Goal: Task Accomplishment & Management: Manage account settings

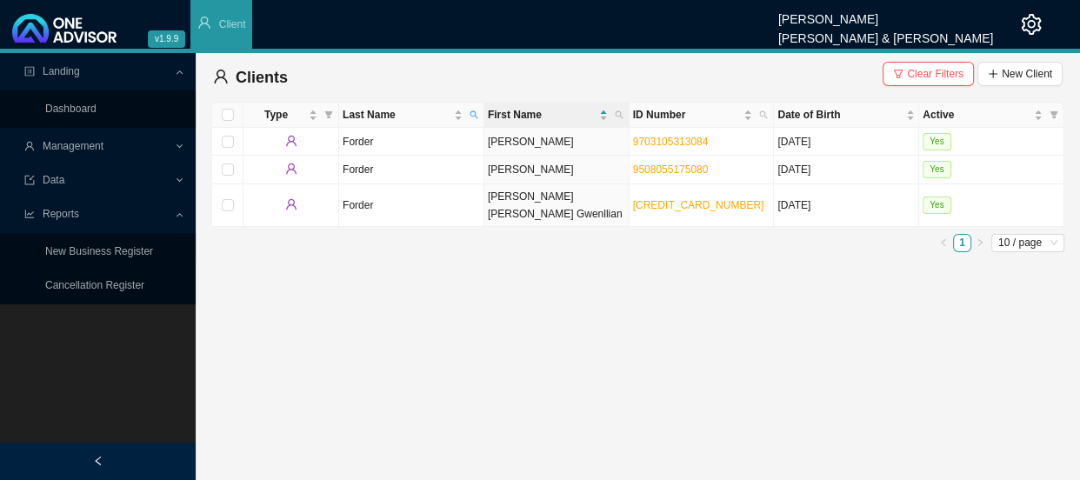
click at [115, 147] on span "Management" at bounding box center [99, 146] width 150 height 30
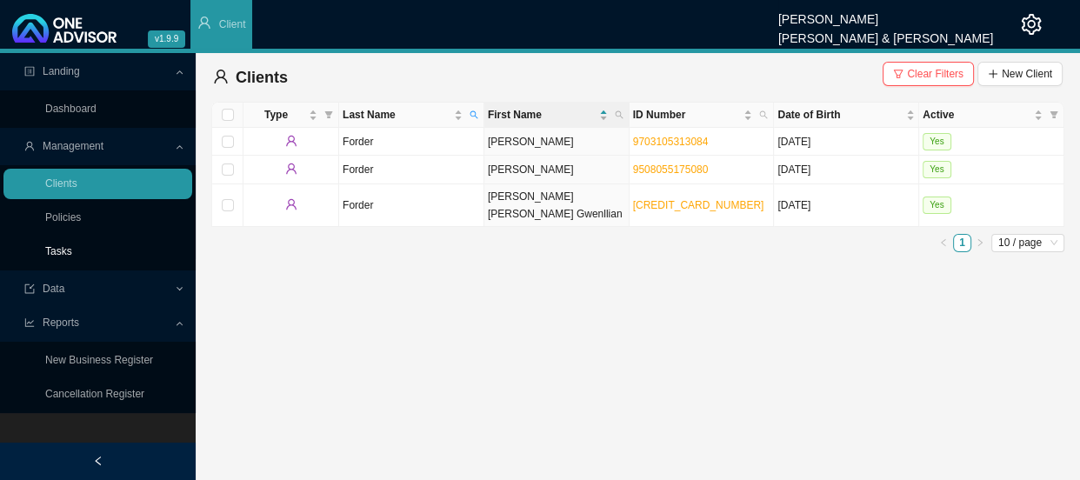
click at [72, 249] on link "Tasks" at bounding box center [58, 251] width 27 height 12
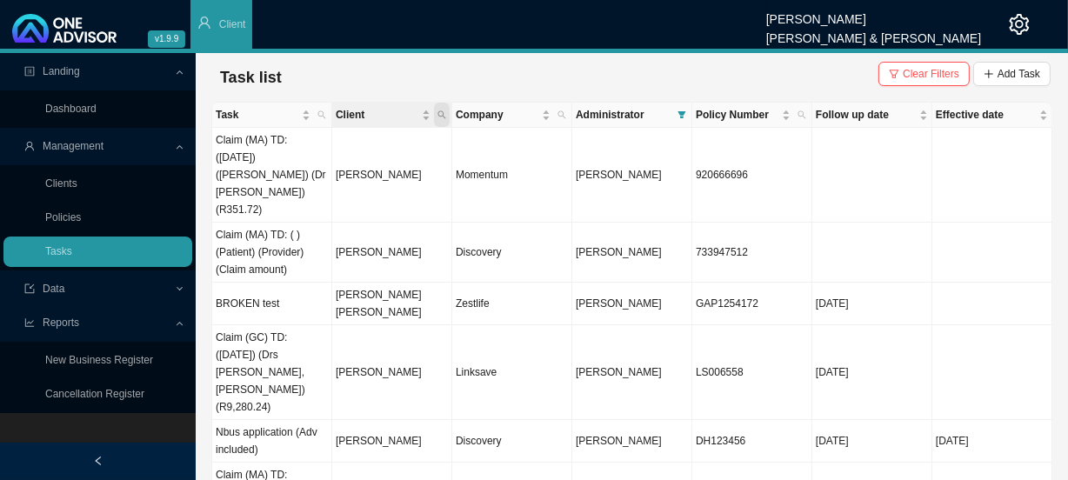
click at [445, 110] on icon "search" at bounding box center [442, 114] width 9 height 9
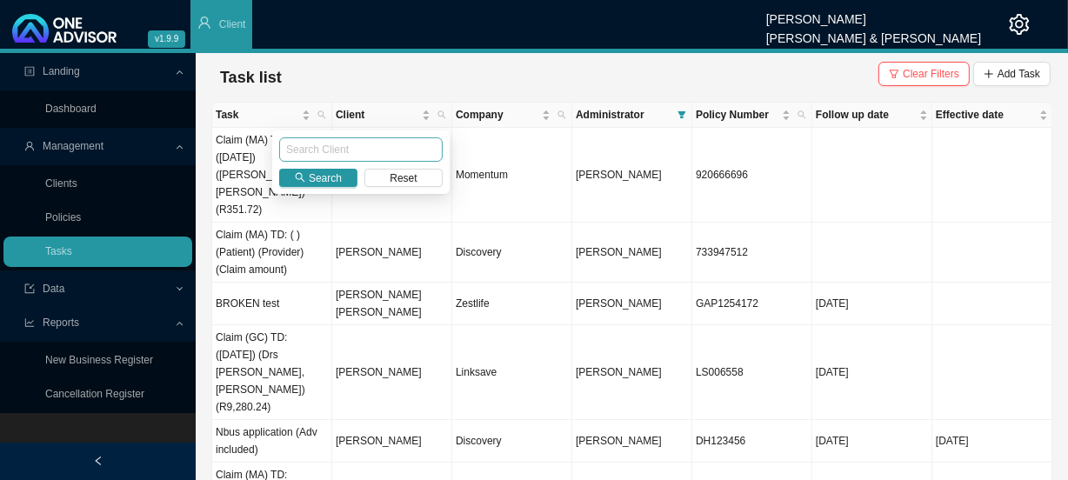
click at [348, 151] on input "text" at bounding box center [361, 149] width 164 height 24
type input "lombard"
click at [325, 183] on span "Search" at bounding box center [325, 178] width 33 height 17
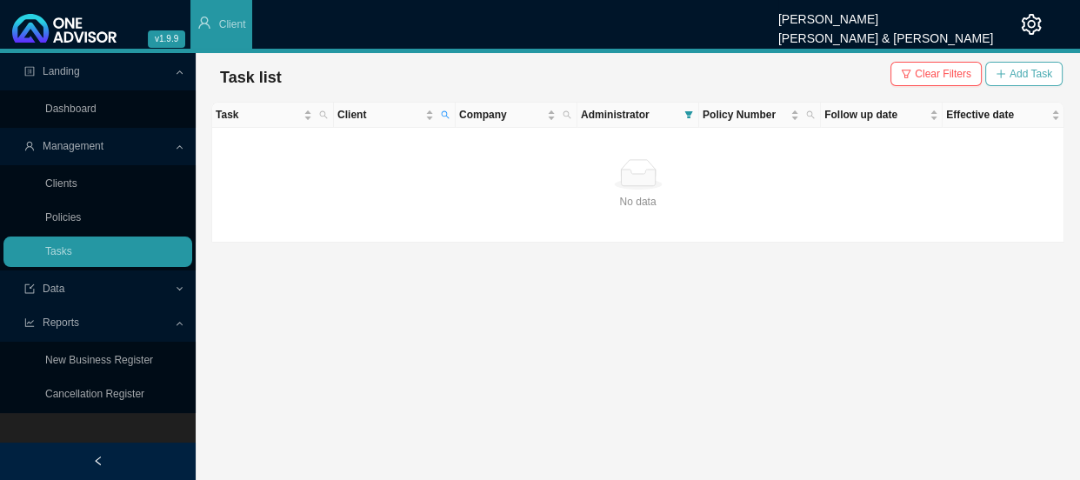
click at [1027, 78] on span "Add Task" at bounding box center [1031, 73] width 43 height 17
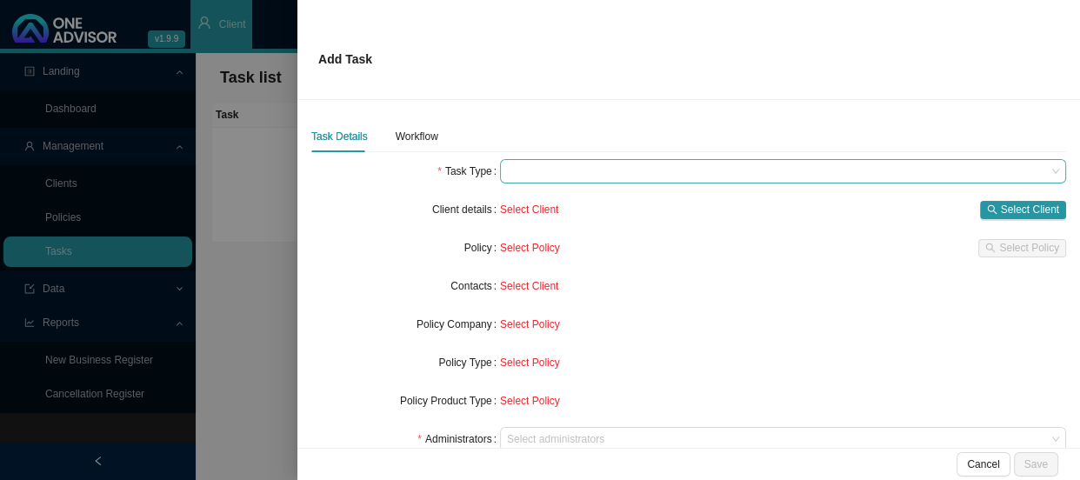
click at [545, 172] on span at bounding box center [783, 171] width 552 height 23
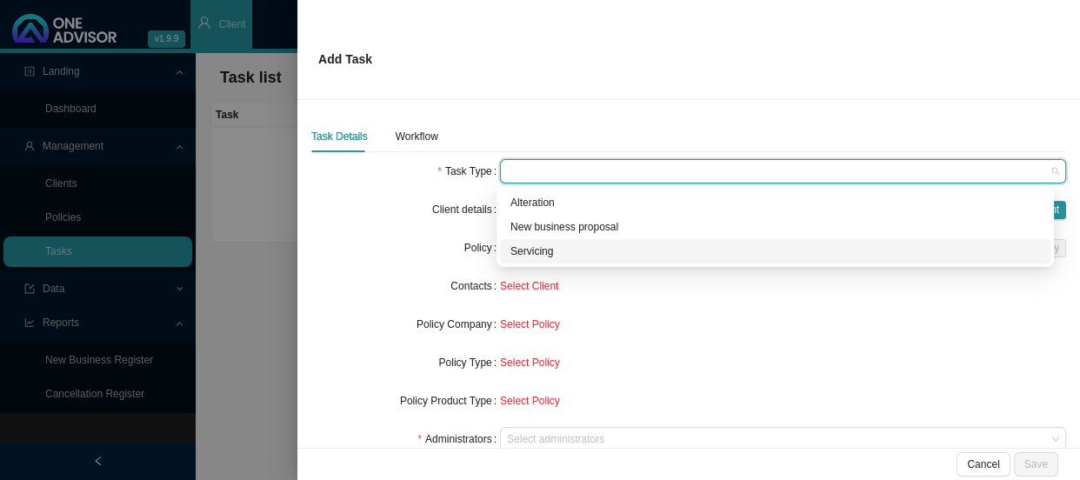
click at [540, 249] on div "Servicing" at bounding box center [776, 251] width 530 height 17
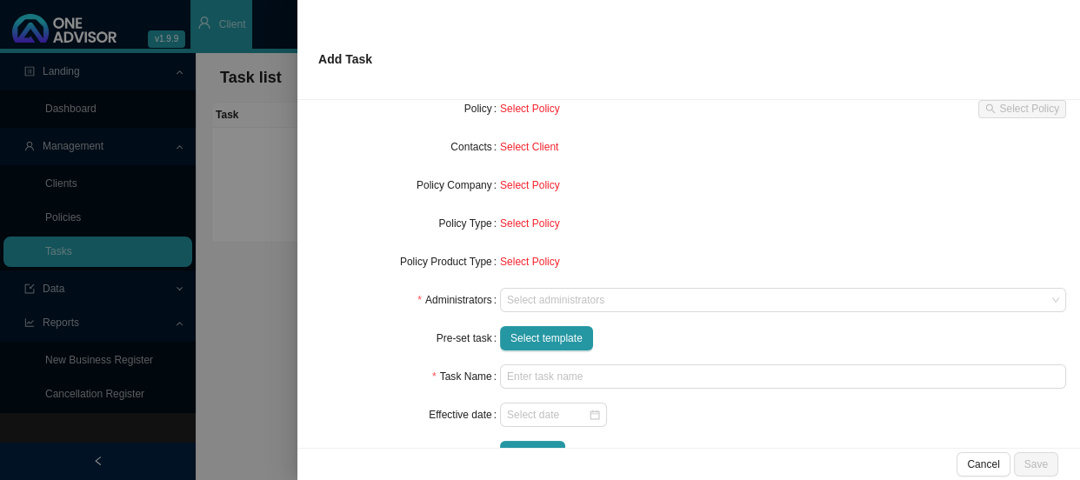
scroll to position [157, 0]
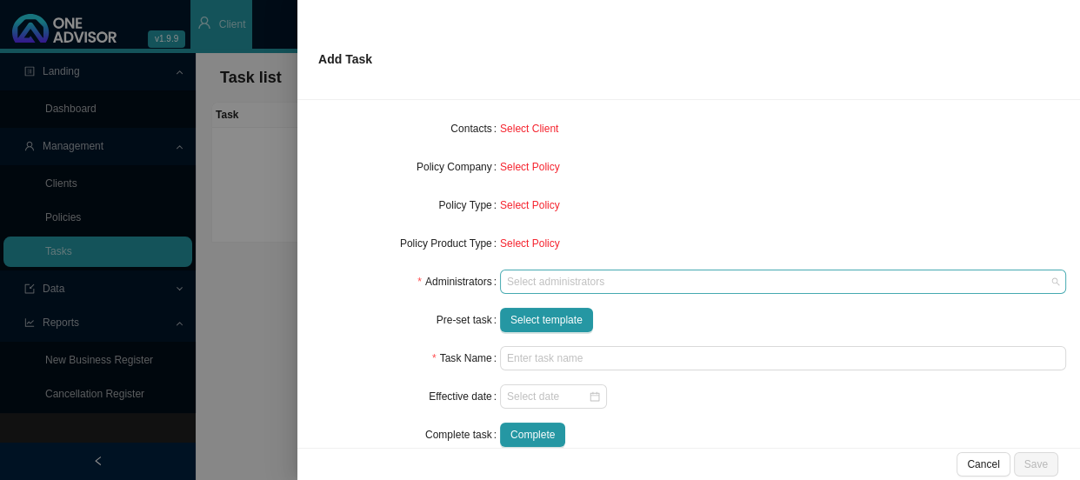
click at [536, 276] on div at bounding box center [775, 282] width 543 height 13
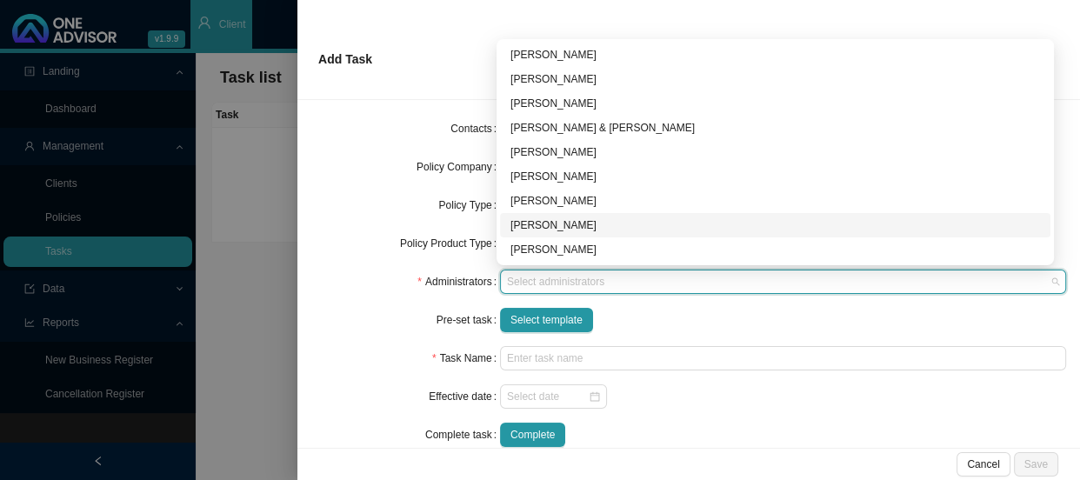
click at [549, 228] on div "[PERSON_NAME]" at bounding box center [776, 225] width 530 height 17
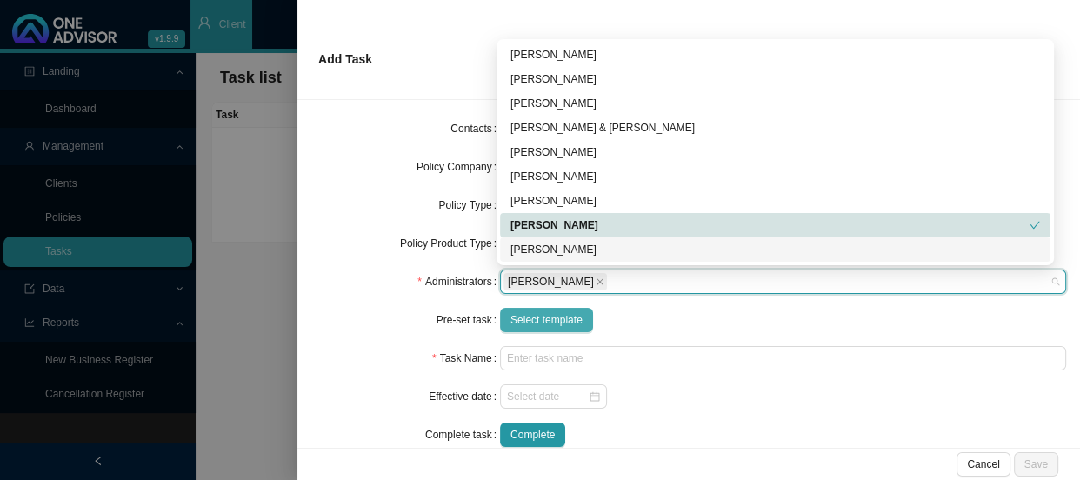
click at [534, 322] on span "Select template" at bounding box center [547, 319] width 72 height 17
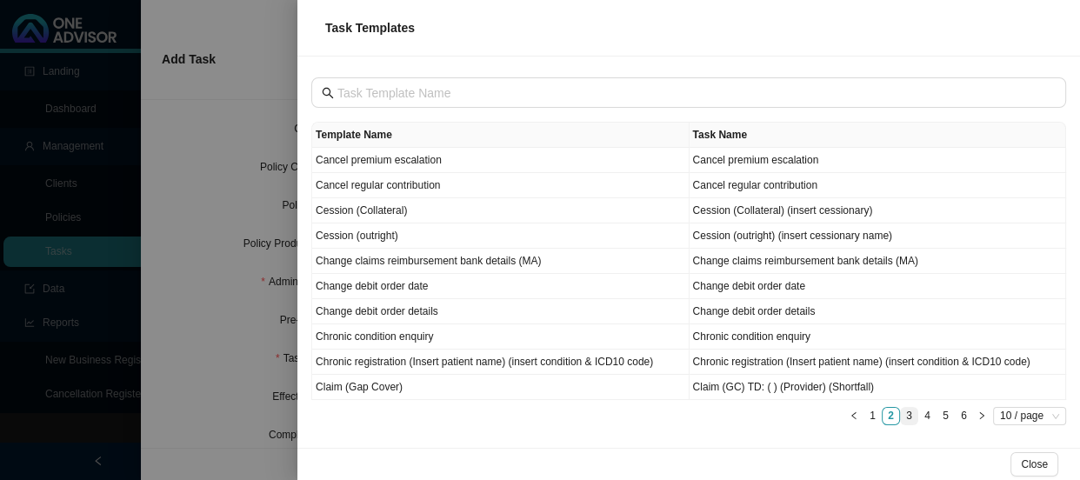
click at [905, 414] on link "3" at bounding box center [909, 416] width 17 height 17
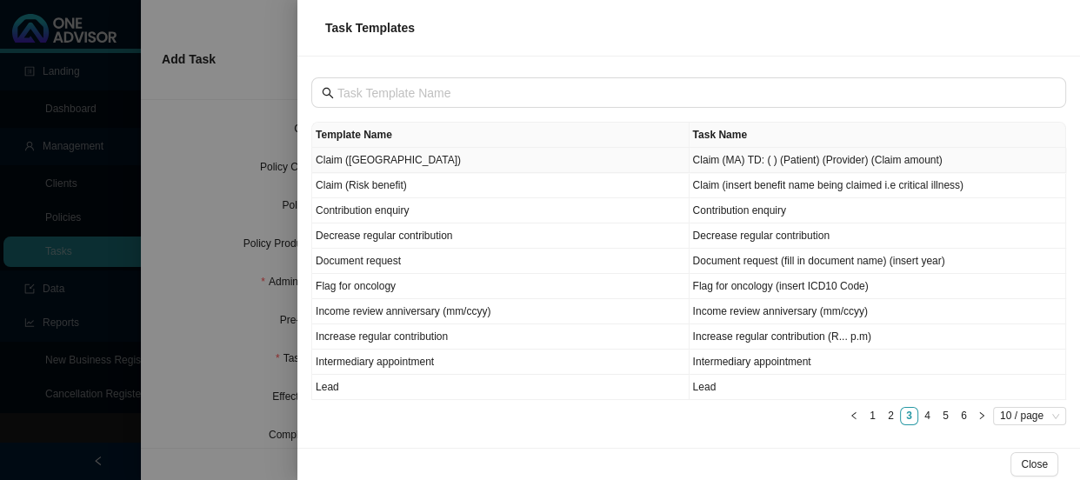
click at [378, 165] on td "Claim ([GEOGRAPHIC_DATA])" at bounding box center [501, 160] width 378 height 25
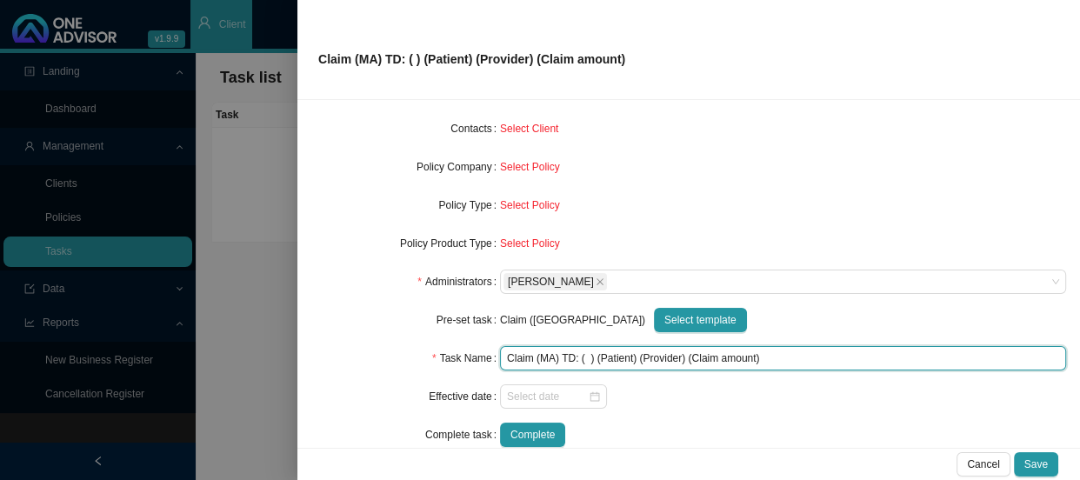
click at [585, 357] on input "Claim (MA) TD: ( ) (Patient) (Provider) (Claim amount)" at bounding box center [783, 358] width 566 height 24
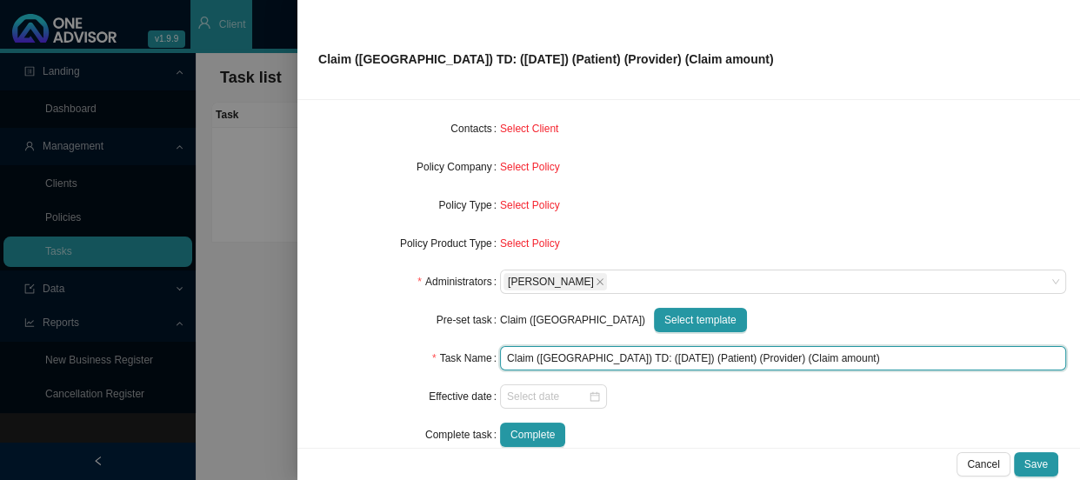
click at [649, 353] on input "Claim ([GEOGRAPHIC_DATA]) TD: ([DATE]) (Patient) (Provider) (Claim amount)" at bounding box center [783, 358] width 566 height 24
click at [699, 352] on input "Claim ([GEOGRAPHIC_DATA]) TD: ([DATE]) ([PERSON_NAME]) (Provider) (Claim amount)" at bounding box center [783, 358] width 566 height 24
click at [823, 358] on input "Claim (MA) TD: ([DATE]) ([PERSON_NAME]) (Dr Y Govender) (Claim amount)" at bounding box center [783, 358] width 566 height 24
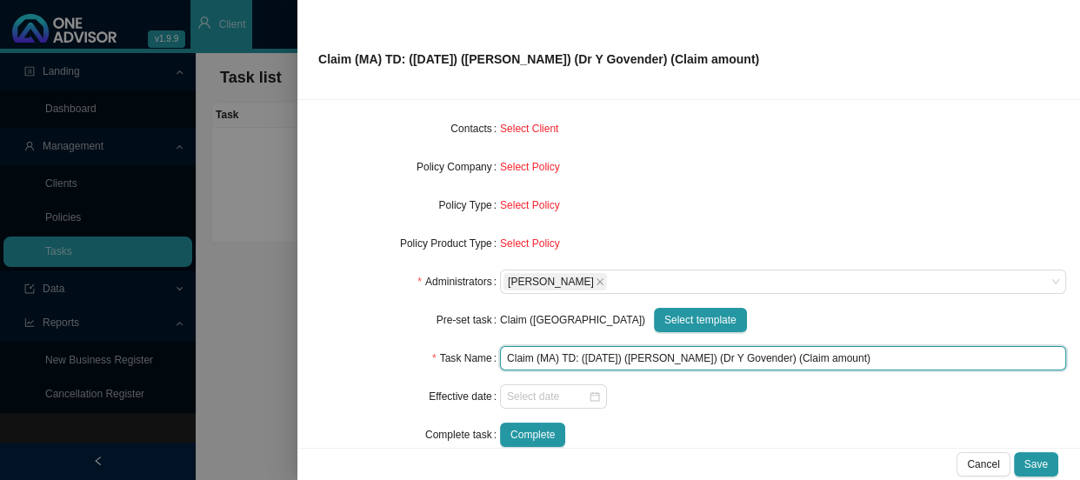
click at [823, 358] on input "Claim (MA) TD: ([DATE]) ([PERSON_NAME]) (Dr Y Govender) (Claim amount)" at bounding box center [783, 358] width 566 height 24
click at [824, 356] on input "Claim (MA) TD: ([DATE]) ([PERSON_NAME]) (Dr Y Govender) (Claim amount)" at bounding box center [783, 358] width 566 height 24
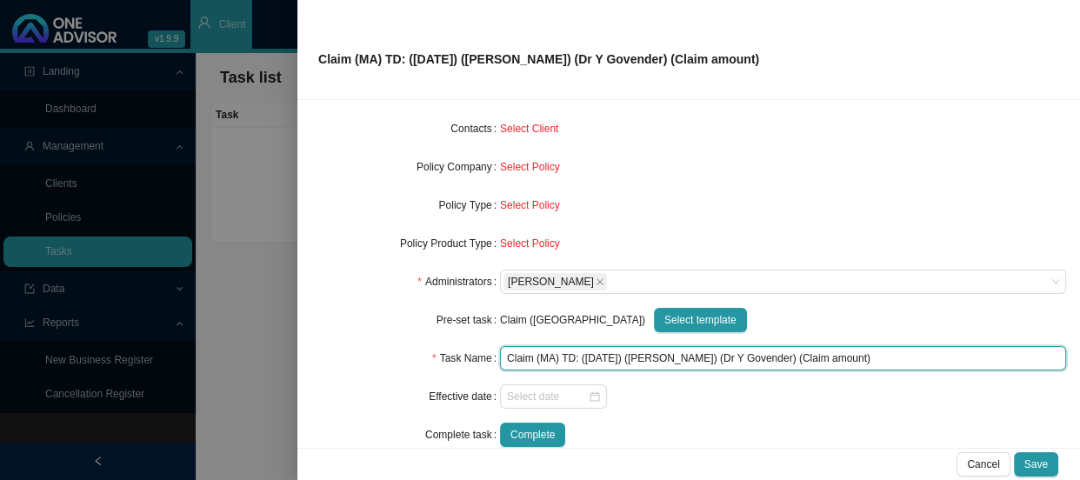
click at [825, 356] on input "Claim (MA) TD: ([DATE]) ([PERSON_NAME]) (Dr Y Govender) (Claim amount)" at bounding box center [783, 358] width 566 height 24
drag, startPoint x: 826, startPoint y: 356, endPoint x: 763, endPoint y: 354, distance: 63.5
click at [763, 354] on input "Claim (MA) TD: ([DATE]) ([PERSON_NAME]) (Dr Y Govender) (Claim amount)" at bounding box center [783, 358] width 566 height 24
type input "Claim (MA) TD: ([DATE]) ([PERSON_NAME]) (Dr [PERSON_NAME]) (R4392.51)"
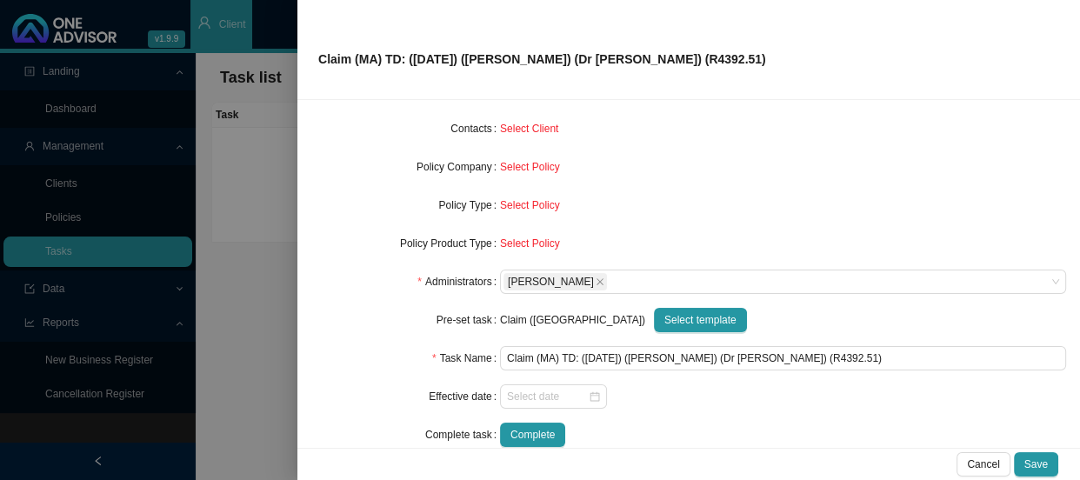
click at [740, 213] on div "Select Policy" at bounding box center [783, 205] width 566 height 24
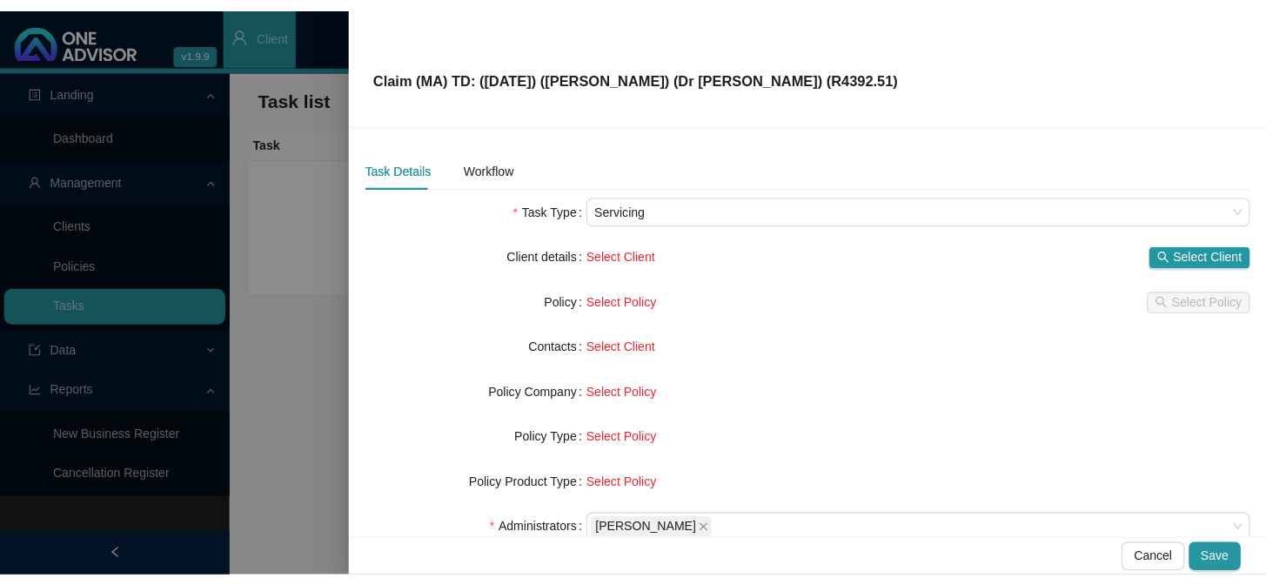
scroll to position [0, 0]
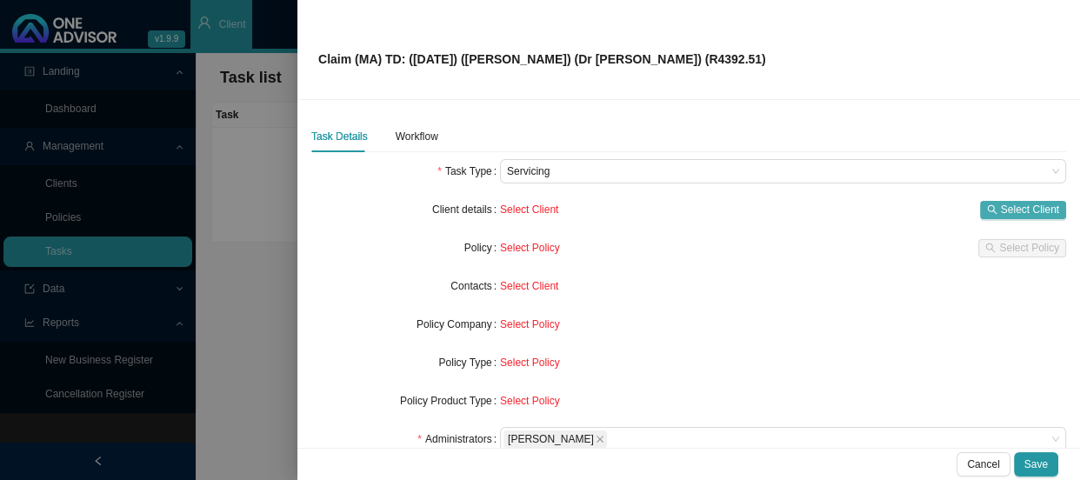
click at [1012, 213] on span "Select Client" at bounding box center [1030, 209] width 58 height 17
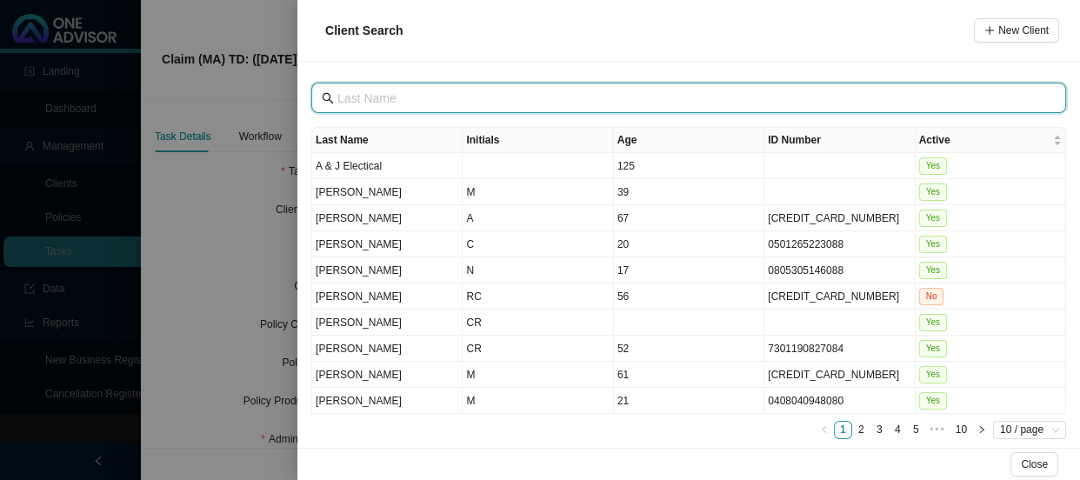
click at [420, 102] on input "text" at bounding box center [691, 98] width 706 height 19
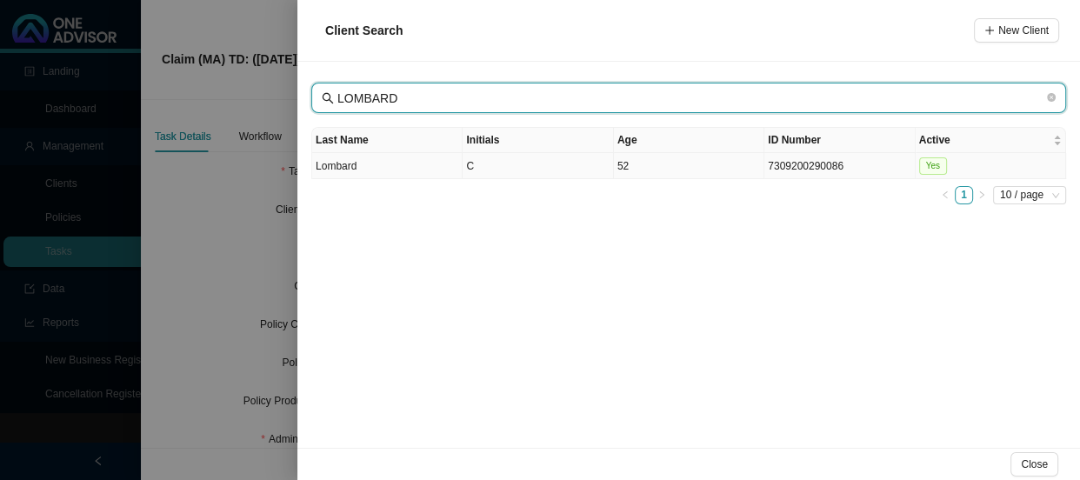
type input "LOMBARD"
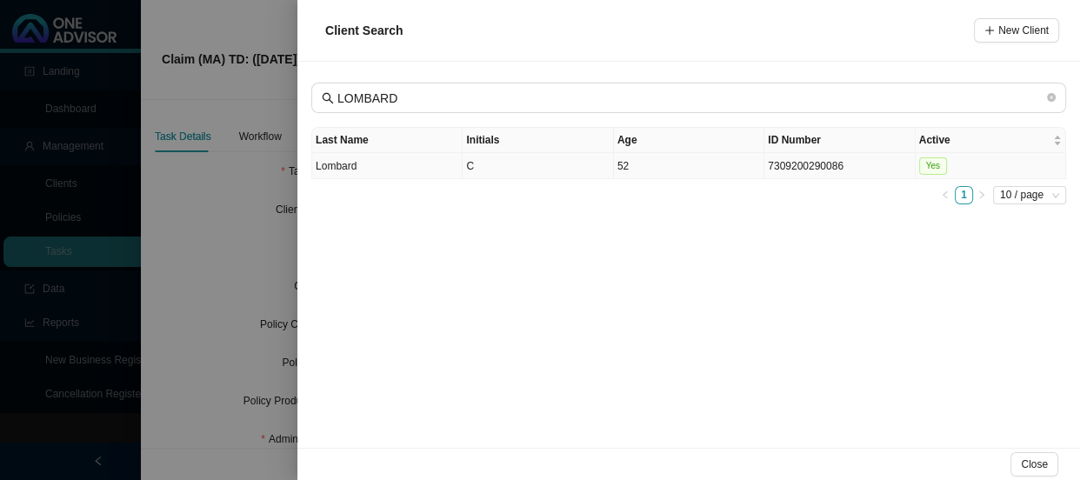
click at [388, 163] on td "Lombard" at bounding box center [387, 166] width 151 height 26
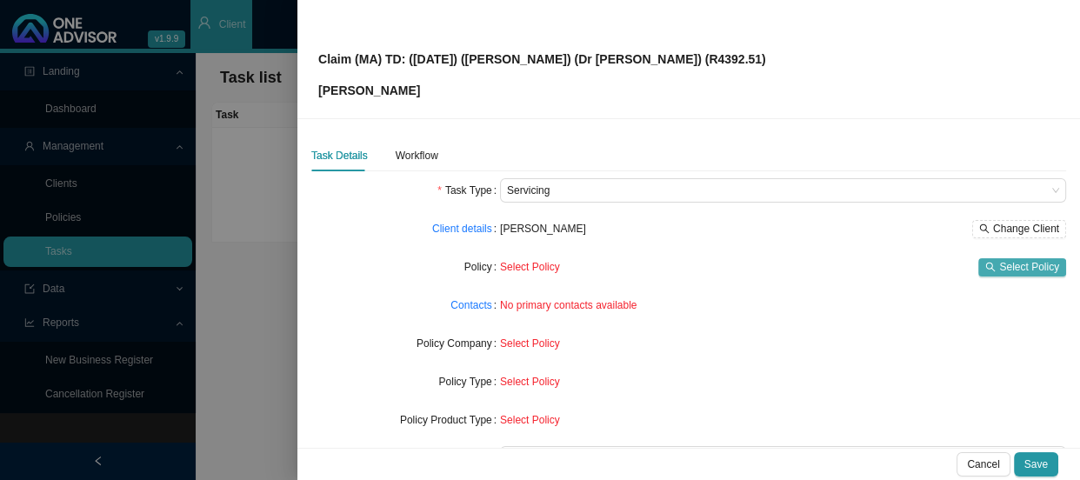
click at [1000, 270] on span "Select Policy" at bounding box center [1030, 266] width 60 height 17
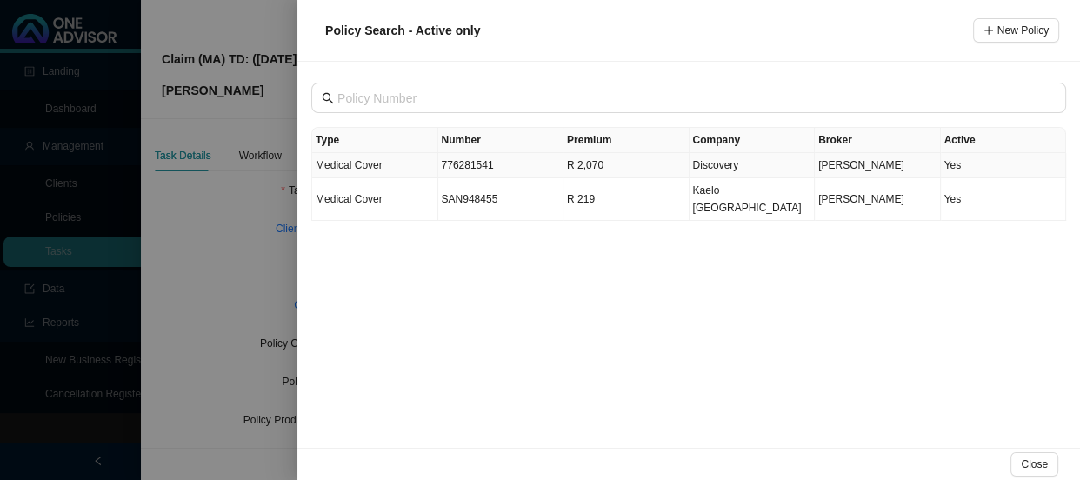
click at [510, 163] on td "776281541" at bounding box center [501, 165] width 126 height 25
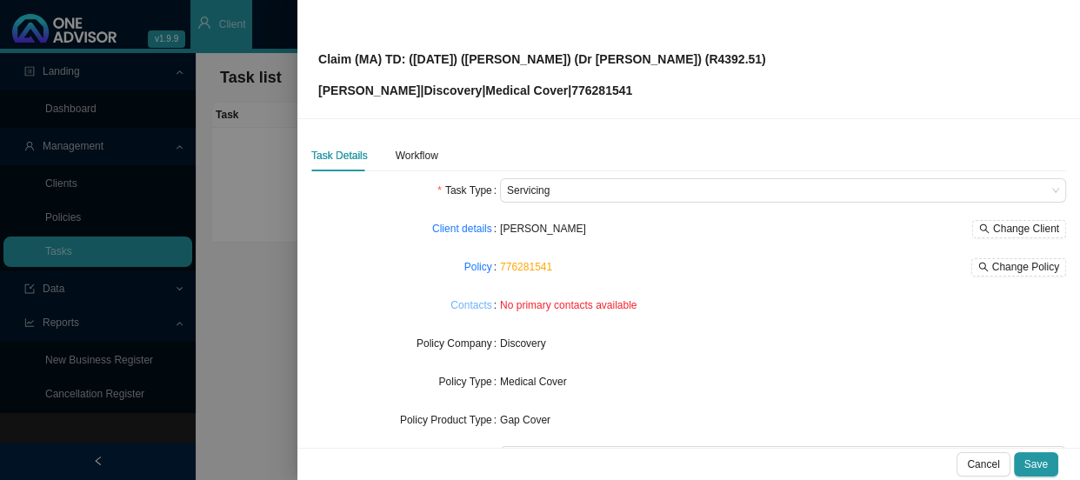
click at [469, 307] on link "Contacts" at bounding box center [471, 305] width 41 height 17
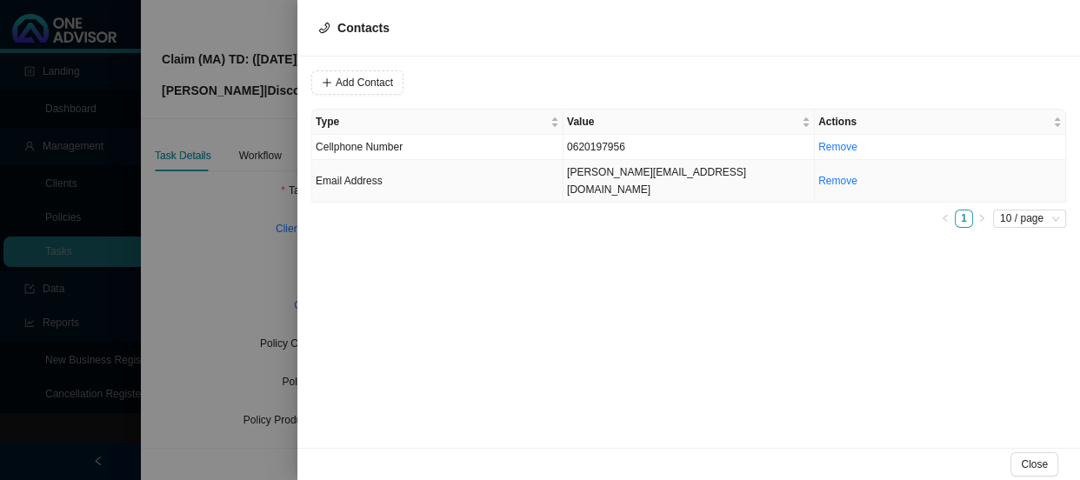
click at [631, 174] on td "[PERSON_NAME][EMAIL_ADDRESS][DOMAIN_NAME]" at bounding box center [689, 181] width 251 height 43
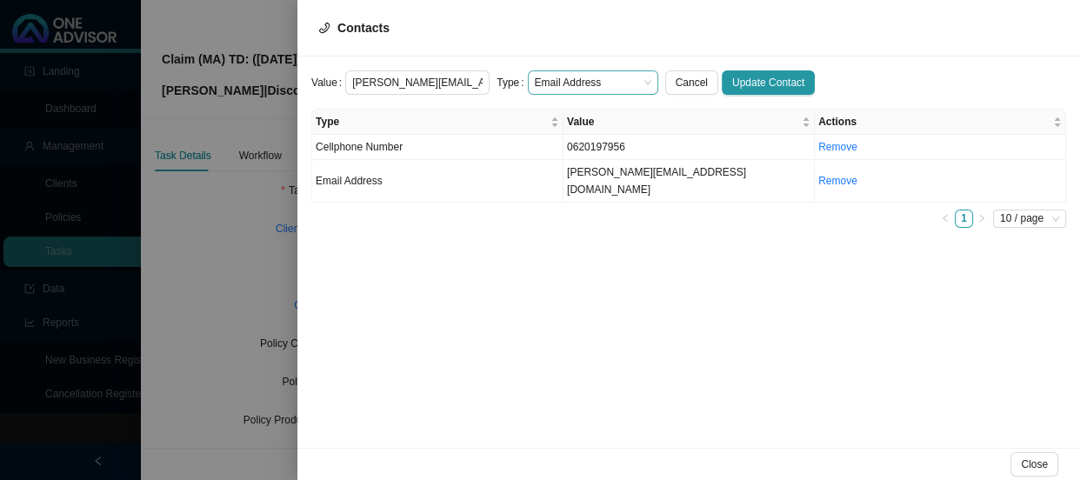
click at [633, 76] on span "Email Address" at bounding box center [593, 82] width 117 height 23
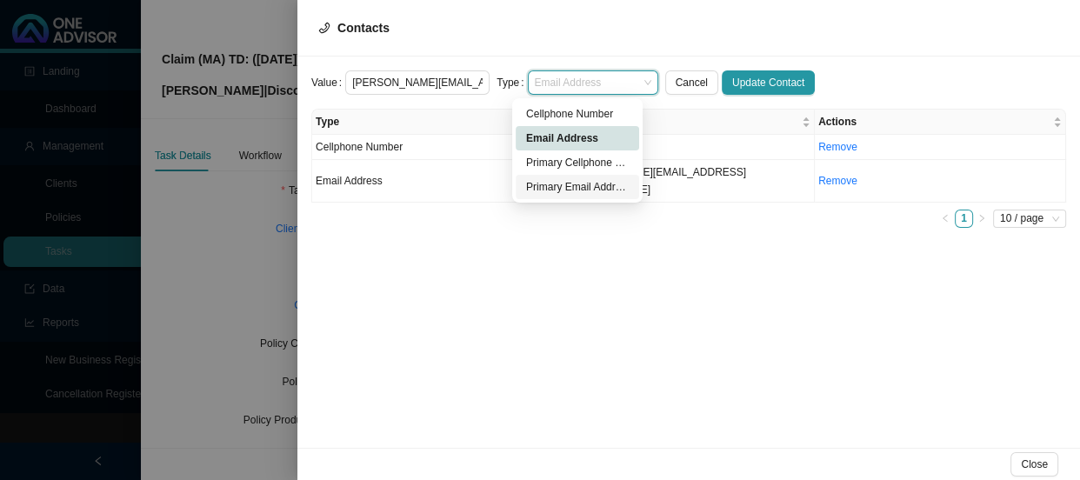
click at [561, 194] on div "Primary Email Address" at bounding box center [577, 186] width 103 height 17
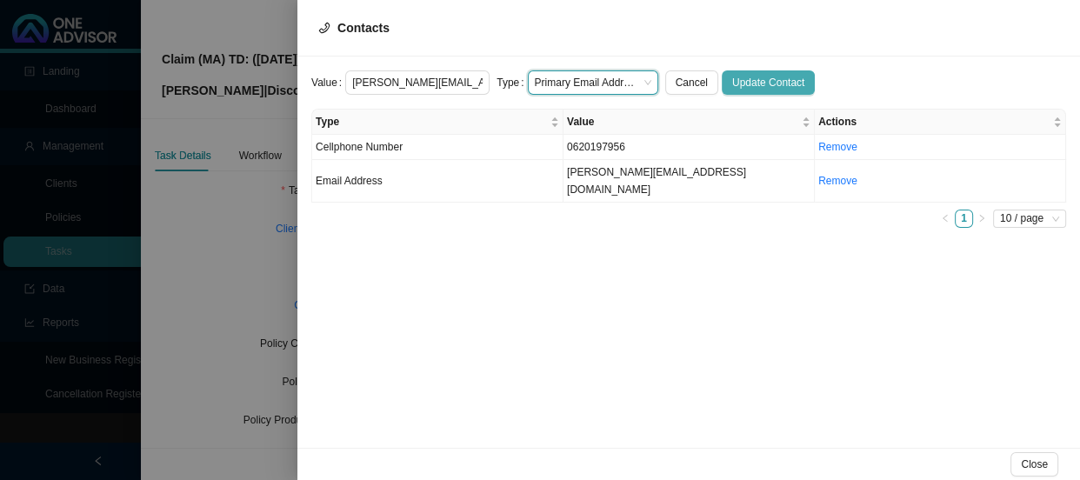
click at [744, 70] on button "Update Contact" at bounding box center [768, 82] width 93 height 24
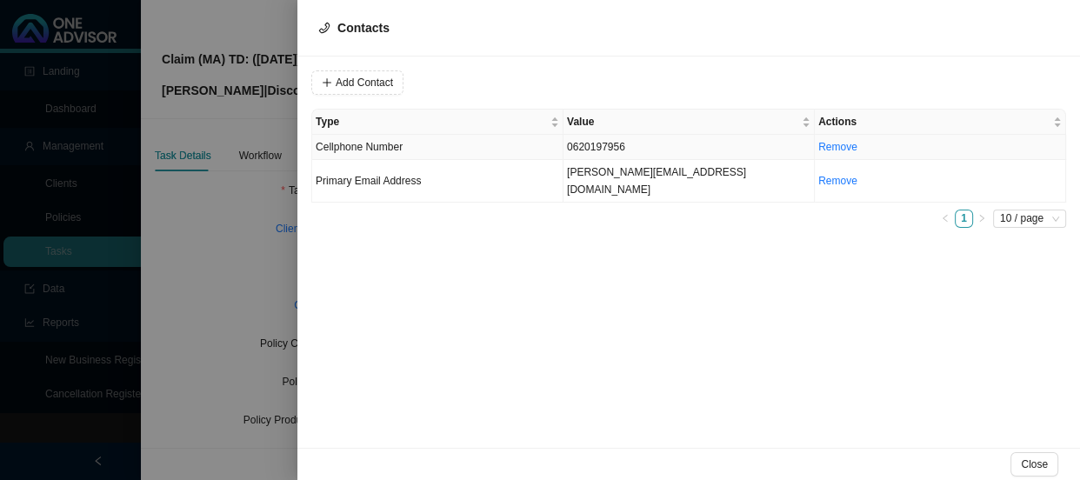
click at [627, 143] on td "0620197956" at bounding box center [689, 147] width 251 height 25
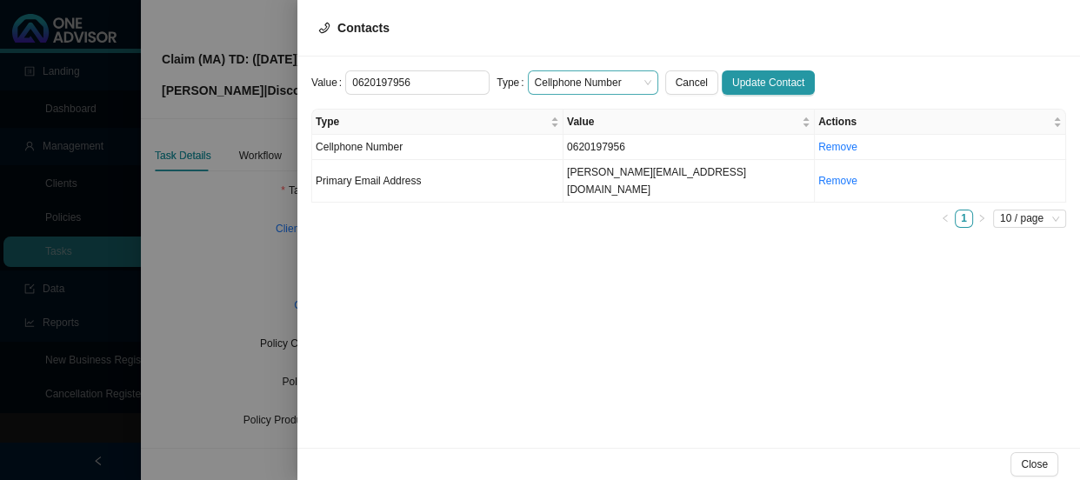
click at [626, 78] on span "Cellphone Number" at bounding box center [593, 82] width 117 height 23
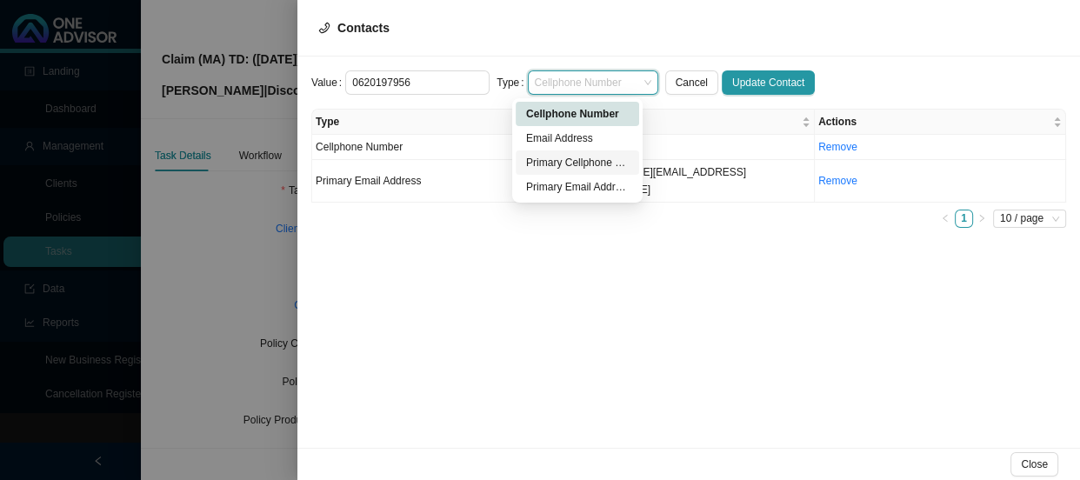
click at [574, 164] on div "Primary Cellphone Number" at bounding box center [577, 162] width 103 height 17
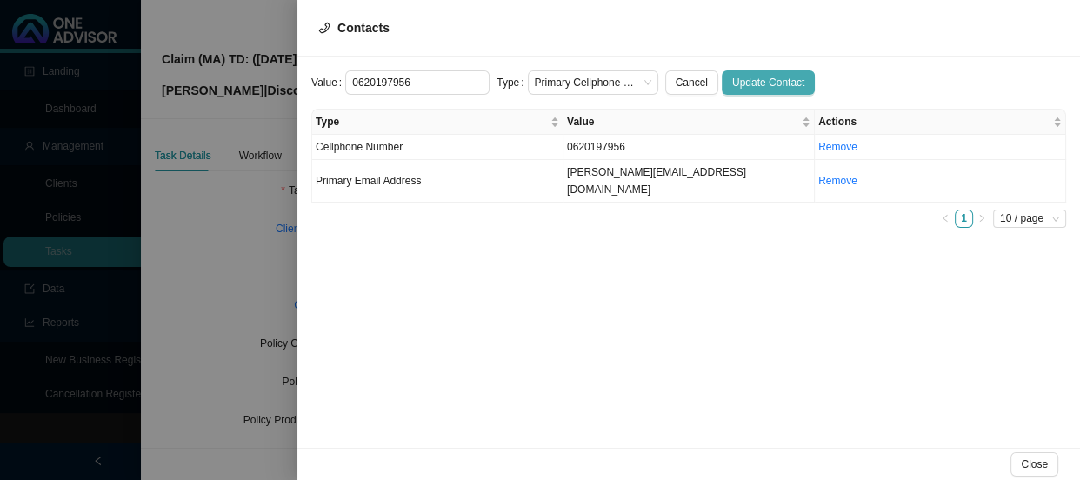
click at [734, 86] on span "Update Contact" at bounding box center [769, 82] width 72 height 17
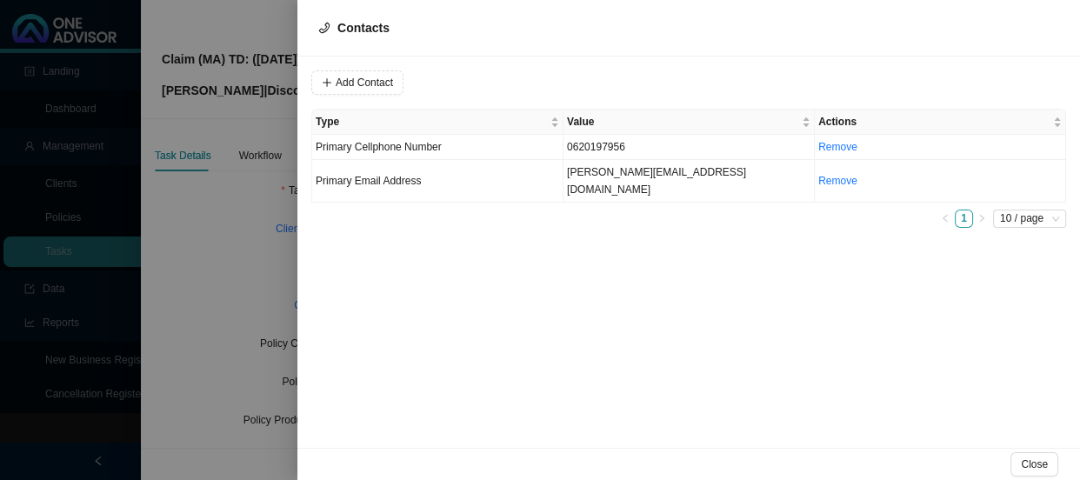
click at [232, 210] on div at bounding box center [540, 240] width 1080 height 480
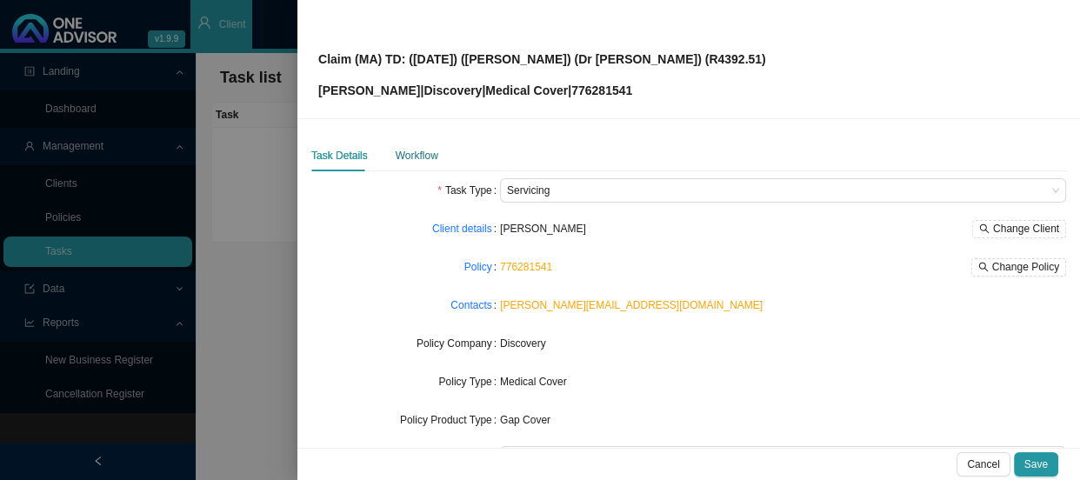
click at [430, 164] on div "Workflow" at bounding box center [417, 155] width 43 height 17
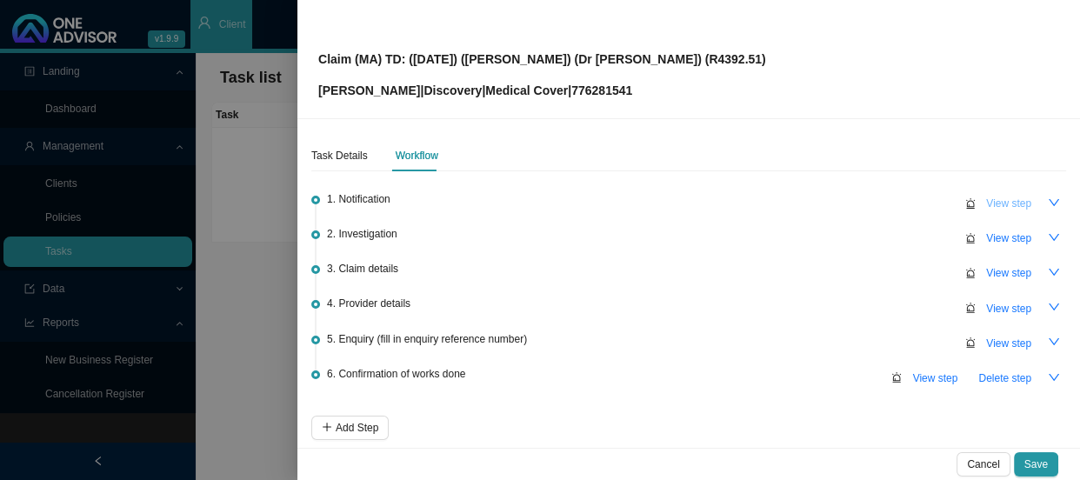
click at [987, 202] on span "View step" at bounding box center [1009, 203] width 45 height 17
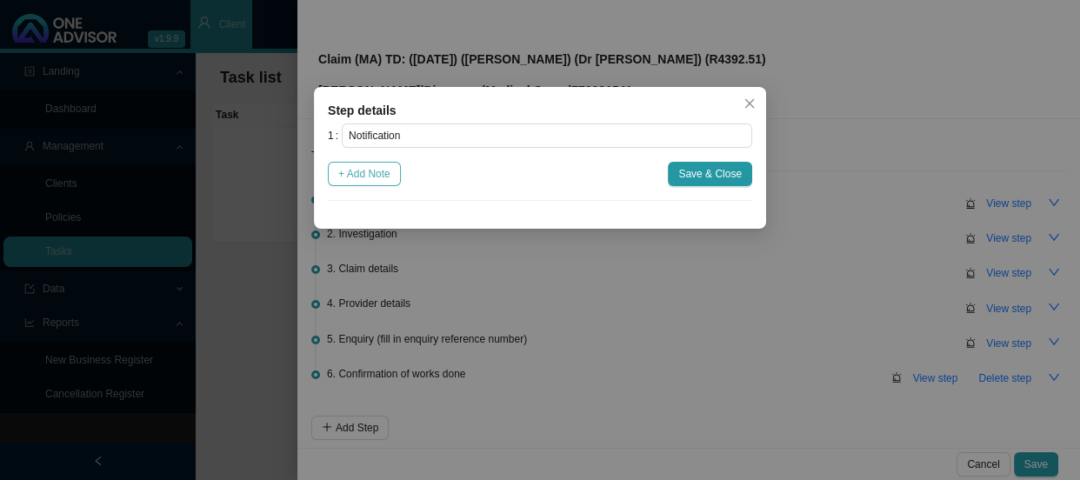
click at [381, 181] on span "+ Add Note" at bounding box center [364, 173] width 52 height 17
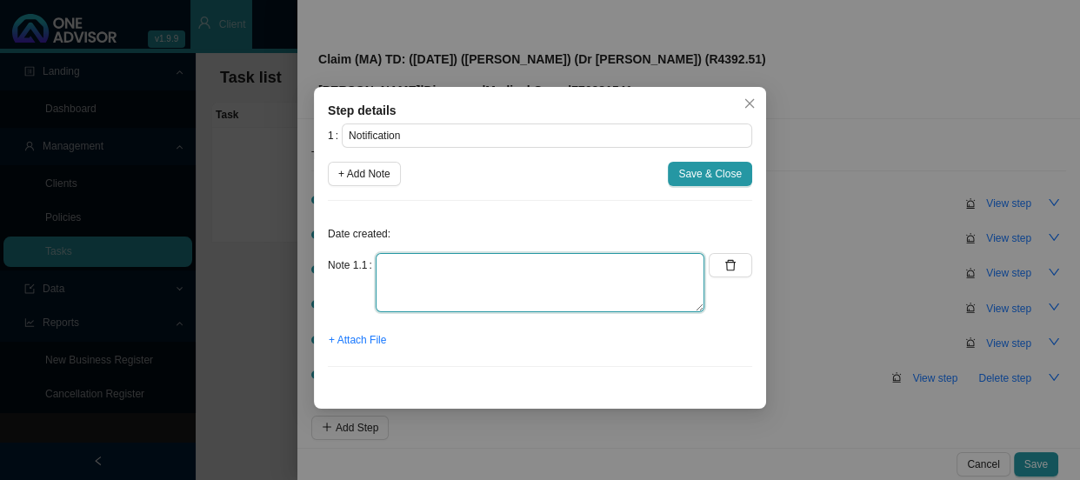
click at [411, 263] on textarea at bounding box center [540, 282] width 329 height 59
type textarea "r"
type textarea "Received a claim query from [PERSON_NAME]"
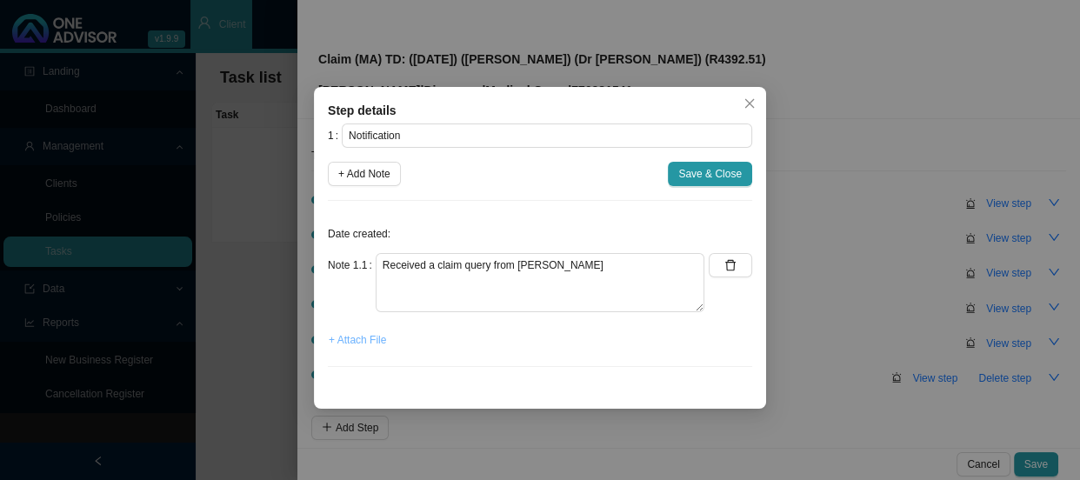
click at [370, 346] on span "+ Attach File" at bounding box center [357, 339] width 57 height 17
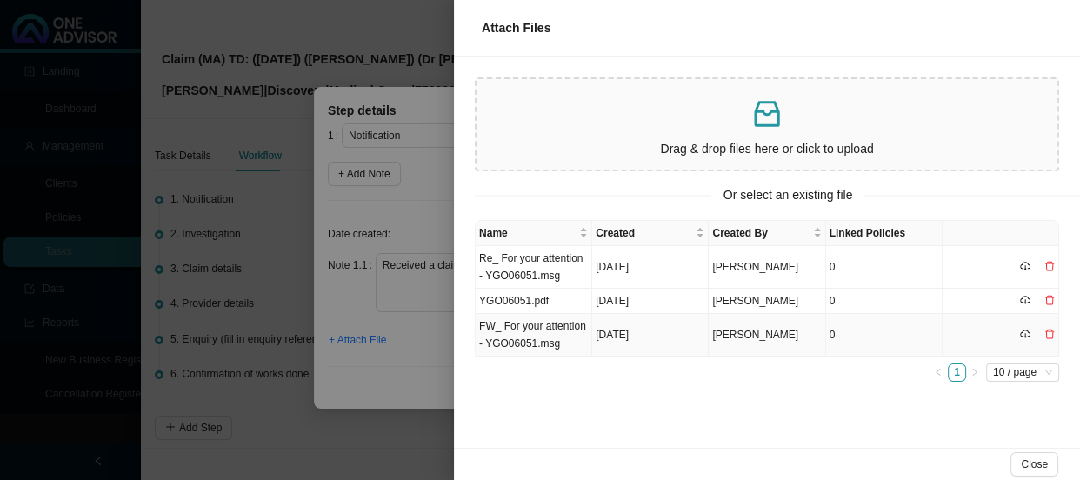
click at [548, 343] on td "FW_ For your attention - YGO06051.msg" at bounding box center [534, 335] width 117 height 43
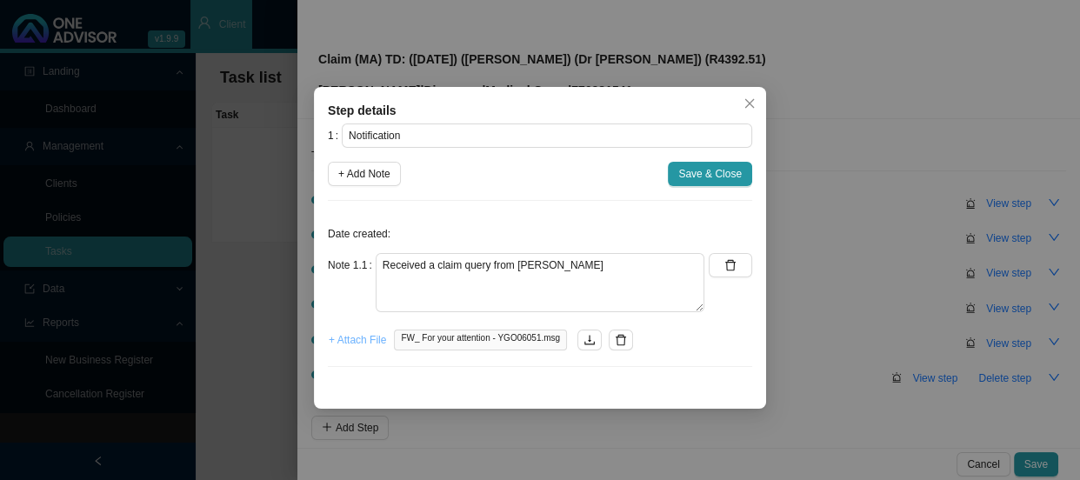
click at [346, 339] on span "+ Attach File" at bounding box center [357, 339] width 57 height 17
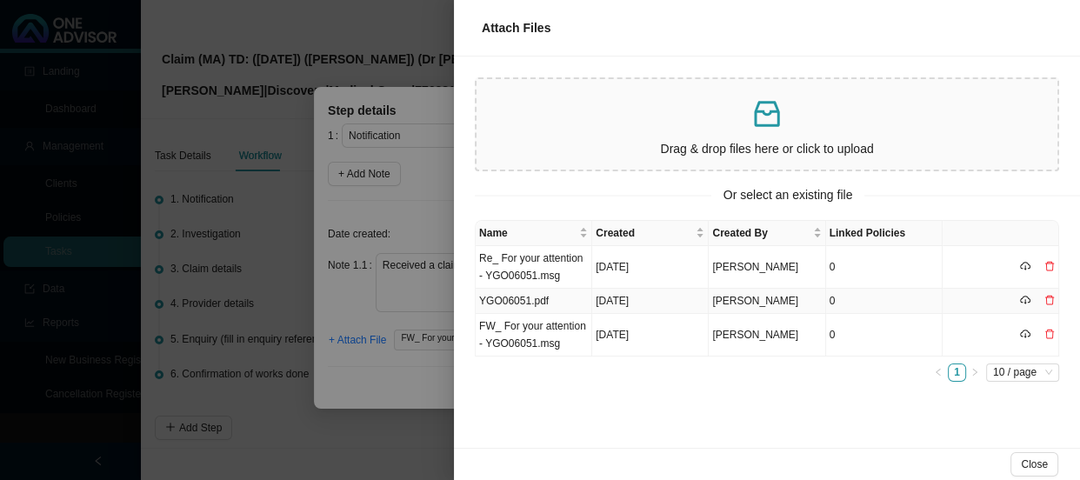
click at [532, 297] on td "YGO06051.pdf" at bounding box center [534, 301] width 117 height 25
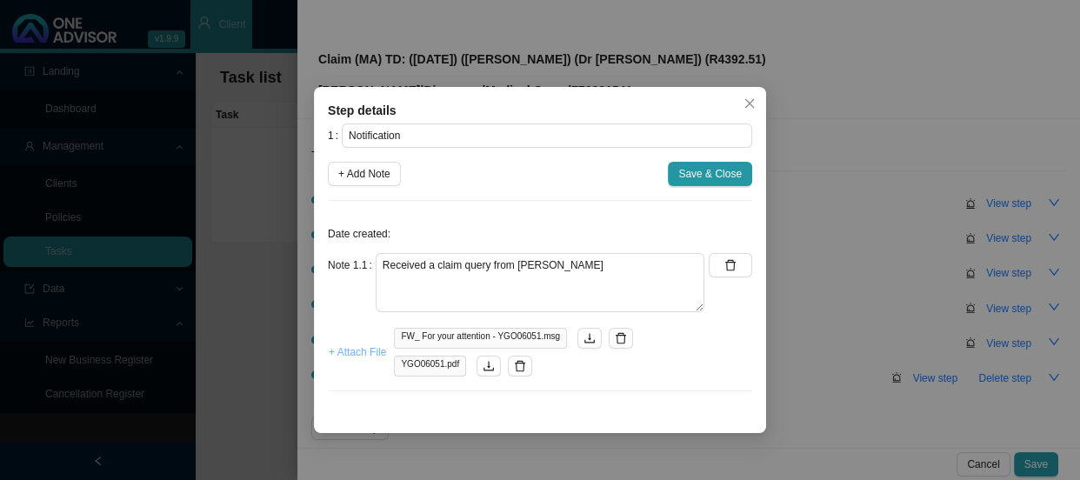
click at [350, 354] on span "+ Attach File" at bounding box center [357, 352] width 57 height 17
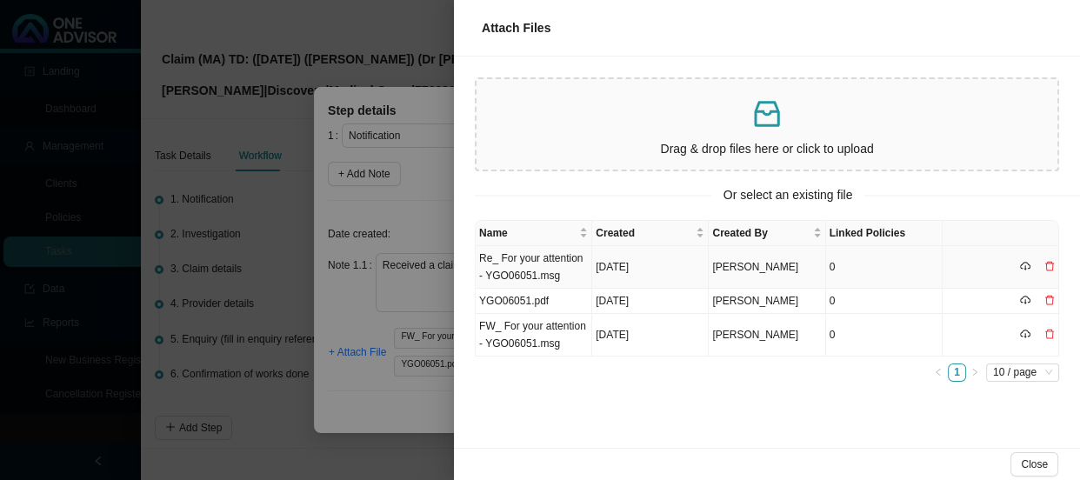
click at [559, 262] on td "Re_ For your attention - YGO06051.msg" at bounding box center [534, 267] width 117 height 43
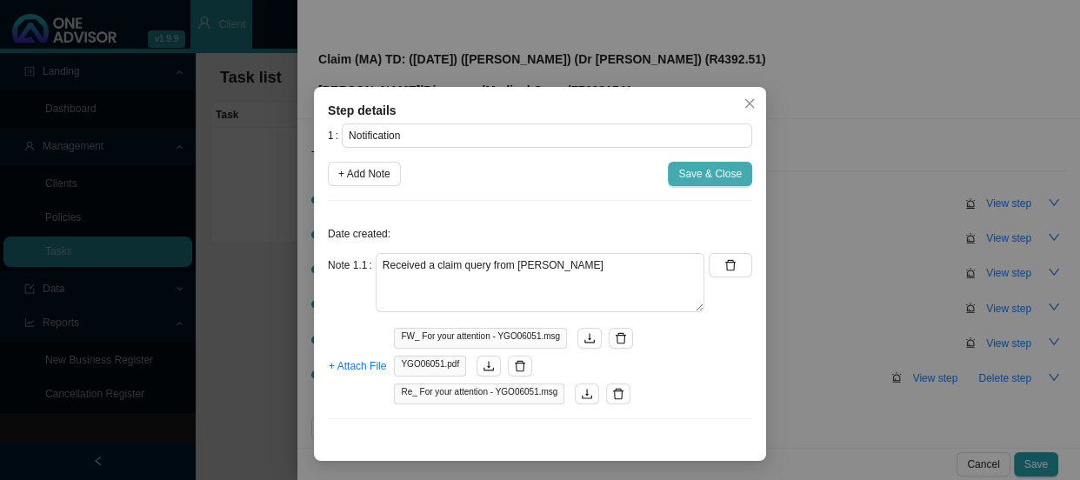
click at [692, 179] on span "Save & Close" at bounding box center [711, 173] width 64 height 17
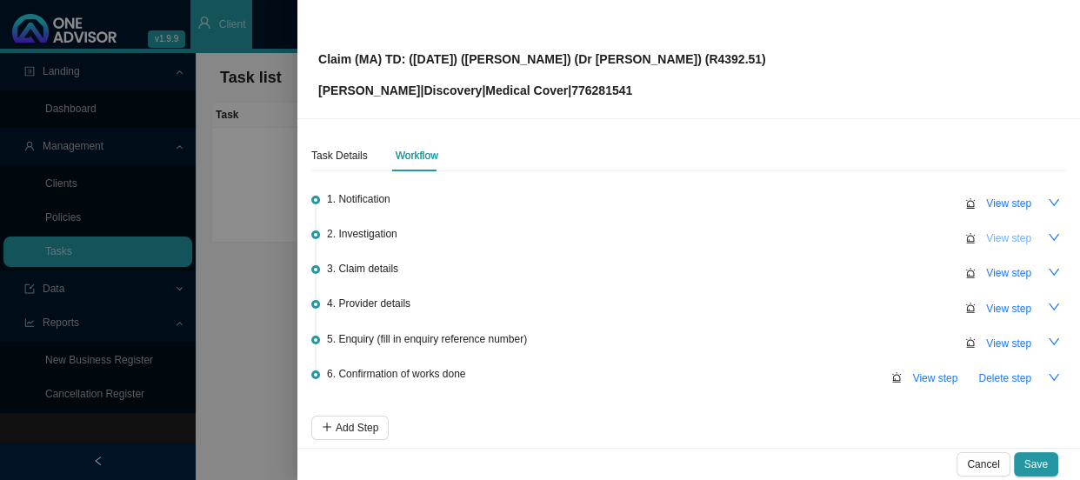
click at [993, 236] on span "View step" at bounding box center [1009, 238] width 45 height 17
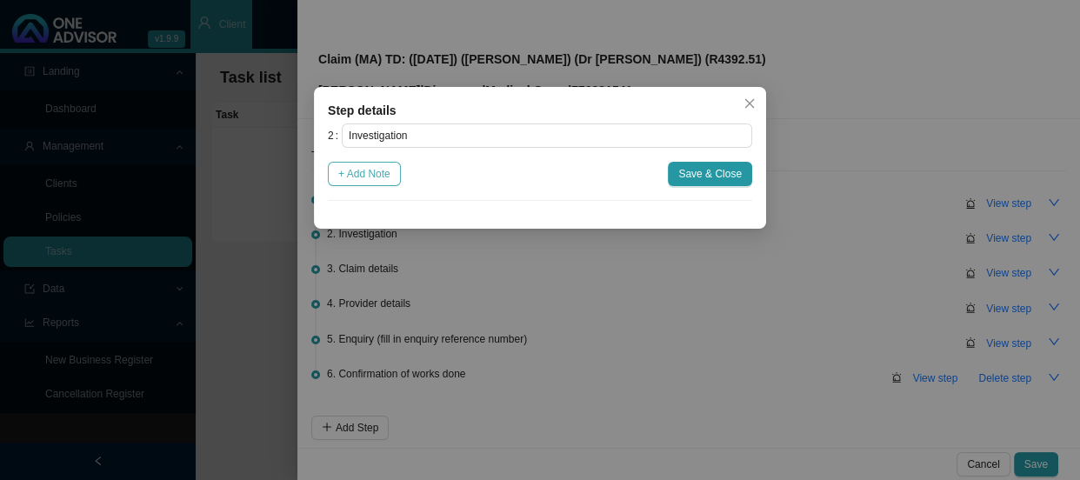
click at [367, 171] on span "+ Add Note" at bounding box center [364, 173] width 52 height 17
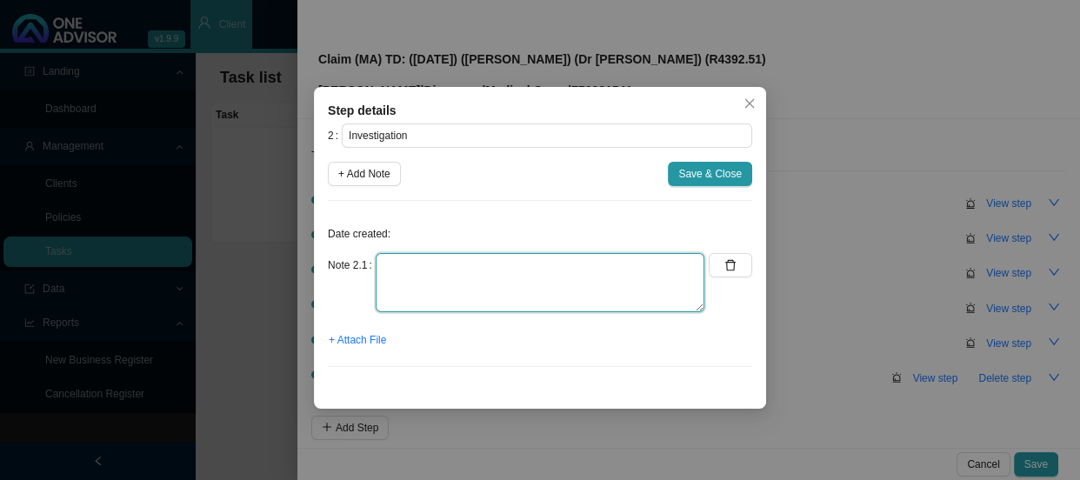
click at [385, 262] on textarea at bounding box center [540, 282] width 329 height 59
type textarea "i"
paste textarea "[MEDICAL_DATA]"
click at [676, 267] on textarea "[MEDICAL_DATA]" at bounding box center [540, 282] width 329 height 59
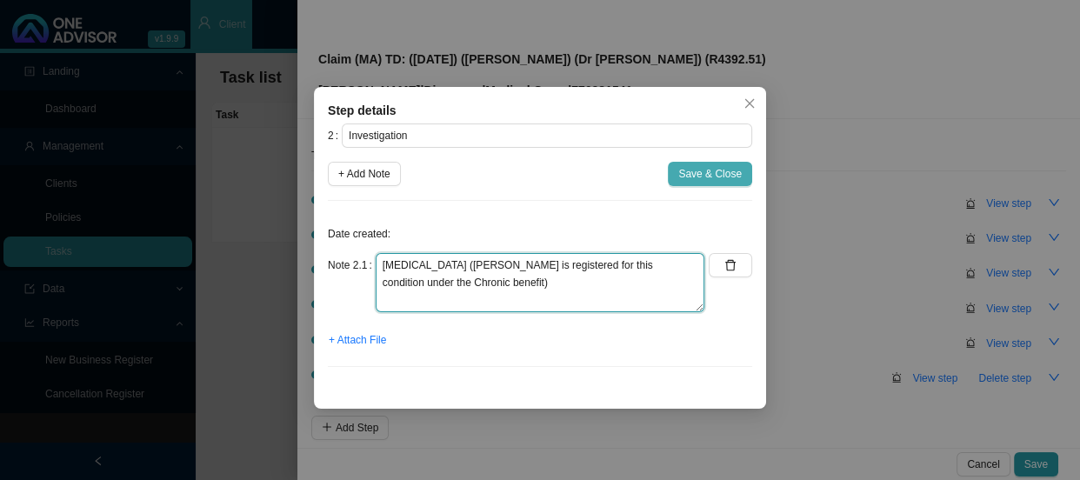
type textarea "[MEDICAL_DATA] ([PERSON_NAME] is registered for this condition under the Chroni…"
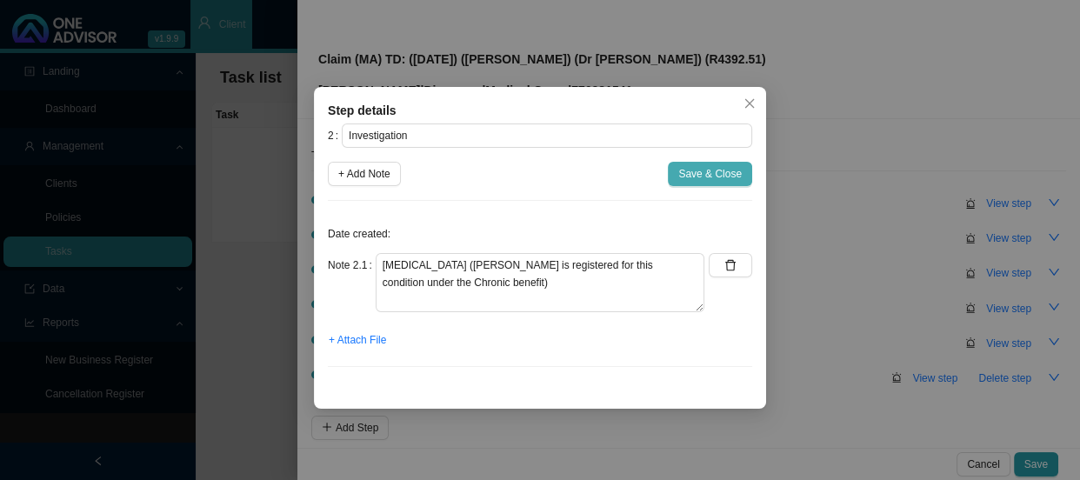
click at [721, 174] on span "Save & Close" at bounding box center [711, 173] width 64 height 17
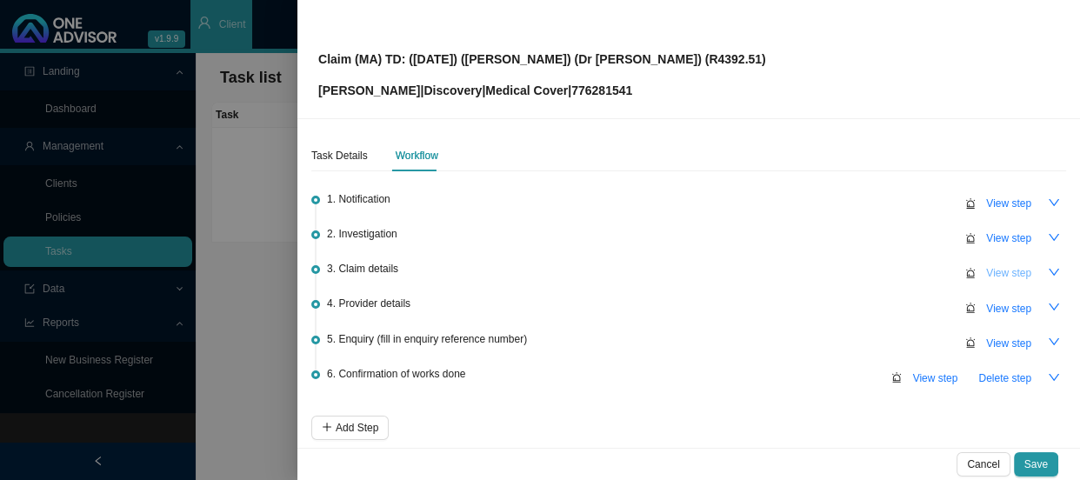
click at [1003, 269] on span "View step" at bounding box center [1009, 272] width 45 height 17
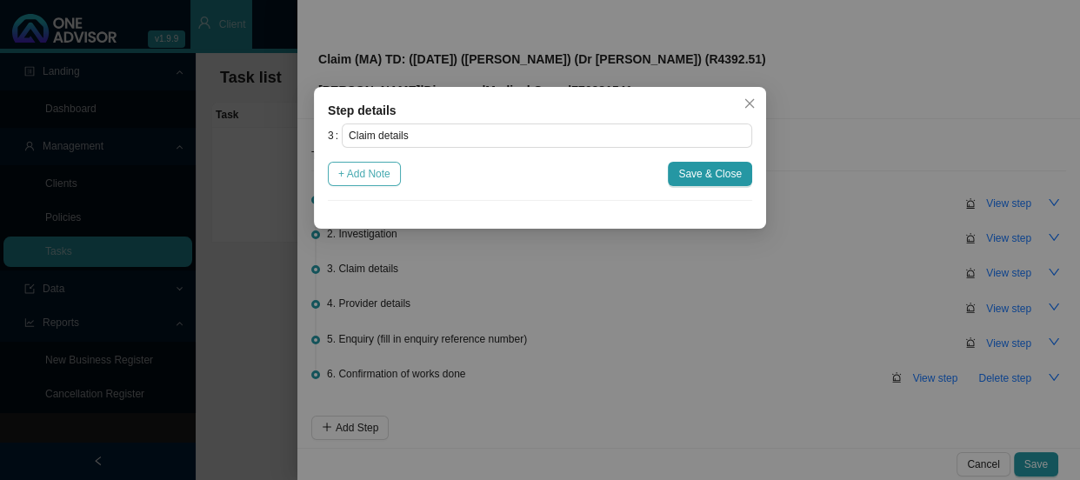
click at [364, 169] on span "+ Add Note" at bounding box center [364, 173] width 52 height 17
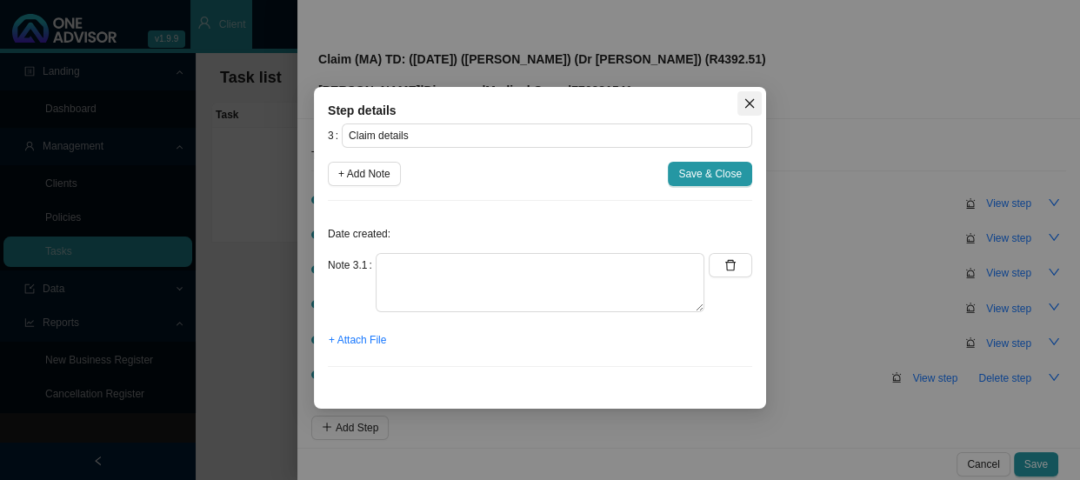
click at [746, 105] on icon "close" at bounding box center [750, 103] width 12 height 12
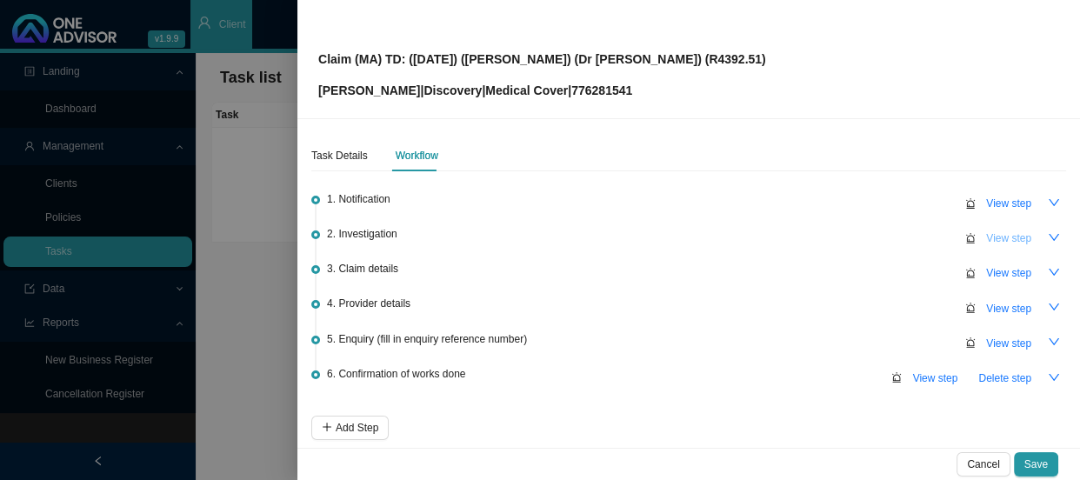
click at [1009, 238] on span "View step" at bounding box center [1009, 238] width 45 height 17
type input "Investigation"
type textarea "[MEDICAL_DATA] ([PERSON_NAME] is registered for this condition under the Chroni…"
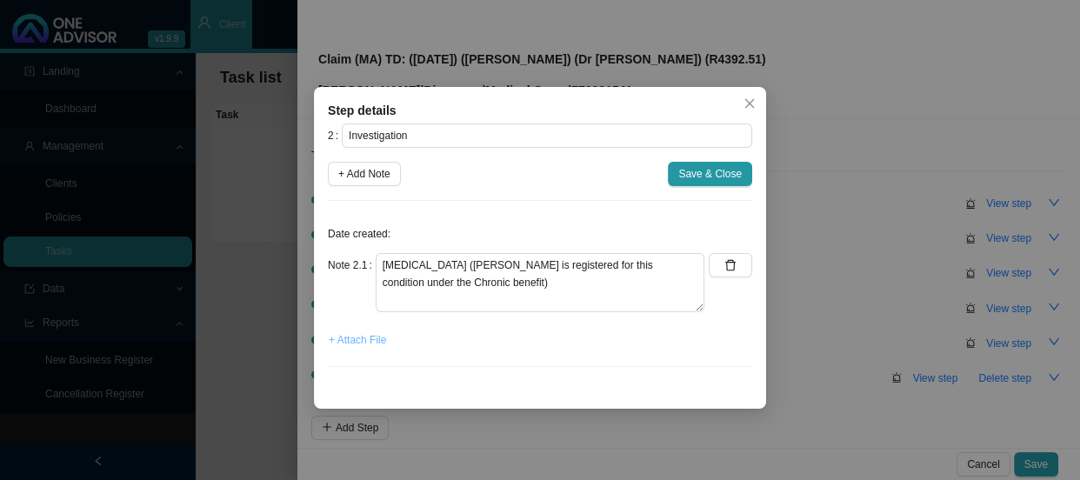
click at [354, 339] on span "+ Attach File" at bounding box center [357, 339] width 57 height 17
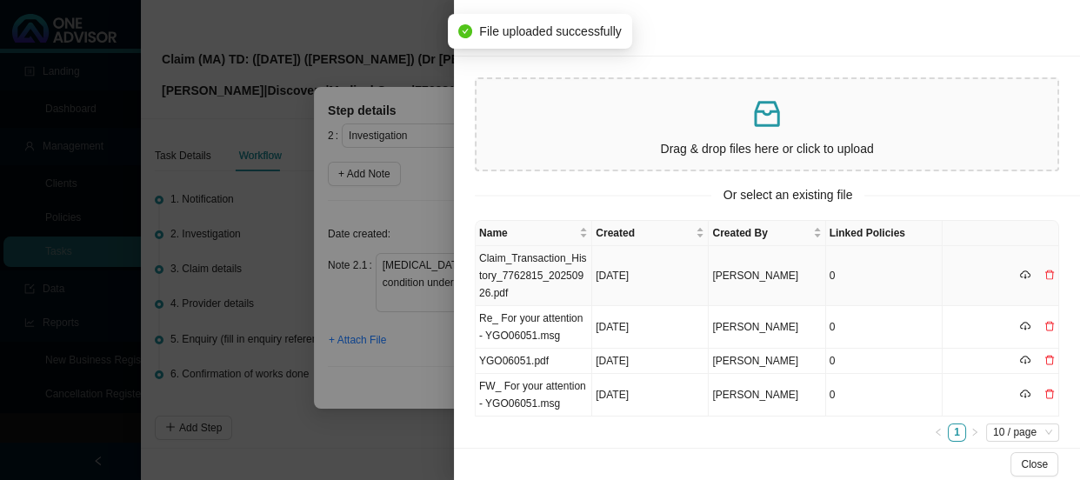
click at [558, 270] on td "Claim_Transaction_History_7762815_20250926.pdf" at bounding box center [534, 276] width 117 height 60
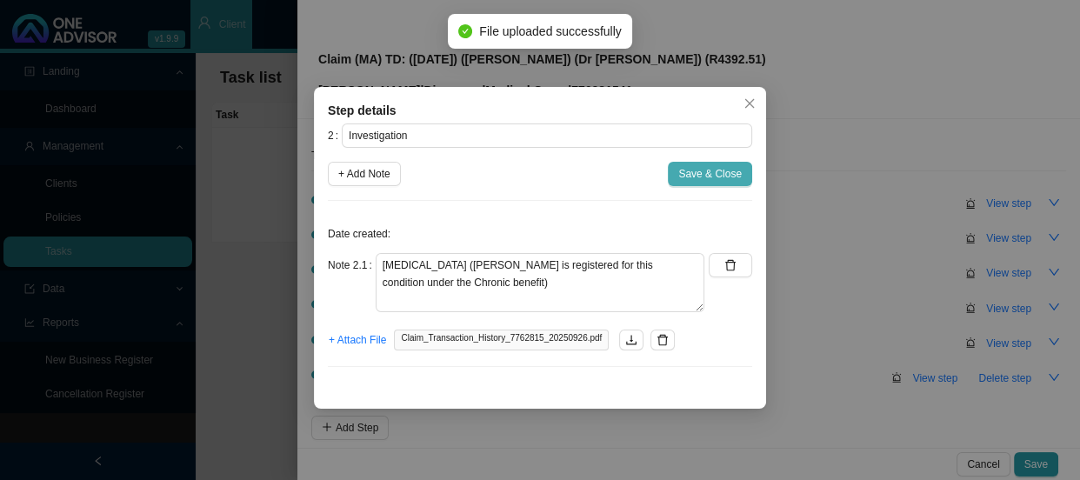
click at [716, 176] on span "Save & Close" at bounding box center [711, 173] width 64 height 17
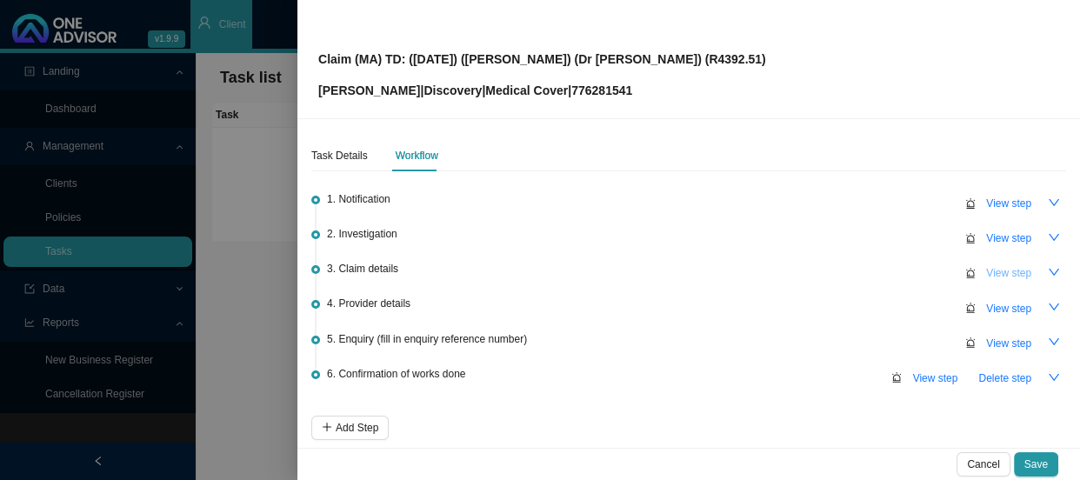
click at [987, 278] on span "View step" at bounding box center [1009, 272] width 45 height 17
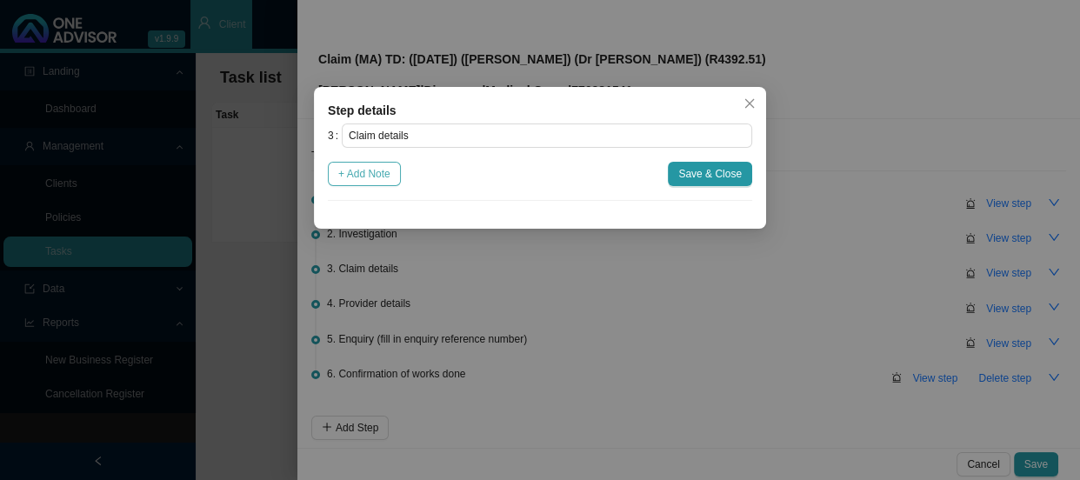
click at [360, 177] on span "+ Add Note" at bounding box center [364, 173] width 52 height 17
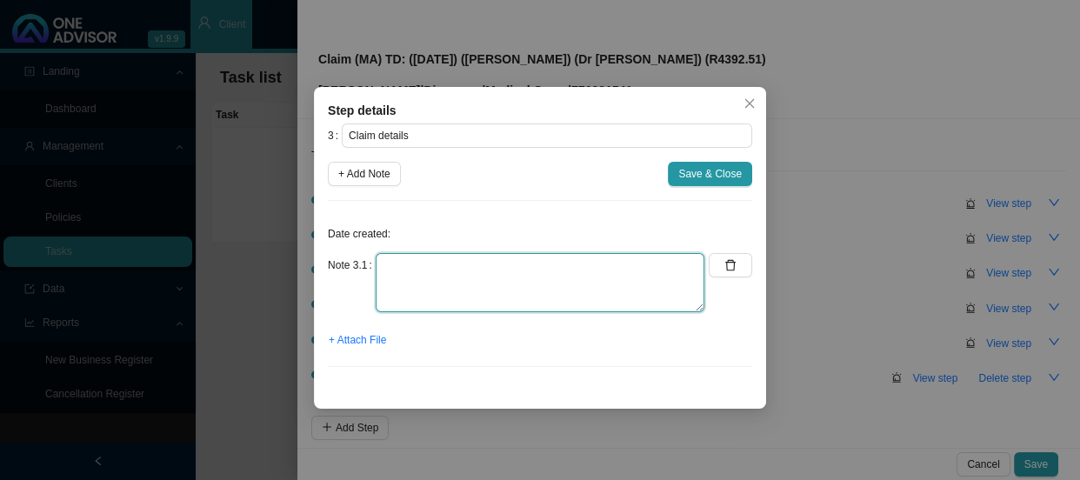
click at [400, 274] on textarea at bounding box center [540, 282] width 329 height 59
click at [461, 256] on textarea "Claimed: Paid: Shortfall:" at bounding box center [540, 282] width 329 height 59
click at [429, 283] on textarea "Claimed: R7128.01 Paid: Shortfall:" at bounding box center [540, 282] width 329 height 59
click at [458, 295] on textarea "Claimed: R7128.01 Paid: R2735.50 Shortfall:" at bounding box center [540, 282] width 329 height 59
click at [458, 296] on textarea "Claimed: R7128.01 Paid: R2735.50 Shortfall:" at bounding box center [540, 282] width 329 height 59
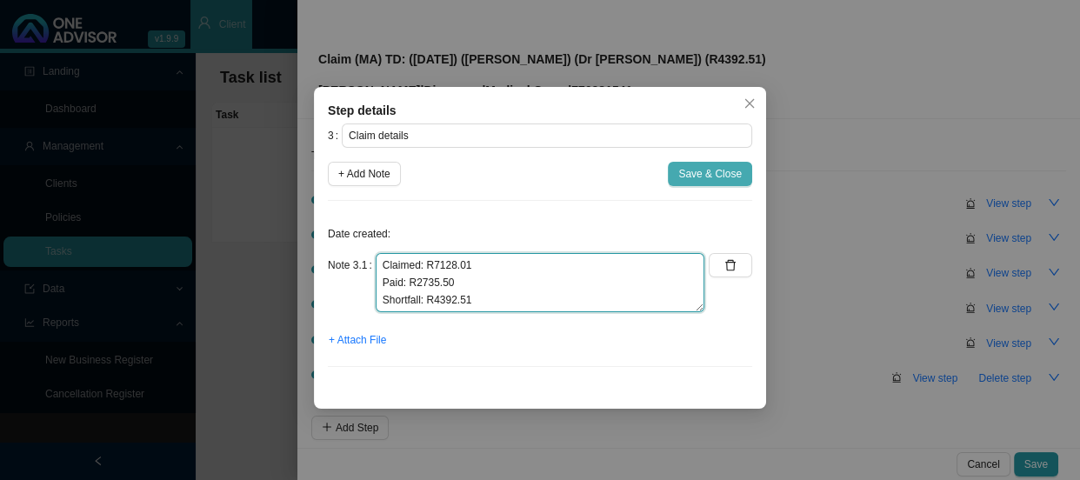
type textarea "Claimed: R7128.01 Paid: R2735.50 Shortfall: R4392.51"
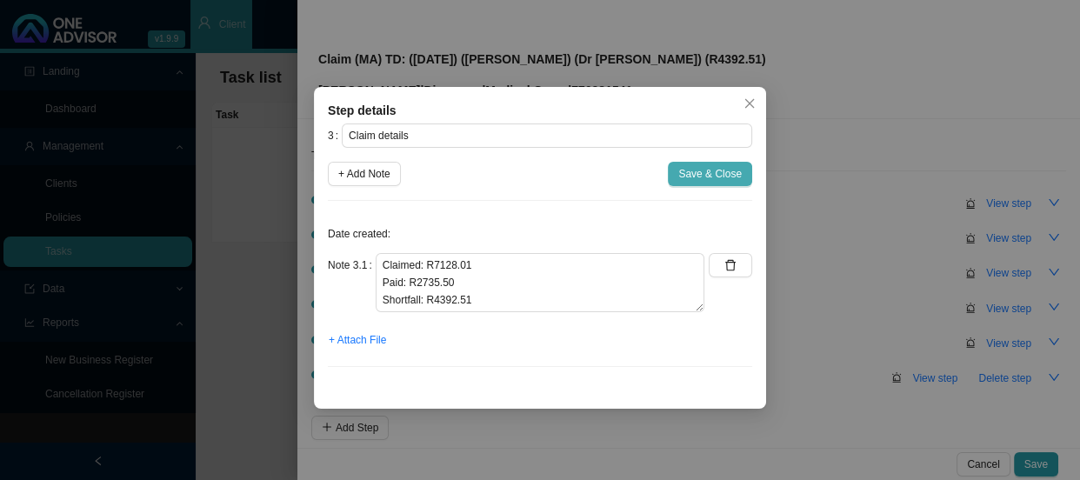
click at [718, 177] on span "Save & Close" at bounding box center [711, 173] width 64 height 17
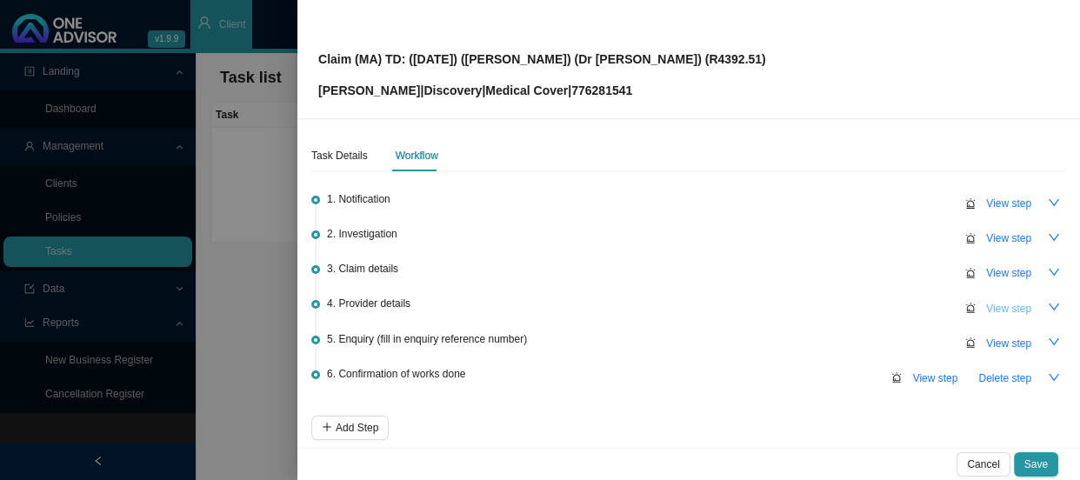
click at [995, 305] on span "View step" at bounding box center [1009, 308] width 45 height 17
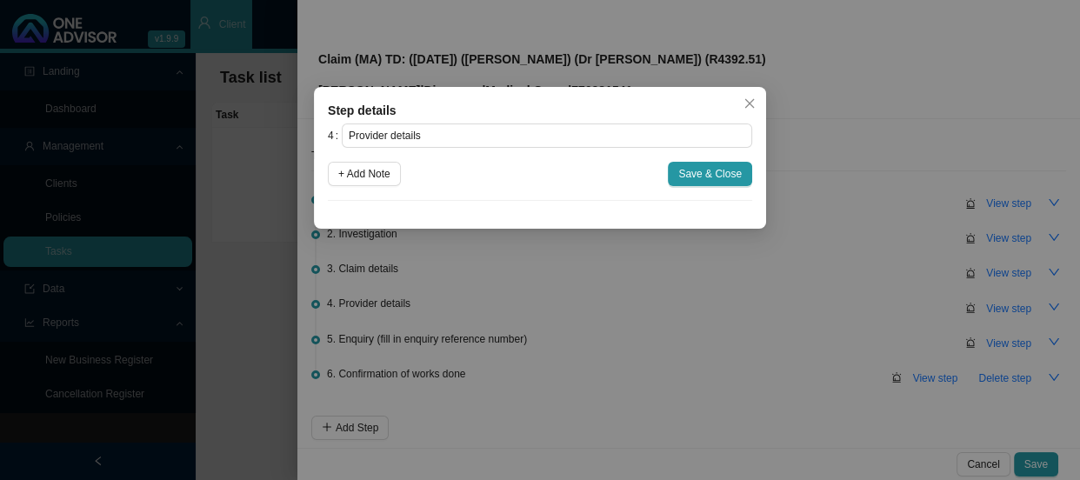
drag, startPoint x: 369, startPoint y: 167, endPoint x: 419, endPoint y: 205, distance: 63.3
click at [369, 167] on span "+ Add Note" at bounding box center [364, 173] width 52 height 17
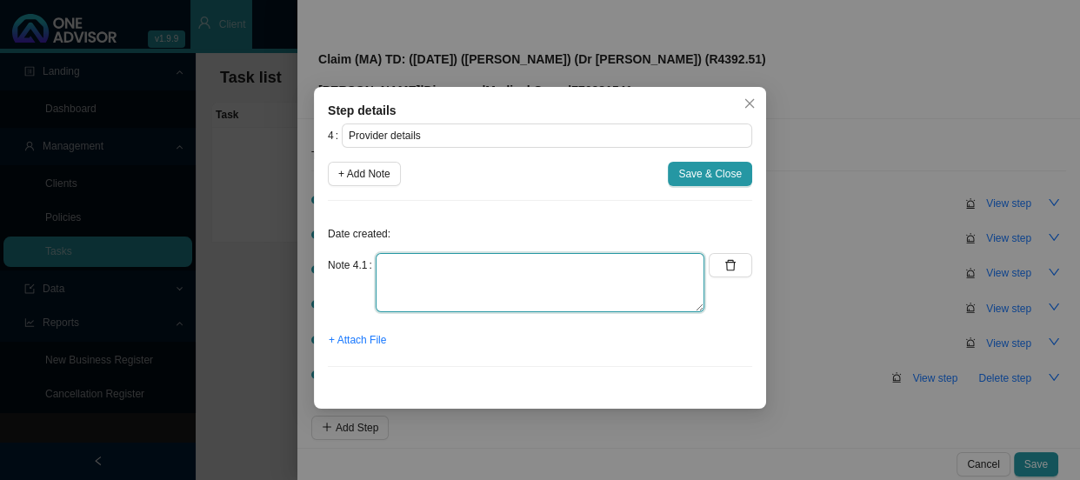
click at [450, 270] on textarea at bounding box center [540, 282] width 329 height 59
click at [480, 304] on textarea "Practice: Phone: Email:" at bounding box center [540, 282] width 329 height 59
paste textarea "[DOMAIN_NAME][EMAIL_ADDRESS][DOMAIN_NAME]"
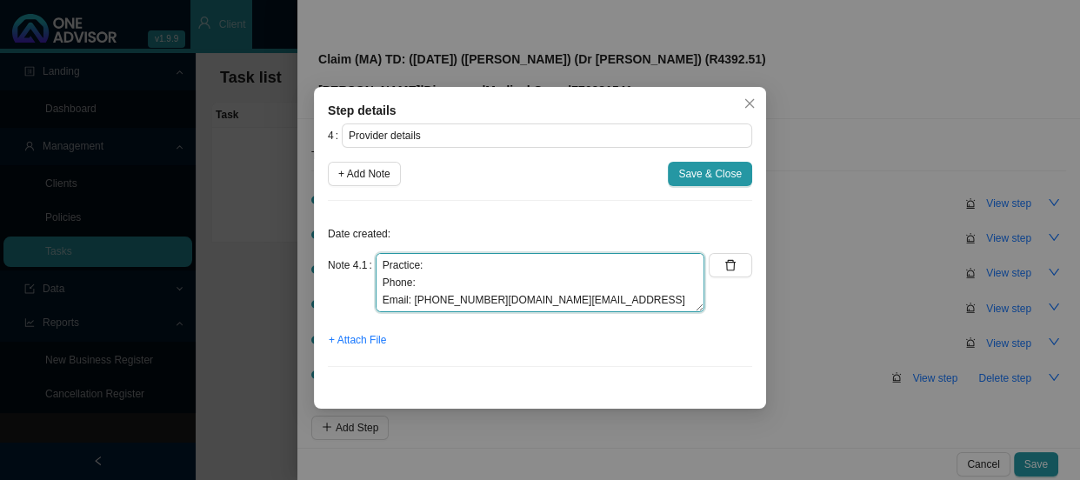
click at [452, 286] on textarea "Practice: Phone: Email: [PHONE_NUMBER][DOMAIN_NAME][EMAIL_ADDRESS][DOMAIN_NAME]" at bounding box center [540, 282] width 329 height 59
click at [464, 264] on textarea "Practice: Phone: [PHONE_NUMBER] Email: [DOMAIN_NAME][EMAIL_ADDRESS][DOMAIN_NAME]" at bounding box center [540, 282] width 329 height 59
type textarea "Practice: [PHONE_NUMBER] Phone: [PHONE_NUMBER] Email: [DOMAIN_NAME][EMAIL_ADDRE…"
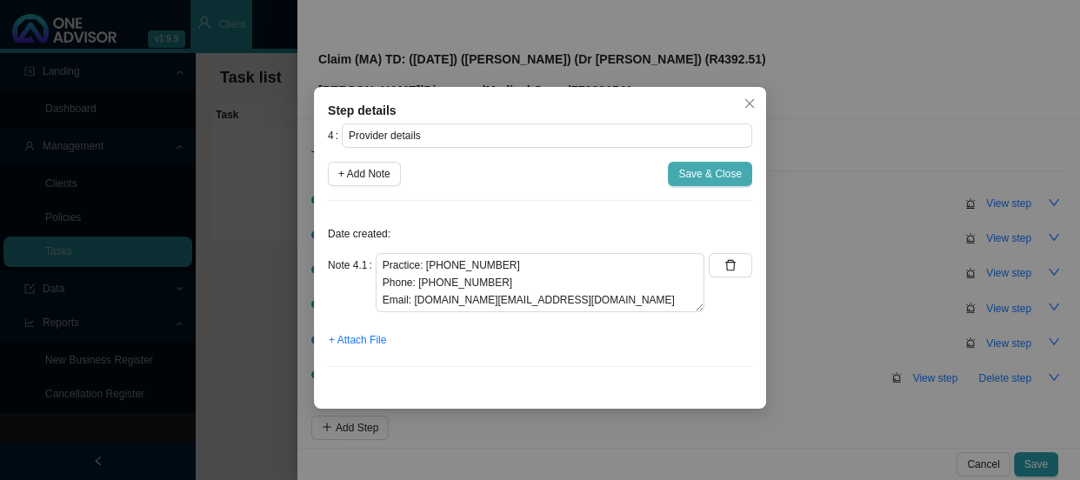
click at [694, 171] on span "Save & Close" at bounding box center [711, 173] width 64 height 17
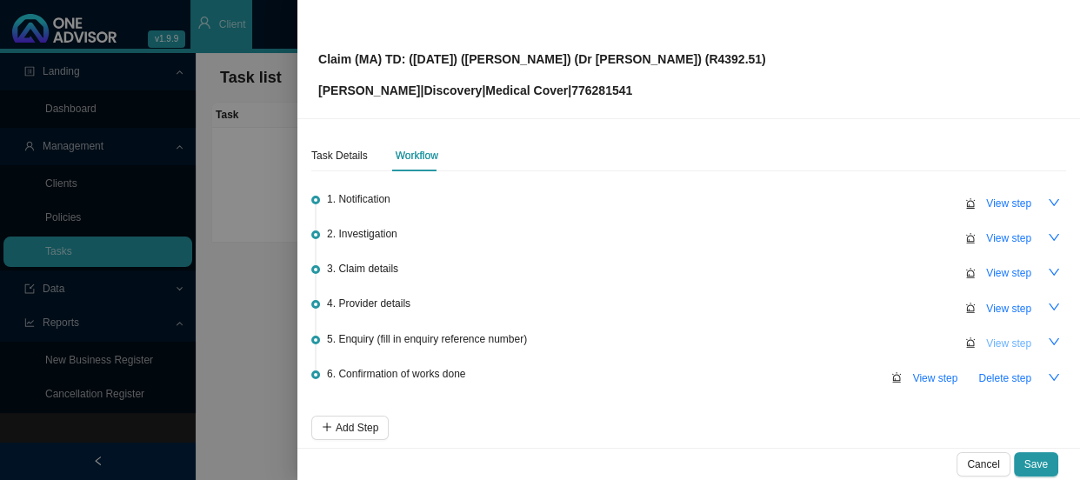
click at [987, 340] on span "View step" at bounding box center [1009, 343] width 45 height 17
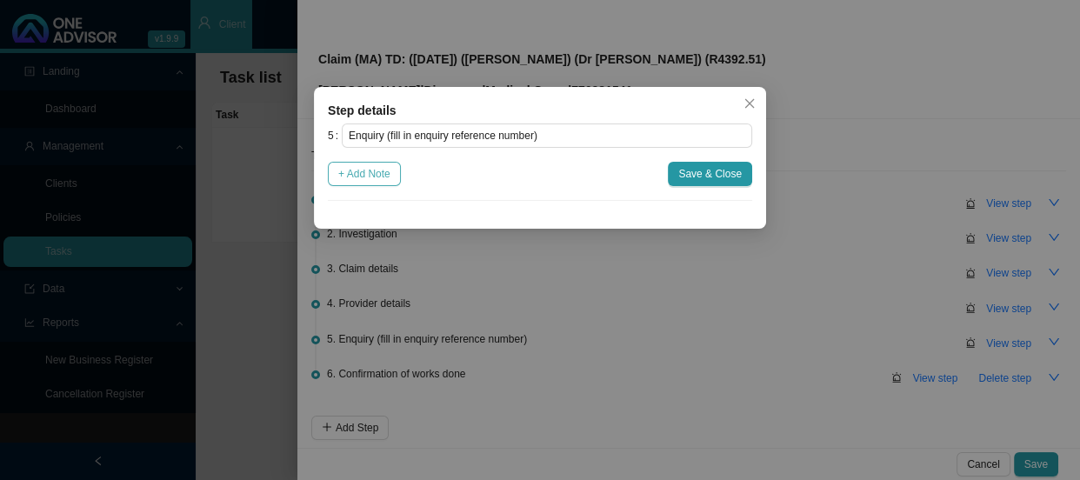
click at [366, 177] on span "+ Add Note" at bounding box center [364, 173] width 52 height 17
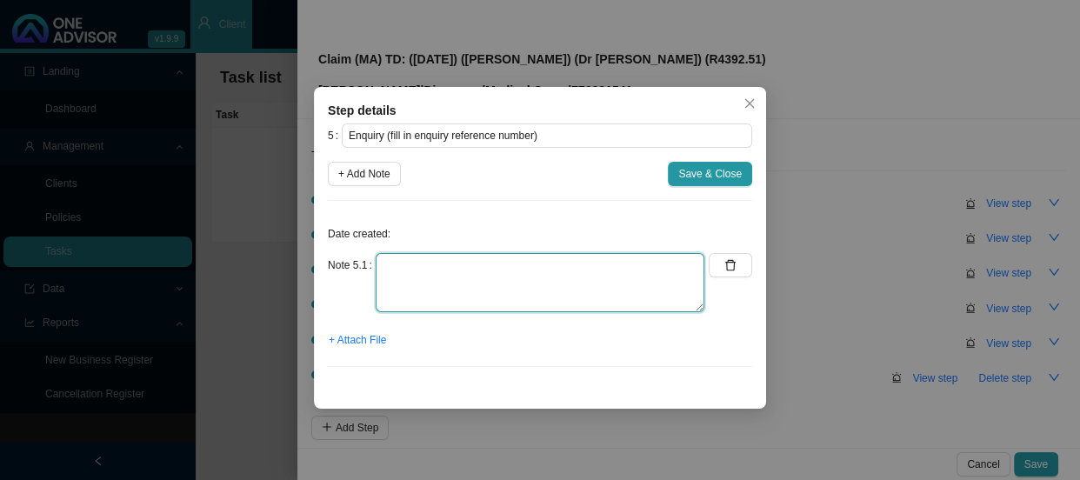
click at [434, 271] on textarea at bounding box center [540, 282] width 329 height 59
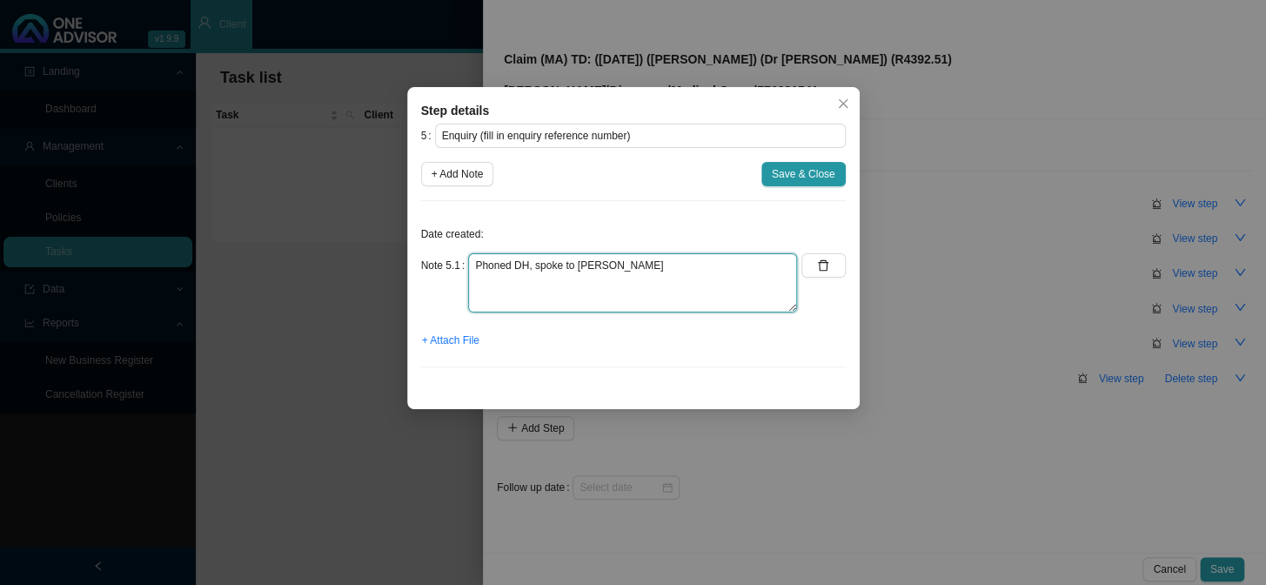
click at [618, 266] on textarea "Phoned DH, spoke to [PERSON_NAME]" at bounding box center [632, 282] width 329 height 59
click at [617, 277] on textarea "Phoned DH, spoke to [PERSON_NAME]" at bounding box center [632, 282] width 329 height 59
click at [627, 291] on textarea "Phoned DH, spoke to [PERSON_NAME]" at bounding box center [632, 282] width 329 height 59
click at [688, 290] on textarea "Phoned DH, spoke to [PERSON_NAME]" at bounding box center [632, 282] width 329 height 59
click at [531, 285] on textarea "Phoned DH, spoke to Halala 0201" at bounding box center [632, 282] width 329 height 59
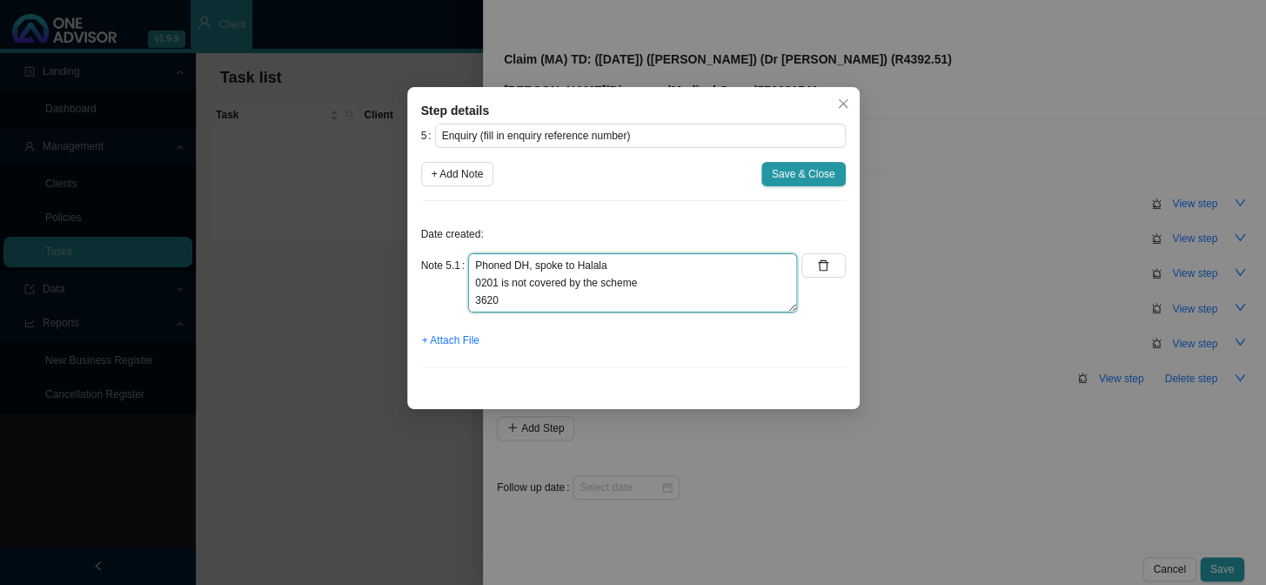
click at [508, 298] on textarea "Phoned DH, spoke to Halala 0201 is not covered by the scheme 3620 3621 3622 3625" at bounding box center [632, 282] width 329 height 59
click at [664, 275] on textarea "Phoned DH, spoke to Halala 0201 is not covered by the scheme 3620 3621 3622 3625" at bounding box center [632, 282] width 329 height 59
click at [636, 305] on textarea "Phoned DH, spoke to Halala 0201 is not covered by the scheme (costs of material…" at bounding box center [632, 282] width 329 height 59
click at [472, 261] on textarea "Phoned DH, spoke to Halala 0201 is not covered by the scheme (costs of material…" at bounding box center [632, 282] width 329 height 59
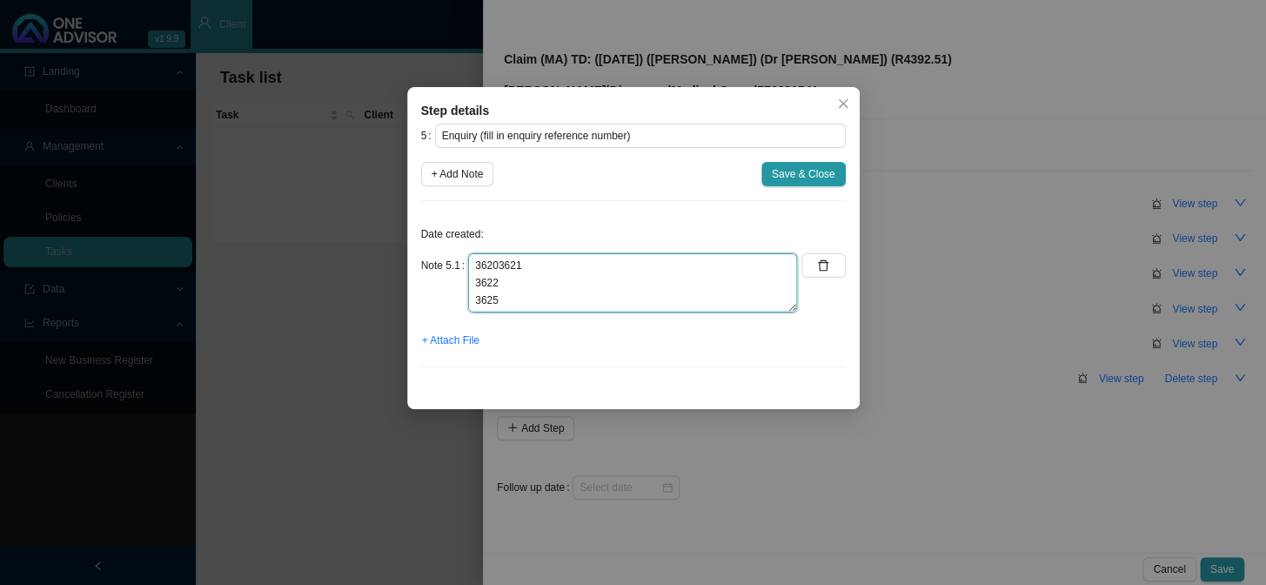
scroll to position [35, 0]
click at [474, 279] on textarea "Phoned DH, spoke to Halala 0201 is not covered by the scheme (costs of material…" at bounding box center [632, 282] width 329 height 59
click at [474, 299] on textarea "Phoned DH, spoke to Halala 0201 is not covered by the scheme (costs of material…" at bounding box center [632, 282] width 329 height 59
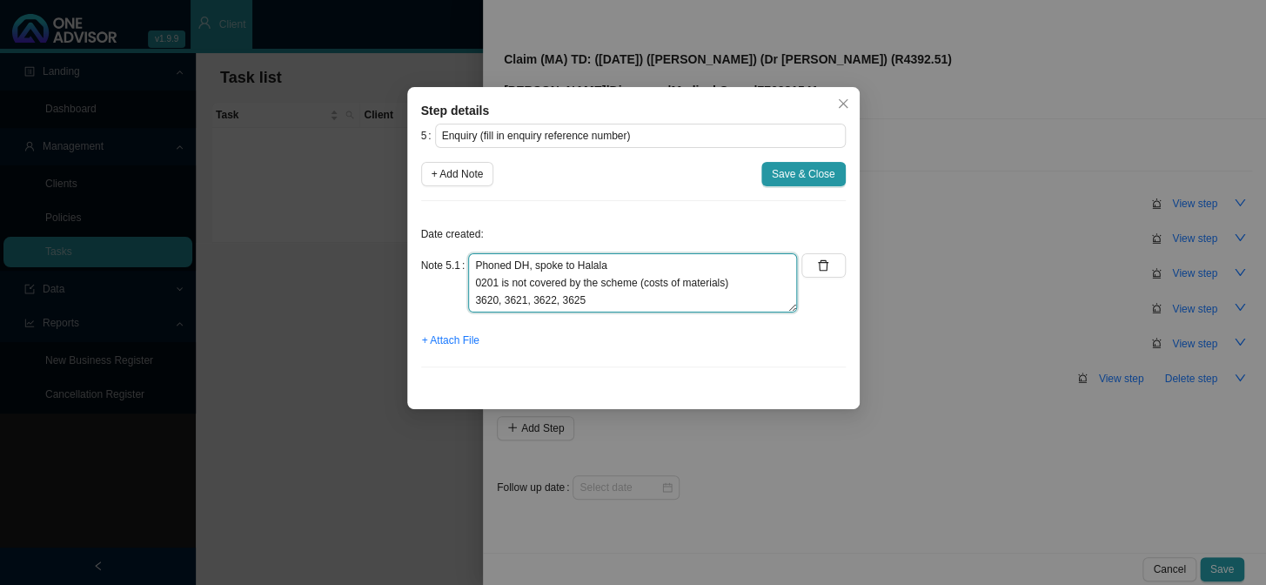
click at [608, 288] on textarea "Phoned DH, spoke to Halala 0201 is not covered by the scheme (costs of material…" at bounding box center [632, 282] width 329 height 59
click at [619, 300] on textarea "Phoned DH, spoke to Halala 0201 is not covered by the scheme (costs of material…" at bounding box center [632, 282] width 329 height 59
click at [636, 302] on textarea "Phoned DH, spoke to Halala 0201 is not covered by the scheme (costs of material…" at bounding box center [632, 282] width 329 height 59
click at [621, 301] on textarea "Phoned DH, spoke to Halala 0201 is not covered by the scheme (costs of material…" at bounding box center [632, 282] width 329 height 59
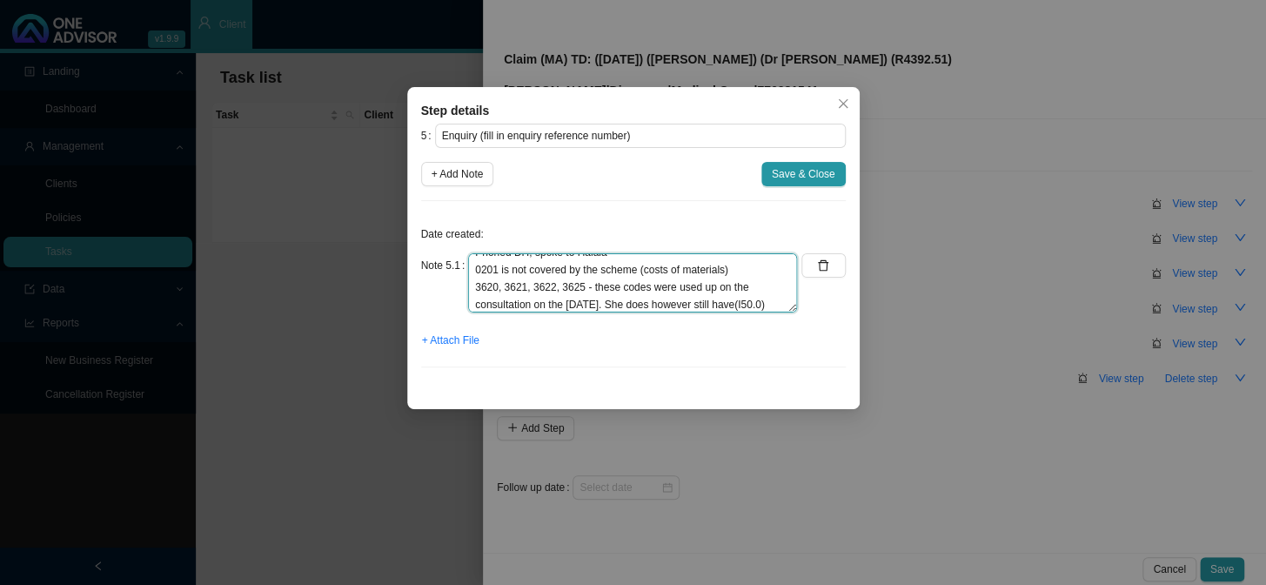
scroll to position [30, 0]
click at [626, 303] on textarea "Phoned DH, spoke to Halala 0201 is not covered by the scheme (costs of material…" at bounding box center [632, 282] width 329 height 59
drag, startPoint x: 644, startPoint y: 304, endPoint x: 653, endPoint y: 309, distance: 10.5
click at [645, 304] on textarea "Phoned DH, spoke to Halala 0201 is not covered by the scheme (costs of material…" at bounding box center [632, 282] width 329 height 59
click at [654, 305] on textarea "Phoned DH, spoke to Halala 0201 is not covered by the scheme (costs of material…" at bounding box center [632, 282] width 329 height 59
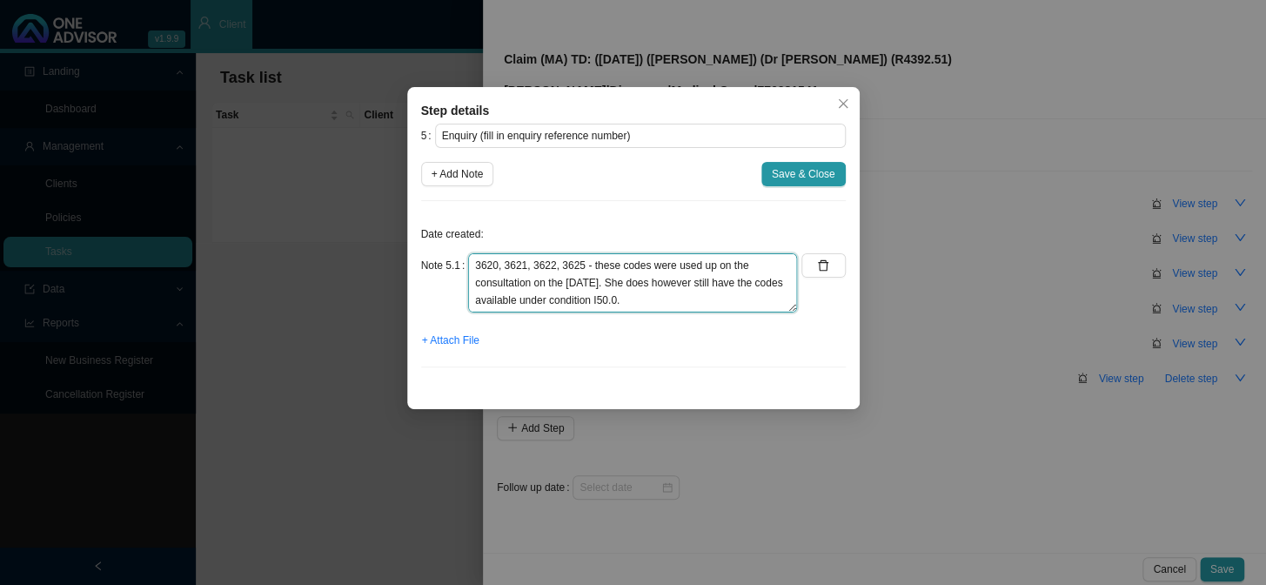
scroll to position [48, 0]
drag, startPoint x: 679, startPoint y: 275, endPoint x: 672, endPoint y: 291, distance: 17.1
click at [679, 278] on textarea "Phoned DH, spoke to Halala 0201 is not covered by the scheme (costs of material…" at bounding box center [632, 282] width 329 height 59
click at [674, 282] on textarea "Phoned DH, spoke to Halala 0201 is not covered by the scheme (costs of material…" at bounding box center [632, 282] width 329 height 59
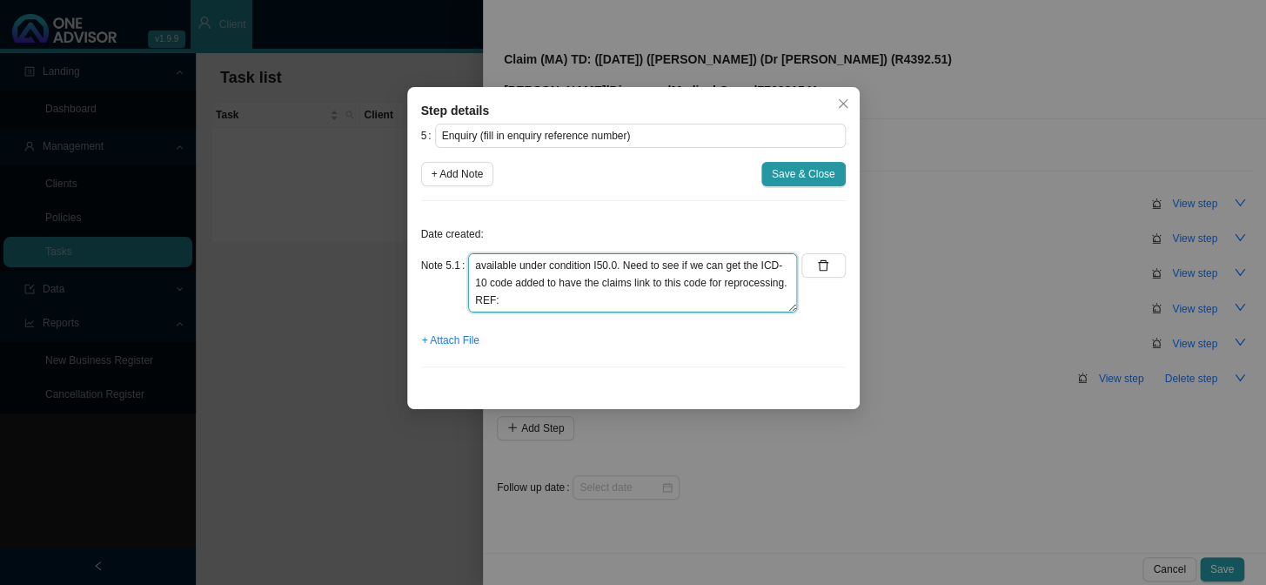
click at [635, 298] on textarea "Phoned DH, spoke to Halala 0201 is not covered by the scheme (costs of material…" at bounding box center [632, 282] width 329 height 59
type textarea "Phoned DH, spoke to Halala 0201 is not covered by the scheme (costs of material…"
drag, startPoint x: 593, startPoint y: 304, endPoint x: 437, endPoint y: 226, distance: 174.7
click at [437, 226] on div "Date created: Note 5.1 Phoned DH, spoke to Halala 0201 is not covered by the sc…" at bounding box center [633, 298] width 425 height 166
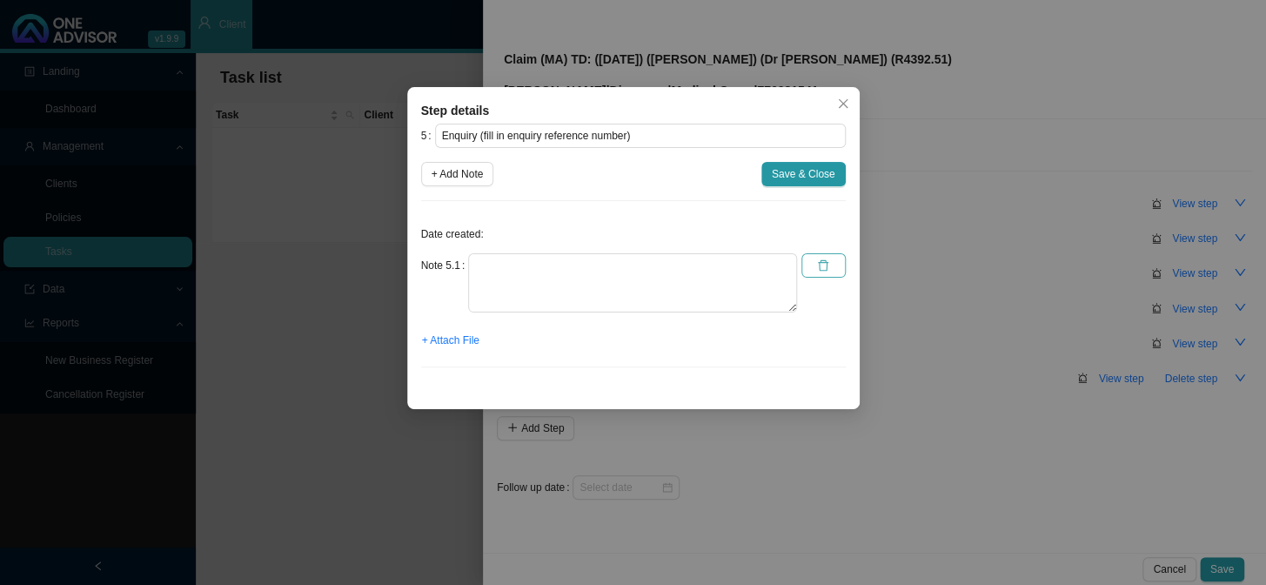
click at [824, 266] on icon "delete" at bounding box center [823, 265] width 12 height 12
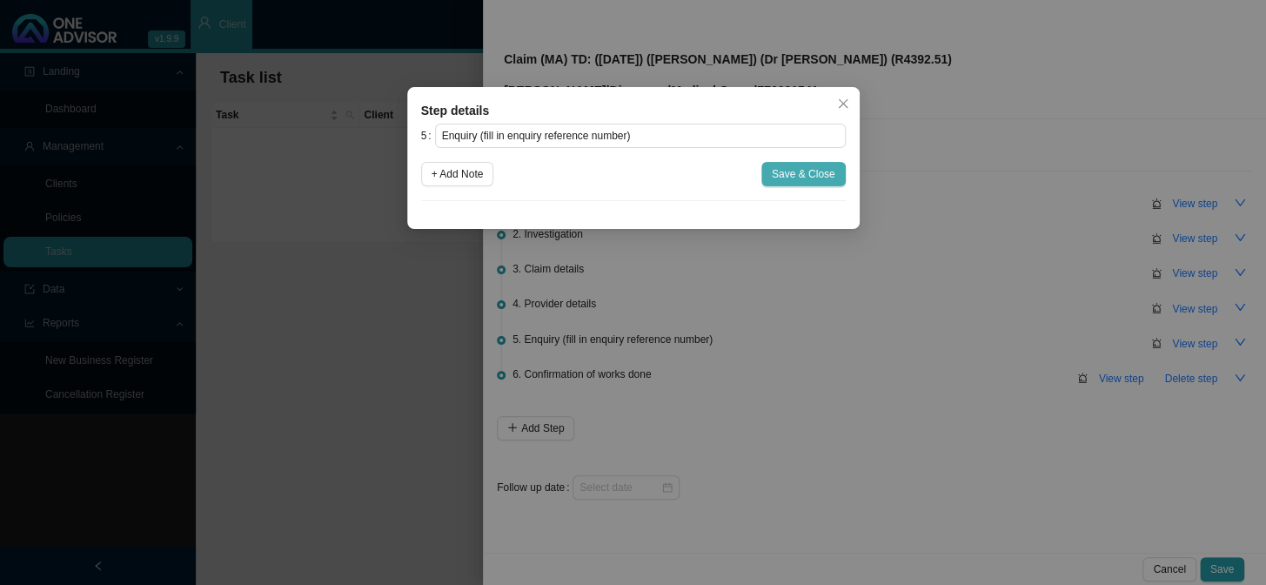
click at [813, 173] on span "Save & Close" at bounding box center [804, 173] width 64 height 17
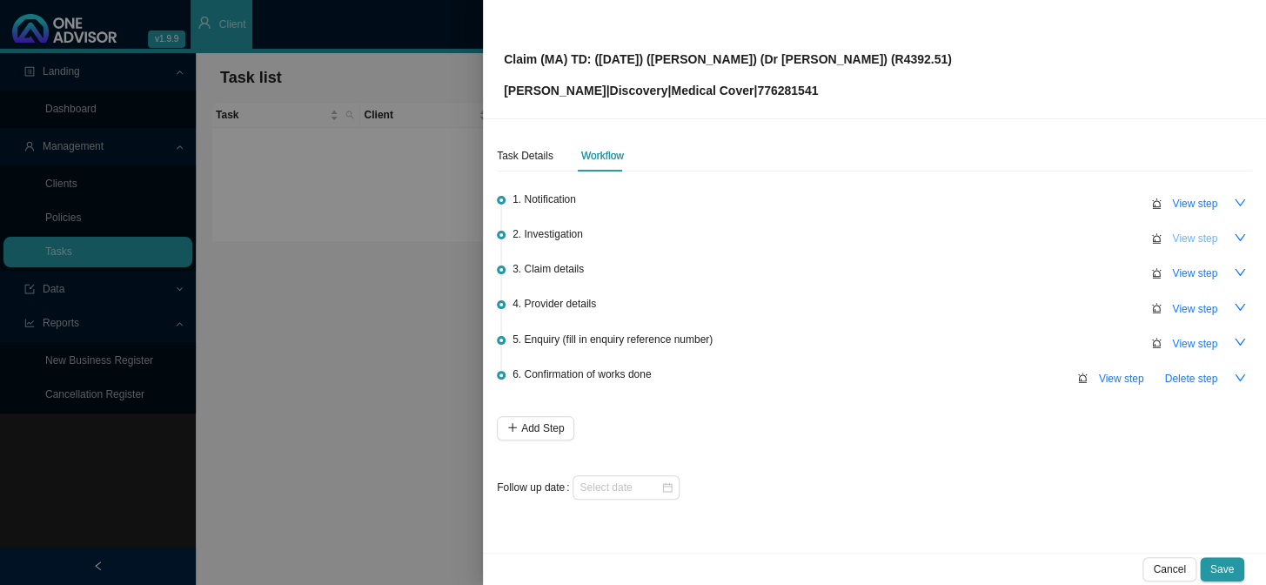
click at [1080, 239] on span "View step" at bounding box center [1194, 238] width 45 height 17
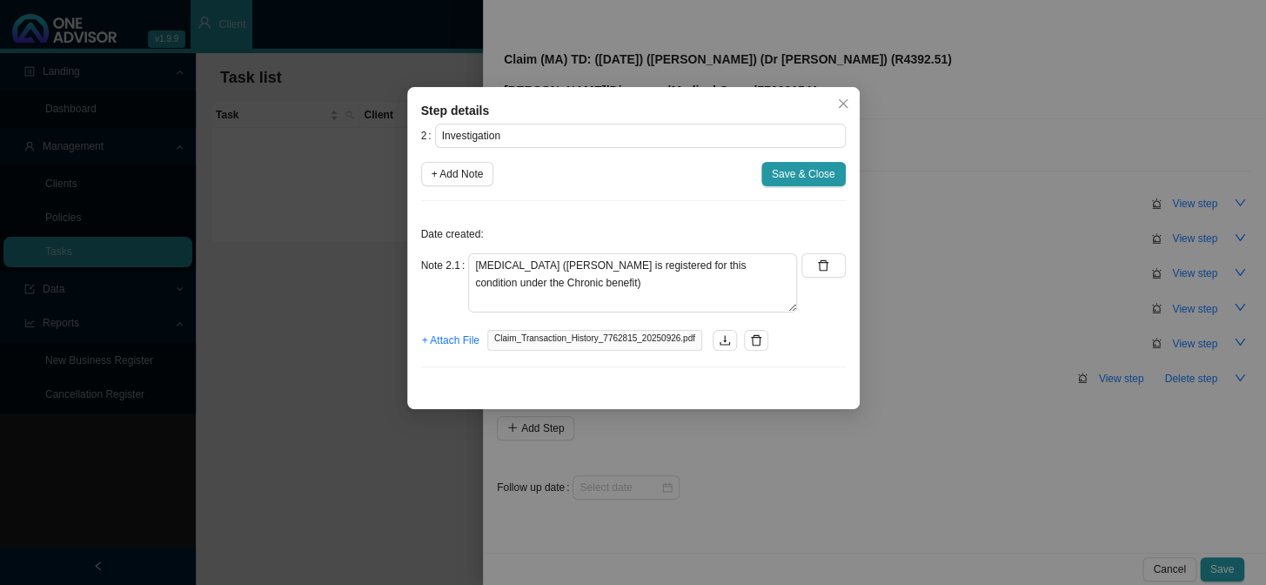
drag, startPoint x: 476, startPoint y: 176, endPoint x: 531, endPoint y: 213, distance: 66.4
click at [476, 175] on span "+ Add Note" at bounding box center [457, 173] width 52 height 17
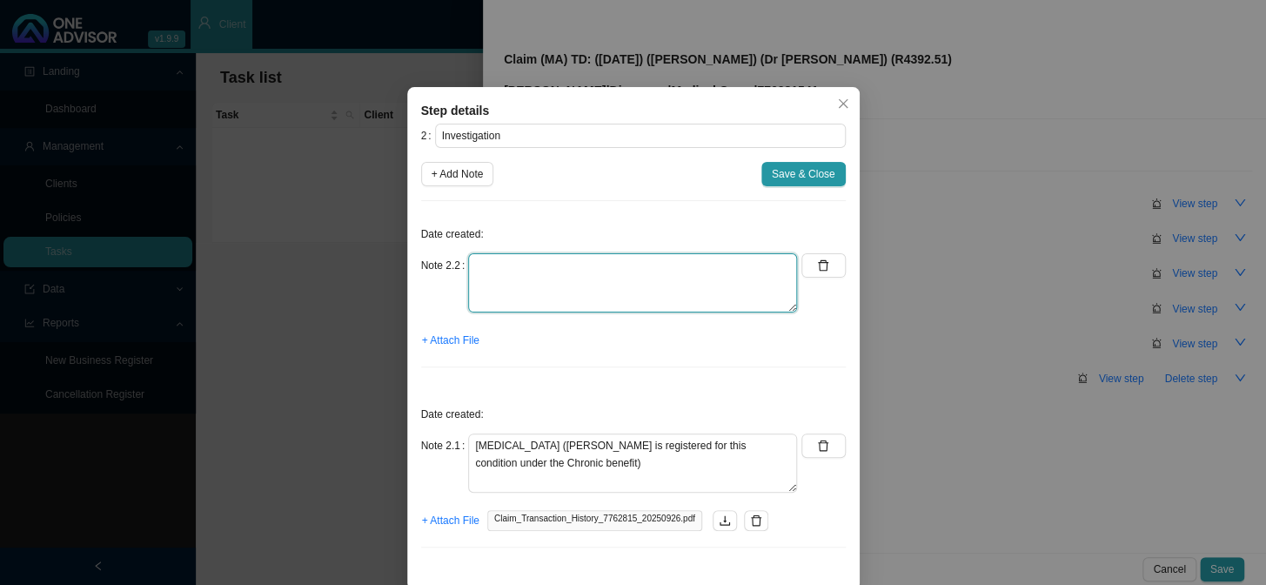
click at [586, 278] on textarea at bounding box center [632, 282] width 329 height 59
paste textarea "Phoned DH, spoke to Halala 0201 is not covered by the scheme (costs of material…"
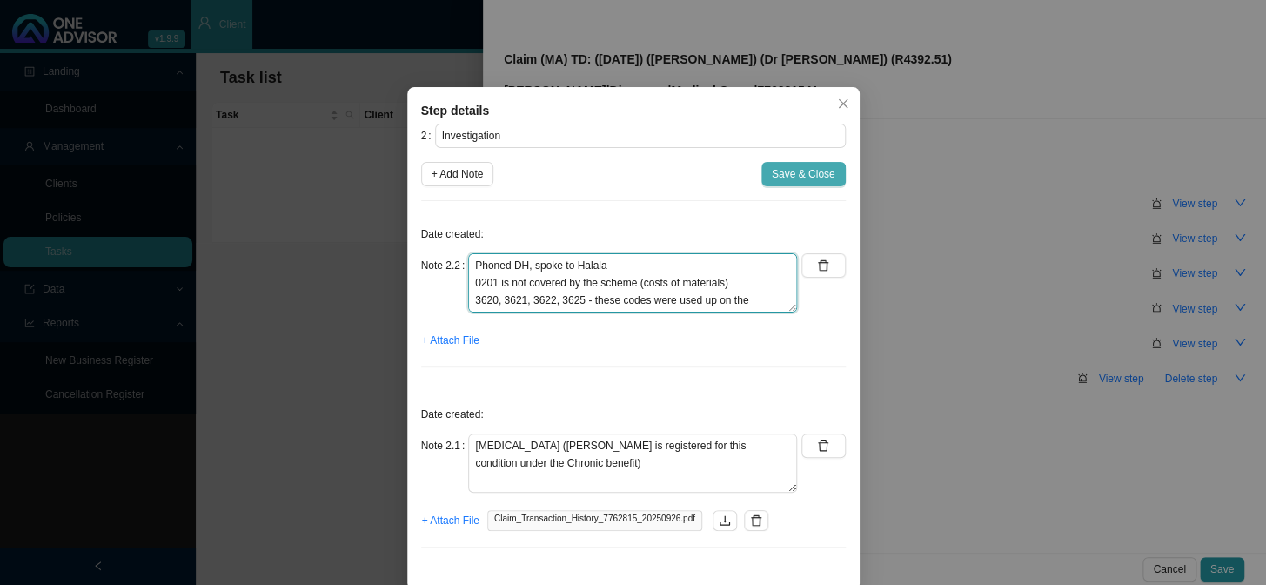
type textarea "Phoned DH, spoke to Halala 0201 is not covered by the scheme (costs of material…"
click at [785, 173] on span "Save & Close" at bounding box center [804, 173] width 64 height 17
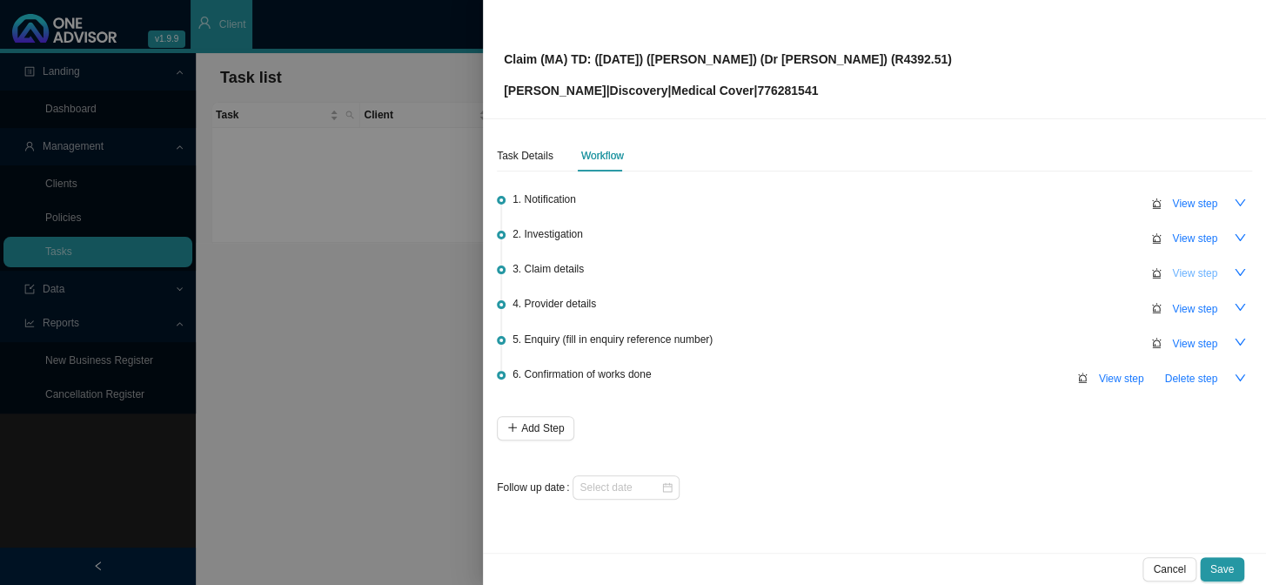
click at [1080, 271] on span "View step" at bounding box center [1194, 272] width 45 height 17
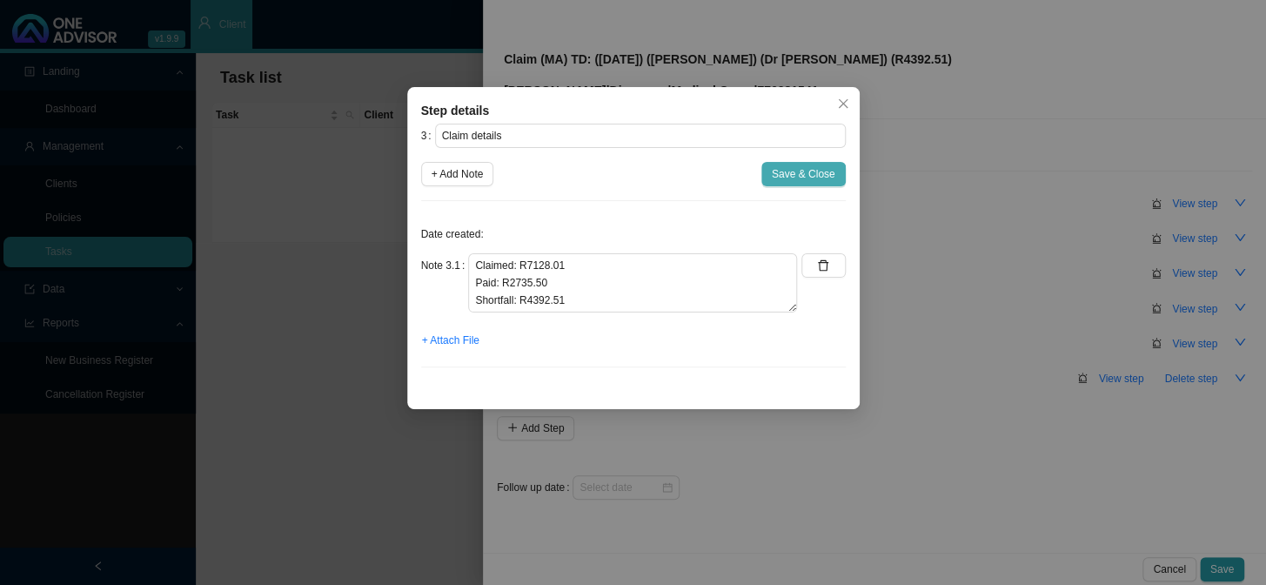
click at [830, 174] on span "Save & Close" at bounding box center [804, 173] width 64 height 17
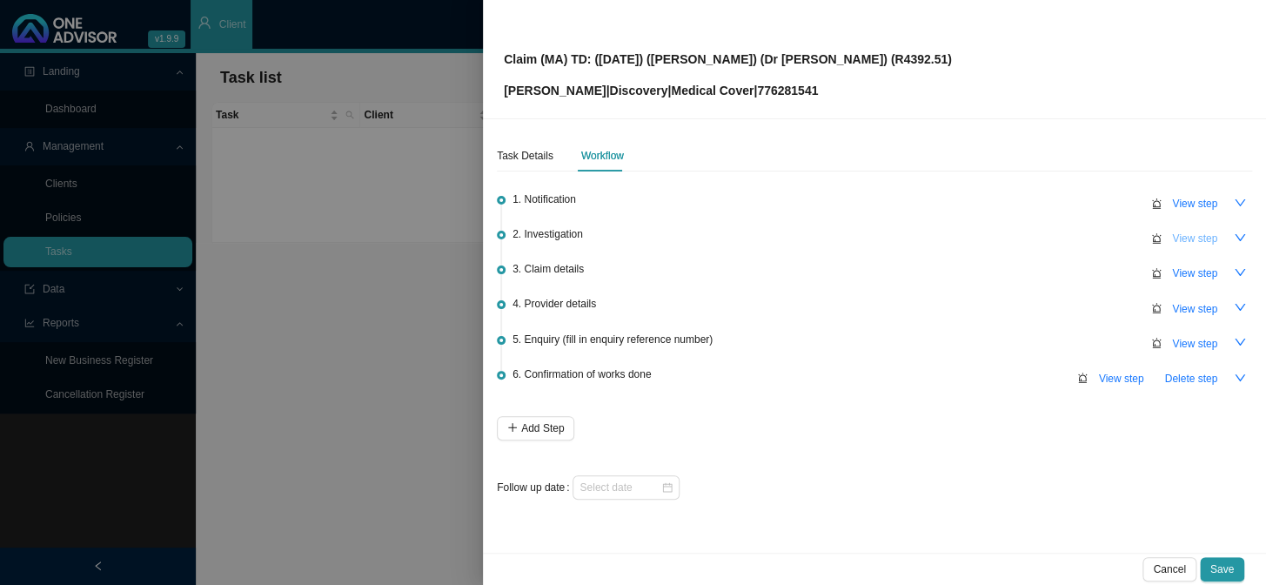
click at [1080, 239] on span "View step" at bounding box center [1194, 238] width 45 height 17
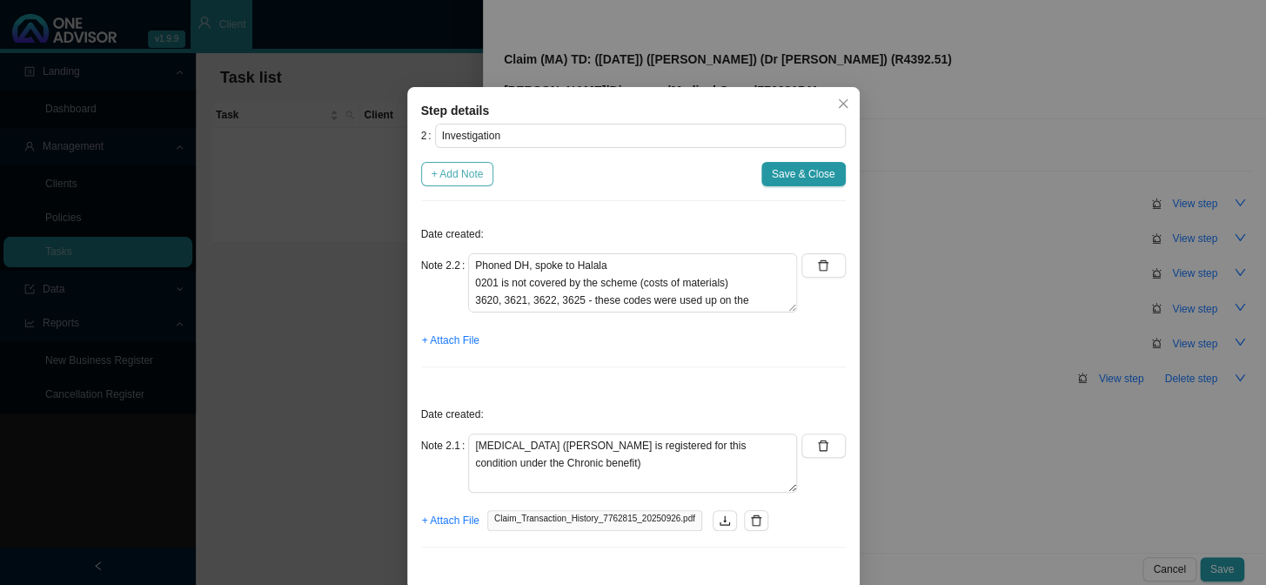
click at [463, 170] on span "+ Add Note" at bounding box center [457, 173] width 52 height 17
type textarea "Phoned DH, spoke to Halala 0201 is not covered by the scheme (costs of material…"
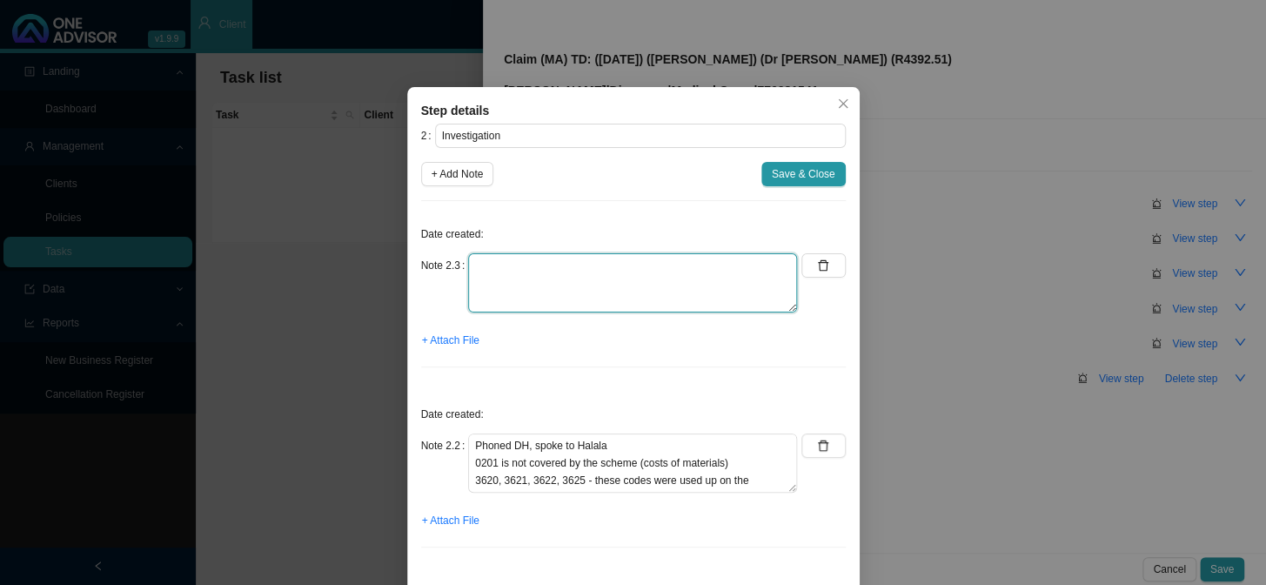
click at [517, 258] on textarea at bounding box center [632, 282] width 329 height 59
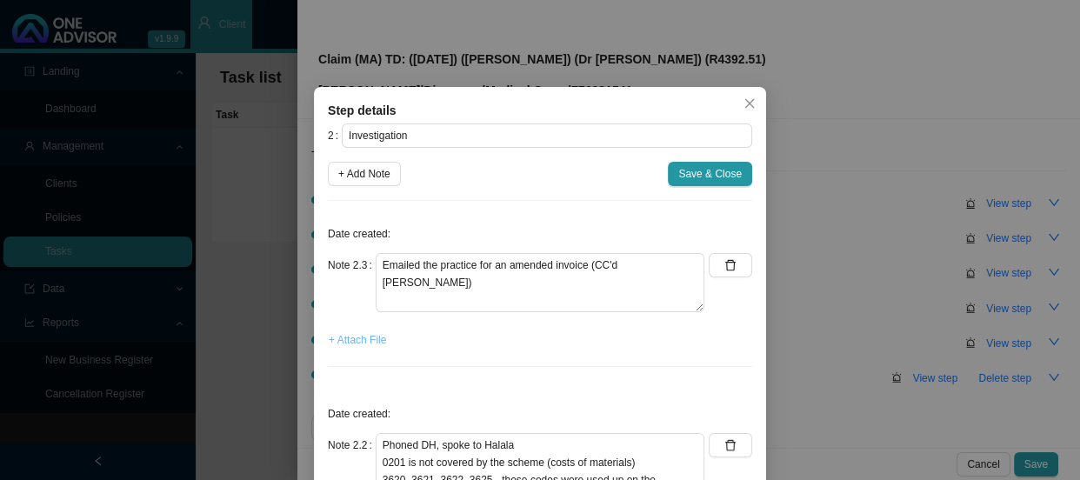
click at [361, 345] on span "+ Attach File" at bounding box center [357, 339] width 57 height 17
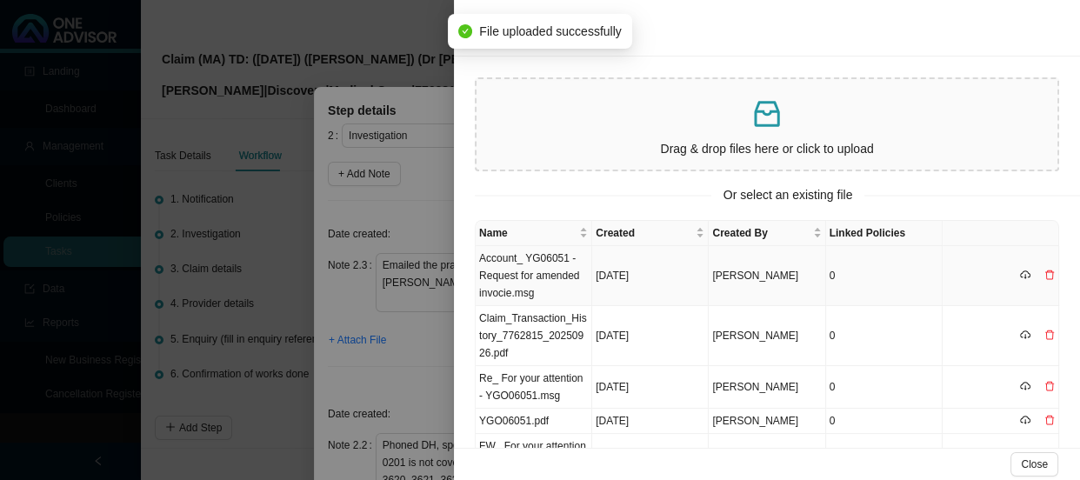
click at [548, 264] on td "Account_ YG06051 - Request for amended invocie.msg" at bounding box center [534, 276] width 117 height 60
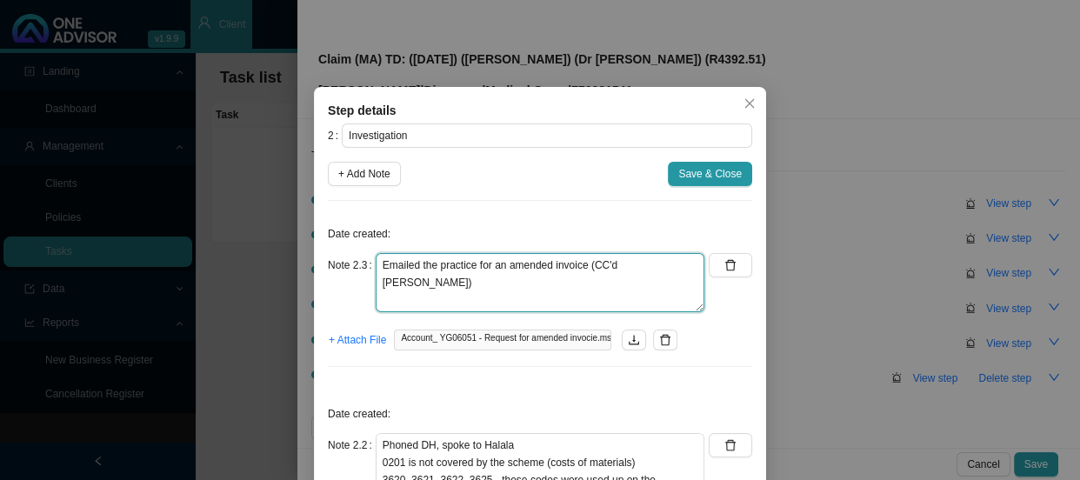
click at [596, 264] on textarea "Emailed the practice for an amended invoice (CC'd [PERSON_NAME])" at bounding box center [540, 282] width 329 height 59
type textarea "Emailed the practice for an amended invoice (cc'd [PERSON_NAME])"
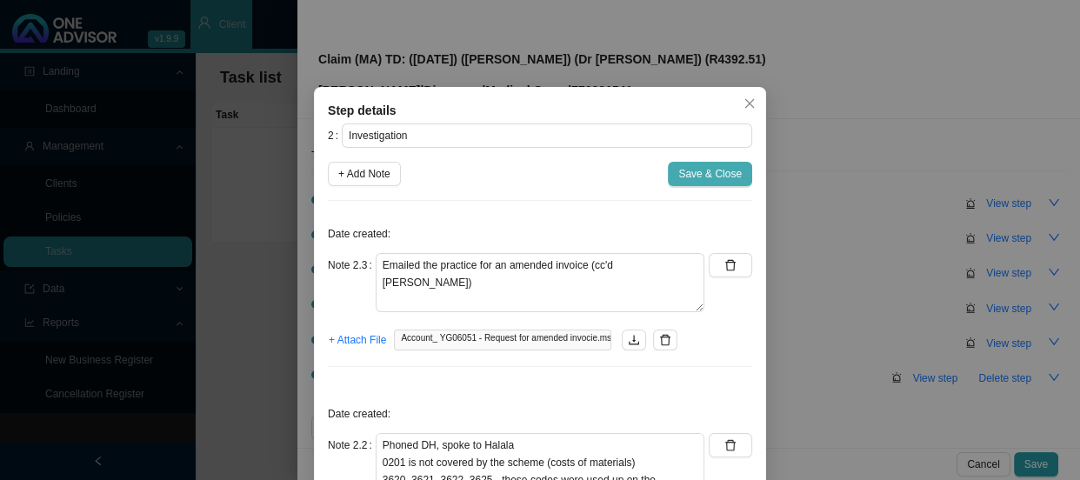
click at [692, 170] on span "Save & Close" at bounding box center [711, 173] width 64 height 17
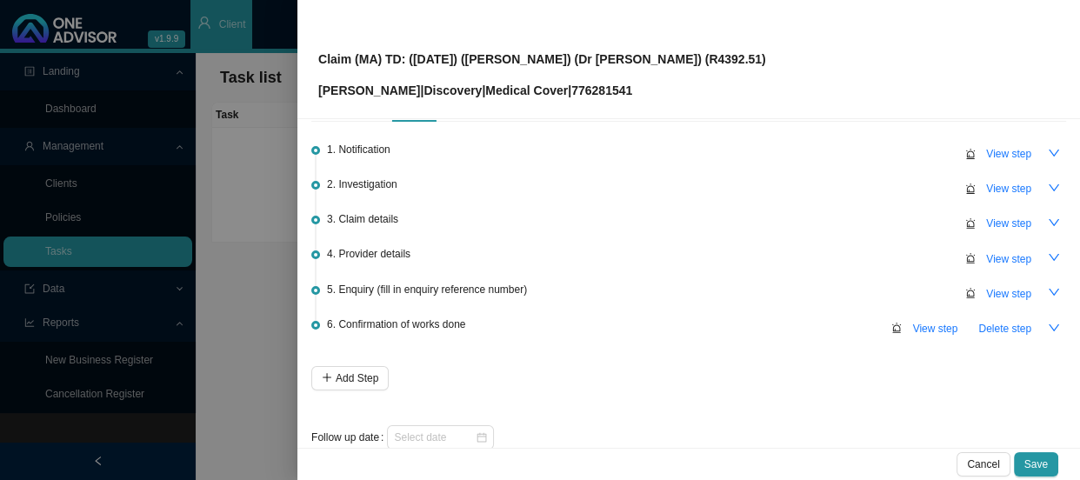
scroll to position [77, 0]
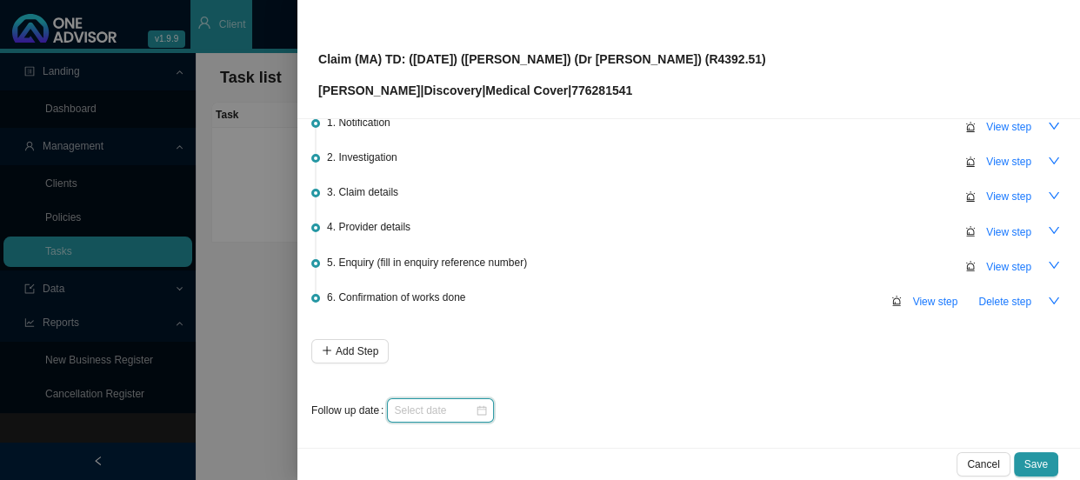
click at [464, 402] on input at bounding box center [434, 410] width 81 height 17
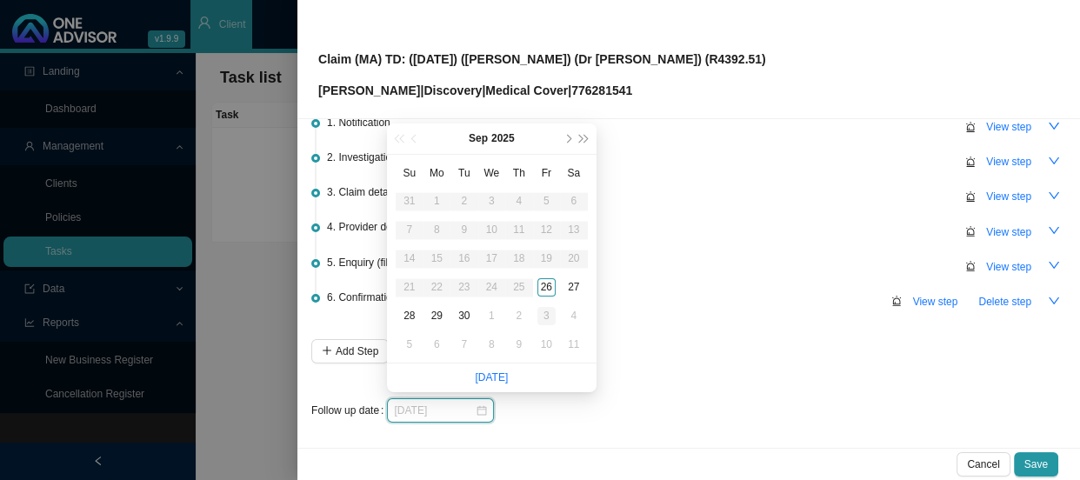
type input "[DATE]"
click at [546, 311] on div "3" at bounding box center [547, 316] width 18 height 18
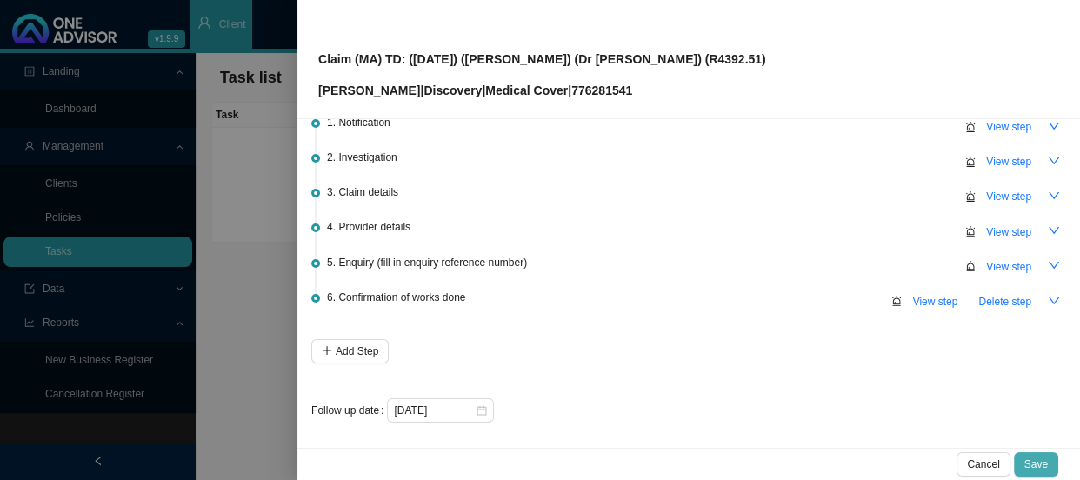
click at [1031, 465] on span "Save" at bounding box center [1036, 464] width 23 height 17
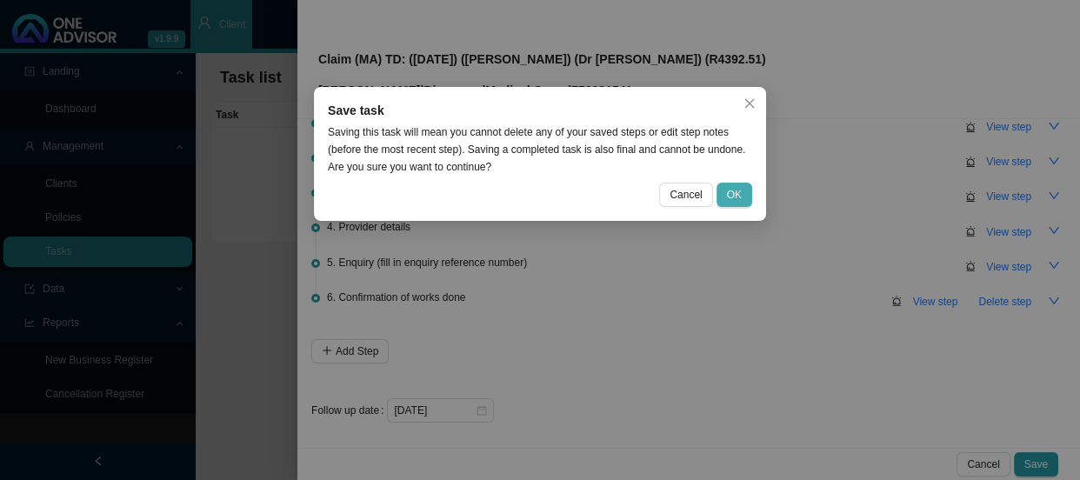
click at [741, 195] on span "OK" at bounding box center [734, 194] width 15 height 17
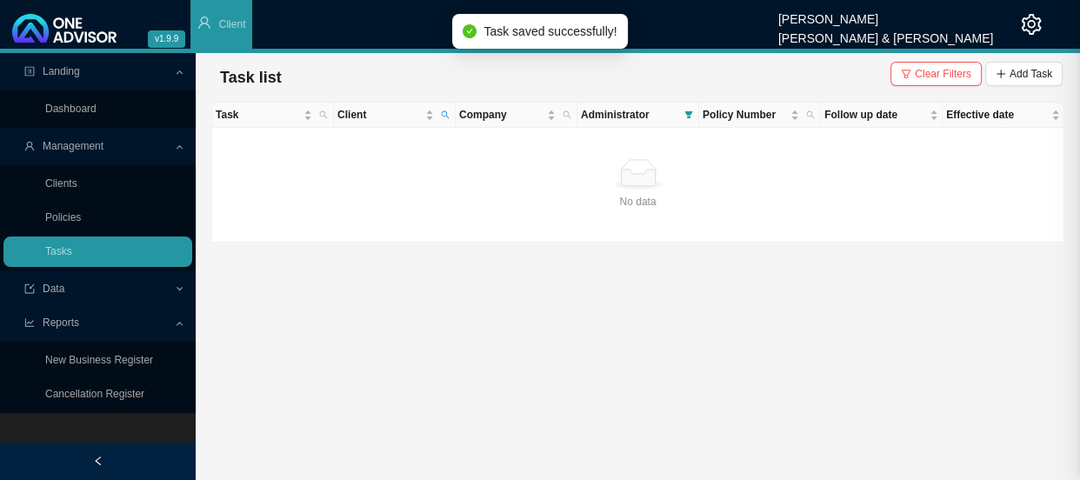
scroll to position [0, 0]
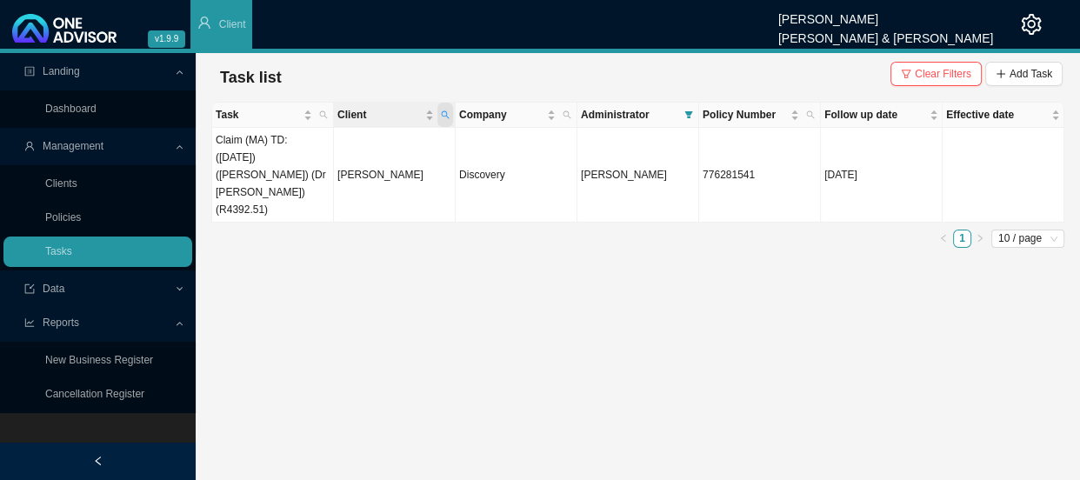
click at [447, 111] on icon "search" at bounding box center [445, 114] width 9 height 9
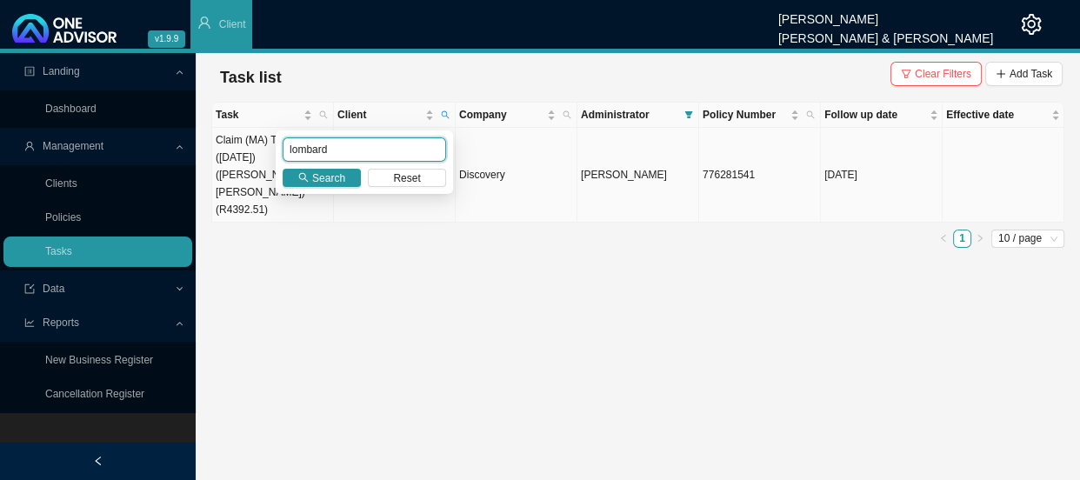
drag, startPoint x: 368, startPoint y: 149, endPoint x: 271, endPoint y: 152, distance: 96.6
click at [271, 152] on body "v1.9.9 [PERSON_NAME] [PERSON_NAME] & [PERSON_NAME] Client Landing Dashboard Man…" at bounding box center [540, 240] width 1080 height 480
click at [318, 185] on span "Search" at bounding box center [328, 178] width 33 height 17
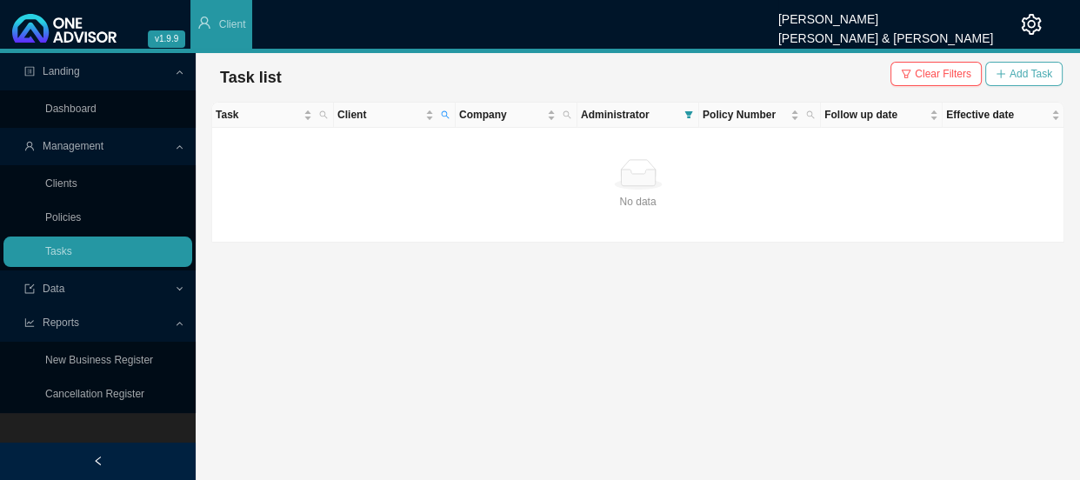
click at [1009, 67] on button "Add Task" at bounding box center [1024, 74] width 77 height 24
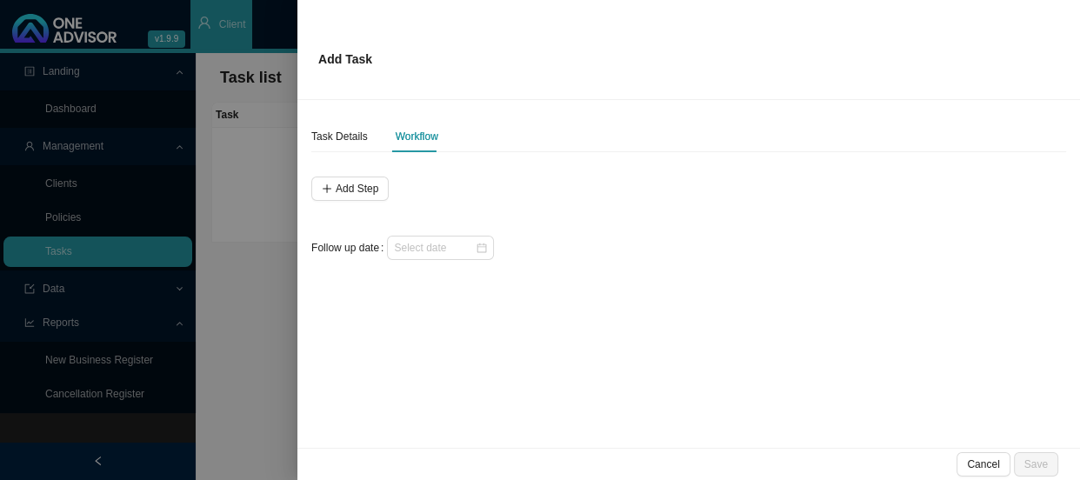
click at [283, 201] on div at bounding box center [540, 240] width 1080 height 480
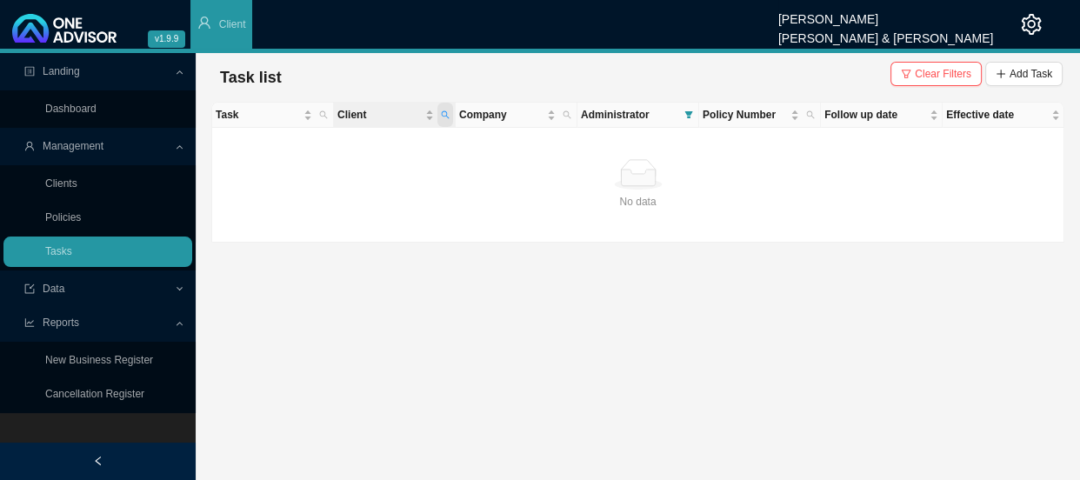
click at [446, 112] on icon "search" at bounding box center [446, 115] width 8 height 8
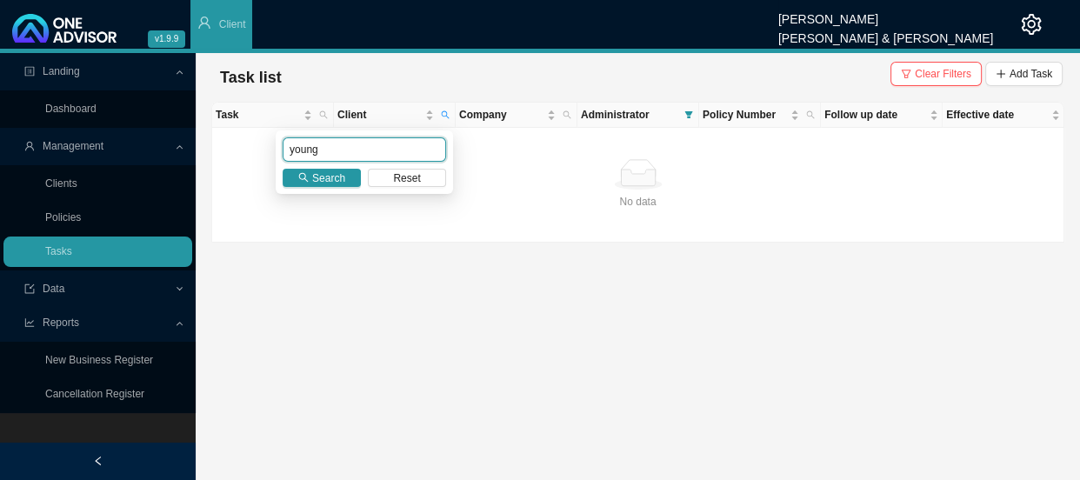
drag, startPoint x: 284, startPoint y: 149, endPoint x: 262, endPoint y: 149, distance: 22.6
click at [262, 149] on body "v1.9.9 [PERSON_NAME] [PERSON_NAME] & [PERSON_NAME] Client Landing Dashboard Man…" at bounding box center [540, 240] width 1080 height 480
type input "brauteseth"
click at [338, 182] on span "Search" at bounding box center [328, 178] width 33 height 17
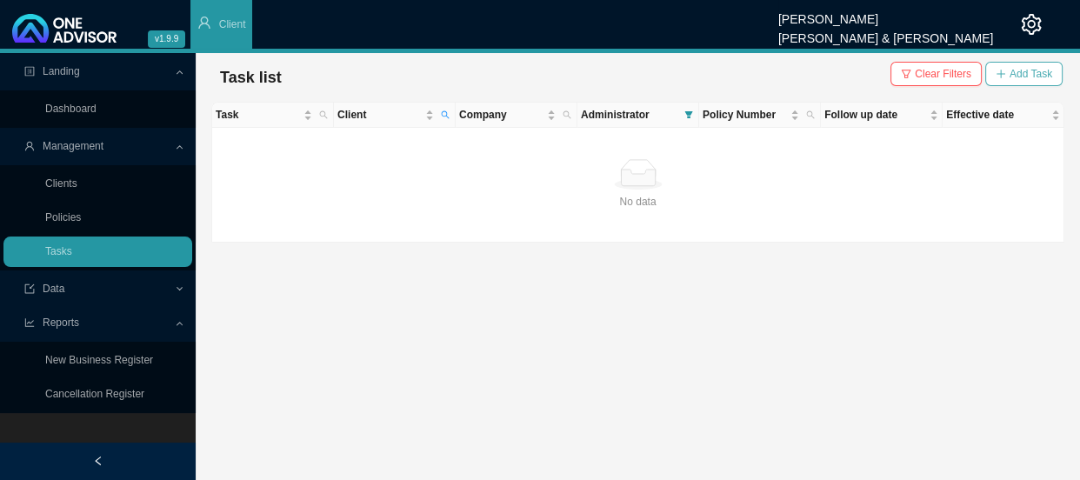
click at [1026, 70] on span "Add Task" at bounding box center [1031, 73] width 43 height 17
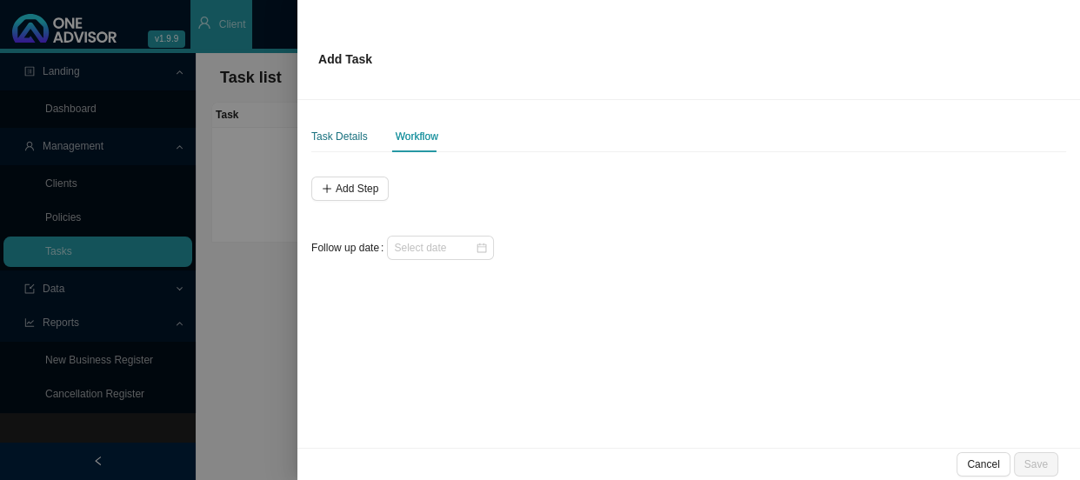
click at [343, 143] on div "Task Details" at bounding box center [339, 136] width 57 height 17
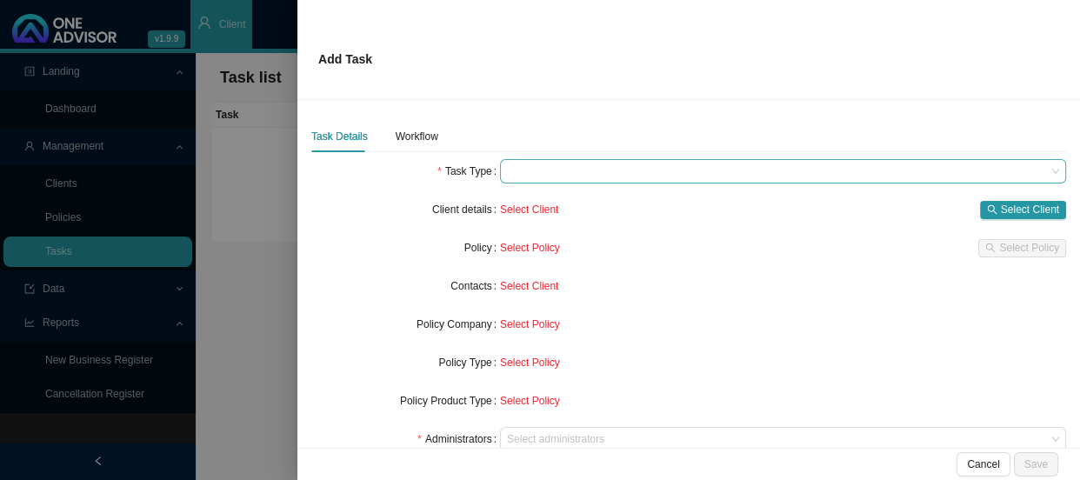
click at [545, 176] on span at bounding box center [783, 171] width 552 height 23
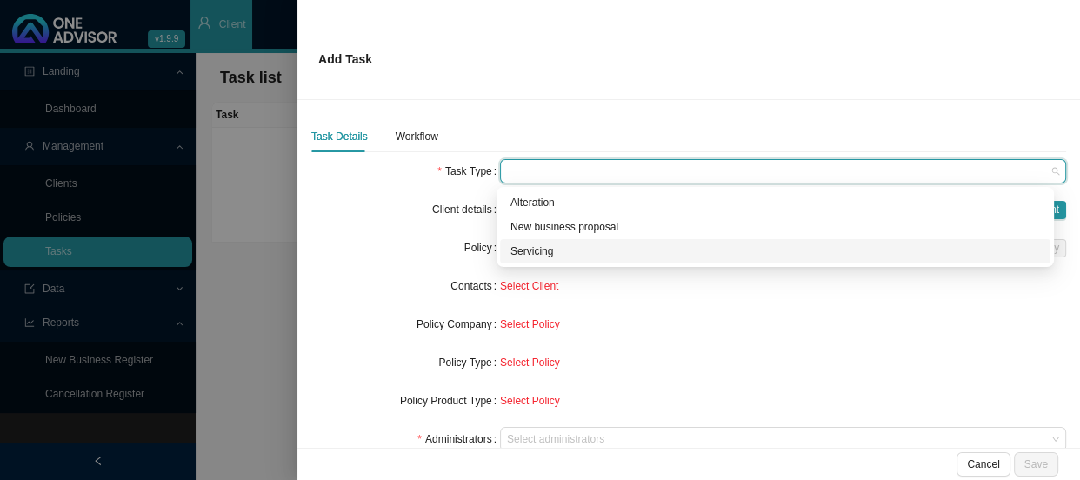
click at [537, 247] on div "Servicing" at bounding box center [776, 251] width 530 height 17
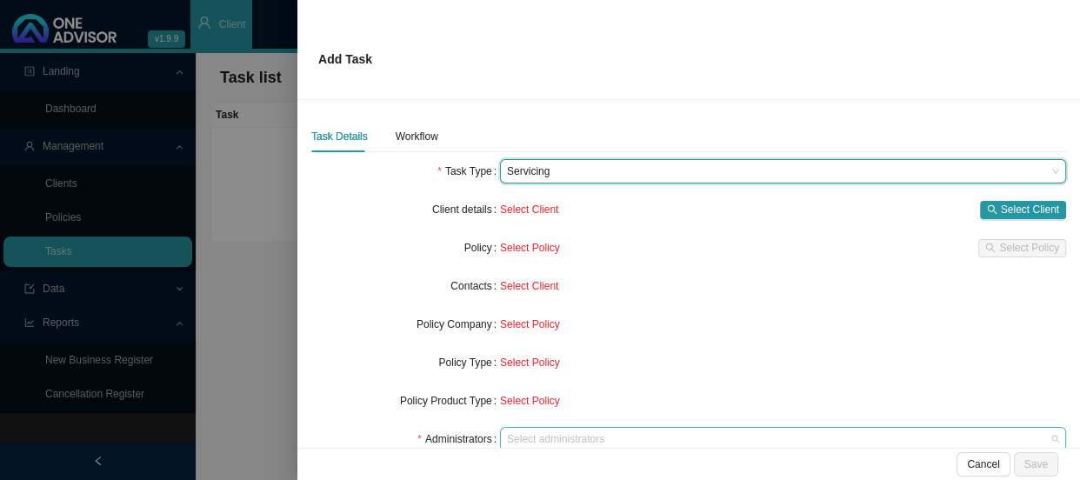
click at [535, 427] on div "Select administrators" at bounding box center [783, 439] width 566 height 24
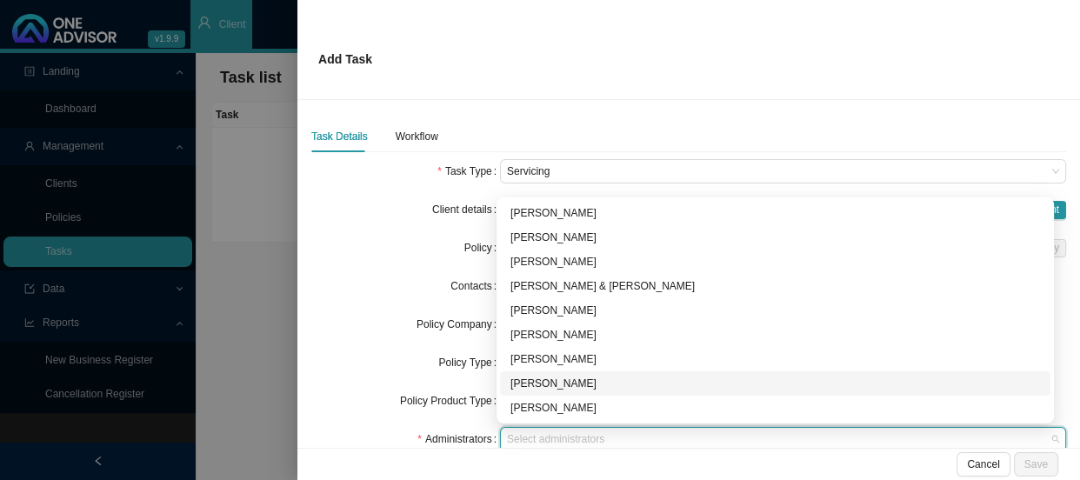
click at [544, 382] on div "[PERSON_NAME]" at bounding box center [776, 383] width 530 height 17
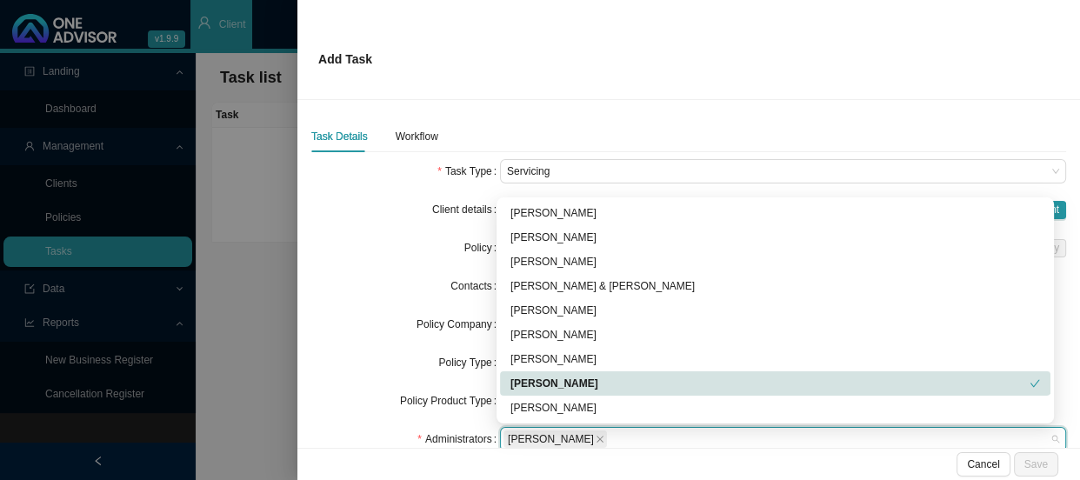
click at [434, 370] on div "Policy Type" at bounding box center [405, 363] width 189 height 24
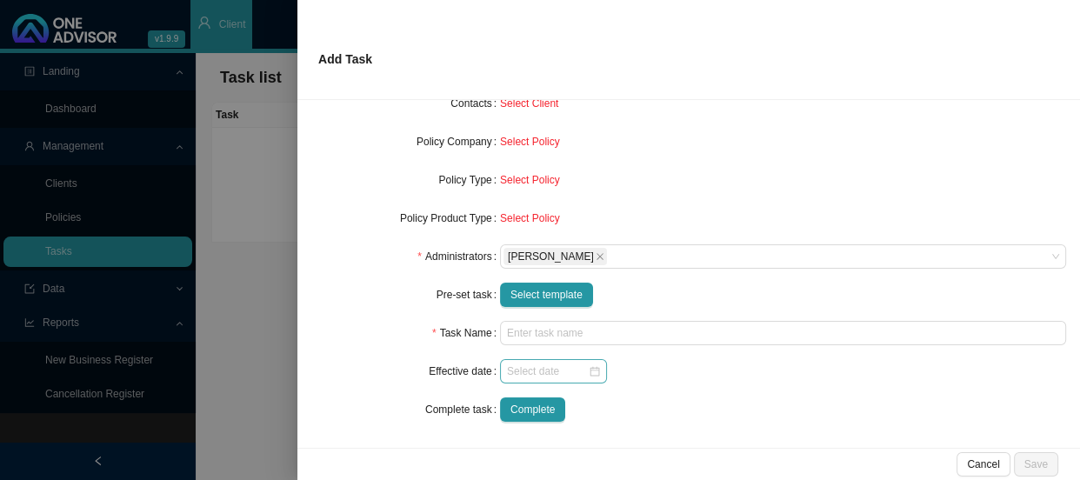
scroll to position [184, 0]
click at [555, 289] on span "Select template" at bounding box center [547, 293] width 72 height 17
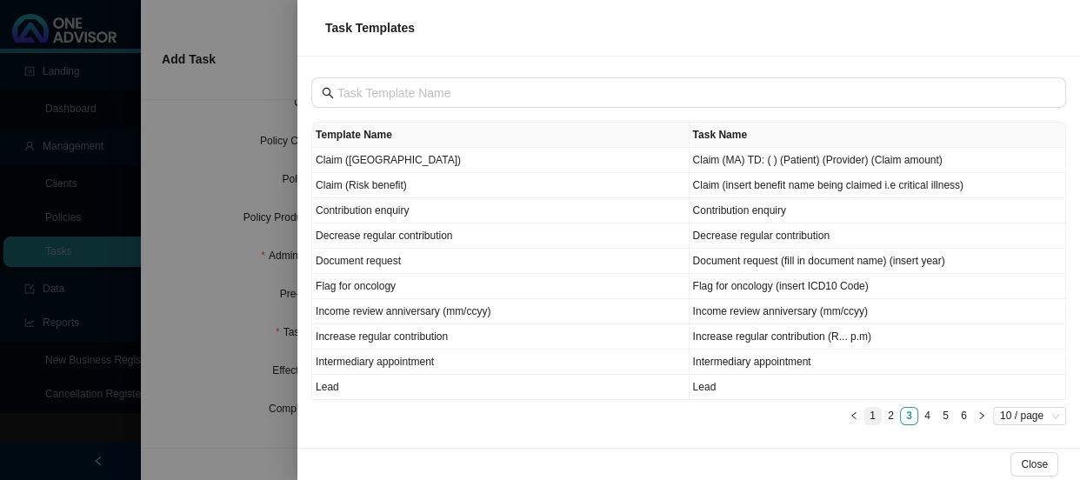
click at [873, 410] on link "1" at bounding box center [873, 416] width 17 height 17
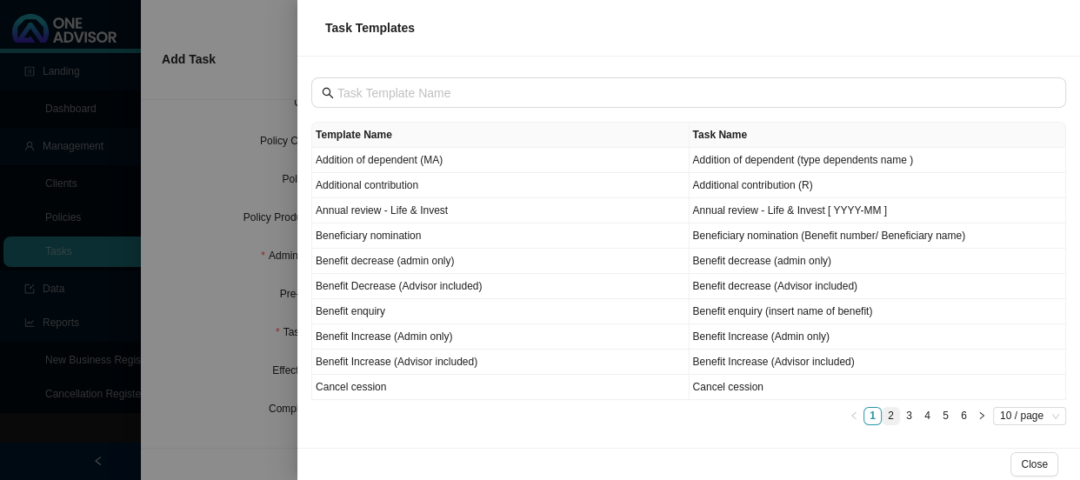
click at [895, 414] on link "2" at bounding box center [891, 416] width 17 height 17
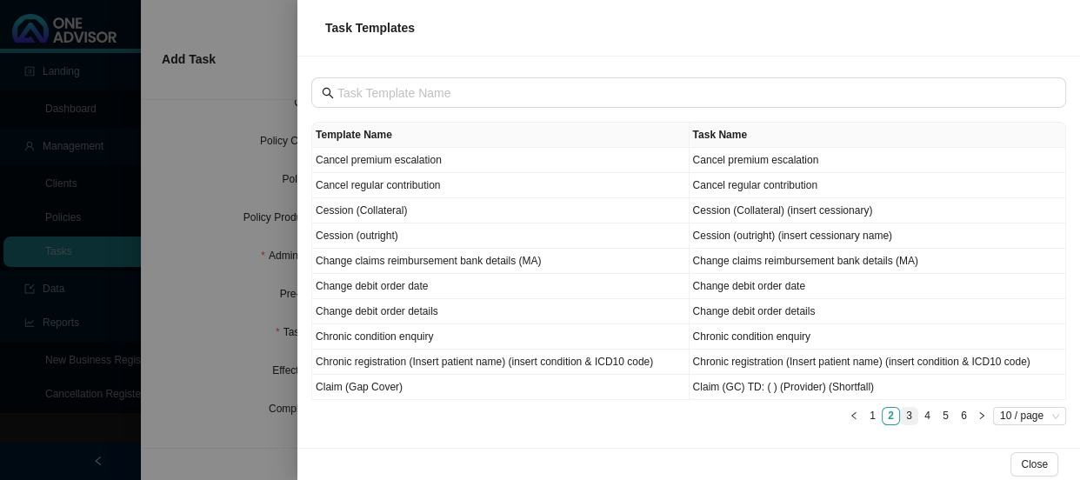
click at [911, 417] on link "3" at bounding box center [909, 416] width 17 height 17
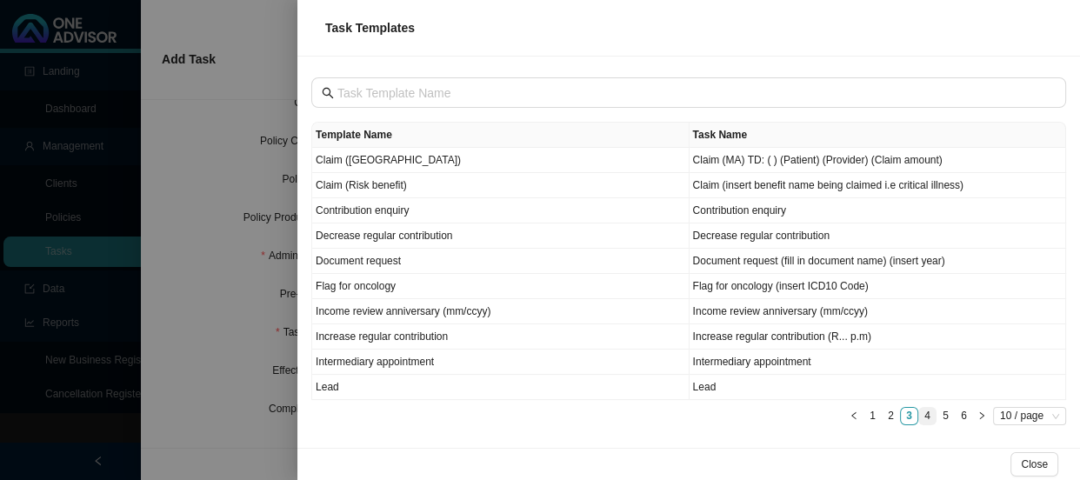
click at [927, 419] on link "4" at bounding box center [928, 416] width 17 height 17
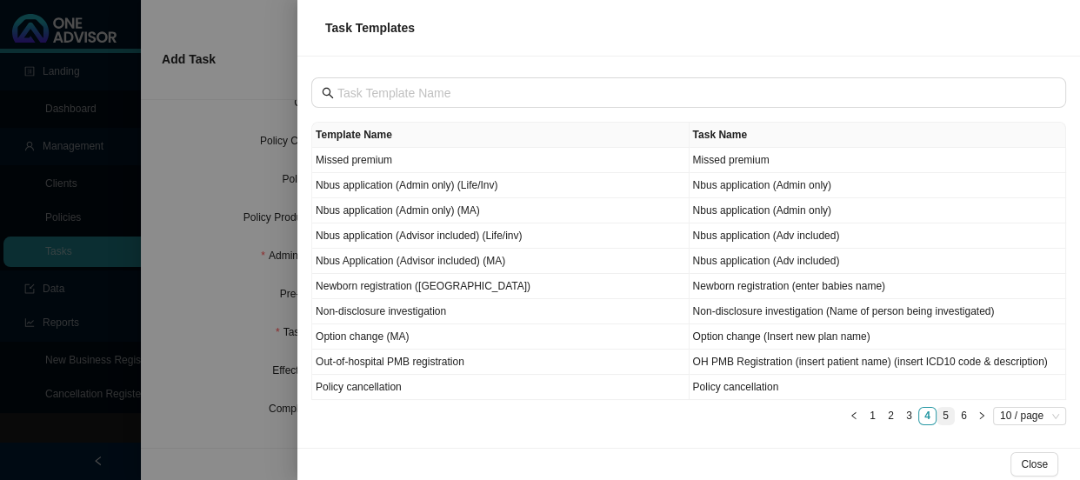
click at [946, 424] on li "5" at bounding box center [946, 416] width 18 height 18
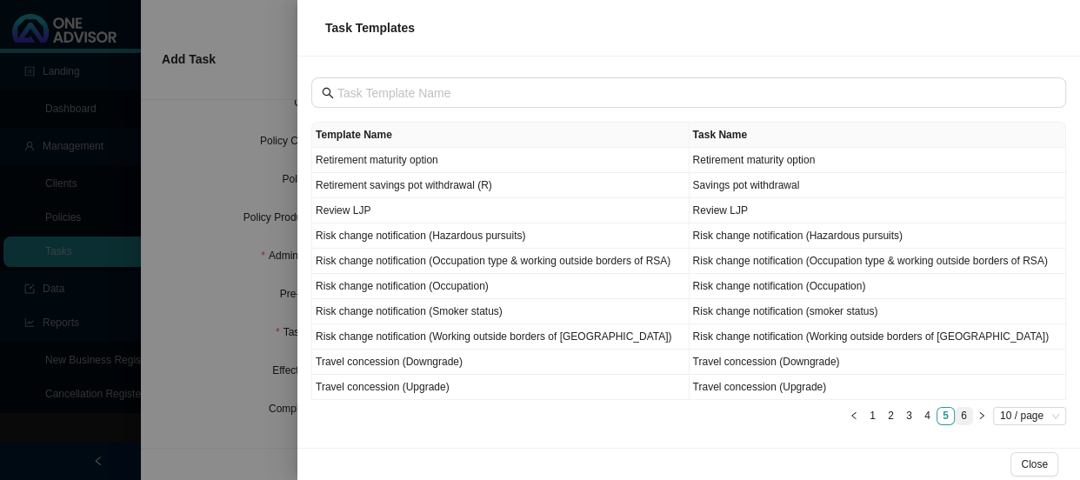
click at [962, 418] on link "6" at bounding box center [964, 416] width 17 height 17
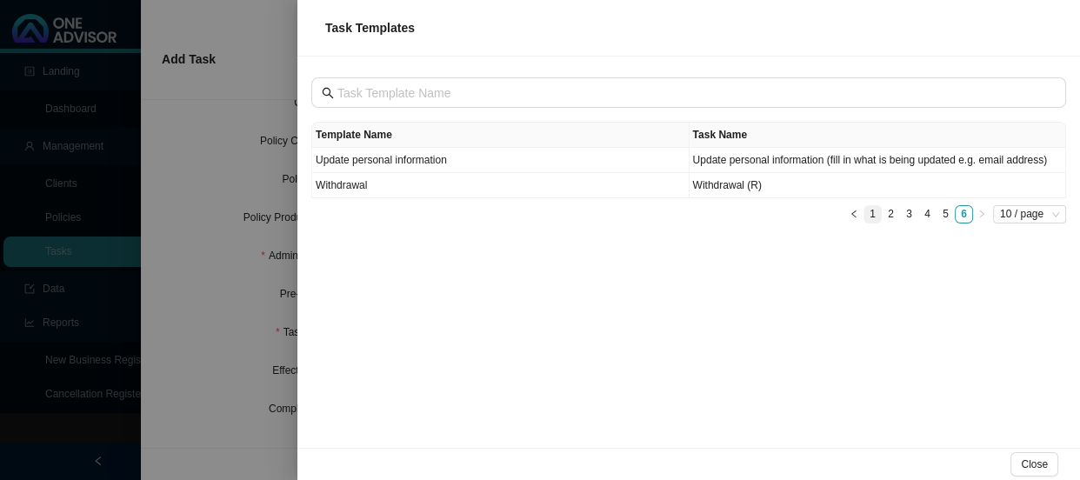
click at [875, 211] on link "1" at bounding box center [873, 214] width 17 height 17
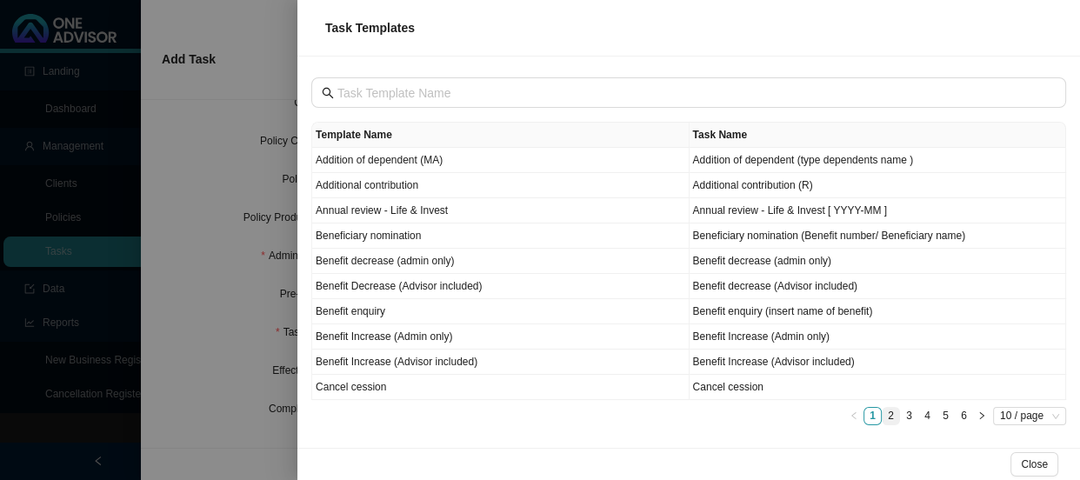
click at [891, 417] on link "2" at bounding box center [891, 416] width 17 height 17
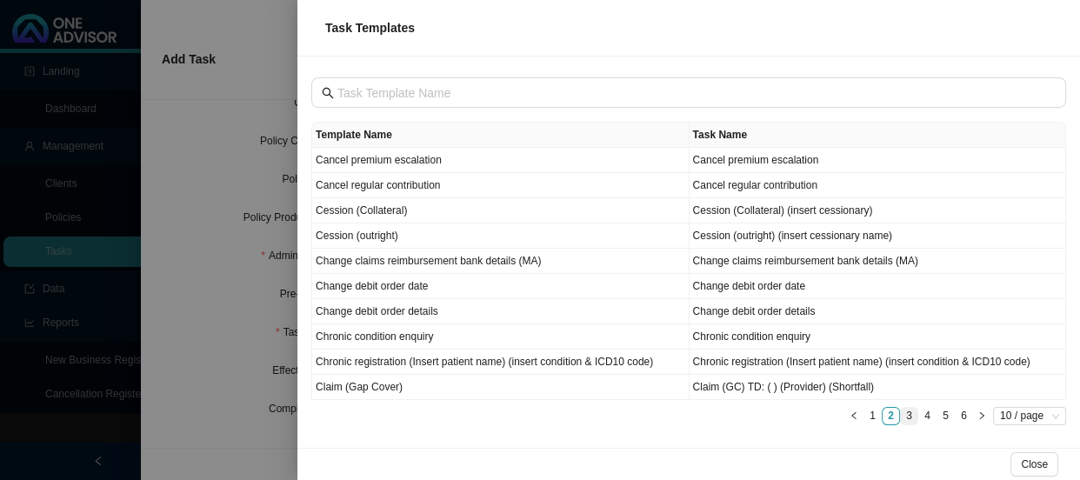
click at [914, 414] on link "3" at bounding box center [909, 416] width 17 height 17
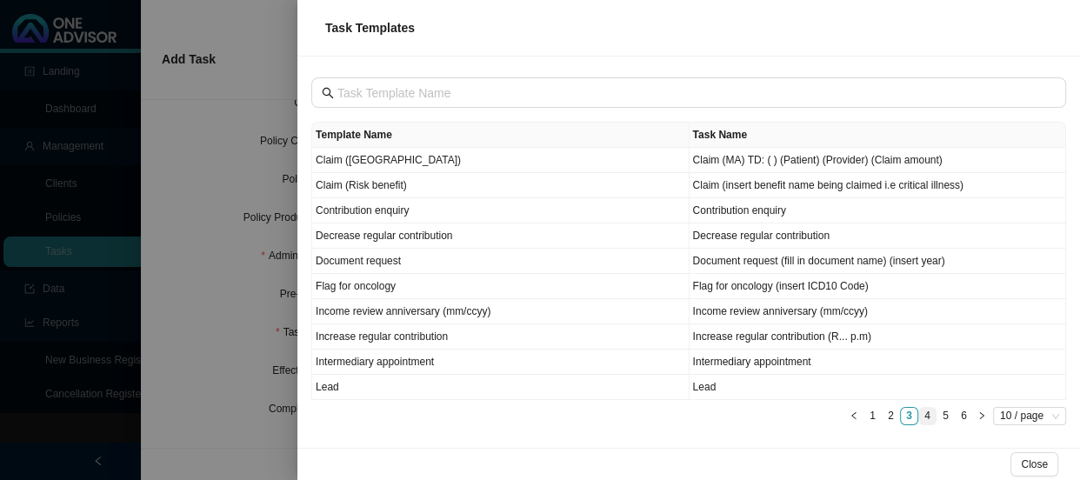
click at [925, 413] on link "4" at bounding box center [928, 416] width 17 height 17
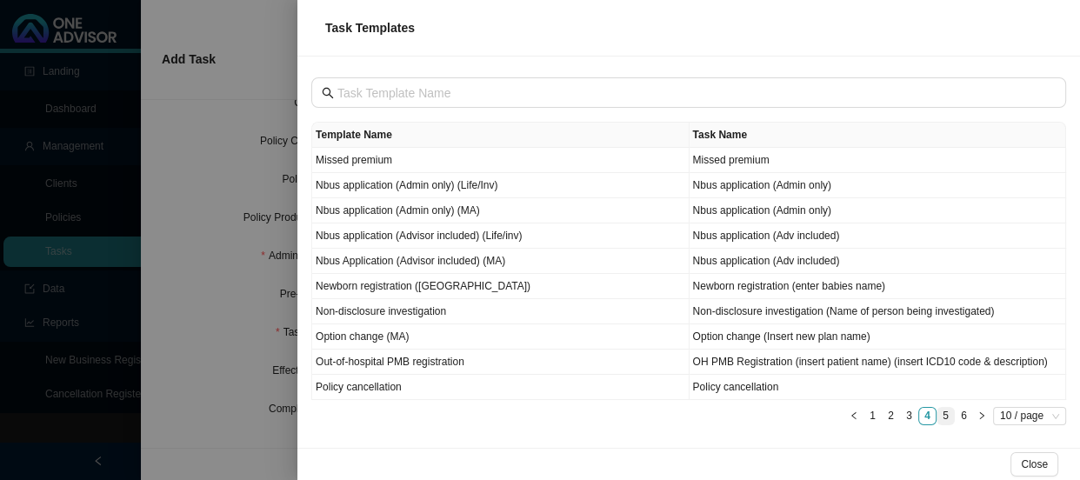
click at [948, 416] on link "5" at bounding box center [946, 416] width 17 height 17
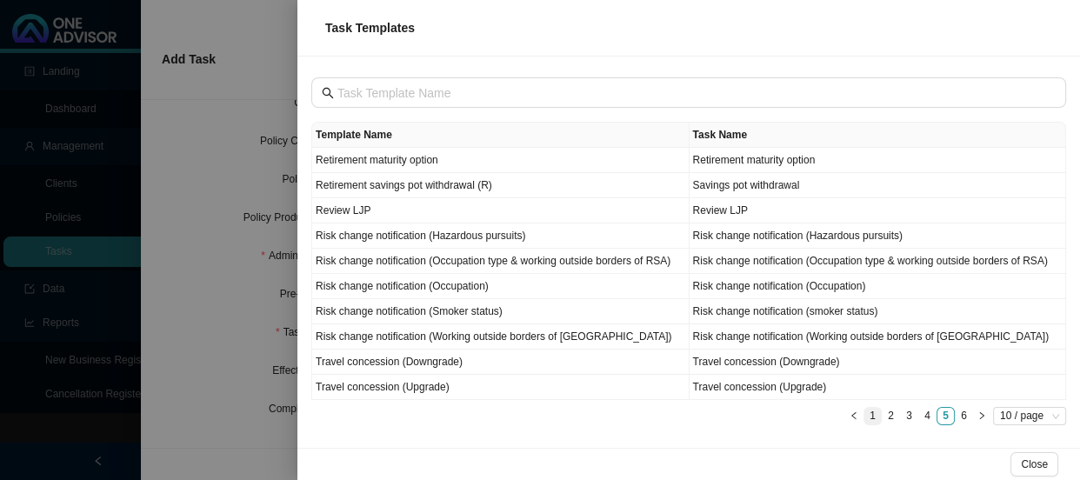
click at [873, 416] on link "1" at bounding box center [873, 416] width 17 height 17
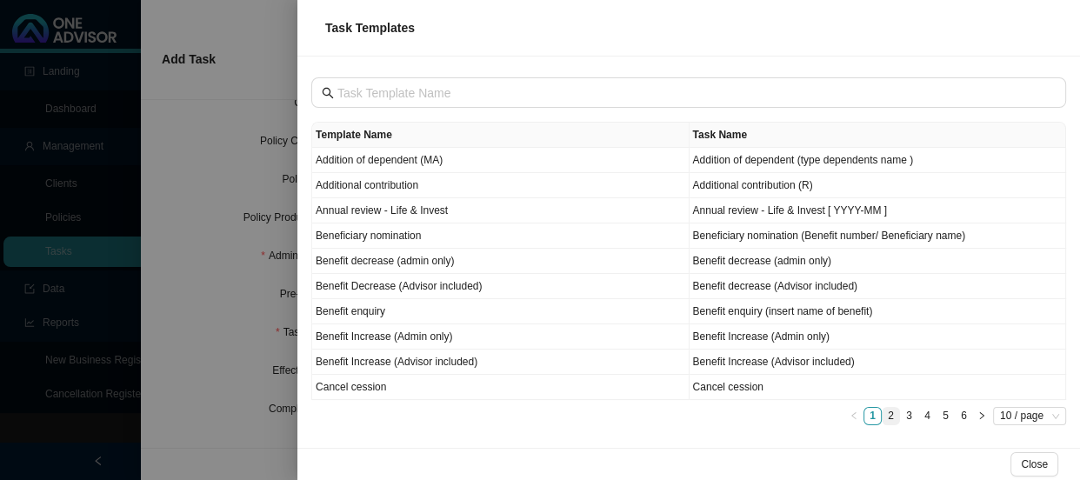
click at [894, 412] on link "2" at bounding box center [891, 416] width 17 height 17
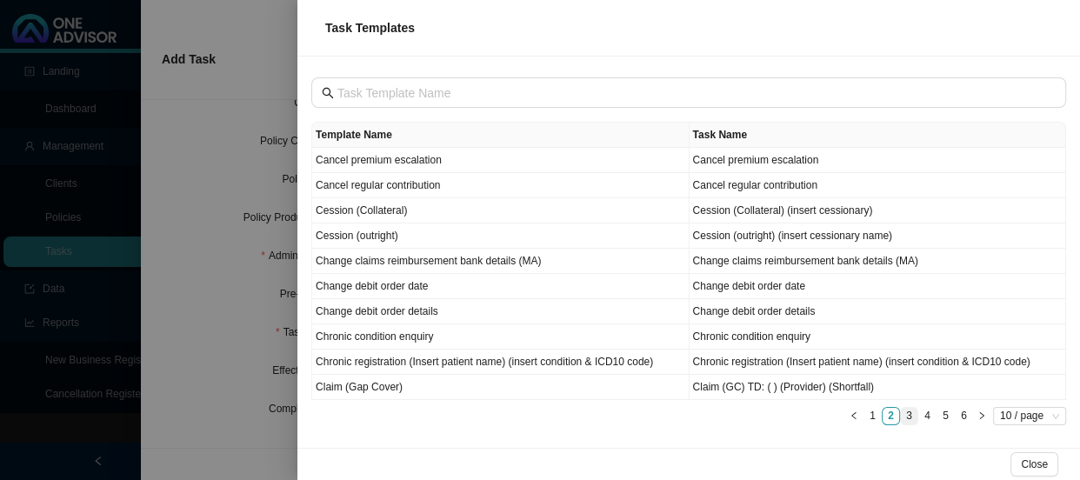
click at [903, 411] on link "3" at bounding box center [909, 416] width 17 height 17
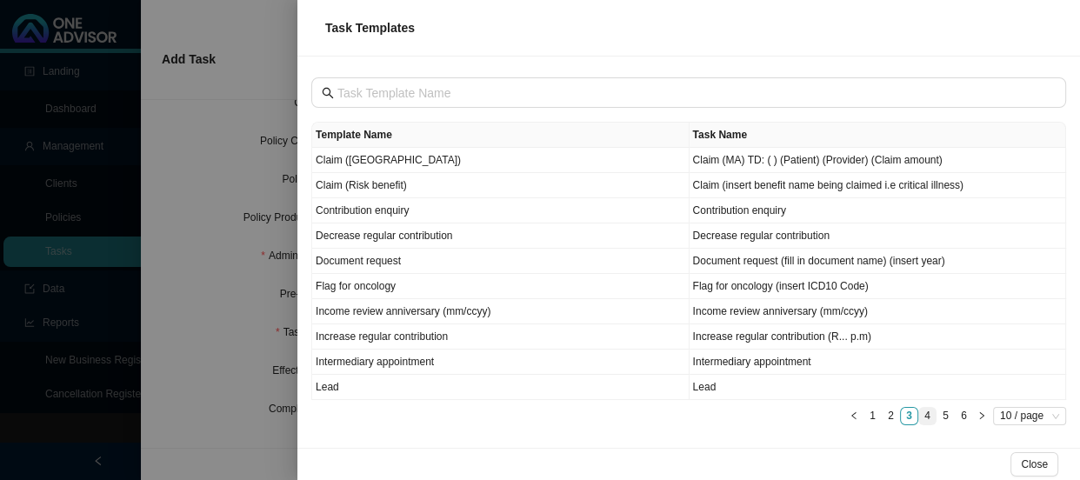
click at [929, 417] on link "4" at bounding box center [928, 416] width 17 height 17
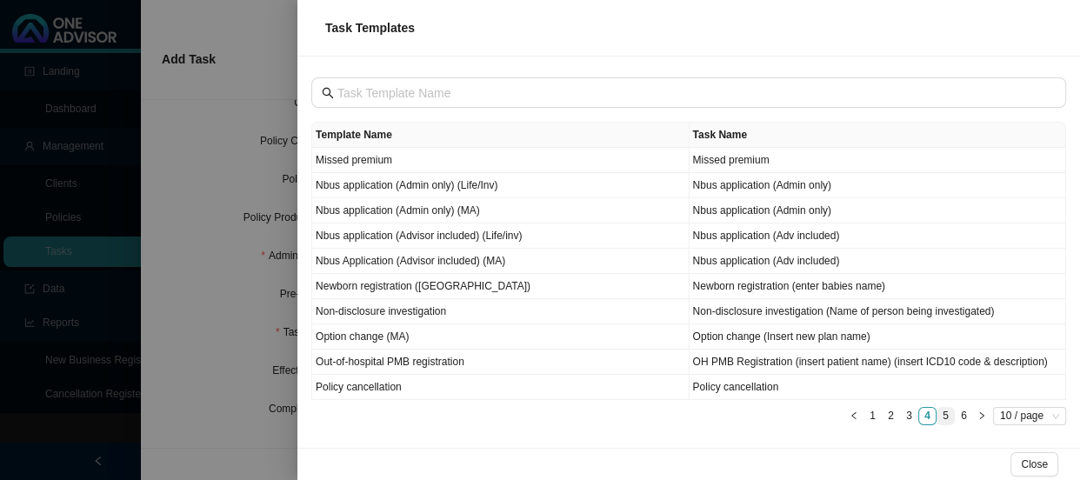
click at [949, 414] on link "5" at bounding box center [946, 416] width 17 height 17
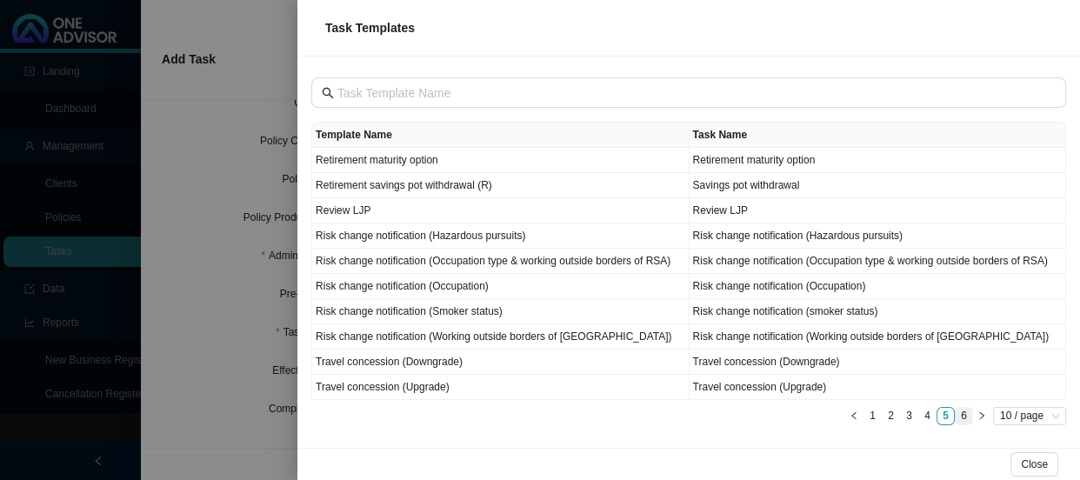
click at [962, 420] on link "6" at bounding box center [964, 416] width 17 height 17
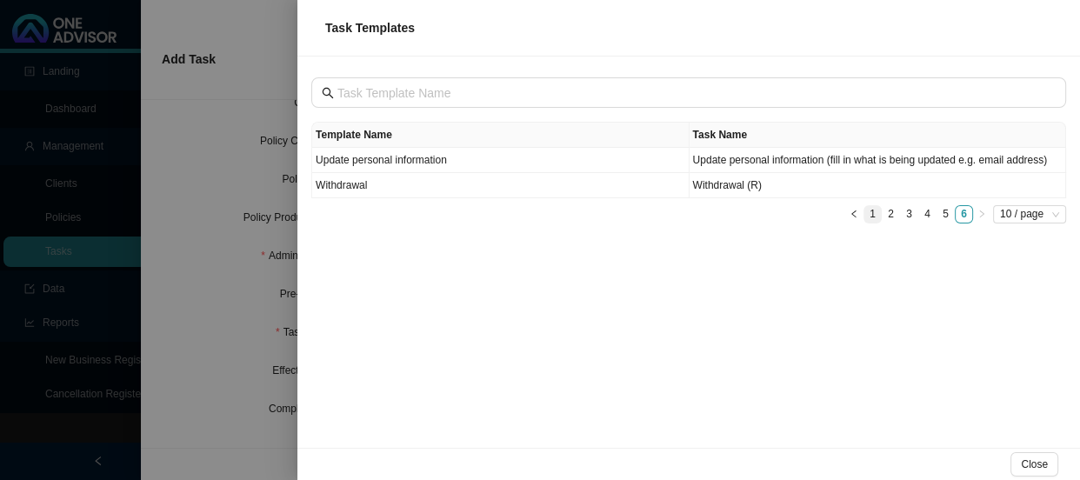
click at [873, 216] on link "1" at bounding box center [873, 214] width 17 height 17
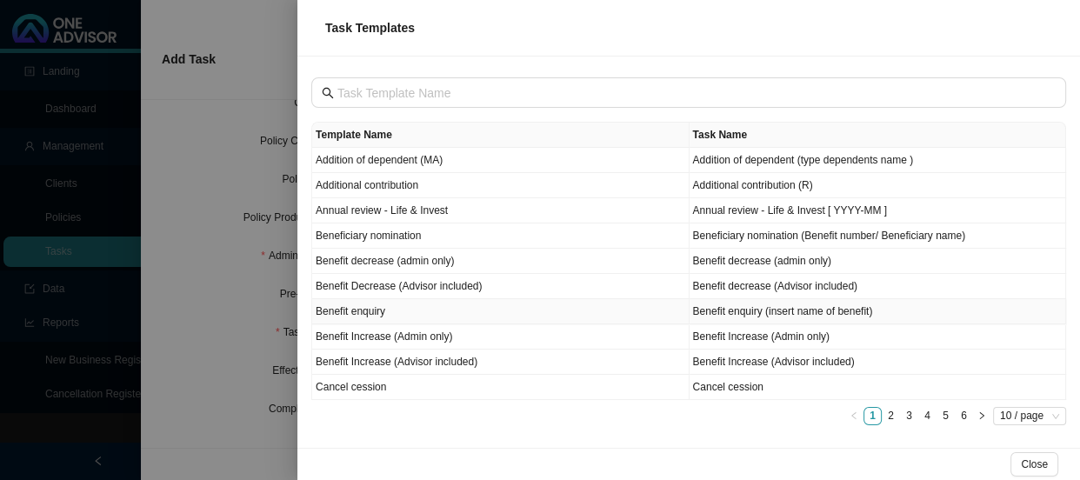
click at [378, 309] on td "Benefit enquiry" at bounding box center [501, 311] width 378 height 25
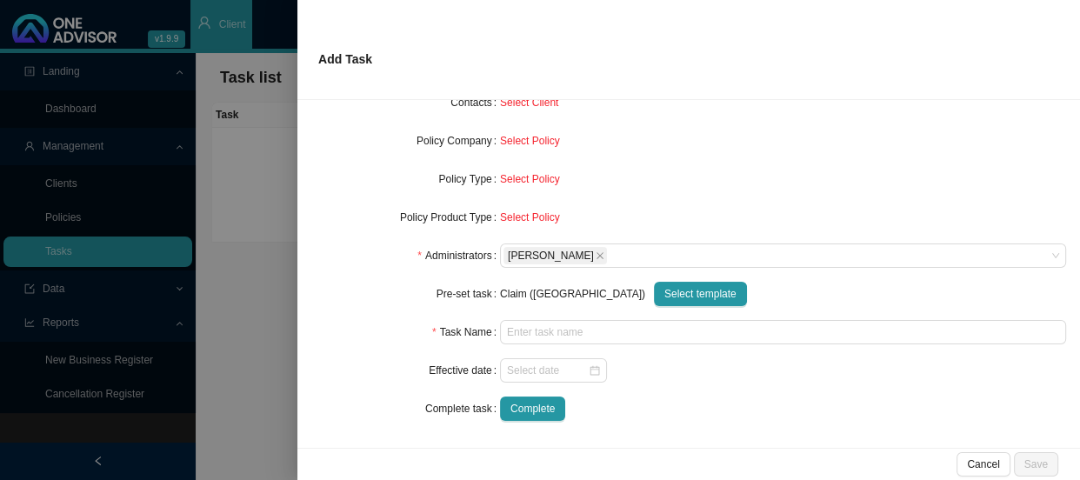
type input "Benefit enquiry (insert name of benefit)"
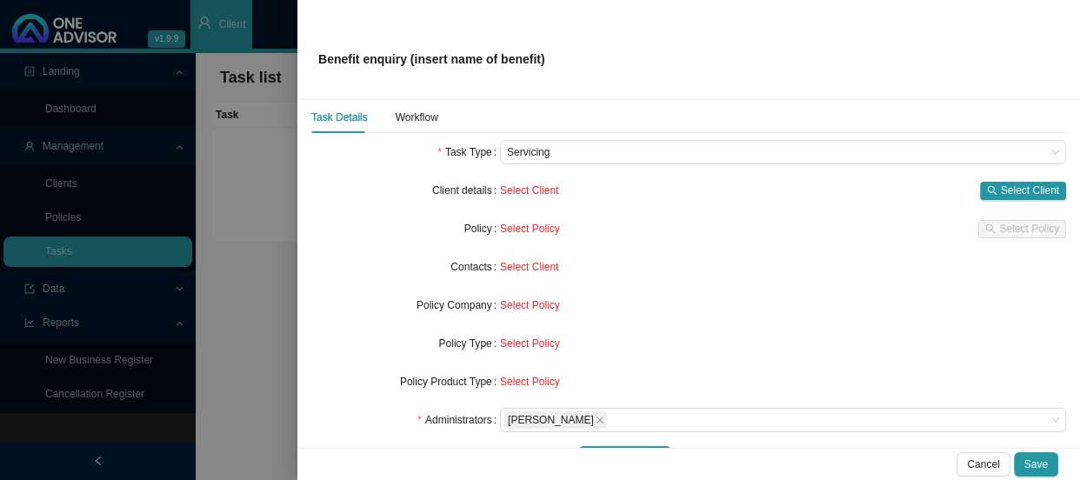
scroll to position [0, 0]
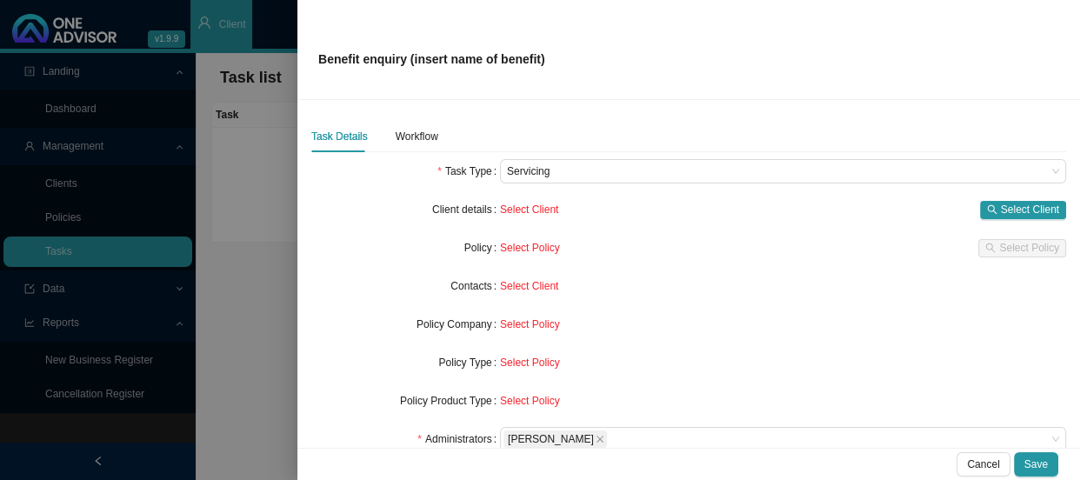
click at [272, 207] on div at bounding box center [540, 240] width 1080 height 480
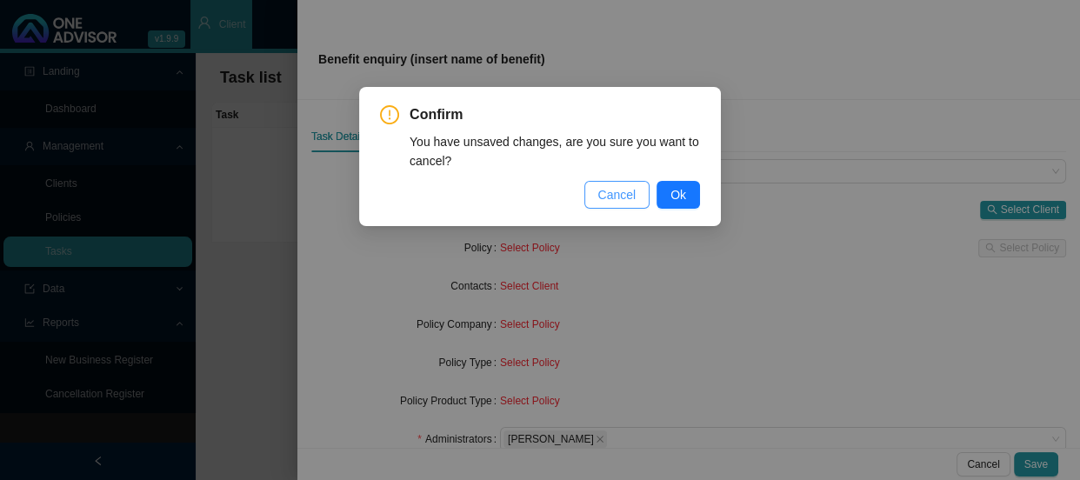
click at [605, 203] on span "Cancel" at bounding box center [618, 194] width 38 height 19
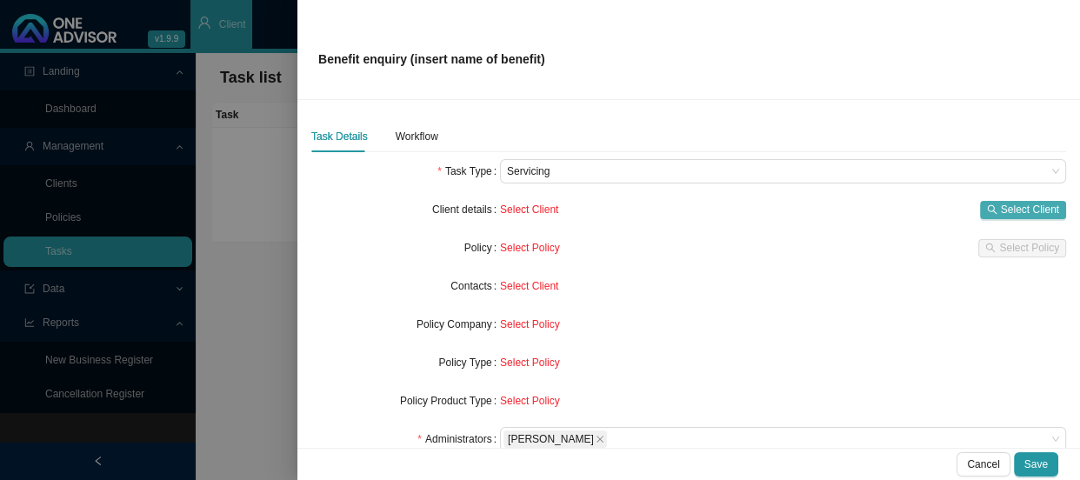
click at [1001, 205] on span "Select Client" at bounding box center [1030, 209] width 58 height 17
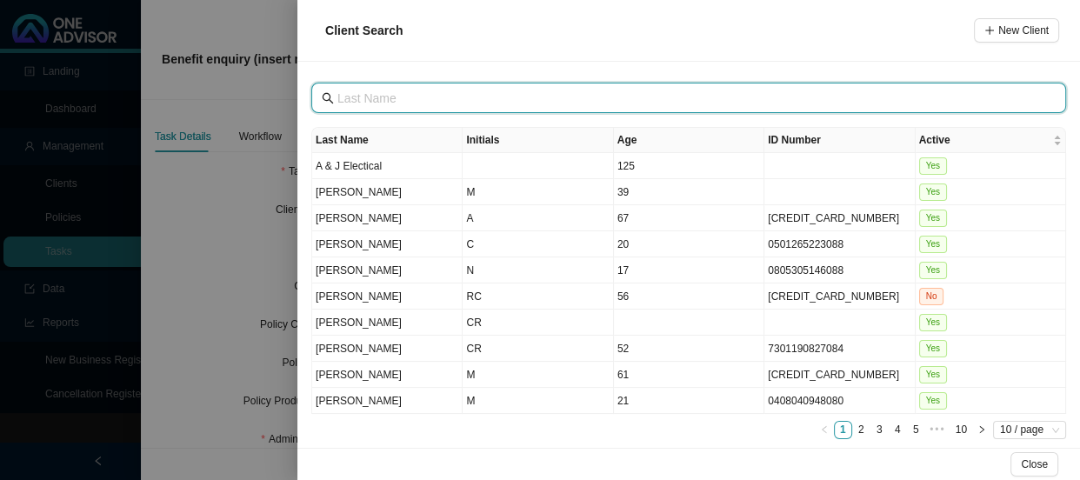
click at [385, 105] on input "text" at bounding box center [691, 98] width 706 height 19
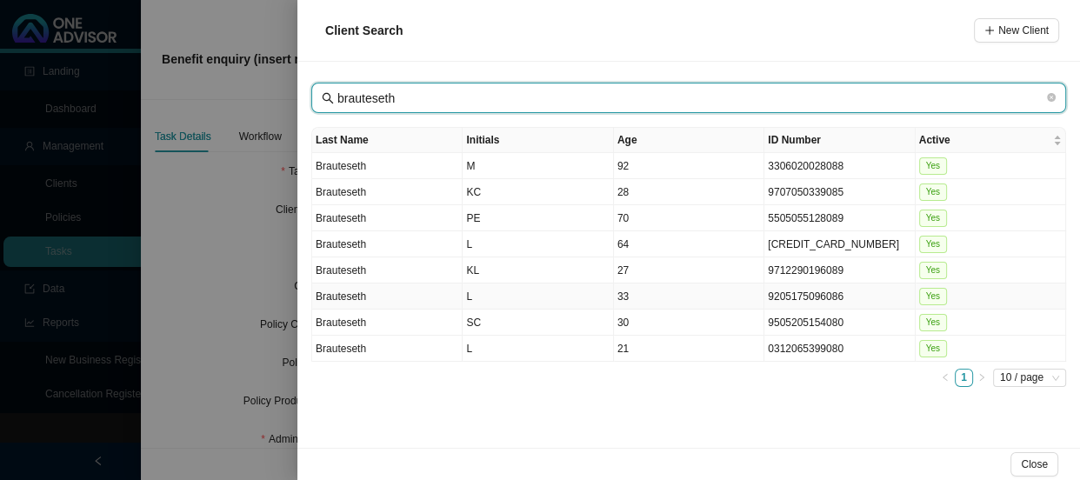
type input "brauteseth"
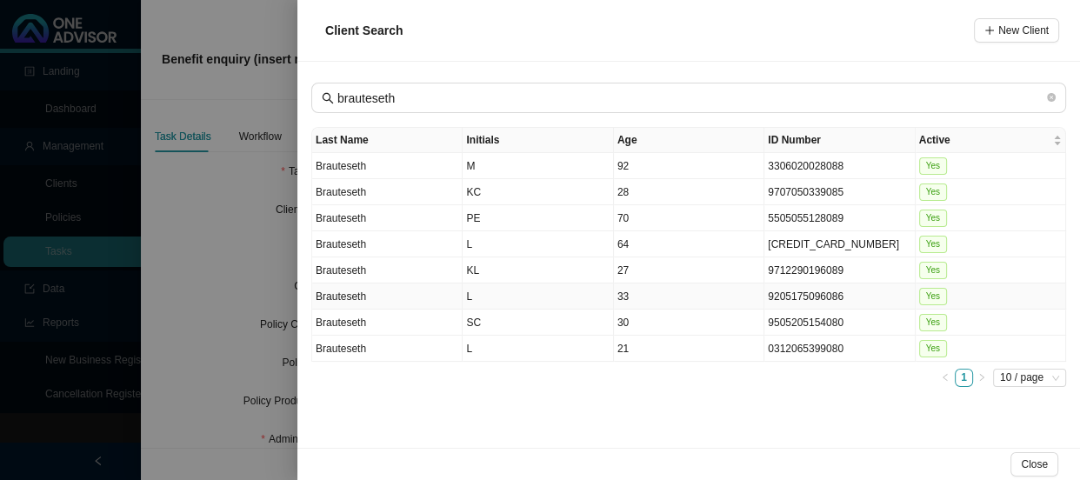
click at [425, 294] on td "Brauteseth" at bounding box center [387, 297] width 151 height 26
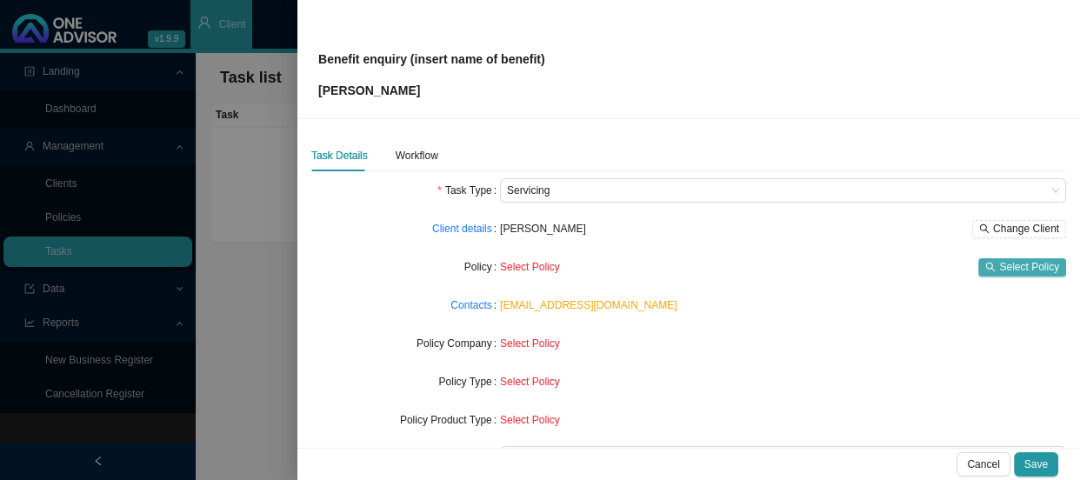
click at [1000, 268] on span "Select Policy" at bounding box center [1030, 266] width 60 height 17
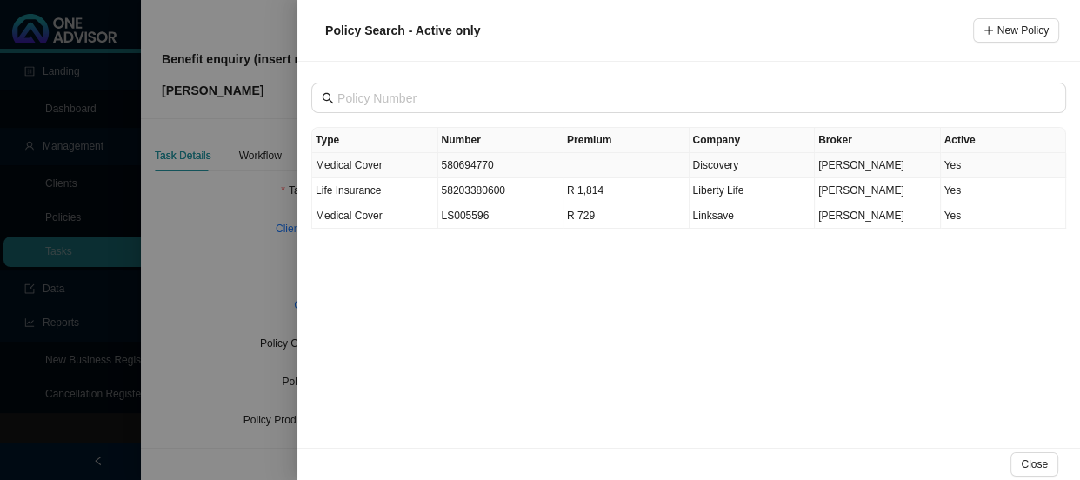
click at [398, 165] on td "Medical Cover" at bounding box center [375, 165] width 126 height 25
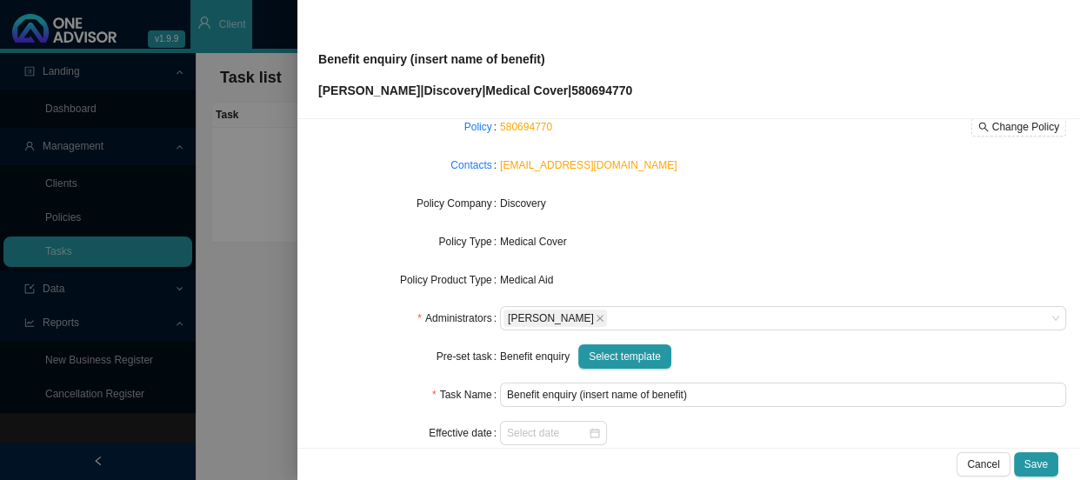
scroll to position [157, 0]
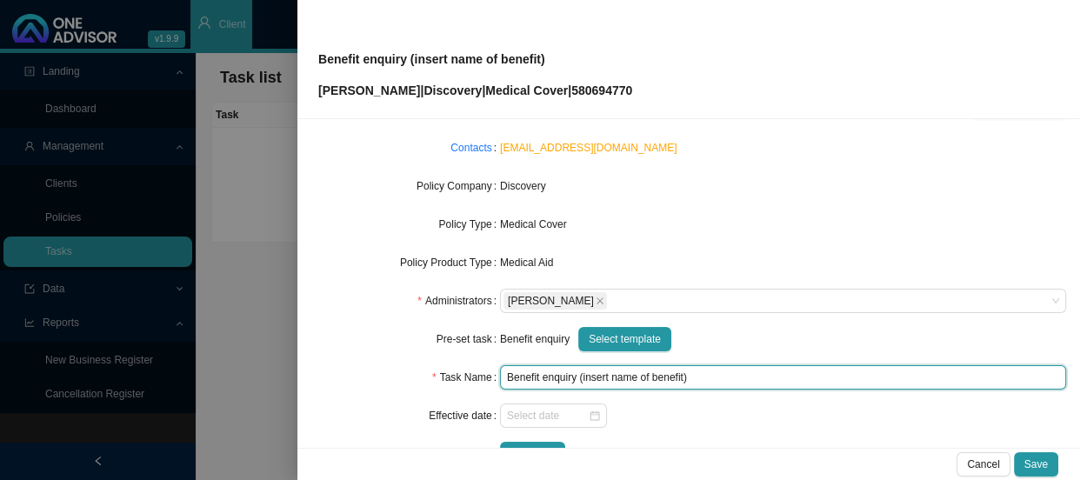
drag, startPoint x: 679, startPoint y: 376, endPoint x: 580, endPoint y: 376, distance: 99.2
click at [580, 376] on input "Benefit enquiry (insert name of benefit)" at bounding box center [783, 377] width 566 height 24
click at [578, 376] on input "Benefit enquiry (insert name of benefit)" at bounding box center [783, 377] width 566 height 24
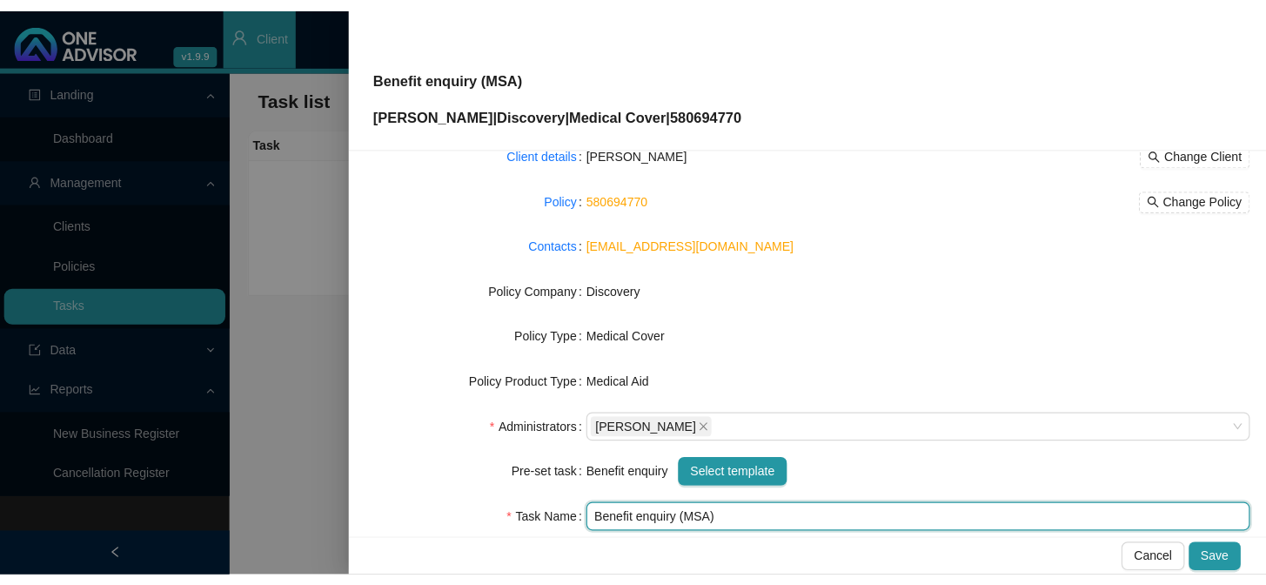
scroll to position [0, 0]
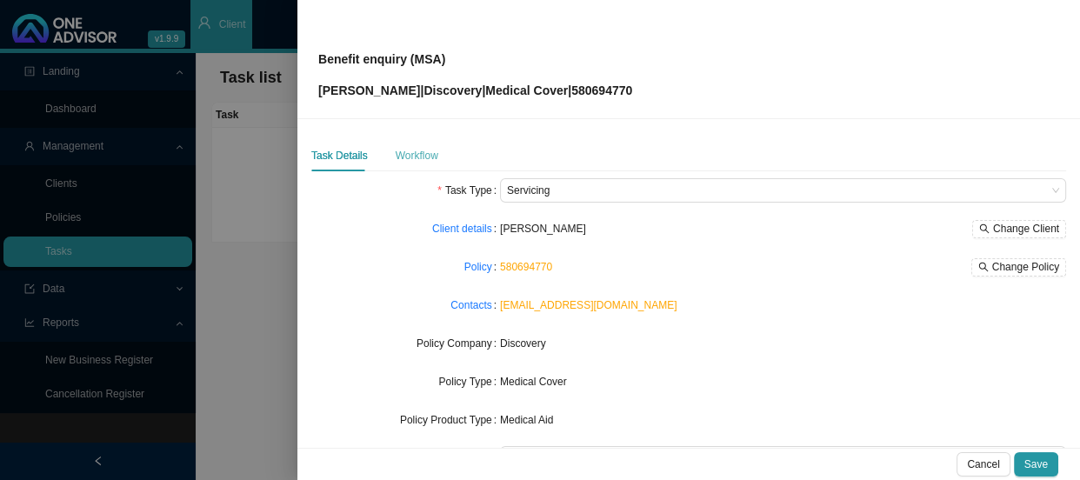
type input "Benefit enquiry (MSA)"
click at [418, 156] on div "Workflow" at bounding box center [417, 155] width 43 height 17
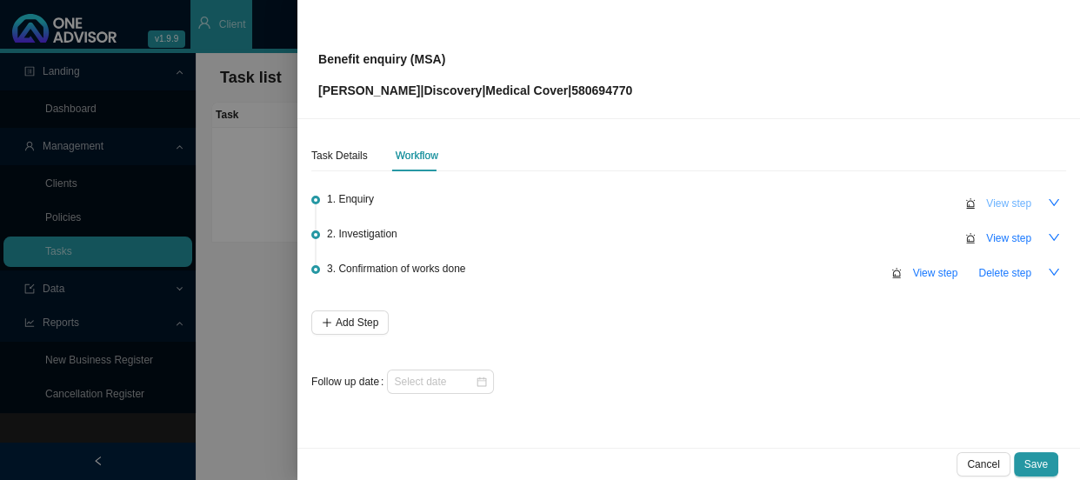
click at [1018, 203] on span "View step" at bounding box center [1009, 203] width 45 height 17
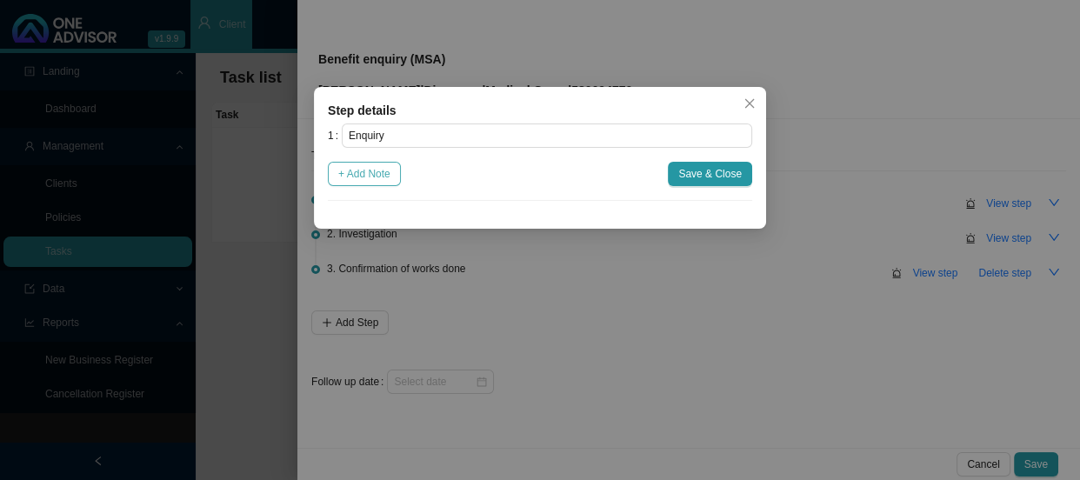
click at [387, 179] on span "+ Add Note" at bounding box center [364, 173] width 52 height 17
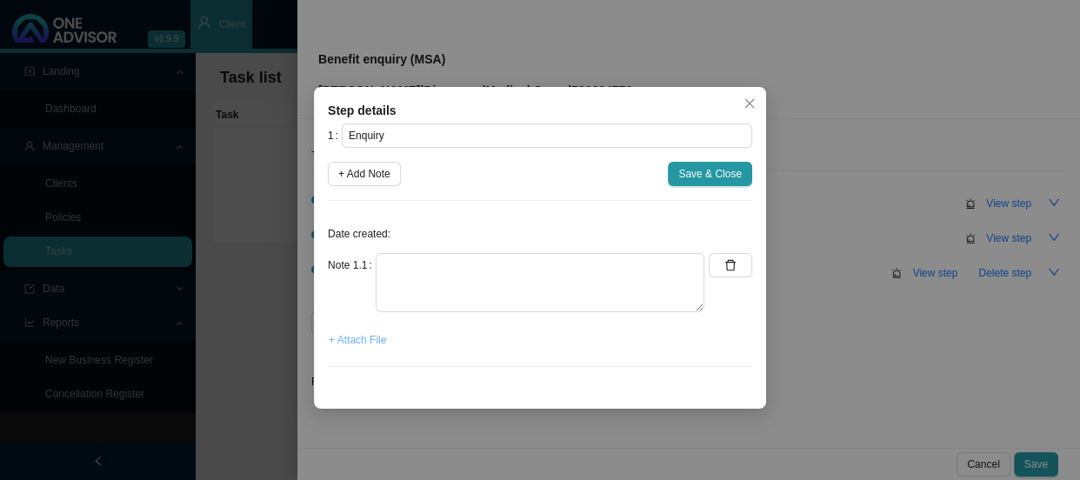
click at [345, 345] on span "+ Attach File" at bounding box center [357, 339] width 57 height 17
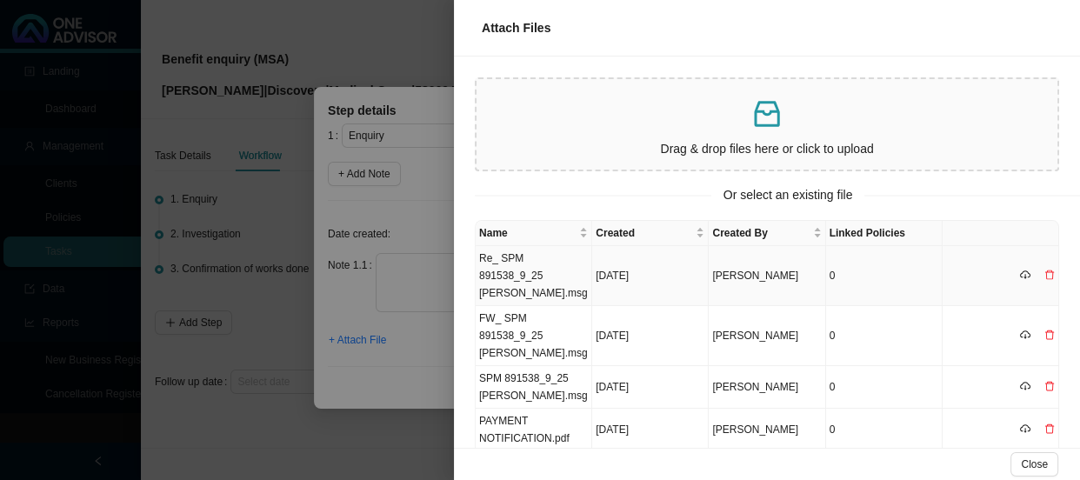
click at [545, 270] on td "Re_ SPM 891538_9_25 [PERSON_NAME].msg" at bounding box center [534, 276] width 117 height 60
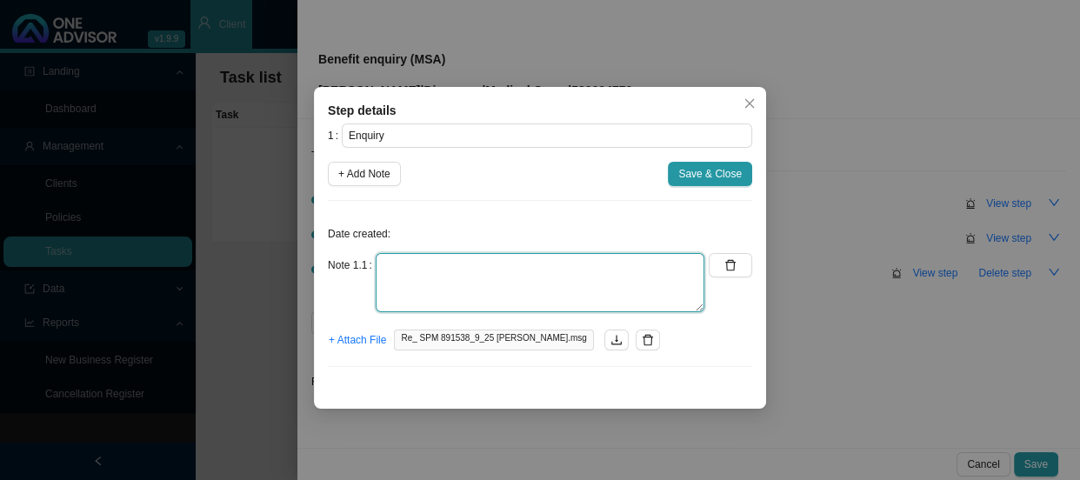
click at [476, 269] on textarea at bounding box center [540, 282] width 329 height 59
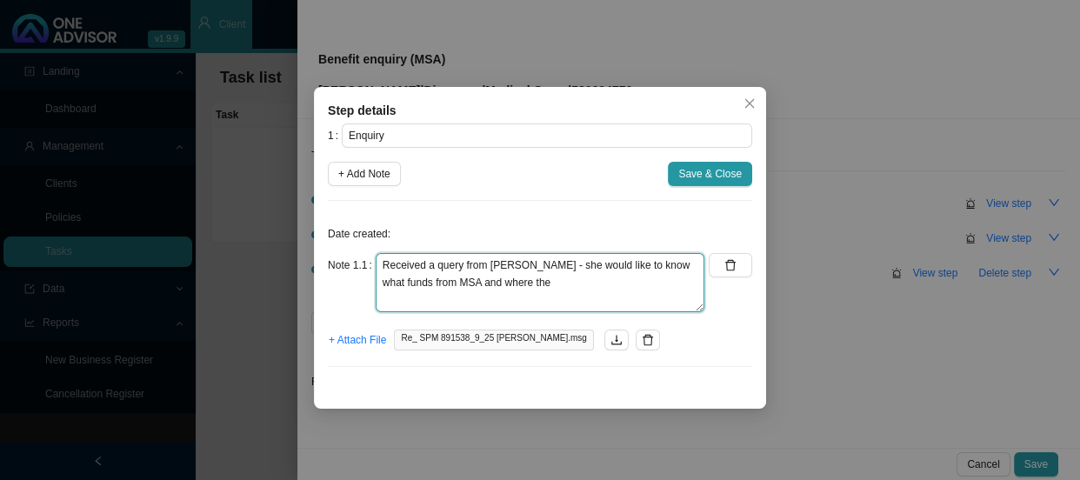
click at [612, 291] on textarea "Received a query from [PERSON_NAME] - she would like to know what funds from MS…" at bounding box center [540, 282] width 329 height 59
paste textarea "contraceptive coil"
type textarea "Received a query from [PERSON_NAME] - she would like to know what funds from MS…"
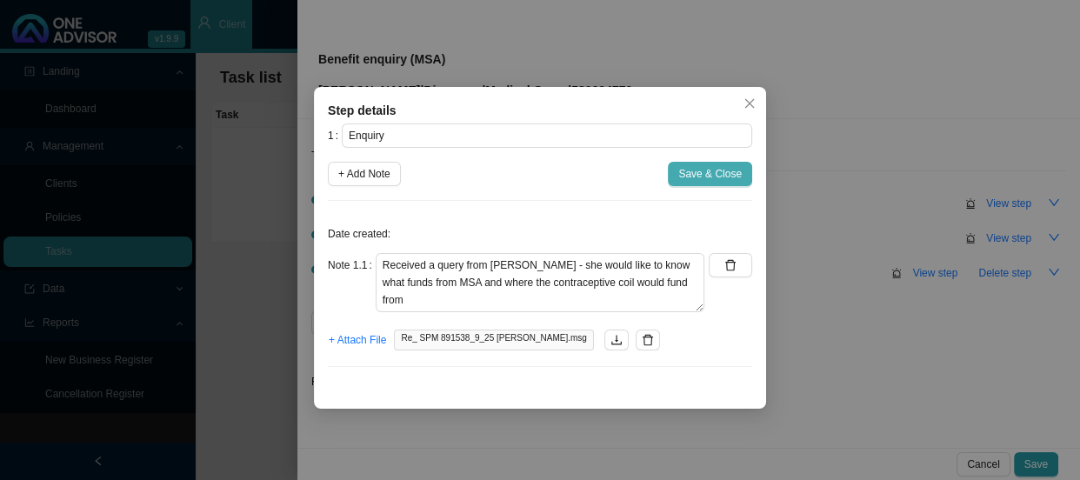
click at [719, 178] on span "Save & Close" at bounding box center [711, 173] width 64 height 17
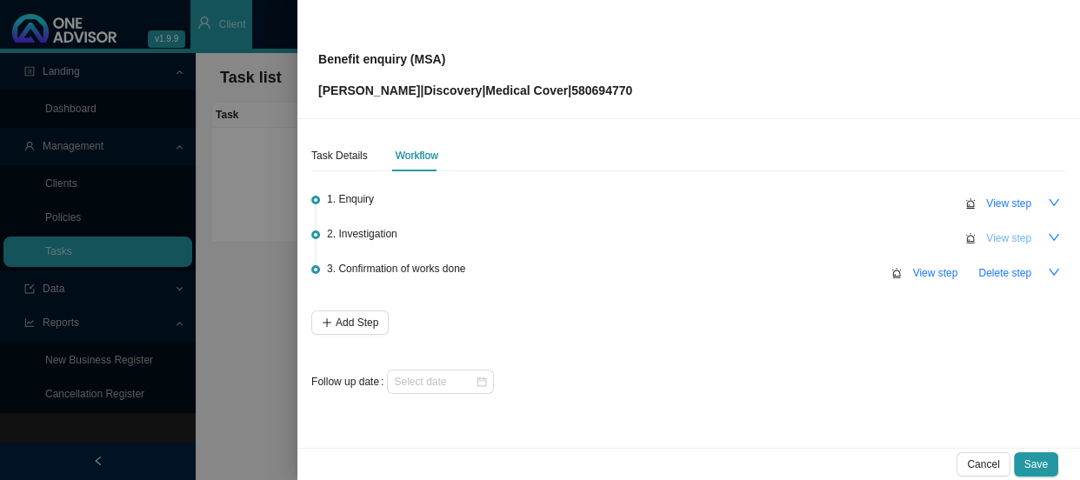
click at [1019, 241] on span "View step" at bounding box center [1009, 238] width 45 height 17
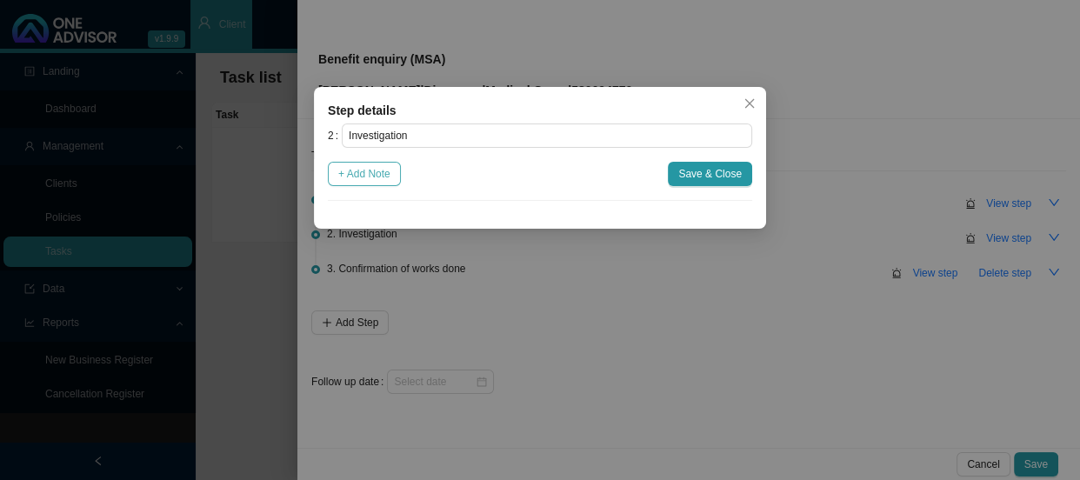
click at [386, 178] on span "+ Add Note" at bounding box center [364, 173] width 52 height 17
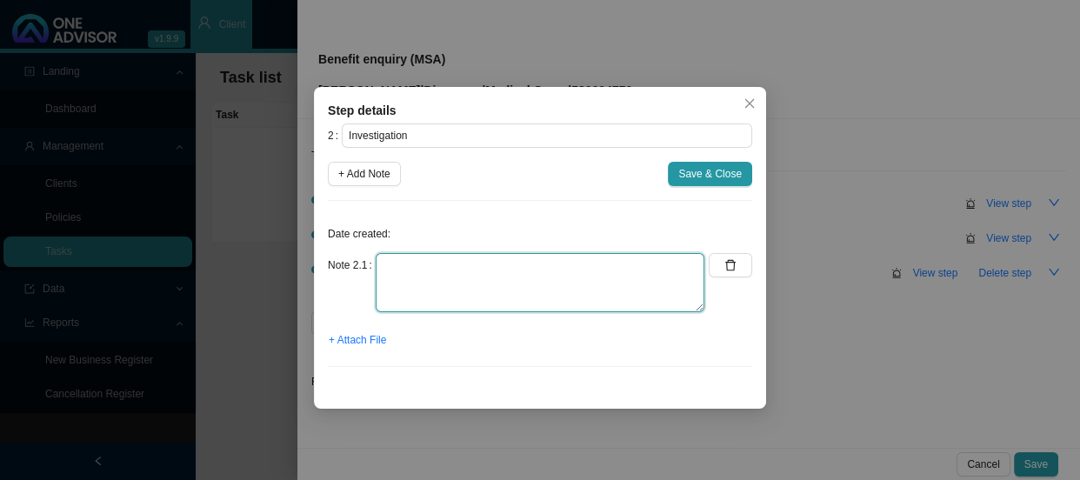
click at [444, 276] on textarea at bounding box center [540, 282] width 329 height 59
type textarea "Phoned DH, spoke to REF:"
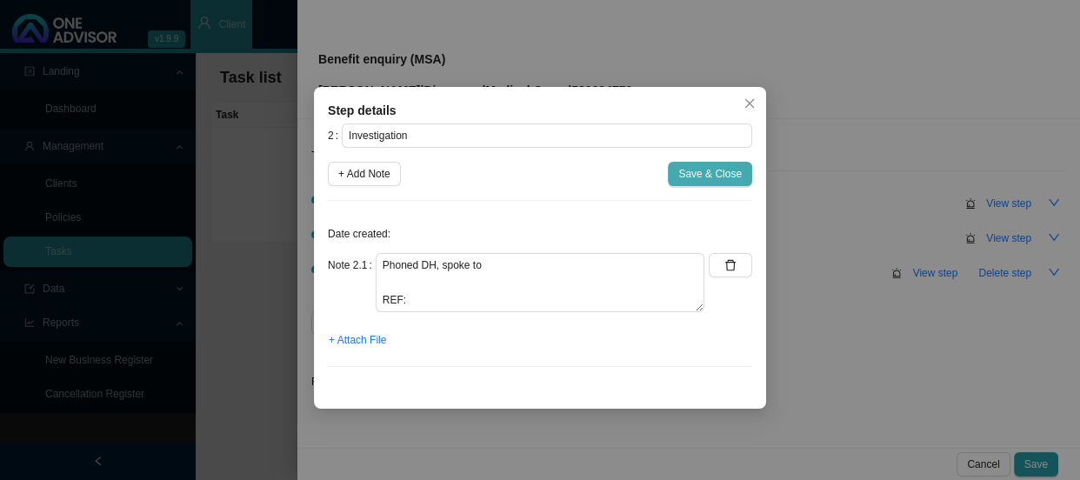
click at [695, 175] on span "Save & Close" at bounding box center [711, 173] width 64 height 17
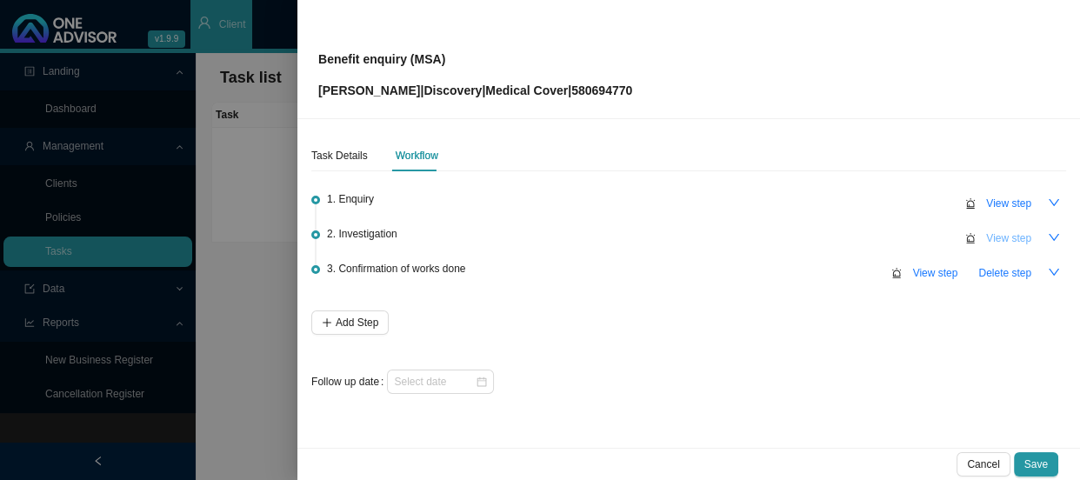
click at [1000, 242] on span "View step" at bounding box center [1009, 238] width 45 height 17
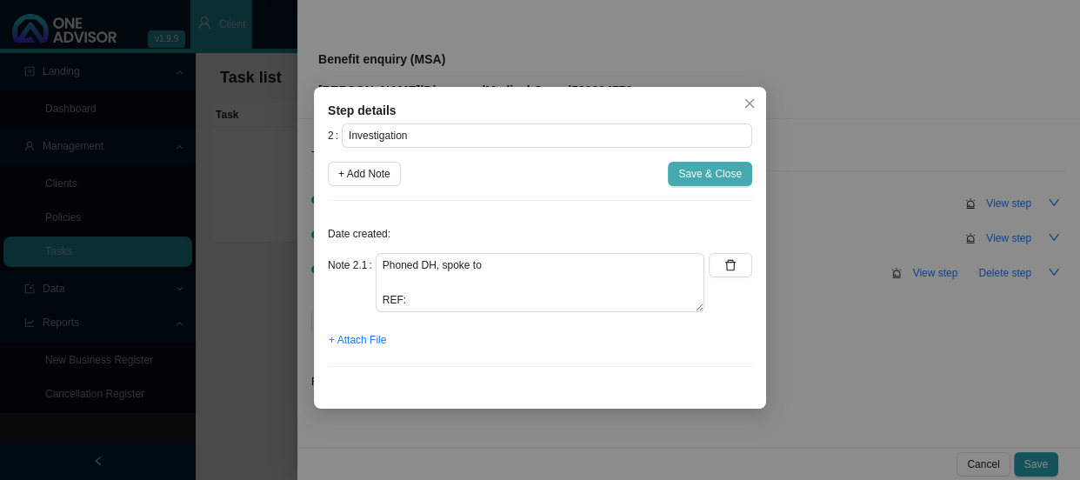
click at [705, 173] on span "Save & Close" at bounding box center [711, 173] width 64 height 17
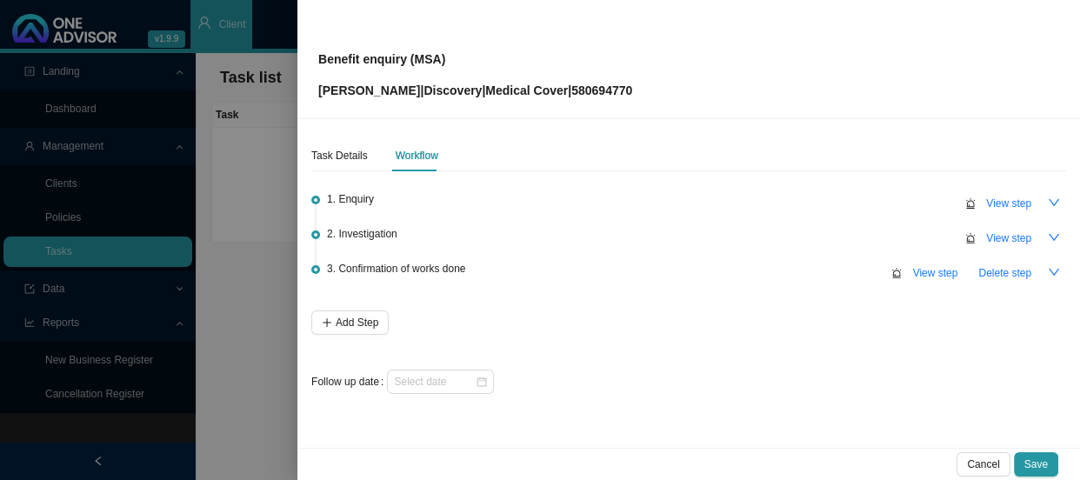
click at [600, 85] on p "[PERSON_NAME] | Discovery | Medical Cover | 580694770" at bounding box center [475, 90] width 314 height 19
copy p "580694770"
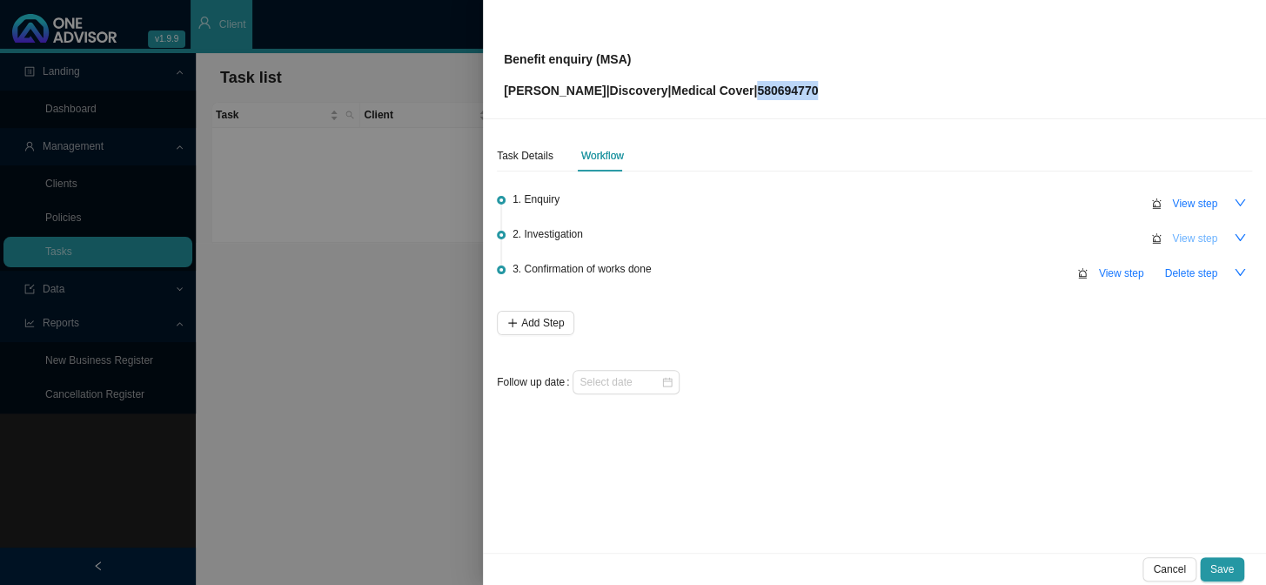
click at [1080, 235] on span "View step" at bounding box center [1194, 238] width 45 height 17
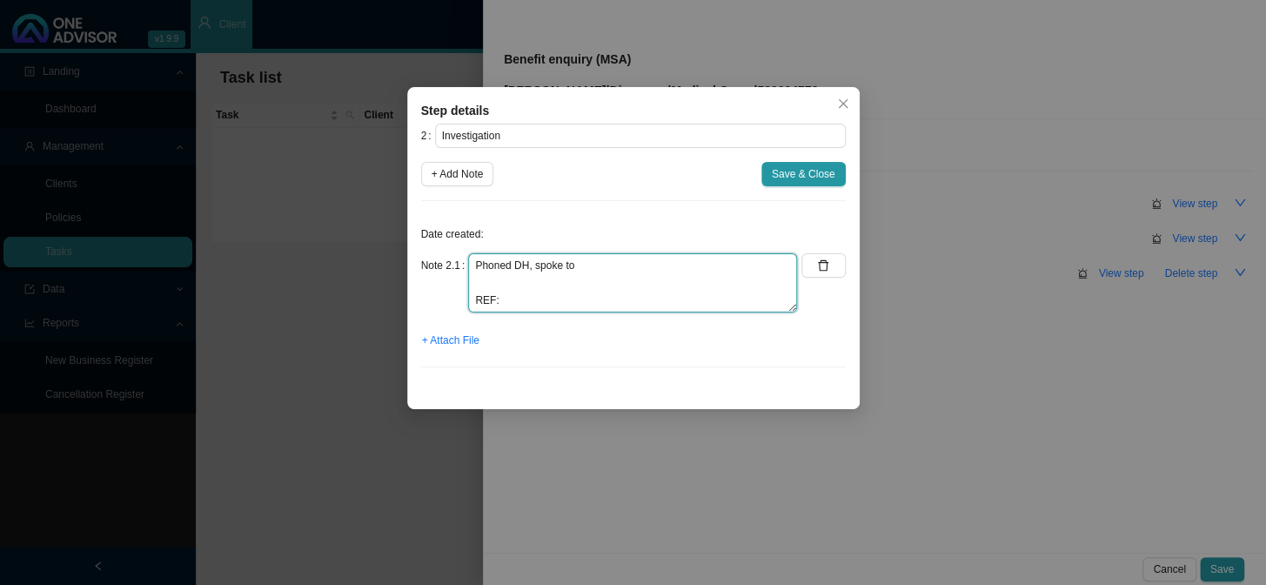
click at [626, 296] on textarea "Phoned DH, spoke to REF:" at bounding box center [632, 282] width 329 height 59
click at [635, 275] on textarea "Phoned DH, spoke to REF:" at bounding box center [632, 282] width 329 height 59
click at [927, 254] on div "Step details 2 Investigation + Add Note Save & Close Date created: Note 2.1 Pho…" at bounding box center [633, 292] width 1266 height 585
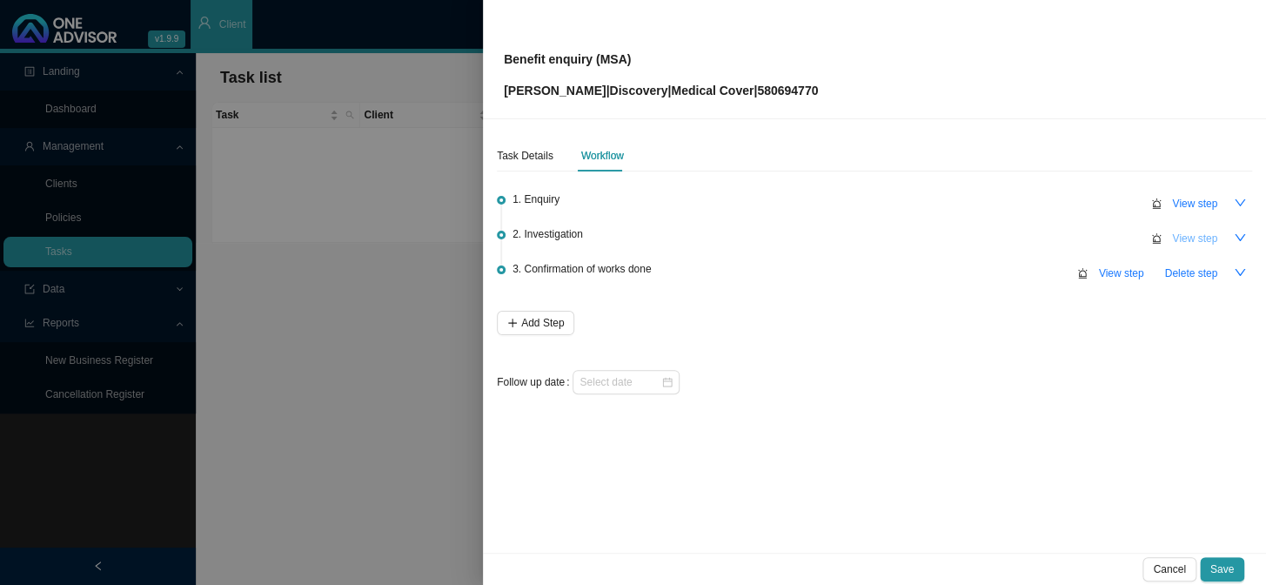
click at [1080, 236] on span "View step" at bounding box center [1194, 238] width 45 height 17
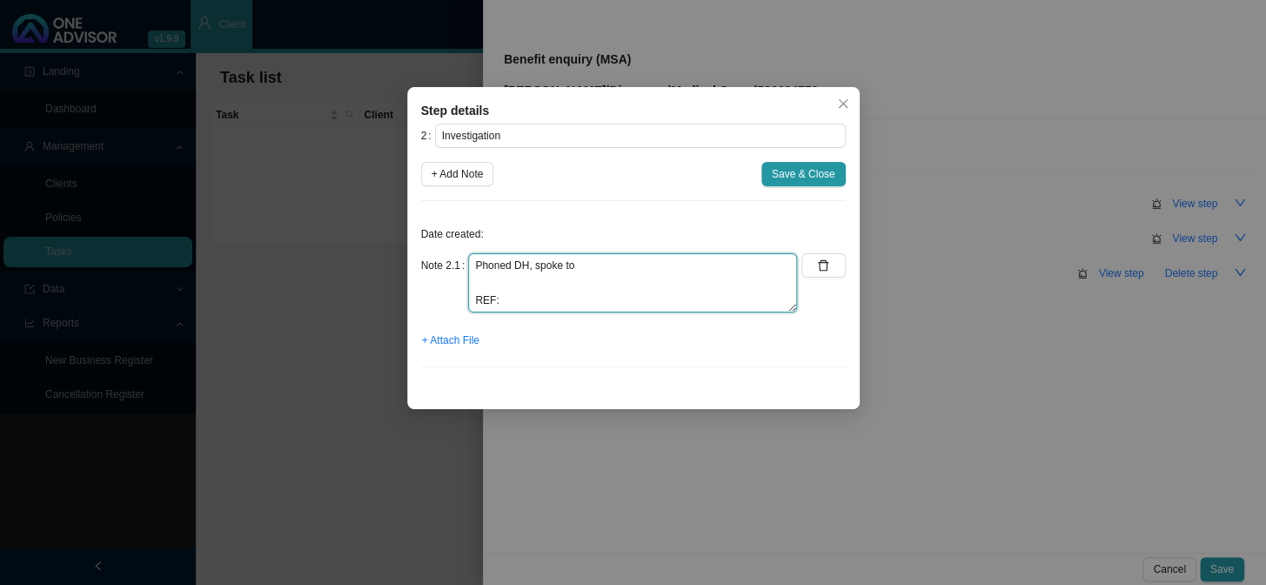
click at [595, 290] on textarea "Phoned DH, spoke to REF:" at bounding box center [632, 282] width 329 height 59
click at [801, 176] on span "Save & Close" at bounding box center [804, 173] width 64 height 17
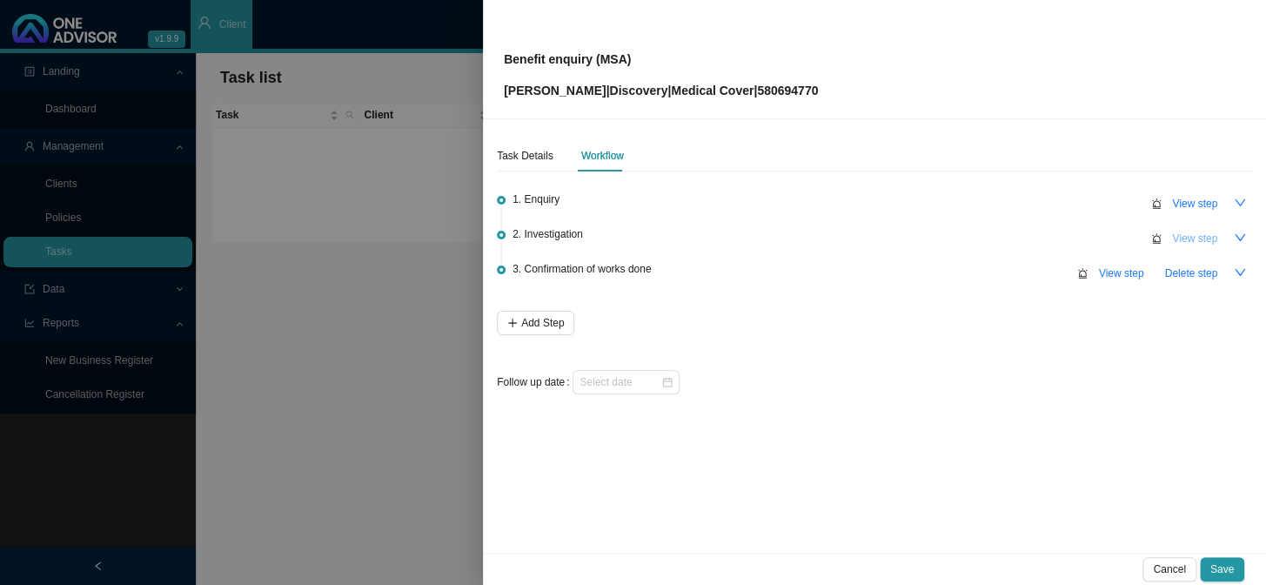
click at [1080, 244] on span "View step" at bounding box center [1194, 238] width 45 height 17
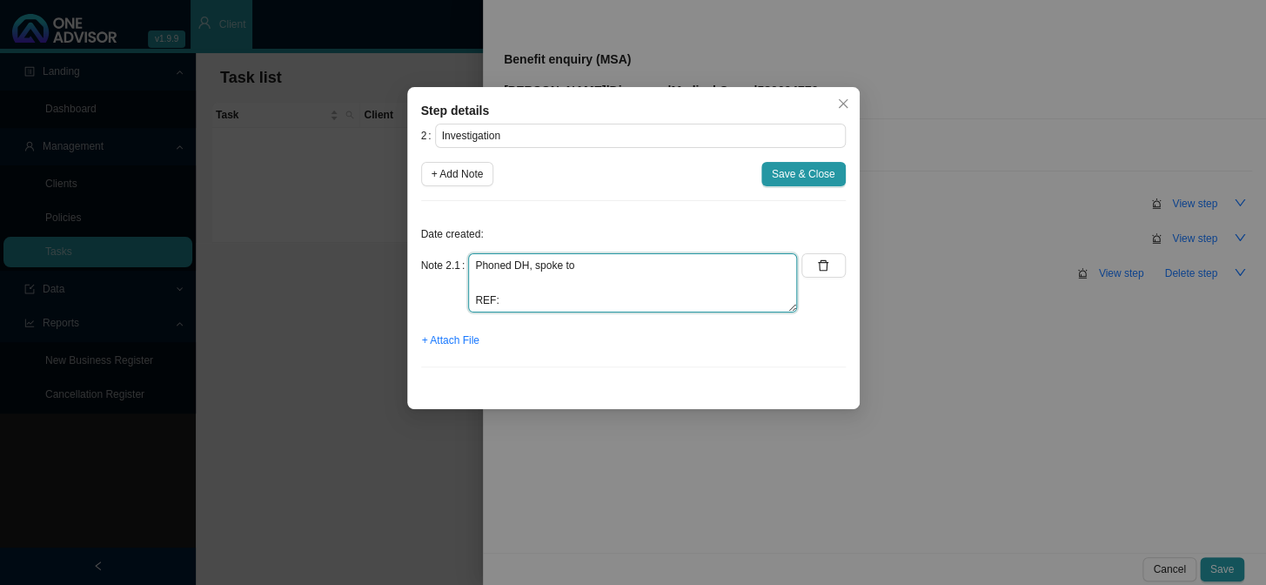
click at [636, 270] on textarea "Phoned DH, spoke to REF:" at bounding box center [632, 282] width 329 height 59
drag, startPoint x: 655, startPoint y: 109, endPoint x: 635, endPoint y: 110, distance: 20.0
click at [635, 110] on div "Step details" at bounding box center [633, 110] width 425 height 19
click at [623, 256] on textarea "Phoned DH, spoke to REF:" at bounding box center [632, 282] width 329 height 59
click at [598, 275] on textarea "Phoned DH, spoke to Tshireletso REF:" at bounding box center [632, 282] width 329 height 59
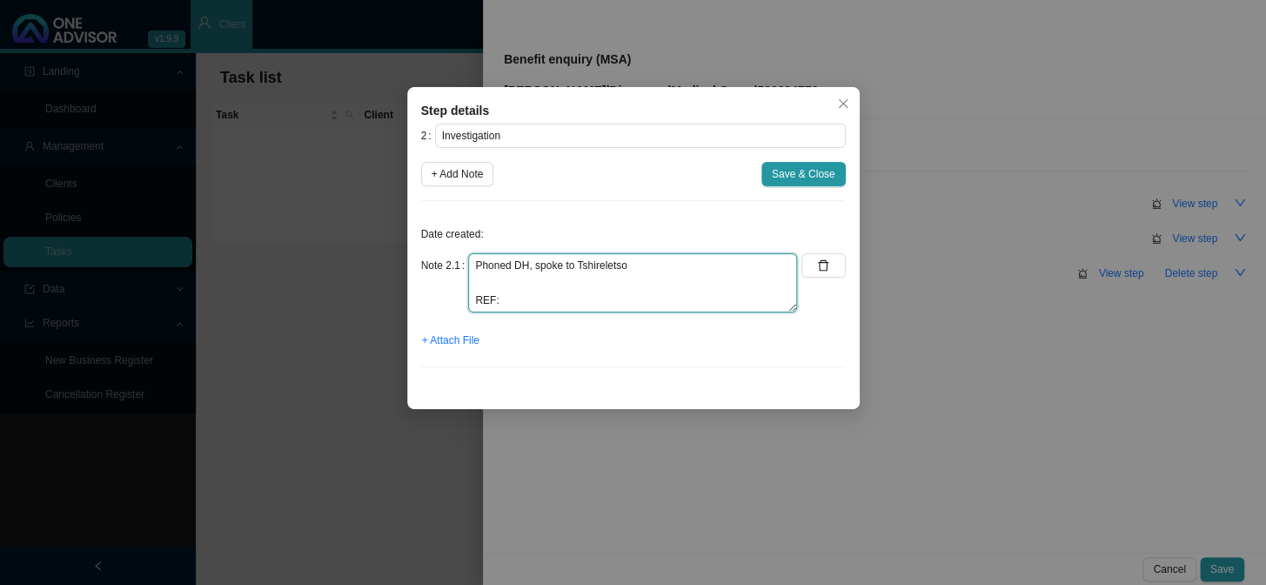
click at [603, 263] on textarea "Phoned DH, spoke to Tshireletso REF:" at bounding box center [632, 282] width 329 height 59
click at [531, 286] on textarea "Phoned DH, spoke to Tshireletso REF:" at bounding box center [632, 282] width 329 height 59
click at [478, 281] on textarea "Phoned DH, spoke to Tshireletso REF:" at bounding box center [632, 282] width 329 height 59
click at [487, 293] on textarea "Phoned DH, spoke to Tshireletso The contraceptive device will fund from availab…" at bounding box center [632, 282] width 329 height 59
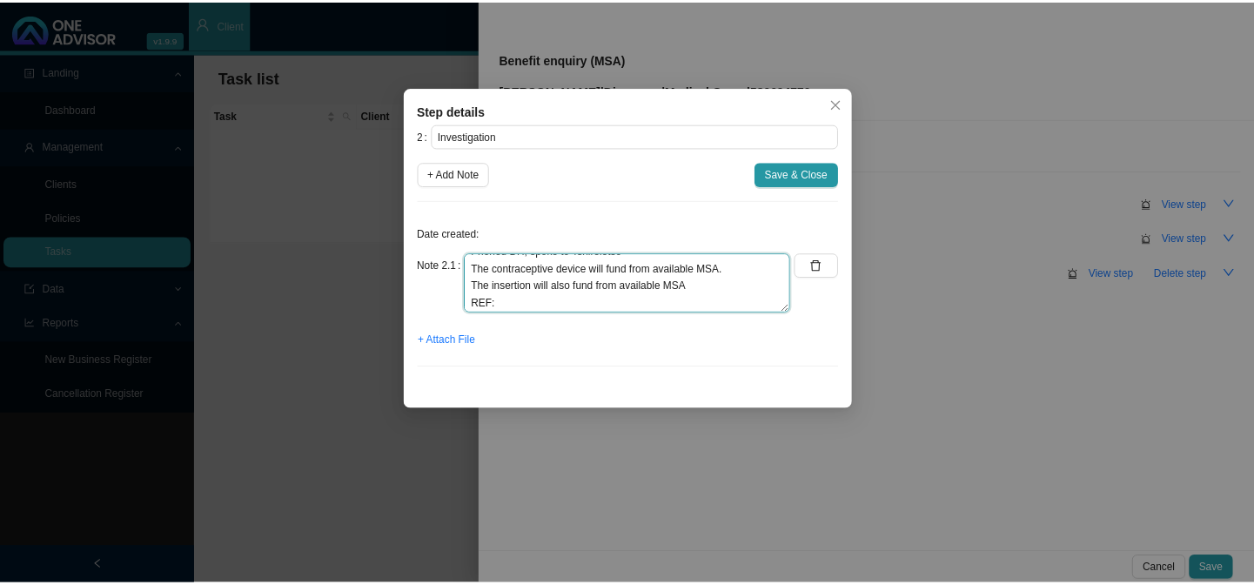
scroll to position [17, 0]
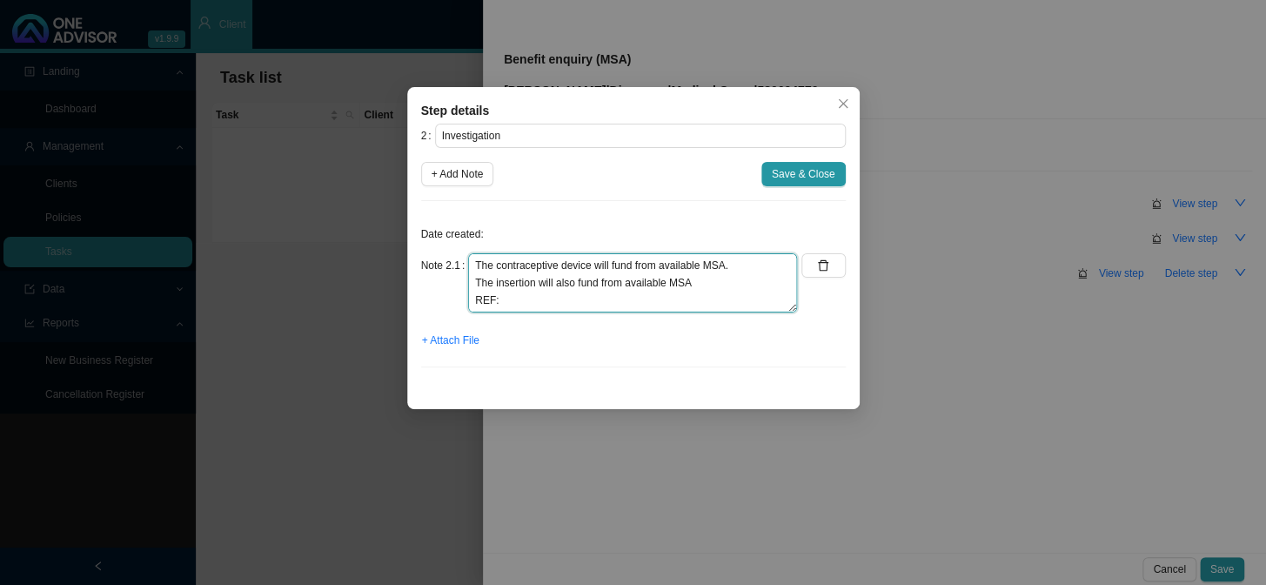
click at [551, 301] on textarea "Phoned DH, spoke to Tshireletso The contraceptive device will fund from availab…" at bounding box center [632, 282] width 329 height 59
click at [600, 301] on textarea "Phoned DH, spoke to Tshireletso The contraceptive device will fund from availab…" at bounding box center [632, 282] width 329 height 59
click at [692, 296] on textarea "Phoned DH, spoke to Tshireletso The contraceptive device will fund from availab…" at bounding box center [632, 282] width 329 height 59
type textarea "Phoned DH, spoke to Tshireletso The contraceptive device will fund from availab…"
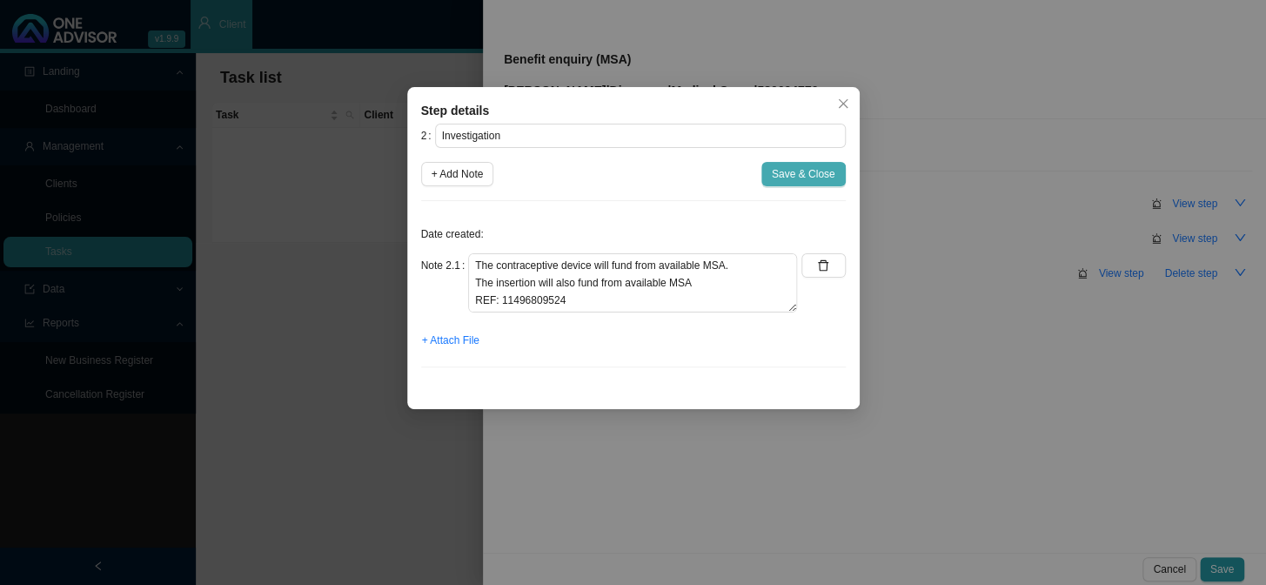
click at [802, 176] on span "Save & Close" at bounding box center [804, 173] width 64 height 17
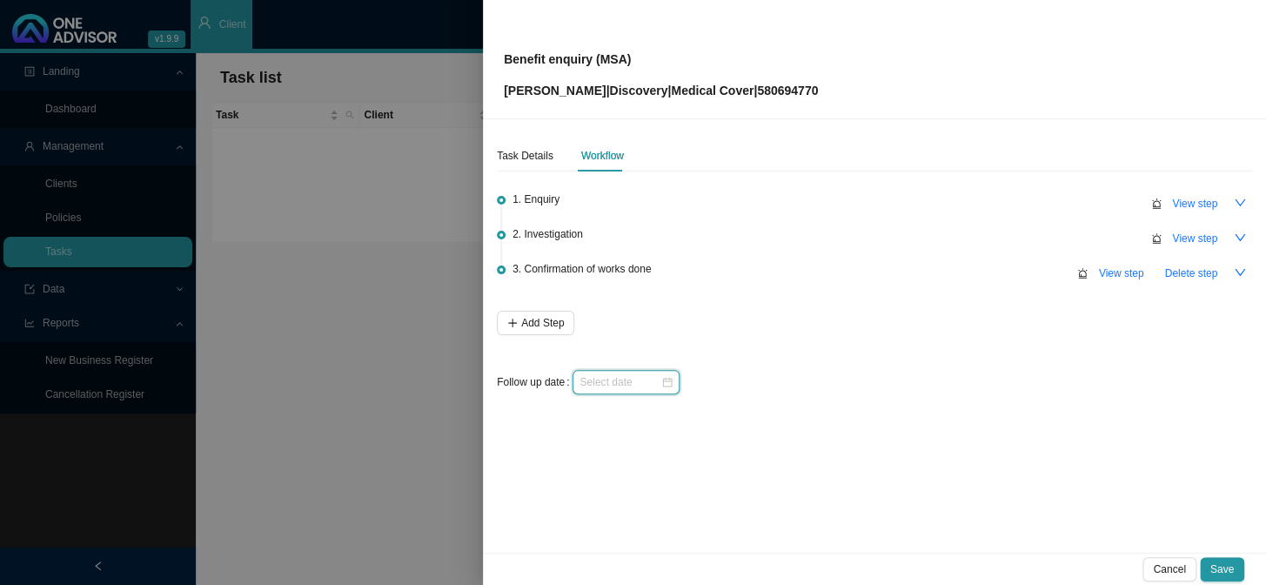
click at [640, 378] on input at bounding box center [619, 381] width 81 height 17
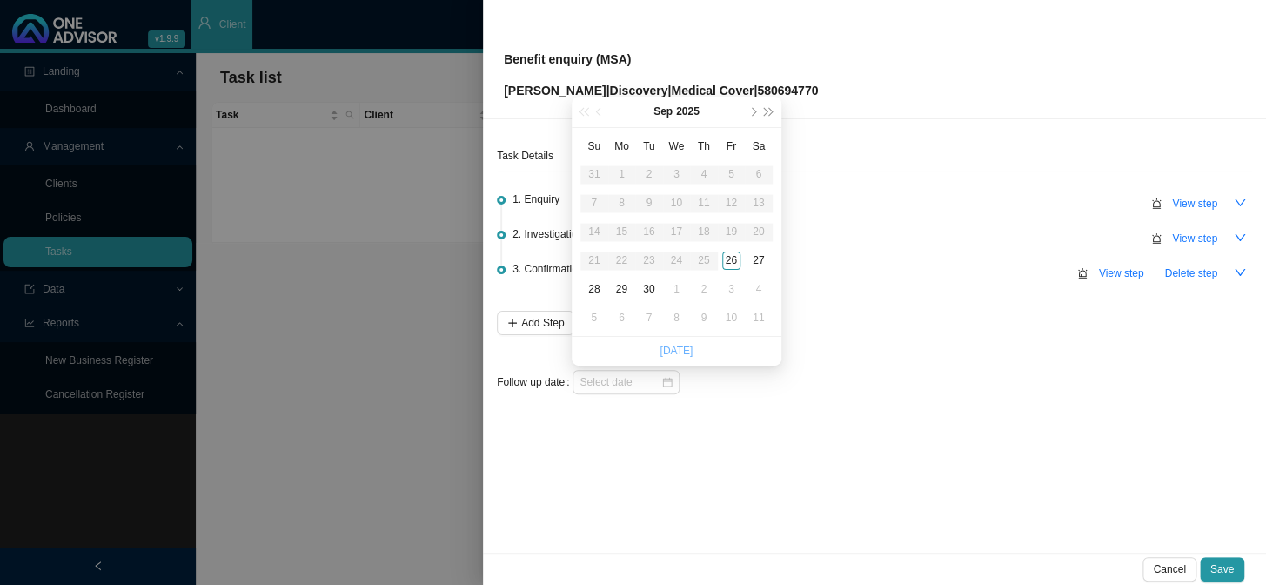
click at [668, 348] on link "[DATE]" at bounding box center [675, 351] width 33 height 12
type input "[DATE]"
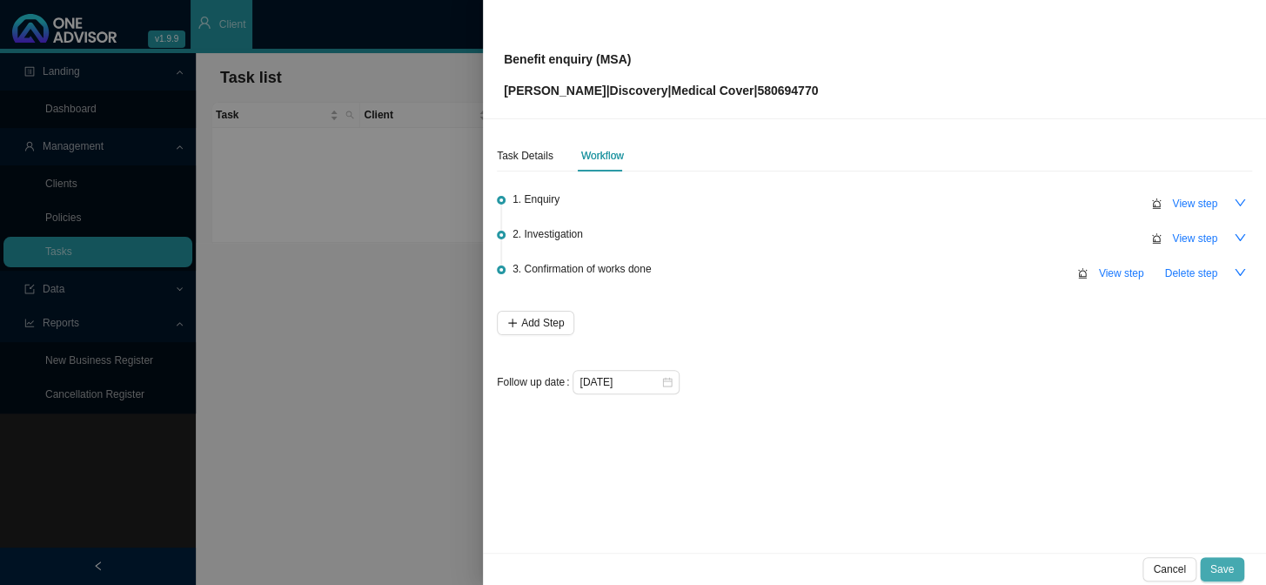
click at [1080, 479] on button "Save" at bounding box center [1222, 569] width 44 height 24
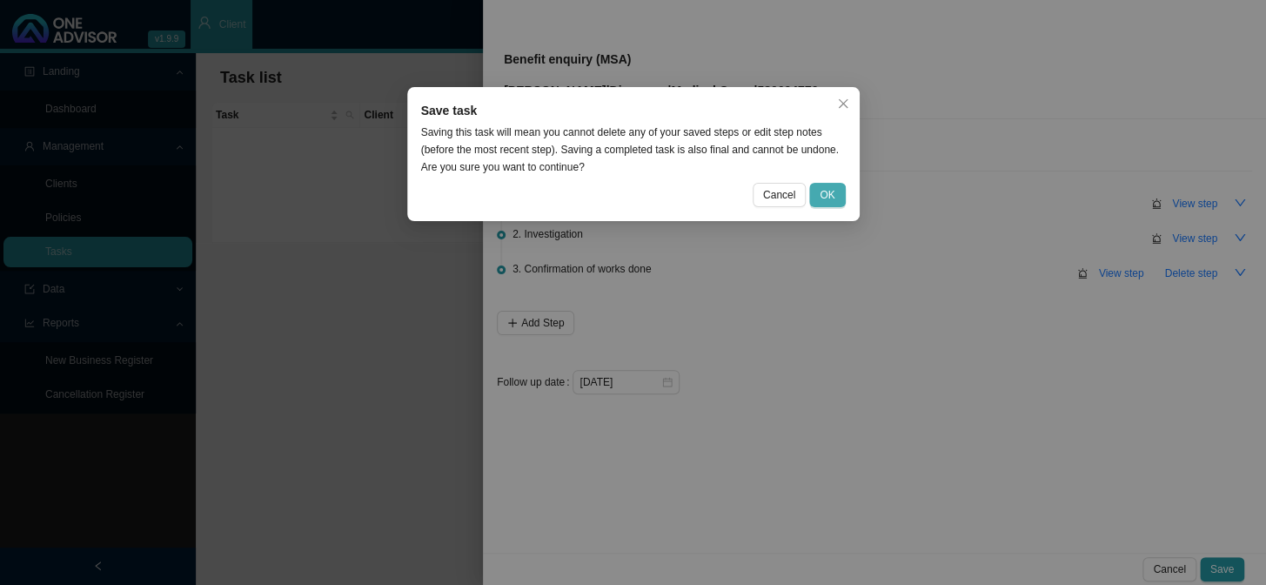
click at [833, 196] on span "OK" at bounding box center [827, 194] width 15 height 17
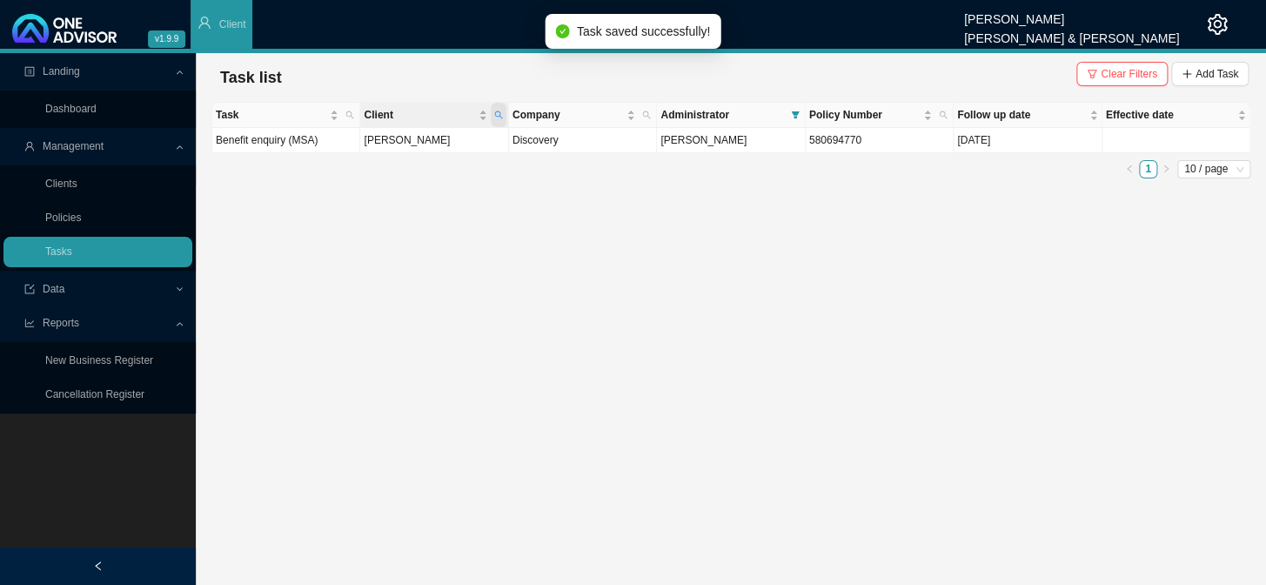
click at [501, 112] on icon "search" at bounding box center [498, 114] width 9 height 9
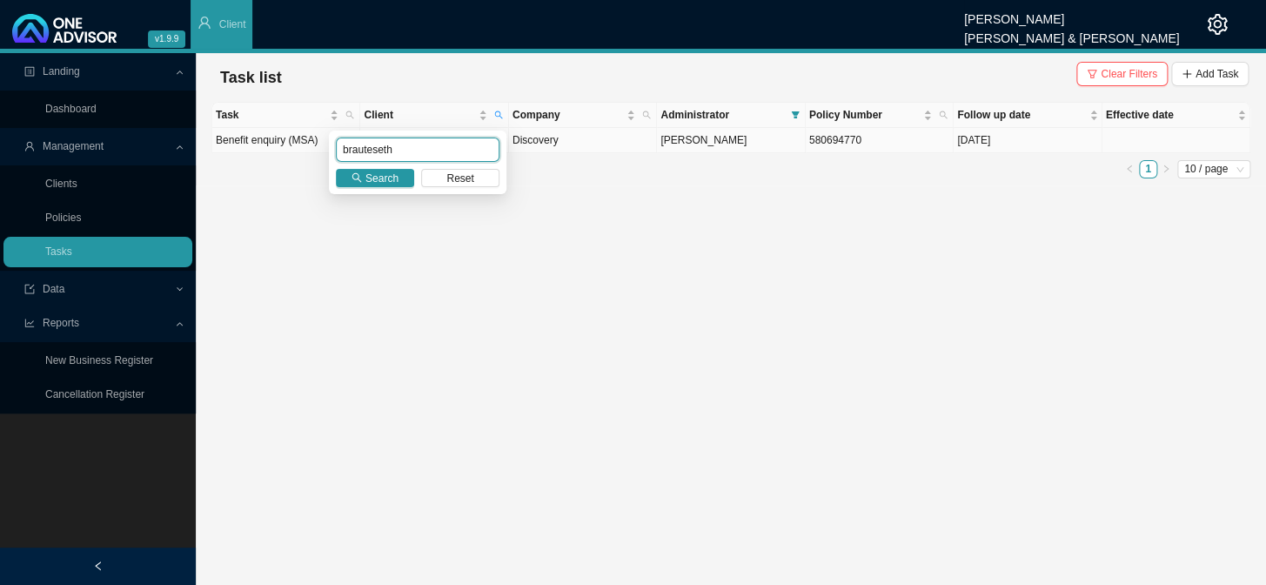
drag, startPoint x: 409, startPoint y: 152, endPoint x: 271, endPoint y: 130, distance: 139.2
click at [271, 130] on body "v1.9.9 [PERSON_NAME] [PERSON_NAME] & [PERSON_NAME] Client Landing Dashboard Man…" at bounding box center [633, 292] width 1266 height 585
click at [364, 176] on button "Search" at bounding box center [375, 178] width 78 height 18
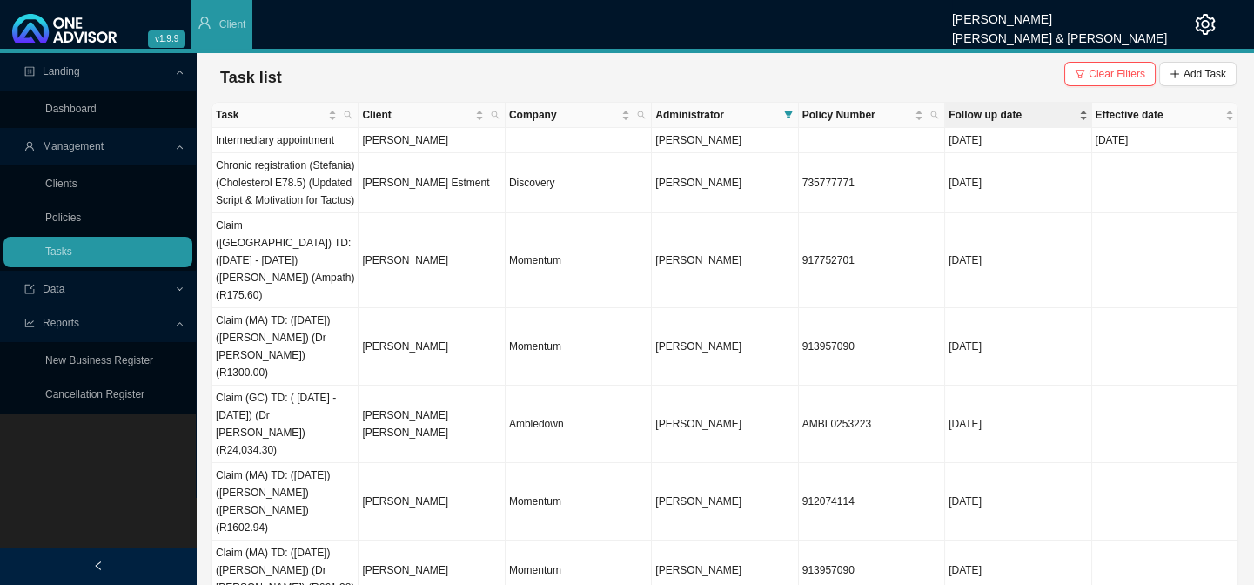
click at [1004, 117] on span "Follow up date" at bounding box center [1011, 114] width 126 height 17
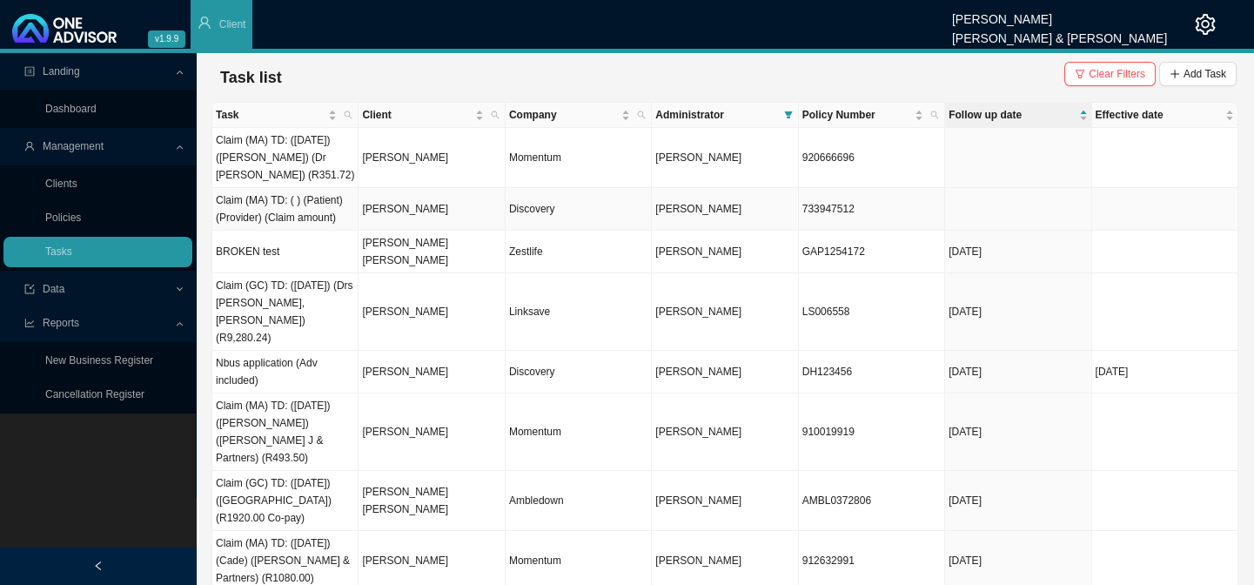
click at [452, 208] on td "[PERSON_NAME]" at bounding box center [431, 209] width 146 height 43
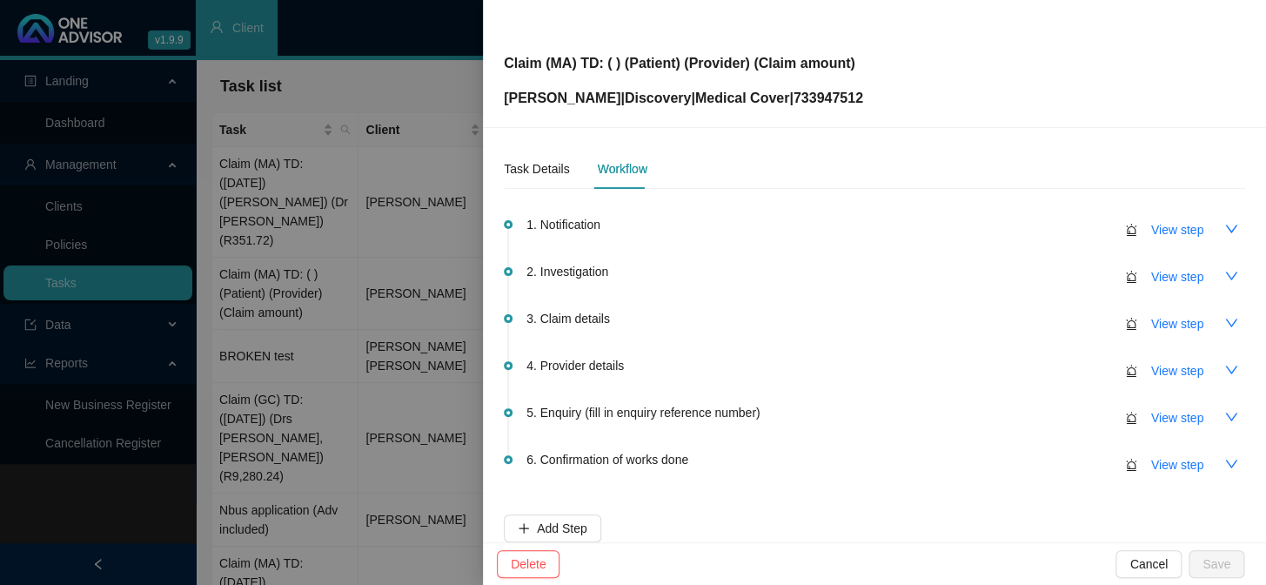
click at [331, 302] on div at bounding box center [633, 292] width 1266 height 585
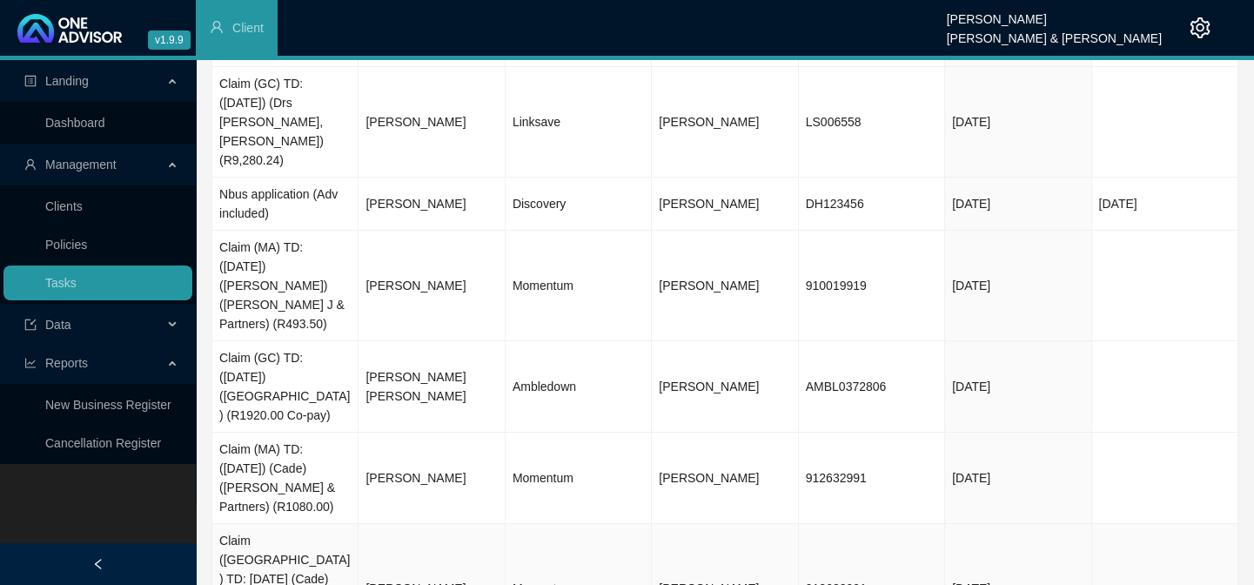
scroll to position [0, 0]
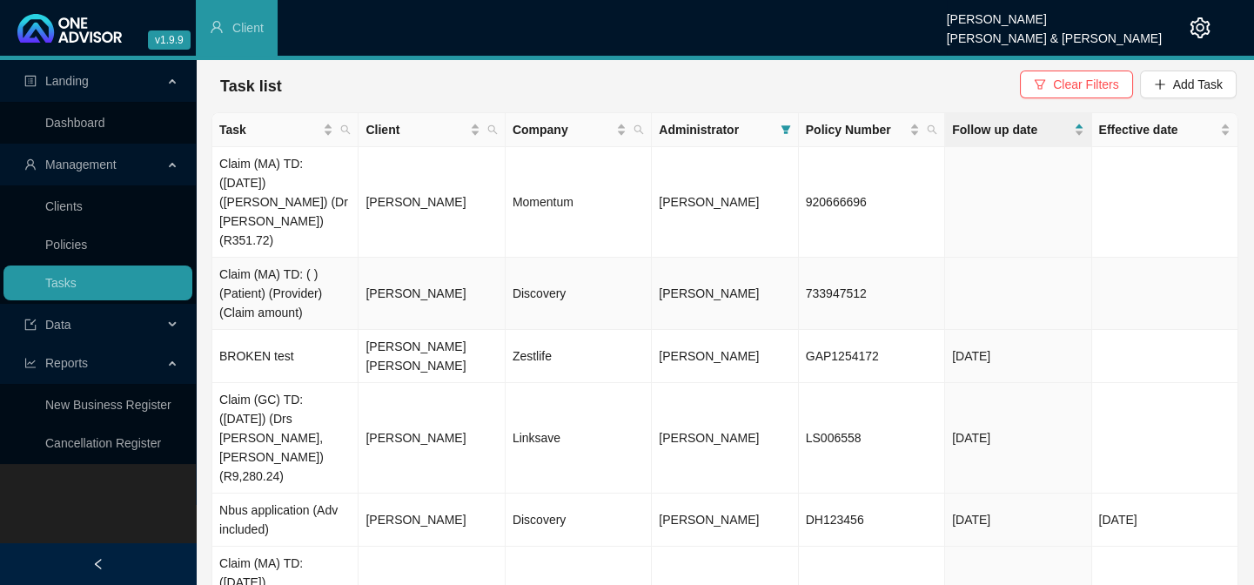
click at [430, 258] on td "[PERSON_NAME]" at bounding box center [431, 294] width 146 height 72
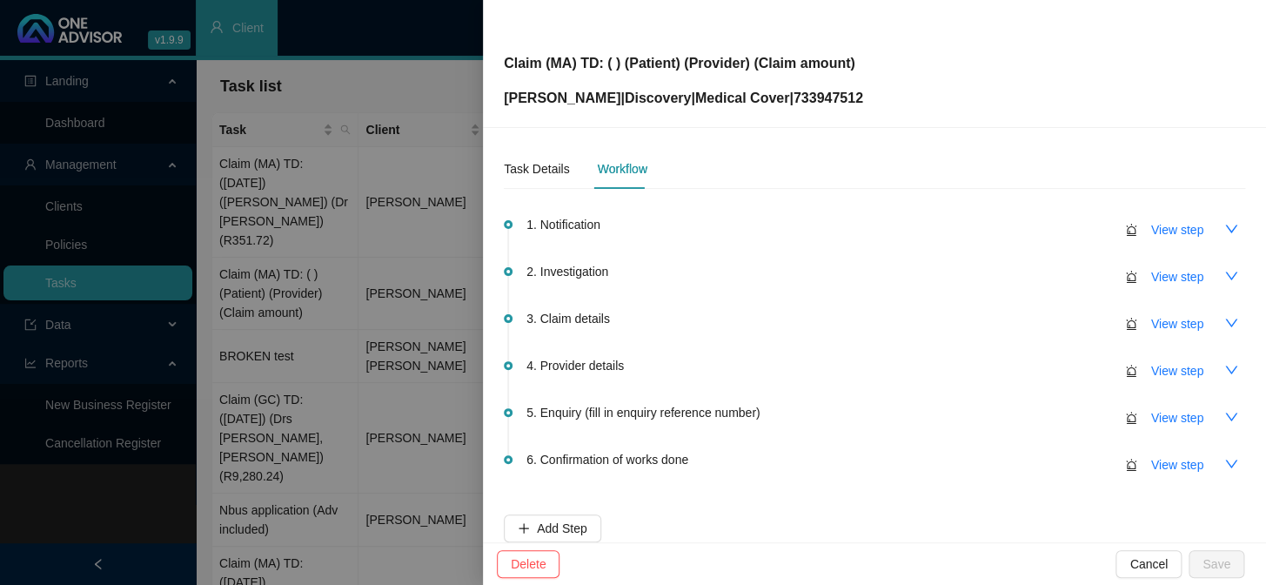
click at [420, 343] on div at bounding box center [633, 292] width 1266 height 585
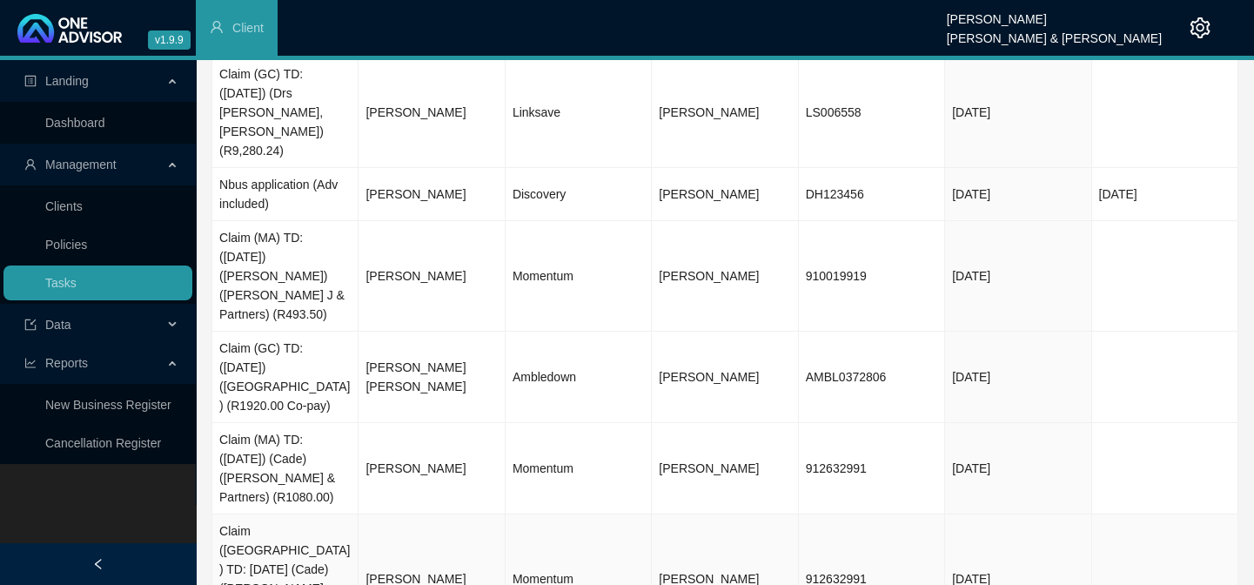
scroll to position [331, 0]
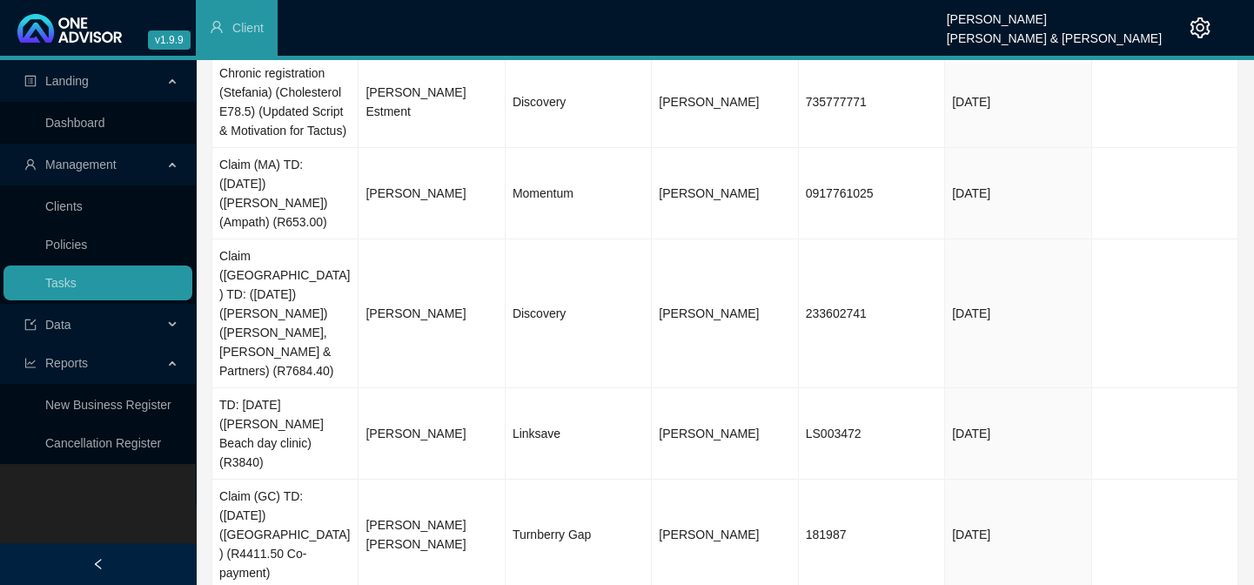
scroll to position [390, 0]
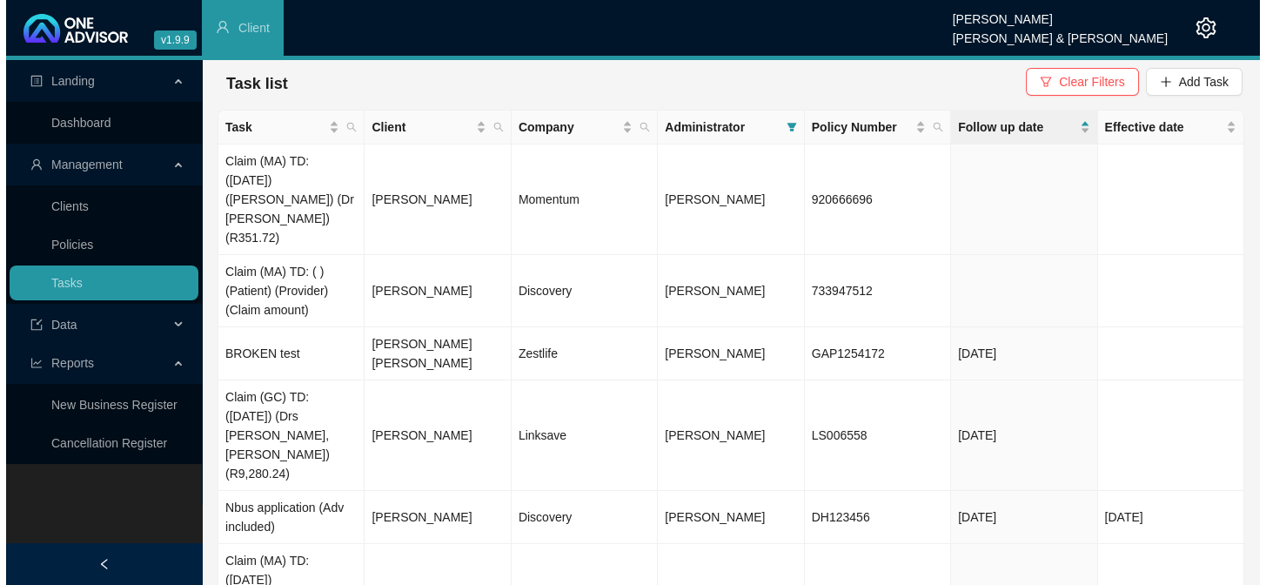
scroll to position [0, 0]
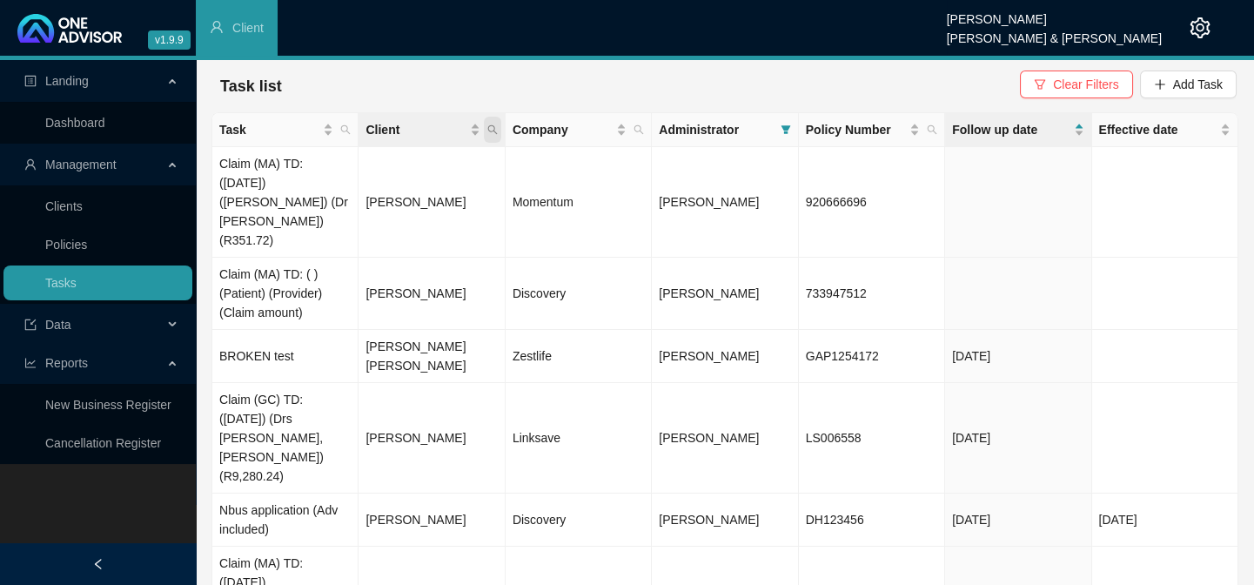
click at [488, 124] on icon "search" at bounding box center [492, 129] width 10 height 10
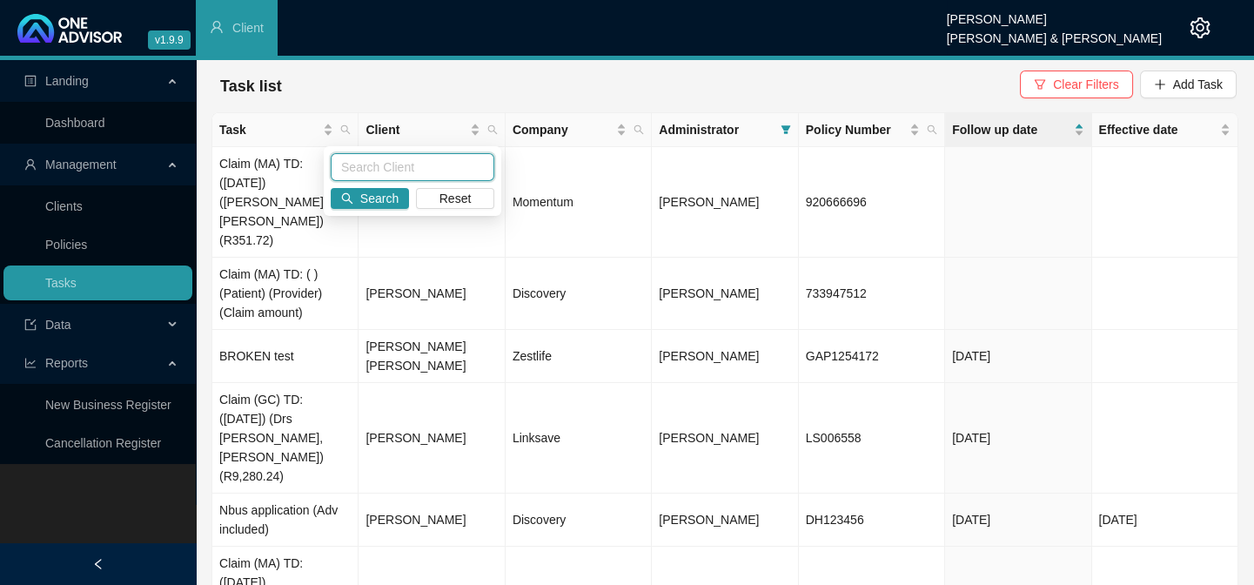
click at [375, 163] on input "text" at bounding box center [413, 167] width 164 height 28
type input "BRAUTESETH"
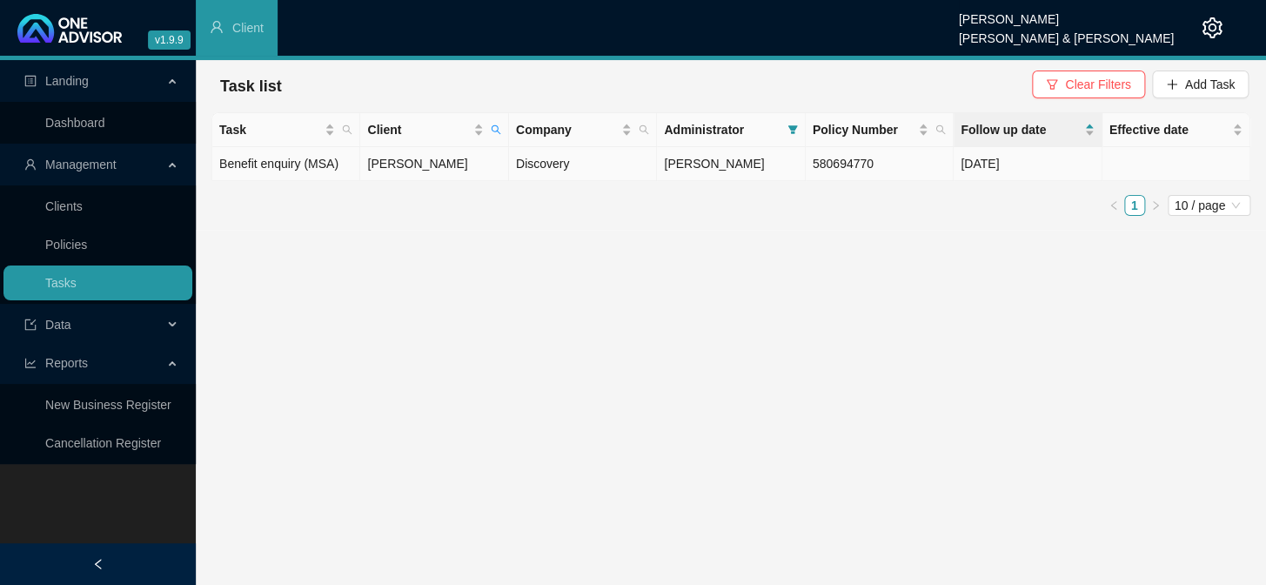
click at [428, 164] on td "[PERSON_NAME]" at bounding box center [434, 164] width 148 height 34
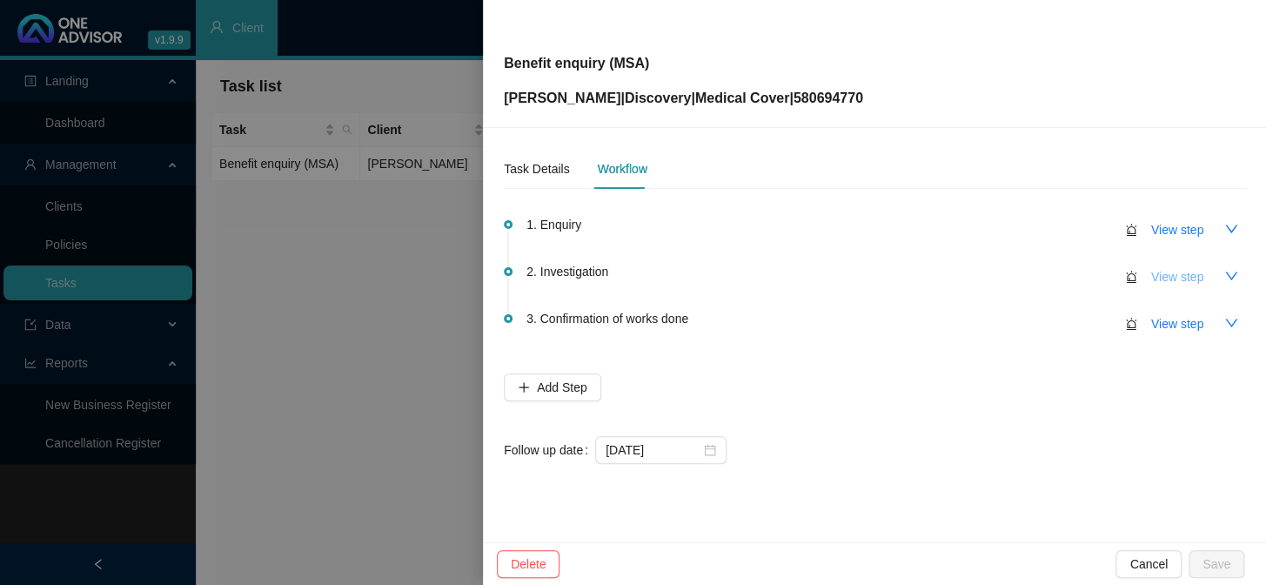
click at [1080, 278] on span "View step" at bounding box center [1177, 276] width 52 height 19
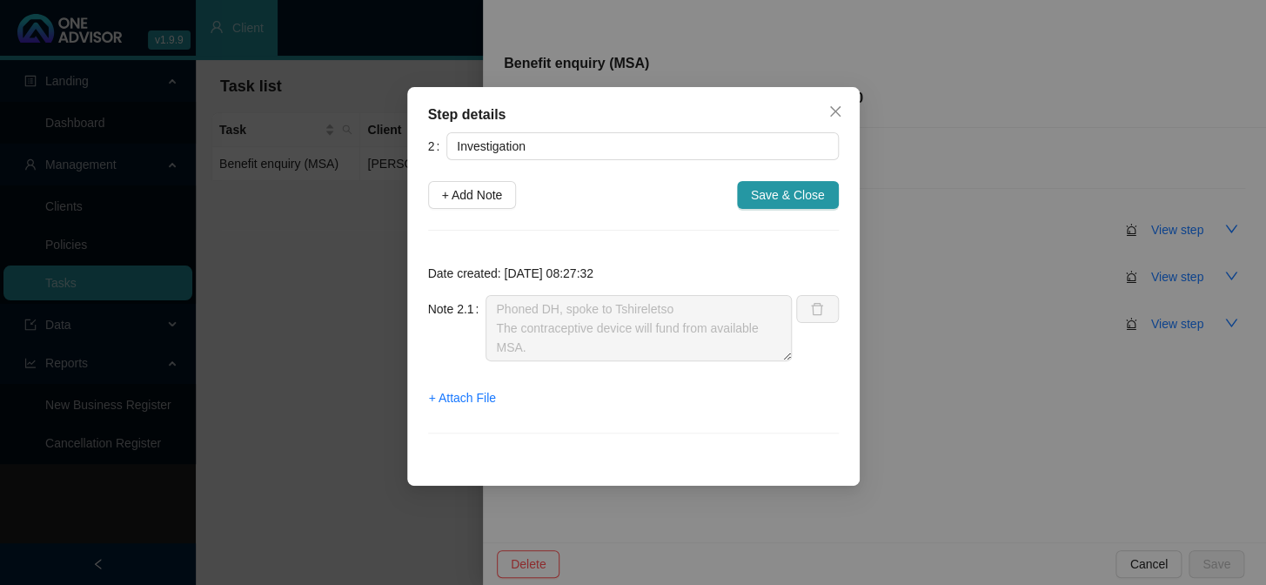
click at [314, 277] on div "Step details 2 Investigation + Add Note Save & Close Date created: [DATE] 08:27…" at bounding box center [633, 292] width 1266 height 585
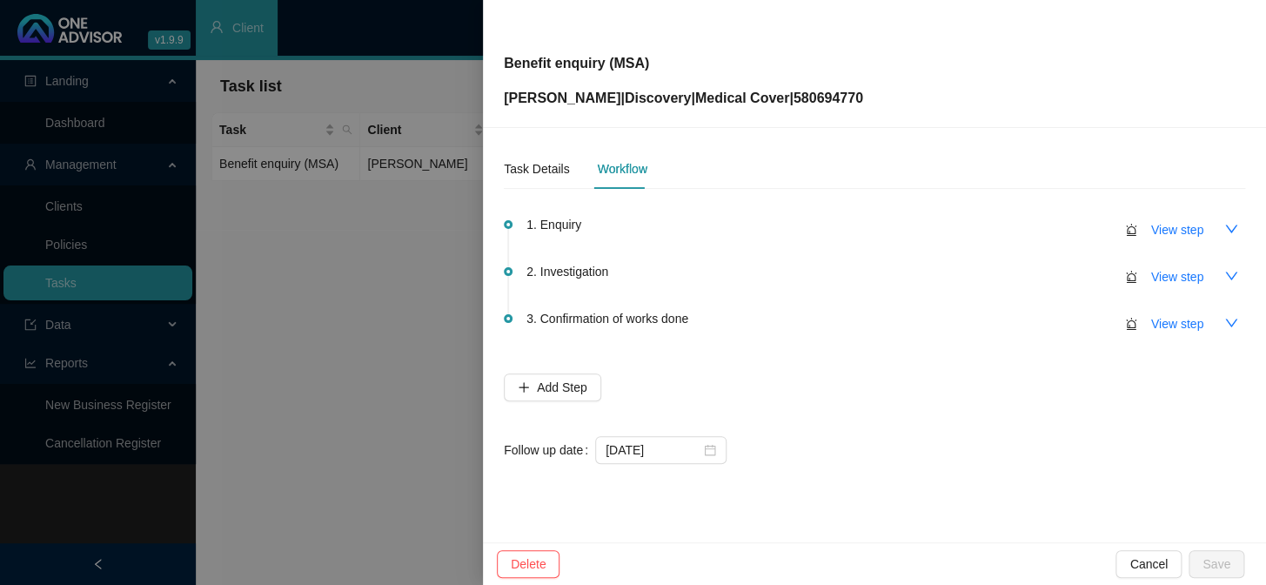
click at [384, 176] on div at bounding box center [633, 292] width 1266 height 585
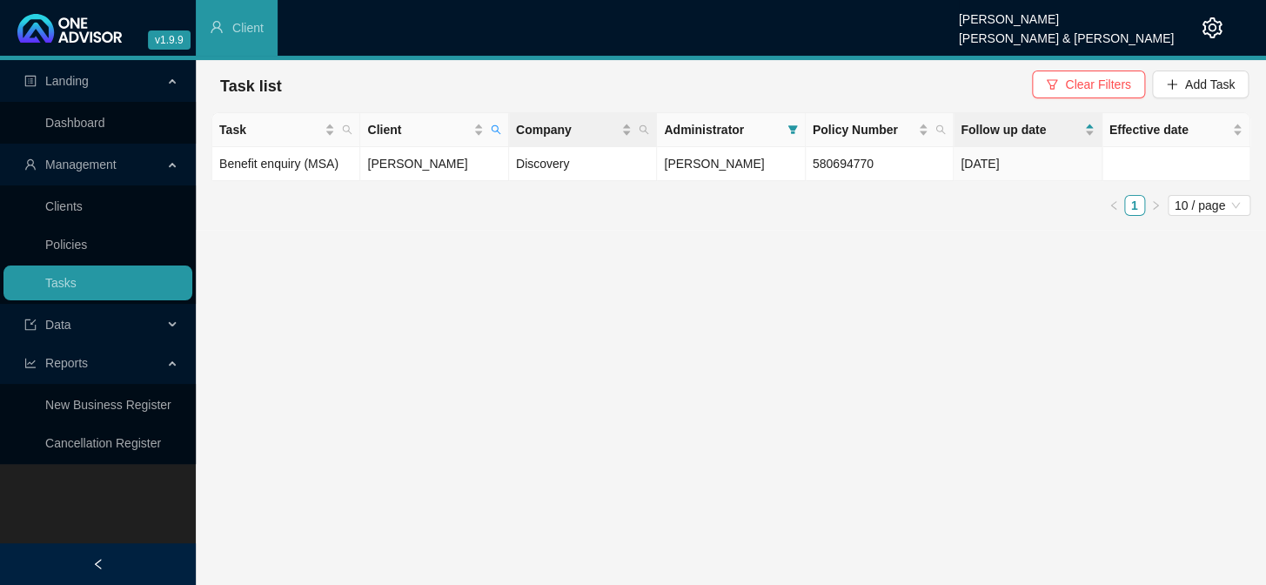
click at [509, 129] on th "Company" at bounding box center [583, 130] width 148 height 34
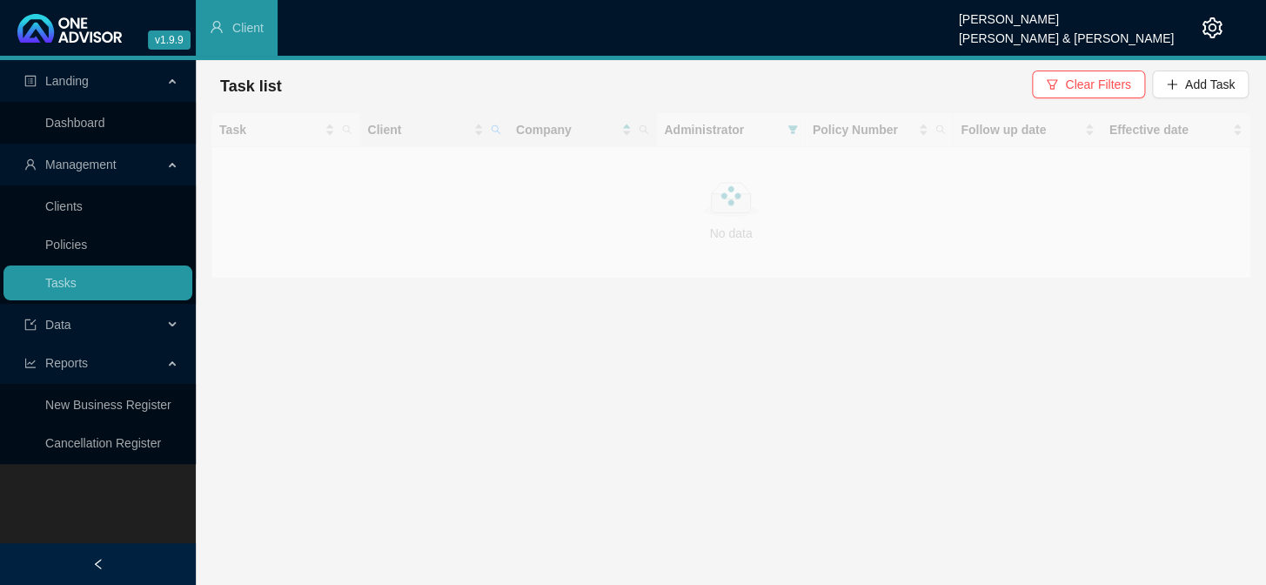
click at [502, 127] on div at bounding box center [730, 195] width 1039 height 166
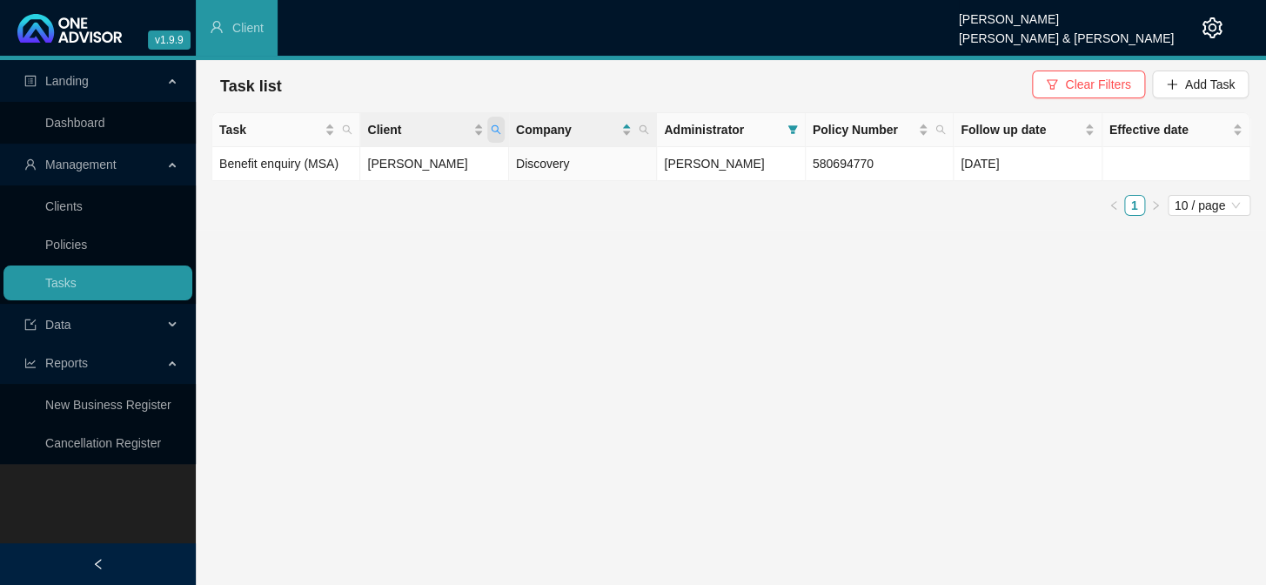
click at [497, 127] on icon "search" at bounding box center [496, 130] width 10 height 10
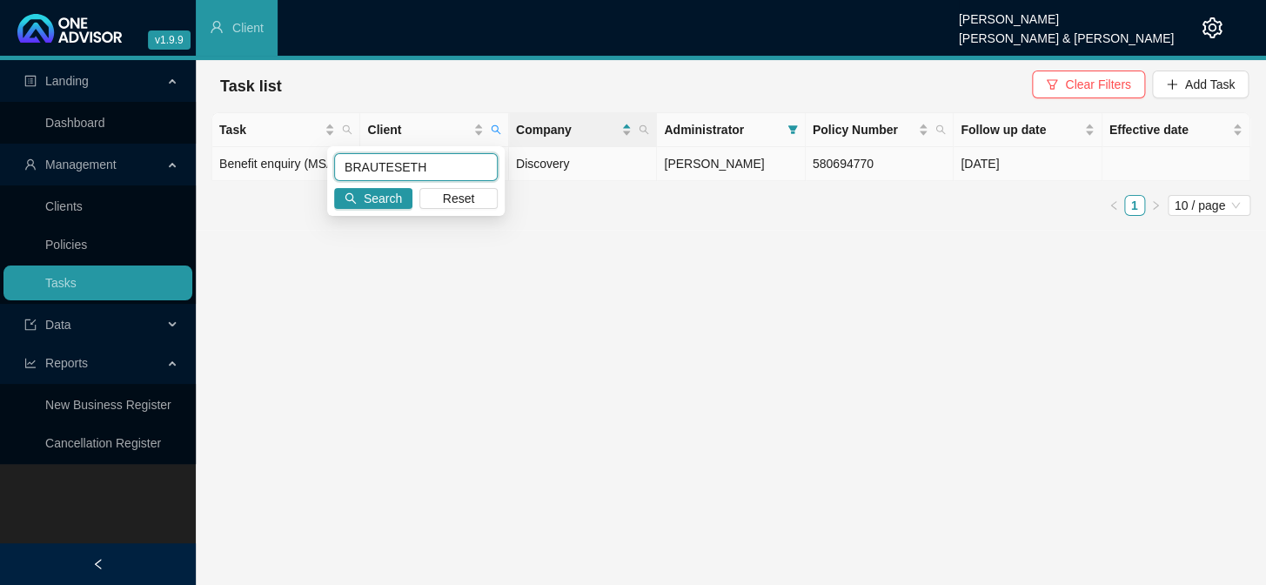
drag, startPoint x: 448, startPoint y: 173, endPoint x: 304, endPoint y: 164, distance: 143.8
click at [304, 164] on body "v1.9.9 [PERSON_NAME] [PERSON_NAME] & [PERSON_NAME] Client Landing Dashboard Man…" at bounding box center [633, 292] width 1266 height 585
click at [360, 193] on button "Search" at bounding box center [373, 198] width 78 height 21
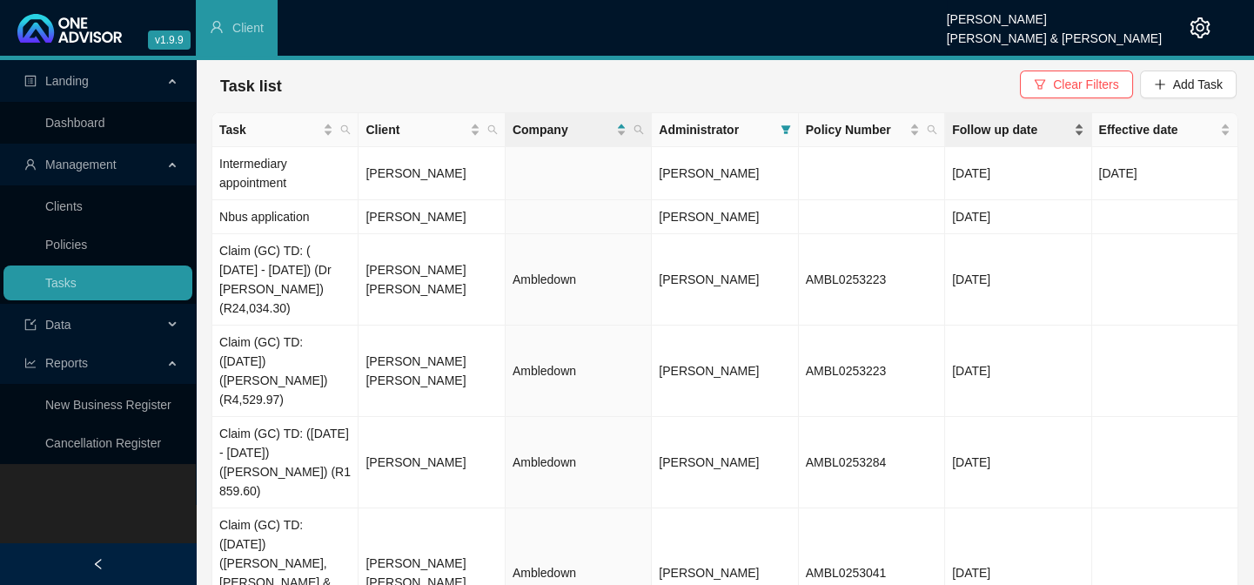
click at [1016, 135] on span "Follow up date" at bounding box center [1010, 129] width 117 height 19
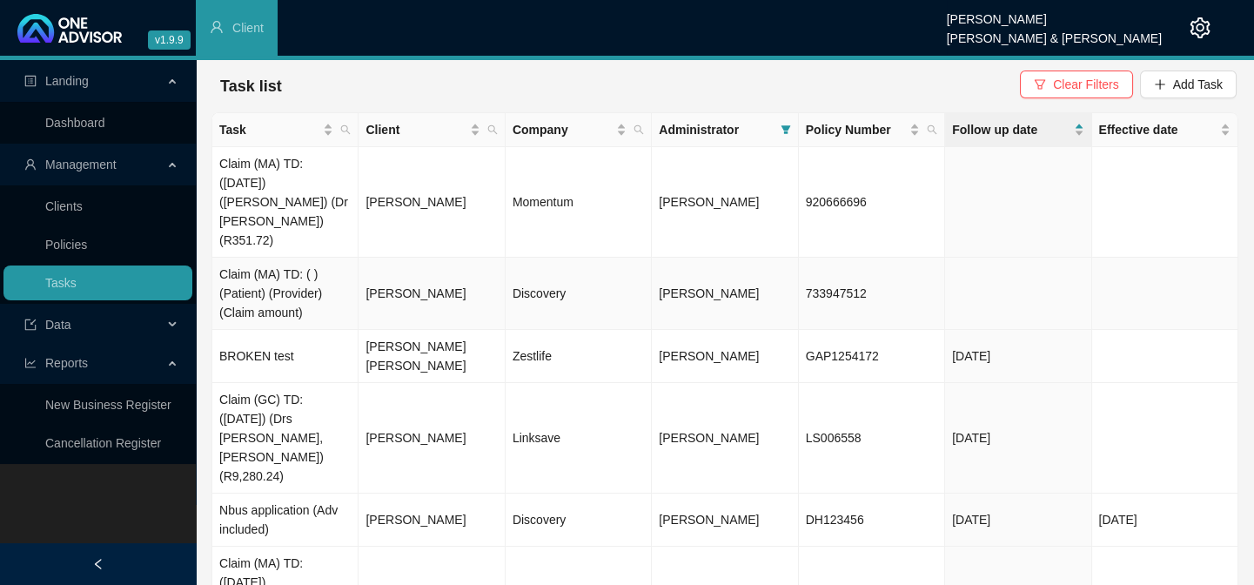
click at [408, 258] on td "[PERSON_NAME]" at bounding box center [431, 294] width 146 height 72
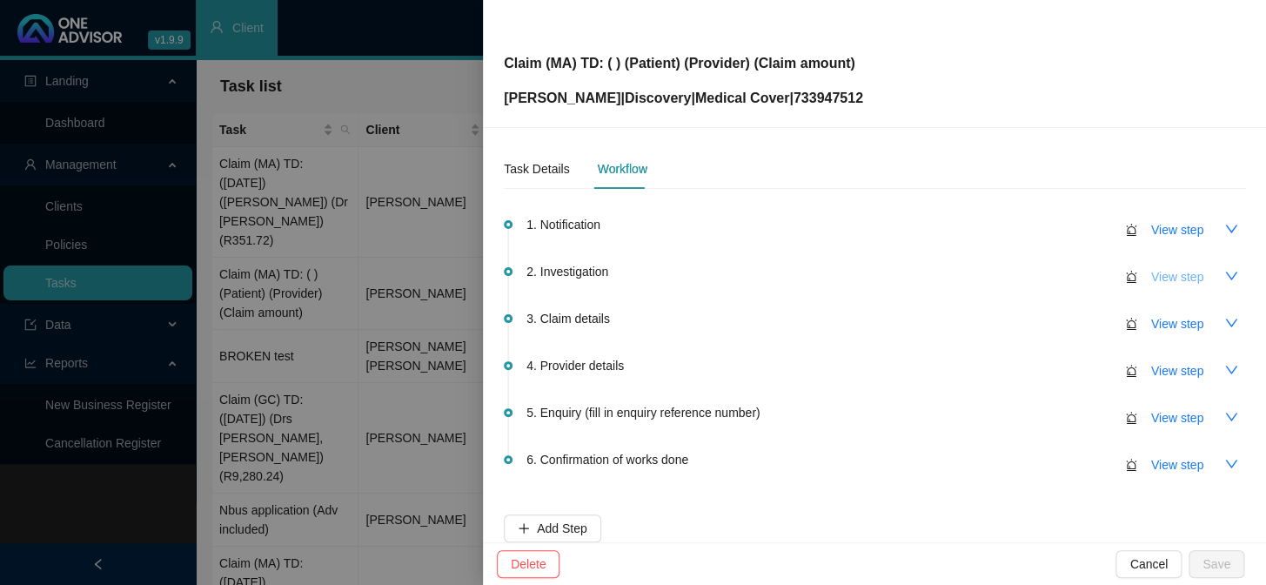
click at [1080, 273] on span "View step" at bounding box center [1177, 276] width 52 height 19
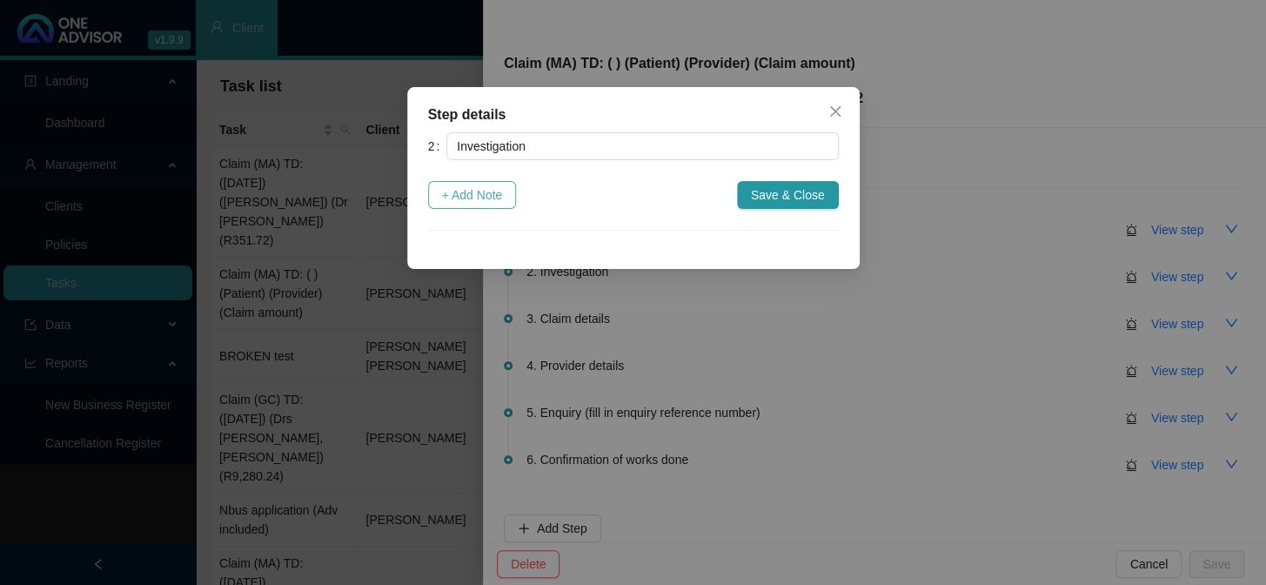
drag, startPoint x: 478, startPoint y: 193, endPoint x: 488, endPoint y: 200, distance: 11.8
click at [478, 193] on span "+ Add Note" at bounding box center [472, 194] width 61 height 19
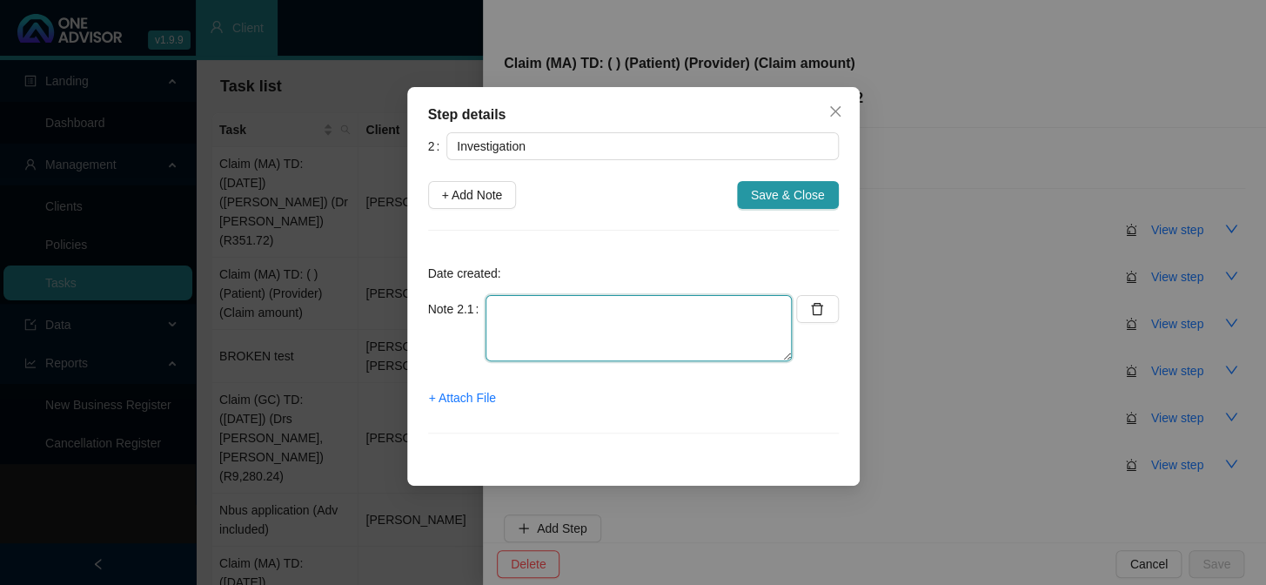
click at [537, 305] on textarea at bounding box center [638, 328] width 306 height 66
type textarea "p"
paste textarea "Tshireletso"
type textarea "Phoned DH, spoke to Tshireletso REF:"
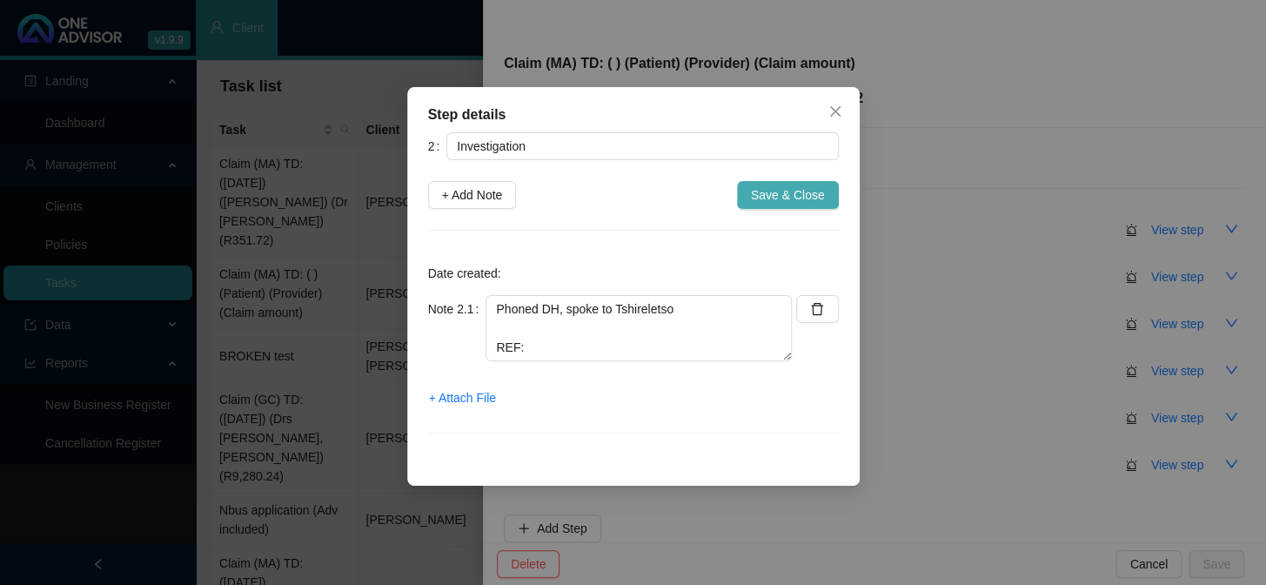
click at [770, 197] on span "Save & Close" at bounding box center [788, 194] width 74 height 19
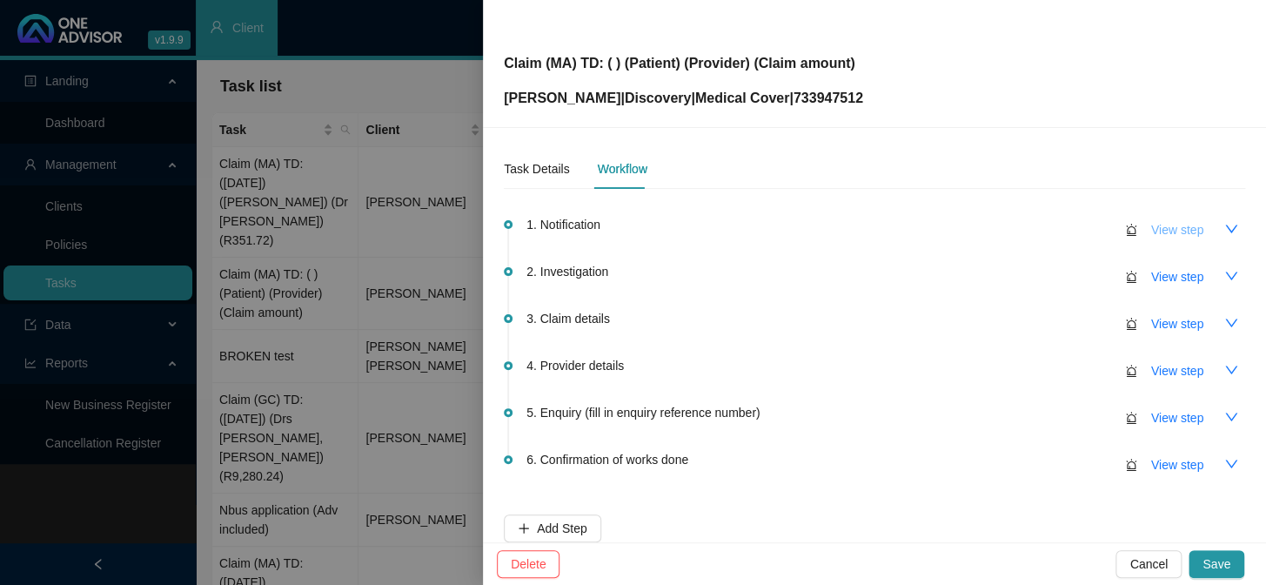
click at [1080, 220] on span "View step" at bounding box center [1177, 229] width 52 height 19
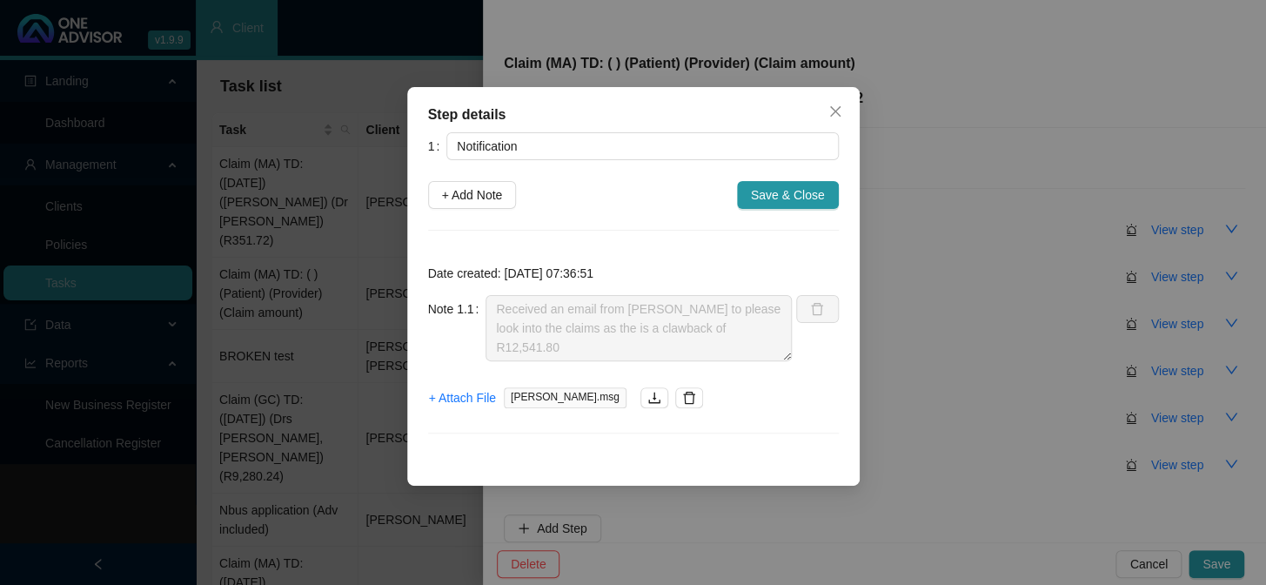
click at [965, 311] on div "Step details 1 Notification + Add Note Save & Close Date created: [DATE] 07:36:…" at bounding box center [633, 292] width 1266 height 585
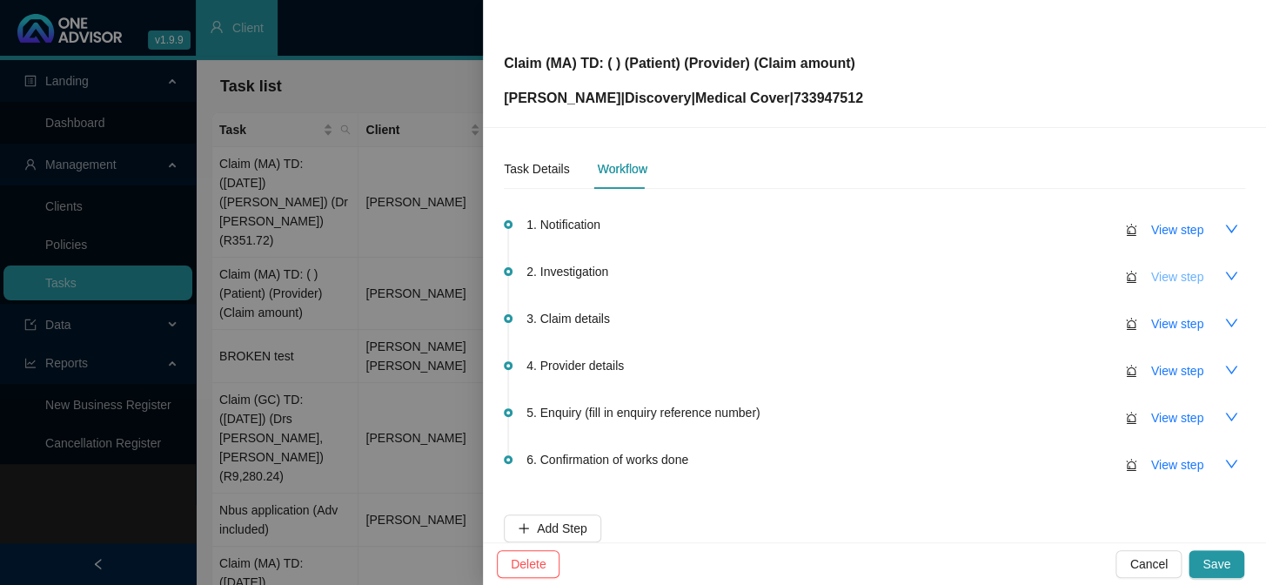
click at [1080, 281] on span "View step" at bounding box center [1177, 276] width 52 height 19
type input "Investigation"
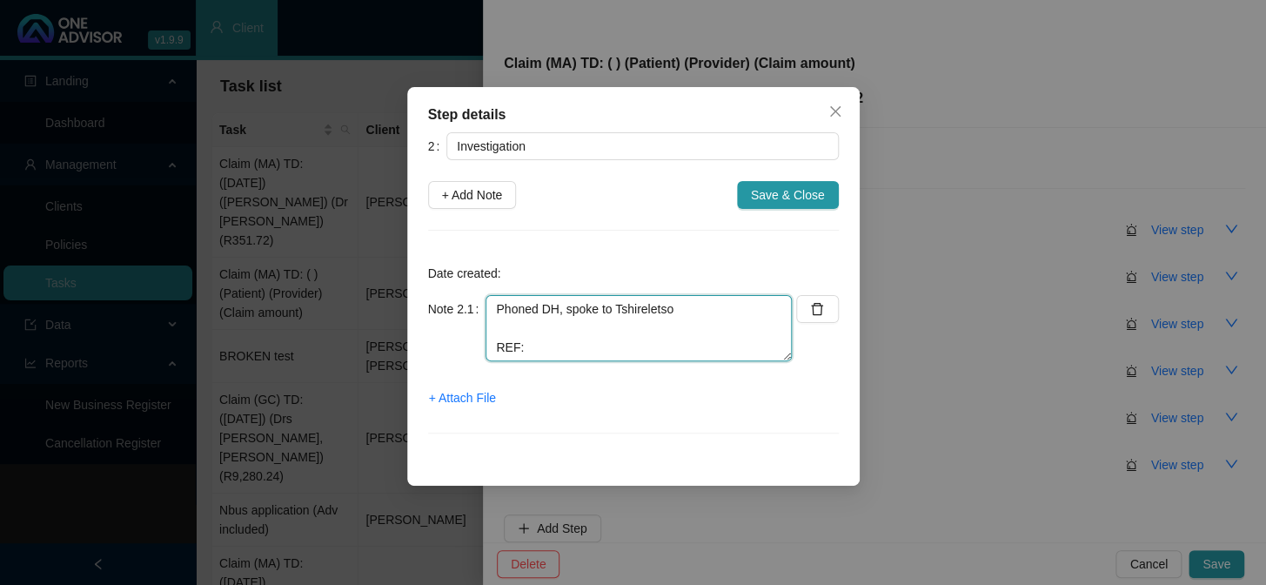
click at [585, 323] on textarea "Phoned DH, spoke to Tshireletso REF:" at bounding box center [638, 328] width 306 height 66
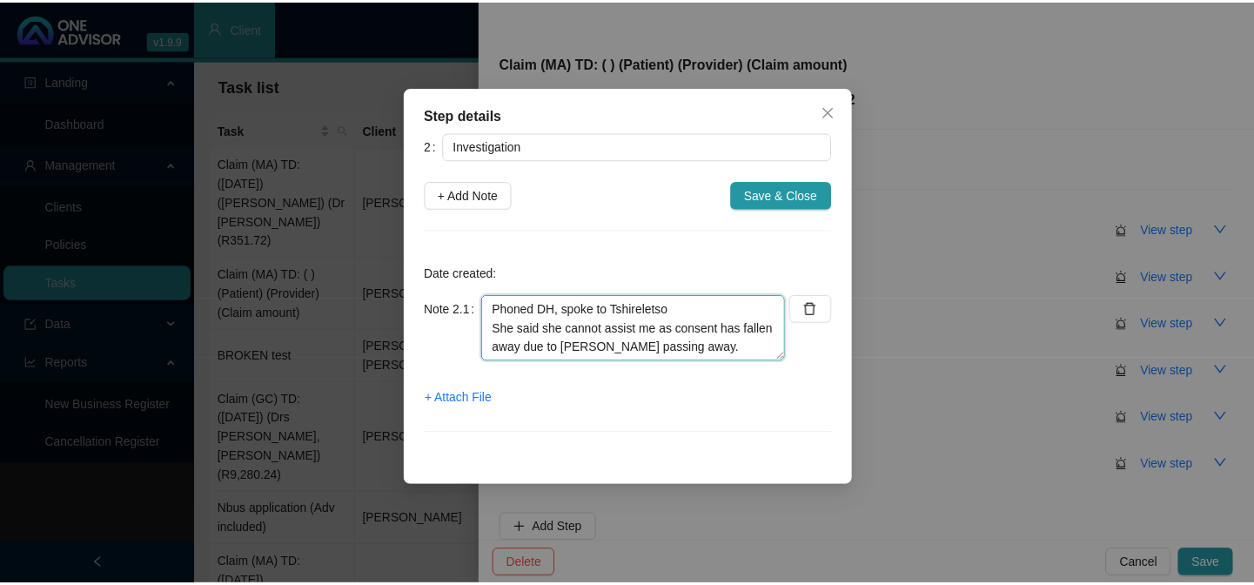
scroll to position [18, 0]
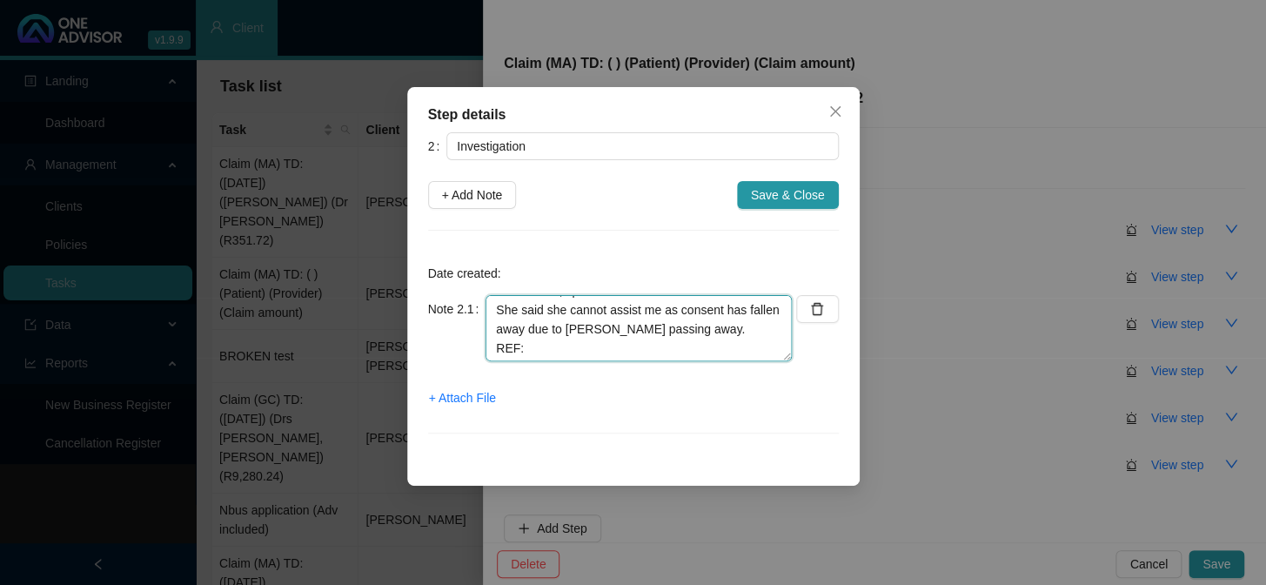
click at [602, 351] on textarea "Phoned DH, spoke to Tshireletso She said she cannot assist me as consent has fa…" at bounding box center [638, 328] width 306 height 66
type textarea "Phoned DH, spoke to Tshireletso She said she cannot assist me as consent has fa…"
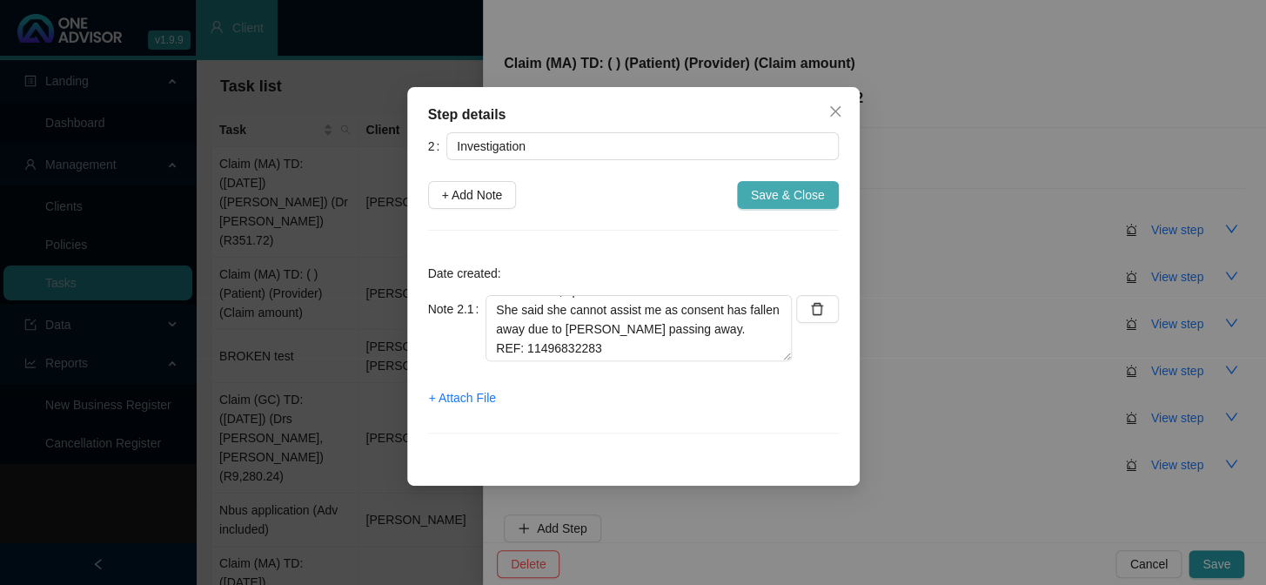
click at [757, 191] on span "Save & Close" at bounding box center [788, 194] width 74 height 19
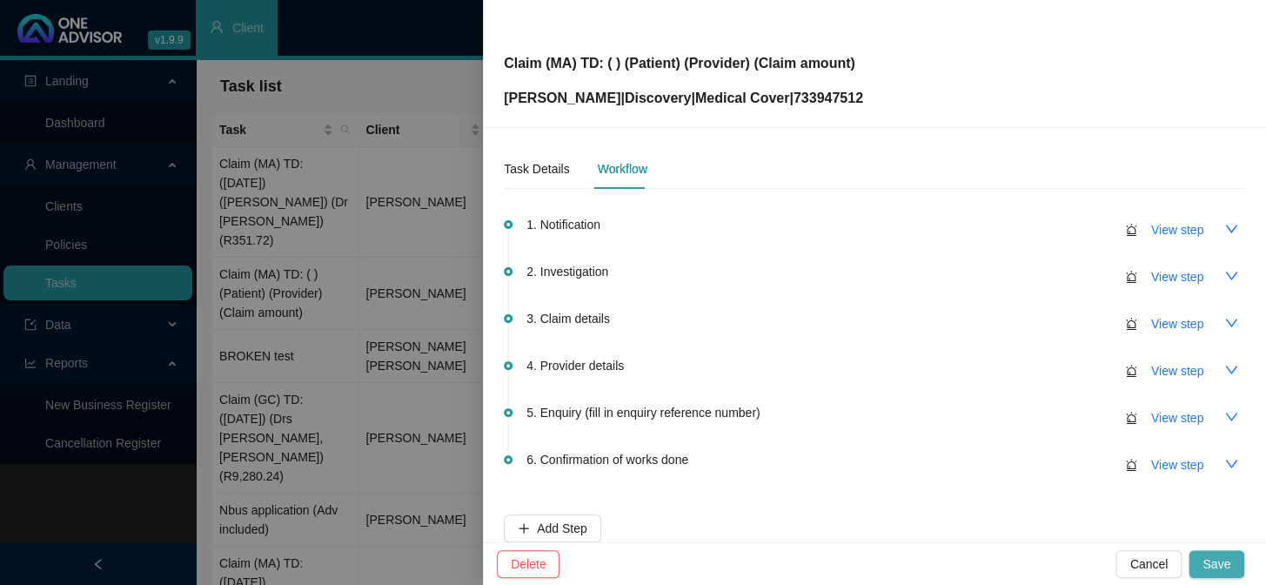
click at [1080, 479] on span "Save" at bounding box center [1216, 563] width 28 height 19
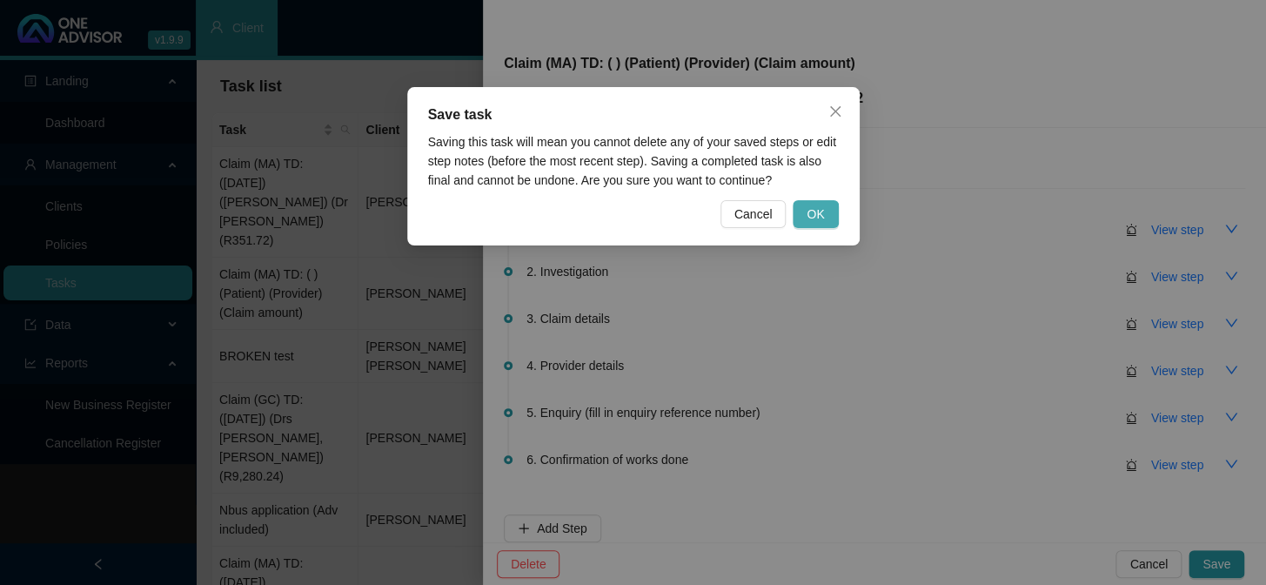
click at [812, 215] on span "OK" at bounding box center [814, 213] width 17 height 19
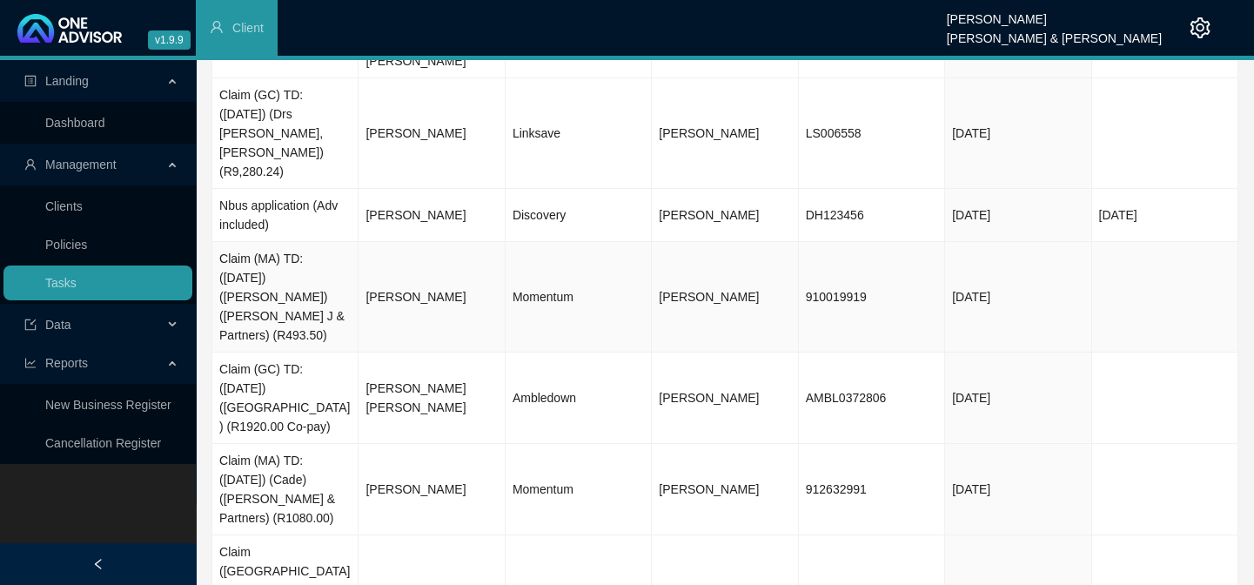
scroll to position [331, 0]
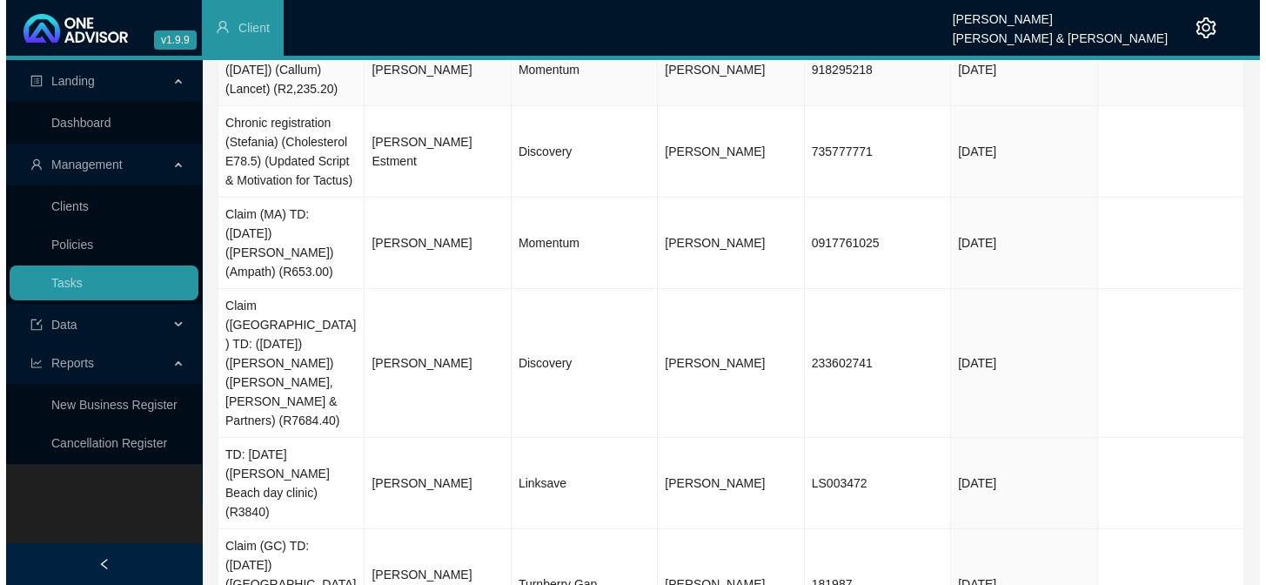
scroll to position [316, 0]
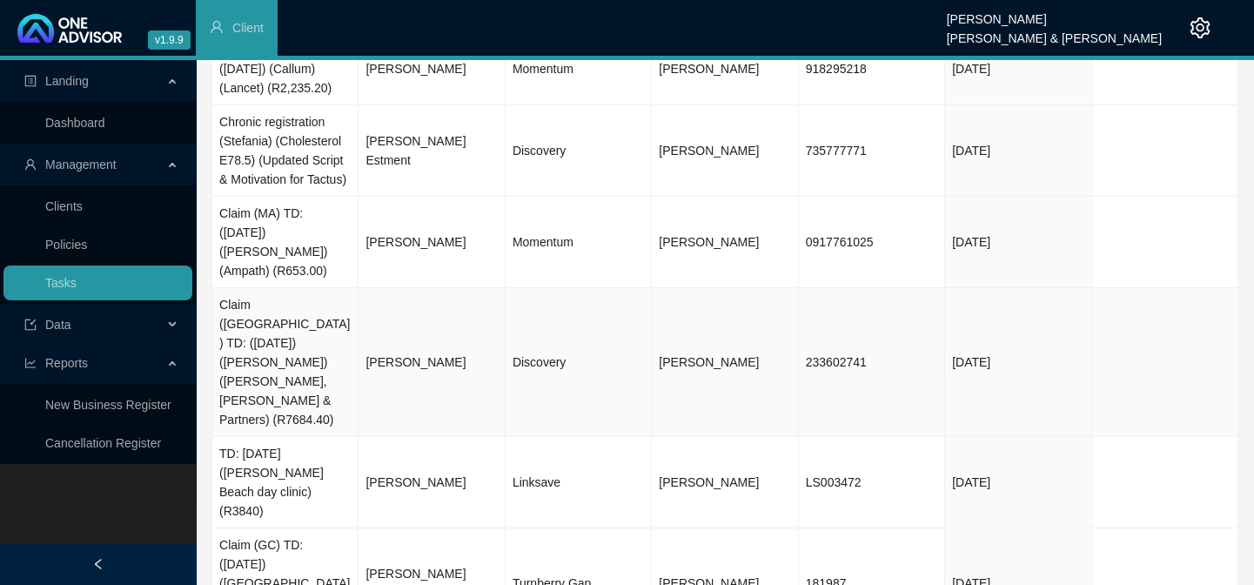
click at [445, 288] on td "[PERSON_NAME]" at bounding box center [431, 362] width 146 height 149
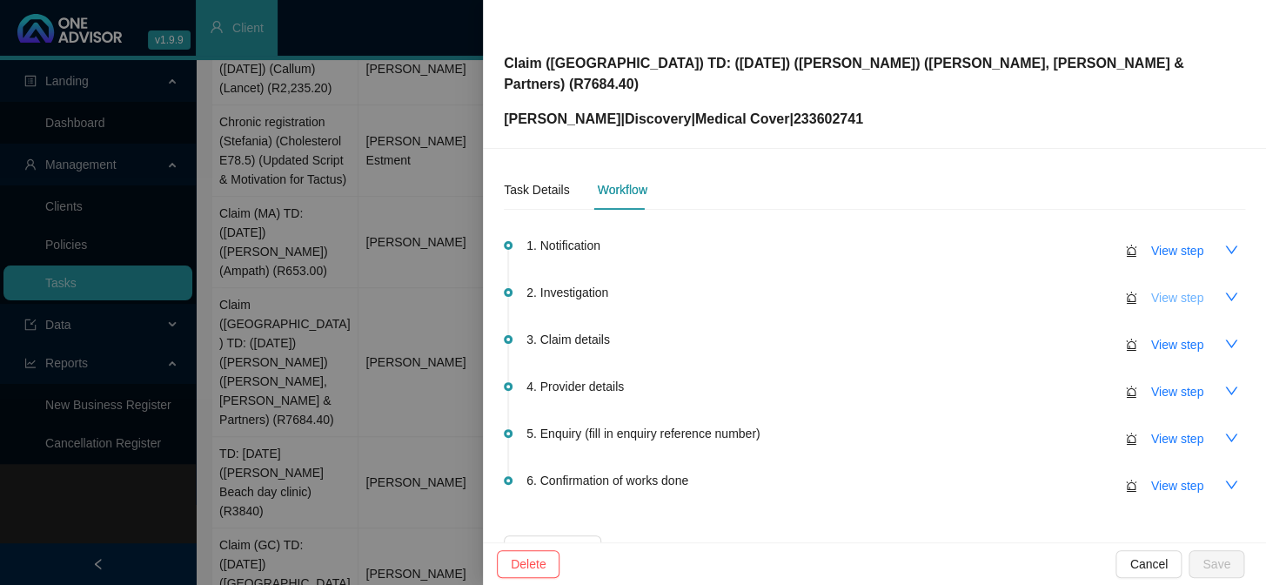
click at [1080, 288] on span "View step" at bounding box center [1177, 297] width 52 height 19
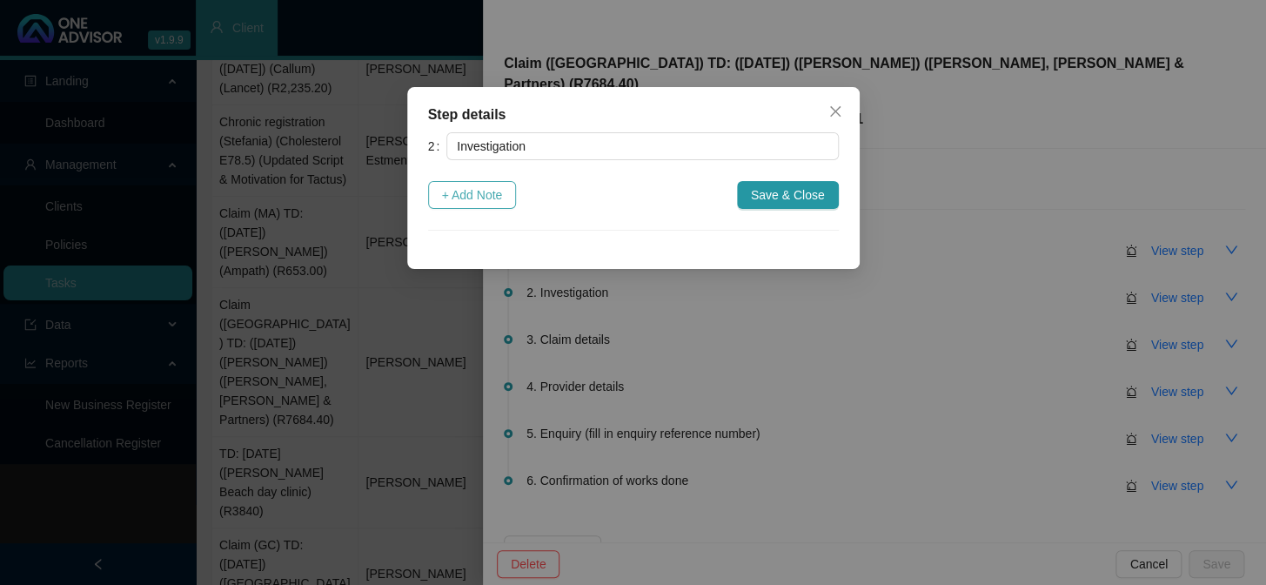
click at [471, 188] on span "+ Add Note" at bounding box center [472, 194] width 61 height 19
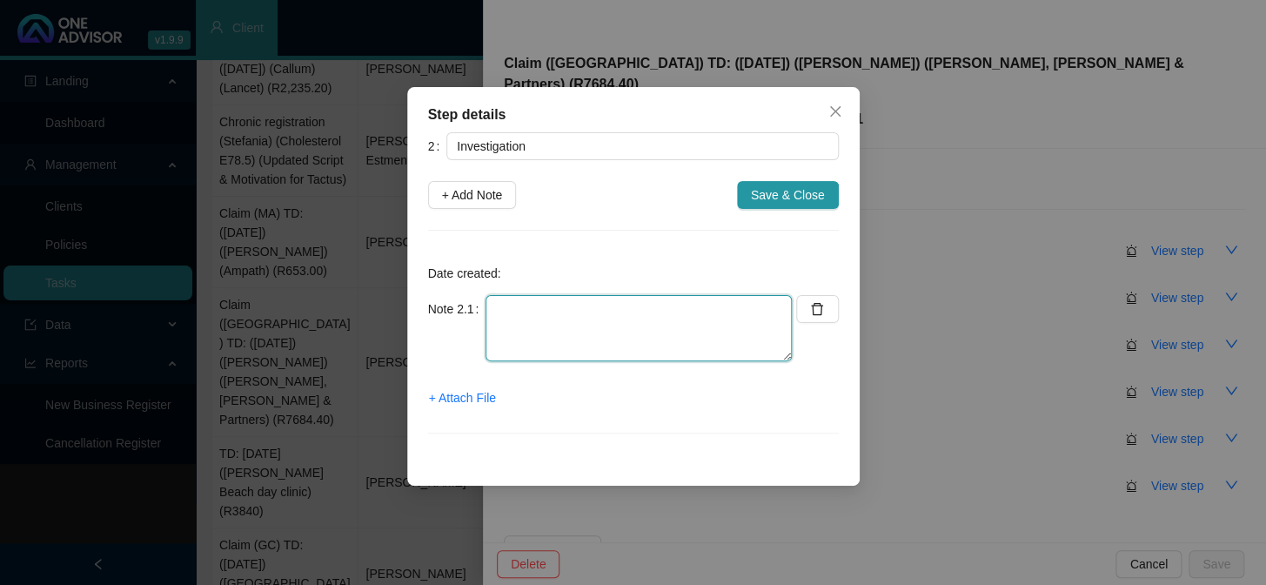
click at [600, 311] on textarea at bounding box center [638, 328] width 306 height 66
paste textarea "Tshireletso"
type textarea "Phoned DH, spoke to Tshireletso REF:"
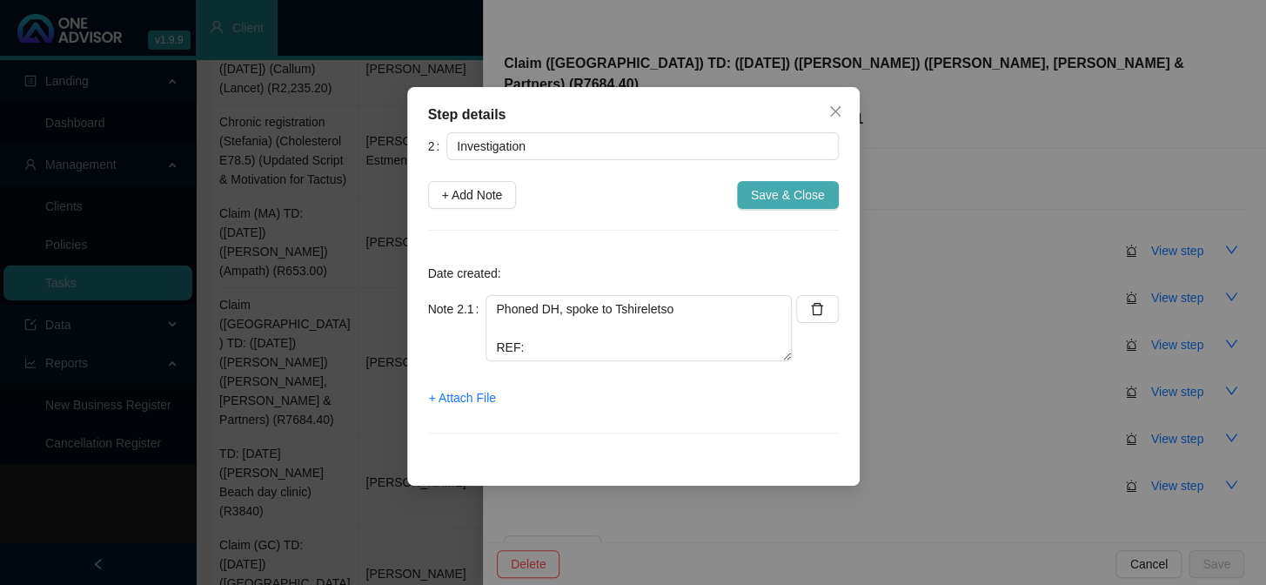
click at [769, 197] on span "Save & Close" at bounding box center [788, 194] width 74 height 19
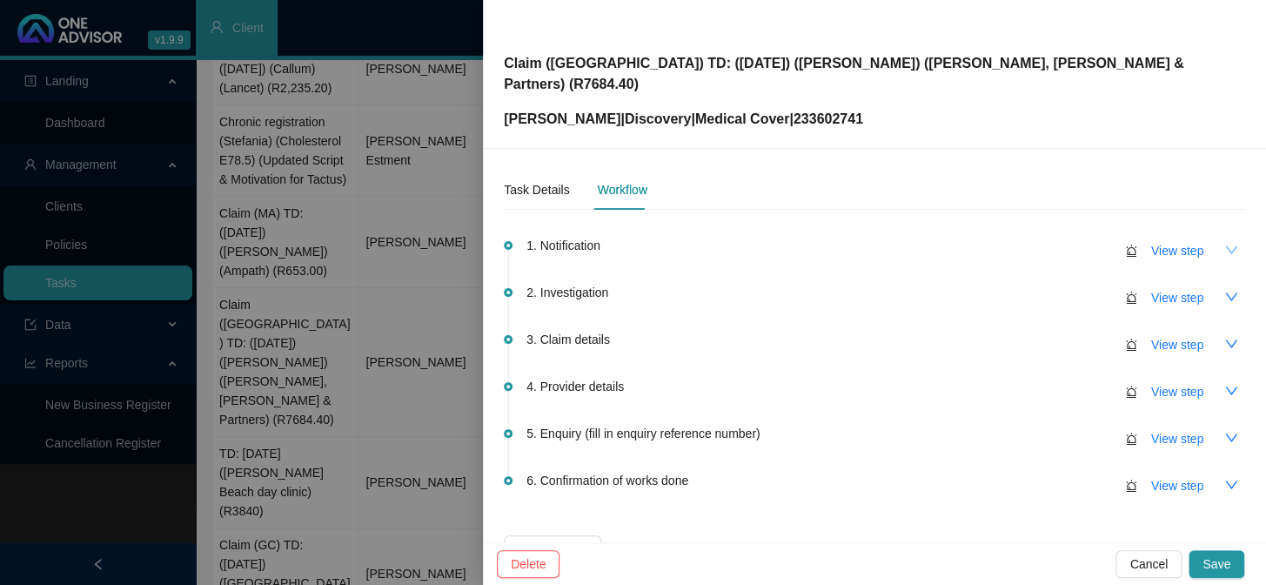
click at [1080, 243] on icon "down" at bounding box center [1231, 250] width 14 height 14
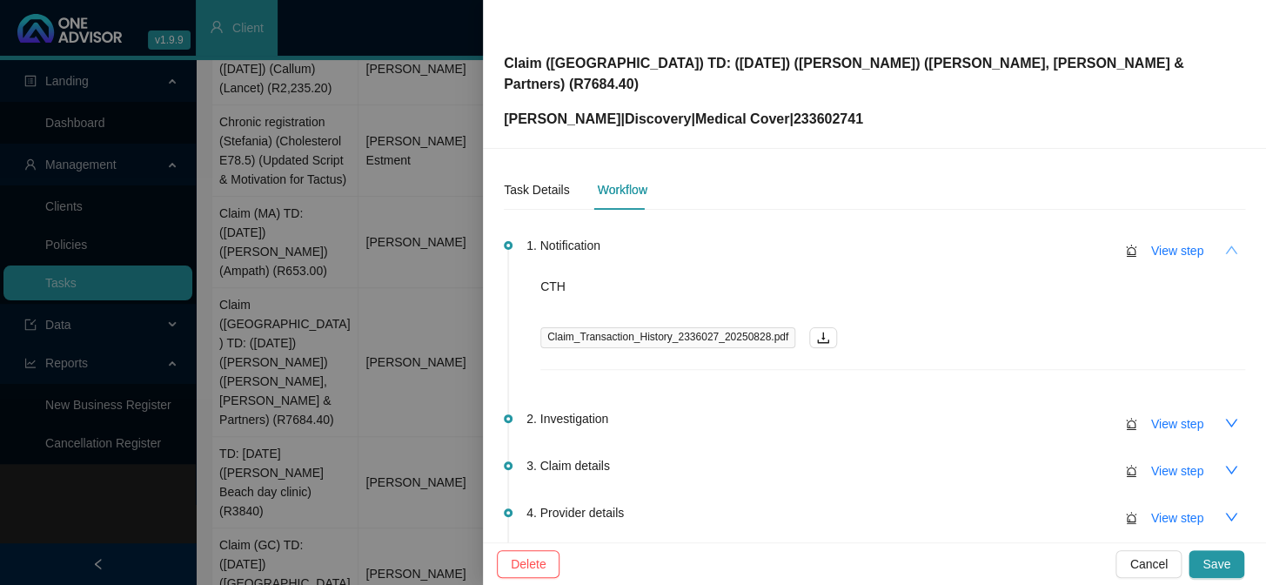
click at [1080, 243] on icon "up" at bounding box center [1231, 250] width 14 height 14
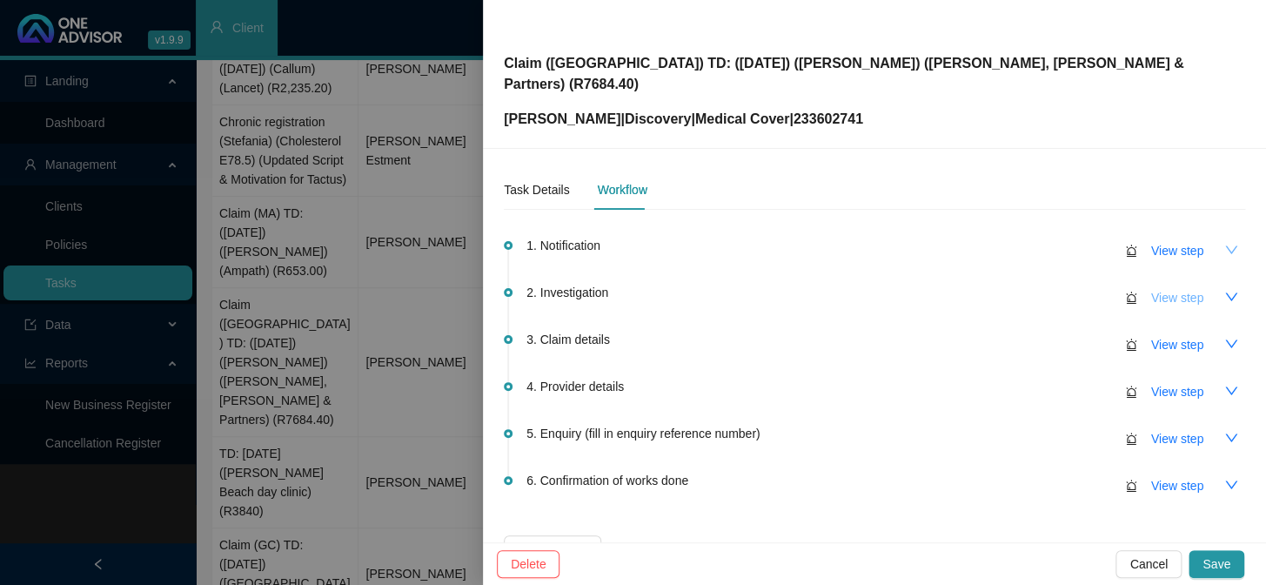
click at [1080, 288] on span "View step" at bounding box center [1177, 297] width 52 height 19
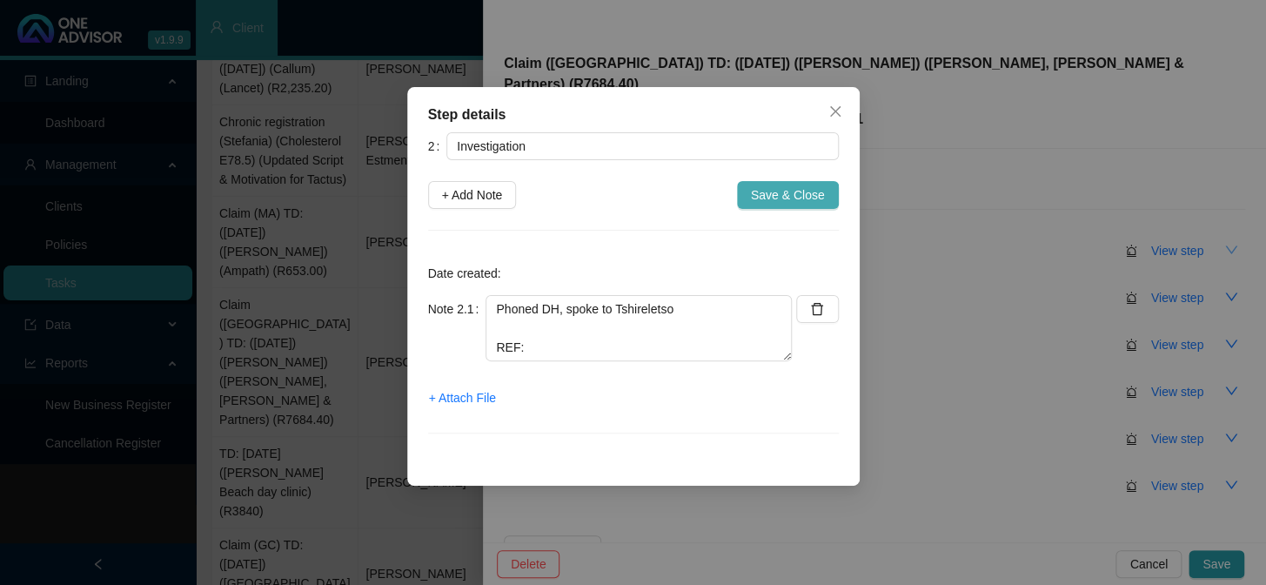
click at [773, 193] on span "Save & Close" at bounding box center [788, 194] width 74 height 19
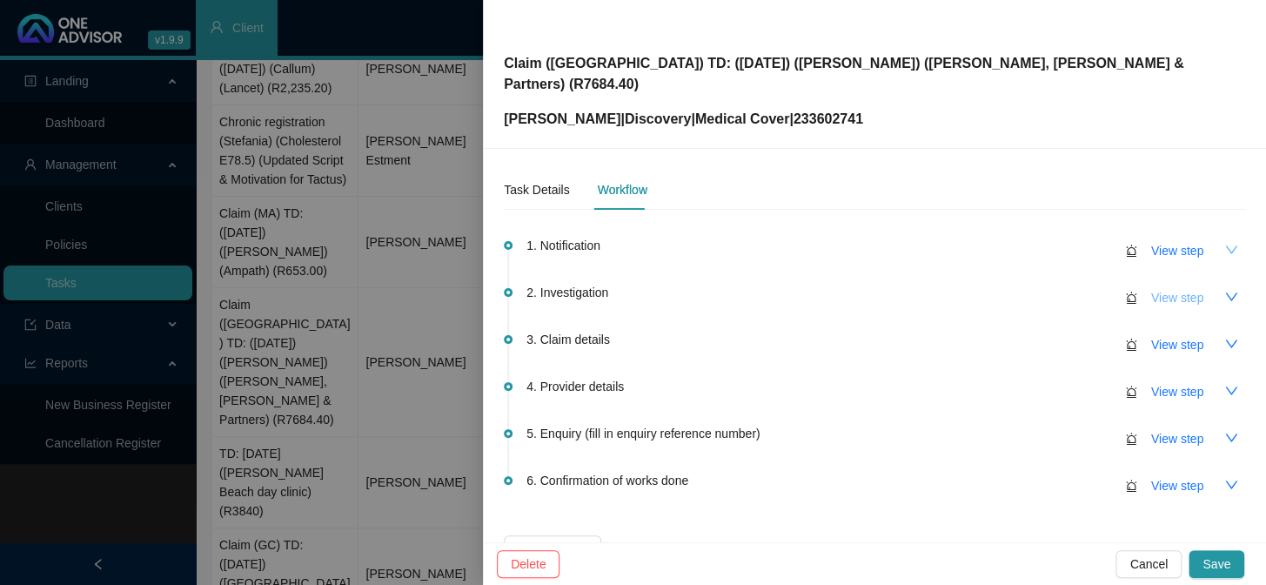
click at [1080, 288] on span "View step" at bounding box center [1177, 297] width 52 height 19
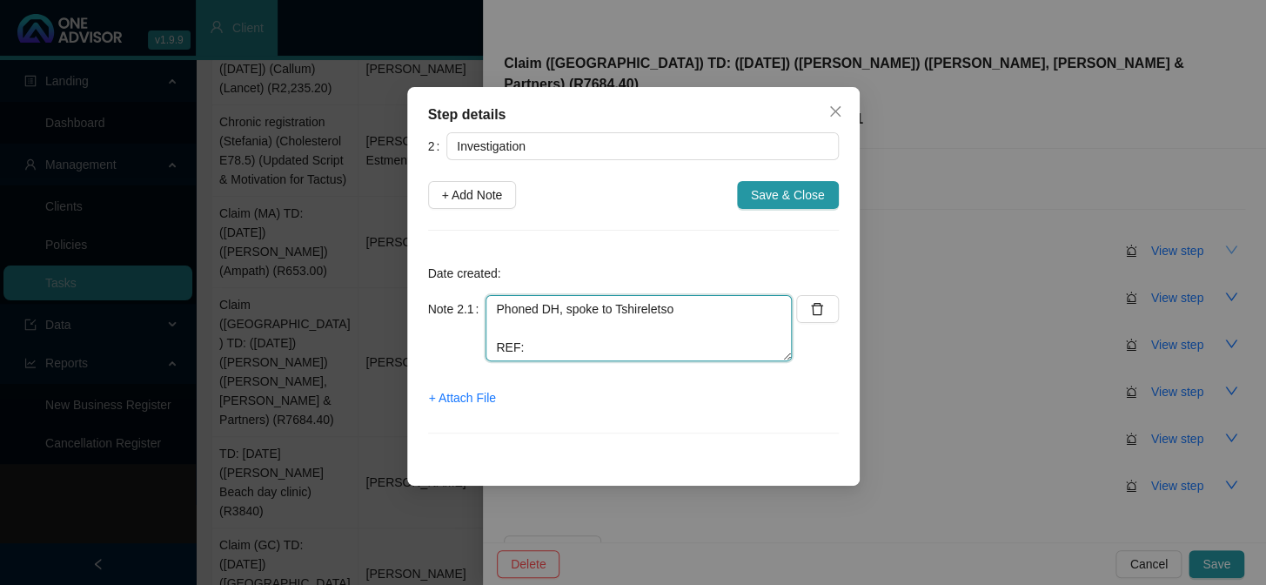
click at [640, 322] on textarea "Phoned DH, spoke to Tshireletso REF:" at bounding box center [638, 328] width 306 height 66
click at [650, 310] on textarea "Phoned DH, spoke to Tshireletso REF:" at bounding box center [638, 328] width 306 height 66
click at [531, 329] on textarea "Phoned DH, spoke to Tshireletso REF:" at bounding box center [638, 328] width 306 height 66
click at [787, 197] on span "Save & Close" at bounding box center [788, 194] width 74 height 19
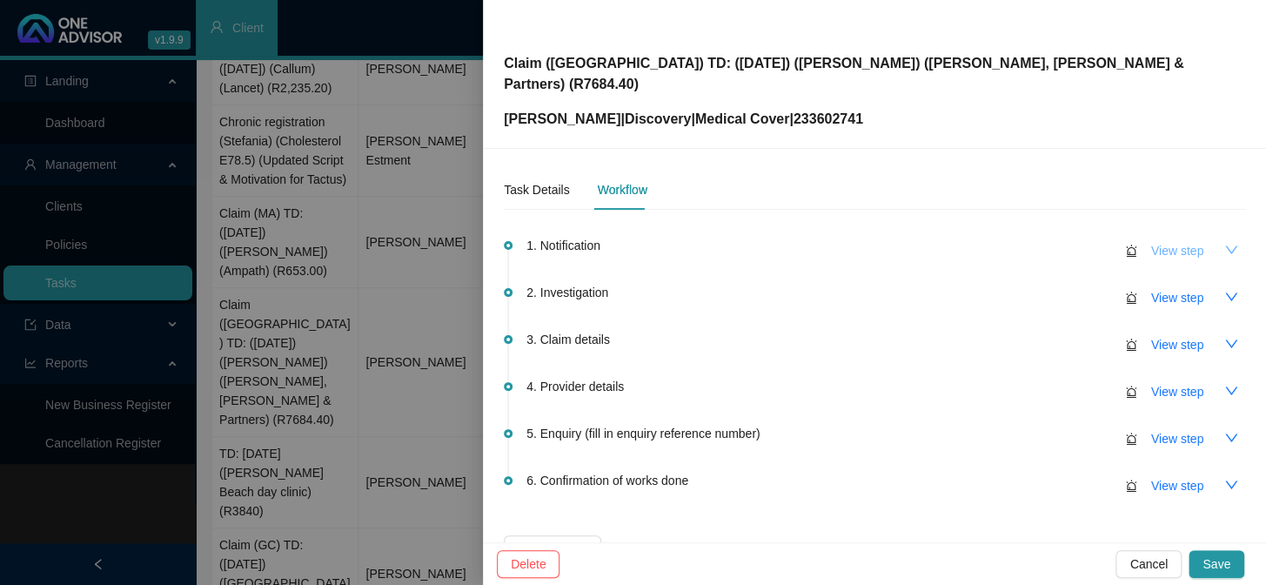
click at [1080, 241] on span "View step" at bounding box center [1177, 250] width 52 height 19
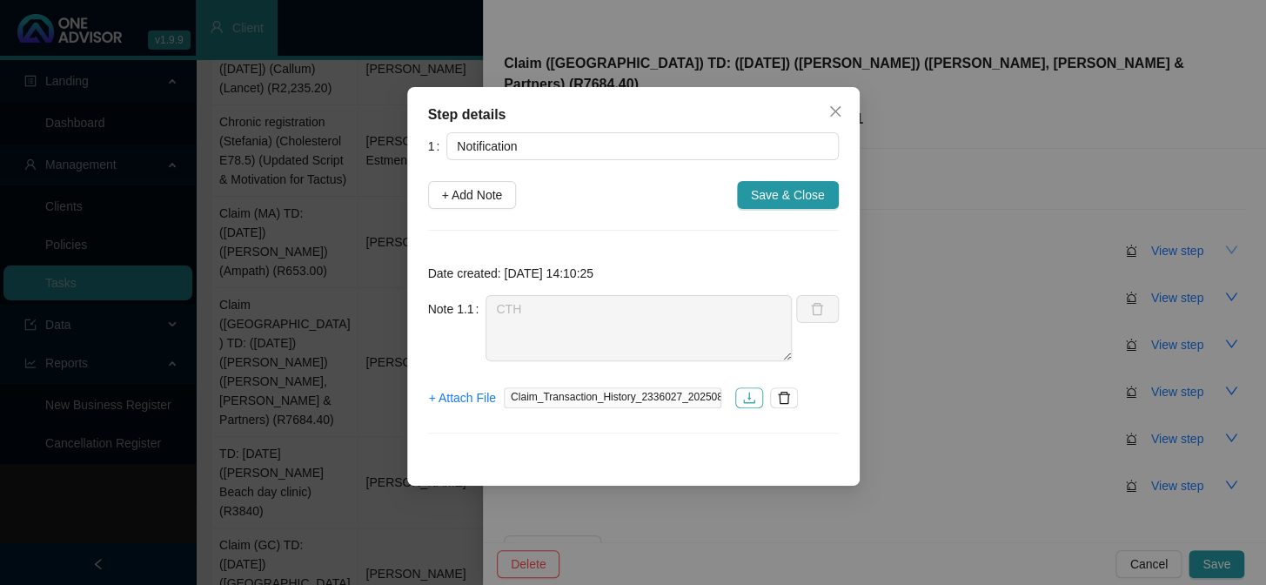
click at [742, 398] on icon "download" at bounding box center [749, 398] width 14 height 14
click at [844, 108] on span "Close" at bounding box center [835, 111] width 28 height 14
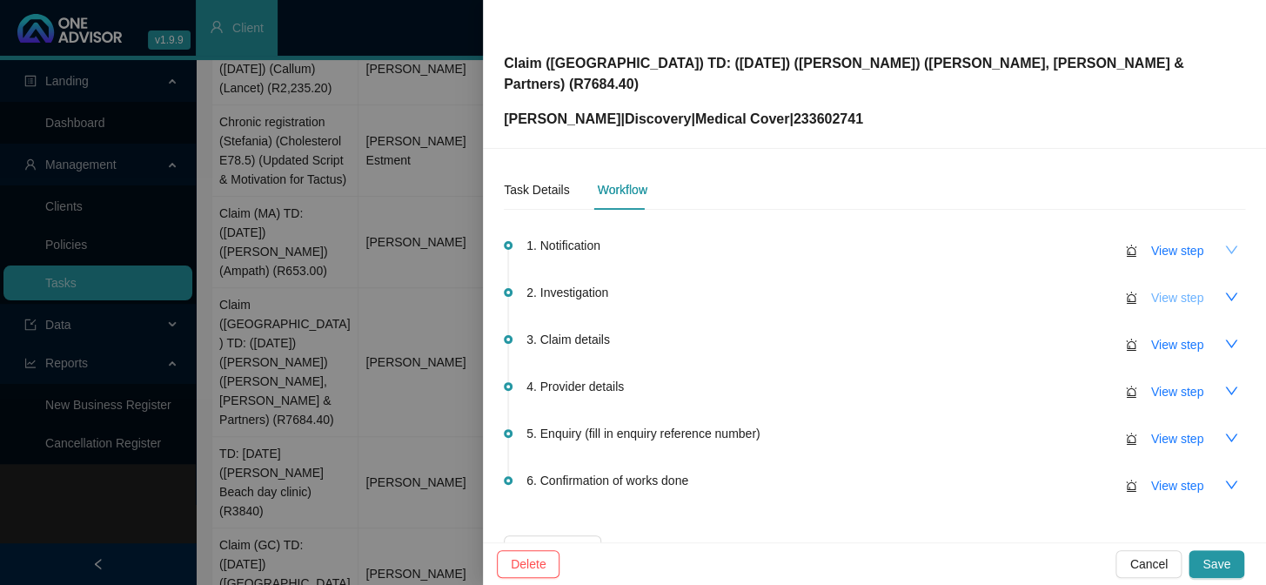
click at [1080, 288] on span "View step" at bounding box center [1177, 297] width 52 height 19
type input "Investigation"
type textarea "Phoned DH, spoke to Tshireletso REF:"
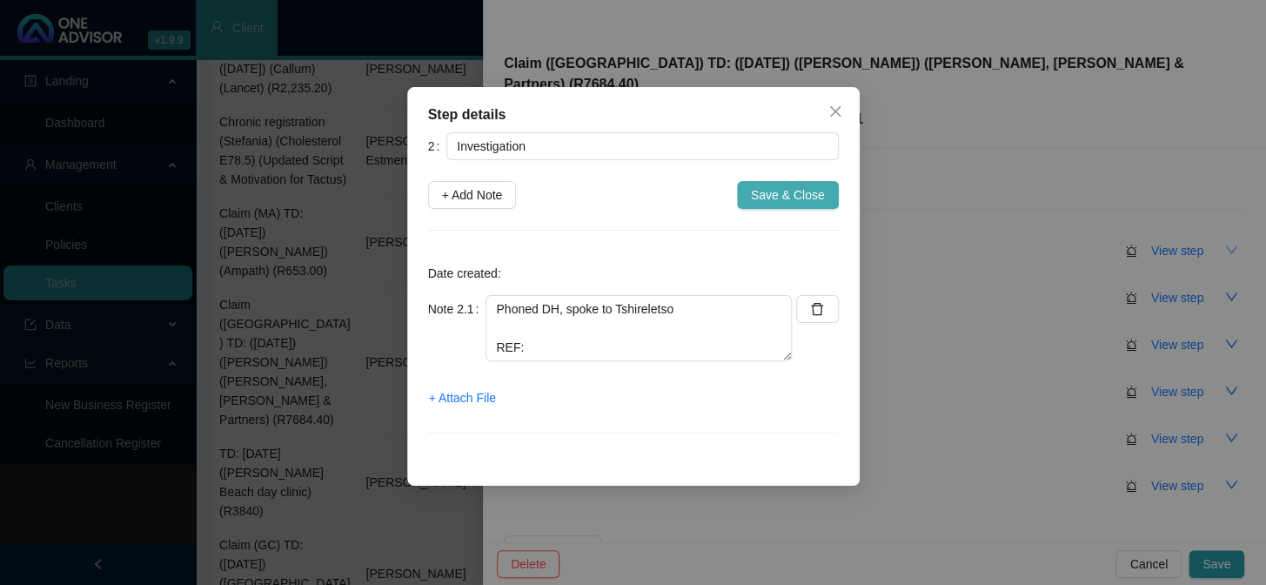
click at [812, 185] on span "Save & Close" at bounding box center [788, 194] width 74 height 19
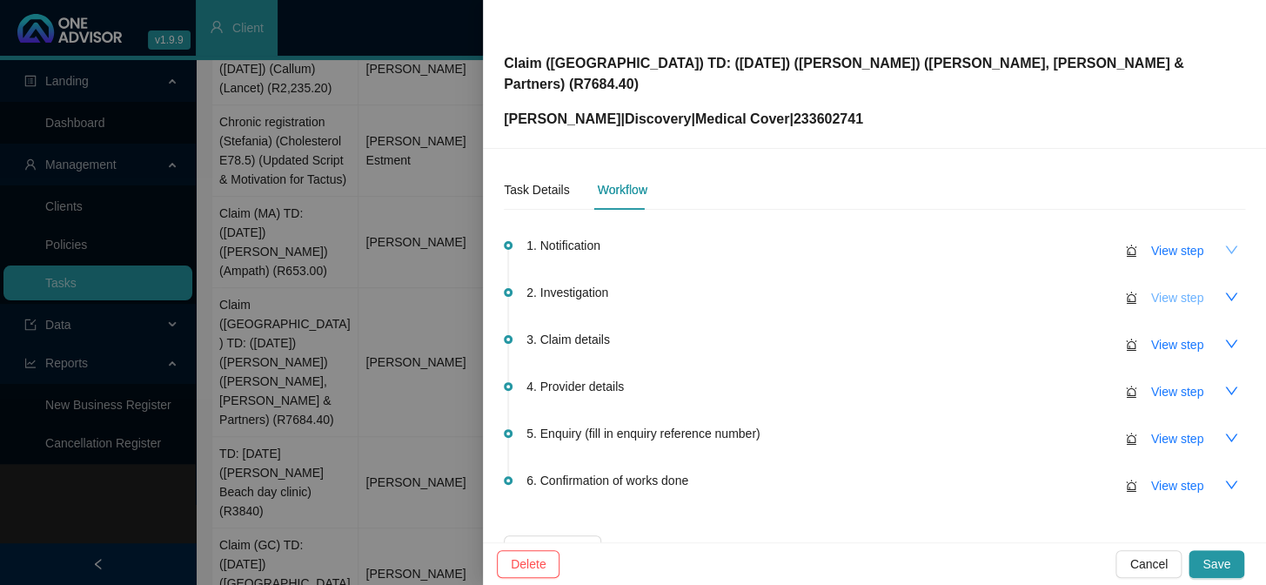
click at [1080, 288] on span "View step" at bounding box center [1177, 297] width 52 height 19
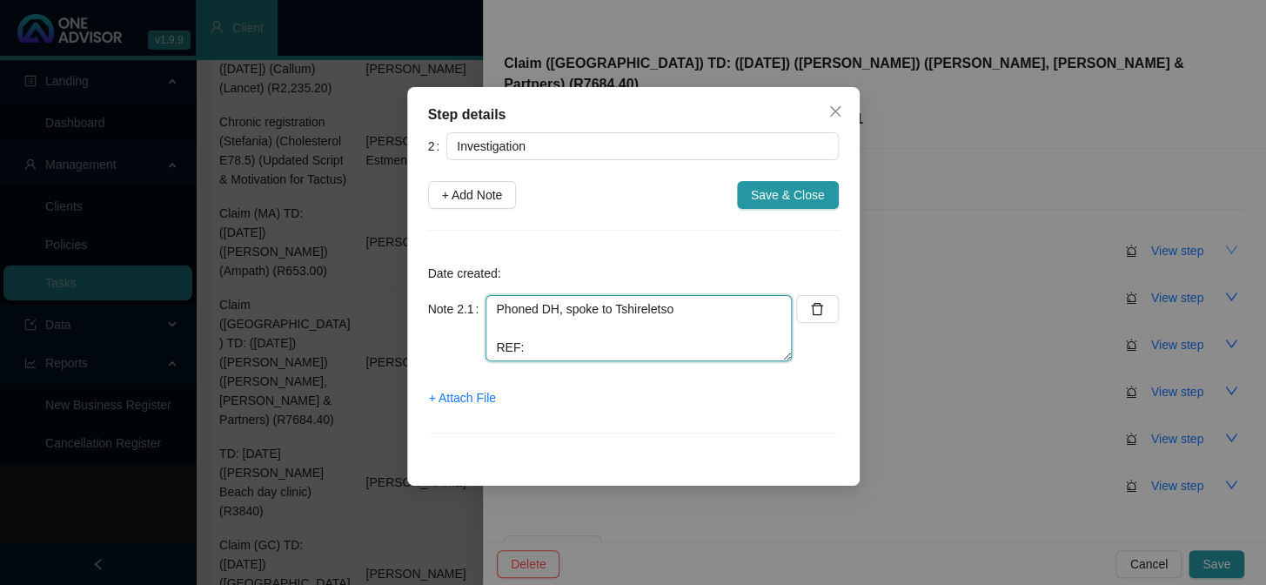
click at [528, 329] on textarea "Phoned DH, spoke to Tshireletso REF:" at bounding box center [638, 328] width 306 height 66
click at [697, 332] on textarea "Phoned DH, spoke to Tshireletso R2113.70 is for a co-payment REF:" at bounding box center [638, 328] width 306 height 66
click at [569, 324] on textarea "Phoned DH, spoke to Tshireletso R2113.70 is for a co-payment (R3850.00 is the u…" at bounding box center [638, 328] width 306 height 66
click at [674, 352] on textarea "Phoned DH, spoke to Tshireletso R2113.70 is for a co-payment (R3850.00 is the u…" at bounding box center [638, 328] width 306 height 66
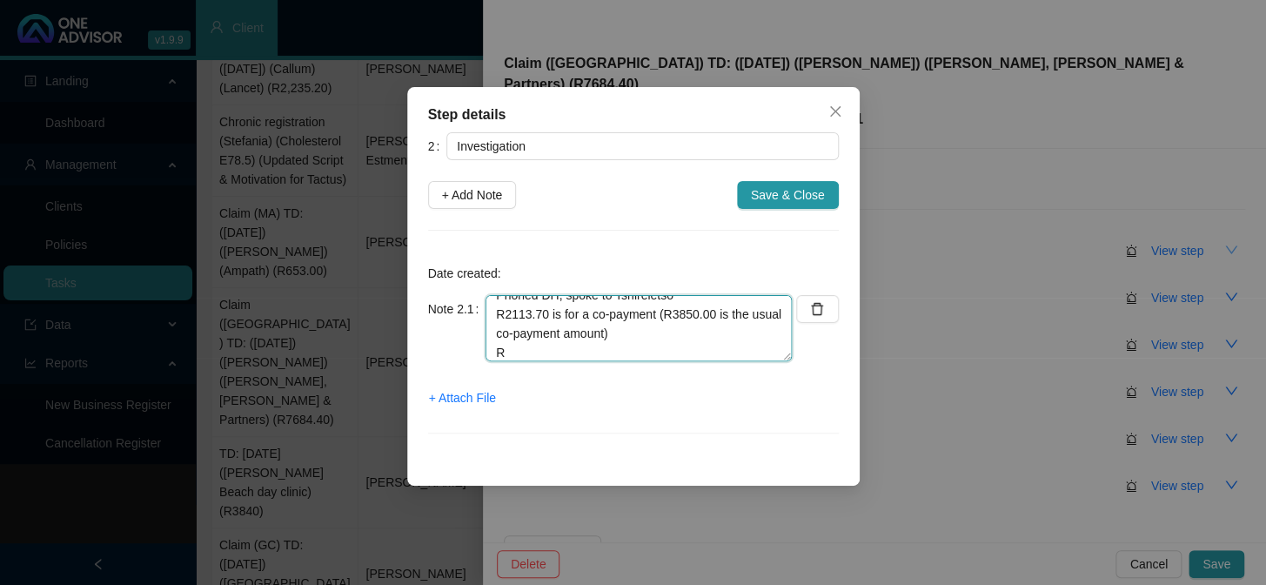
click at [564, 351] on textarea "Phoned DH, spoke to Tshireletso R2113.70 is for a co-payment (R3850.00 is the u…" at bounding box center [638, 328] width 306 height 66
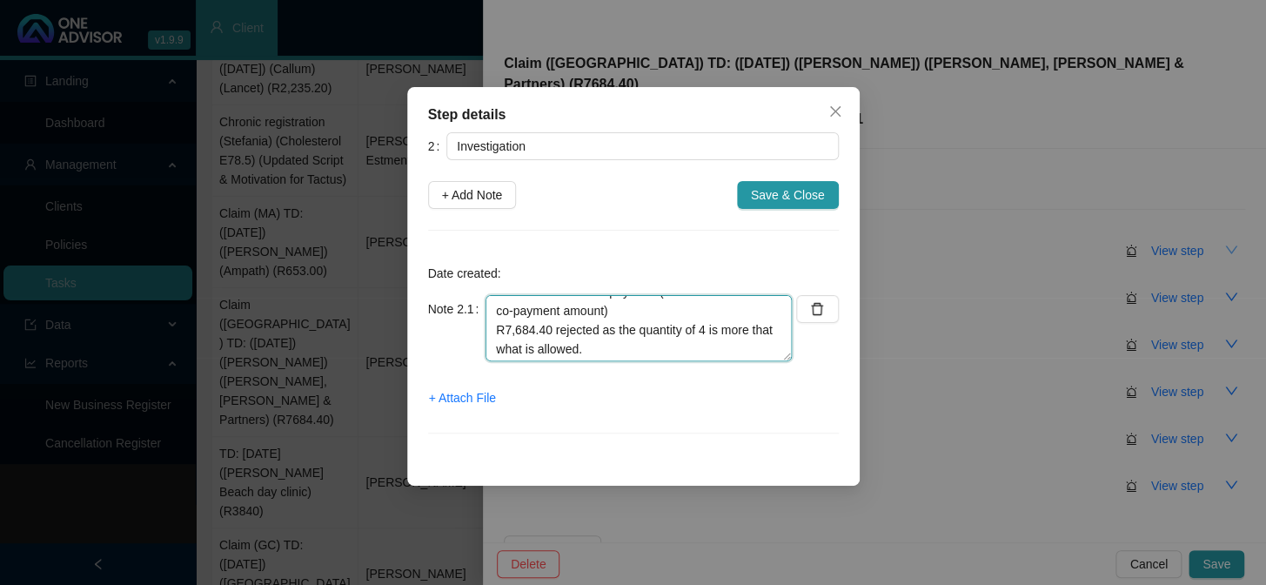
scroll to position [57, 0]
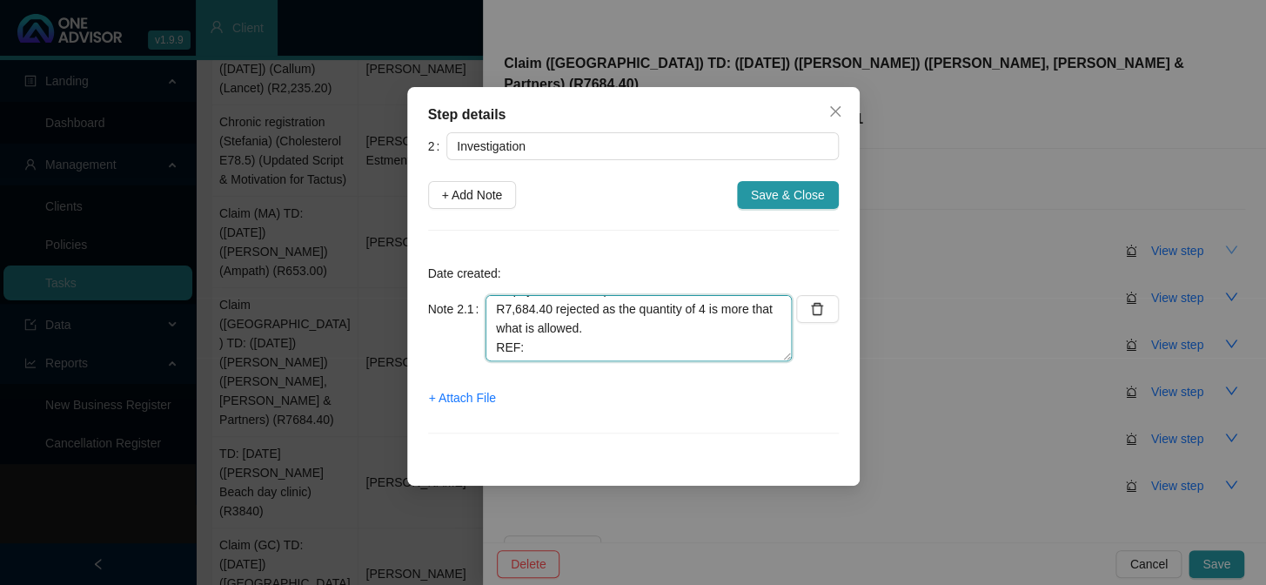
click at [626, 348] on textarea "Phoned DH, spoke to Tshireletso R2113.70 is for a co-payment (R3850.00 is the u…" at bounding box center [638, 328] width 306 height 66
click at [599, 352] on textarea "Phoned DH, spoke to Tshireletso R2113.70 is for a co-payment (R3850.00 is the u…" at bounding box center [638, 328] width 306 height 66
type textarea "Phoned DH, spoke to Tshireletso R2113.70 is for a co-payment (R3850.00 is the u…"
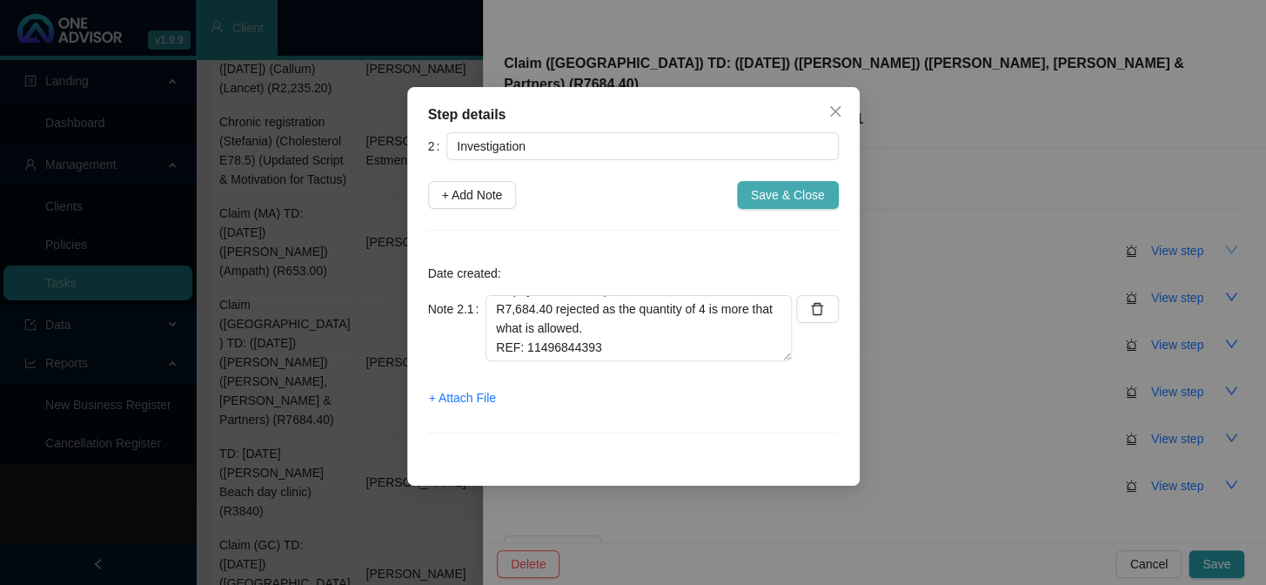
click at [789, 195] on span "Save & Close" at bounding box center [788, 194] width 74 height 19
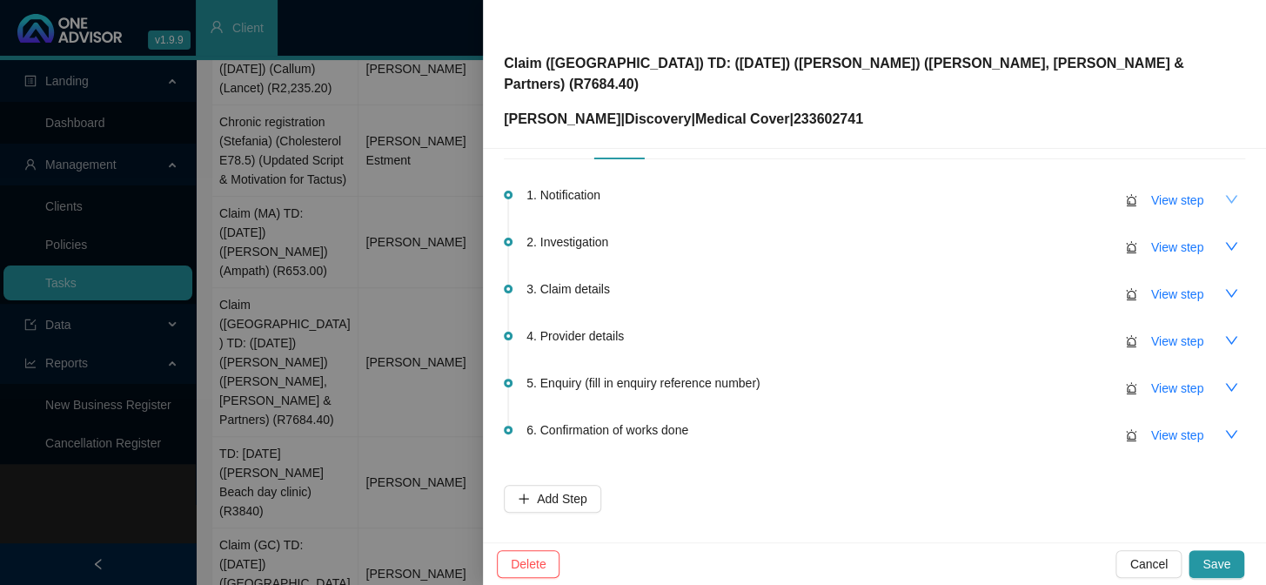
scroll to position [103, 0]
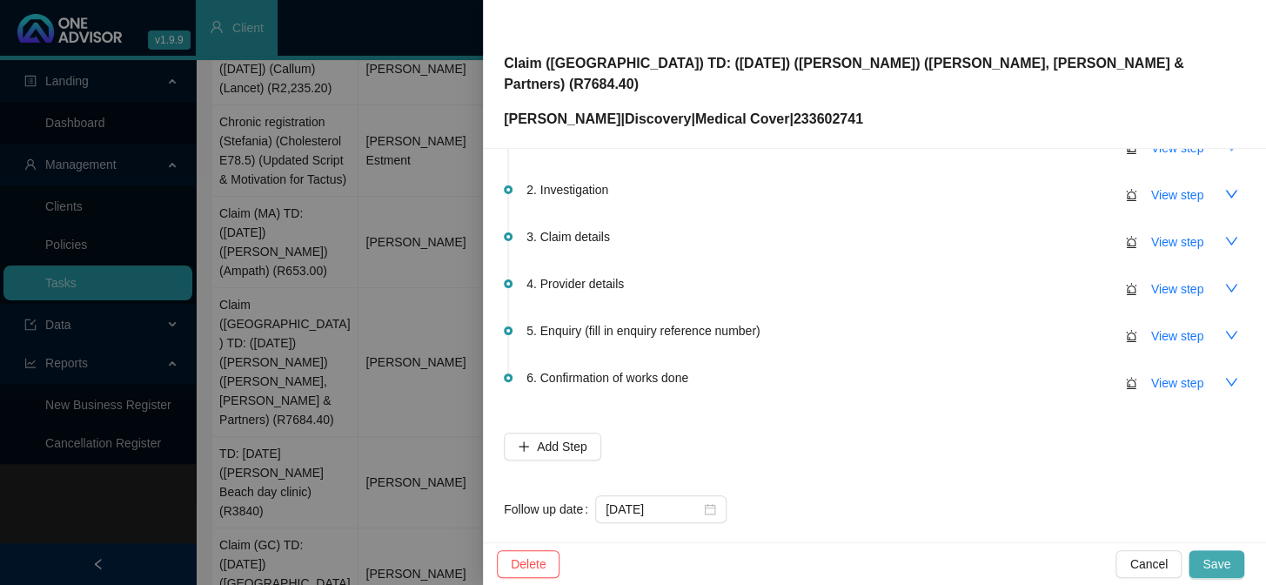
click at [1080, 479] on span "Save" at bounding box center [1216, 563] width 28 height 19
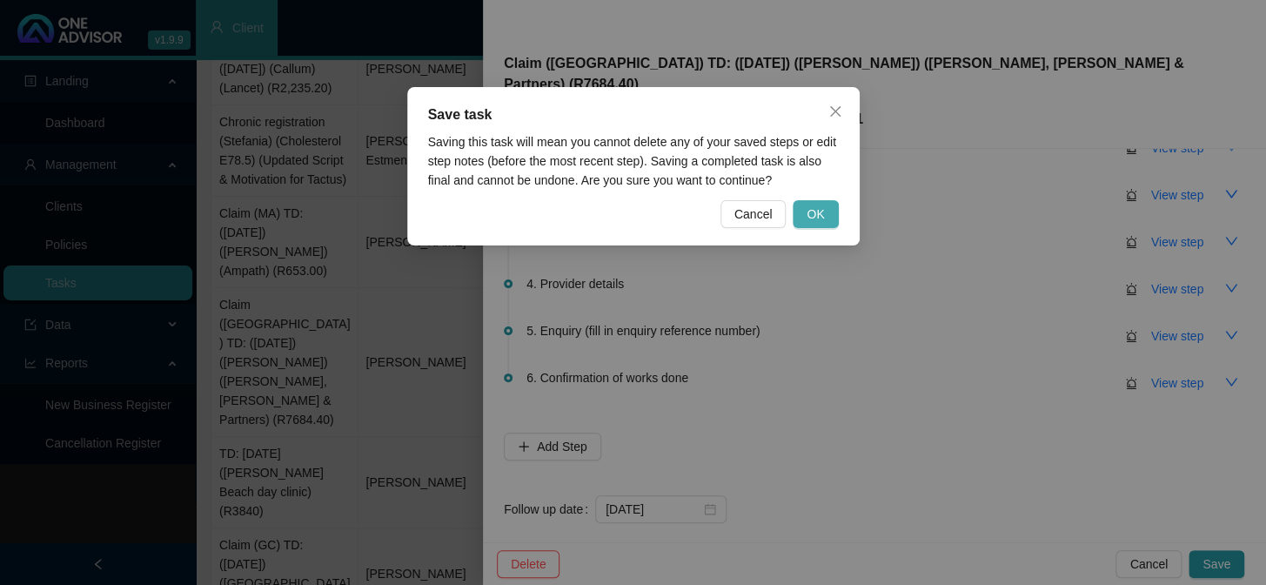
click at [822, 214] on span "OK" at bounding box center [814, 213] width 17 height 19
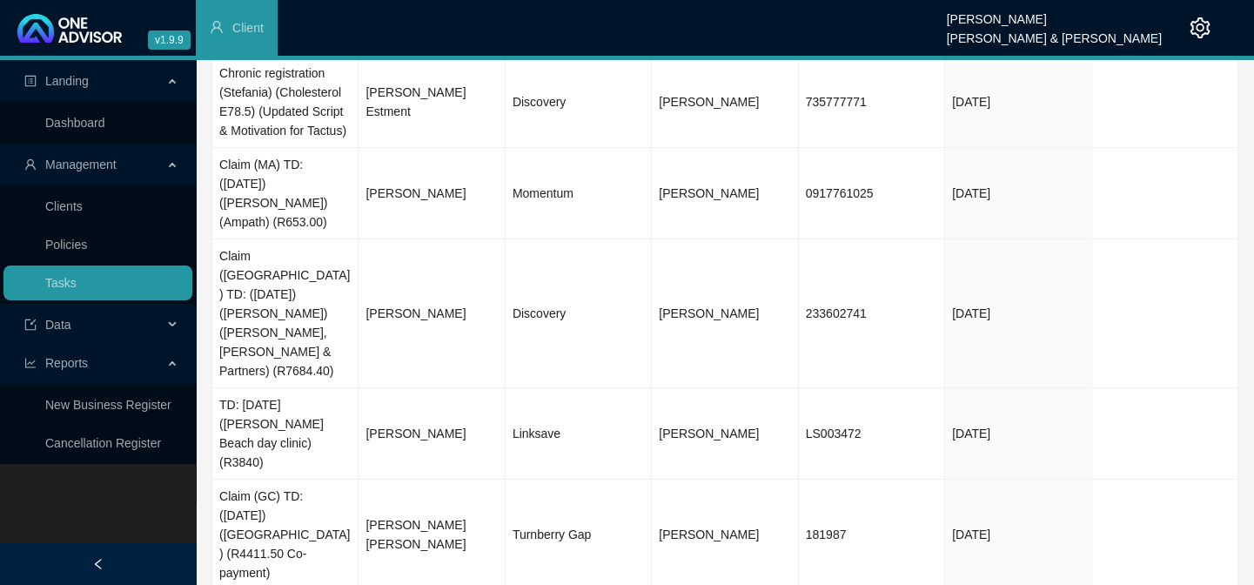
scroll to position [390, 0]
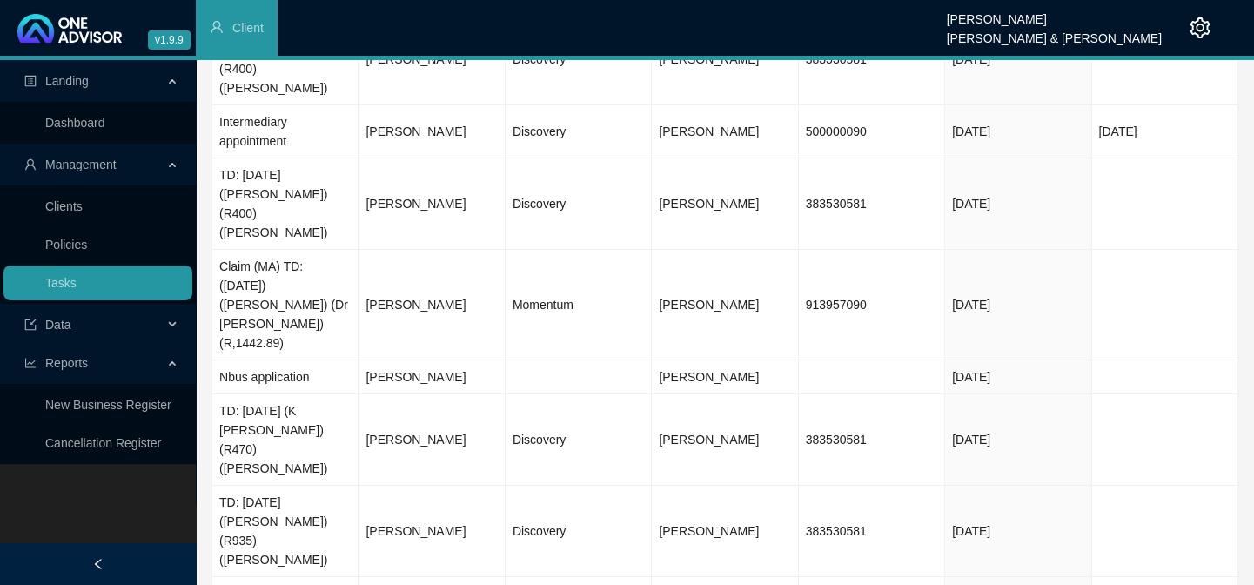
scroll to position [198, 0]
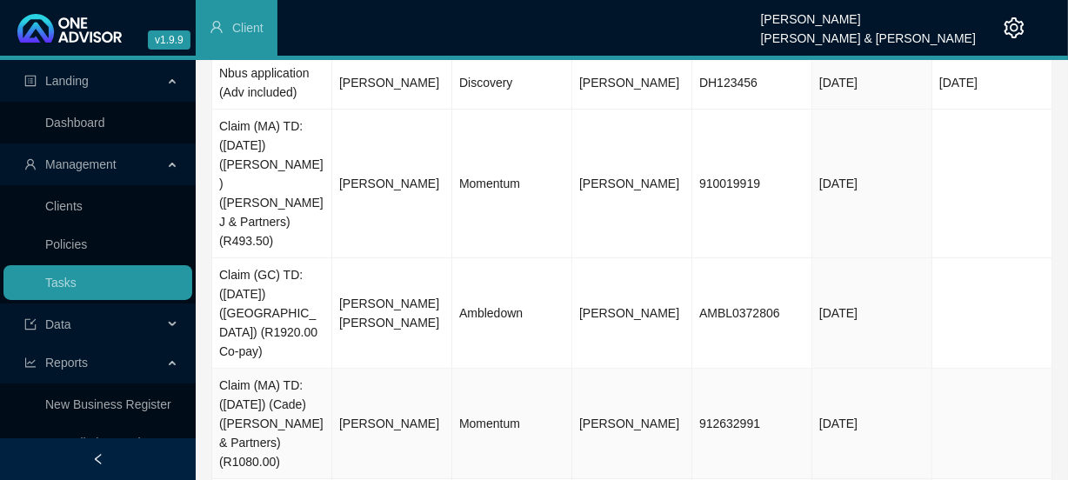
scroll to position [551, 0]
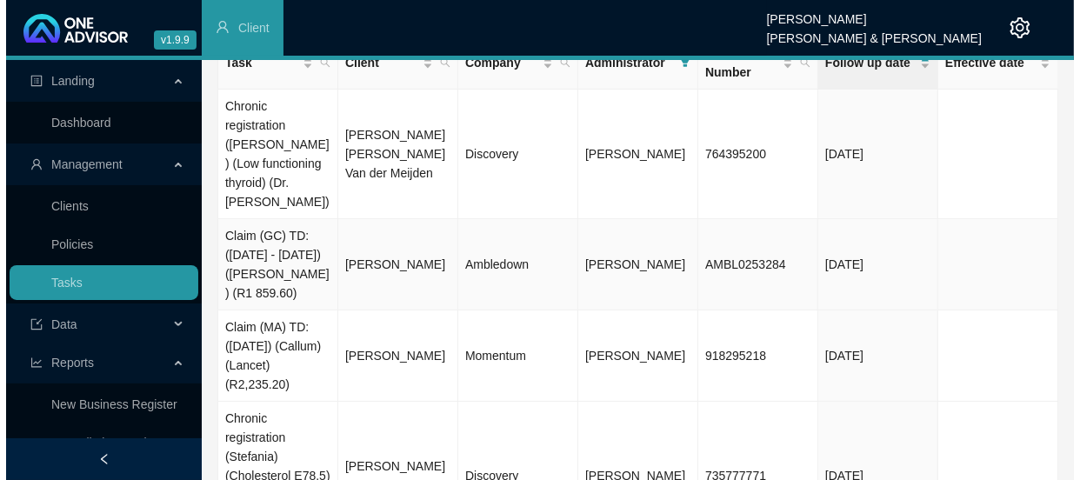
scroll to position [0, 0]
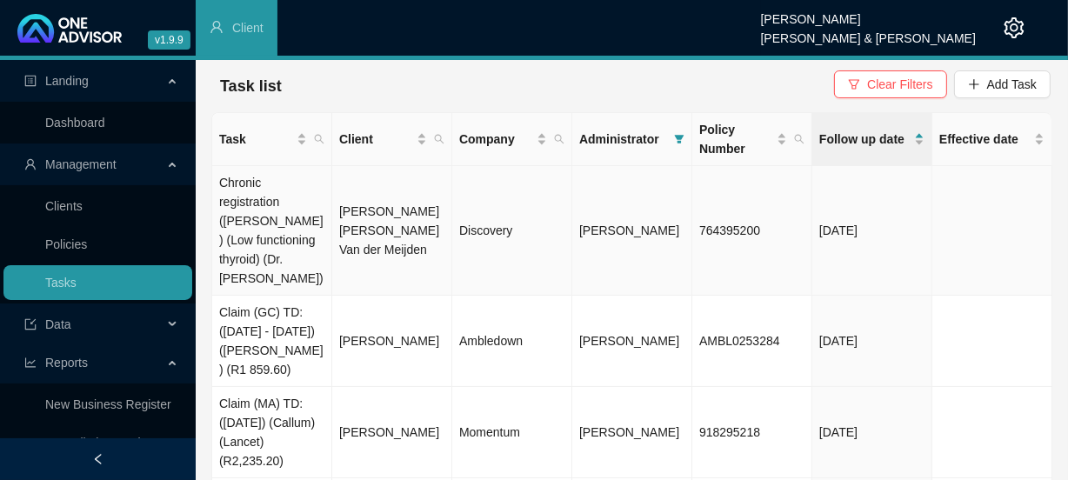
click at [385, 218] on td "[PERSON_NAME] [PERSON_NAME] Van der Meijden" at bounding box center [392, 231] width 120 height 130
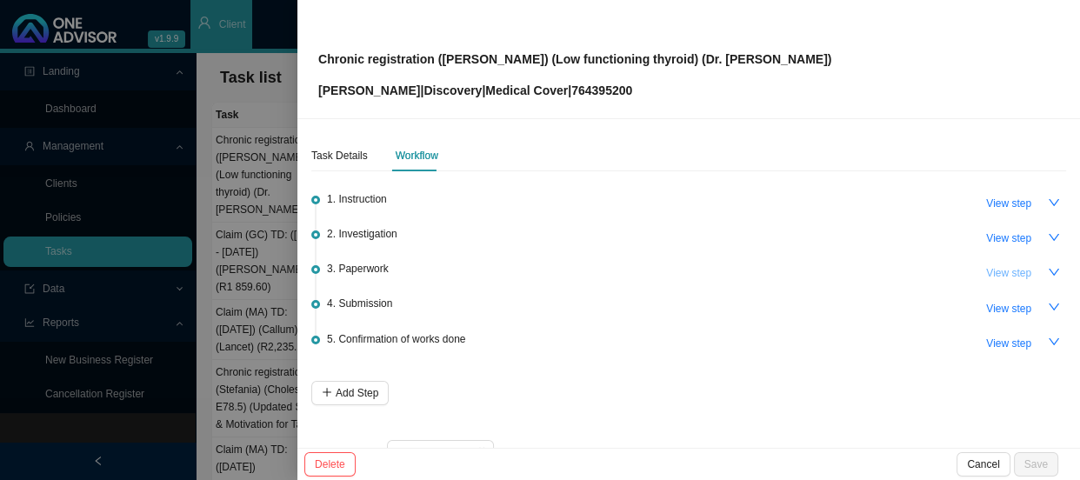
click at [1009, 273] on span "View step" at bounding box center [1009, 272] width 45 height 17
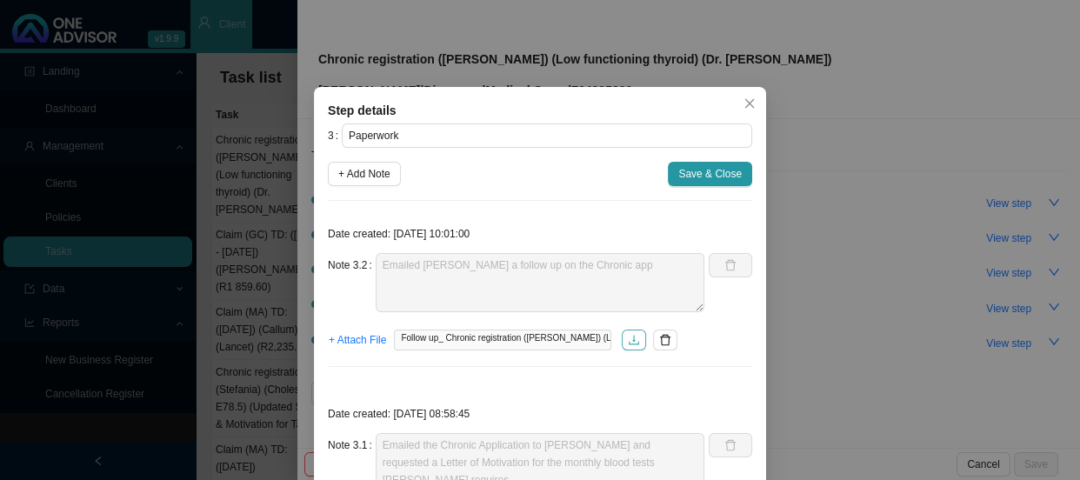
click at [631, 338] on icon "download" at bounding box center [634, 340] width 12 height 12
click at [358, 177] on span "+ Add Note" at bounding box center [364, 173] width 52 height 17
type textarea "Emailed [PERSON_NAME] a follow up on the Chronic app"
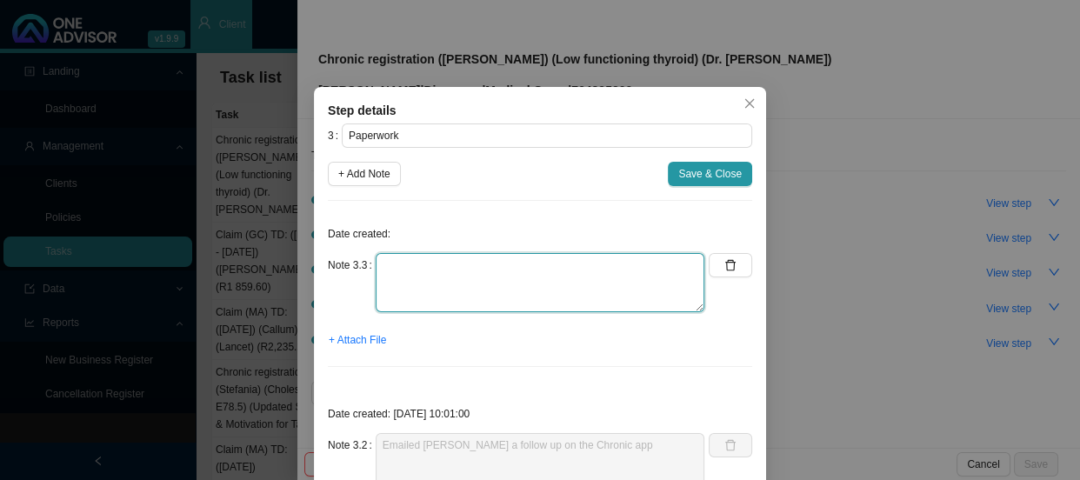
click at [411, 274] on textarea at bounding box center [540, 282] width 329 height 59
type textarea "s"
type textarea "Sent an urgent follow up to [PERSON_NAME]"
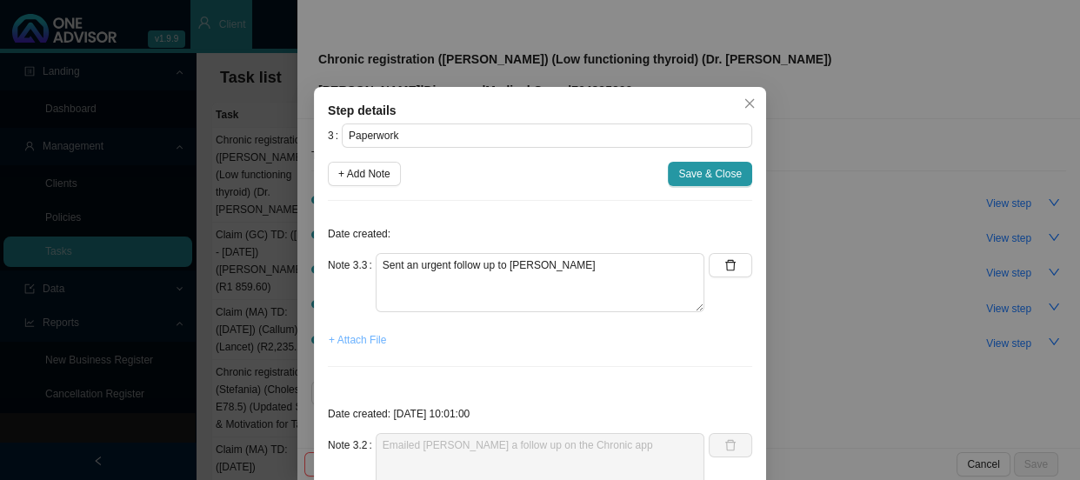
click at [346, 339] on span "+ Attach File" at bounding box center [357, 339] width 57 height 17
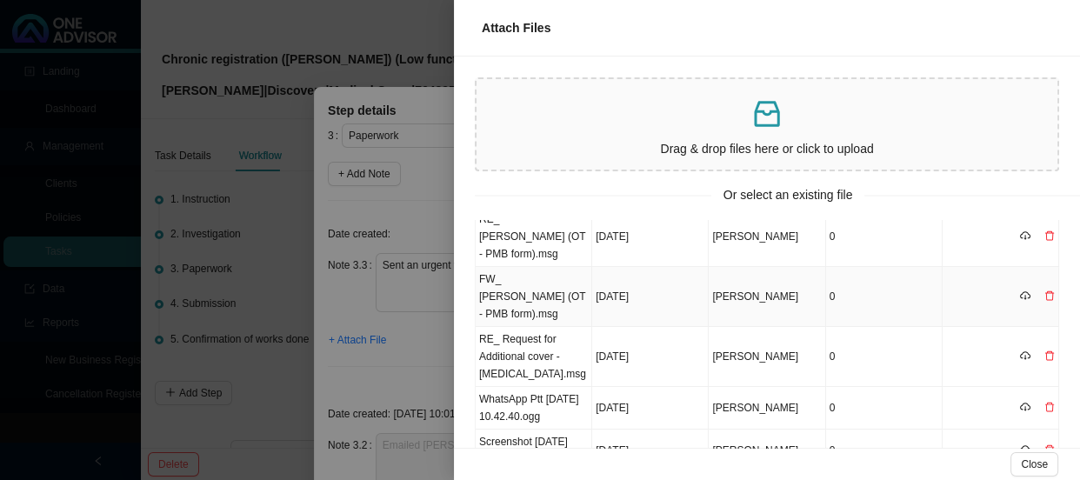
scroll to position [258, 0]
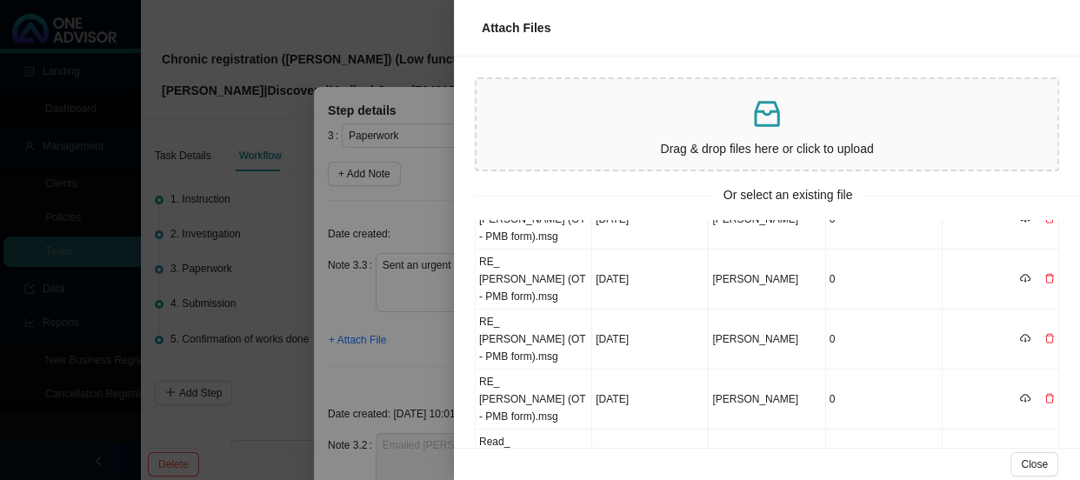
scroll to position [292, 0]
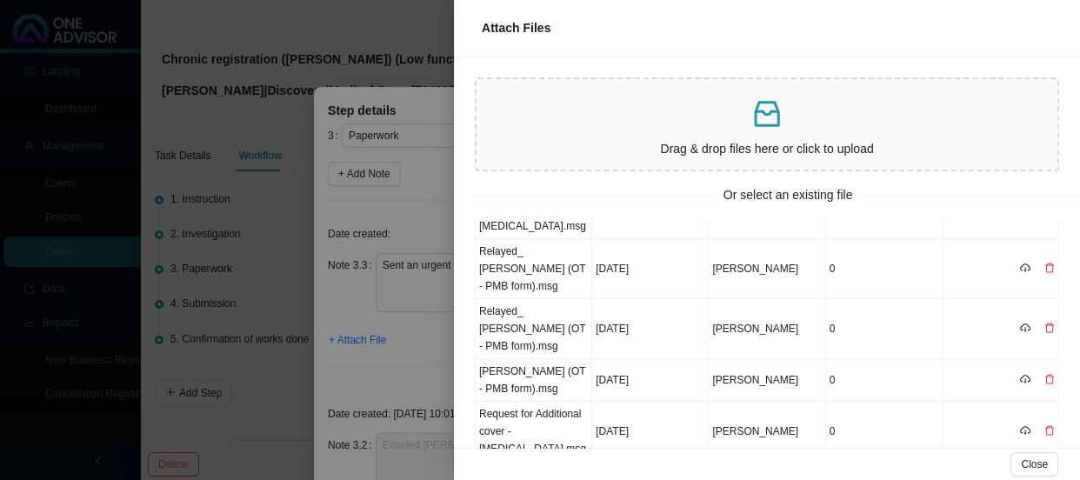
scroll to position [362, 0]
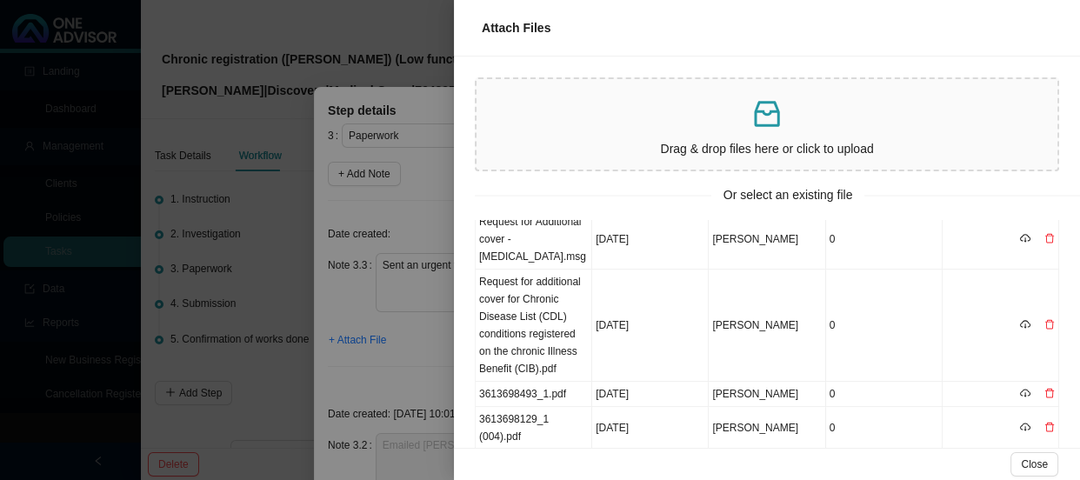
click at [876, 458] on link "1" at bounding box center [884, 466] width 17 height 17
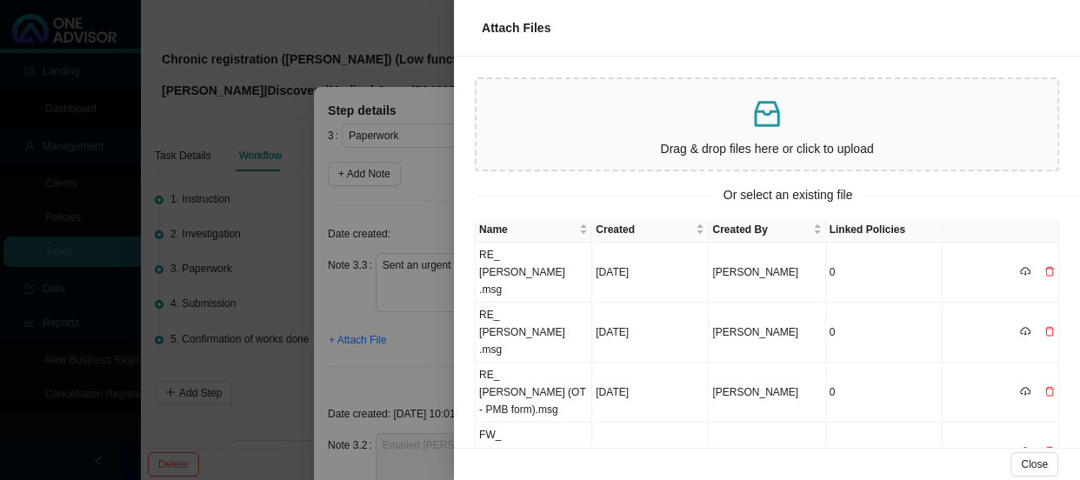
scroll to position [0, 0]
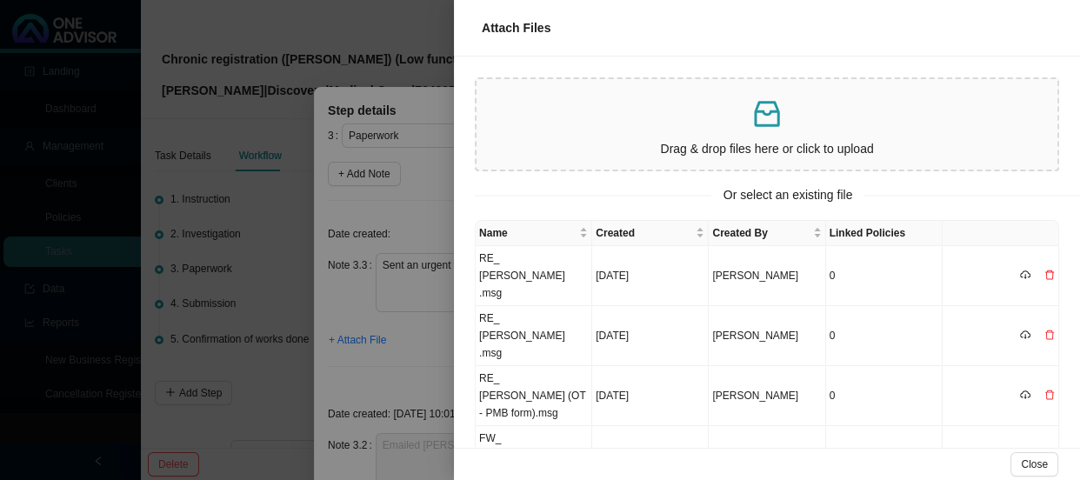
click at [418, 290] on div at bounding box center [540, 240] width 1080 height 480
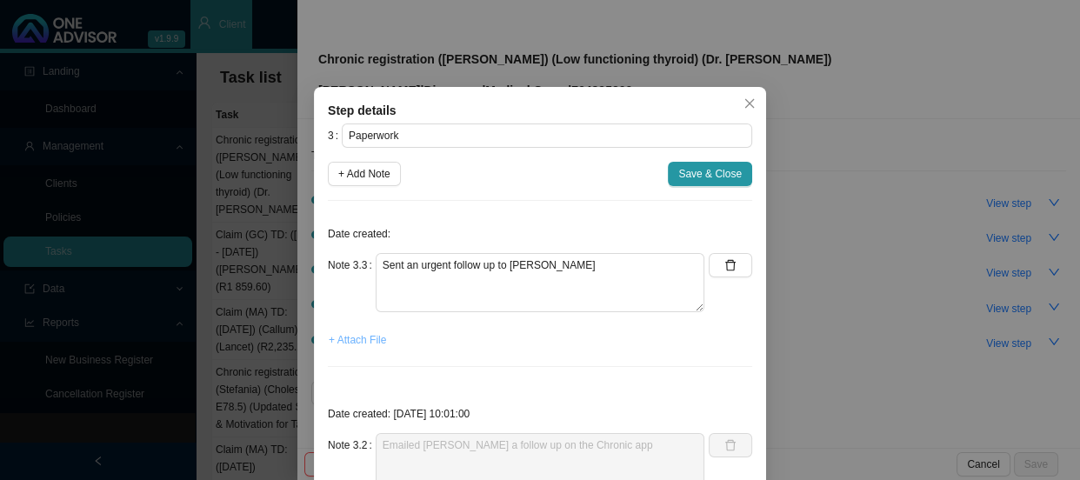
click at [345, 349] on button "+ Attach File" at bounding box center [357, 340] width 59 height 24
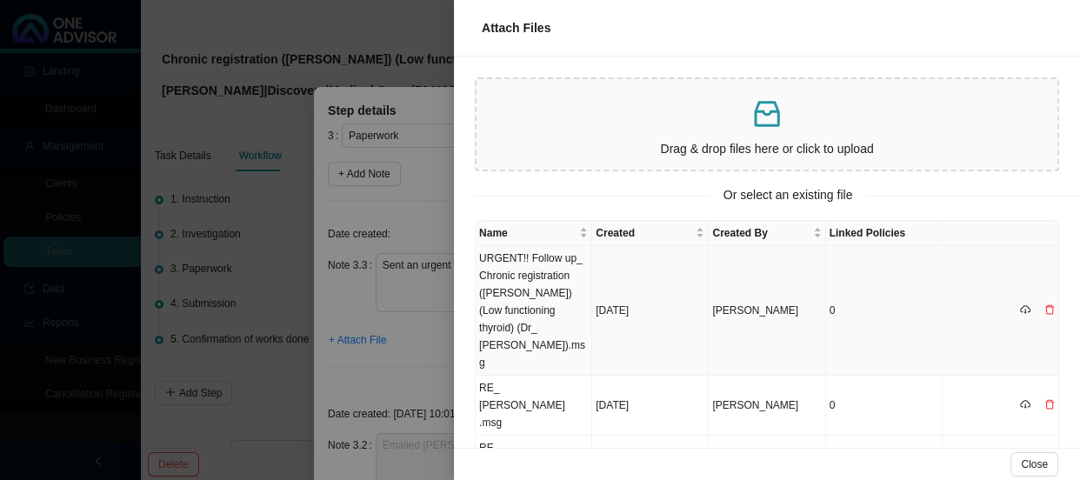
click at [528, 287] on td "URGENT!! Follow up_ Chronic registration ([PERSON_NAME]) (Low functioning thyro…" at bounding box center [534, 311] width 117 height 130
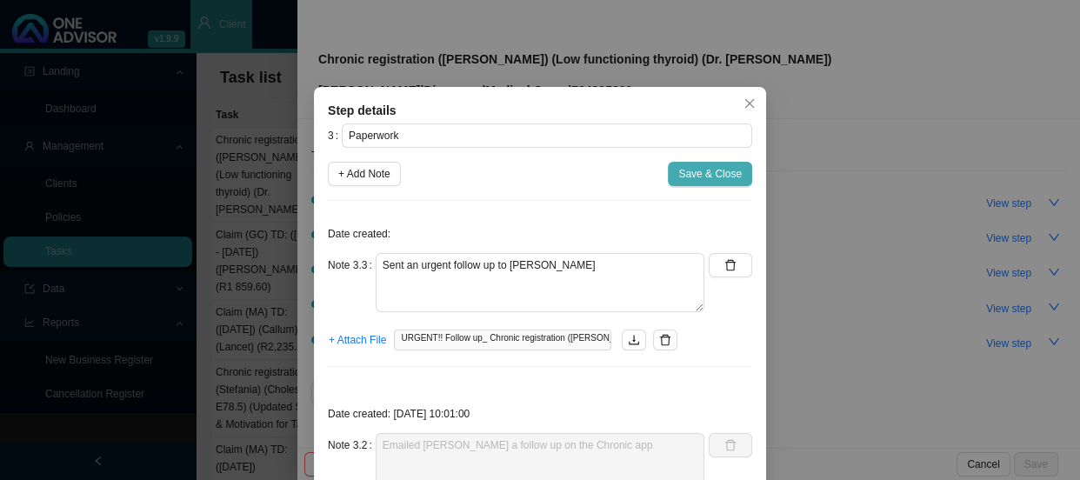
click at [705, 169] on span "Save & Close" at bounding box center [711, 173] width 64 height 17
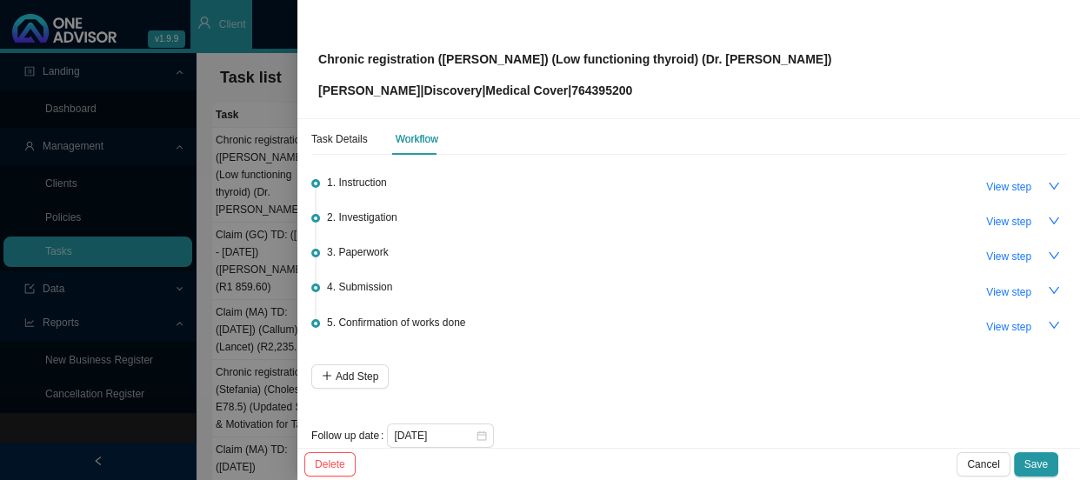
scroll to position [42, 0]
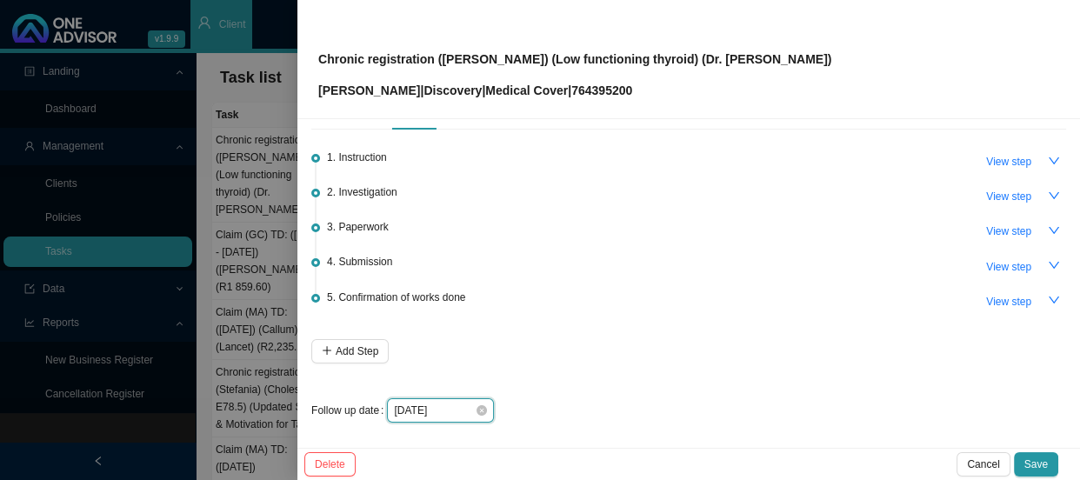
click at [452, 405] on input "[DATE]" at bounding box center [434, 410] width 81 height 17
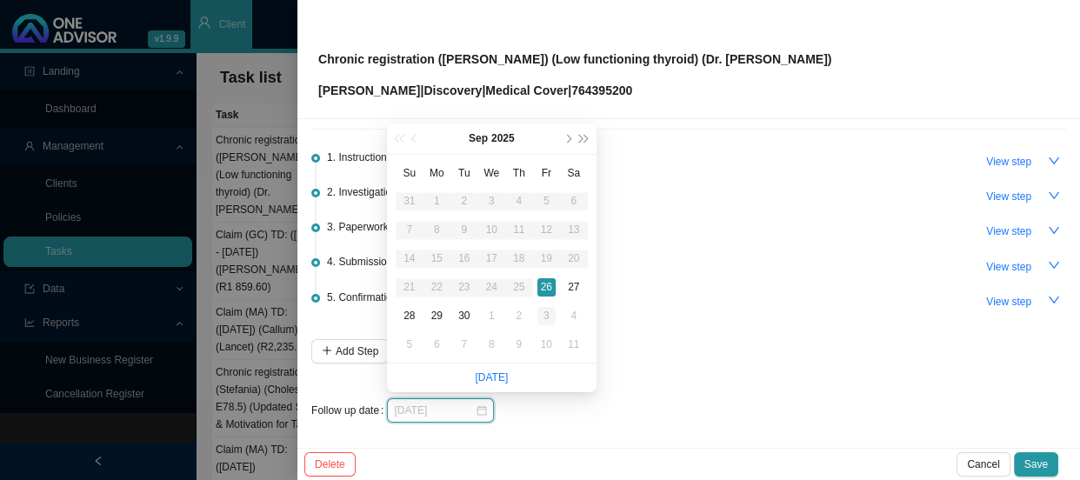
type input "[DATE]"
click at [551, 311] on div "3" at bounding box center [547, 316] width 18 height 18
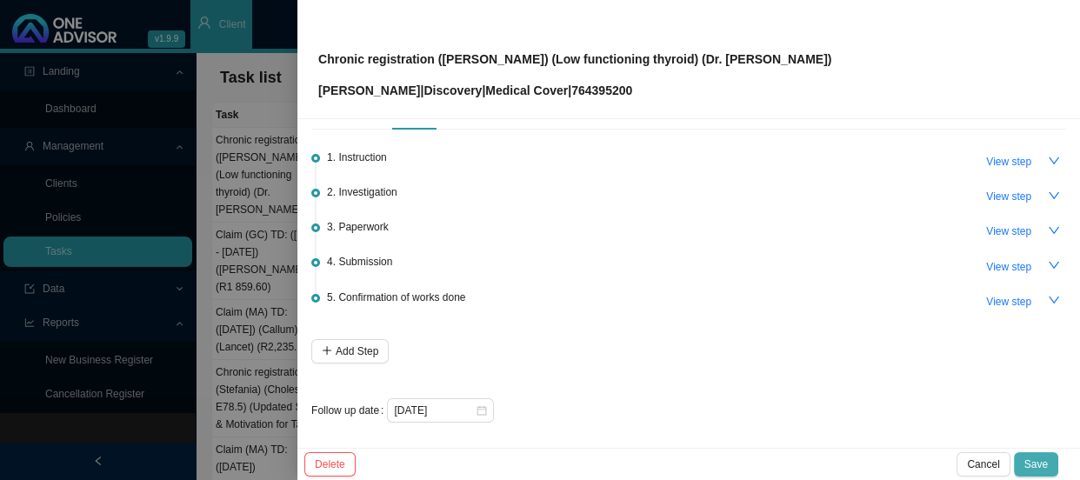
click at [1043, 460] on span "Save" at bounding box center [1036, 464] width 23 height 17
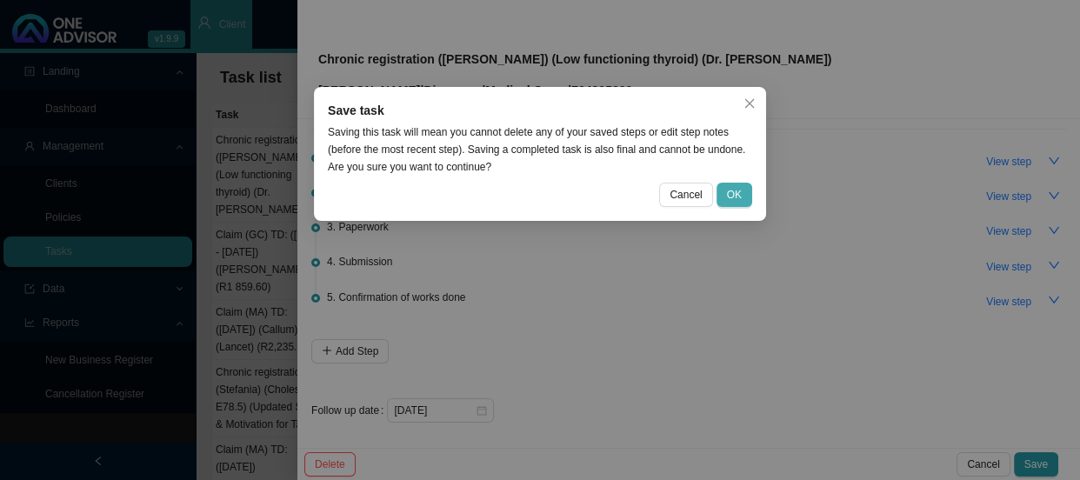
click at [723, 190] on button "OK" at bounding box center [735, 195] width 36 height 24
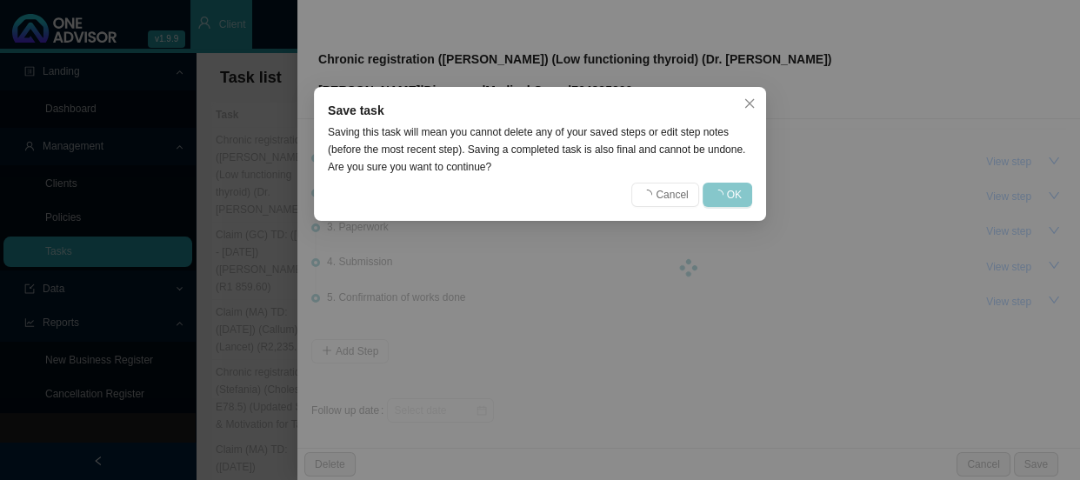
scroll to position [0, 0]
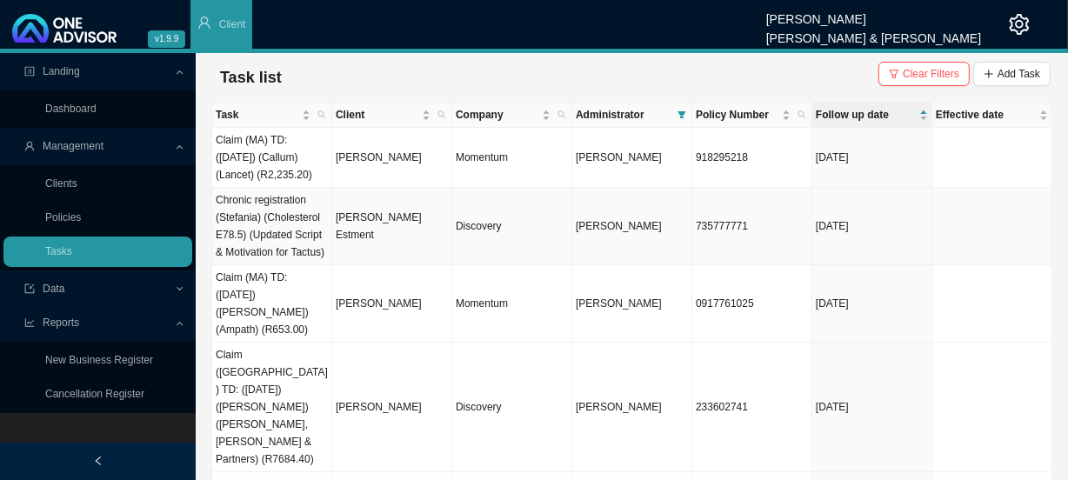
click at [399, 222] on td "[PERSON_NAME] Estment" at bounding box center [392, 226] width 120 height 77
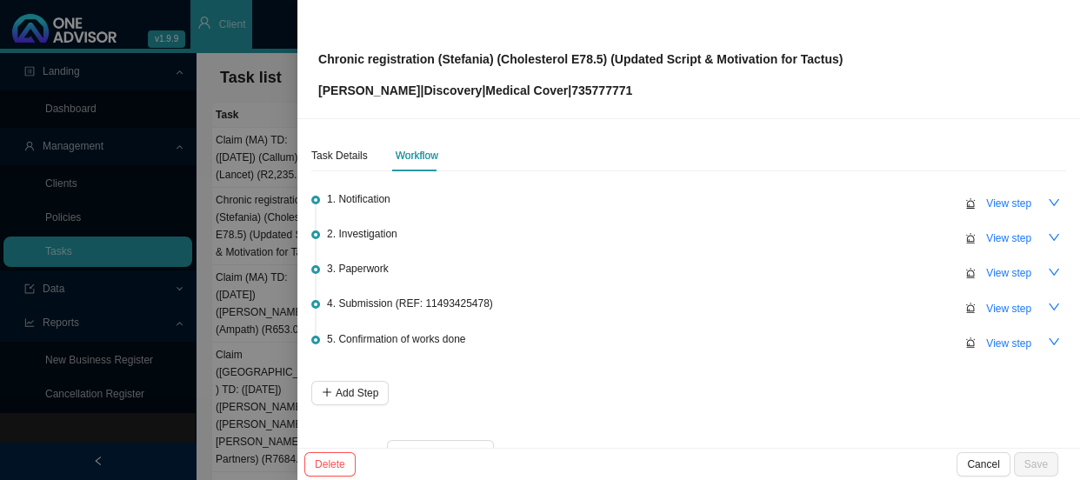
click at [270, 282] on div at bounding box center [540, 240] width 1080 height 480
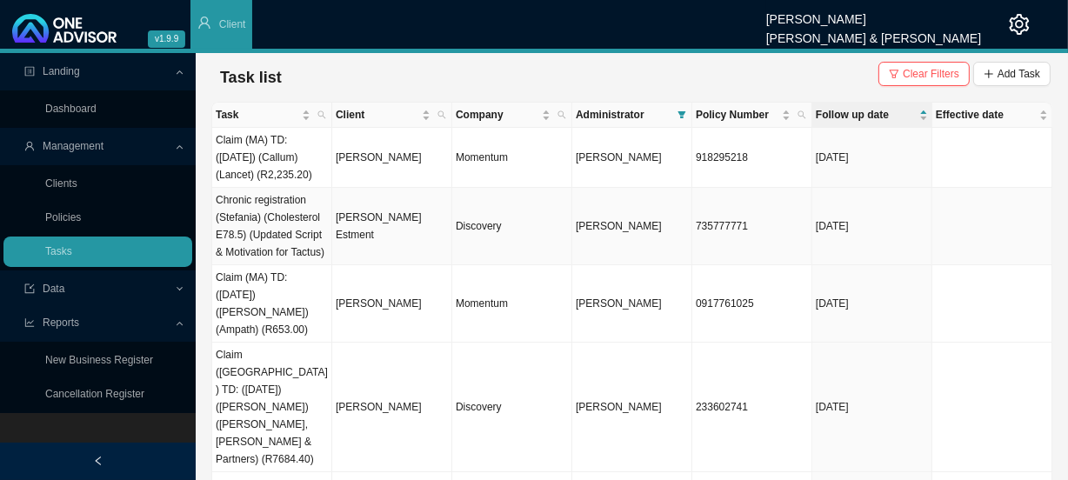
click at [391, 226] on td "[PERSON_NAME] Estment" at bounding box center [392, 226] width 120 height 77
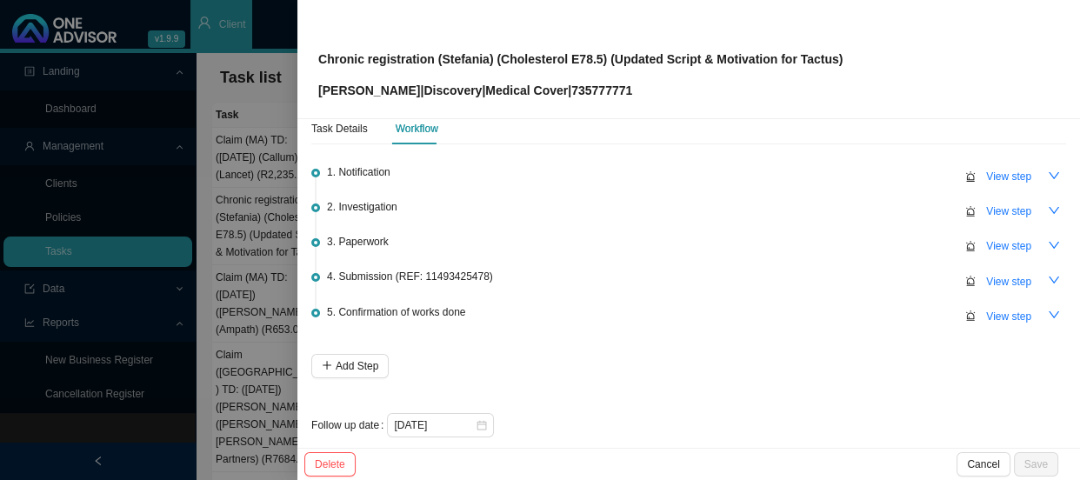
scroll to position [42, 0]
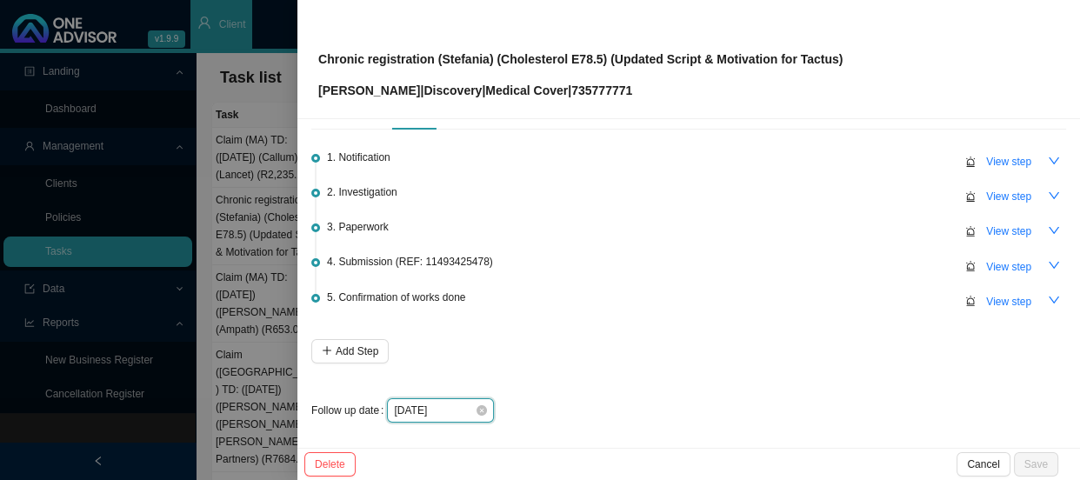
click at [462, 409] on input "[DATE]" at bounding box center [434, 410] width 81 height 17
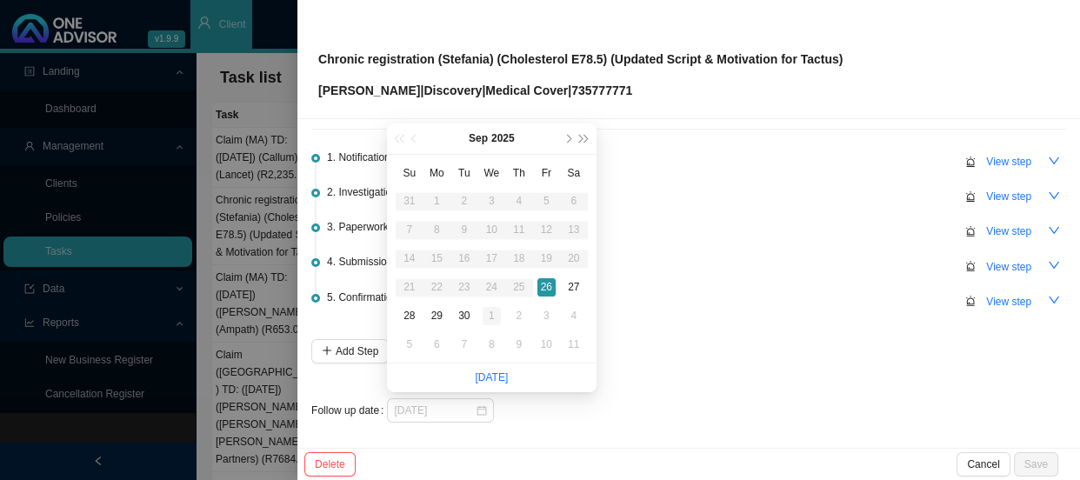
click at [491, 319] on div "1" at bounding box center [492, 316] width 18 height 18
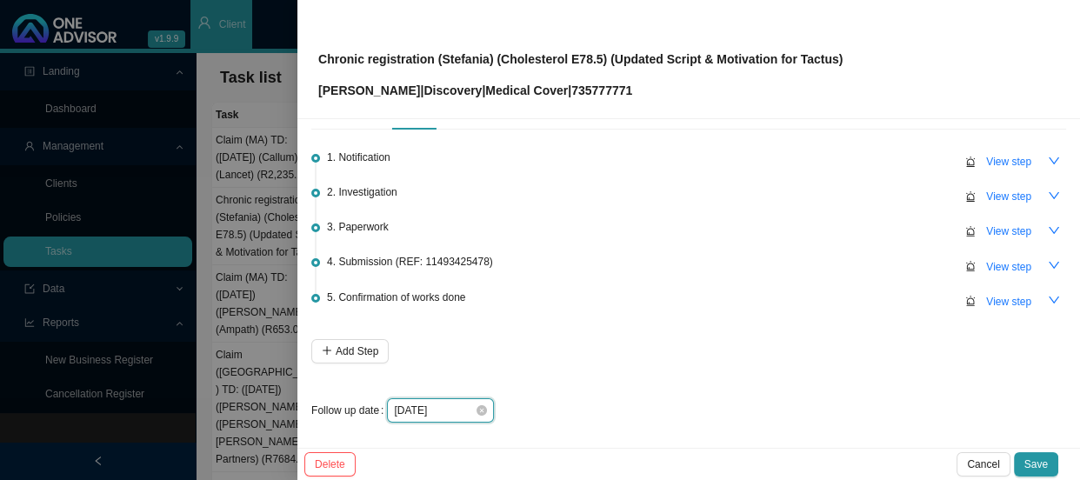
click at [448, 409] on input "[DATE]" at bounding box center [434, 410] width 81 height 17
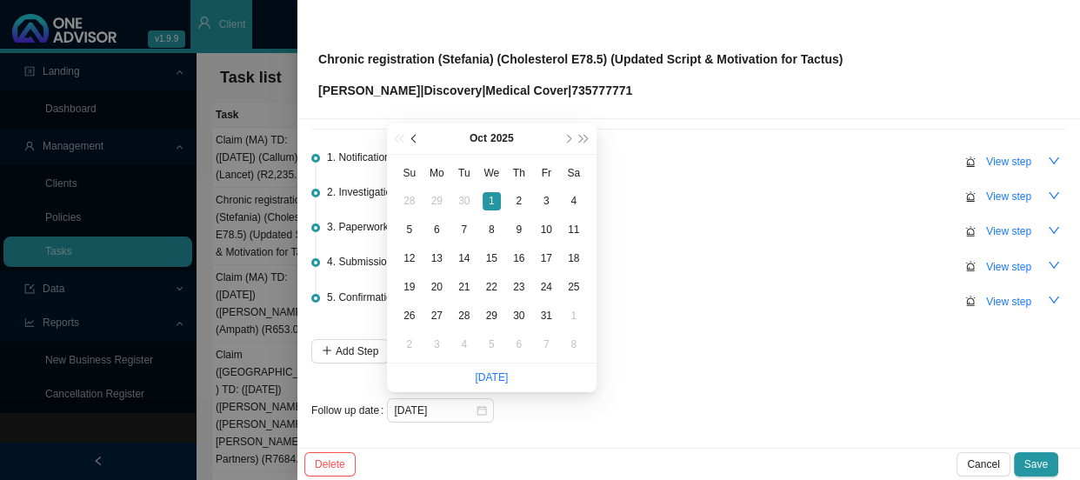
click at [418, 136] on button "prev-year" at bounding box center [415, 139] width 17 height 30
click at [650, 393] on div "1. Notification View step 2. Investigation View step 3. Paperwork View step 4. …" at bounding box center [688, 280] width 755 height 286
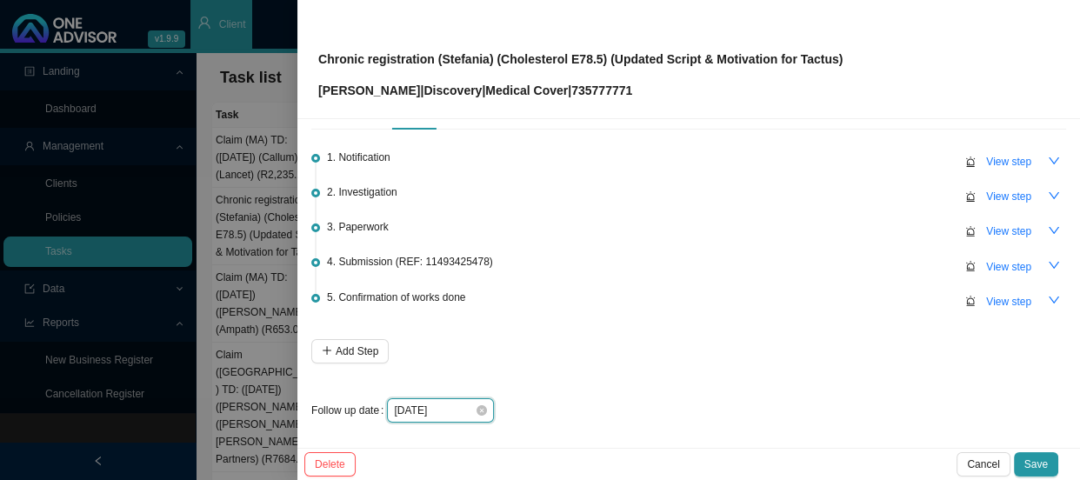
click at [455, 402] on input "[DATE]" at bounding box center [434, 410] width 81 height 17
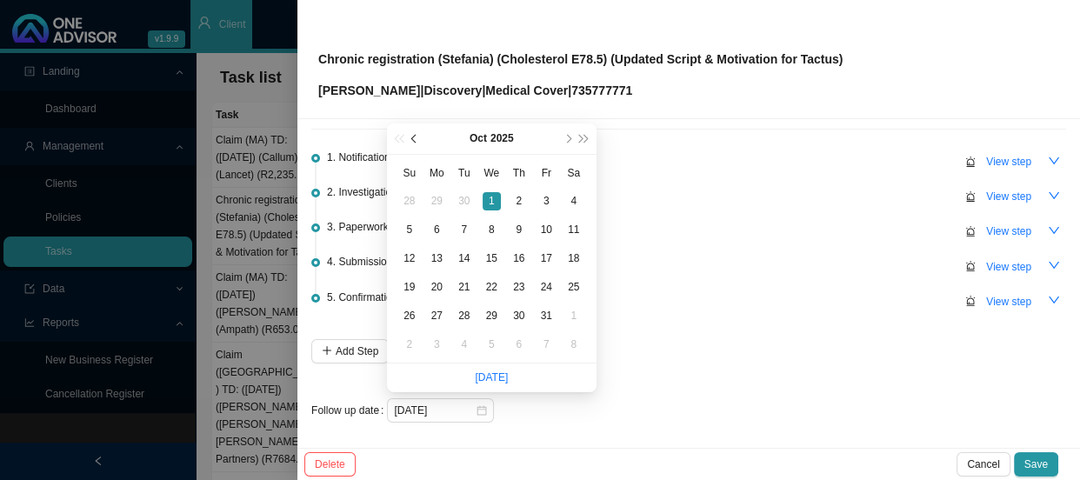
click at [413, 130] on button "prev-year" at bounding box center [415, 139] width 17 height 30
type input "[DATE]"
click at [470, 318] on div "30" at bounding box center [464, 316] width 18 height 18
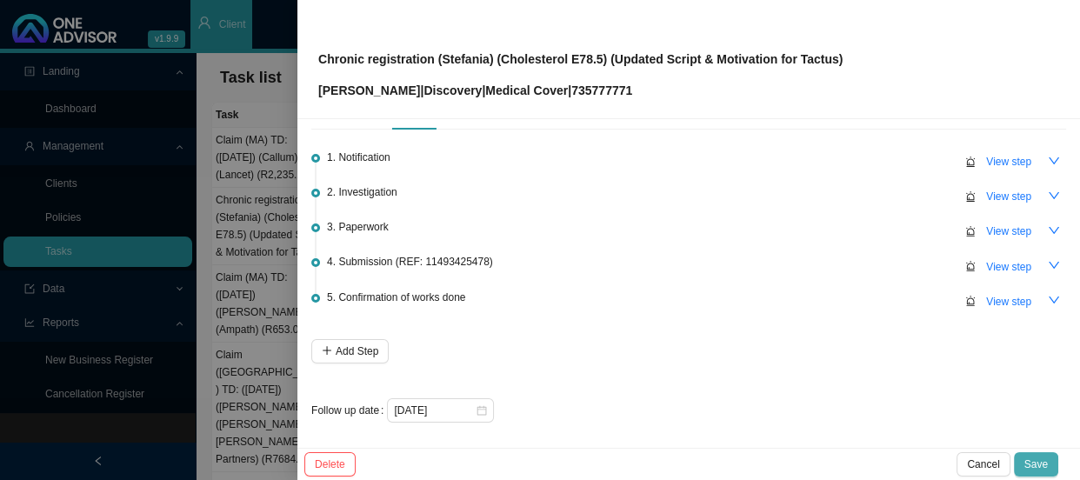
click at [1023, 457] on button "Save" at bounding box center [1036, 464] width 44 height 24
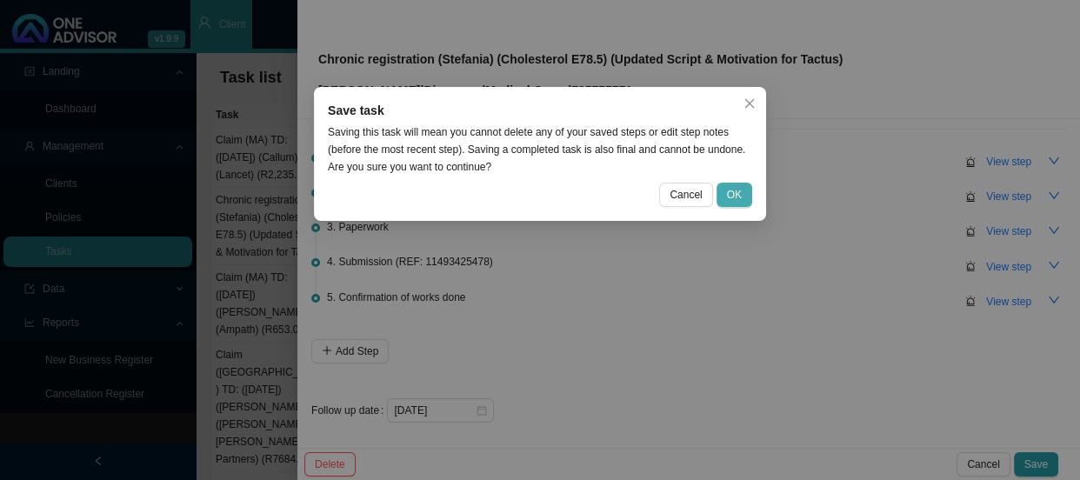
click at [739, 190] on span "OK" at bounding box center [734, 194] width 15 height 17
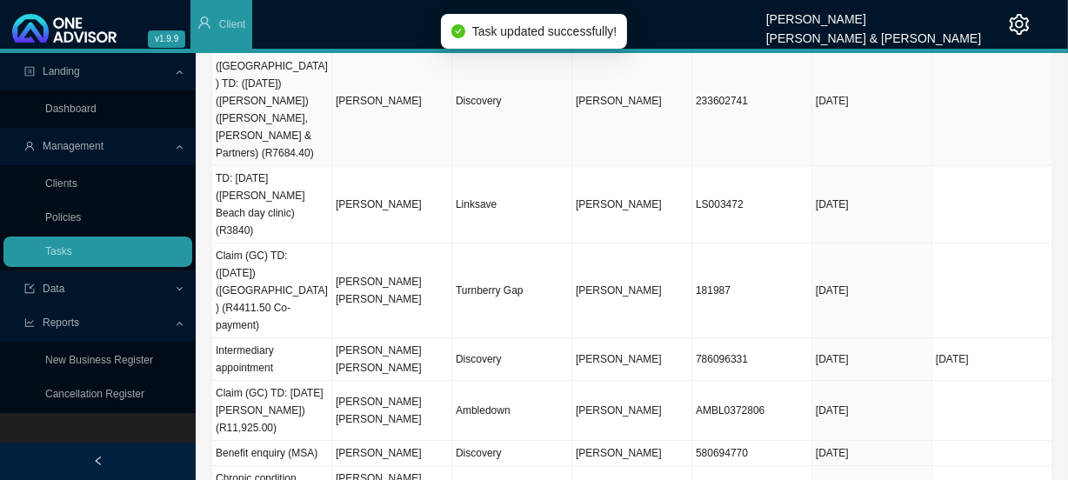
scroll to position [244, 0]
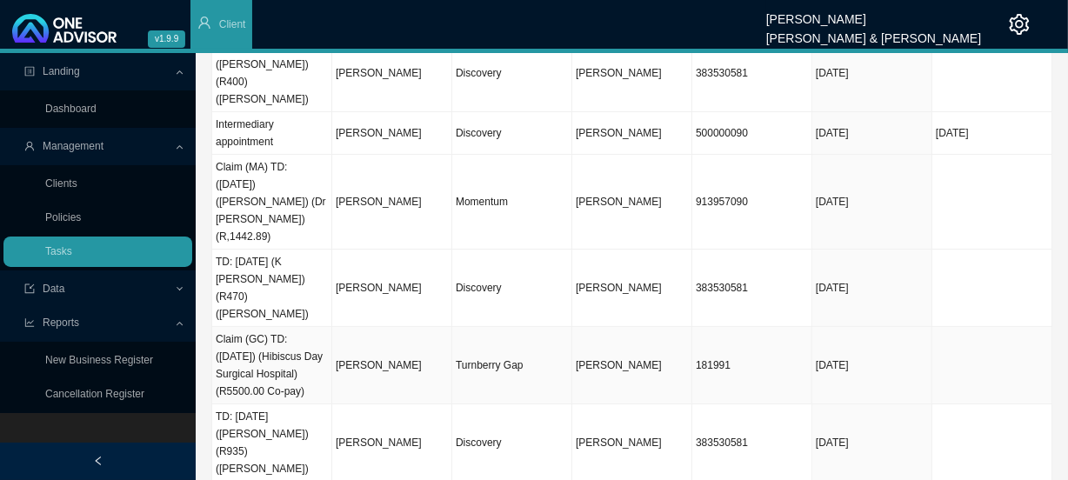
scroll to position [261, 0]
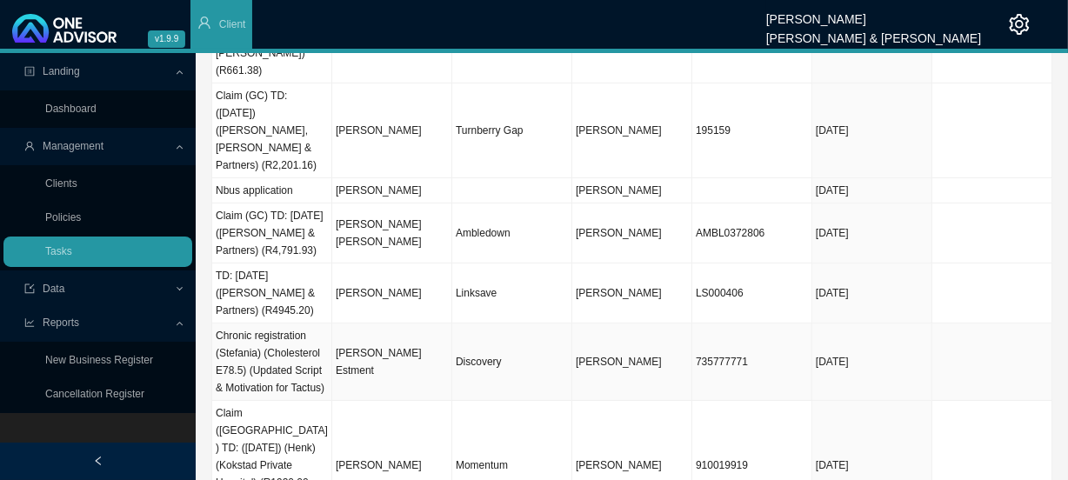
scroll to position [348, 0]
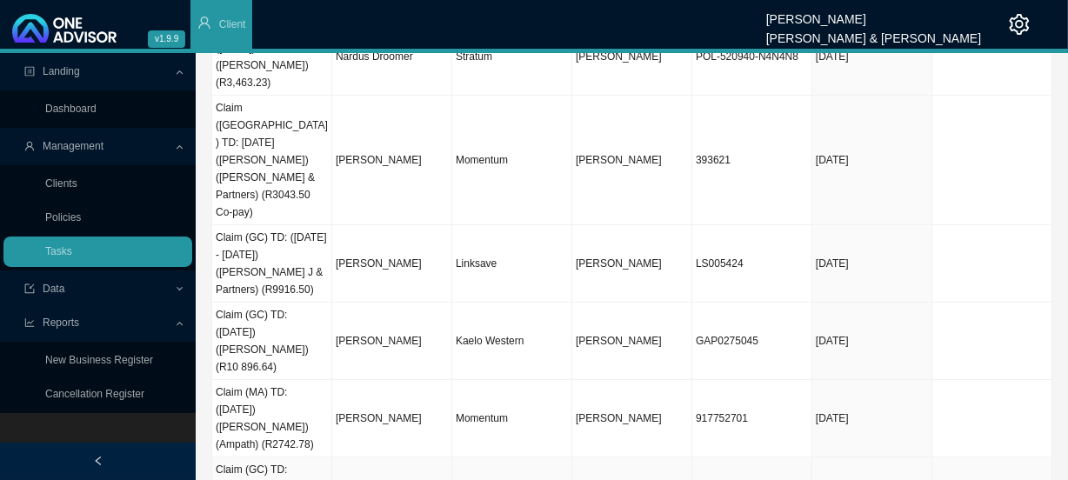
scroll to position [400, 0]
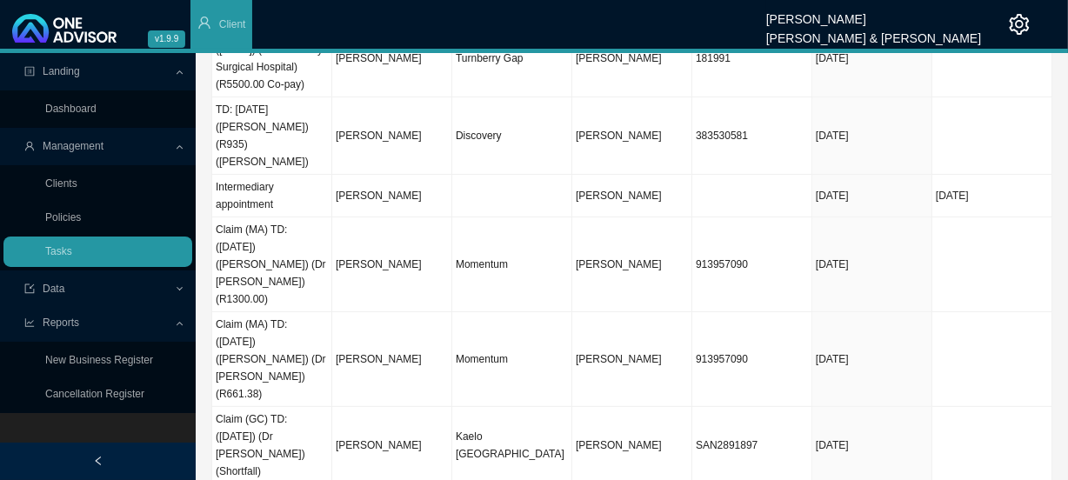
scroll to position [261, 0]
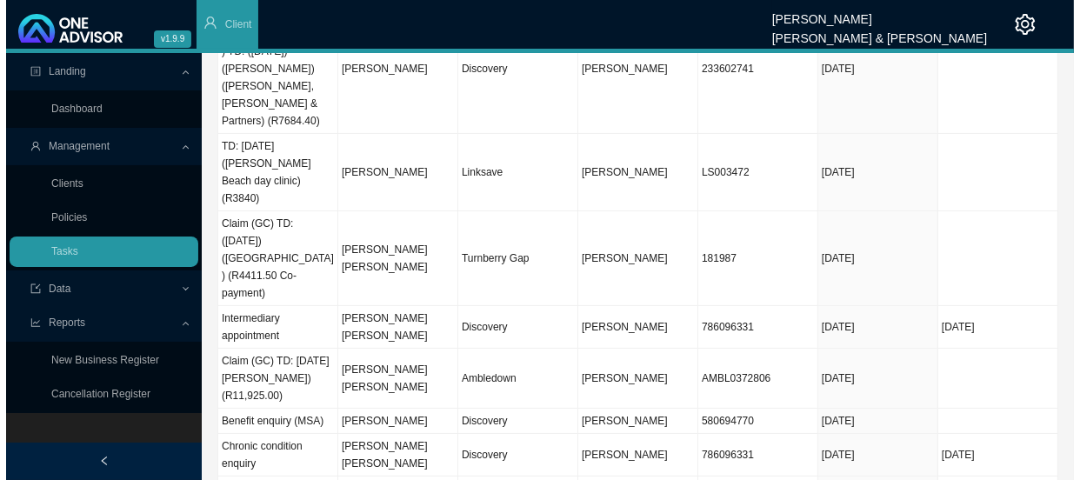
scroll to position [244, 0]
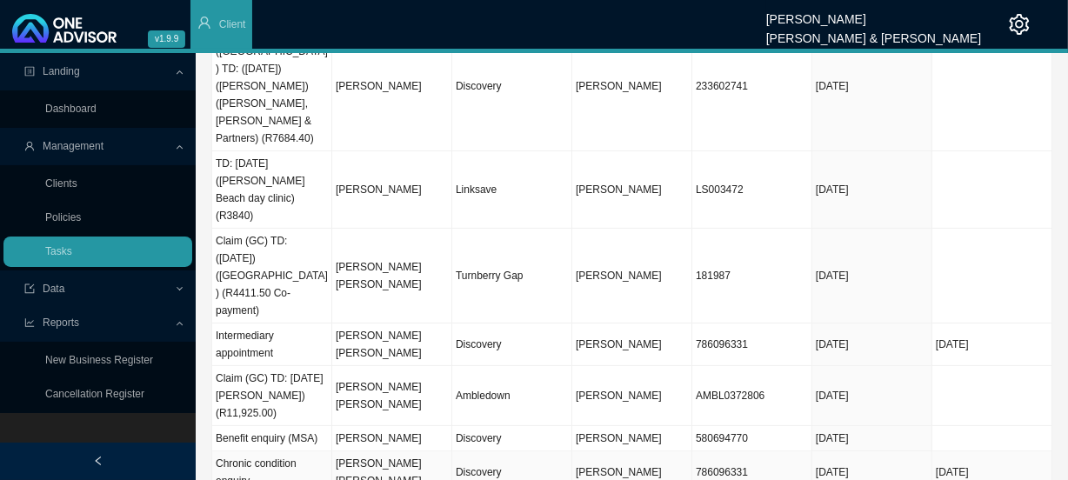
click at [910, 452] on td "[DATE]" at bounding box center [873, 473] width 120 height 43
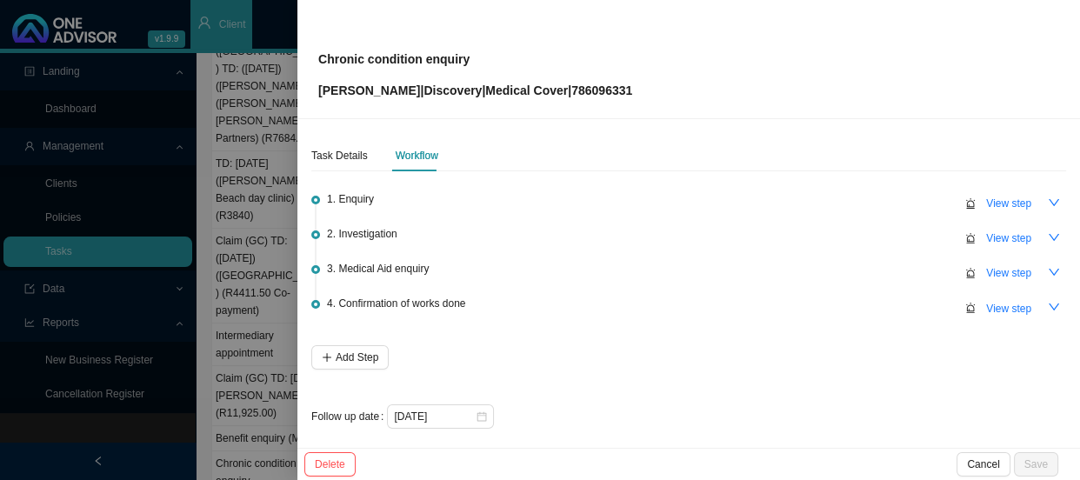
click at [222, 266] on div at bounding box center [540, 240] width 1080 height 480
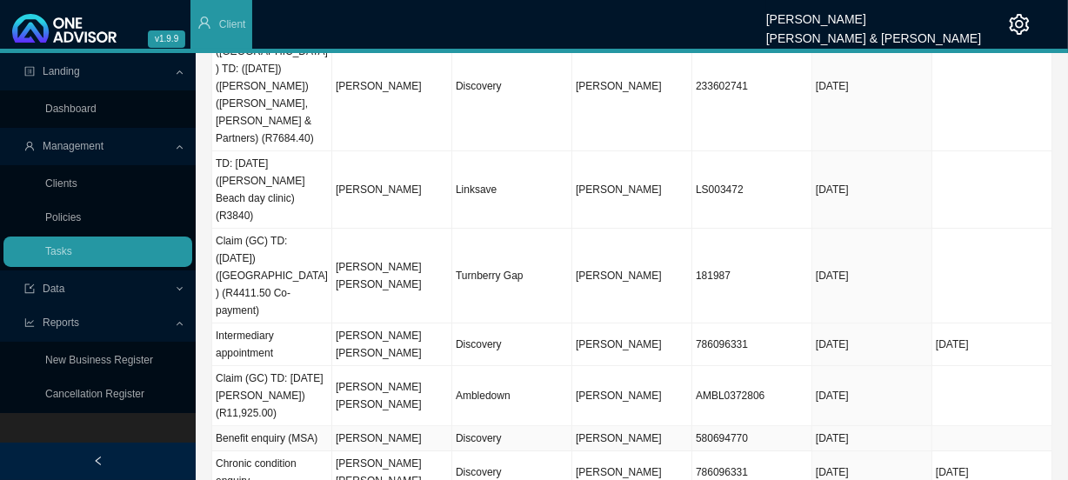
click at [424, 426] on td "[PERSON_NAME]" at bounding box center [392, 438] width 120 height 25
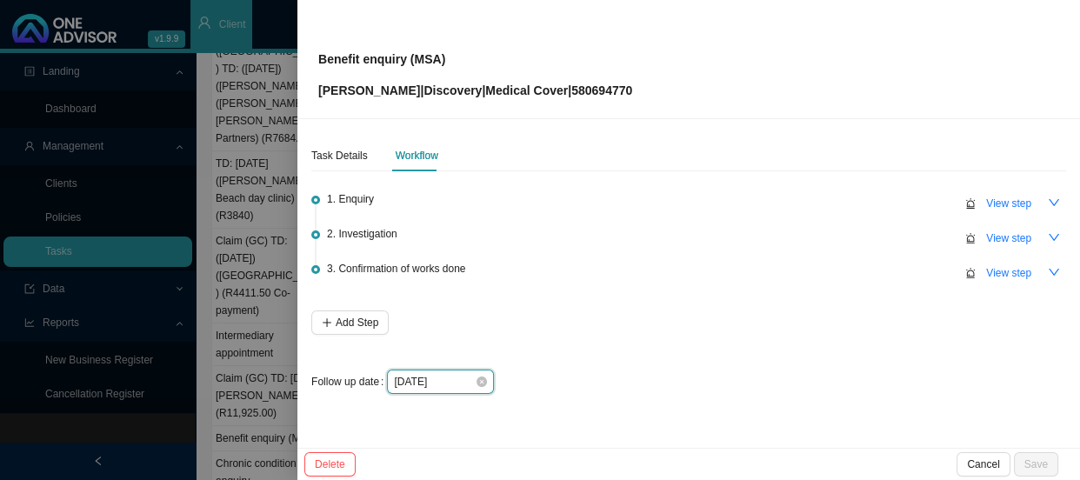
click at [456, 379] on input "[DATE]" at bounding box center [434, 381] width 81 height 17
click at [358, 400] on div "1. Enquiry View step 2. Investigation View step 3. Confirmation of works done V…" at bounding box center [688, 293] width 755 height 230
click at [235, 354] on div at bounding box center [540, 240] width 1080 height 480
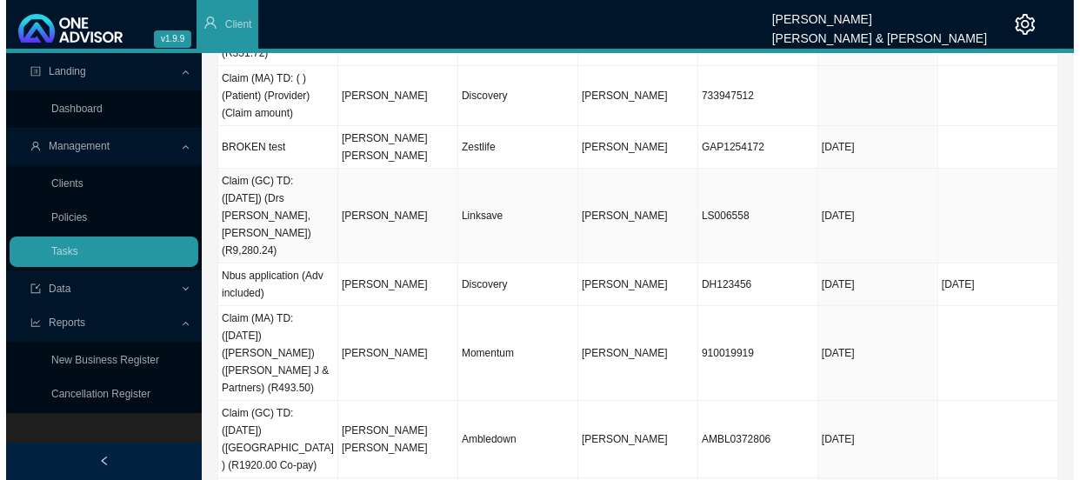
scroll to position [157, 0]
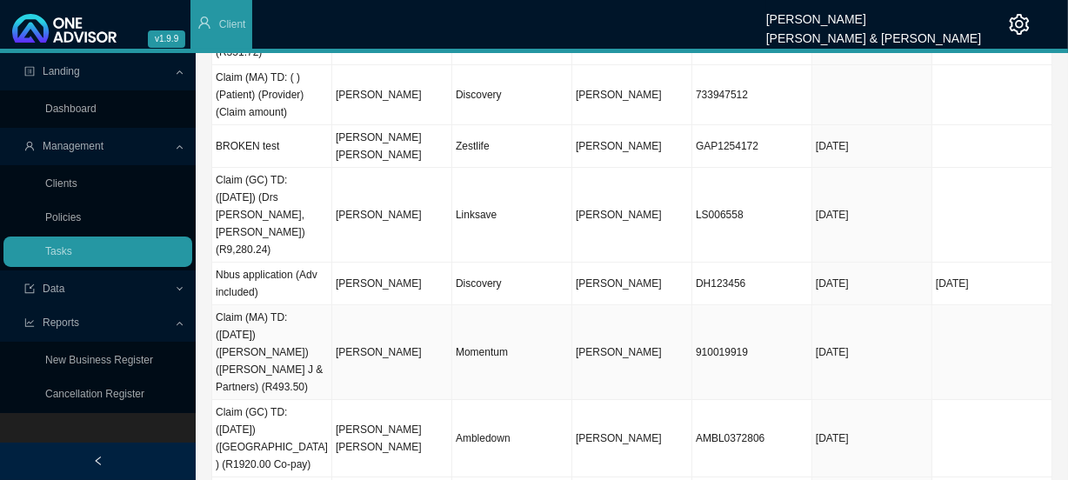
click at [436, 305] on td "[PERSON_NAME]" at bounding box center [392, 352] width 120 height 95
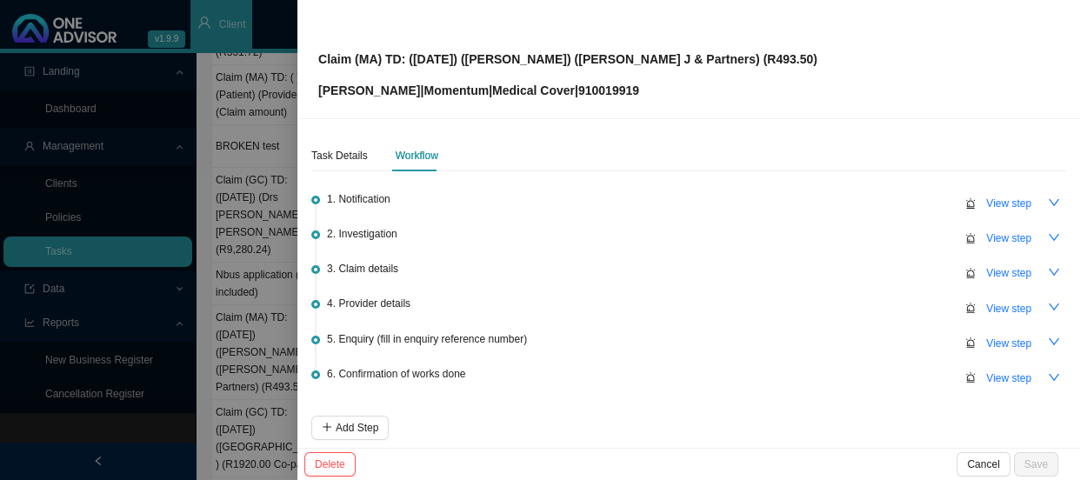
scroll to position [77, 0]
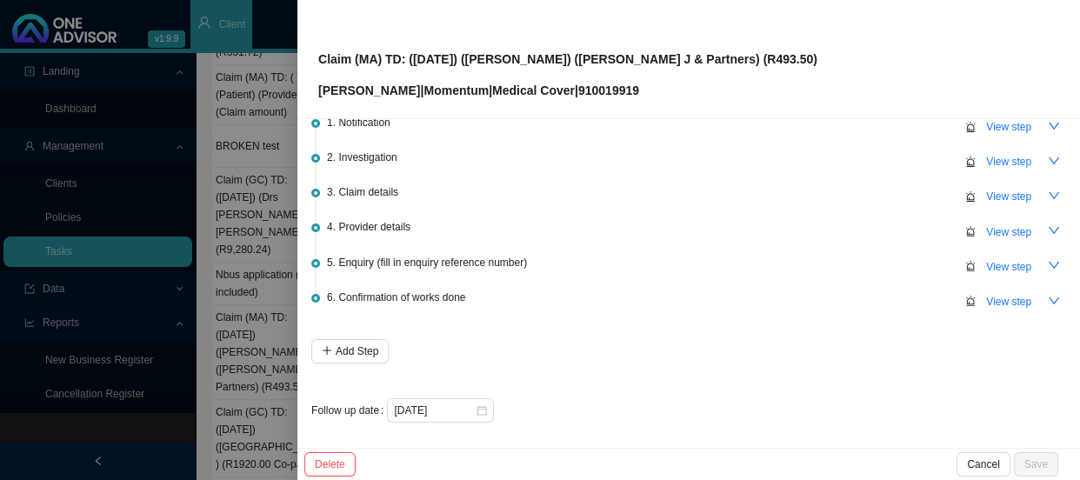
click at [251, 246] on div at bounding box center [540, 240] width 1080 height 480
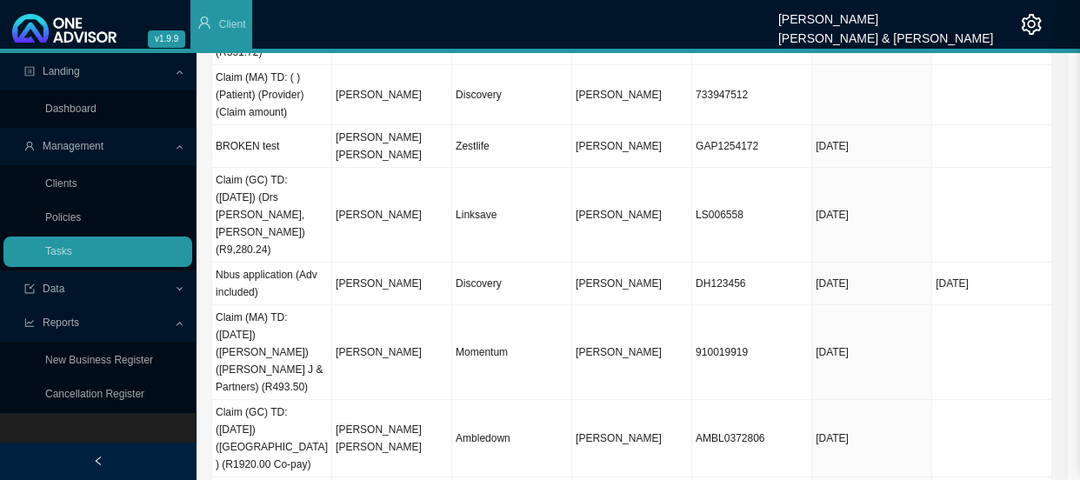
scroll to position [0, 0]
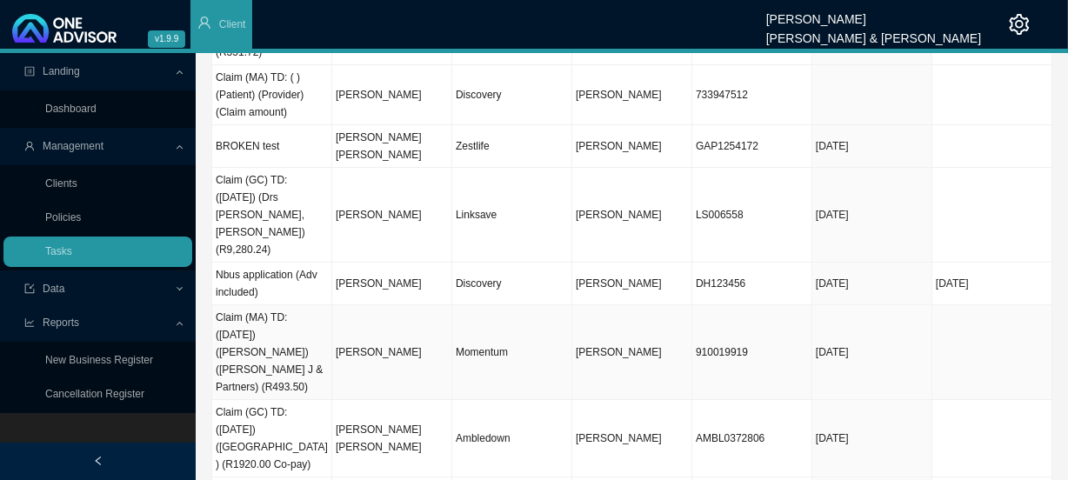
click at [902, 305] on td "[DATE]" at bounding box center [873, 352] width 120 height 95
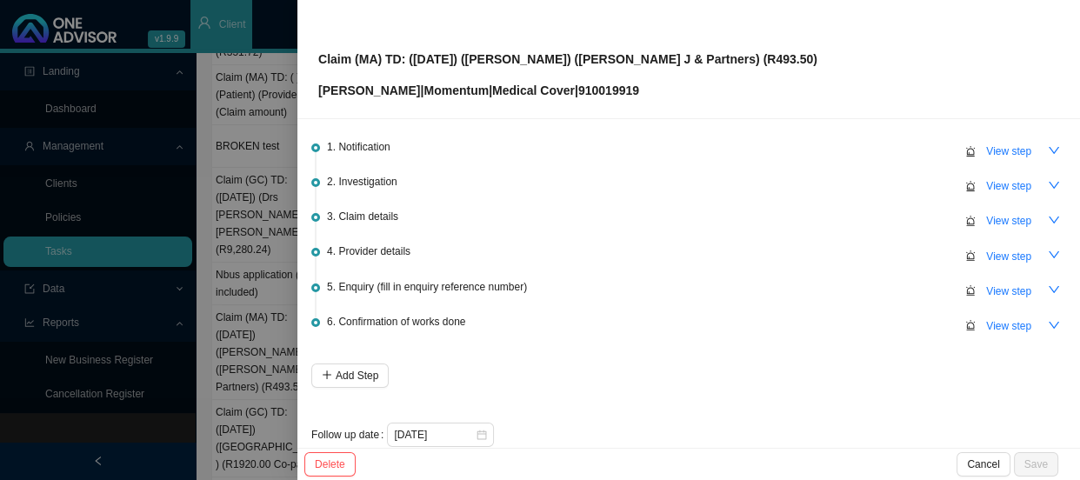
scroll to position [77, 0]
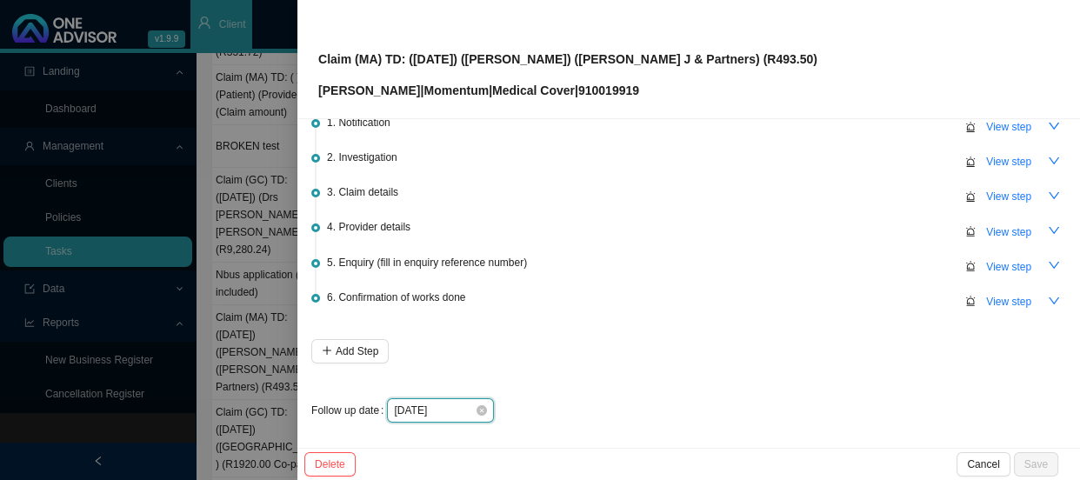
click at [458, 405] on input "[DATE]" at bounding box center [434, 410] width 81 height 17
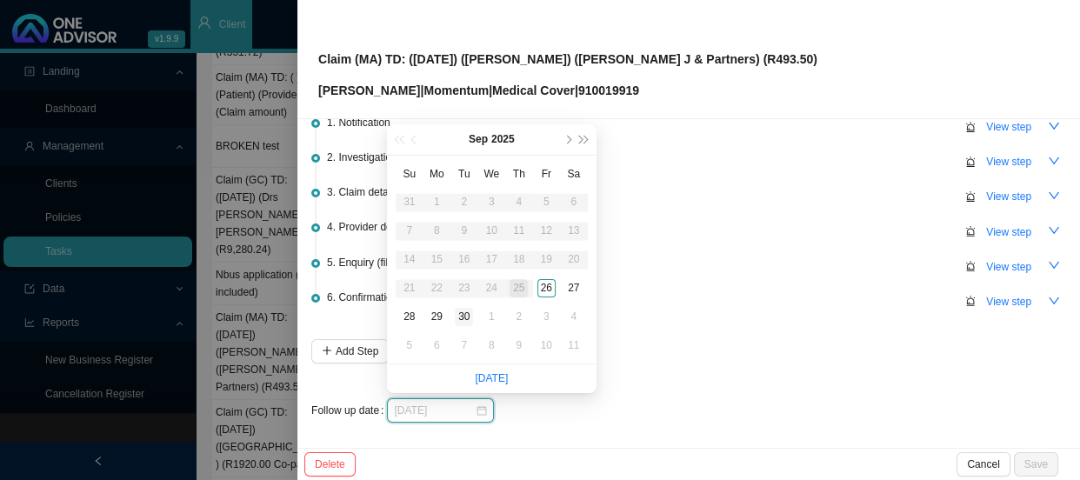
type input "[DATE]"
click at [468, 322] on div "30" at bounding box center [464, 317] width 18 height 18
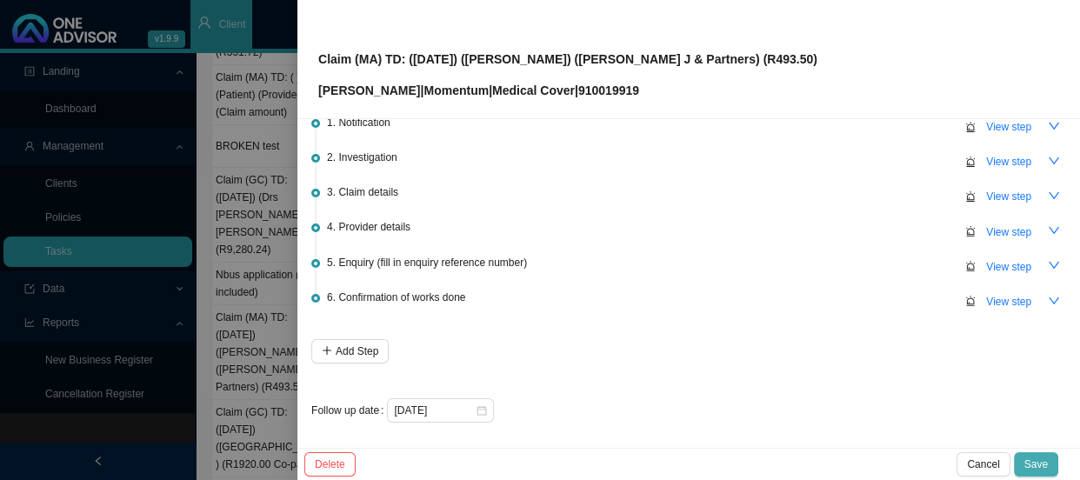
click at [1038, 465] on span "Save" at bounding box center [1036, 464] width 23 height 17
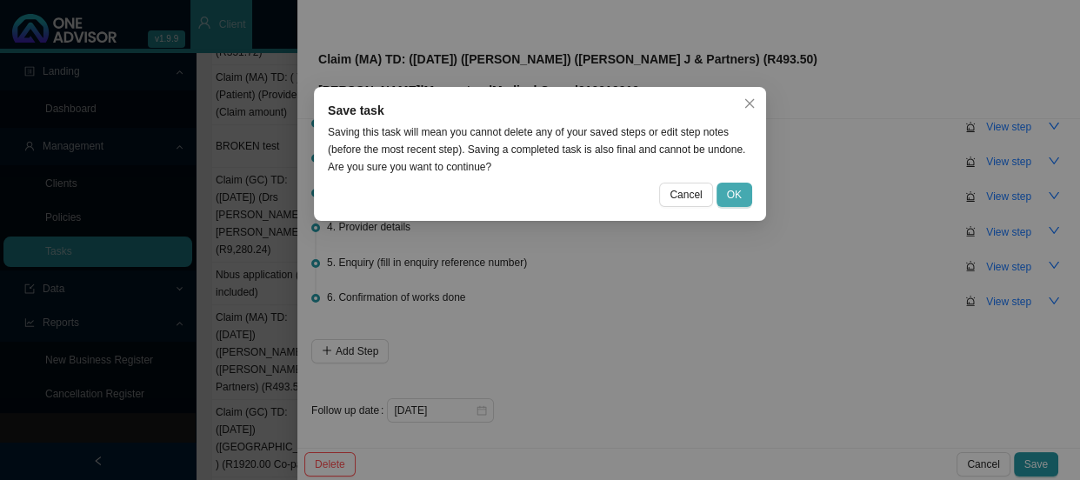
click at [735, 196] on span "OK" at bounding box center [734, 194] width 15 height 17
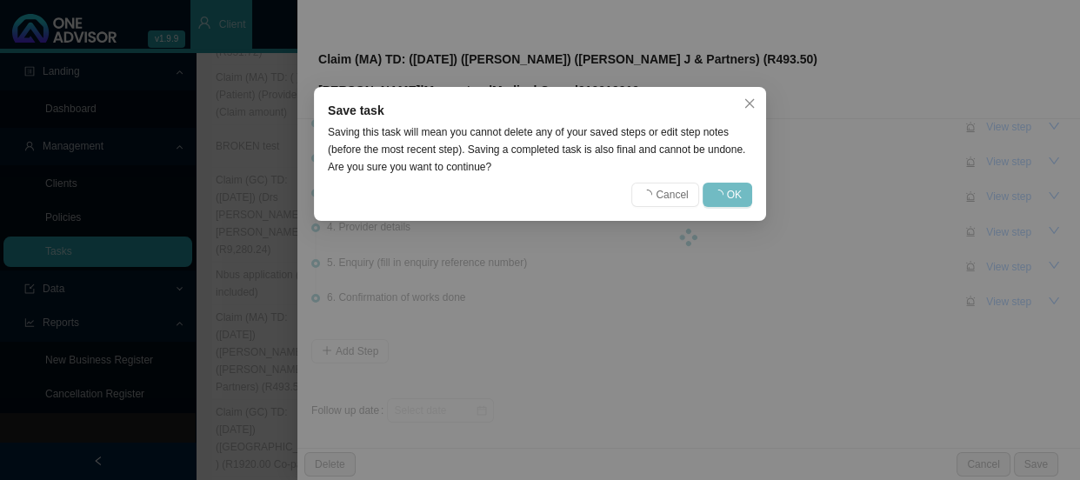
scroll to position [0, 0]
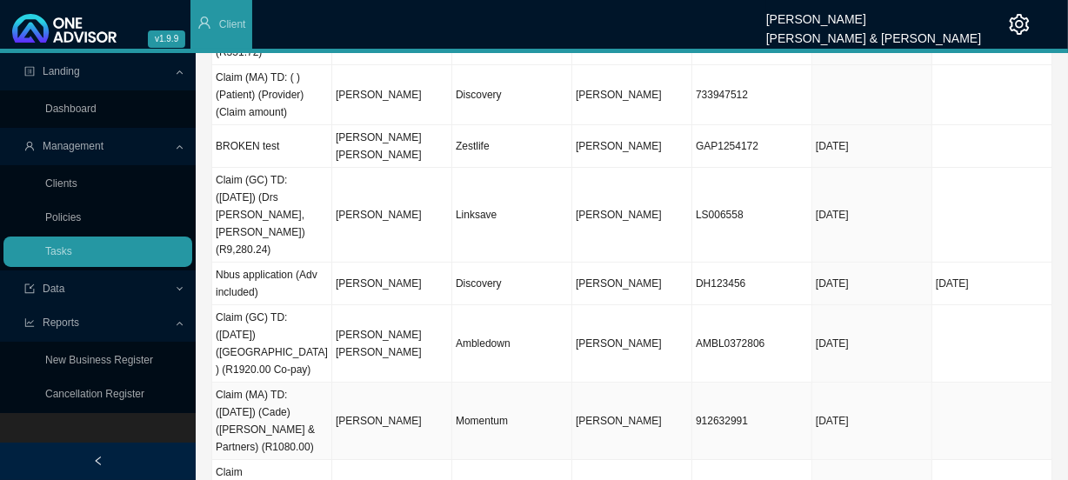
click at [528, 383] on td "Momentum" at bounding box center [512, 421] width 120 height 77
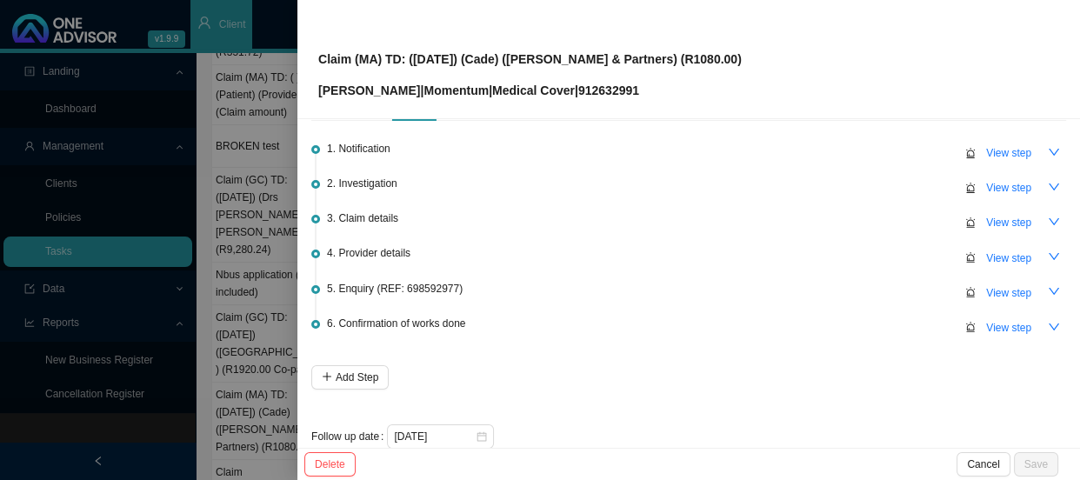
scroll to position [77, 0]
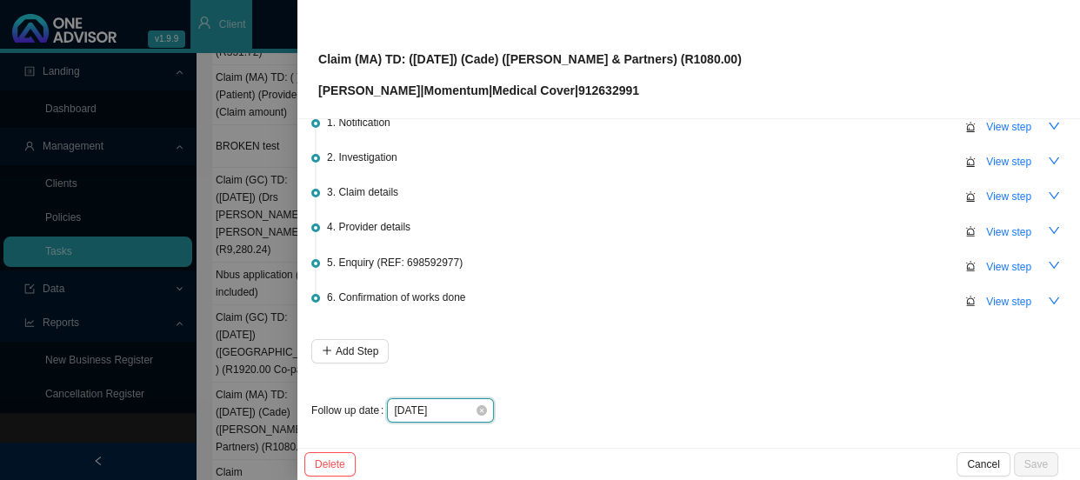
click at [460, 408] on input "[DATE]" at bounding box center [434, 410] width 81 height 17
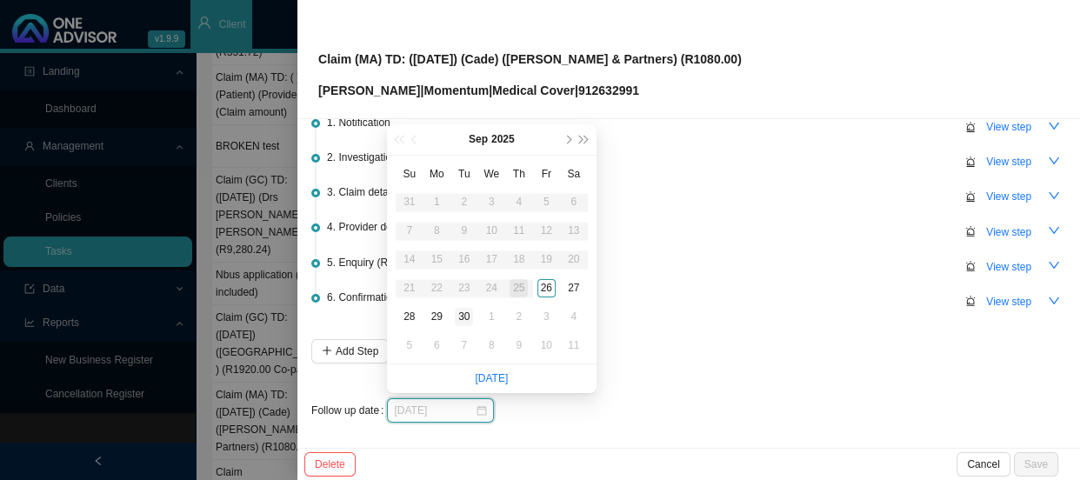
type input "[DATE]"
click at [466, 319] on div "30" at bounding box center [464, 317] width 18 height 18
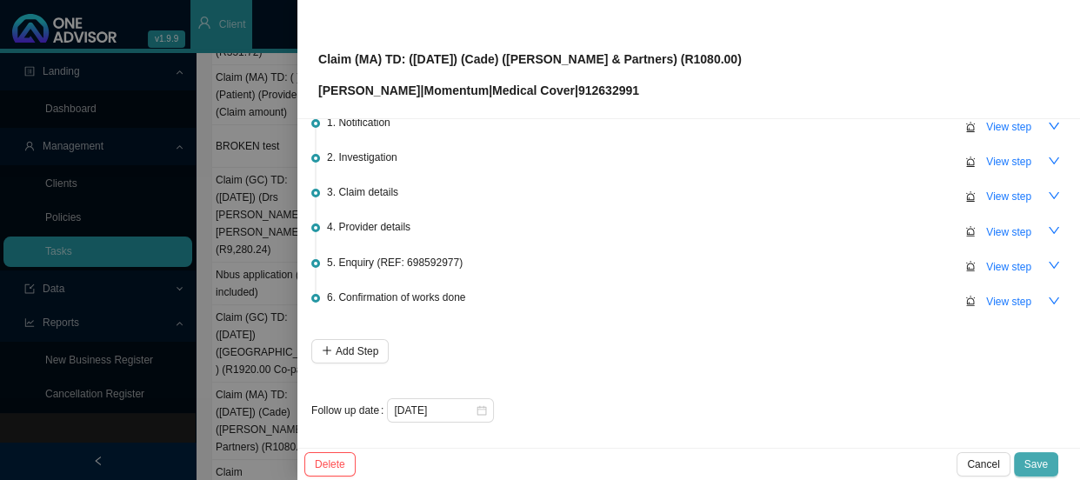
click at [1046, 466] on span "Save" at bounding box center [1036, 464] width 23 height 17
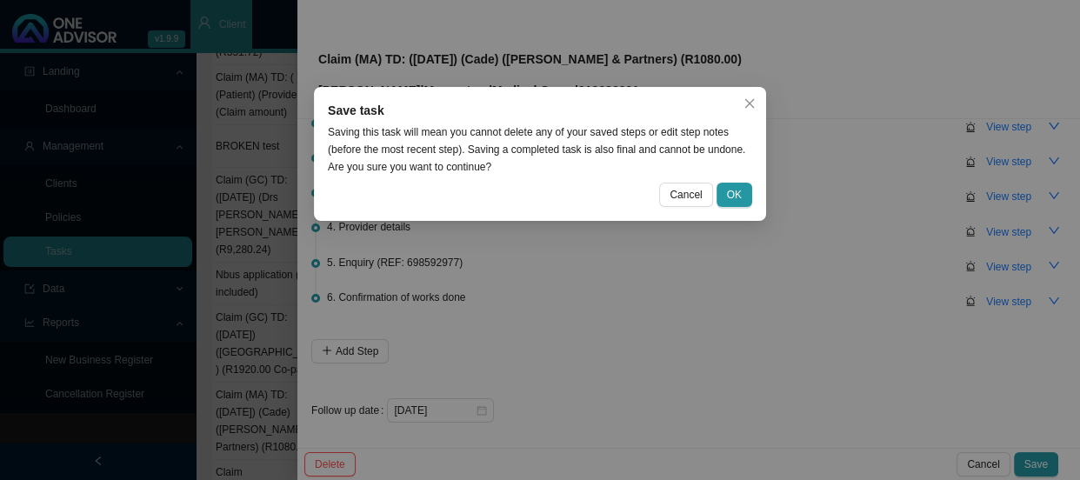
click at [716, 191] on div "Cancel OK" at bounding box center [540, 195] width 425 height 24
click at [724, 189] on button "OK" at bounding box center [735, 195] width 36 height 24
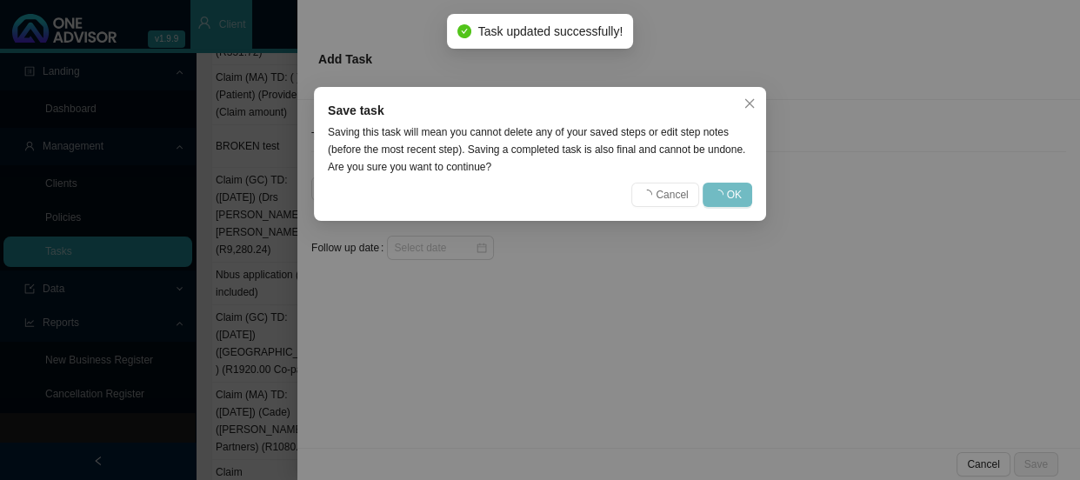
scroll to position [0, 0]
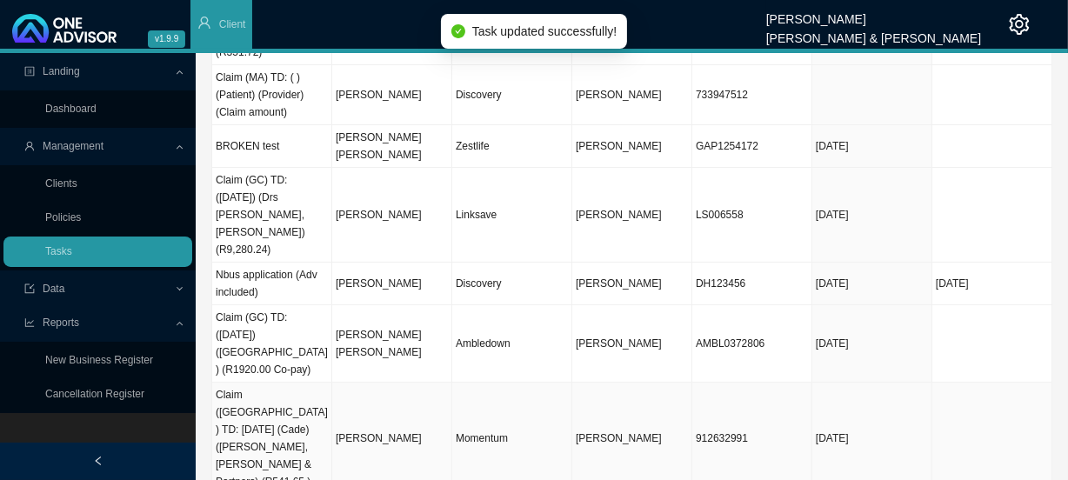
click at [519, 383] on td "Momentum" at bounding box center [512, 439] width 120 height 112
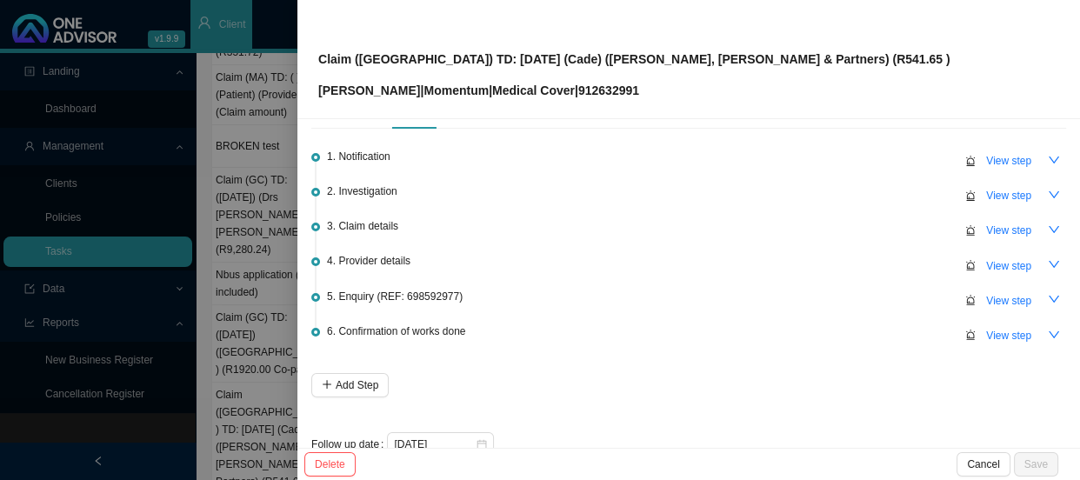
scroll to position [77, 0]
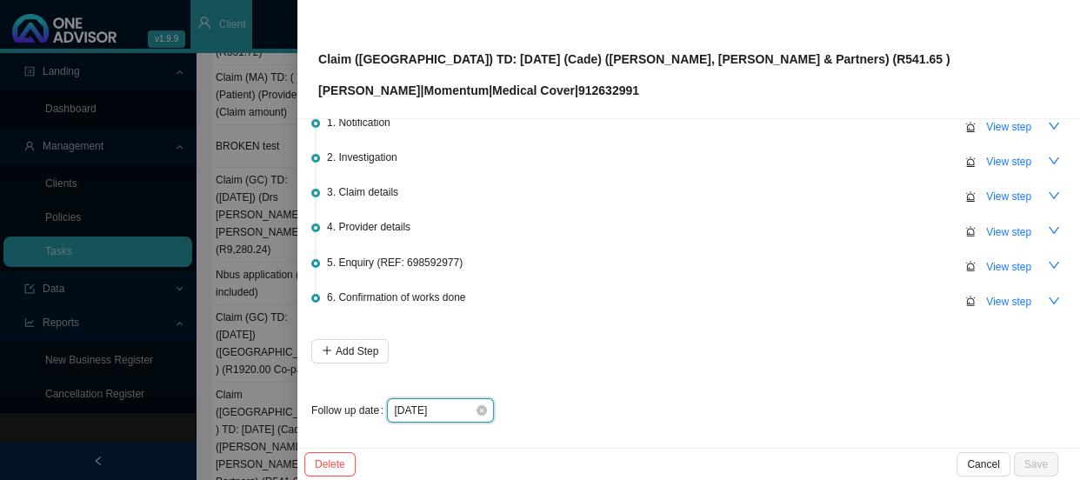
click at [452, 405] on input "[DATE]" at bounding box center [434, 410] width 81 height 17
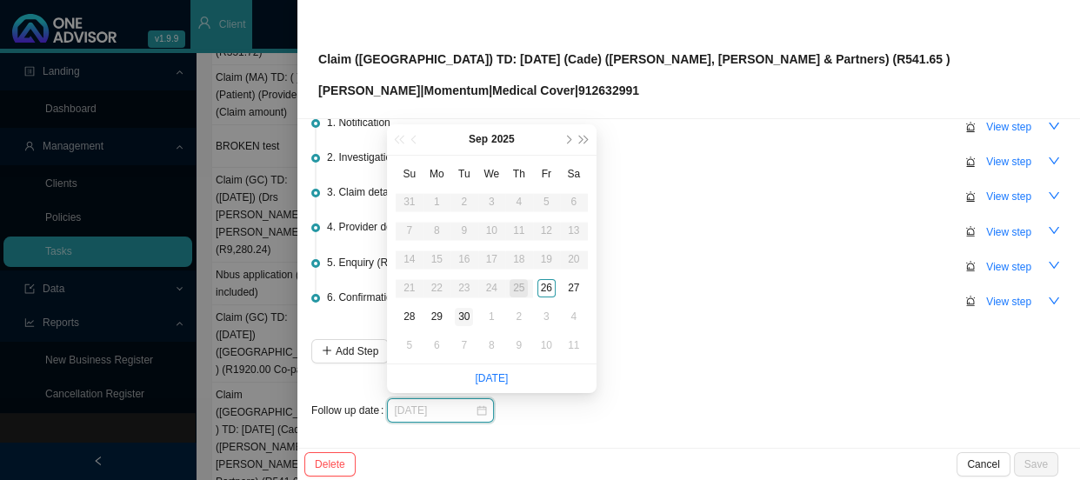
type input "[DATE]"
click at [472, 317] on div "30" at bounding box center [464, 317] width 18 height 18
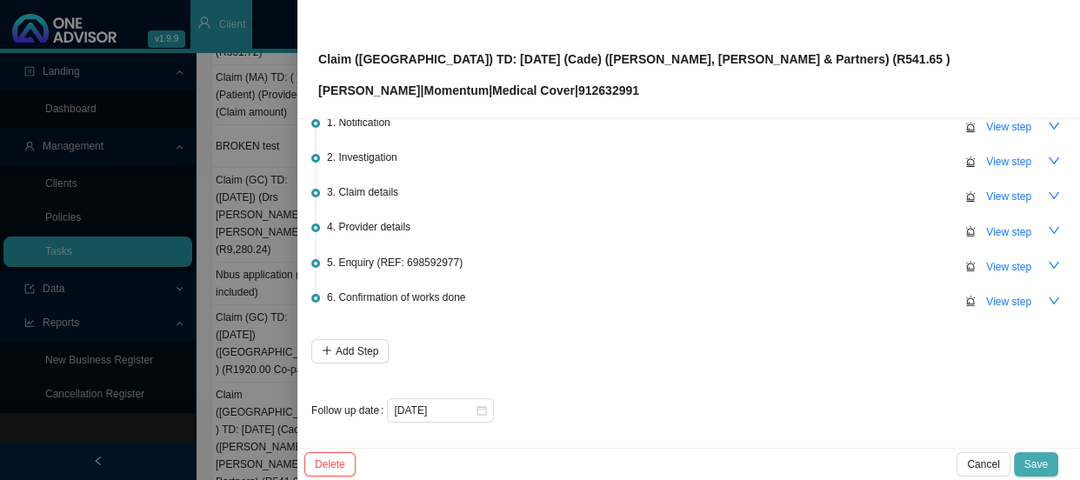
click at [1040, 467] on span "Save" at bounding box center [1036, 464] width 23 height 17
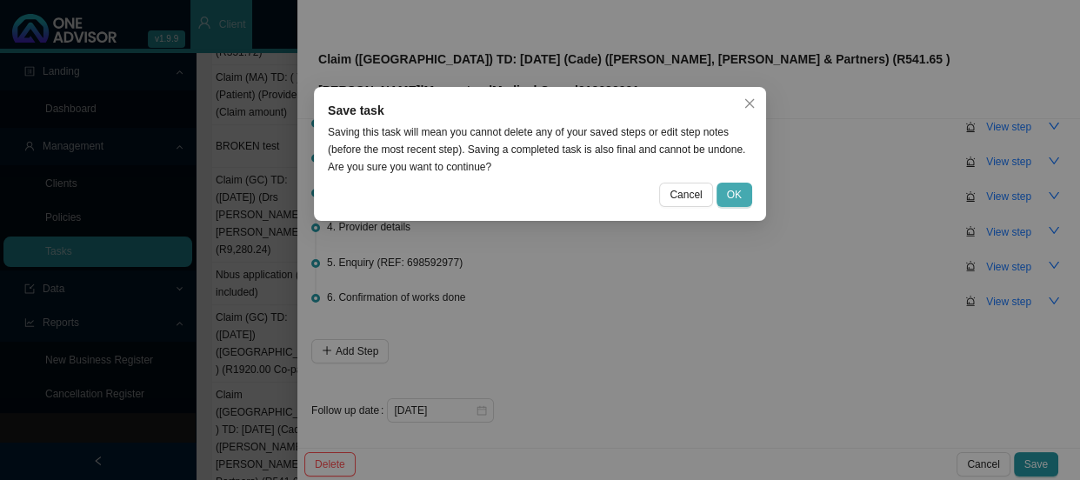
click at [736, 195] on span "OK" at bounding box center [734, 194] width 15 height 17
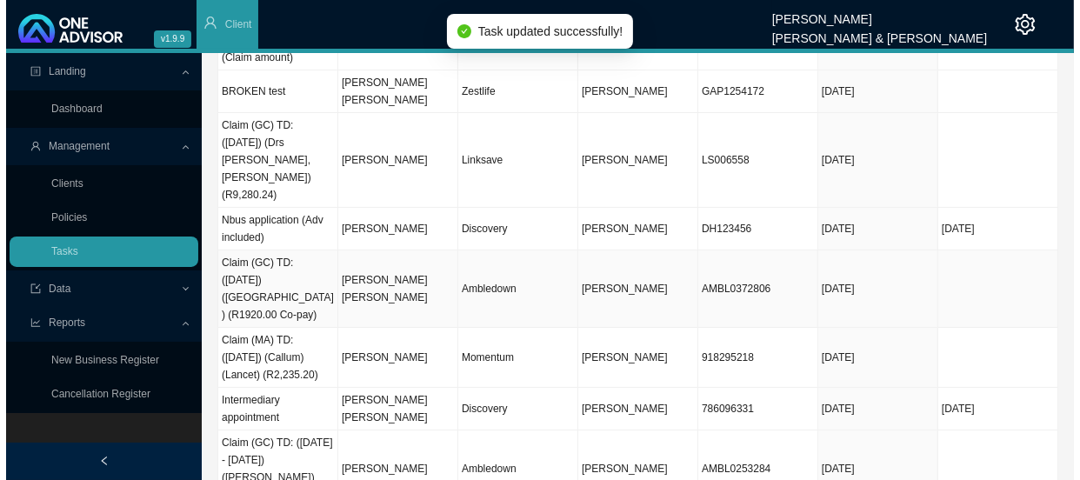
scroll to position [237, 0]
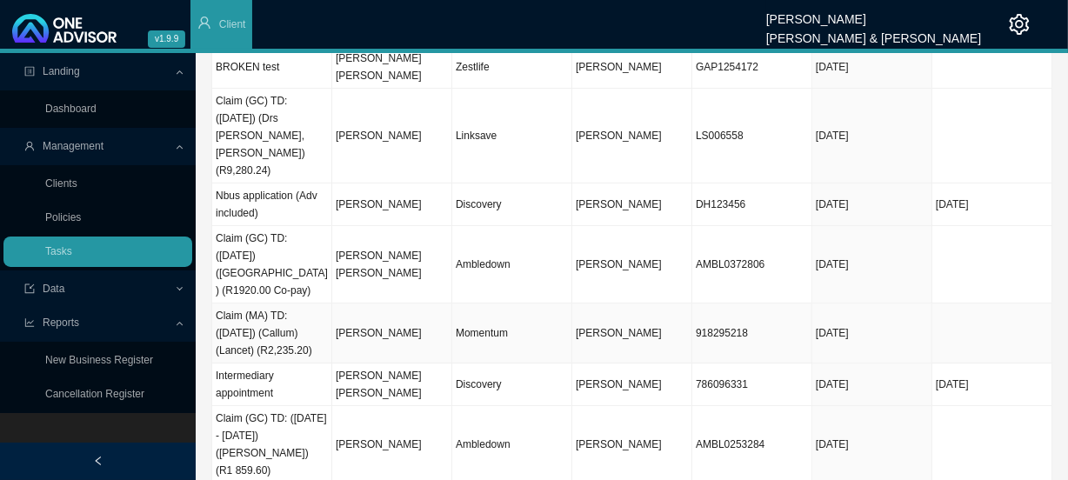
click at [538, 304] on td "Momentum" at bounding box center [512, 334] width 120 height 60
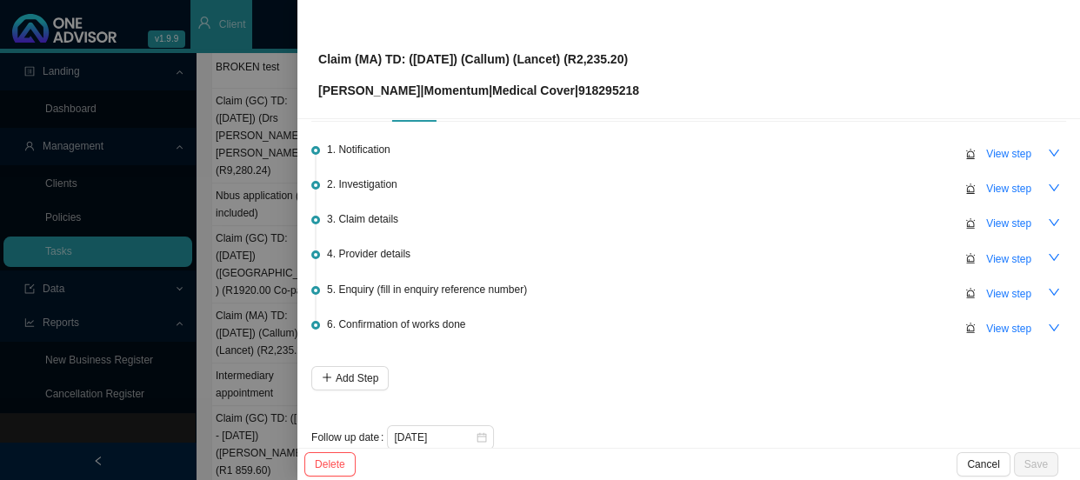
scroll to position [77, 0]
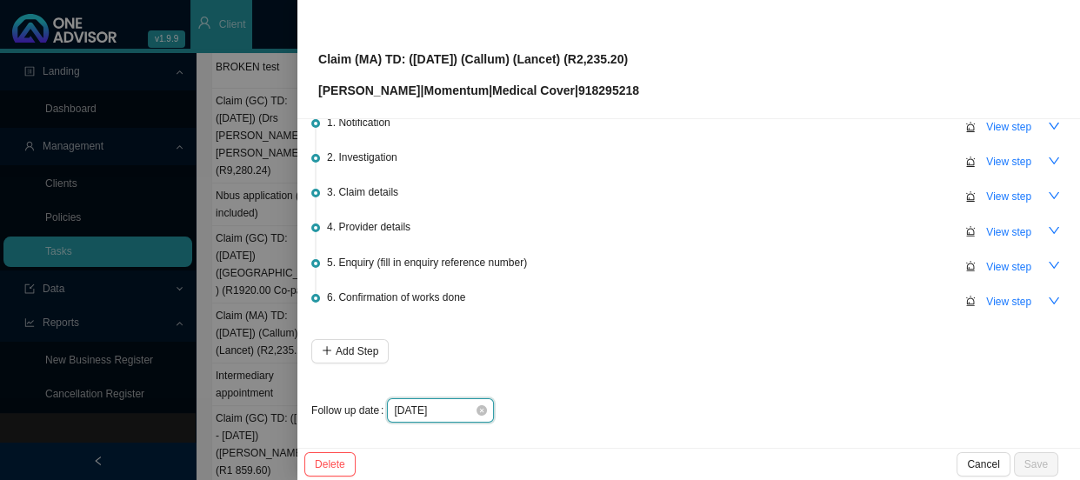
click at [443, 404] on input "[DATE]" at bounding box center [434, 410] width 81 height 17
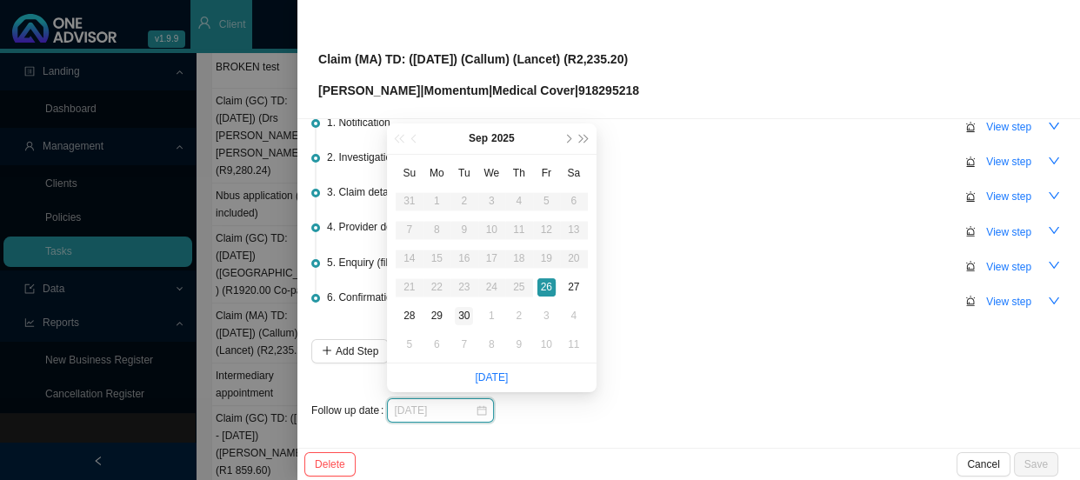
type input "[DATE]"
click at [466, 318] on div "30" at bounding box center [464, 316] width 18 height 18
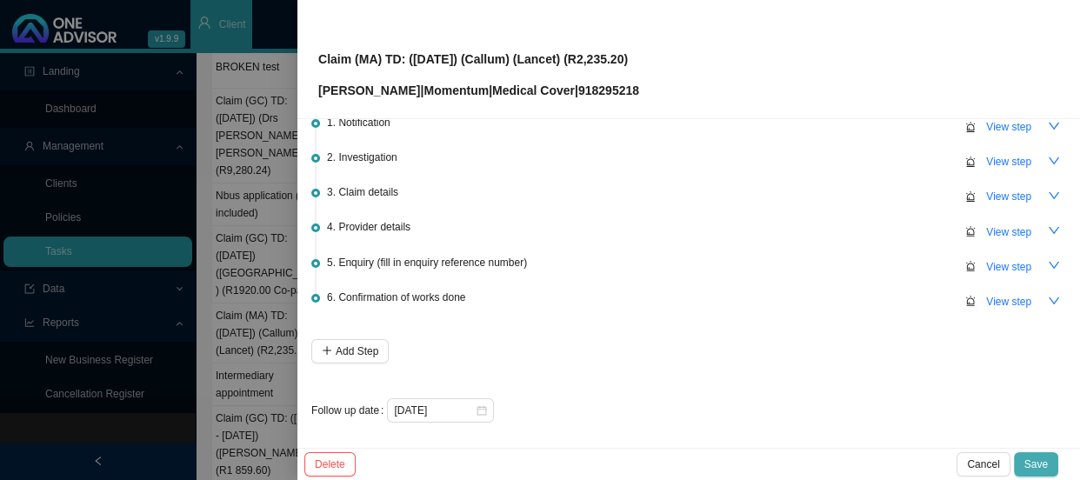
click at [1034, 464] on span "Save" at bounding box center [1036, 464] width 23 height 17
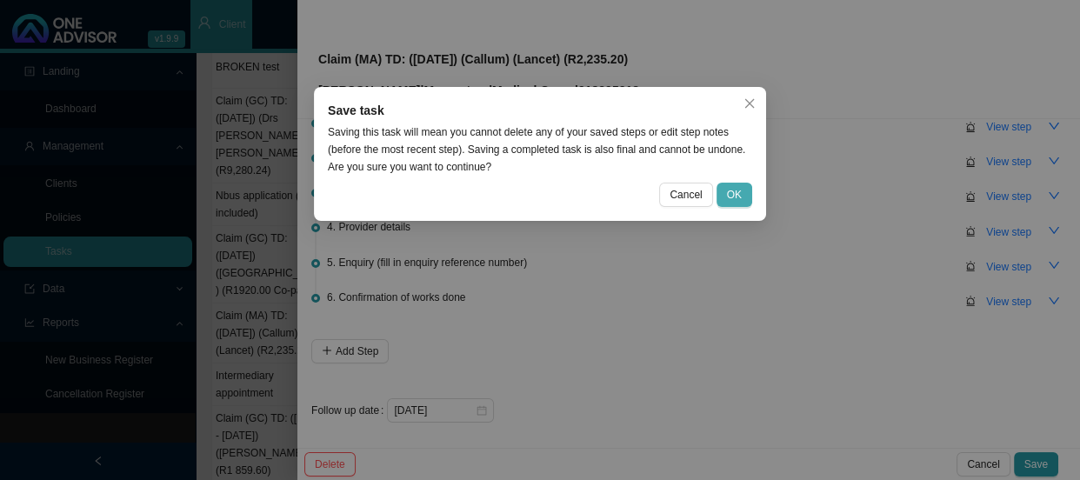
click at [740, 198] on span "OK" at bounding box center [734, 194] width 15 height 17
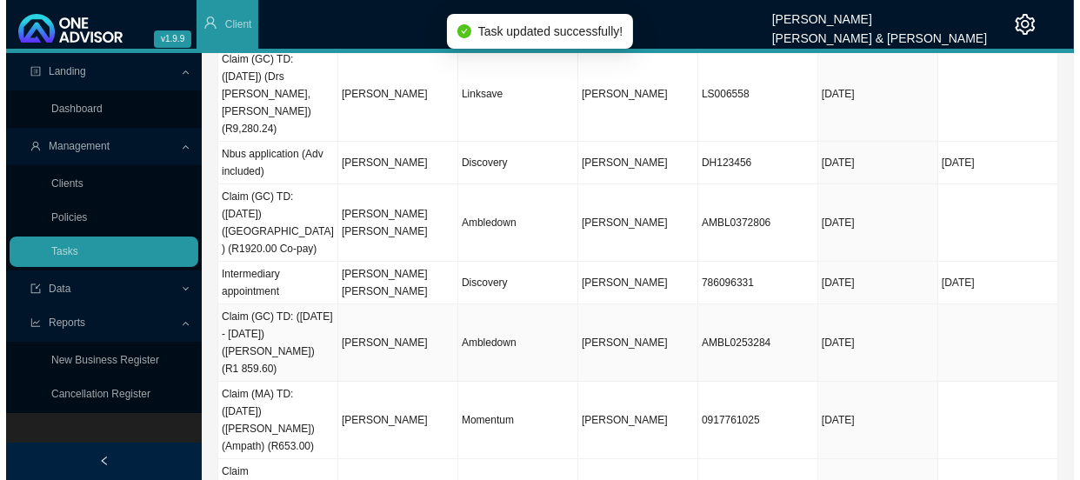
scroll to position [278, 0]
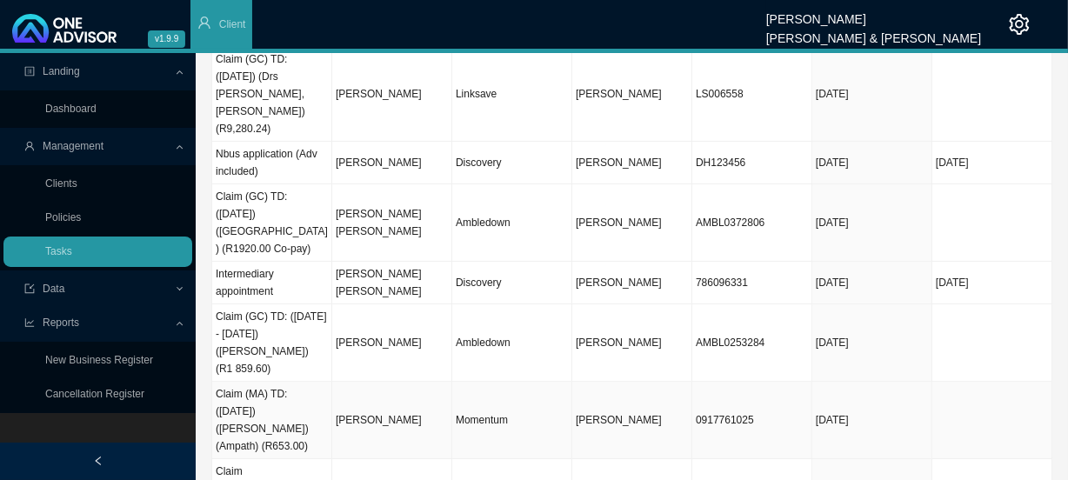
click at [530, 382] on td "Momentum" at bounding box center [512, 420] width 120 height 77
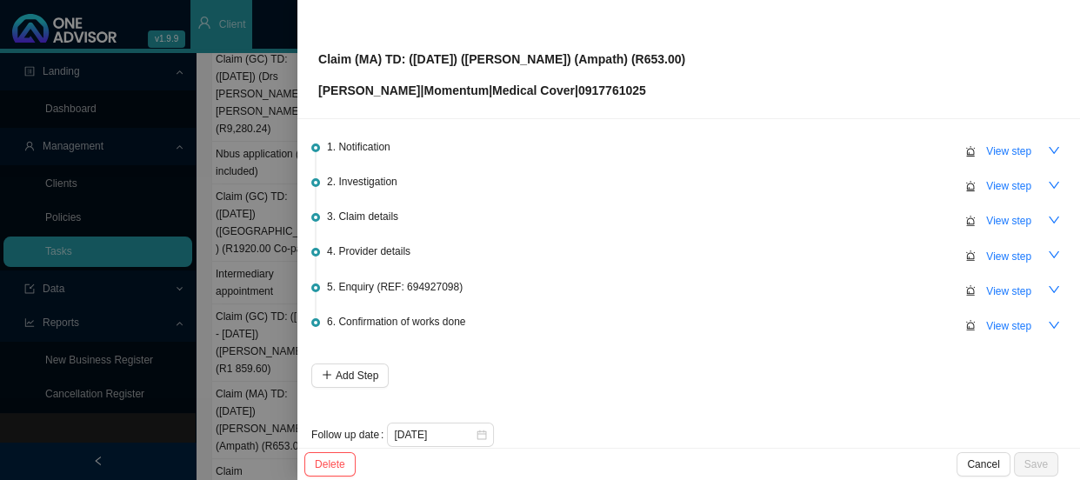
scroll to position [77, 0]
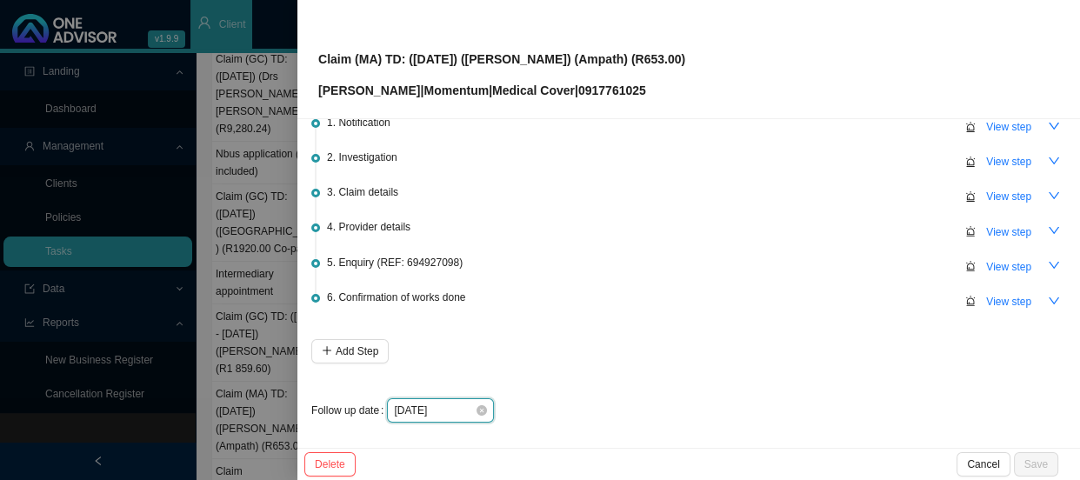
click at [461, 402] on input "[DATE]" at bounding box center [434, 410] width 81 height 17
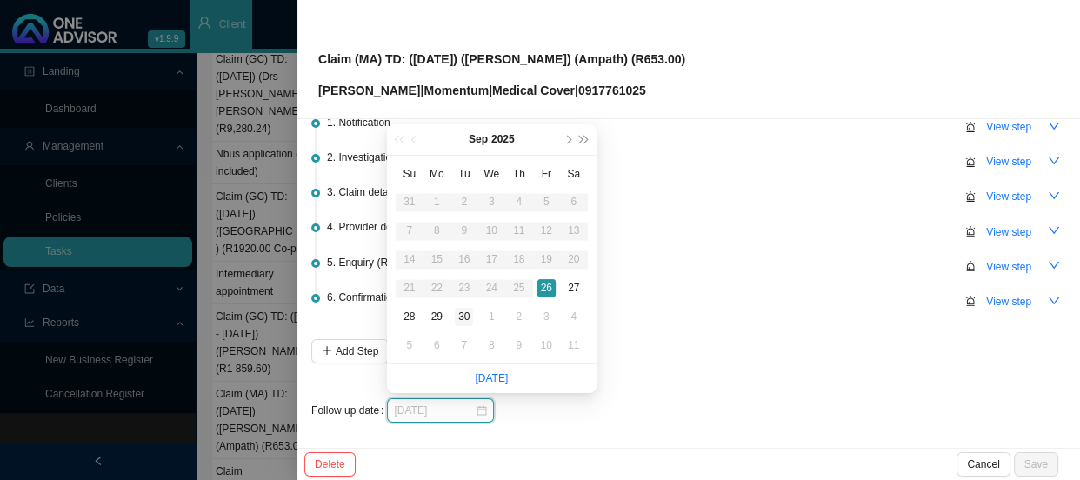
type input "[DATE]"
click at [462, 311] on div "30" at bounding box center [464, 317] width 18 height 18
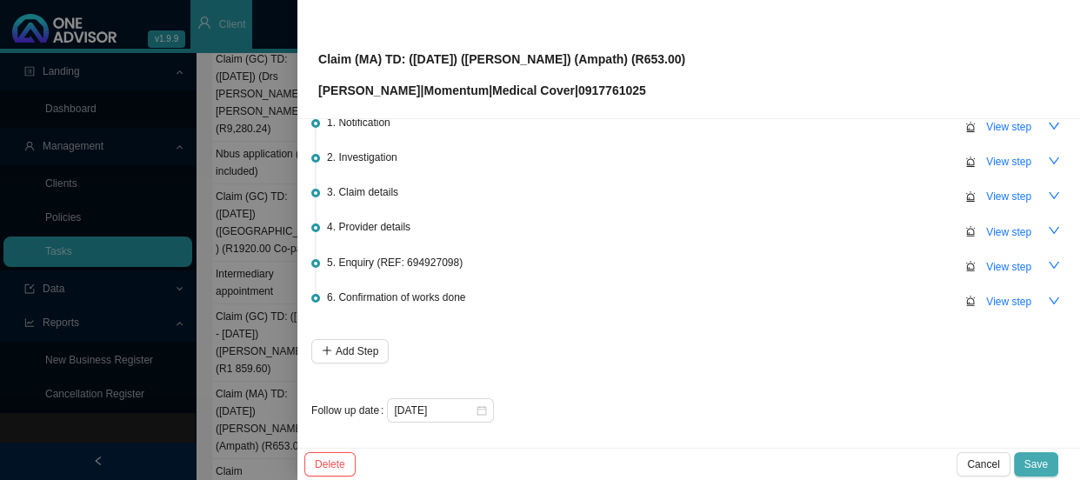
click at [1045, 465] on span "Save" at bounding box center [1036, 464] width 23 height 17
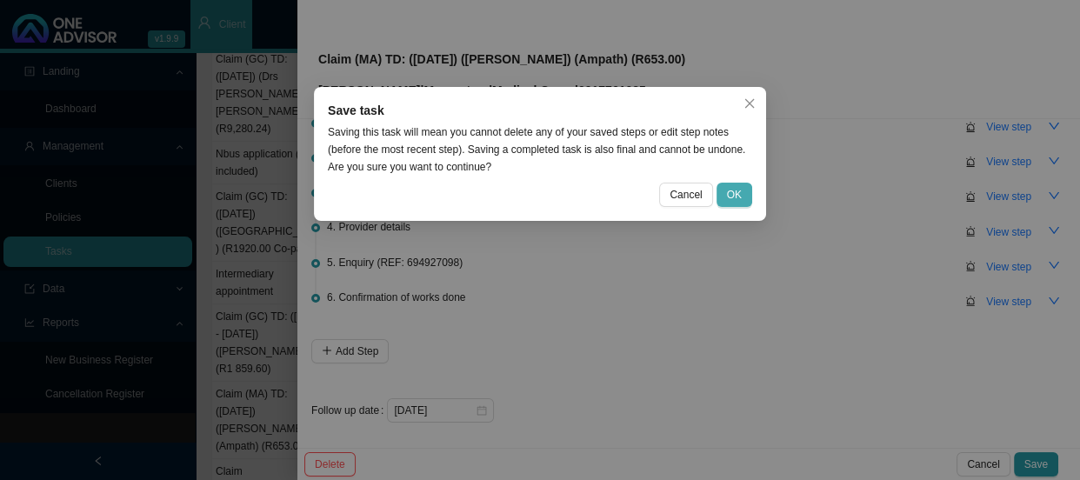
click at [744, 195] on button "OK" at bounding box center [735, 195] width 36 height 24
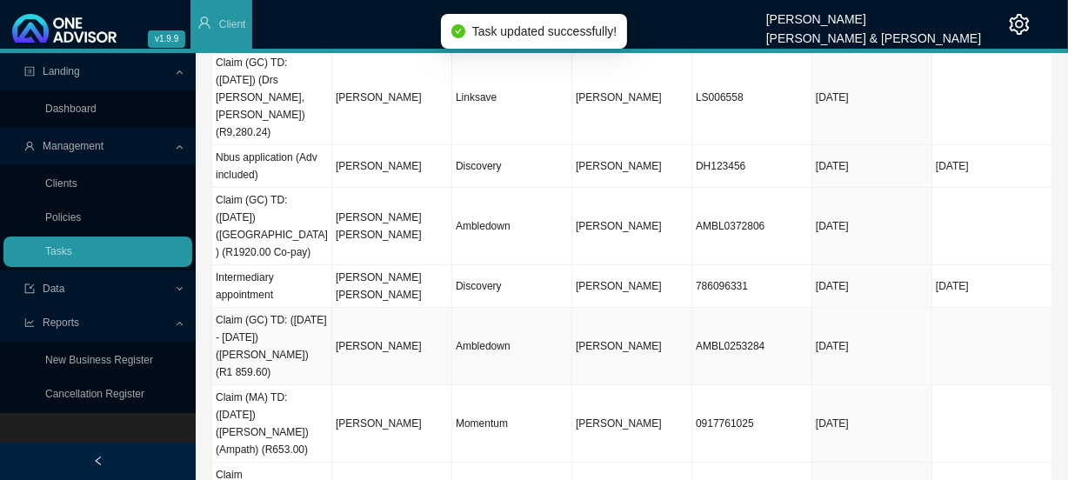
scroll to position [278, 0]
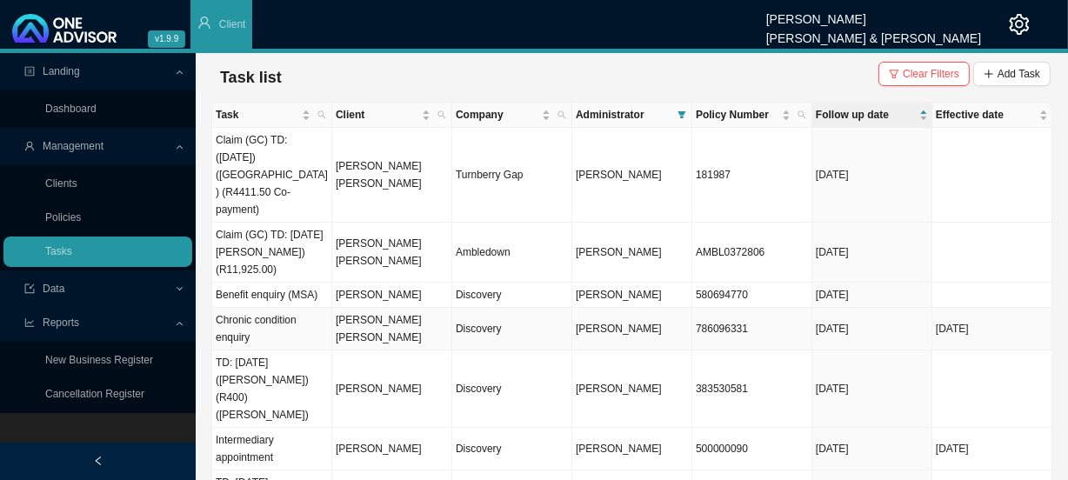
scroll to position [157, 0]
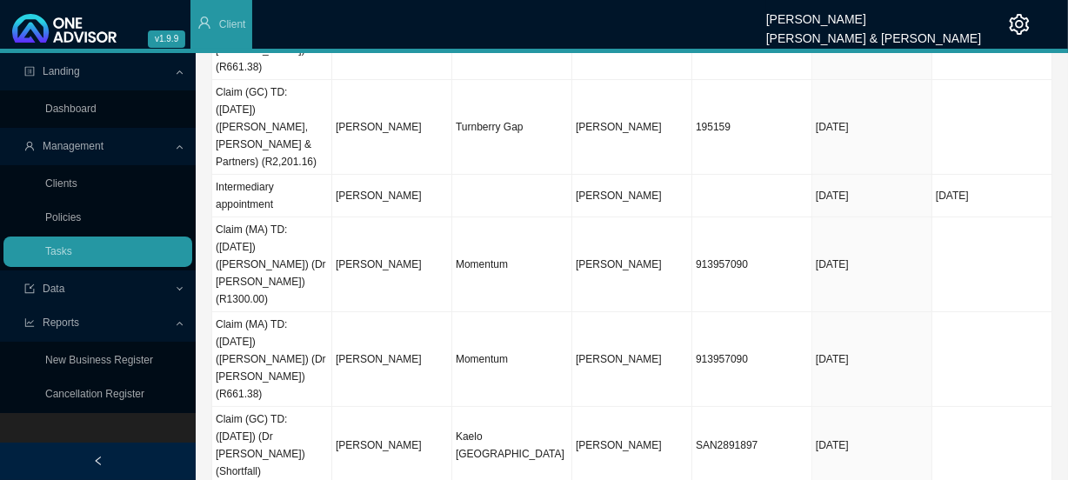
scroll to position [331, 0]
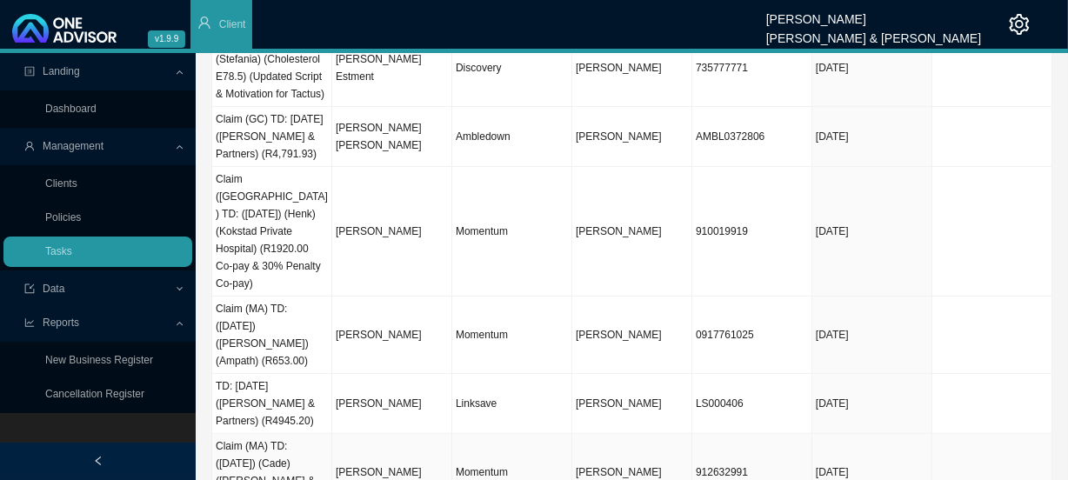
scroll to position [400, 0]
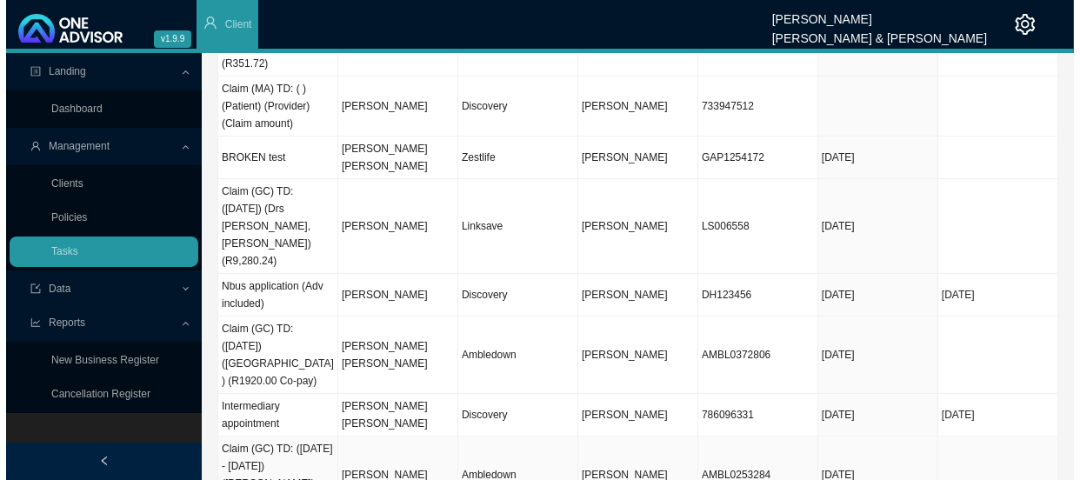
scroll to position [121, 0]
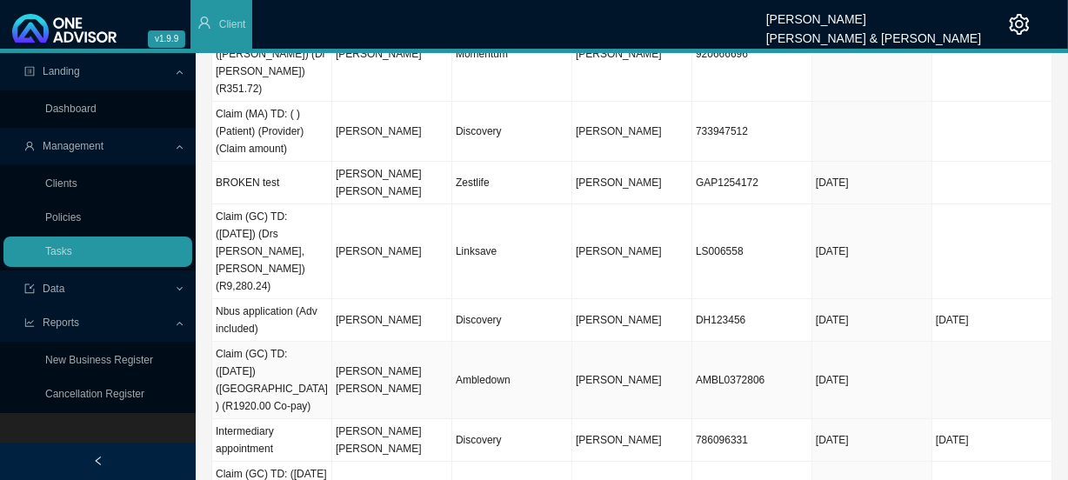
click at [532, 342] on td "Ambledown" at bounding box center [512, 380] width 120 height 77
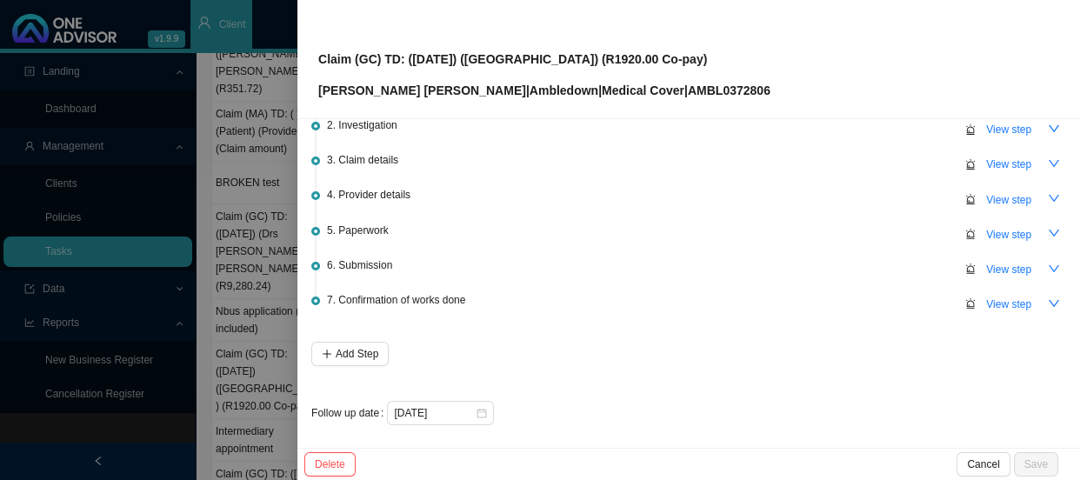
scroll to position [111, 0]
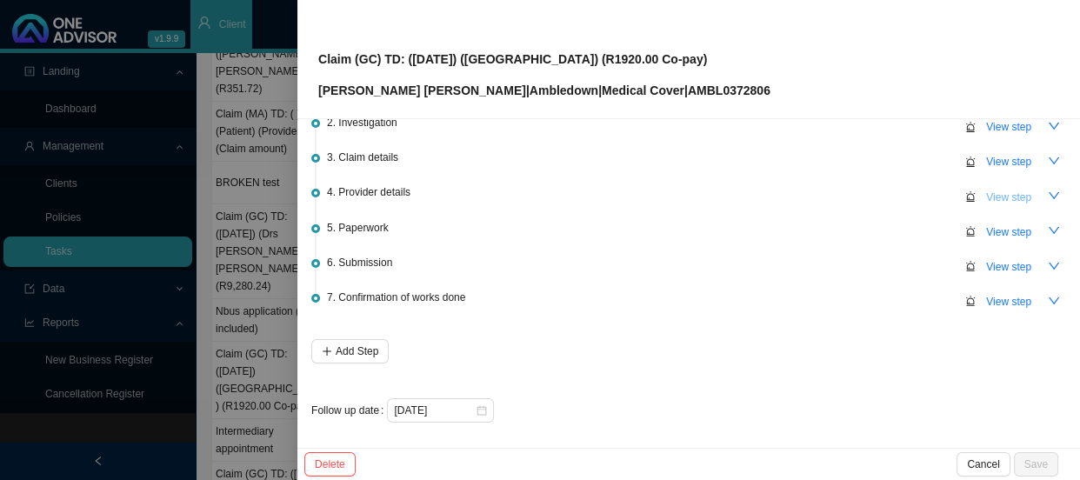
click at [987, 189] on span "View step" at bounding box center [1009, 197] width 45 height 17
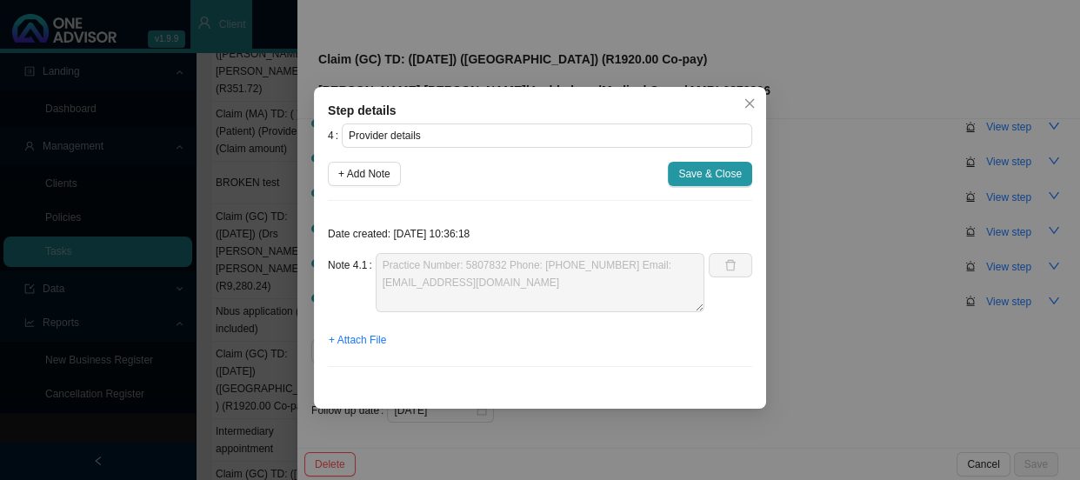
click at [855, 234] on div "Step details 4 Provider details + Add Note Save & Close Date created: [DATE] 10…" at bounding box center [540, 240] width 1080 height 480
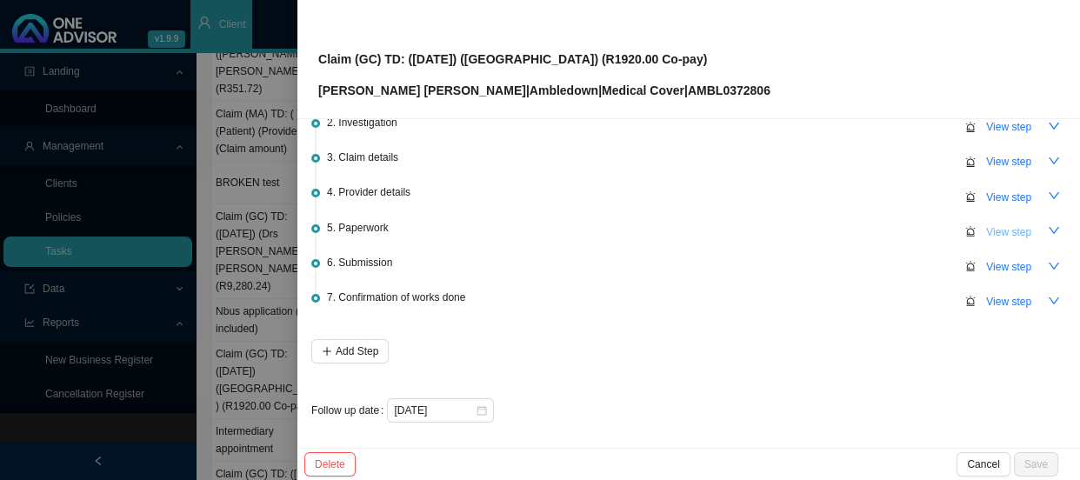
click at [1006, 226] on span "View step" at bounding box center [1009, 232] width 45 height 17
type input "Paperwork"
type textarea "Auth Letter"
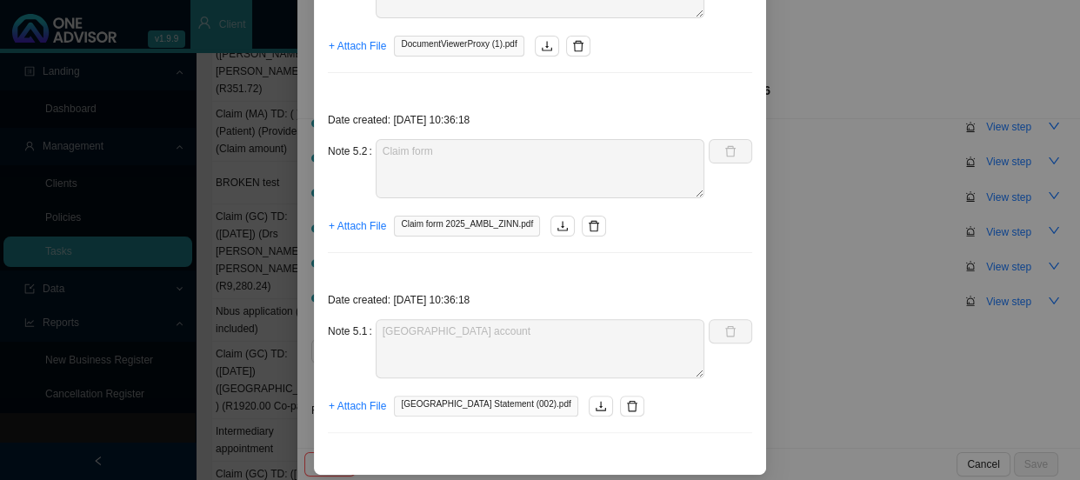
click at [870, 271] on div "Step details 5 Paperwork + Add Note Save & Close Date created: [DATE] 10:36:18 …" at bounding box center [540, 240] width 1080 height 480
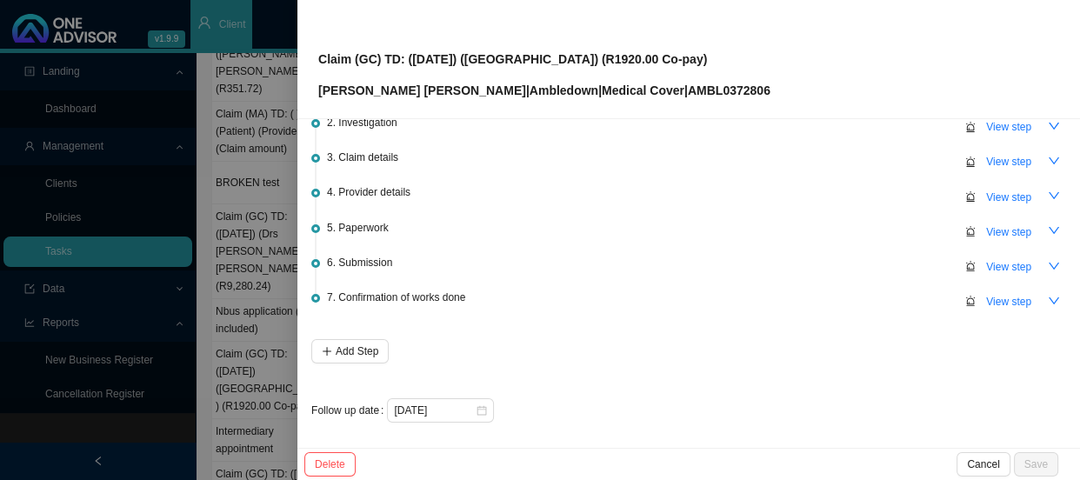
scroll to position [394, 0]
click at [268, 240] on div at bounding box center [540, 240] width 1080 height 480
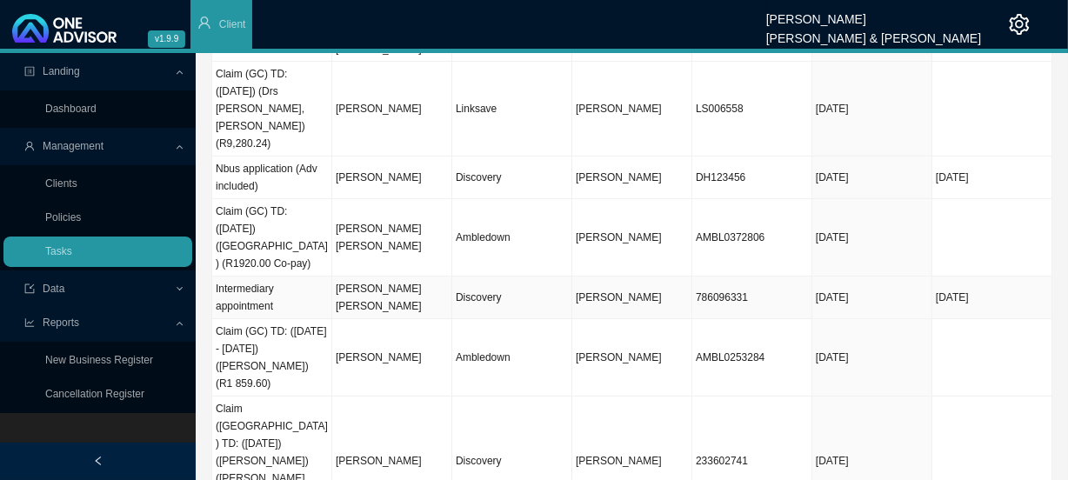
scroll to position [278, 0]
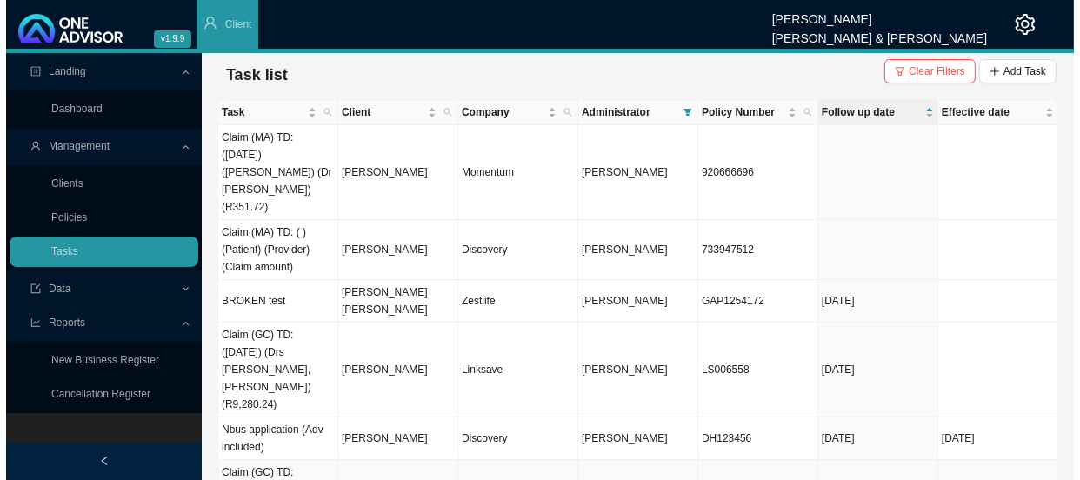
scroll to position [0, 0]
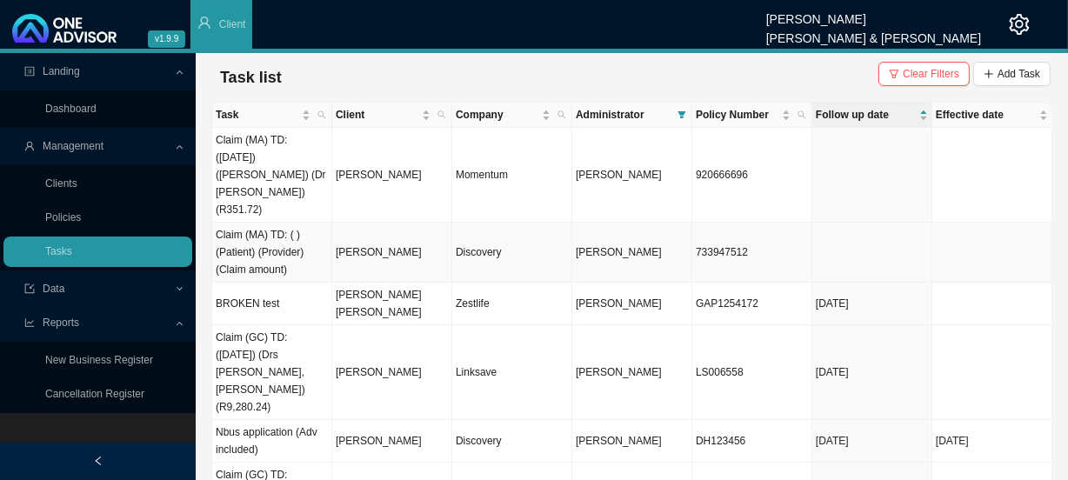
click at [489, 225] on td "Discovery" at bounding box center [512, 253] width 120 height 60
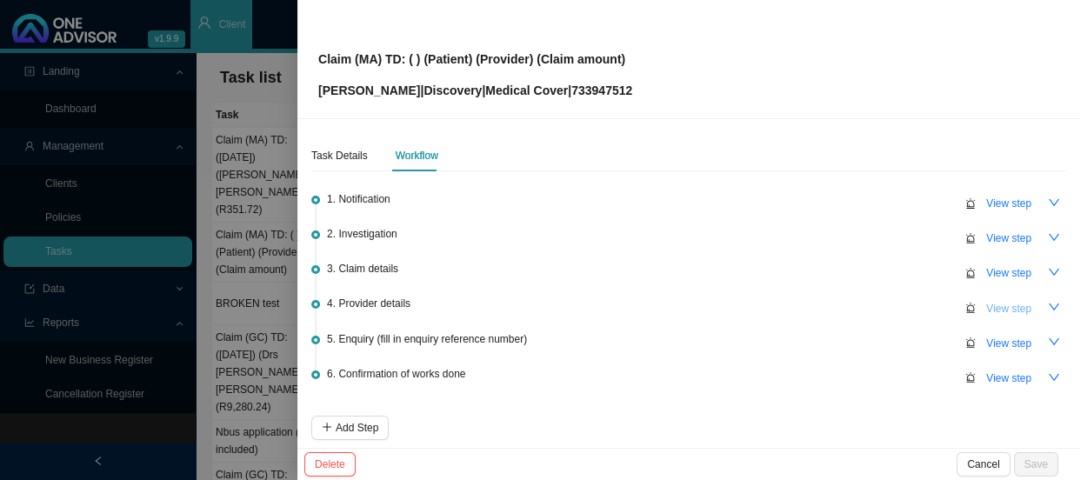
click at [987, 304] on span "View step" at bounding box center [1009, 308] width 45 height 17
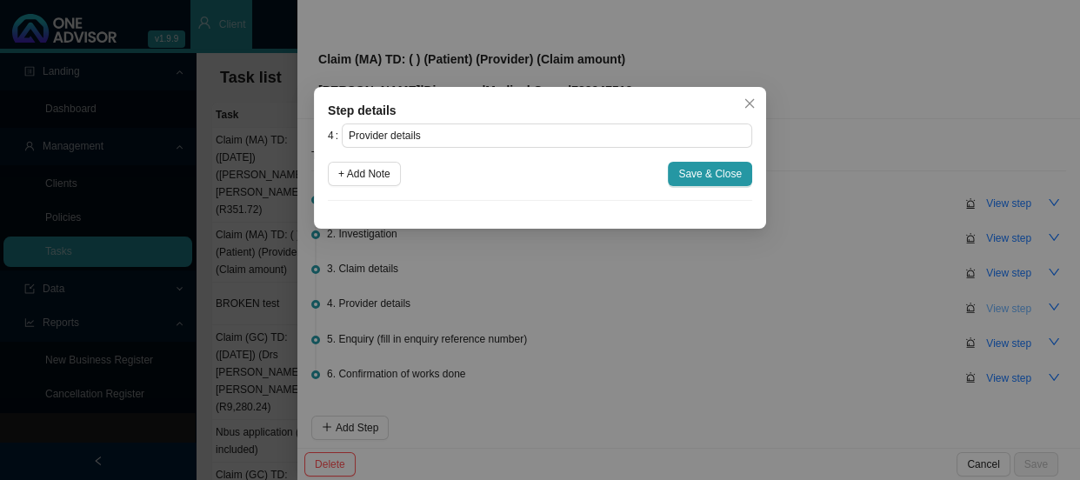
click at [987, 305] on div "Step details 4 Provider details + Add Note Save & Close Cancel OK" at bounding box center [540, 240] width 1080 height 480
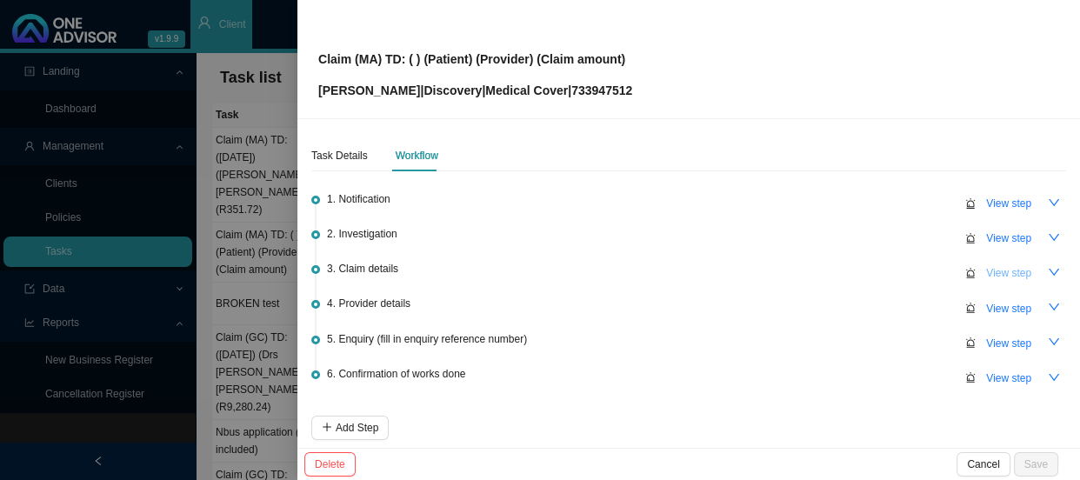
click at [1000, 270] on span "View step" at bounding box center [1009, 272] width 45 height 17
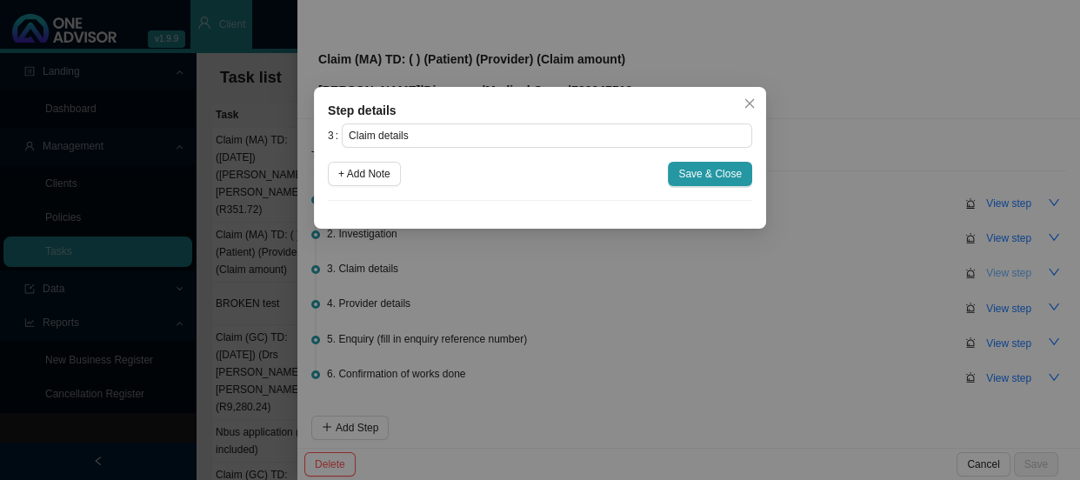
click at [1000, 270] on div "Step details 3 Claim details + Add Note Save & Close Cancel OK" at bounding box center [540, 240] width 1080 height 480
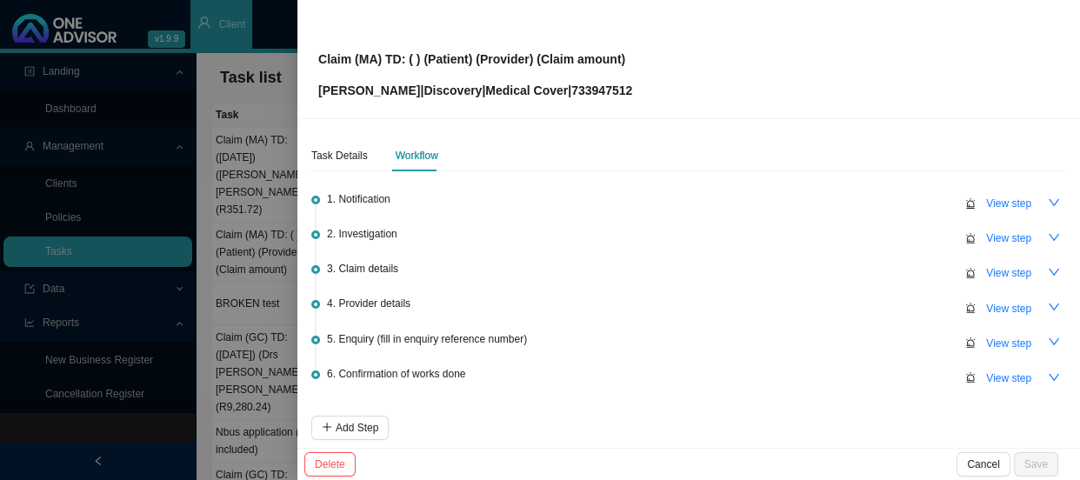
click at [1003, 226] on button "View step" at bounding box center [1009, 238] width 66 height 24
type input "Investigation"
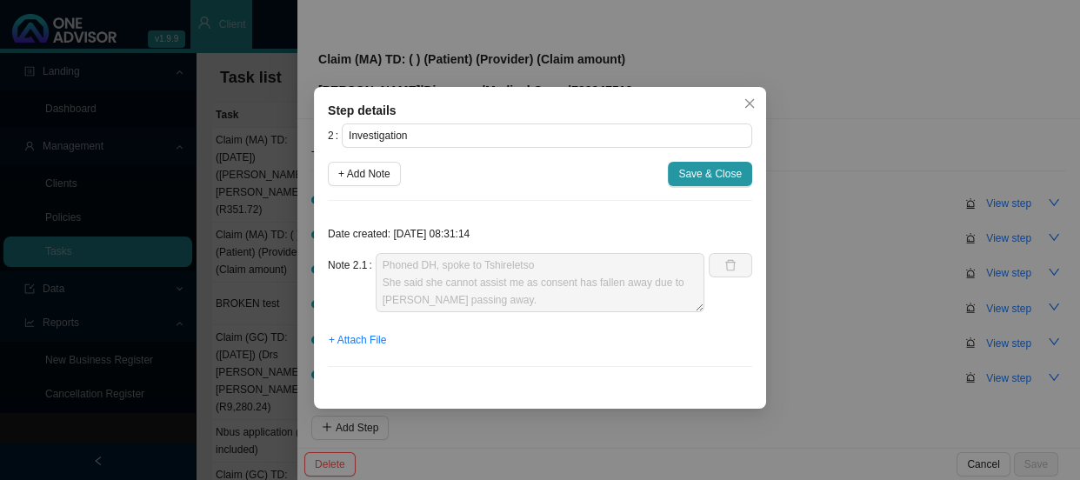
click at [763, 104] on div "Step details 2 Investigation + Add Note Save & Close Date created: [DATE] 08:31…" at bounding box center [540, 248] width 452 height 322
click at [723, 171] on span "Save & Close" at bounding box center [711, 173] width 64 height 17
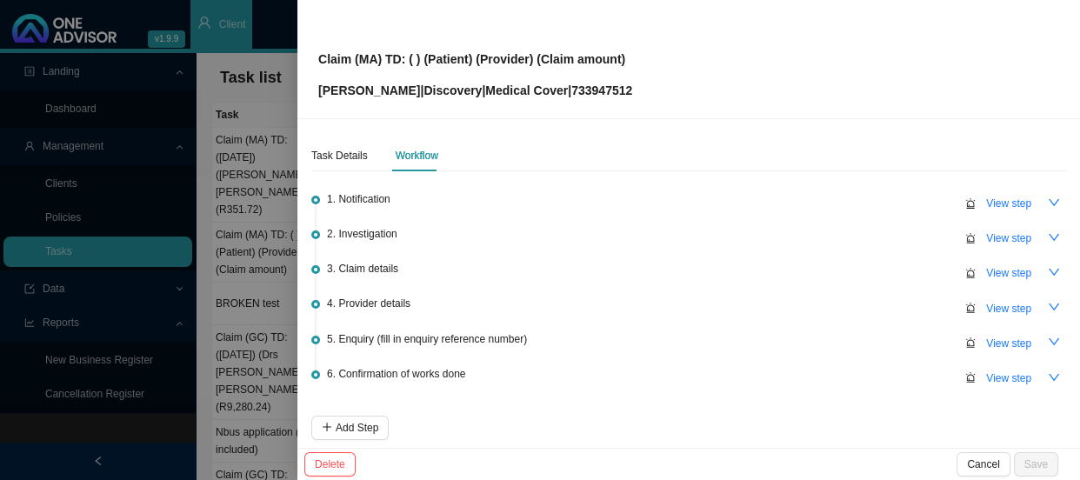
click at [255, 214] on div at bounding box center [540, 240] width 1080 height 480
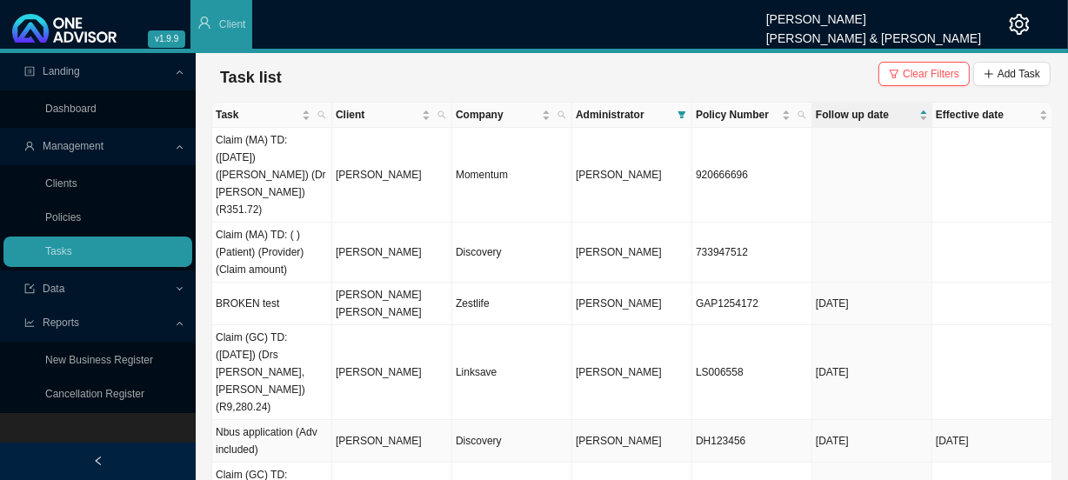
click at [372, 420] on td "[PERSON_NAME]" at bounding box center [392, 441] width 120 height 43
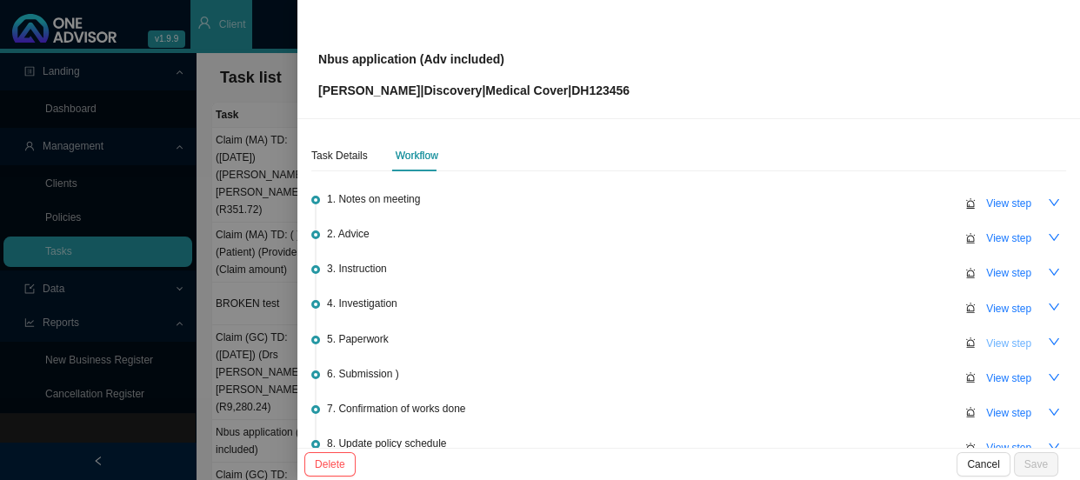
click at [987, 342] on span "View step" at bounding box center [1009, 343] width 45 height 17
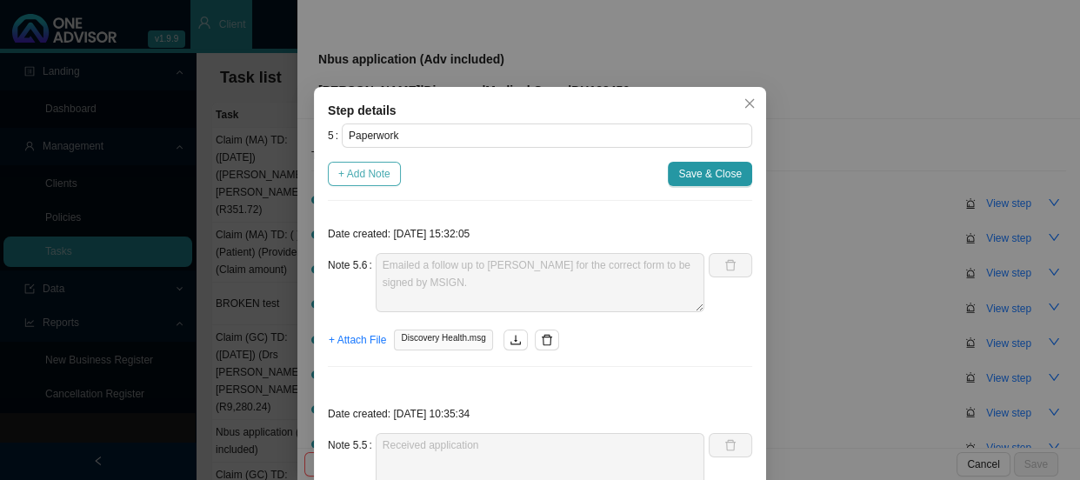
click at [378, 171] on span "+ Add Note" at bounding box center [364, 173] width 52 height 17
type textarea "Emailed a follow up to [PERSON_NAME] for the correct form to be signed by MSIGN."
type textarea "Received application"
type textarea "Emailed forms to [PERSON_NAME] again"
type textarea "Phoned [PERSON_NAME] 072 858 7505 - No answer. Left a message."
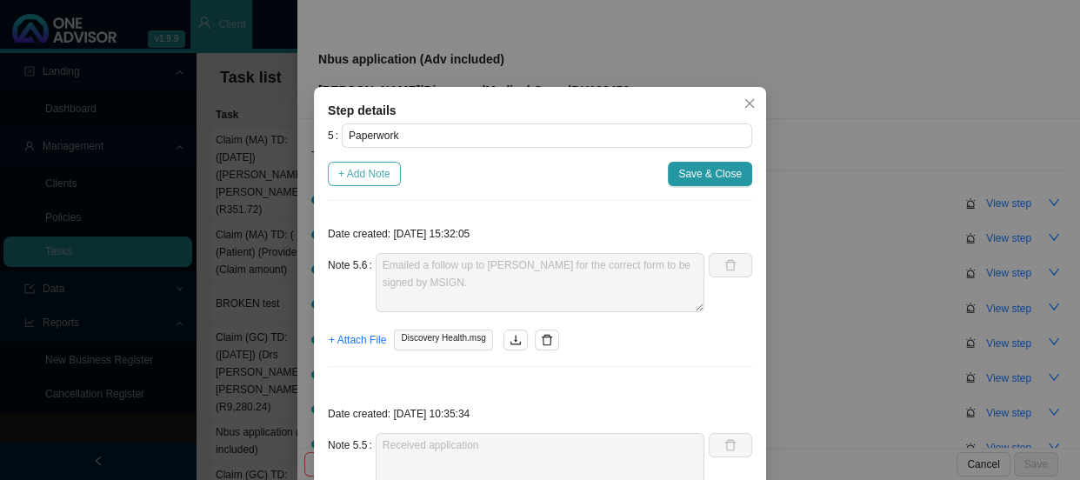
type textarea "[DATE] - Emailed a follow up to [PERSON_NAME]"
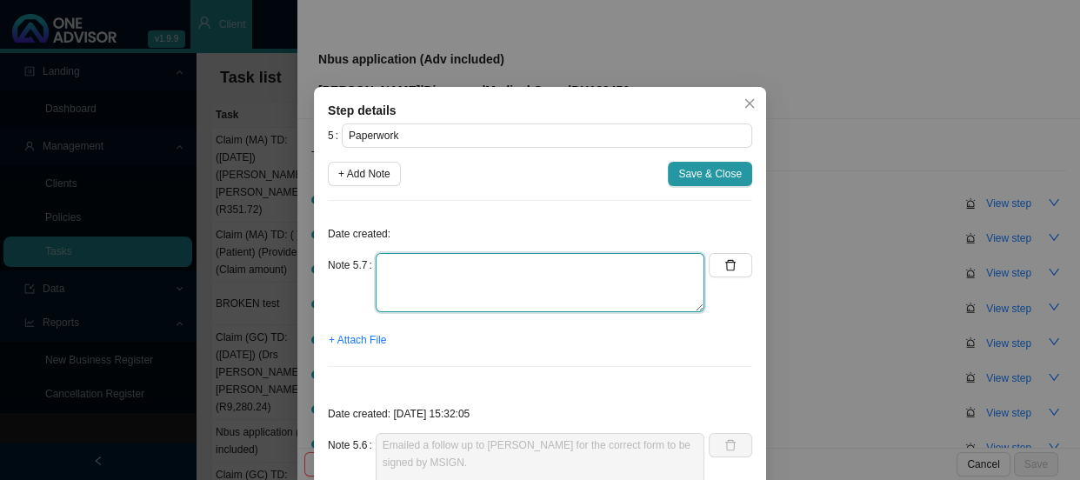
click at [449, 270] on textarea at bounding box center [540, 282] width 329 height 59
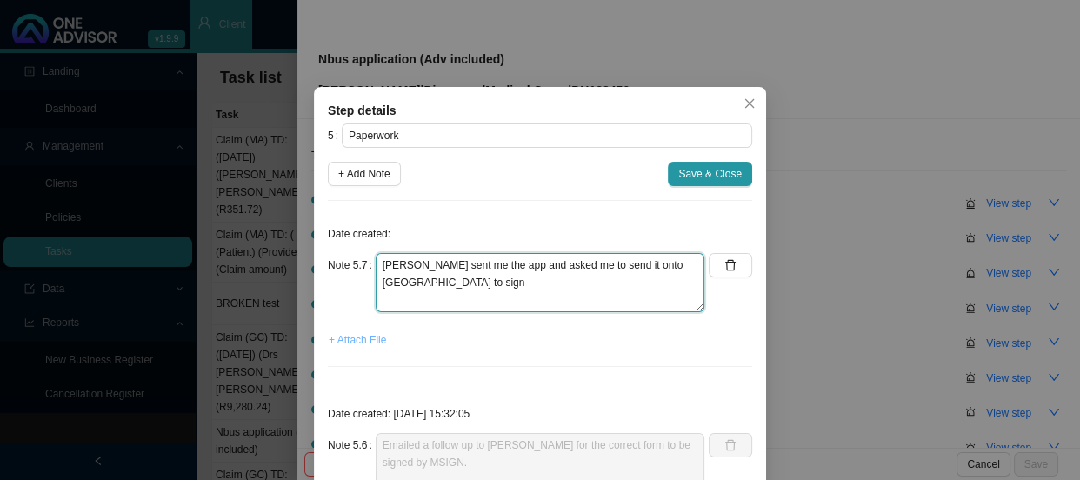
type textarea "[PERSON_NAME] sent me the app and asked me to send it onto [GEOGRAPHIC_DATA] to…"
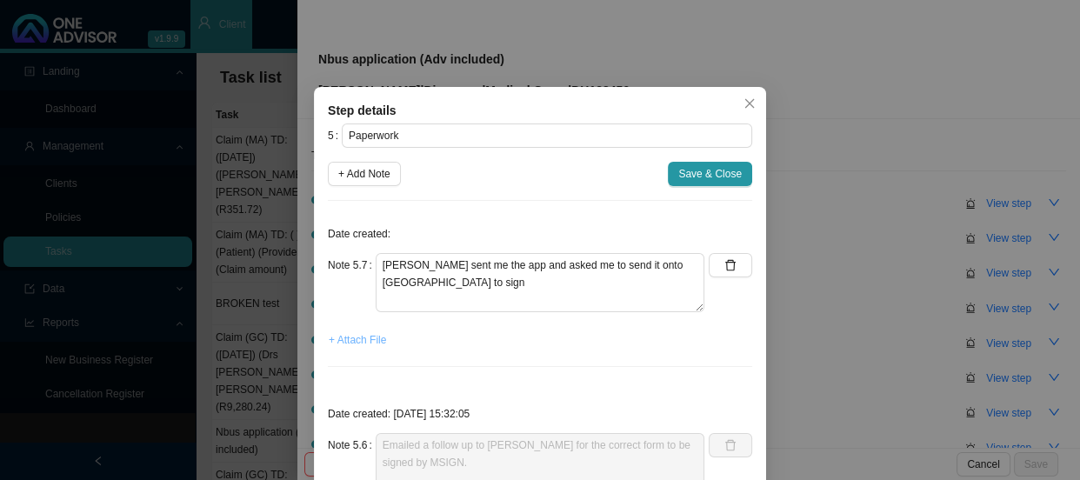
click at [347, 342] on span "+ Attach File" at bounding box center [357, 339] width 57 height 17
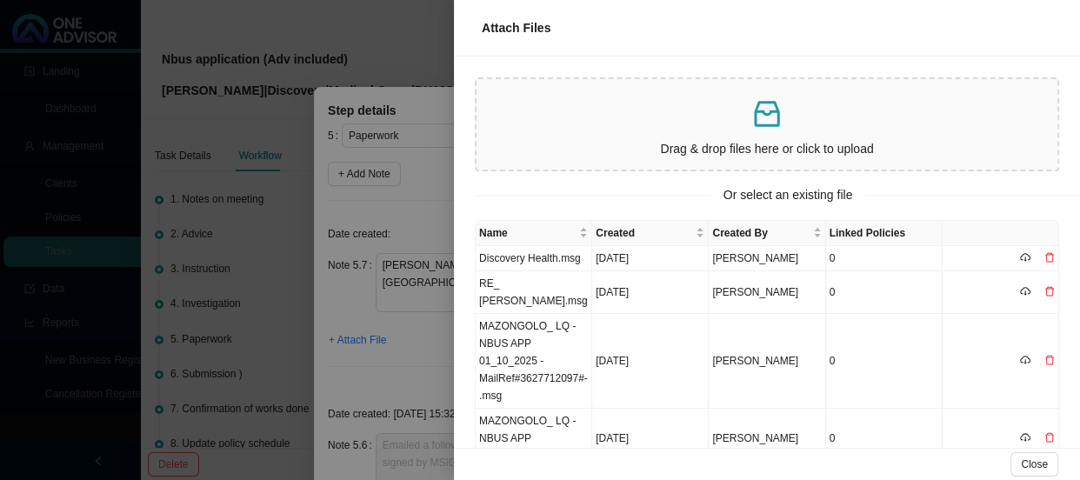
drag, startPoint x: 391, startPoint y: 218, endPoint x: 371, endPoint y: 201, distance: 26.5
click at [391, 218] on div at bounding box center [540, 240] width 1080 height 480
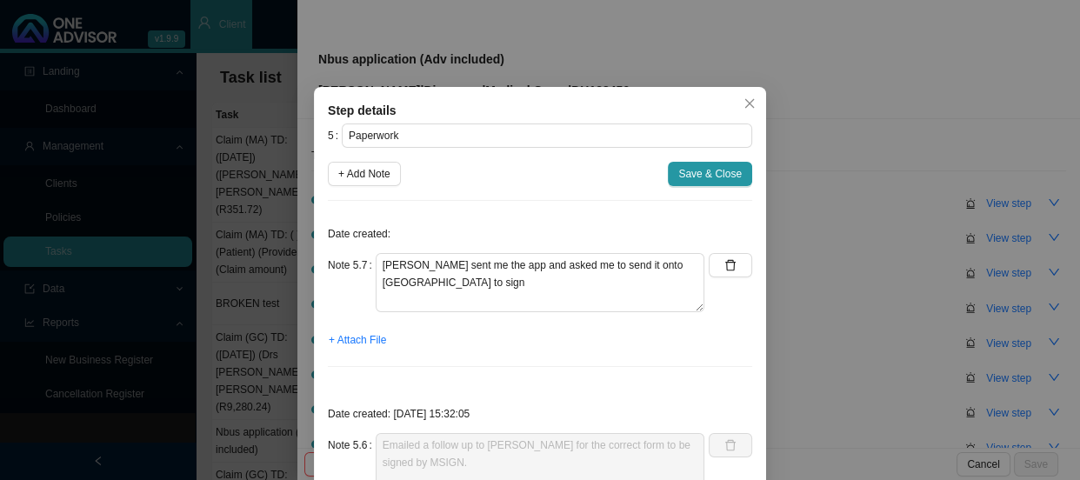
click at [351, 168] on span "+ Add Note" at bounding box center [364, 173] width 52 height 17
type textarea "[PERSON_NAME] sent me the app and asked me to send it onto [GEOGRAPHIC_DATA] to…"
type textarea "Emailed a follow up to [PERSON_NAME] for the correct form to be signed by MSIGN."
type textarea "Received application"
type textarea "Emailed forms to [PERSON_NAME] again"
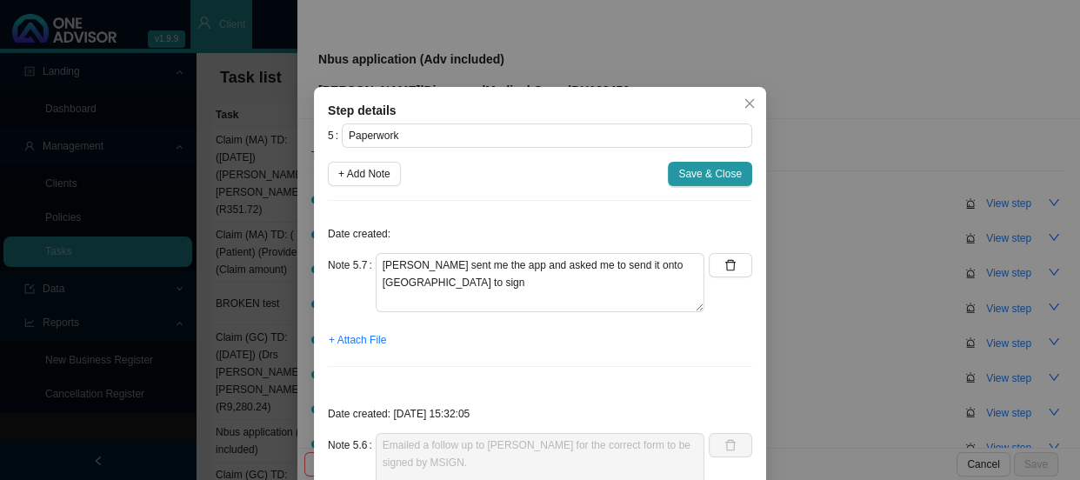
type textarea "Phoned [PERSON_NAME] 072 858 7505 - No answer. Left a message."
type textarea "[DATE] - Emailed a follow up to [PERSON_NAME]"
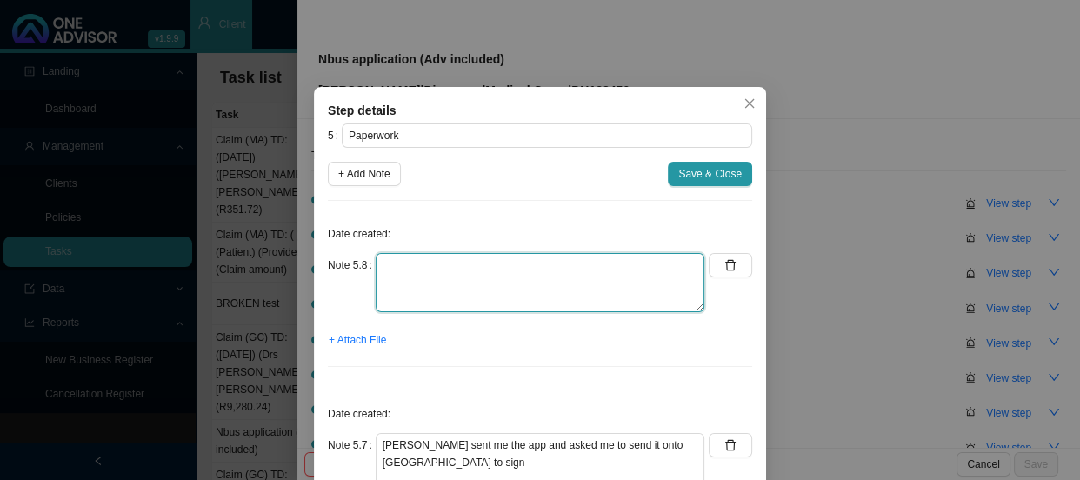
click at [410, 275] on textarea at bounding box center [540, 282] width 329 height 59
type textarea "Sent form to [PERSON_NAME] to sign"
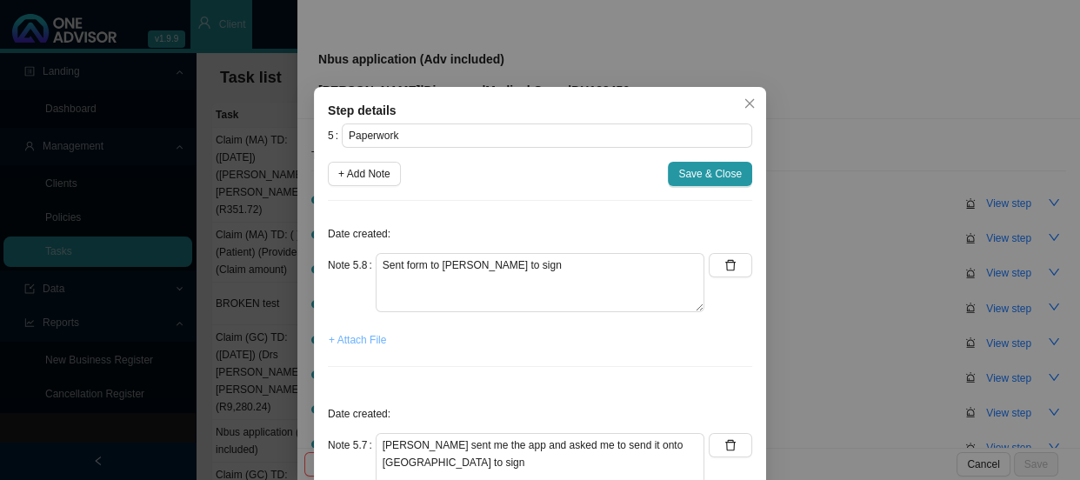
click at [374, 338] on span "+ Attach File" at bounding box center [357, 339] width 57 height 17
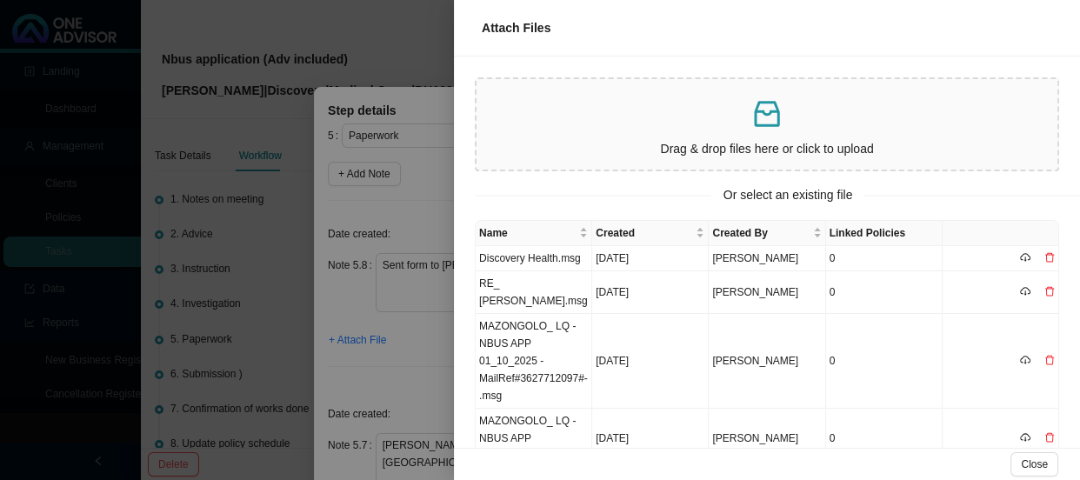
click at [395, 328] on div at bounding box center [540, 240] width 1080 height 480
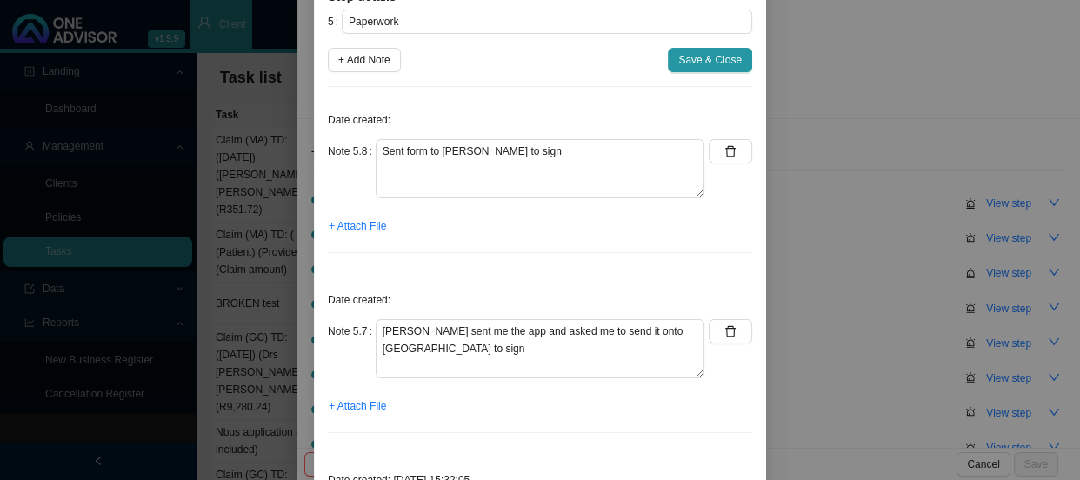
scroll to position [316, 0]
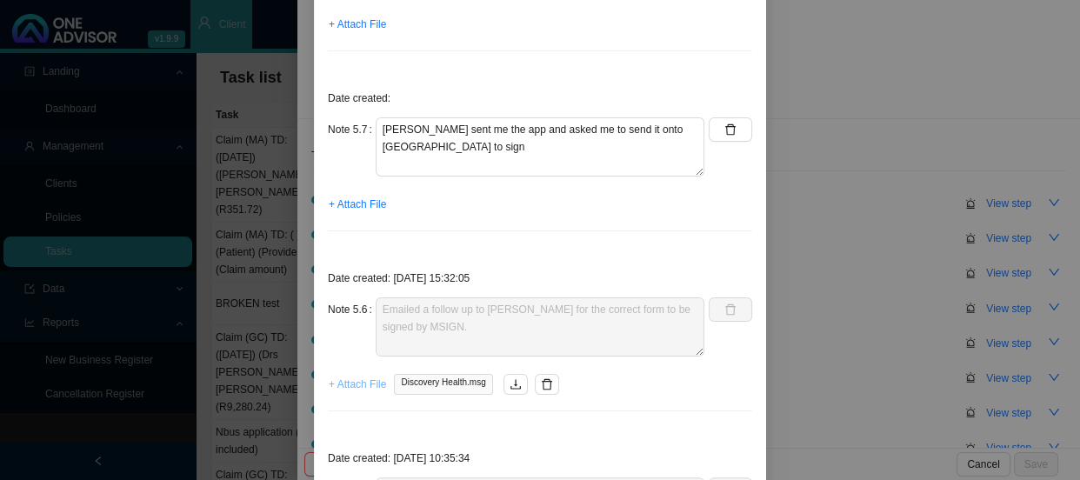
click at [349, 386] on span "+ Attach File" at bounding box center [357, 384] width 57 height 17
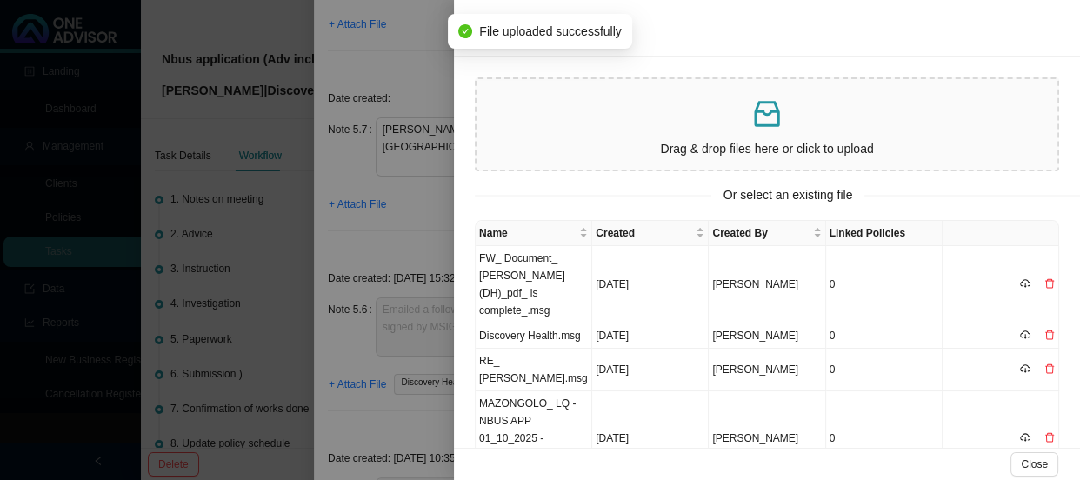
click at [427, 237] on div at bounding box center [540, 240] width 1080 height 480
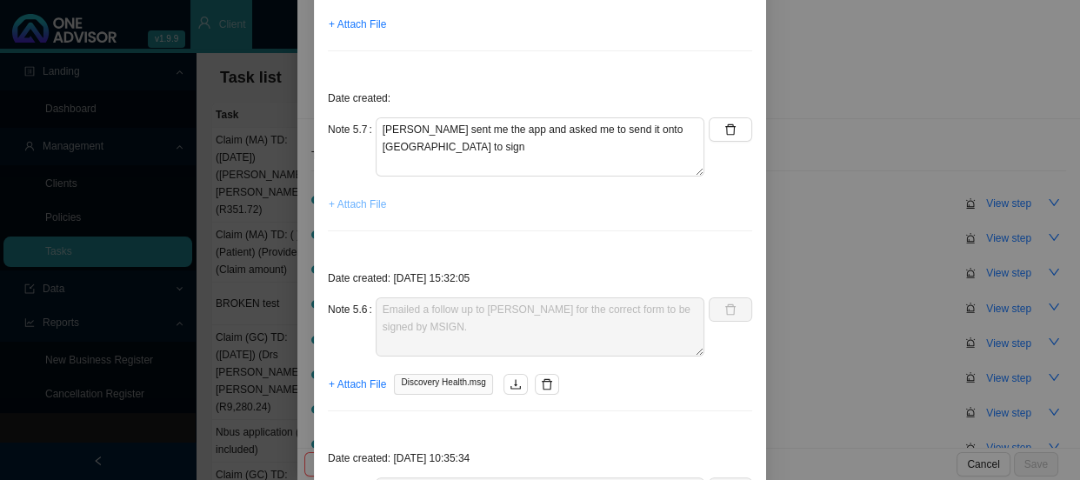
click at [368, 206] on span "+ Attach File" at bounding box center [357, 204] width 57 height 17
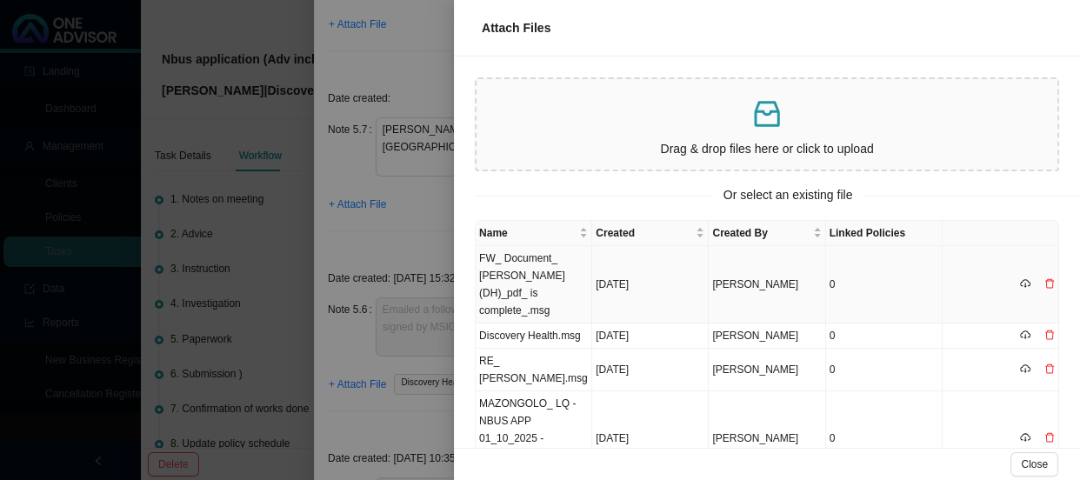
click at [551, 272] on td "FW_ Document_ [PERSON_NAME] (DH)_pdf_ is complete_.msg" at bounding box center [534, 284] width 117 height 77
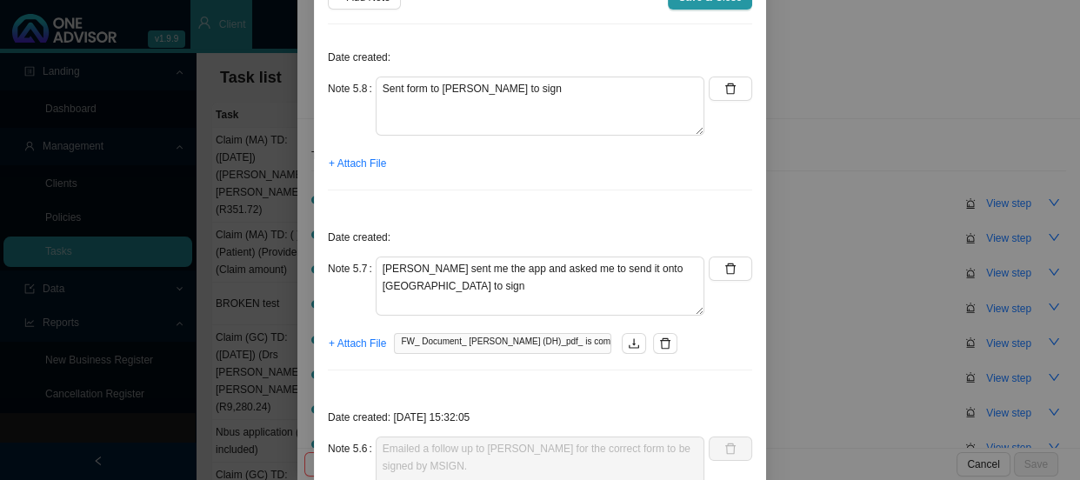
scroll to position [0, 0]
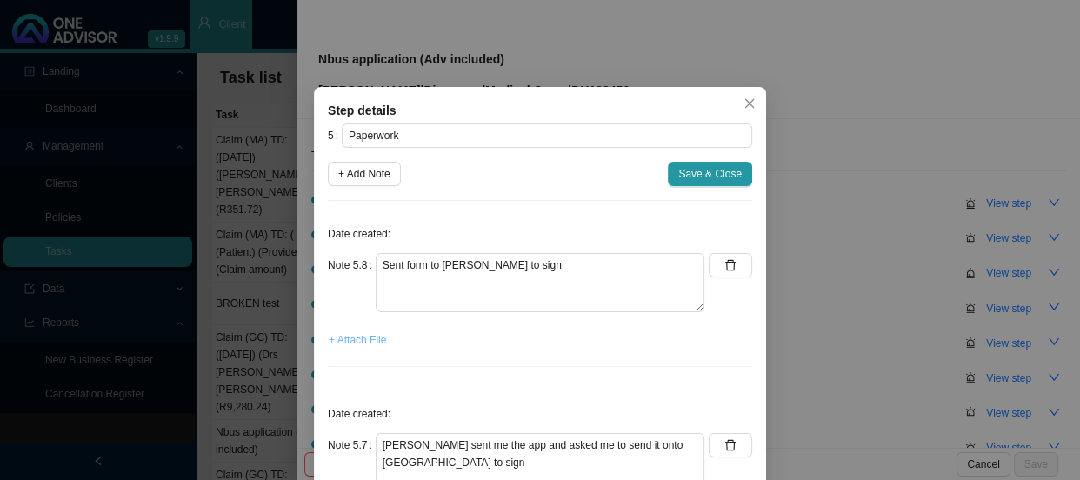
click at [352, 340] on span "+ Attach File" at bounding box center [357, 339] width 57 height 17
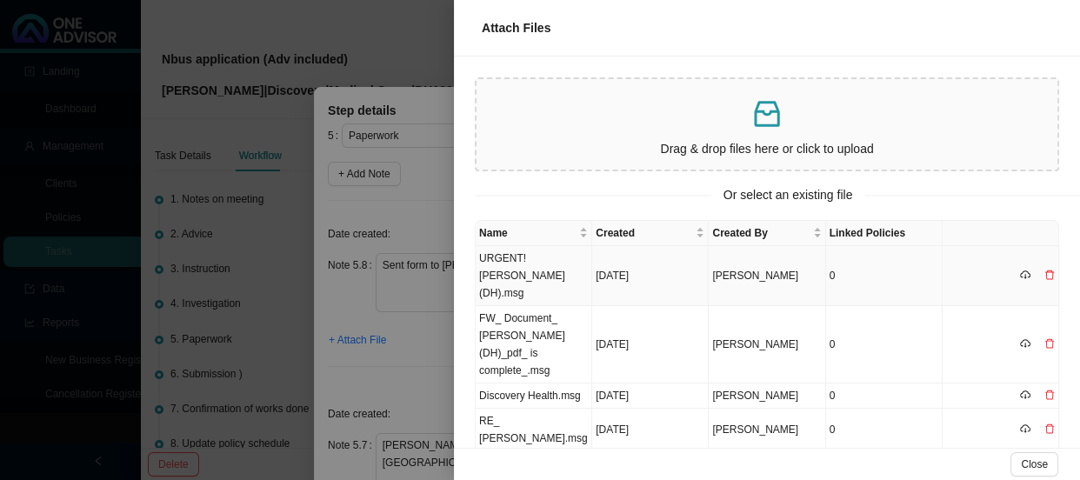
click at [533, 270] on td "URGENT! [PERSON_NAME] (DH).msg" at bounding box center [534, 276] width 117 height 60
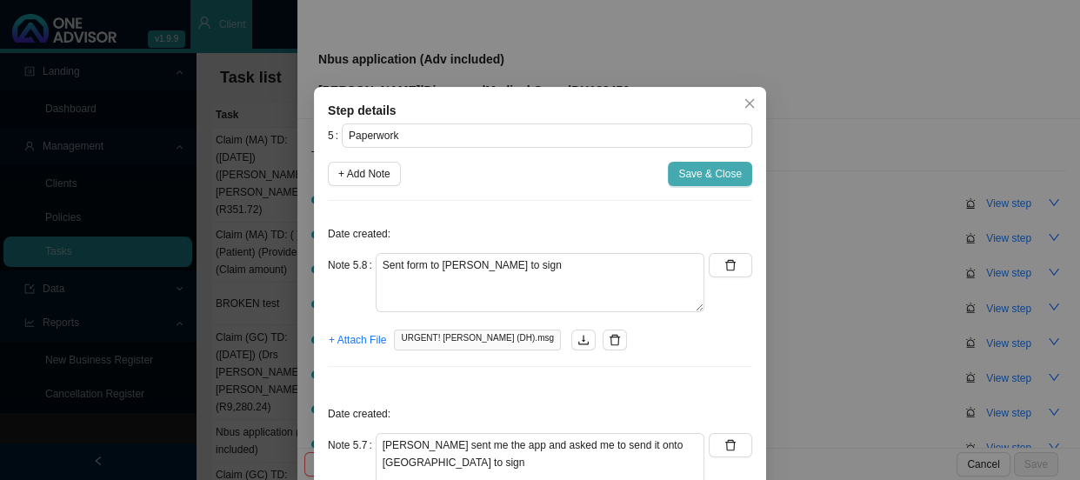
click at [681, 173] on span "Save & Close" at bounding box center [711, 173] width 64 height 17
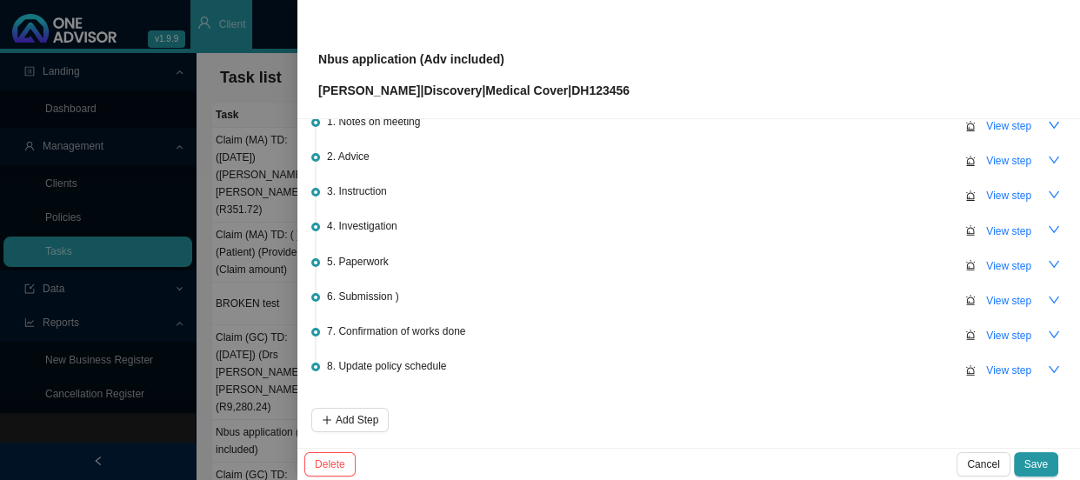
scroll to position [145, 0]
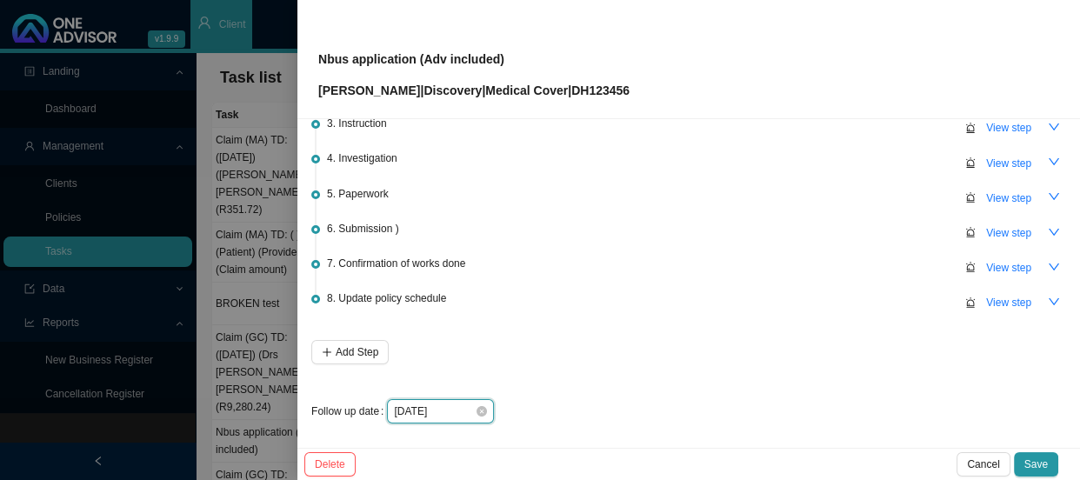
click at [454, 403] on input "[DATE]" at bounding box center [434, 411] width 81 height 17
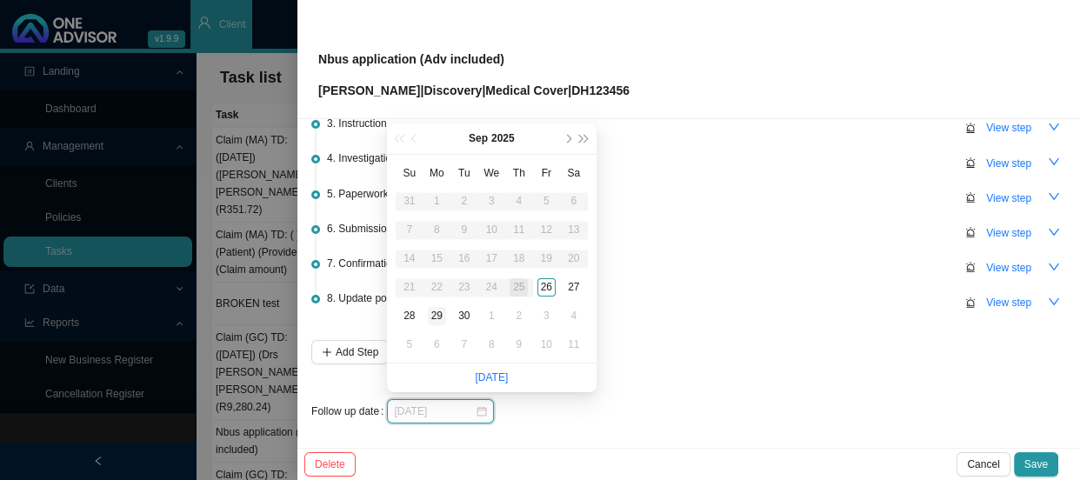
type input "[DATE]"
click at [429, 318] on div "29" at bounding box center [437, 316] width 18 height 18
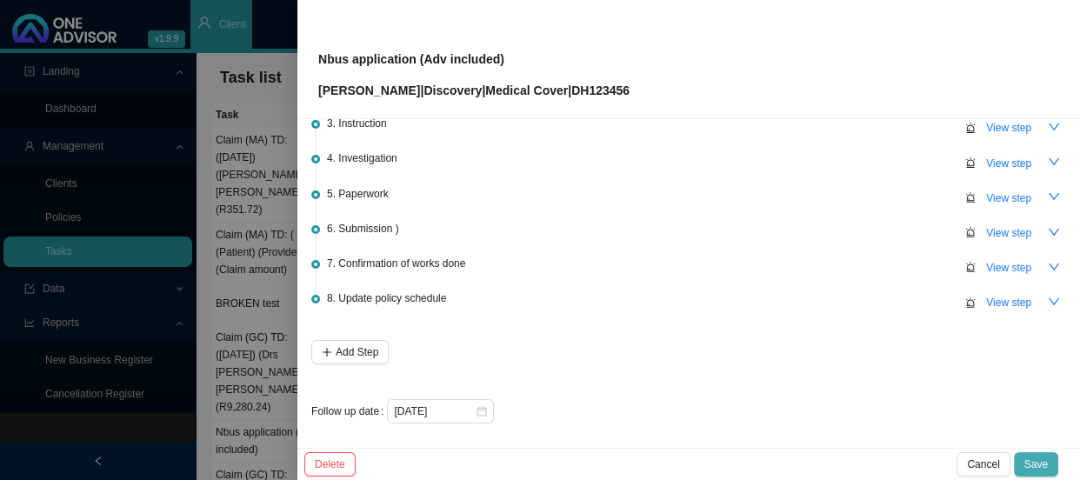
click at [1022, 465] on button "Save" at bounding box center [1036, 464] width 44 height 24
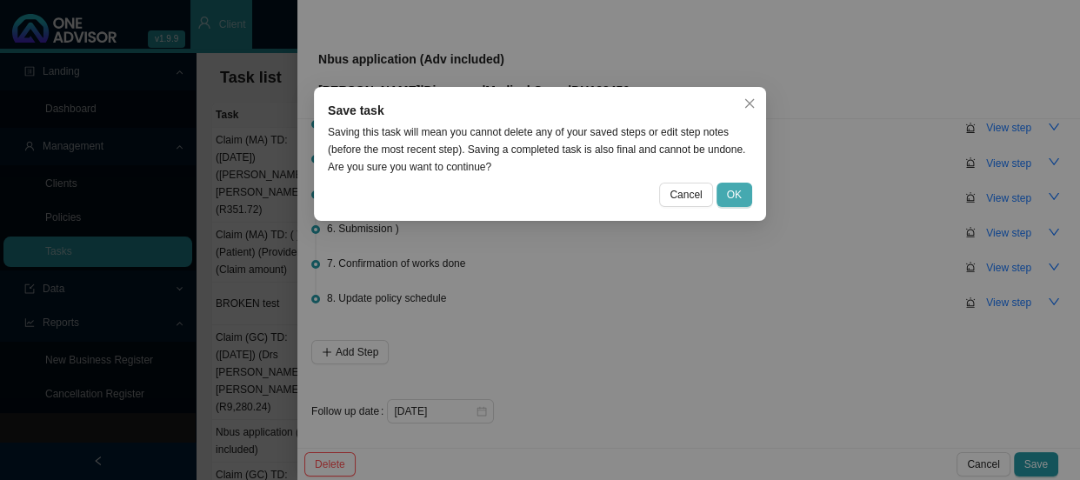
click at [734, 190] on span "OK" at bounding box center [734, 194] width 15 height 17
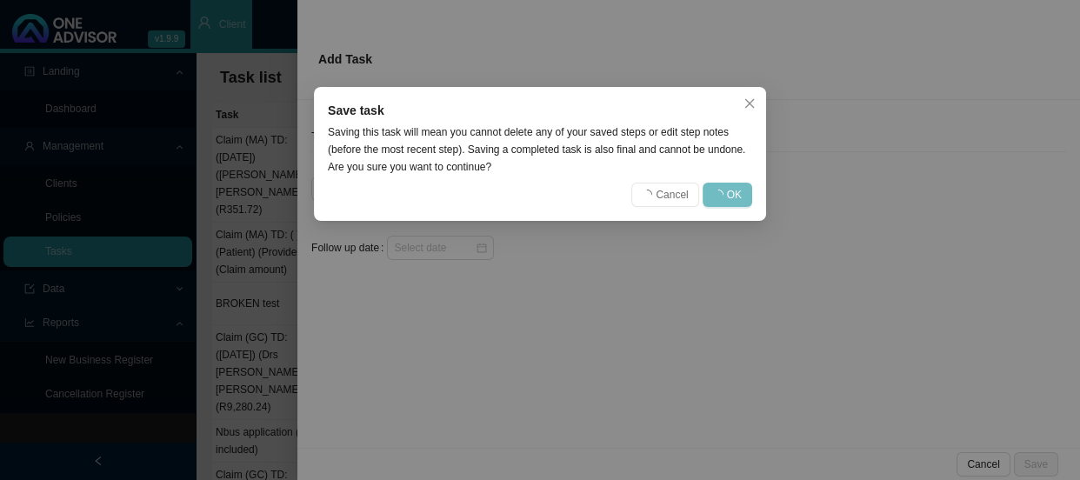
scroll to position [0, 0]
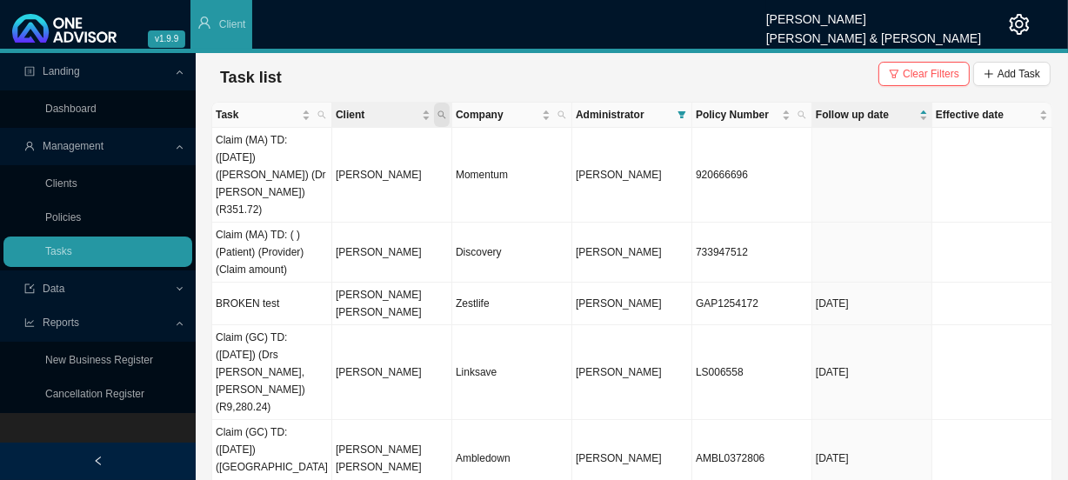
drag, startPoint x: 445, startPoint y: 114, endPoint x: 440, endPoint y: 122, distance: 9.4
click at [445, 114] on icon "search" at bounding box center [442, 114] width 9 height 9
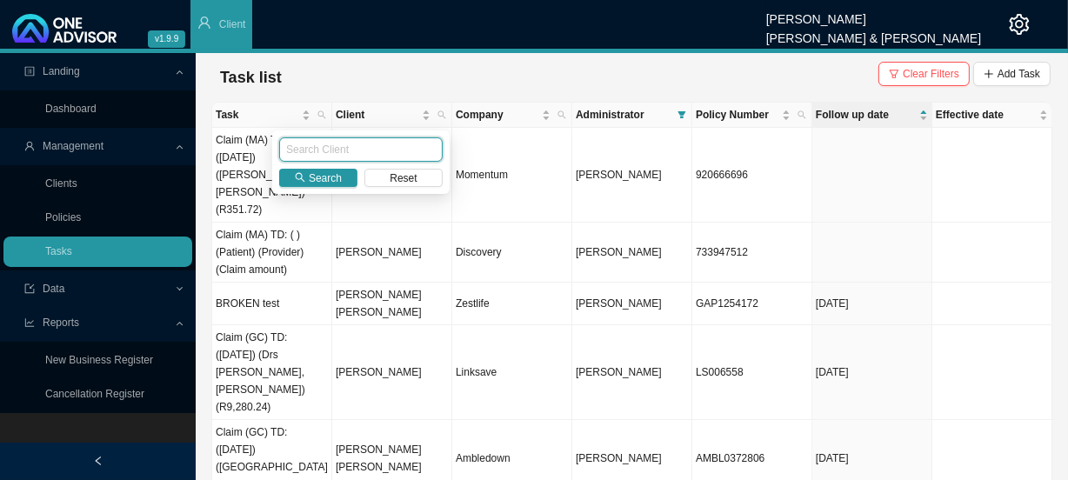
click at [358, 150] on input "text" at bounding box center [361, 149] width 164 height 24
type input "oosthuizen"
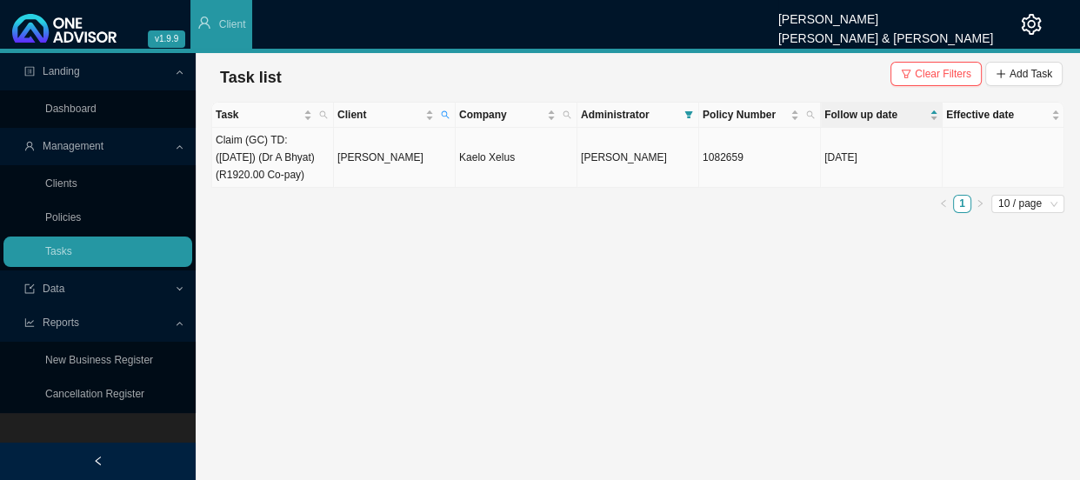
click at [368, 171] on td "[PERSON_NAME]" at bounding box center [395, 158] width 122 height 60
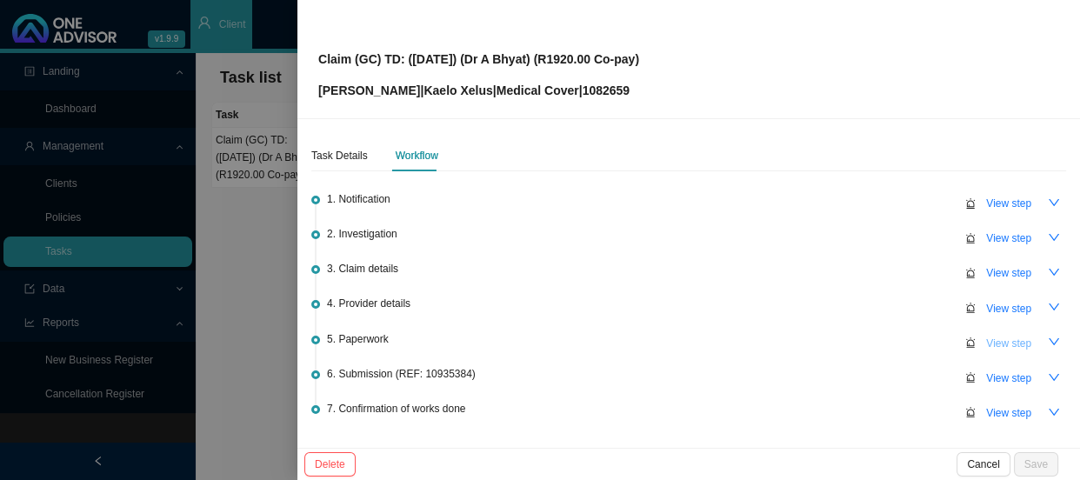
click at [1002, 341] on span "View step" at bounding box center [1009, 343] width 45 height 17
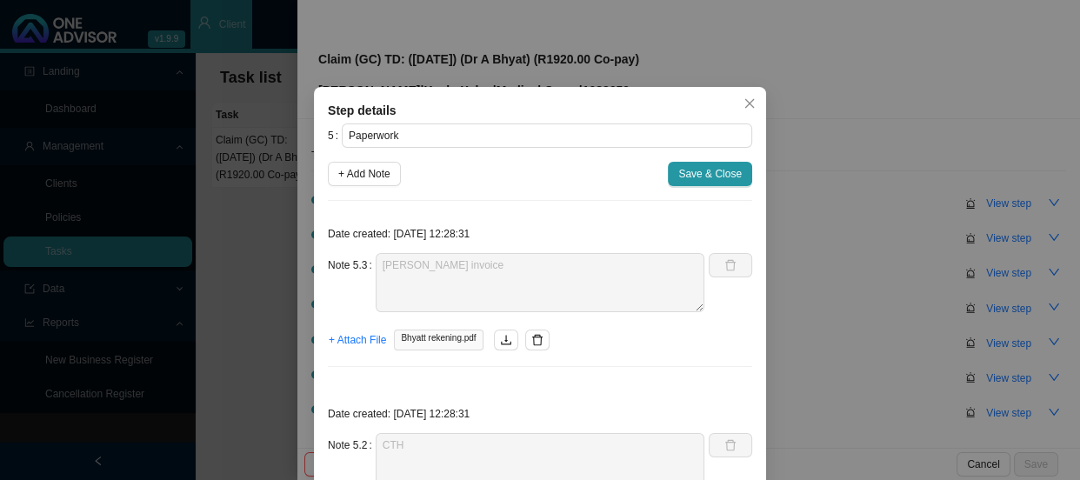
click at [831, 295] on div "Step details 5 Paperwork + Add Note Save & Close Date created: [DATE] 12:28:31 …" at bounding box center [540, 240] width 1080 height 480
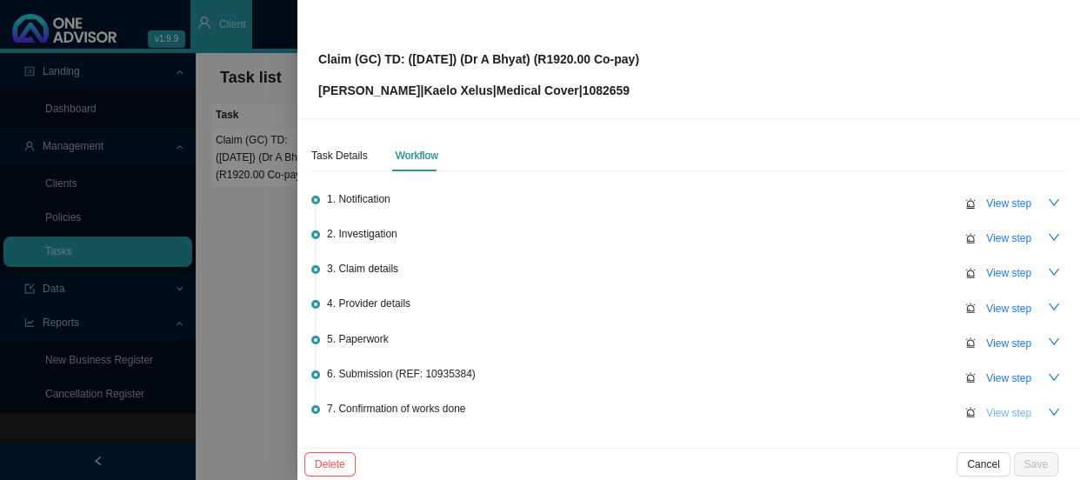
scroll to position [78, 0]
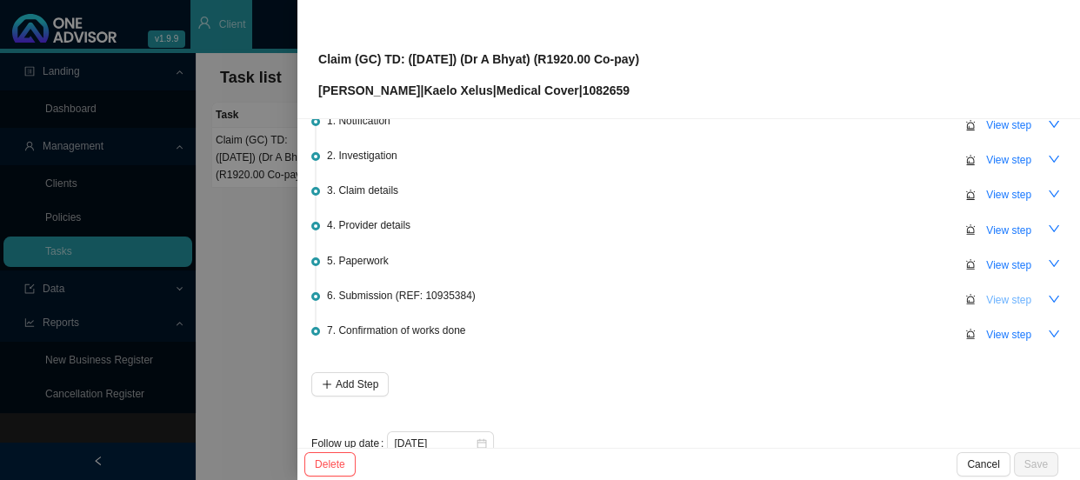
click at [1001, 288] on button "View step" at bounding box center [1009, 300] width 66 height 24
type input "Submission (REF: 10935384)"
type textarea "Sent [PERSON_NAME] feedback"
type textarea "Submitted claim to Kaelo"
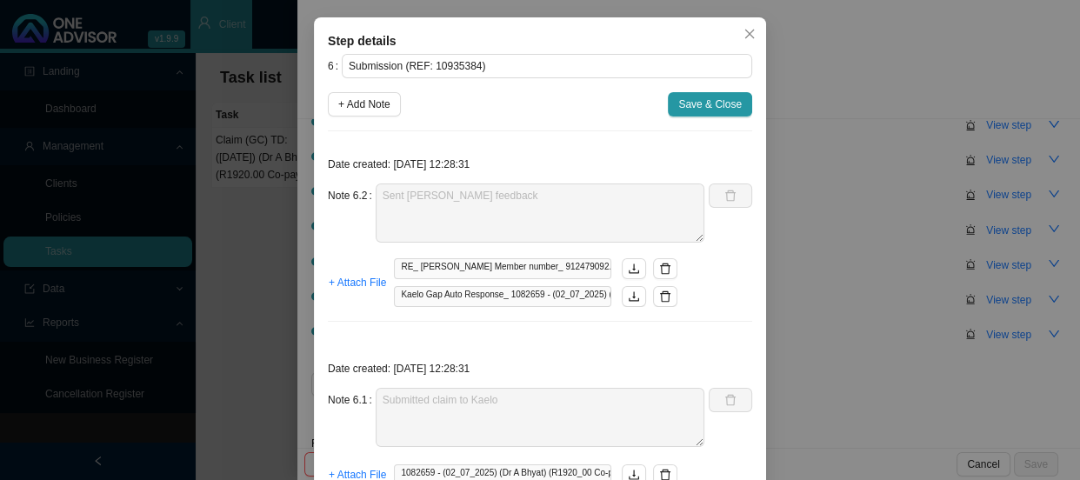
scroll to position [0, 0]
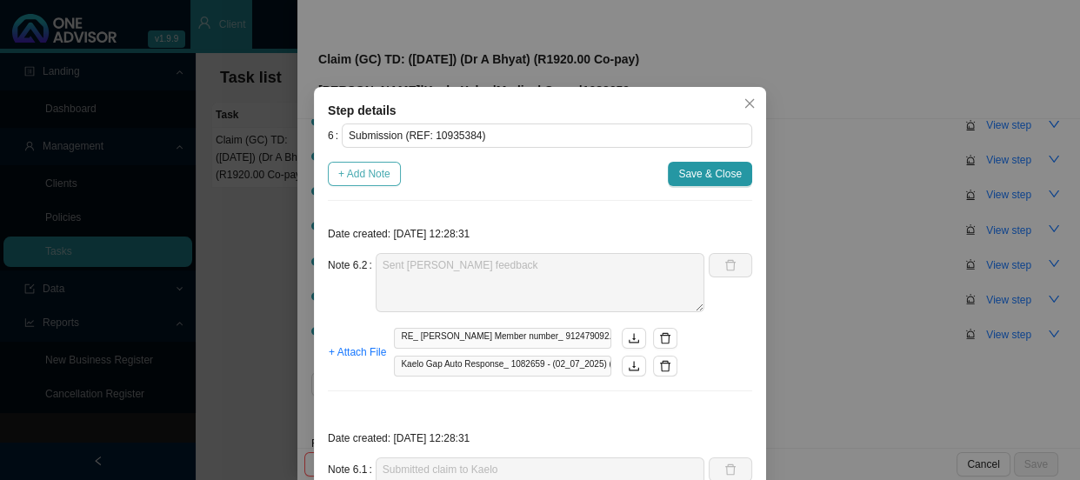
click at [369, 171] on span "+ Add Note" at bounding box center [364, 173] width 52 height 17
type textarea "Sent [PERSON_NAME] feedback"
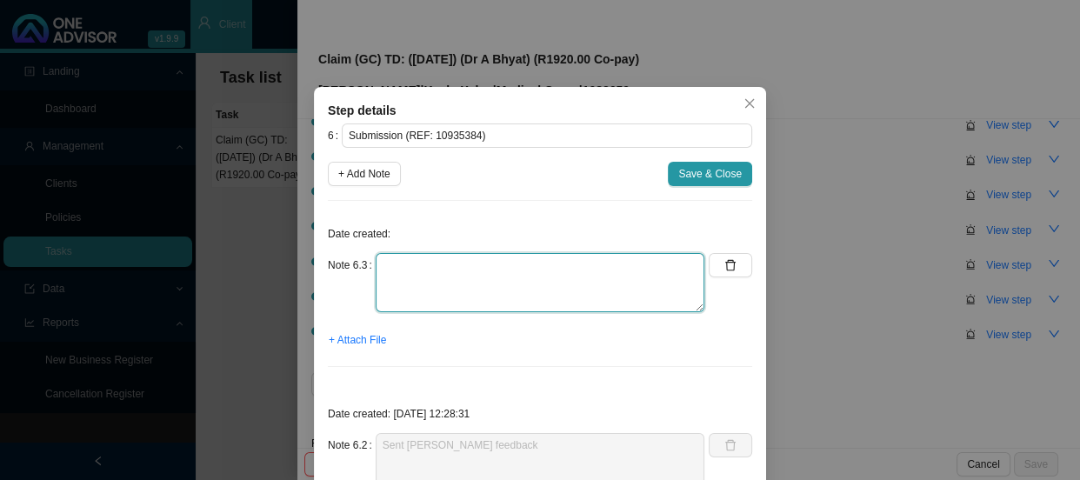
click at [431, 262] on textarea at bounding box center [540, 282] width 329 height 59
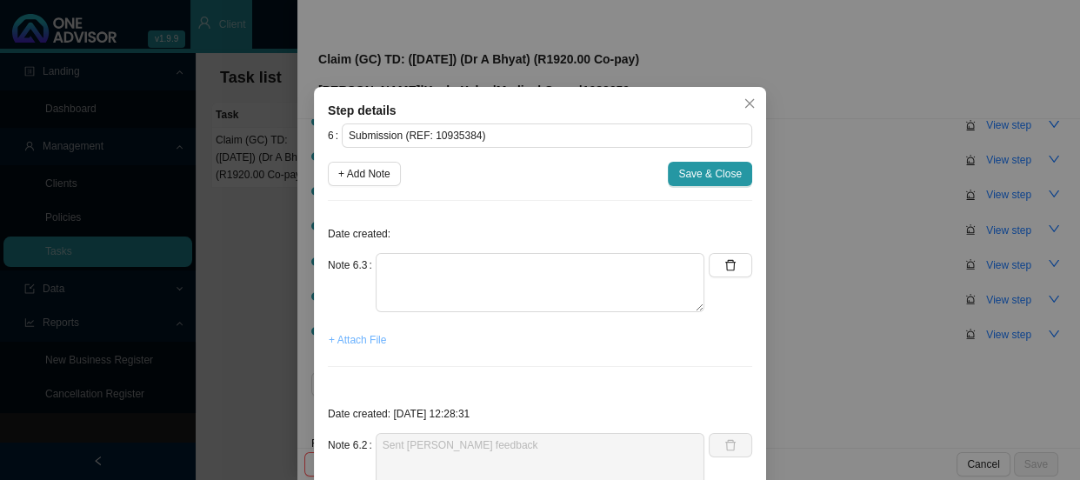
click at [357, 339] on span "+ Attach File" at bounding box center [357, 339] width 57 height 17
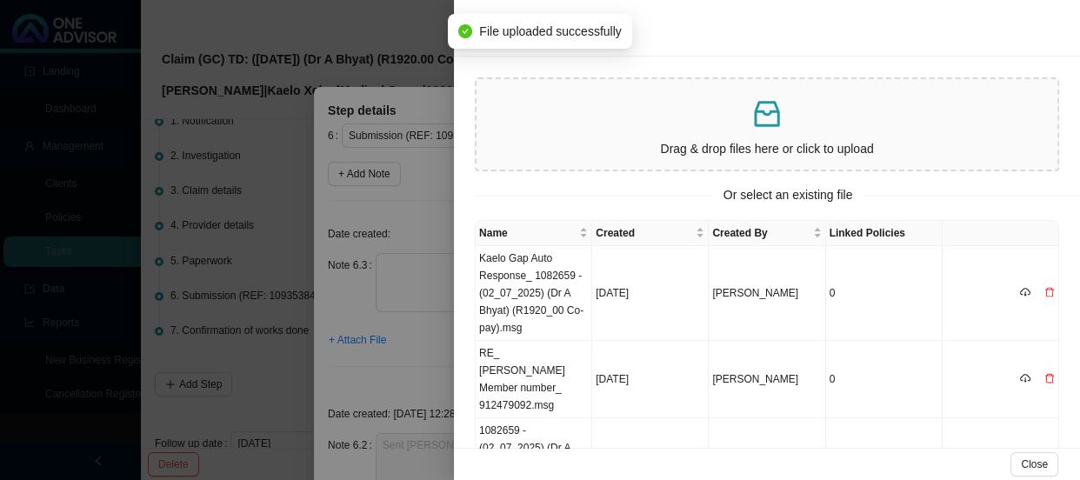
click at [377, 224] on div at bounding box center [540, 240] width 1080 height 480
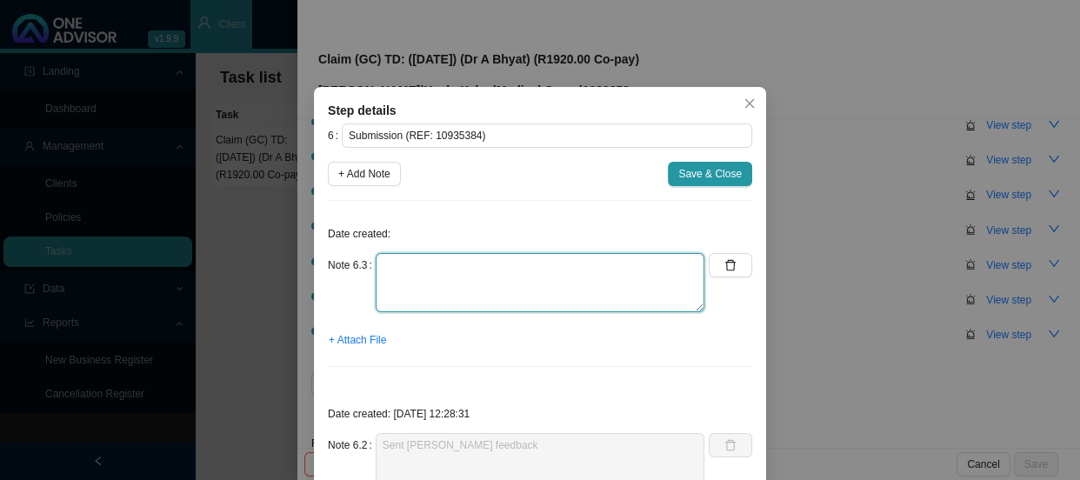
click at [409, 268] on textarea at bounding box center [540, 282] width 329 height 59
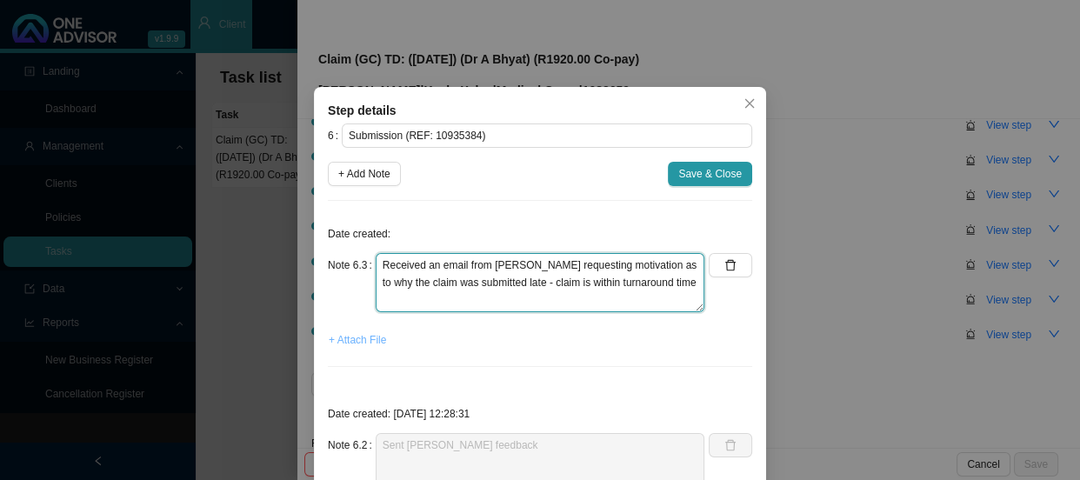
type textarea "Received an email from [PERSON_NAME] requesting motivation as to why the claim …"
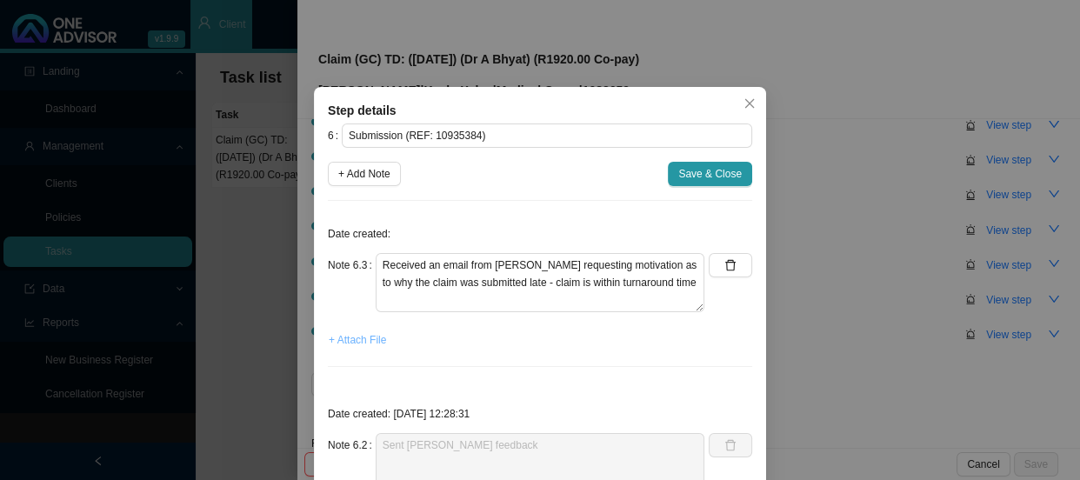
click at [351, 341] on span "+ Attach File" at bounding box center [357, 339] width 57 height 17
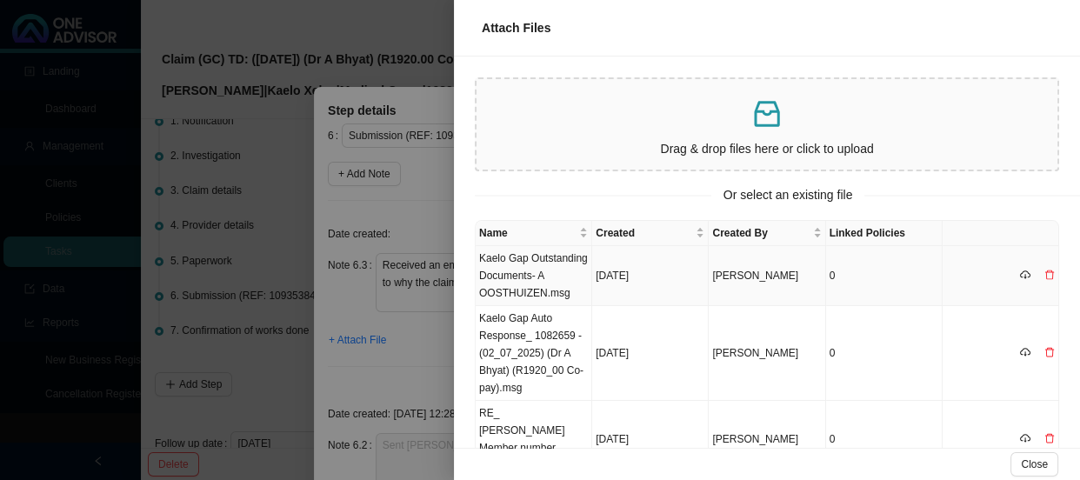
click at [518, 279] on td "Kaelo Gap Outstanding Documents- A OOSTHUIZEN.msg" at bounding box center [534, 276] width 117 height 60
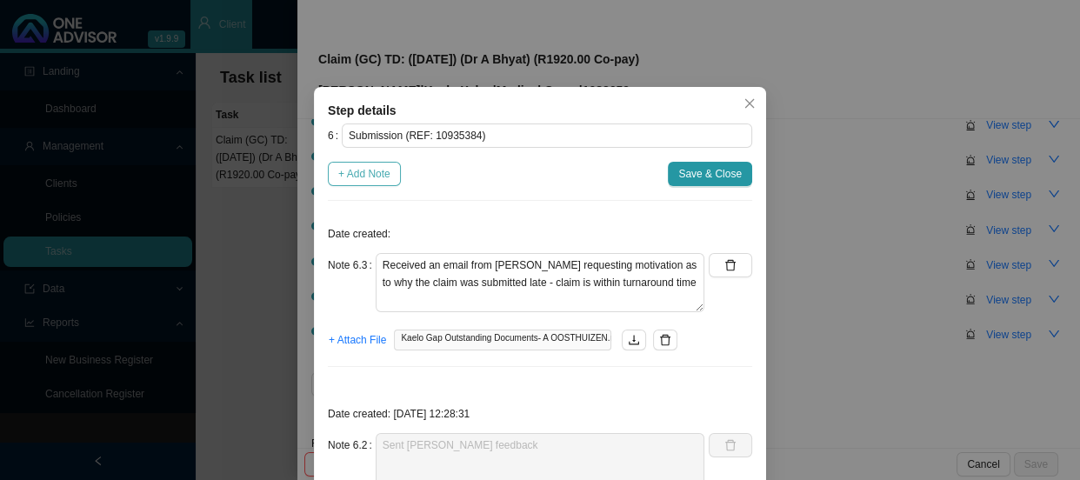
click at [363, 177] on span "+ Add Note" at bounding box center [364, 173] width 52 height 17
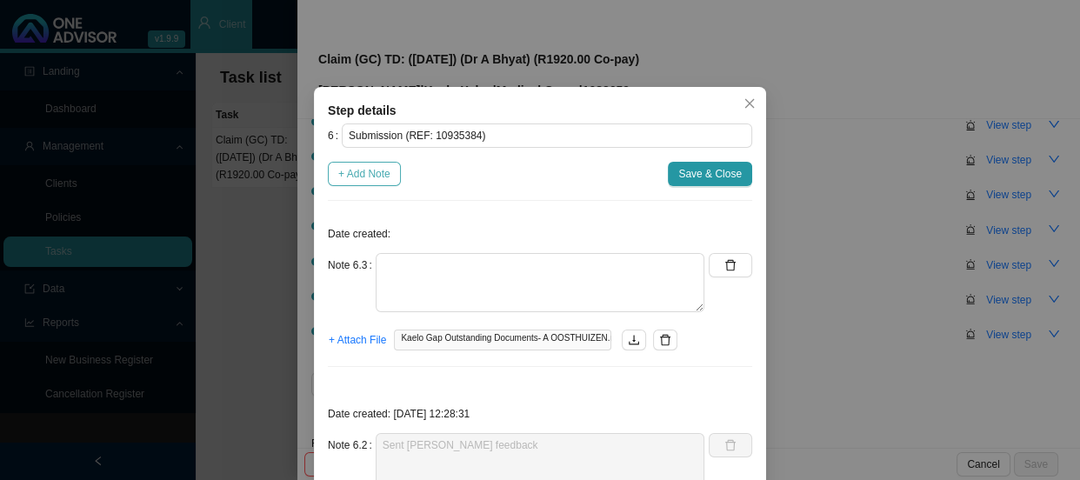
type textarea "Received an email from [PERSON_NAME] requesting motivation as to why the claim …"
type textarea "Sent [PERSON_NAME] feedback"
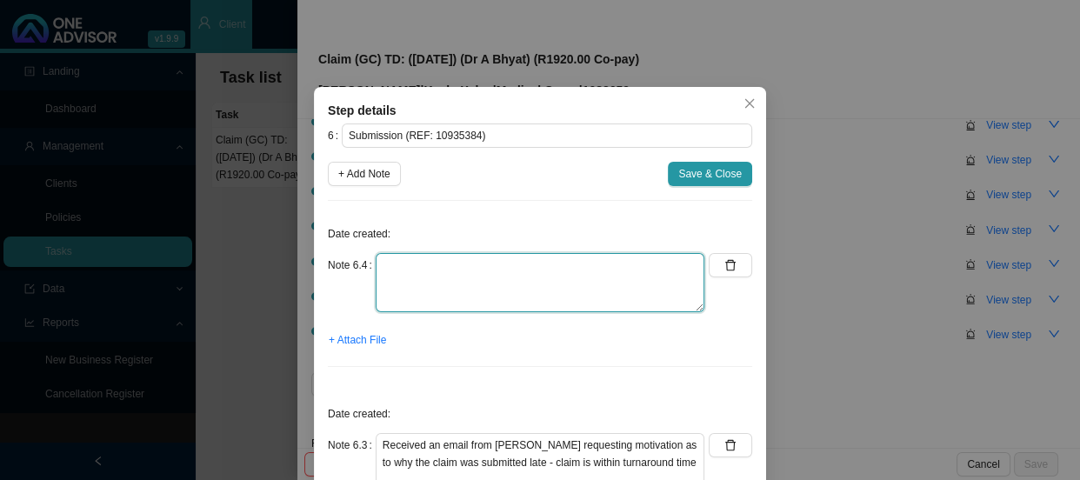
click at [400, 279] on textarea at bounding box center [540, 282] width 329 height 59
type textarea "p"
type textarea "Phoned Kaelo, spoke to"
click at [435, 287] on textarea "Phoned Kaelo, spoke to" at bounding box center [540, 282] width 329 height 59
click at [414, 283] on textarea "Phoned Kaelo, spoke to" at bounding box center [540, 282] width 329 height 59
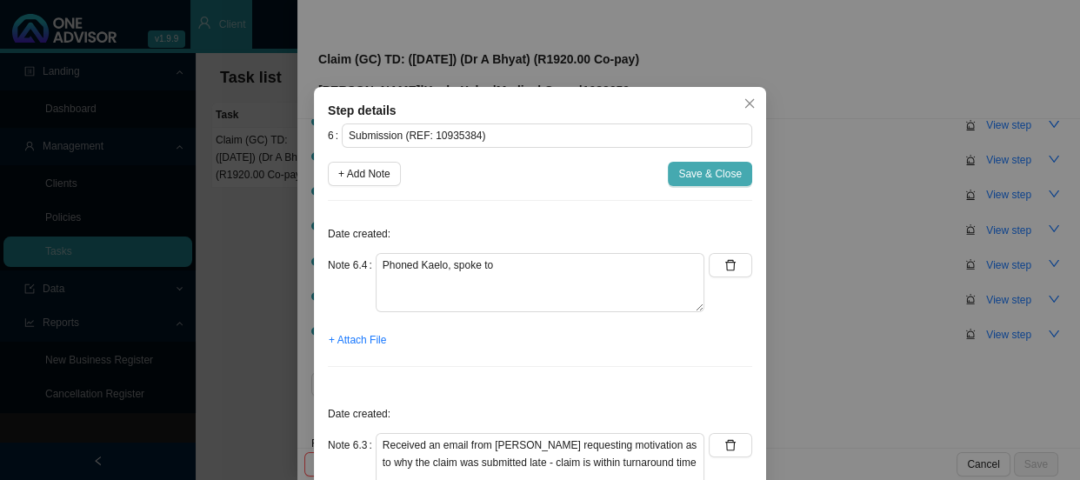
click at [695, 172] on span "Save & Close" at bounding box center [711, 173] width 64 height 17
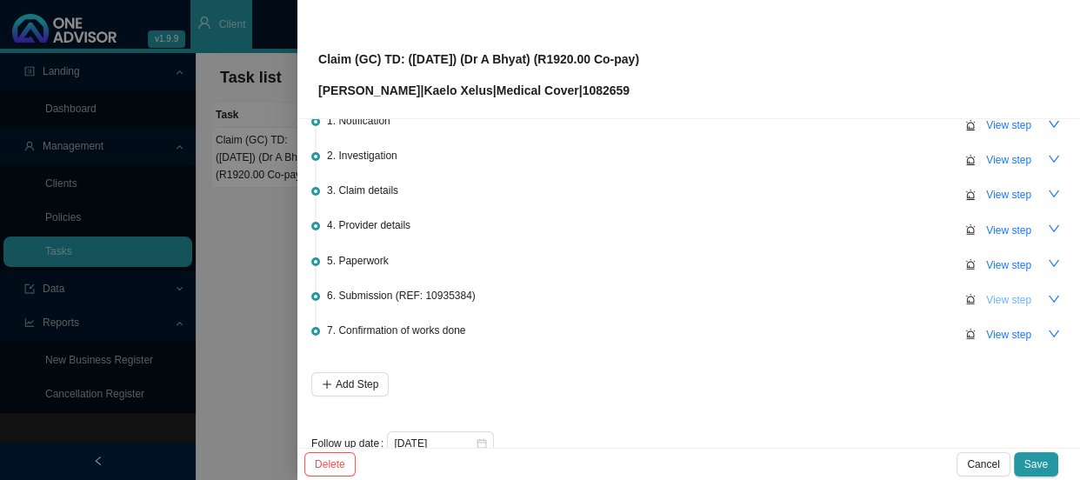
click at [987, 291] on span "View step" at bounding box center [1009, 299] width 45 height 17
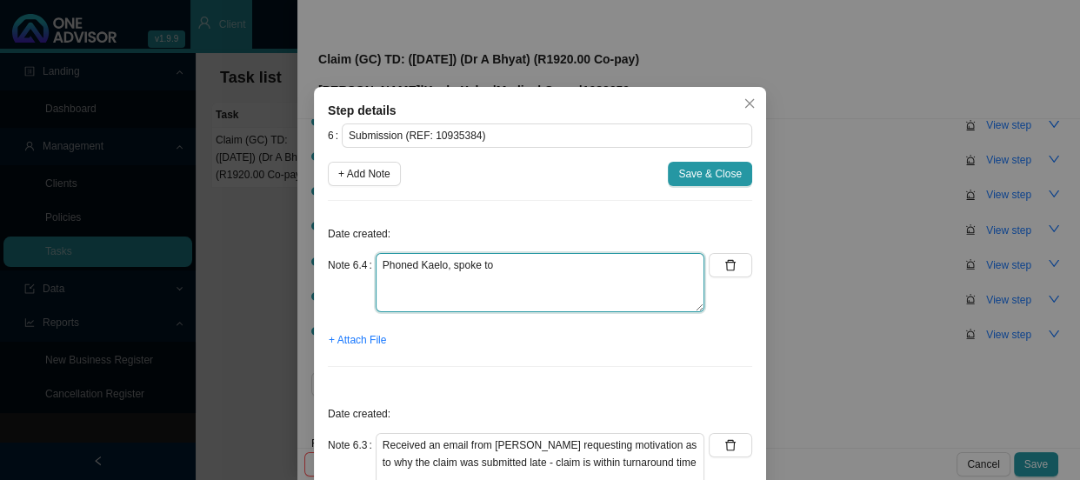
click at [470, 286] on textarea "Phoned Kaelo, spoke to" at bounding box center [540, 282] width 329 height 59
click at [478, 281] on textarea "Phoned Kaelo, spoke to" at bounding box center [540, 282] width 329 height 59
click at [521, 263] on textarea "Phoned Kaelo, spoke to" at bounding box center [540, 282] width 329 height 59
click at [508, 284] on textarea "Phoned Kaelo, spoke to" at bounding box center [540, 282] width 329 height 59
click at [522, 267] on textarea "Phoned Kaelo, spoke to Claim" at bounding box center [540, 282] width 329 height 59
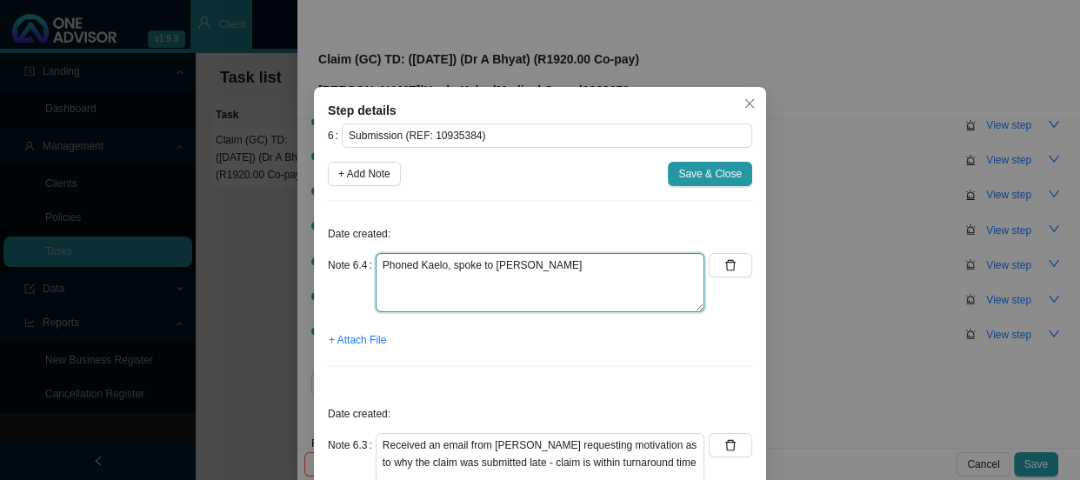
click at [440, 304] on textarea "Phoned Kaelo, spoke to [PERSON_NAME]" at bounding box center [540, 282] width 329 height 59
click at [405, 301] on textarea "Phoned Kaelo, spoke to [PERSON_NAME]" at bounding box center [540, 282] width 329 height 59
click at [415, 284] on textarea "Phoned Kaelo, spoke to [PERSON_NAME] REF: 09:44AM" at bounding box center [540, 282] width 329 height 59
type textarea "Phoned Kaelo, spoke to [PERSON_NAME] will be sent back to be rpeorcessed. REF: …"
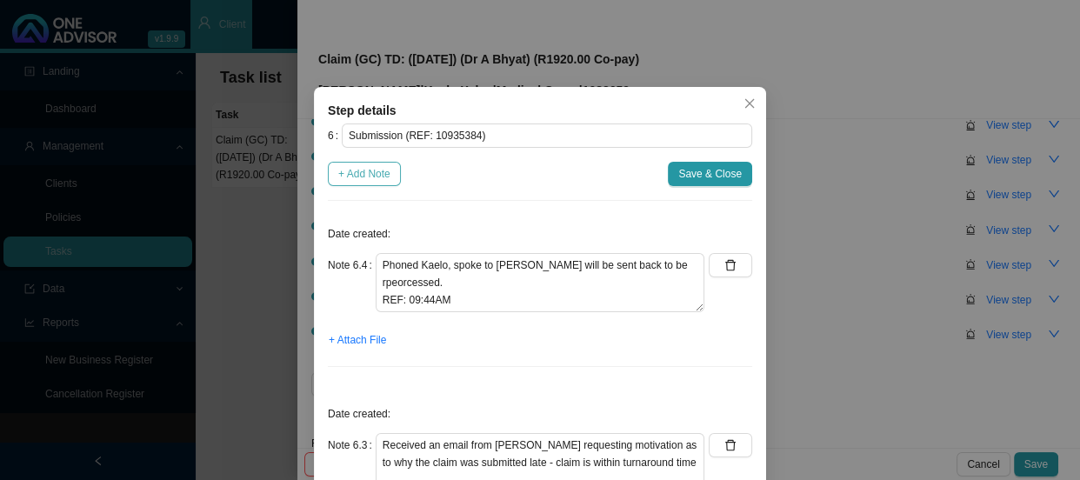
click at [351, 174] on span "+ Add Note" at bounding box center [364, 173] width 52 height 17
type textarea "Phoned Kaelo, spoke to [PERSON_NAME] will be sent back to be rpeorcessed. REF: …"
type textarea "Received an email from [PERSON_NAME] requesting motivation as to why the claim …"
type textarea "Sent [PERSON_NAME] feedback"
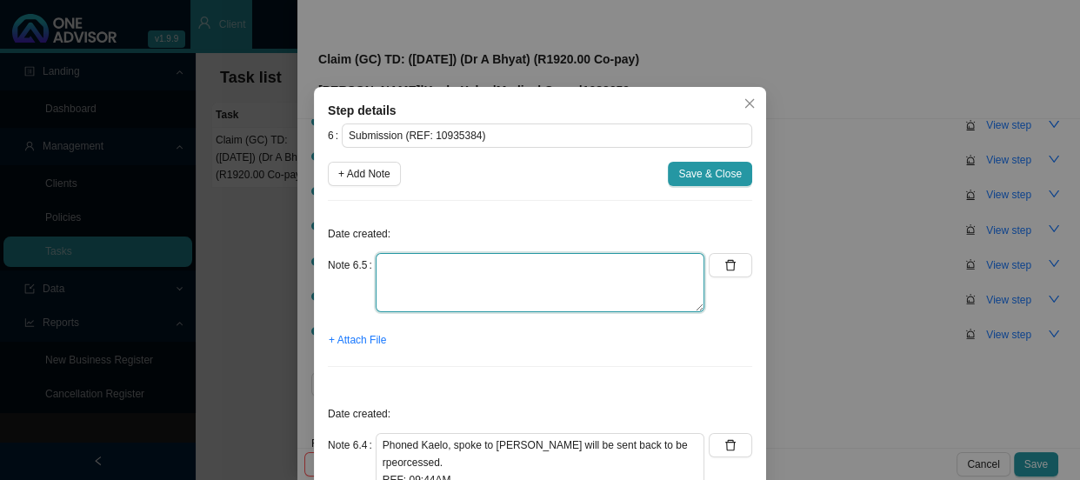
click at [417, 278] on textarea at bounding box center [540, 282] width 329 height 59
type textarea "Sent feedback"
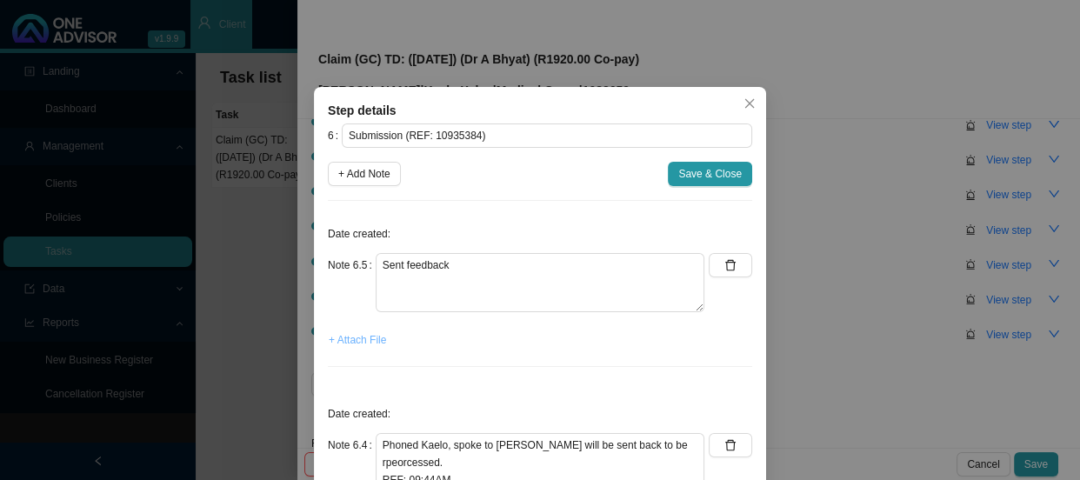
click at [348, 338] on span "+ Attach File" at bounding box center [357, 339] width 57 height 17
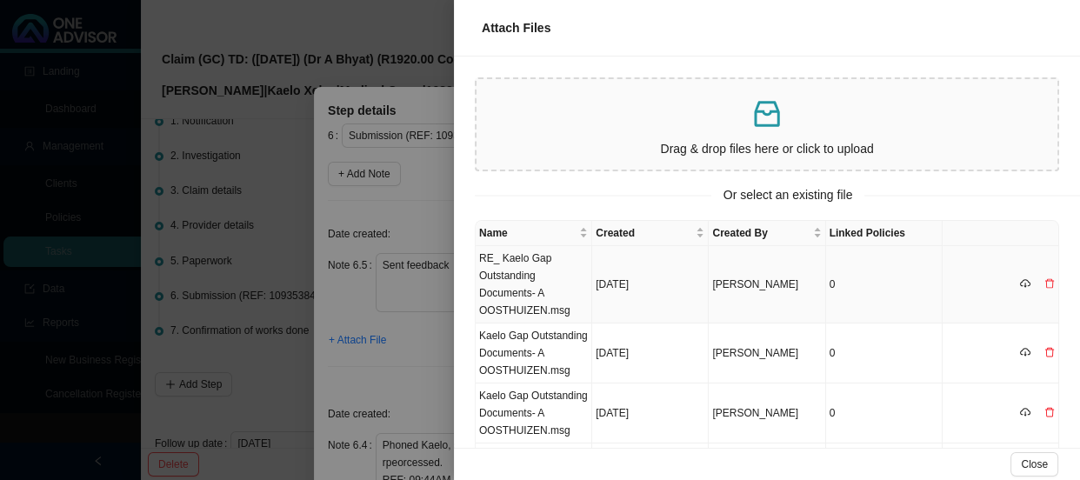
click at [537, 263] on td "RE_ Kaelo Gap Outstanding Documents- A OOSTHUIZEN.msg" at bounding box center [534, 284] width 117 height 77
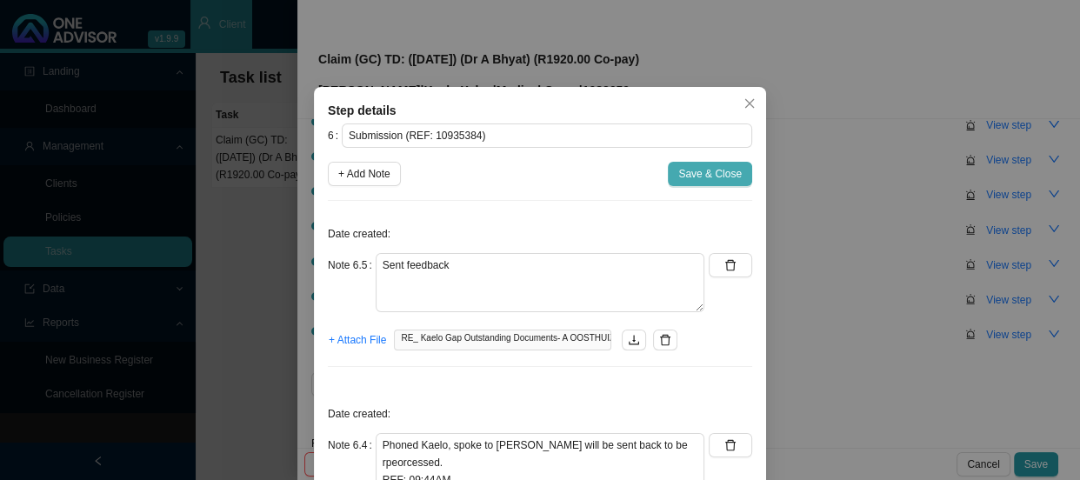
click at [680, 171] on span "Save & Close" at bounding box center [711, 173] width 64 height 17
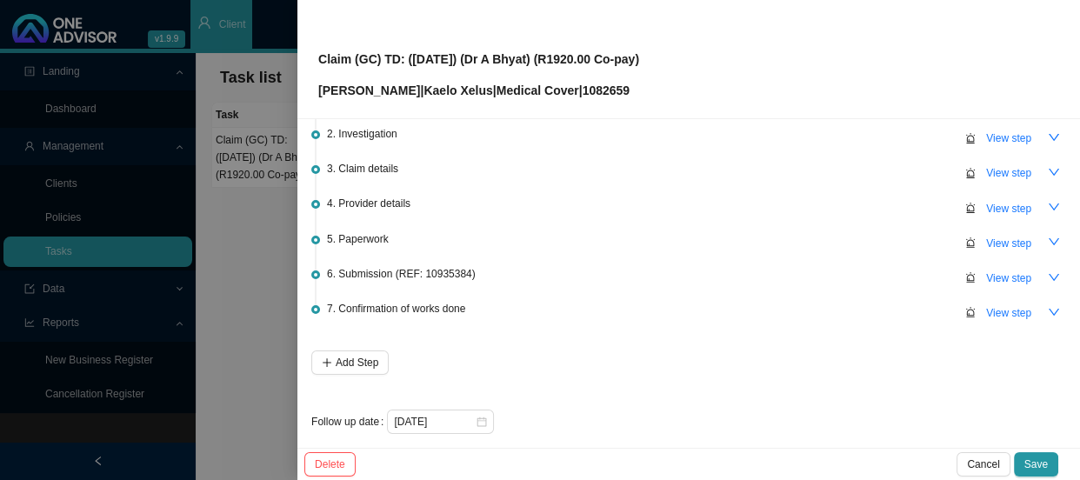
scroll to position [111, 0]
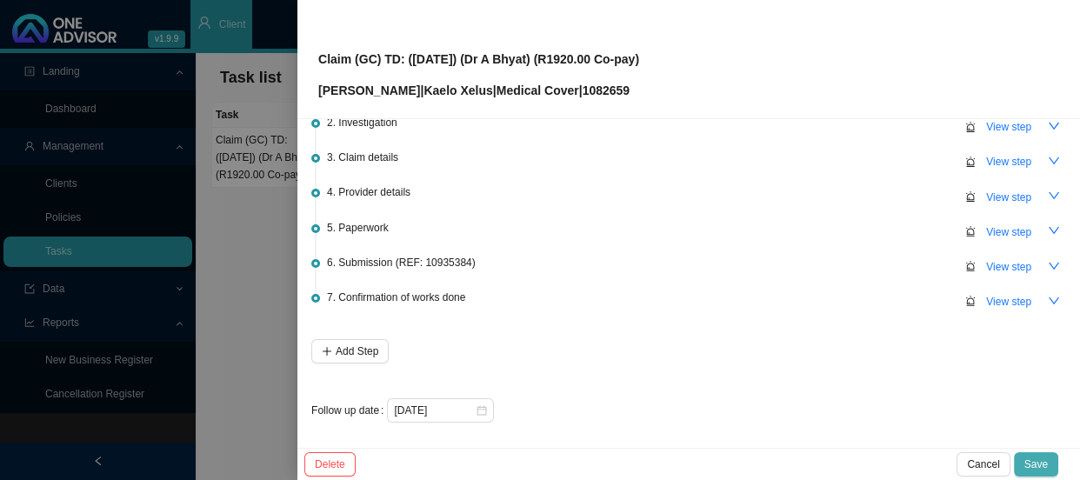
click at [1034, 457] on span "Save" at bounding box center [1036, 464] width 23 height 17
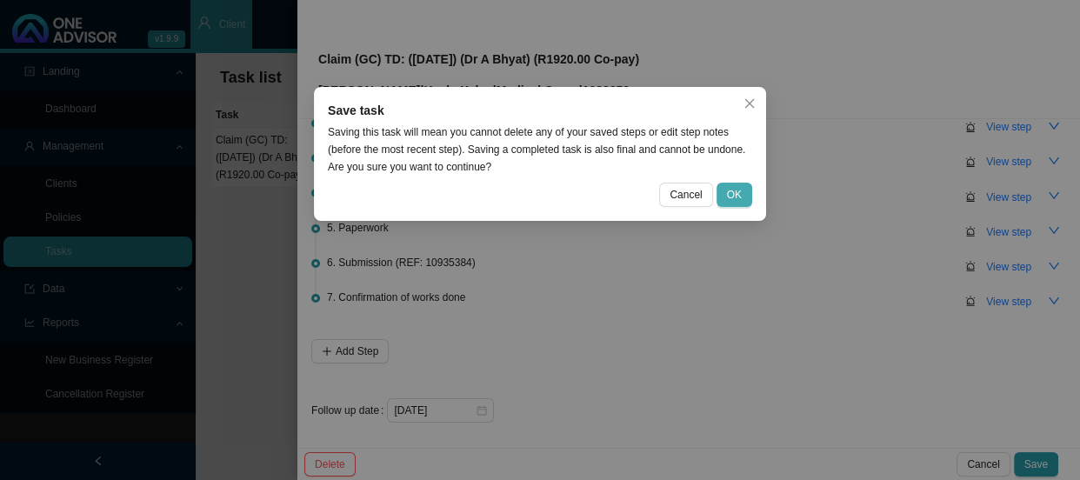
click at [733, 195] on span "OK" at bounding box center [734, 194] width 15 height 17
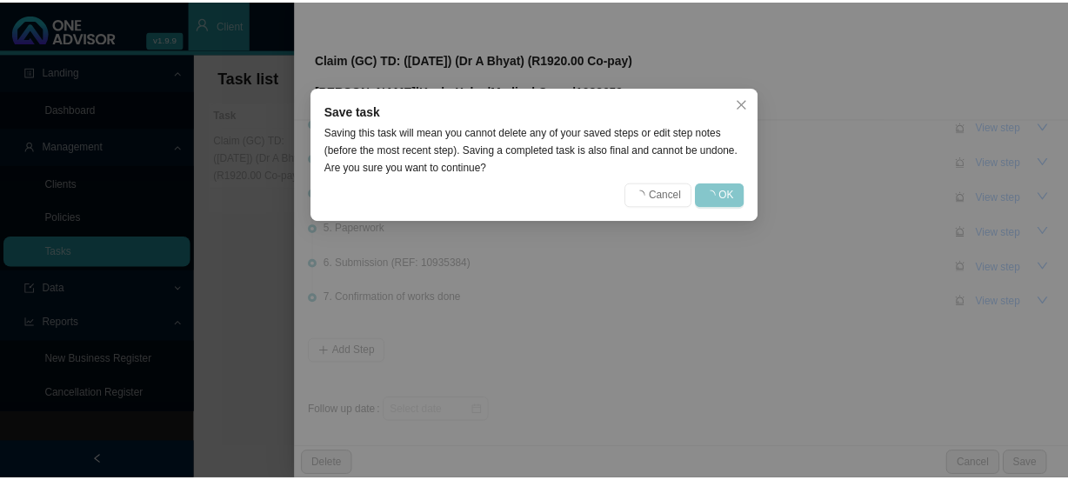
scroll to position [0, 0]
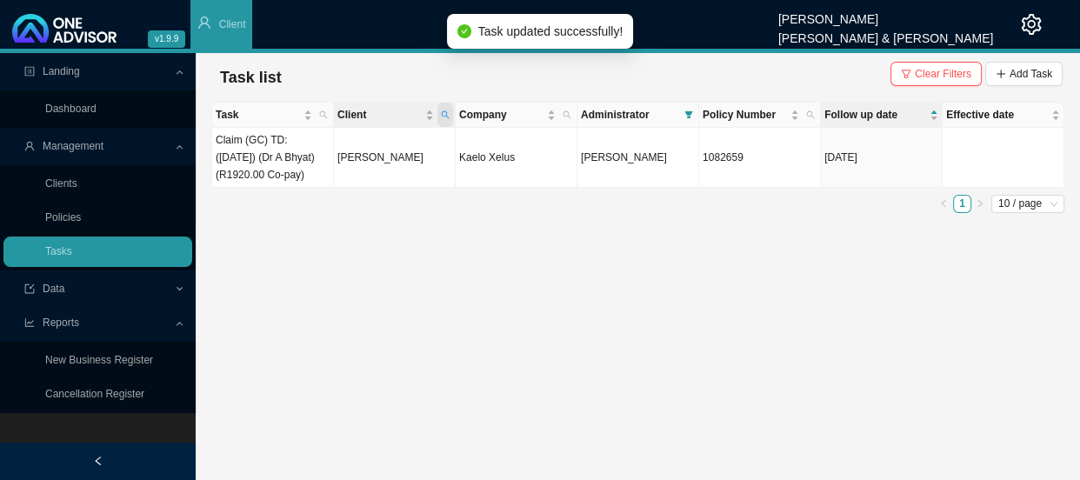
click at [445, 110] on icon "search" at bounding box center [445, 114] width 9 height 9
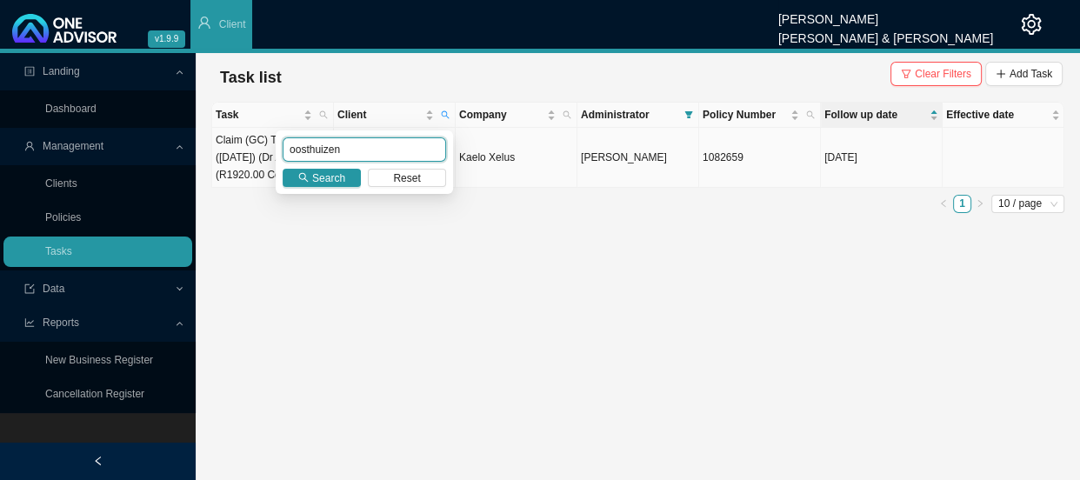
drag, startPoint x: 355, startPoint y: 146, endPoint x: 240, endPoint y: 145, distance: 114.8
click at [240, 145] on body "v1.9.9 [PERSON_NAME] [PERSON_NAME] & [PERSON_NAME] Client Landing Dashboard Man…" at bounding box center [540, 240] width 1080 height 480
click at [317, 182] on span "Search" at bounding box center [328, 178] width 33 height 17
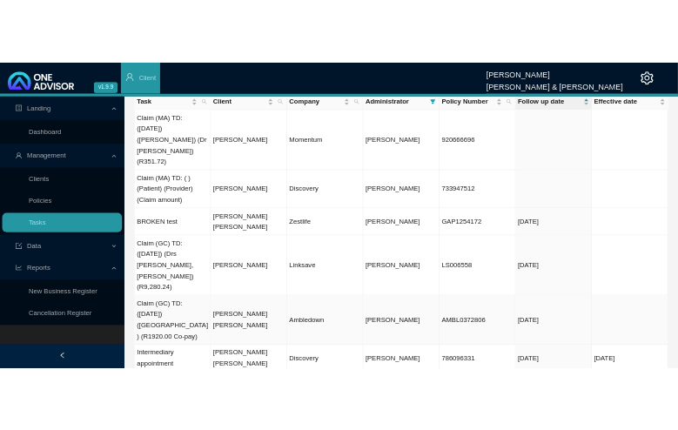
scroll to position [78, 0]
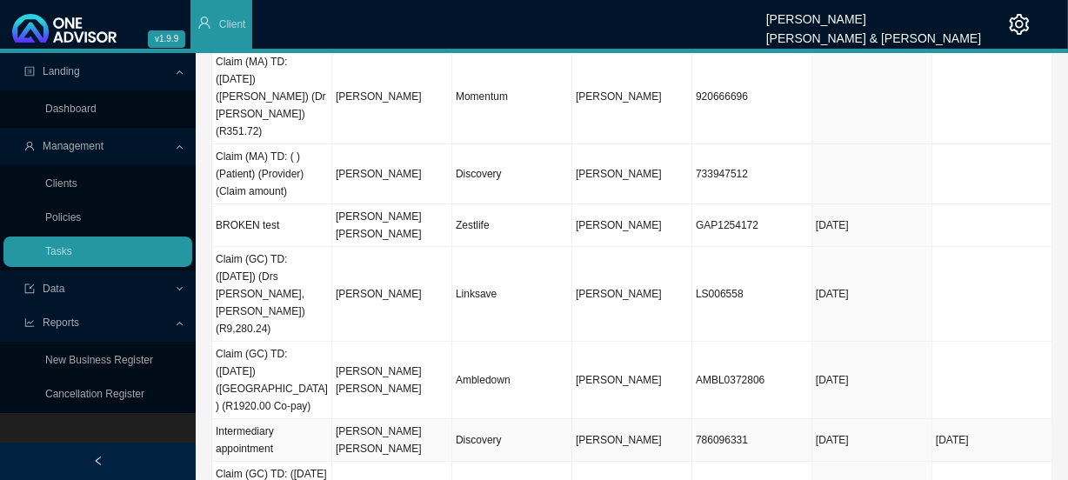
click at [418, 419] on td "[PERSON_NAME] [PERSON_NAME]" at bounding box center [392, 440] width 120 height 43
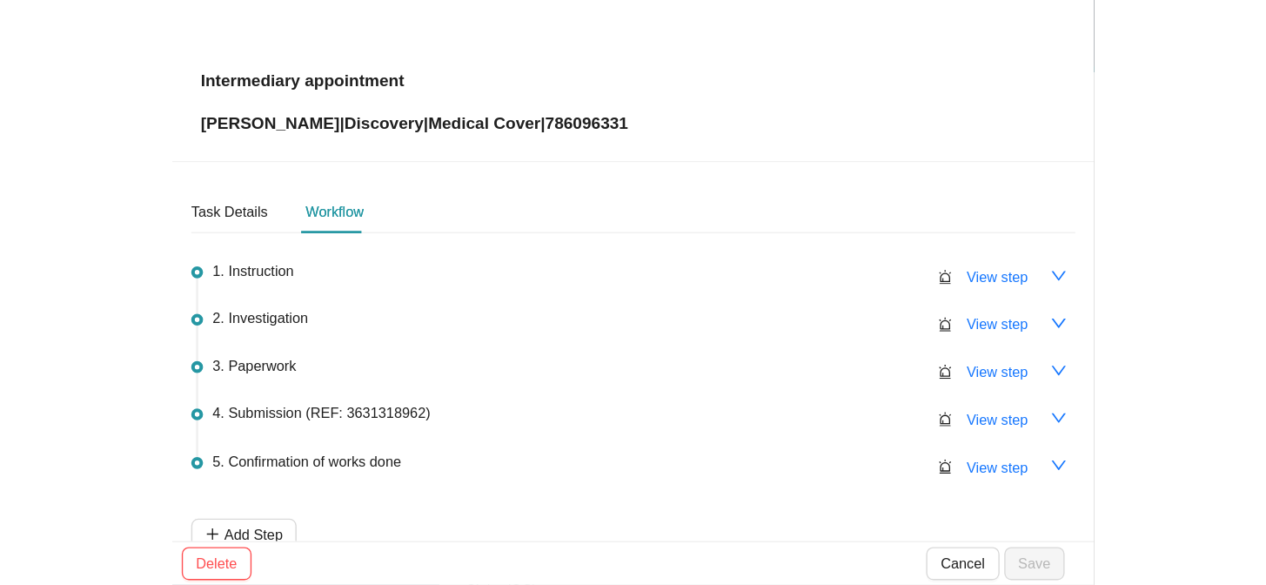
scroll to position [70, 0]
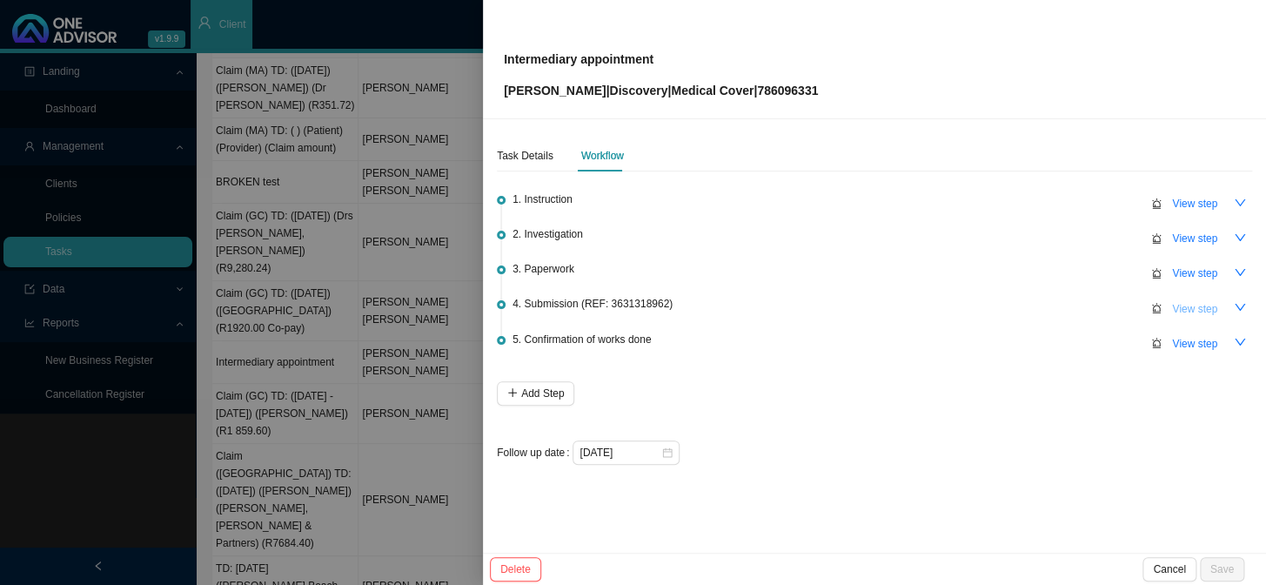
click at [1080, 309] on span "View step" at bounding box center [1194, 308] width 45 height 17
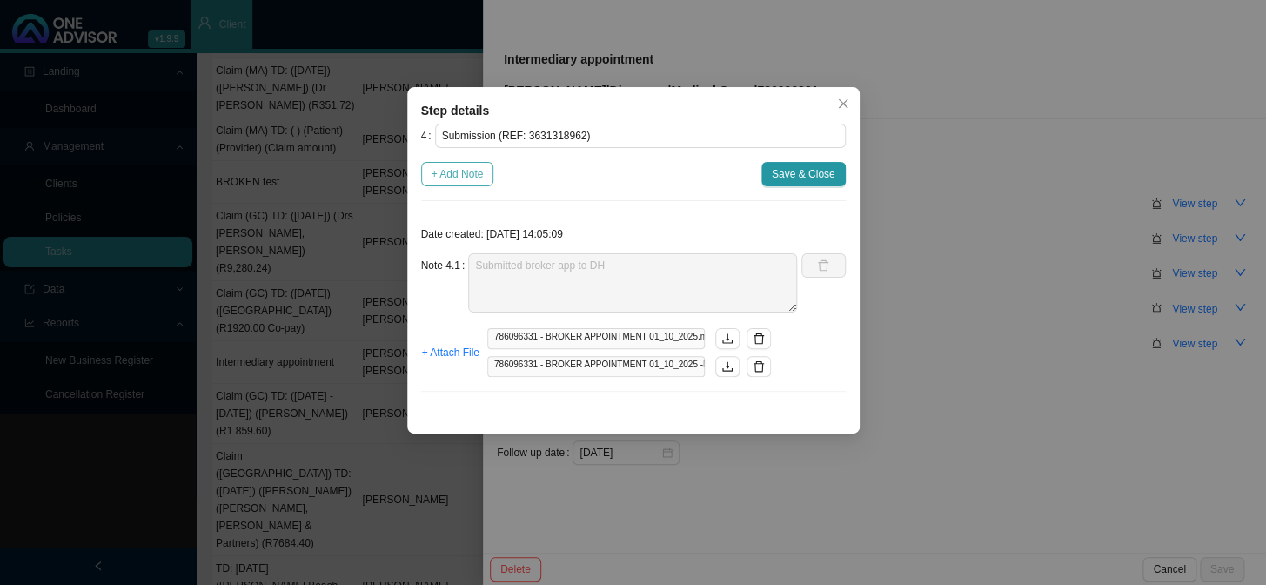
click at [453, 173] on span "+ Add Note" at bounding box center [457, 173] width 52 height 17
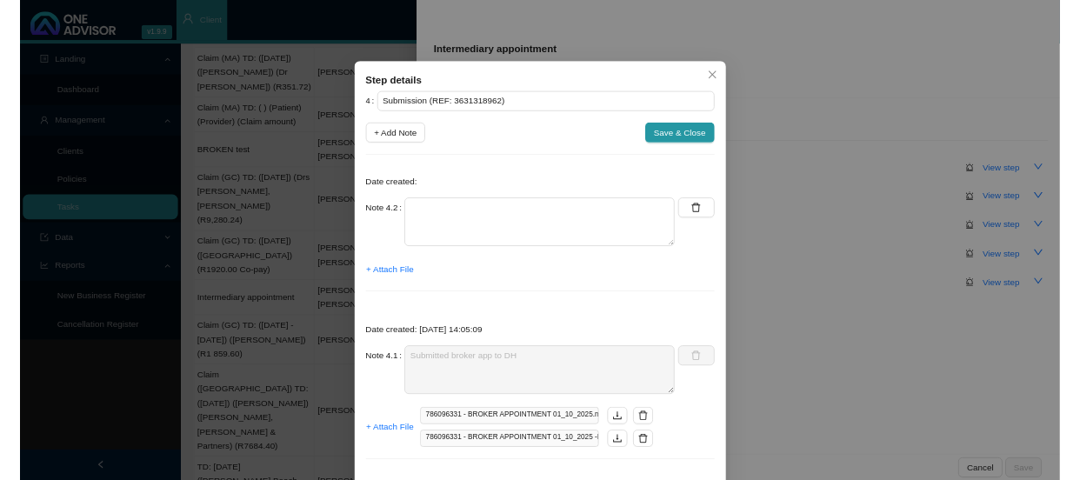
scroll to position [0, 0]
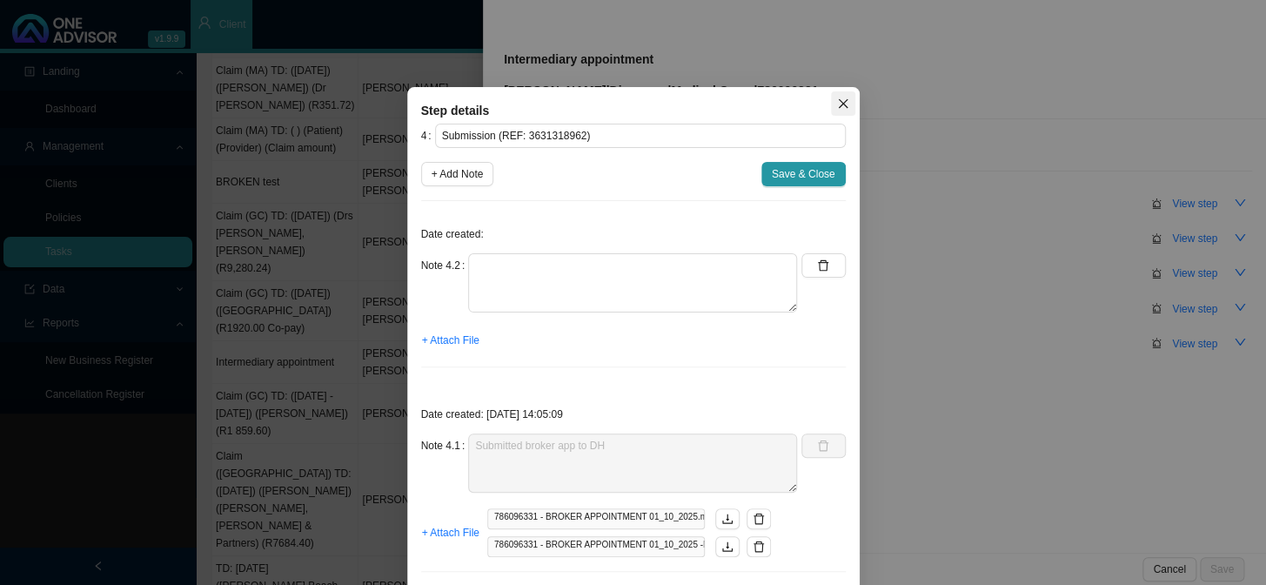
click at [840, 109] on icon "close" at bounding box center [843, 103] width 12 height 12
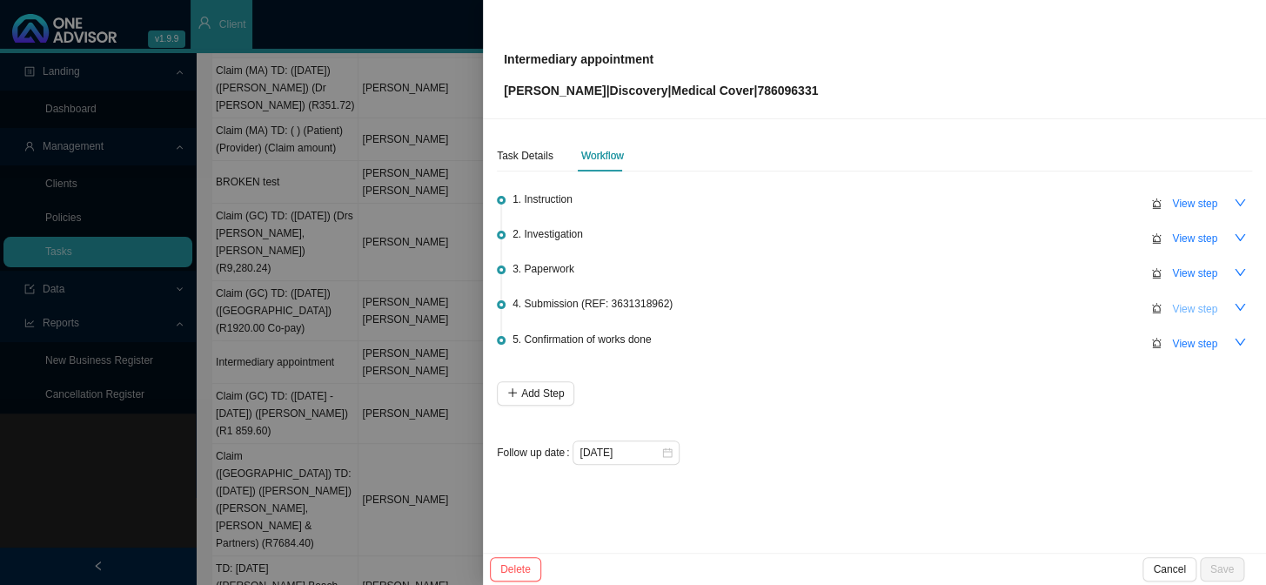
click at [1080, 305] on span "View step" at bounding box center [1194, 308] width 45 height 17
type textarea "Submitted broker app to DH"
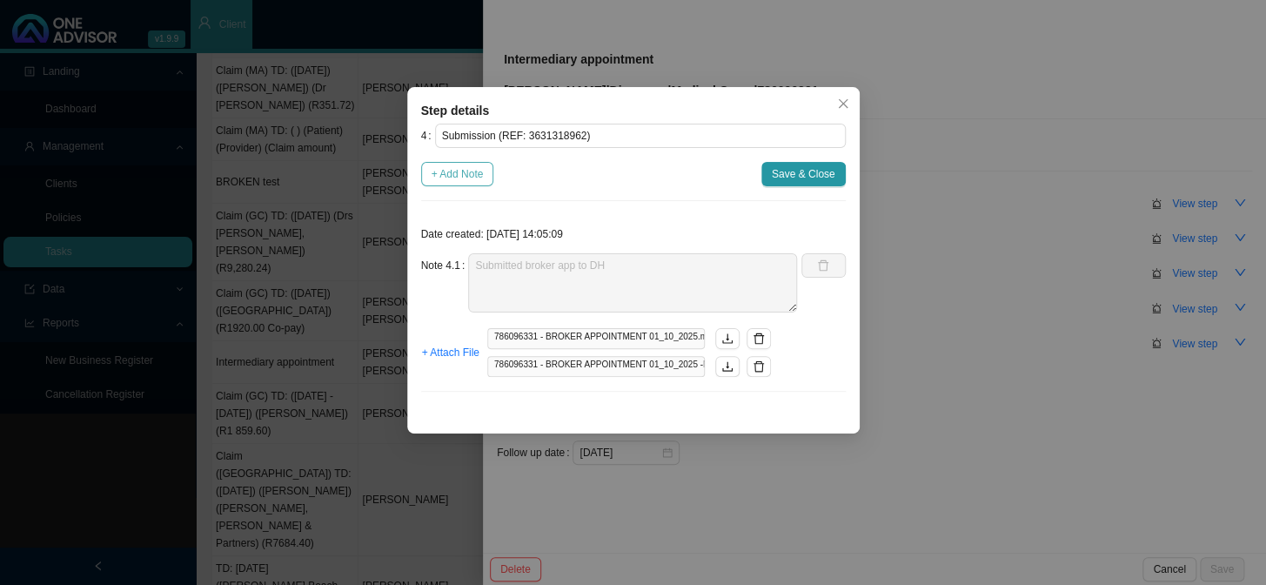
click at [468, 173] on span "+ Add Note" at bounding box center [457, 173] width 52 height 17
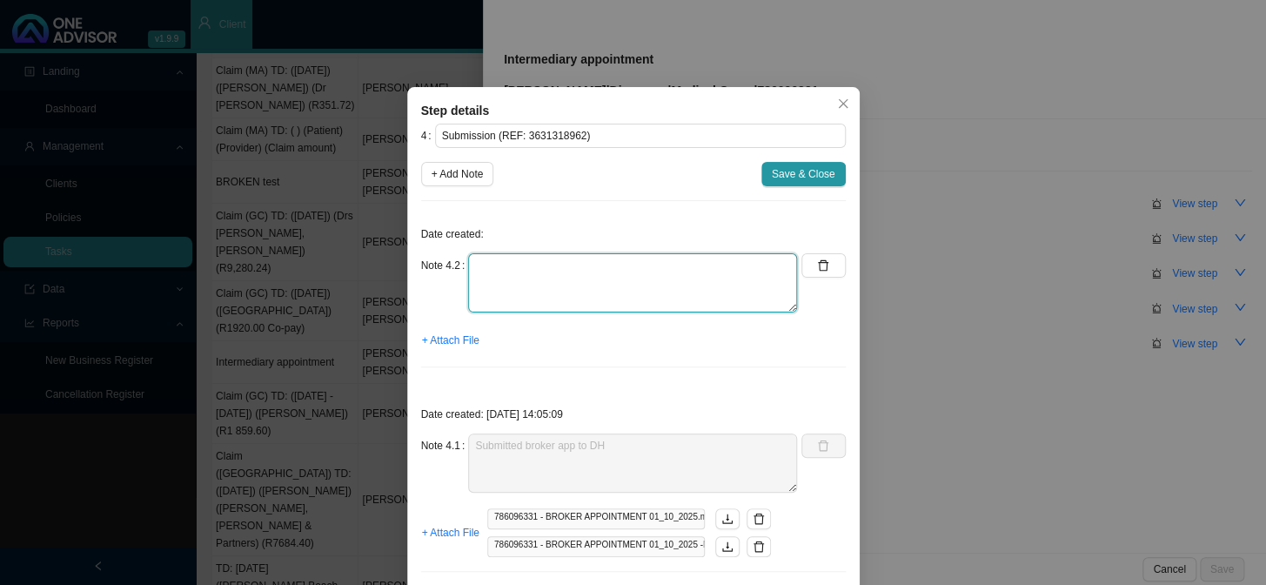
click at [565, 258] on textarea at bounding box center [632, 282] width 329 height 59
click at [496, 285] on textarea "Phoned DH, spoke to [PERSON_NAME] REF:" at bounding box center [632, 282] width 329 height 59
click at [551, 284] on textarea "Phoned DH, spoke to [PERSON_NAME] REF:" at bounding box center [632, 282] width 329 height 59
click at [535, 297] on textarea "Phoned DH, spoke to [PERSON_NAME] A note has been made on system REF:" at bounding box center [632, 282] width 329 height 59
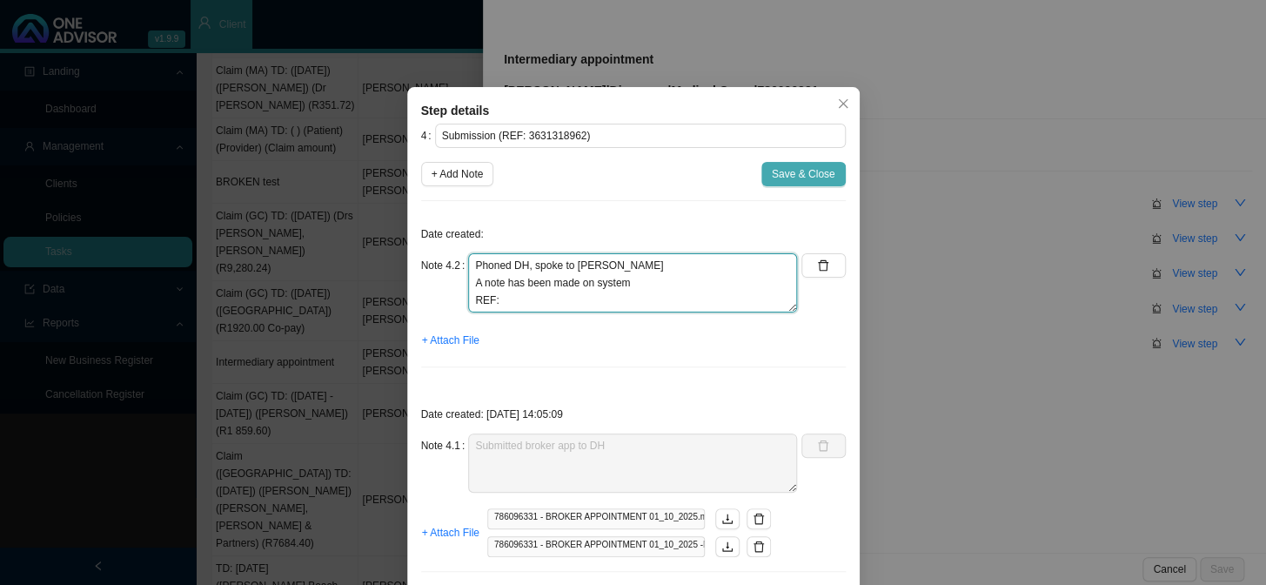
type textarea "Phoned DH, spoke to [PERSON_NAME] A note has been made on system REF:"
click at [774, 182] on span "Save & Close" at bounding box center [804, 173] width 64 height 17
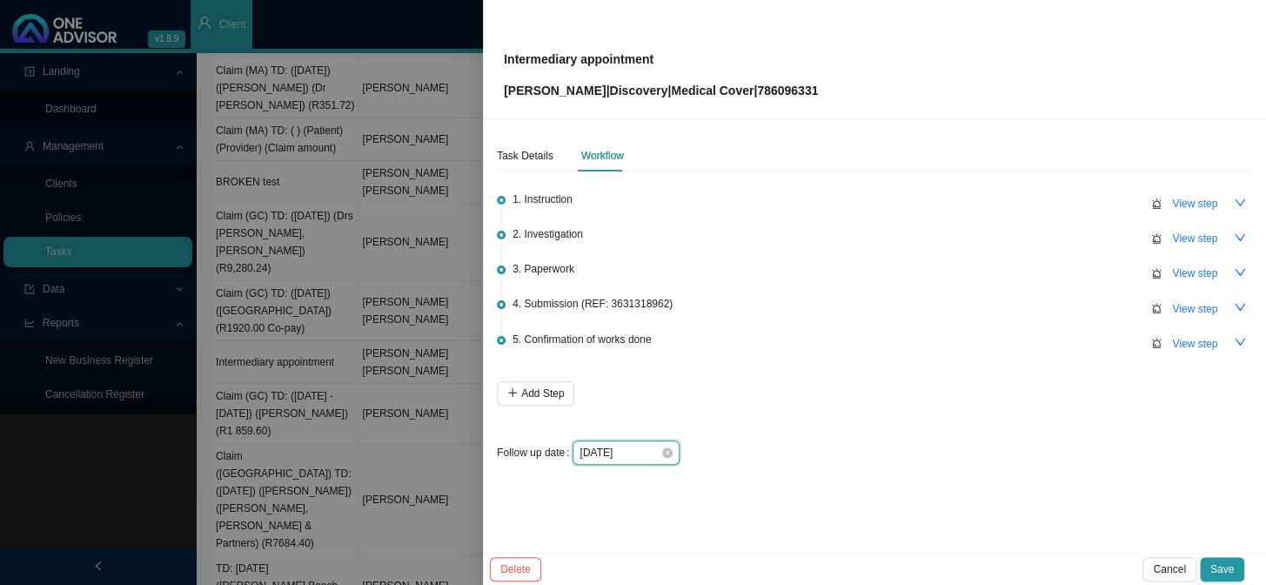
click at [629, 445] on input "[DATE]" at bounding box center [619, 452] width 81 height 17
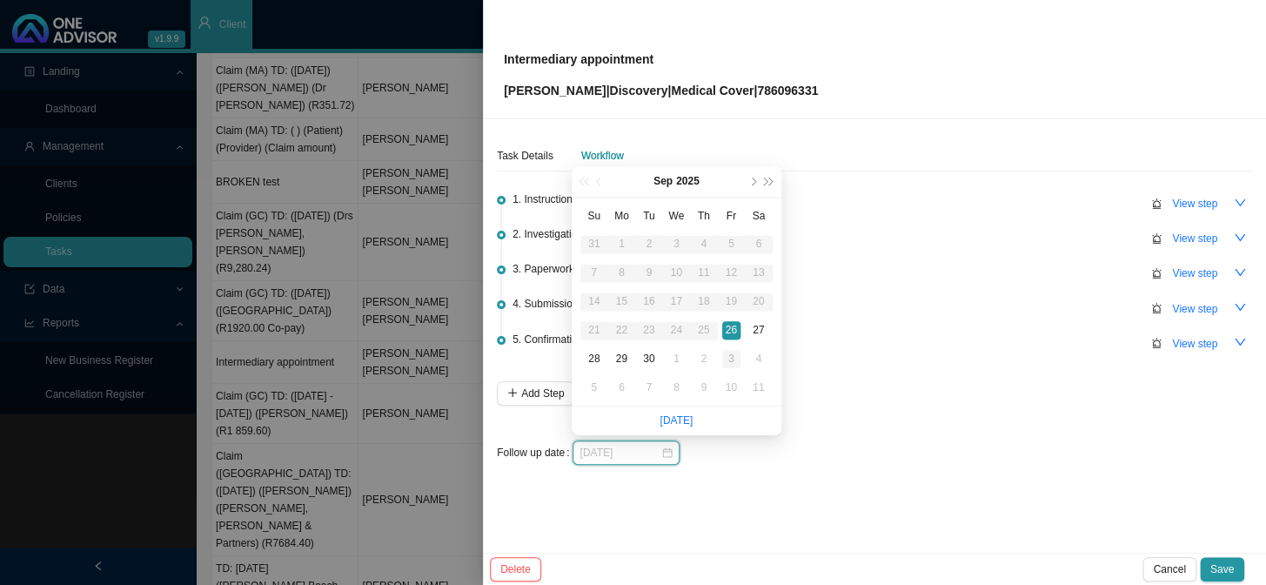
type input "[DATE]"
click at [737, 357] on div "3" at bounding box center [731, 359] width 18 height 18
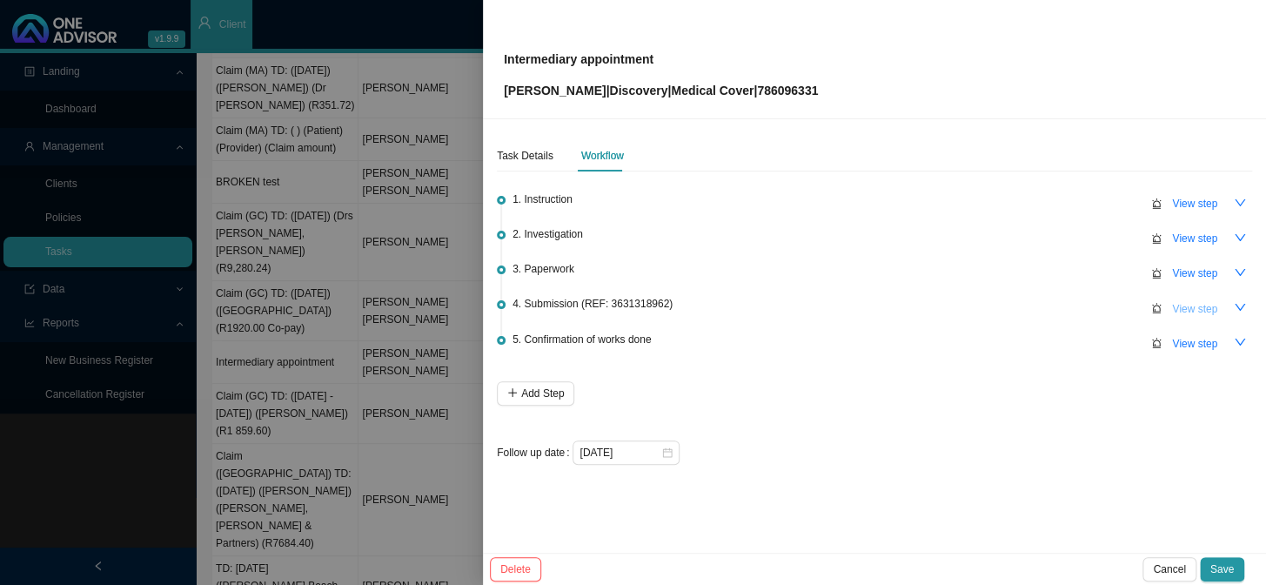
click at [1080, 308] on span "View step" at bounding box center [1194, 308] width 45 height 17
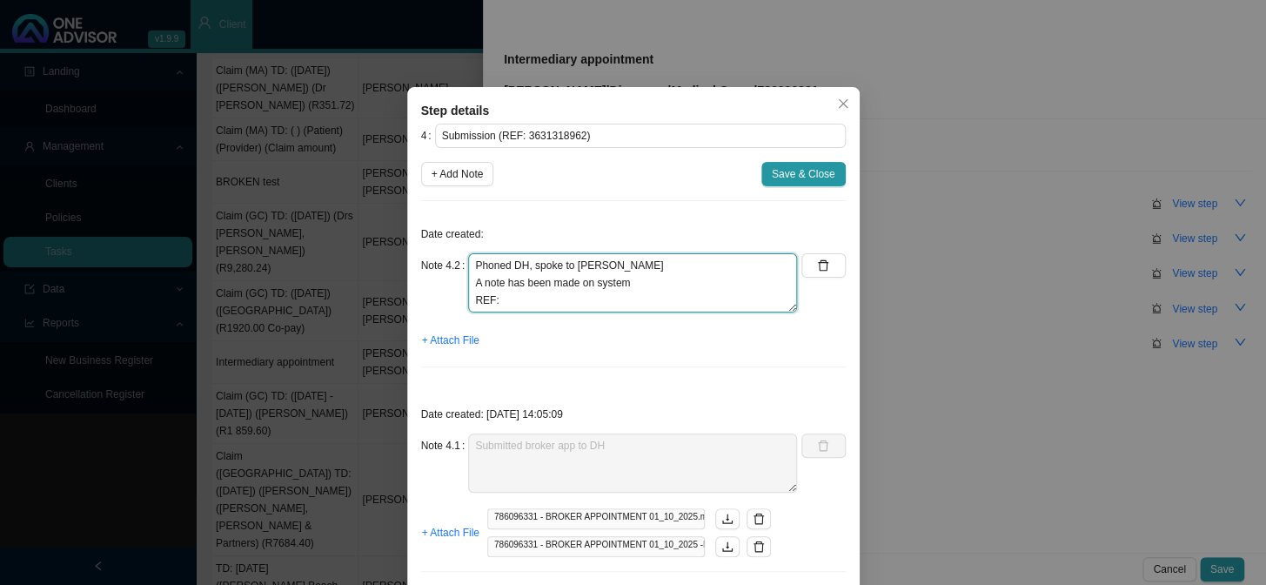
click at [600, 296] on textarea "Phoned DH, spoke to [PERSON_NAME] A note has been made on system REF:" at bounding box center [632, 282] width 329 height 59
click at [792, 177] on span "Save & Close" at bounding box center [804, 173] width 64 height 17
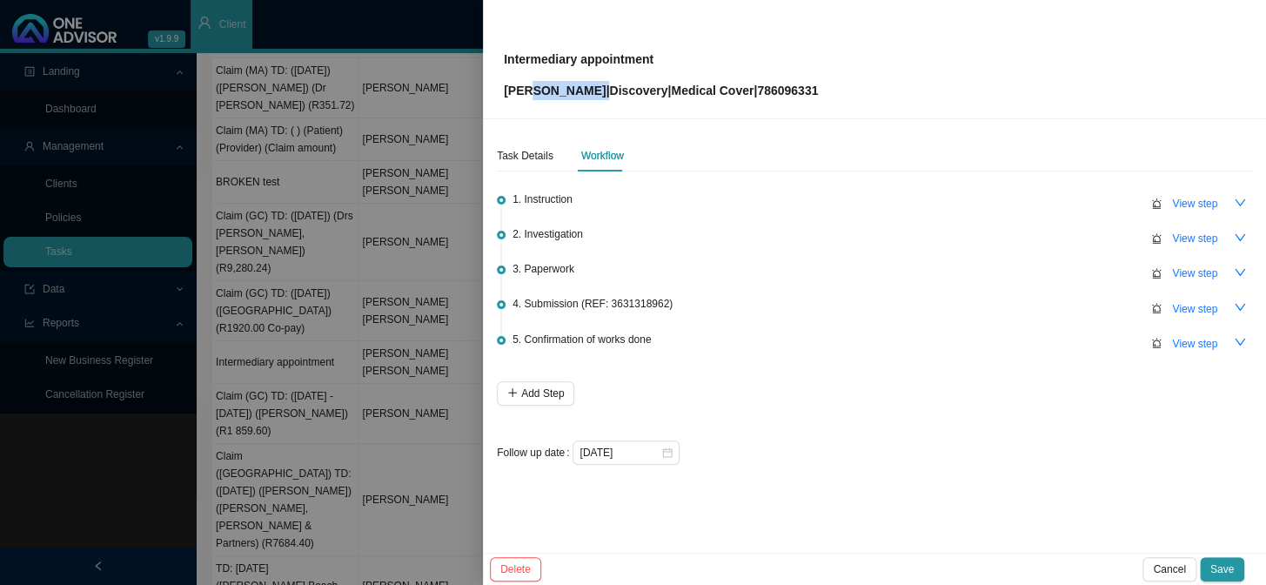
drag, startPoint x: 592, startPoint y: 87, endPoint x: 528, endPoint y: 85, distance: 64.4
click at [528, 85] on p "[PERSON_NAME] | Discovery | Medical Cover | 786096331" at bounding box center [661, 90] width 314 height 19
click at [826, 295] on div "4. Submission (REF: 3631318962) View step" at bounding box center [881, 307] width 739 height 26
click at [1080, 312] on span "View step" at bounding box center [1194, 308] width 45 height 17
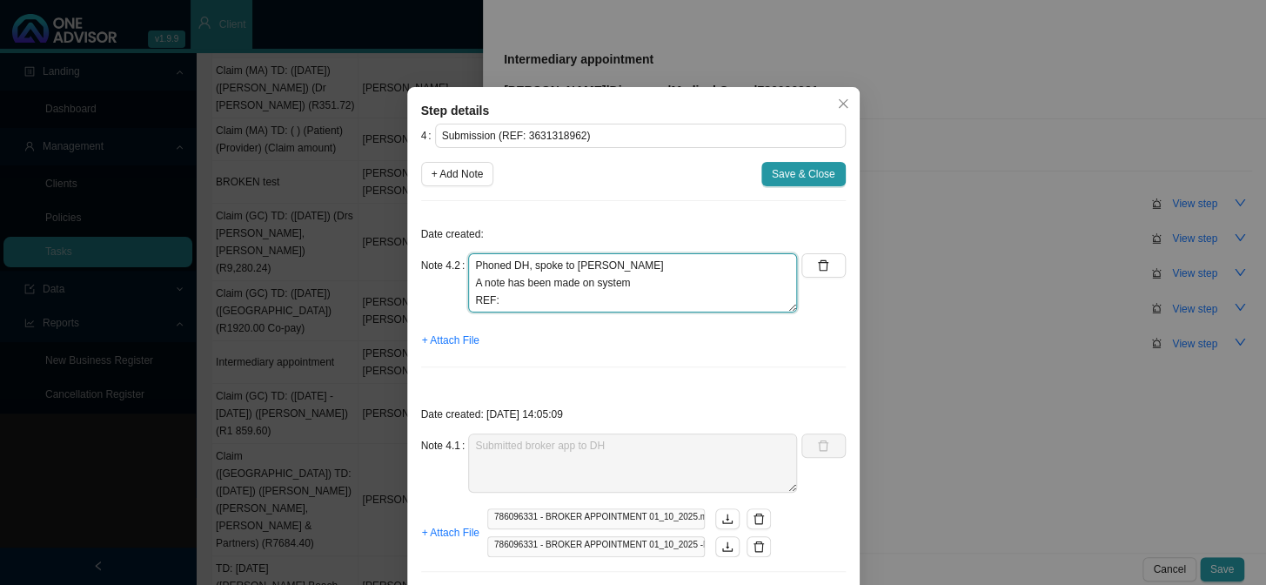
click at [552, 300] on textarea "Phoned DH, spoke to [PERSON_NAME] A note has been made on system REF:" at bounding box center [632, 282] width 329 height 59
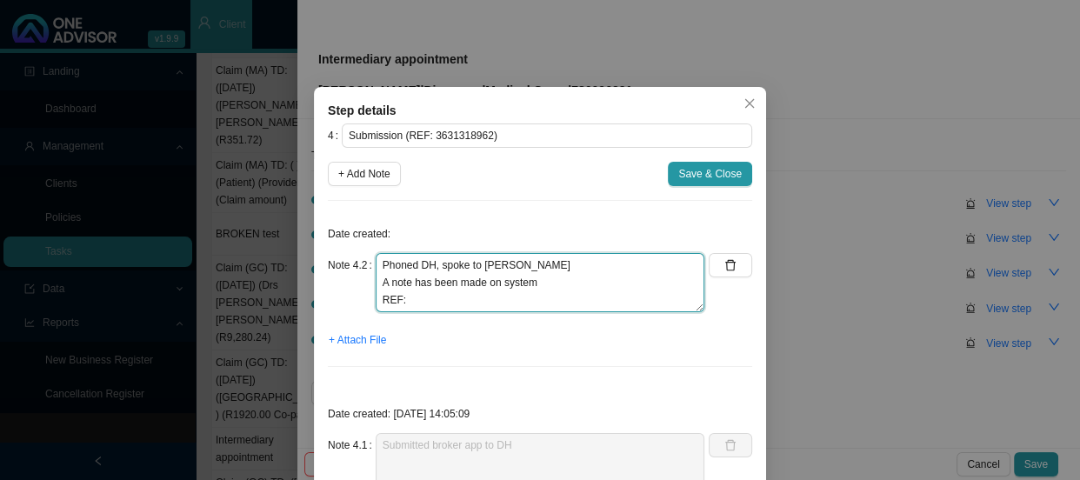
drag, startPoint x: 419, startPoint y: 300, endPoint x: 398, endPoint y: 296, distance: 21.3
click at [398, 296] on textarea "Phoned DH, spoke to [PERSON_NAME] A note has been made on system REF:" at bounding box center [540, 282] width 329 height 59
drag, startPoint x: 560, startPoint y: 281, endPoint x: 360, endPoint y: 277, distance: 200.1
click at [360, 277] on div "Note 4.2 Phoned DH, spoke to Anele A note has been made on system REF: 11497372…" at bounding box center [516, 282] width 377 height 59
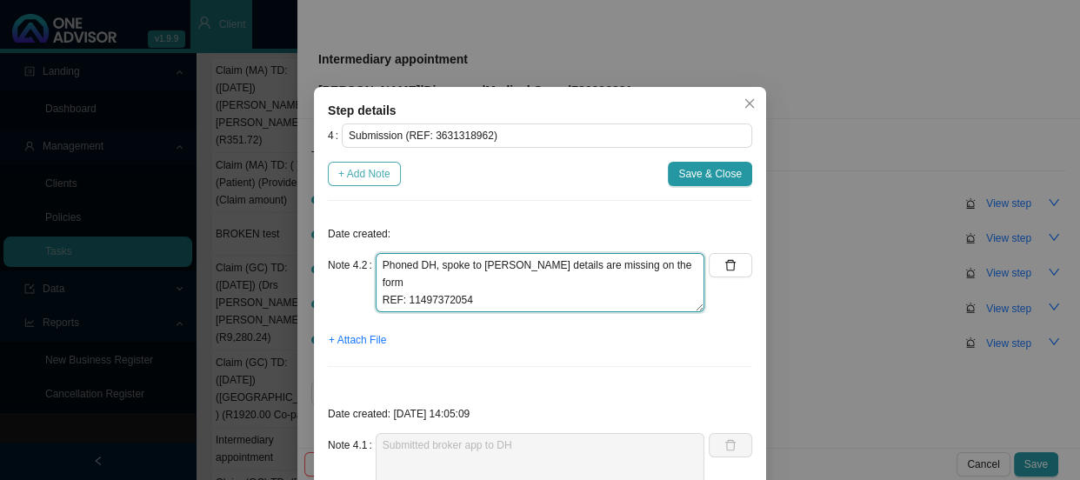
type textarea "Phoned DH, spoke to [PERSON_NAME] details are missing on the form REF: 11497372…"
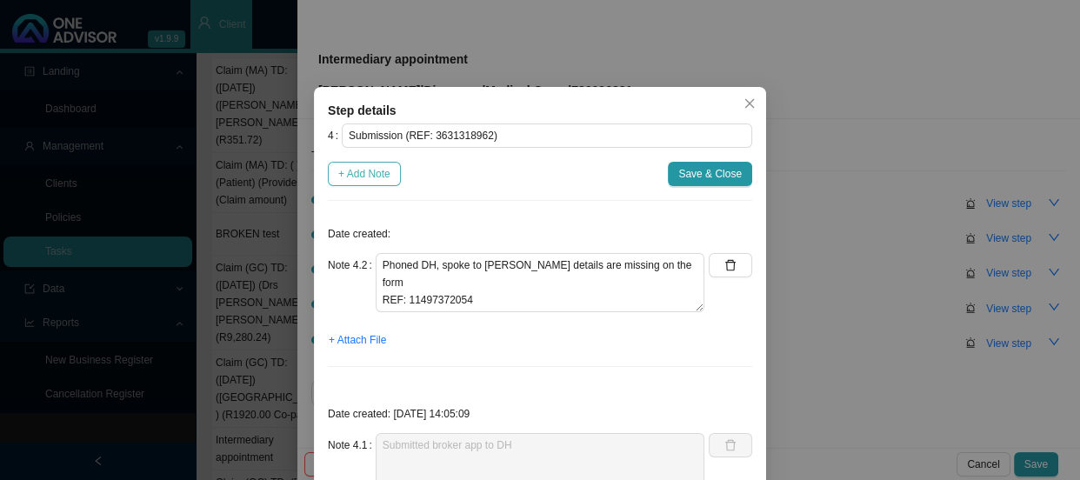
click at [365, 174] on span "+ Add Note" at bounding box center [364, 173] width 52 height 17
type textarea "Phoned DH, spoke to [PERSON_NAME] details are missing on the form REF: 11497372…"
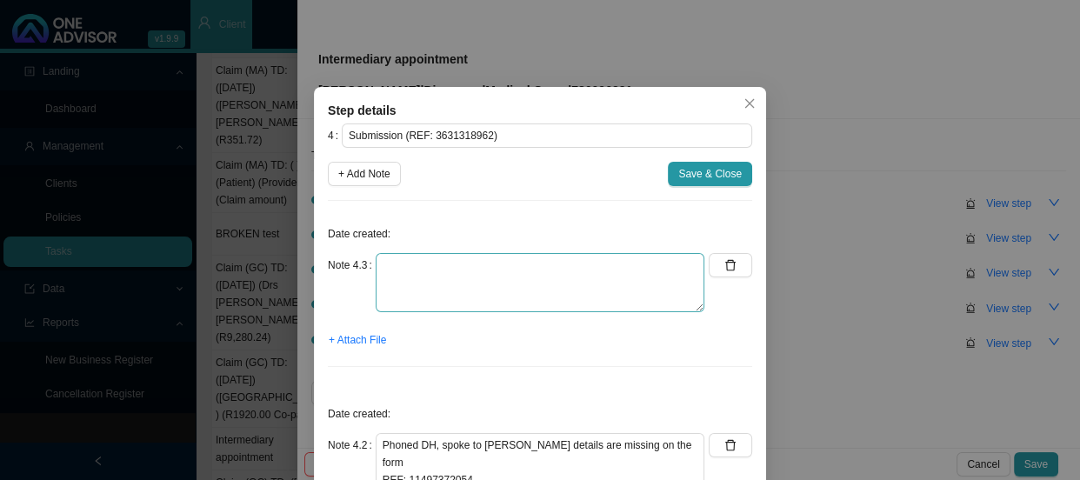
click at [403, 256] on div "Date created: Note 4.3 + Attach File" at bounding box center [540, 298] width 425 height 166
click at [403, 264] on textarea at bounding box center [540, 282] width 329 height 59
type textarea "Submitted amended form"
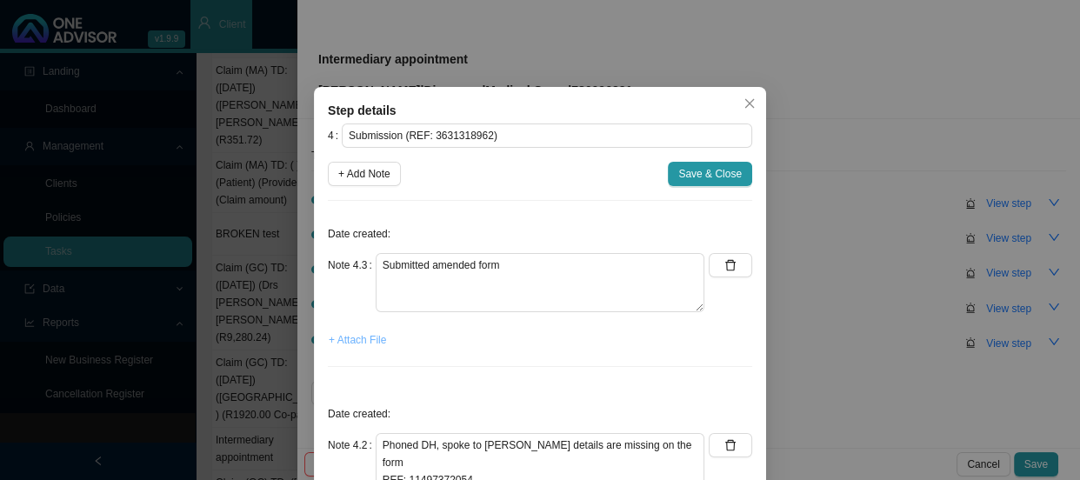
click at [350, 343] on span "+ Attach File" at bounding box center [357, 339] width 57 height 17
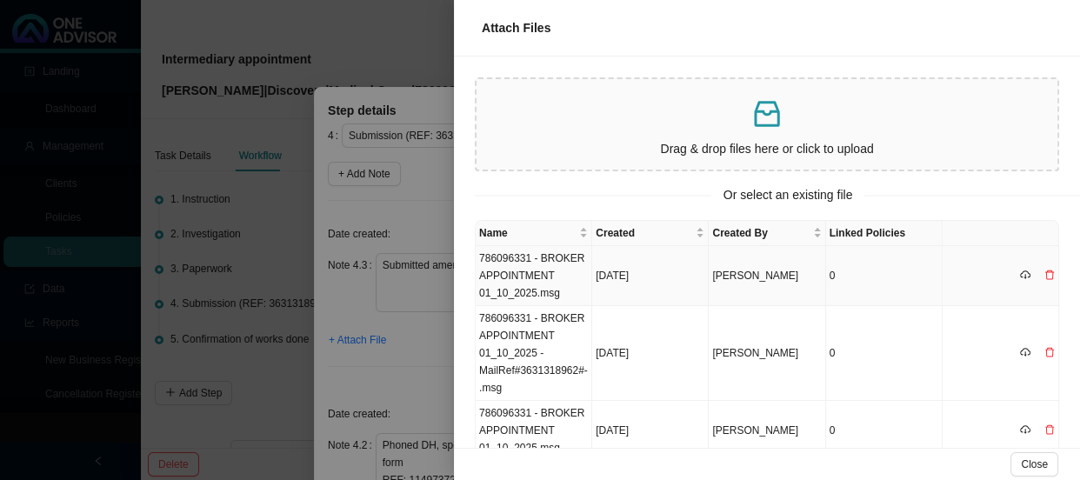
click at [539, 265] on td "786096331 - BROKER APPOINTMENT 01_10_2025.msg" at bounding box center [534, 276] width 117 height 60
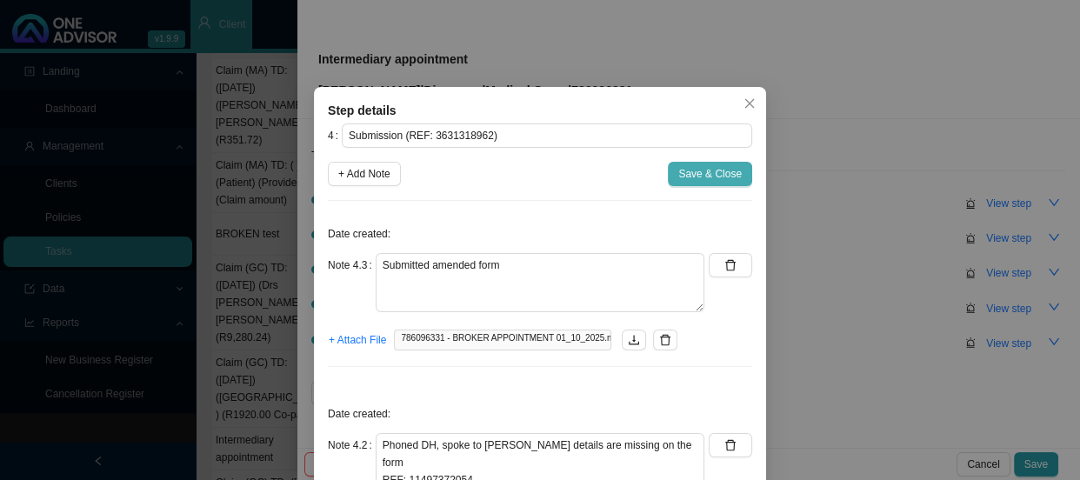
click at [701, 176] on span "Save & Close" at bounding box center [711, 173] width 64 height 17
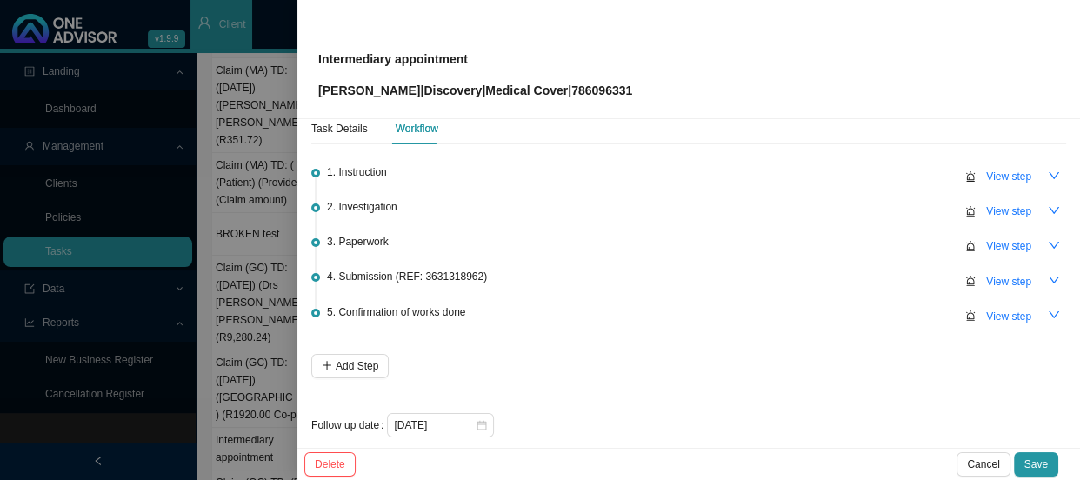
scroll to position [42, 0]
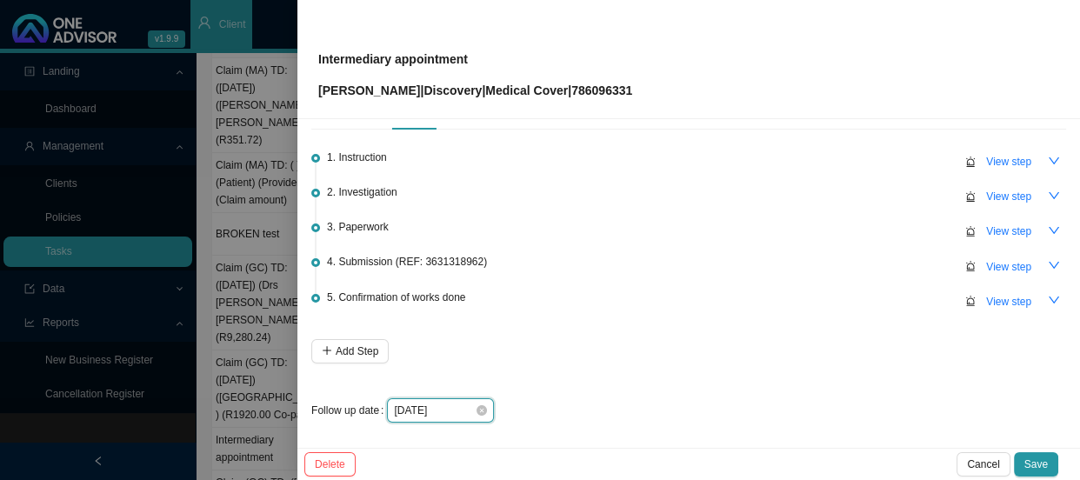
click at [448, 404] on input "[DATE]" at bounding box center [434, 410] width 81 height 17
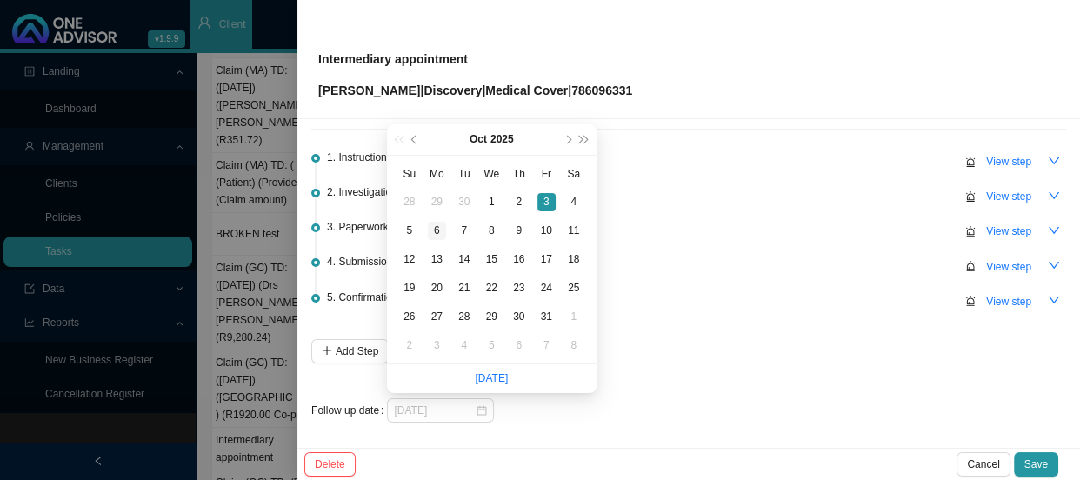
click at [432, 222] on div "6" at bounding box center [437, 231] width 18 height 18
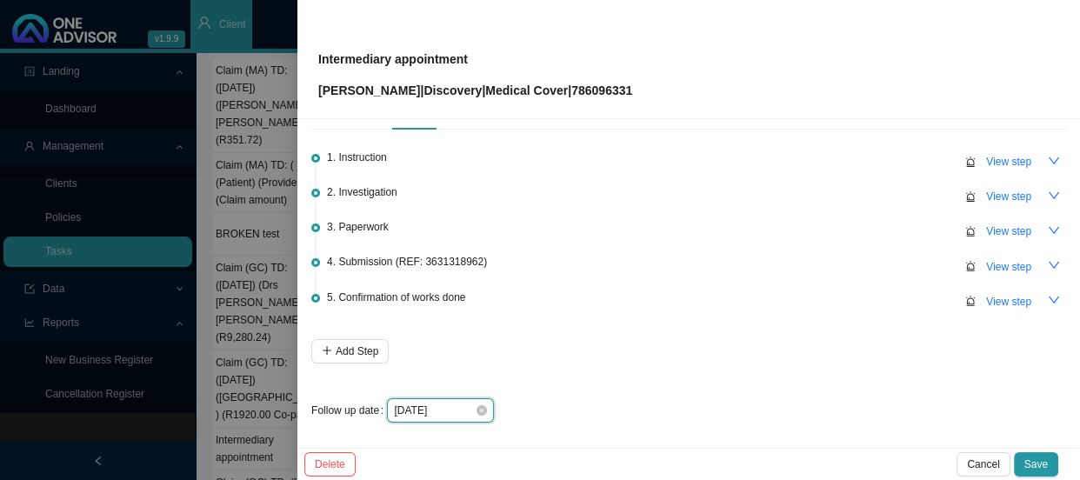
click at [453, 416] on input "[DATE]" at bounding box center [434, 410] width 81 height 17
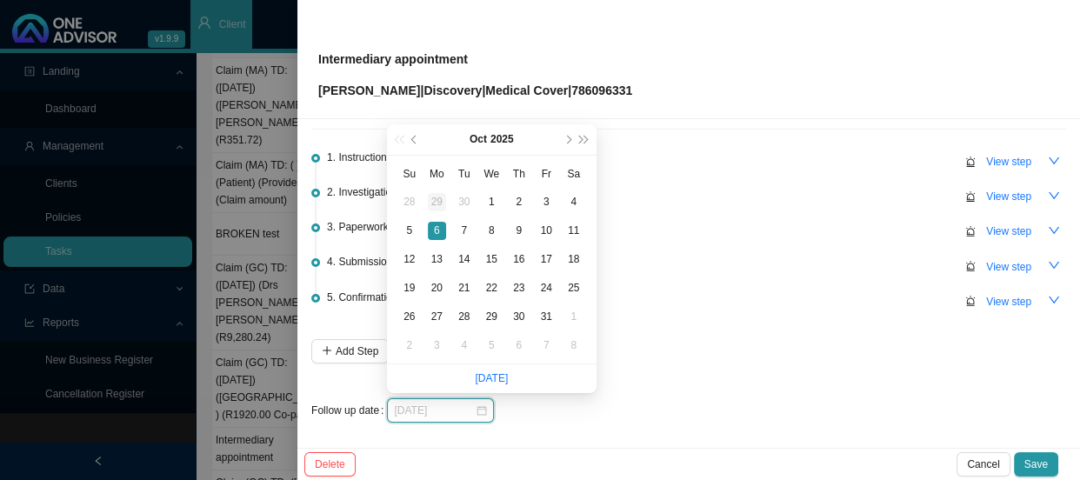
type input "[DATE]"
click at [440, 201] on div "29" at bounding box center [437, 202] width 18 height 18
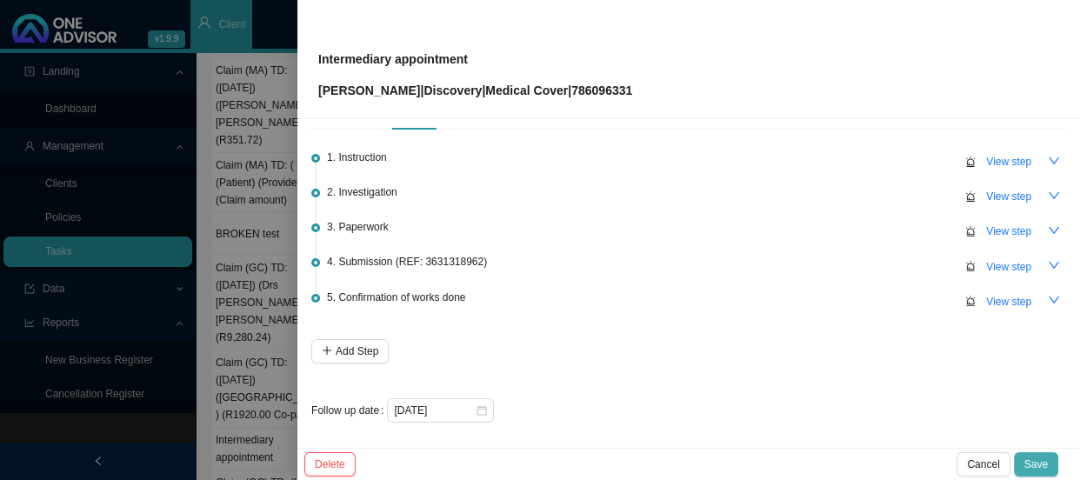
click at [1034, 461] on span "Save" at bounding box center [1036, 464] width 23 height 17
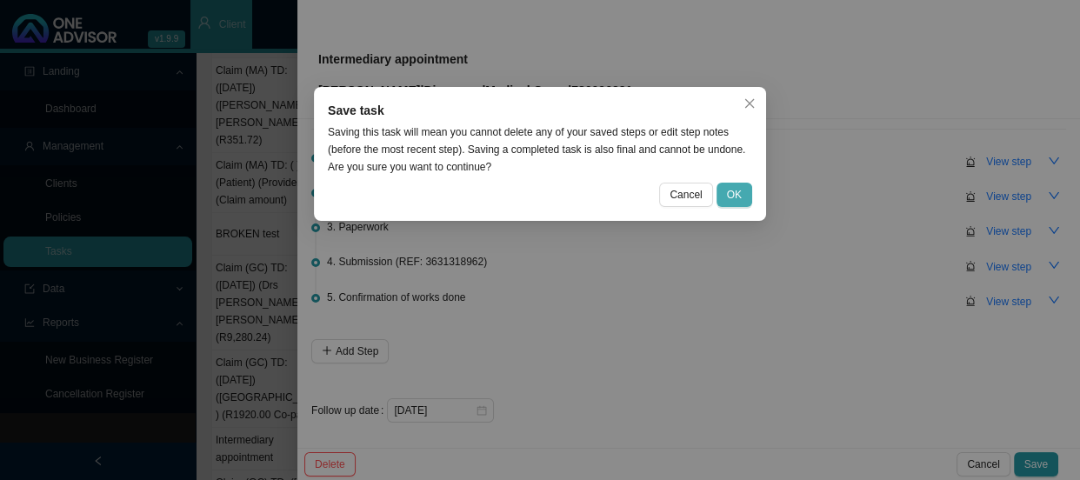
click at [724, 198] on button "OK" at bounding box center [735, 195] width 36 height 24
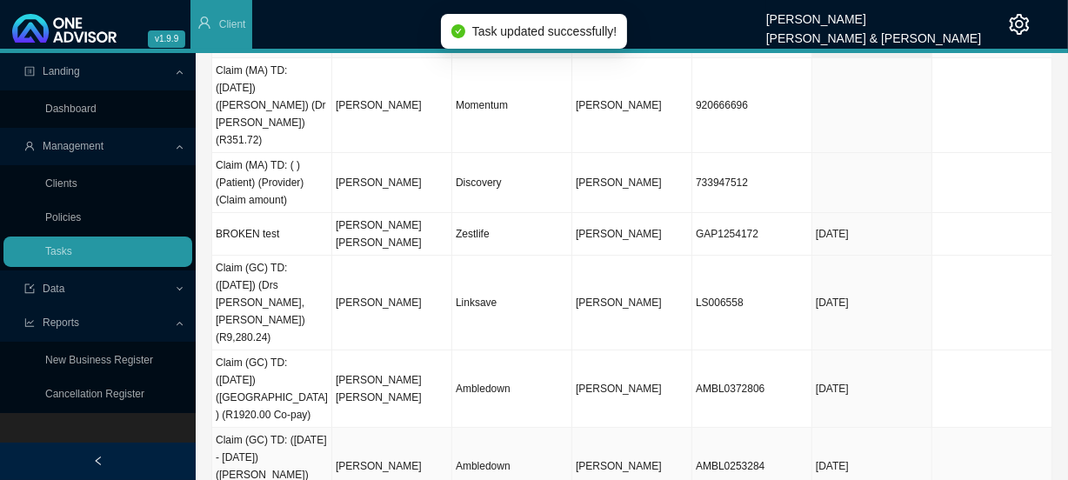
scroll to position [0, 0]
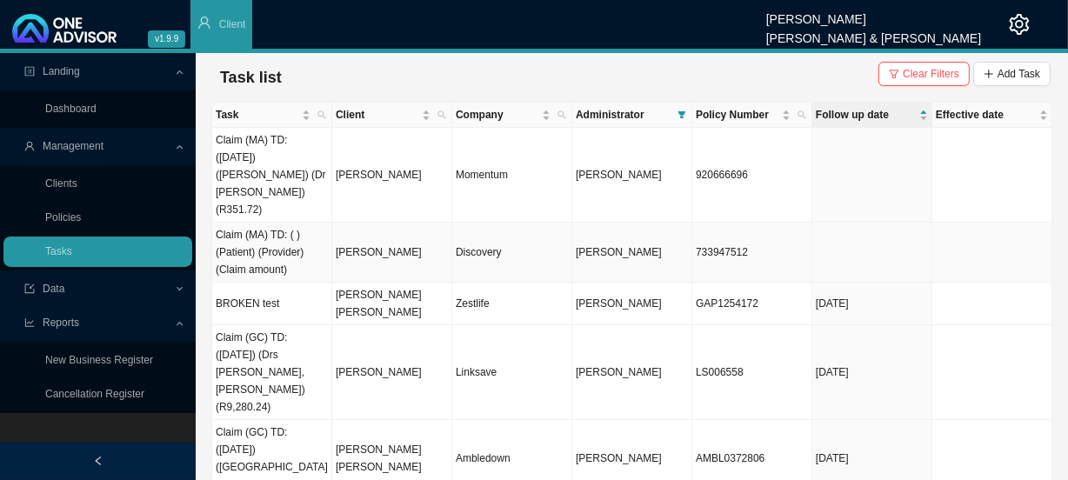
click at [421, 223] on td "[PERSON_NAME]" at bounding box center [392, 253] width 120 height 60
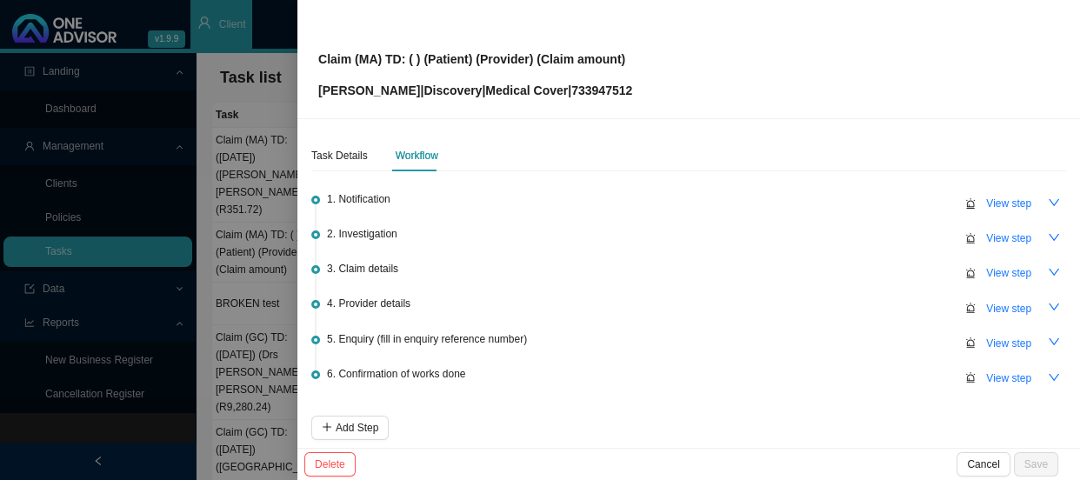
click at [267, 334] on div at bounding box center [540, 240] width 1080 height 480
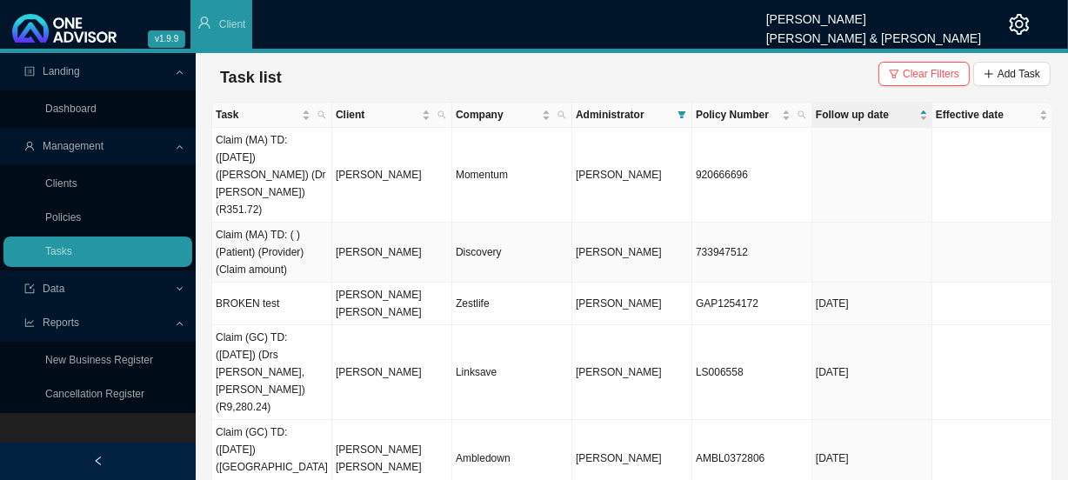
click at [425, 224] on td "[PERSON_NAME]" at bounding box center [392, 253] width 120 height 60
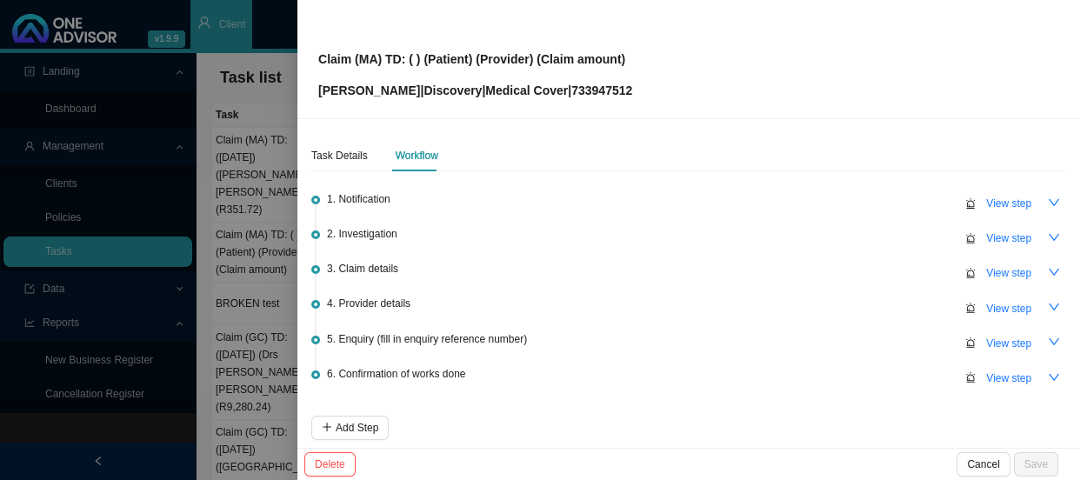
click at [268, 254] on div at bounding box center [540, 240] width 1080 height 480
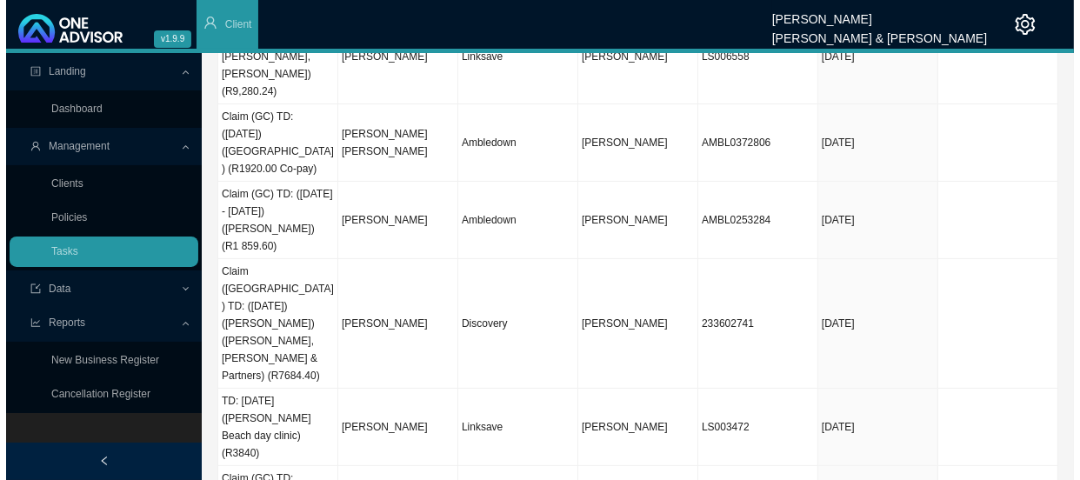
scroll to position [331, 0]
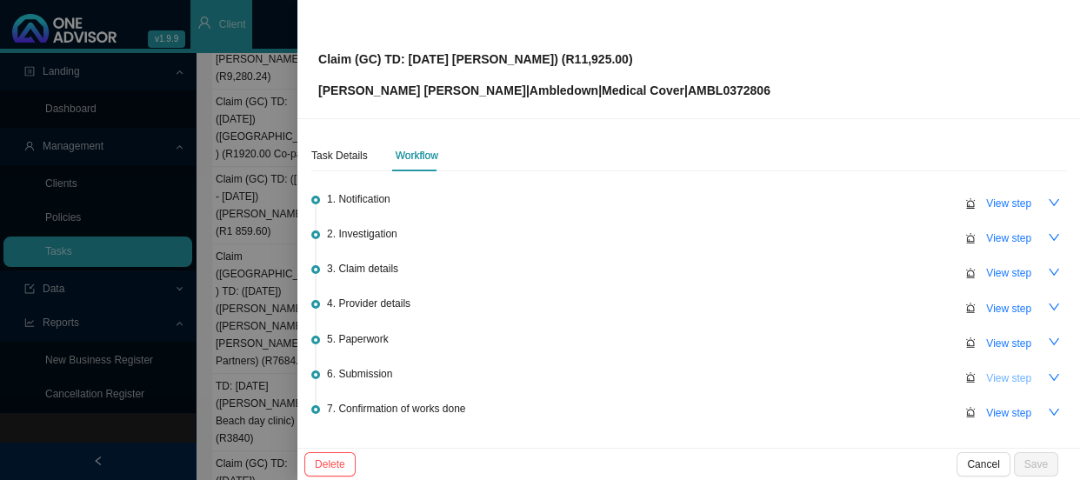
click at [1007, 381] on span "View step" at bounding box center [1009, 378] width 45 height 17
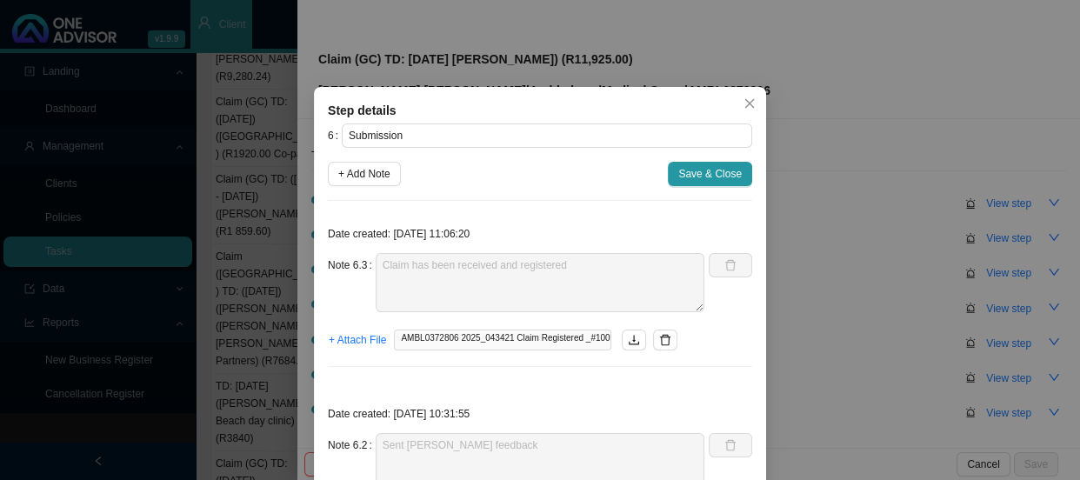
click at [998, 380] on div "Step details 6 Submission + Add Note Save & Close Date created: [DATE] 11:06:20…" at bounding box center [540, 240] width 1080 height 480
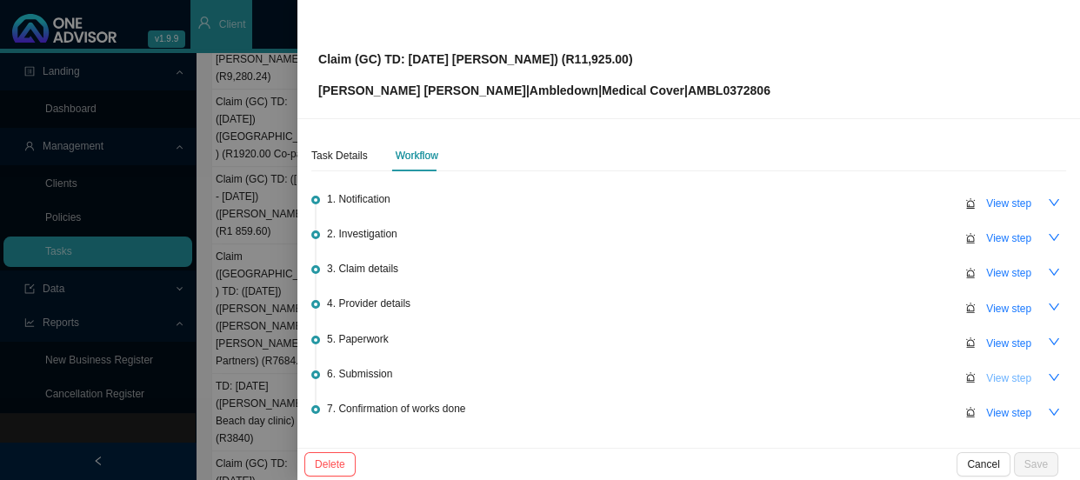
click at [995, 373] on span "View step" at bounding box center [1009, 378] width 45 height 17
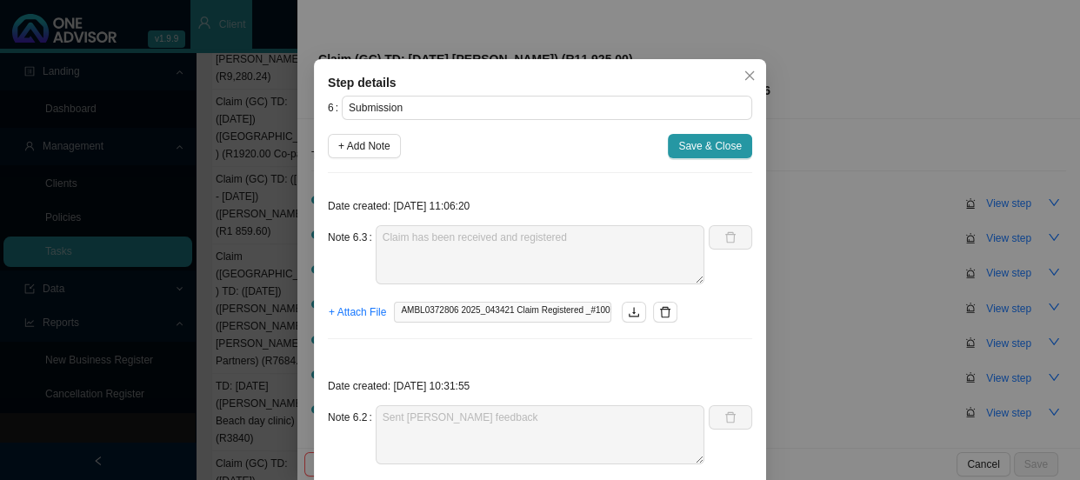
scroll to position [0, 0]
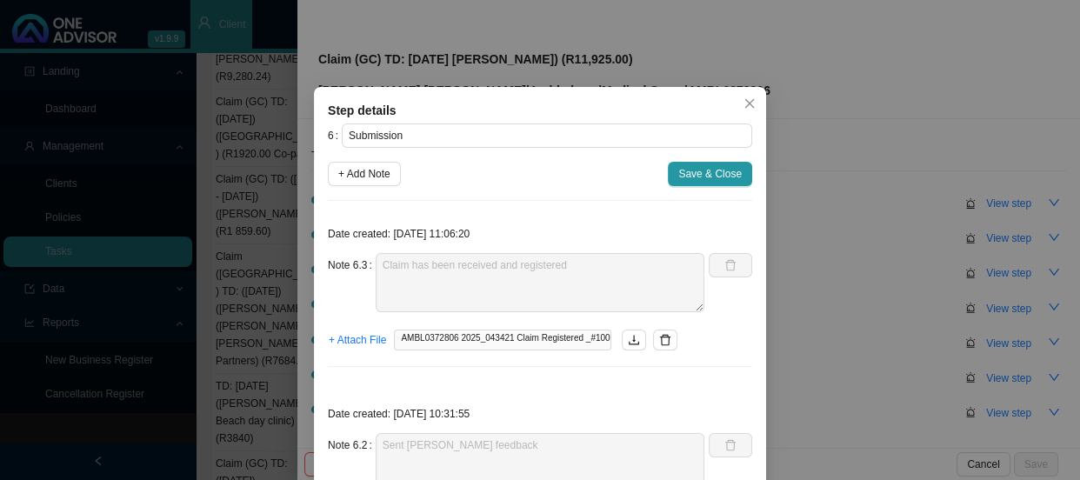
click at [868, 351] on div "Step details 6 Submission + Add Note Save & Close Date created: [DATE] 11:06:20…" at bounding box center [540, 240] width 1080 height 480
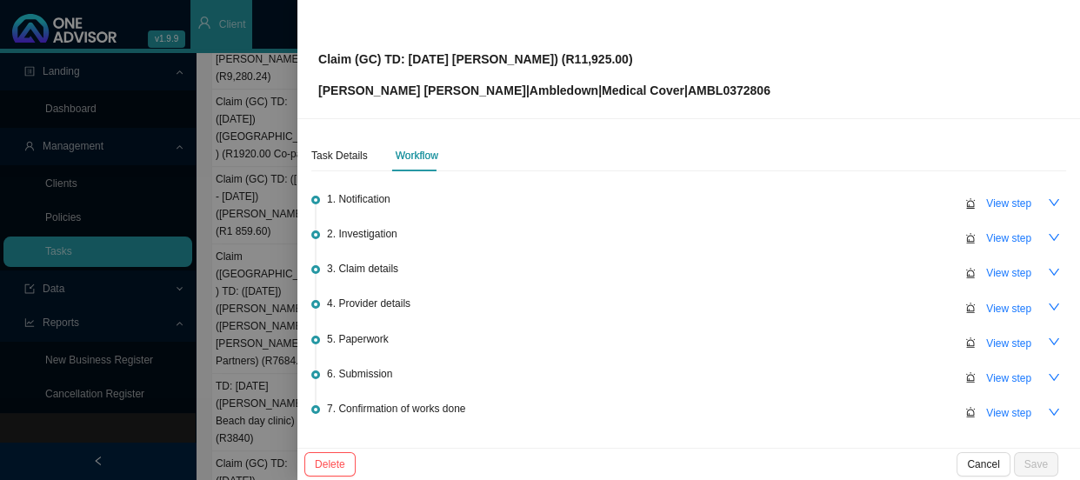
click at [271, 345] on div at bounding box center [540, 240] width 1080 height 480
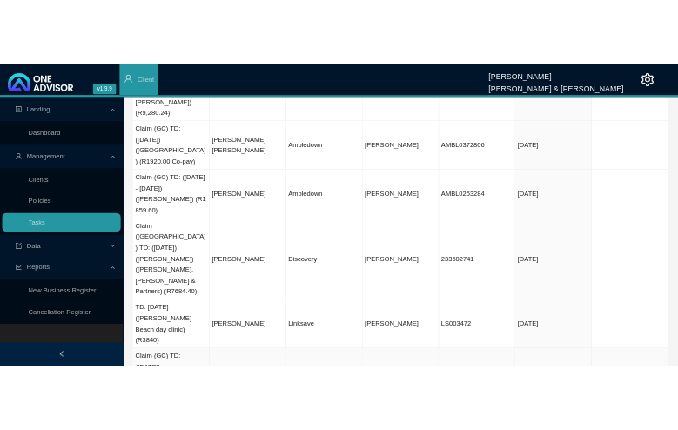
scroll to position [296, 0]
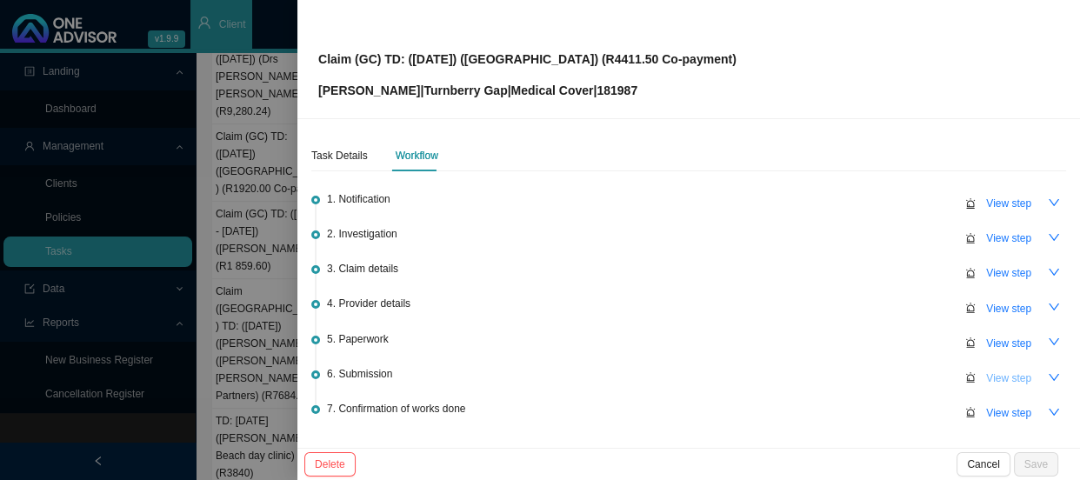
click at [993, 373] on span "View step" at bounding box center [1009, 378] width 45 height 17
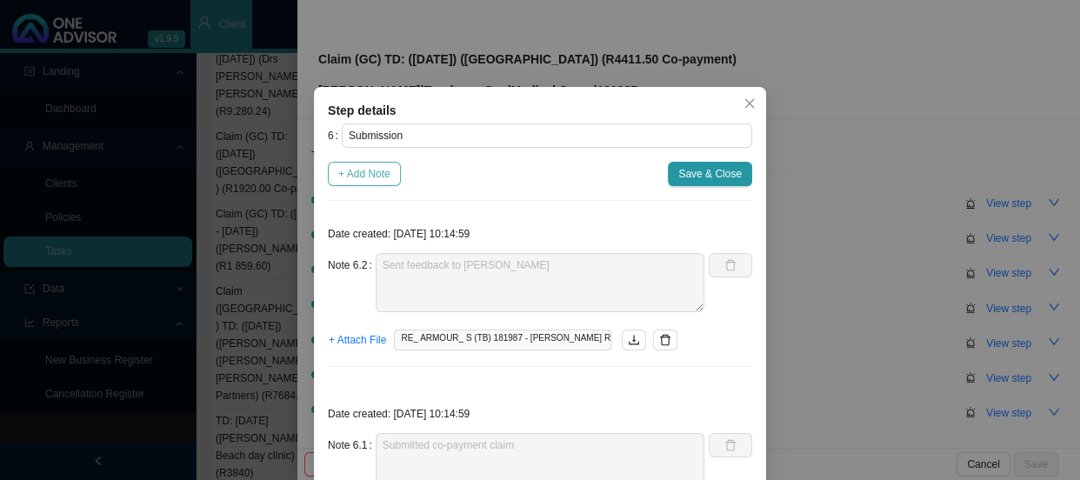
click at [361, 181] on span "+ Add Note" at bounding box center [364, 173] width 52 height 17
type textarea "Sent feedback to [PERSON_NAME]"
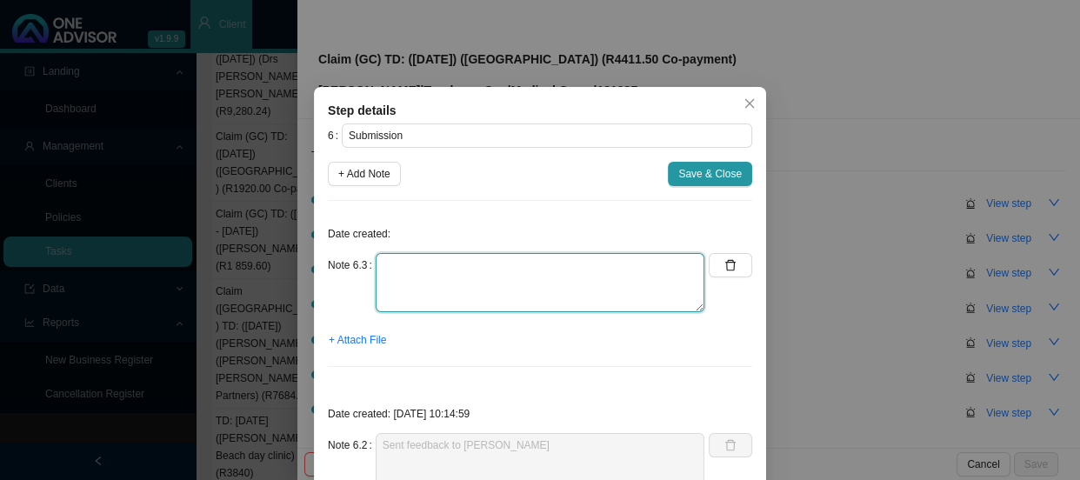
click at [417, 269] on textarea at bounding box center [540, 282] width 329 height 59
type textarea "Phoned TB, spoke to"
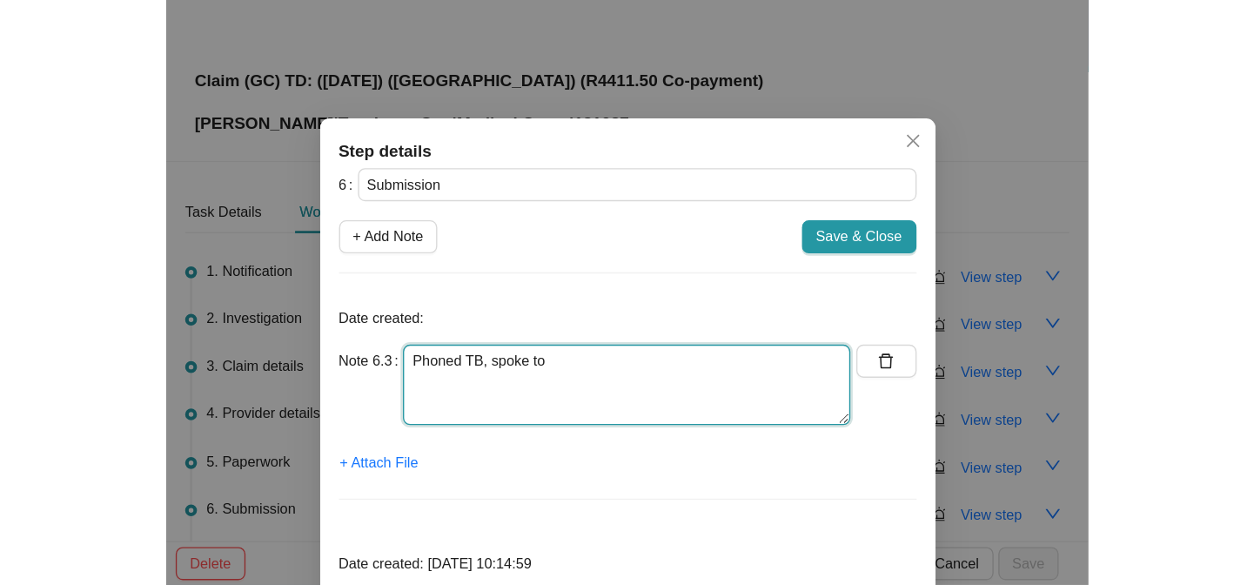
scroll to position [87, 0]
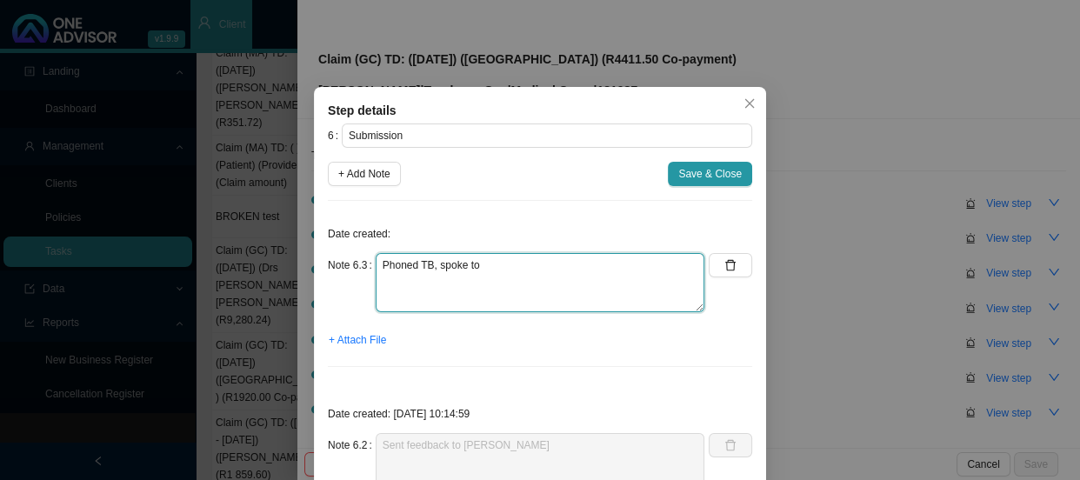
click at [454, 285] on textarea "Phoned TB, spoke to" at bounding box center [540, 282] width 329 height 59
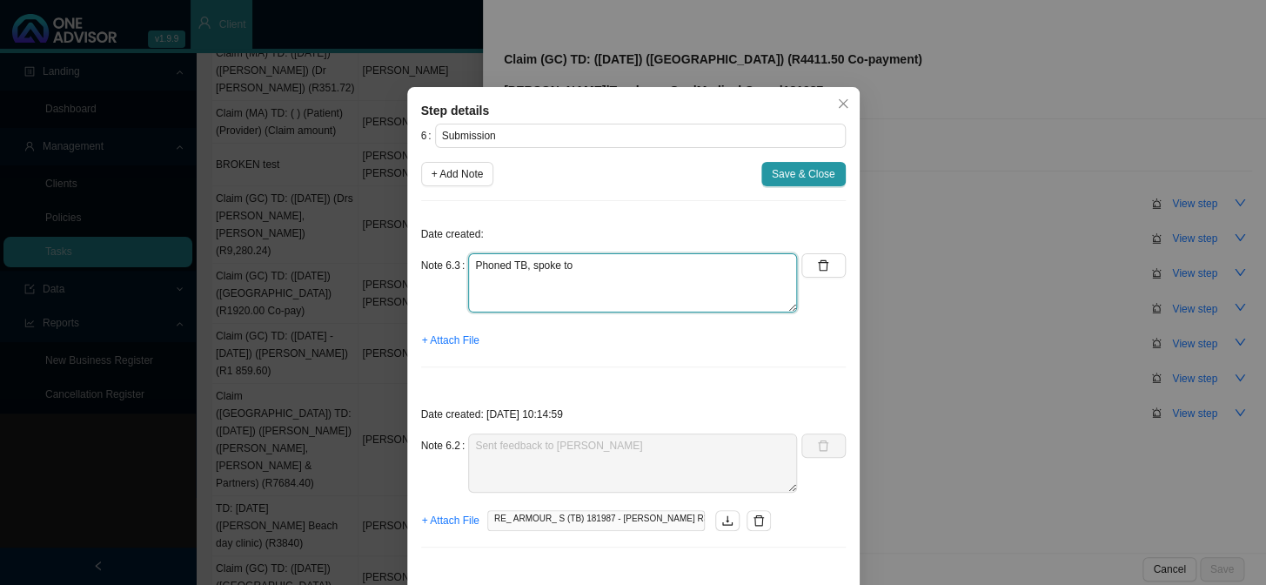
drag, startPoint x: 599, startPoint y: 268, endPoint x: 425, endPoint y: 251, distance: 175.7
click at [425, 251] on div "Date created: Note 6.3 Phoned TB, spoke to + Attach File" at bounding box center [633, 298] width 425 height 166
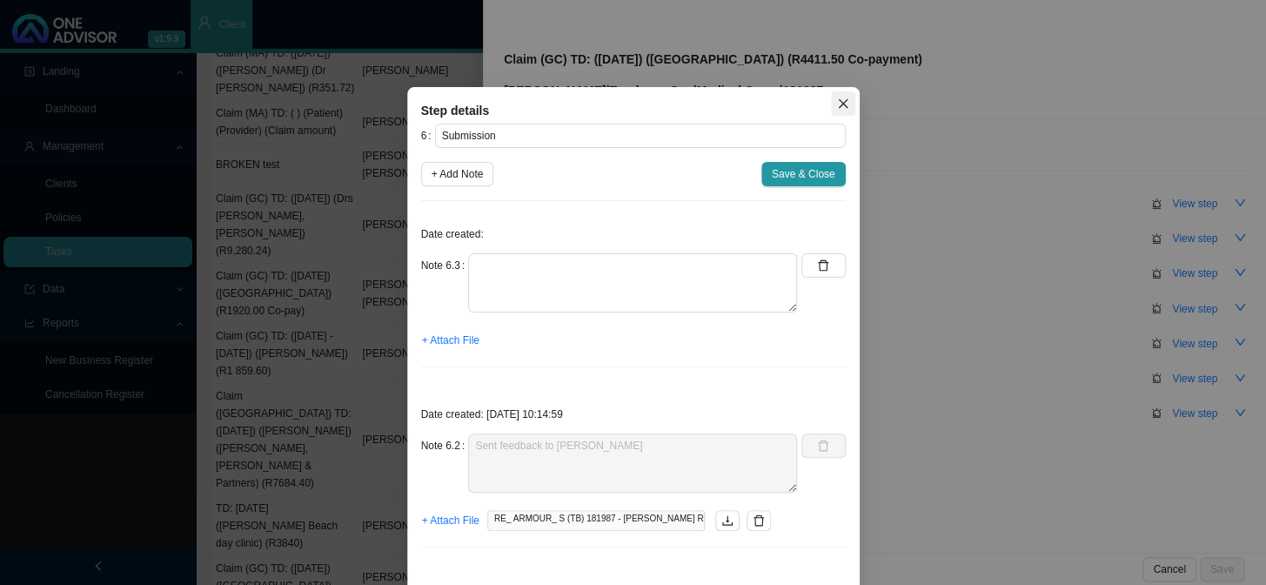
click at [839, 99] on icon "close" at bounding box center [843, 103] width 12 height 12
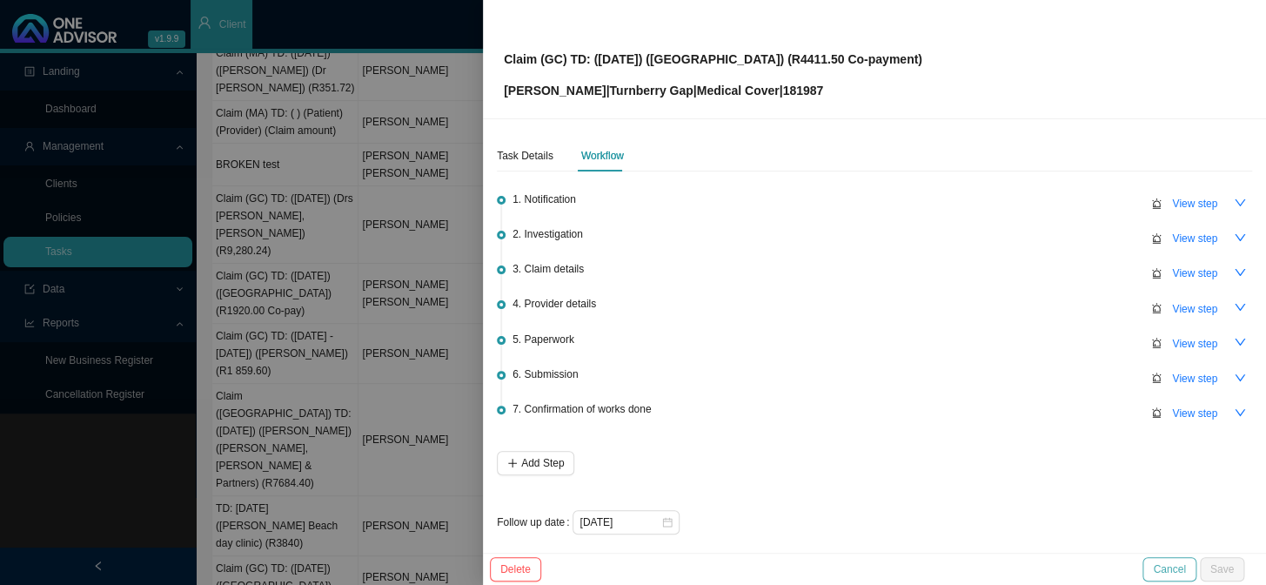
click at [1080, 479] on span "Cancel" at bounding box center [1169, 568] width 32 height 17
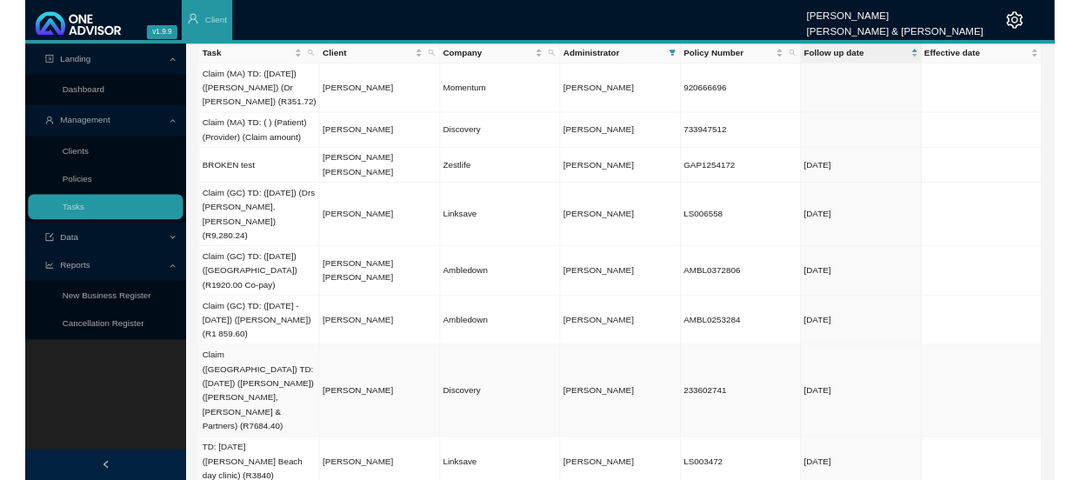
scroll to position [78, 0]
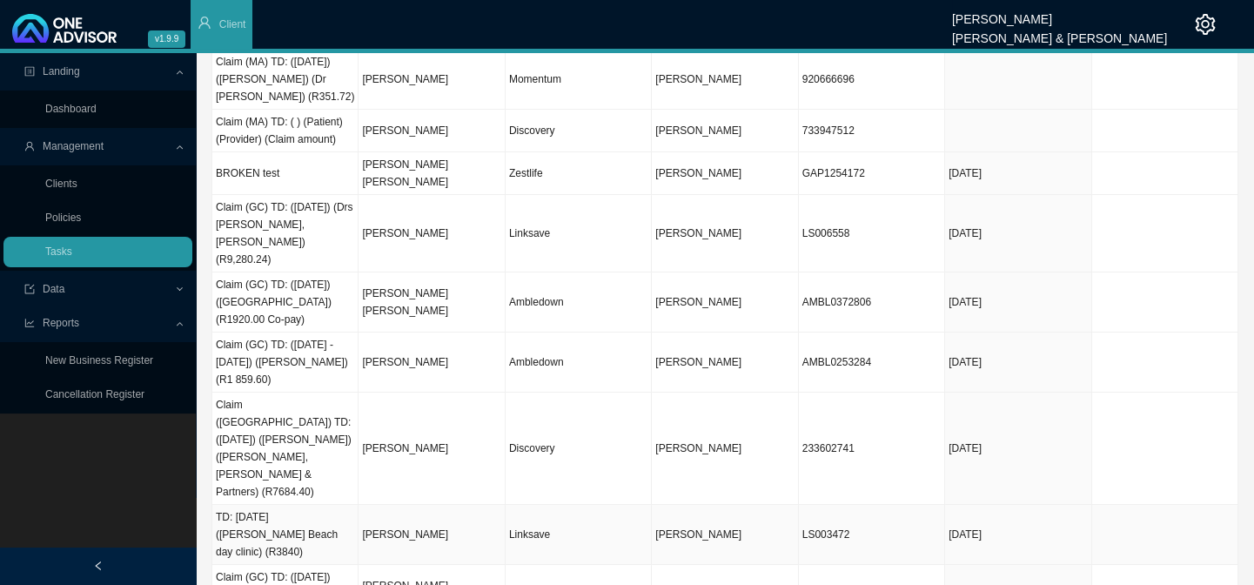
click at [403, 479] on td "[PERSON_NAME]" at bounding box center [431, 535] width 146 height 60
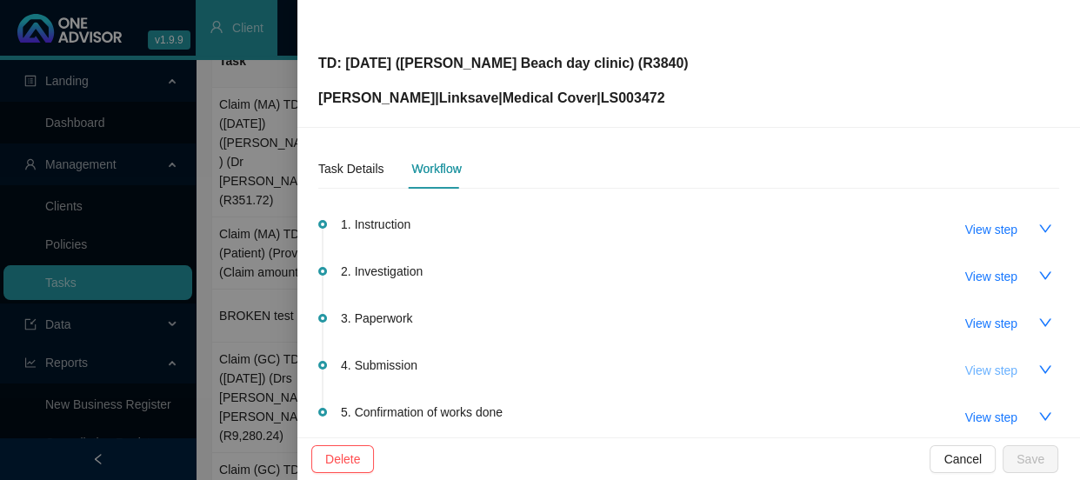
click at [991, 368] on span "View step" at bounding box center [992, 370] width 52 height 19
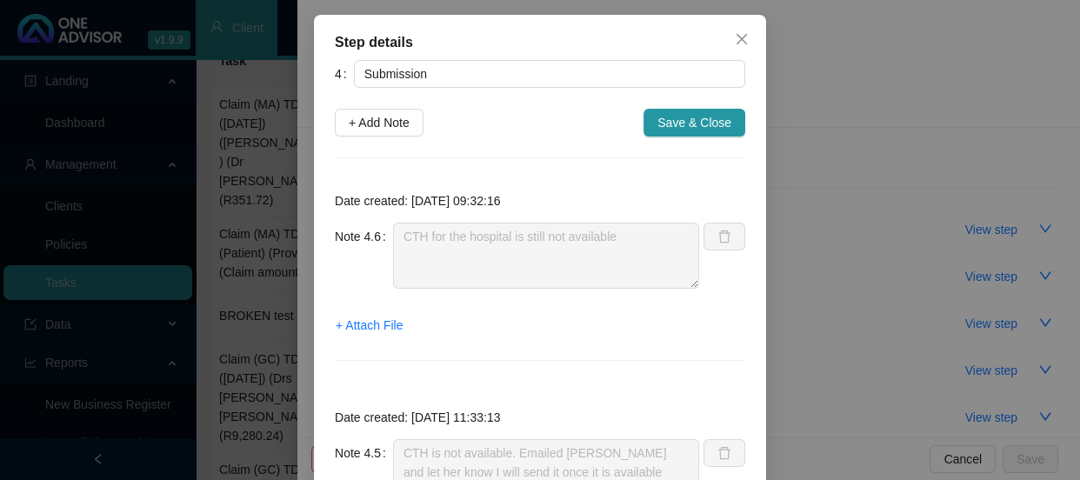
scroll to position [0, 0]
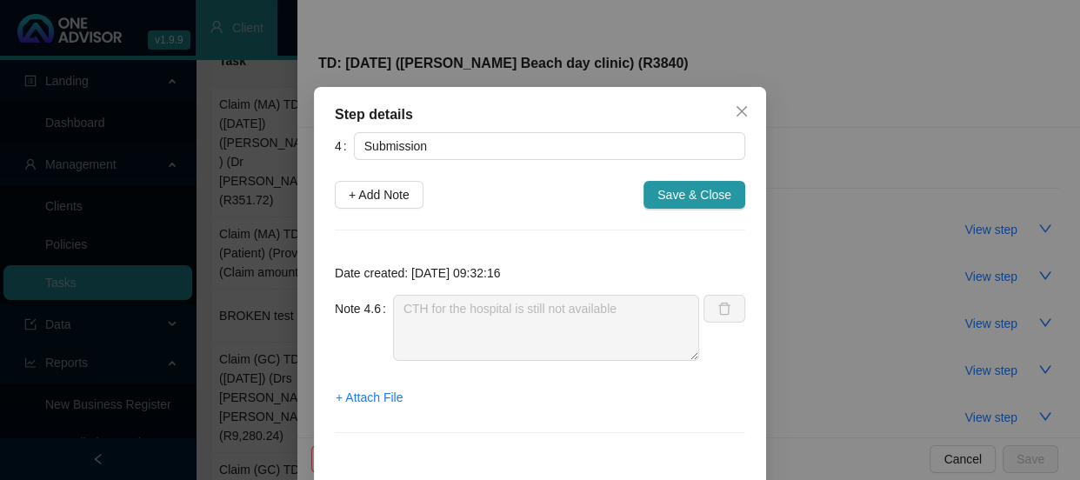
click at [868, 292] on div "Step details 4 Submission + Add Note Save & Close Date created: [DATE] 09:32:16…" at bounding box center [540, 240] width 1080 height 480
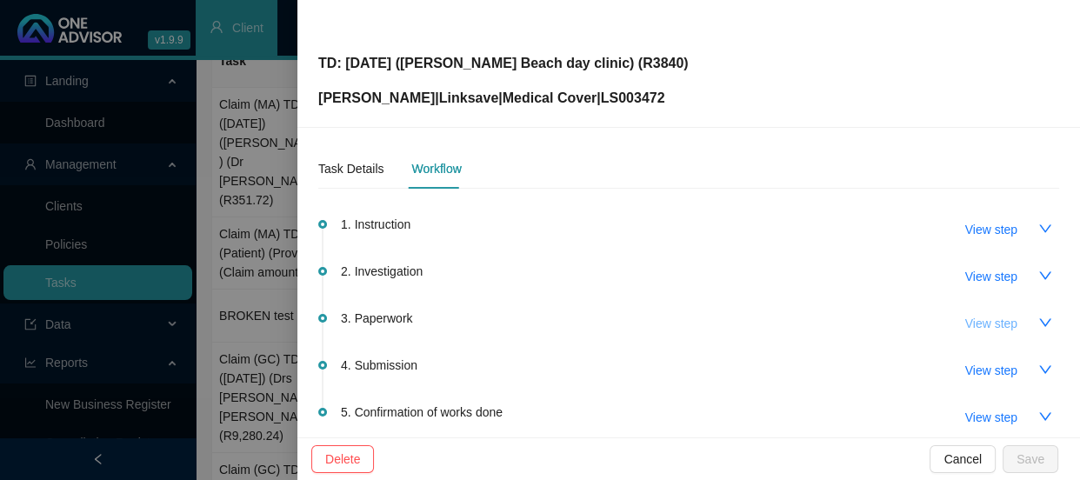
click at [966, 320] on span "View step" at bounding box center [992, 323] width 52 height 19
type input "Paperwork"
type textarea "Received the hospital account"
type textarea "Requested hospital account"
type textarea "Received completed and signed claim form and POP for the co-payment"
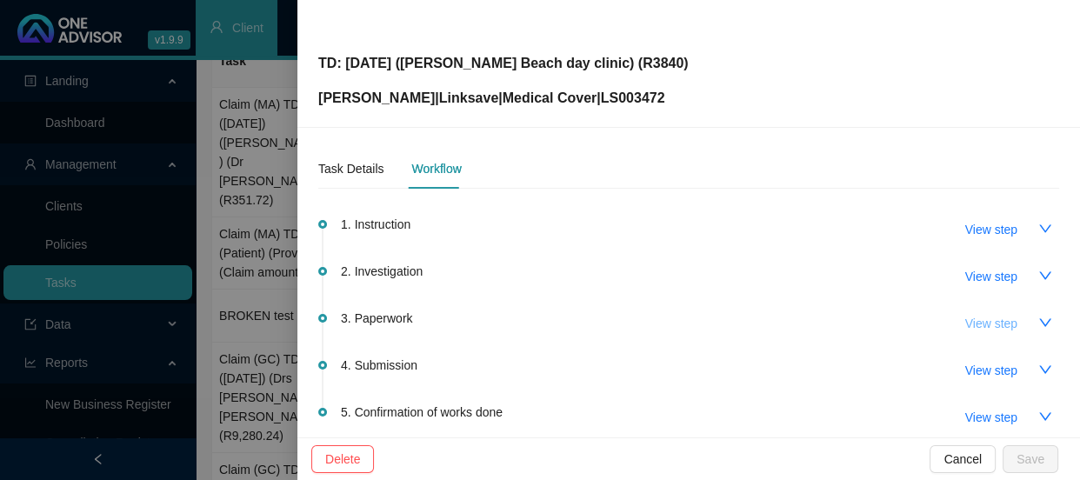
type textarea "[PERSON_NAME] emailed the claim form and requested the hospital account"
type textarea "[PERSON_NAME] needs to send the claim form and requirements to the client"
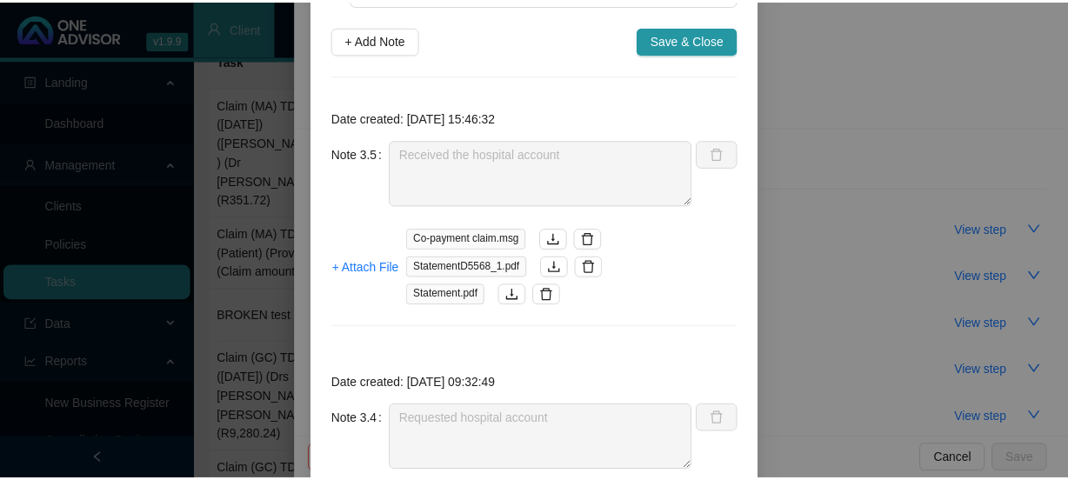
scroll to position [157, 0]
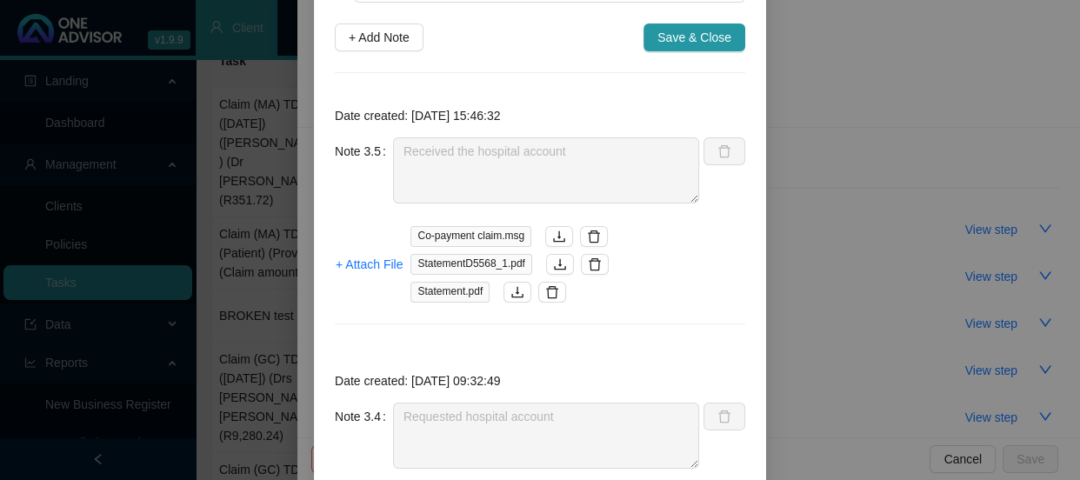
click at [824, 354] on div "Step details 3 Paperwork + Add Note Save & Close Date created: [DATE] 15:46:32 …" at bounding box center [540, 240] width 1080 height 480
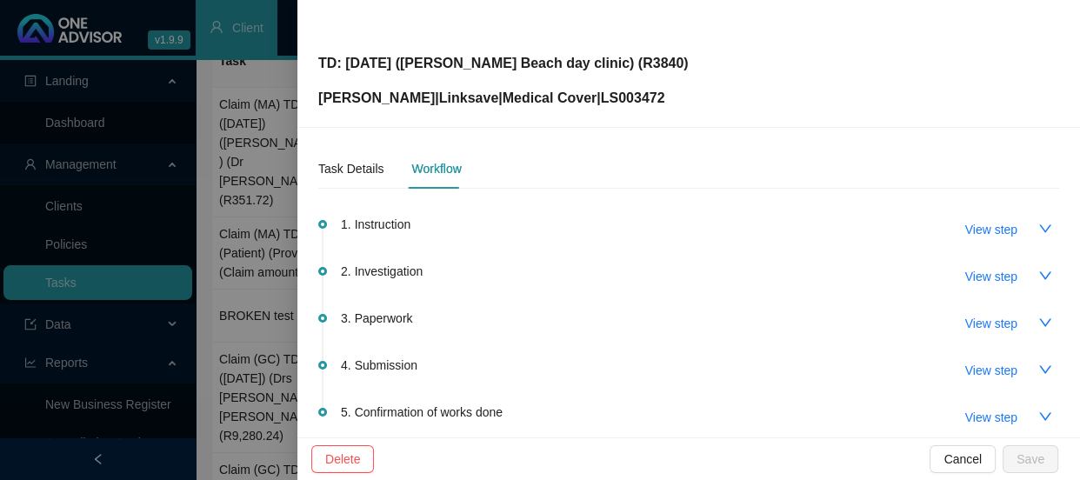
click at [262, 273] on div at bounding box center [540, 240] width 1080 height 480
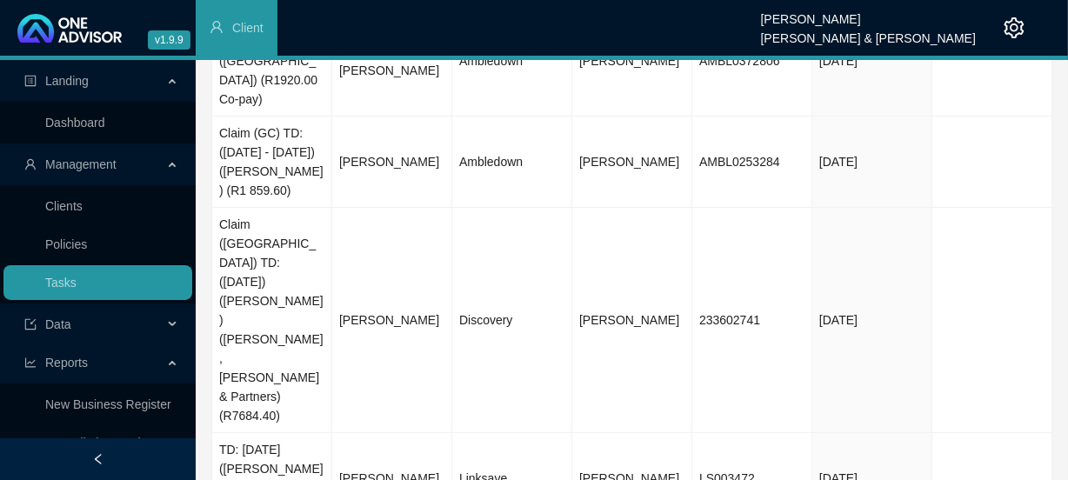
scroll to position [553, 0]
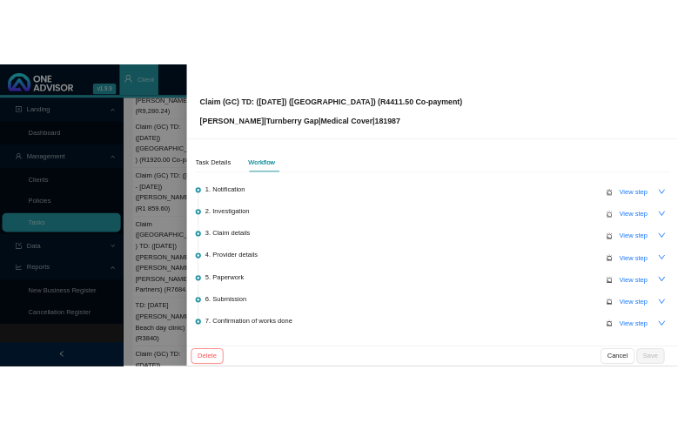
scroll to position [331, 0]
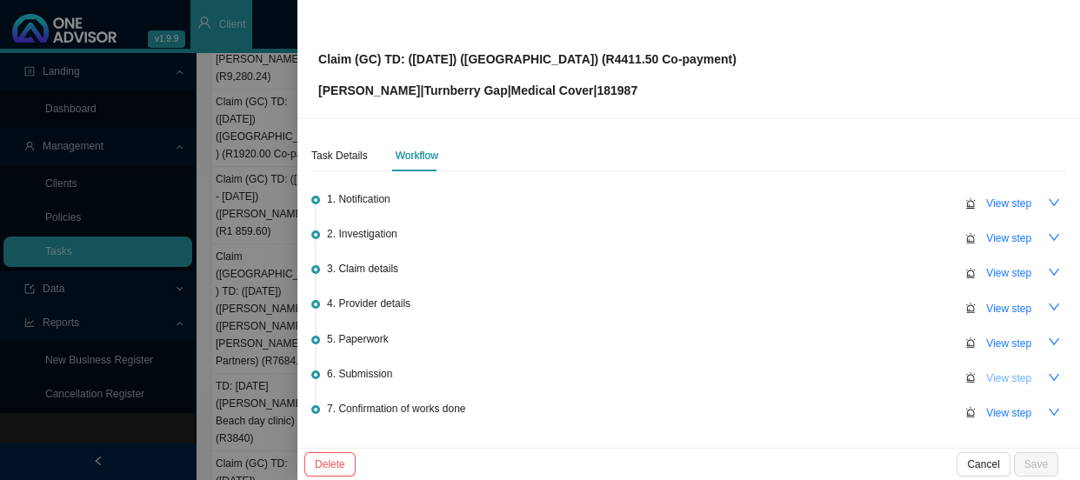
click at [987, 377] on span "View step" at bounding box center [1009, 378] width 45 height 17
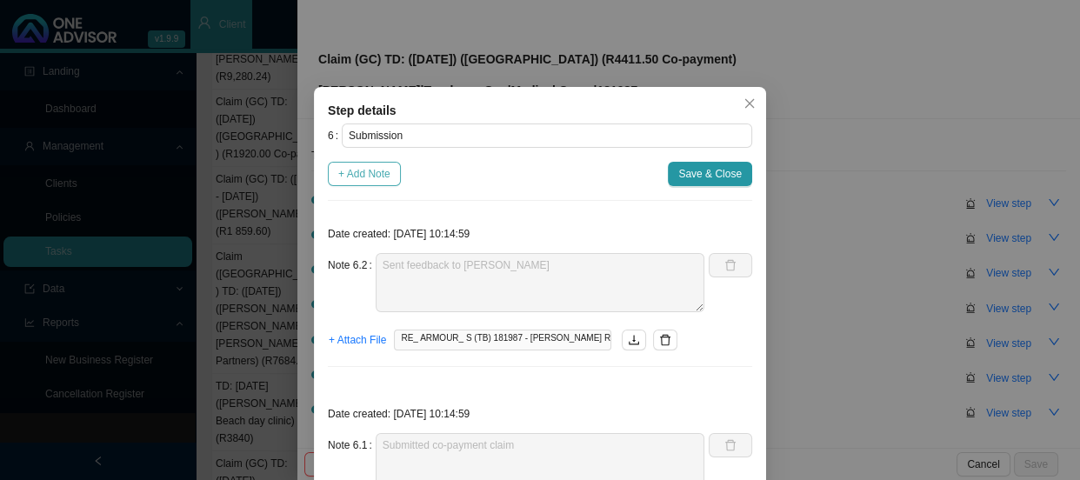
click at [376, 172] on span "+ Add Note" at bounding box center [364, 173] width 52 height 17
type textarea "Sent feedback to [PERSON_NAME]"
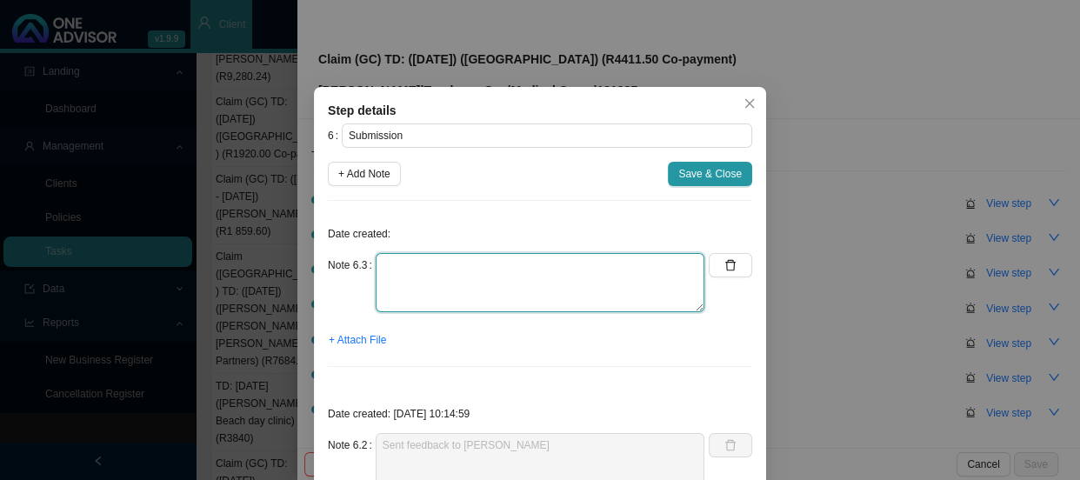
click at [425, 271] on textarea at bounding box center [540, 282] width 329 height 59
click at [531, 262] on textarea "Phoned TB, spoke to" at bounding box center [540, 282] width 329 height 59
type textarea "Phoned TB, spoke to [PERSON_NAME]"
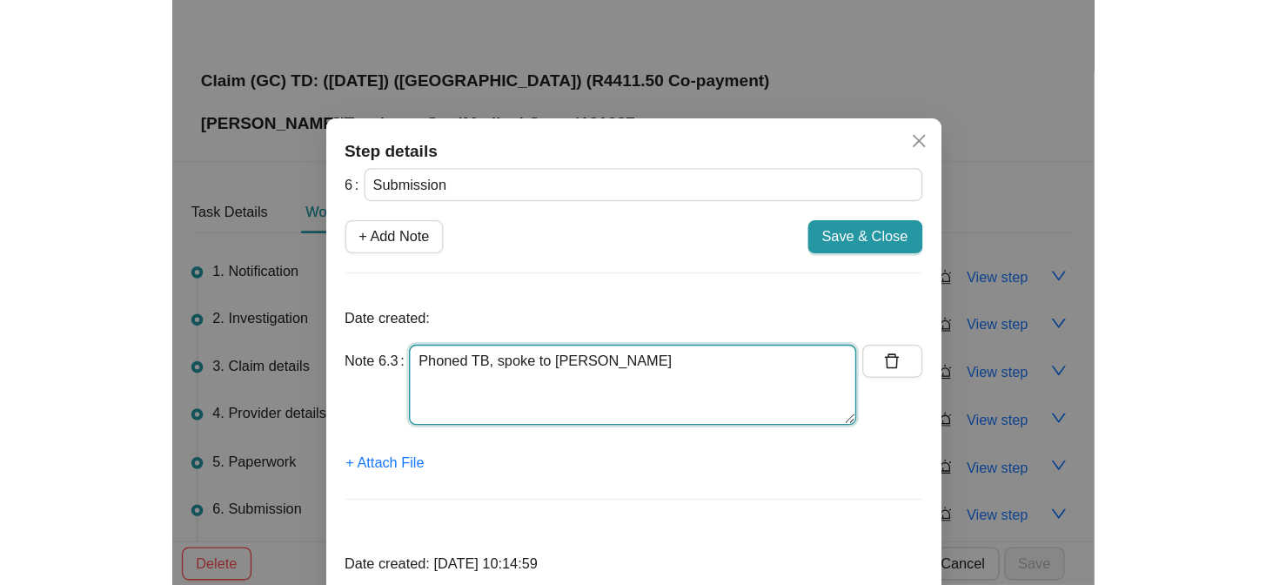
scroll to position [87, 0]
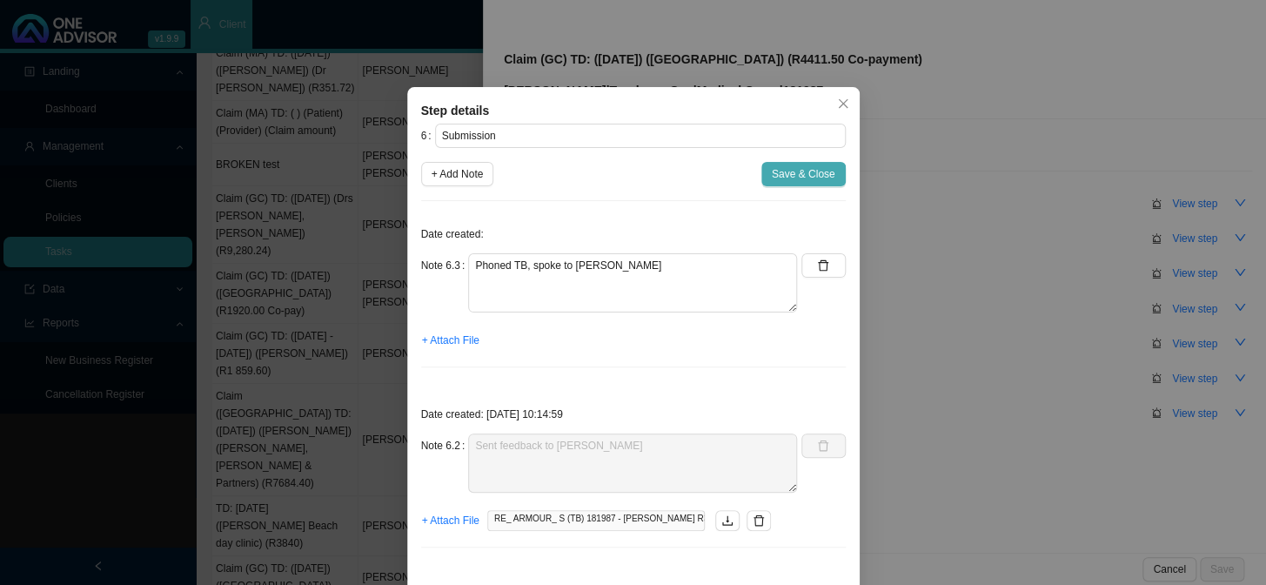
click at [782, 181] on span "Save & Close" at bounding box center [804, 173] width 64 height 17
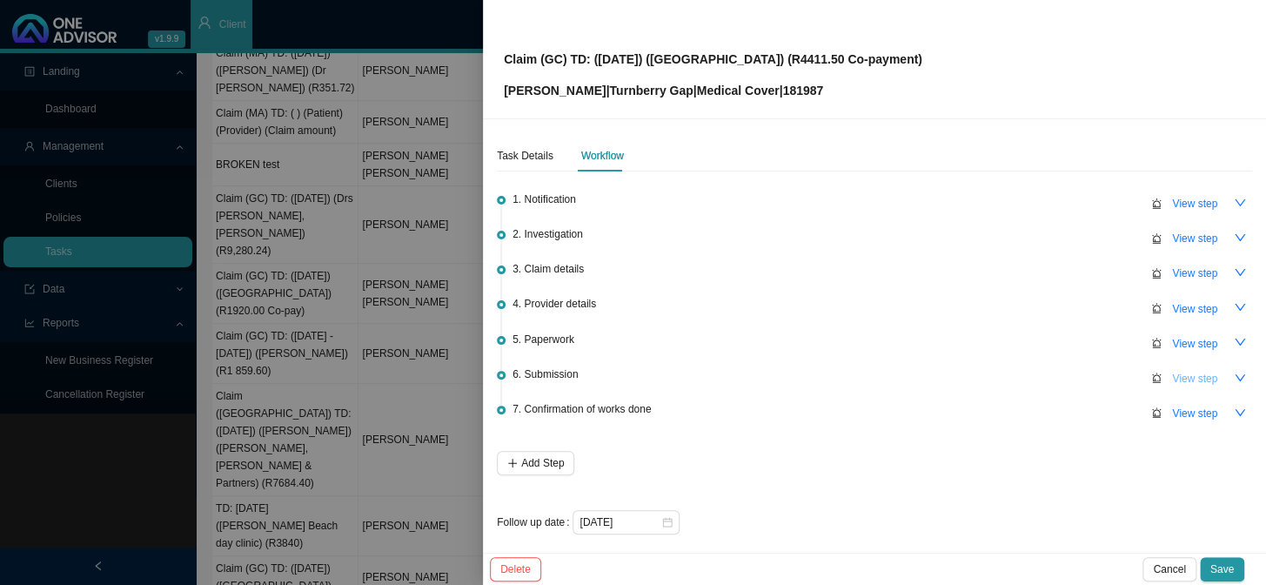
click at [1080, 377] on span "View step" at bounding box center [1194, 378] width 45 height 17
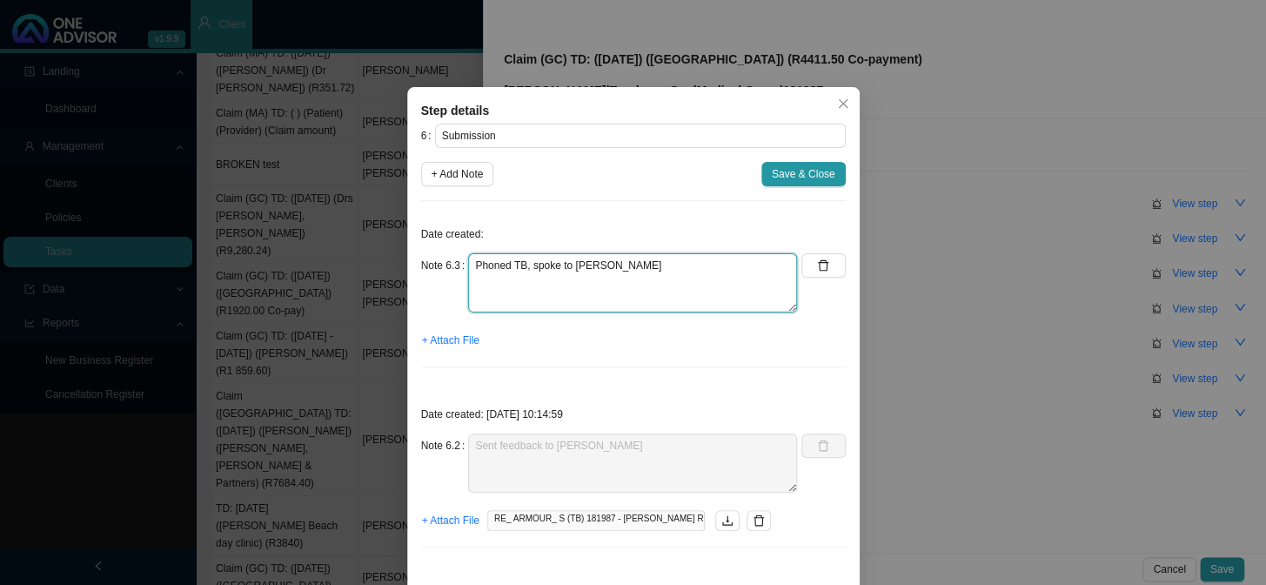
click at [696, 284] on textarea "Phoned TB, spoke to [PERSON_NAME]" at bounding box center [632, 282] width 329 height 59
click at [611, 284] on textarea "Phoned TB, spoke to [PERSON_NAME]" at bounding box center [632, 282] width 329 height 59
click at [616, 278] on textarea "Phoned TB, spoke to [PERSON_NAME]" at bounding box center [632, 282] width 329 height 59
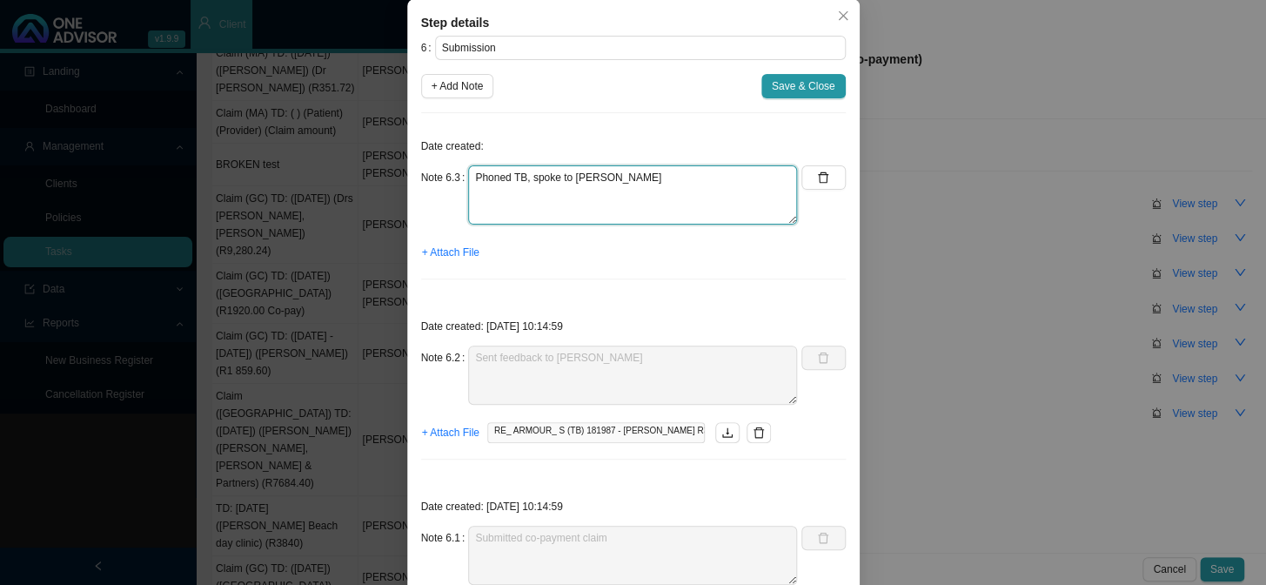
scroll to position [0, 0]
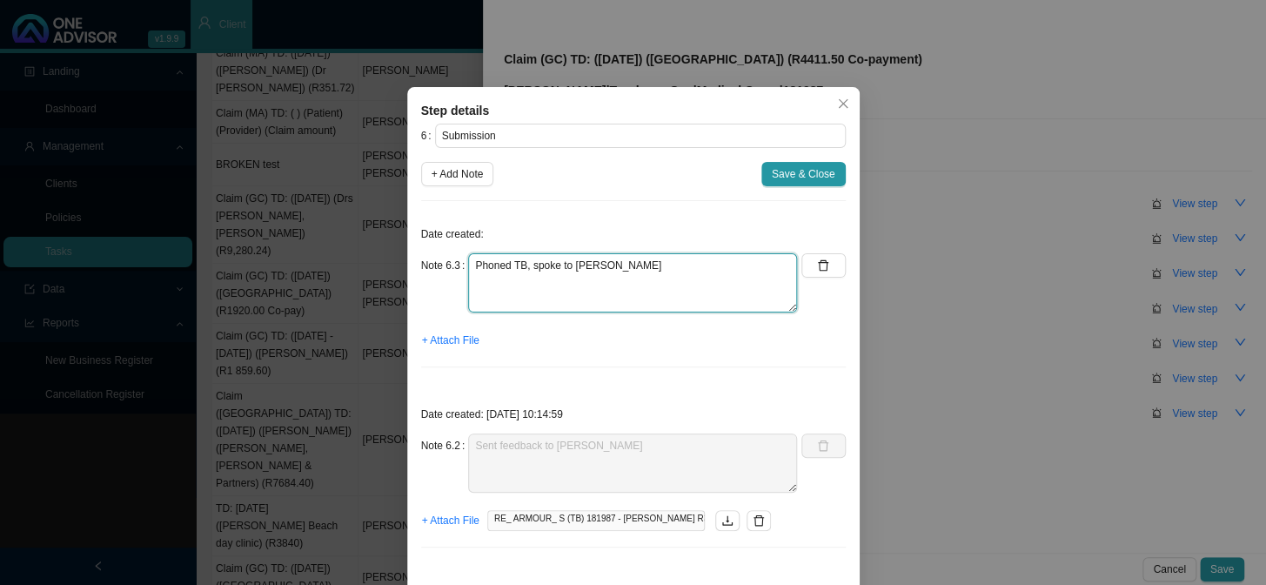
click at [625, 276] on textarea "Phoned TB, spoke to [PERSON_NAME]" at bounding box center [632, 282] width 329 height 59
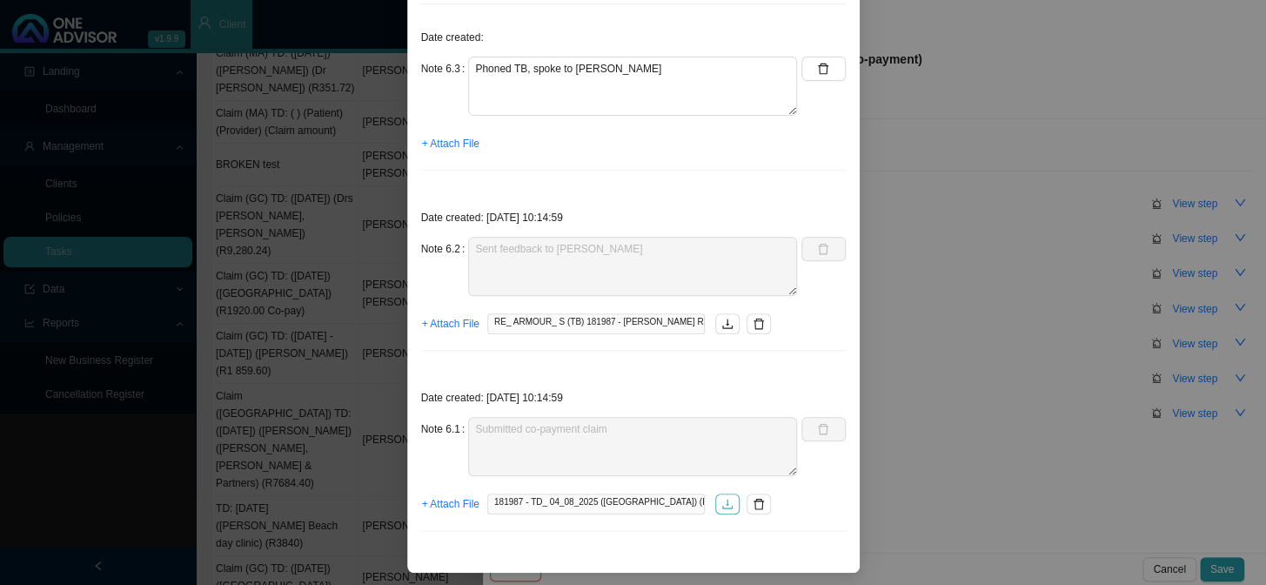
click at [721, 479] on icon "download" at bounding box center [727, 504] width 12 height 12
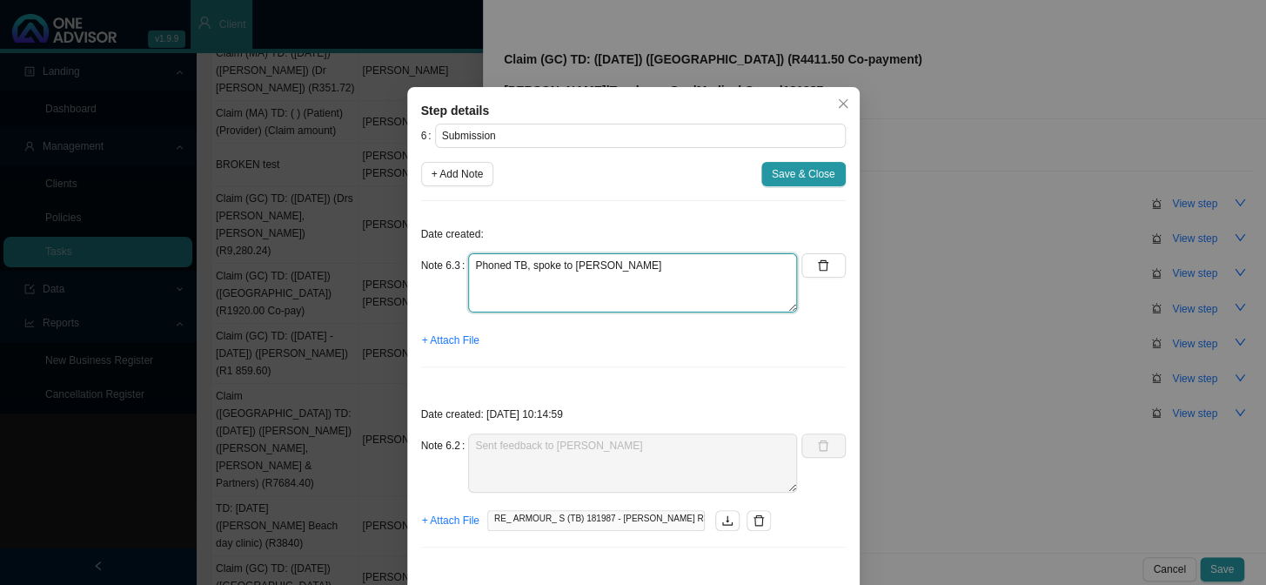
click at [609, 285] on textarea "Phoned TB, spoke to [PERSON_NAME]" at bounding box center [632, 282] width 329 height 59
click at [585, 286] on textarea "Phoned TB, spoke to [PERSON_NAME] An escalation will" at bounding box center [632, 282] width 329 height 59
type textarea "Phoned TB, spoke to [PERSON_NAME] An escalation has been sent for this claim to…"
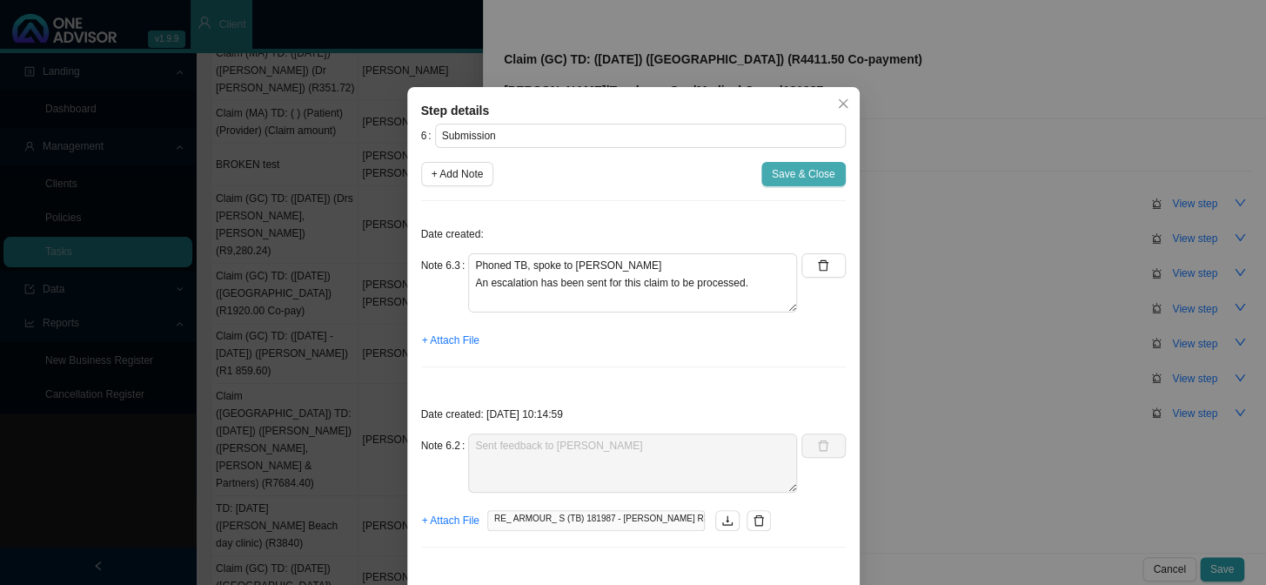
click at [783, 166] on span "Save & Close" at bounding box center [804, 173] width 64 height 17
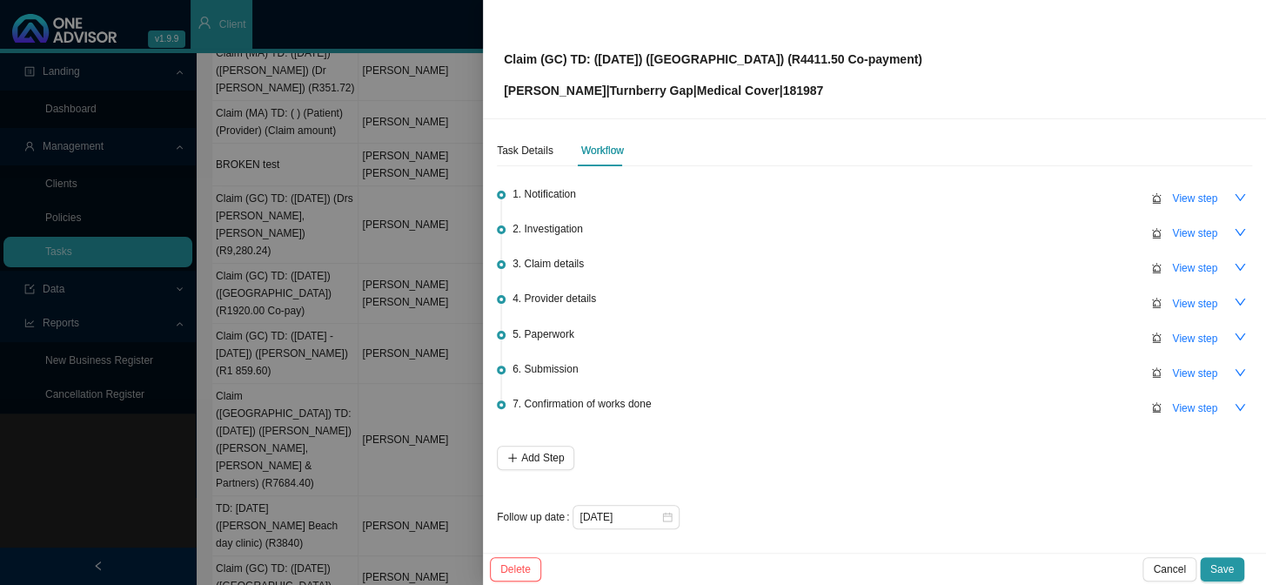
scroll to position [7, 0]
click at [646, 479] on input "[DATE]" at bounding box center [619, 514] width 81 height 17
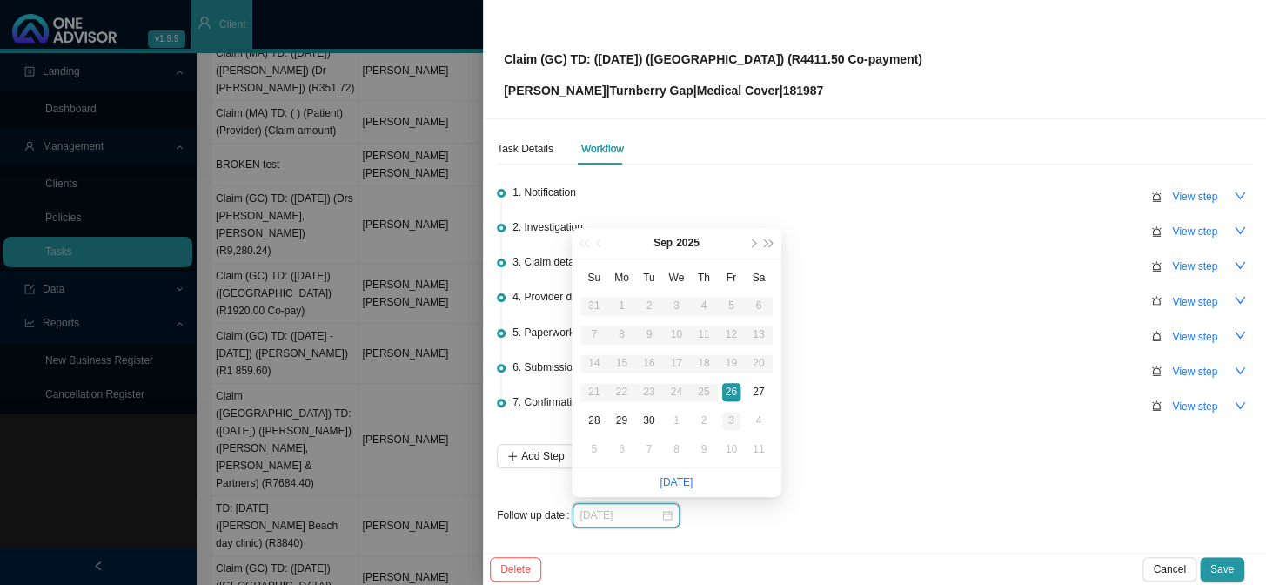
type input "[DATE]"
click at [733, 425] on div "3" at bounding box center [731, 420] width 18 height 18
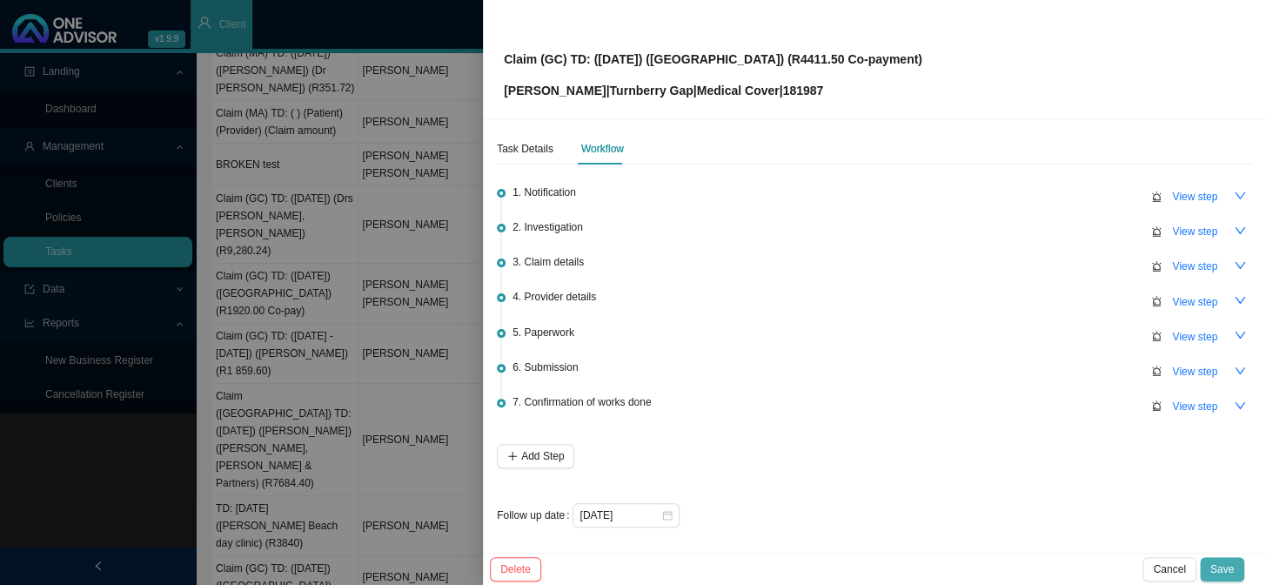
click at [1080, 479] on span "Save" at bounding box center [1221, 568] width 23 height 17
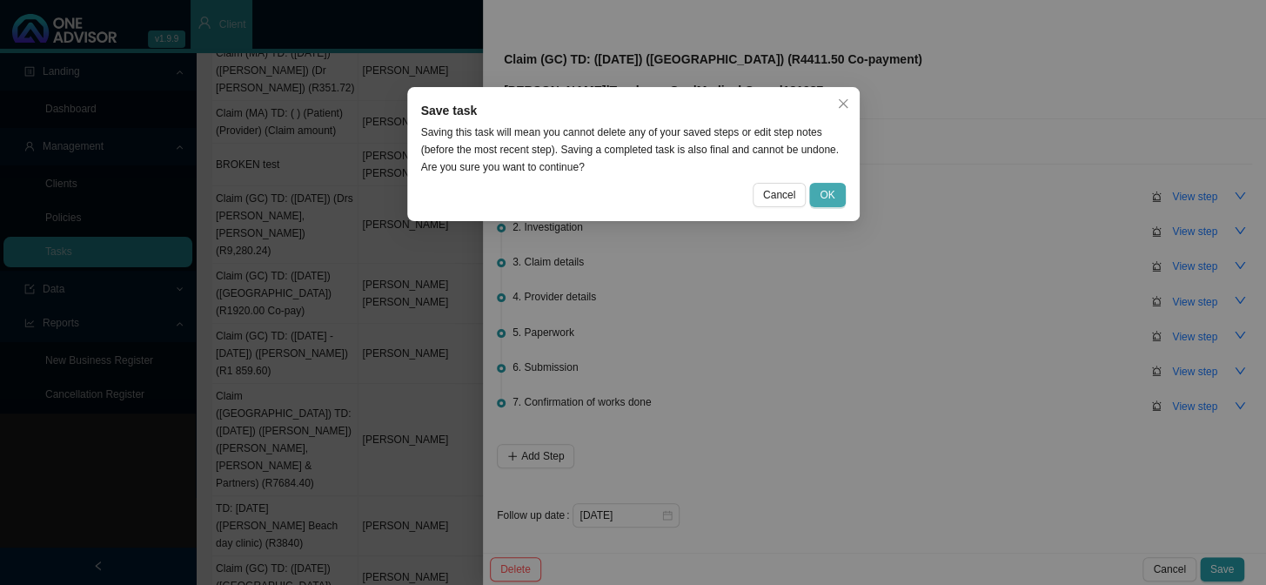
click at [835, 195] on button "OK" at bounding box center [827, 195] width 36 height 24
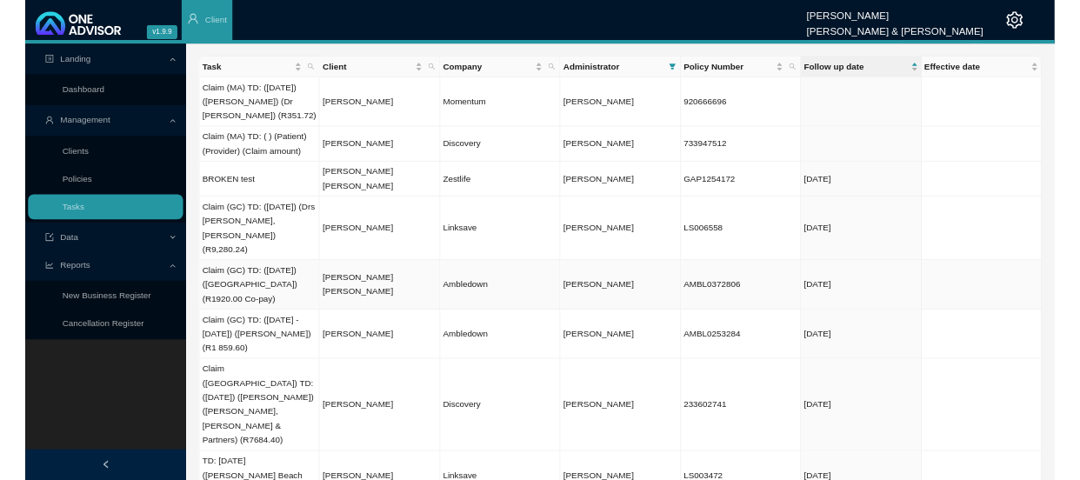
scroll to position [52, 0]
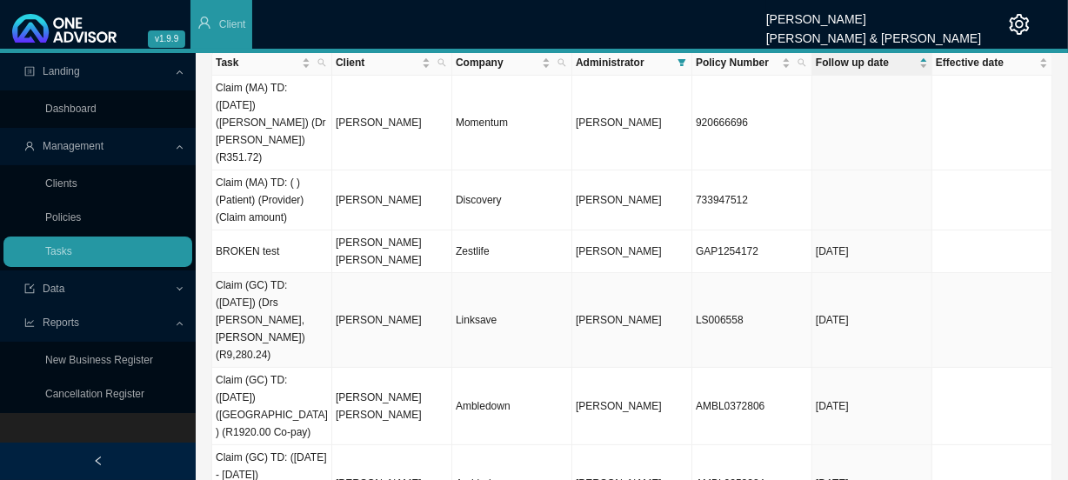
click at [380, 273] on td "[PERSON_NAME]" at bounding box center [392, 320] width 120 height 95
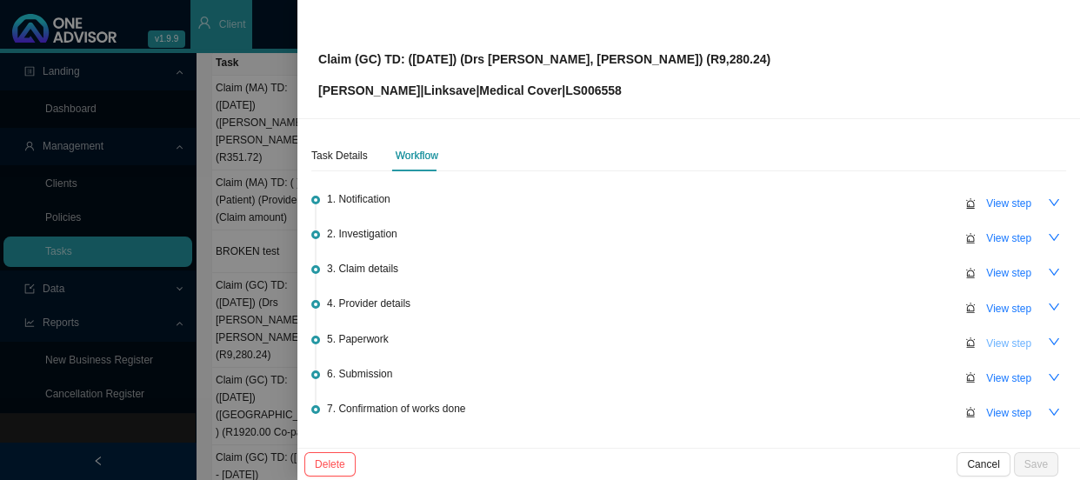
click at [992, 346] on span "View step" at bounding box center [1009, 343] width 45 height 17
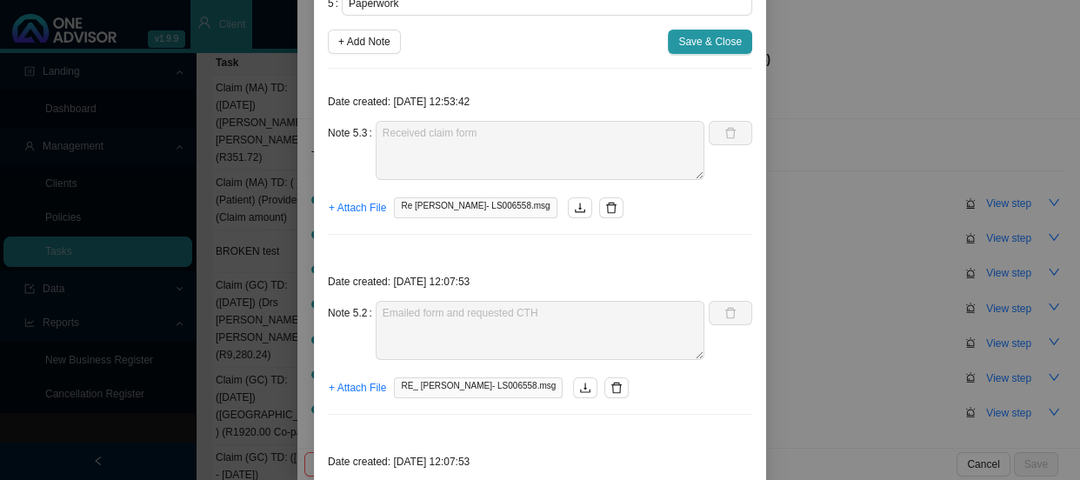
scroll to position [157, 0]
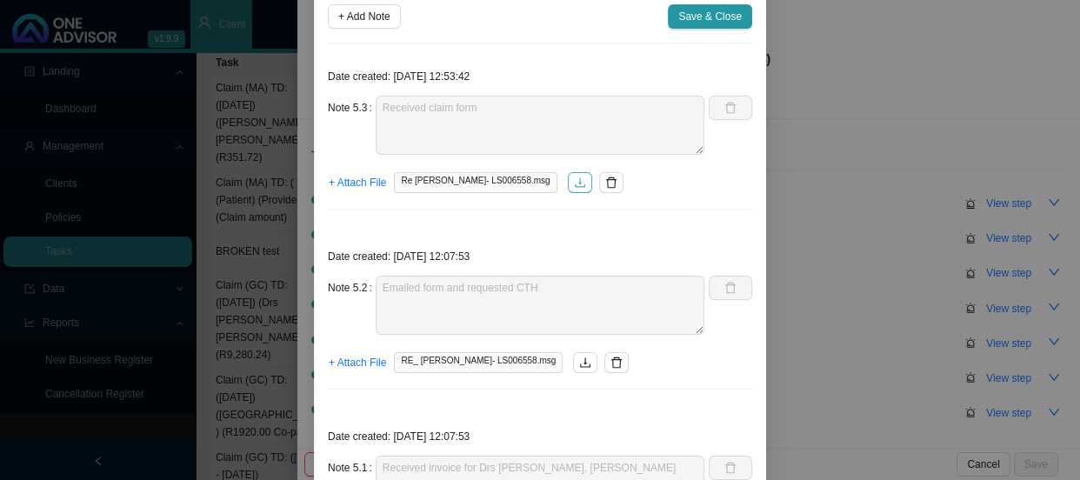
click at [568, 172] on button "button" at bounding box center [580, 182] width 24 height 21
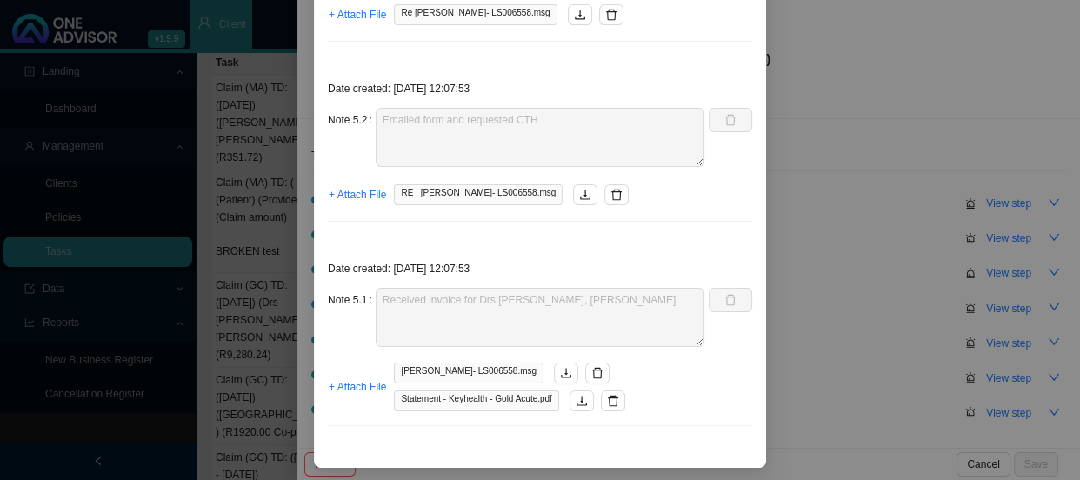
scroll to position [0, 0]
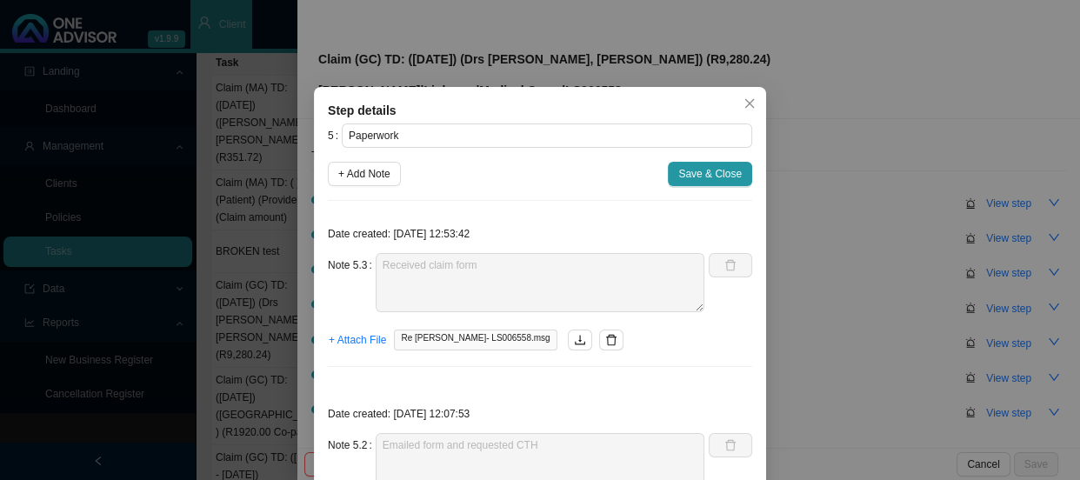
click at [927, 257] on div "Step details 5 Paperwork + Add Note Save & Close Date created: [DATE] 12:53:42 …" at bounding box center [540, 240] width 1080 height 480
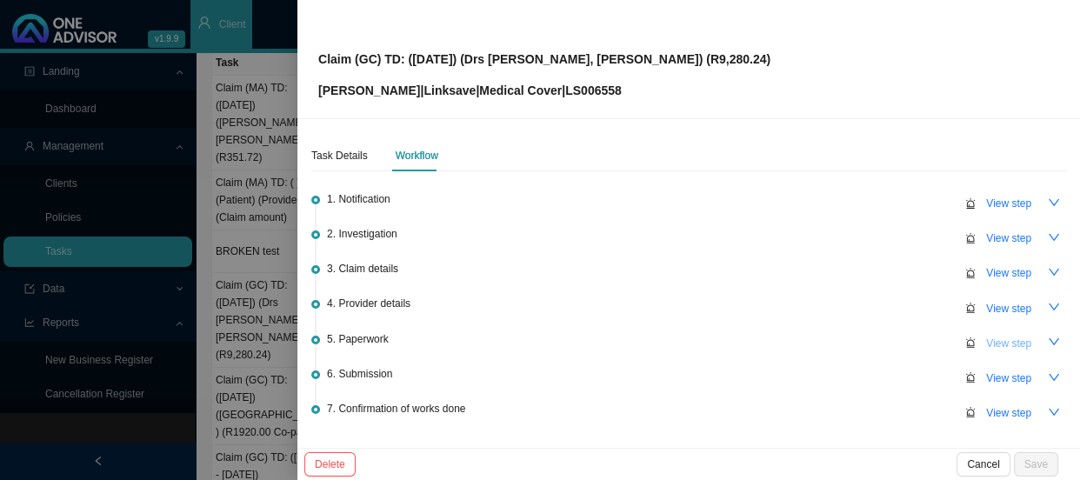
click at [1003, 346] on span "View step" at bounding box center [1009, 343] width 45 height 17
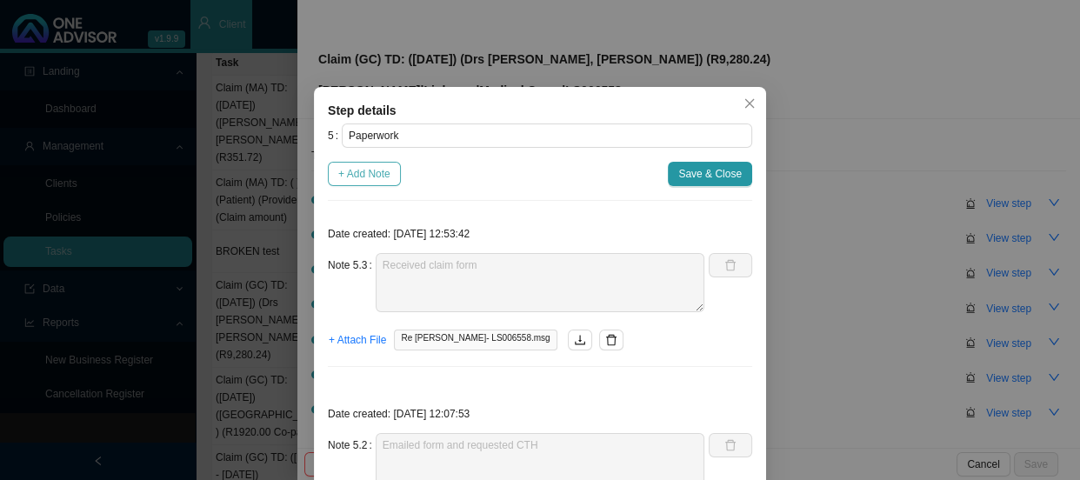
click at [369, 174] on span "+ Add Note" at bounding box center [364, 173] width 52 height 17
type textarea "Received claim form"
type textarea "Emailed form and requested CTH"
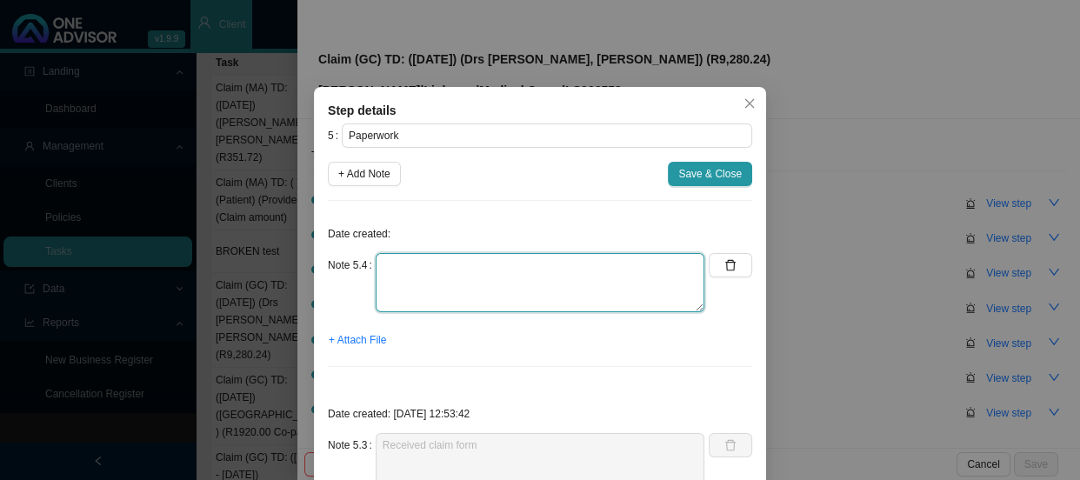
click at [438, 264] on textarea at bounding box center [540, 282] width 329 height 59
type textarea "Sent a reminder for the CTH"
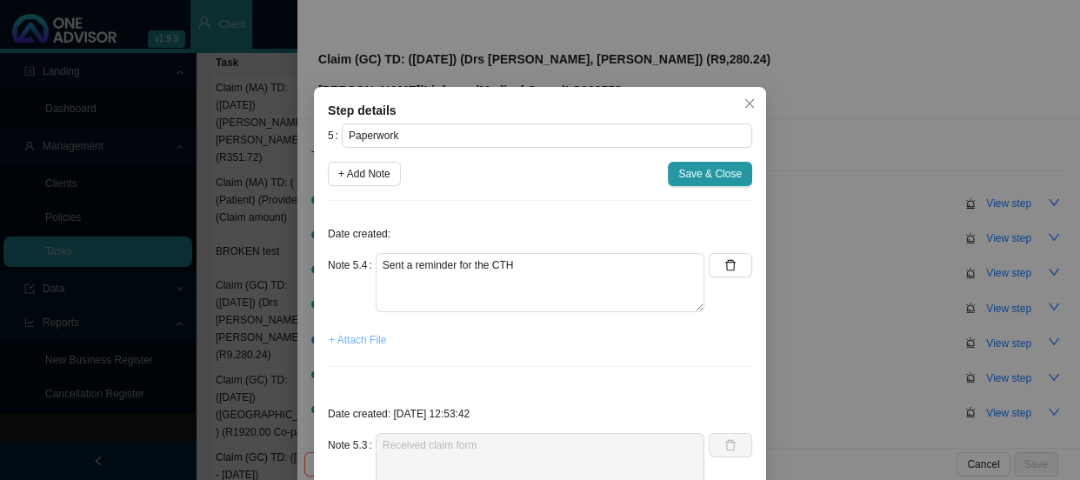
click at [349, 339] on span "+ Attach File" at bounding box center [357, 339] width 57 height 17
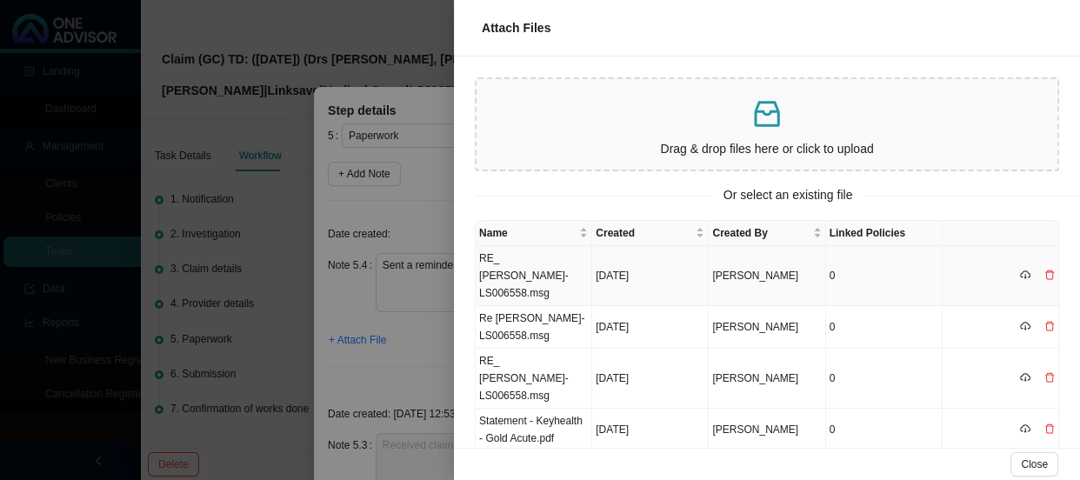
click at [518, 265] on td "RE_ [PERSON_NAME]- LS006558.msg" at bounding box center [534, 276] width 117 height 60
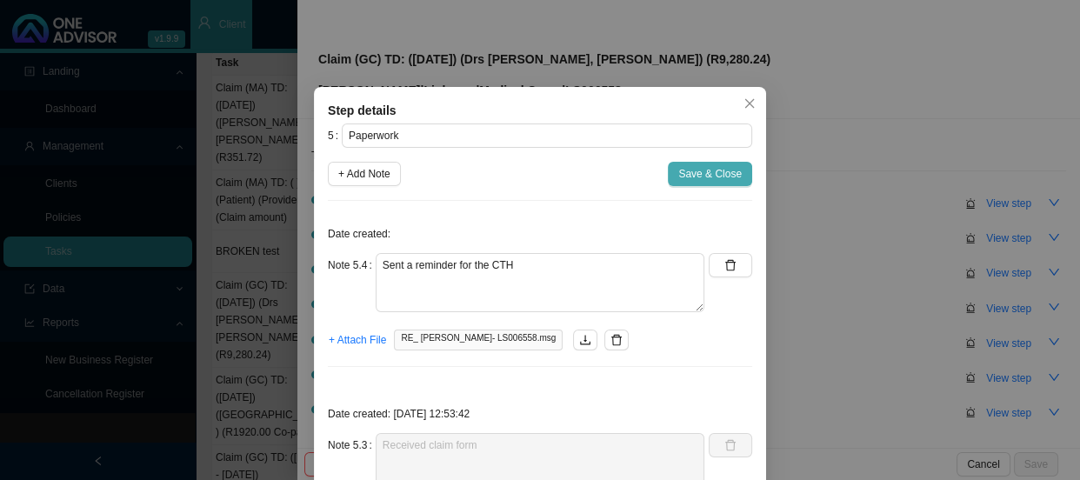
click at [706, 176] on span "Save & Close" at bounding box center [711, 173] width 64 height 17
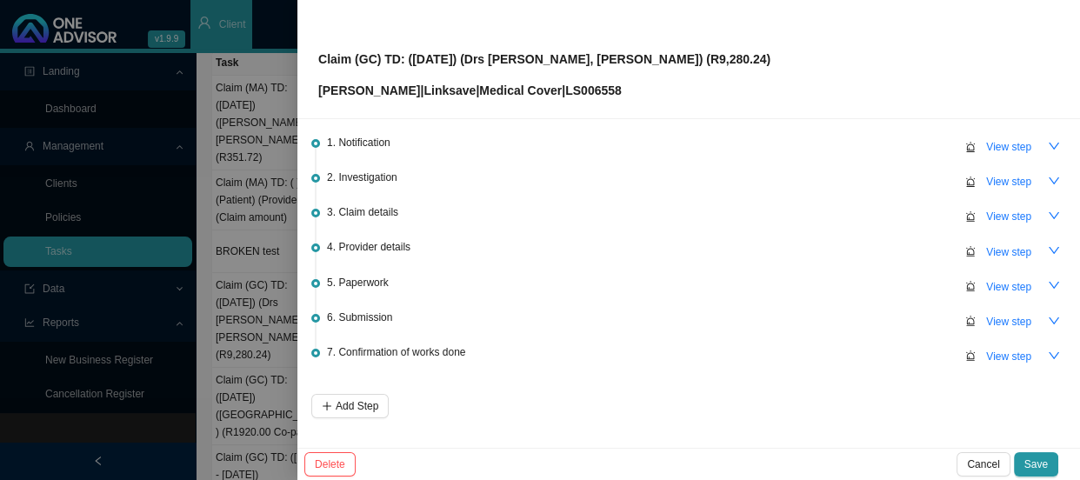
scroll to position [111, 0]
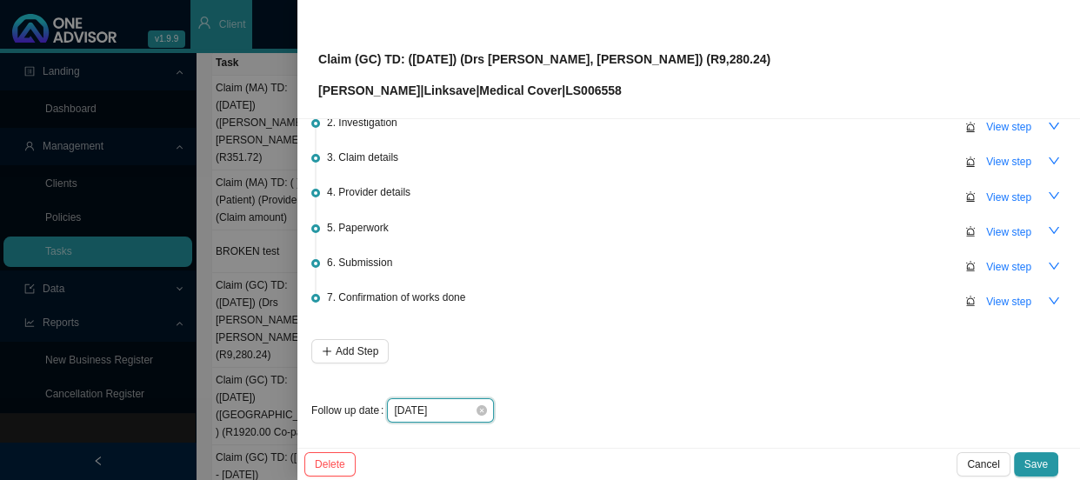
click at [470, 407] on input "[DATE]" at bounding box center [434, 410] width 81 height 17
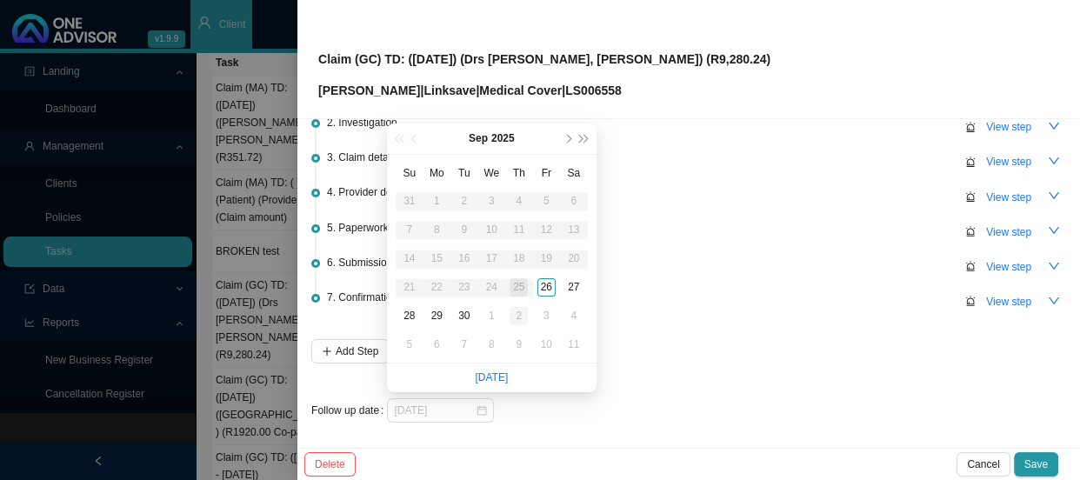
click at [522, 318] on div "2" at bounding box center [519, 316] width 18 height 18
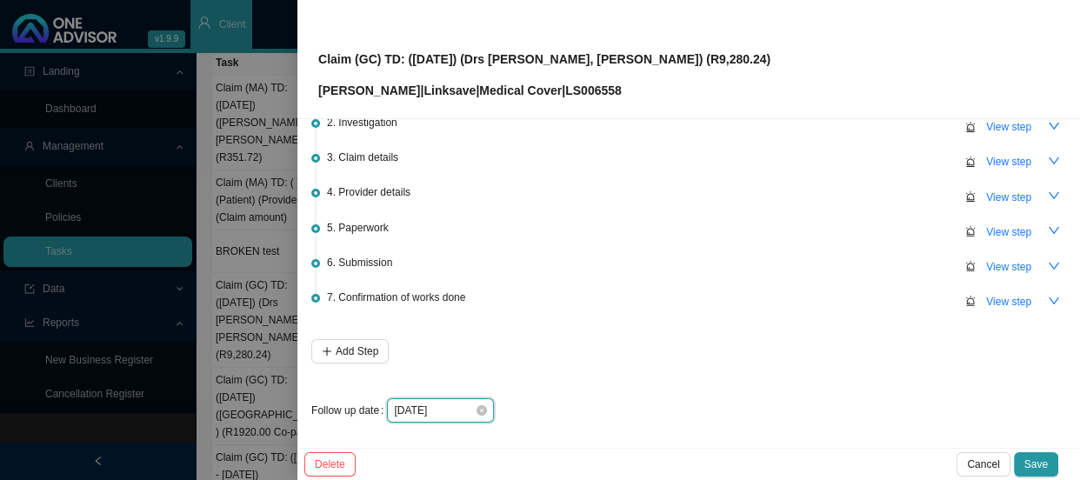
click at [457, 411] on input "[DATE]" at bounding box center [434, 410] width 81 height 17
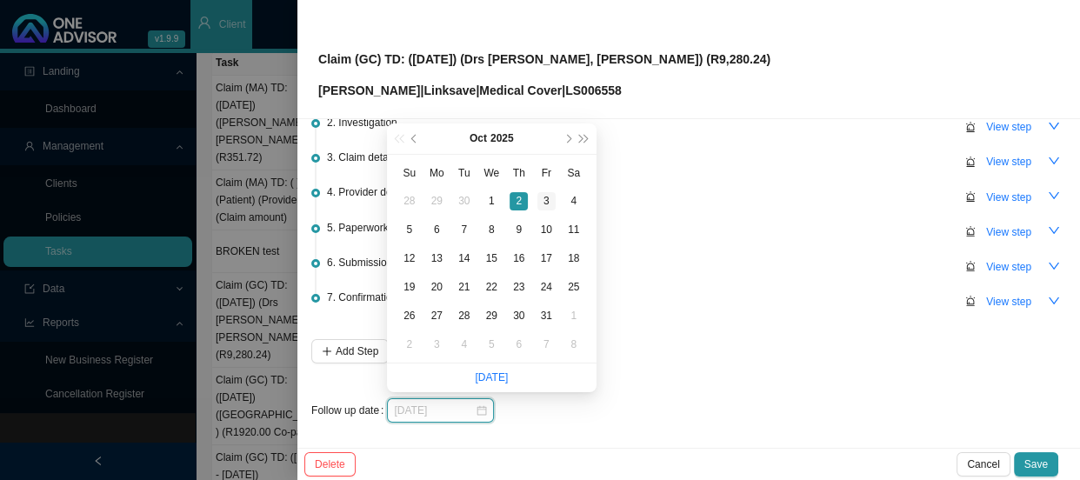
type input "[DATE]"
click at [542, 202] on div "3" at bounding box center [547, 201] width 18 height 18
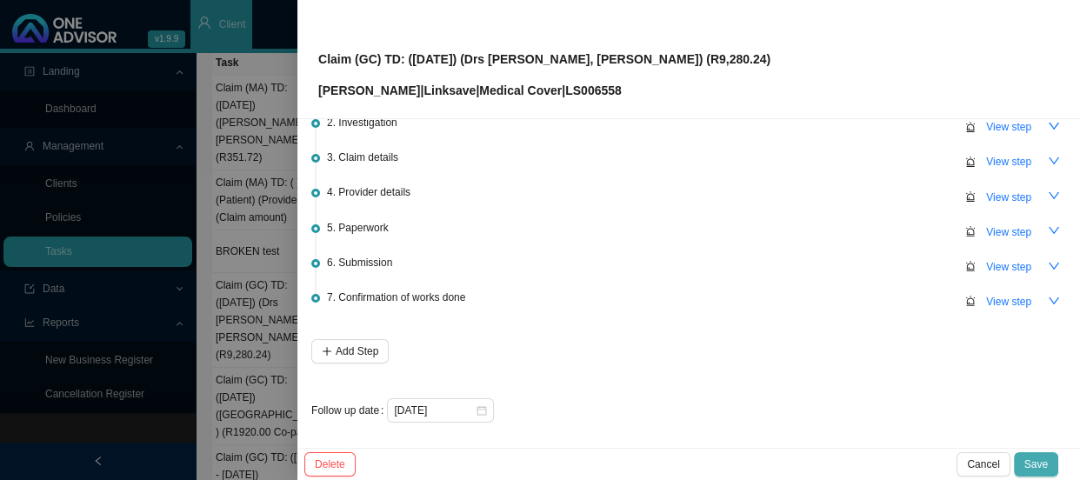
click at [1038, 458] on span "Save" at bounding box center [1036, 464] width 23 height 17
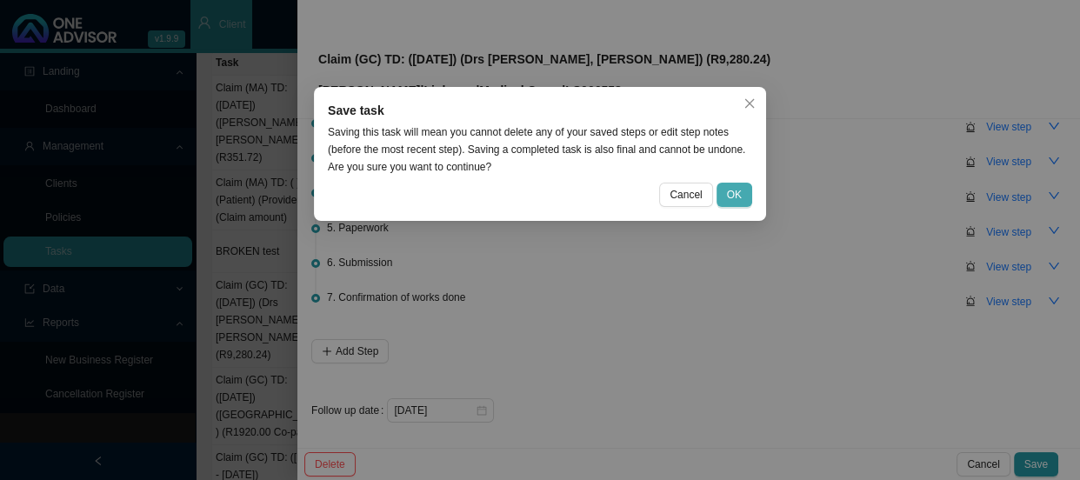
click at [735, 188] on span "OK" at bounding box center [734, 194] width 15 height 17
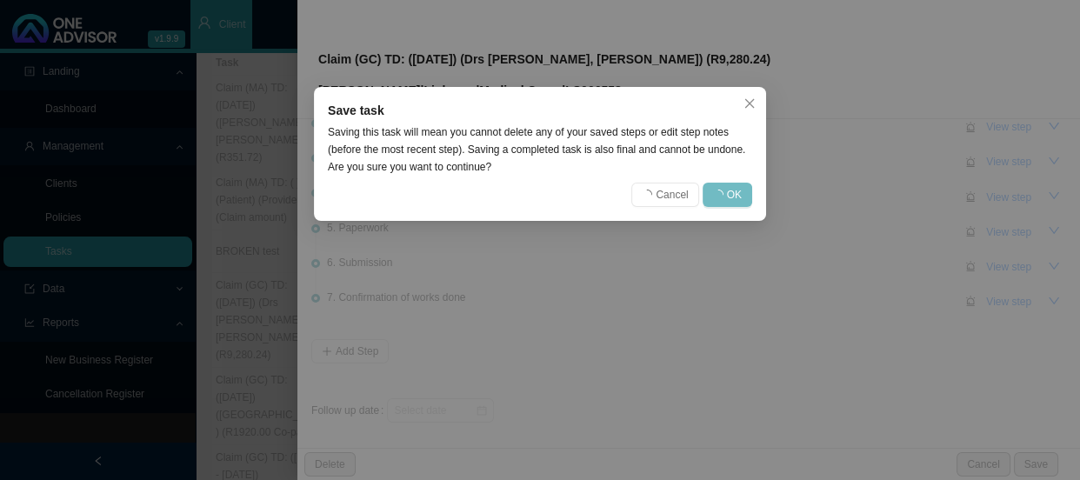
scroll to position [0, 0]
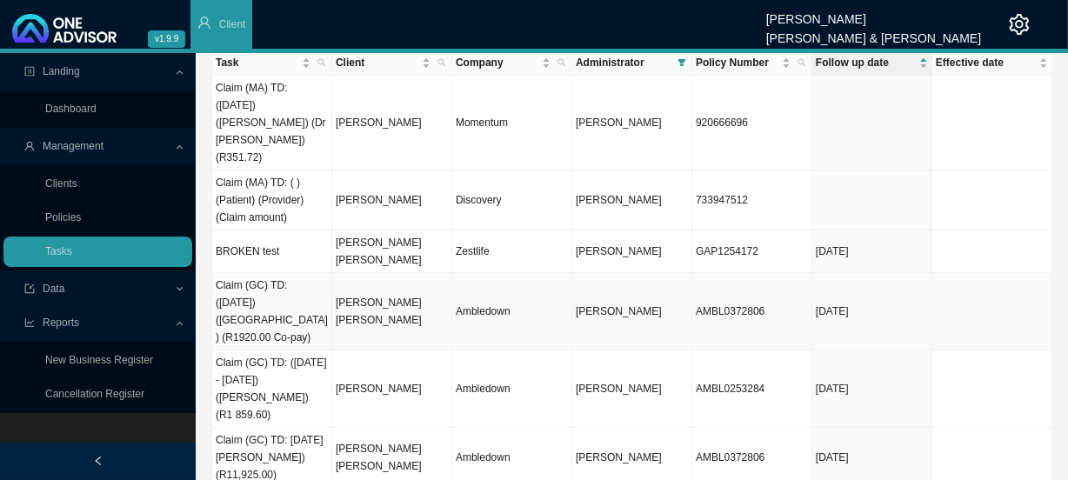
click at [417, 273] on td "[PERSON_NAME] [PERSON_NAME]" at bounding box center [392, 311] width 120 height 77
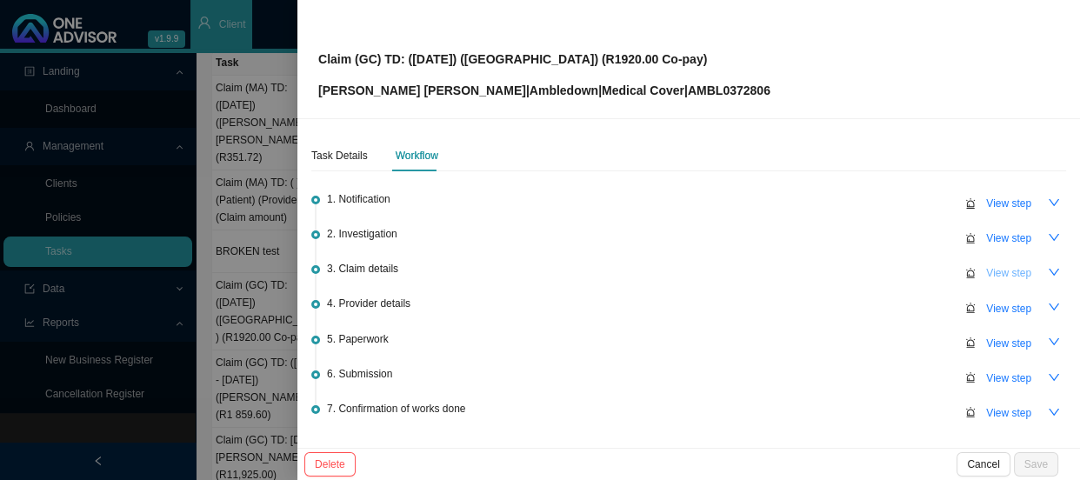
click at [1005, 270] on span "View step" at bounding box center [1009, 272] width 45 height 17
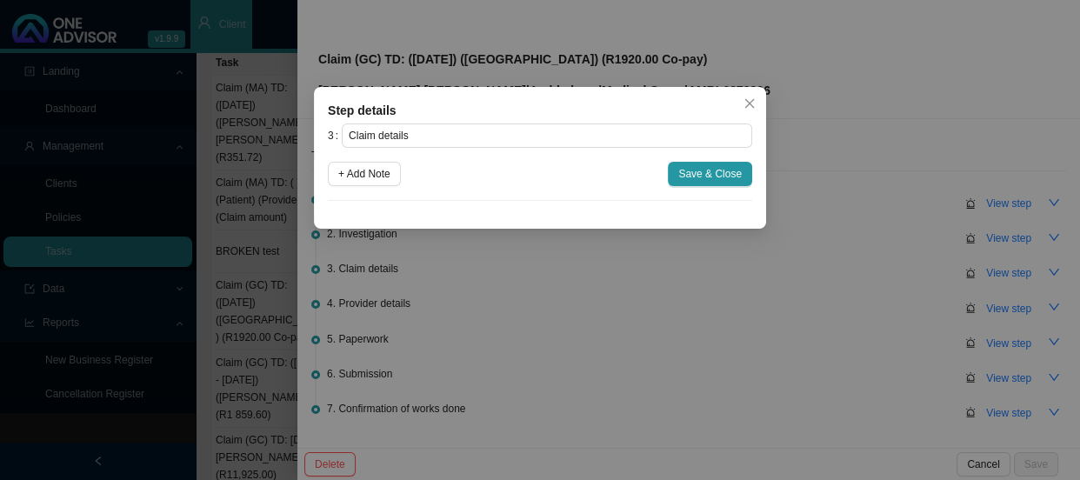
click at [587, 291] on div "Step details 3 Claim details + Add Note Save & Close Cancel OK" at bounding box center [540, 240] width 1080 height 480
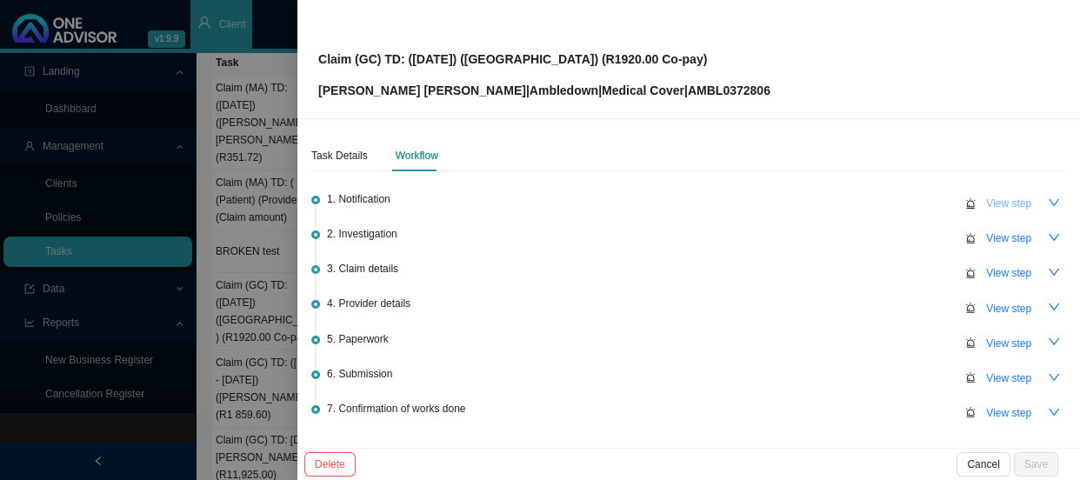
click at [1000, 191] on button "View step" at bounding box center [1009, 203] width 66 height 24
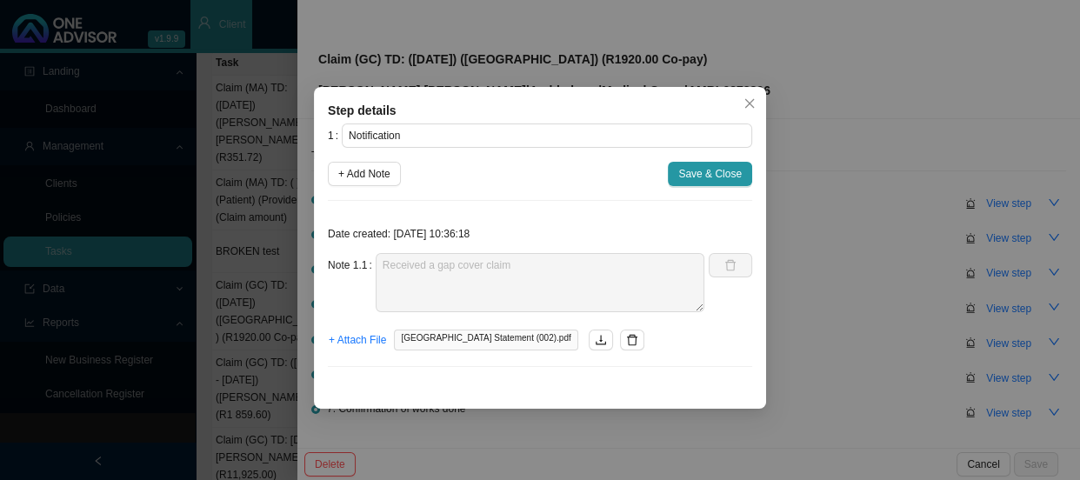
click at [876, 221] on div "Step details 1 Notification + Add Note Save & Close Date created: [DATE] 10:36:…" at bounding box center [540, 240] width 1080 height 480
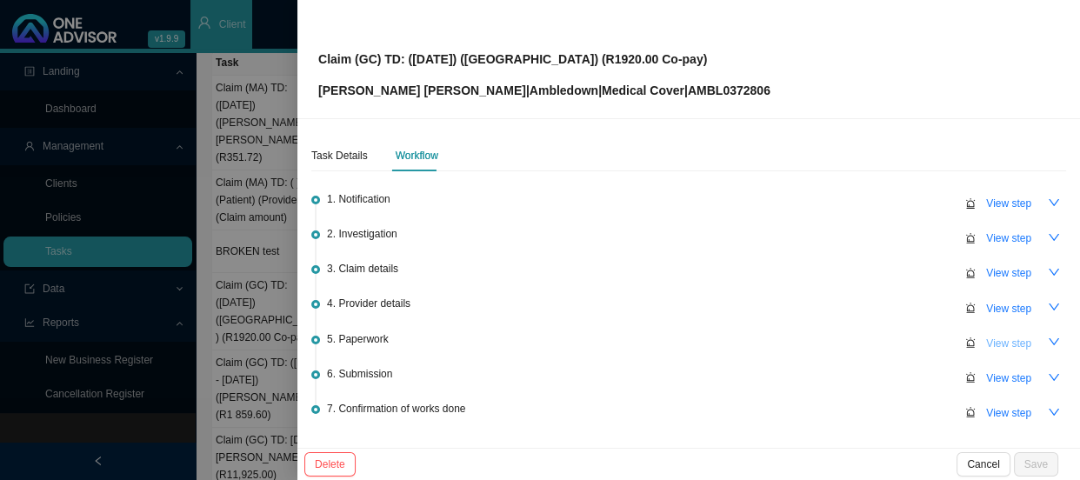
click at [994, 347] on span "View step" at bounding box center [1009, 343] width 45 height 17
type input "Paperwork"
type textarea "Auth Letter"
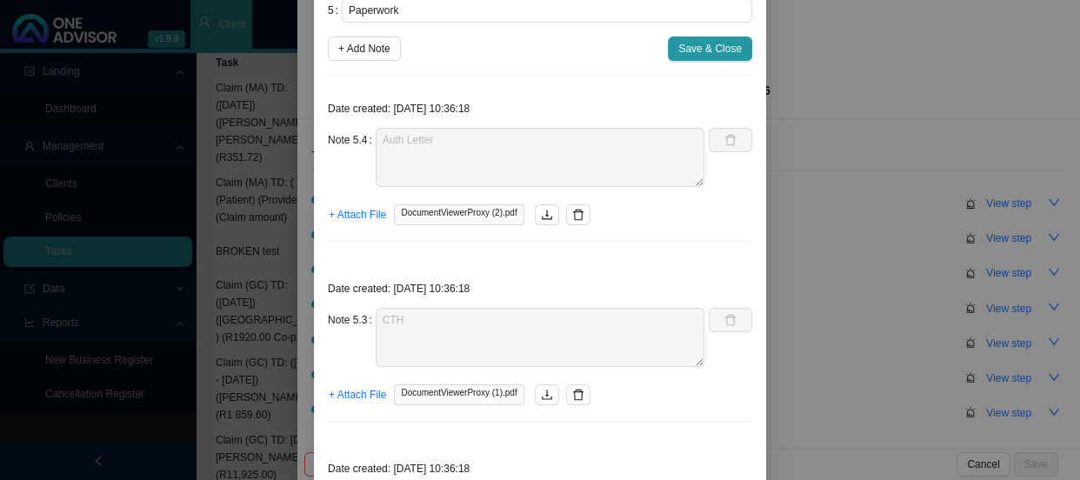
scroll to position [86, 0]
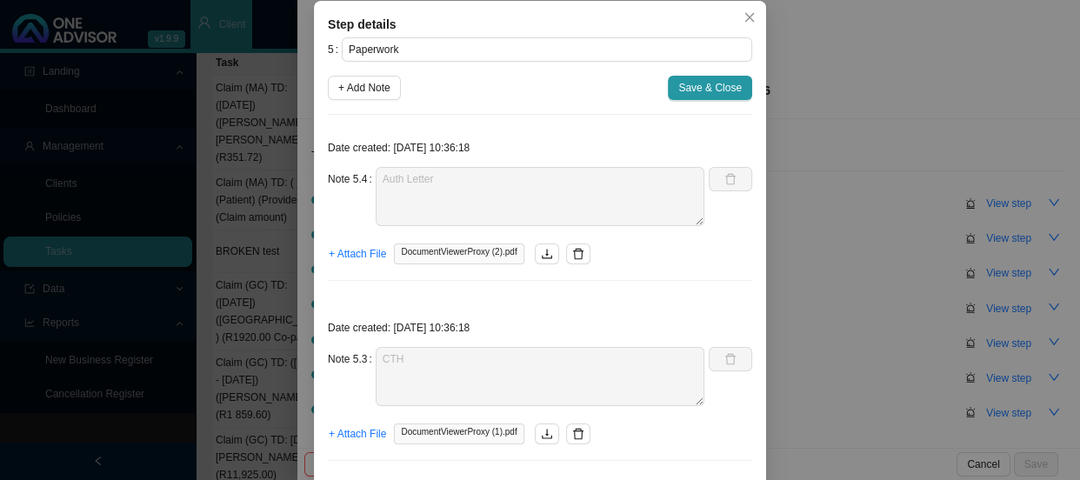
click at [892, 259] on div "Step details 5 Paperwork + Add Note Save & Close Date created: [DATE] 10:36:18 …" at bounding box center [540, 240] width 1080 height 480
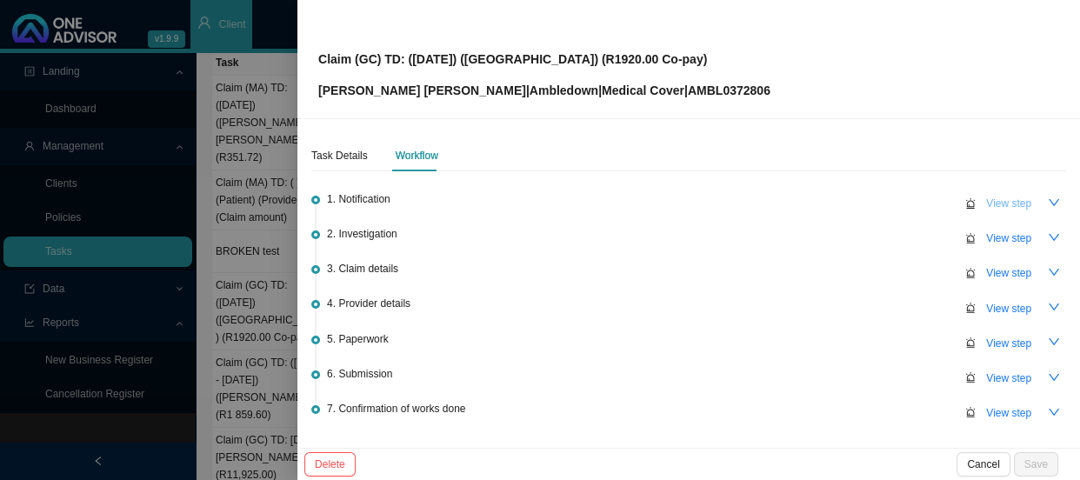
click at [997, 203] on span "View step" at bounding box center [1009, 203] width 45 height 17
type input "Notification"
type textarea "Received a gap cover claim"
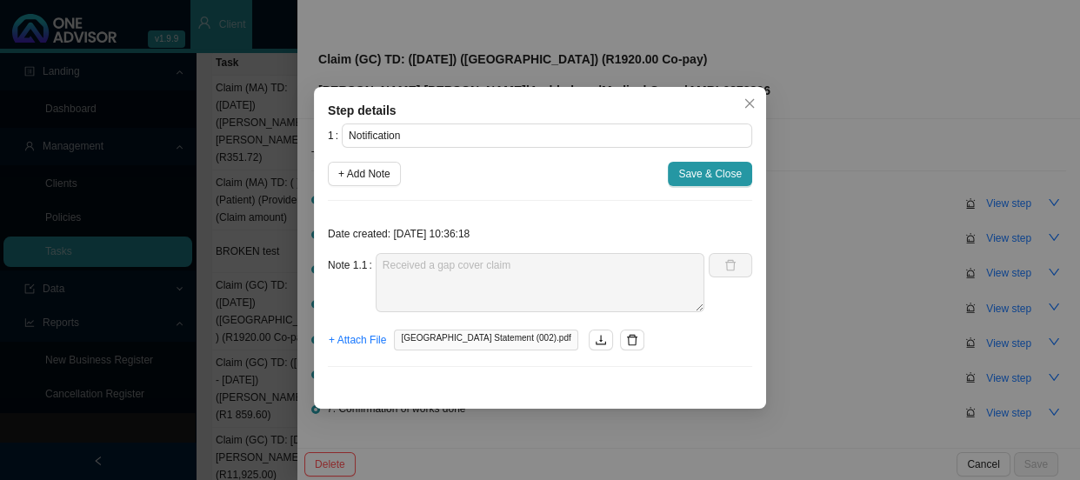
click at [824, 278] on div "Step details 1 Notification + Add Note Save & Close Date created: [DATE] 10:36:…" at bounding box center [540, 240] width 1080 height 480
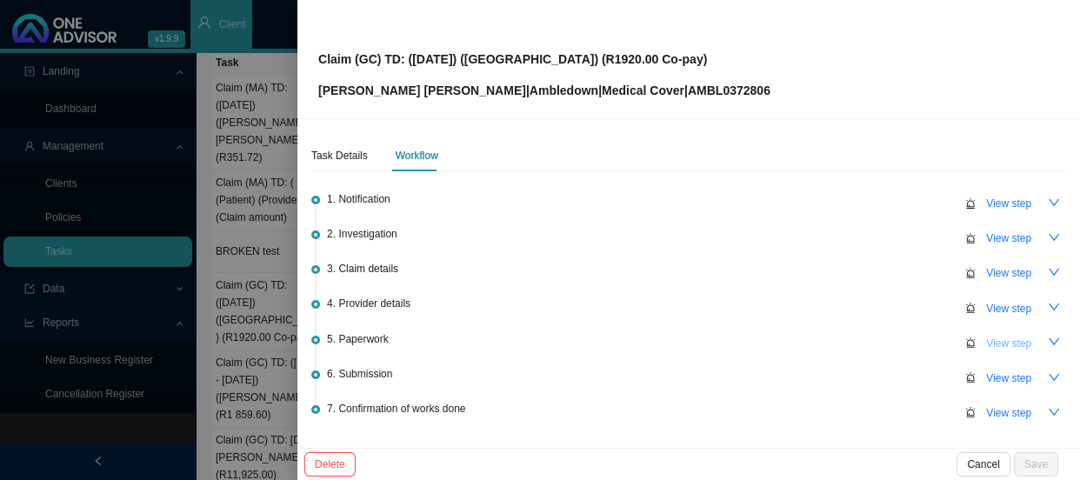
click at [991, 340] on span "View step" at bounding box center [1009, 343] width 45 height 17
type input "Paperwork"
type textarea "Auth Letter"
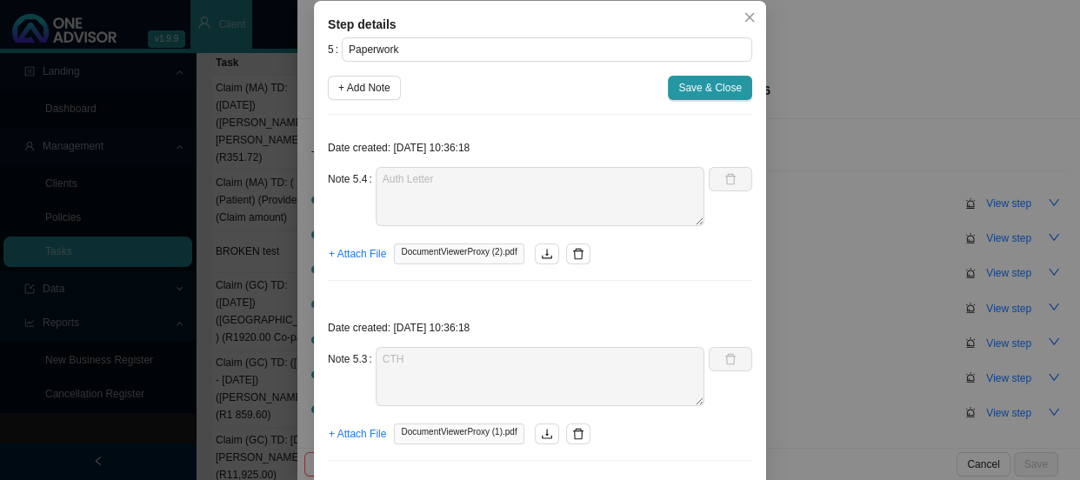
click at [817, 293] on div "Step details 5 Paperwork + Add Note Save & Close Date created: [DATE] 10:36:18 …" at bounding box center [540, 240] width 1080 height 480
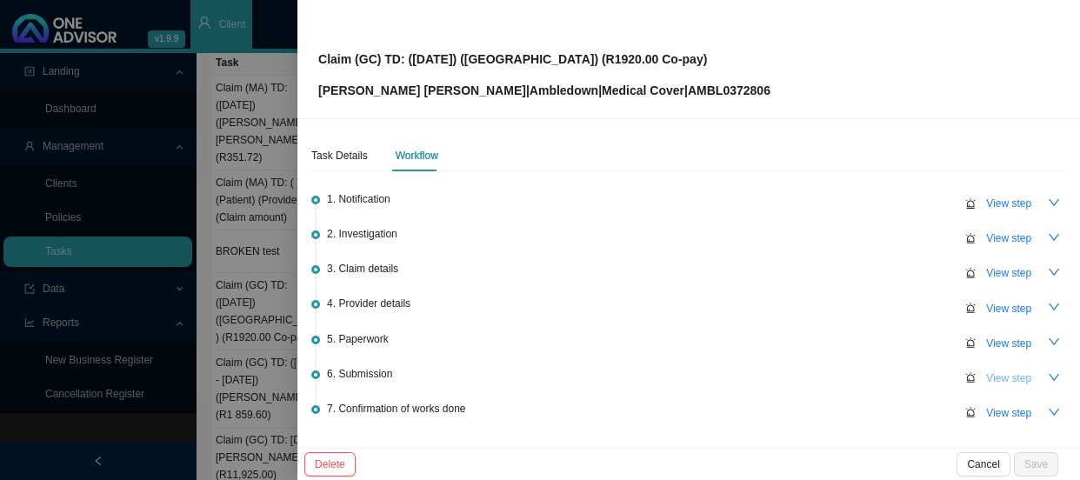
click at [1000, 374] on span "View step" at bounding box center [1009, 378] width 45 height 17
type input "Submission"
type textarea "Claim has been received and registered"
type textarea "Sent [PERSON_NAME] feedback"
type textarea "Submitted claim"
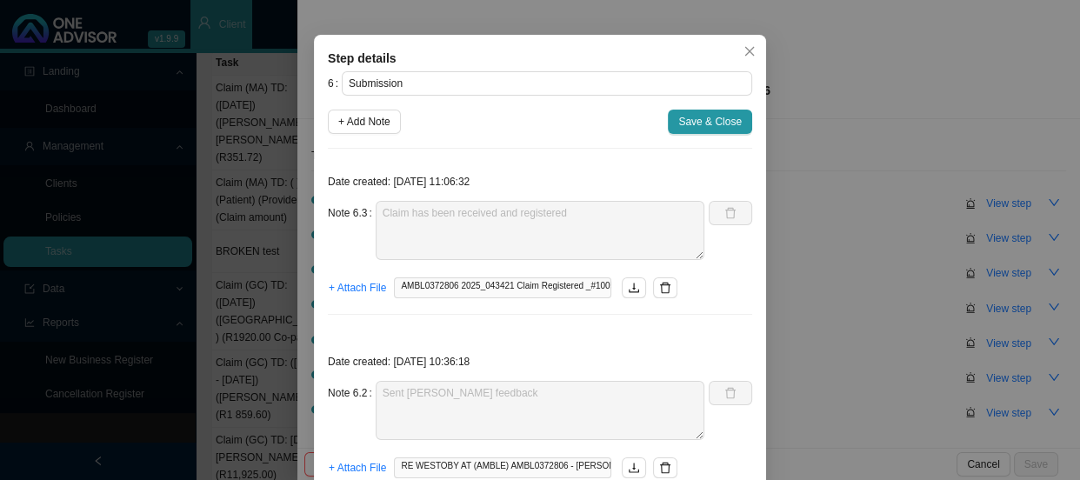
scroll to position [78, 0]
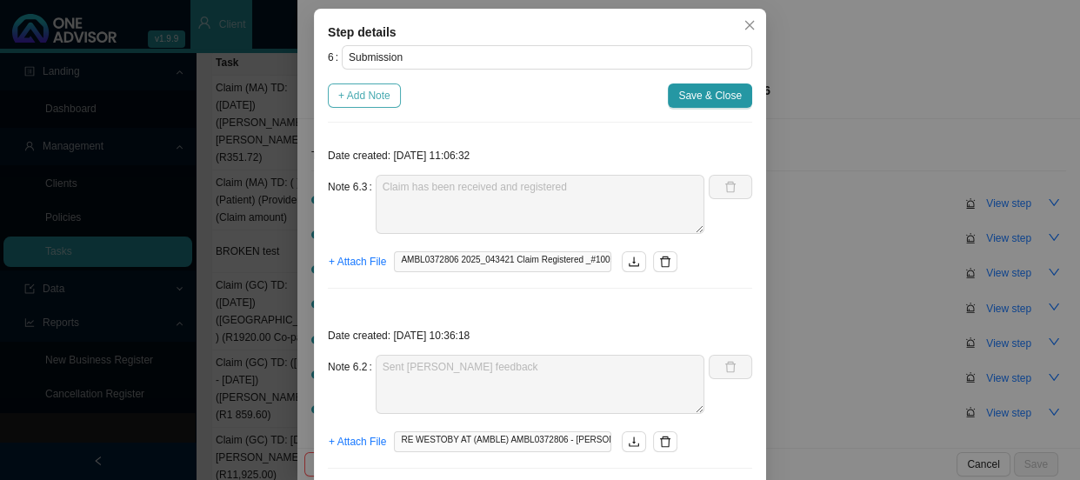
click at [352, 97] on span "+ Add Note" at bounding box center [364, 95] width 52 height 17
type textarea "Claim has been received and registered"
type textarea "Sent [PERSON_NAME] feedback"
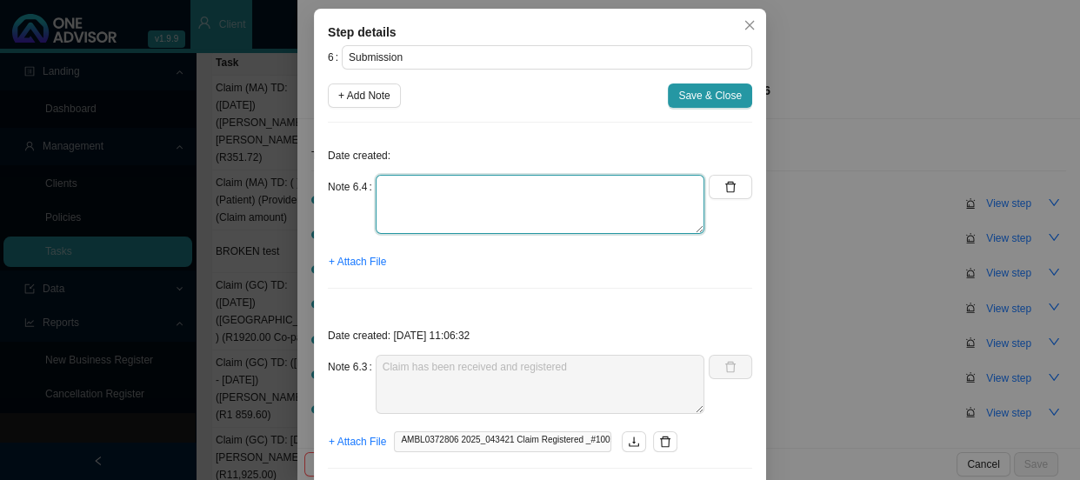
click at [417, 175] on textarea at bounding box center [540, 204] width 329 height 59
type textarea "Phoned Amble, spoke to"
click at [531, 204] on textarea "Phoned Amble, spoke to" at bounding box center [540, 204] width 329 height 59
drag, startPoint x: 531, startPoint y: 192, endPoint x: 373, endPoint y: 176, distance: 158.3
click at [376, 176] on textarea "Phoned Amble, spoke to" at bounding box center [540, 204] width 329 height 59
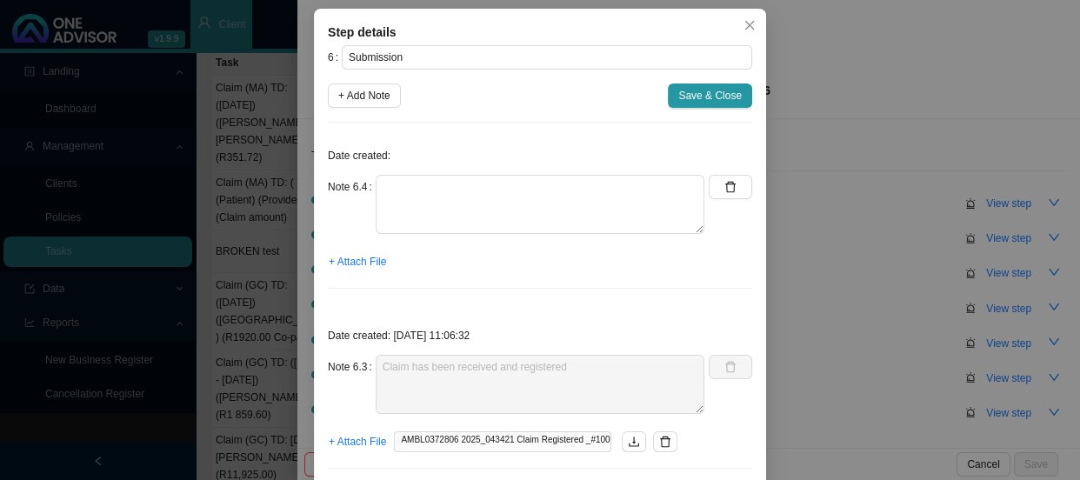
click at [825, 217] on div "Step details 6 Submission + Add Note Save & Close Date created: Note 6.4 + Atta…" at bounding box center [540, 240] width 1080 height 480
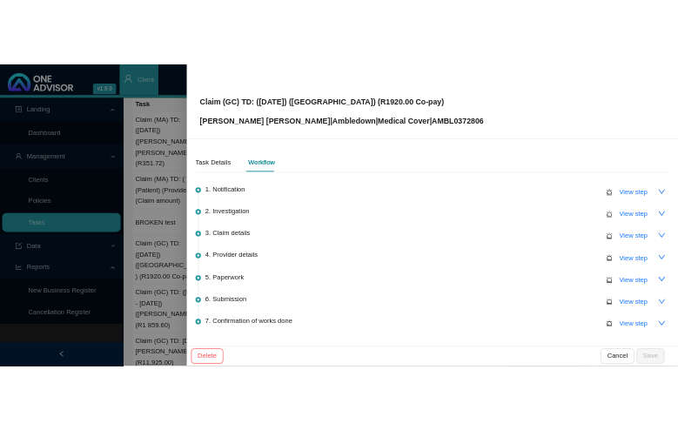
scroll to position [111, 0]
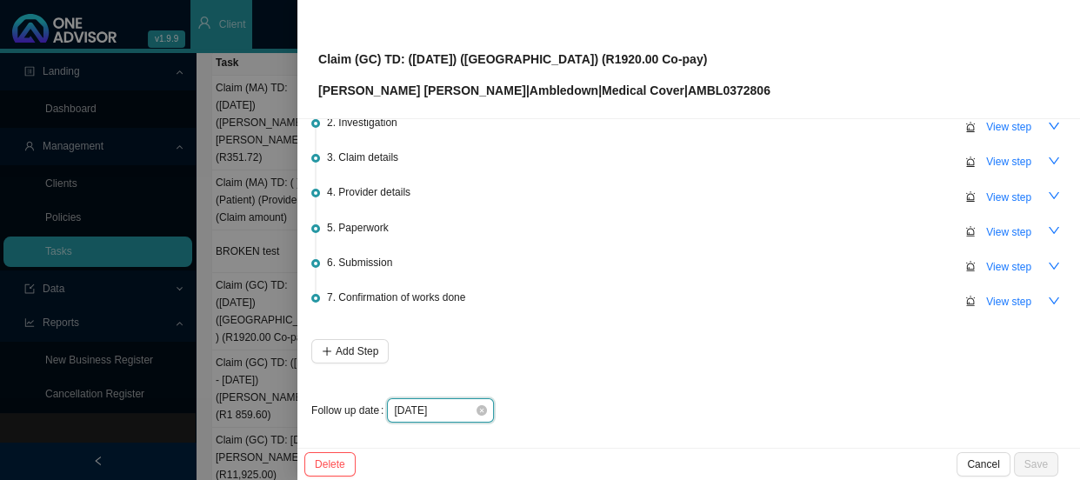
click at [448, 414] on input "[DATE]" at bounding box center [434, 410] width 81 height 17
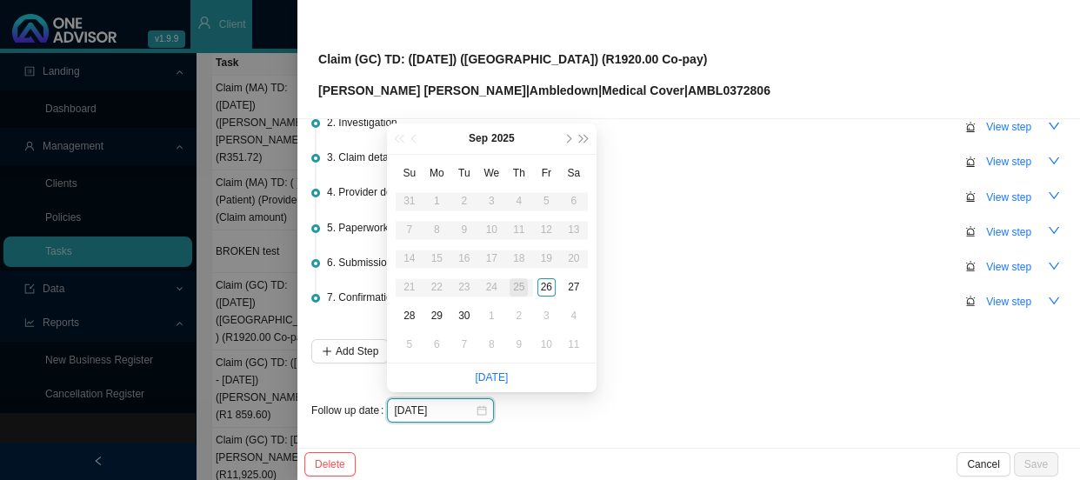
type input "[DATE]"
click at [770, 325] on li "7. Confirmation of works done View step" at bounding box center [688, 316] width 755 height 45
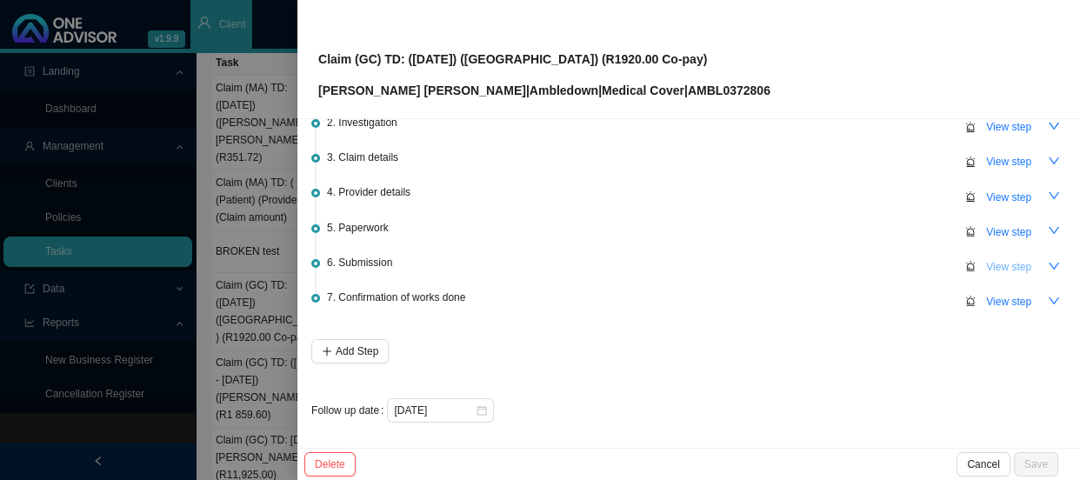
click at [976, 255] on button "View step" at bounding box center [1009, 267] width 66 height 24
type textarea "Claim has been received and registered"
type textarea "Sent [PERSON_NAME] feedback"
type textarea "Submitted claim"
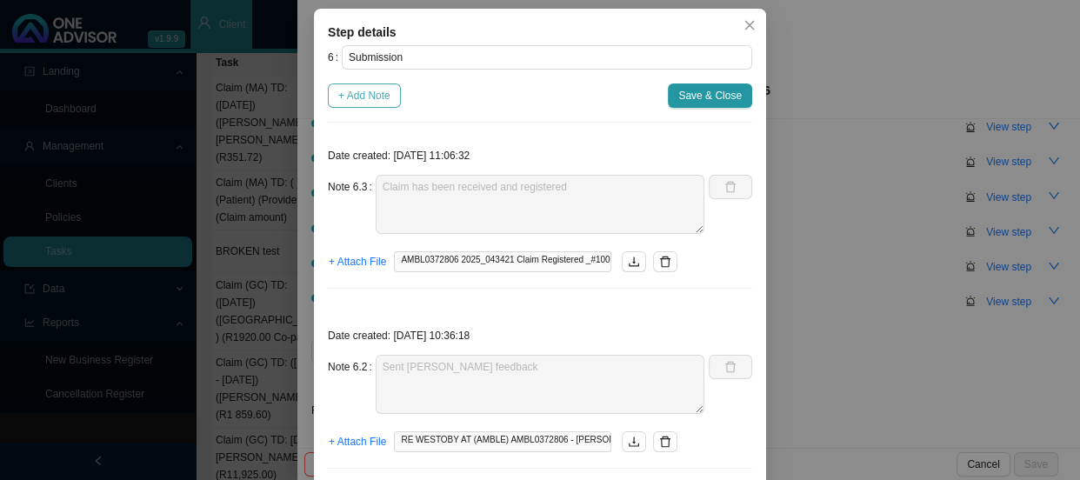
click at [362, 104] on span "+ Add Note" at bounding box center [364, 95] width 52 height 17
type textarea "Claim has been received and registered"
type textarea "Sent [PERSON_NAME] feedback"
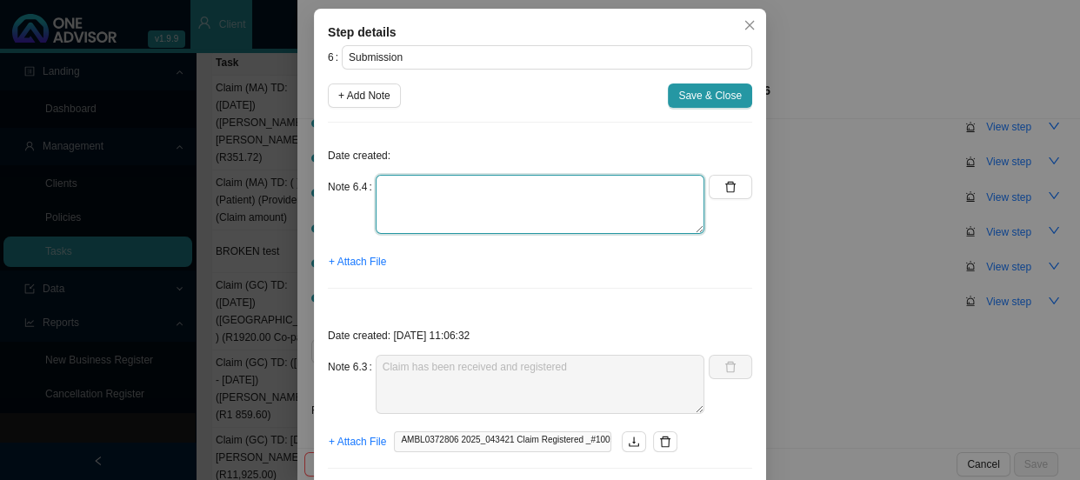
click at [391, 234] on textarea at bounding box center [540, 204] width 329 height 59
type textarea "p"
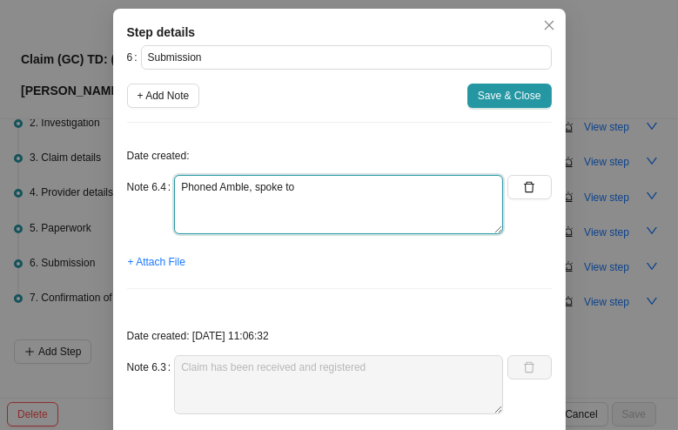
scroll to position [7, 0]
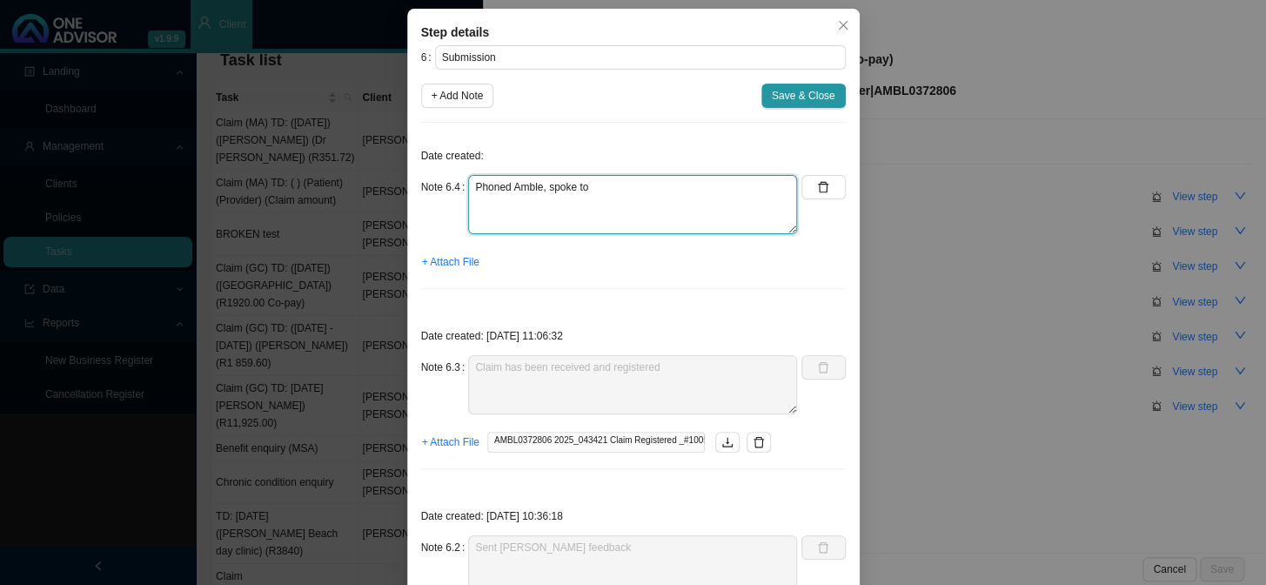
type textarea "Phoned Amble, spoke to"
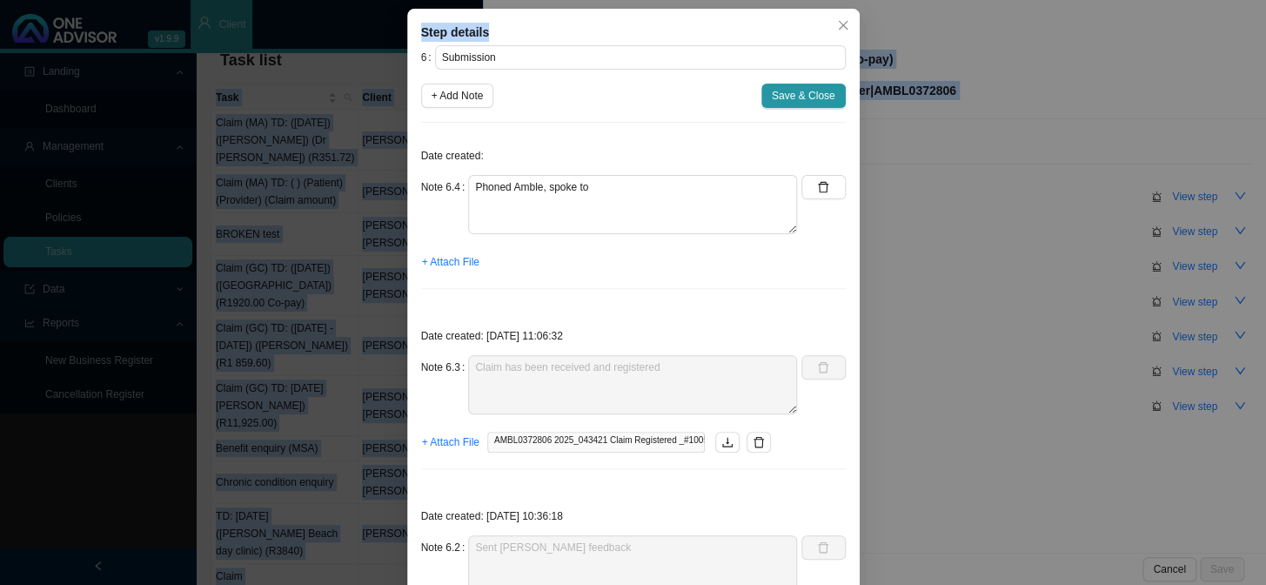
drag, startPoint x: 652, startPoint y: 101, endPoint x: 1956, endPoint y: -86, distance: 1316.6
click at [1080, 0] on html "v1.9.9 [PERSON_NAME] [PERSON_NAME] & [PERSON_NAME] Client Landing Dashboard Man…" at bounding box center [633, 275] width 1266 height 585
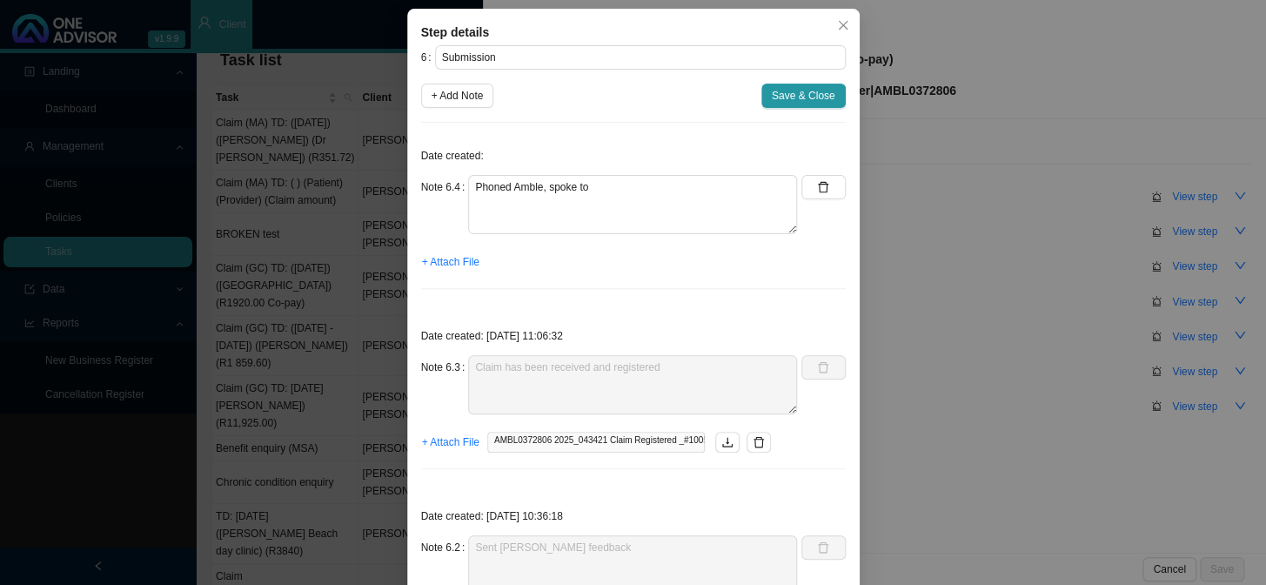
click at [993, 222] on div "Step details 6 Submission + Add Note Save & Close Date created: Note 6.4 Phoned…" at bounding box center [633, 292] width 1266 height 585
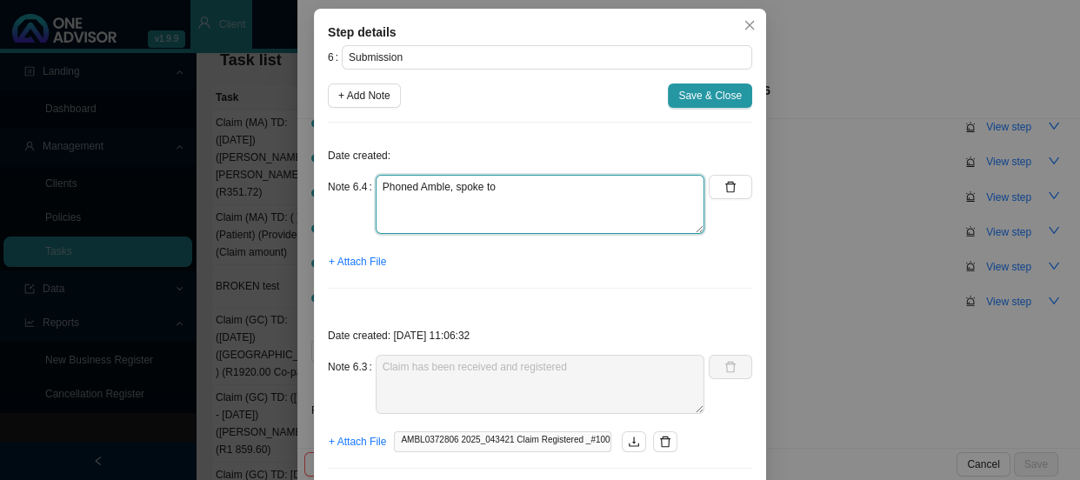
click at [536, 234] on textarea "Phoned Amble, spoke to" at bounding box center [540, 204] width 329 height 59
click at [458, 234] on textarea "Phoned Amble, spoke to" at bounding box center [540, 204] width 329 height 59
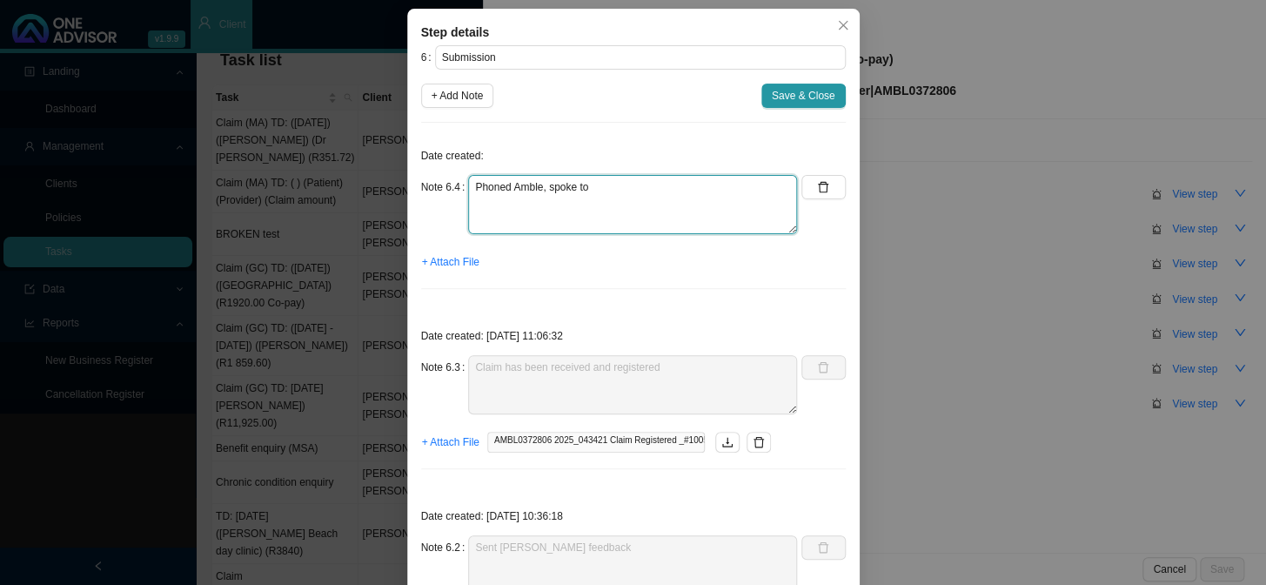
scroll to position [7, 0]
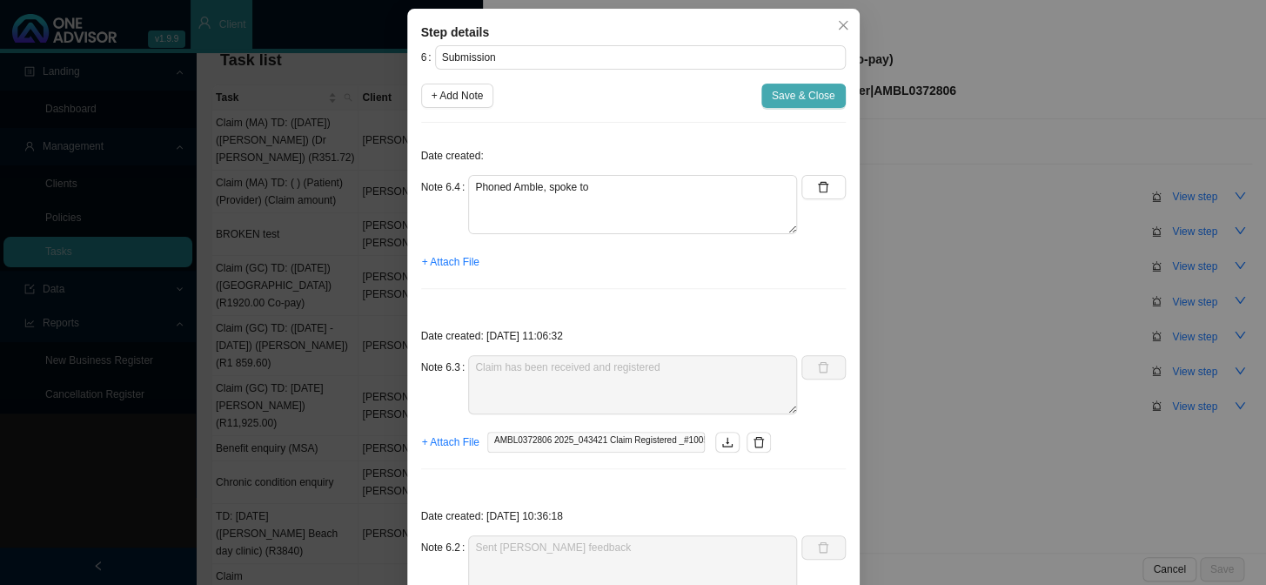
click at [804, 104] on span "Save & Close" at bounding box center [804, 95] width 64 height 17
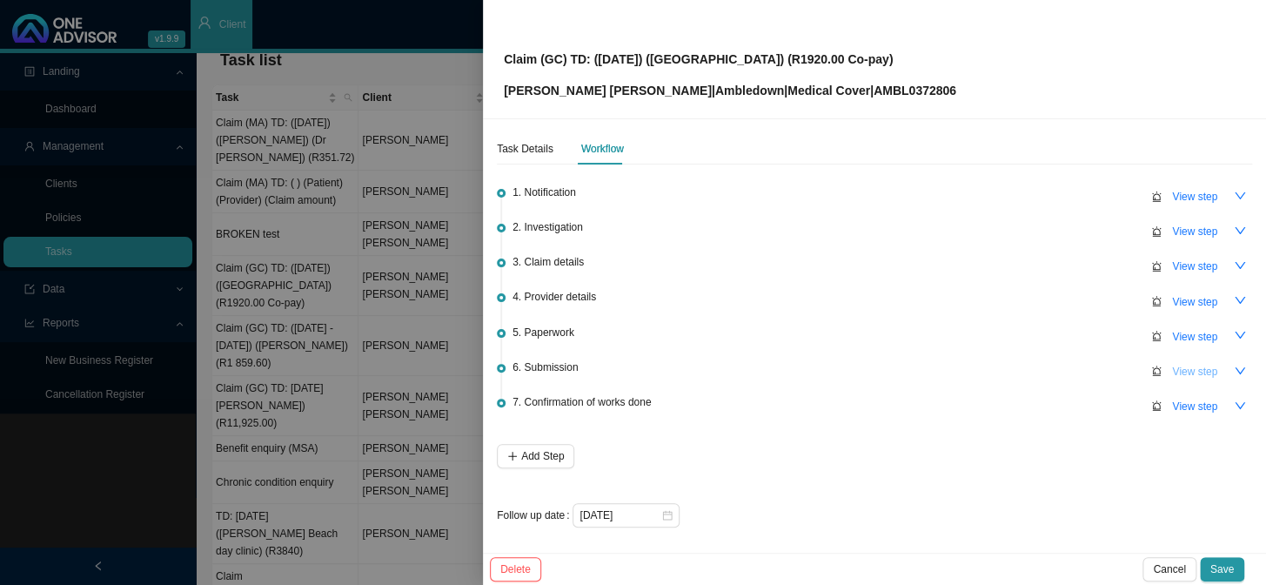
click at [1080, 371] on span "View step" at bounding box center [1194, 371] width 45 height 17
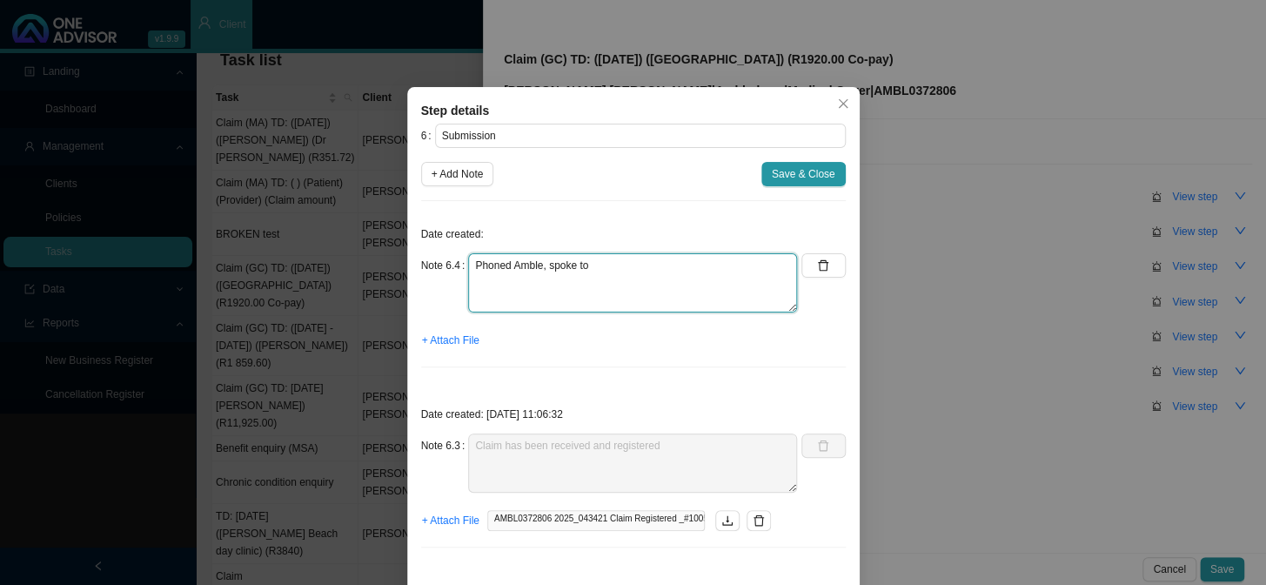
click at [541, 291] on textarea "Phoned Amble, spoke to" at bounding box center [632, 282] width 329 height 59
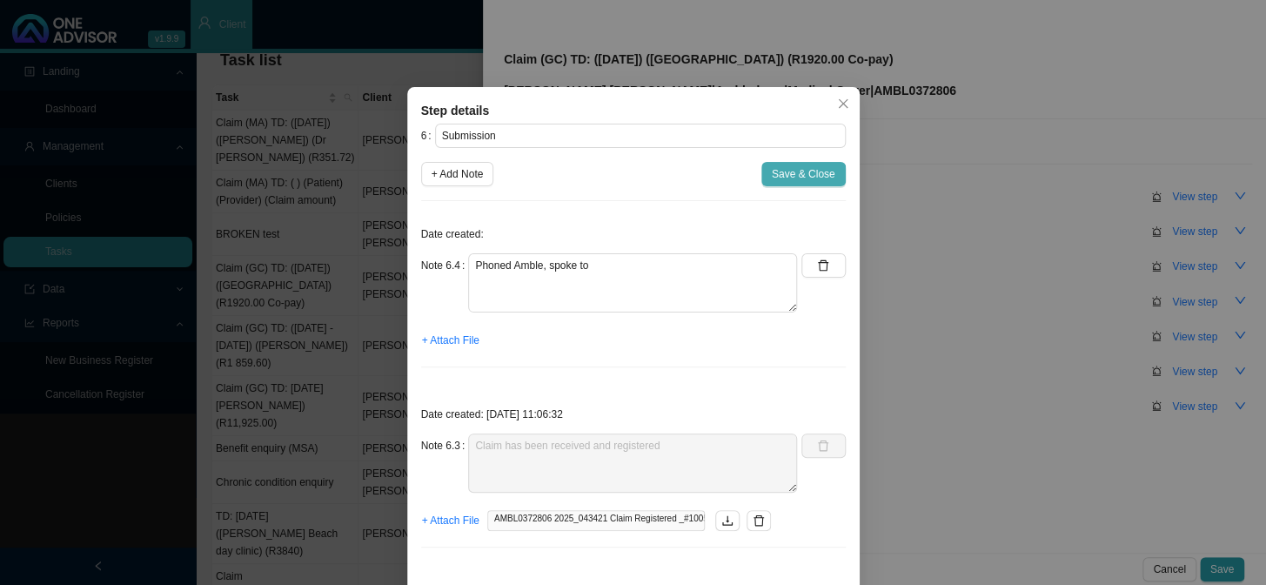
click at [819, 174] on span "Save & Close" at bounding box center [804, 173] width 64 height 17
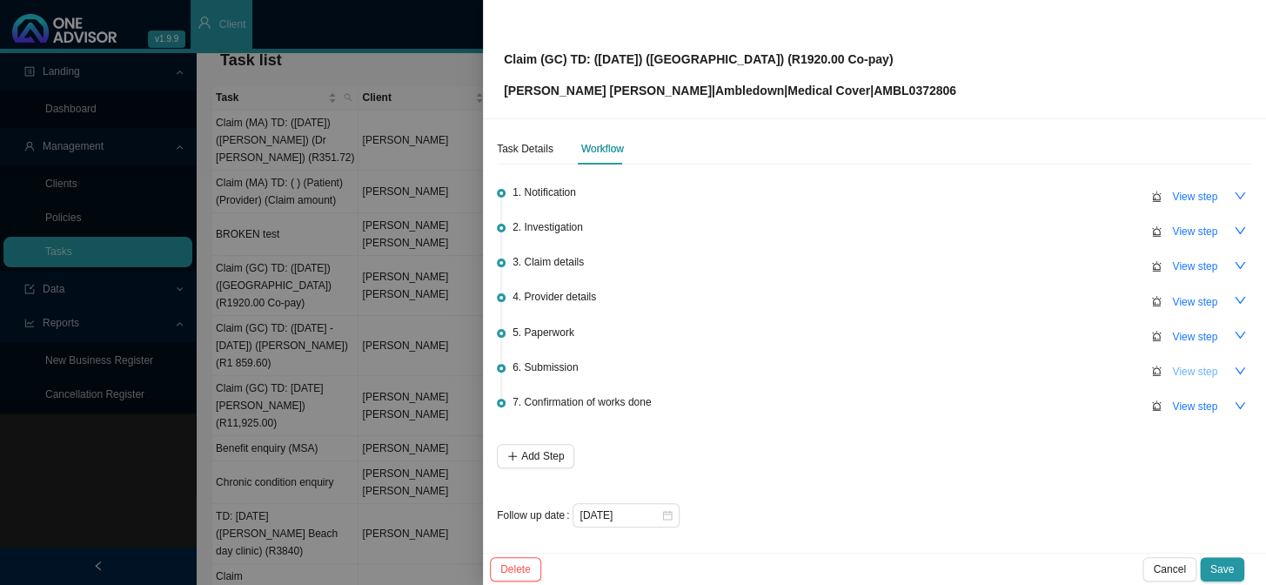
click at [1080, 365] on span "View step" at bounding box center [1194, 371] width 45 height 17
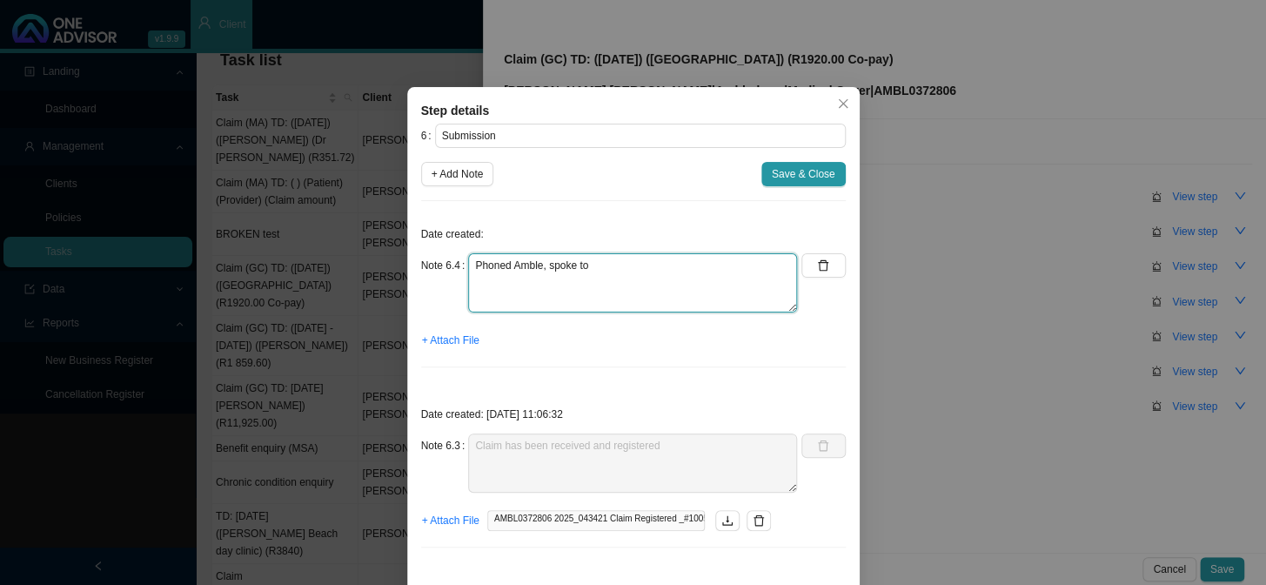
click at [552, 279] on textarea "Phoned Amble, spoke to" at bounding box center [632, 282] width 329 height 59
click at [609, 266] on textarea "Phoned Amble, spoke to" at bounding box center [632, 282] width 329 height 59
drag, startPoint x: 627, startPoint y: 266, endPoint x: 583, endPoint y: 265, distance: 44.4
click at [583, 265] on textarea "Phoned Amble, spoke to [PERSON_NAME]" at bounding box center [632, 282] width 329 height 59
click at [634, 284] on textarea "Phoned Amble, spoke to [PERSON_NAME]" at bounding box center [632, 282] width 329 height 59
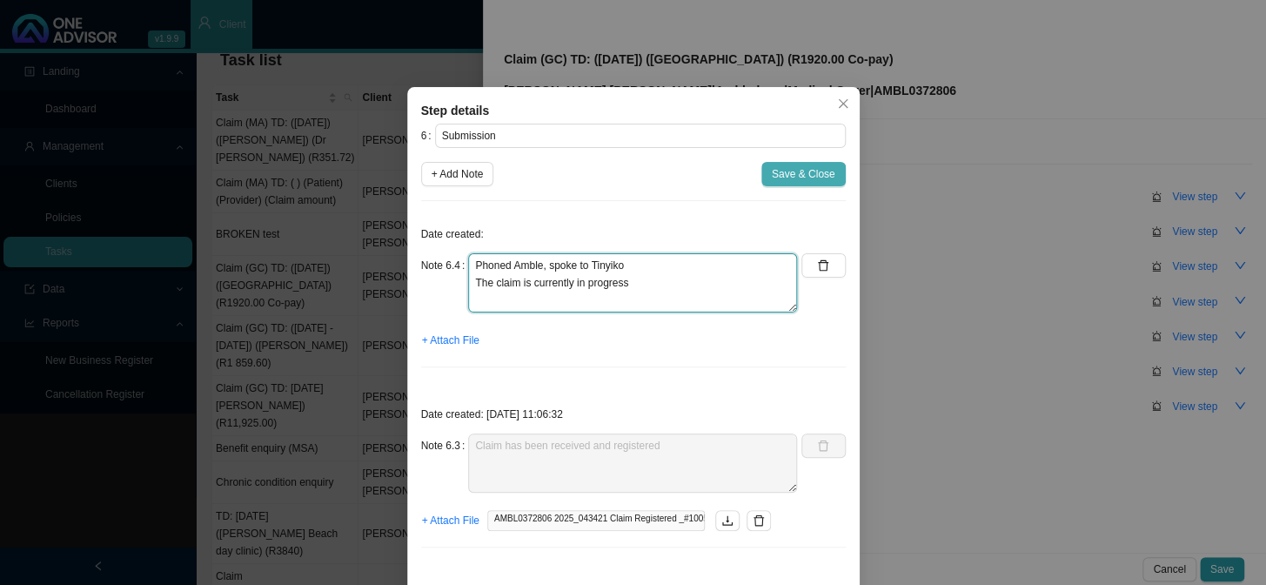
type textarea "Phoned Amble, spoke to Tinyiko The claim is currently in progress"
click at [783, 173] on span "Save & Close" at bounding box center [804, 173] width 64 height 17
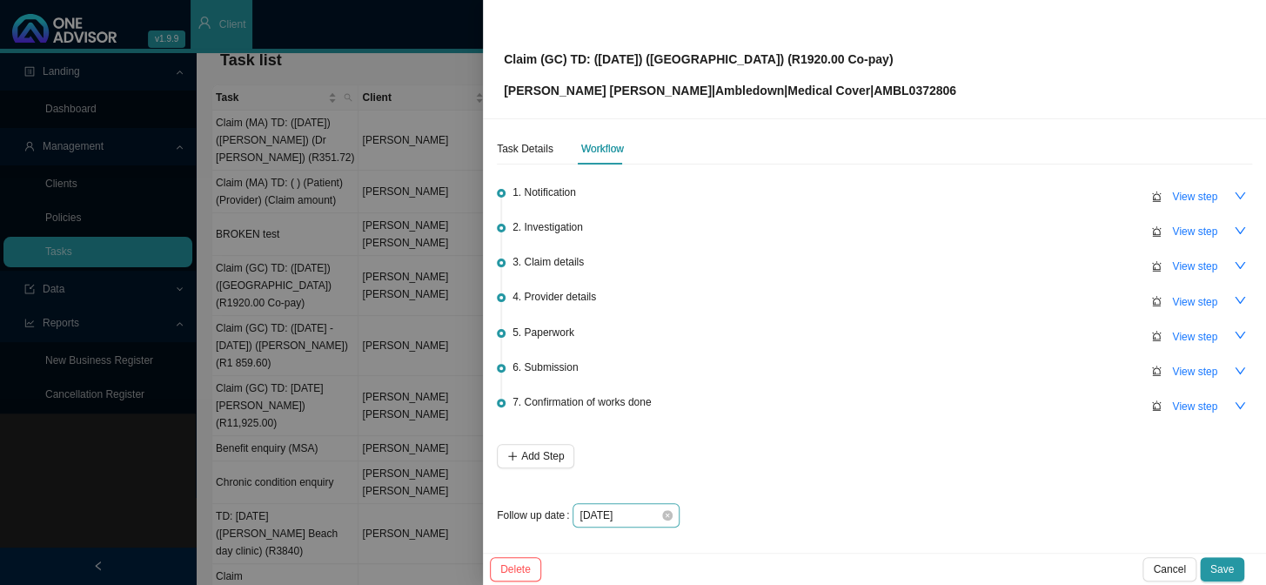
click at [659, 479] on div "[DATE]" at bounding box center [625, 514] width 93 height 17
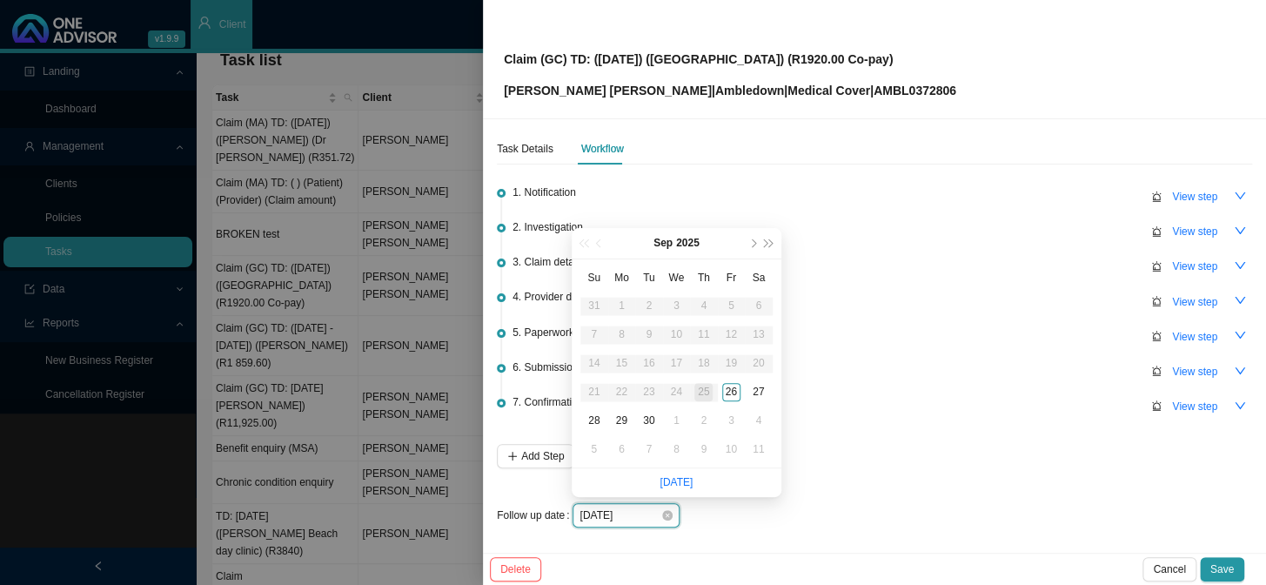
click at [644, 479] on input "[DATE]" at bounding box center [619, 514] width 81 height 17
type input "[DATE]"
click at [735, 421] on div "3" at bounding box center [731, 420] width 18 height 18
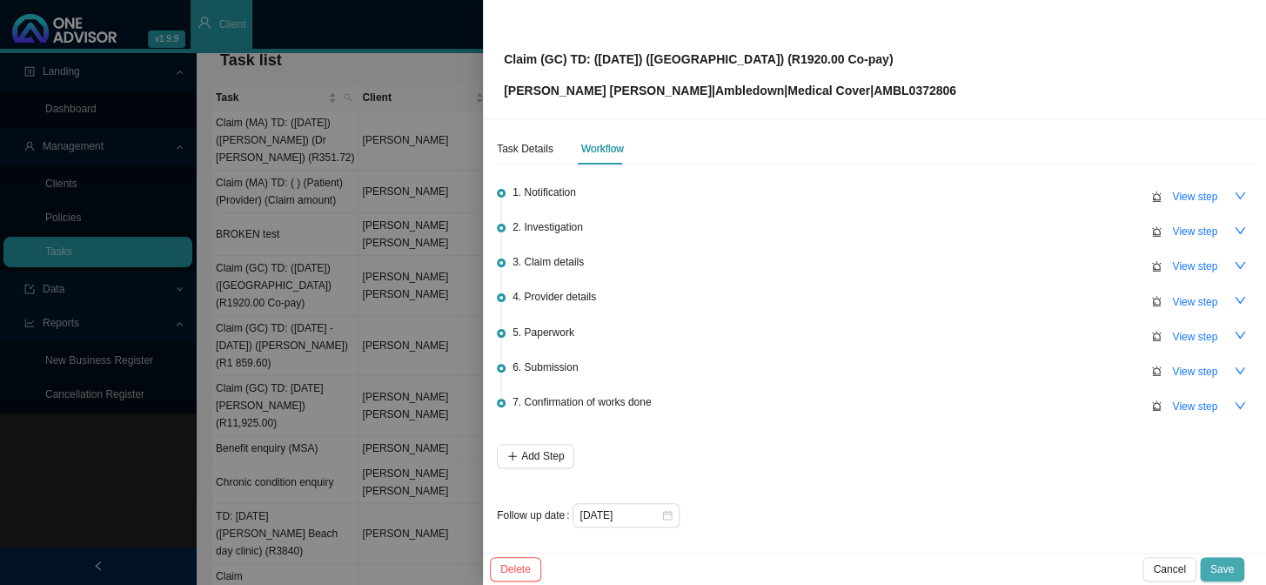
click at [1080, 479] on span "Save" at bounding box center [1221, 568] width 23 height 17
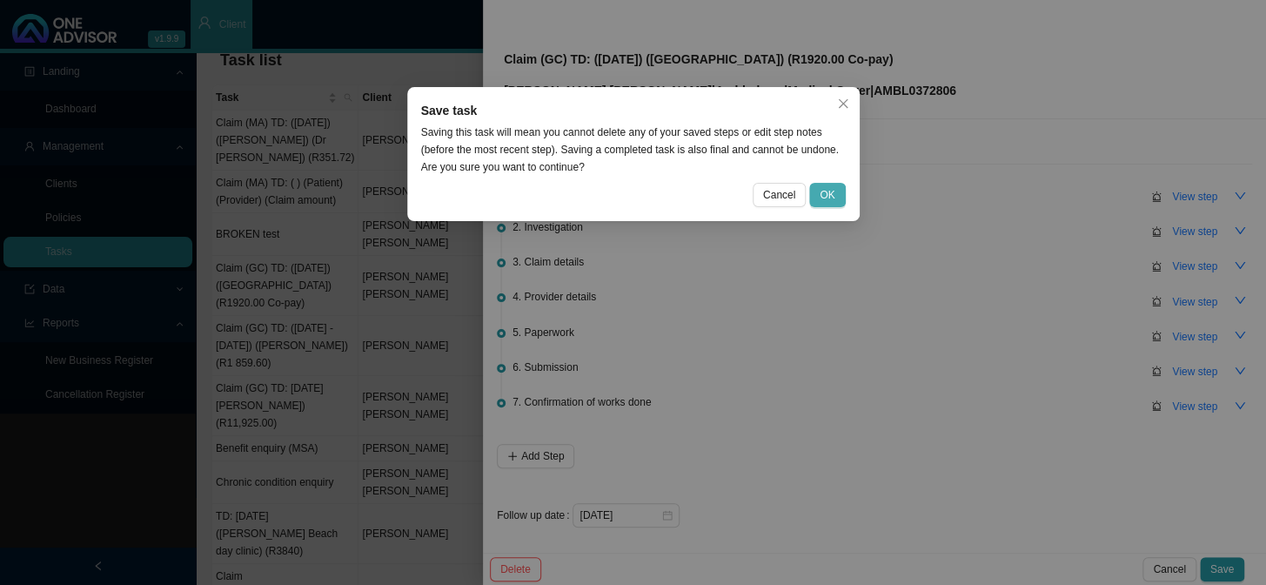
click at [824, 192] on span "OK" at bounding box center [827, 194] width 15 height 17
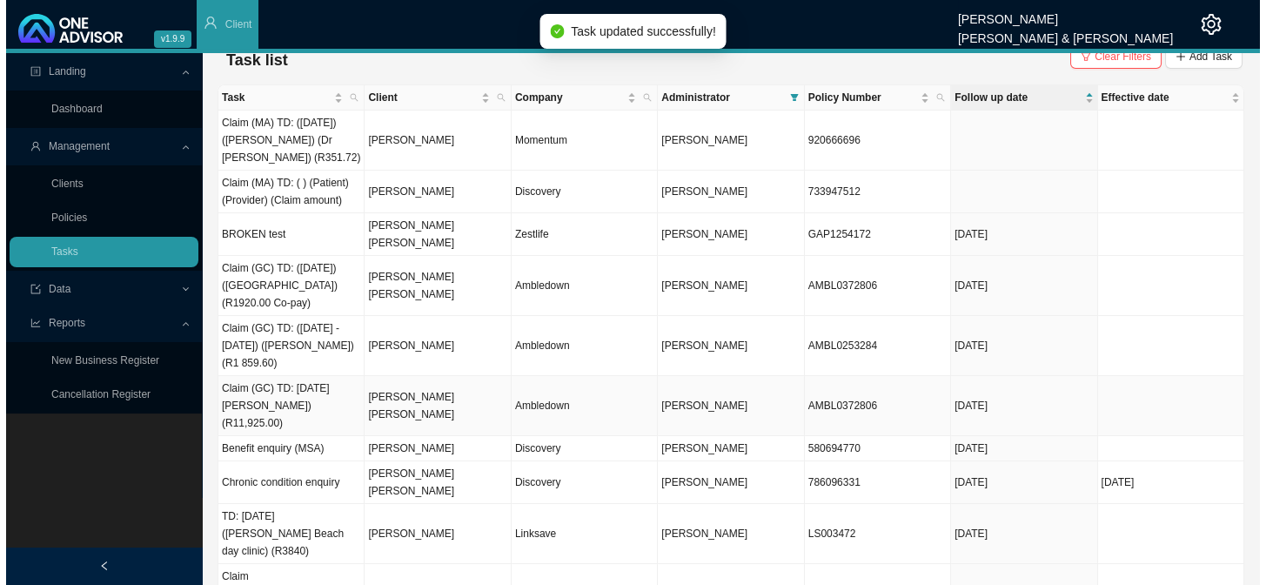
scroll to position [0, 0]
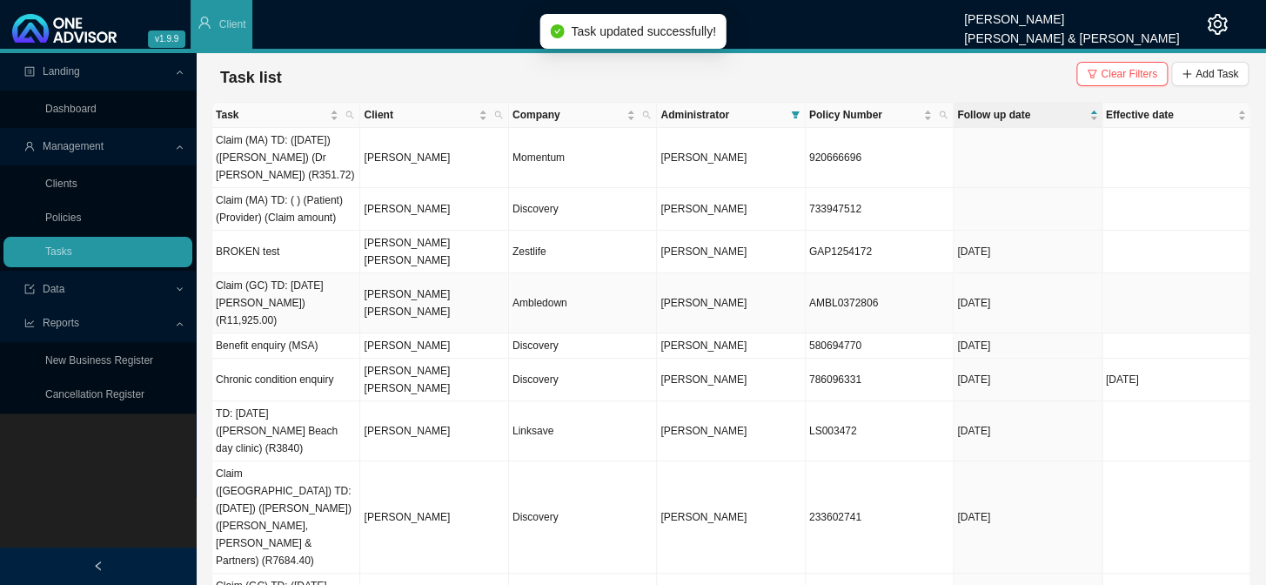
click at [481, 278] on td "[PERSON_NAME] [PERSON_NAME]" at bounding box center [434, 303] width 148 height 60
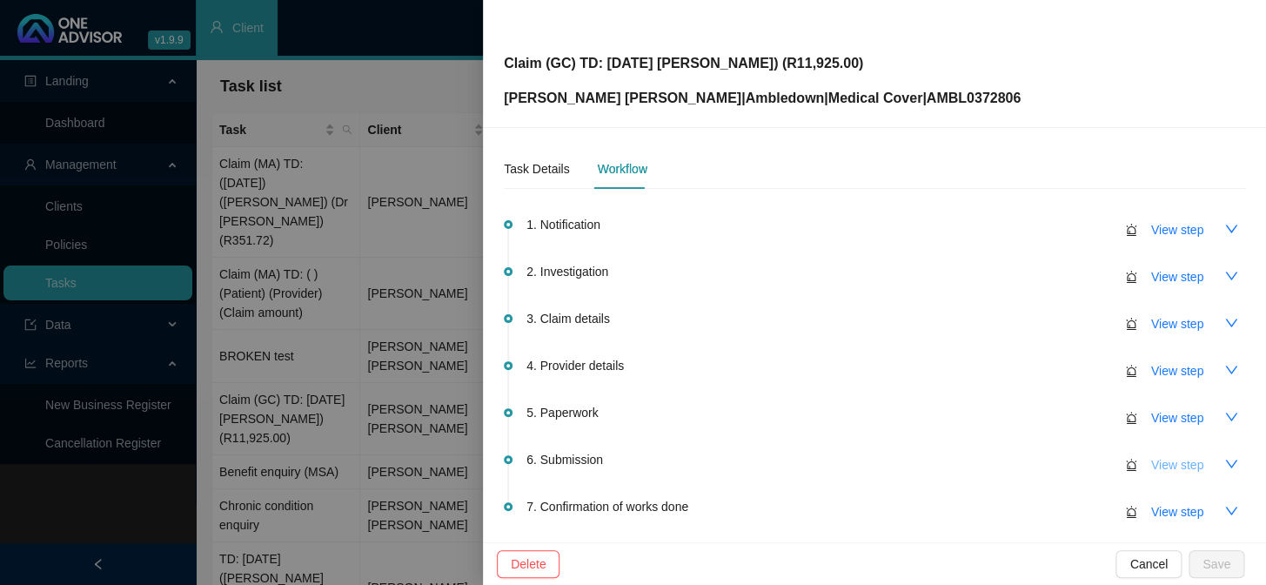
click at [1080, 465] on span "View step" at bounding box center [1177, 464] width 52 height 19
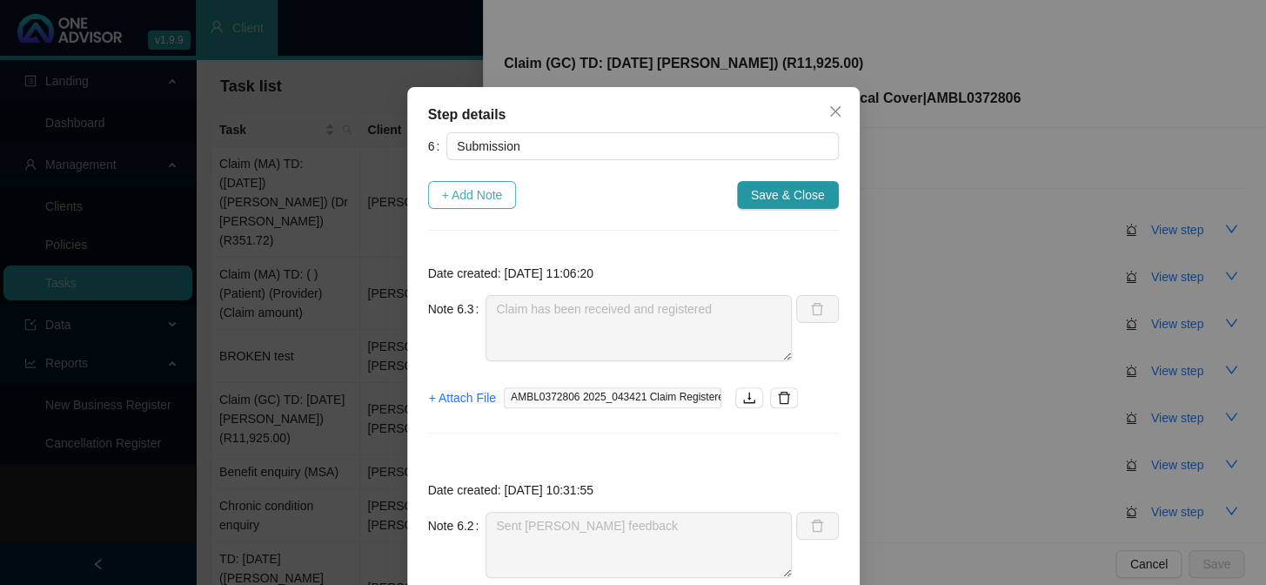
click at [464, 194] on span "+ Add Note" at bounding box center [472, 194] width 61 height 19
type textarea "Claim has been received and registered"
type textarea "Sent [PERSON_NAME] feedback"
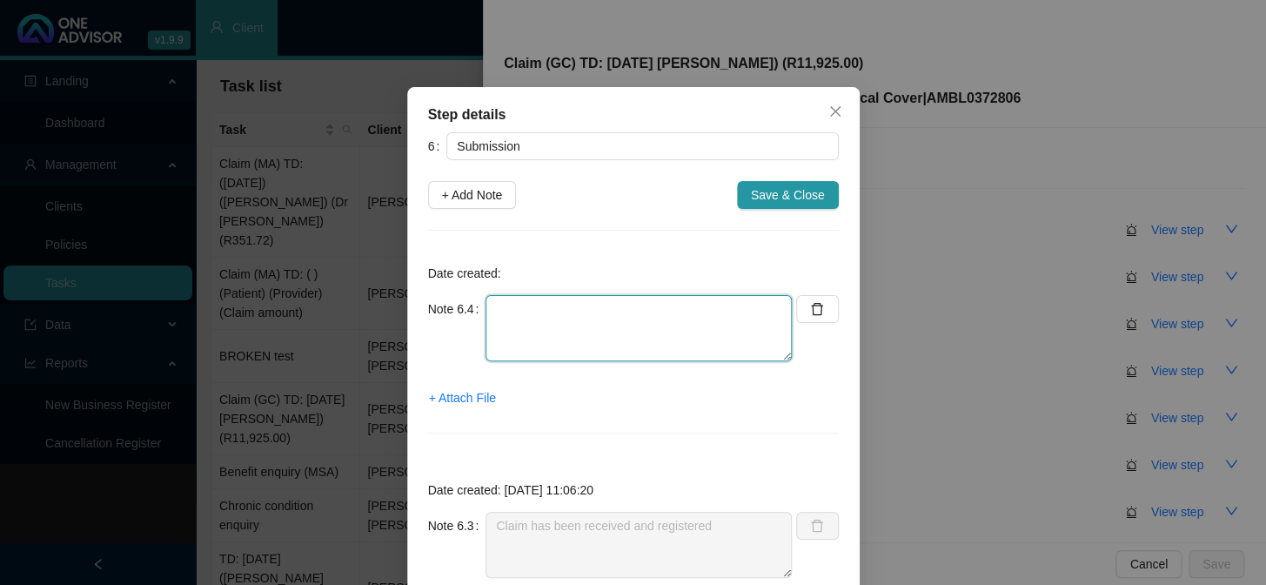
click at [512, 303] on textarea at bounding box center [638, 328] width 306 height 66
type textarea "p"
paste textarea "Tinyiko"
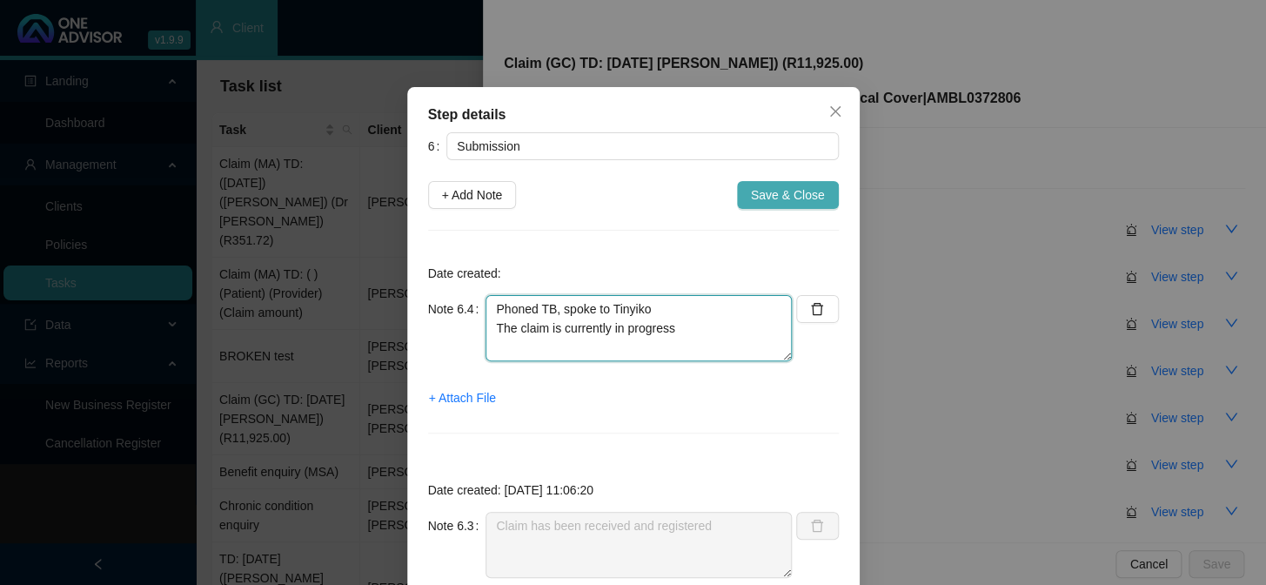
type textarea "Phoned TB, spoke to Tinyiko The claim is currently in progress"
click at [762, 187] on span "Save & Close" at bounding box center [788, 194] width 74 height 19
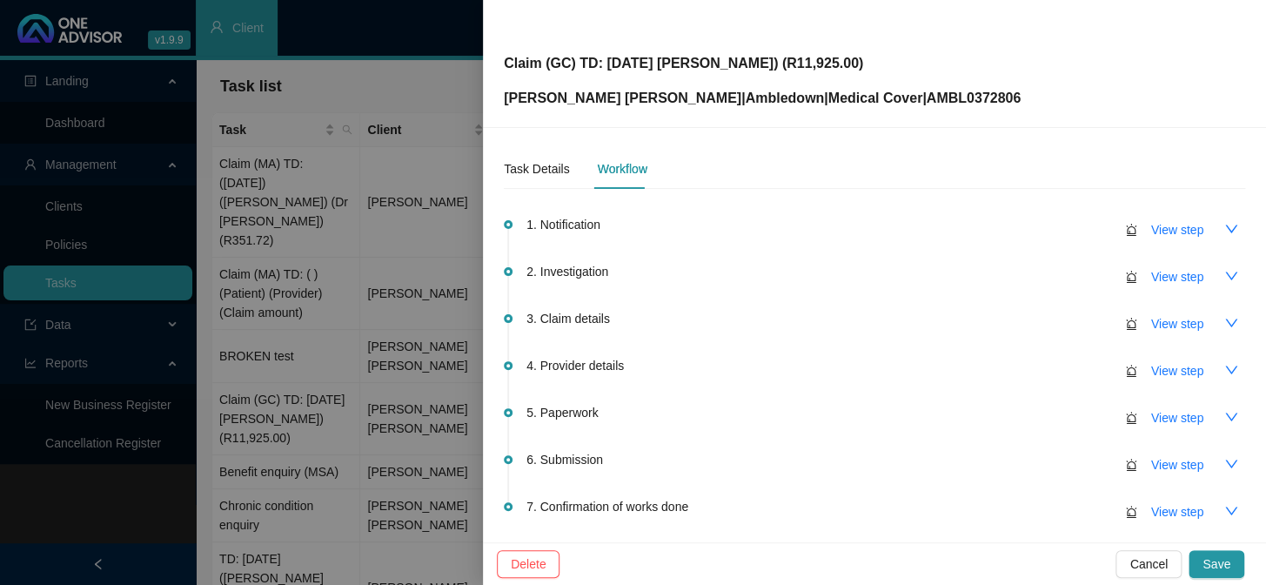
scroll to position [149, 0]
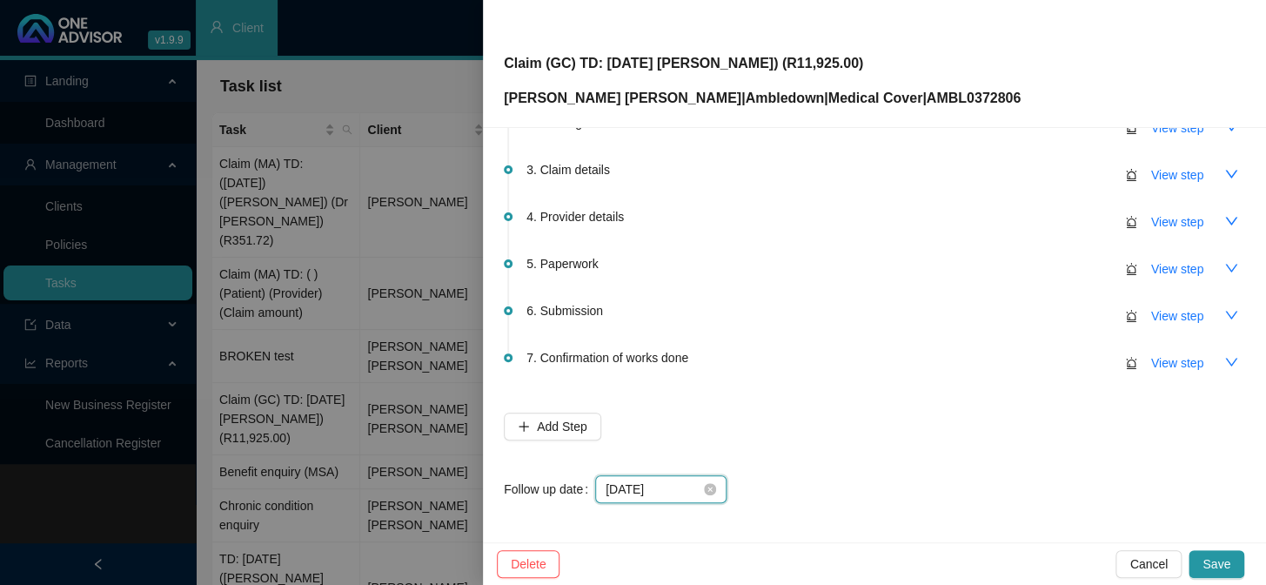
click at [684, 479] on input "[DATE]" at bounding box center [652, 488] width 95 height 19
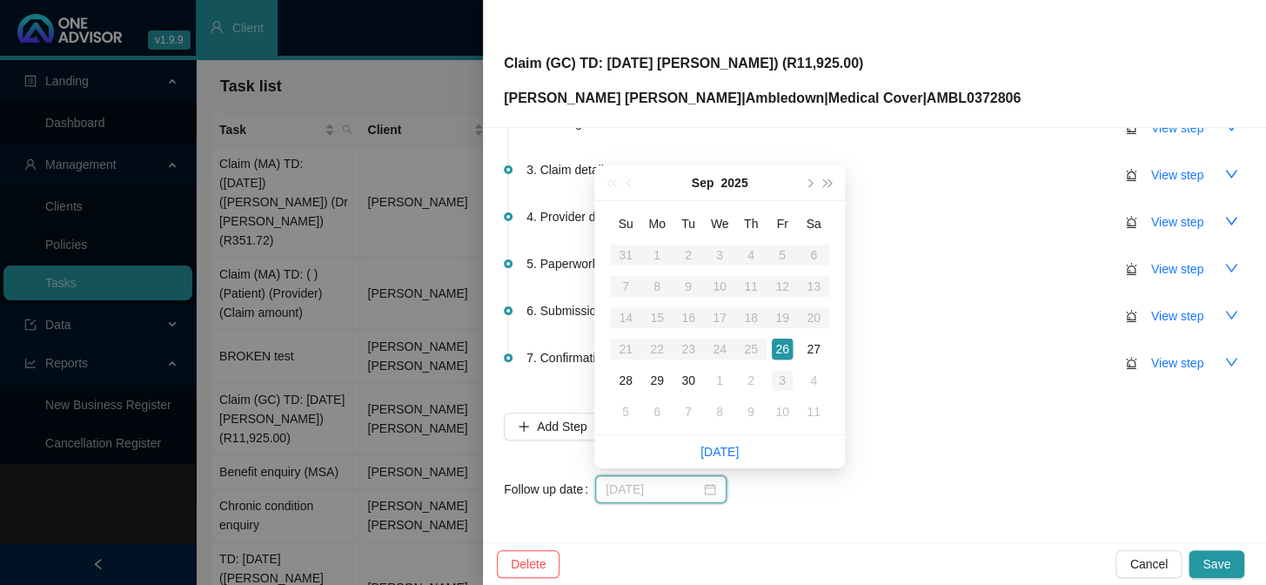
type input "[DATE]"
click at [782, 385] on div "3" at bounding box center [782, 380] width 21 height 21
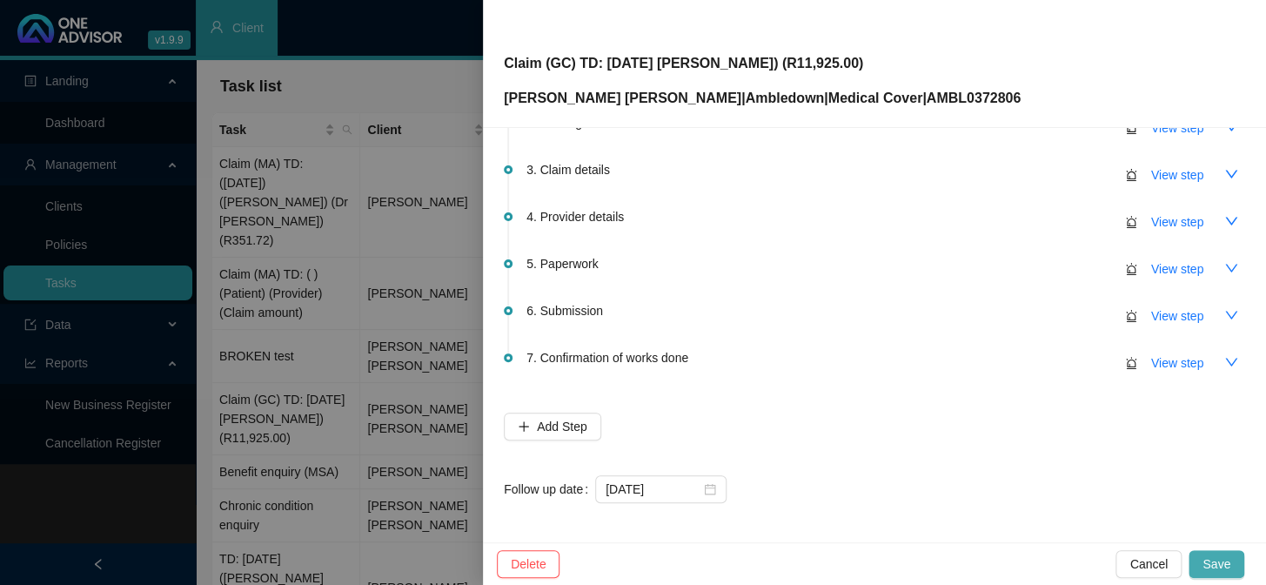
click at [1080, 479] on span "Save" at bounding box center [1216, 563] width 28 height 19
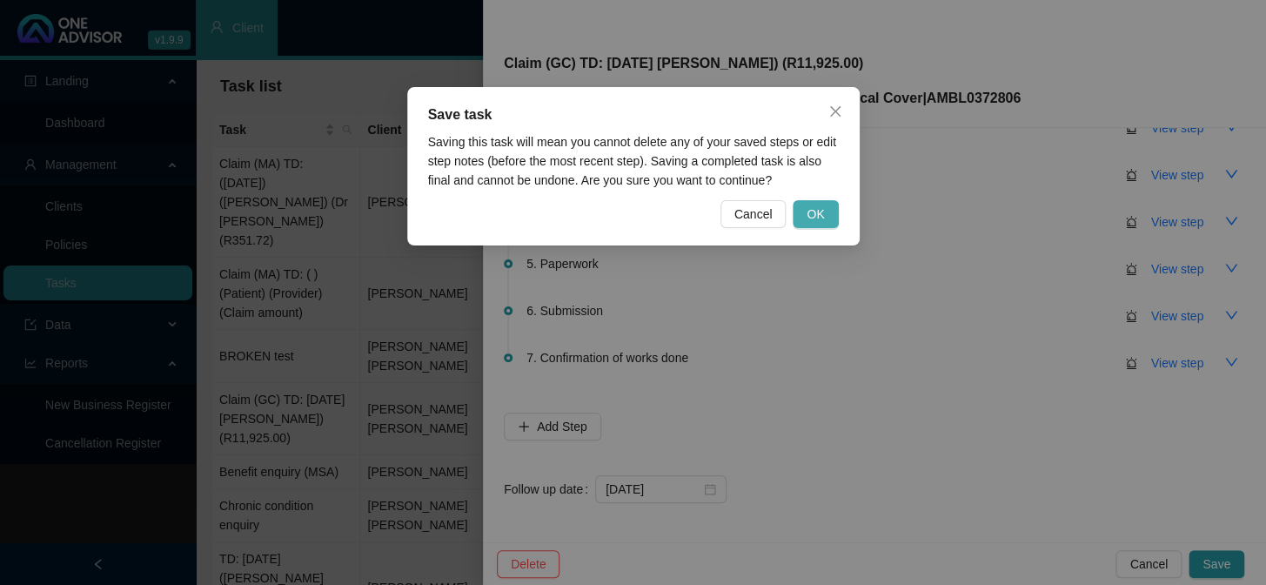
click at [814, 208] on span "OK" at bounding box center [814, 213] width 17 height 19
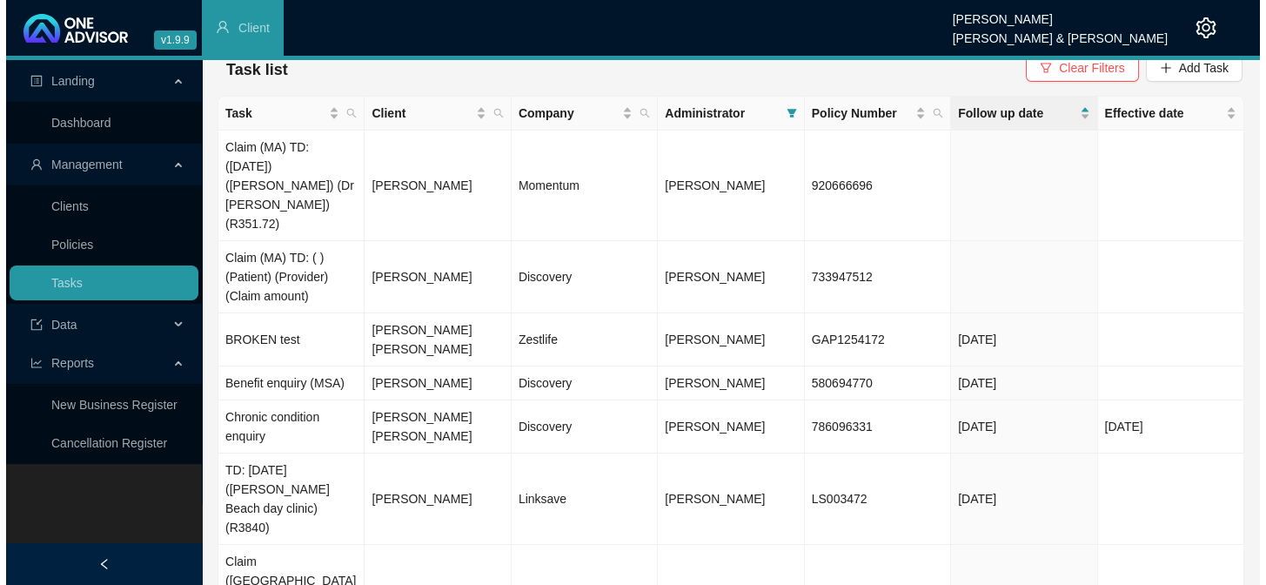
scroll to position [0, 0]
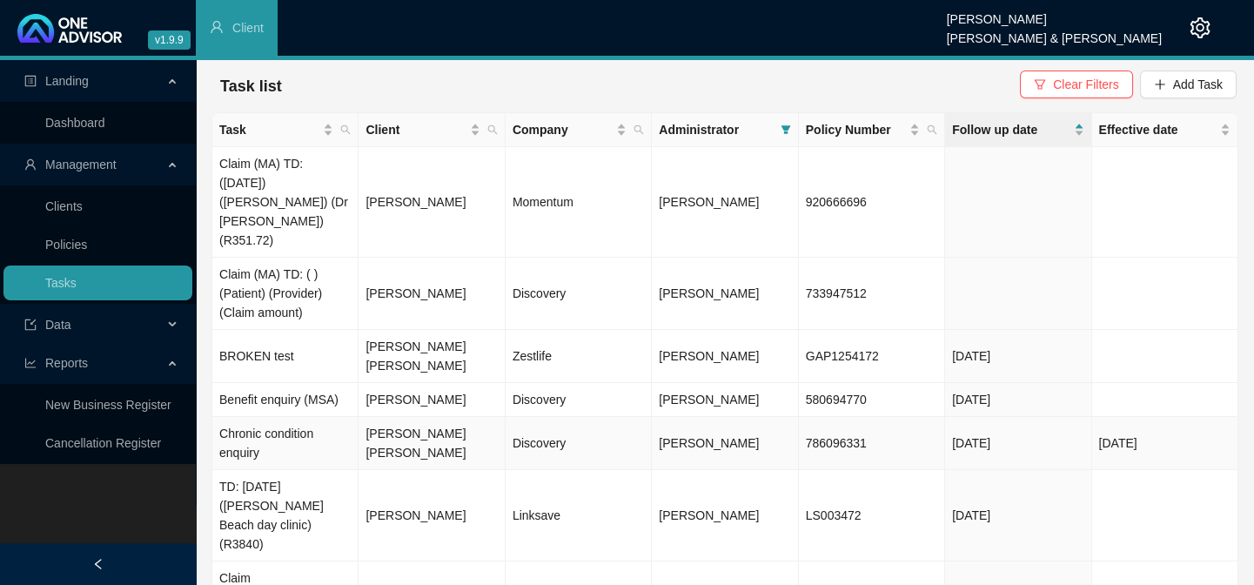
click at [455, 417] on td "[PERSON_NAME] [PERSON_NAME]" at bounding box center [431, 443] width 146 height 53
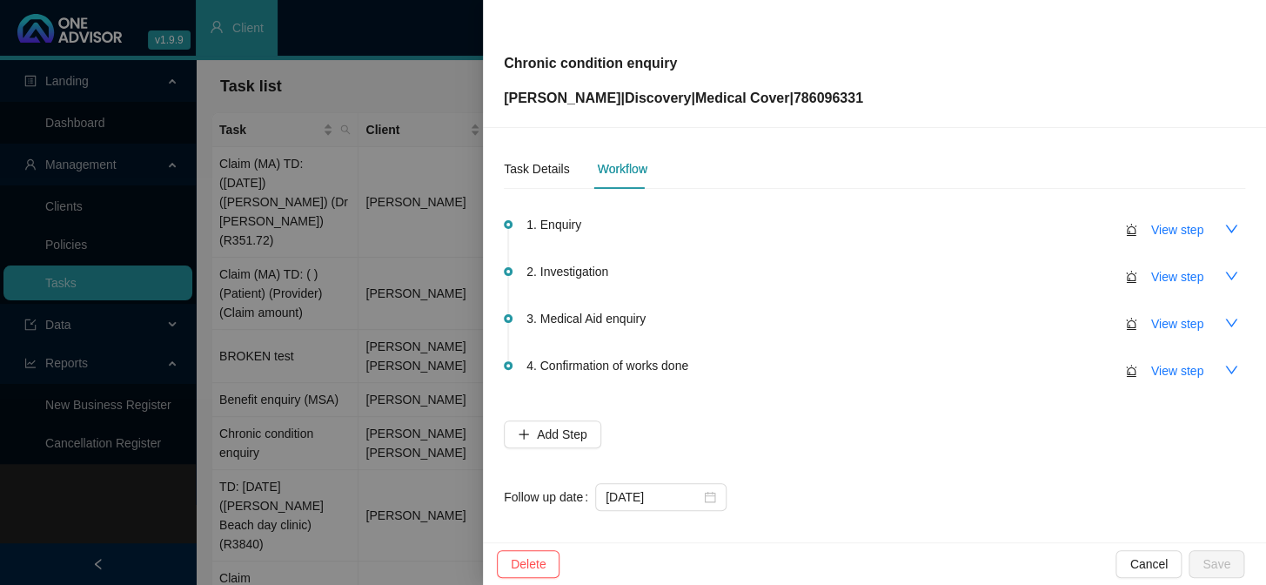
scroll to position [9, 0]
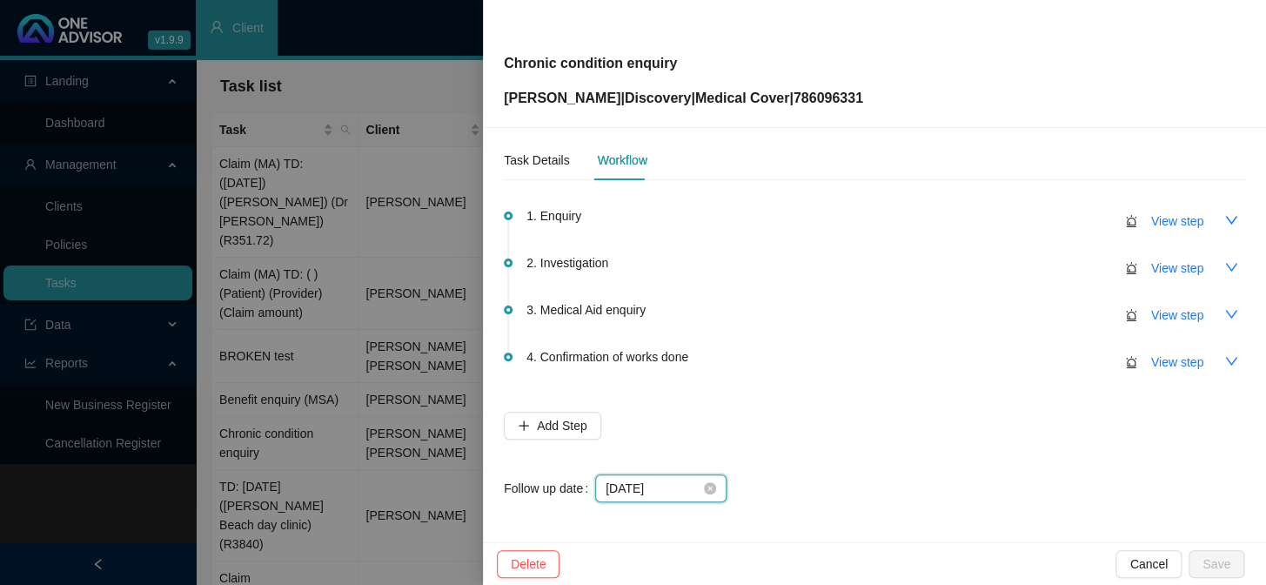
click at [686, 479] on input "[DATE]" at bounding box center [652, 487] width 95 height 19
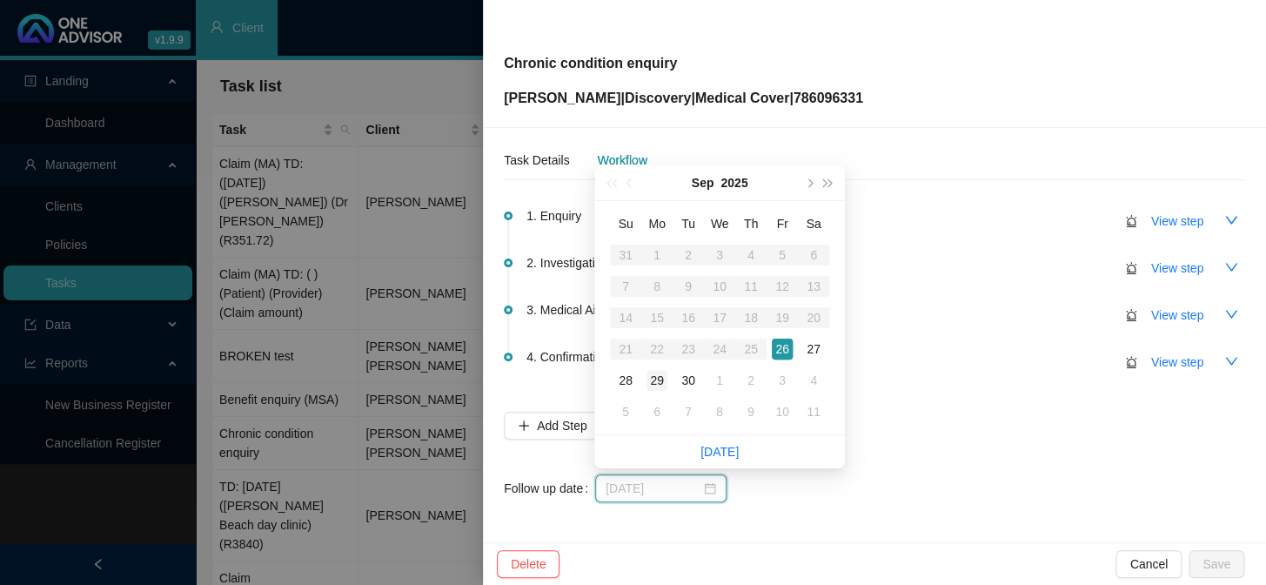
type input "[DATE]"
click at [657, 384] on div "29" at bounding box center [656, 380] width 21 height 21
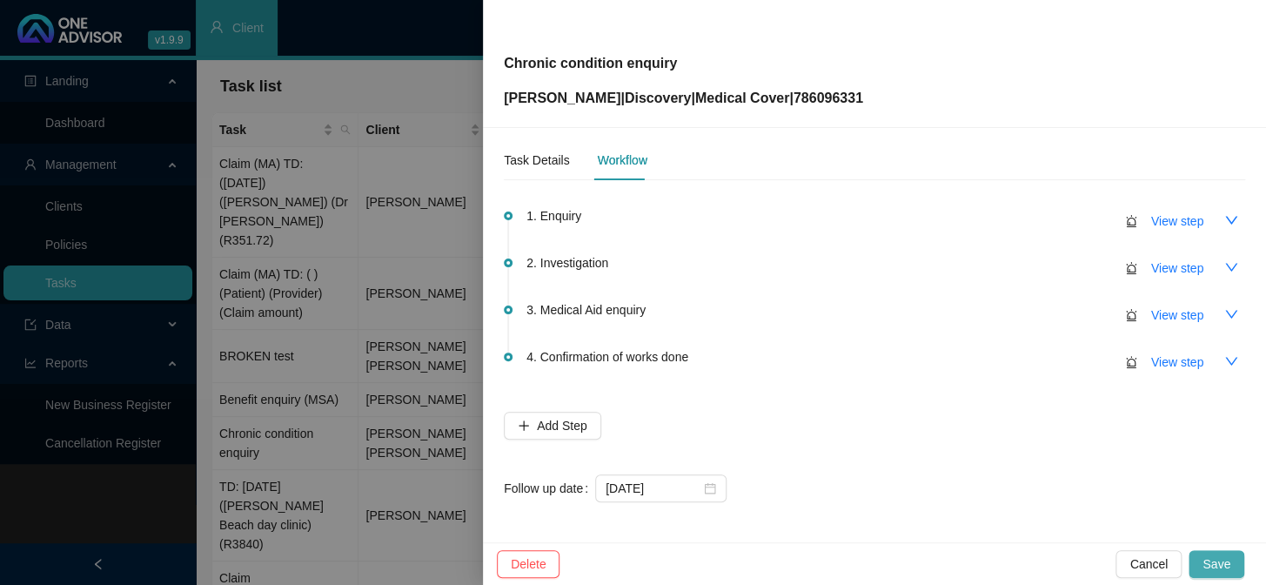
click at [1080, 479] on span "Save" at bounding box center [1216, 563] width 28 height 19
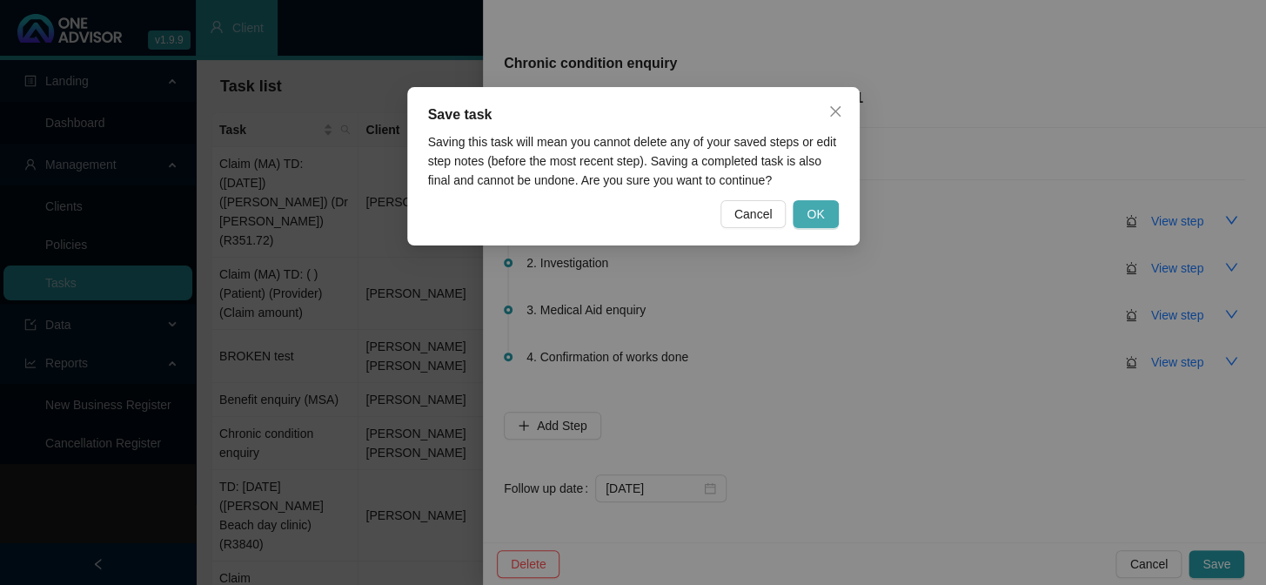
click at [808, 211] on span "OK" at bounding box center [814, 213] width 17 height 19
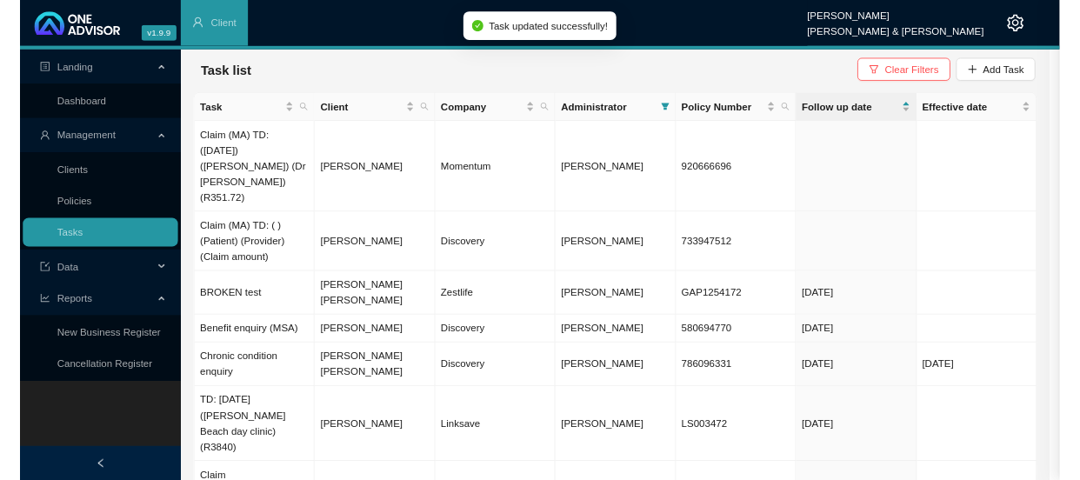
scroll to position [0, 0]
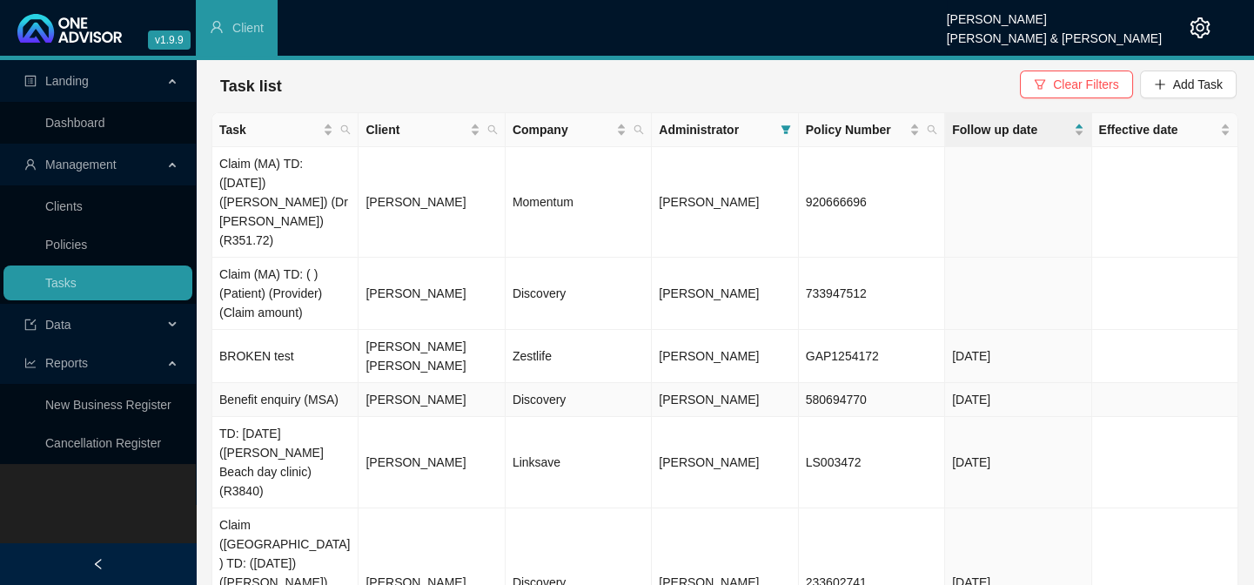
click at [416, 383] on td "[PERSON_NAME]" at bounding box center [431, 400] width 146 height 34
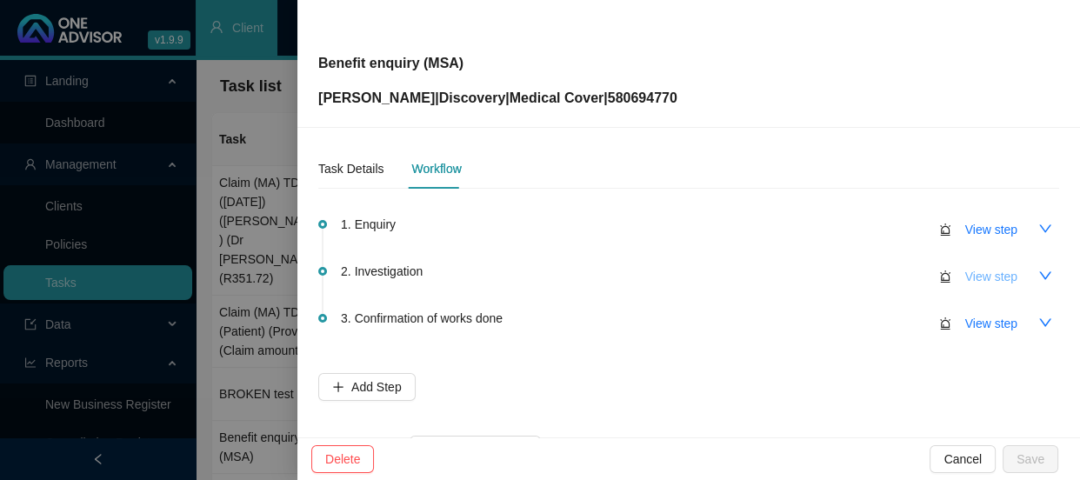
click at [985, 273] on span "View step" at bounding box center [992, 276] width 52 height 19
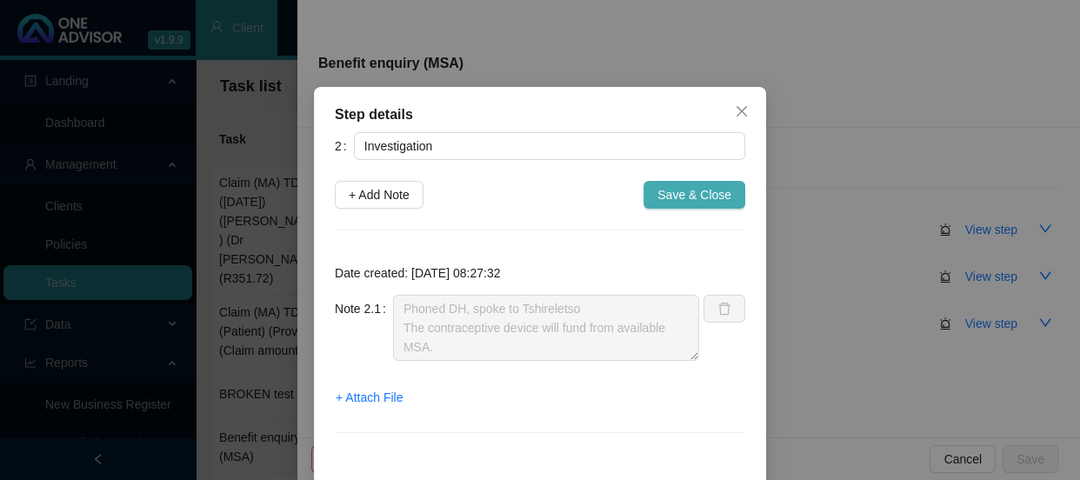
click at [681, 182] on button "Save & Close" at bounding box center [695, 195] width 102 height 28
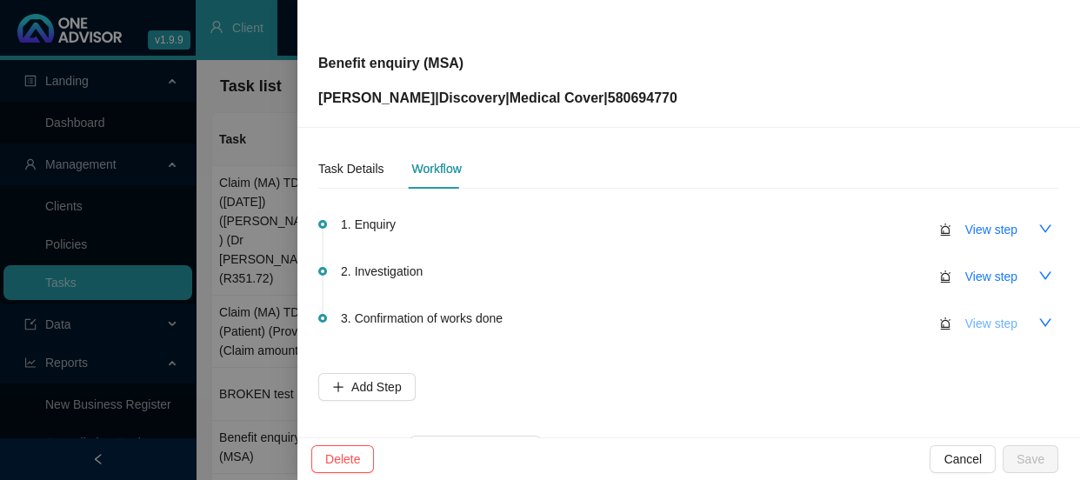
click at [973, 321] on span "View step" at bounding box center [992, 323] width 52 height 19
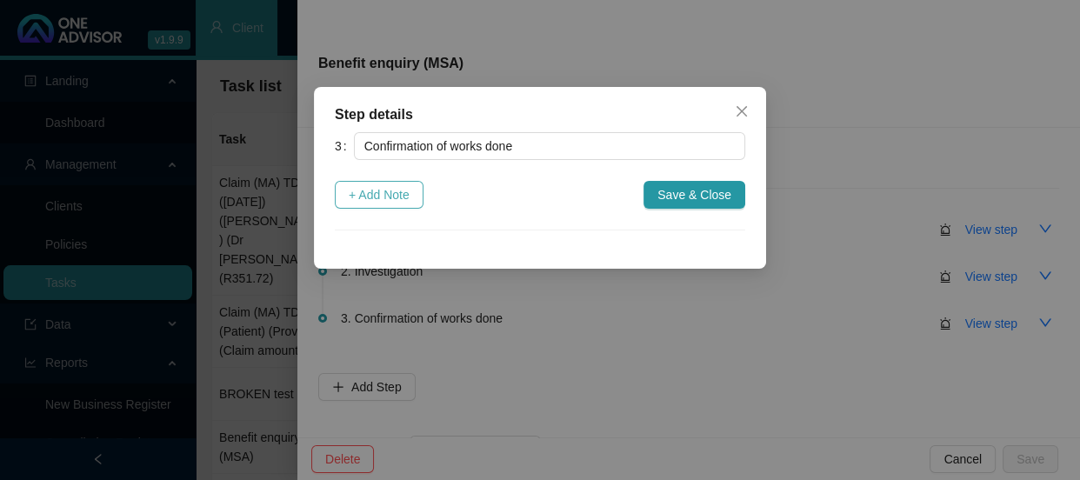
click at [382, 195] on span "+ Add Note" at bounding box center [379, 194] width 61 height 19
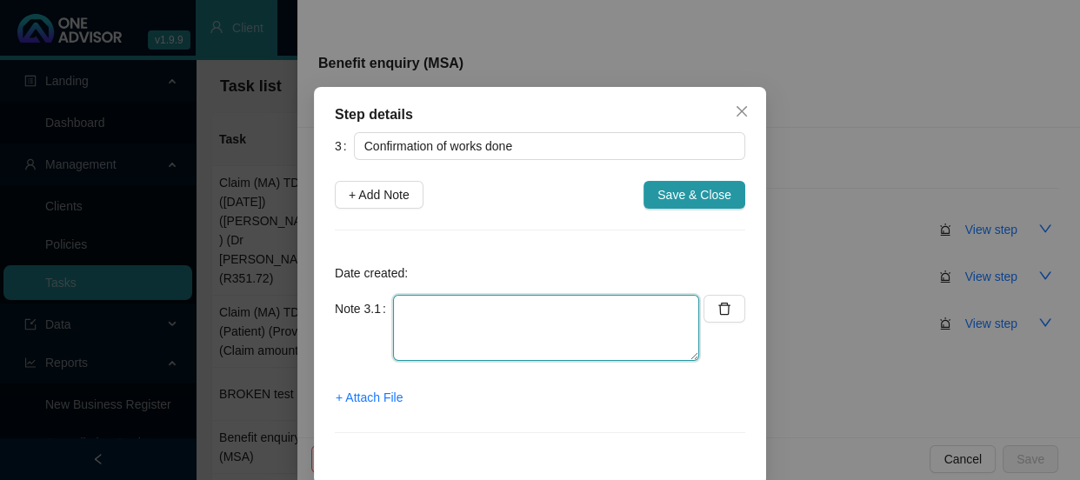
click at [411, 304] on textarea at bounding box center [546, 328] width 306 height 66
type textarea "Sent confirmation of works done"
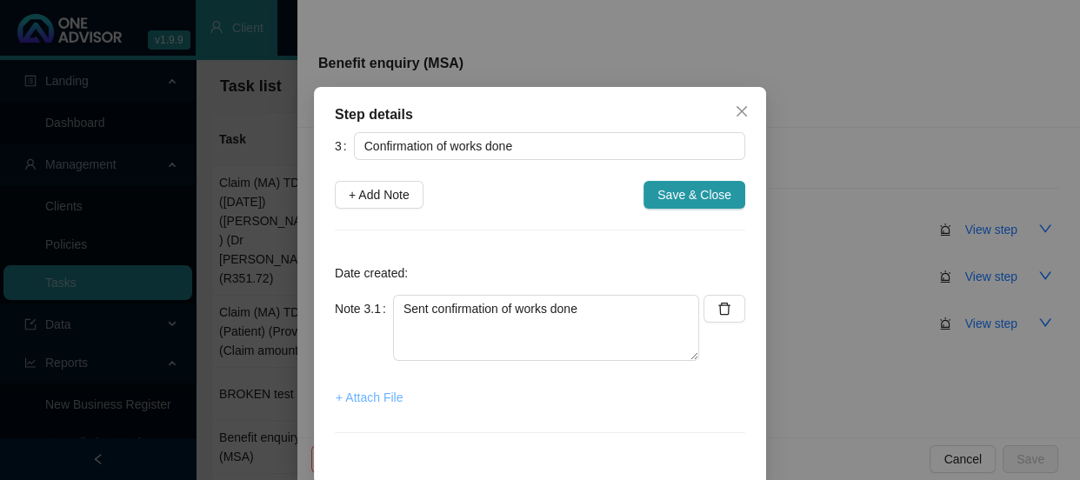
click at [367, 396] on span "+ Attach File" at bounding box center [369, 397] width 67 height 19
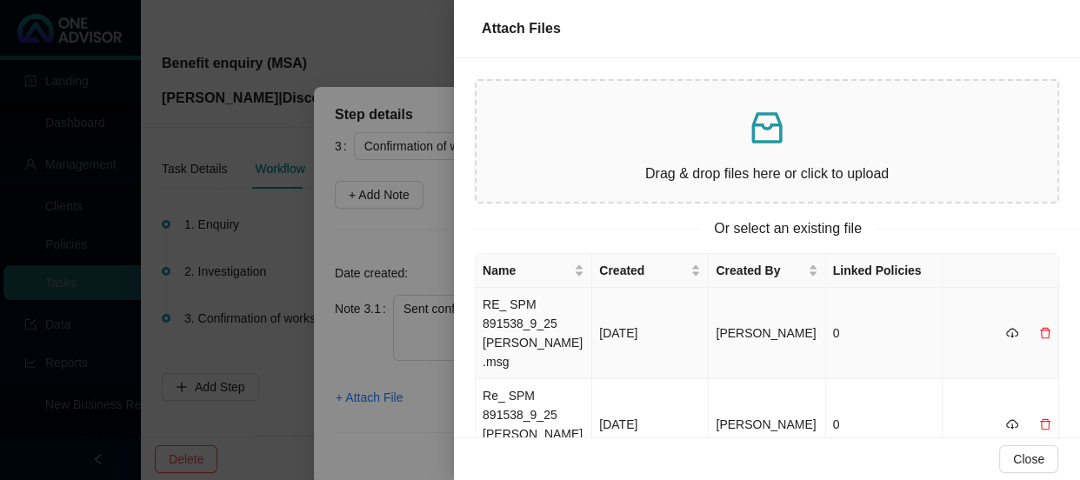
click at [563, 313] on td "RE_ SPM 891538_9_25 [PERSON_NAME].msg" at bounding box center [534, 333] width 117 height 91
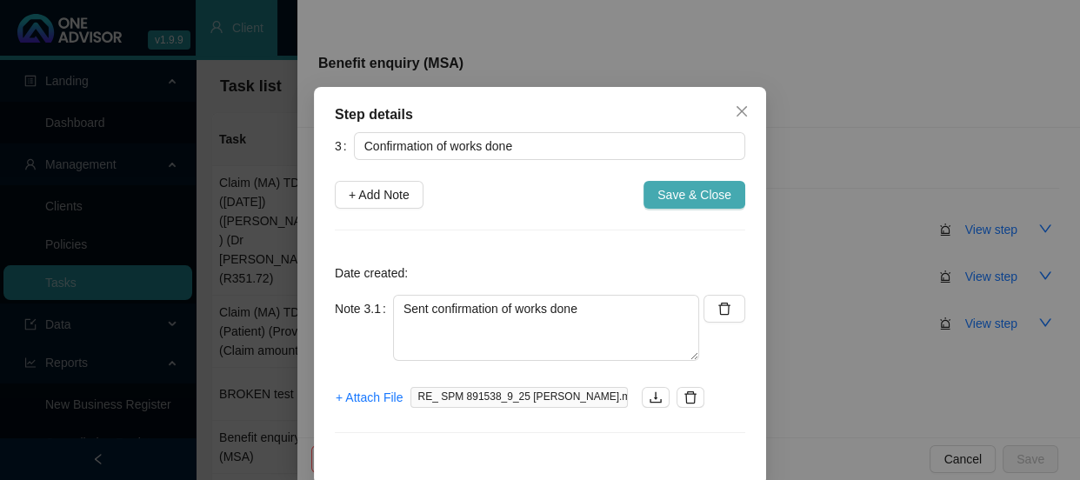
click at [682, 199] on span "Save & Close" at bounding box center [695, 194] width 74 height 19
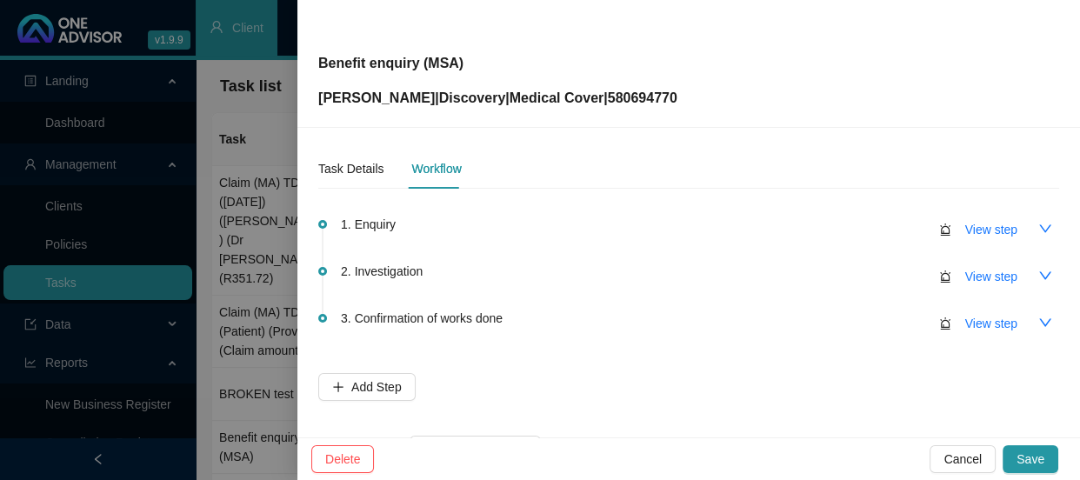
scroll to position [67, 0]
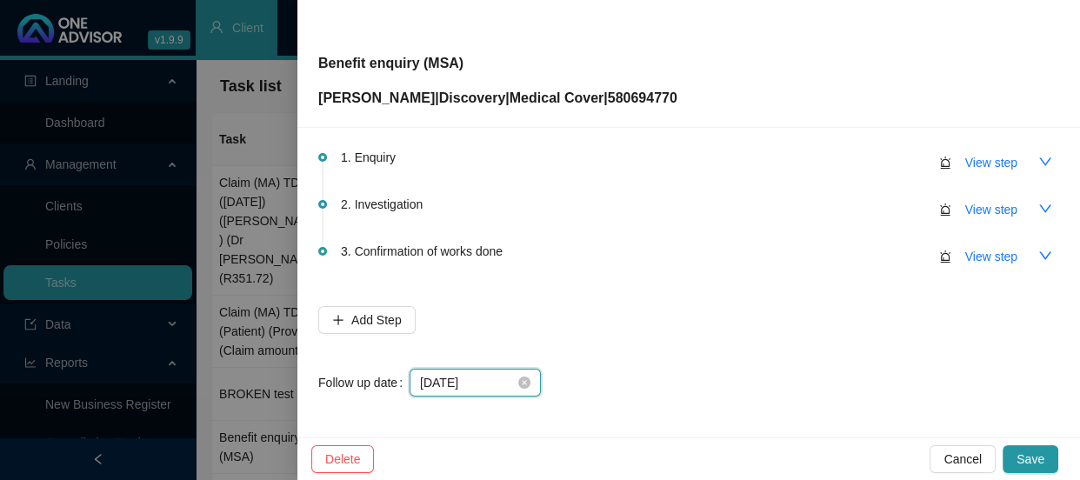
click at [499, 380] on input "[DATE]" at bounding box center [467, 382] width 95 height 19
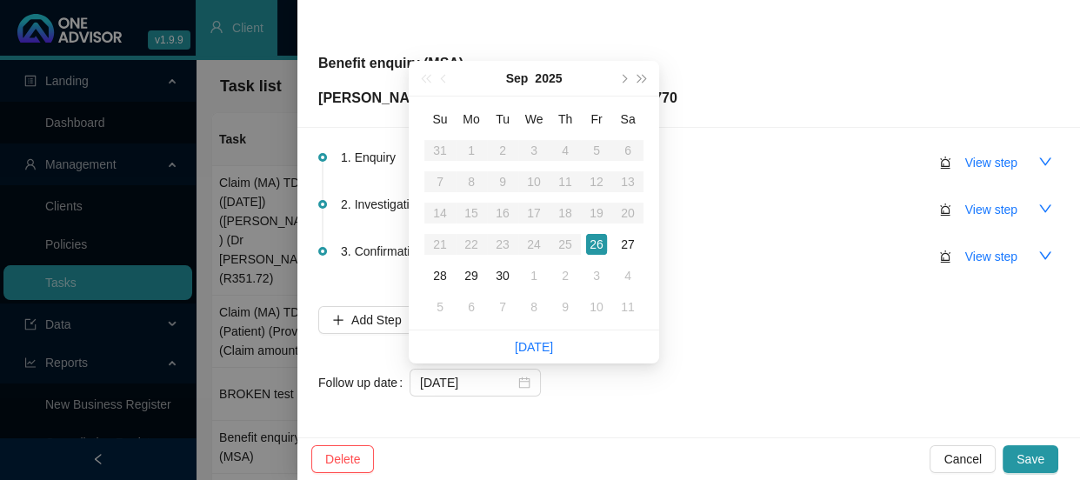
click at [526, 356] on li "[DATE]" at bounding box center [534, 347] width 38 height 33
click at [842, 316] on div "1. Enquiry View step 2. Investigation View step 3. Confirmation of works done V…" at bounding box center [688, 266] width 741 height 261
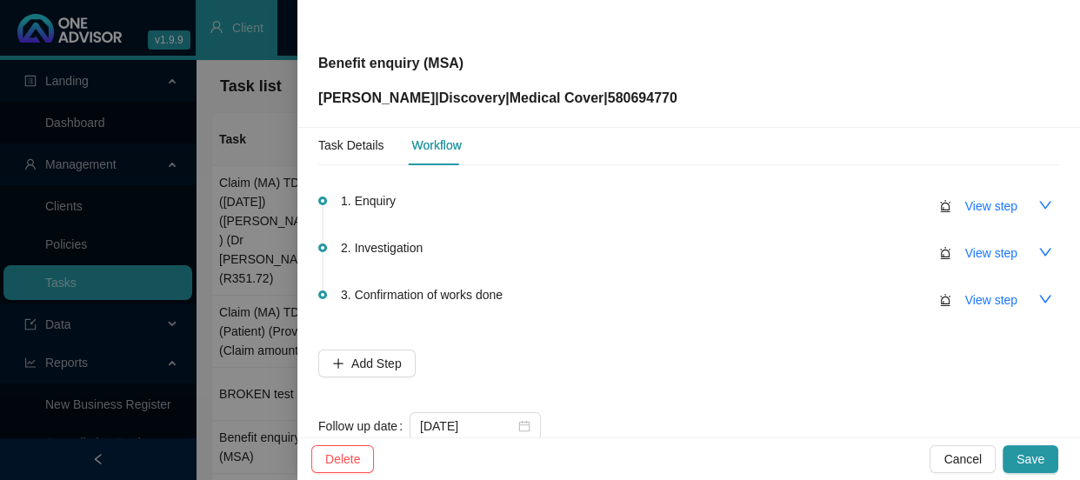
scroll to position [0, 0]
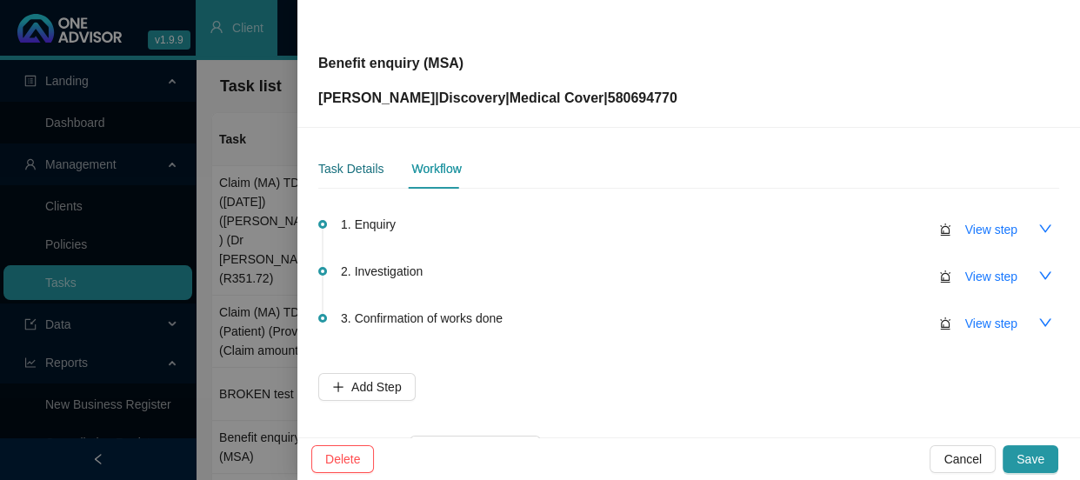
click at [348, 164] on div "Task Details" at bounding box center [350, 168] width 65 height 19
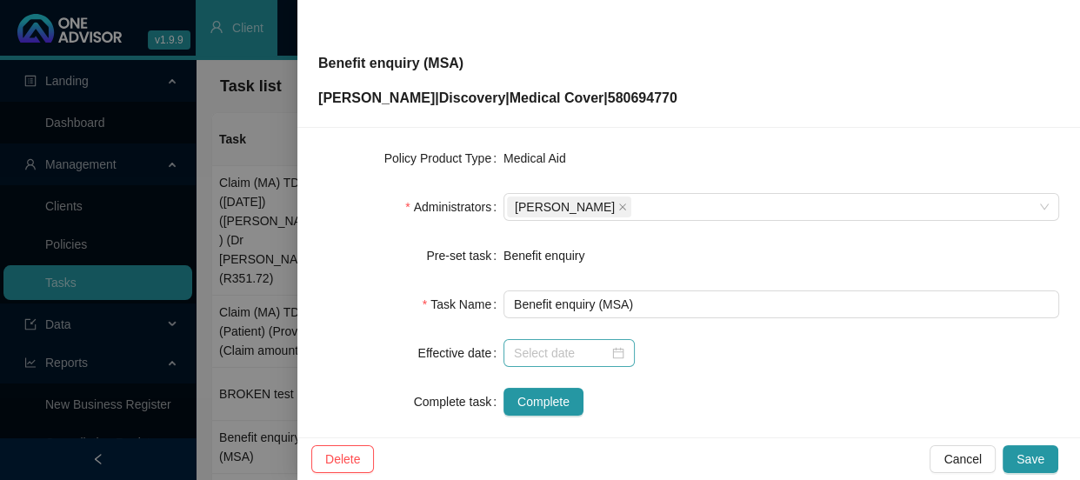
scroll to position [370, 0]
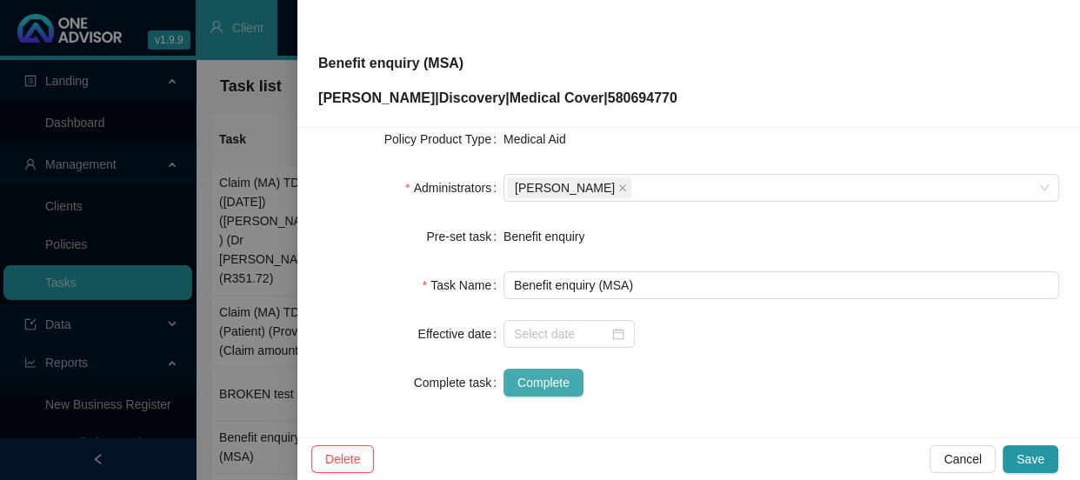
click at [557, 382] on span "Complete" at bounding box center [544, 382] width 52 height 19
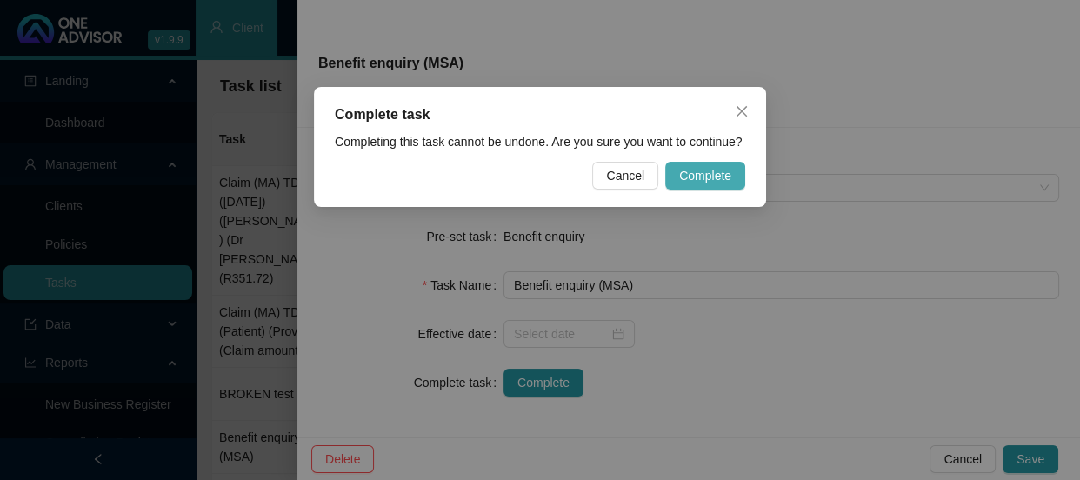
click at [695, 175] on span "Complete" at bounding box center [705, 175] width 52 height 19
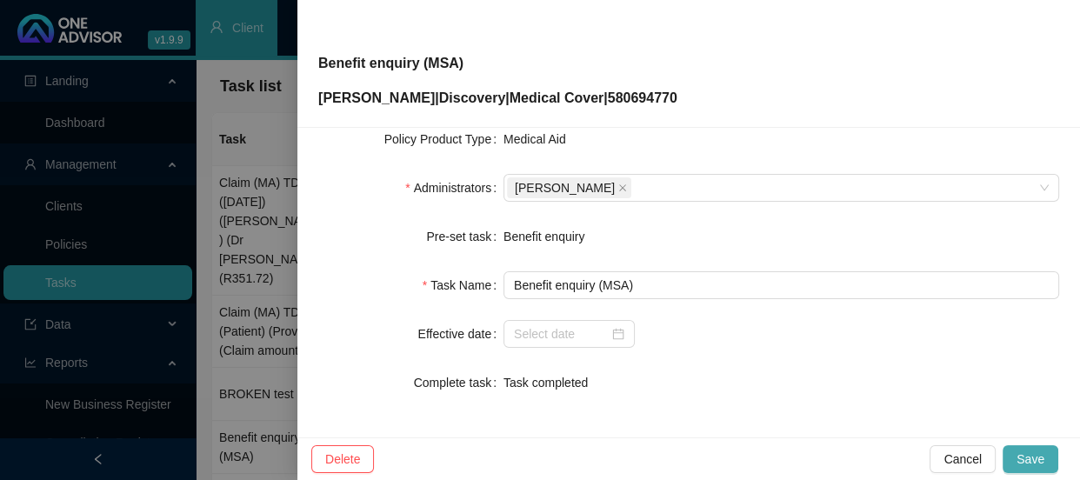
click at [1040, 457] on span "Save" at bounding box center [1031, 459] width 28 height 19
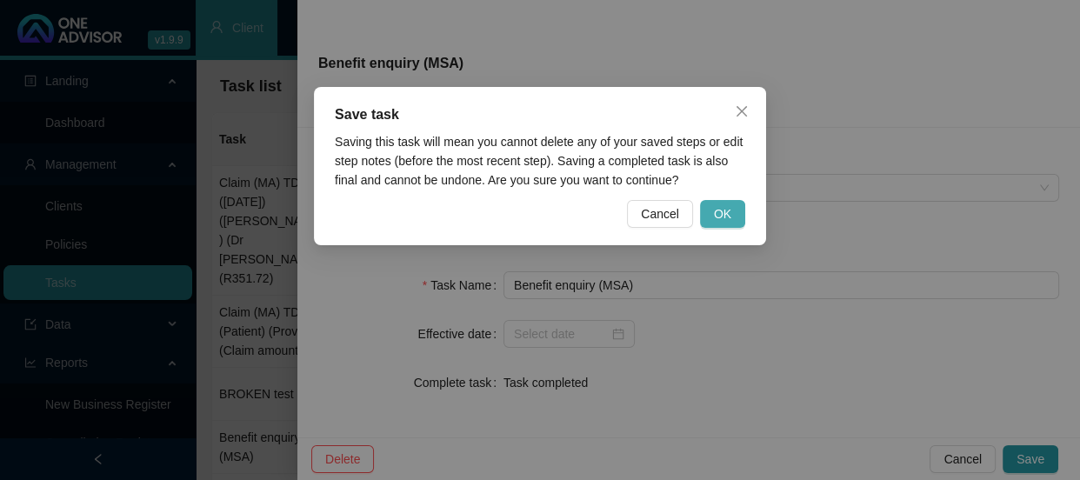
click at [727, 215] on span "OK" at bounding box center [722, 213] width 17 height 19
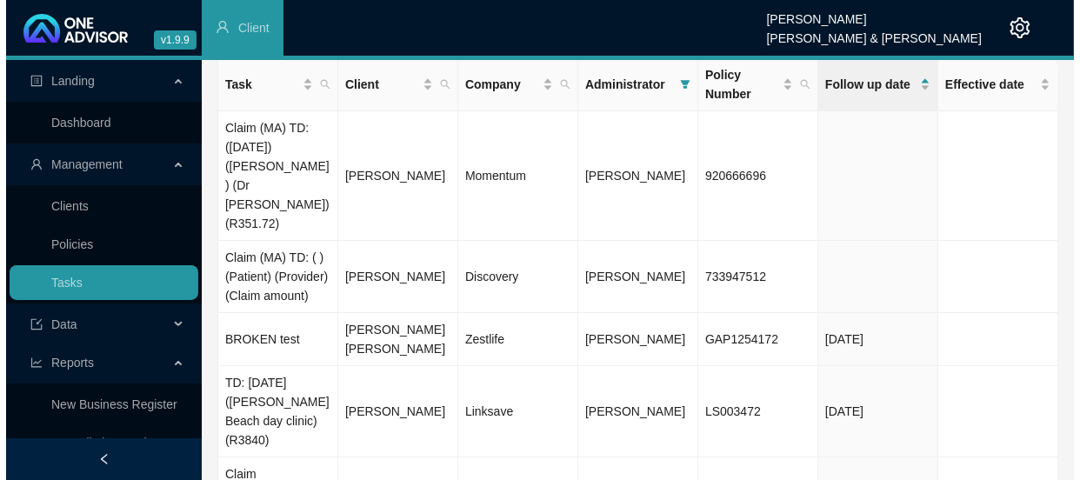
scroll to position [0, 0]
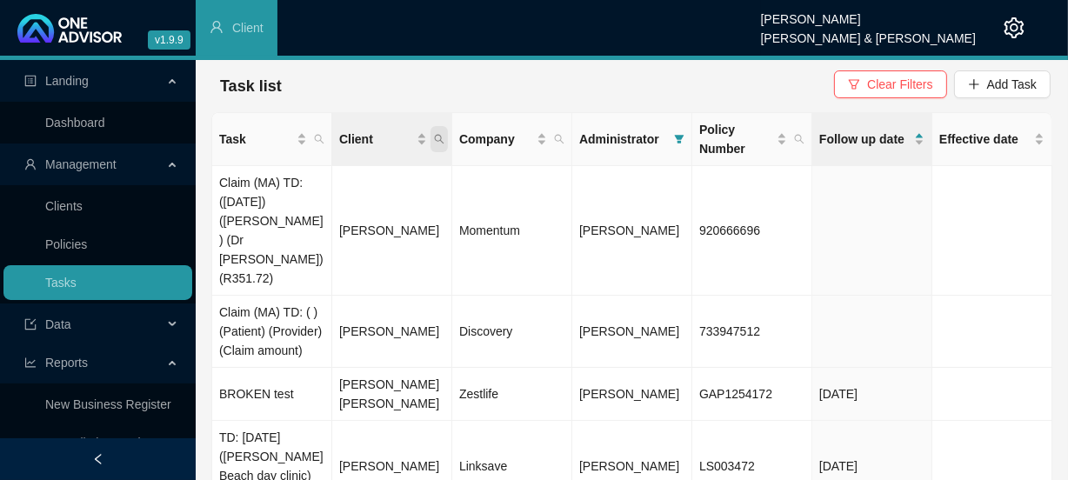
click at [446, 141] on span "Client" at bounding box center [439, 139] width 17 height 26
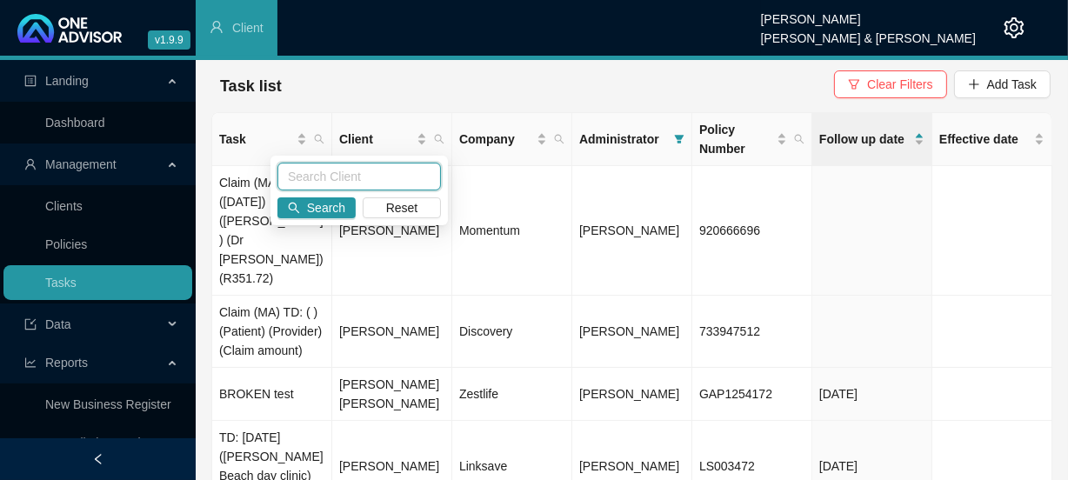
click at [346, 176] on input "text" at bounding box center [360, 177] width 164 height 28
type input "forder"
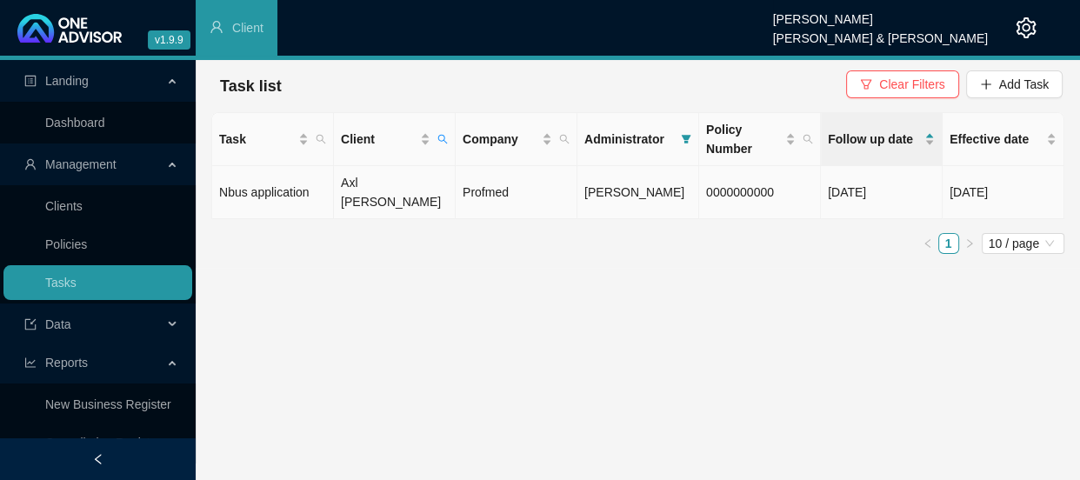
click at [365, 185] on td "Axl [PERSON_NAME]" at bounding box center [395, 192] width 122 height 53
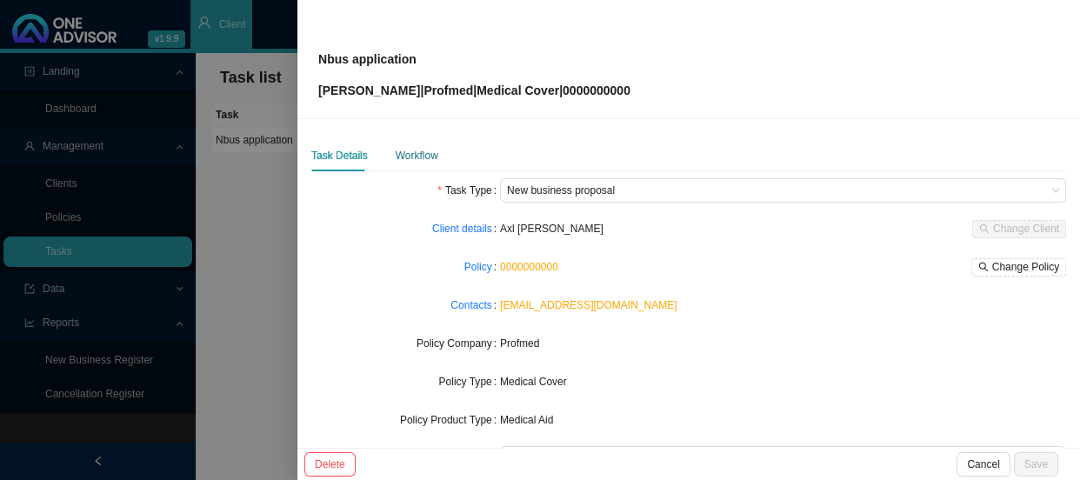
click at [419, 157] on div "Workflow" at bounding box center [417, 155] width 43 height 17
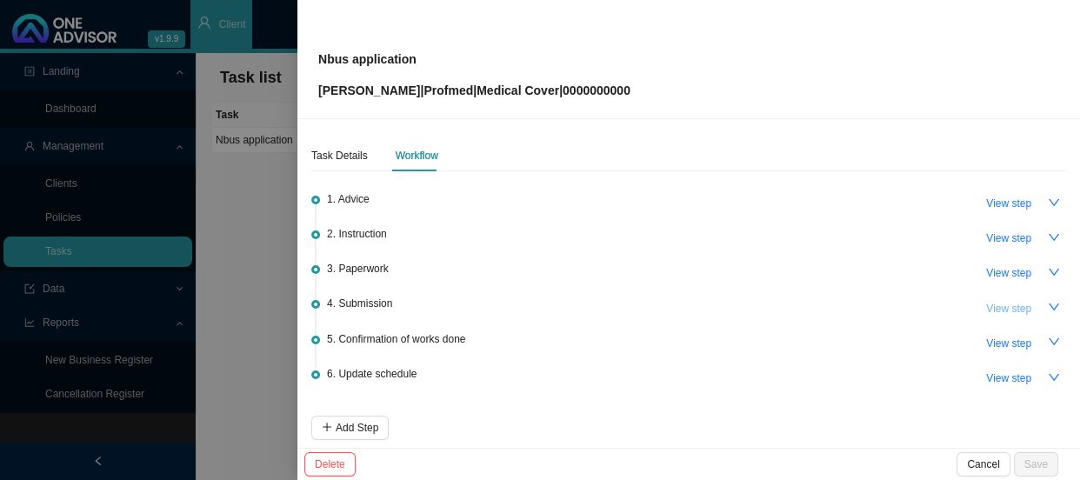
click at [992, 304] on span "View step" at bounding box center [1009, 308] width 45 height 17
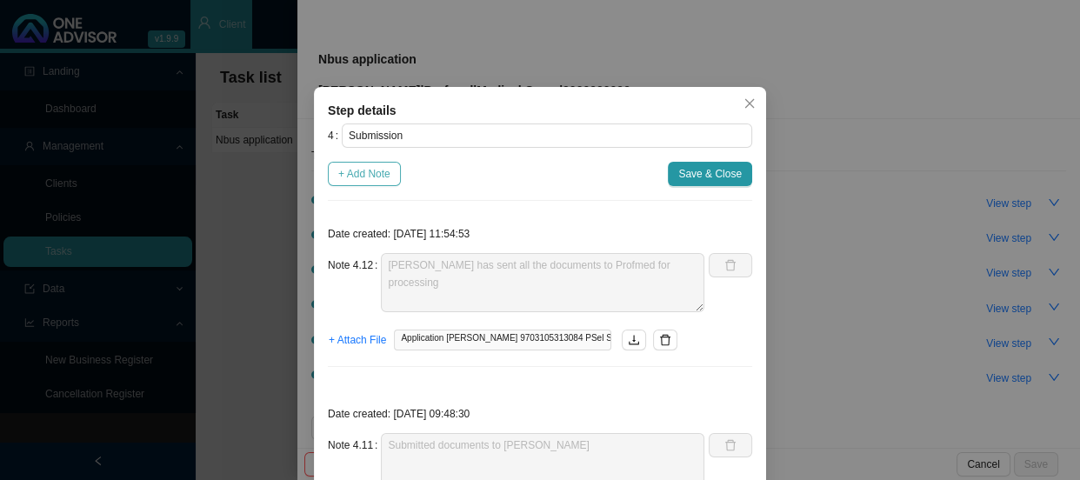
click at [360, 178] on span "+ Add Note" at bounding box center [364, 173] width 52 height 17
type textarea "[PERSON_NAME] has sent all the documents to Profmed for processing"
type textarea "Submitted documents to [PERSON_NAME]"
type textarea "Received the signed affidavit and ID copy for Axl"
type textarea "Emailed [PERSON_NAME] and requested the ID copy for Axl"
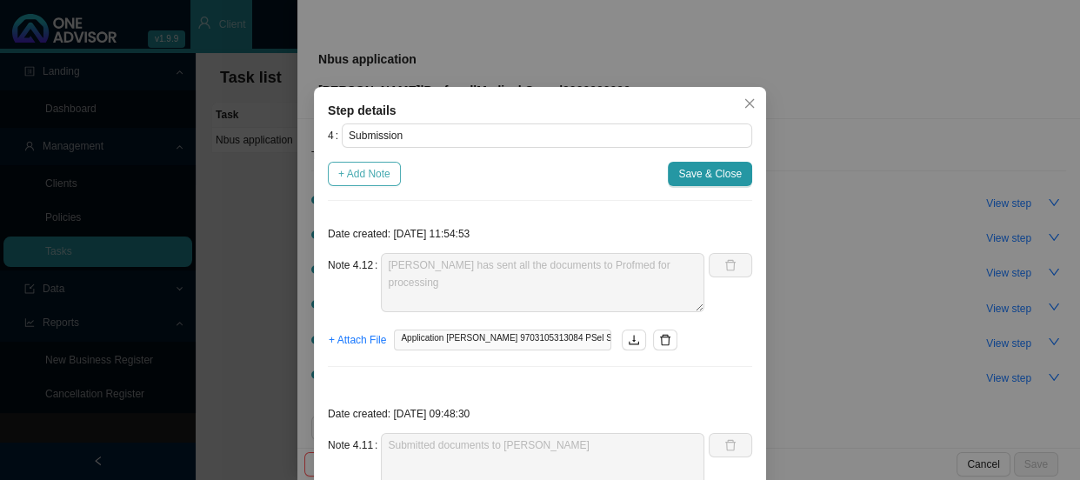
type textarea "Received an email from [PERSON_NAME] advising that the ID copy is needed for Axl"
type textarea "Sent certificate to [PERSON_NAME]"
type textarea "Requested sworn affidavit & ITA 34"
type textarea "[PERSON_NAME] needs the sworn affidavit and ITA 34 since AXL is registered for …"
type textarea "Emailed [PERSON_NAME] and requested proof of income"
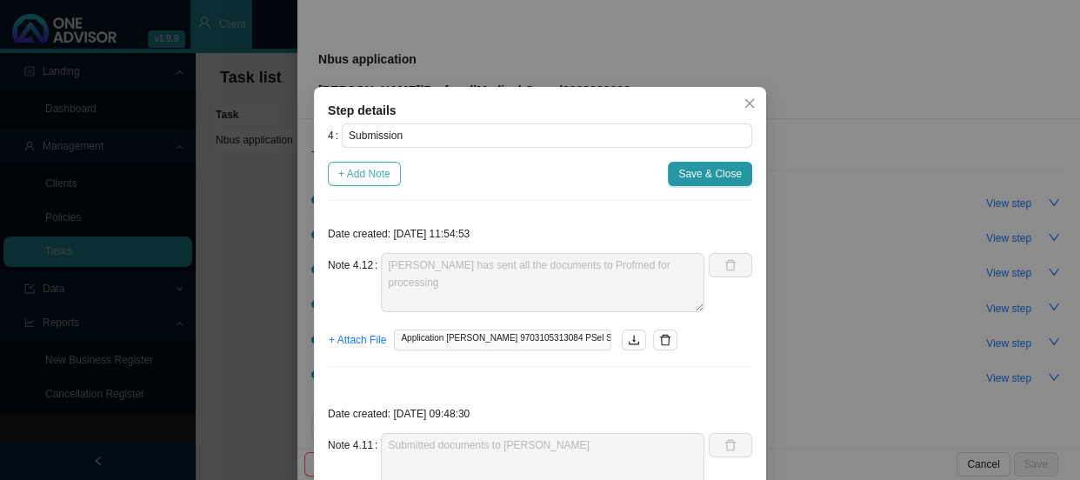
type textarea "Sent proof of account for [PERSON_NAME]"
type textarea "[PERSON_NAME] has received the application The client is now 28- so we need to …"
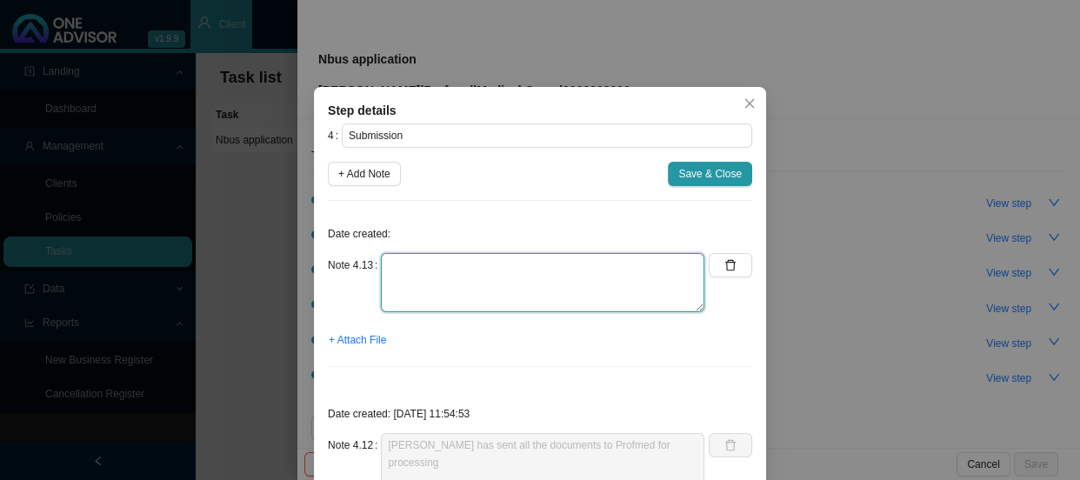
click at [410, 268] on textarea at bounding box center [543, 282] width 324 height 59
type textarea "Received membership certificate"
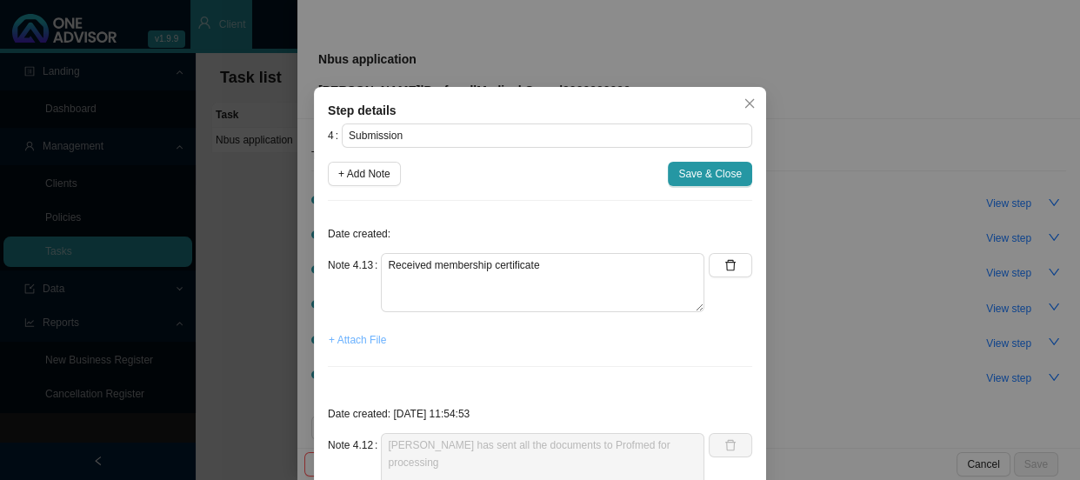
click at [345, 340] on span "+ Attach File" at bounding box center [357, 339] width 57 height 17
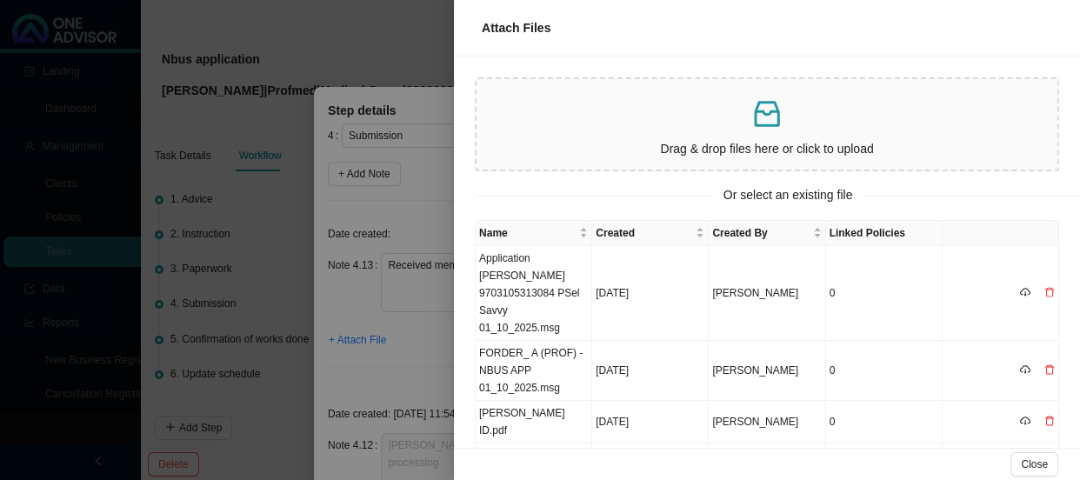
click at [392, 333] on div at bounding box center [540, 240] width 1080 height 480
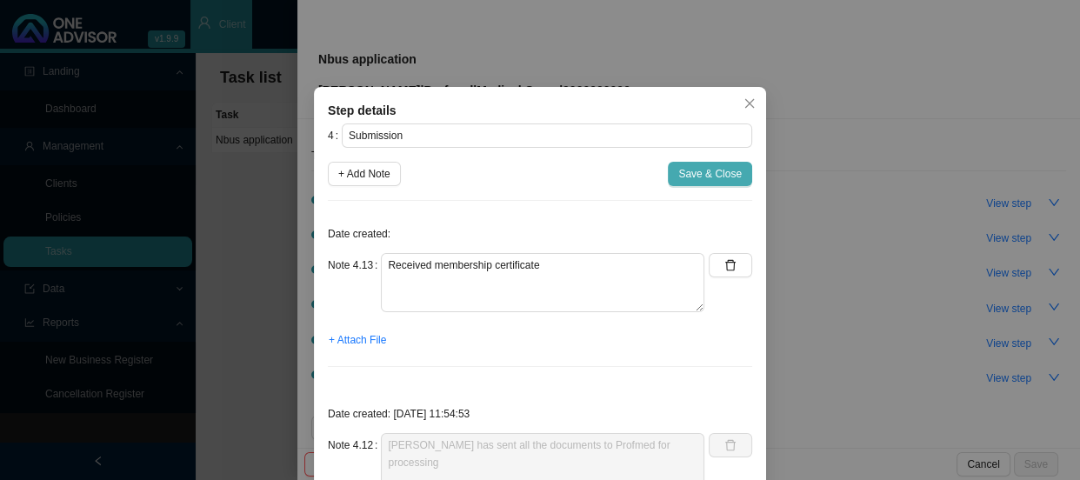
click at [718, 177] on span "Save & Close" at bounding box center [711, 173] width 64 height 17
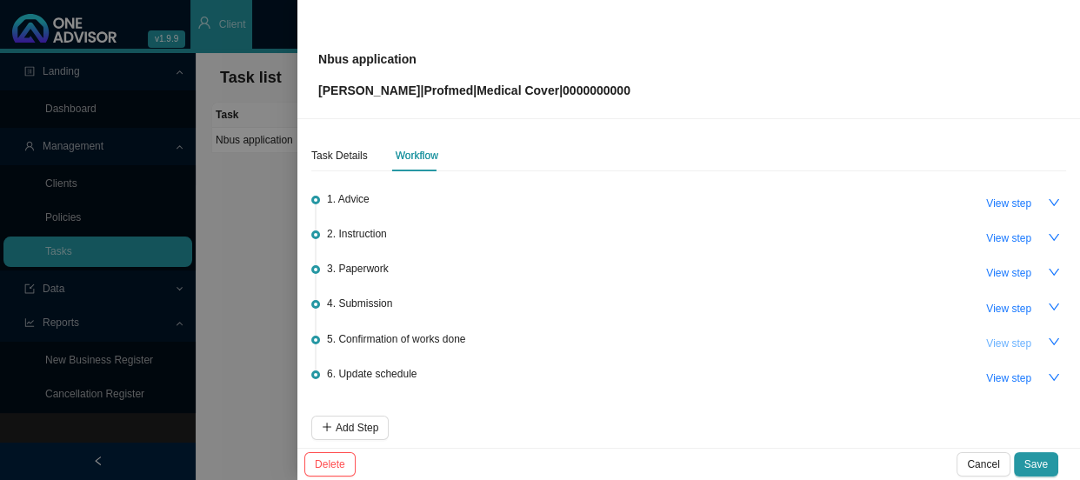
click at [991, 341] on span "View step" at bounding box center [1009, 343] width 45 height 17
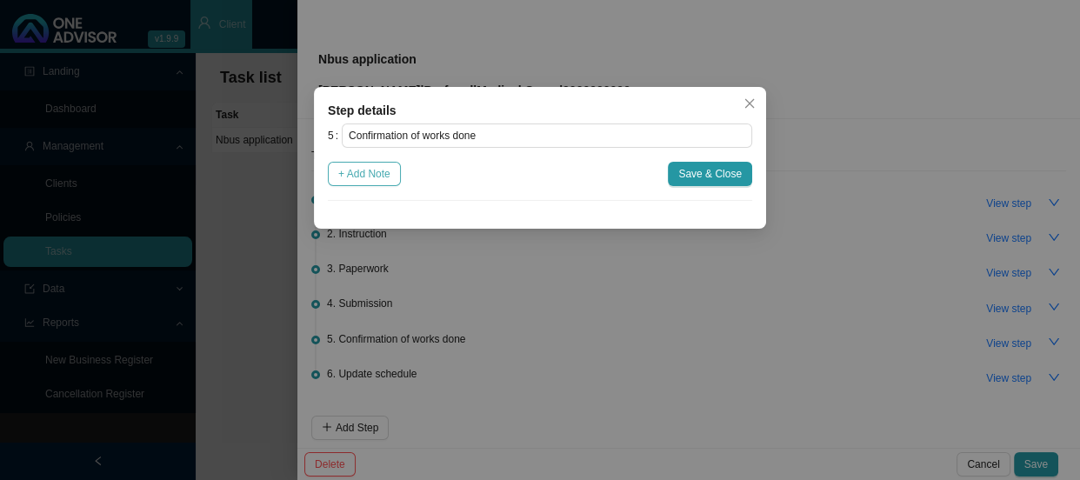
click at [364, 174] on span "+ Add Note" at bounding box center [364, 173] width 52 height 17
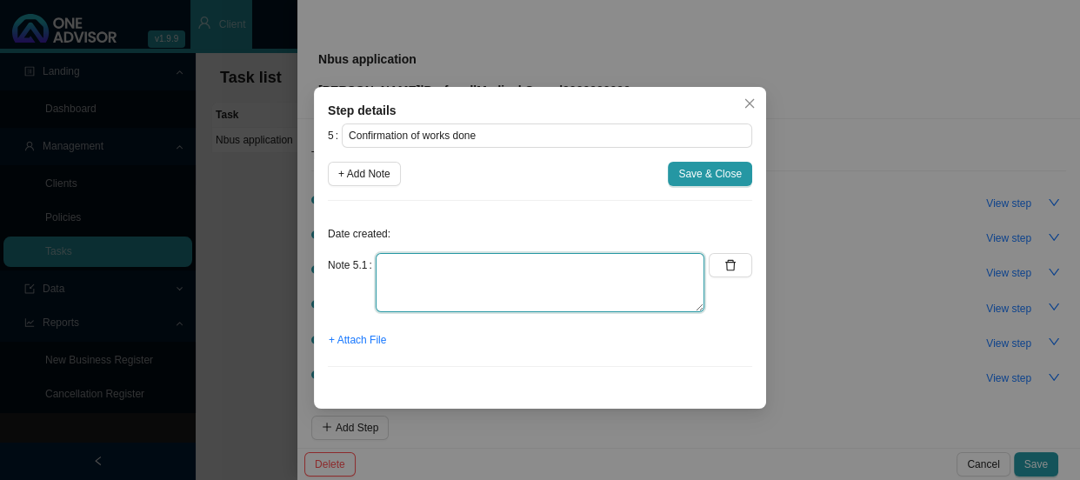
click at [432, 271] on textarea at bounding box center [540, 282] width 329 height 59
type textarea "Sent confirmation of works done"
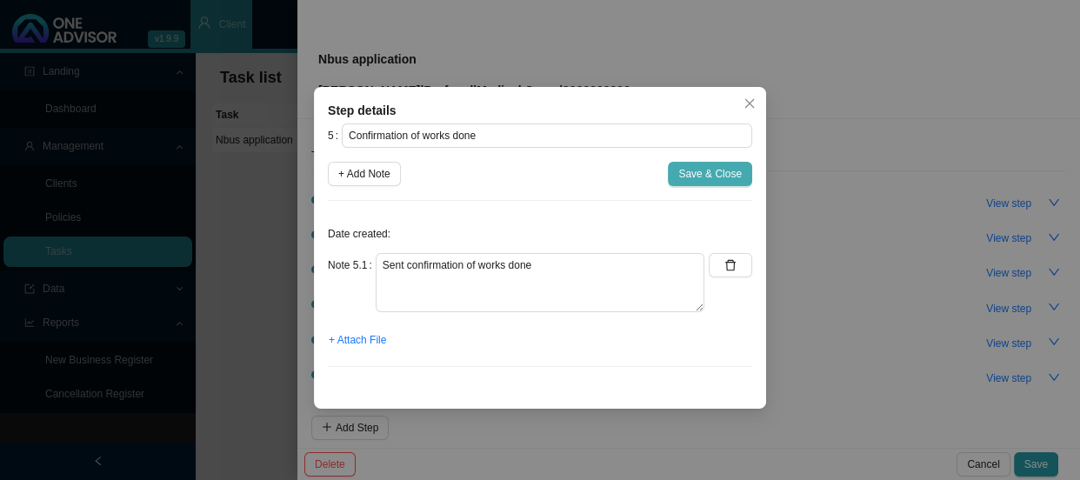
click at [739, 169] on span "Save & Close" at bounding box center [711, 173] width 64 height 17
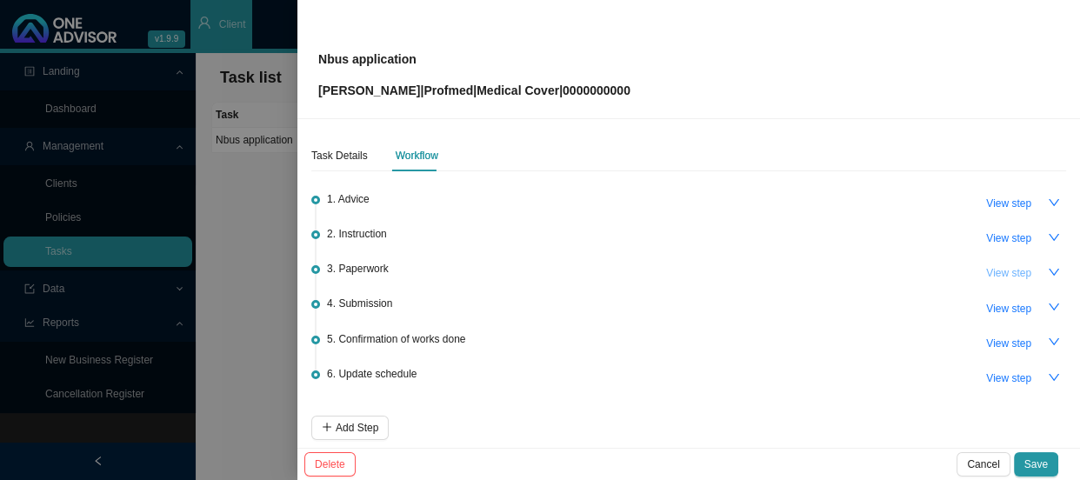
click at [988, 275] on span "View step" at bounding box center [1009, 272] width 45 height 17
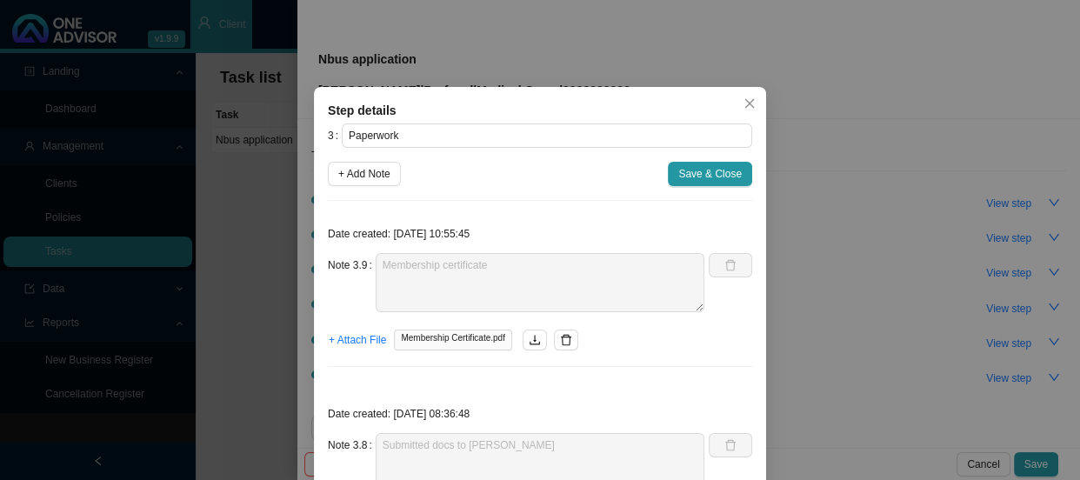
click at [876, 297] on div "Step details 3 Paperwork + Add Note Save & Close Date created: [DATE] 10:55:45 …" at bounding box center [540, 240] width 1080 height 480
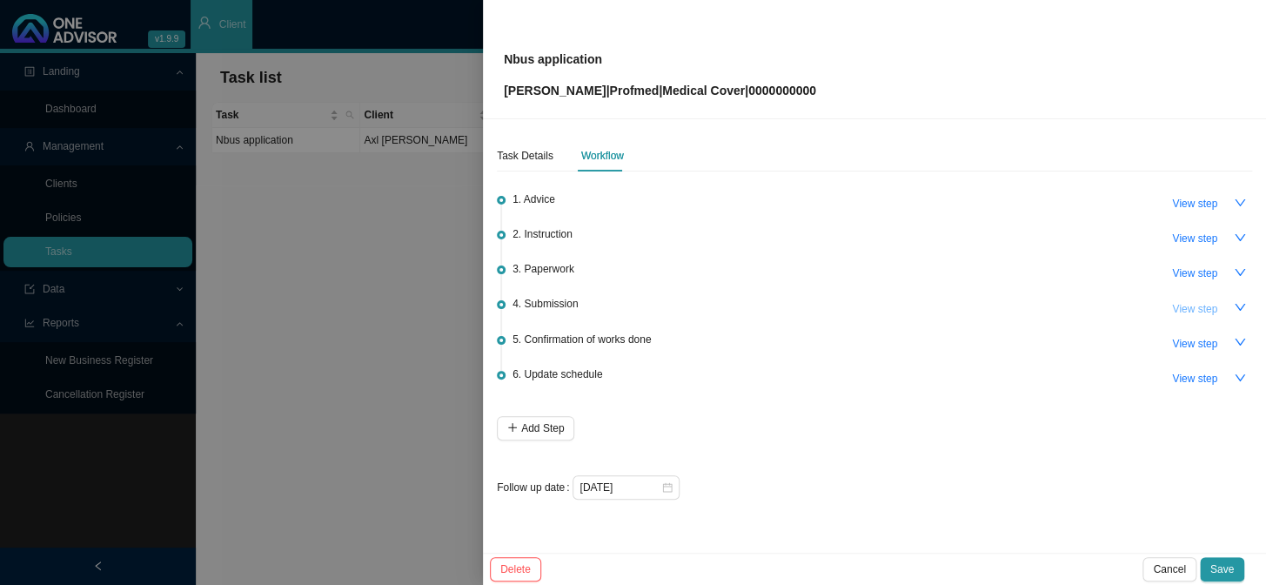
click at [1080, 304] on span "View step" at bounding box center [1194, 308] width 45 height 17
type input "Submission"
type textarea "Received membership certificate"
type textarea "[PERSON_NAME] has sent all the documents to Profmed for processing"
type textarea "Submitted documents to [PERSON_NAME]"
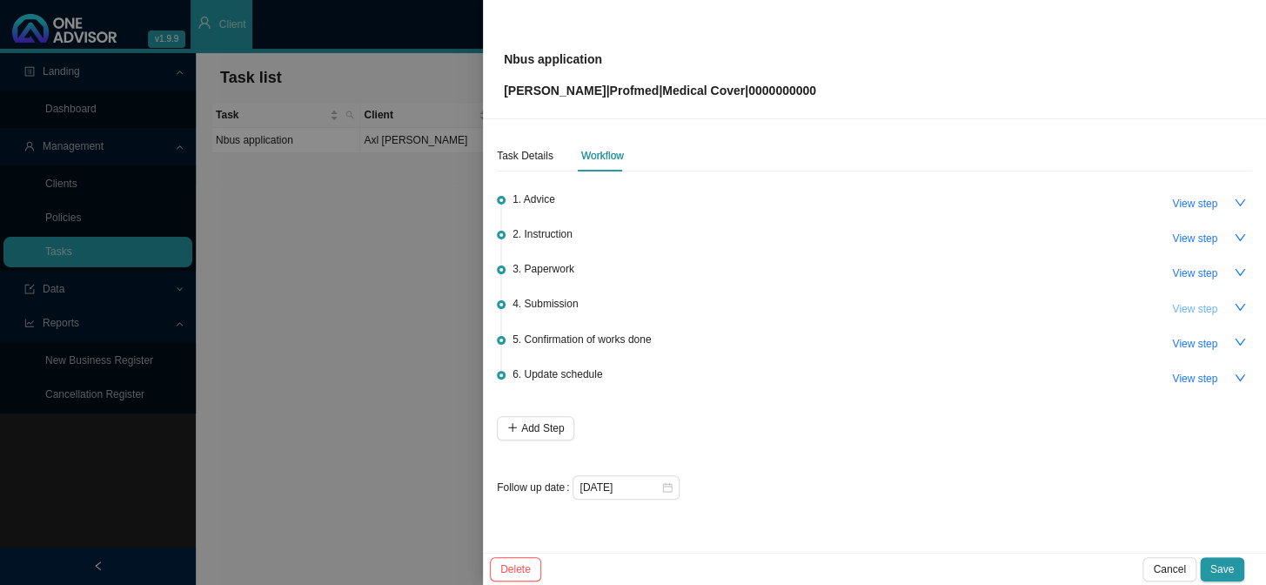
type textarea "Received the signed affidavit and ID copy for Axl"
type textarea "Emailed [PERSON_NAME] and requested the ID copy for Axl"
type textarea "Received an email from [PERSON_NAME] advising that the ID copy is needed for Axl"
type textarea "Sent certificate to [PERSON_NAME]"
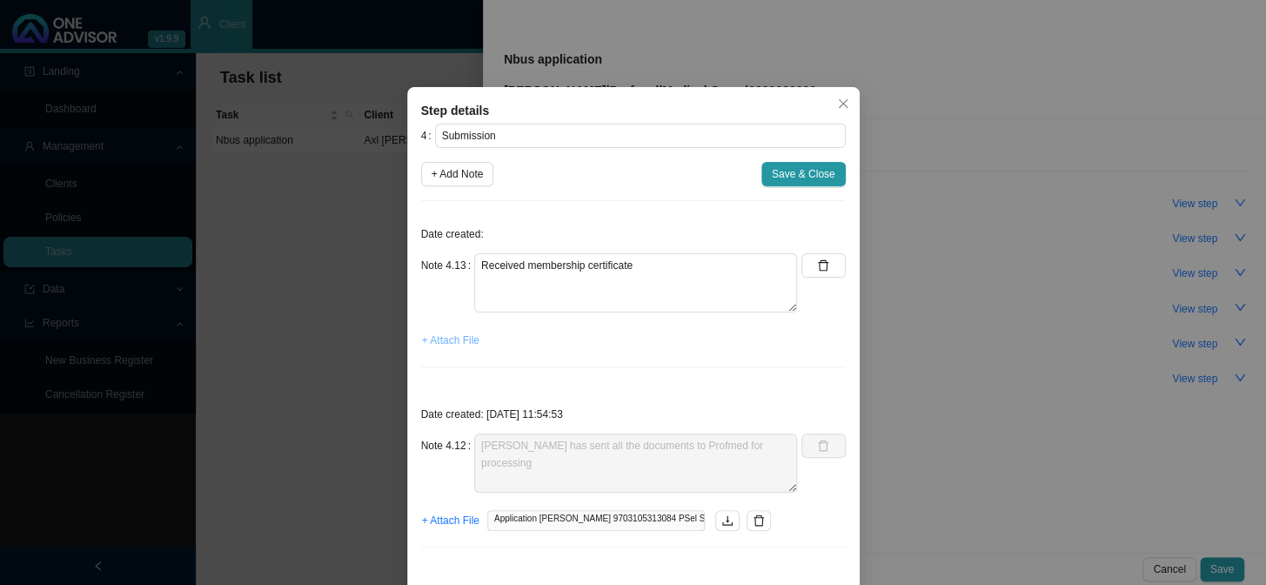
click at [454, 341] on span "+ Attach File" at bounding box center [450, 339] width 57 height 17
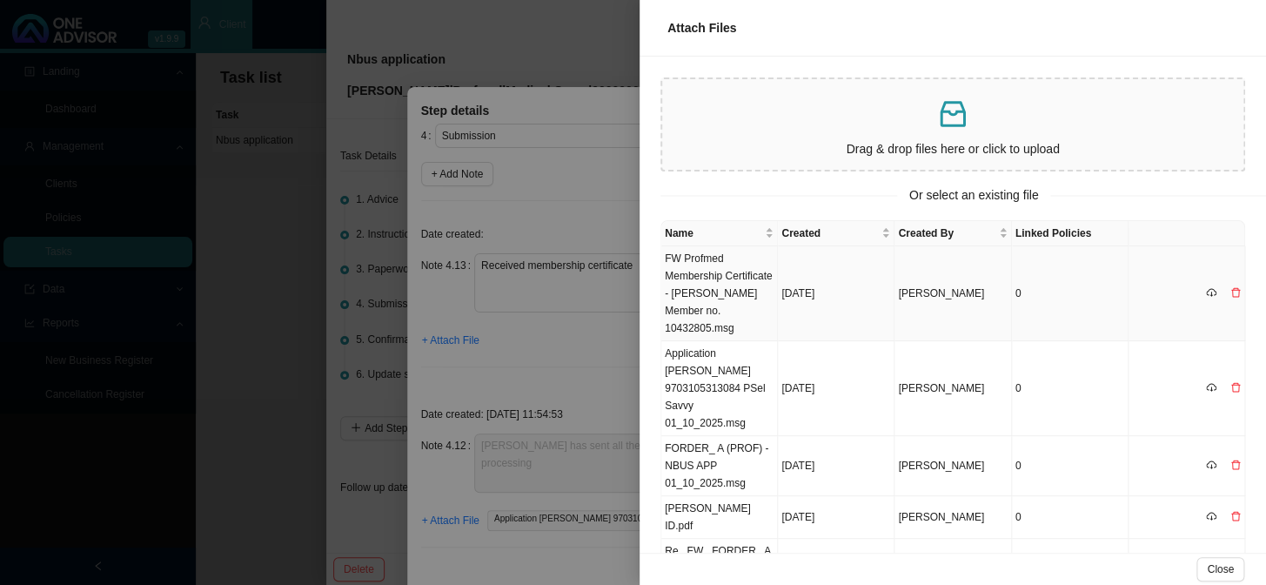
click at [728, 290] on td "FW Profmed Membership Certificate - [PERSON_NAME] Member no. 10432805.msg" at bounding box center [719, 293] width 117 height 95
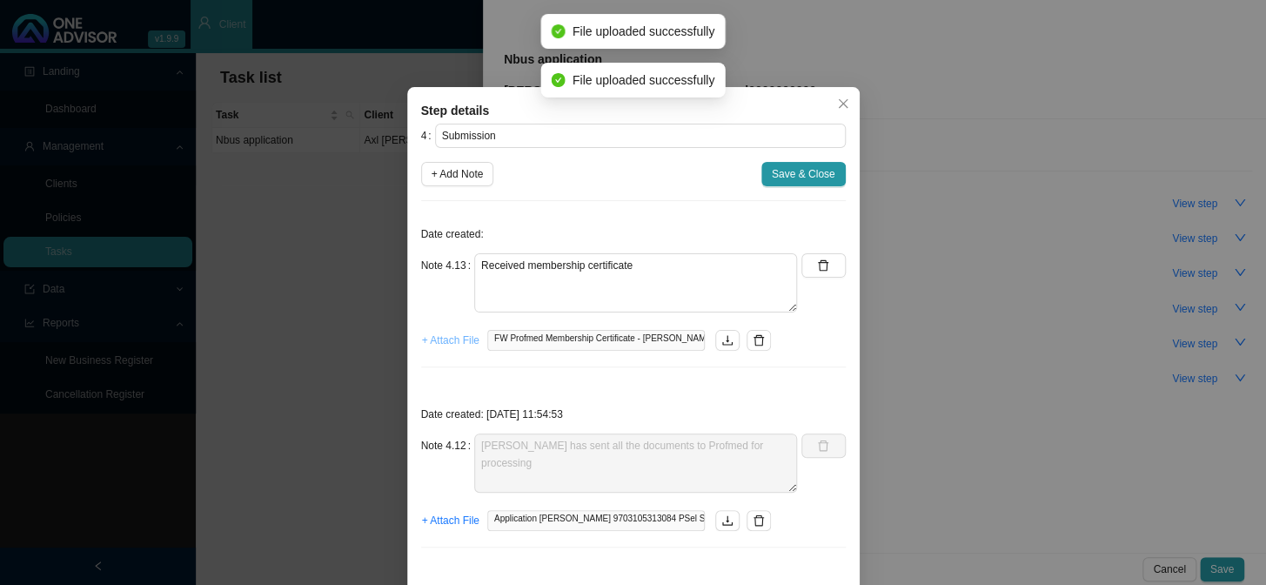
click at [435, 340] on span "+ Attach File" at bounding box center [450, 339] width 57 height 17
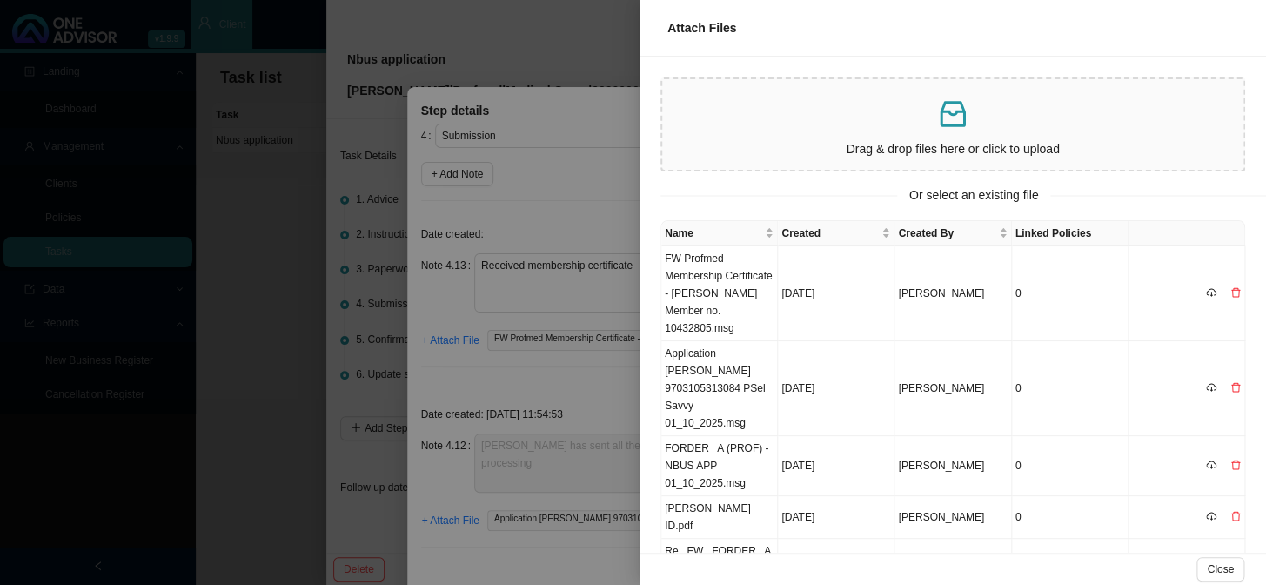
click at [600, 376] on div at bounding box center [633, 292] width 1266 height 585
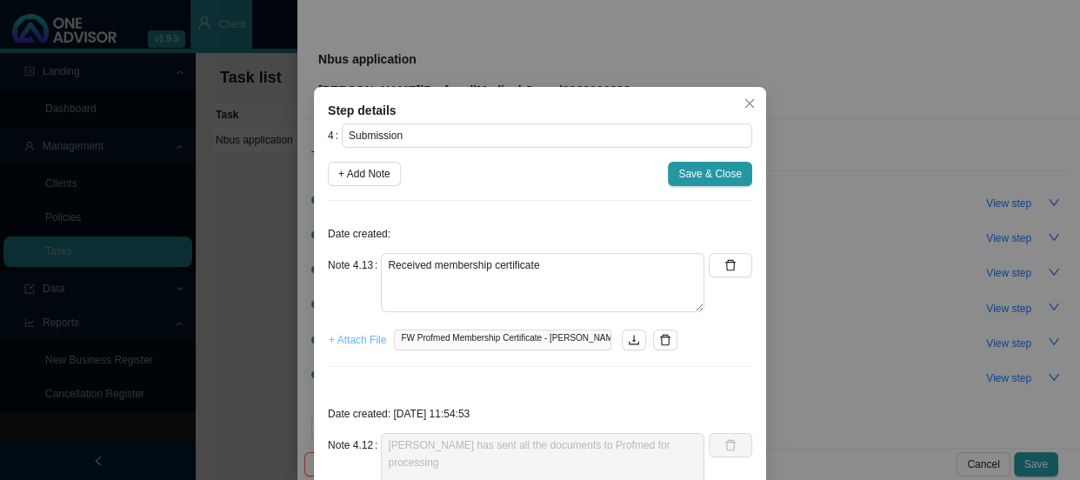
click at [367, 342] on span "+ Attach File" at bounding box center [357, 339] width 57 height 17
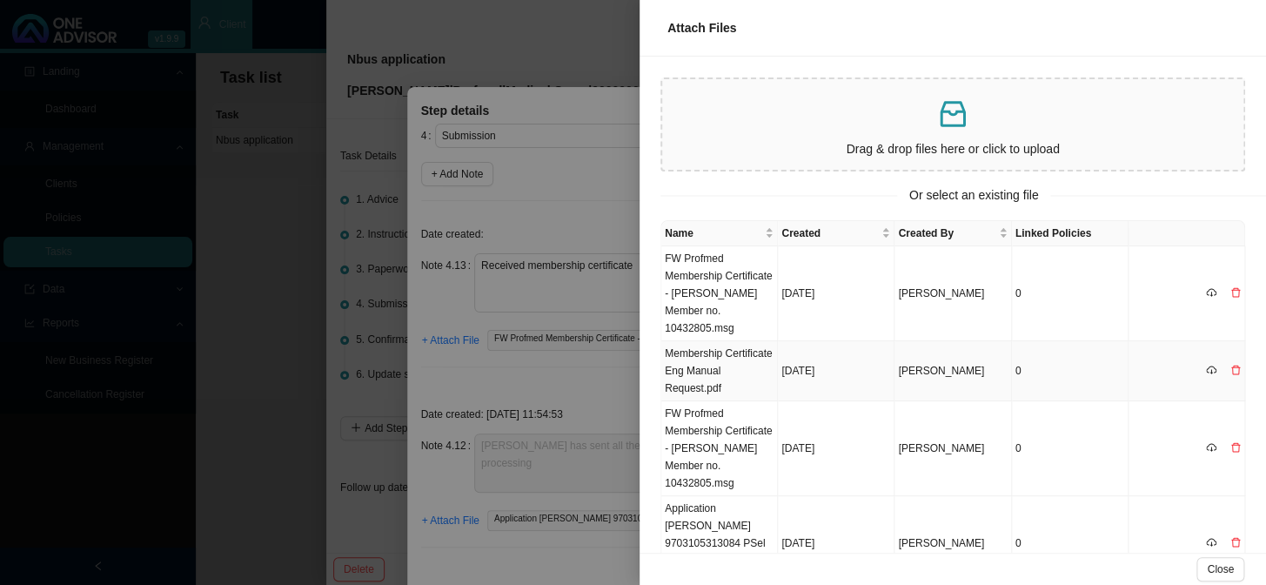
click at [737, 368] on td "Membership Certificate Eng Manual Request.pdf" at bounding box center [719, 371] width 117 height 60
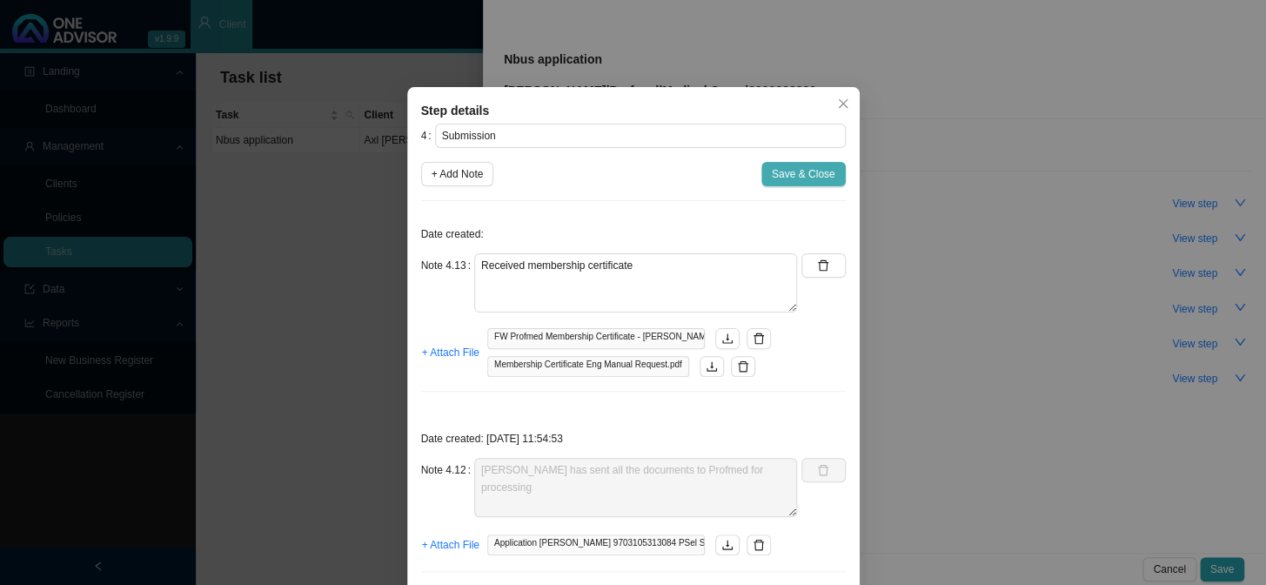
click at [793, 171] on span "Save & Close" at bounding box center [804, 173] width 64 height 17
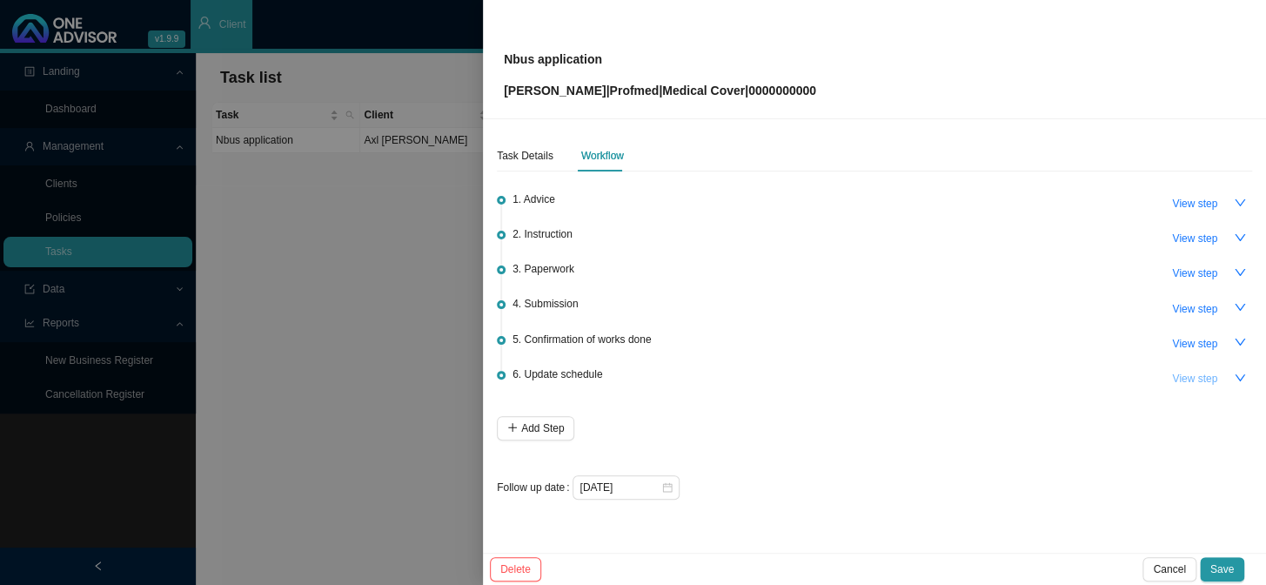
click at [1080, 375] on span "View step" at bounding box center [1194, 378] width 45 height 17
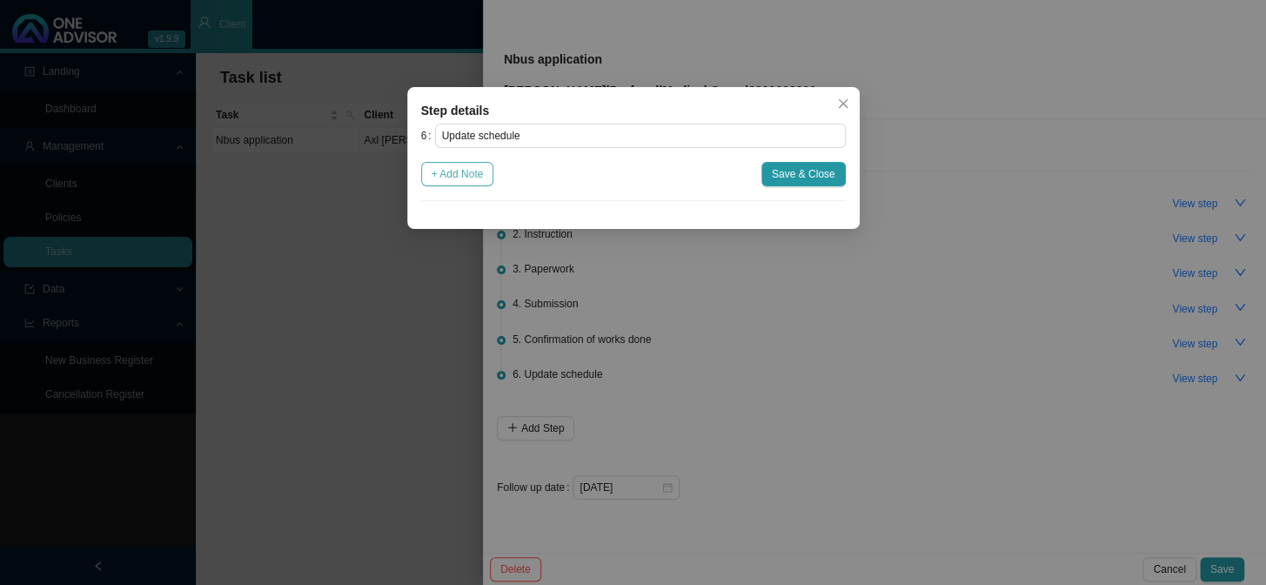
click at [467, 172] on span "+ Add Note" at bounding box center [457, 173] width 52 height 17
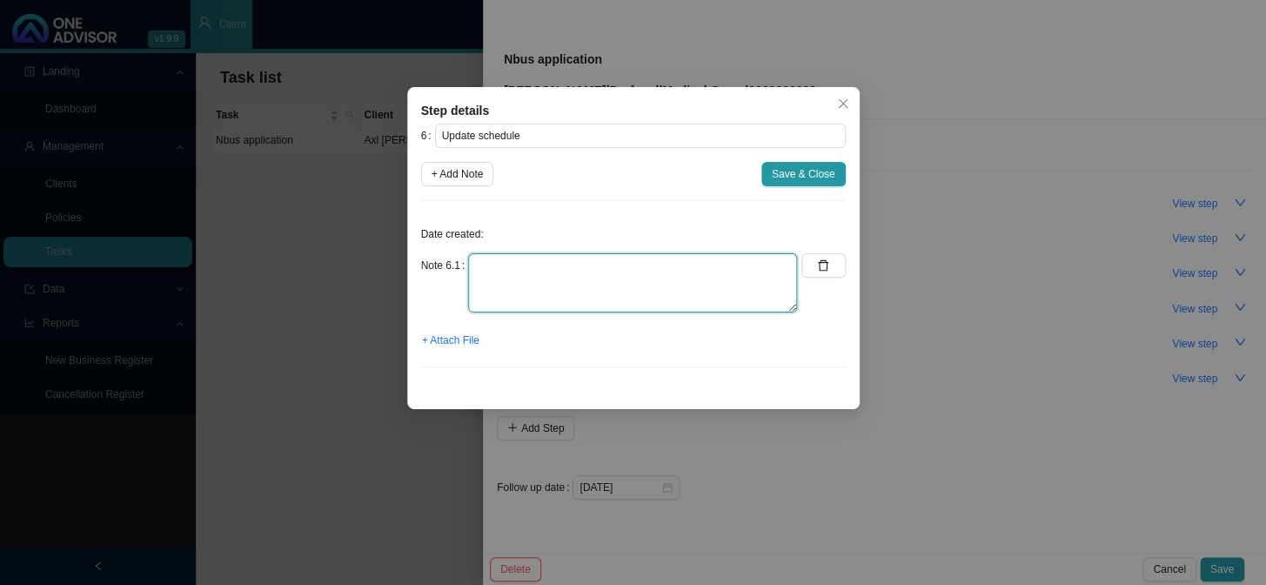
click at [570, 269] on textarea at bounding box center [632, 282] width 329 height 59
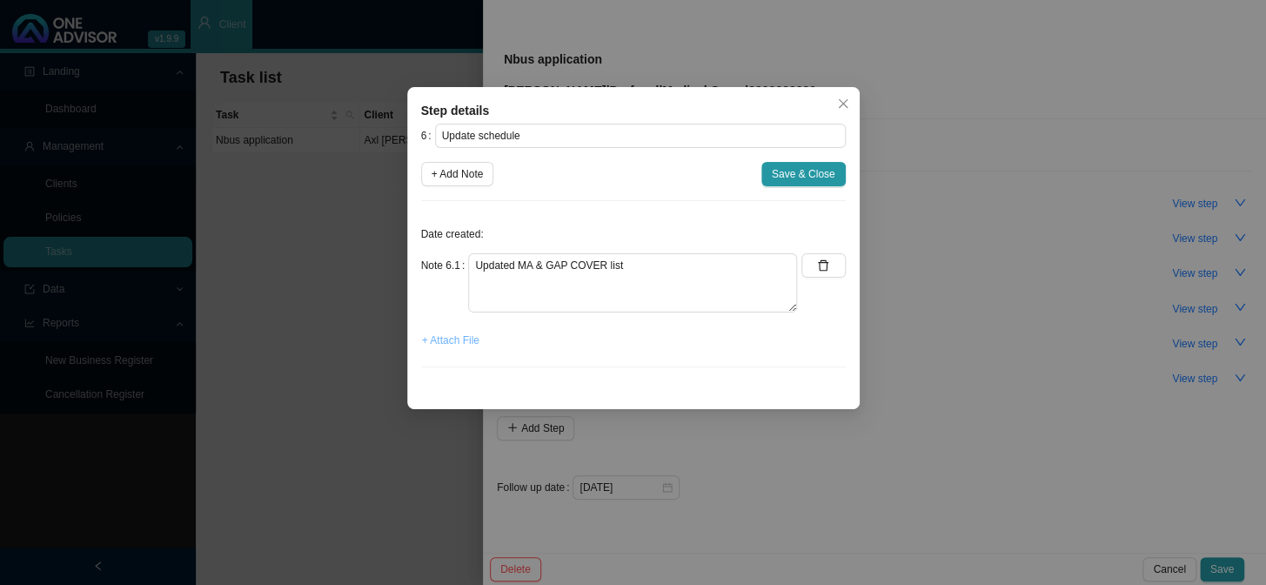
click at [464, 348] on button "+ Attach File" at bounding box center [450, 340] width 59 height 24
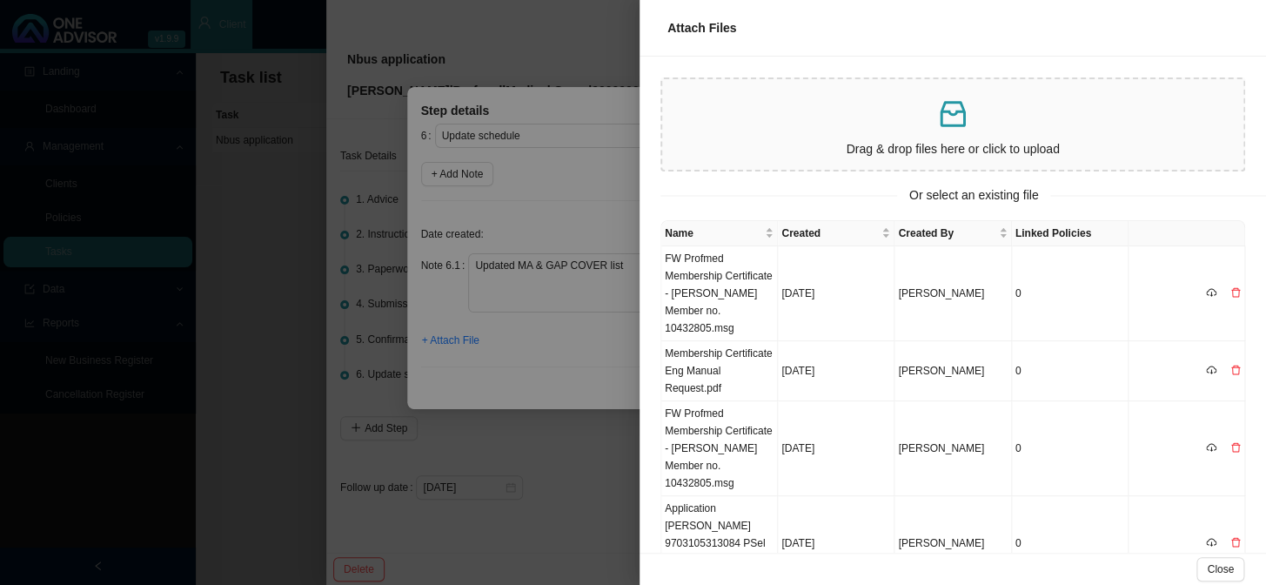
click at [845, 139] on p "Drag & drop files here or click to upload" at bounding box center [952, 149] width 567 height 20
click at [1080, 293] on icon "delete" at bounding box center [1235, 292] width 10 height 10
click at [1080, 262] on span "Yes" at bounding box center [1240, 257] width 17 height 17
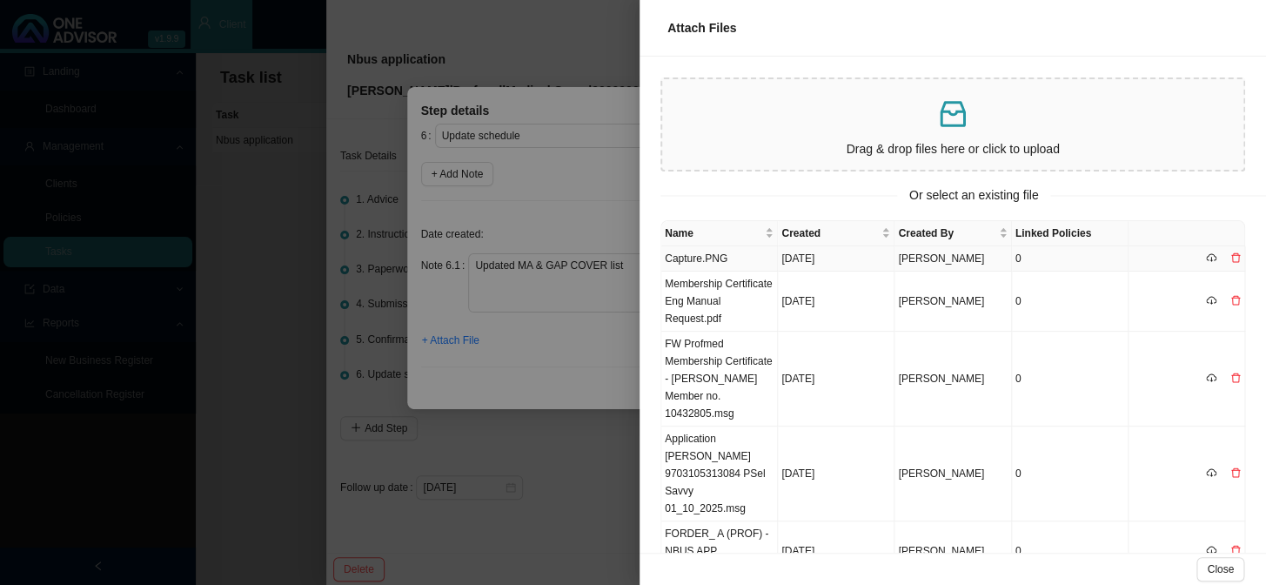
click at [719, 261] on td "Capture.PNG" at bounding box center [719, 258] width 117 height 25
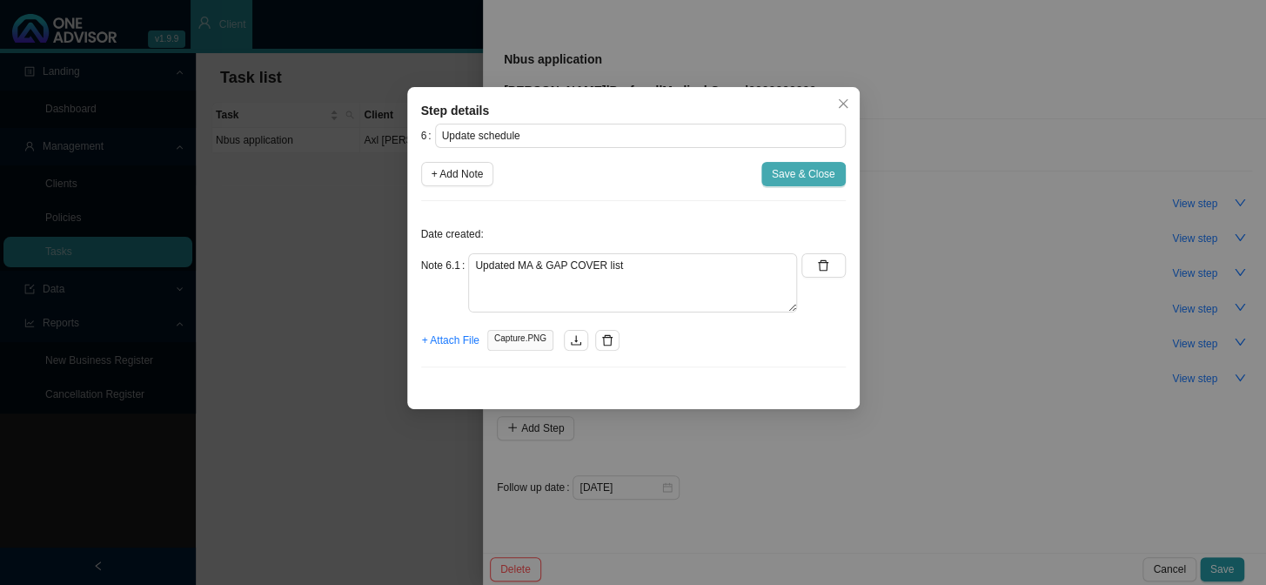
click at [810, 175] on span "Save & Close" at bounding box center [804, 173] width 64 height 17
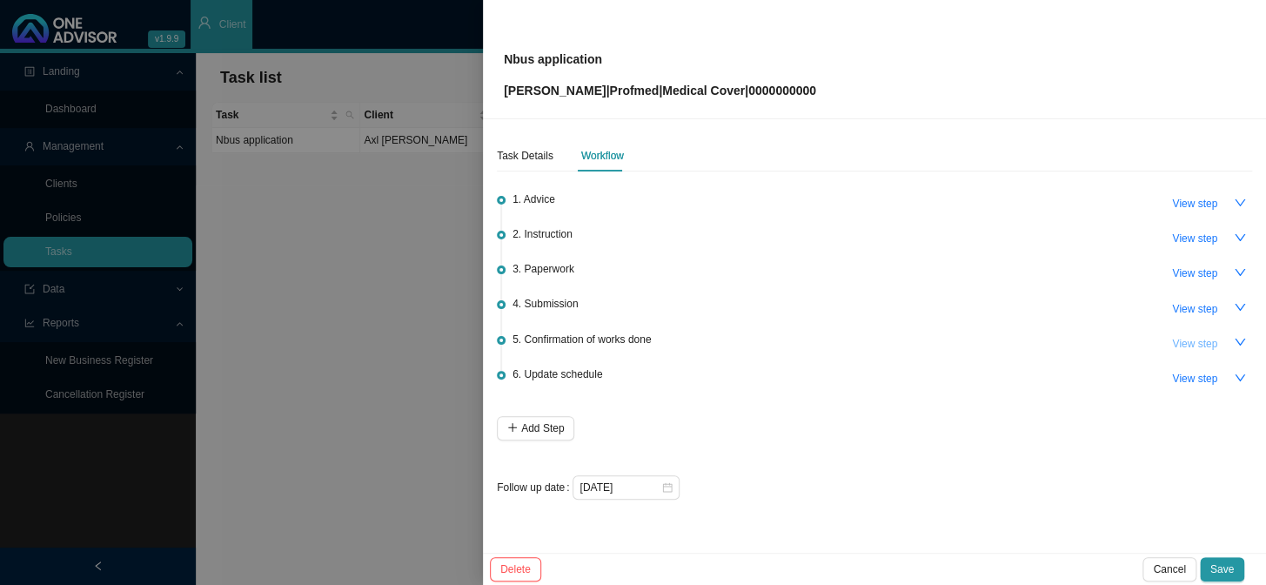
click at [1080, 346] on span "View step" at bounding box center [1194, 343] width 45 height 17
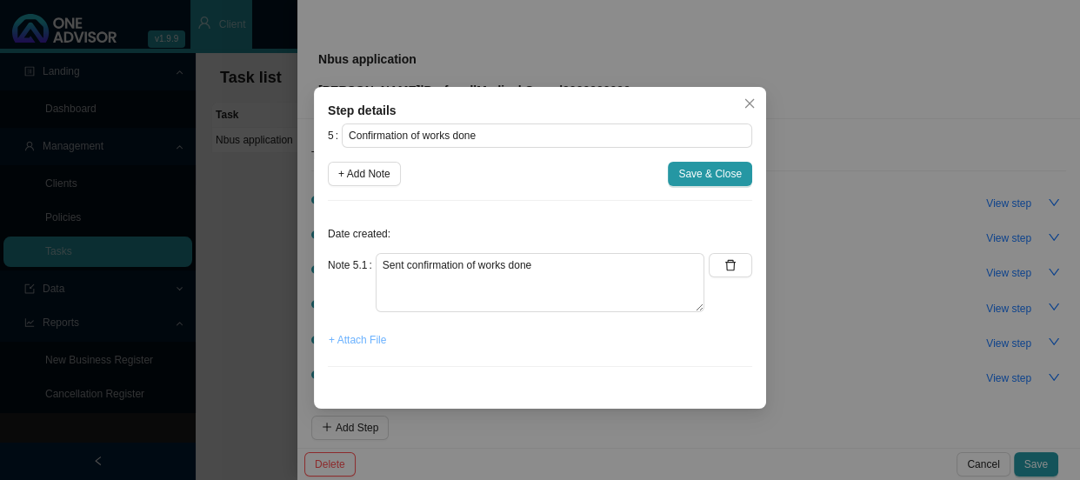
click at [356, 343] on span "+ Attach File" at bounding box center [357, 339] width 57 height 17
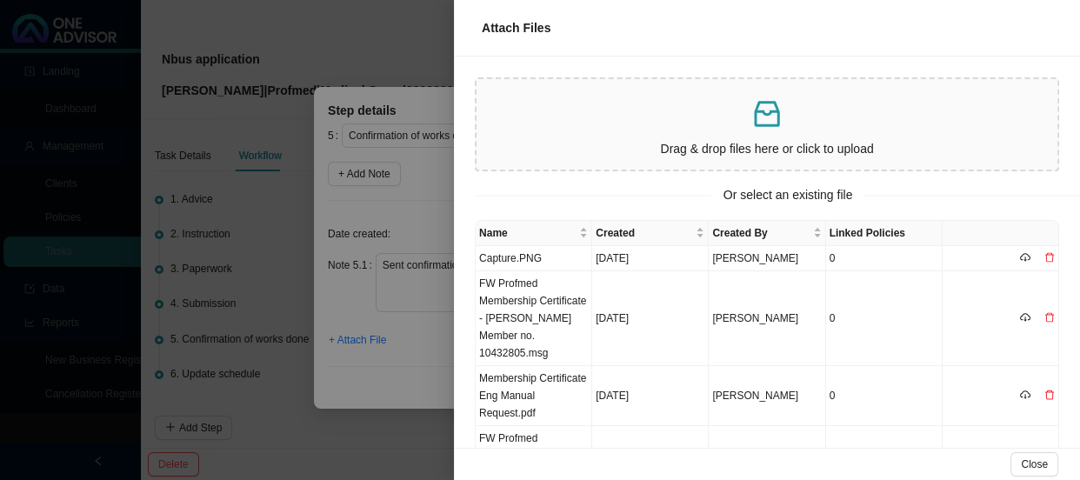
click at [391, 197] on div at bounding box center [540, 240] width 1080 height 480
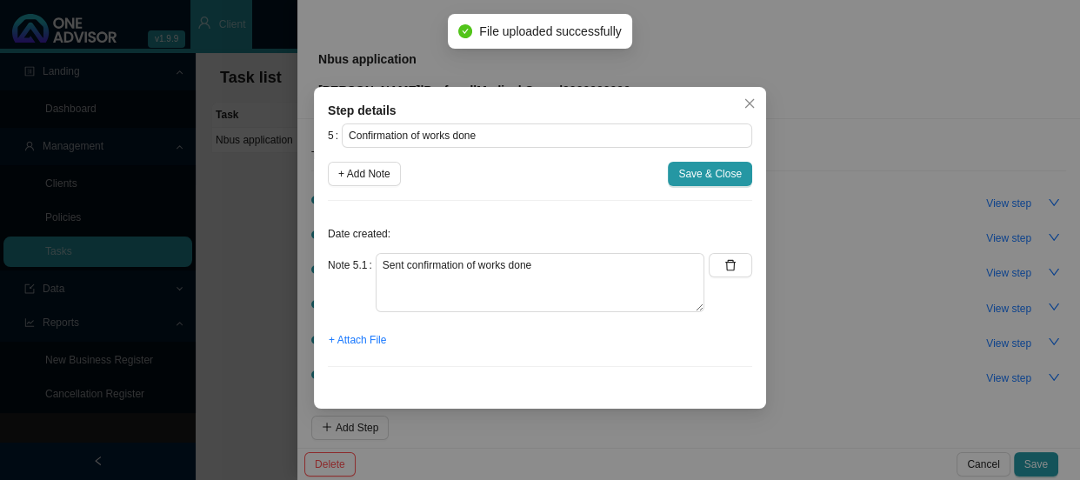
click at [834, 252] on div "Step details 5 Confirmation of works done + Add Note Save & Close Date created:…" at bounding box center [540, 240] width 1080 height 480
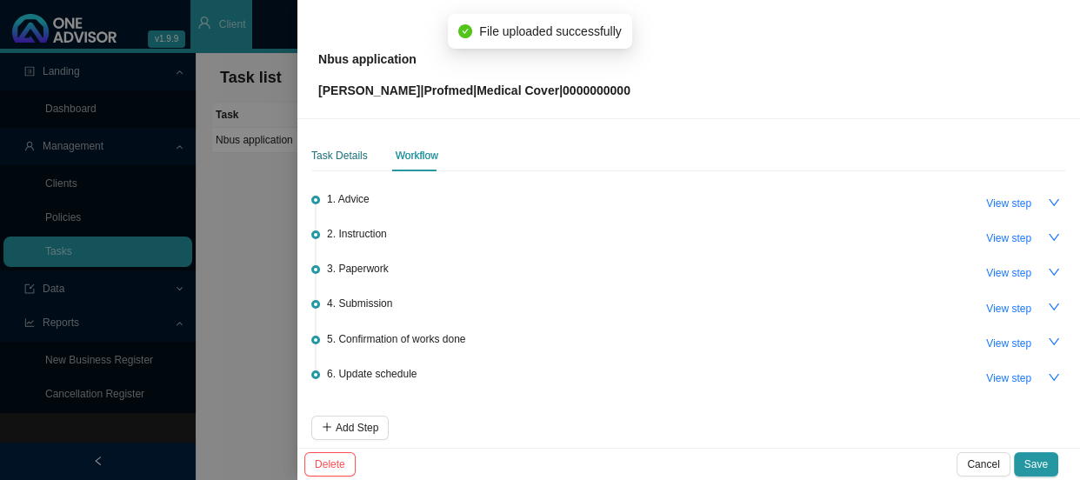
click at [341, 161] on div "Task Details" at bounding box center [339, 155] width 57 height 17
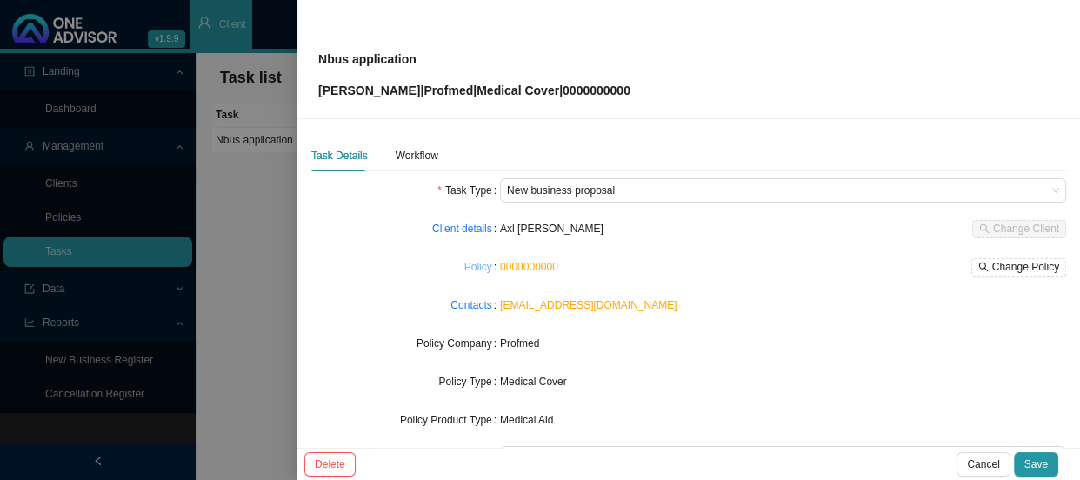
click at [475, 265] on link "Policy" at bounding box center [479, 266] width 28 height 17
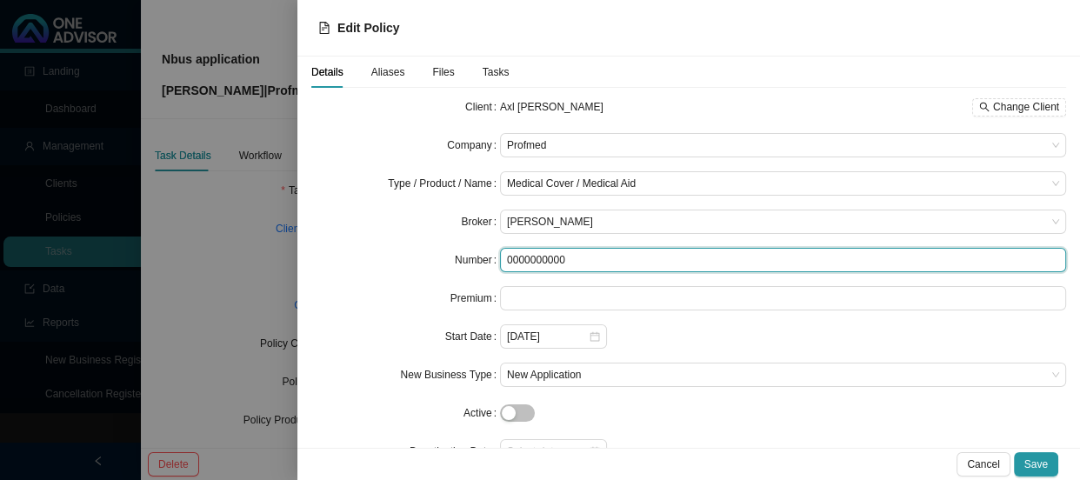
drag, startPoint x: 567, startPoint y: 257, endPoint x: 474, endPoint y: 252, distance: 93.2
click at [474, 252] on div "Number 0000000000" at bounding box center [688, 260] width 755 height 24
click at [598, 261] on input "0000000000" at bounding box center [783, 260] width 566 height 24
drag, startPoint x: 598, startPoint y: 261, endPoint x: 491, endPoint y: 253, distance: 107.3
click at [491, 253] on div "Number 0000000000" at bounding box center [688, 260] width 755 height 24
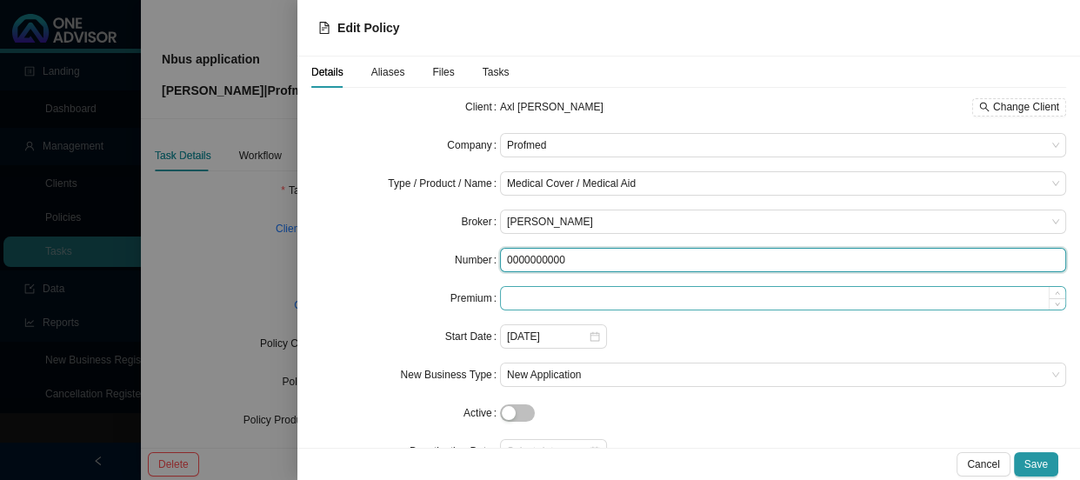
paste input "10432805"
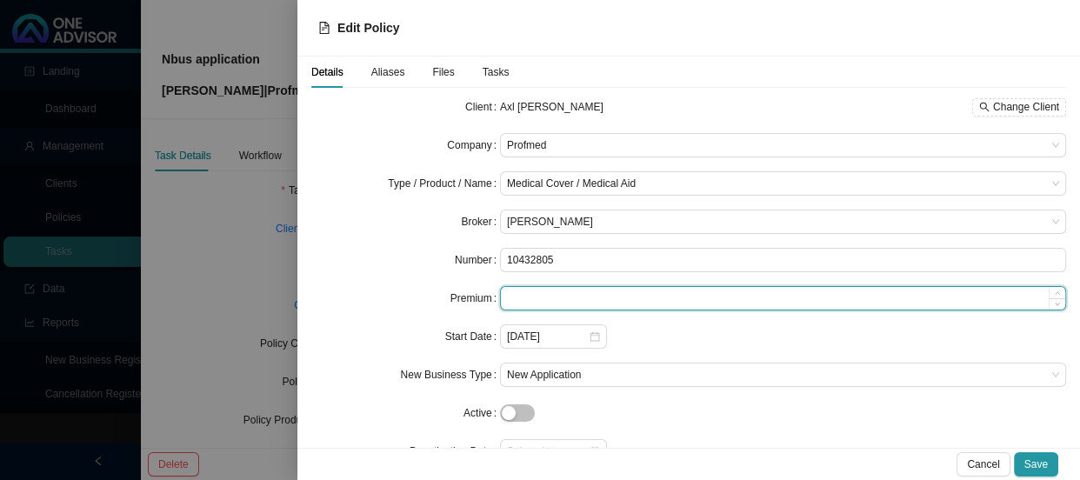
click at [544, 292] on input at bounding box center [783, 298] width 565 height 23
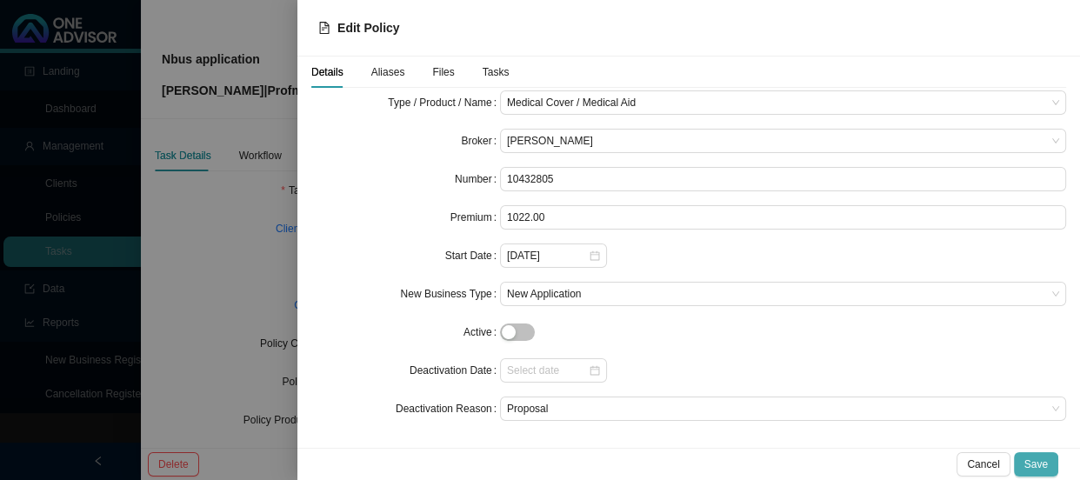
click at [1036, 463] on span "Save" at bounding box center [1036, 464] width 23 height 17
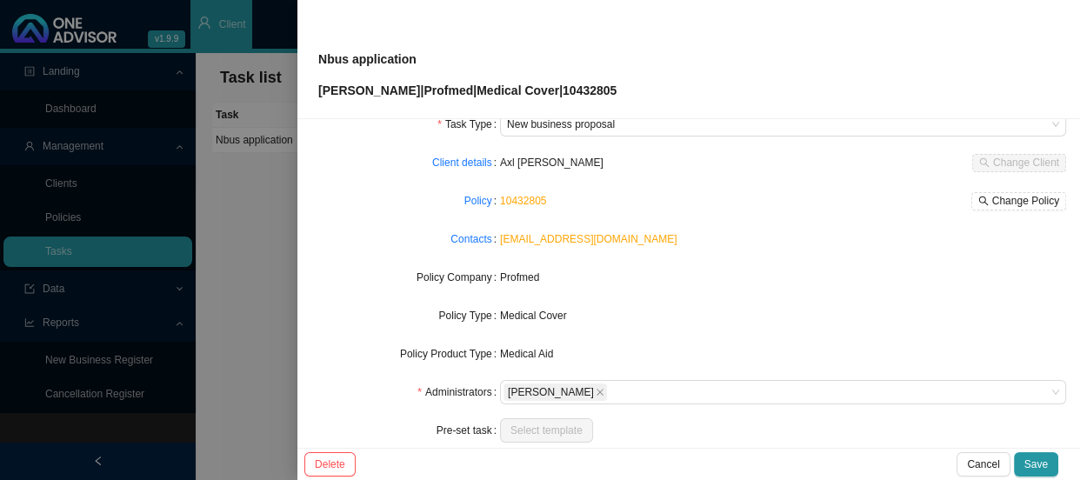
scroll to position [0, 0]
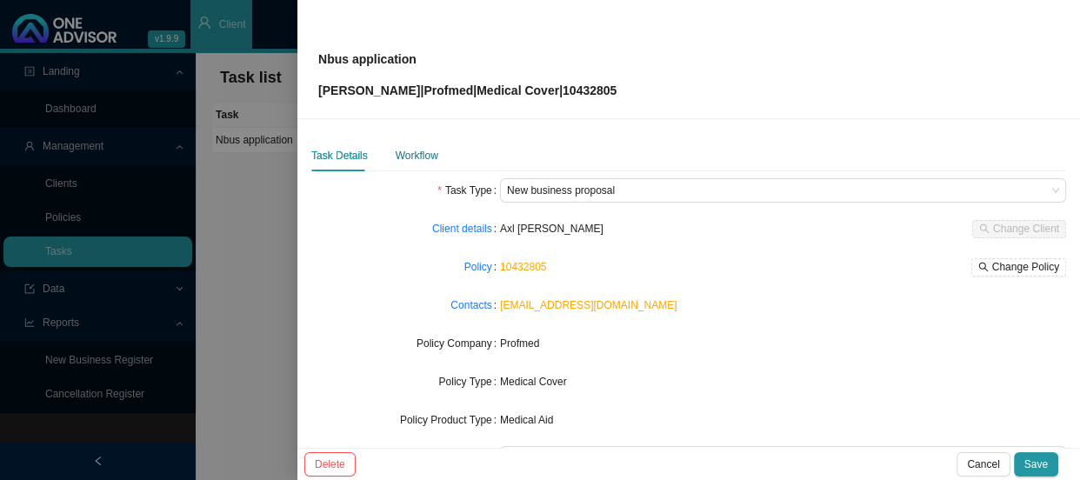
click at [415, 159] on div "Workflow" at bounding box center [417, 155] width 43 height 17
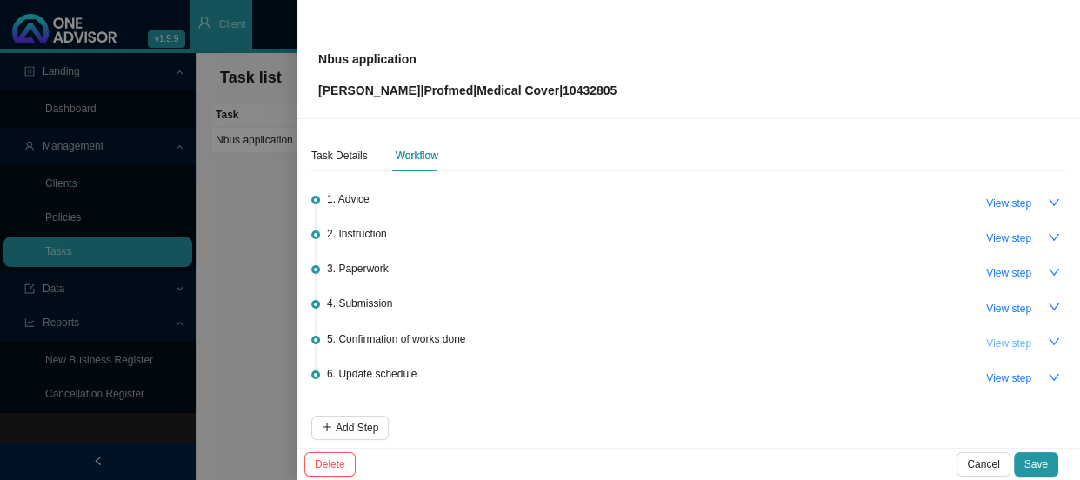
click at [992, 338] on span "View step" at bounding box center [1009, 343] width 45 height 17
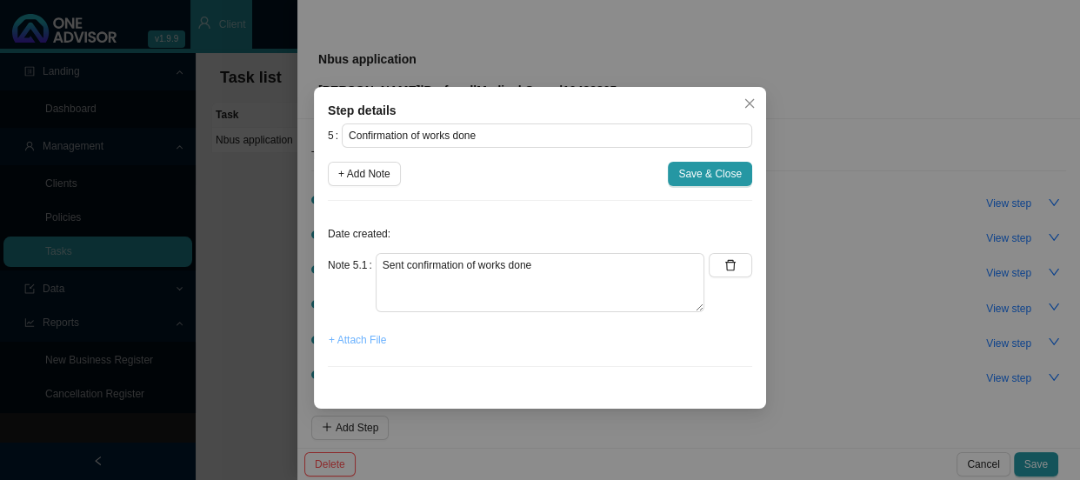
click at [358, 341] on span "+ Attach File" at bounding box center [357, 339] width 57 height 17
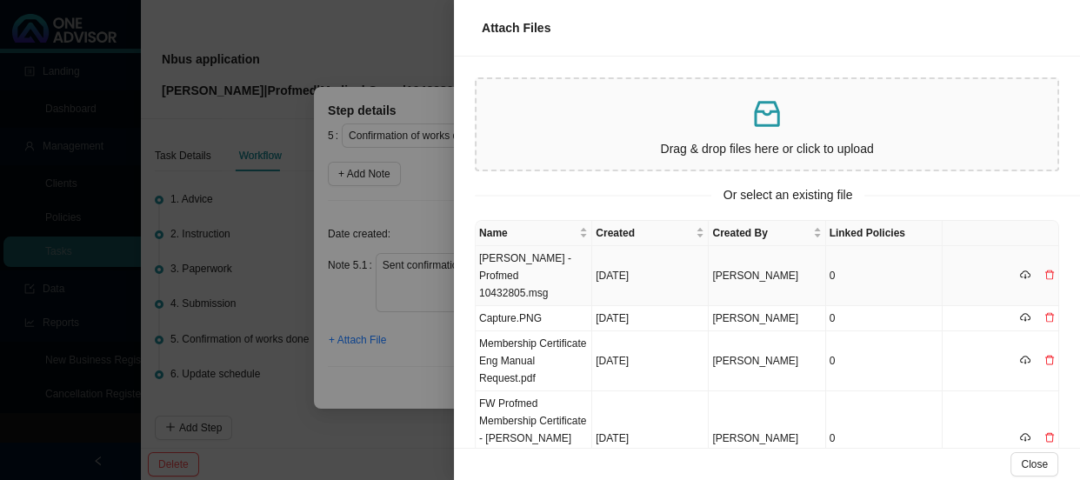
click at [539, 268] on td "[PERSON_NAME] - Profmed 10432805.msg" at bounding box center [534, 276] width 117 height 60
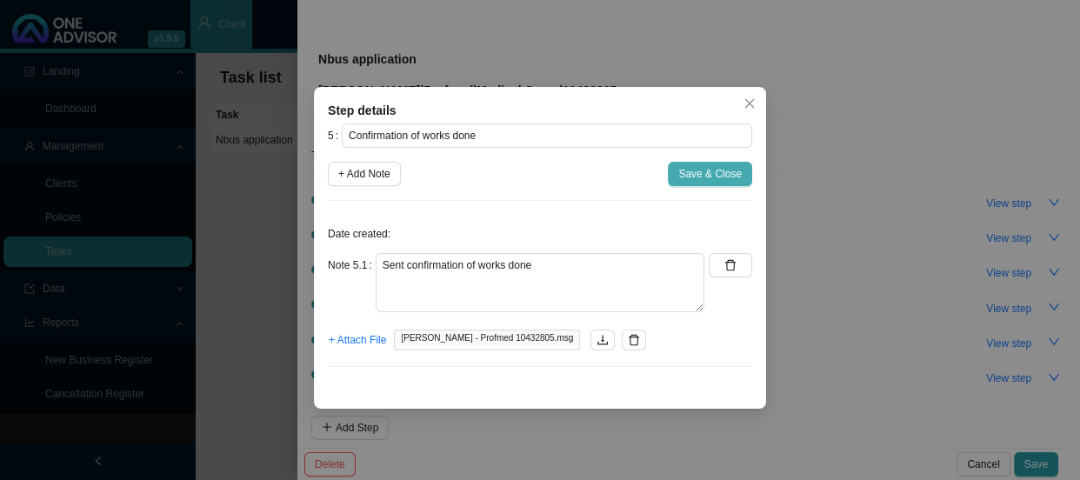
click at [726, 177] on span "Save & Close" at bounding box center [711, 173] width 64 height 17
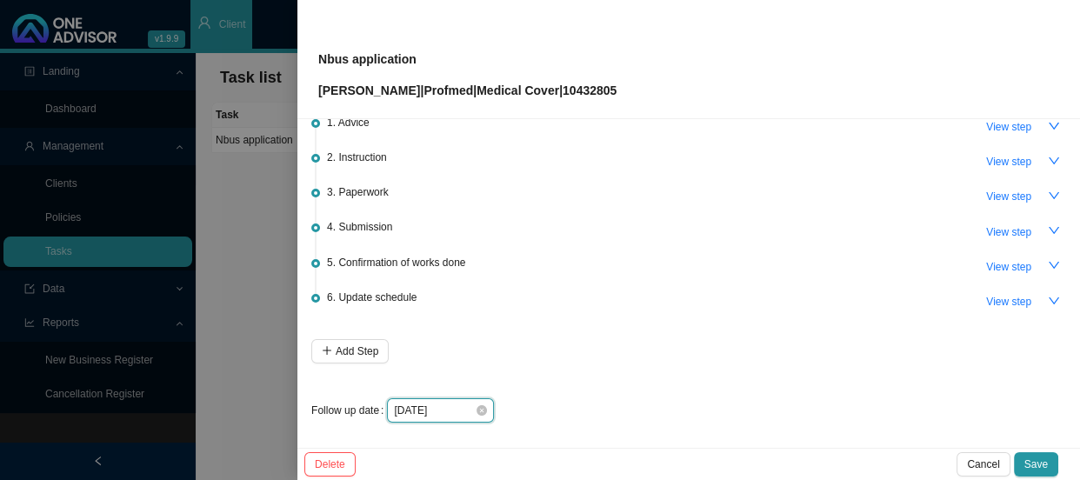
click at [457, 406] on input "[DATE]" at bounding box center [434, 410] width 81 height 17
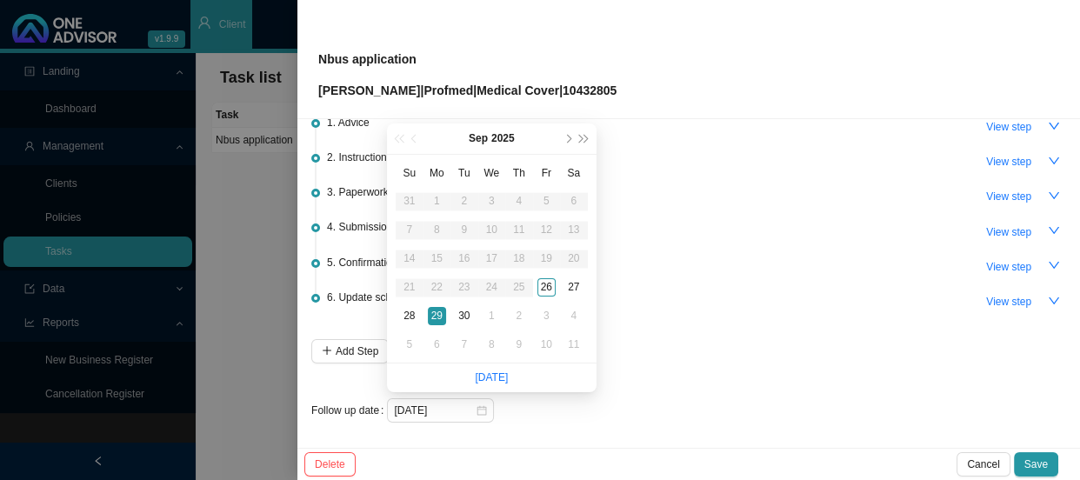
click at [492, 390] on li "[DATE]" at bounding box center [491, 378] width 33 height 29
click at [498, 380] on link "[DATE]" at bounding box center [491, 377] width 33 height 12
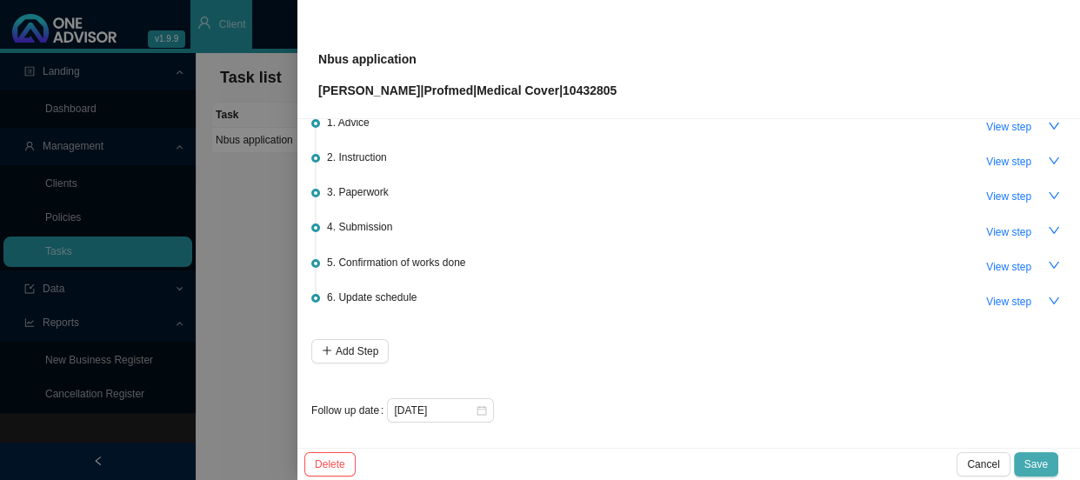
click at [1039, 466] on span "Save" at bounding box center [1036, 464] width 23 height 17
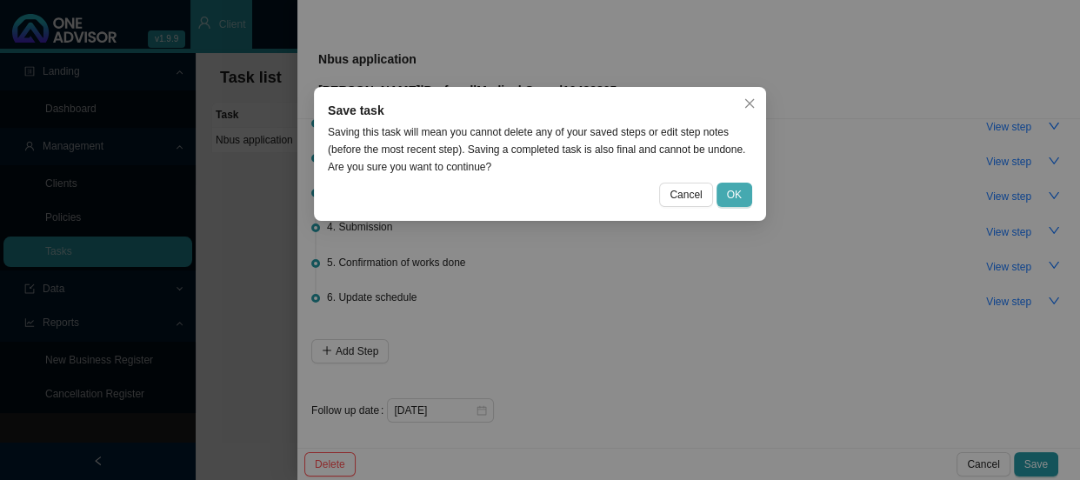
click at [733, 191] on span "OK" at bounding box center [734, 194] width 15 height 17
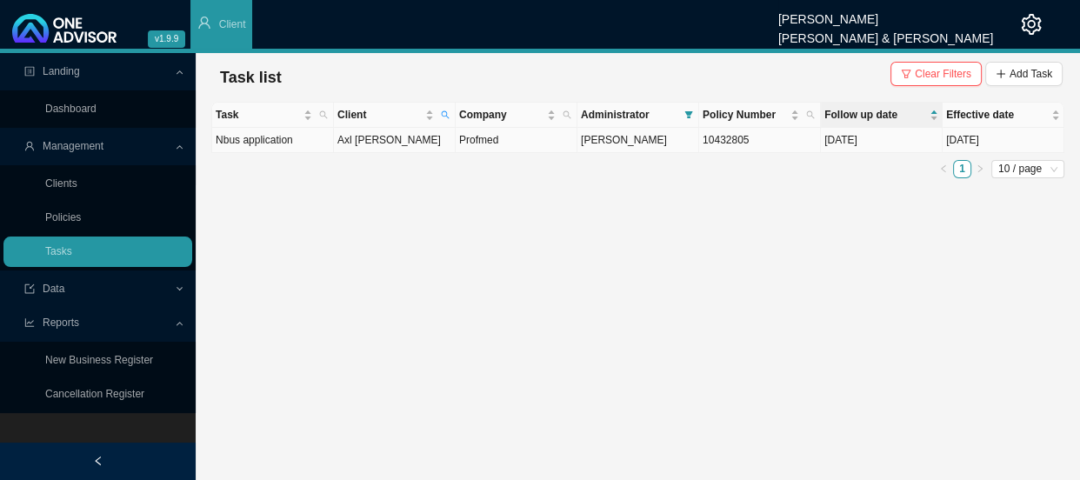
click at [419, 141] on td "Axl [PERSON_NAME]" at bounding box center [395, 140] width 122 height 25
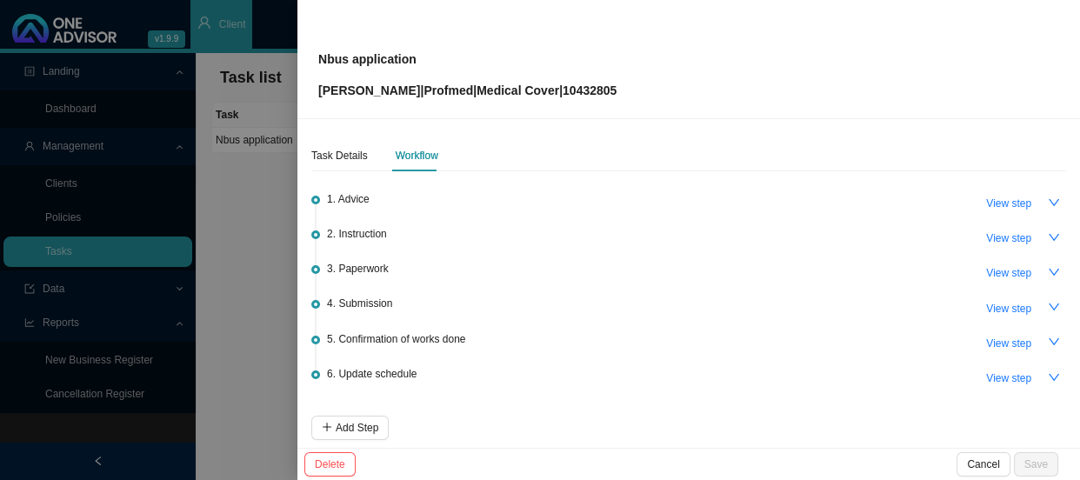
click at [337, 132] on div "Task Details Workflow 1. Advice View step 2. Instruction View step 3. Paperwork…" at bounding box center [689, 283] width 783 height 329
click at [340, 156] on div "Task Details" at bounding box center [339, 155] width 57 height 17
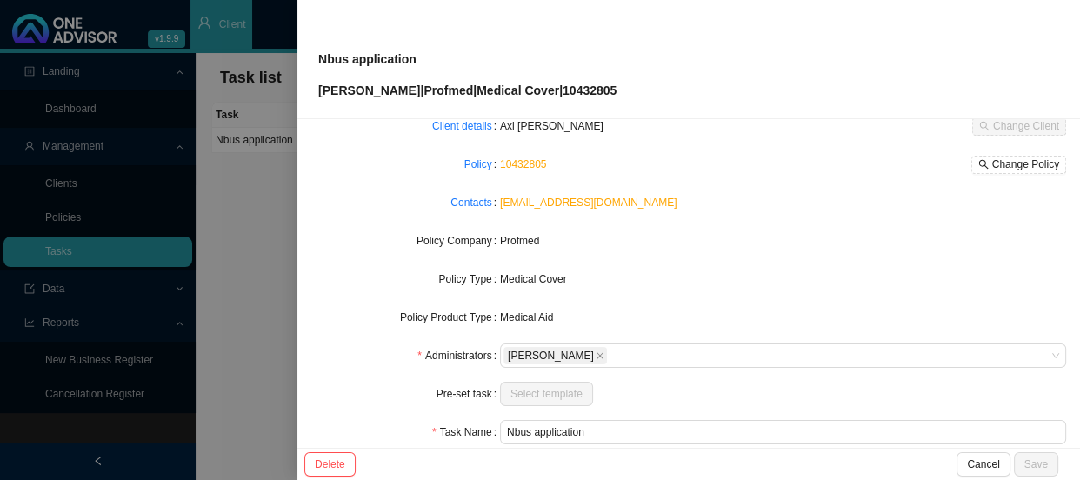
scroll to position [203, 0]
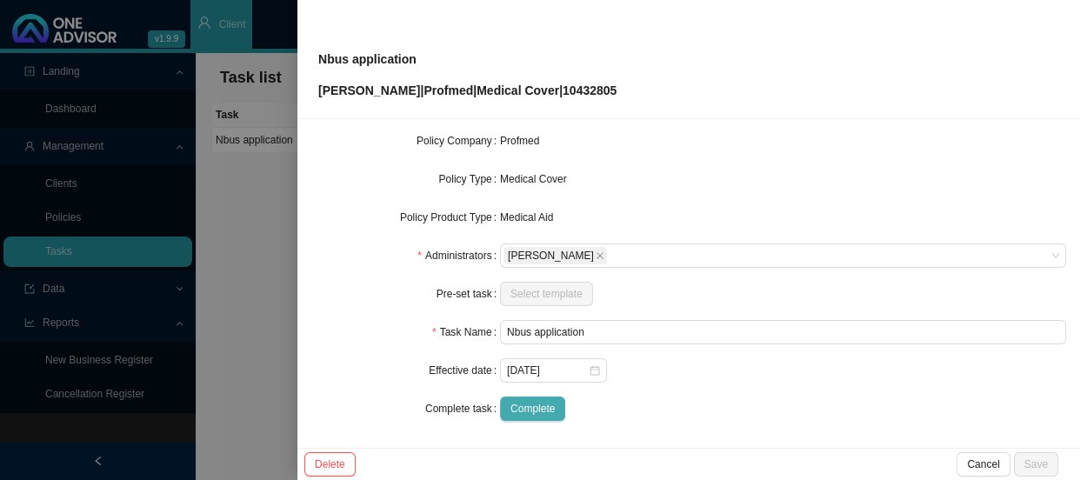
click at [538, 411] on span "Complete" at bounding box center [533, 408] width 44 height 17
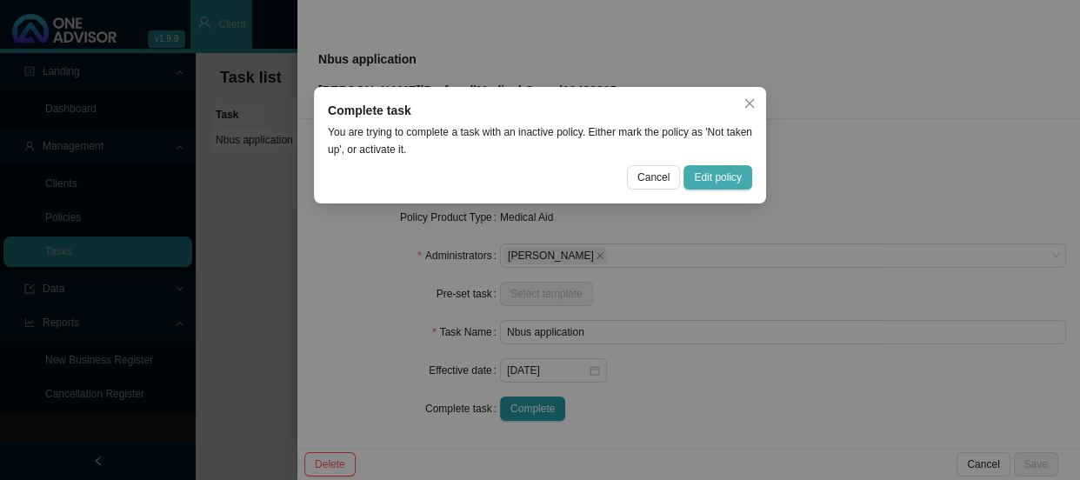
click at [716, 176] on span "Edit policy" at bounding box center [718, 177] width 48 height 17
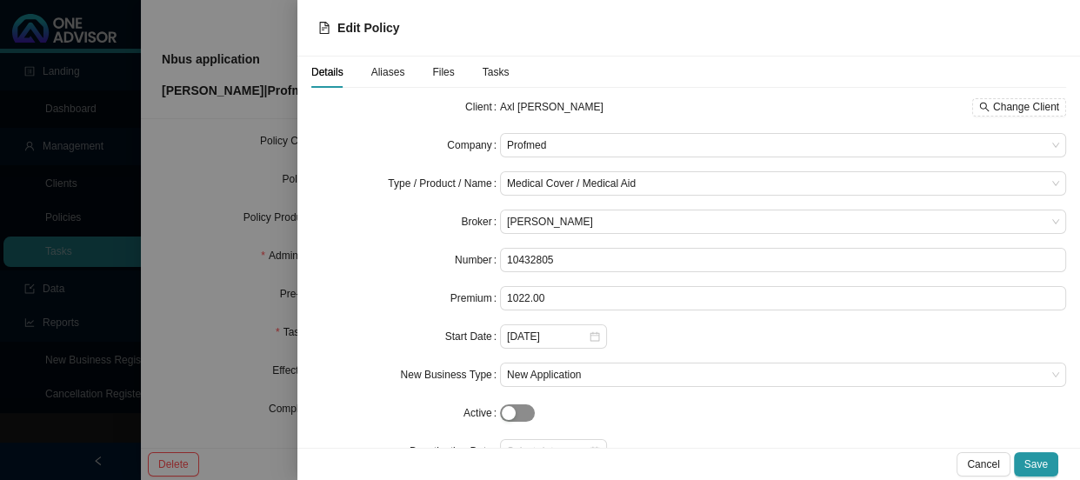
click at [525, 416] on span "button" at bounding box center [517, 413] width 35 height 17
click at [1028, 458] on span "Save" at bounding box center [1036, 464] width 23 height 17
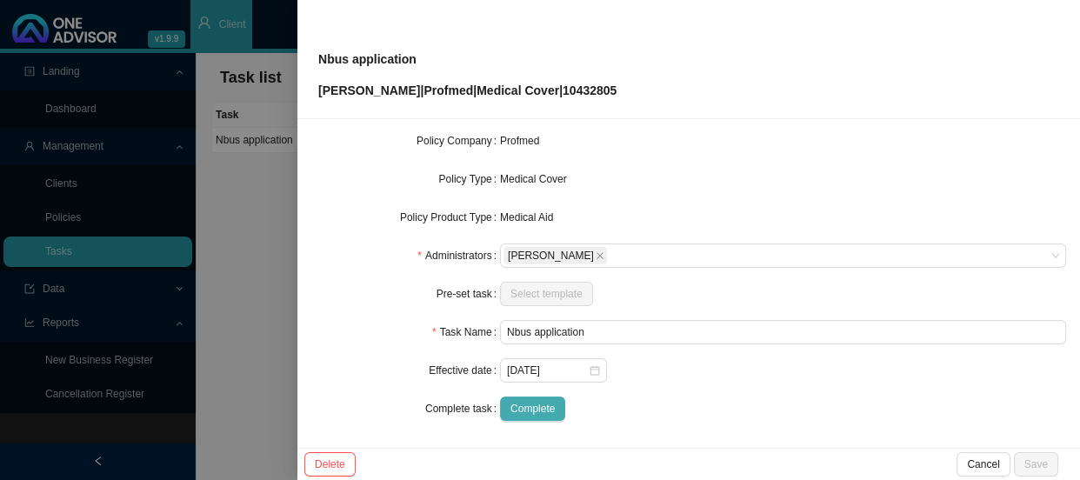
click at [530, 407] on span "Complete" at bounding box center [533, 408] width 44 height 17
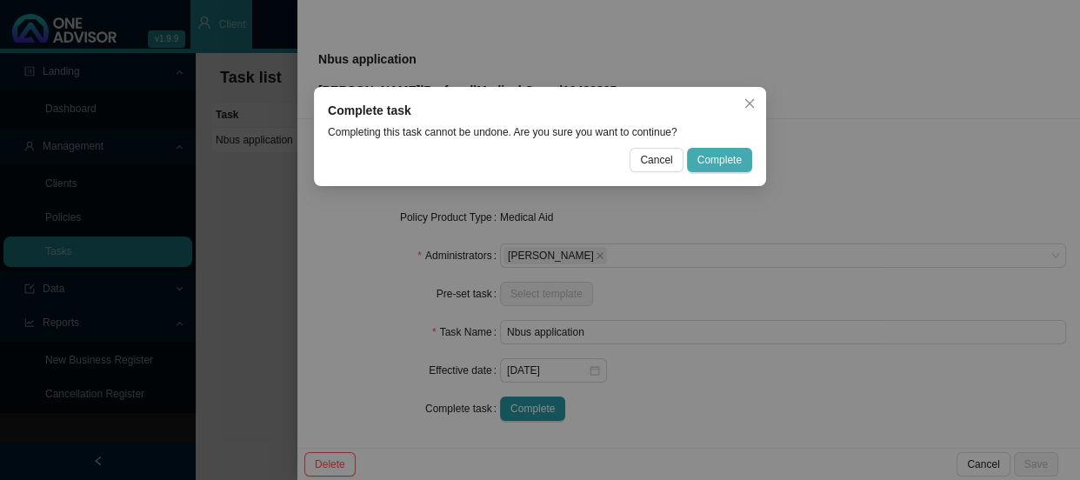
click at [707, 157] on span "Complete" at bounding box center [720, 159] width 44 height 17
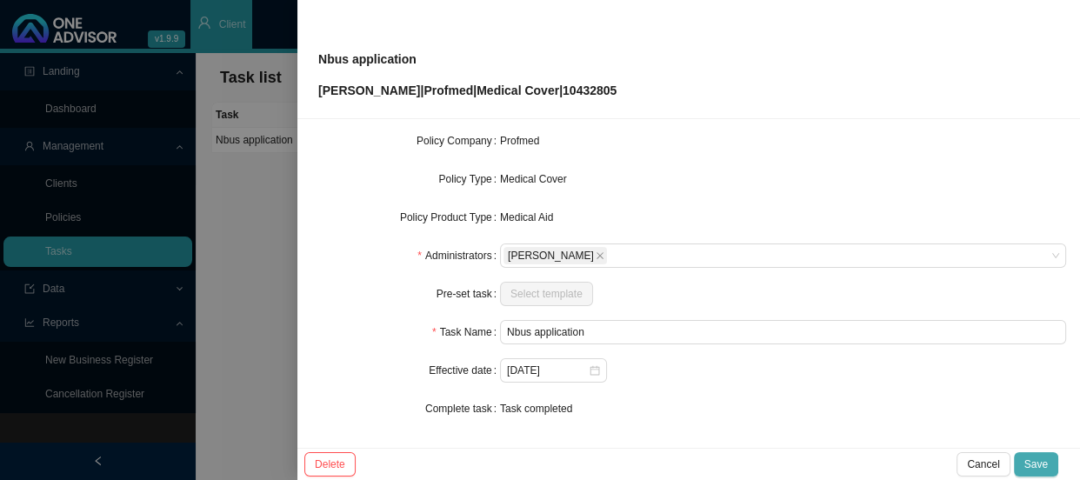
click at [1037, 465] on span "Save" at bounding box center [1036, 464] width 23 height 17
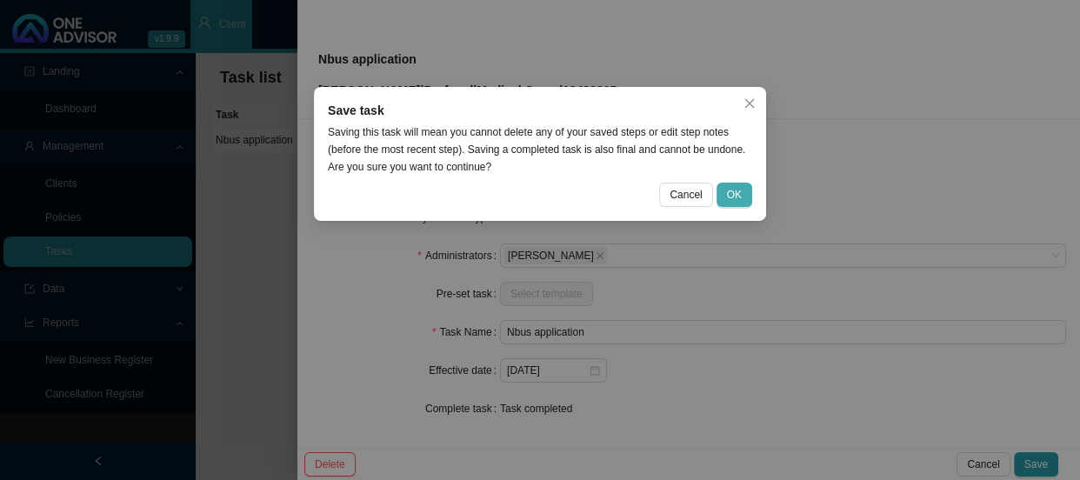
click at [739, 194] on span "OK" at bounding box center [734, 194] width 15 height 17
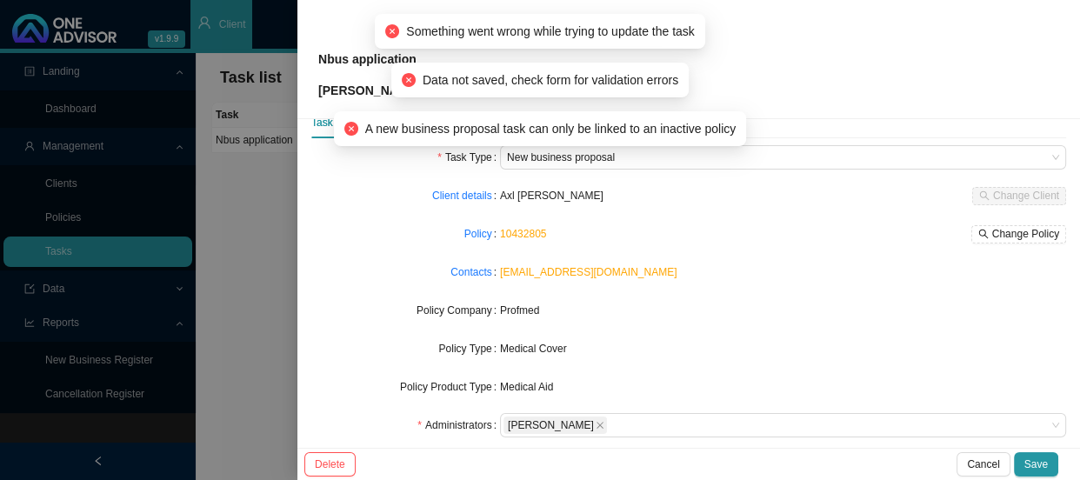
scroll to position [0, 0]
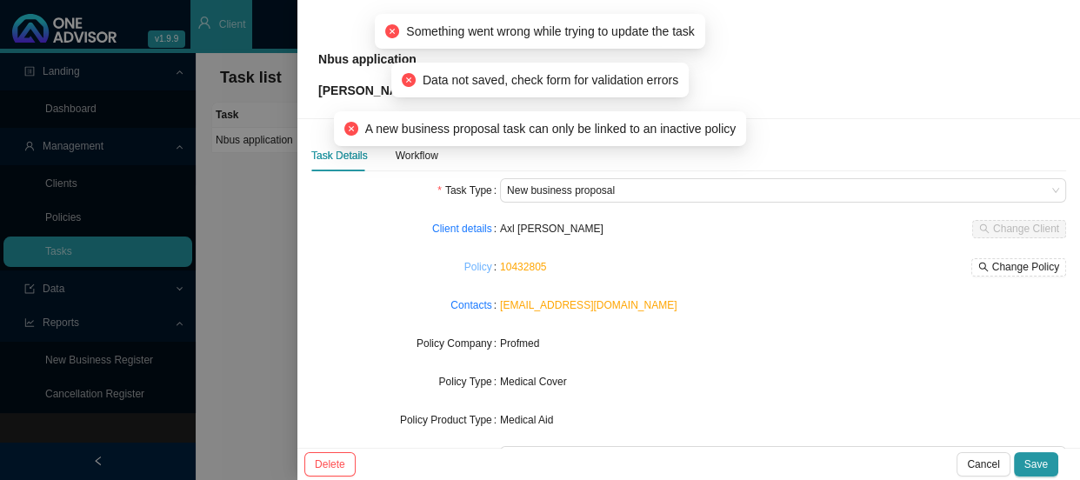
click at [472, 269] on link "Policy" at bounding box center [479, 266] width 28 height 17
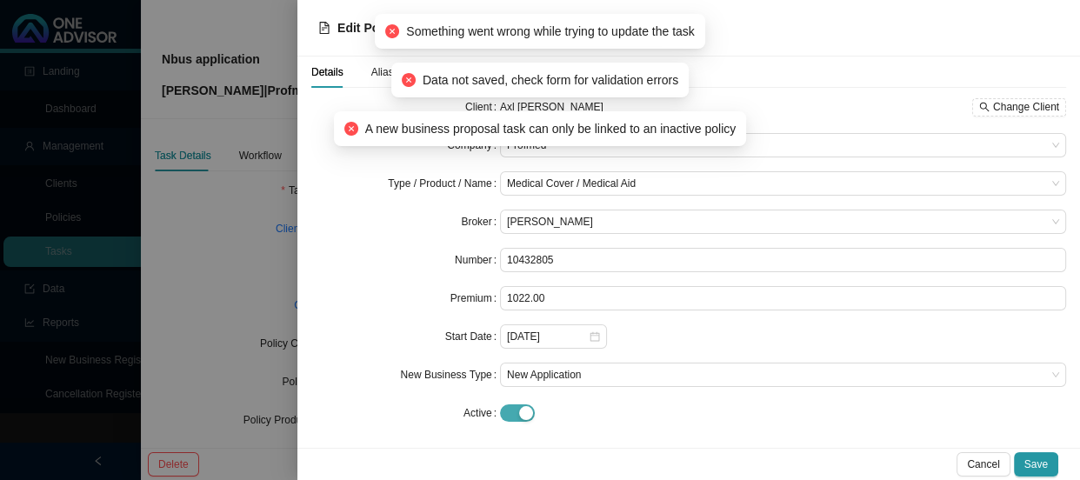
click at [502, 413] on span "button" at bounding box center [517, 413] width 35 height 17
click at [1033, 463] on span "Save" at bounding box center [1036, 464] width 23 height 17
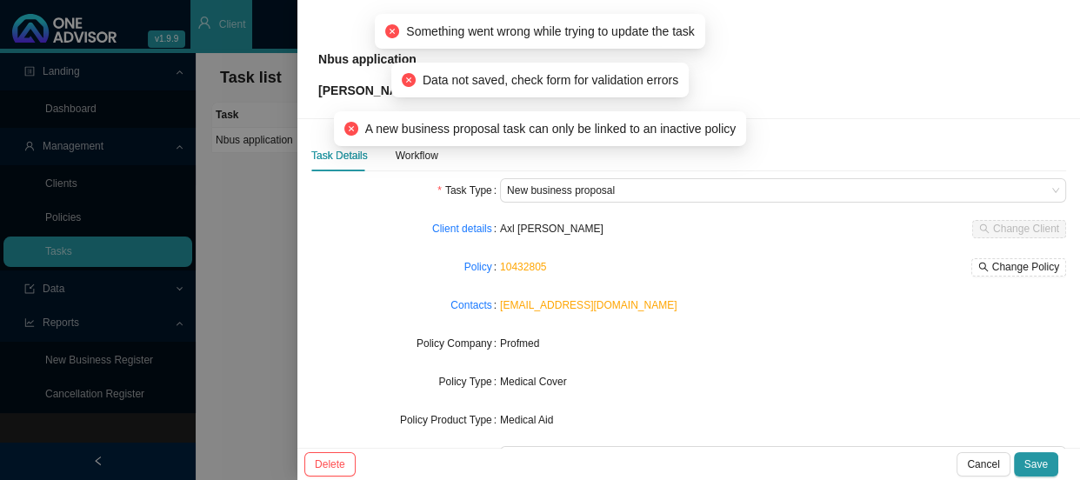
scroll to position [203, 0]
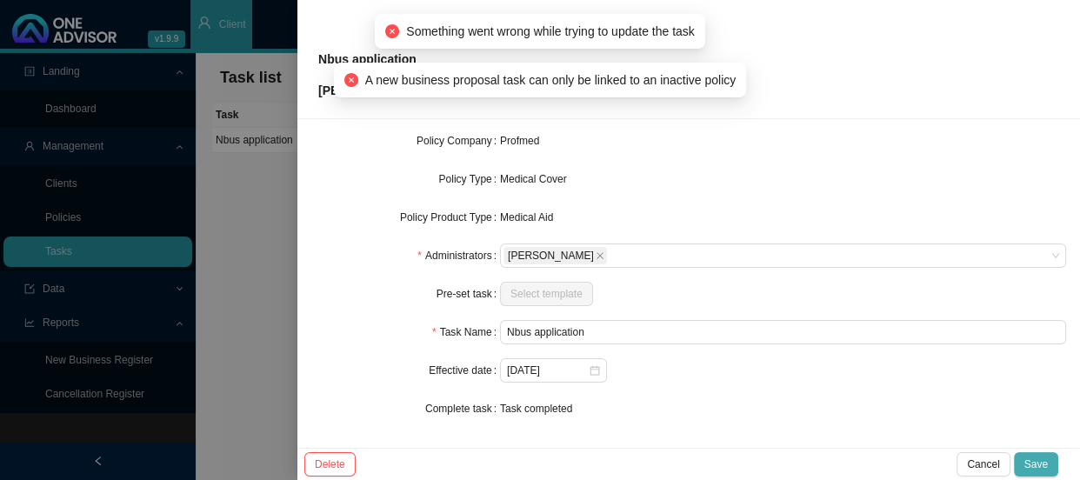
click at [1036, 458] on span "Save" at bounding box center [1036, 464] width 23 height 17
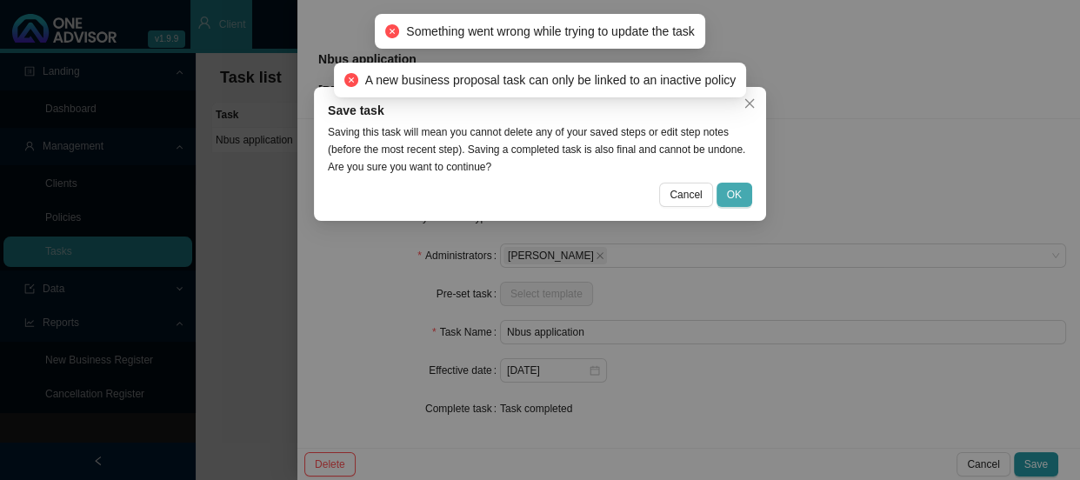
click at [747, 195] on button "OK" at bounding box center [735, 195] width 36 height 24
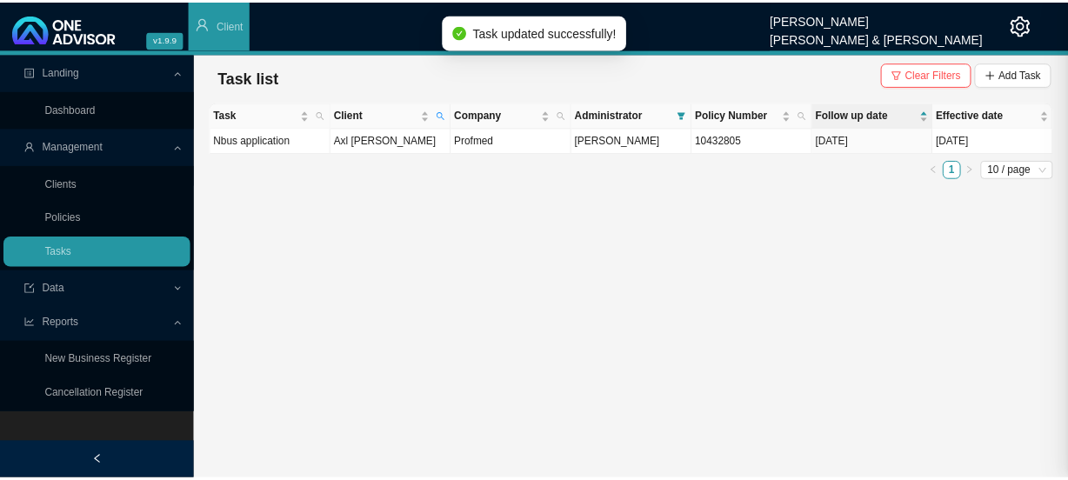
scroll to position [184, 0]
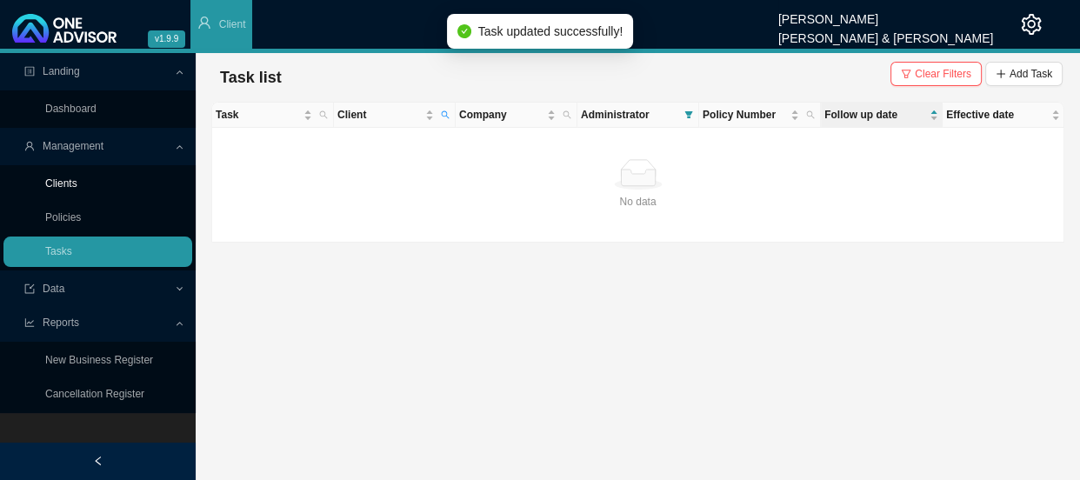
click at [51, 181] on link "Clients" at bounding box center [61, 183] width 32 height 12
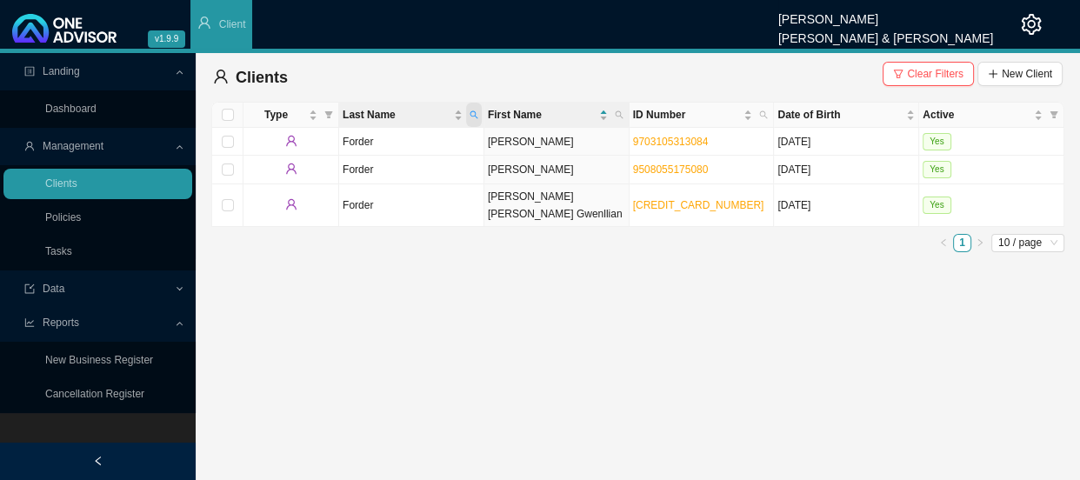
click at [478, 115] on icon "search" at bounding box center [474, 114] width 9 height 9
click at [447, 273] on main "Landing Dashboard Management Clients Policies Tasks Data Reports New Business R…" at bounding box center [540, 266] width 1080 height 427
click at [415, 139] on td "Forder" at bounding box center [411, 142] width 145 height 28
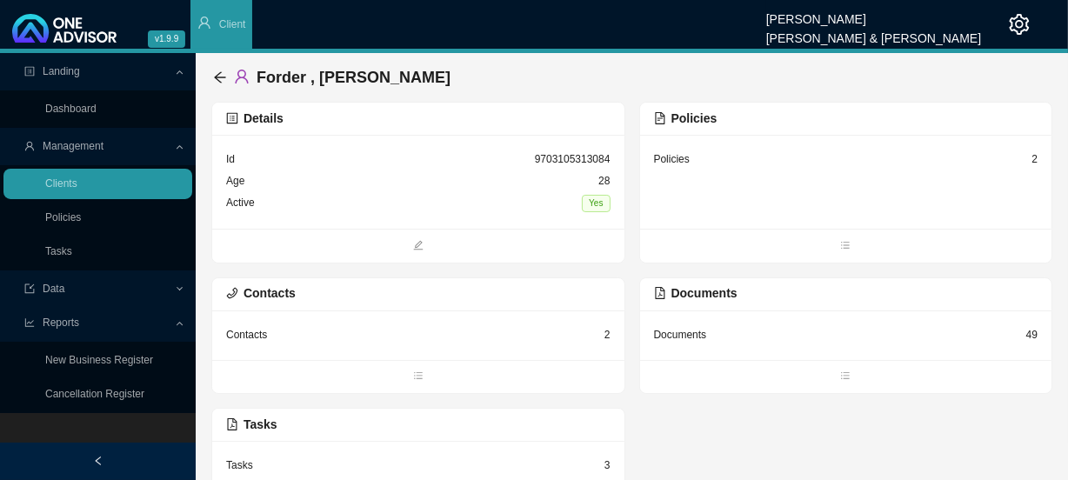
click at [753, 192] on div "Policies 2" at bounding box center [846, 182] width 412 height 94
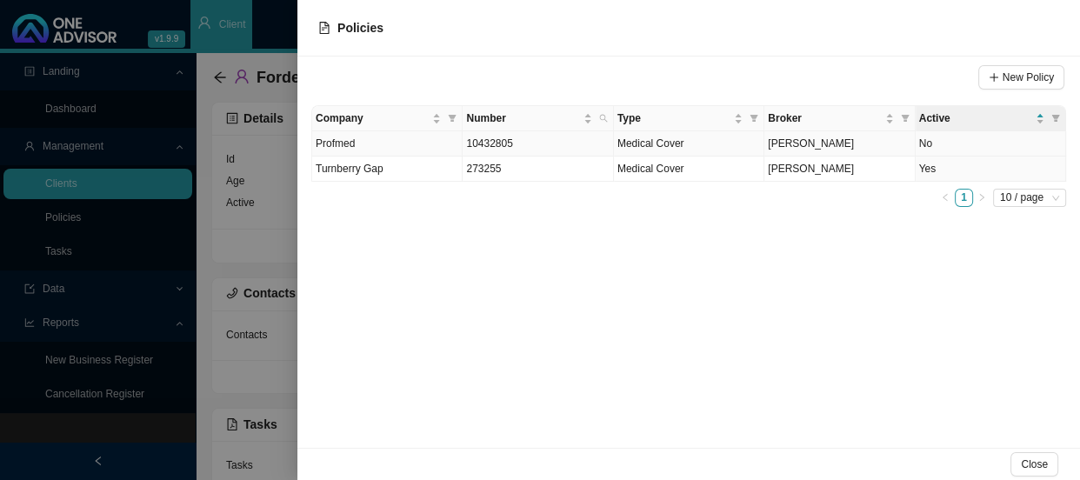
click at [412, 143] on td "Profmed" at bounding box center [387, 143] width 151 height 25
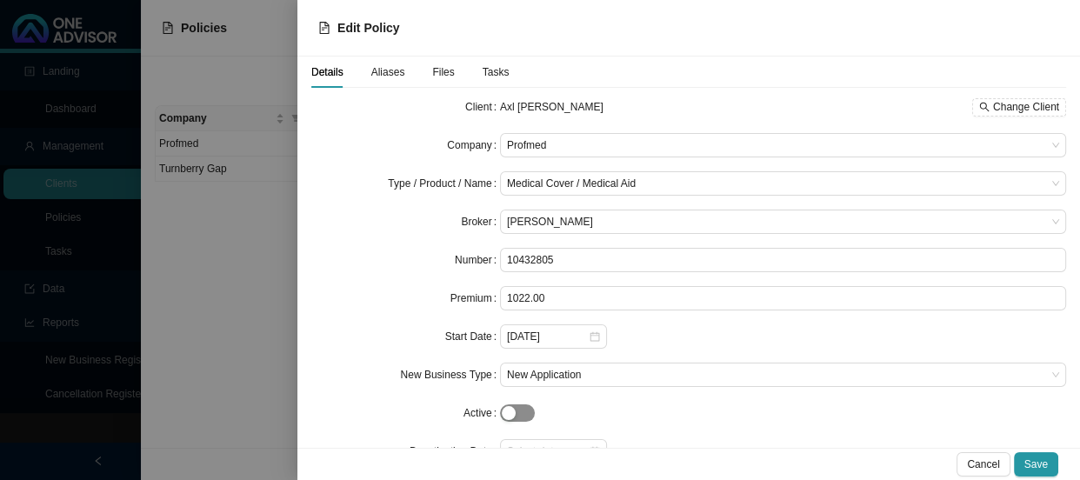
click at [525, 410] on span "button" at bounding box center [517, 413] width 35 height 17
click at [1032, 461] on span "Save" at bounding box center [1036, 464] width 23 height 17
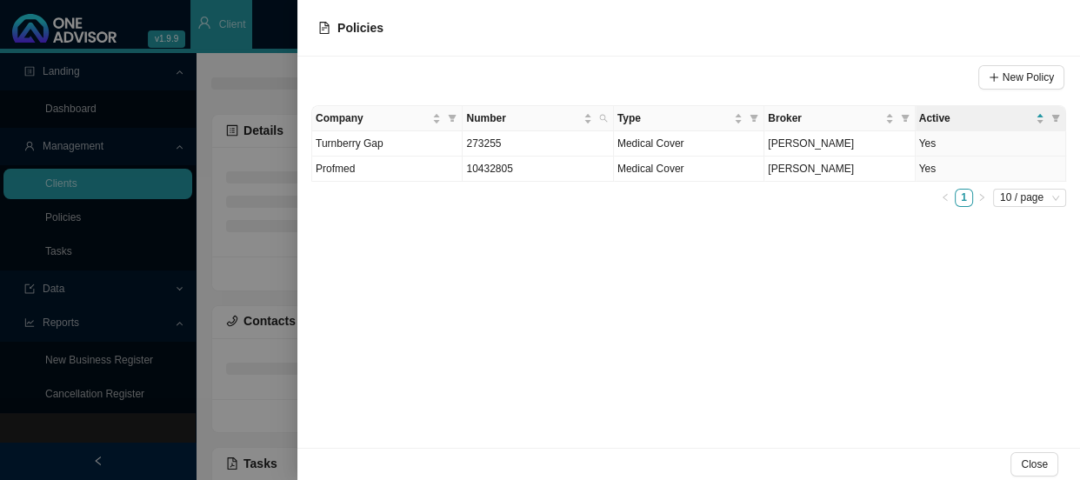
click at [265, 229] on div at bounding box center [540, 240] width 1080 height 480
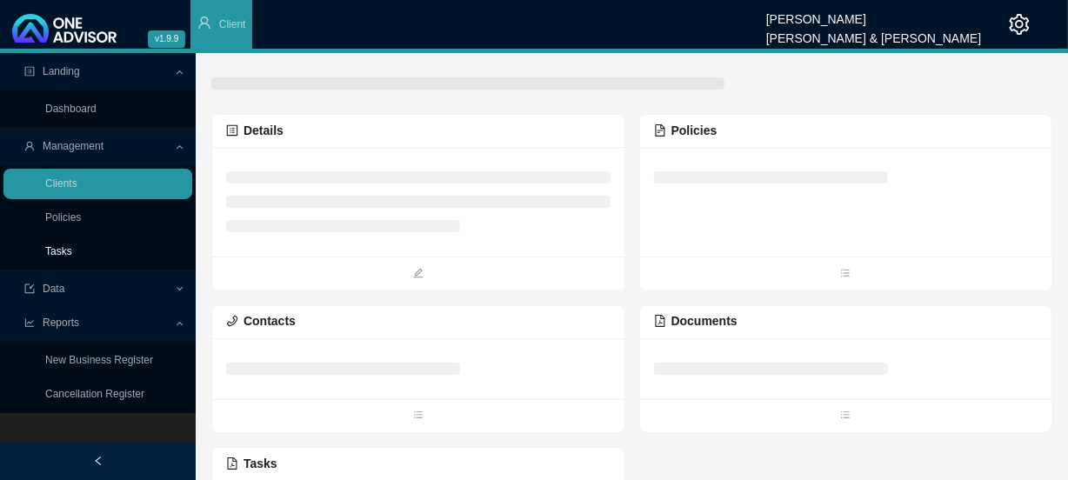
click at [60, 249] on link "Tasks" at bounding box center [58, 251] width 27 height 12
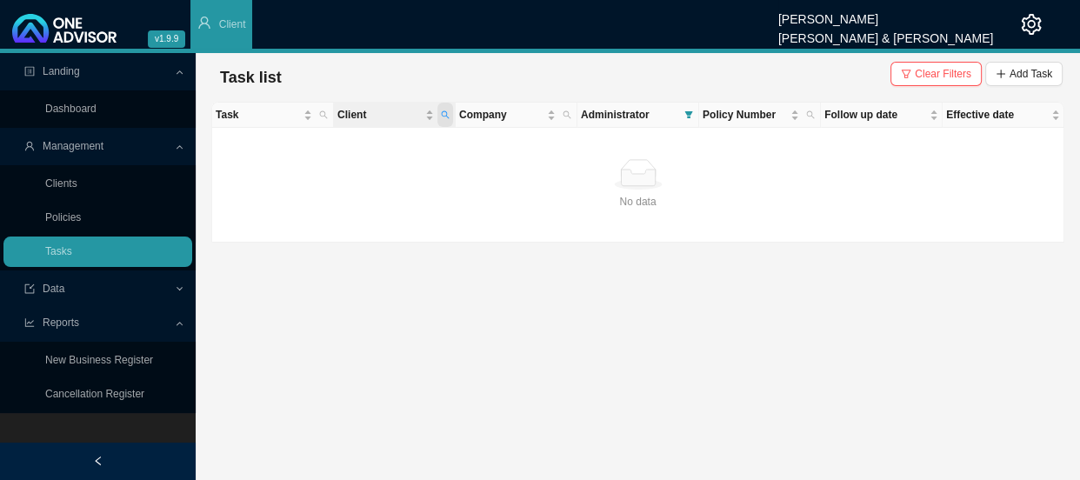
click at [445, 105] on span "Client" at bounding box center [446, 115] width 16 height 24
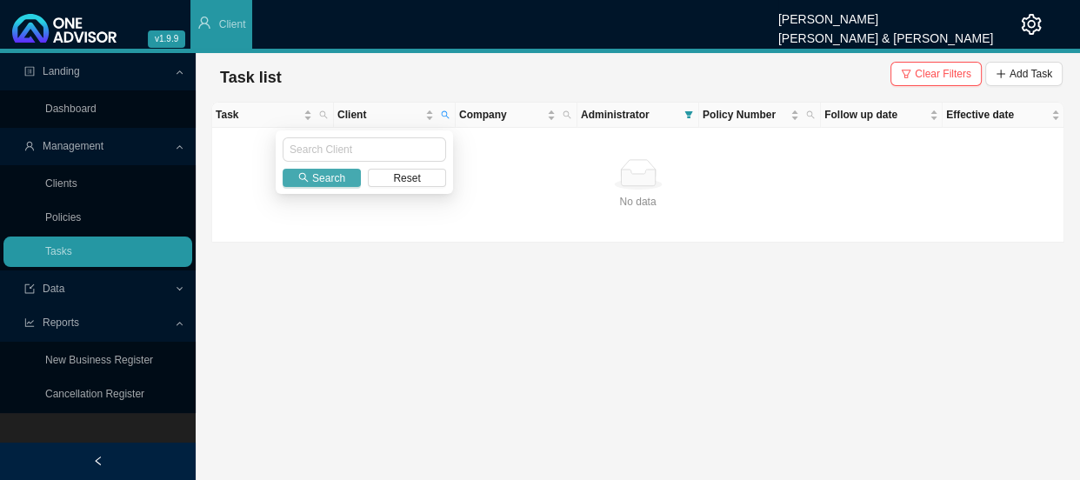
click at [349, 179] on button "Search" at bounding box center [322, 178] width 78 height 18
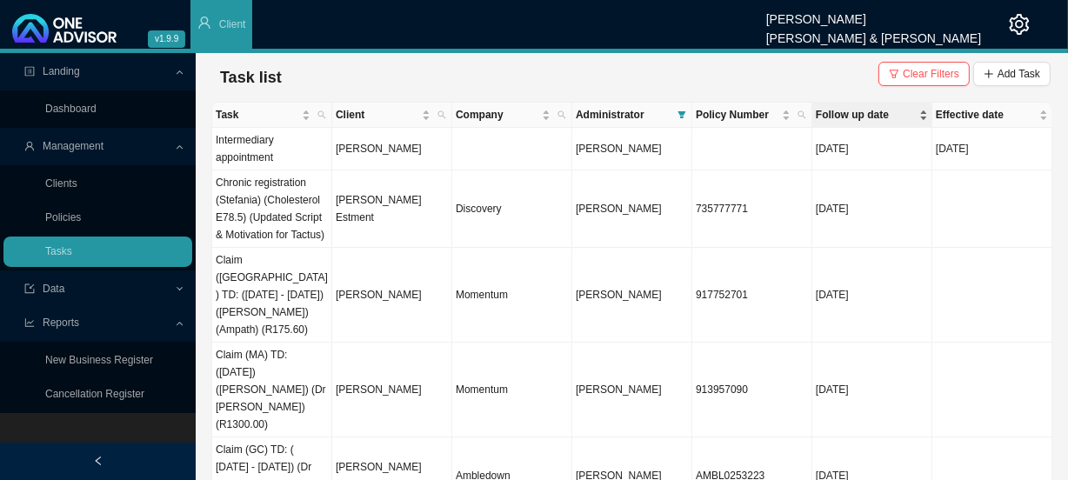
click at [876, 118] on span "Follow up date" at bounding box center [866, 114] width 100 height 17
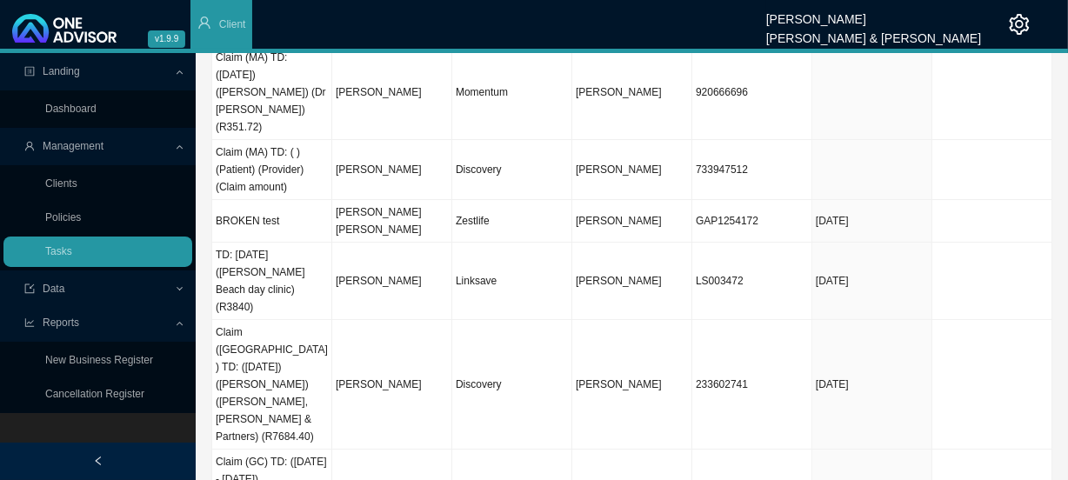
scroll to position [78, 0]
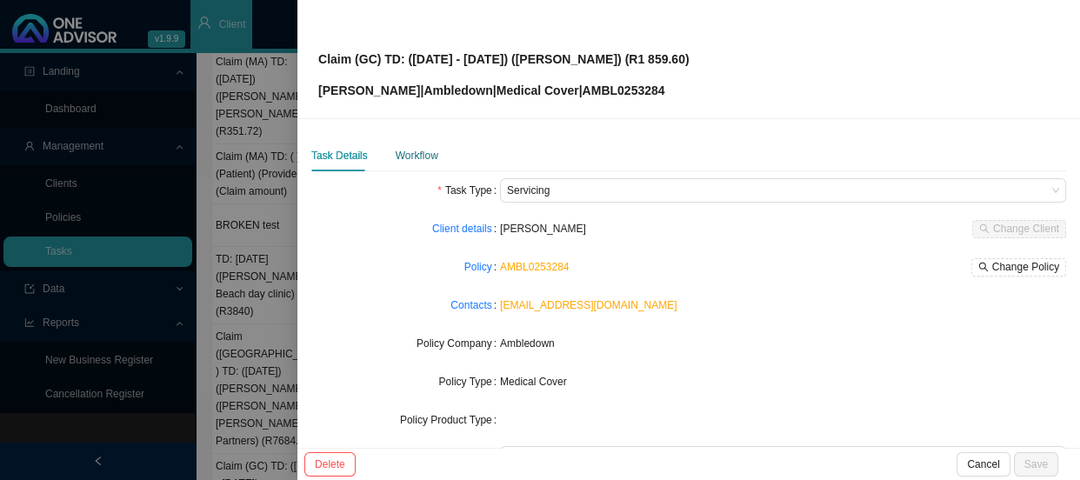
click at [419, 154] on div "Workflow" at bounding box center [417, 155] width 43 height 17
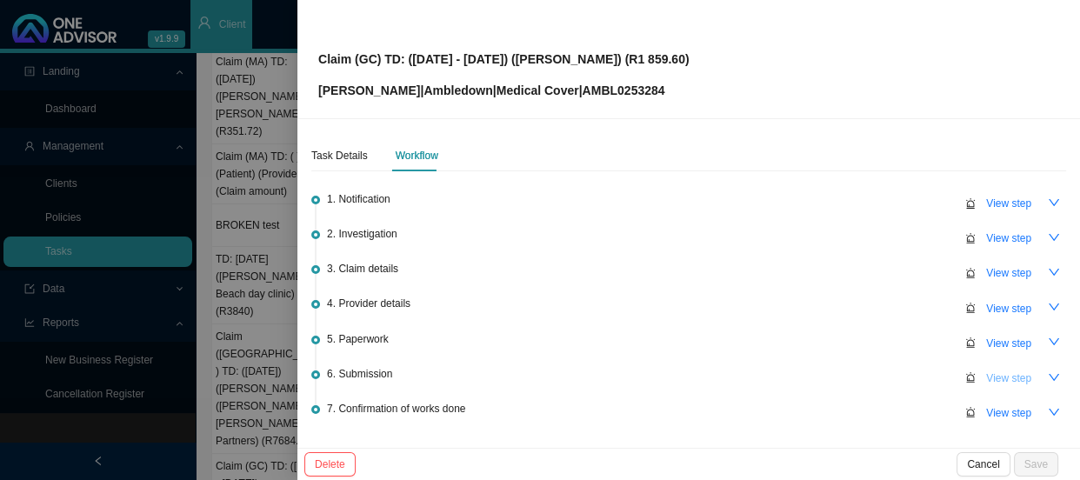
click at [989, 374] on span "View step" at bounding box center [1009, 378] width 45 height 17
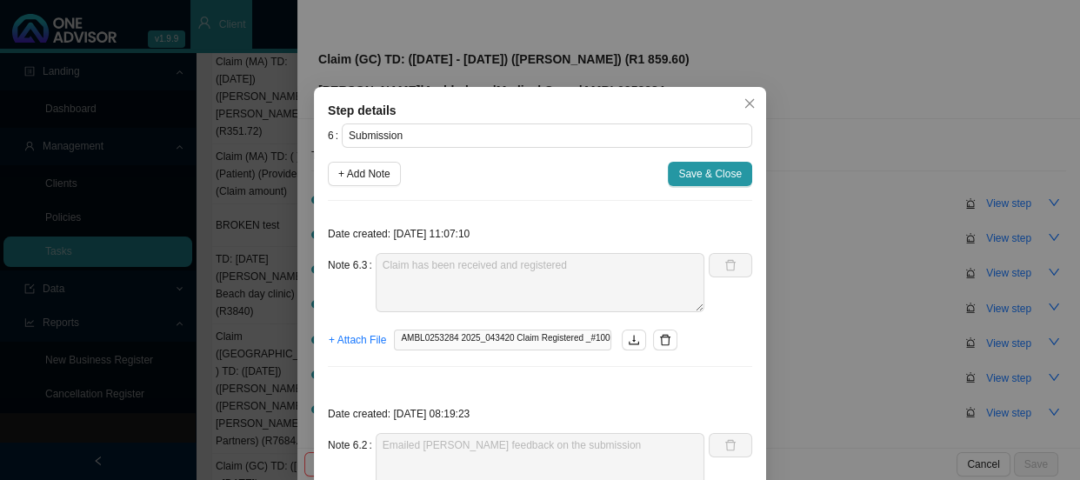
click at [850, 332] on div "Step details 6 Submission + Add Note Save & Close Date created: [DATE] 11:07:10…" at bounding box center [540, 240] width 1080 height 480
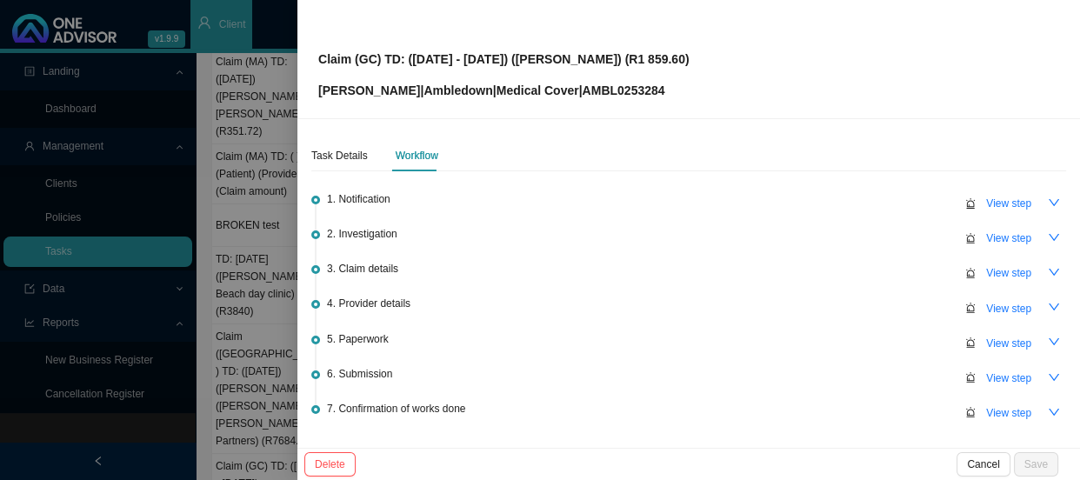
click at [223, 206] on div at bounding box center [540, 240] width 1080 height 480
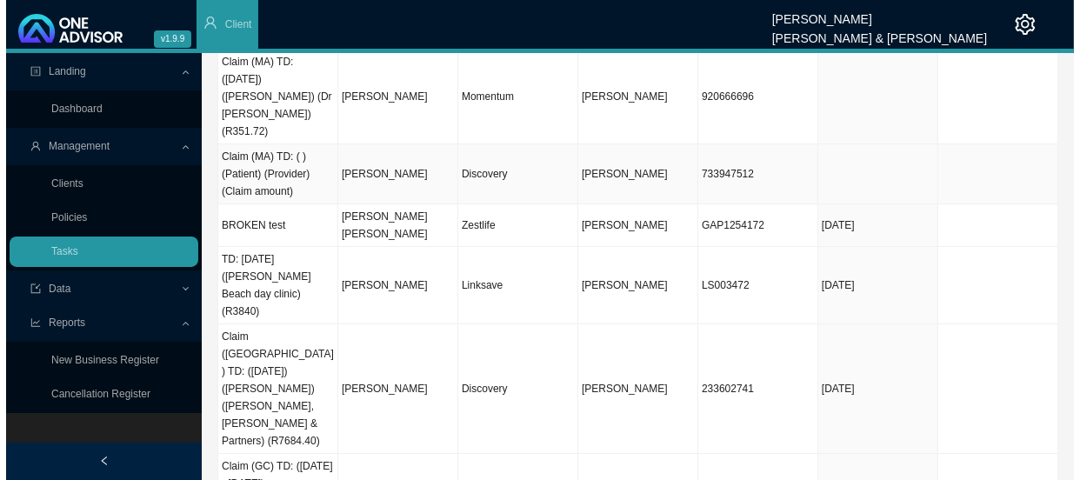
scroll to position [0, 0]
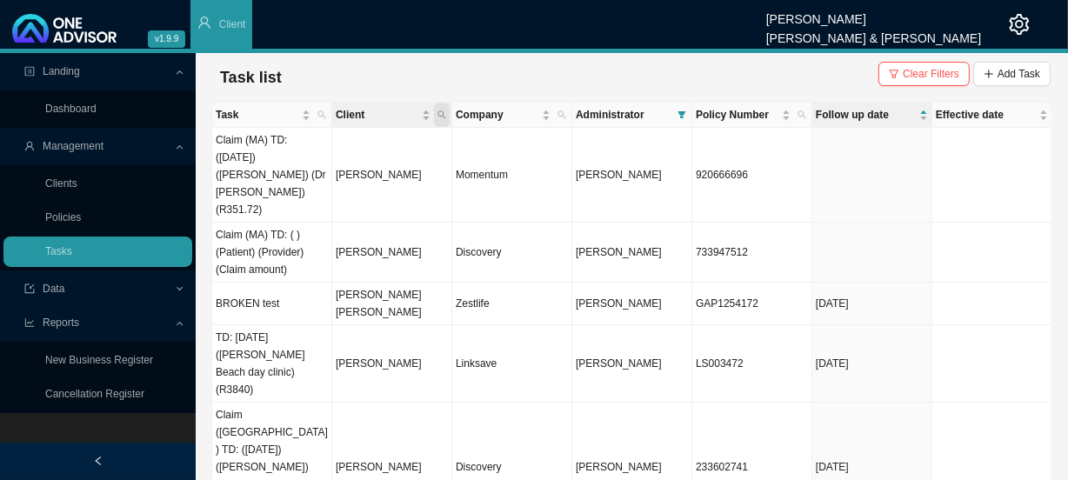
click at [444, 113] on icon "search" at bounding box center [442, 114] width 9 height 9
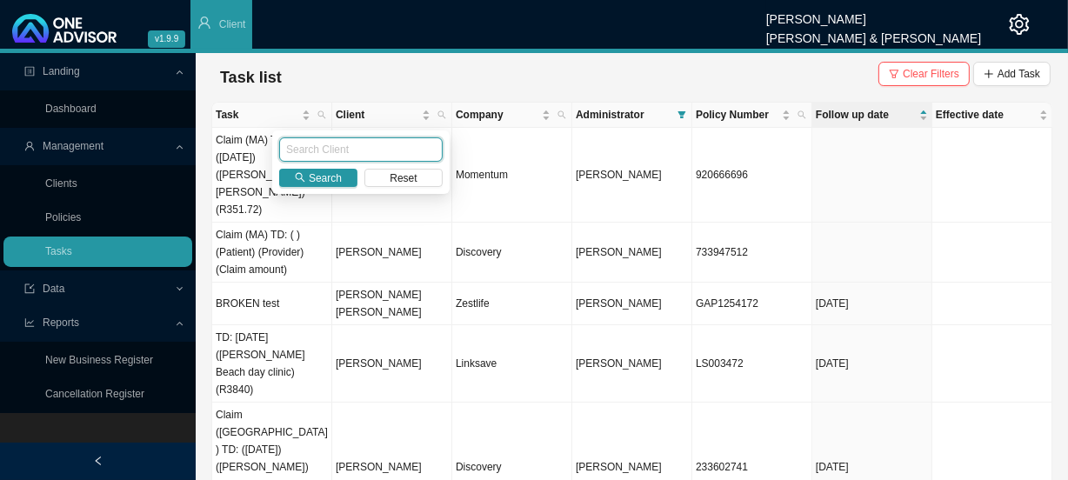
click at [351, 151] on input "text" at bounding box center [361, 149] width 164 height 24
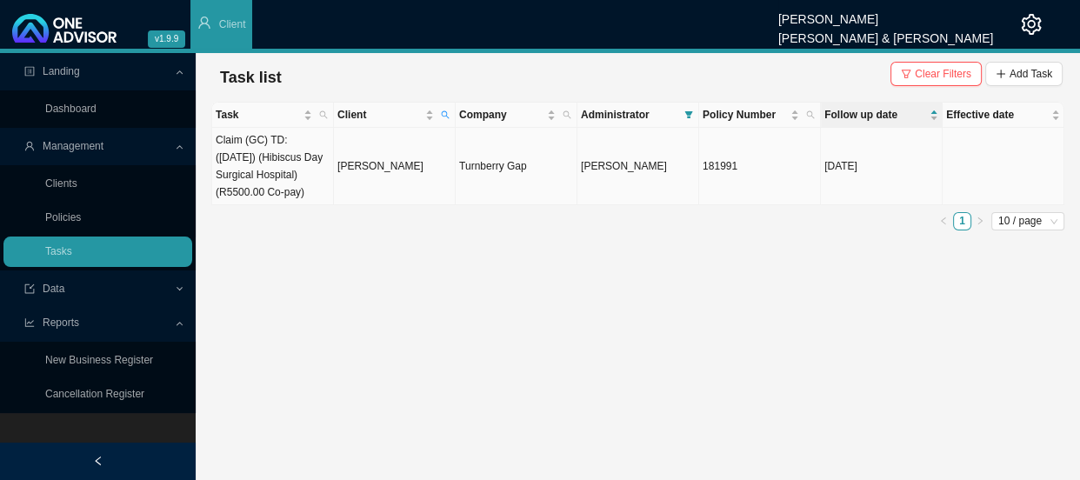
click at [439, 169] on td "[PERSON_NAME]" at bounding box center [395, 166] width 122 height 77
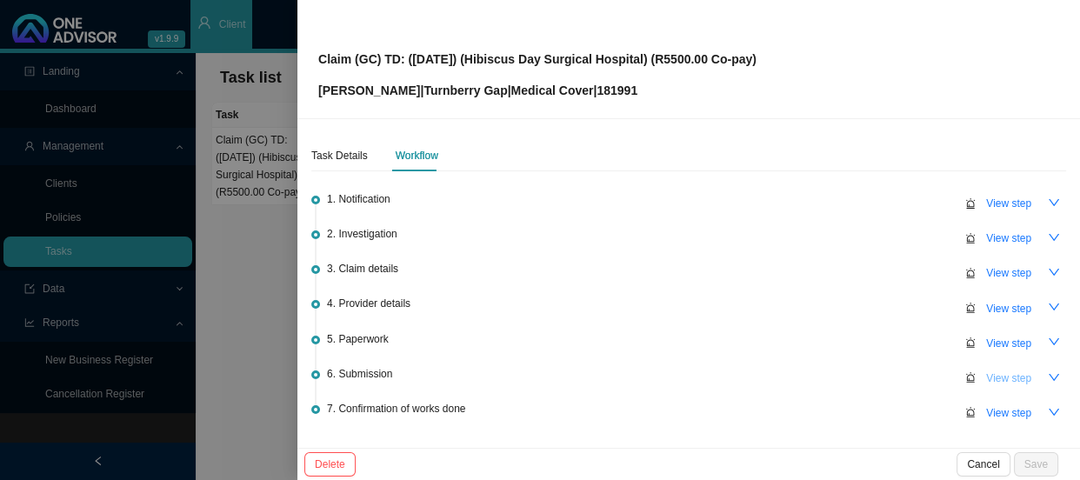
click at [987, 373] on span "View step" at bounding box center [1009, 378] width 45 height 17
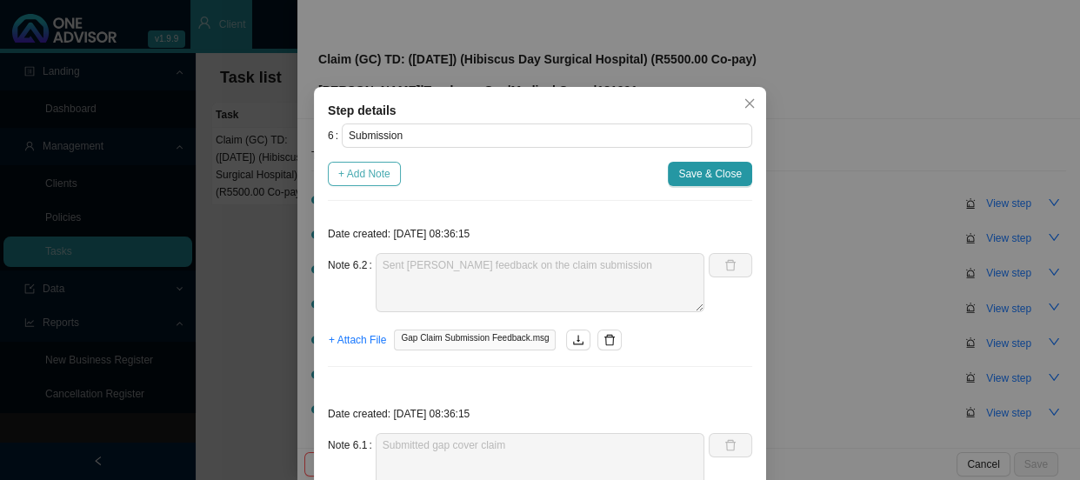
click at [371, 171] on span "+ Add Note" at bounding box center [364, 173] width 52 height 17
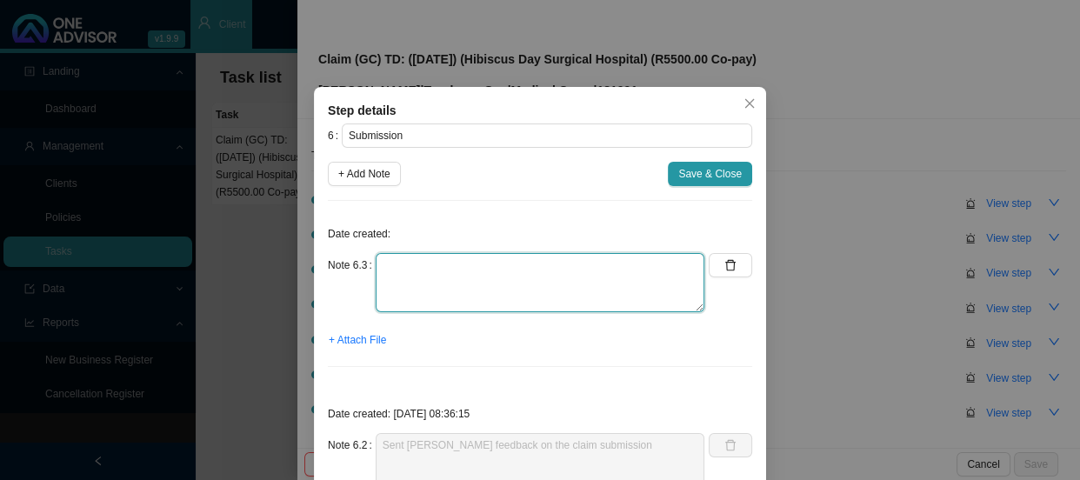
click at [424, 270] on textarea at bounding box center [540, 282] width 329 height 59
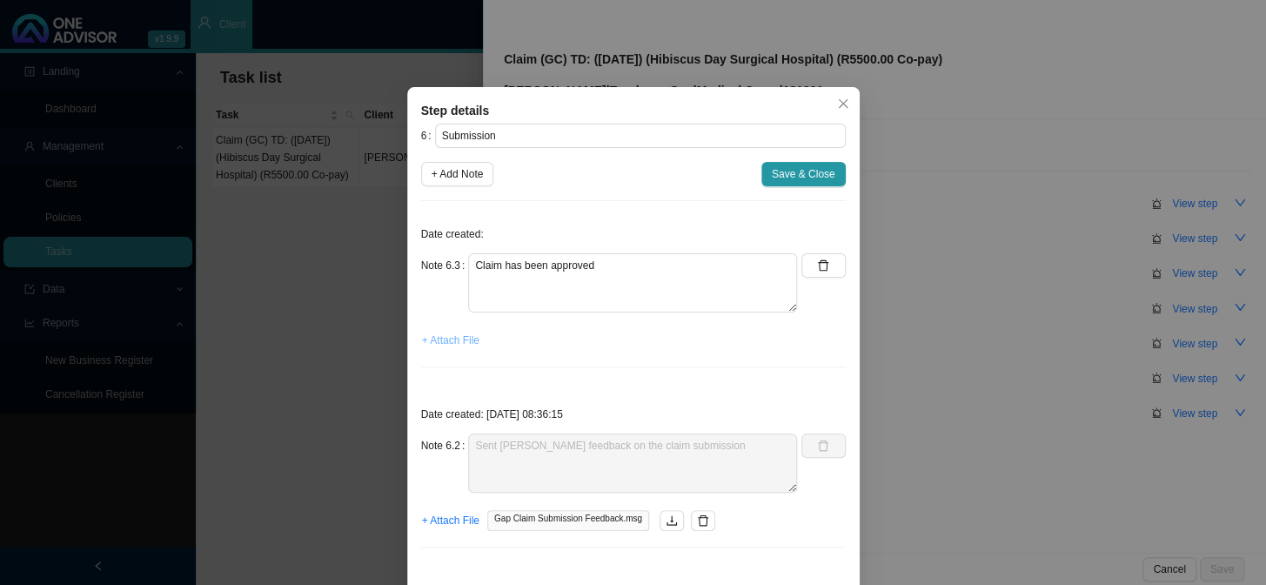
click at [437, 340] on span "+ Attach File" at bounding box center [450, 339] width 57 height 17
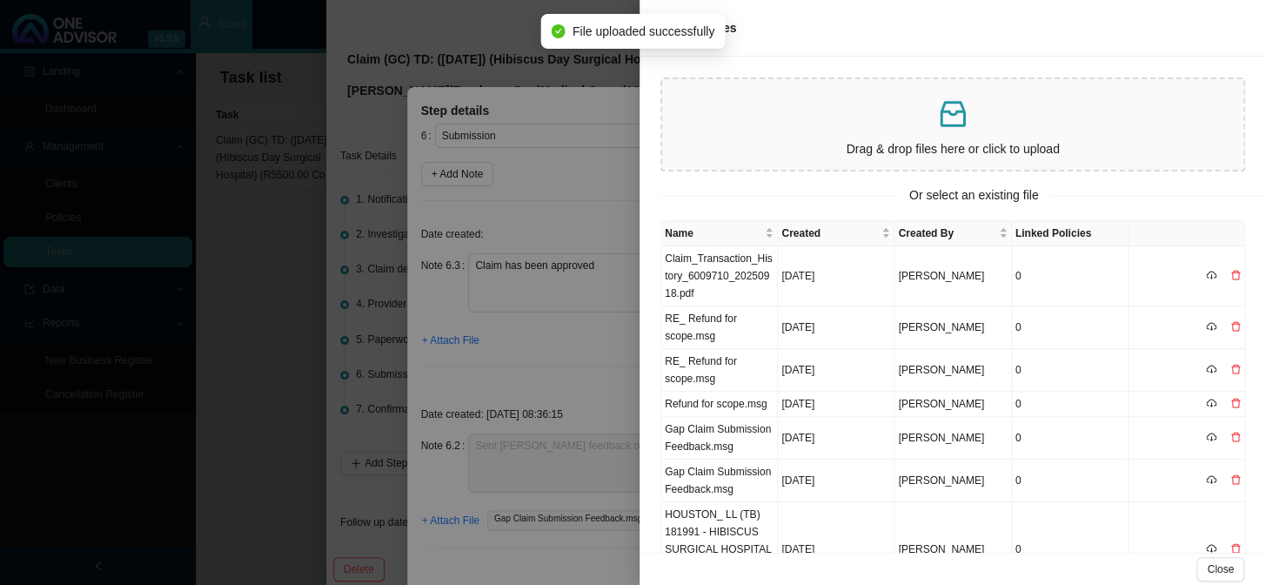
drag, startPoint x: 575, startPoint y: 355, endPoint x: 646, endPoint y: 333, distance: 74.6
click at [575, 355] on div at bounding box center [633, 292] width 1266 height 585
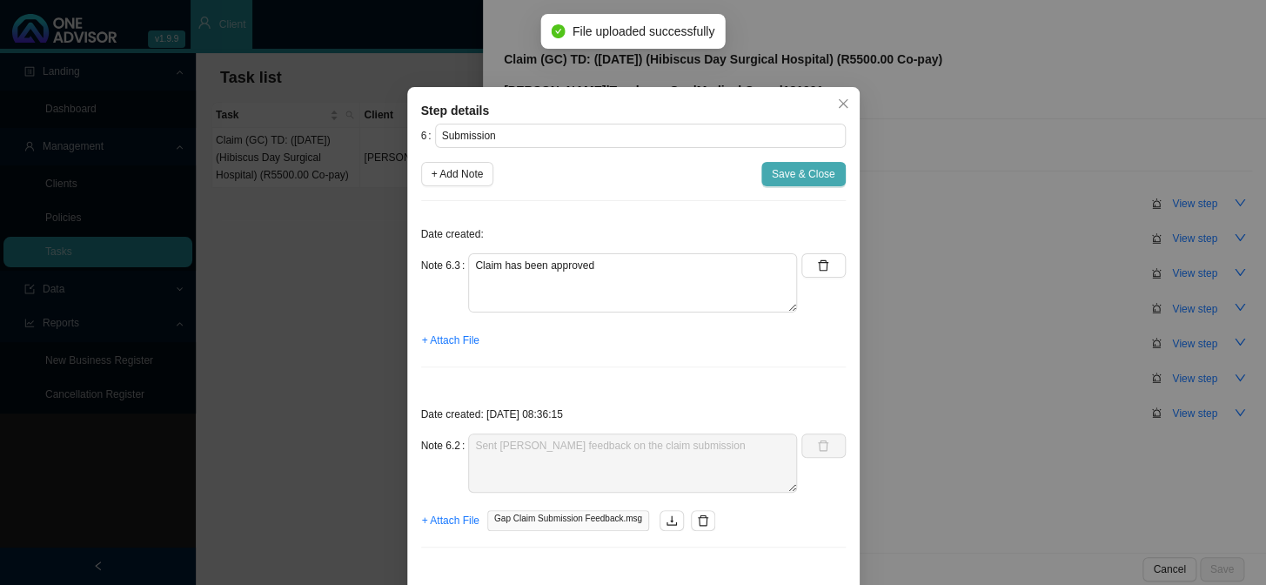
click at [793, 173] on span "Save & Close" at bounding box center [804, 173] width 64 height 17
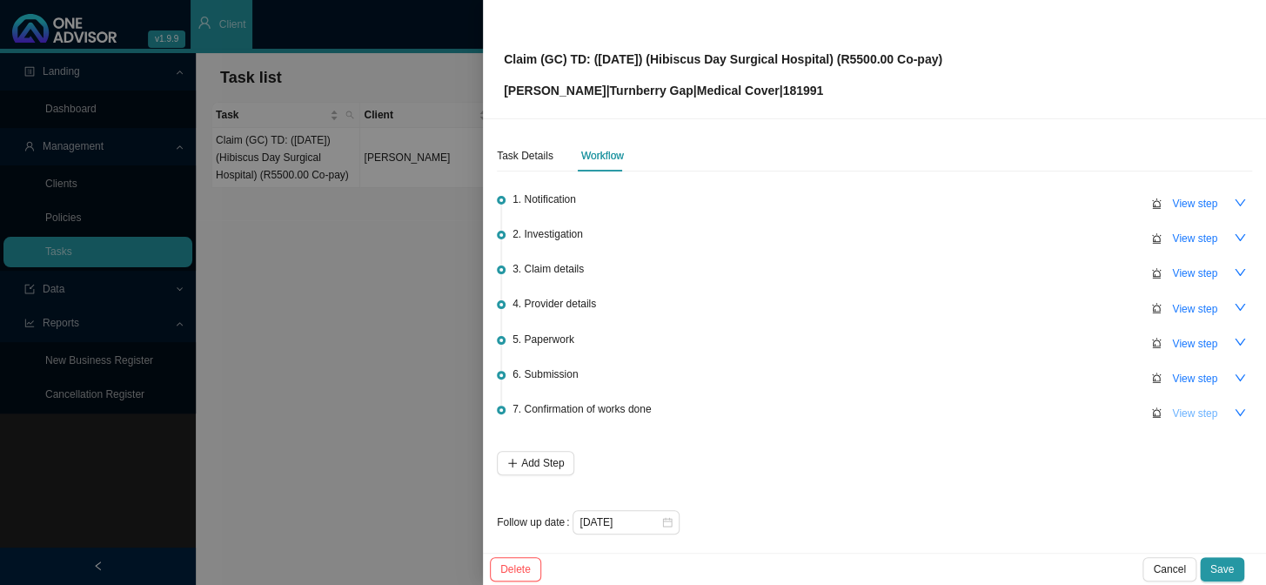
click at [1080, 408] on span "View step" at bounding box center [1194, 413] width 45 height 17
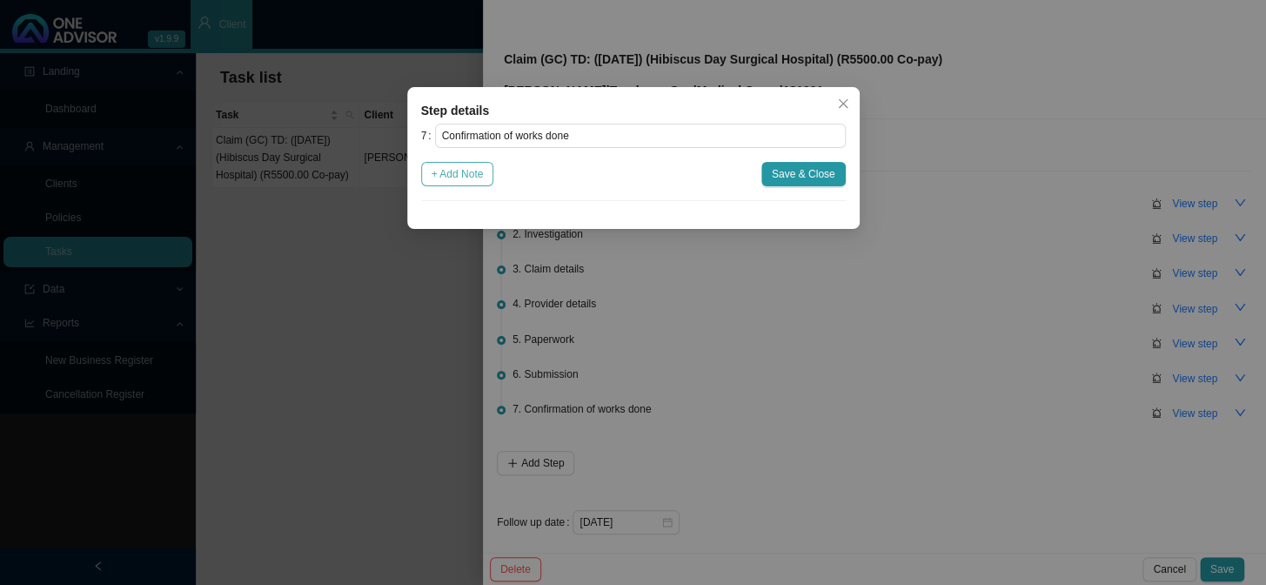
click at [469, 180] on span "+ Add Note" at bounding box center [457, 173] width 52 height 17
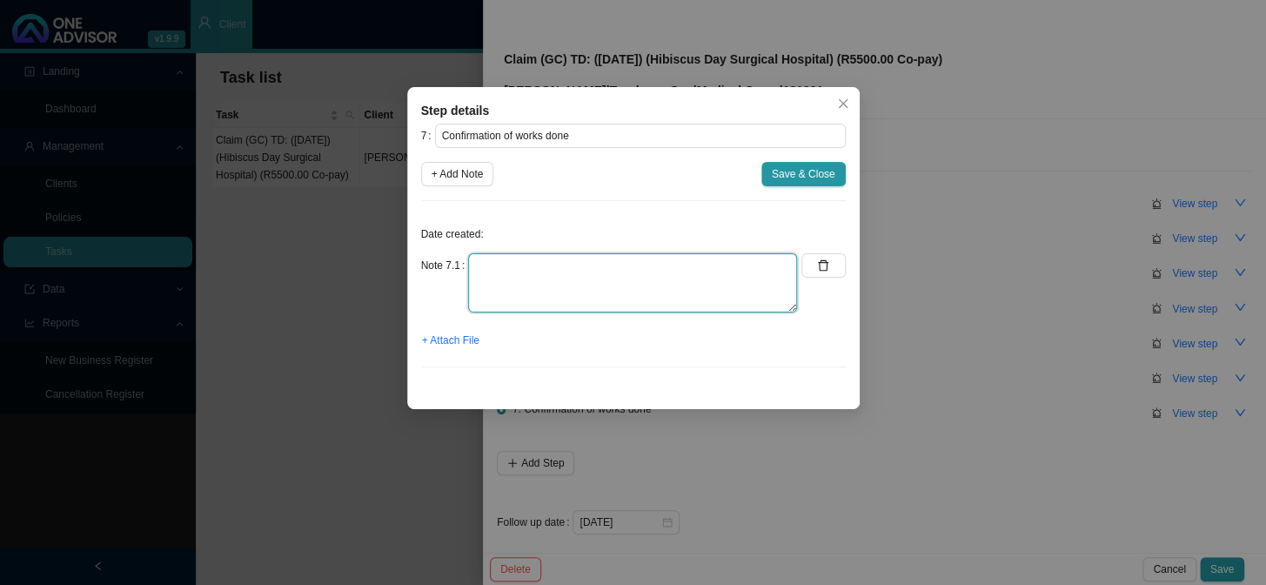
click at [592, 278] on textarea at bounding box center [632, 282] width 329 height 59
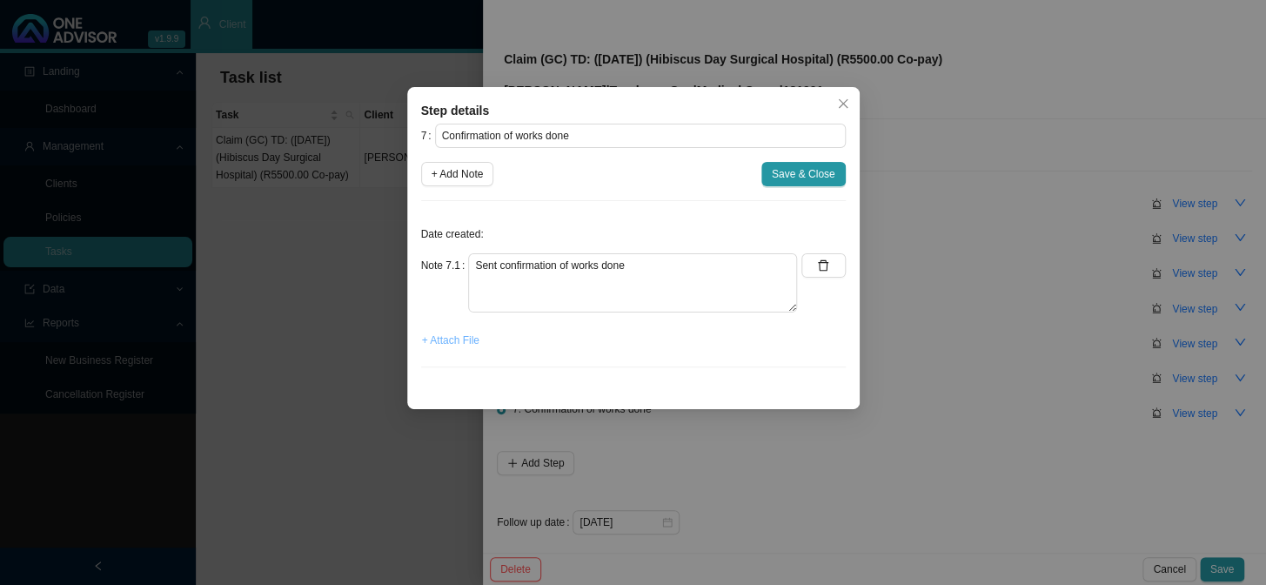
click at [445, 346] on span "+ Attach File" at bounding box center [450, 339] width 57 height 17
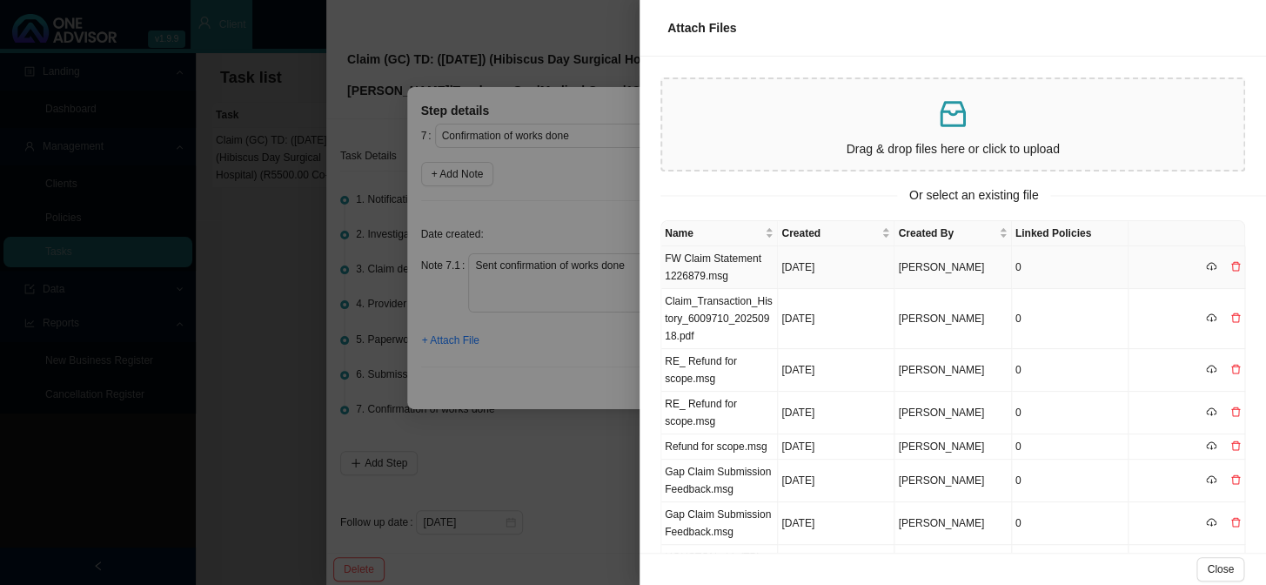
click at [713, 261] on td "FW Claim Statement 1226879.msg" at bounding box center [719, 267] width 117 height 43
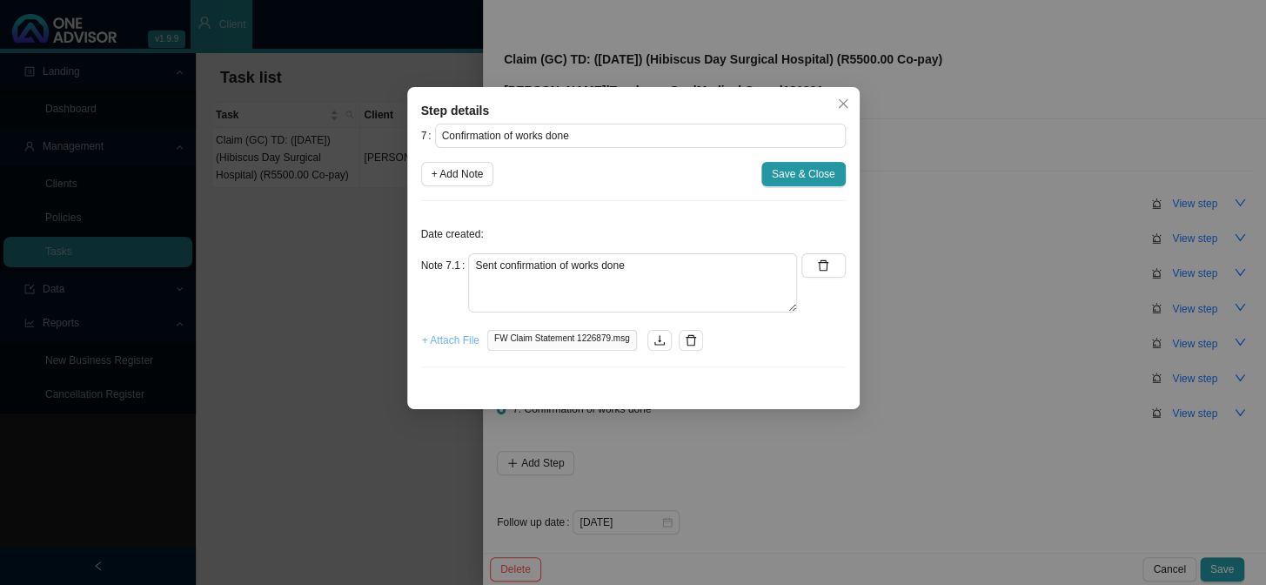
click at [453, 339] on span "+ Attach File" at bounding box center [450, 339] width 57 height 17
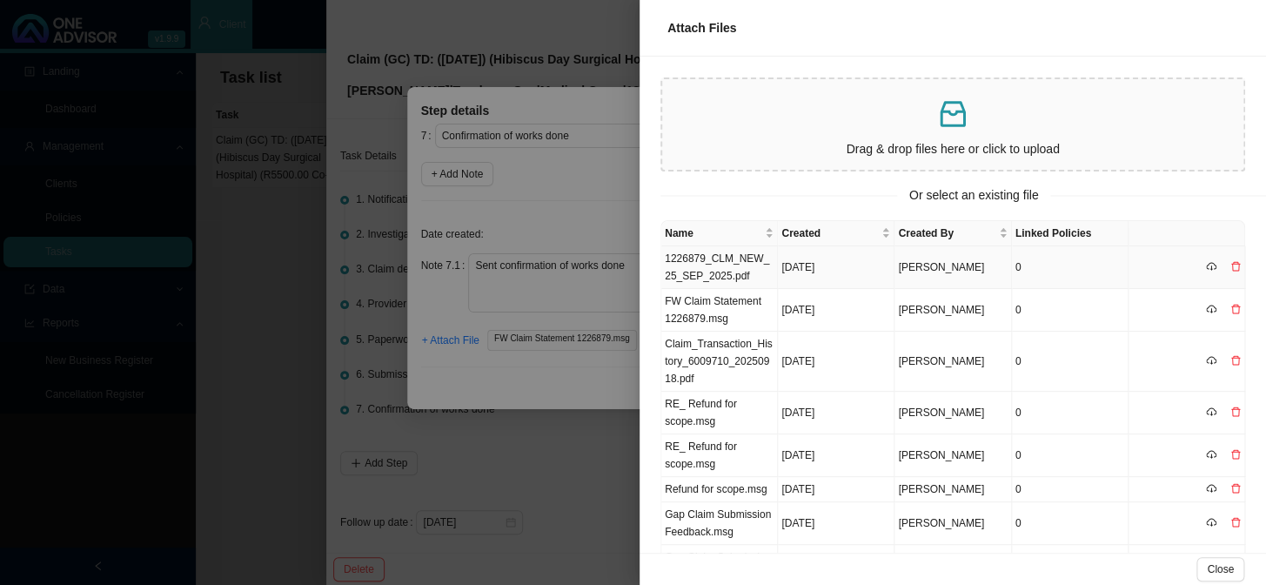
click at [738, 270] on td "1226879_CLM_NEW_25_SEP_2025.pdf" at bounding box center [719, 267] width 117 height 43
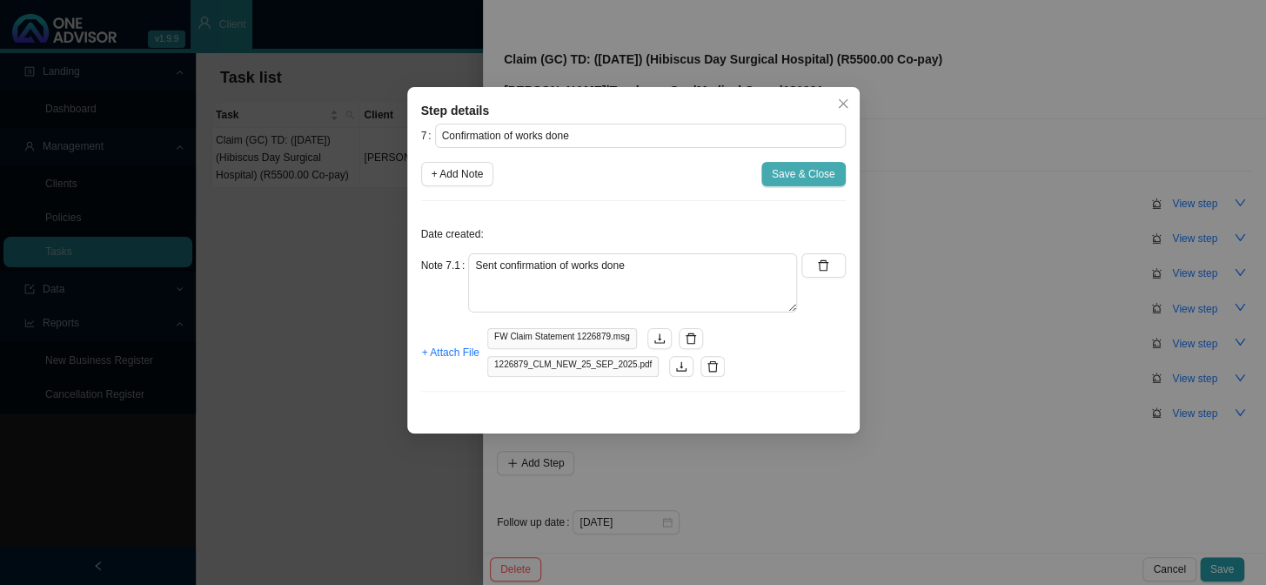
click at [813, 174] on span "Save & Close" at bounding box center [804, 173] width 64 height 17
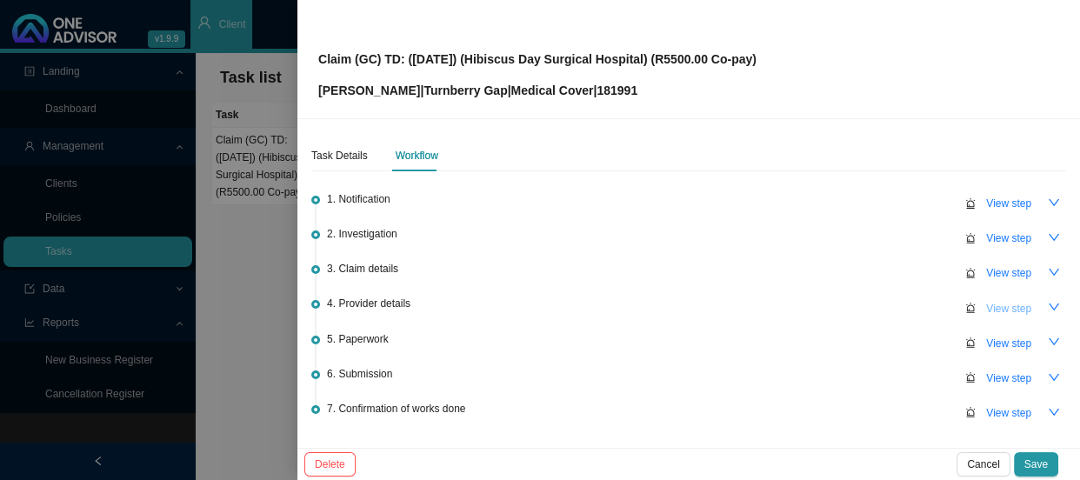
click at [987, 308] on span "View step" at bounding box center [1009, 308] width 45 height 17
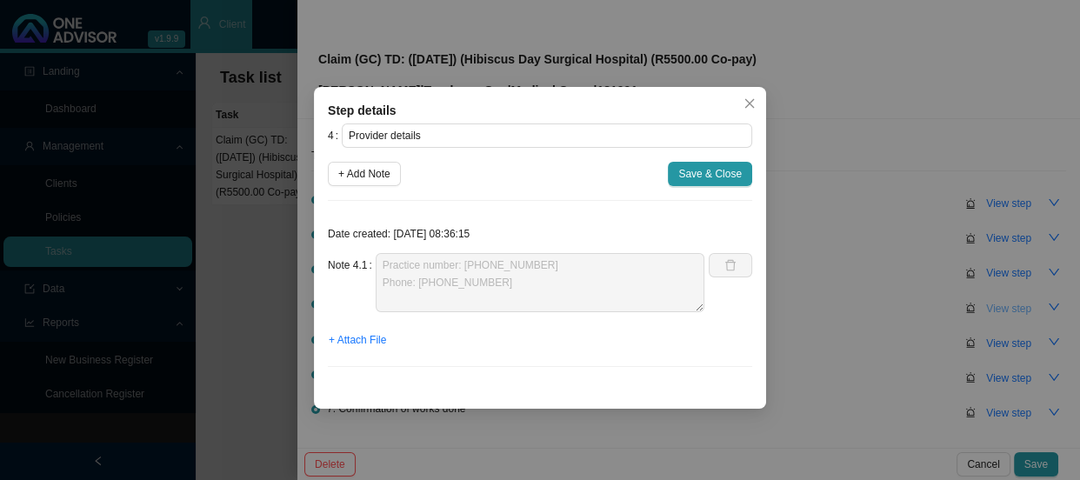
click at [985, 308] on div "Step details 4 Provider details + Add Note Save & Close Date created: [DATE] 08…" at bounding box center [540, 240] width 1080 height 480
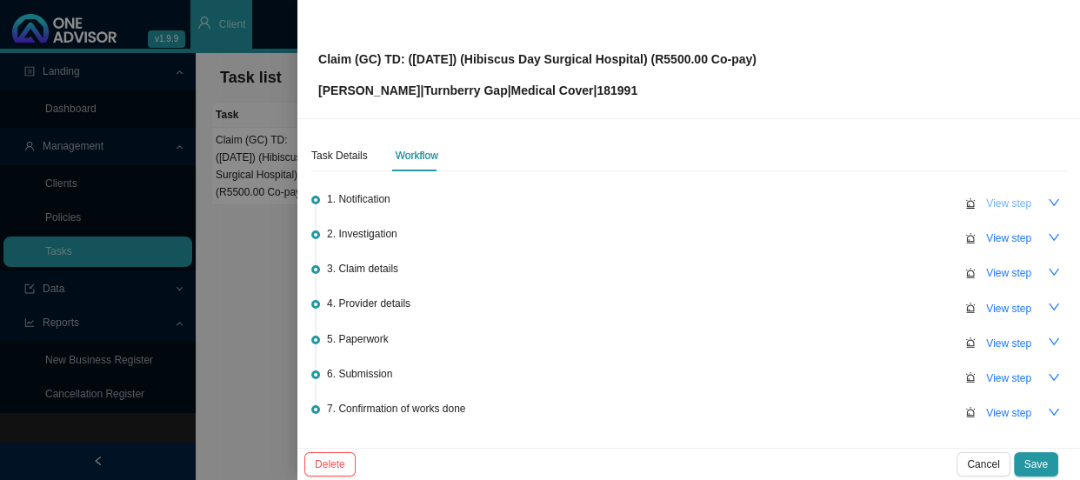
click at [992, 203] on span "View step" at bounding box center [1009, 203] width 45 height 17
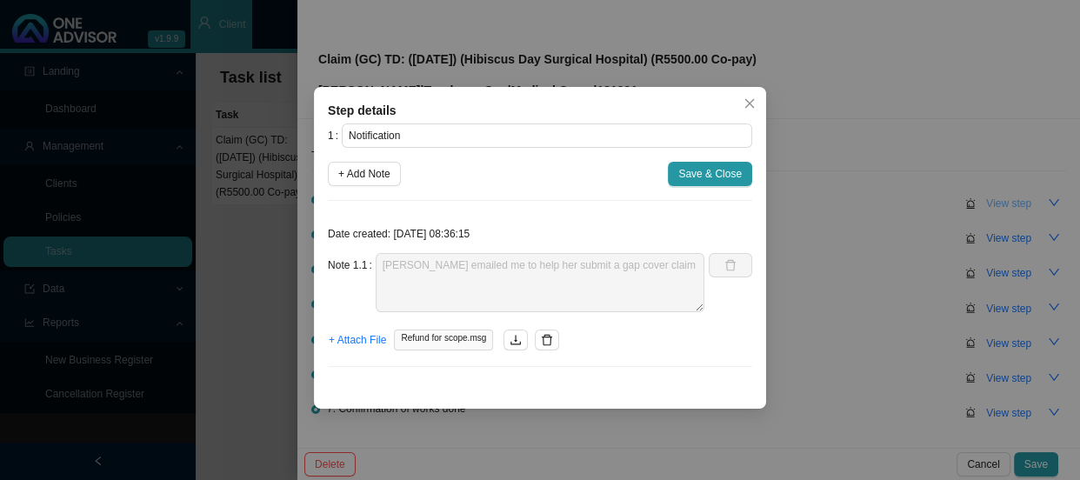
click at [992, 203] on div "Step details 1 Notification + Add Note Save & Close Date created: [DATE] 08:36:…" at bounding box center [540, 240] width 1080 height 480
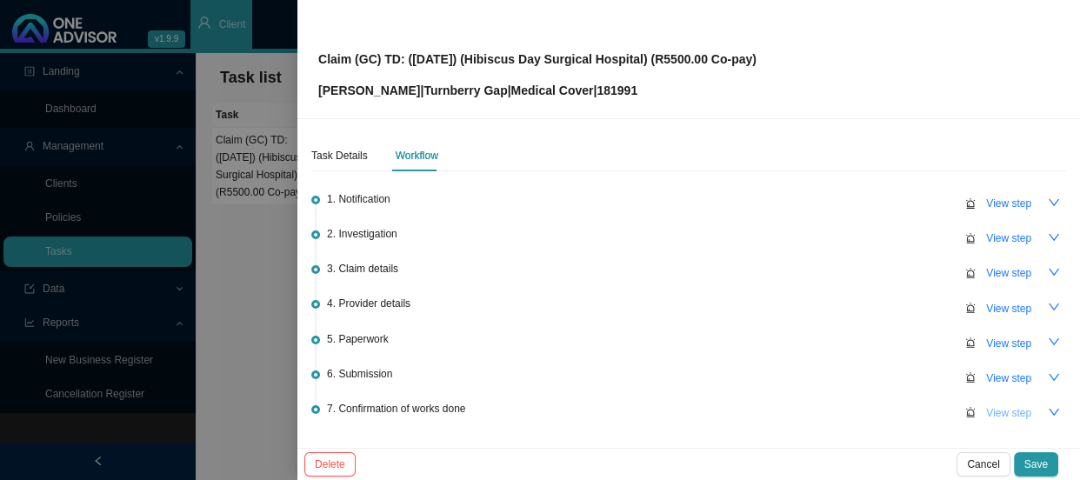
click at [992, 408] on span "View step" at bounding box center [1009, 413] width 45 height 17
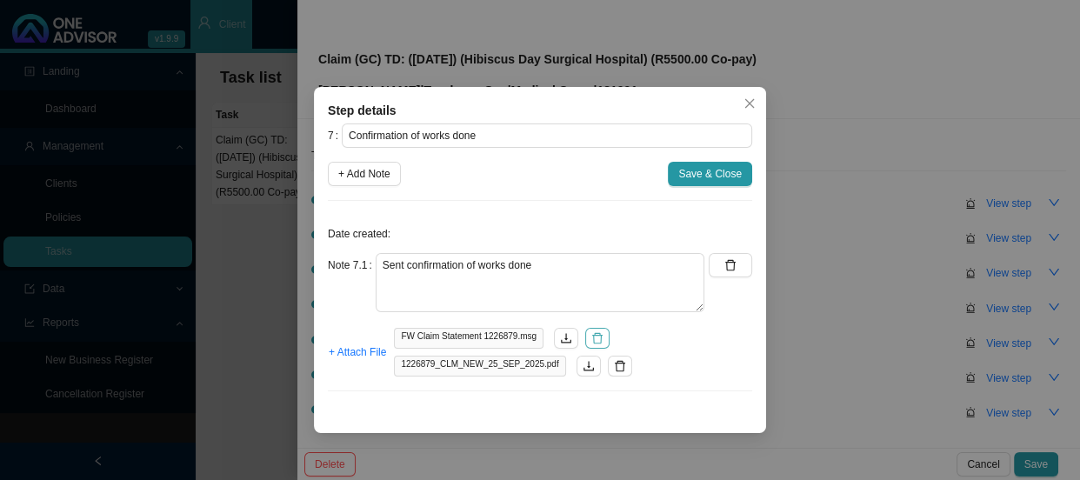
click at [592, 337] on icon "delete" at bounding box center [598, 338] width 12 height 12
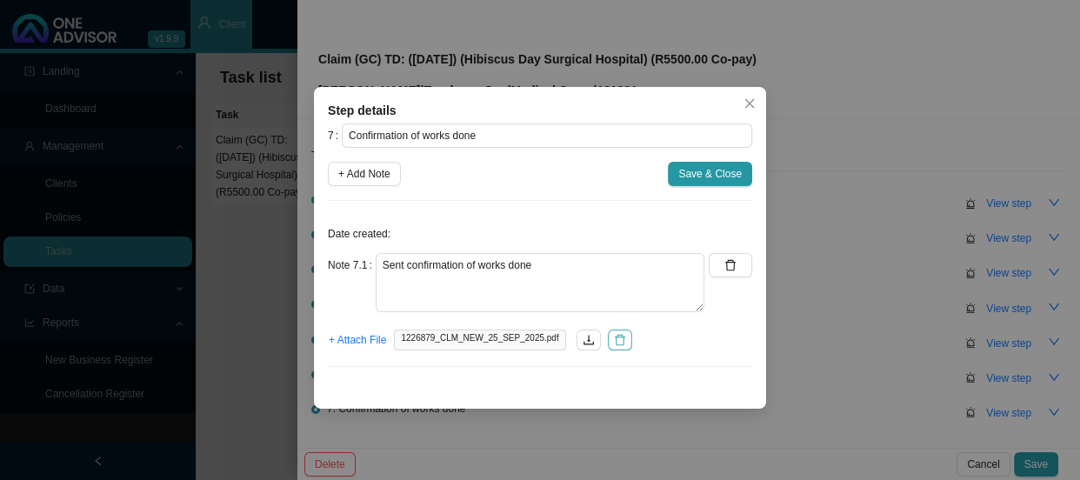
click at [614, 339] on icon "delete" at bounding box center [620, 340] width 12 height 12
click at [345, 338] on span "+ Attach File" at bounding box center [357, 339] width 57 height 17
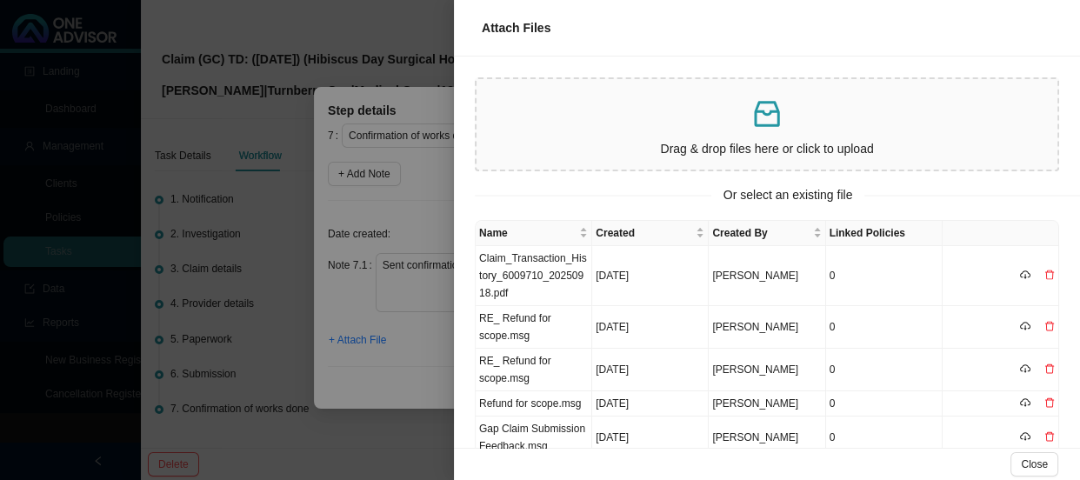
click at [427, 184] on div at bounding box center [540, 240] width 1080 height 480
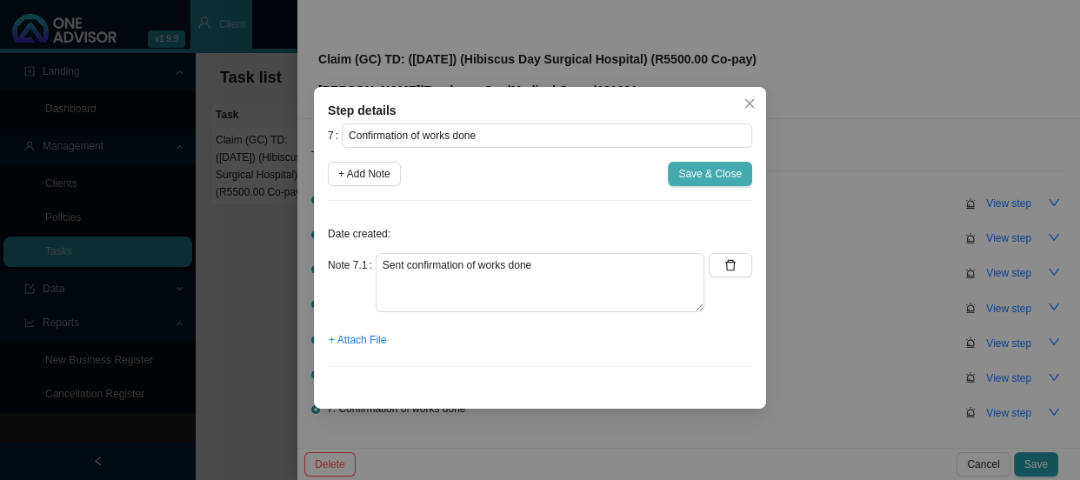
click at [718, 177] on span "Save & Close" at bounding box center [711, 173] width 64 height 17
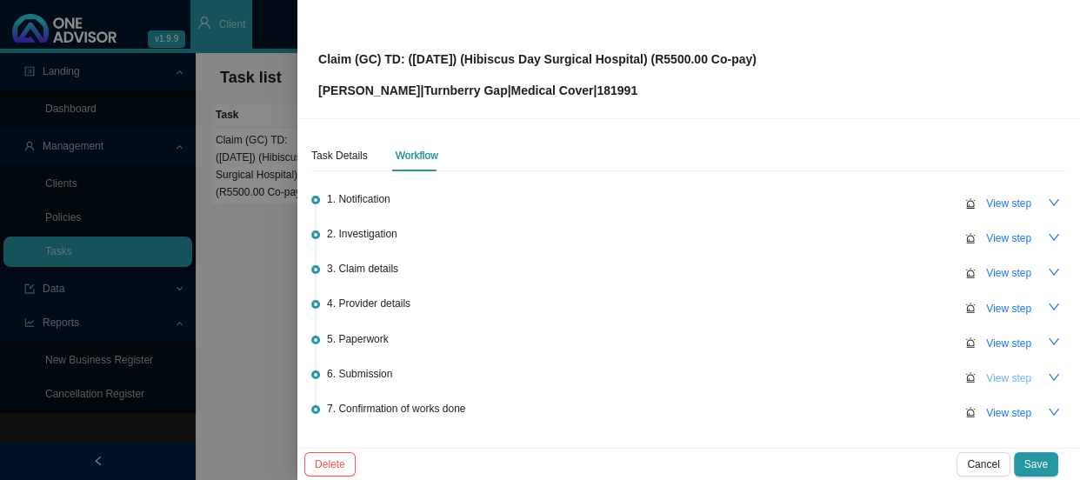
click at [994, 379] on span "View step" at bounding box center [1009, 378] width 45 height 17
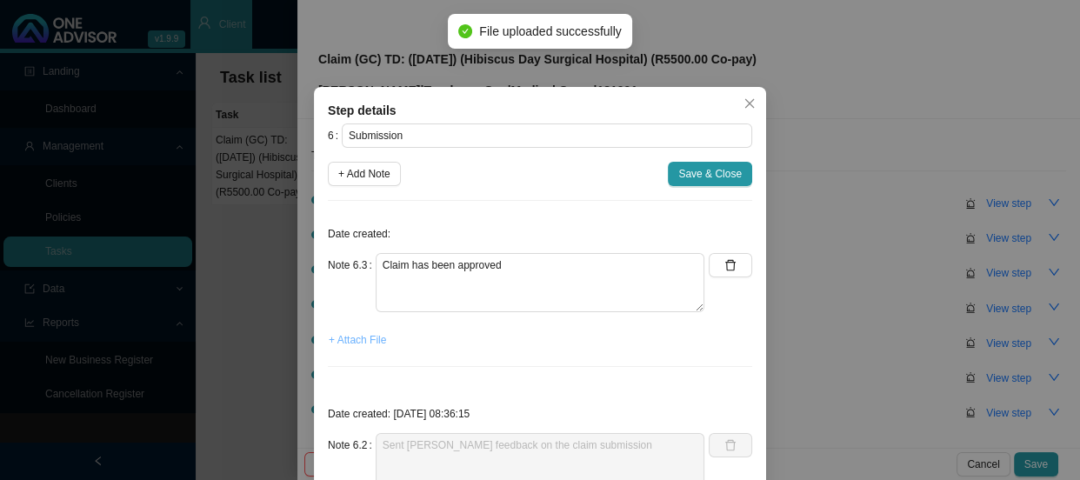
click at [346, 339] on span "+ Attach File" at bounding box center [357, 339] width 57 height 17
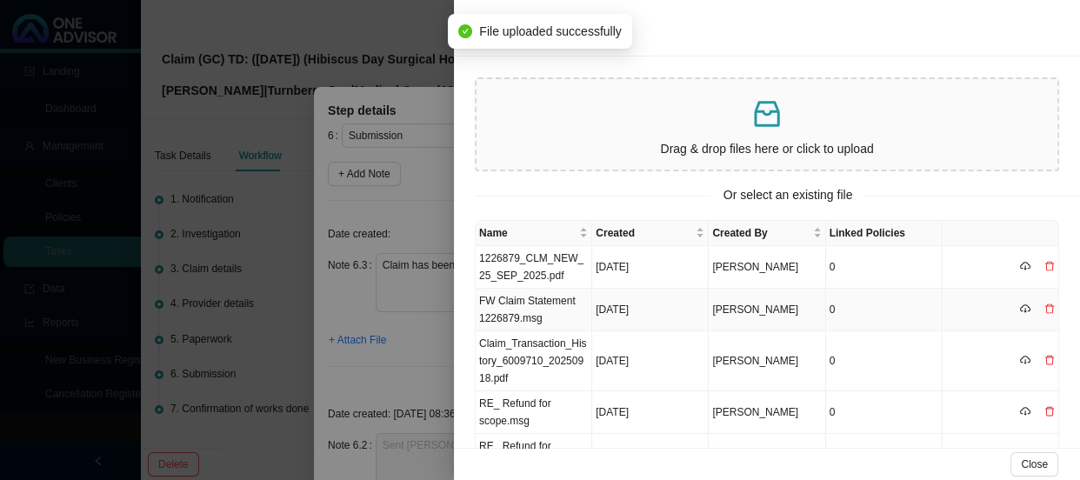
click at [564, 311] on td "FW Claim Statement 1226879.msg" at bounding box center [534, 310] width 117 height 43
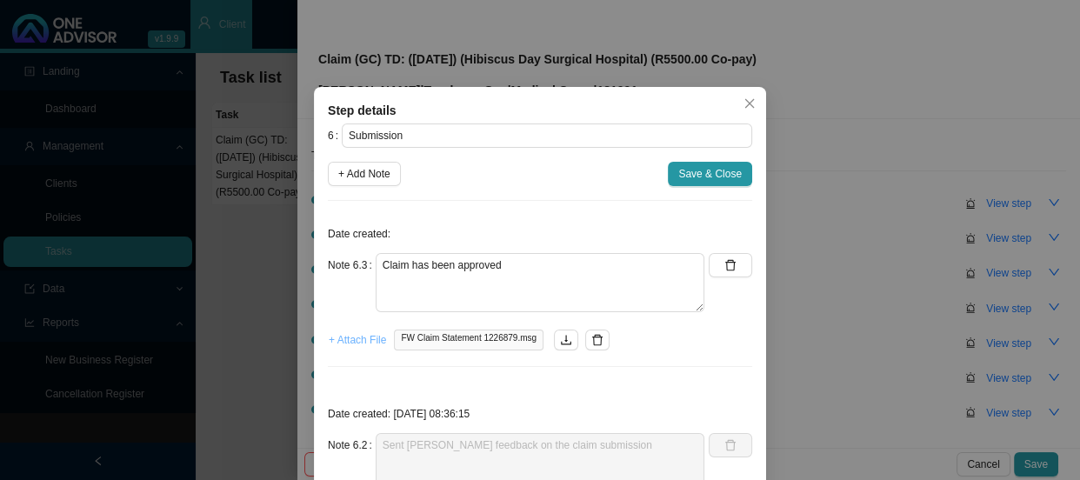
click at [364, 341] on span "+ Attach File" at bounding box center [357, 339] width 57 height 17
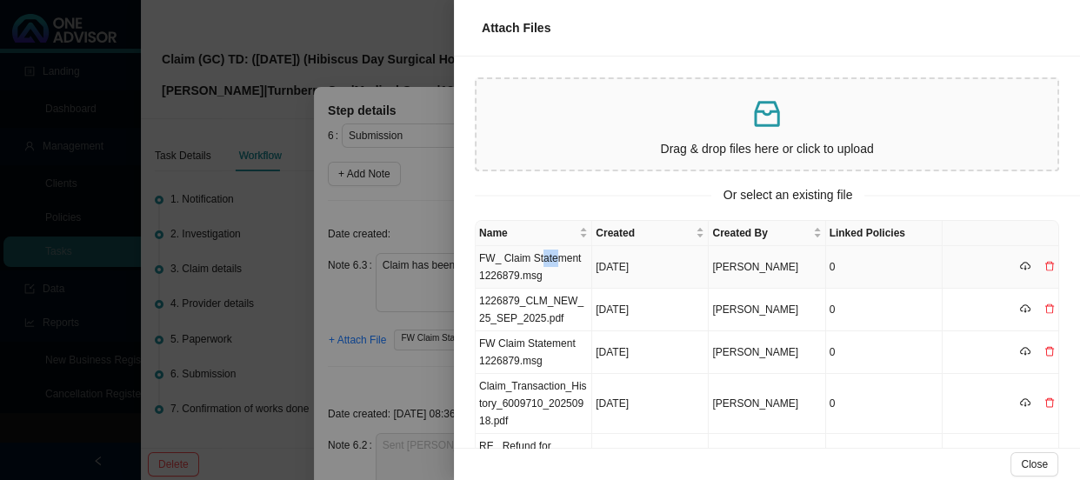
click at [538, 253] on td "FW_ Claim Statement 1226879.msg" at bounding box center [534, 267] width 117 height 43
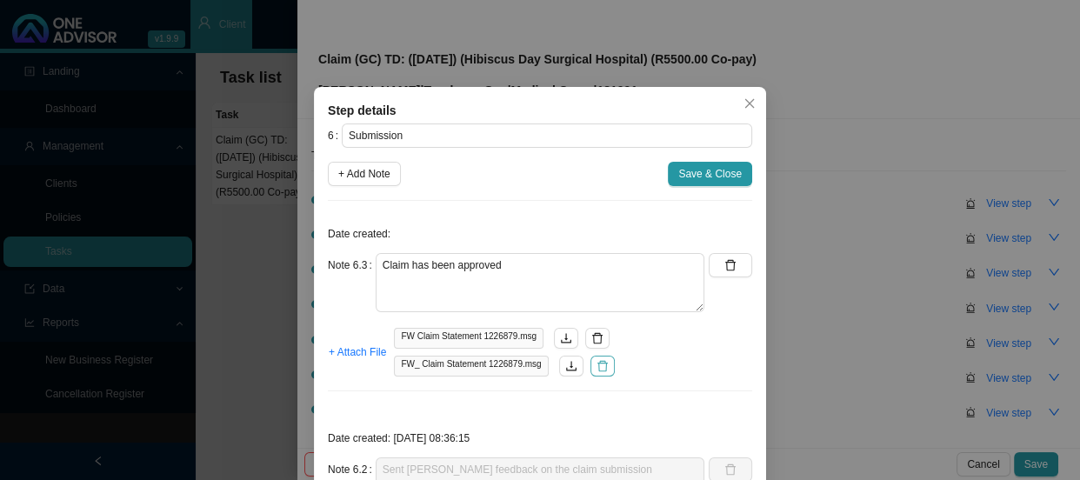
click at [598, 365] on icon "delete" at bounding box center [603, 366] width 10 height 11
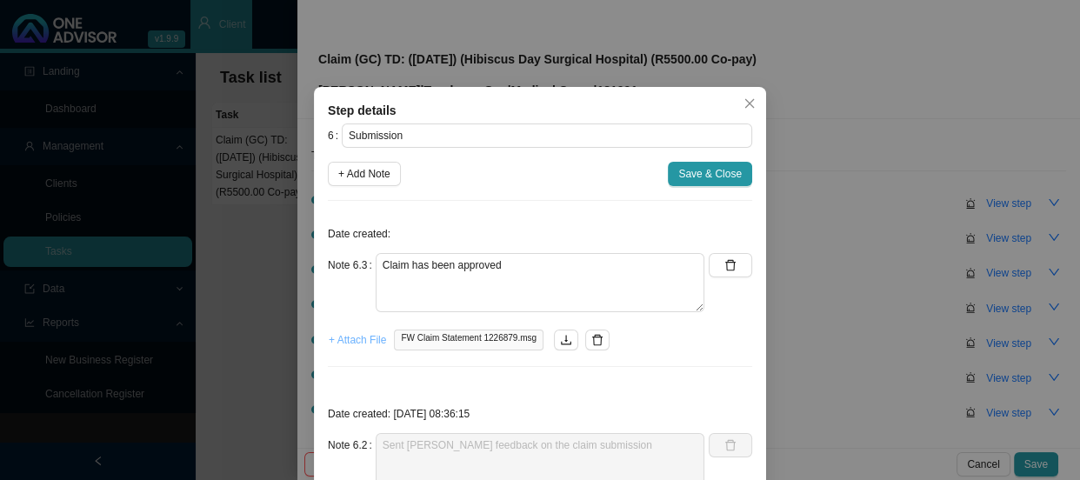
click at [335, 337] on span "+ Attach File" at bounding box center [357, 339] width 57 height 17
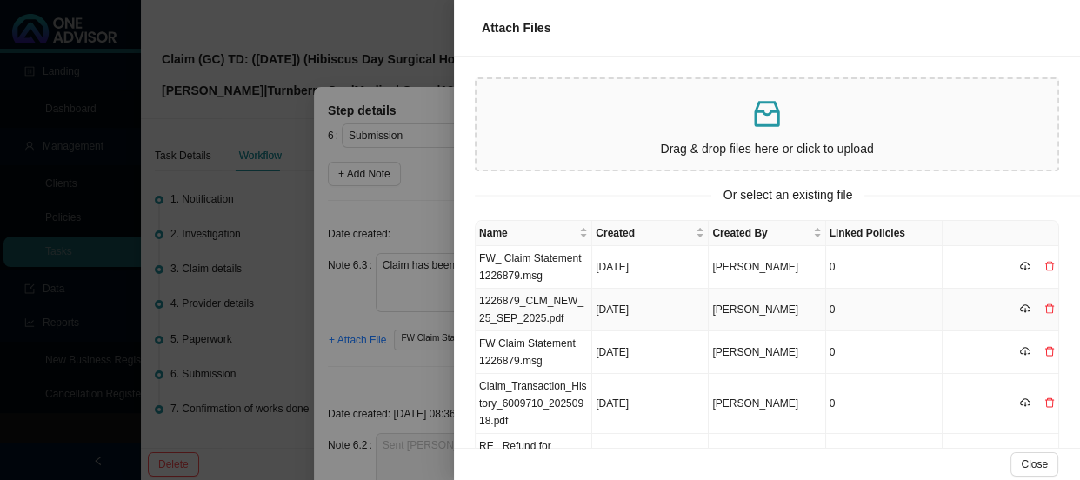
click at [548, 307] on td "1226879_CLM_NEW_25_SEP_2025.pdf" at bounding box center [534, 310] width 117 height 43
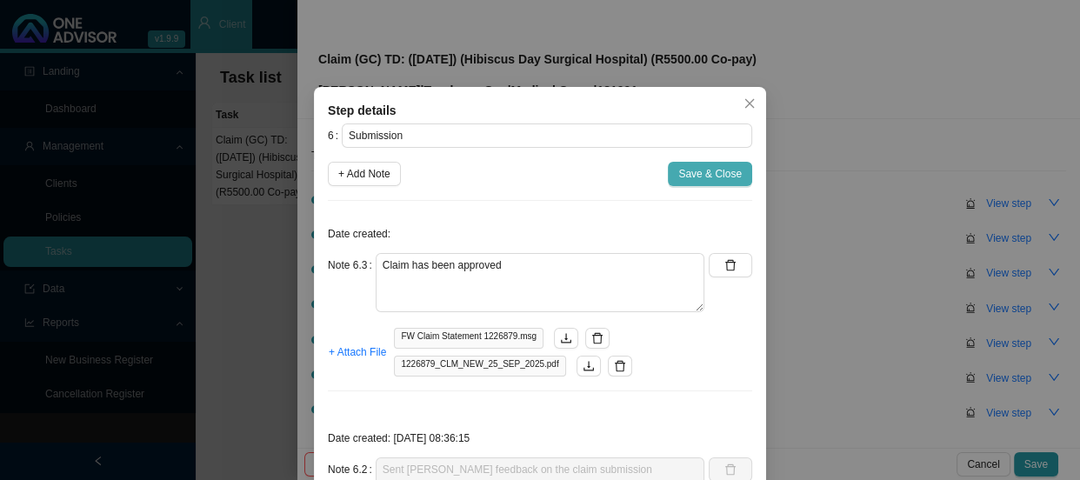
click at [687, 174] on span "Save & Close" at bounding box center [711, 173] width 64 height 17
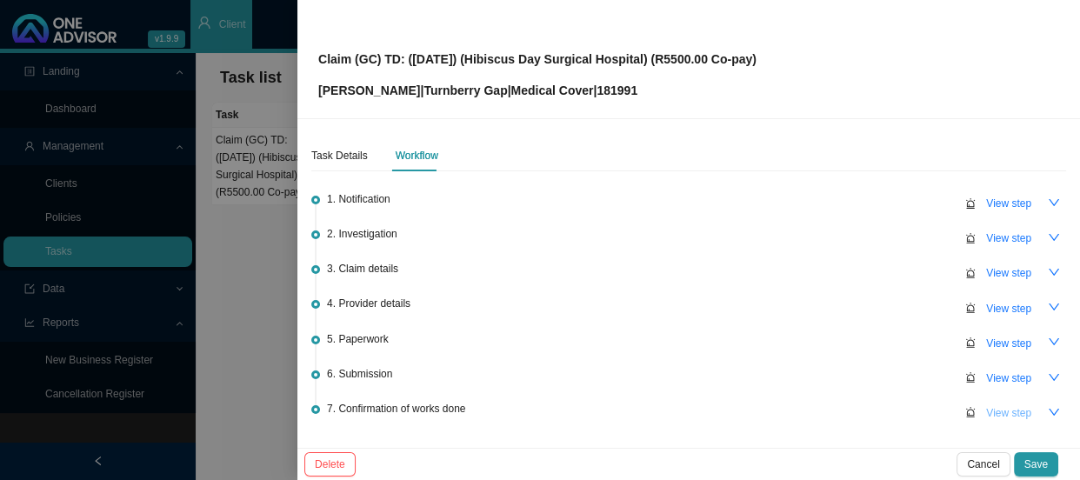
click at [998, 409] on span "View step" at bounding box center [1009, 413] width 45 height 17
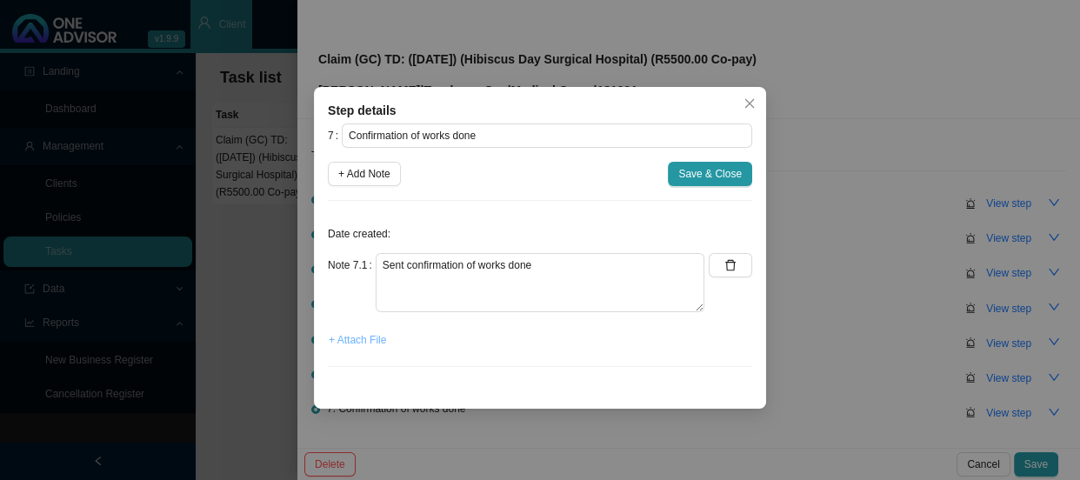
click at [373, 341] on span "+ Attach File" at bounding box center [357, 339] width 57 height 17
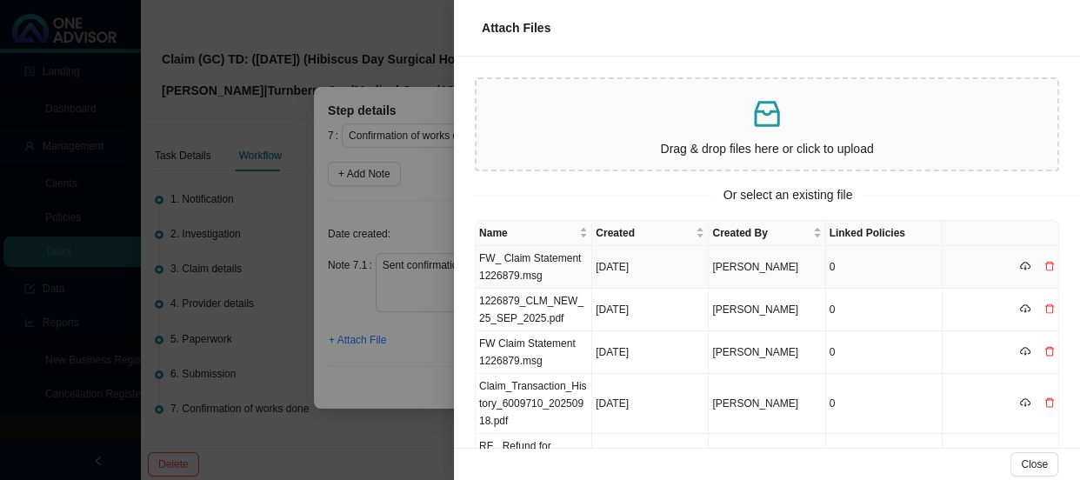
click at [557, 259] on td "FW_ Claim Statement 1226879.msg" at bounding box center [534, 267] width 117 height 43
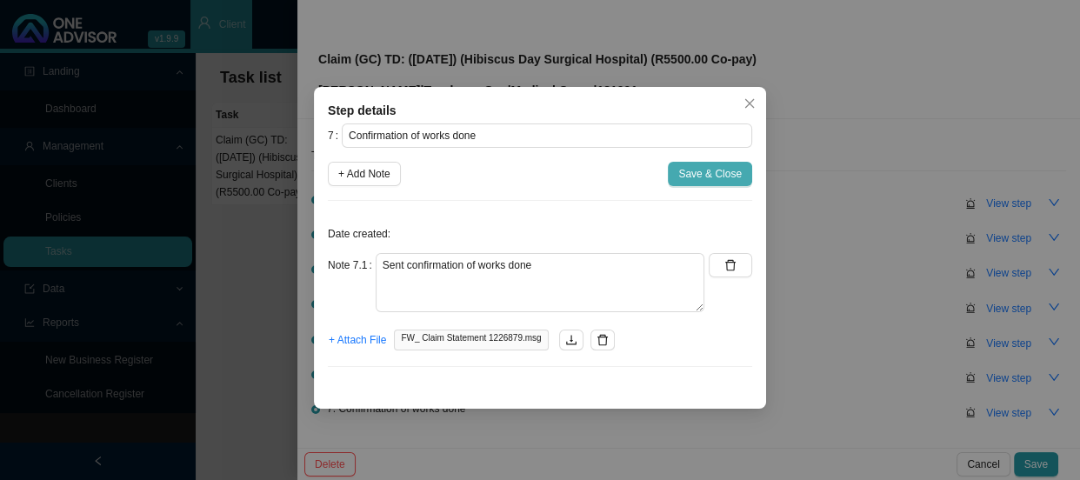
click at [712, 168] on span "Save & Close" at bounding box center [711, 173] width 64 height 17
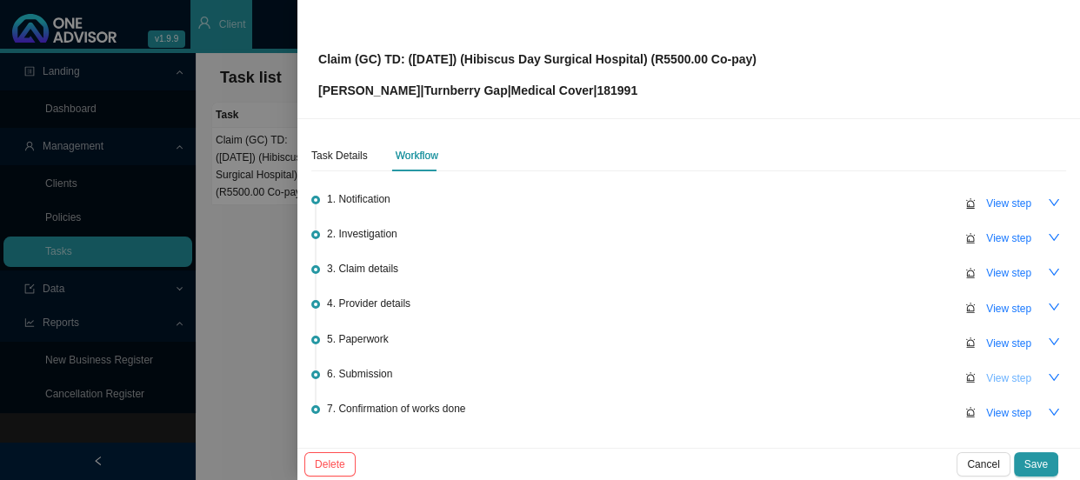
click at [997, 371] on span "View step" at bounding box center [1009, 378] width 45 height 17
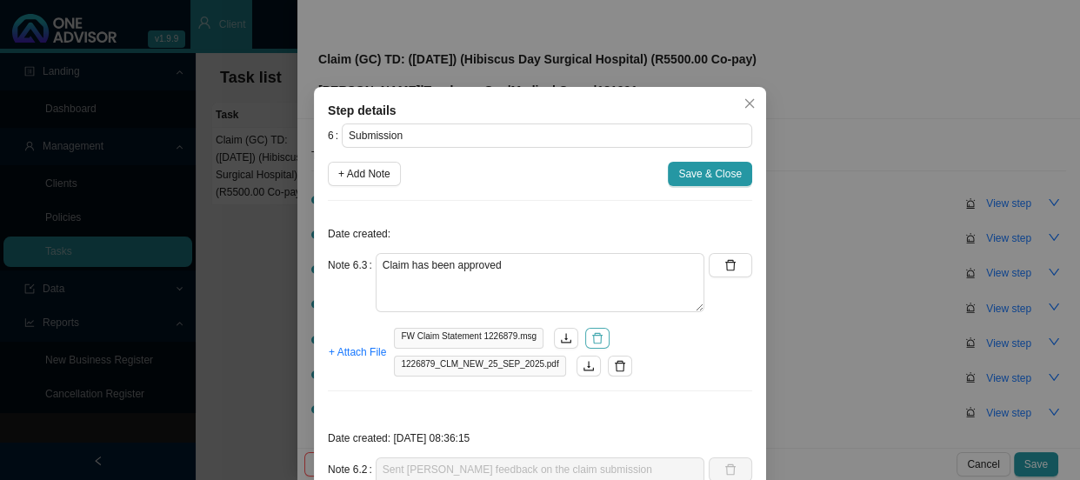
click at [592, 342] on icon "delete" at bounding box center [598, 338] width 12 height 12
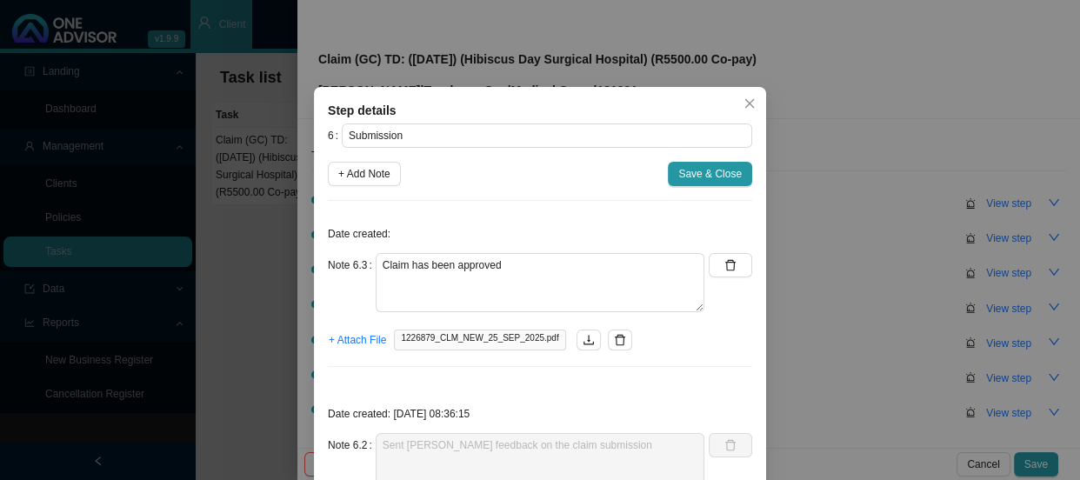
click at [586, 342] on div "1226879_CLM_NEW_25_SEP_2025.pdf" at bounding box center [512, 340] width 237 height 21
click at [614, 339] on icon "delete" at bounding box center [620, 340] width 12 height 12
click at [331, 336] on span "+ Attach File" at bounding box center [357, 339] width 57 height 17
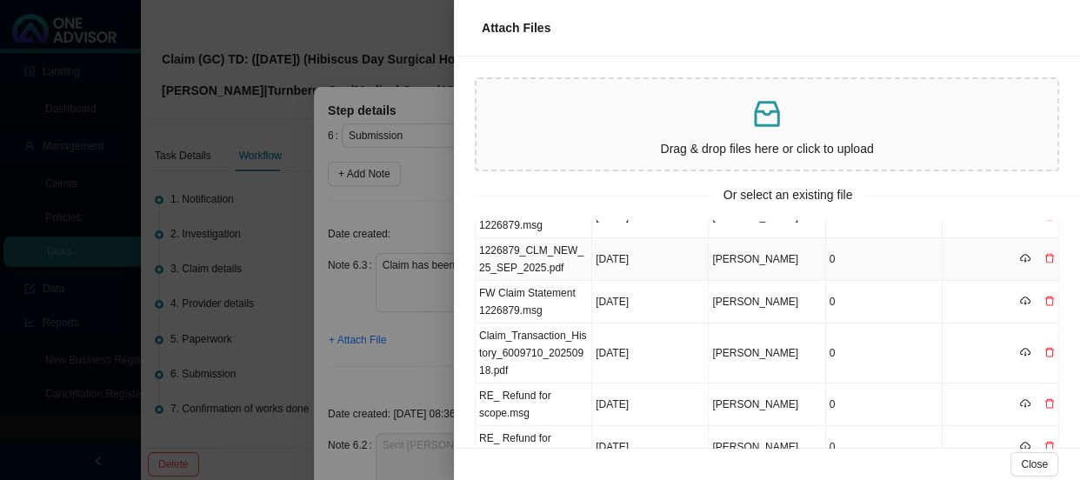
scroll to position [78, 0]
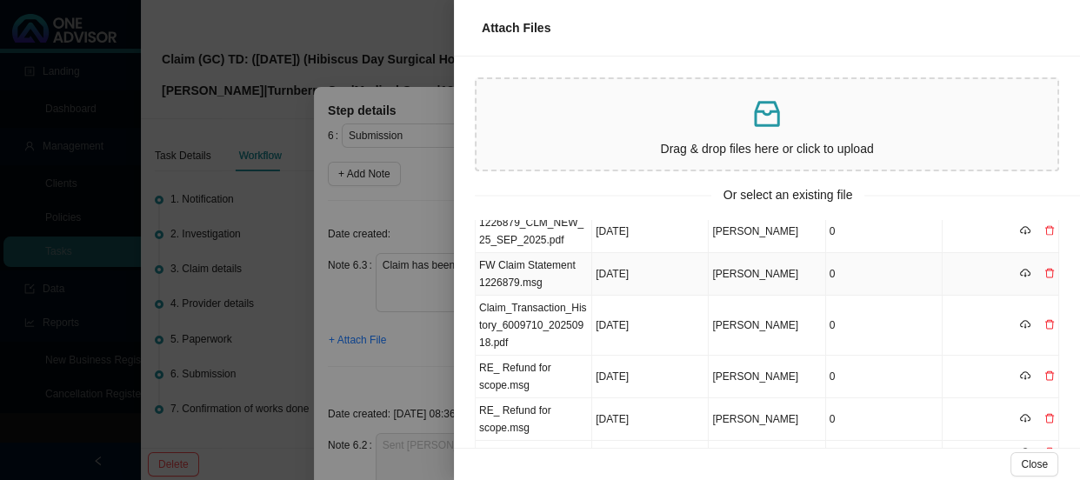
click at [548, 271] on td "FW Claim Statement 1226879.msg" at bounding box center [534, 274] width 117 height 43
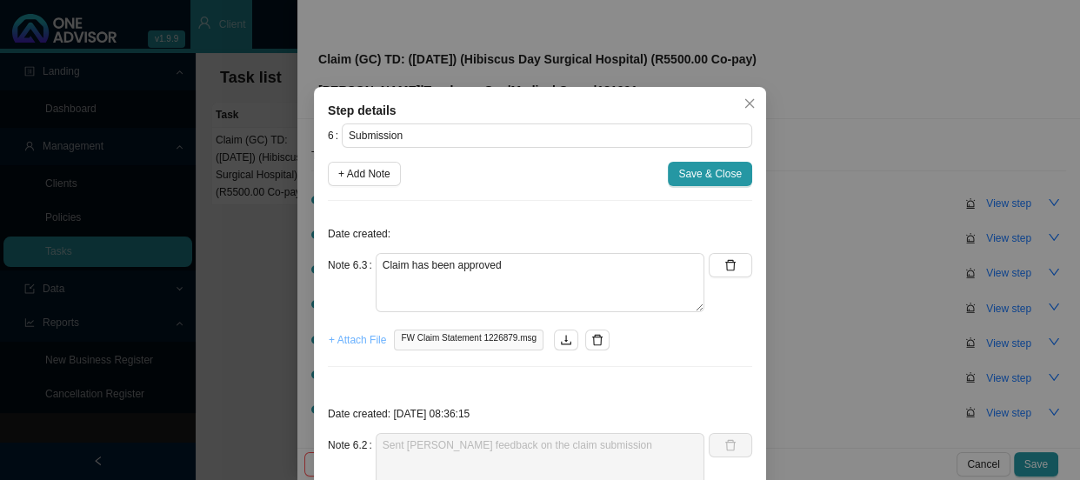
click at [366, 338] on span "+ Attach File" at bounding box center [357, 339] width 57 height 17
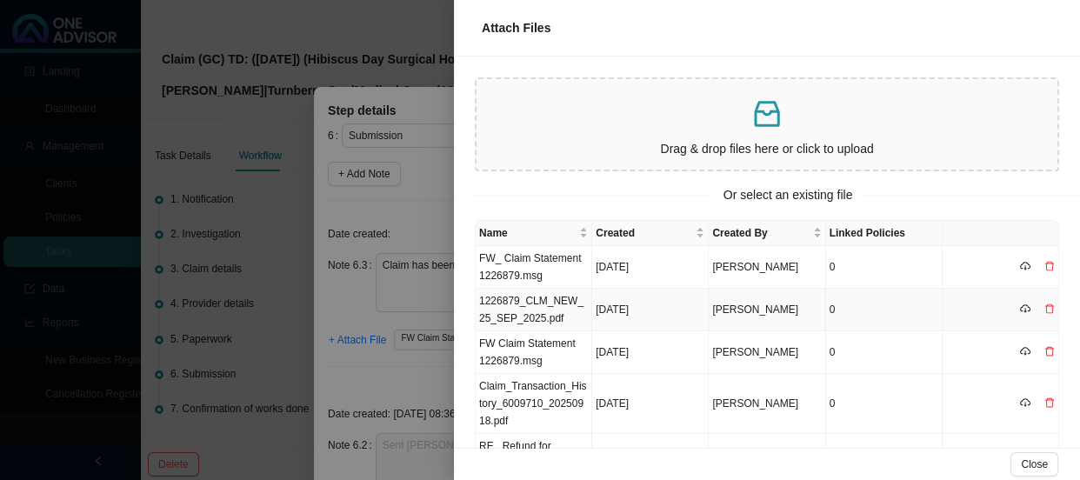
click at [551, 319] on td "1226879_CLM_NEW_25_SEP_2025.pdf" at bounding box center [534, 310] width 117 height 43
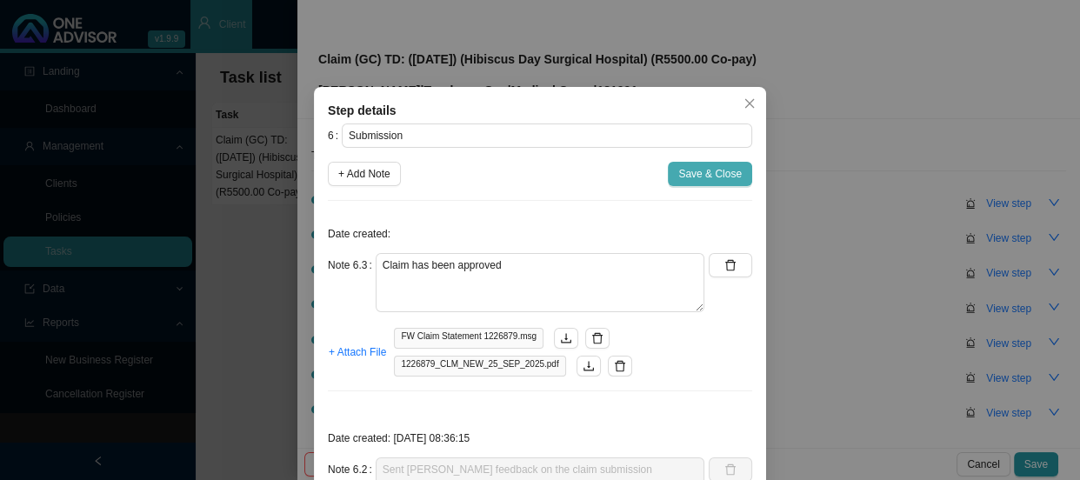
click at [696, 176] on span "Save & Close" at bounding box center [711, 173] width 64 height 17
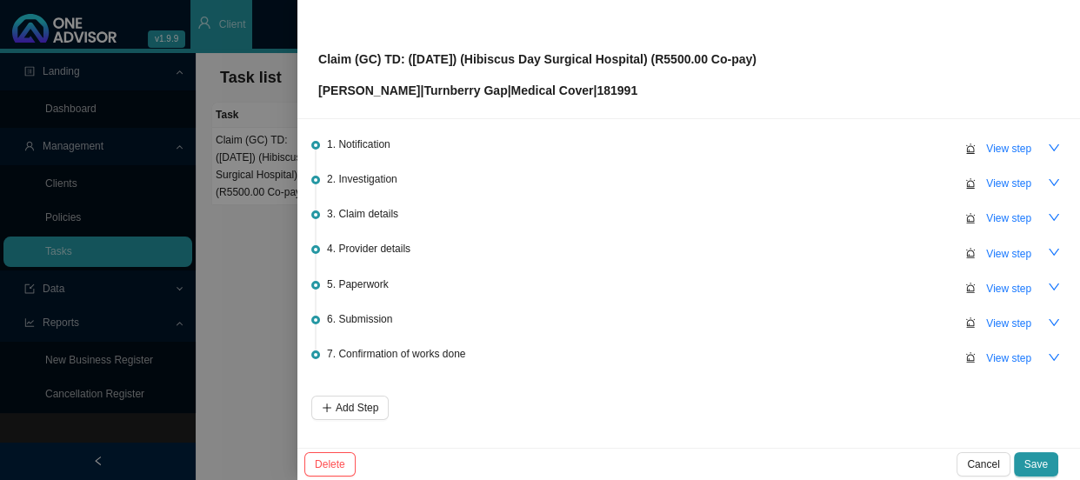
scroll to position [111, 0]
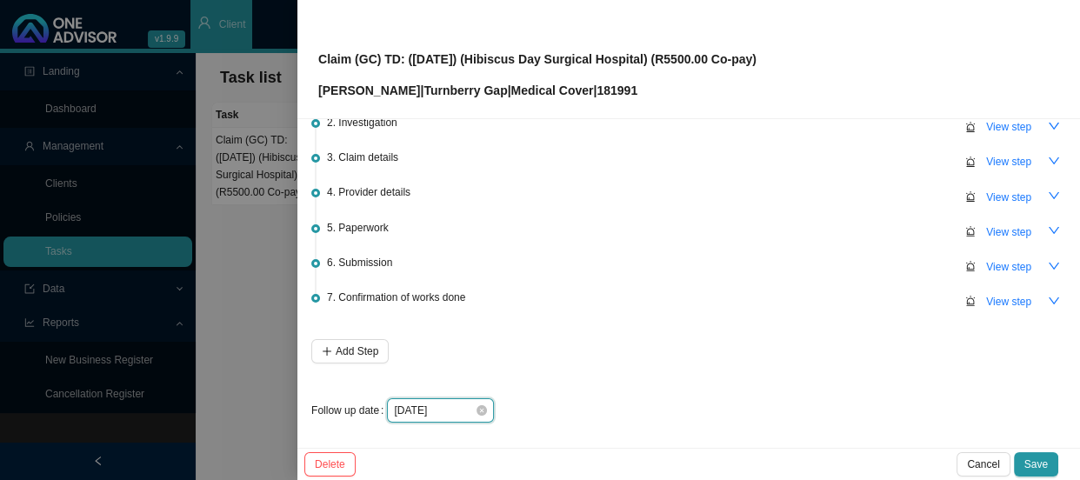
click at [456, 416] on input "[DATE]" at bounding box center [434, 410] width 81 height 17
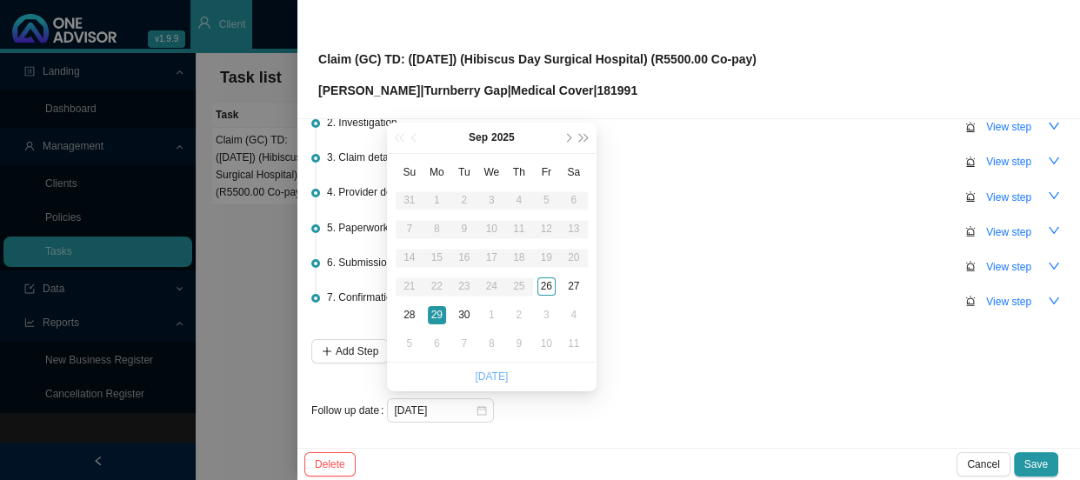
click at [487, 372] on link "[DATE]" at bounding box center [491, 377] width 33 height 12
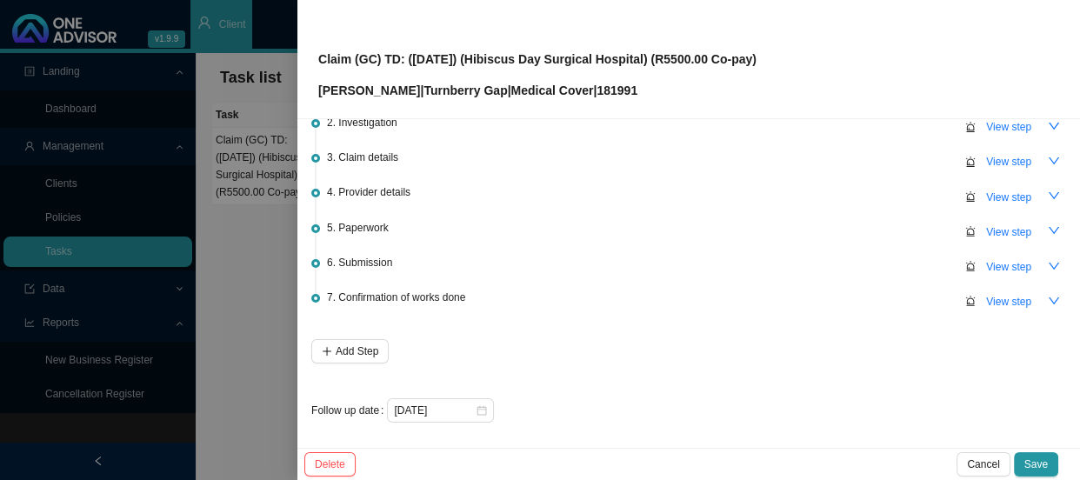
scroll to position [0, 0]
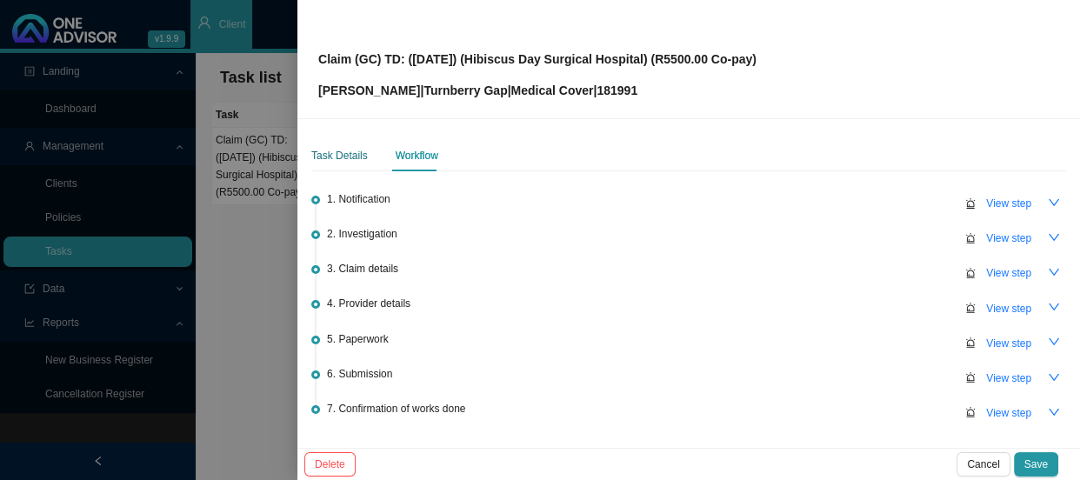
click at [352, 157] on div "Task Details" at bounding box center [339, 155] width 57 height 17
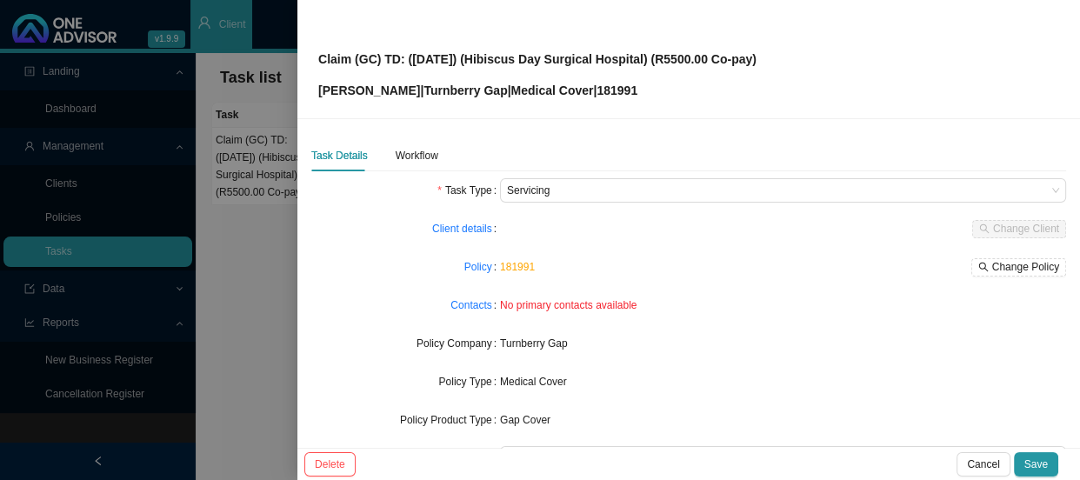
scroll to position [203, 0]
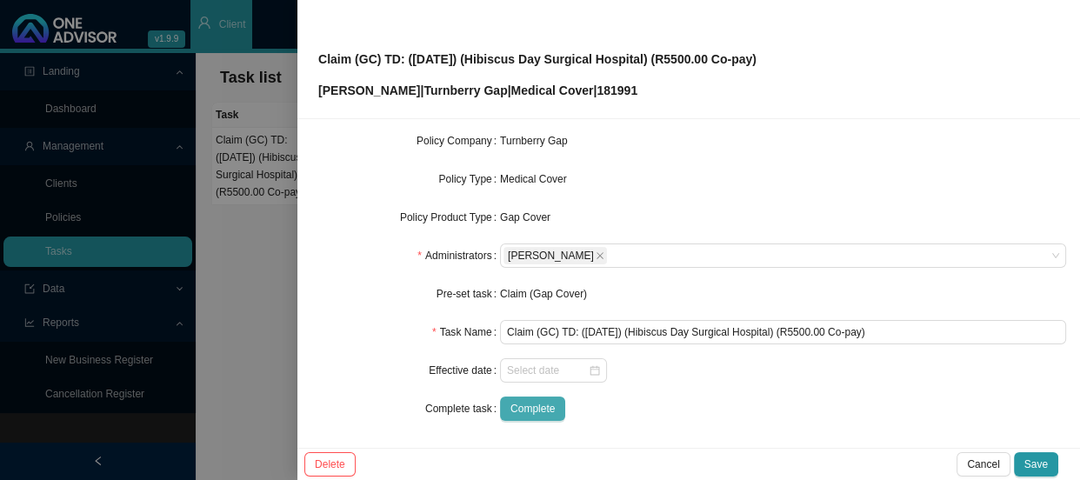
click at [538, 405] on span "Complete" at bounding box center [533, 408] width 44 height 17
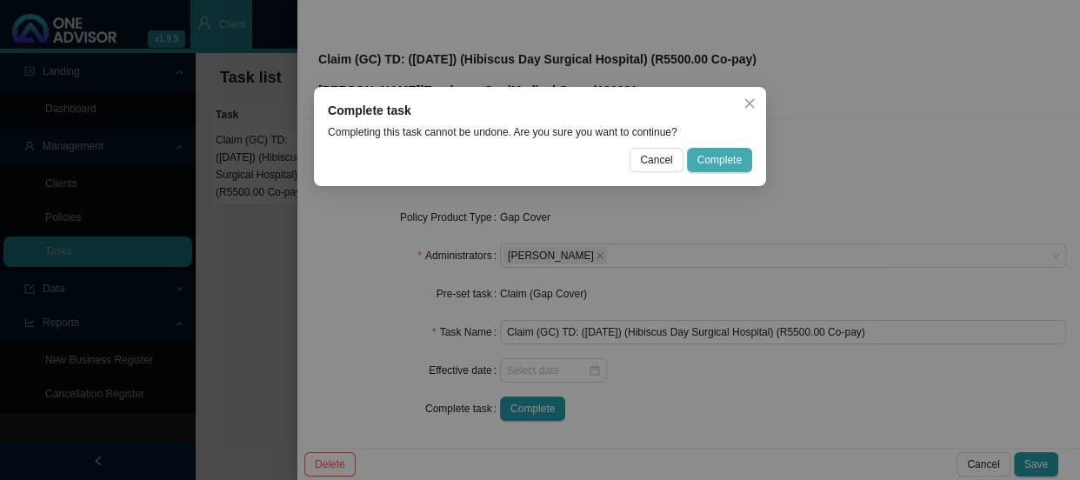
click at [698, 150] on button "Complete" at bounding box center [719, 160] width 65 height 24
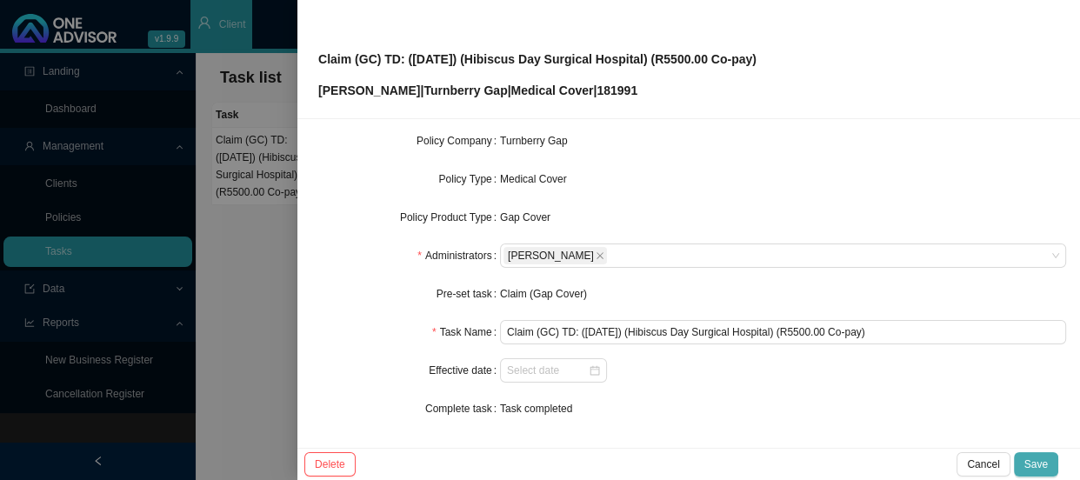
click at [1040, 458] on span "Save" at bounding box center [1036, 464] width 23 height 17
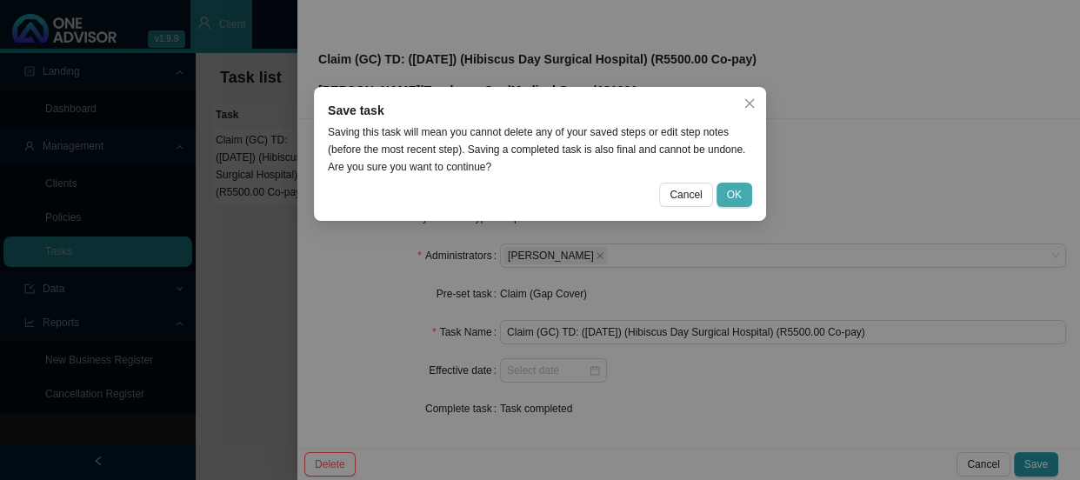
click at [725, 197] on button "OK" at bounding box center [735, 195] width 36 height 24
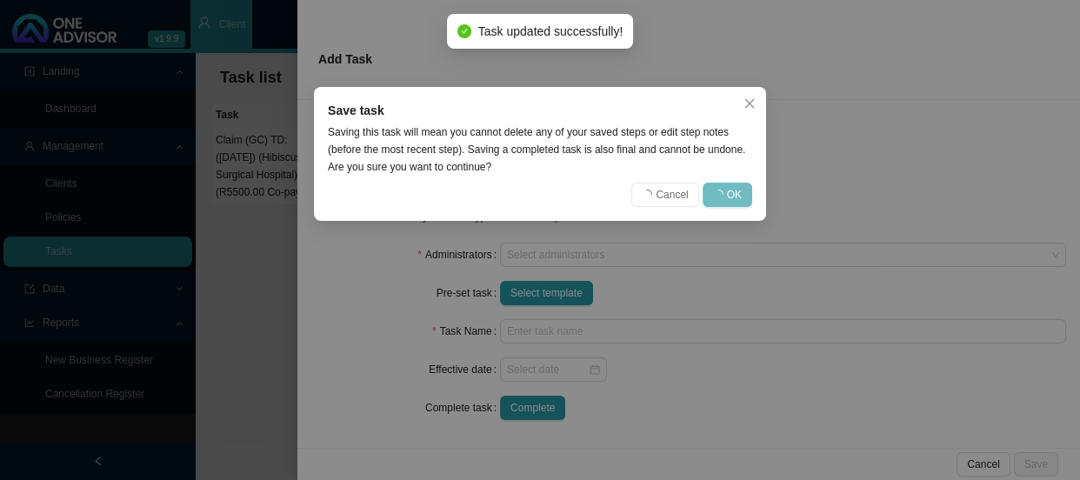
scroll to position [184, 0]
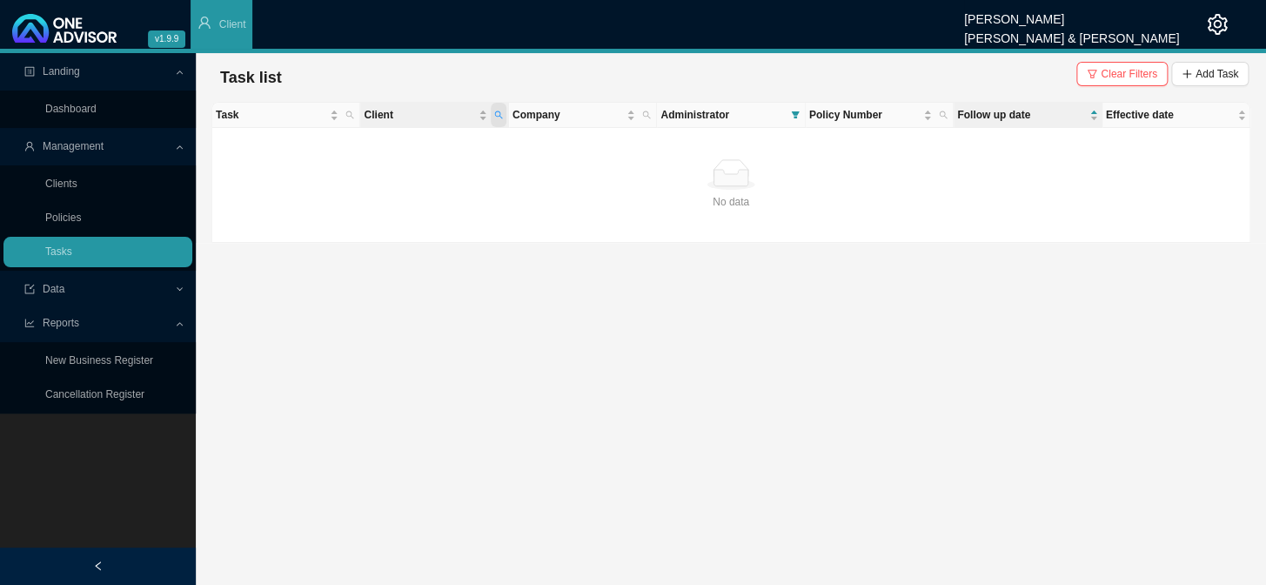
click at [498, 115] on icon "search" at bounding box center [498, 114] width 9 height 9
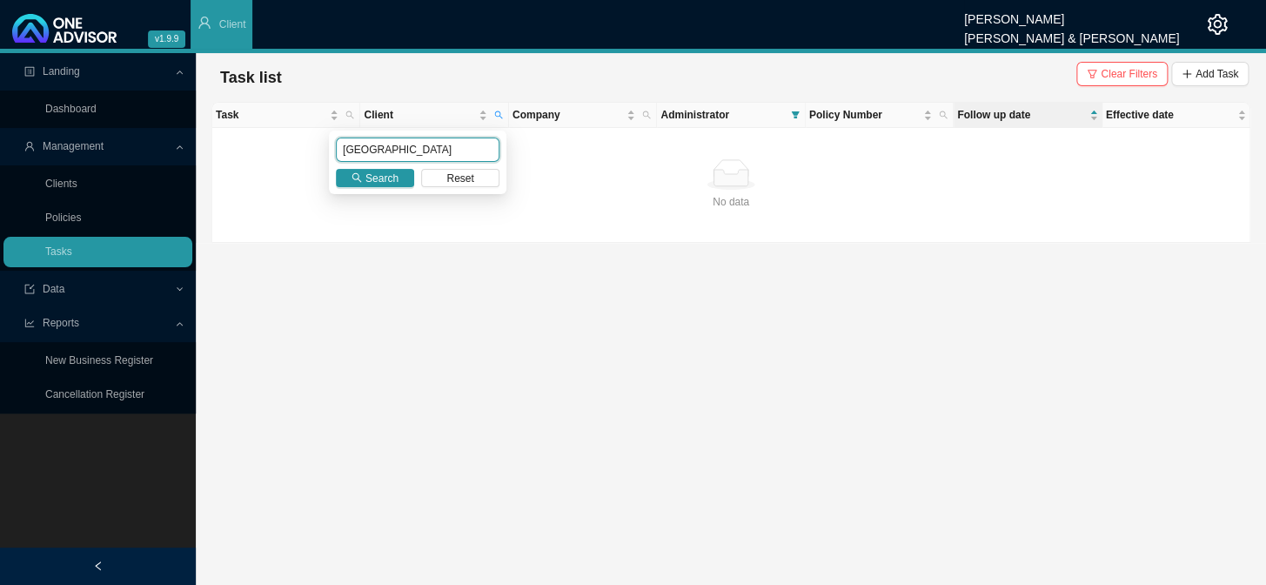
drag, startPoint x: 387, startPoint y: 150, endPoint x: 300, endPoint y: 149, distance: 87.0
click at [300, 149] on body "v1.9.9 [PERSON_NAME] [PERSON_NAME] & [PERSON_NAME] Client Landing Dashboard Man…" at bounding box center [633, 292] width 1266 height 585
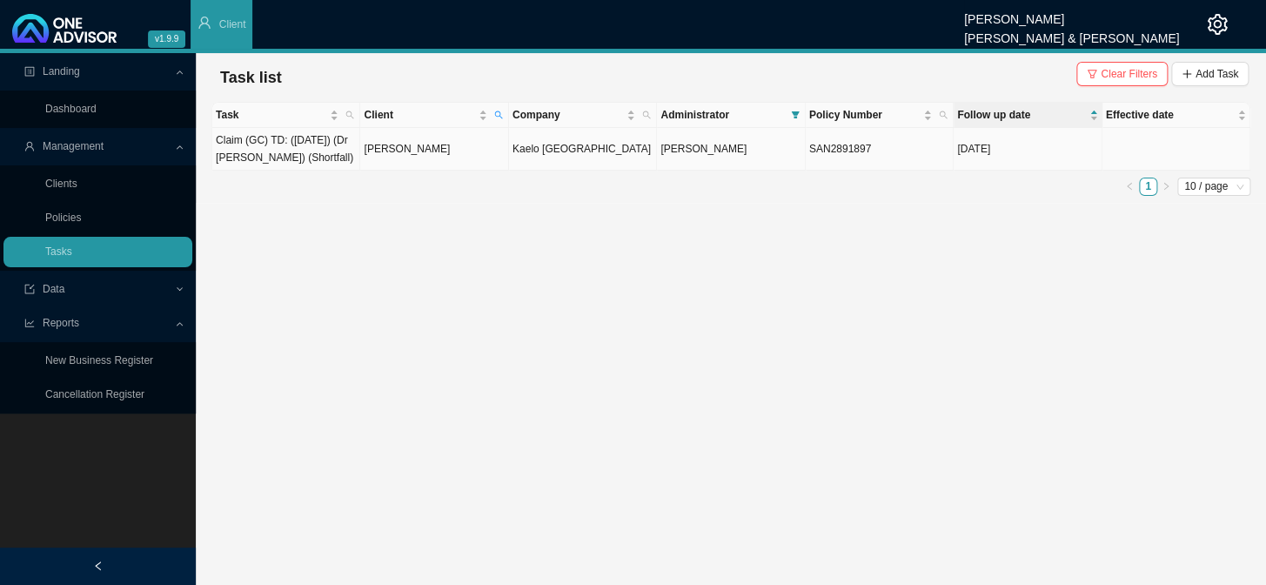
click at [384, 144] on td "[PERSON_NAME]" at bounding box center [434, 149] width 148 height 43
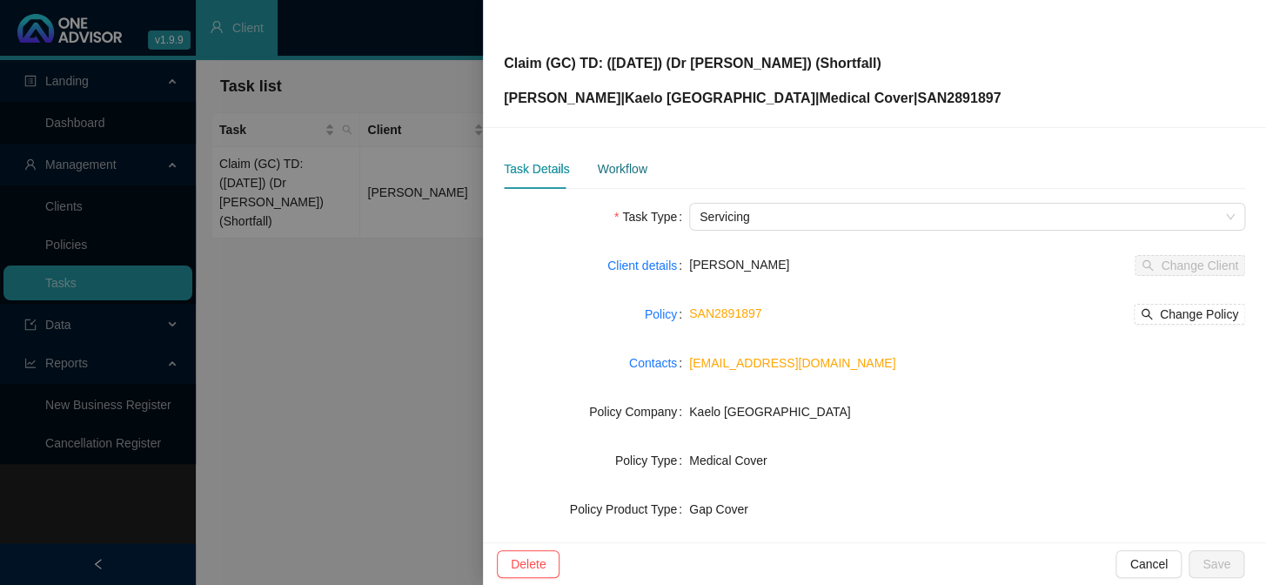
click at [599, 164] on div "Workflow" at bounding box center [622, 168] width 50 height 19
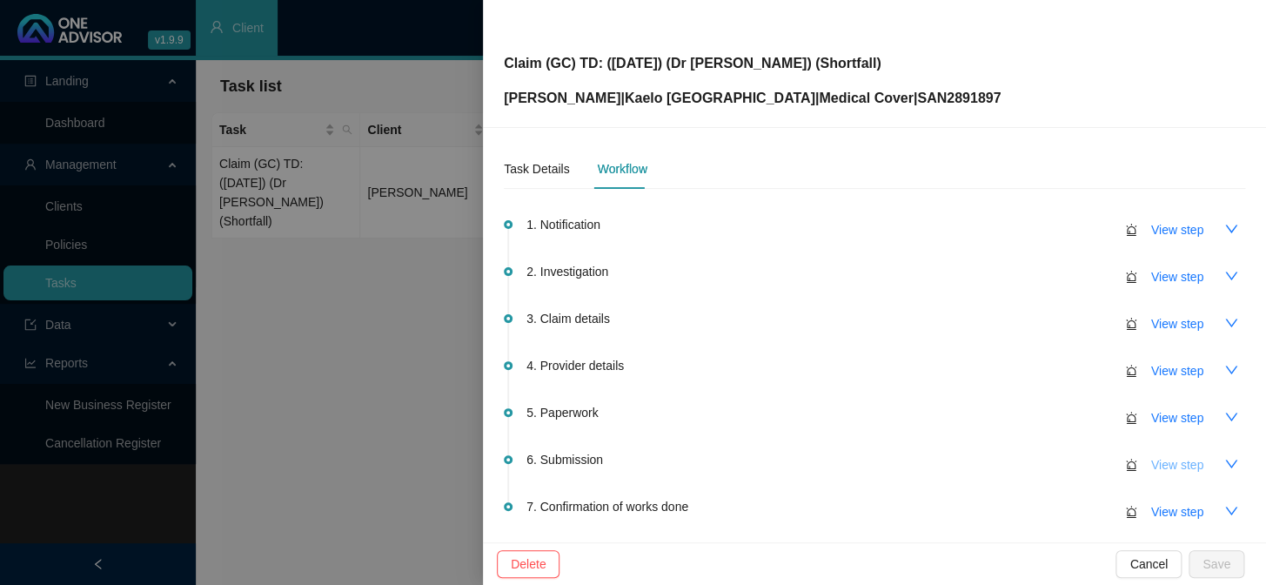
click at [1080, 458] on span "View step" at bounding box center [1177, 464] width 52 height 19
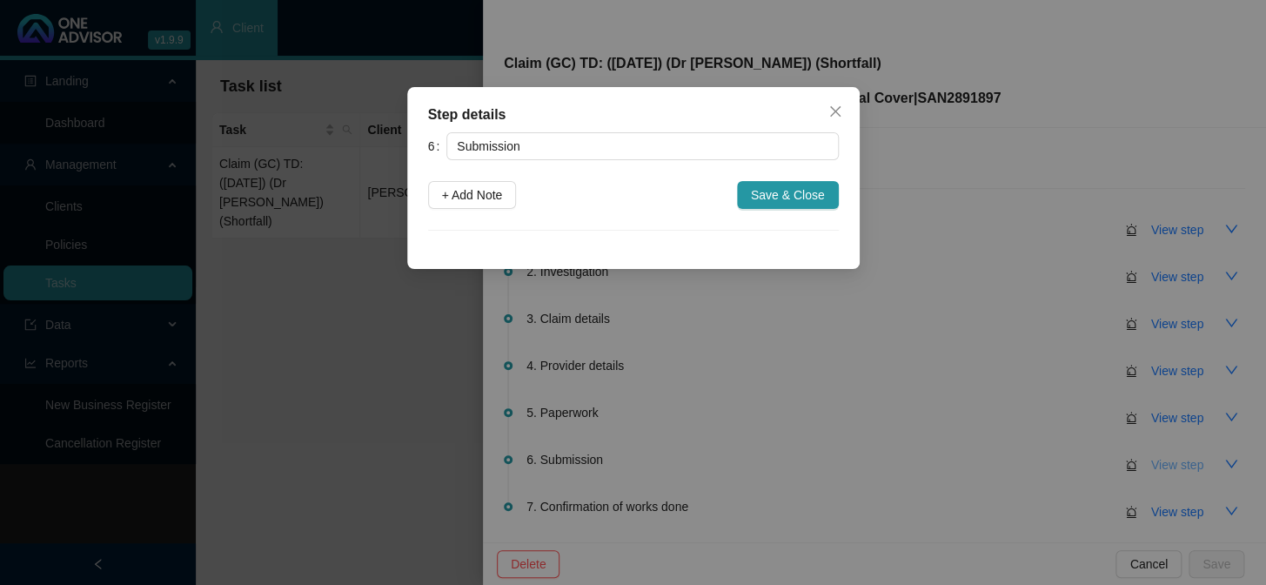
click at [1080, 458] on div "Step details 6 Submission + Add Note Save & Close Cancel OK" at bounding box center [633, 292] width 1266 height 585
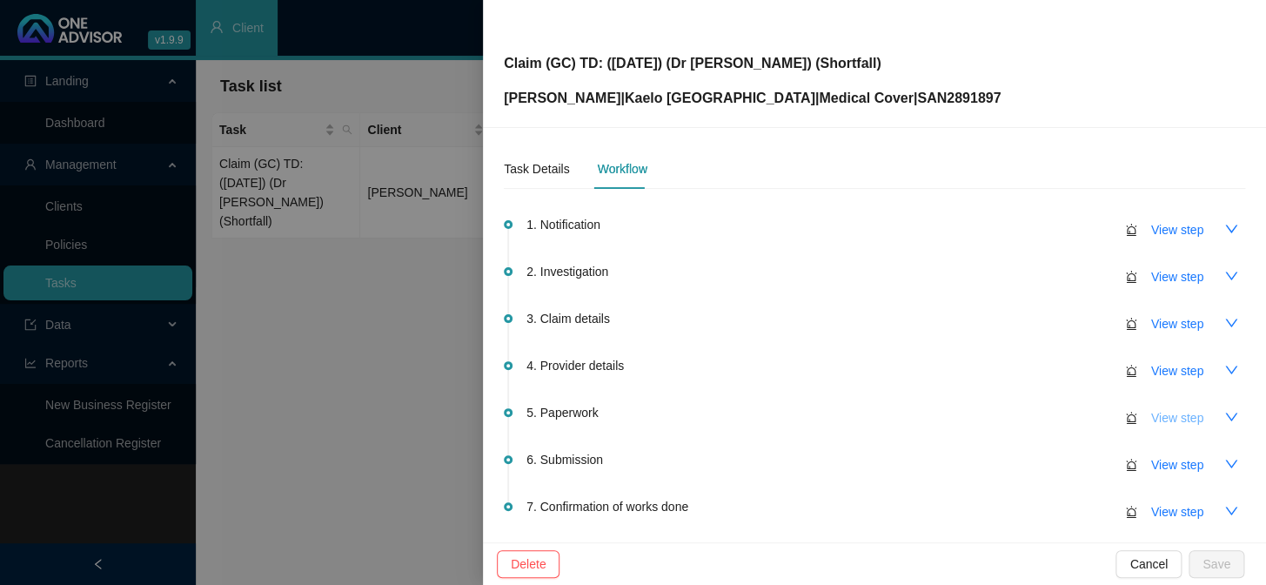
click at [1080, 412] on span "View step" at bounding box center [1177, 417] width 52 height 19
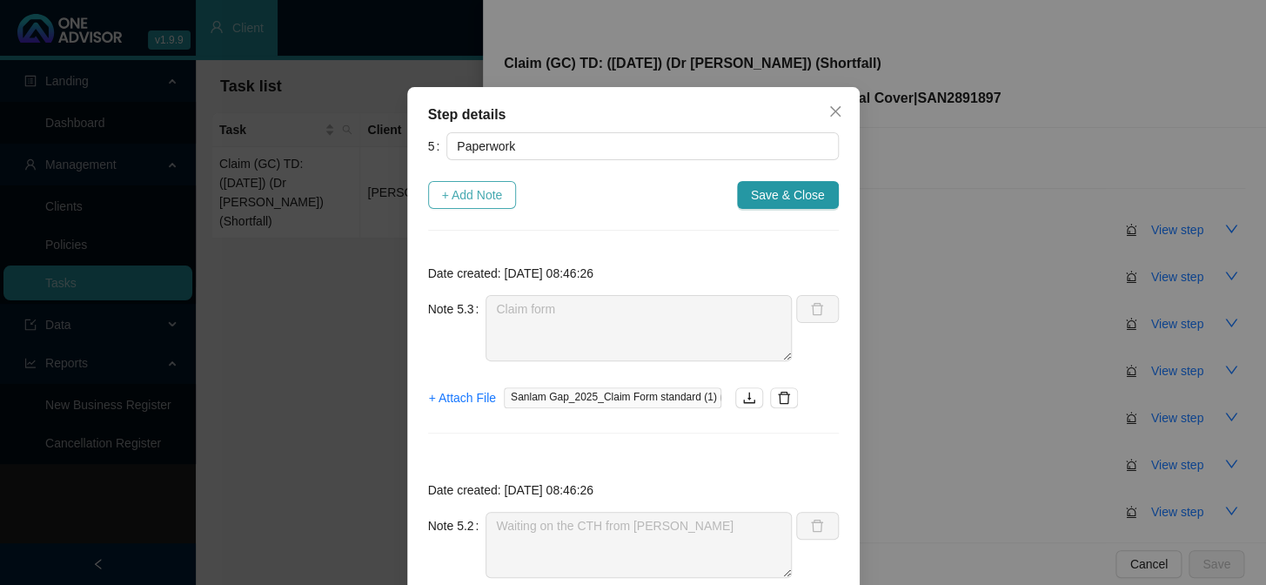
click at [469, 192] on span "+ Add Note" at bounding box center [472, 194] width 61 height 19
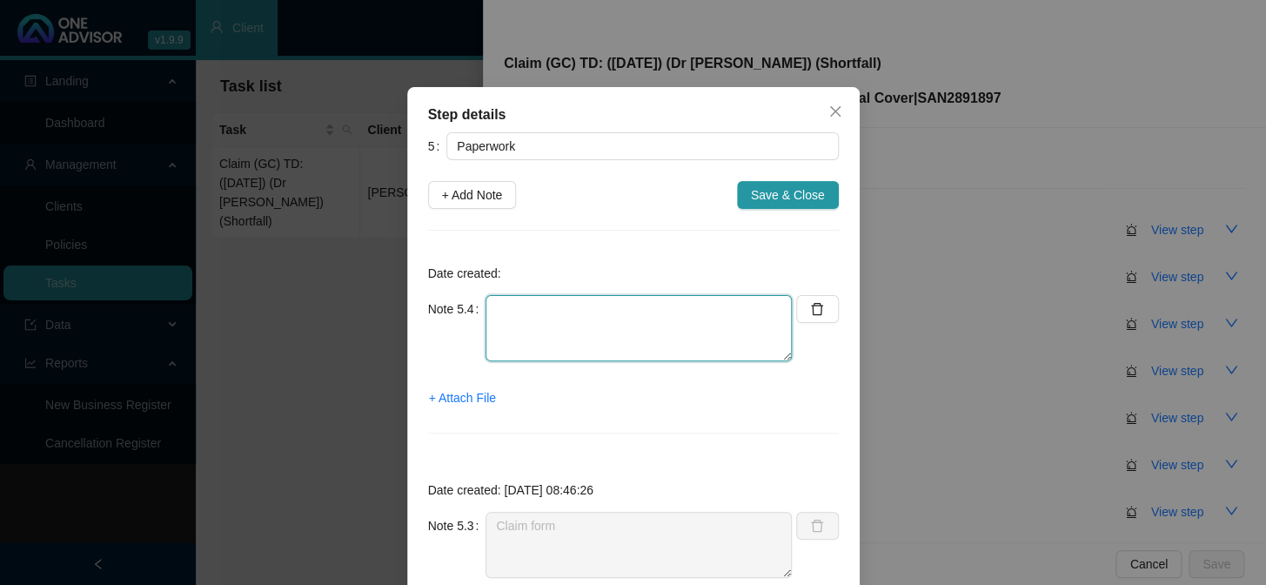
click at [537, 313] on textarea at bounding box center [638, 328] width 306 height 66
click at [461, 399] on span "+ Attach File" at bounding box center [462, 397] width 67 height 19
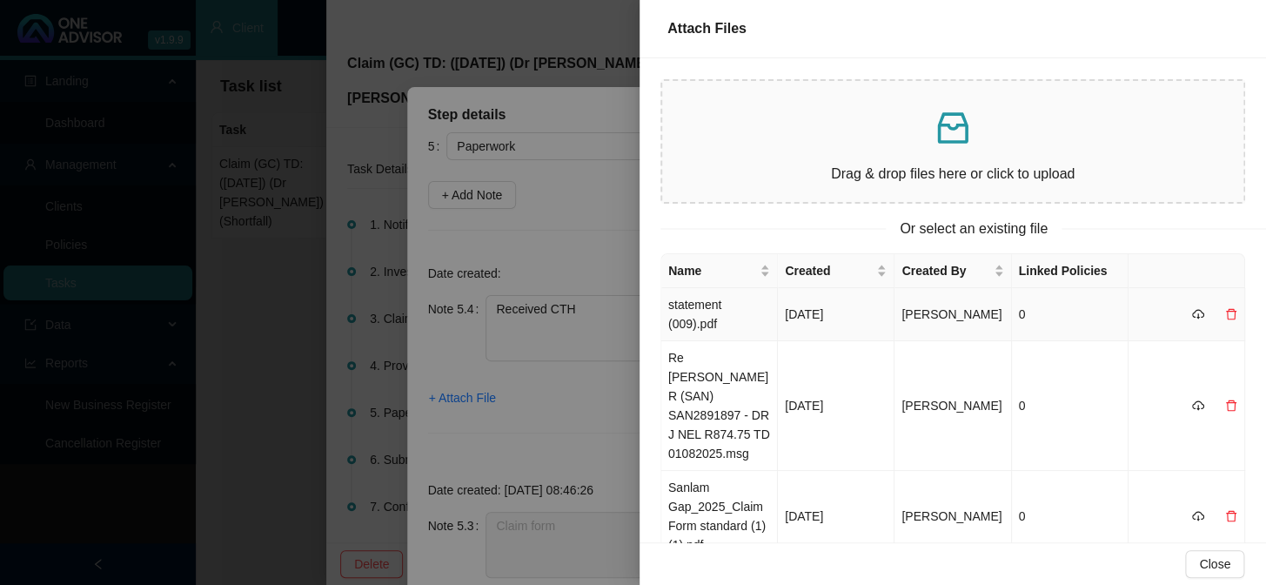
click at [803, 304] on td "[DATE]" at bounding box center [836, 314] width 117 height 53
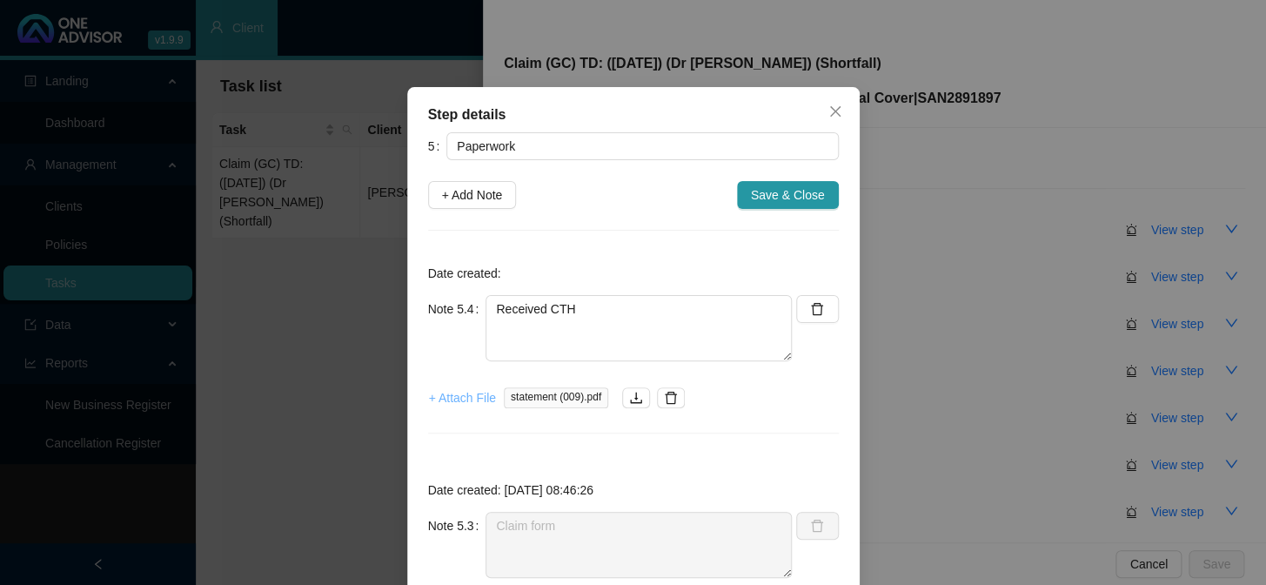
click at [469, 398] on span "+ Attach File" at bounding box center [462, 397] width 67 height 19
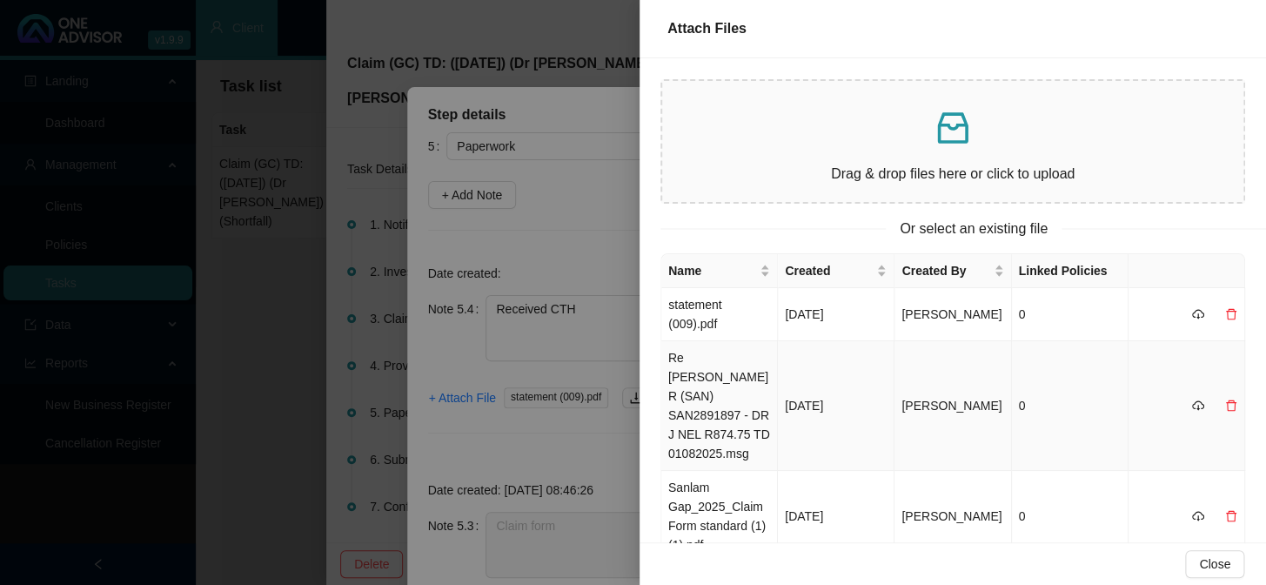
click at [721, 381] on td "Re [PERSON_NAME] R (SAN) SAN2891897 - DR J NEL R874.75 TD 01082025.msg" at bounding box center [719, 406] width 117 height 130
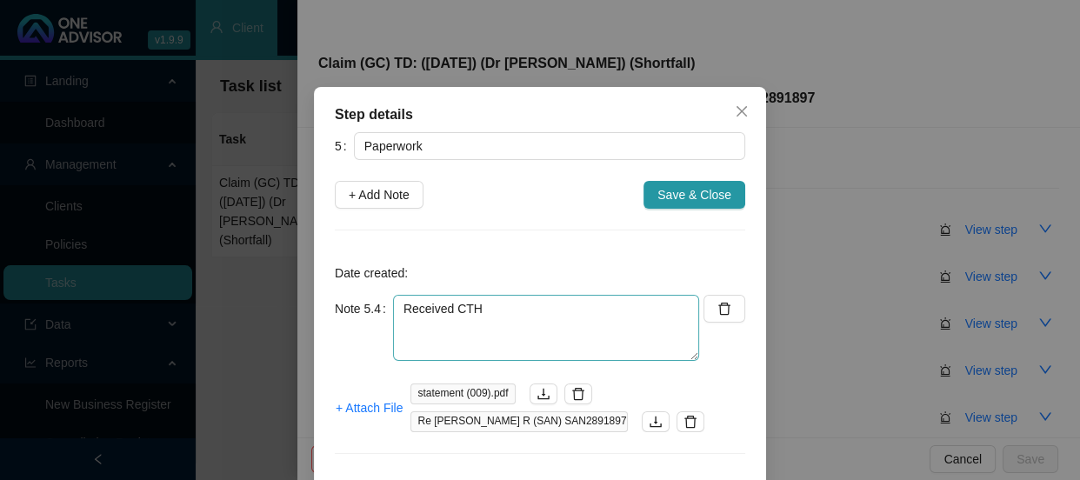
scroll to position [316, 0]
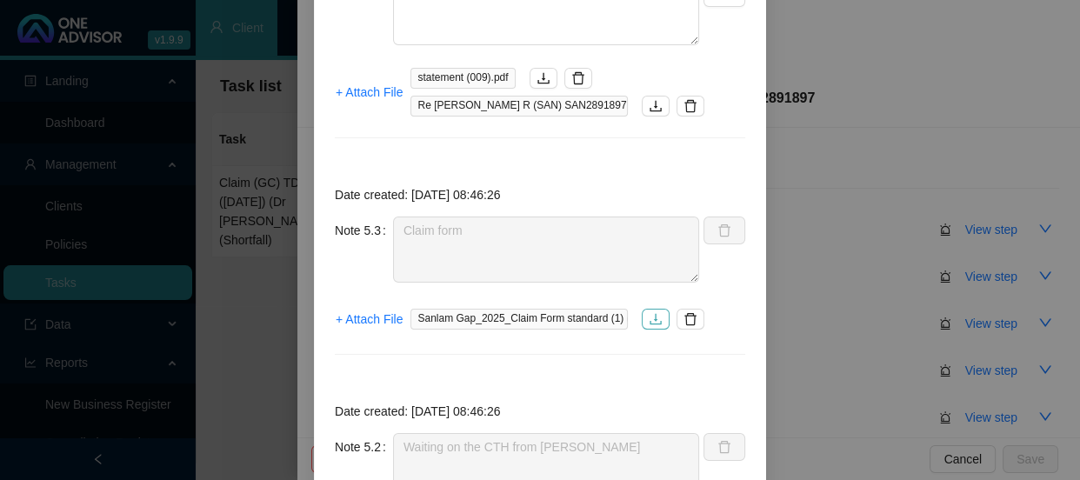
click at [645, 325] on button "button" at bounding box center [656, 319] width 28 height 21
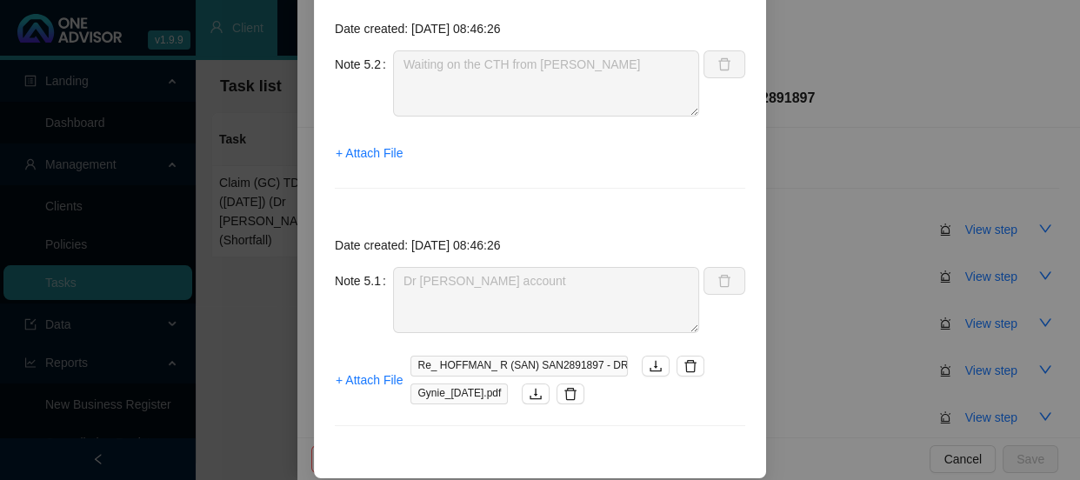
scroll to position [712, 0]
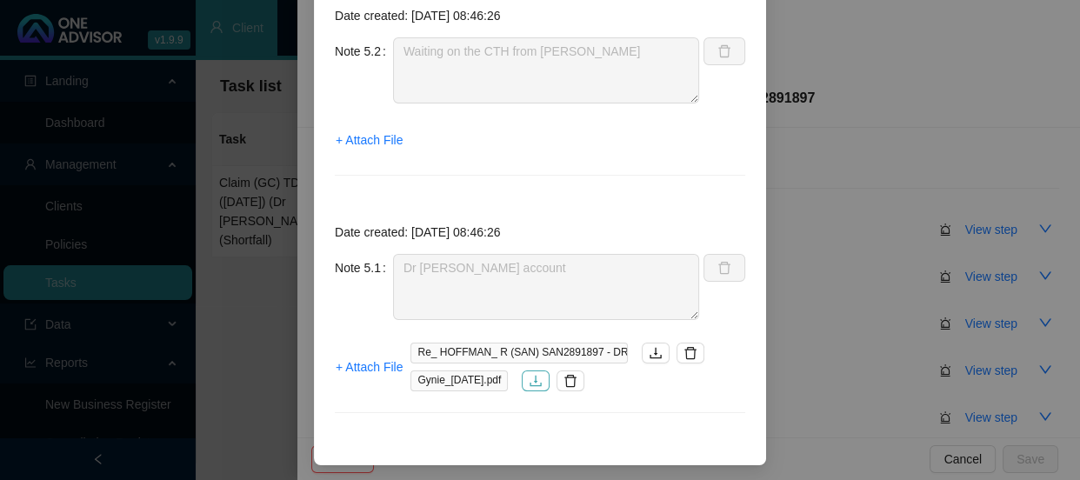
click at [542, 381] on icon "download" at bounding box center [536, 381] width 11 height 11
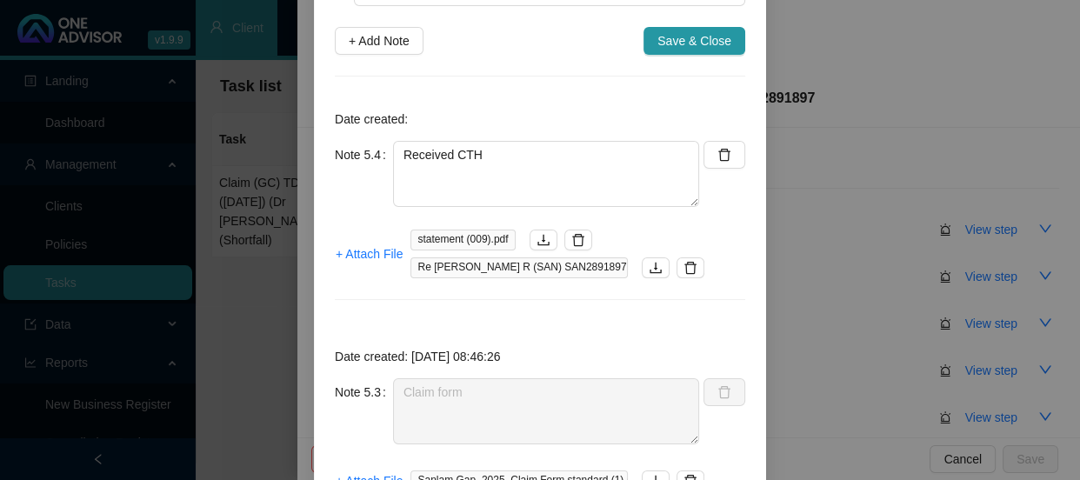
scroll to position [78, 0]
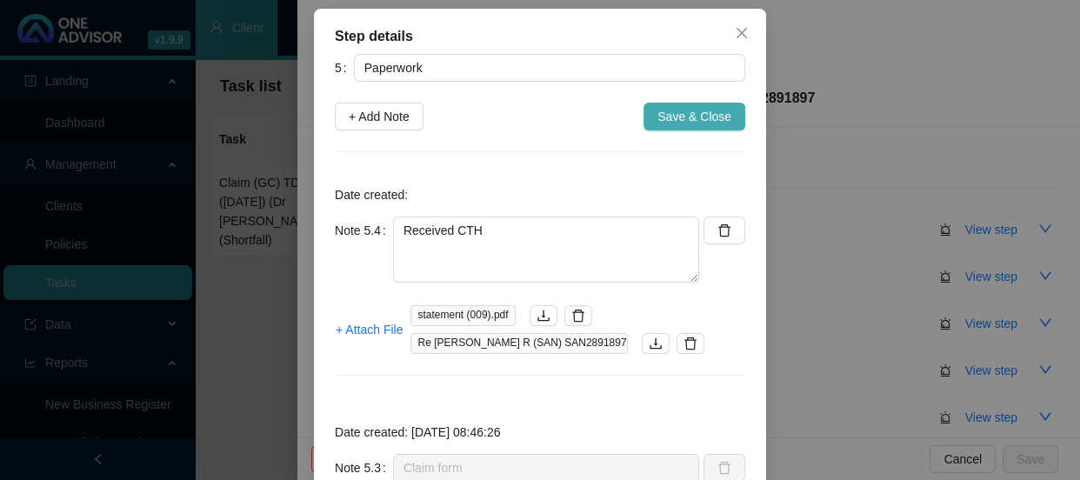
click at [709, 122] on span "Save & Close" at bounding box center [695, 116] width 74 height 19
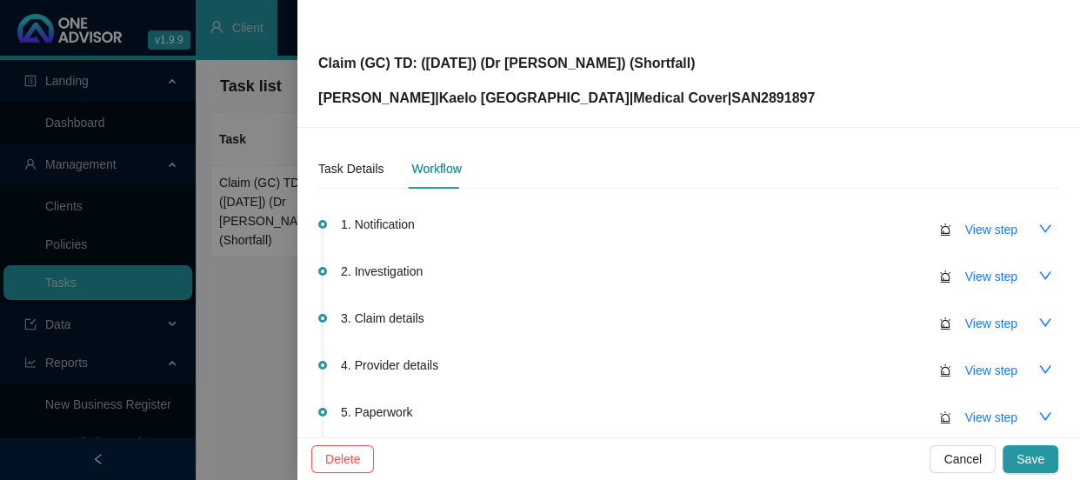
click at [715, 95] on p "[PERSON_NAME] | Kaelo [GEOGRAPHIC_DATA] | Medical Cover | SAN2891897" at bounding box center [566, 98] width 497 height 21
copy p "SAN2891897"
drag, startPoint x: 341, startPoint y: 171, endPoint x: 252, endPoint y: 186, distance: 90.1
click at [341, 171] on div "Task Details" at bounding box center [350, 168] width 65 height 19
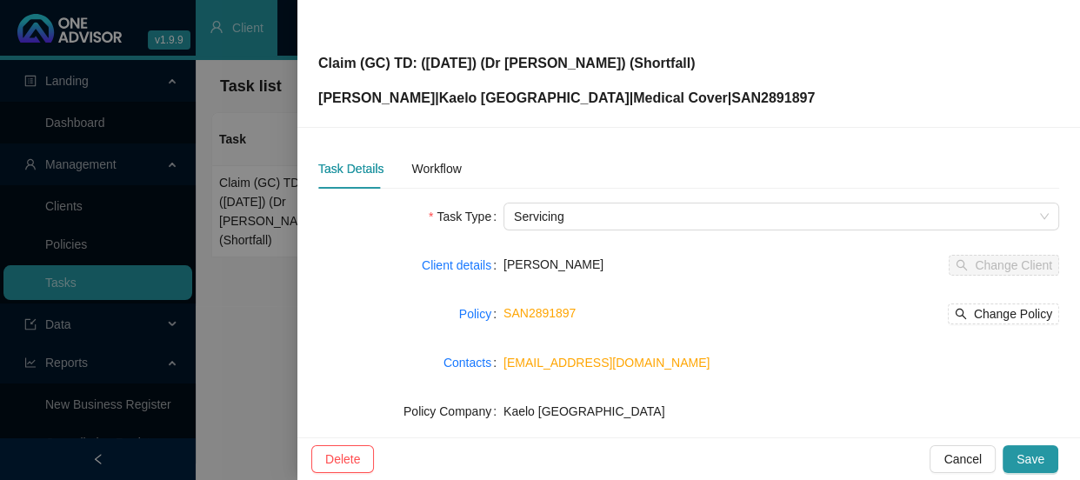
scroll to position [370, 0]
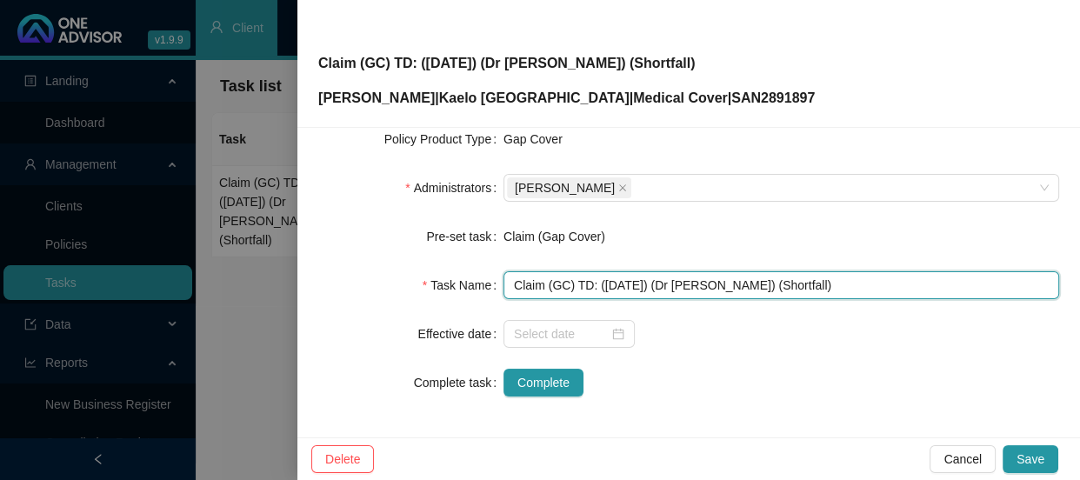
click at [763, 278] on input "Claim (GC) TD: ([DATE]) (Dr [PERSON_NAME]) (Shortfall)" at bounding box center [782, 285] width 556 height 28
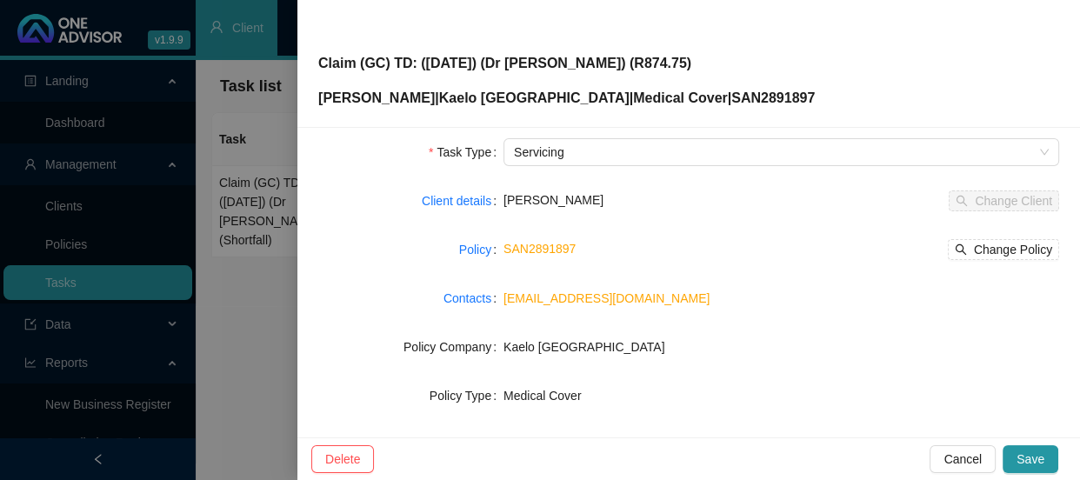
scroll to position [0, 0]
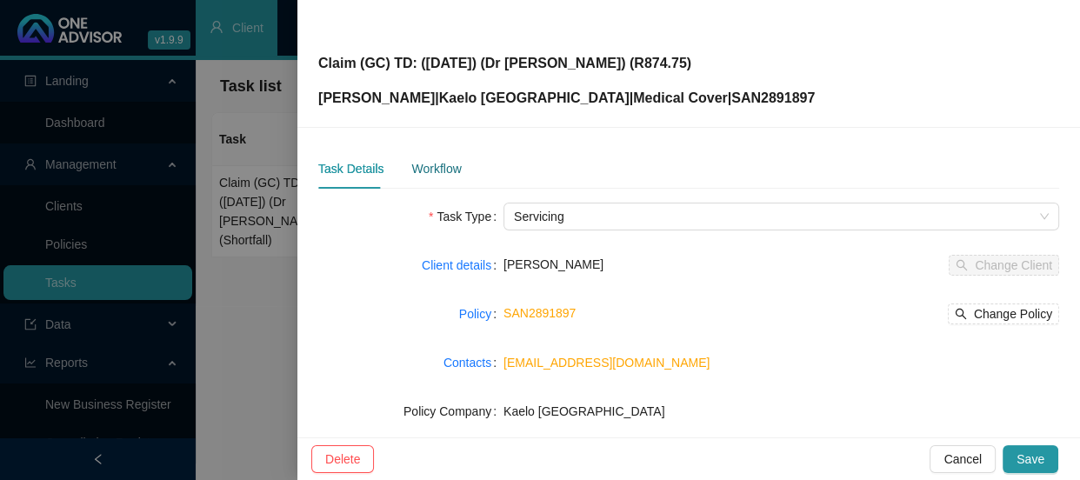
click at [418, 164] on div "Workflow" at bounding box center [436, 168] width 50 height 19
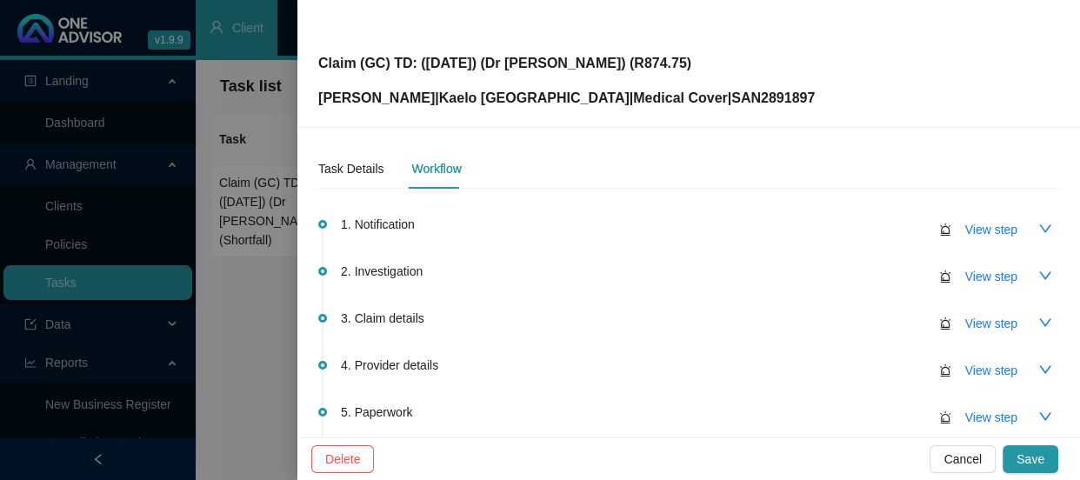
click at [671, 59] on p "Claim (GC) TD: ([DATE]) (Dr [PERSON_NAME]) (R874.75)" at bounding box center [566, 63] width 497 height 21
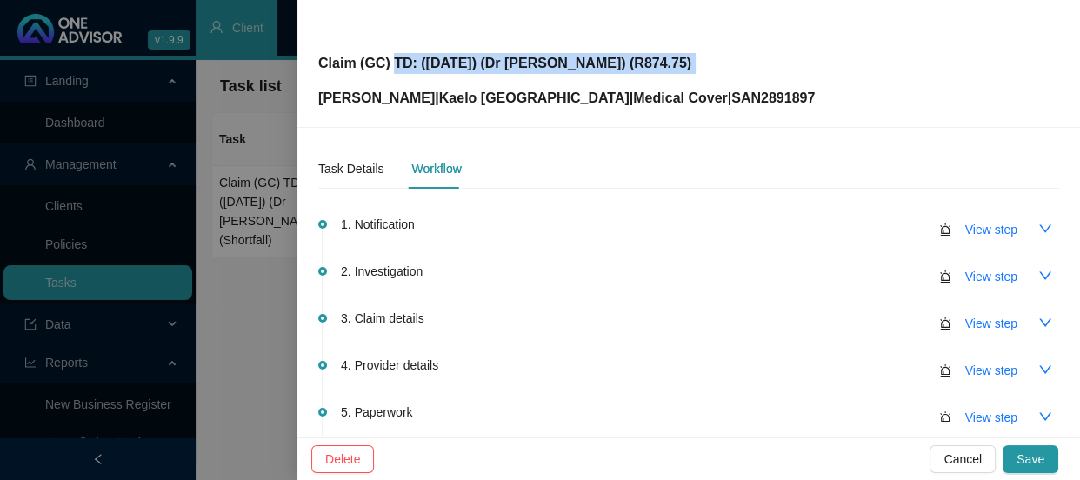
drag, startPoint x: 671, startPoint y: 59, endPoint x: 396, endPoint y: 47, distance: 275.2
click at [396, 47] on span "Claim (GC) TD: ([DATE]) (Dr [PERSON_NAME]) (R874.75) [PERSON_NAME] | Kaelo Sanl…" at bounding box center [566, 63] width 497 height 90
copy p "TD: ([DATE]) (Dr [PERSON_NAME]) (R874.75)"
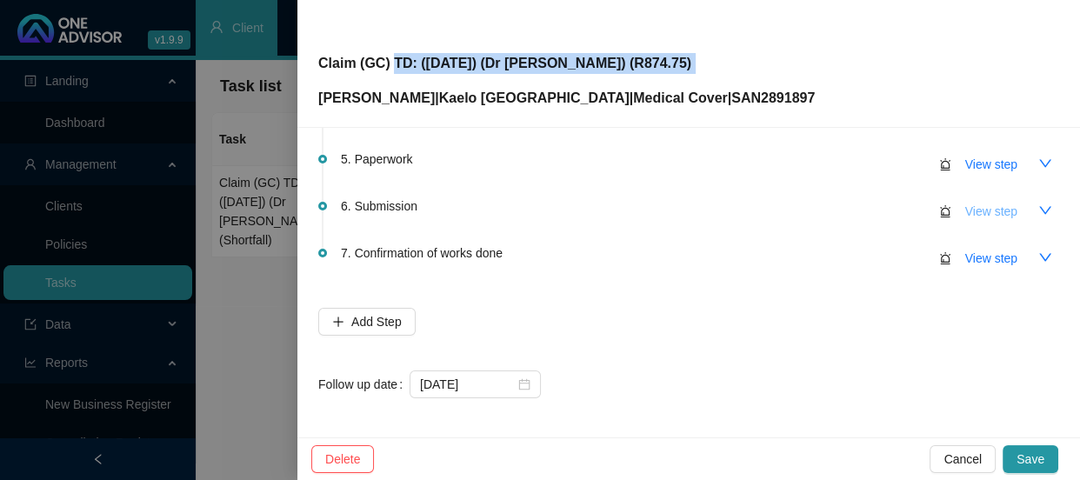
click at [981, 206] on span "View step" at bounding box center [992, 211] width 52 height 19
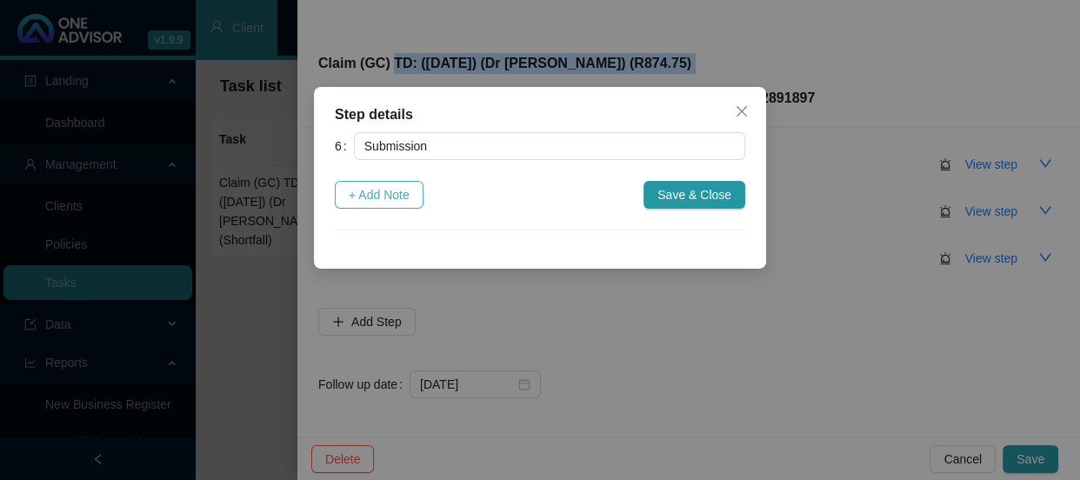
click at [387, 191] on span "+ Add Note" at bounding box center [379, 194] width 61 height 19
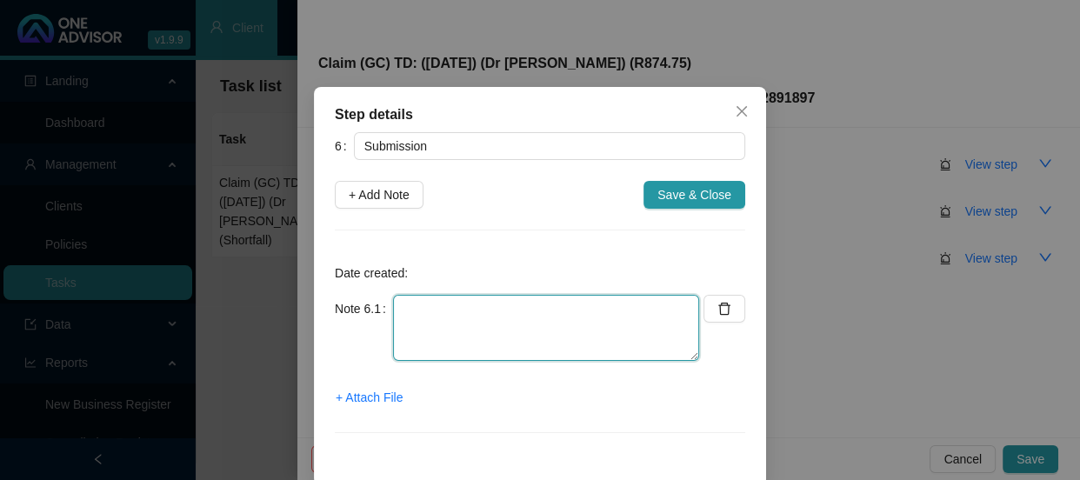
click at [423, 303] on textarea at bounding box center [546, 328] width 306 height 66
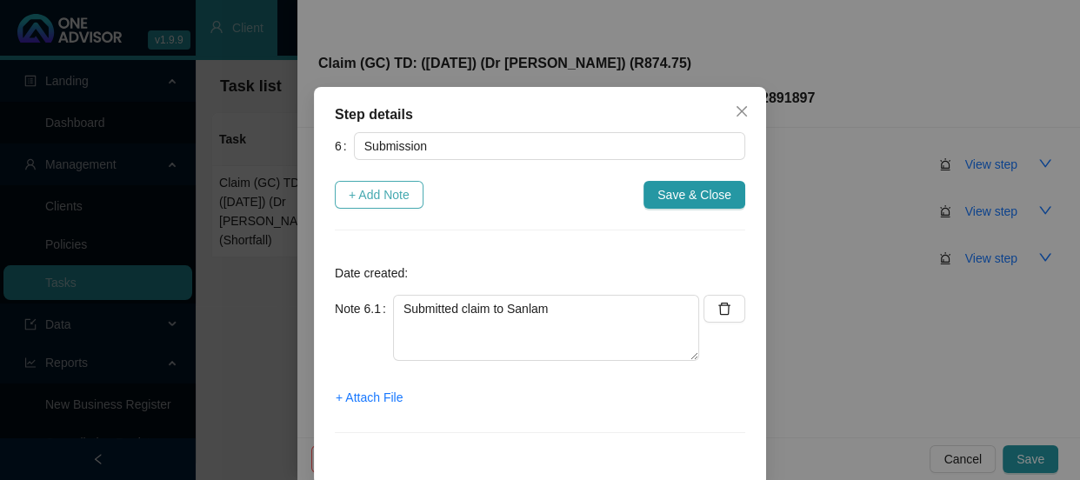
click at [377, 204] on span "+ Add Note" at bounding box center [379, 194] width 61 height 19
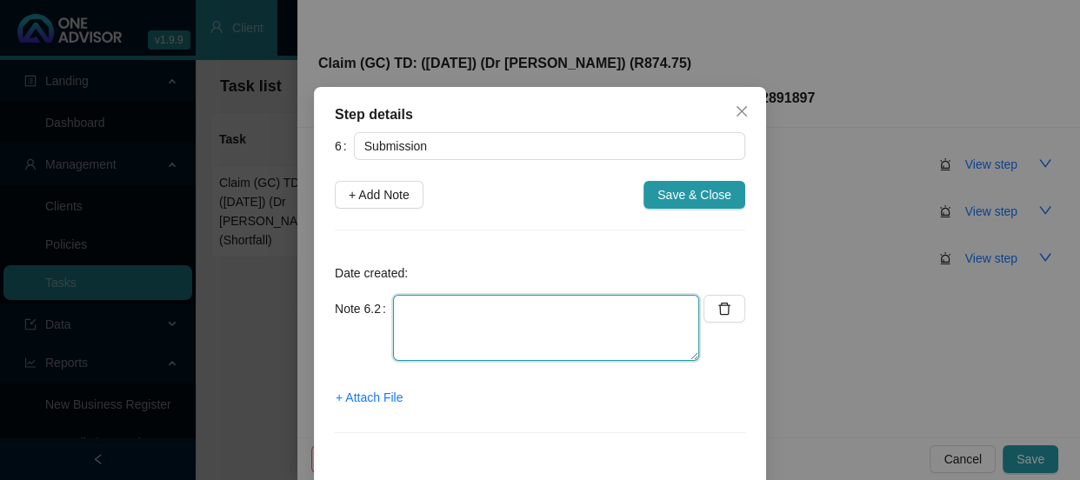
click at [420, 305] on textarea at bounding box center [546, 328] width 306 height 66
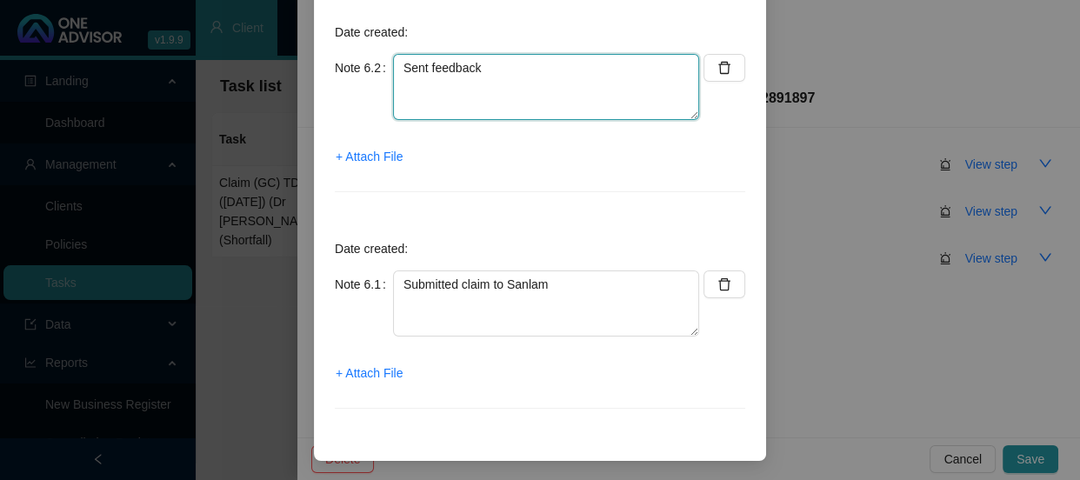
scroll to position [242, 0]
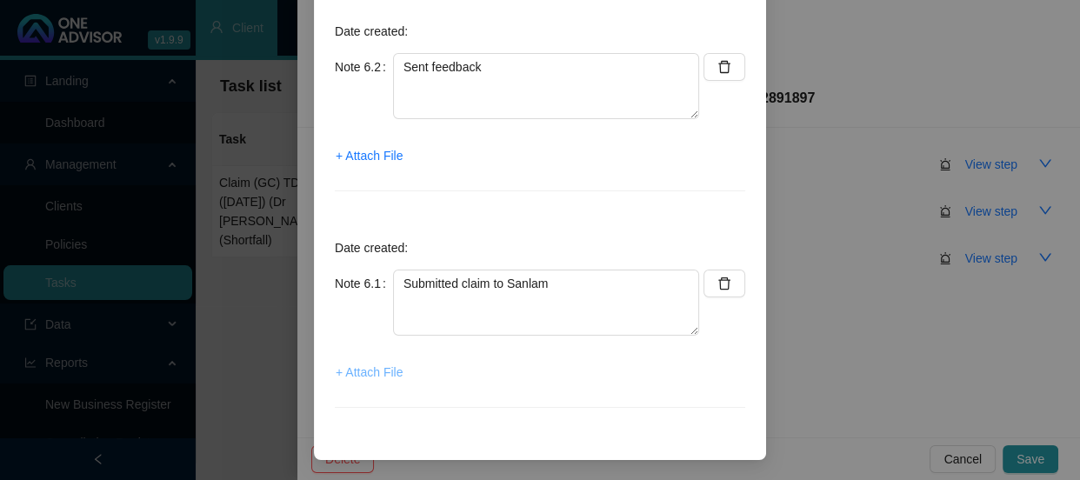
click at [369, 371] on span "+ Attach File" at bounding box center [369, 372] width 67 height 19
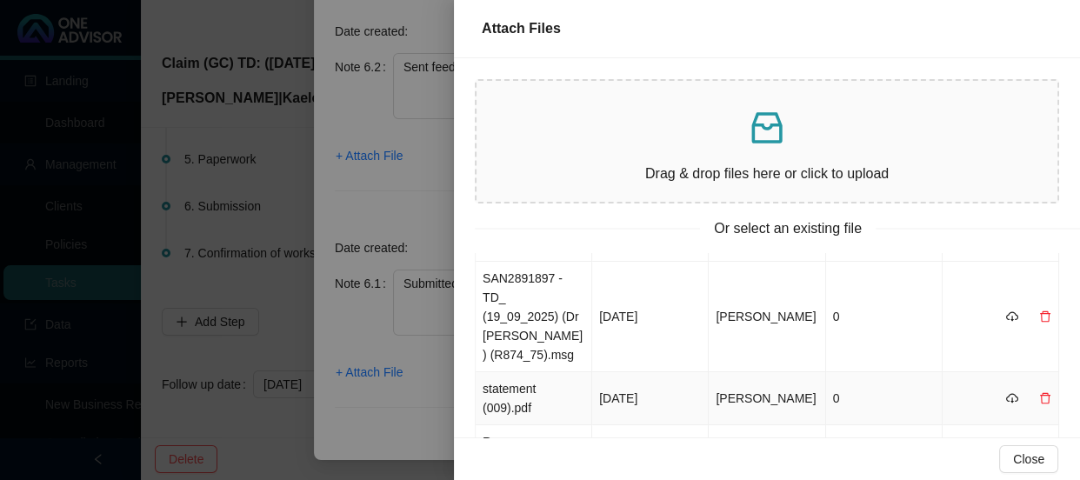
scroll to position [157, 0]
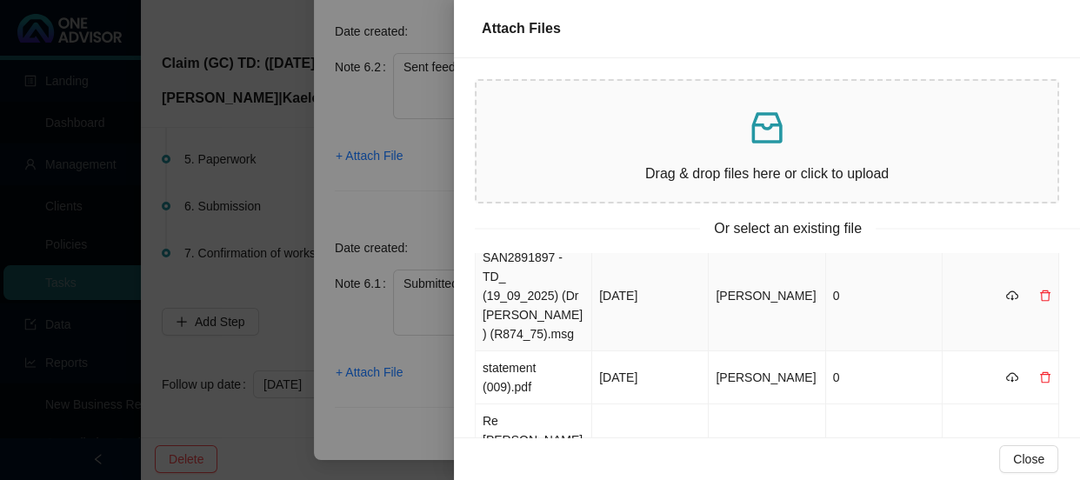
click at [567, 287] on td "SAN2891897 - TD_ (19_09_2025) (Dr [PERSON_NAME]) (R874_75).msg" at bounding box center [534, 296] width 117 height 110
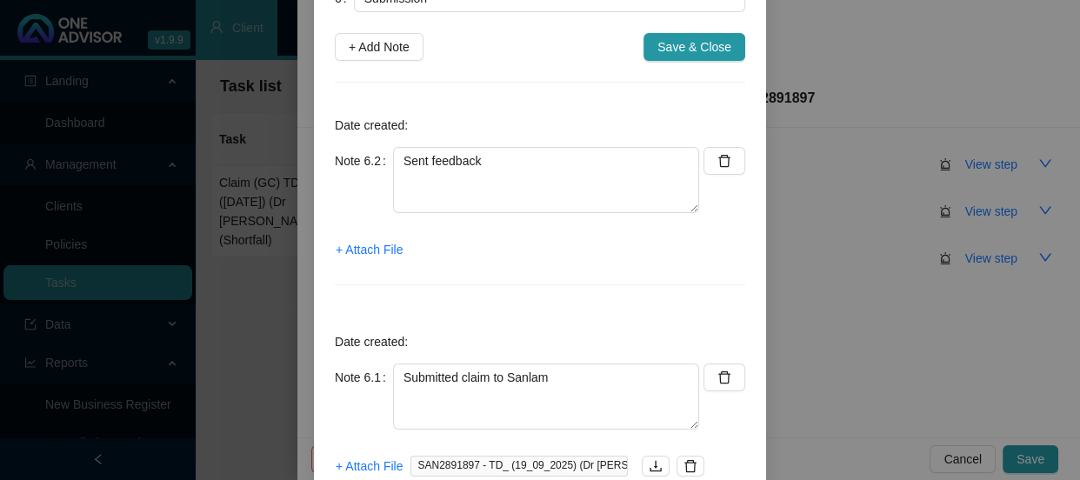
scroll to position [4, 0]
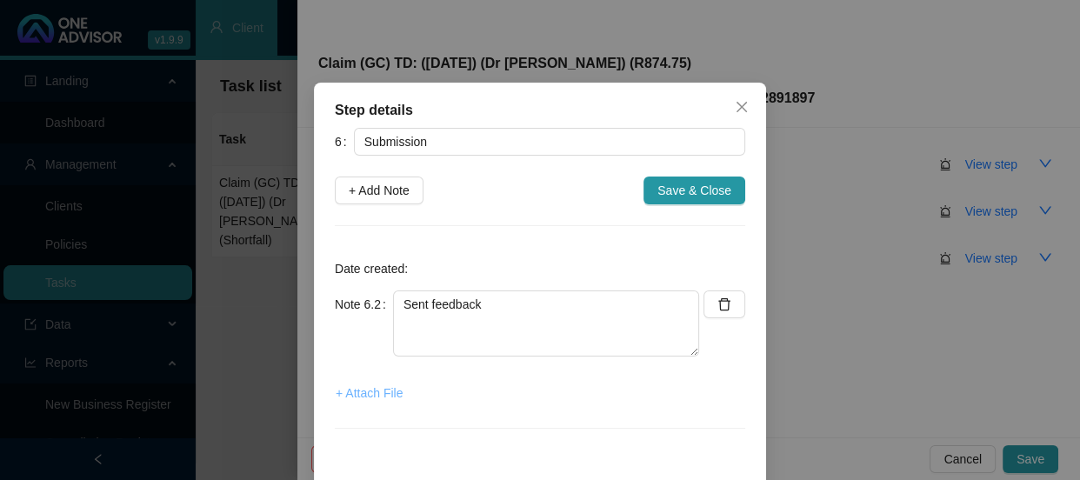
click at [373, 391] on span "+ Attach File" at bounding box center [369, 393] width 67 height 19
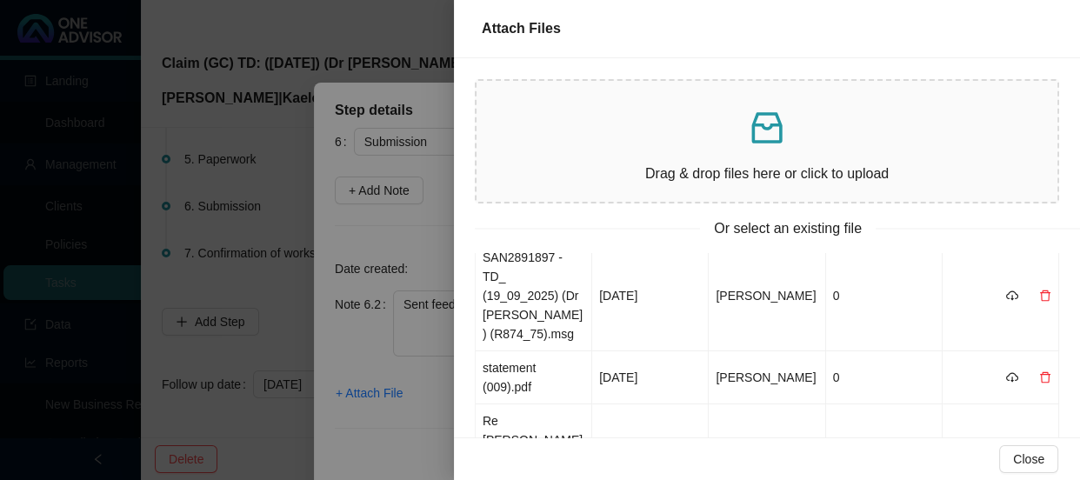
scroll to position [0, 0]
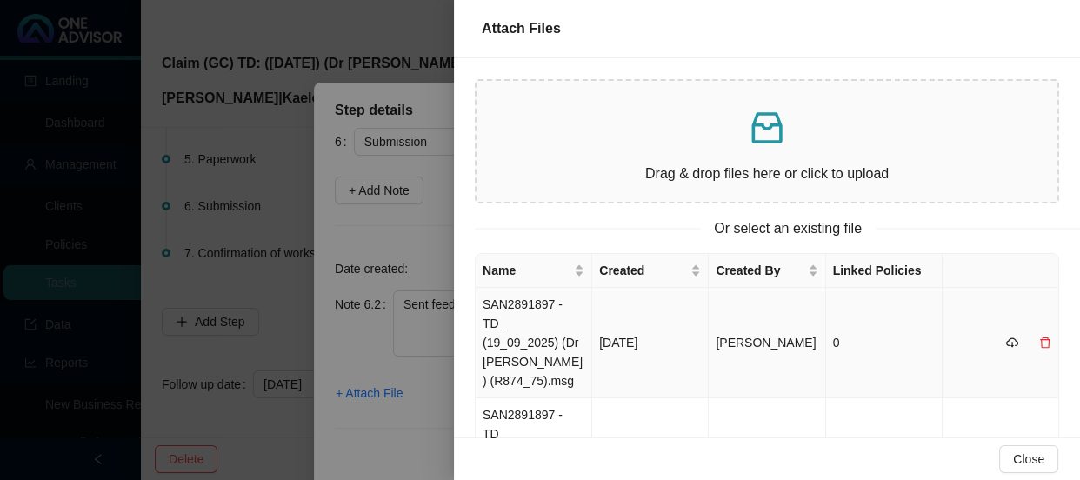
click at [548, 337] on td "SAN2891897 - TD_ (19_09_2025) (Dr [PERSON_NAME]) (R874_75).msg" at bounding box center [534, 343] width 117 height 110
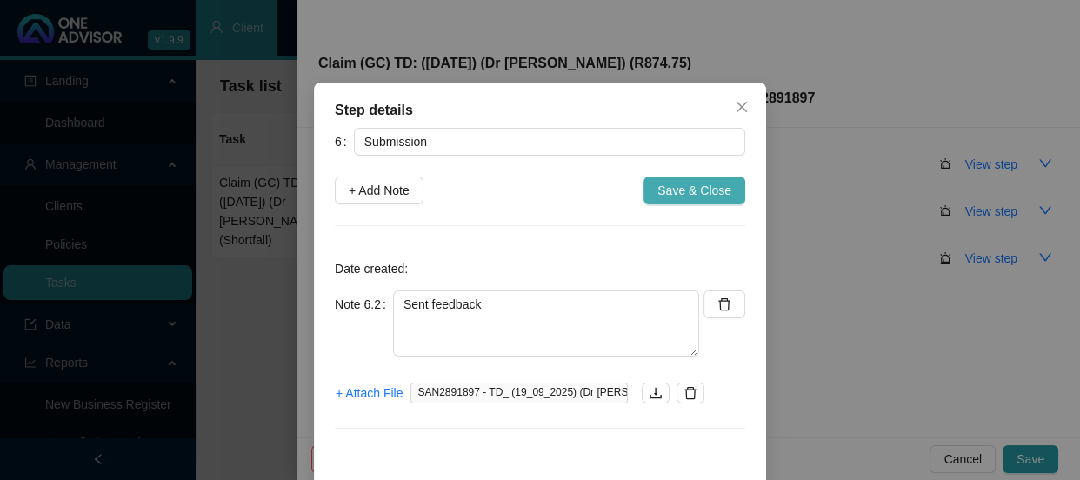
click at [683, 181] on span "Save & Close" at bounding box center [695, 190] width 74 height 19
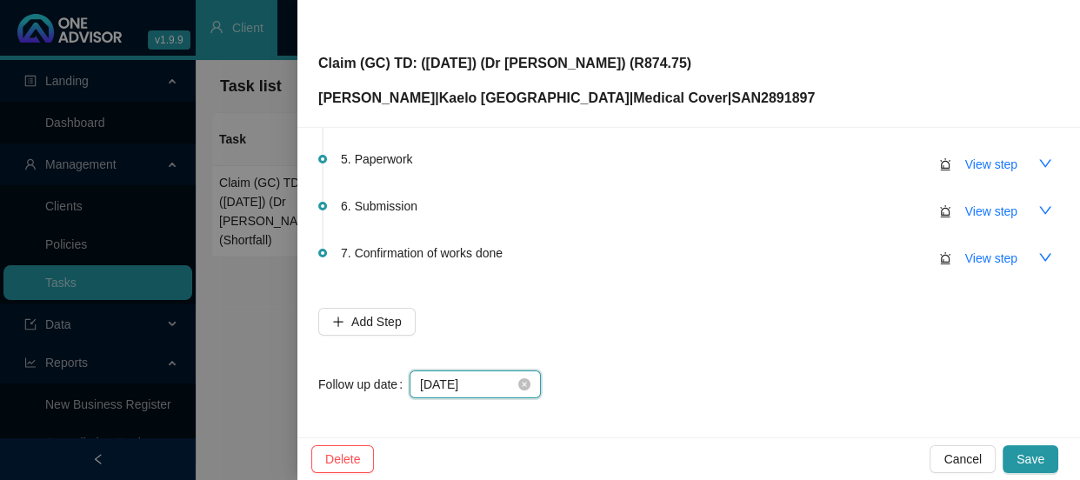
click at [495, 378] on input "[DATE]" at bounding box center [467, 384] width 95 height 19
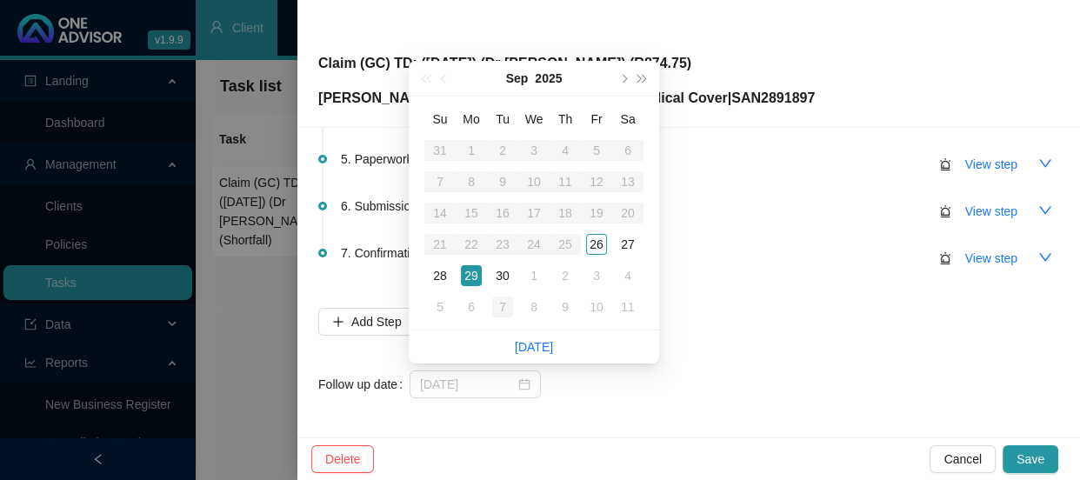
click at [503, 304] on div "7" at bounding box center [502, 307] width 21 height 21
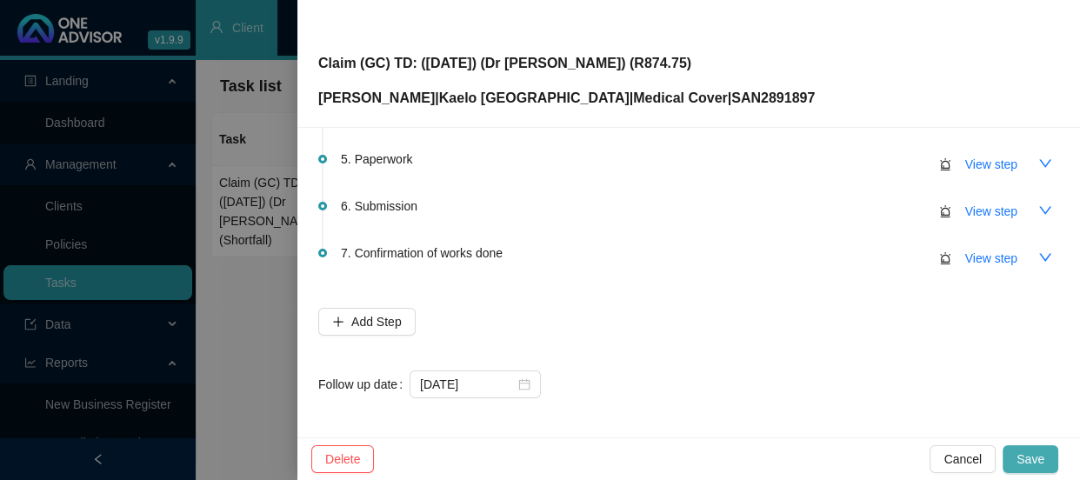
click at [1022, 452] on span "Save" at bounding box center [1031, 459] width 28 height 19
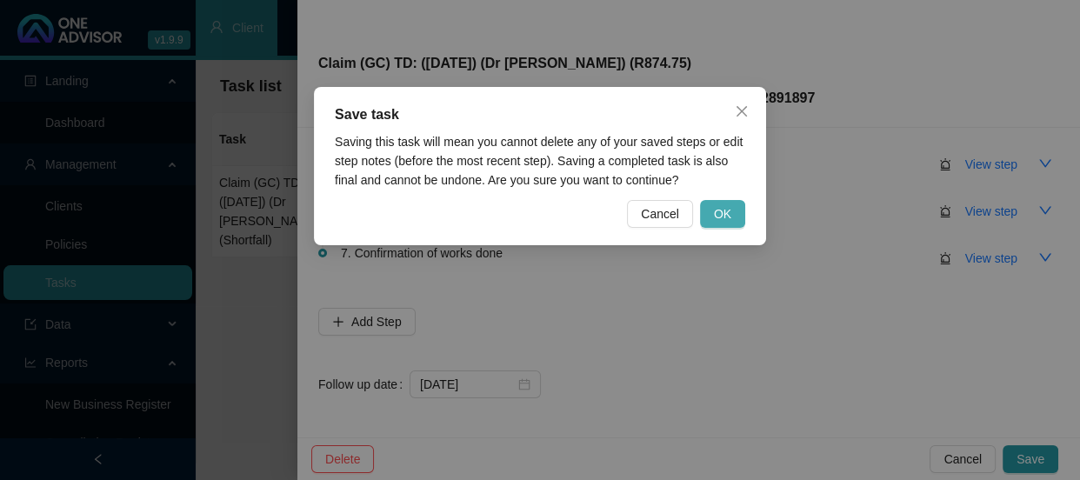
click at [712, 210] on button "OK" at bounding box center [722, 214] width 45 height 28
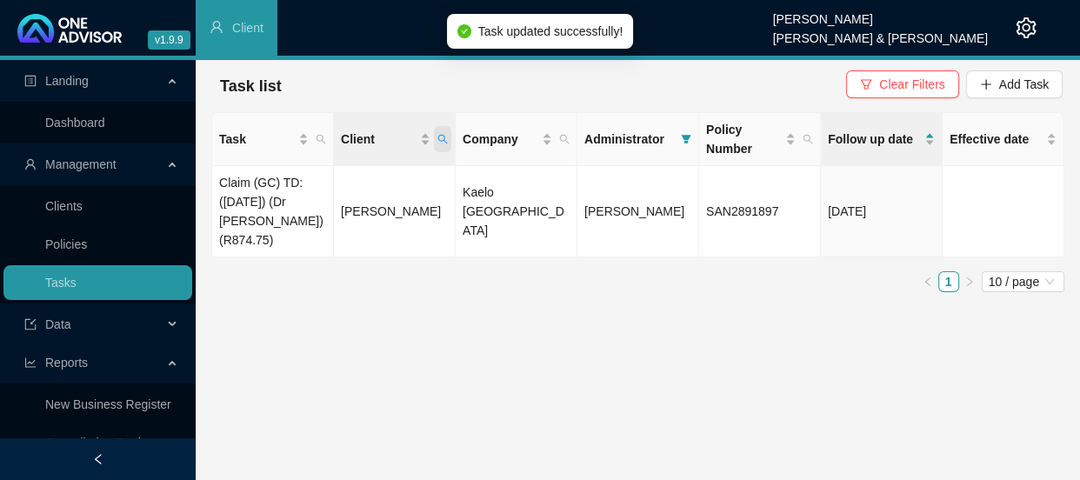
click at [442, 135] on icon "search" at bounding box center [443, 140] width 10 height 10
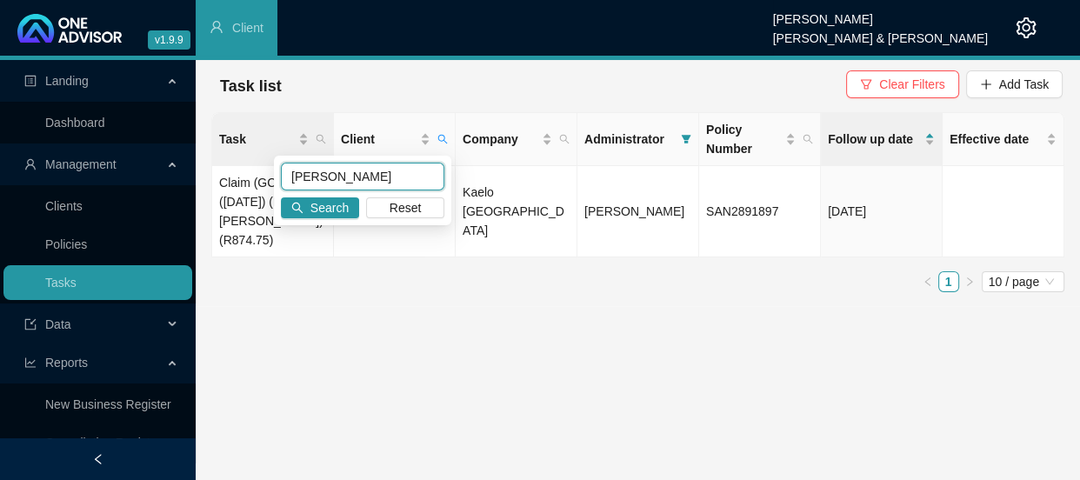
drag, startPoint x: 378, startPoint y: 170, endPoint x: 257, endPoint y: 162, distance: 121.2
click at [257, 162] on body "v1.9.9 [PERSON_NAME] [PERSON_NAME] & [PERSON_NAME] Client Landing Dashboard Man…" at bounding box center [540, 240] width 1080 height 480
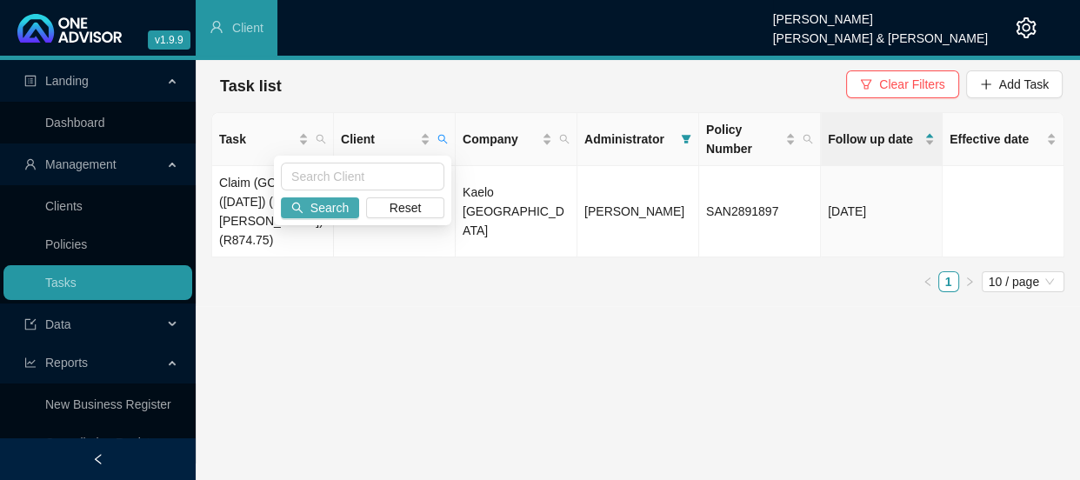
click at [301, 208] on icon "search" at bounding box center [297, 208] width 12 height 12
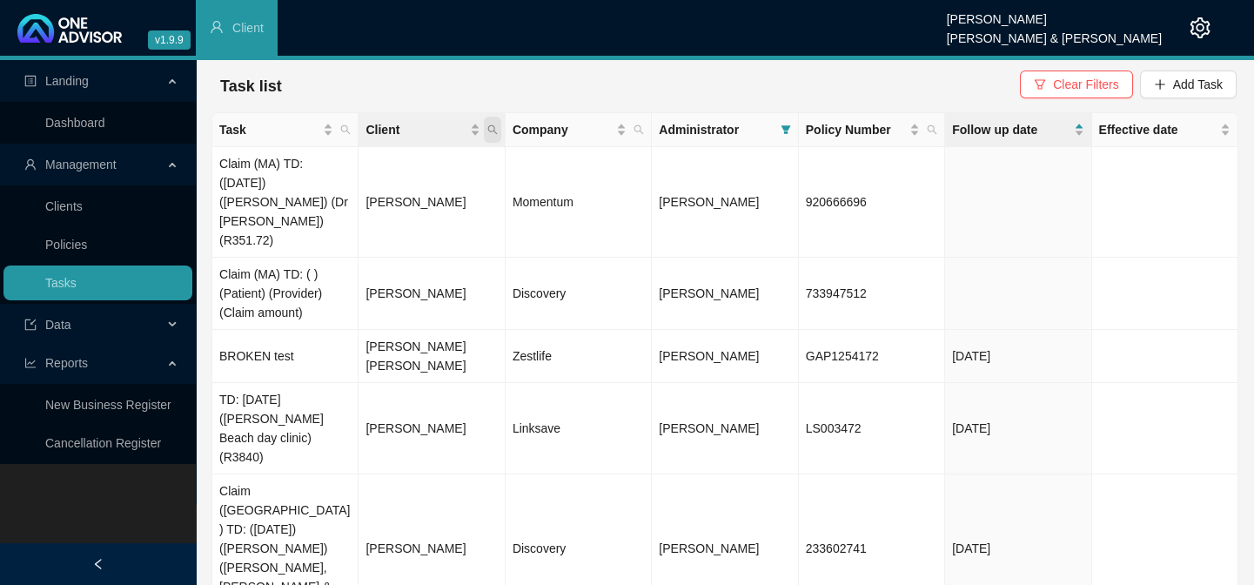
click at [492, 123] on span "Client" at bounding box center [492, 130] width 17 height 26
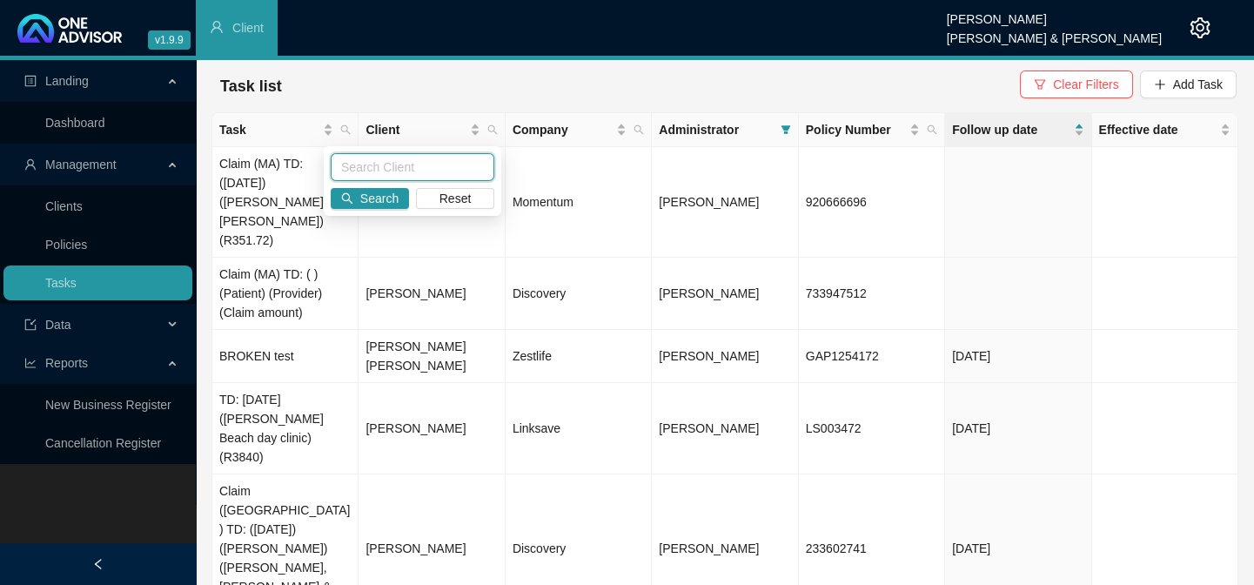
click at [405, 164] on input "text" at bounding box center [413, 167] width 164 height 28
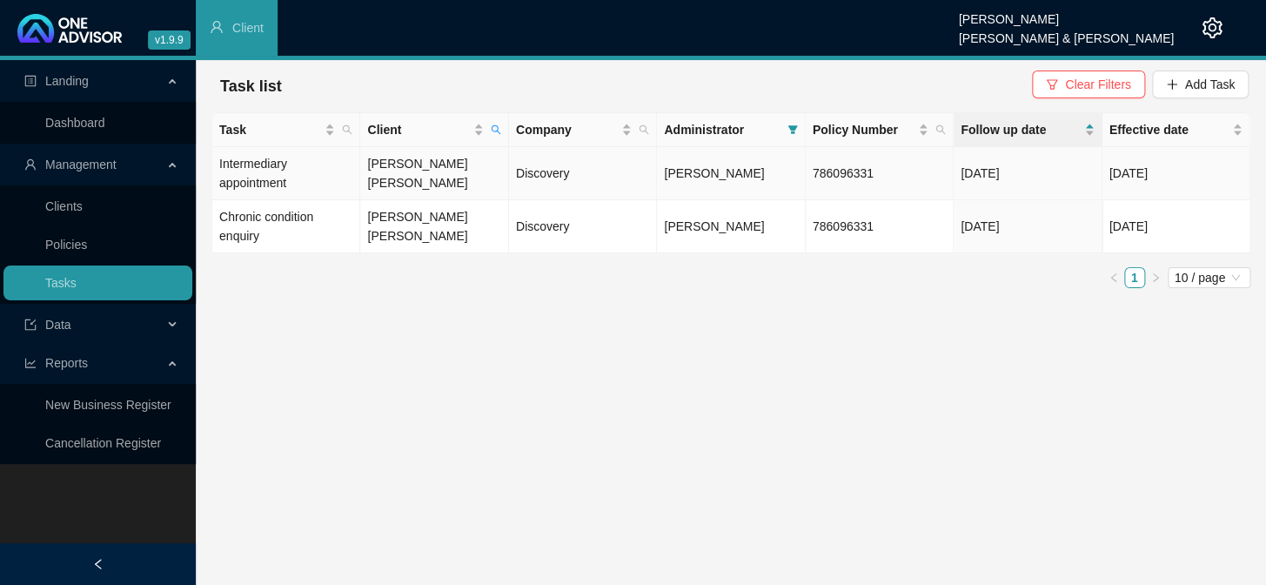
click at [396, 186] on td "[PERSON_NAME] [PERSON_NAME]" at bounding box center [434, 173] width 148 height 53
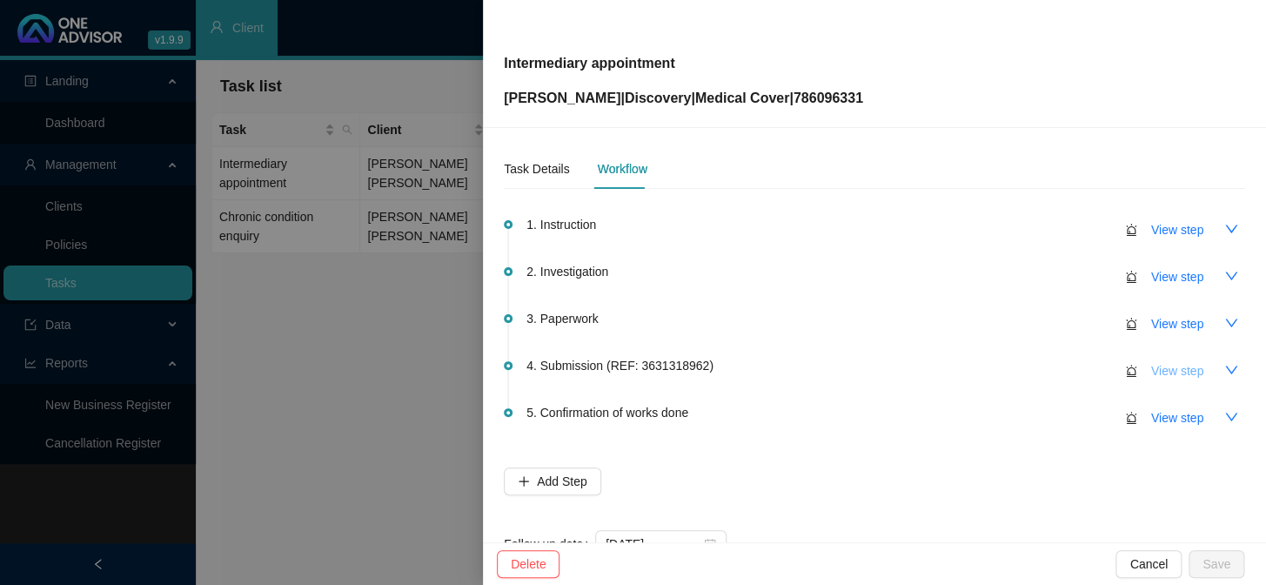
click at [1080, 371] on span "View step" at bounding box center [1177, 370] width 52 height 19
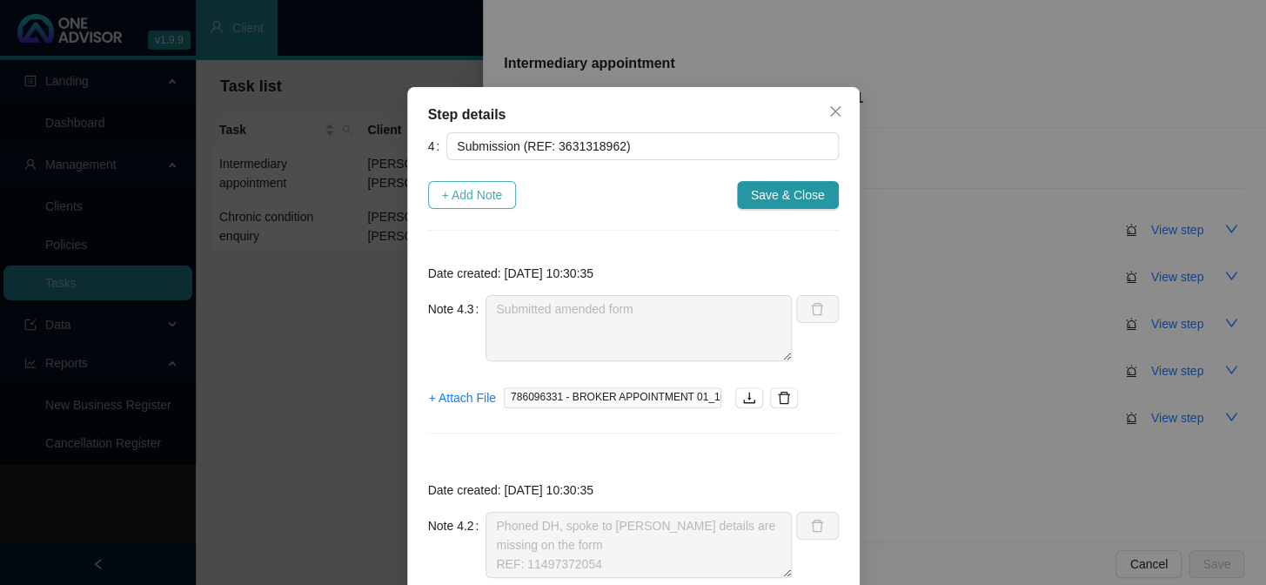
click at [473, 191] on span "+ Add Note" at bounding box center [472, 194] width 61 height 19
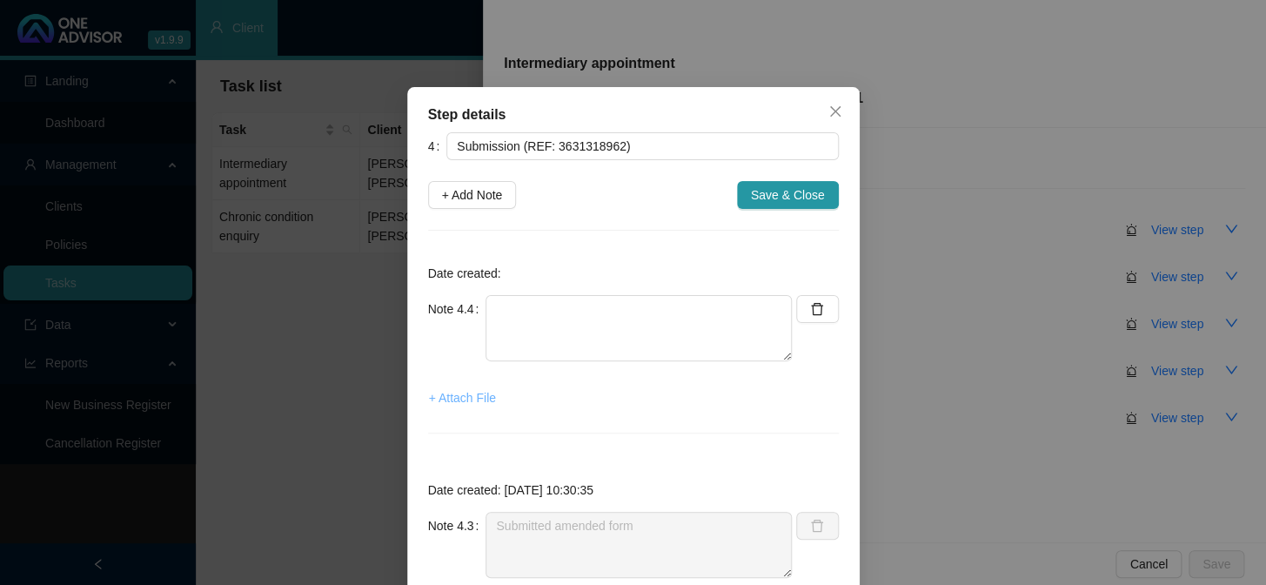
click at [465, 397] on span "+ Attach File" at bounding box center [462, 397] width 67 height 19
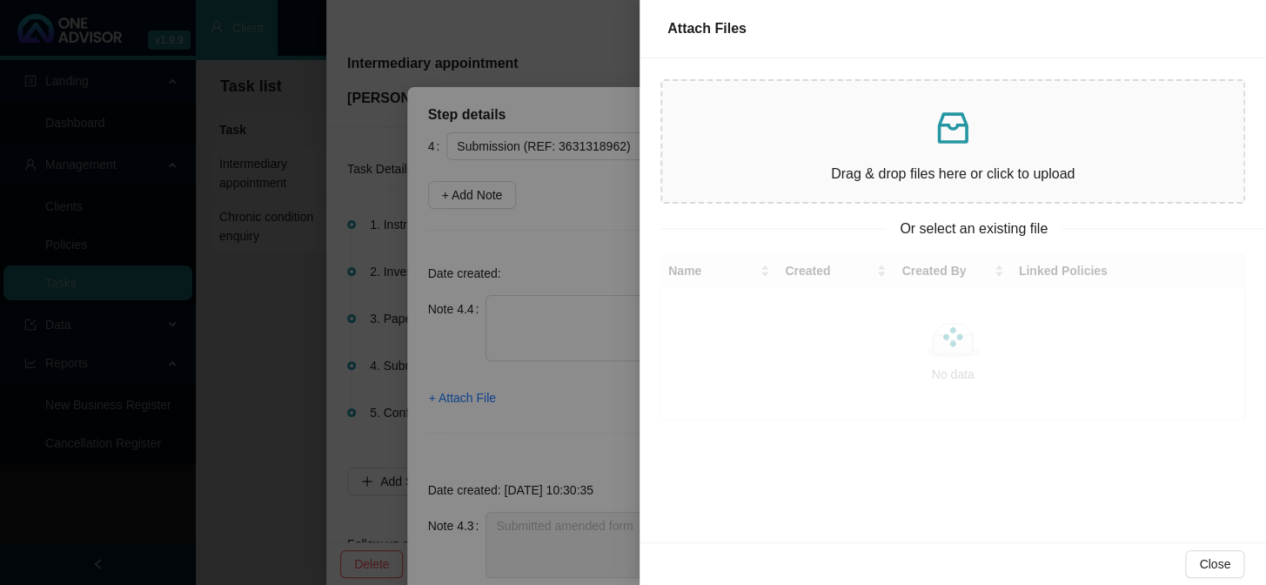
drag, startPoint x: 566, startPoint y: 247, endPoint x: 583, endPoint y: 252, distance: 17.3
click at [566, 247] on div at bounding box center [633, 292] width 1266 height 585
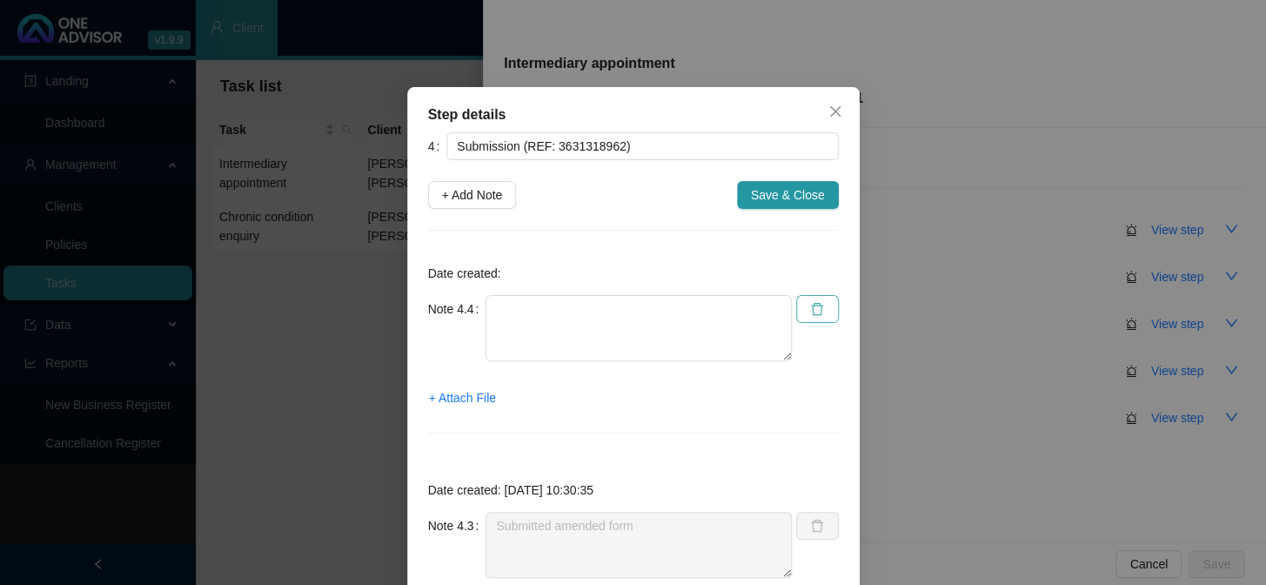
click at [813, 306] on icon "delete" at bounding box center [817, 309] width 14 height 14
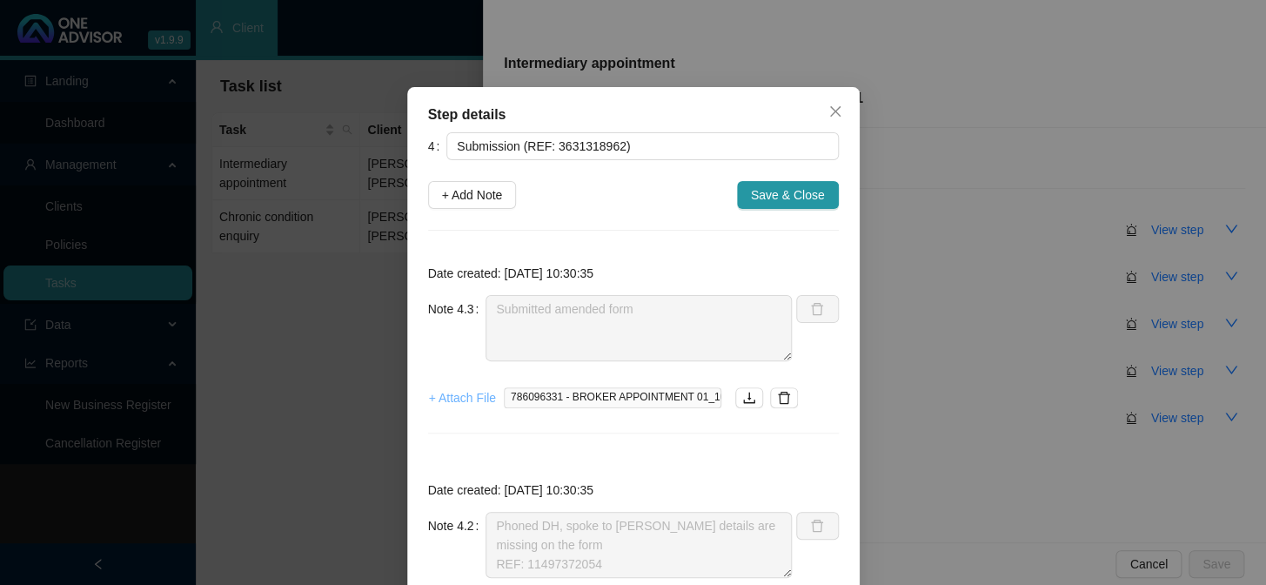
click at [465, 400] on span "+ Attach File" at bounding box center [462, 397] width 67 height 19
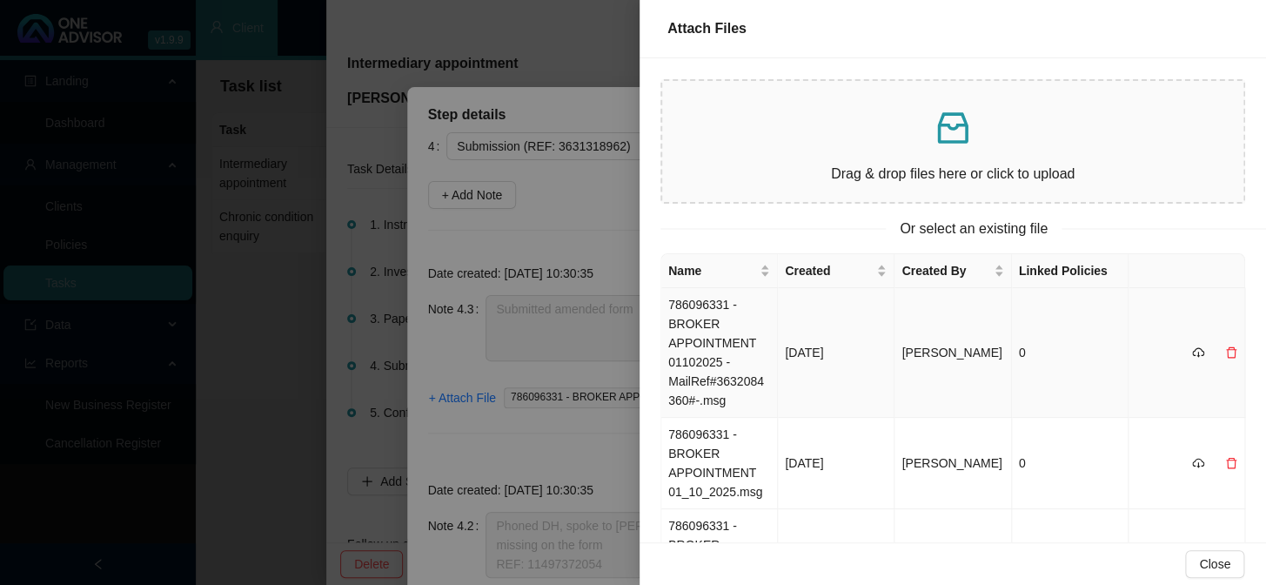
click at [719, 322] on td "786096331 - BROKER APPOINTMENT 01102025 -MailRef#3632084360#-.msg" at bounding box center [719, 353] width 117 height 130
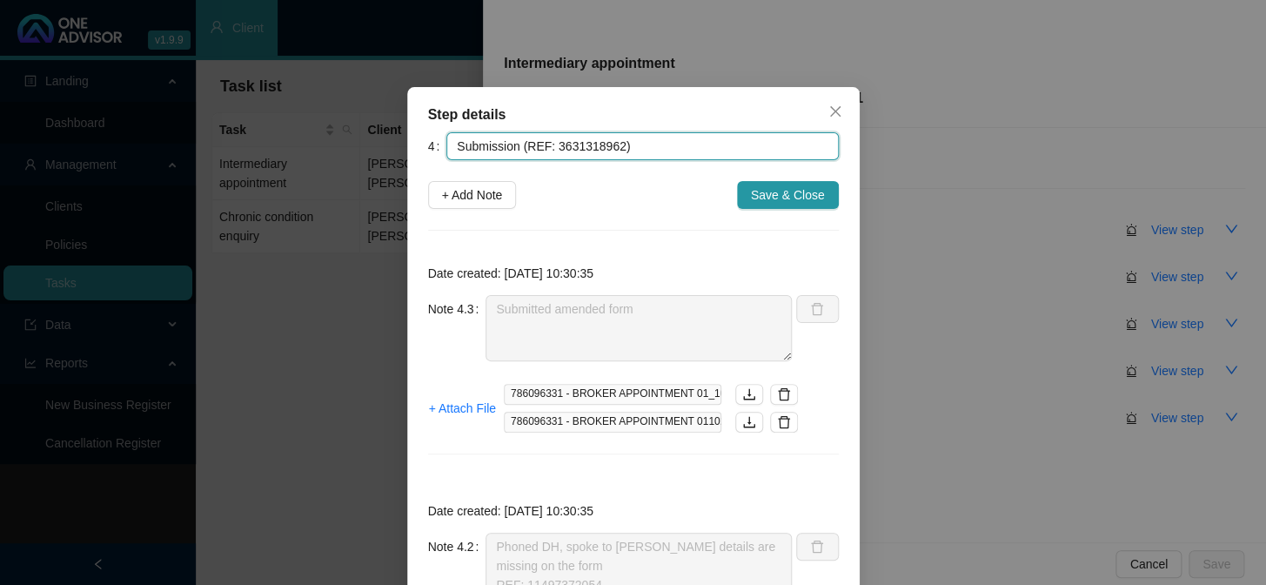
click at [589, 144] on input "Submission (REF: 3631318962)" at bounding box center [641, 146] width 391 height 28
paste input "2084360"
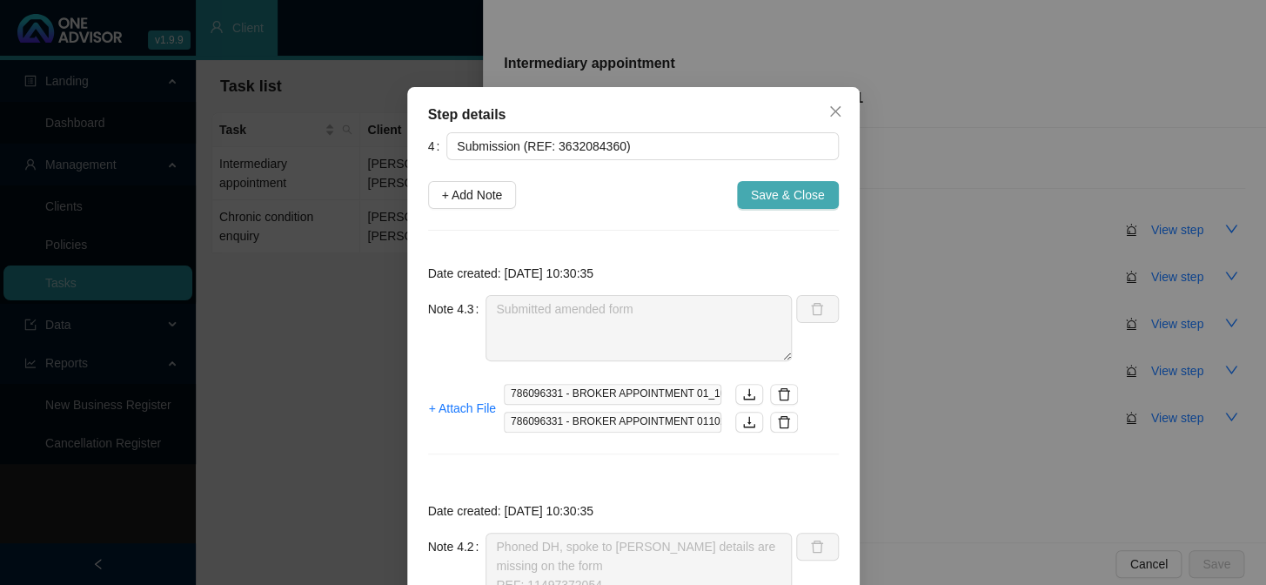
click at [780, 199] on span "Save & Close" at bounding box center [788, 194] width 74 height 19
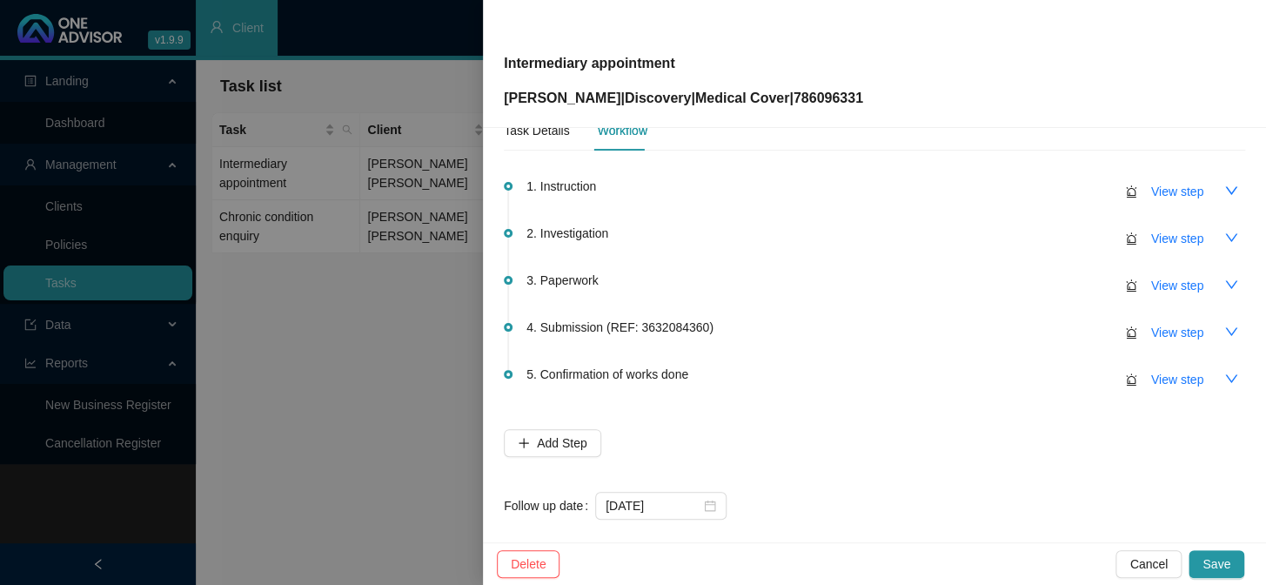
scroll to position [56, 0]
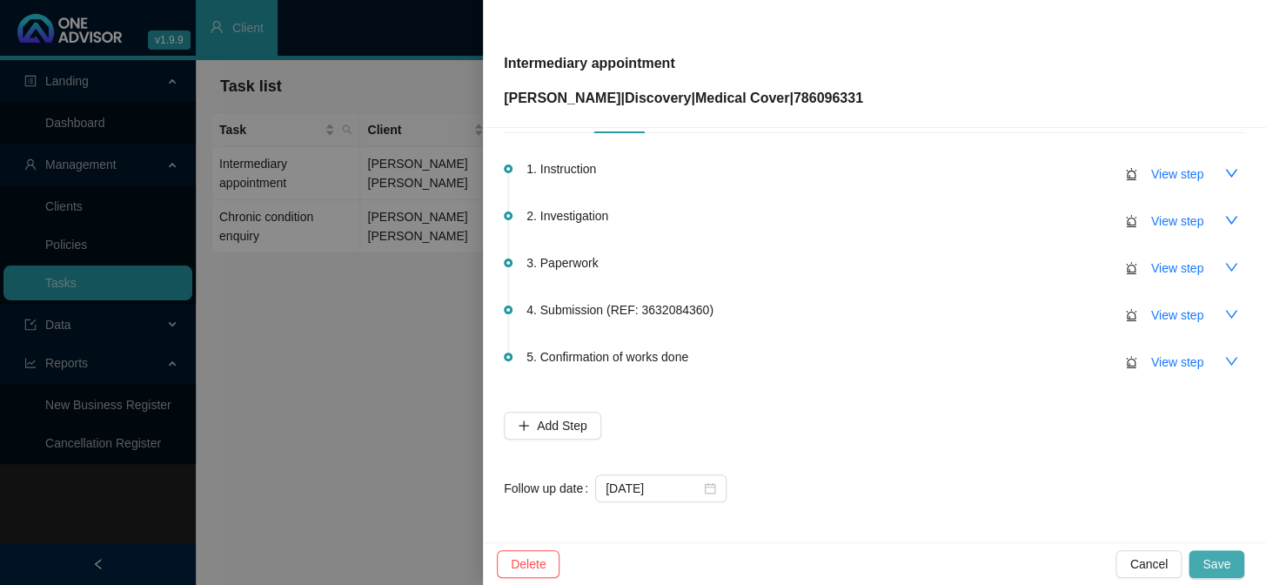
click at [1080, 479] on span "Save" at bounding box center [1216, 563] width 28 height 19
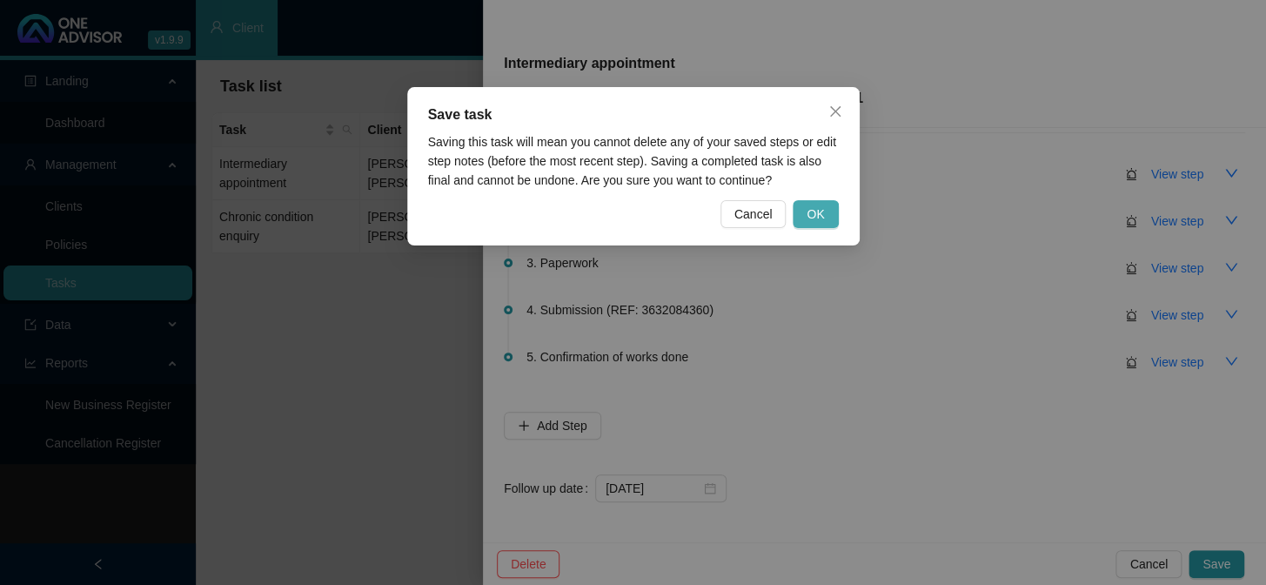
click at [816, 219] on span "OK" at bounding box center [814, 213] width 17 height 19
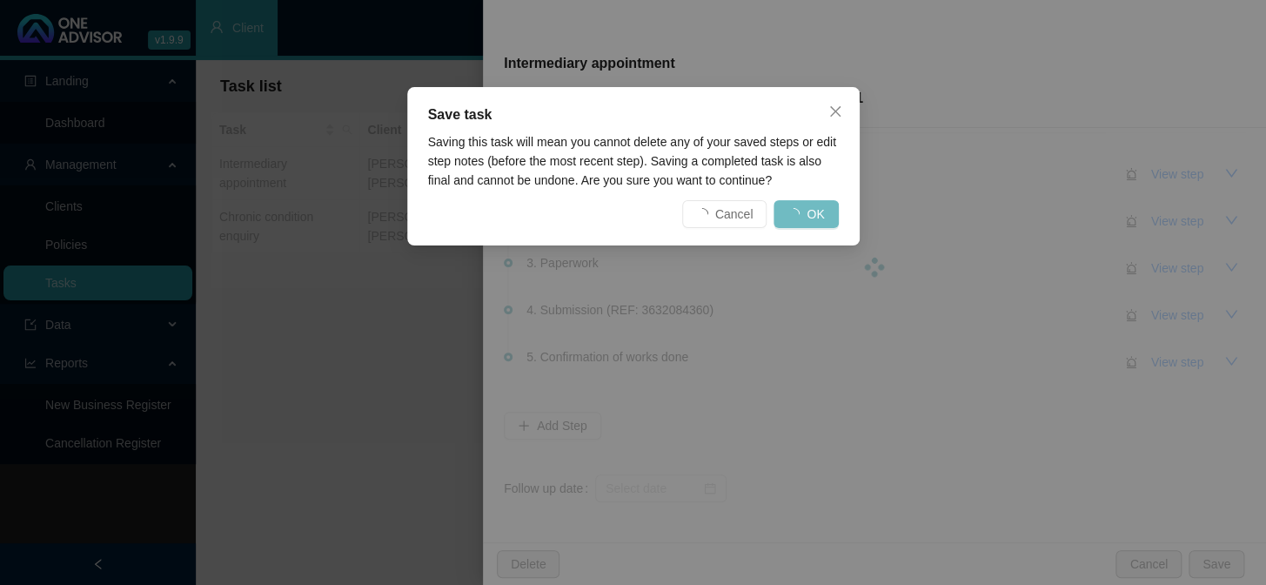
scroll to position [0, 0]
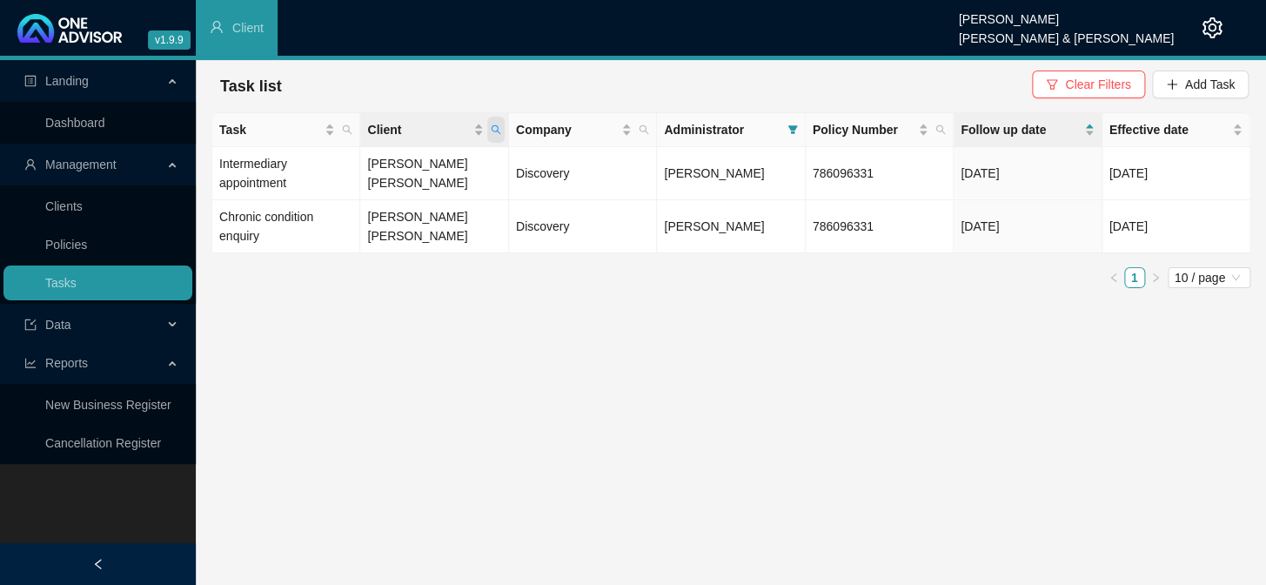
click at [502, 130] on span "Client" at bounding box center [495, 130] width 17 height 26
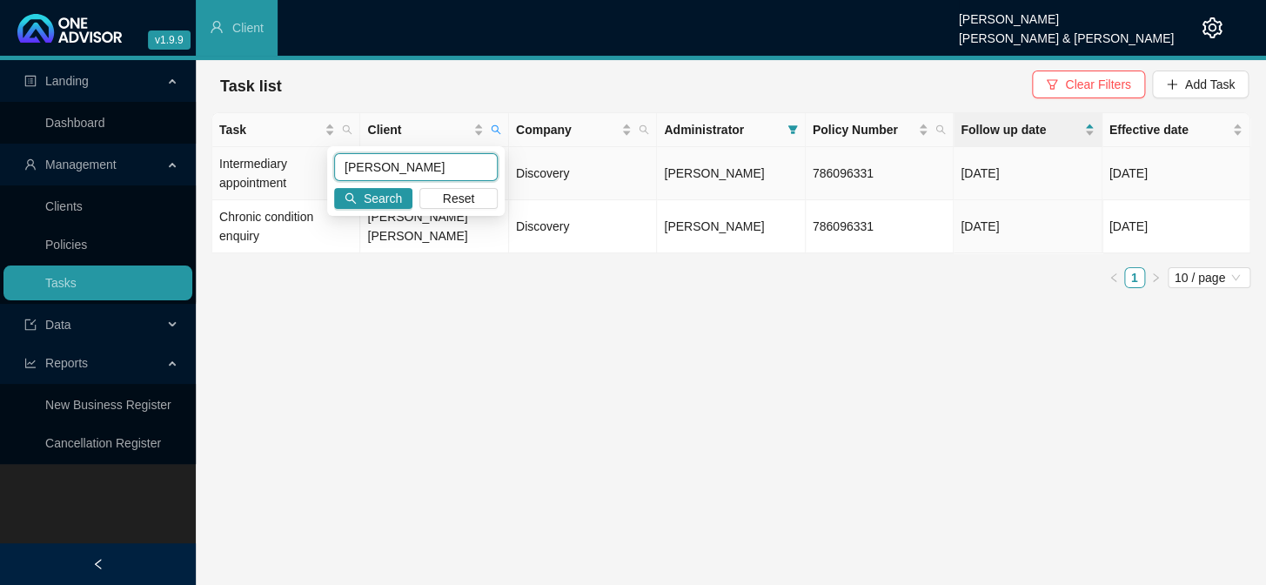
drag, startPoint x: 413, startPoint y: 164, endPoint x: 254, endPoint y: 146, distance: 160.2
click at [244, 148] on body "v1.9.9 [PERSON_NAME] [PERSON_NAME] & [PERSON_NAME] Client Landing Dashboard Man…" at bounding box center [633, 292] width 1266 height 585
click at [379, 201] on span "Search" at bounding box center [383, 198] width 38 height 19
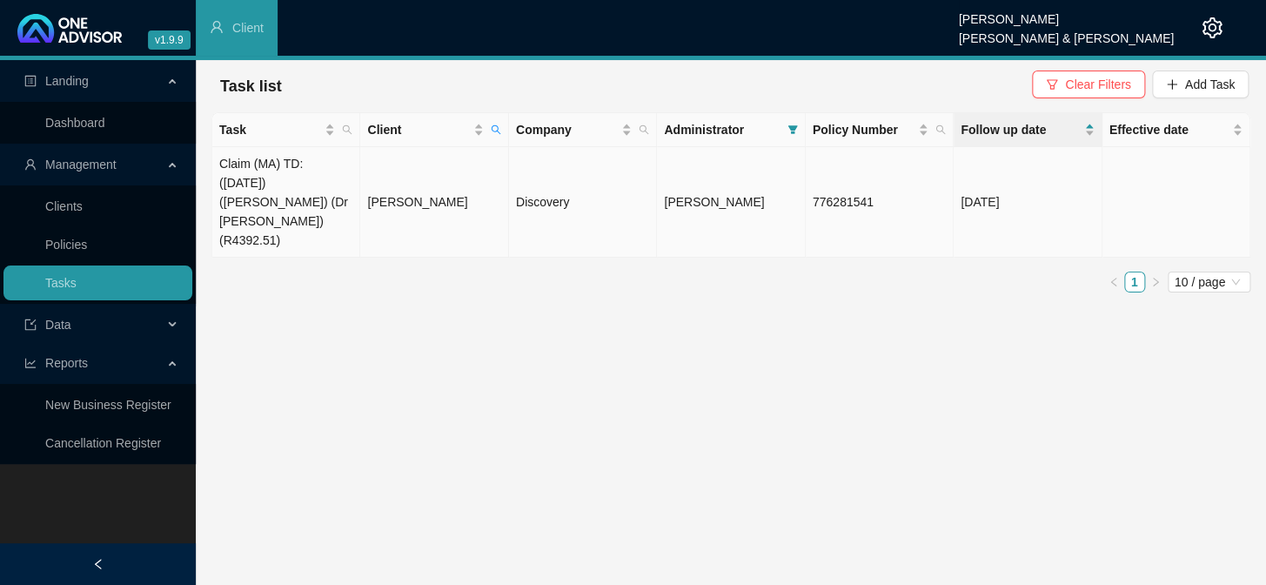
click at [383, 198] on td "[PERSON_NAME]" at bounding box center [434, 202] width 148 height 110
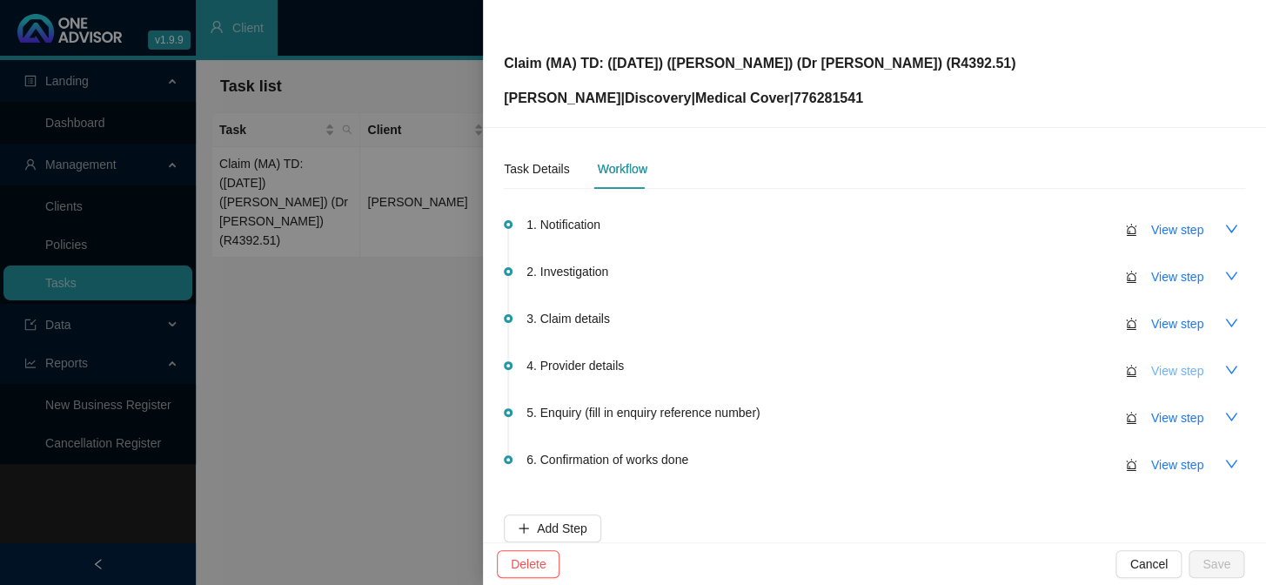
drag, startPoint x: 1157, startPoint y: 407, endPoint x: 1154, endPoint y: 378, distance: 29.7
click at [1080, 378] on ul "1. Notification View step 2. Investigation View step 3. Claim details View step…" at bounding box center [874, 367] width 741 height 294
click at [1080, 371] on span "View step" at bounding box center [1177, 370] width 52 height 19
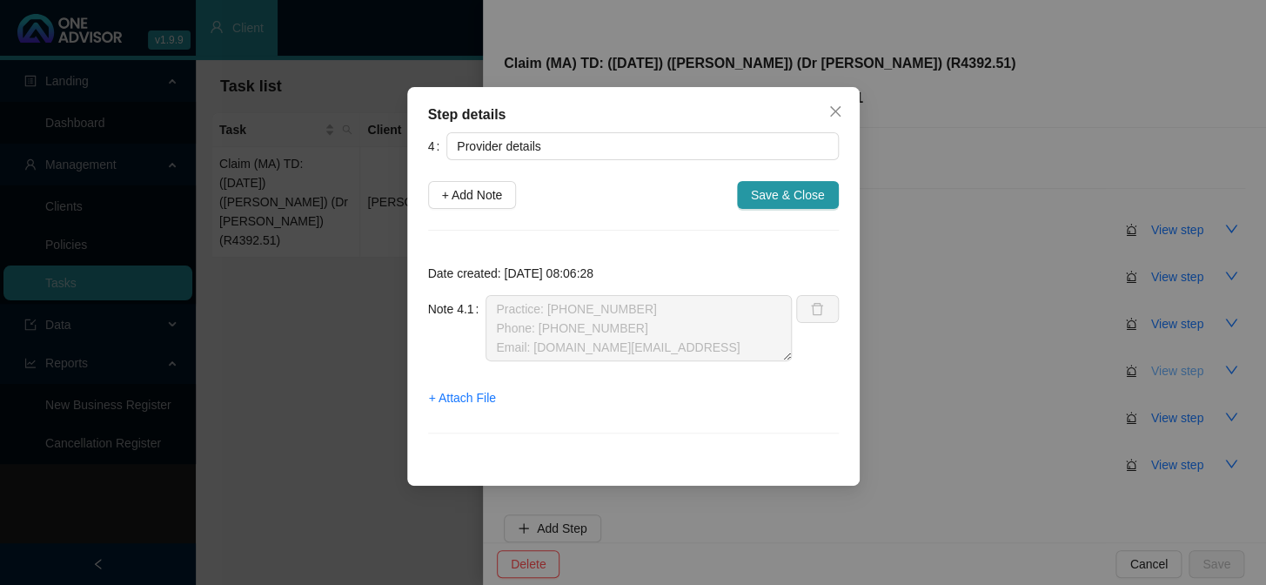
click at [1080, 371] on div "Step details 4 Provider details + Add Note Save & Close Date created: [DATE] 08…" at bounding box center [633, 292] width 1266 height 585
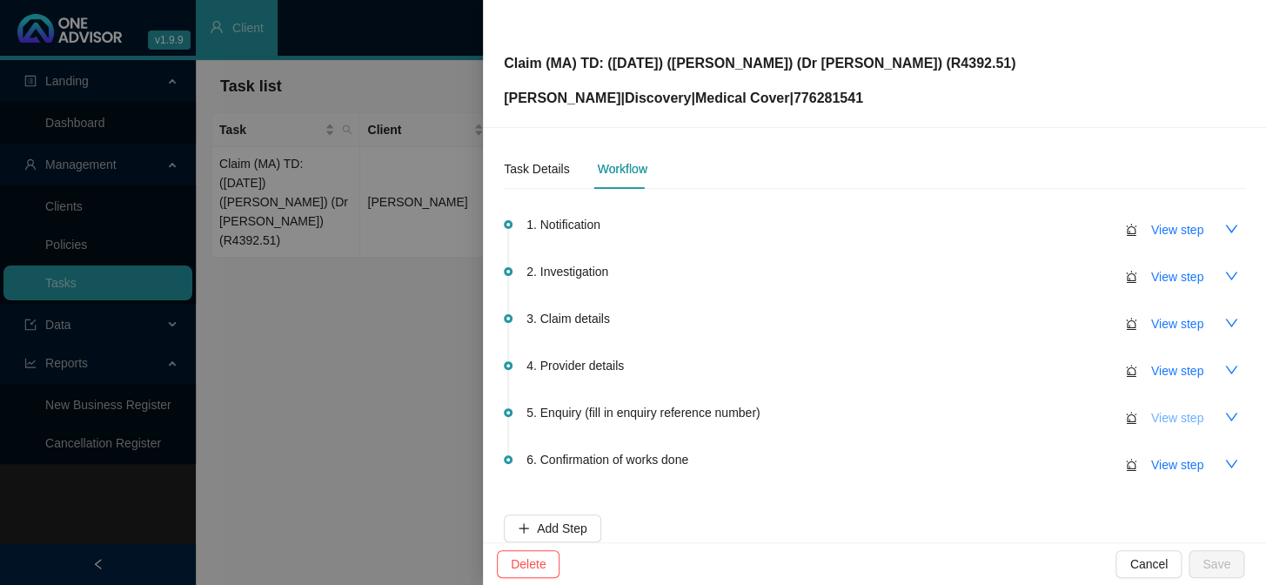
click at [1080, 420] on span "View step" at bounding box center [1177, 417] width 52 height 19
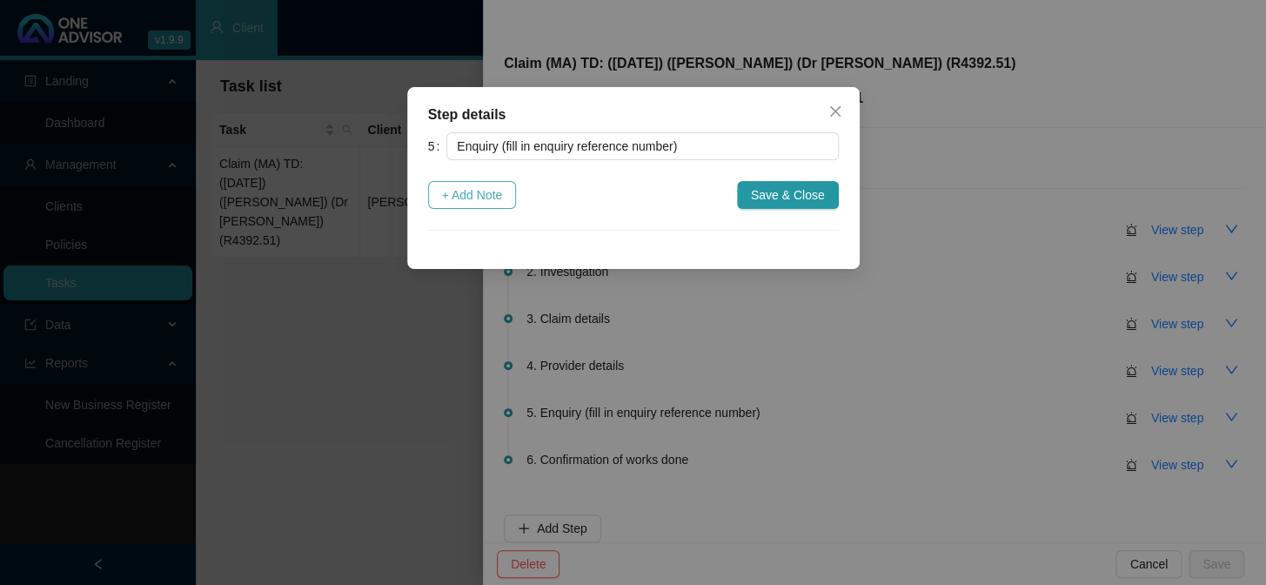
click at [458, 199] on span "+ Add Note" at bounding box center [472, 194] width 61 height 19
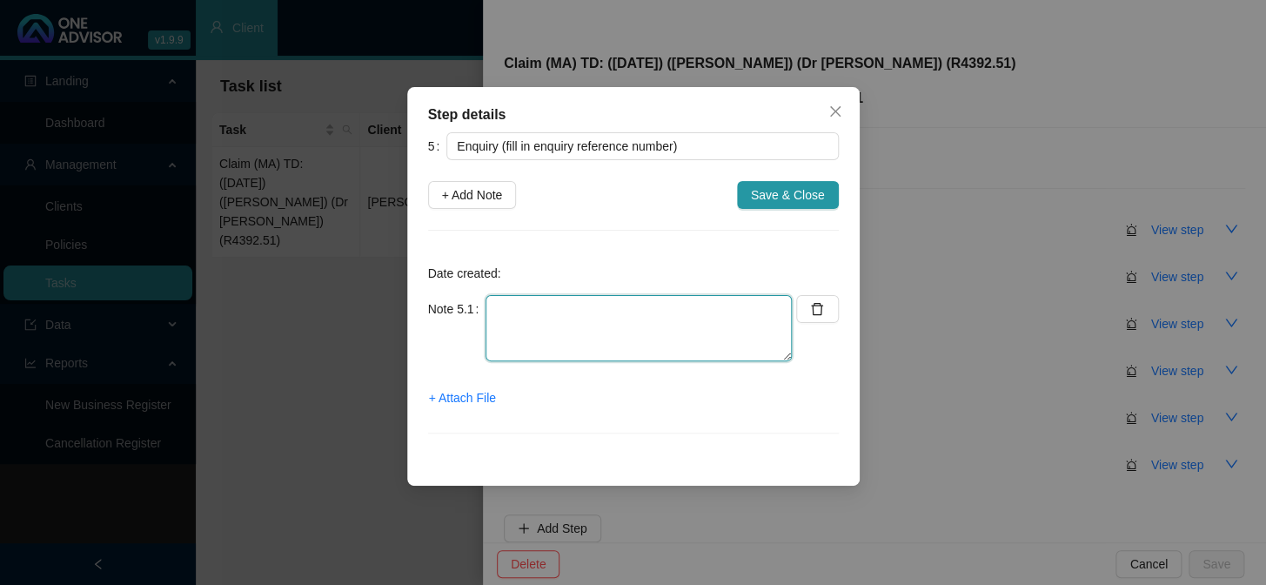
click at [552, 308] on textarea at bounding box center [638, 328] width 306 height 66
click at [454, 400] on span "+ Attach File" at bounding box center [462, 397] width 67 height 19
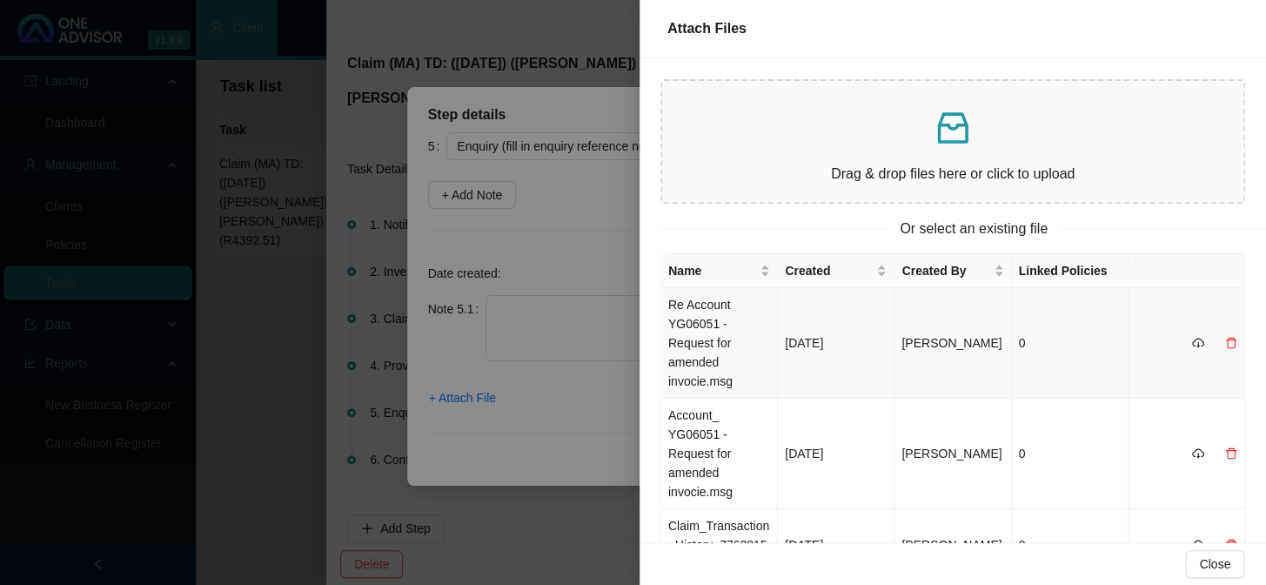
click at [710, 313] on td "Re Account YG06051 - Request for amended invocie.msg" at bounding box center [719, 343] width 117 height 110
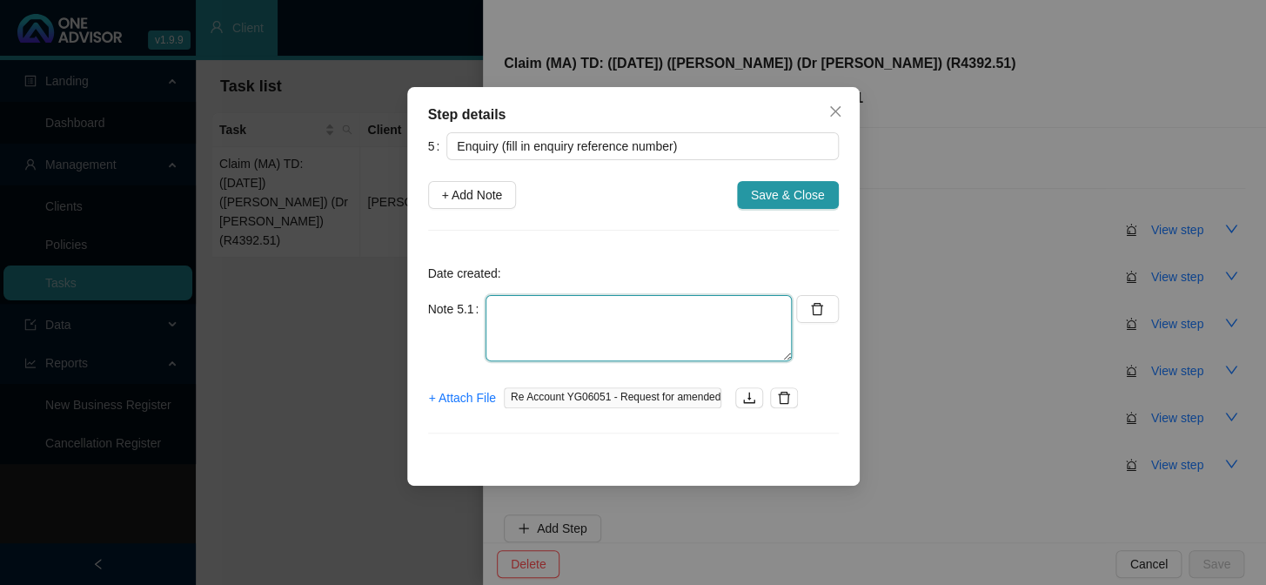
click at [572, 319] on textarea at bounding box center [638, 328] width 306 height 66
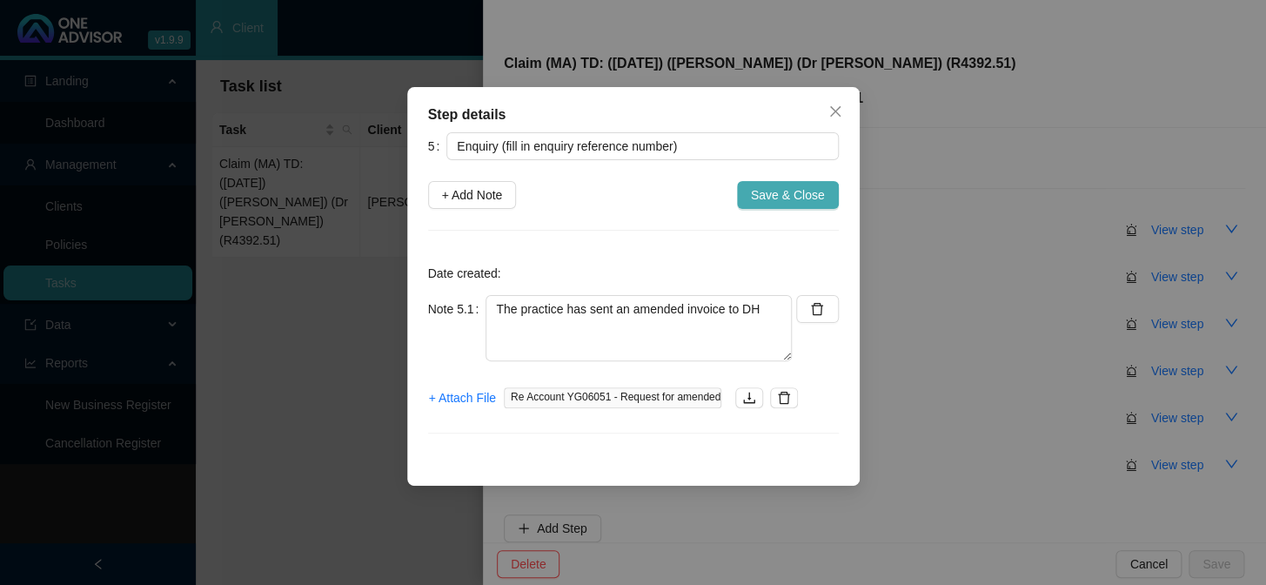
click at [782, 203] on span "Save & Close" at bounding box center [788, 194] width 74 height 19
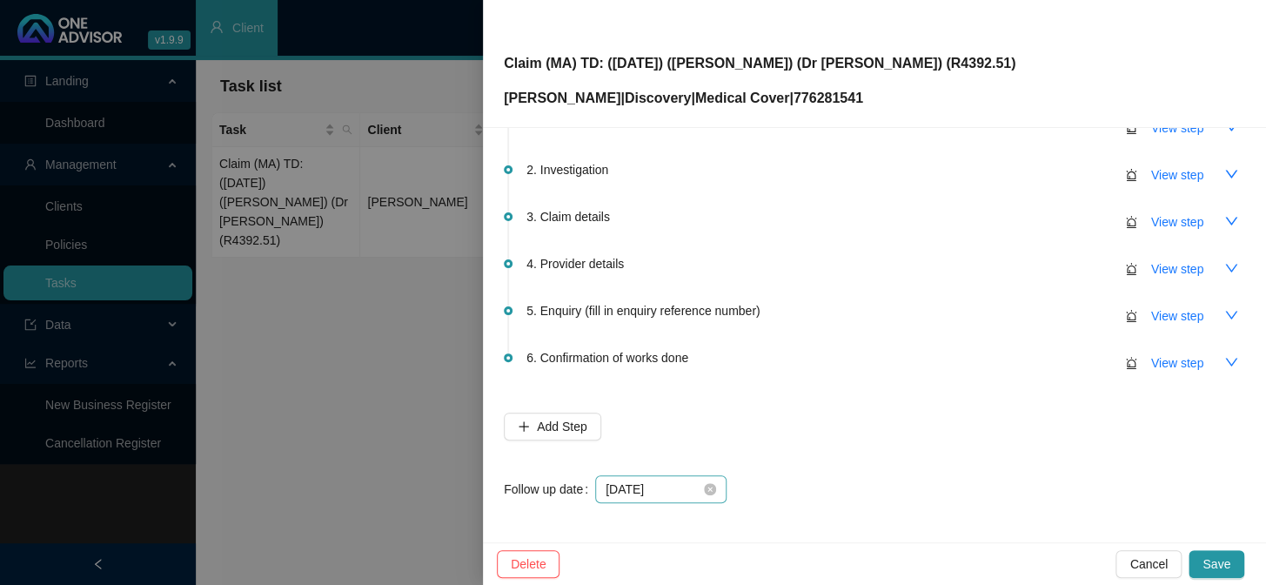
scroll to position [103, 0]
click at [683, 479] on input "[DATE]" at bounding box center [652, 487] width 95 height 19
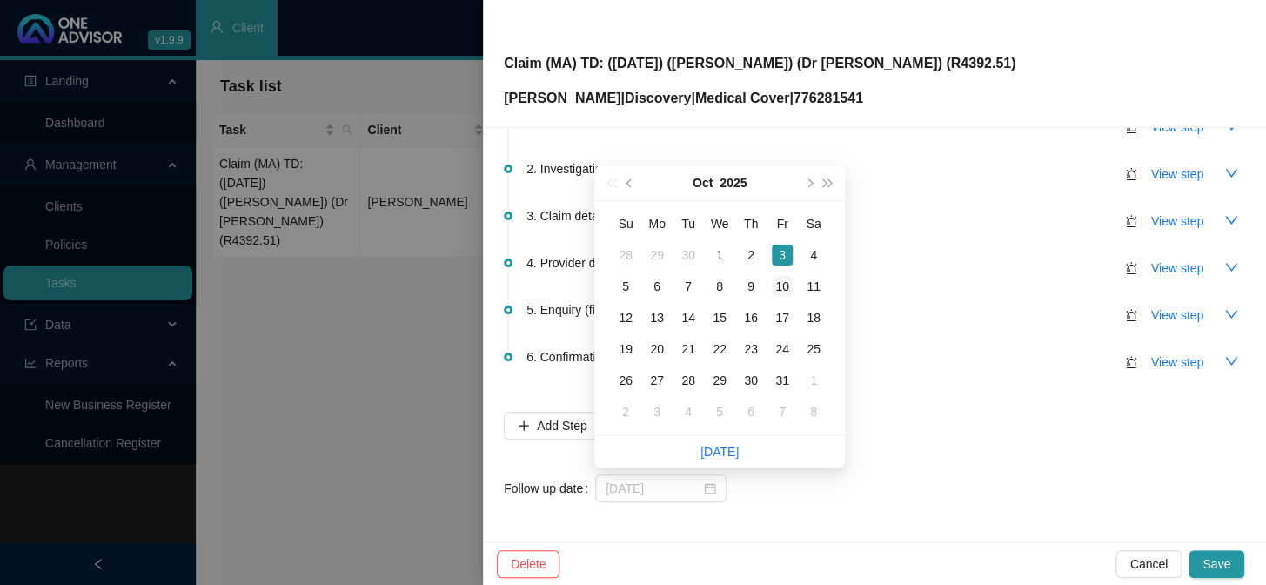
click at [780, 289] on div "10" at bounding box center [782, 286] width 21 height 21
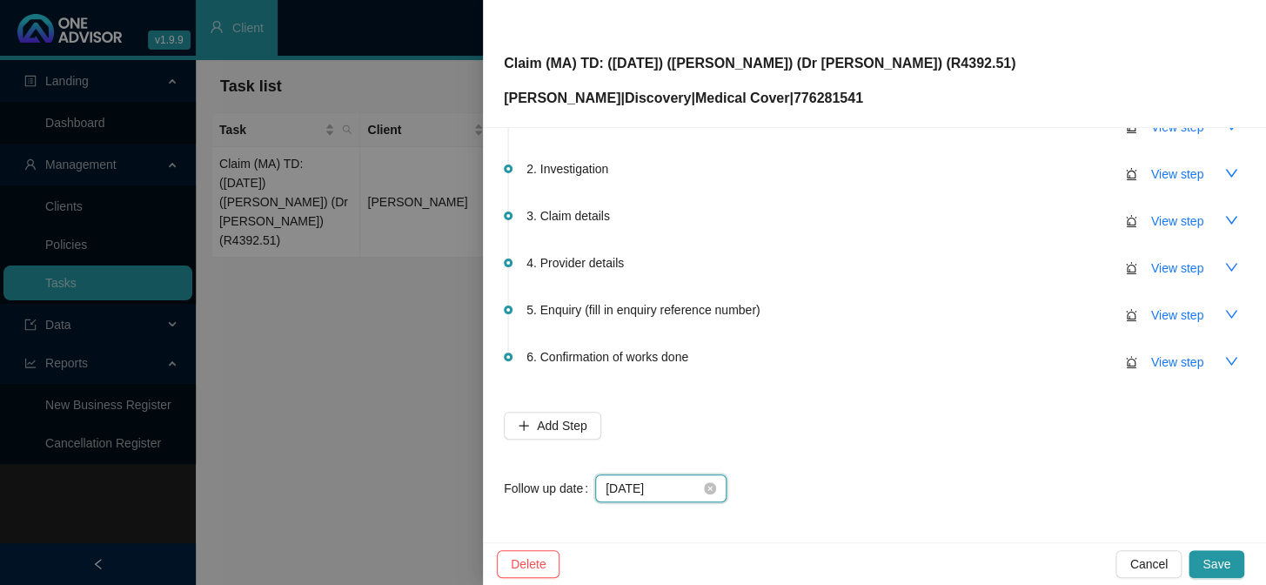
click at [662, 479] on input "[DATE]" at bounding box center [652, 487] width 95 height 19
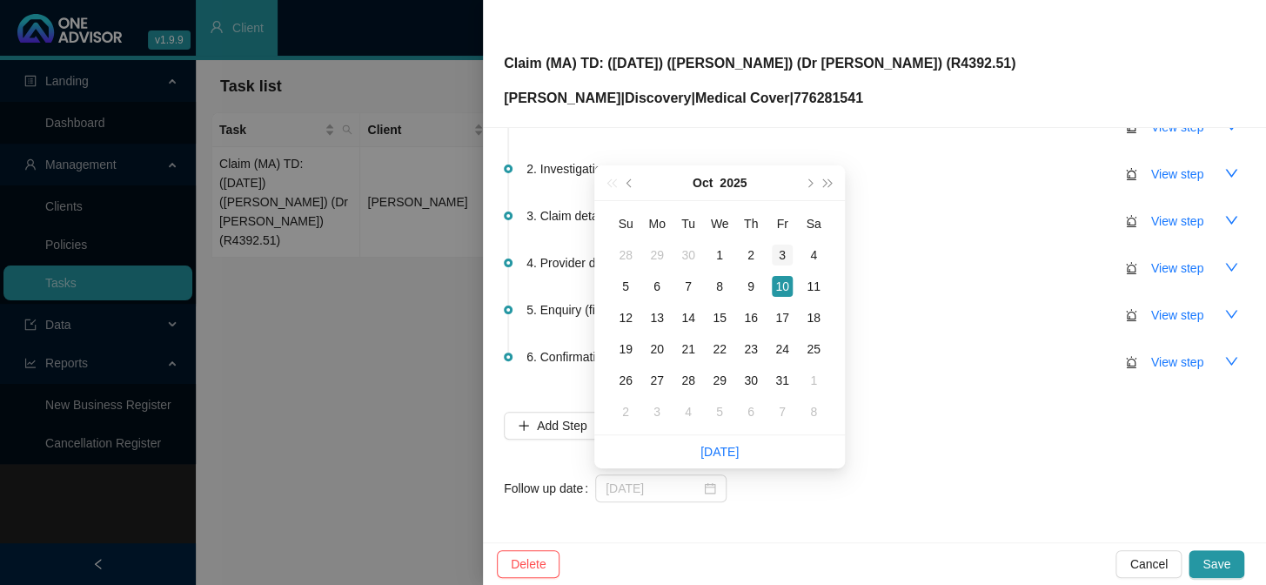
click at [780, 251] on div "3" at bounding box center [782, 254] width 21 height 21
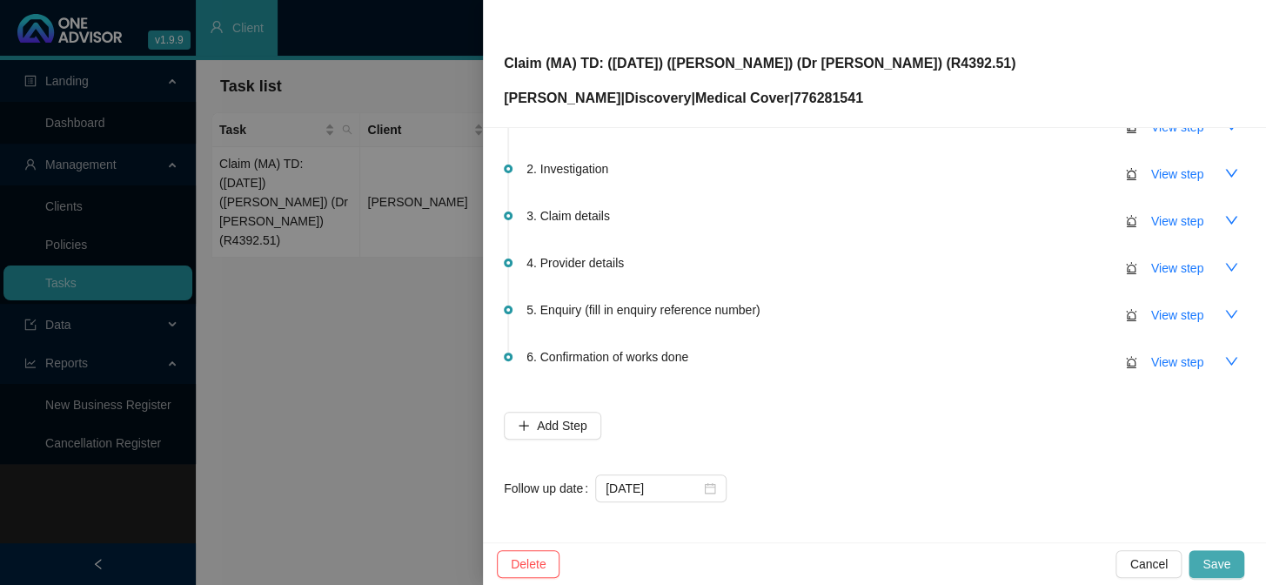
click at [1080, 479] on span "Save" at bounding box center [1216, 563] width 28 height 19
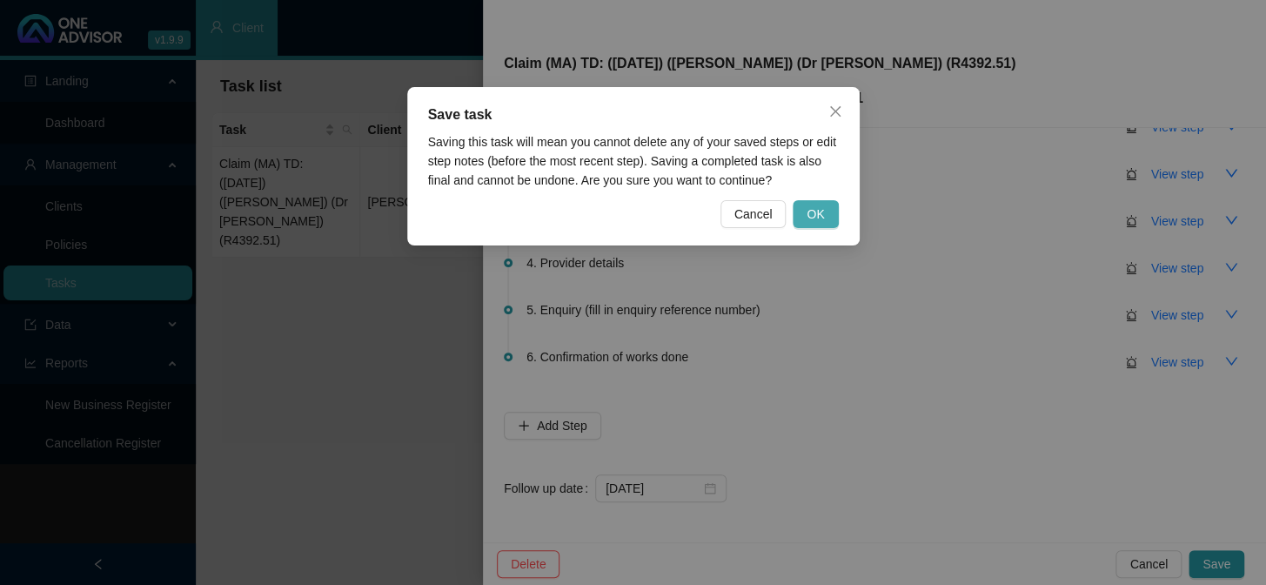
click at [819, 217] on span "OK" at bounding box center [814, 213] width 17 height 19
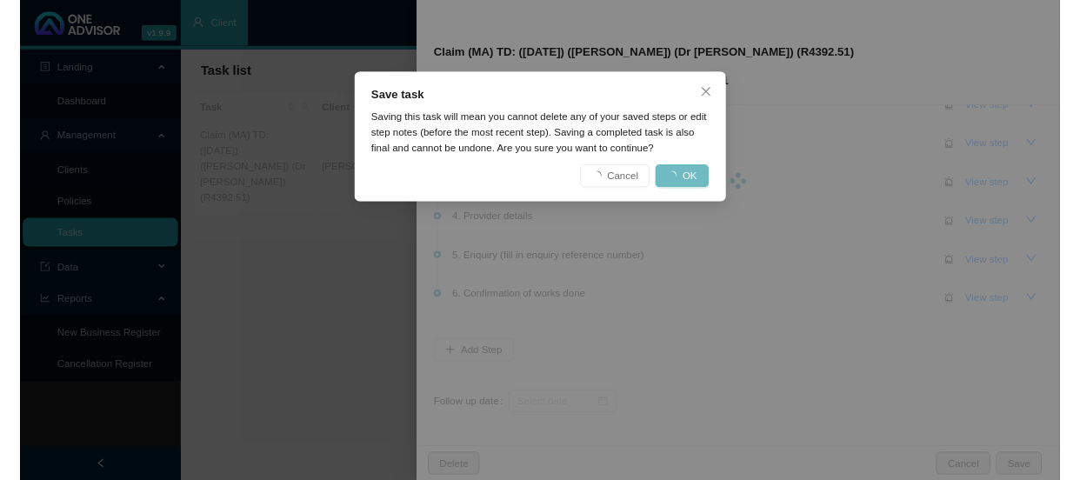
scroll to position [0, 0]
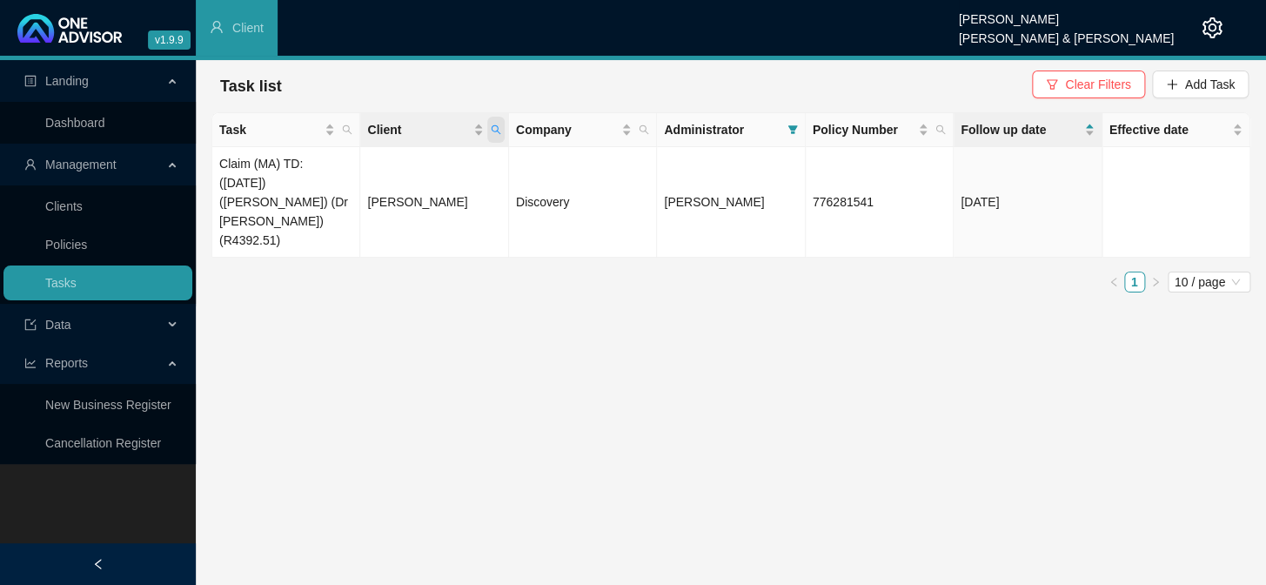
click at [497, 129] on icon "search" at bounding box center [496, 130] width 10 height 10
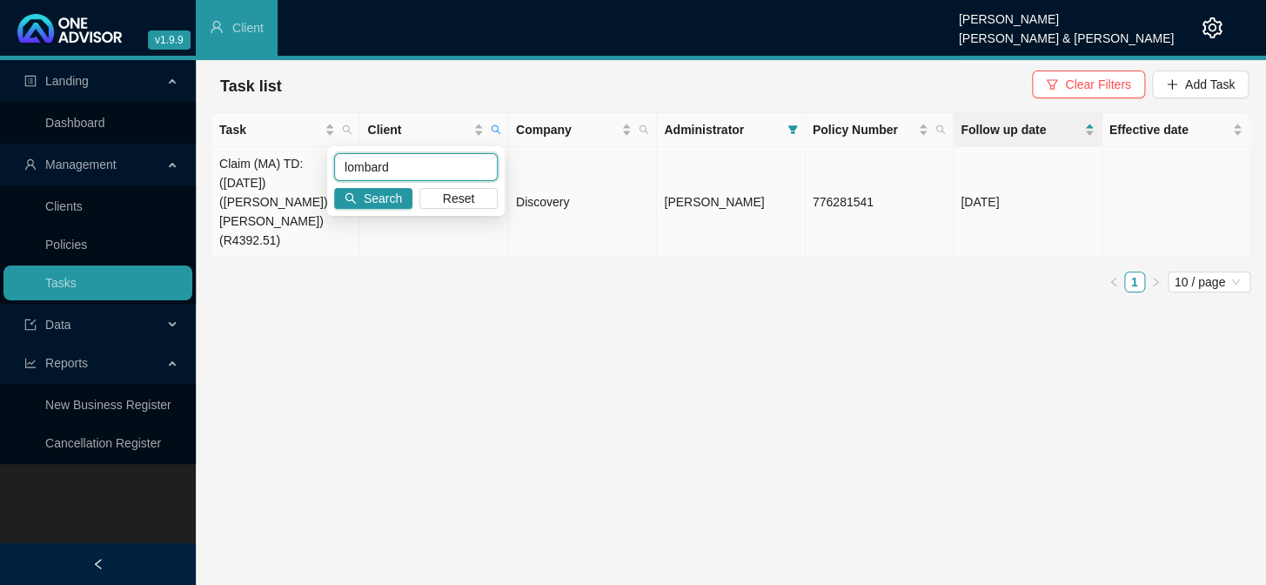
drag, startPoint x: 399, startPoint y: 169, endPoint x: 284, endPoint y: 171, distance: 115.7
click at [284, 171] on body "v1.9.9 [PERSON_NAME] [PERSON_NAME] & [PERSON_NAME] Client Landing Dashboard Man…" at bounding box center [633, 292] width 1266 height 585
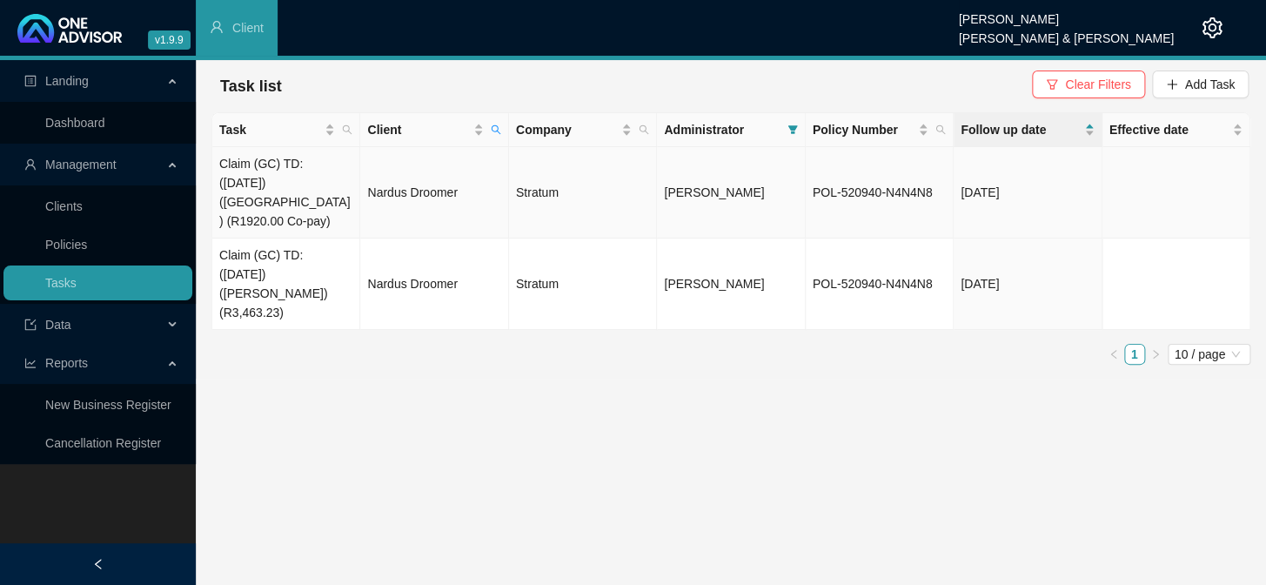
click at [398, 183] on td "Nardus Droomer" at bounding box center [434, 192] width 148 height 91
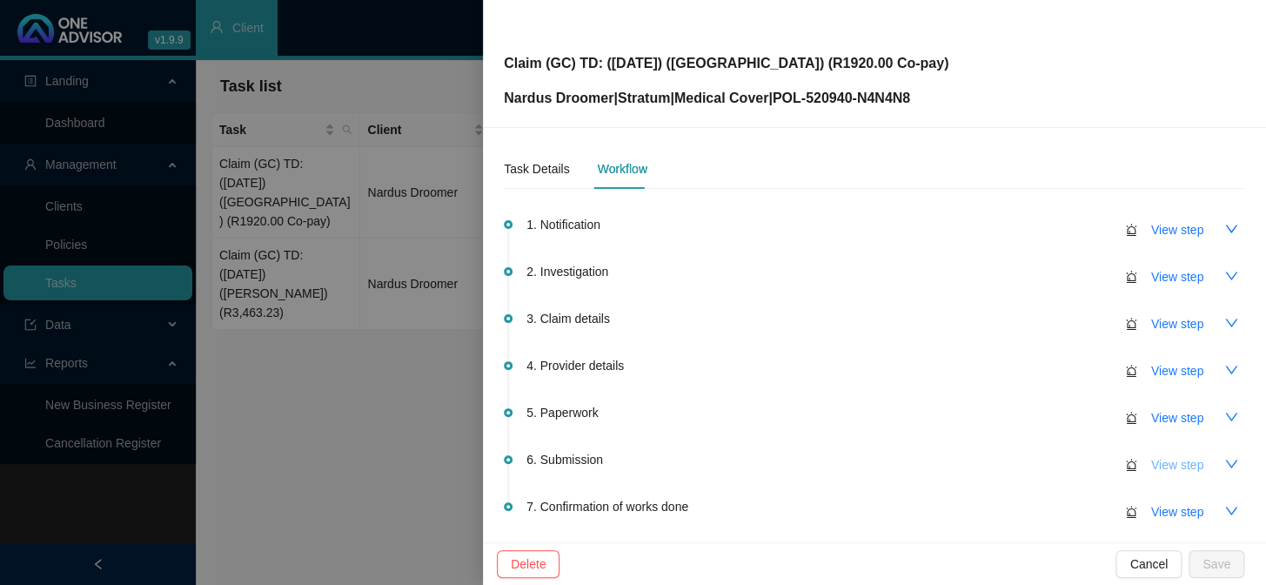
click at [1080, 465] on span "View step" at bounding box center [1177, 464] width 52 height 19
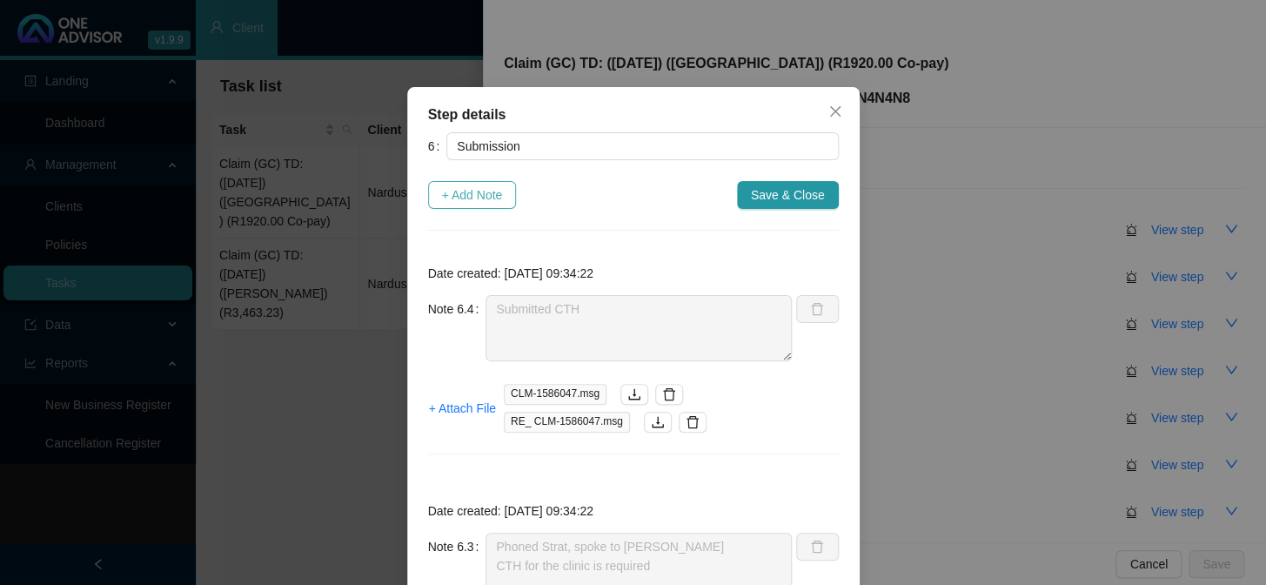
click at [480, 197] on span "+ Add Note" at bounding box center [472, 194] width 61 height 19
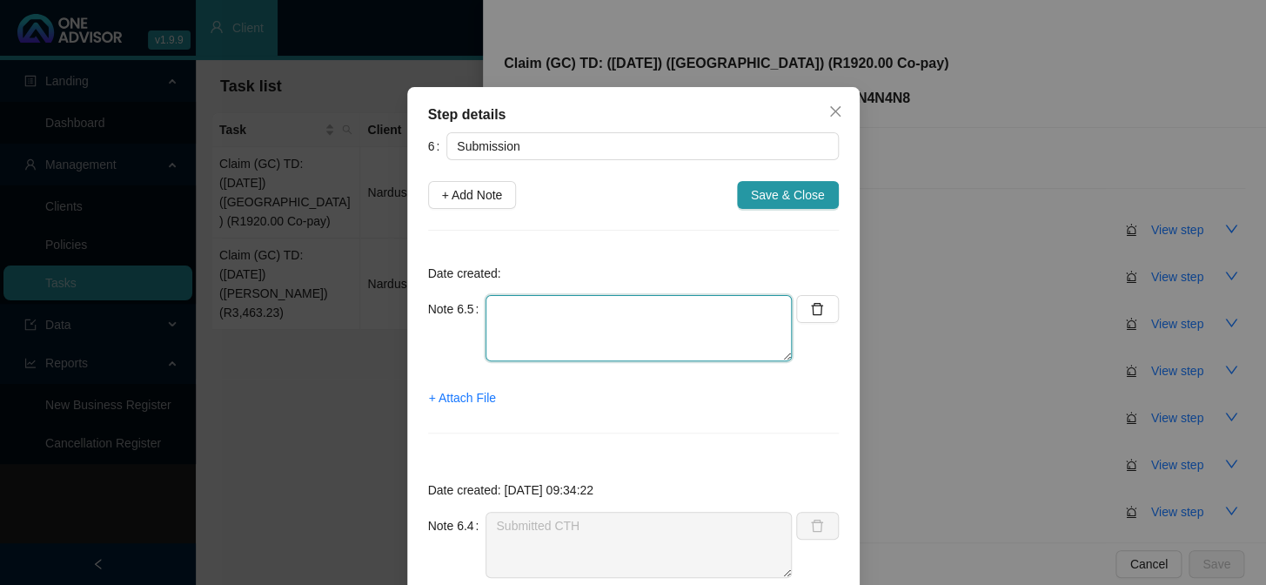
click at [532, 310] on textarea at bounding box center [638, 328] width 306 height 66
click at [456, 399] on span "+ Attach File" at bounding box center [462, 397] width 67 height 19
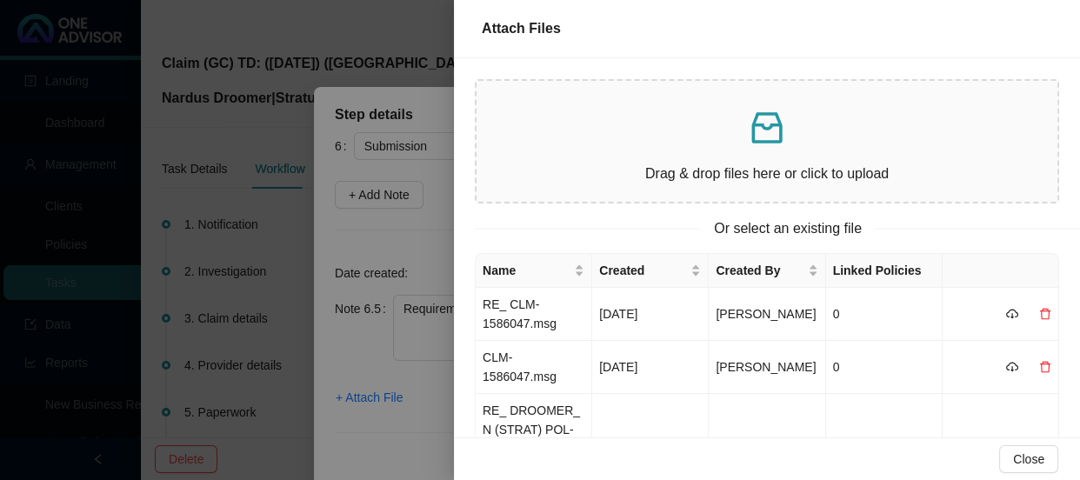
click at [398, 324] on div at bounding box center [540, 240] width 1080 height 480
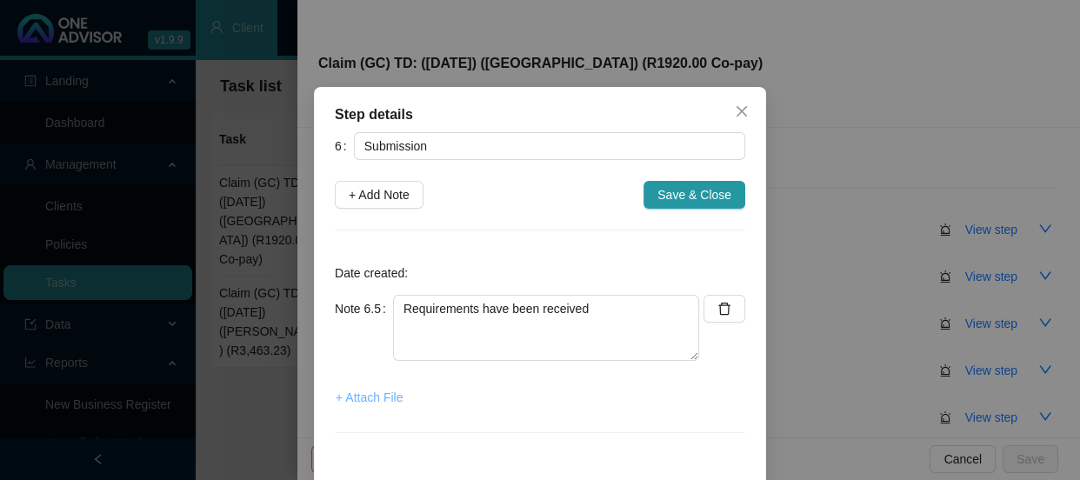
click at [363, 397] on span "+ Attach File" at bounding box center [369, 397] width 67 height 19
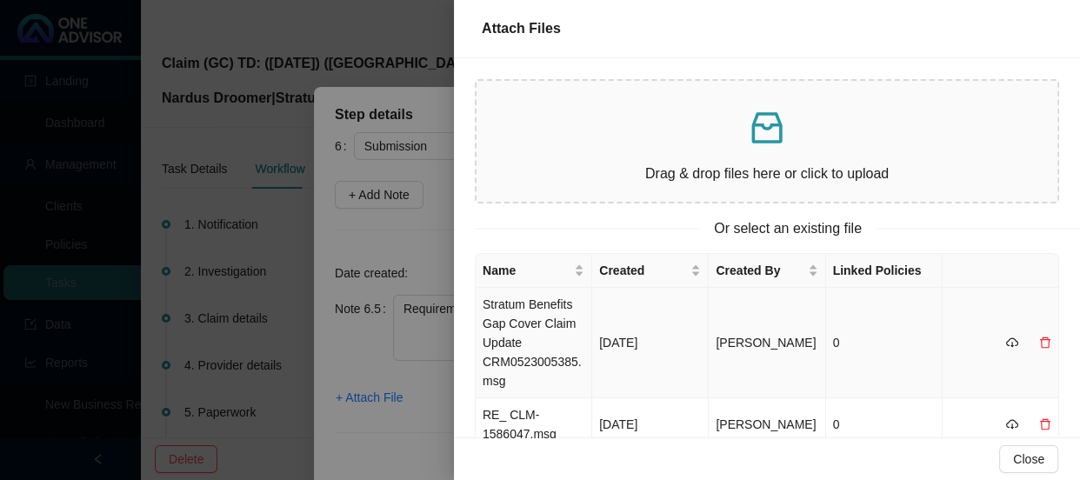
click at [609, 320] on td "[DATE]" at bounding box center [650, 343] width 117 height 110
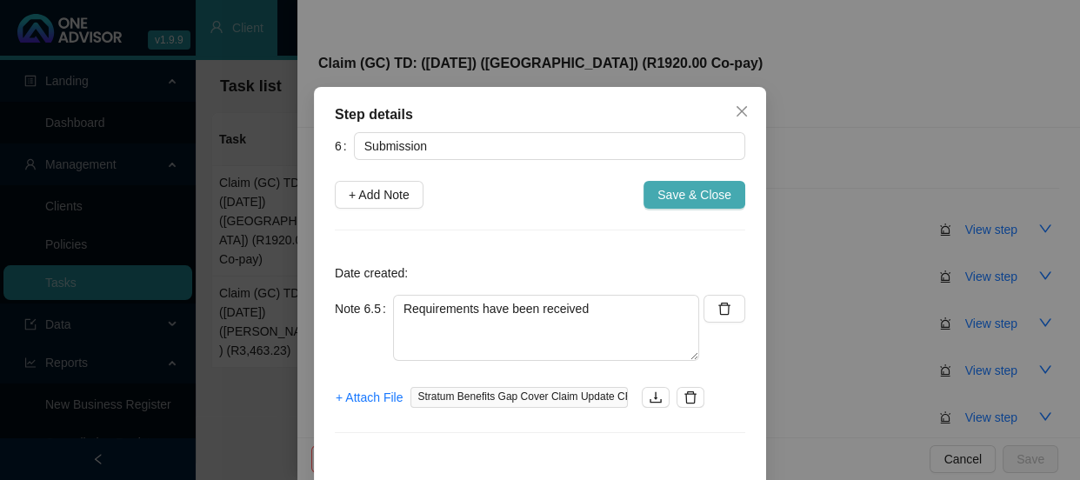
click at [699, 195] on span "Save & Close" at bounding box center [695, 194] width 74 height 19
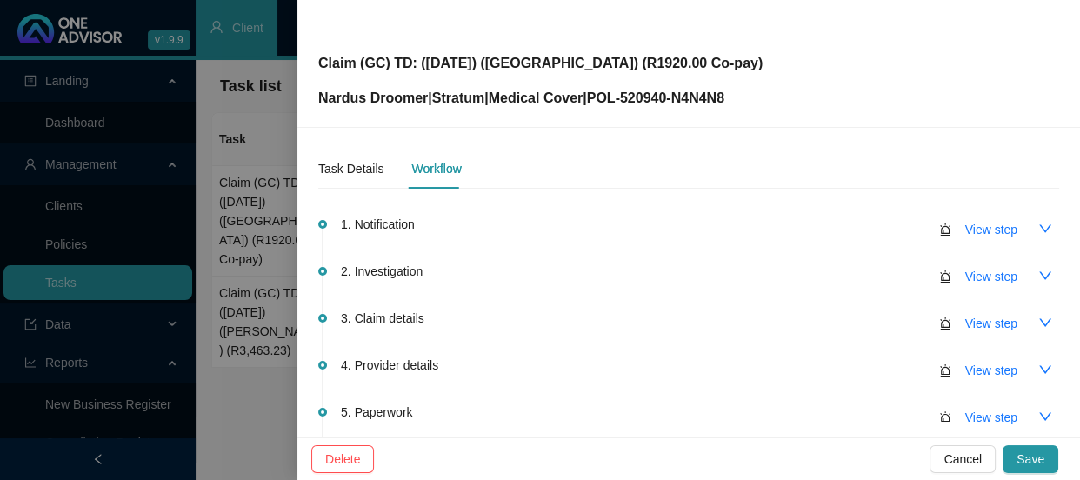
scroll to position [253, 0]
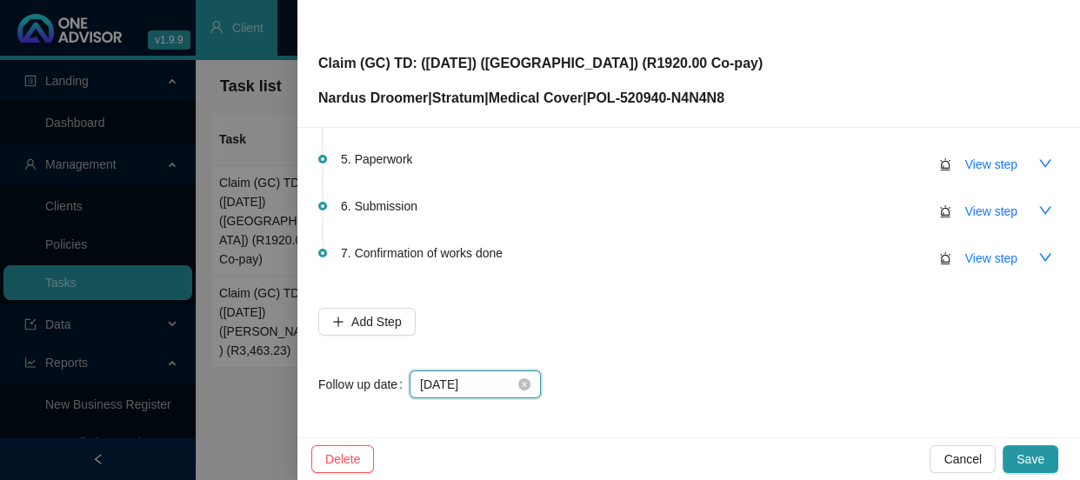
click at [494, 385] on input "[DATE]" at bounding box center [467, 384] width 95 height 19
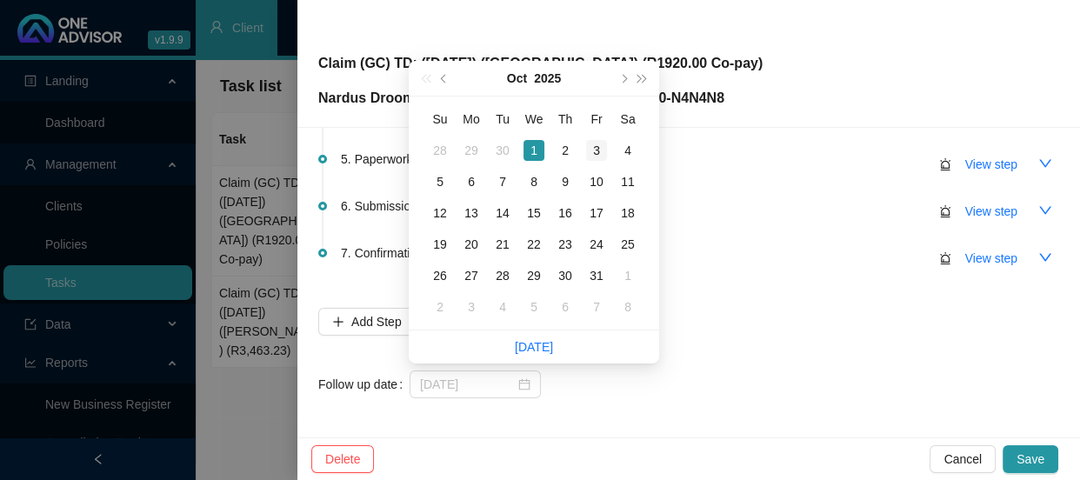
click at [599, 156] on div "3" at bounding box center [596, 150] width 21 height 21
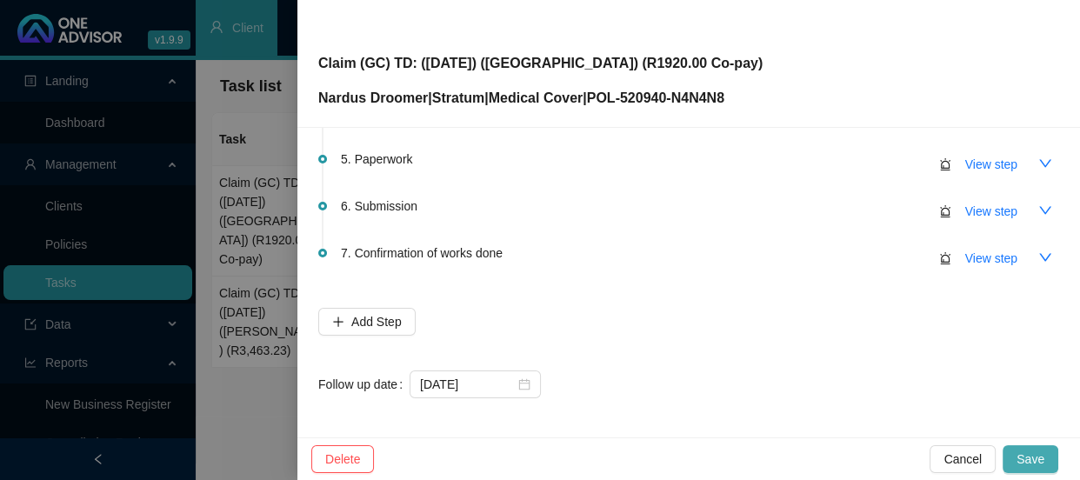
click at [1020, 458] on span "Save" at bounding box center [1031, 459] width 28 height 19
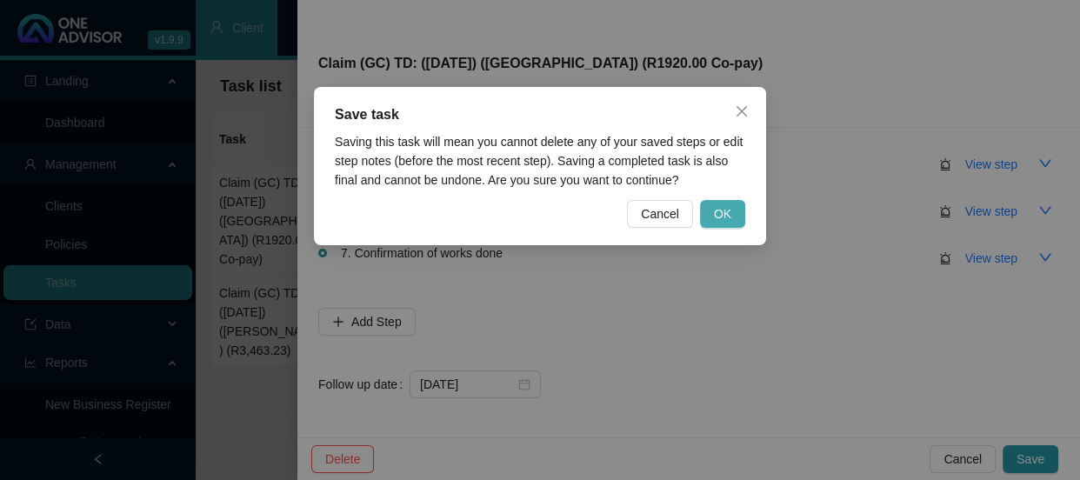
click at [713, 208] on button "OK" at bounding box center [722, 214] width 45 height 28
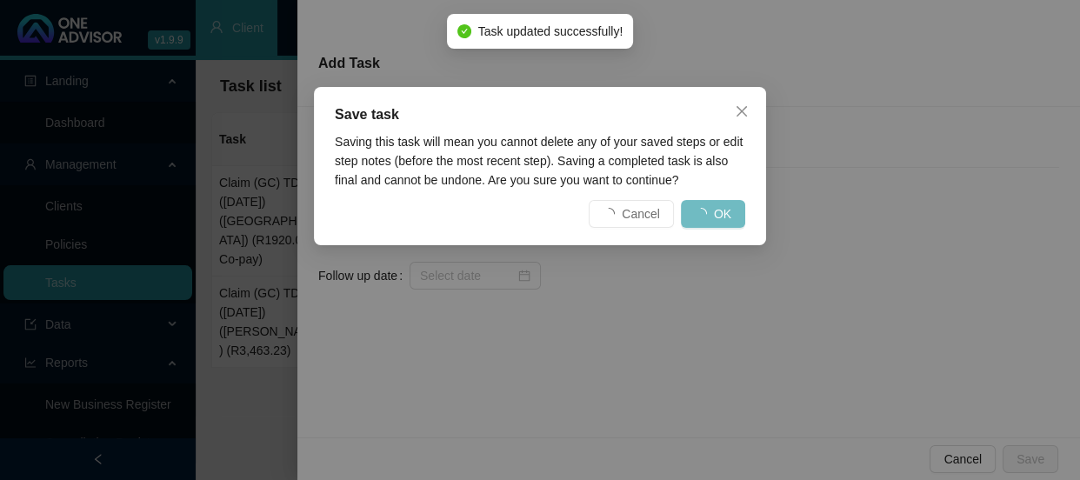
scroll to position [0, 0]
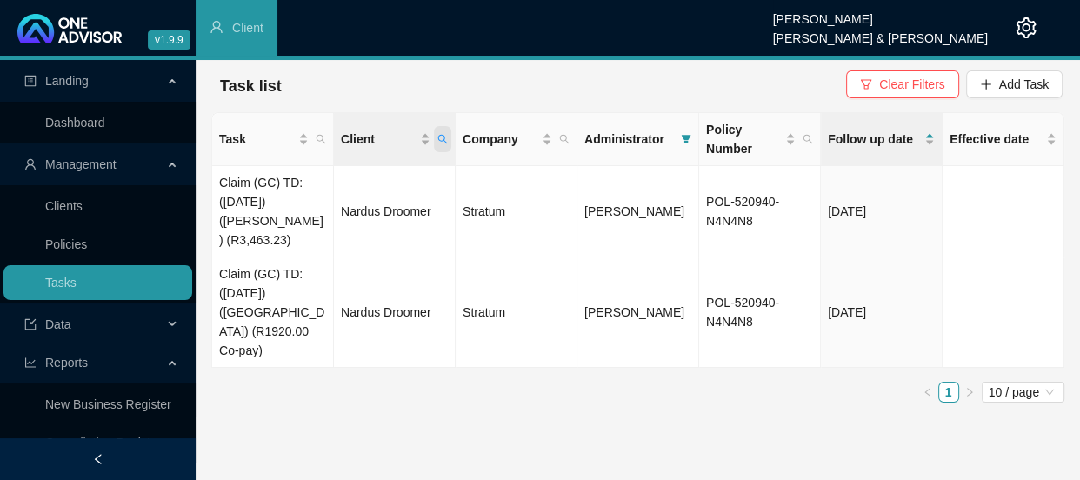
click at [444, 135] on icon "search" at bounding box center [443, 139] width 10 height 10
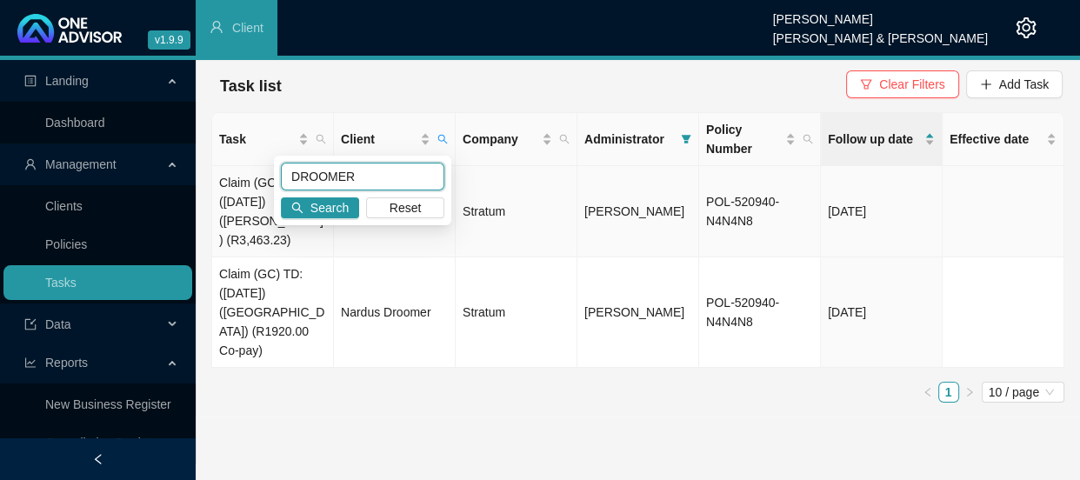
drag, startPoint x: 354, startPoint y: 174, endPoint x: 261, endPoint y: 174, distance: 93.1
click at [261, 174] on body "v1.9.9 [PERSON_NAME] [PERSON_NAME] & [PERSON_NAME] Client Landing Dashboard Man…" at bounding box center [540, 240] width 1080 height 480
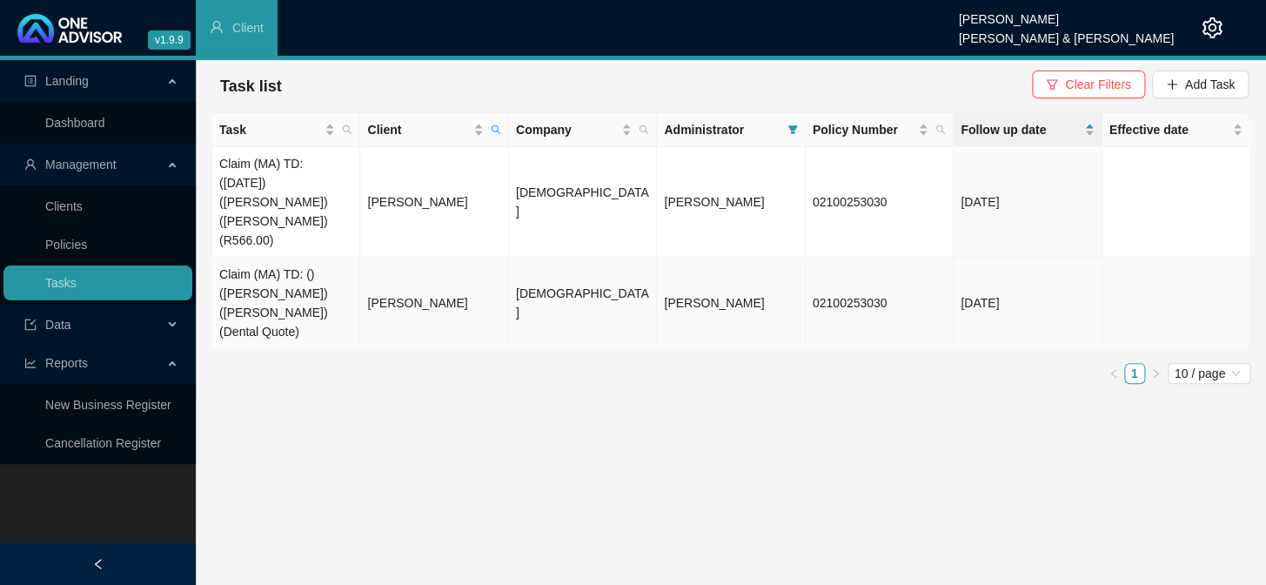
click at [358, 274] on td "Claim (MA) TD: () ([PERSON_NAME]) ([PERSON_NAME]) (Dental Quote)" at bounding box center [286, 303] width 148 height 91
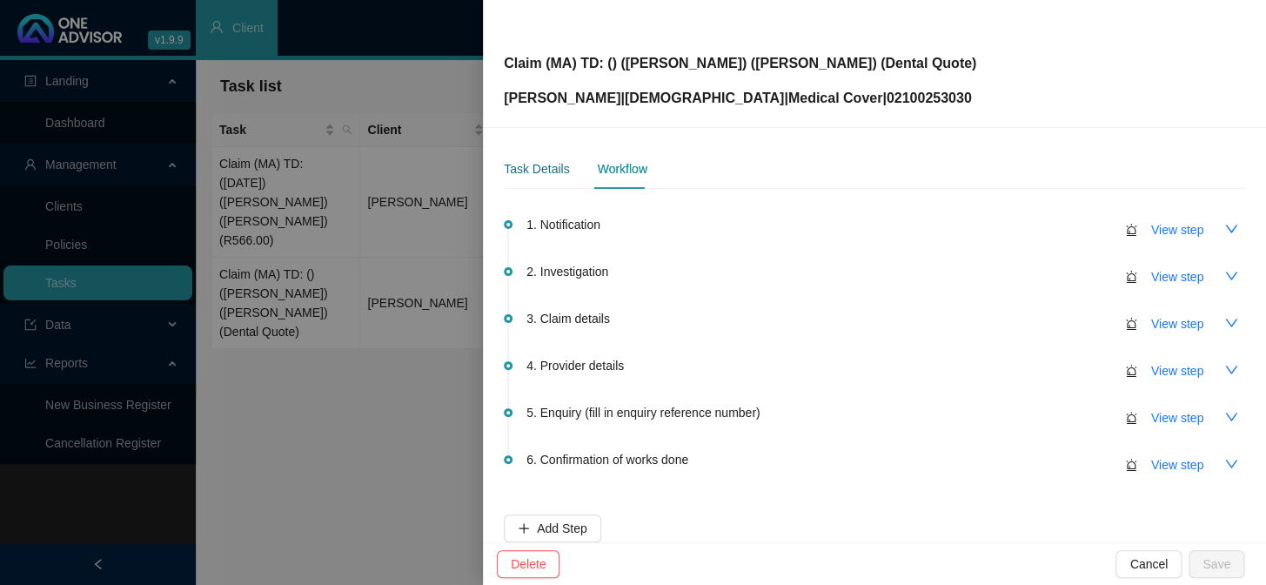
click at [548, 162] on div "Task Details" at bounding box center [536, 168] width 65 height 19
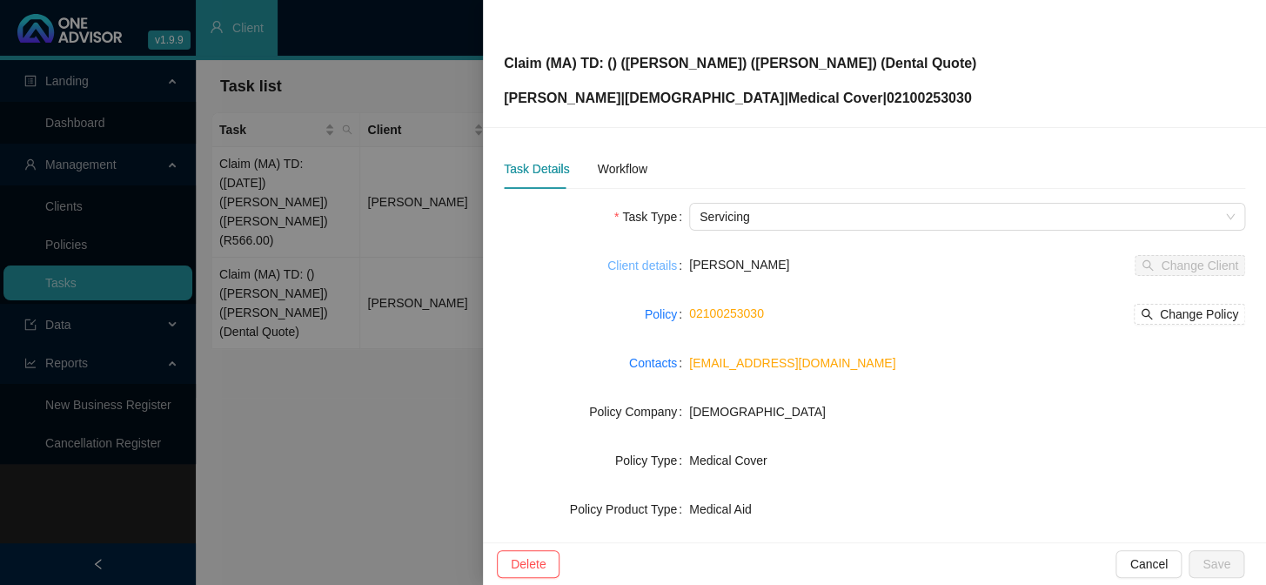
click at [656, 267] on link "Client details" at bounding box center [642, 265] width 70 height 19
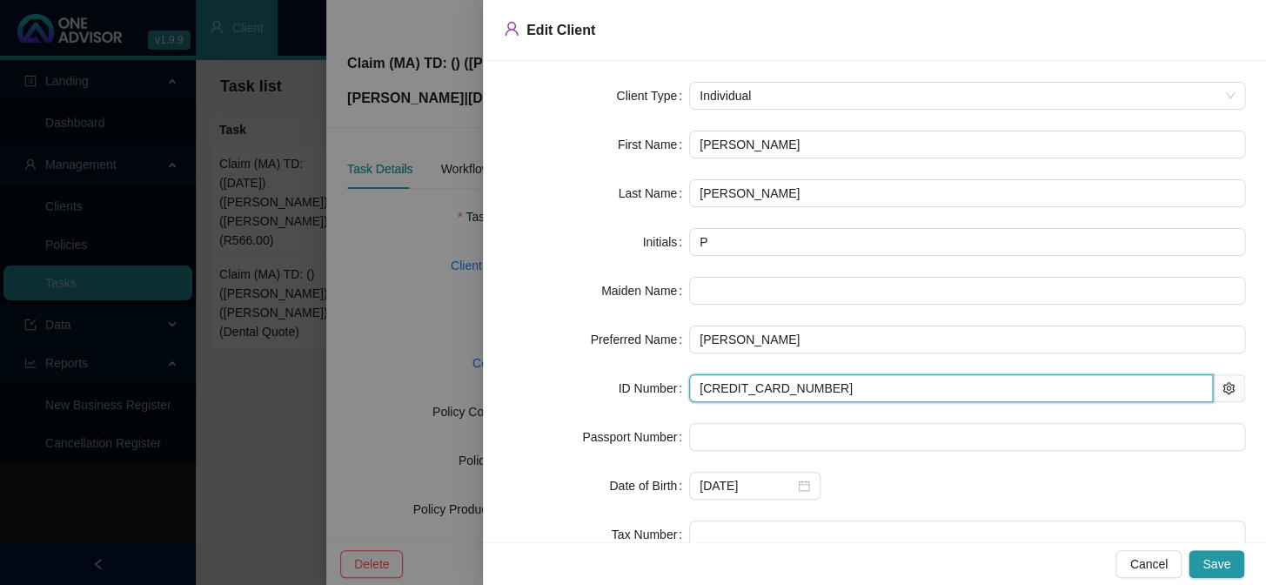
drag, startPoint x: 792, startPoint y: 389, endPoint x: 675, endPoint y: 385, distance: 116.6
click at [675, 385] on div "ID Number [CREDIT_CARD_NUMBER]" at bounding box center [874, 388] width 741 height 28
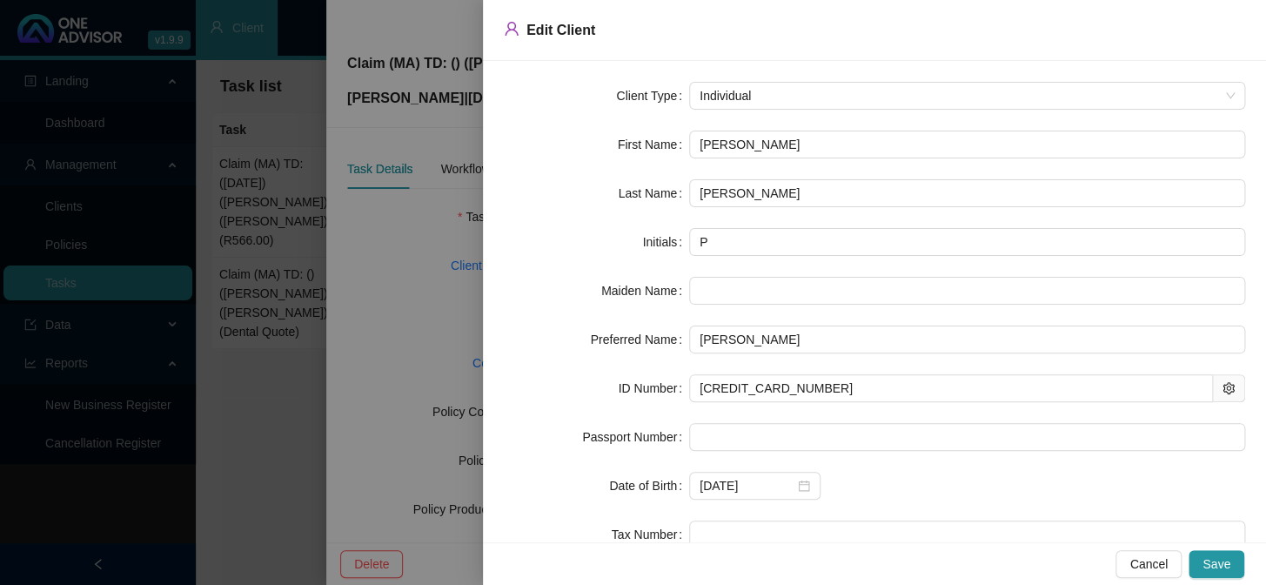
click at [455, 324] on div at bounding box center [633, 292] width 1266 height 585
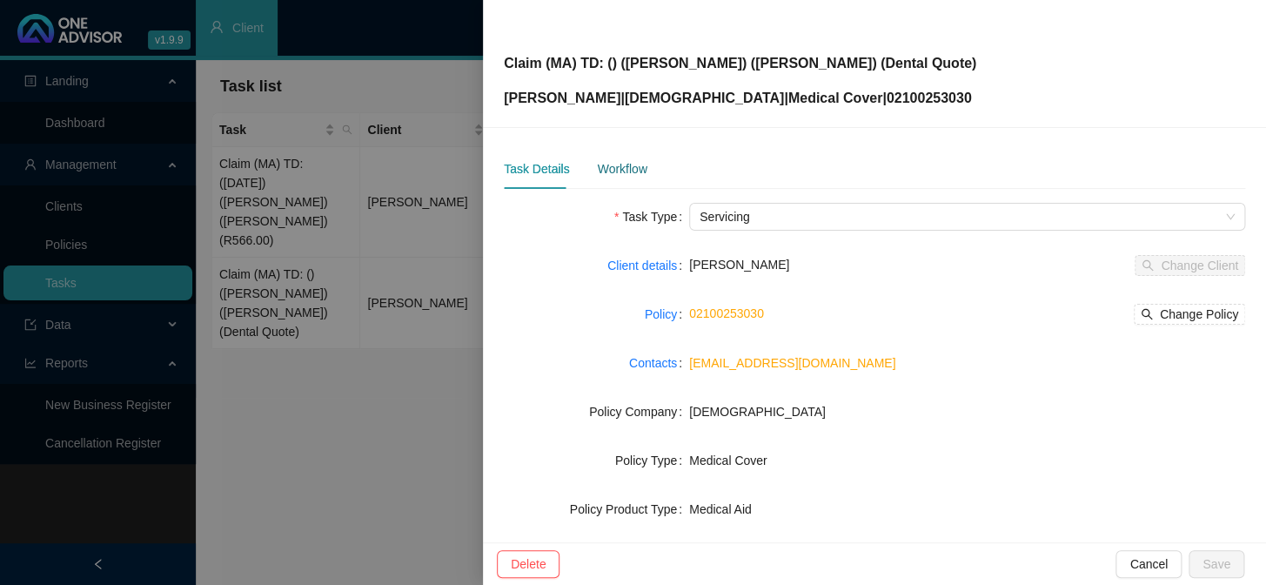
click at [607, 174] on div "Workflow" at bounding box center [622, 168] width 50 height 19
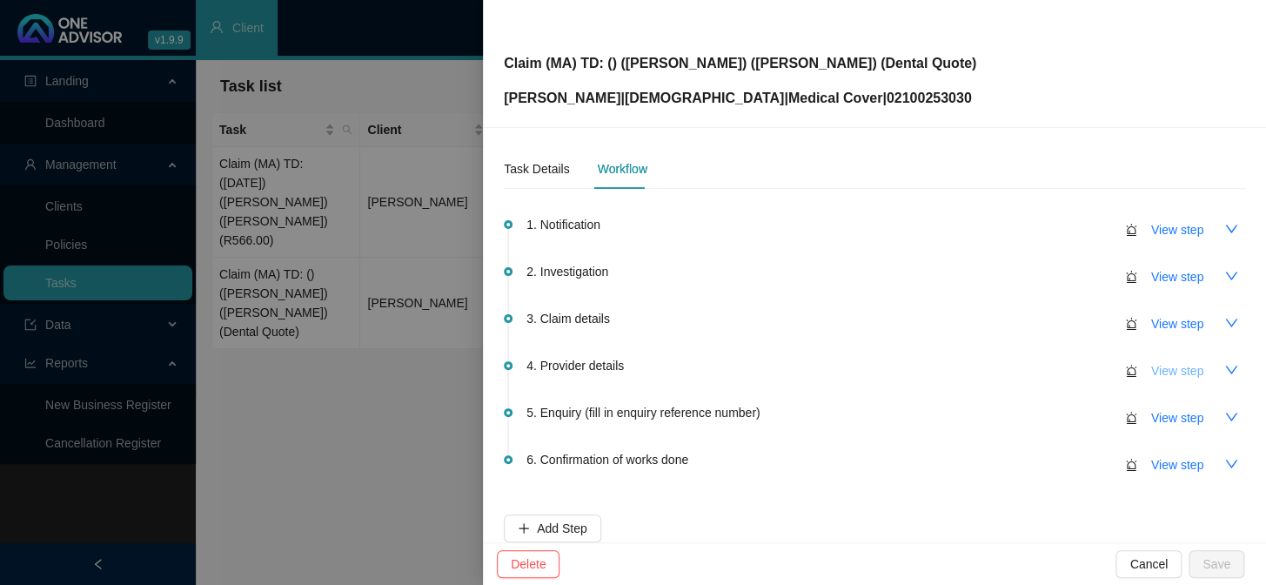
click at [1080, 361] on span "View step" at bounding box center [1177, 370] width 52 height 19
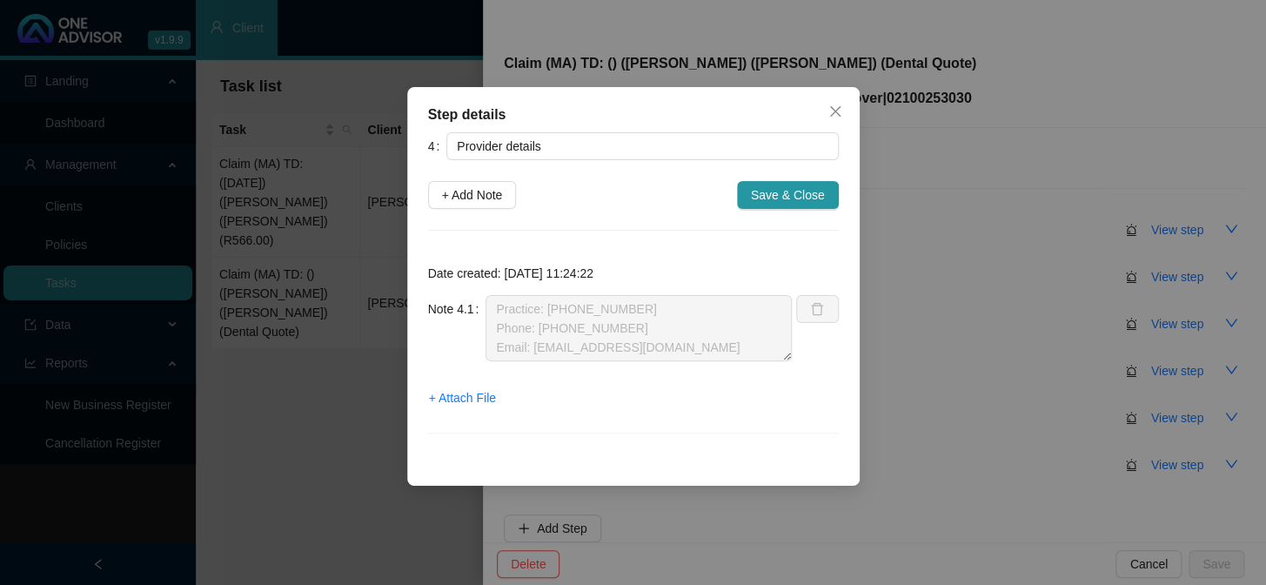
click at [933, 369] on div "Step details 4 Provider details + Add Note Save & Close Date created: [DATE] 11…" at bounding box center [633, 292] width 1266 height 585
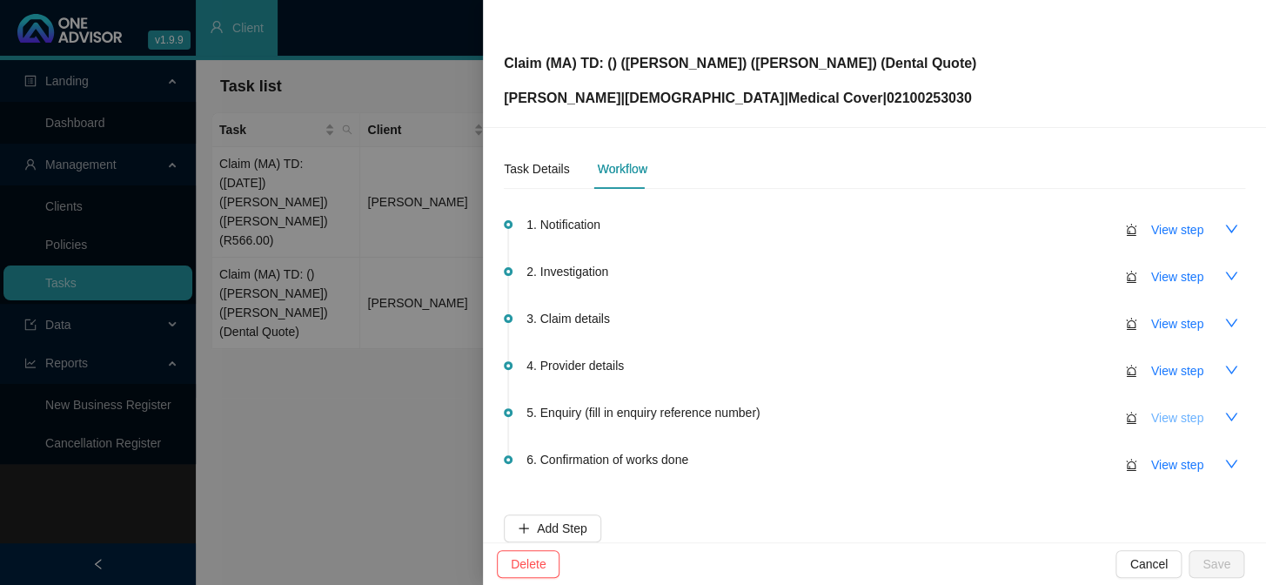
click at [1080, 417] on span "View step" at bounding box center [1177, 417] width 52 height 19
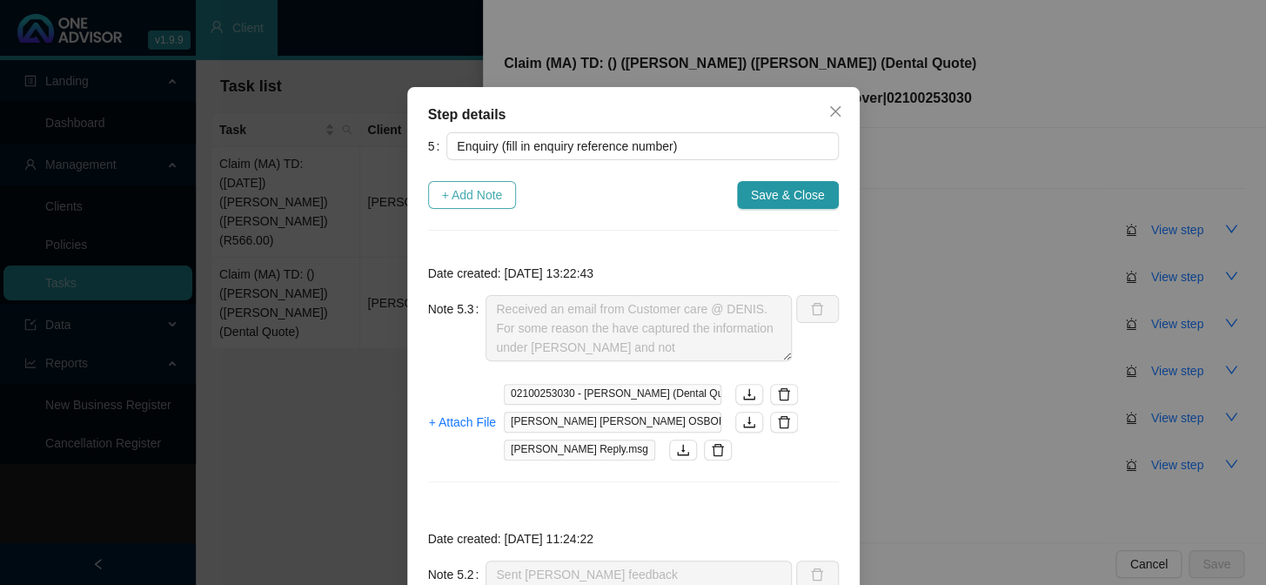
click at [472, 197] on span "+ Add Note" at bounding box center [472, 194] width 61 height 19
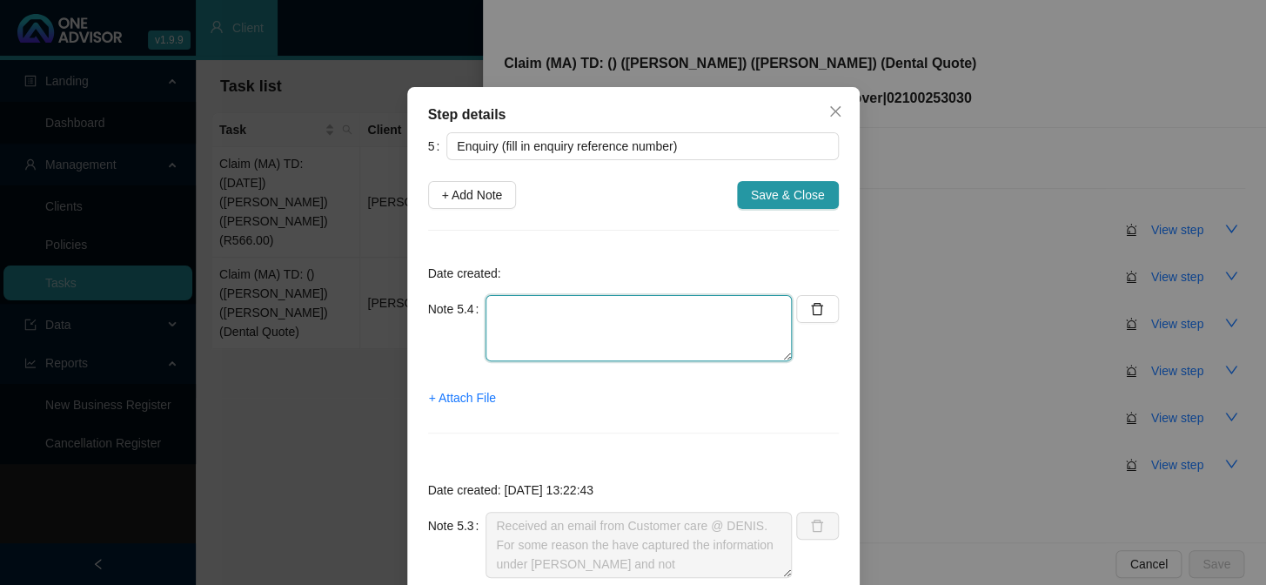
click at [513, 313] on textarea at bounding box center [638, 328] width 306 height 66
click at [455, 394] on span "+ Attach File" at bounding box center [462, 397] width 67 height 19
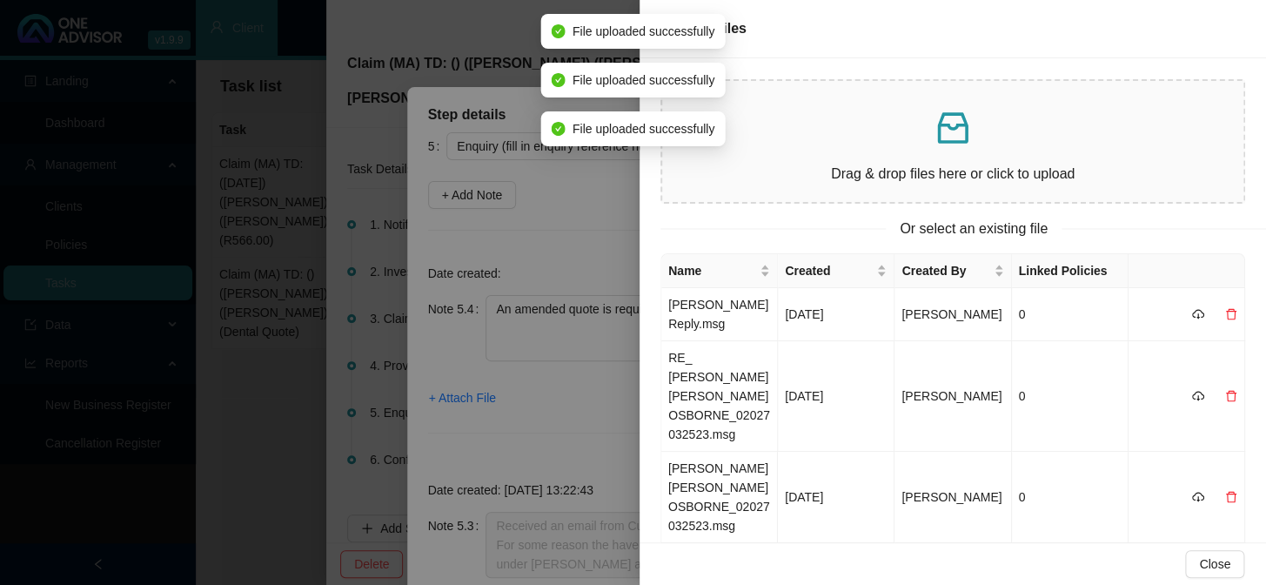
drag, startPoint x: 573, startPoint y: 244, endPoint x: 526, endPoint y: 231, distance: 48.8
click at [573, 244] on div at bounding box center [633, 292] width 1266 height 585
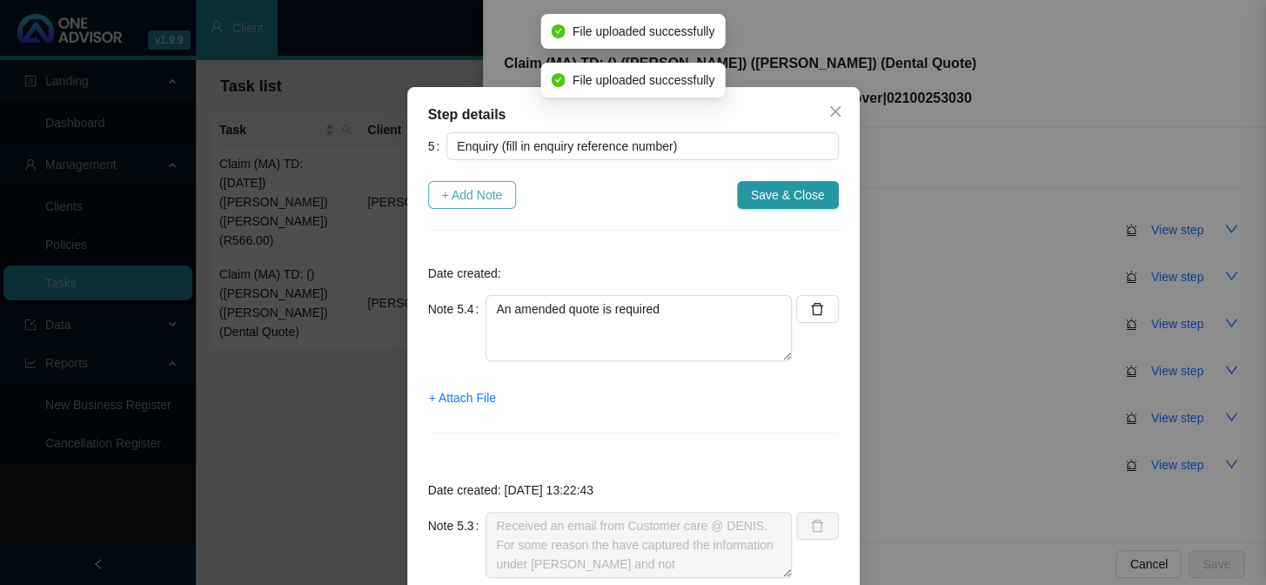
click at [477, 197] on span "+ Add Note" at bounding box center [472, 194] width 61 height 19
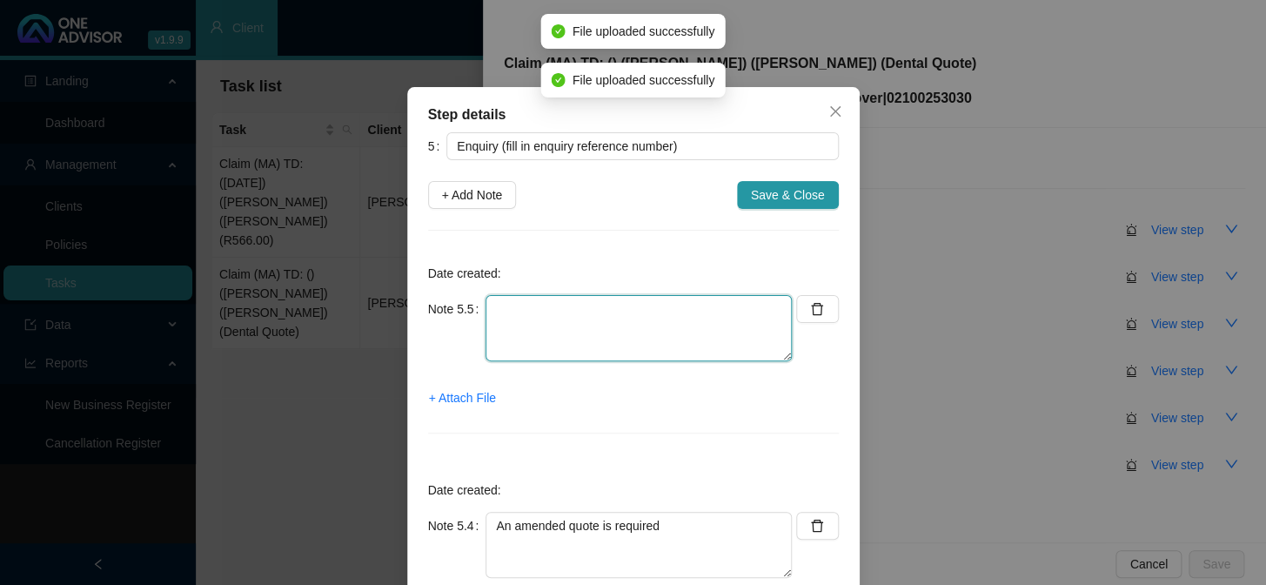
click at [545, 303] on textarea at bounding box center [638, 328] width 306 height 66
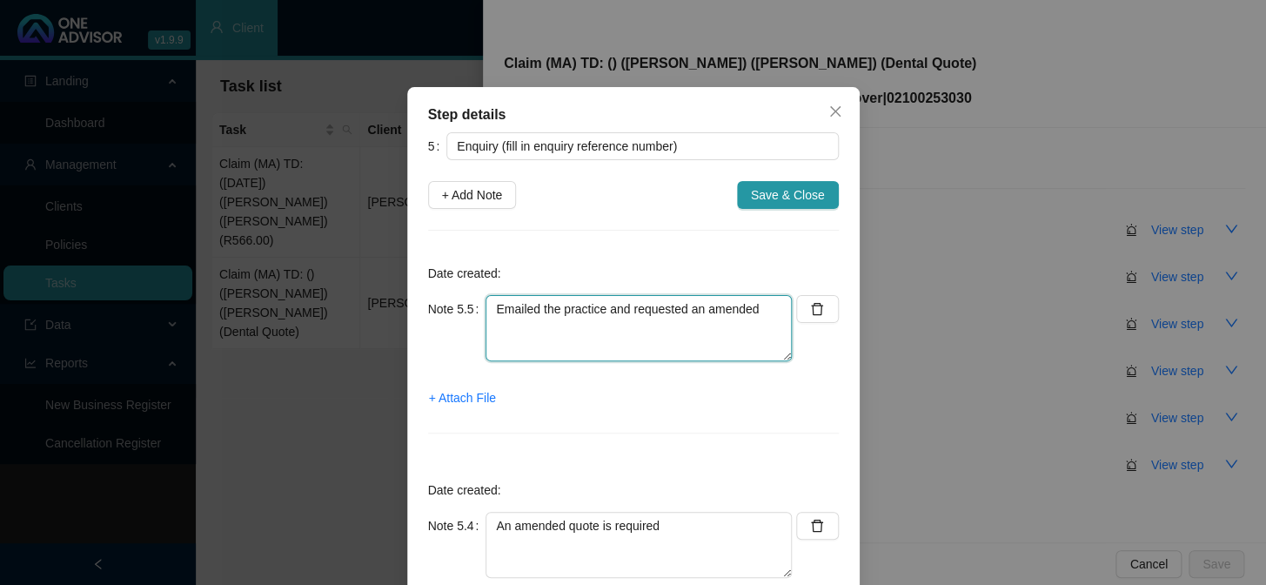
click at [762, 311] on textarea "Emailed the practice and requested an amended" at bounding box center [638, 328] width 306 height 66
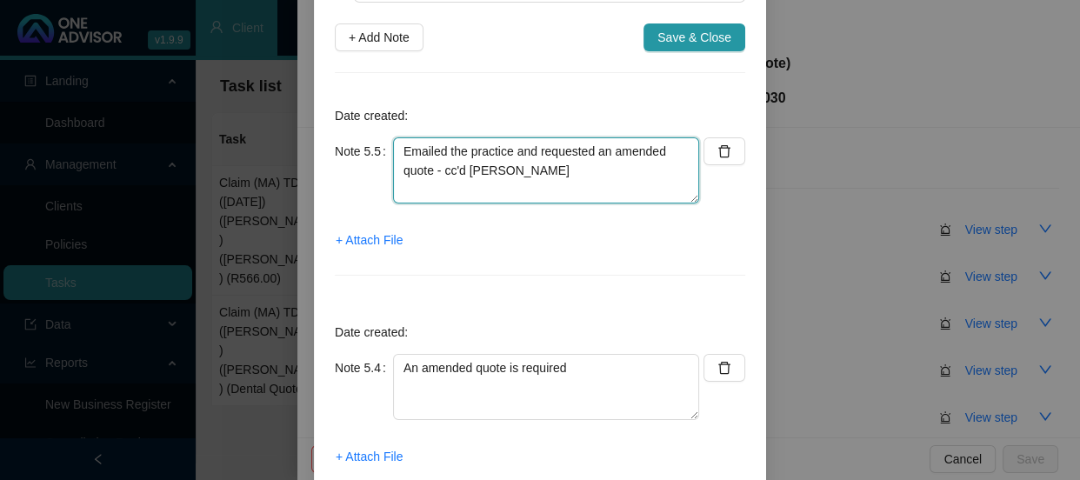
scroll to position [316, 0]
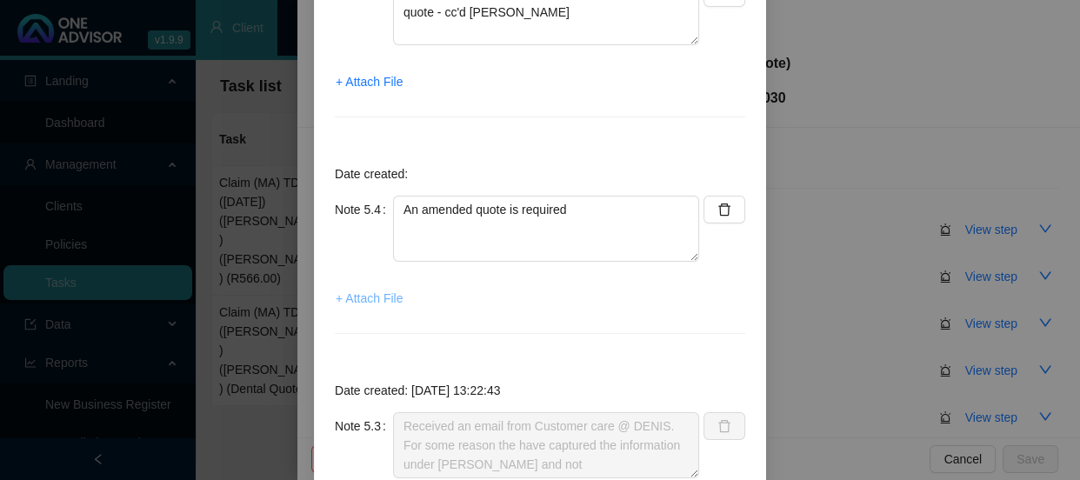
click at [385, 305] on span "+ Attach File" at bounding box center [369, 298] width 67 height 19
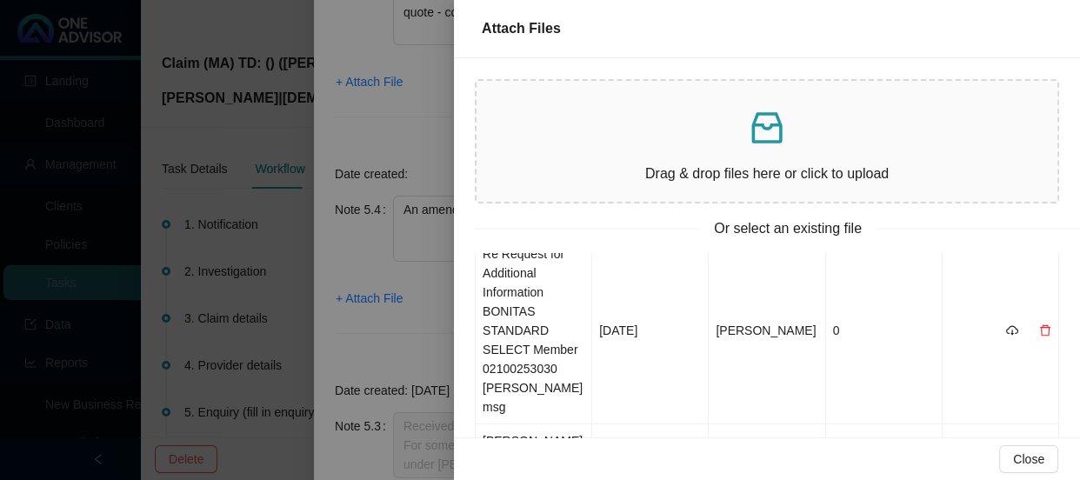
scroll to position [237, 0]
click at [545, 339] on td "Re Request for Additional Information BONITAS STANDARD SELECT Member 0210025303…" at bounding box center [534, 331] width 117 height 187
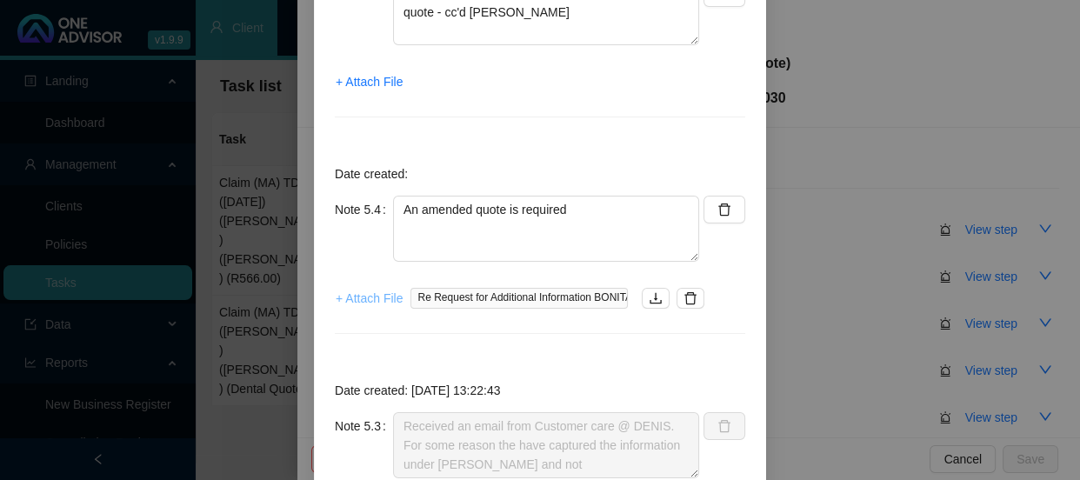
click at [378, 298] on span "+ Attach File" at bounding box center [369, 298] width 67 height 19
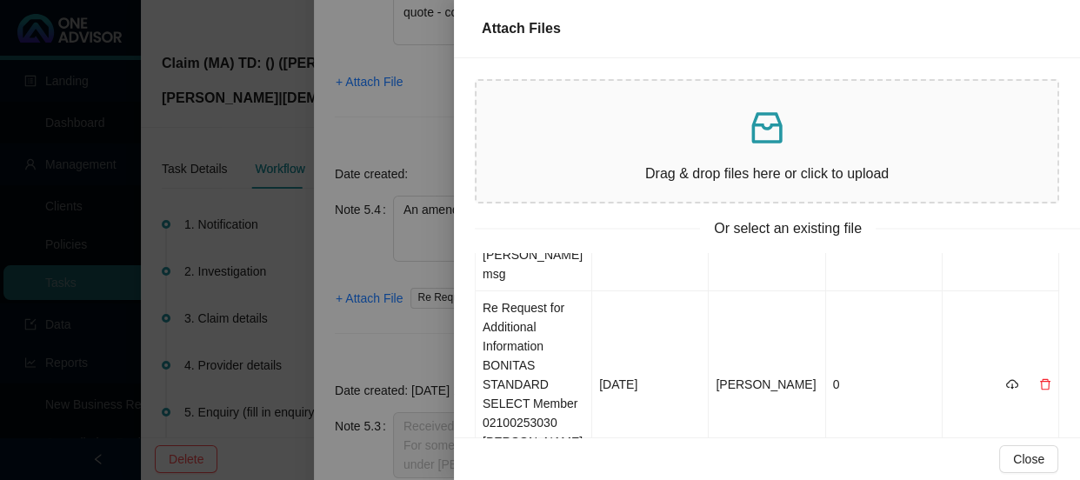
click at [420, 342] on div at bounding box center [540, 240] width 1080 height 480
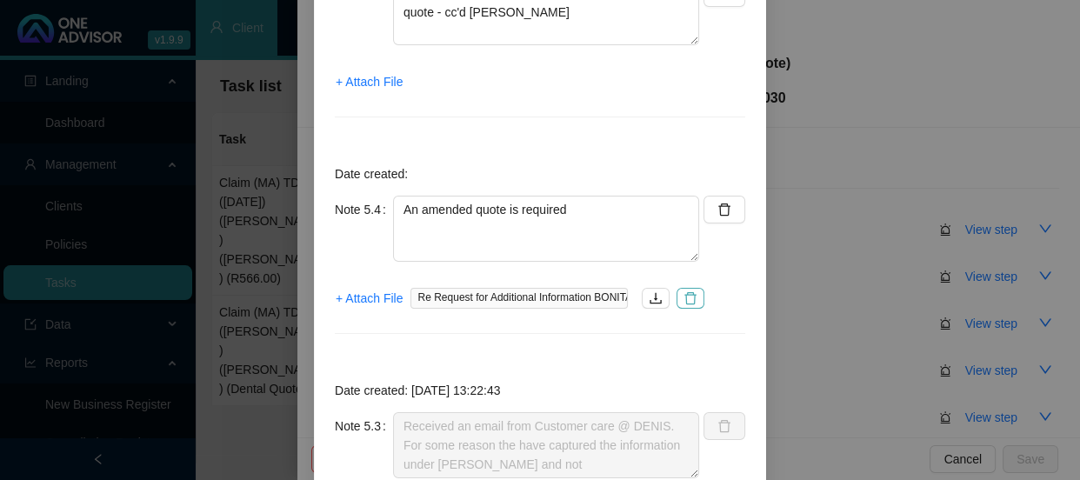
click at [684, 304] on icon "delete" at bounding box center [691, 298] width 14 height 14
click at [344, 298] on span "+ Attach File" at bounding box center [369, 298] width 67 height 19
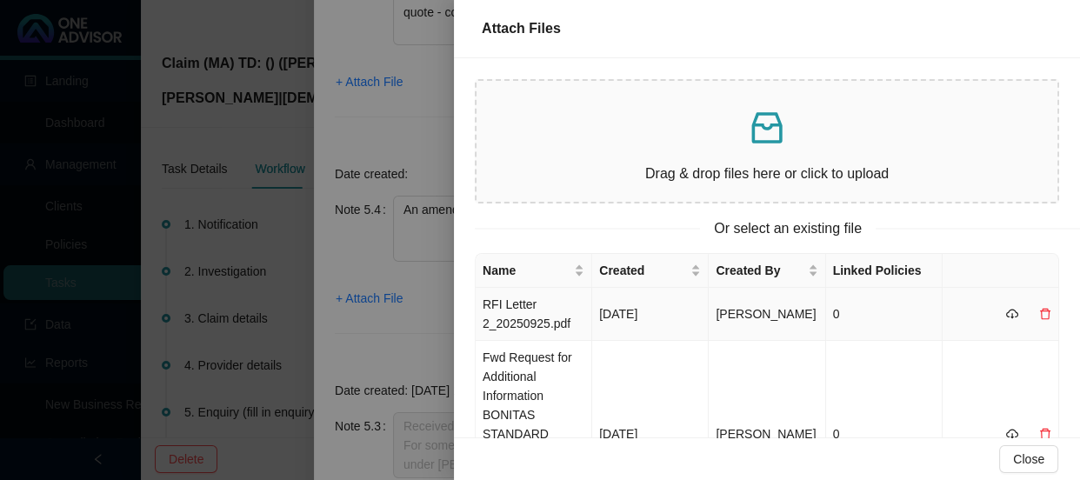
click at [543, 314] on td "RFI Letter 2_20250925.pdf" at bounding box center [534, 314] width 117 height 53
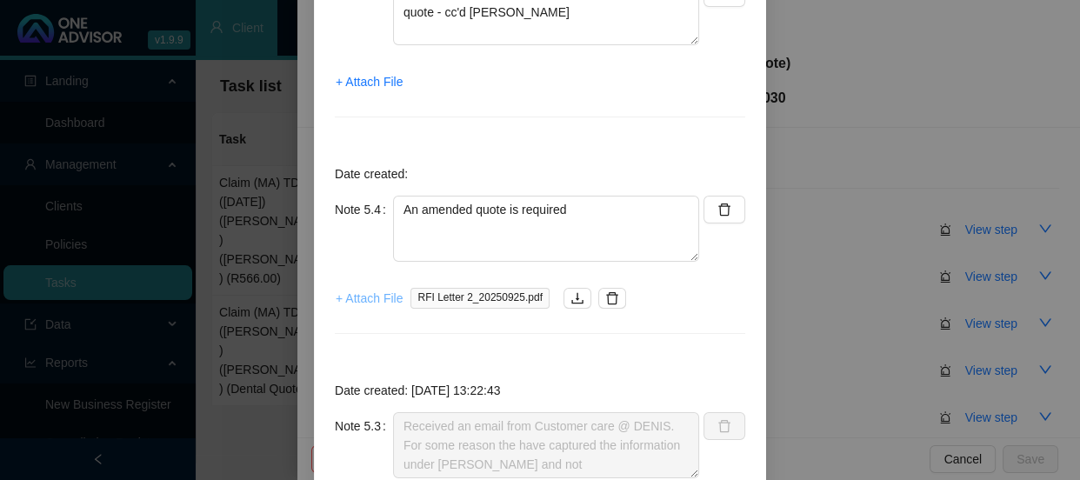
click at [370, 297] on span "+ Attach File" at bounding box center [369, 298] width 67 height 19
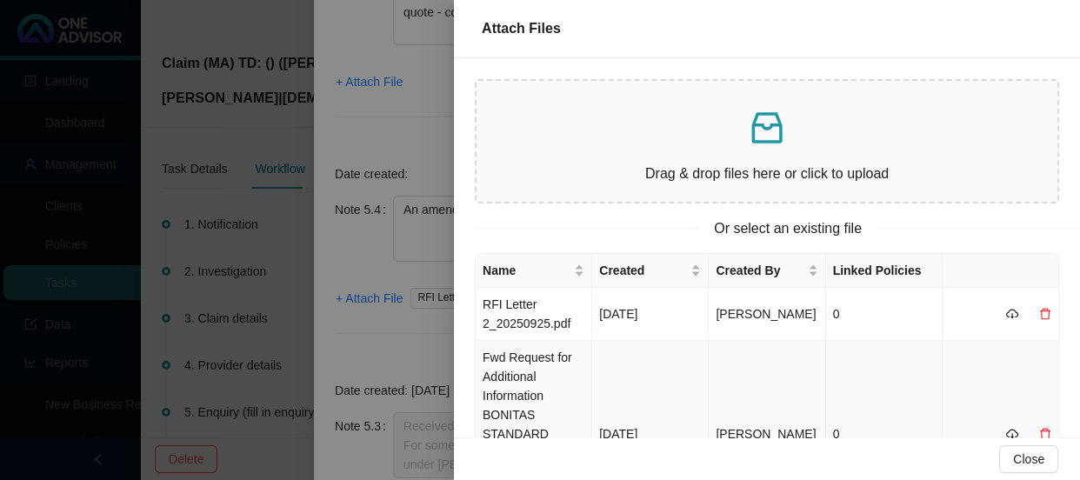
click at [573, 368] on td "Fwd Request for Additional Information BONITAS STANDARD SELECT Member 021002530…" at bounding box center [534, 434] width 117 height 187
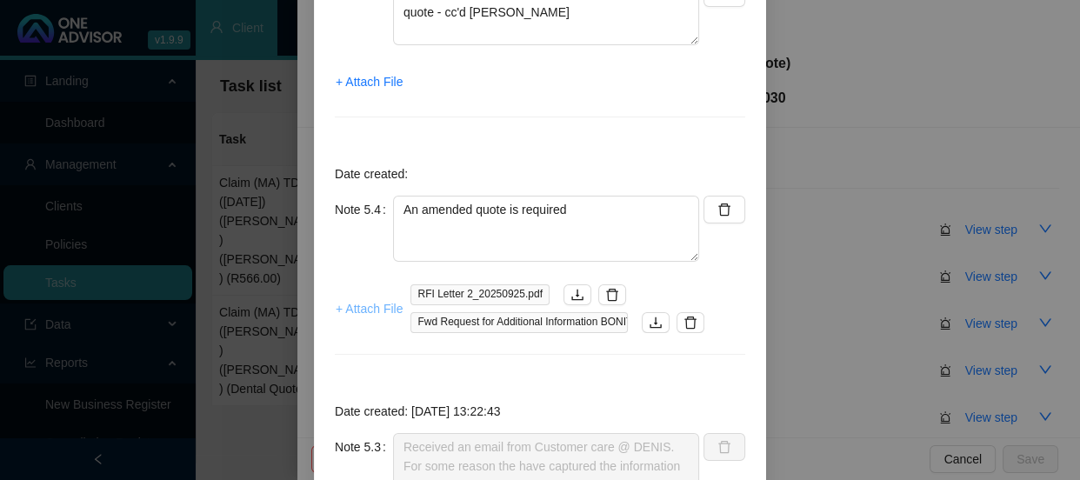
click at [367, 304] on span "+ Attach File" at bounding box center [369, 308] width 67 height 19
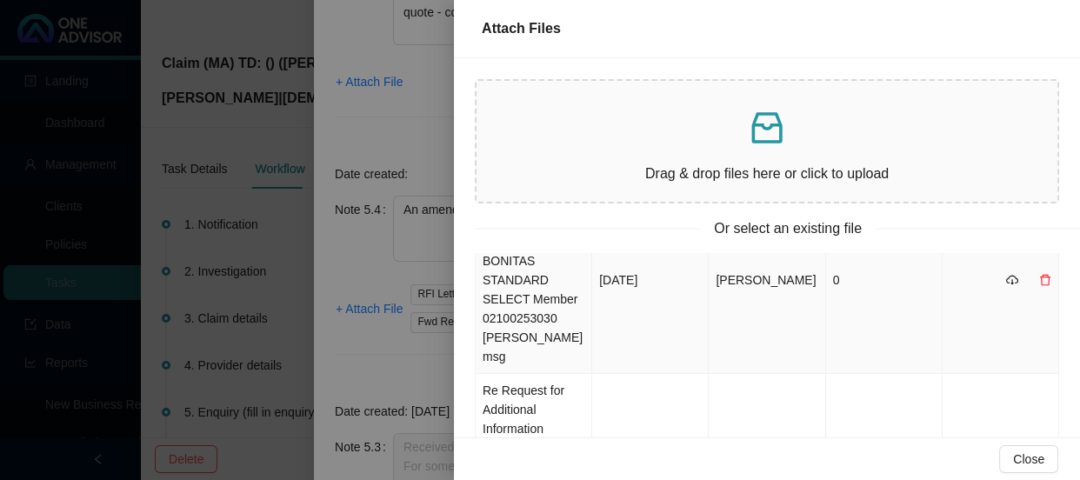
scroll to position [157, 0]
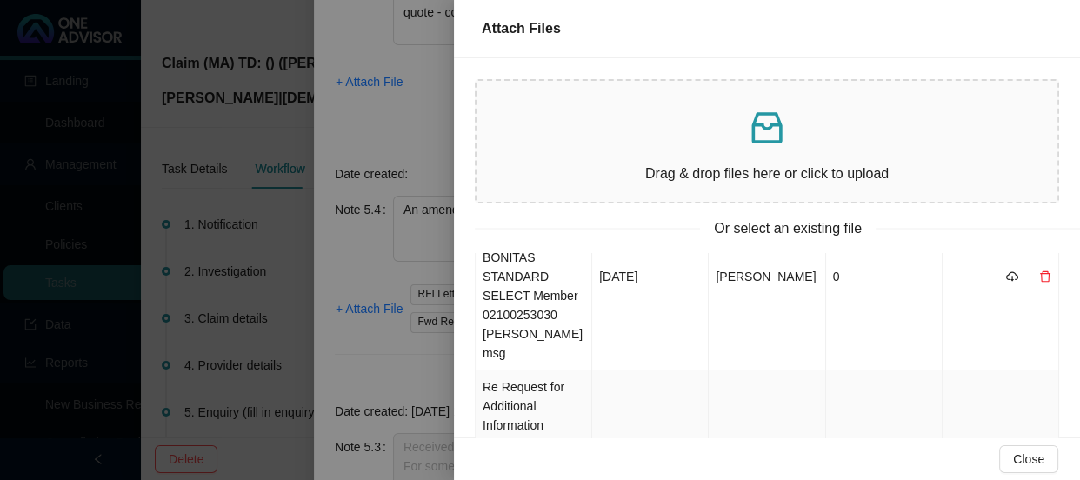
click at [546, 393] on td "Re Request for Additional Information BONITAS STANDARD SELECT Member 0210025303…" at bounding box center [534, 464] width 117 height 187
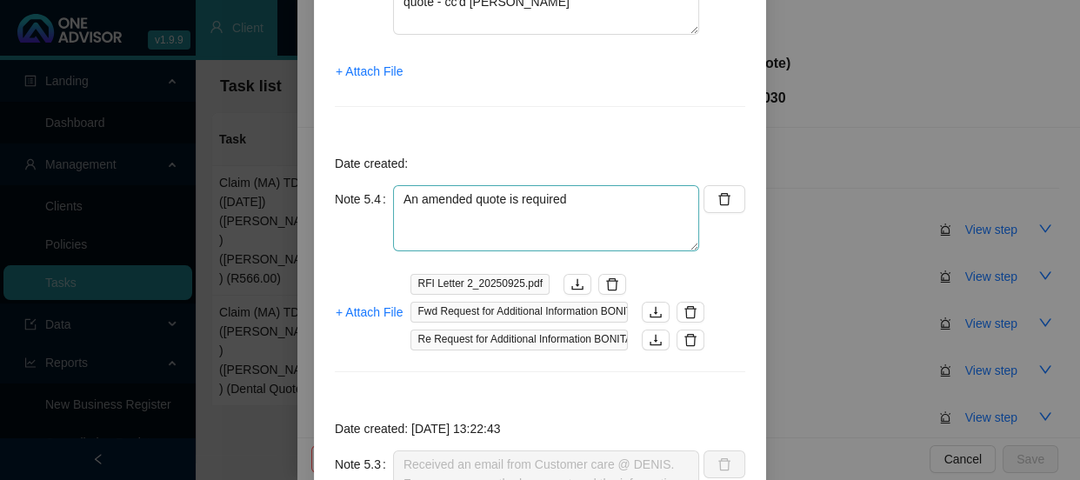
scroll to position [474, 0]
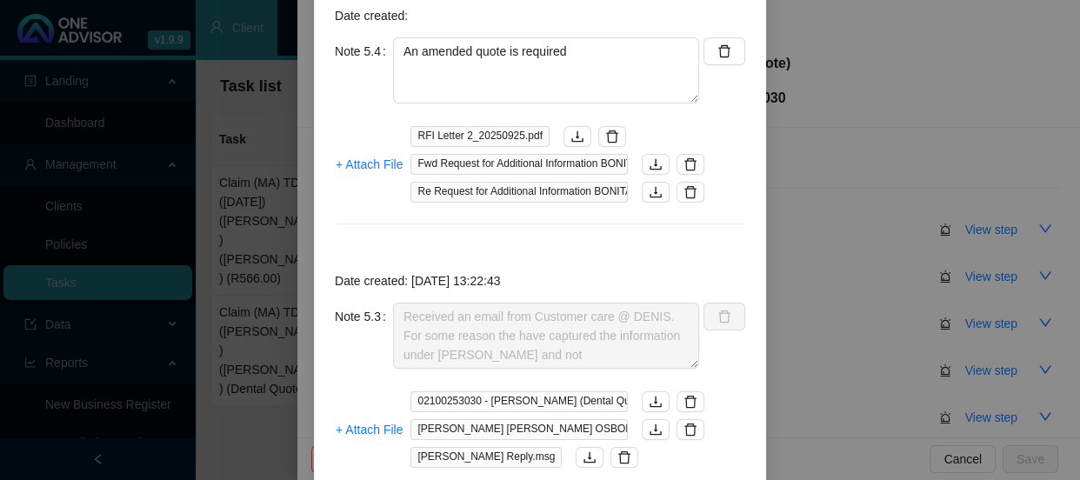
click at [931, 191] on div "Step details 5 Enquiry (fill in enquiry reference number) + Add Note Save & Clo…" at bounding box center [540, 240] width 1080 height 480
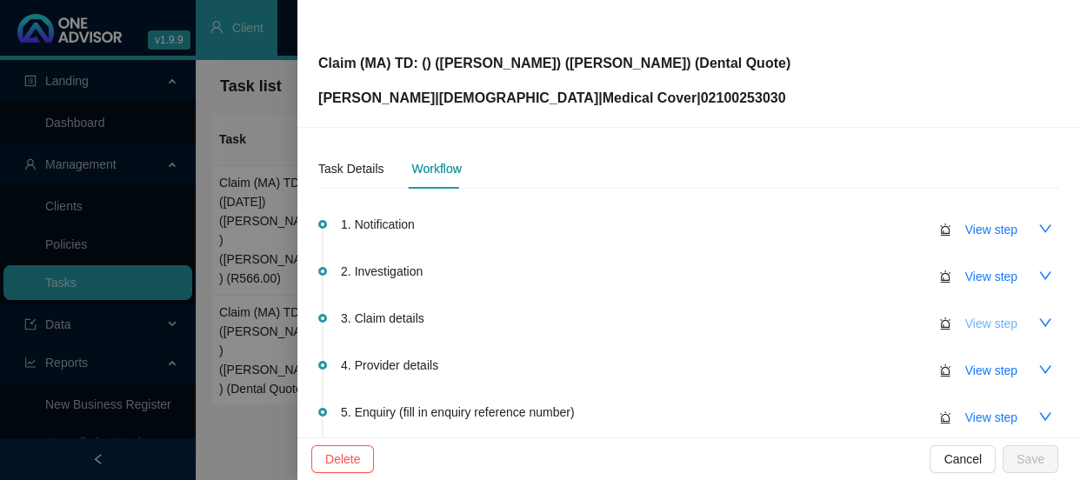
click at [975, 318] on span "View step" at bounding box center [992, 323] width 52 height 19
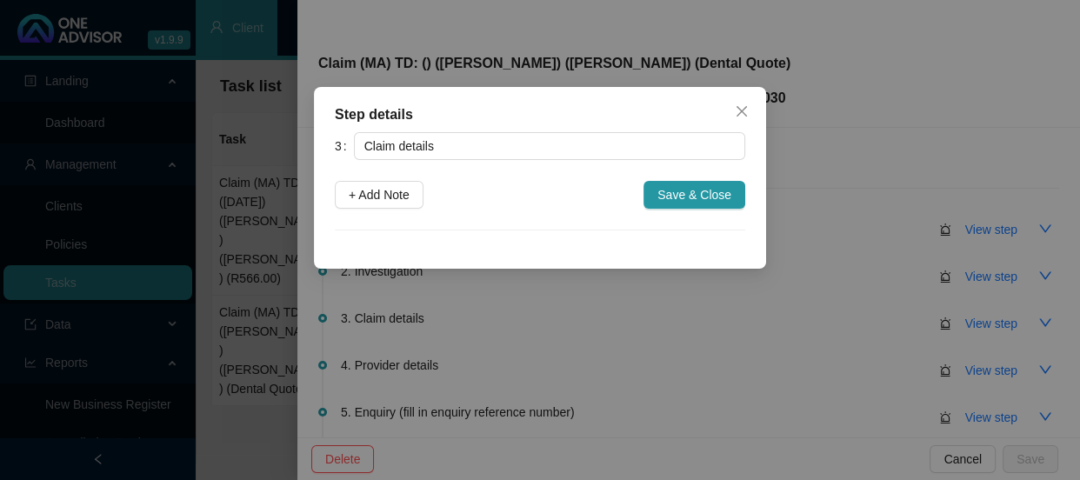
click at [645, 323] on div "Step details 3 Claim details + Add Note Save & Close Cancel OK" at bounding box center [540, 240] width 1080 height 480
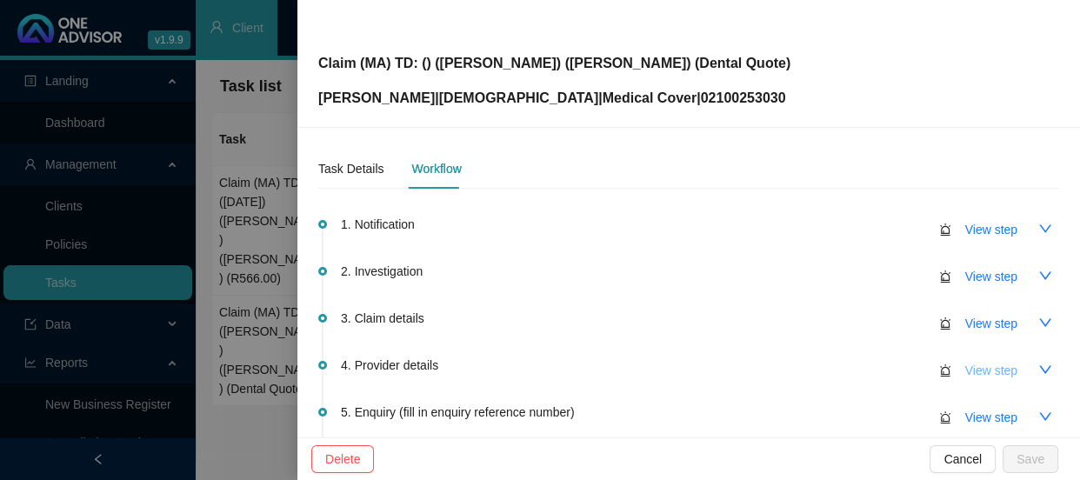
click at [991, 366] on span "View step" at bounding box center [992, 370] width 52 height 19
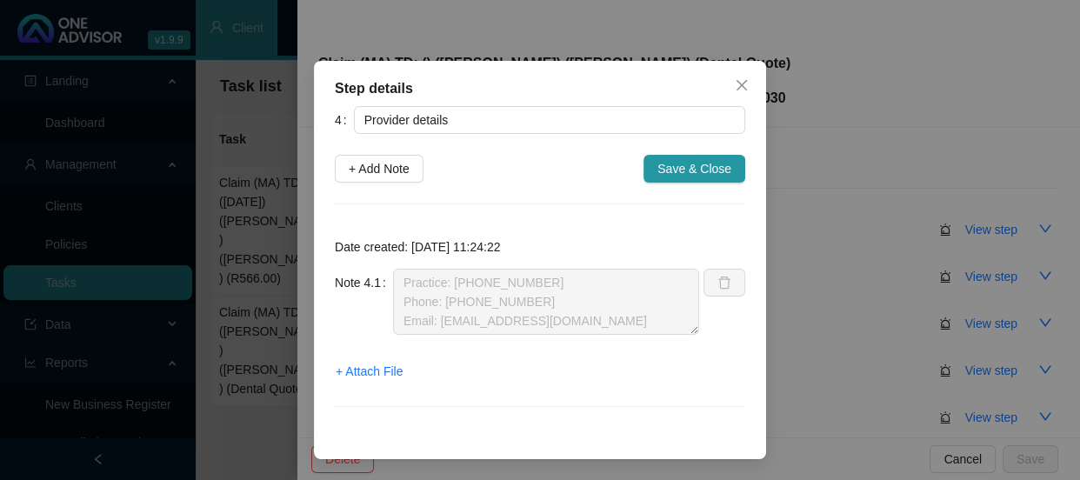
click at [838, 184] on div "Step details 4 Provider details + Add Note Save & Close Date created: [DATE] 11…" at bounding box center [540, 240] width 1080 height 480
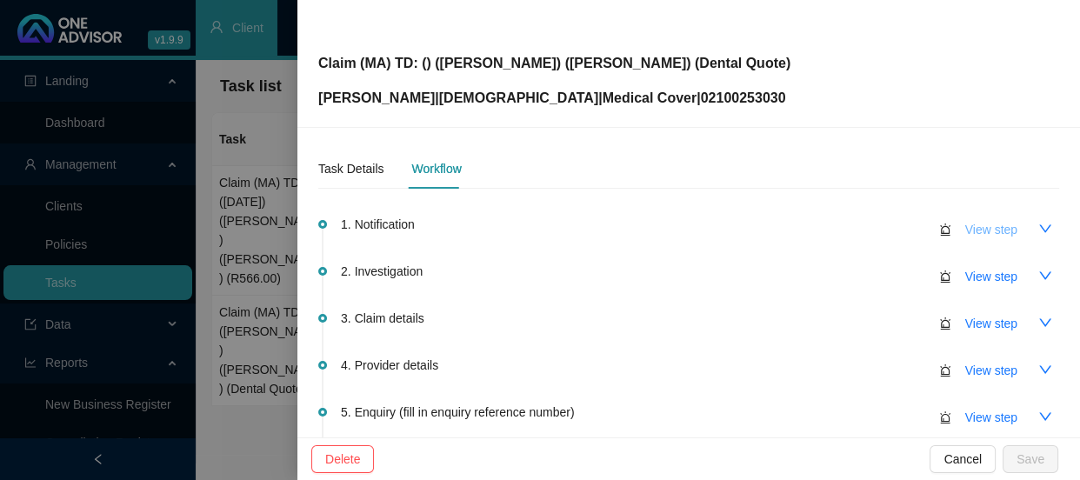
click at [972, 232] on span "View step" at bounding box center [992, 229] width 52 height 19
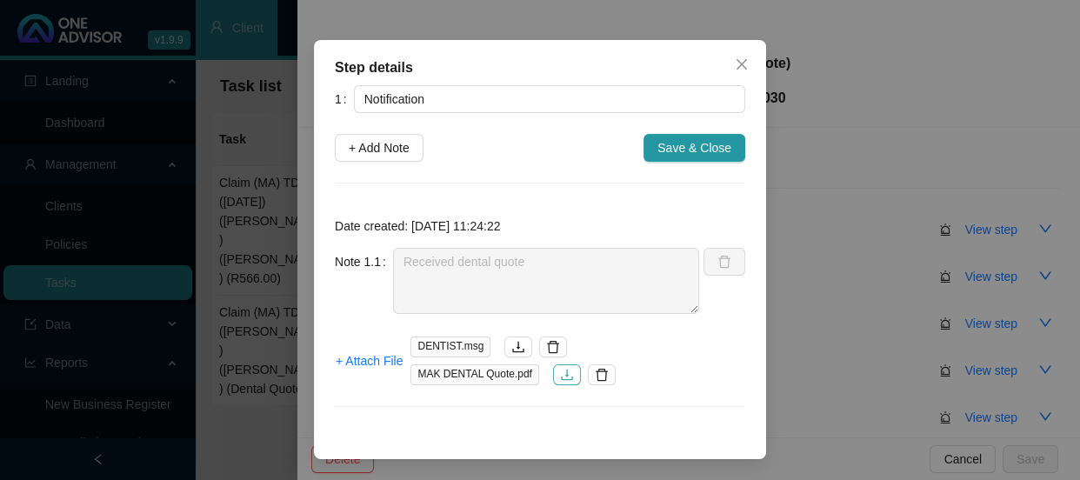
click at [560, 382] on icon "download" at bounding box center [567, 375] width 14 height 14
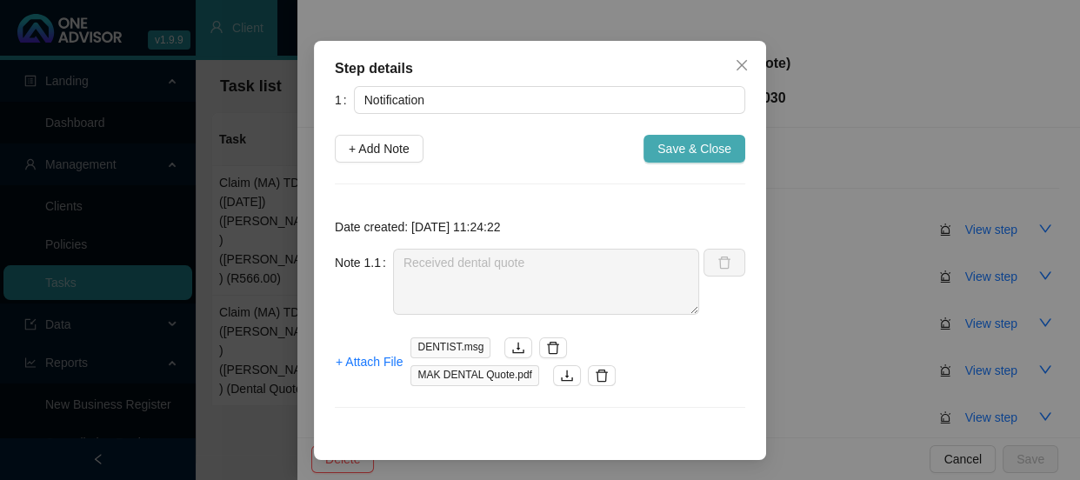
click at [726, 151] on button "Save & Close" at bounding box center [695, 149] width 102 height 28
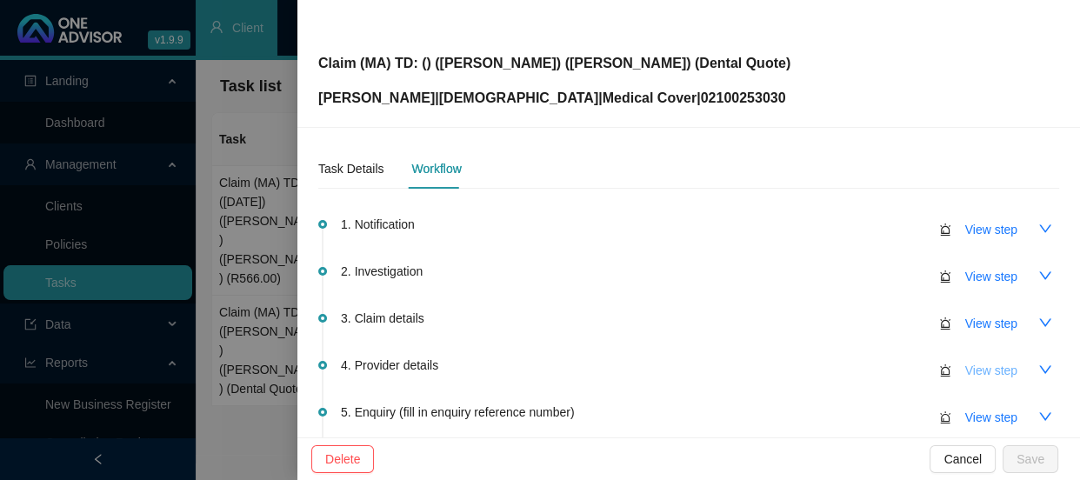
click at [966, 370] on span "View step" at bounding box center [992, 370] width 52 height 19
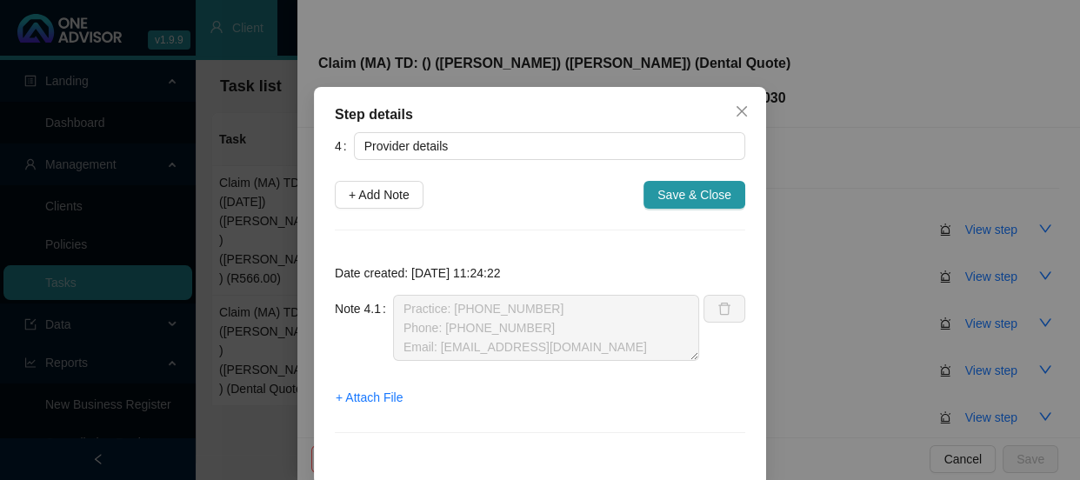
click at [787, 329] on div "Step details 4 Provider details + Add Note Save & Close Date created: [DATE] 11…" at bounding box center [540, 240] width 1080 height 480
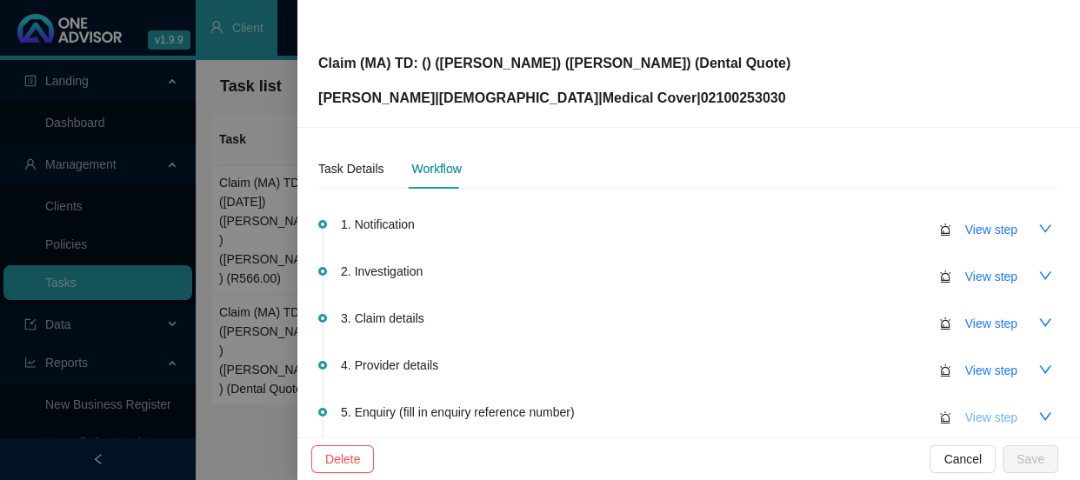
click at [982, 416] on span "View step" at bounding box center [992, 417] width 52 height 19
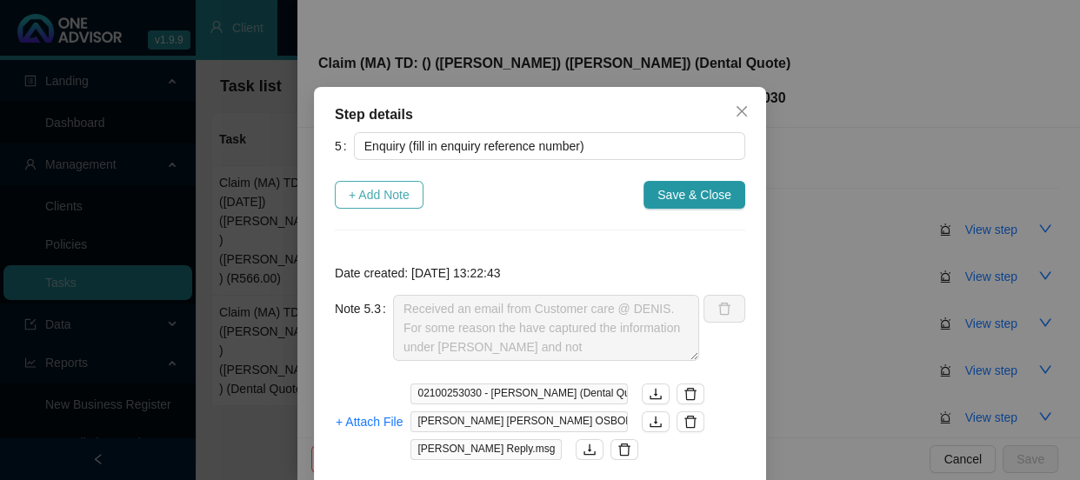
click at [360, 196] on span "+ Add Note" at bounding box center [379, 194] width 61 height 19
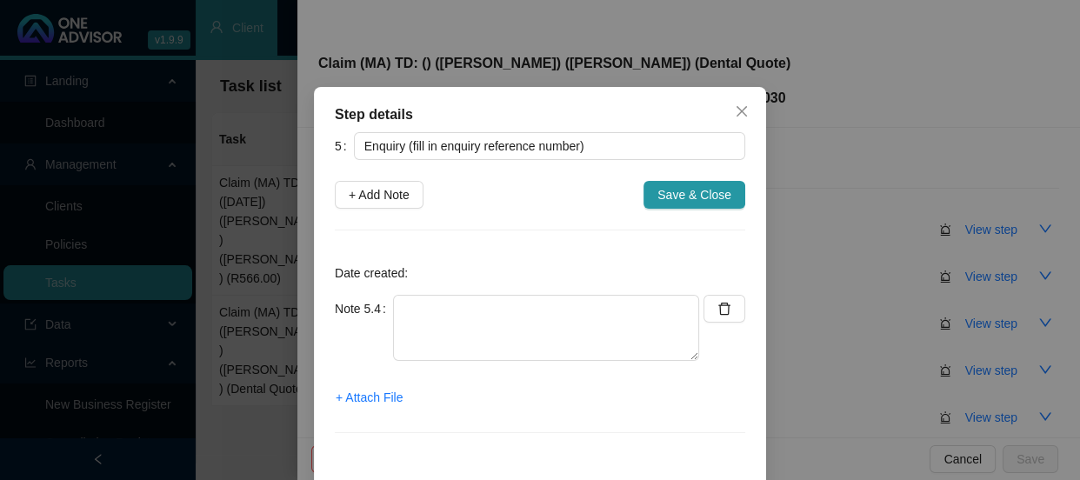
click at [500, 230] on div at bounding box center [540, 230] width 411 height 1
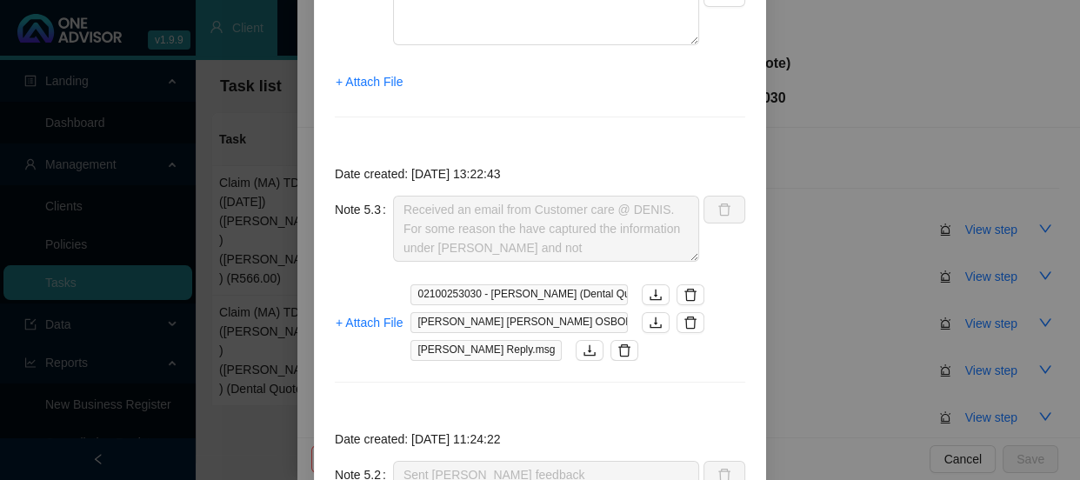
scroll to position [78, 0]
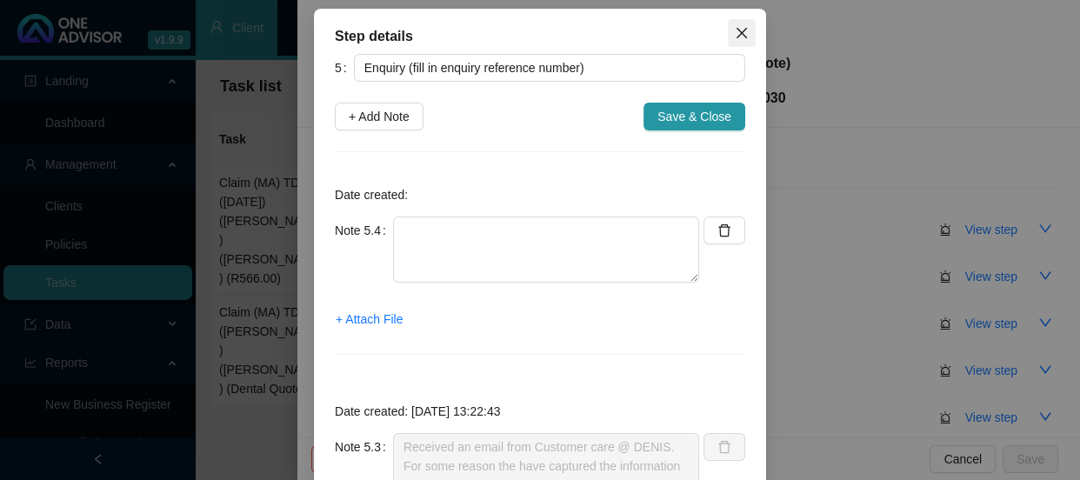
click at [728, 26] on span "Close" at bounding box center [742, 33] width 28 height 14
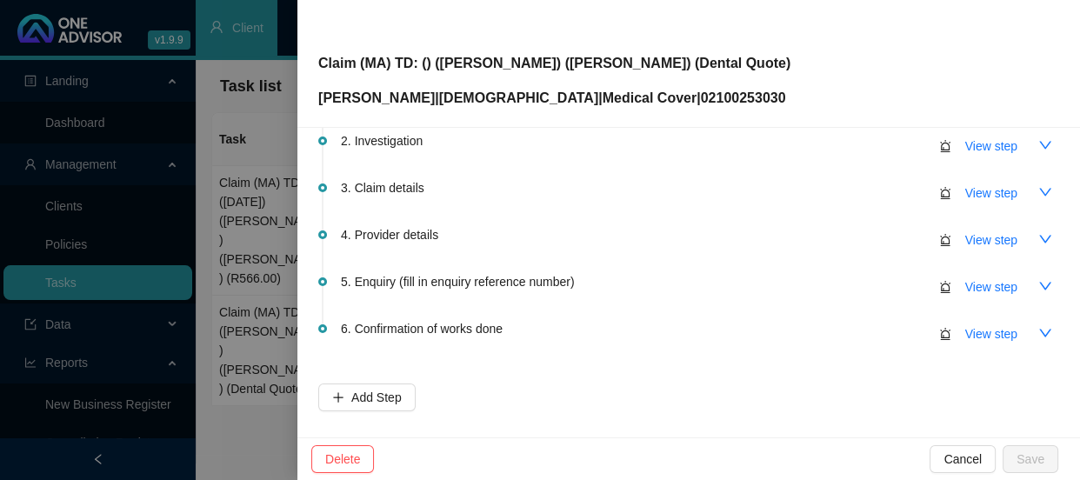
scroll to position [157, 0]
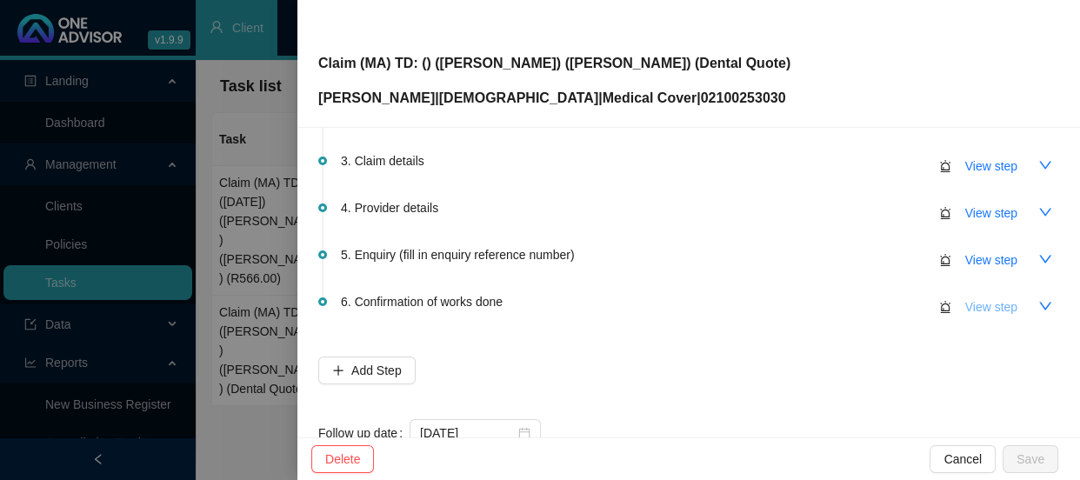
click at [975, 298] on span "View step" at bounding box center [992, 307] width 52 height 19
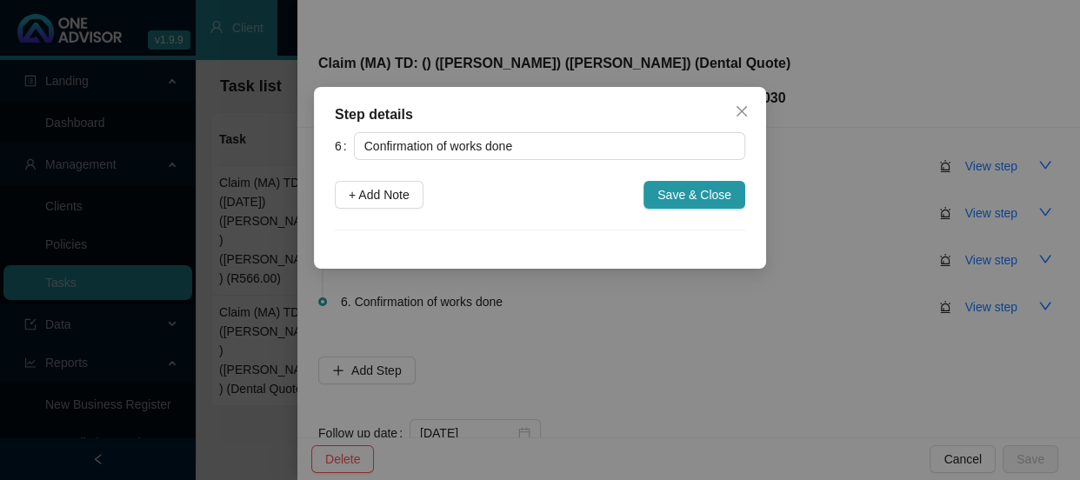
click at [752, 298] on div "Step details 6 Confirmation of works done + Add Note Save & Close Cancel OK" at bounding box center [540, 240] width 1080 height 480
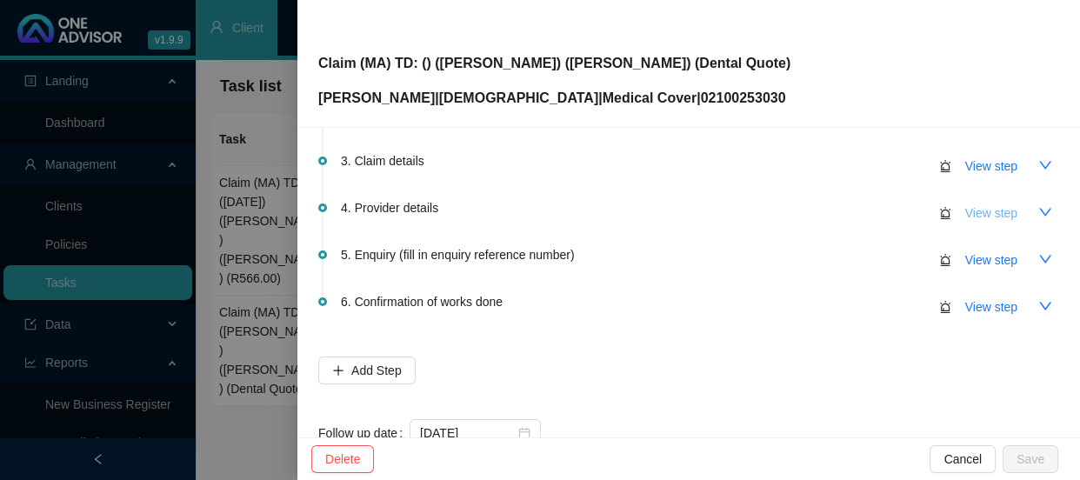
click at [966, 211] on span "View step" at bounding box center [992, 213] width 52 height 19
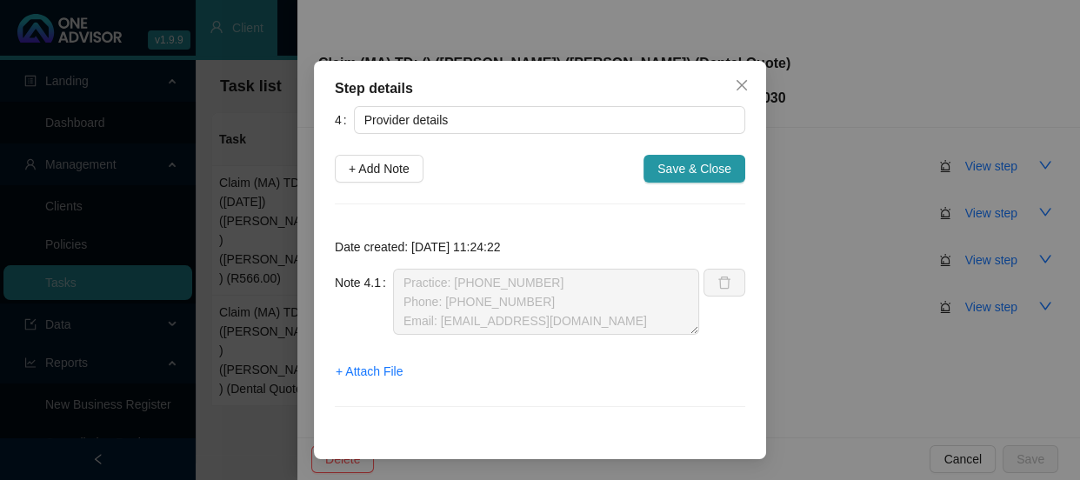
click at [860, 246] on div "Step details 4 Provider details + Add Note Save & Close Date created: [DATE] 11…" at bounding box center [540, 240] width 1080 height 480
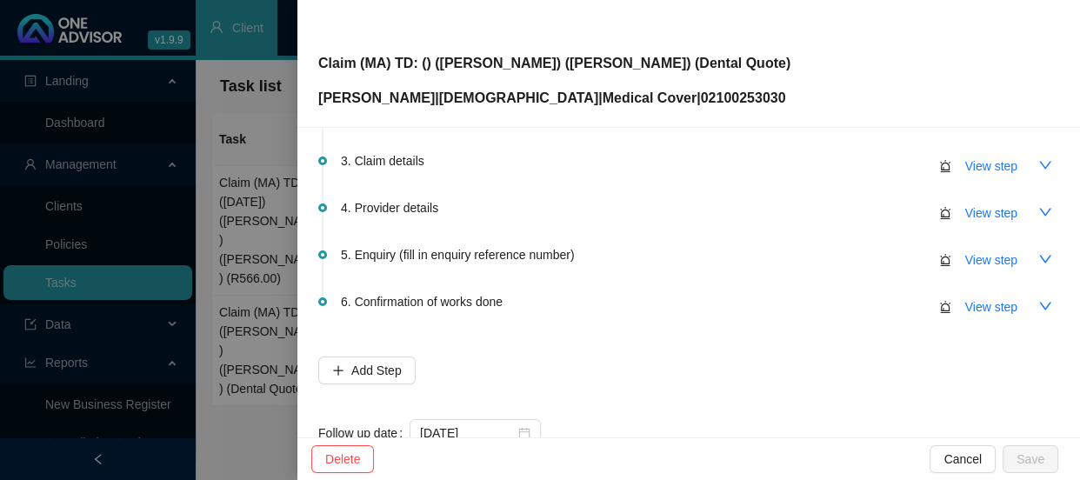
click at [1003, 147] on li "2. Investigation View step" at bounding box center [688, 133] width 741 height 47
click at [998, 157] on span "View step" at bounding box center [992, 166] width 52 height 19
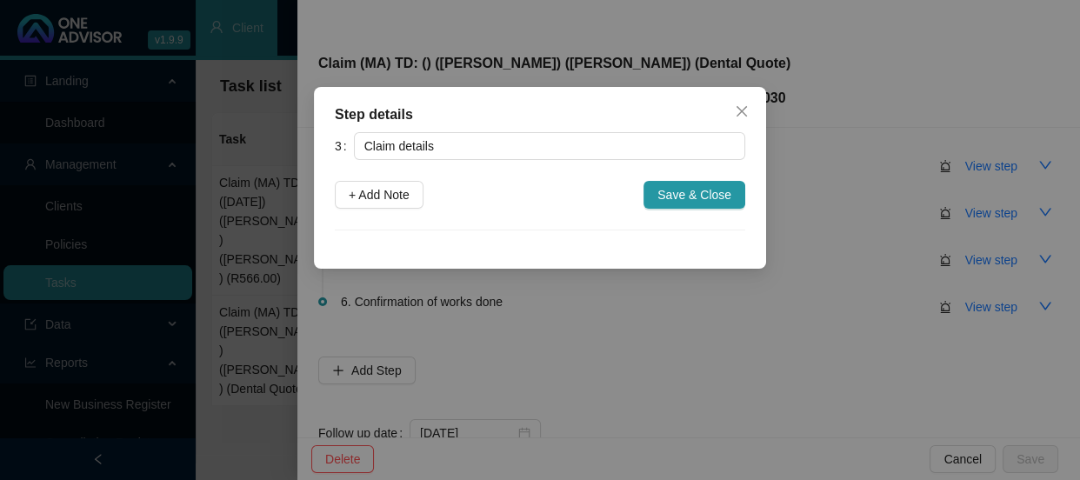
click at [846, 248] on div "Step details 3 Claim details + Add Note Save & Close Cancel OK" at bounding box center [540, 240] width 1080 height 480
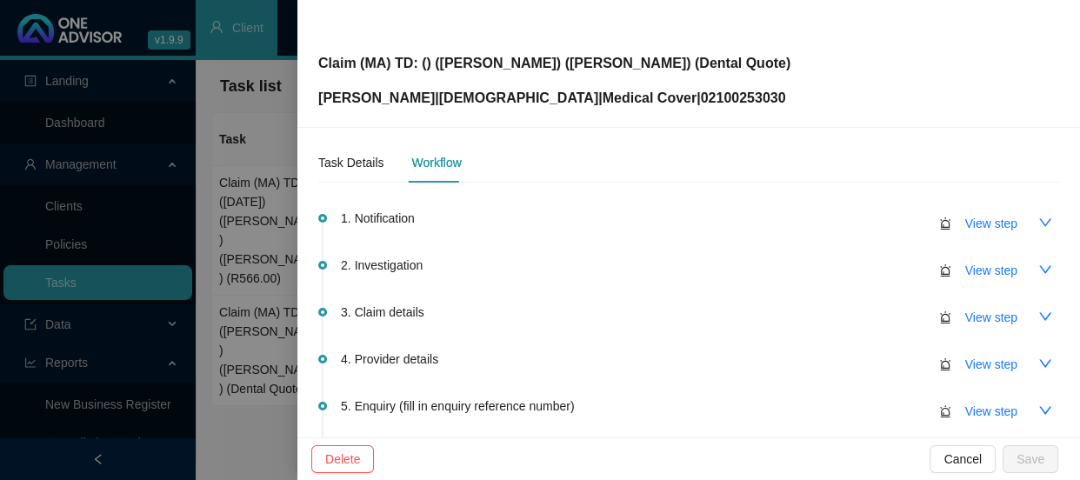
scroll to position [0, 0]
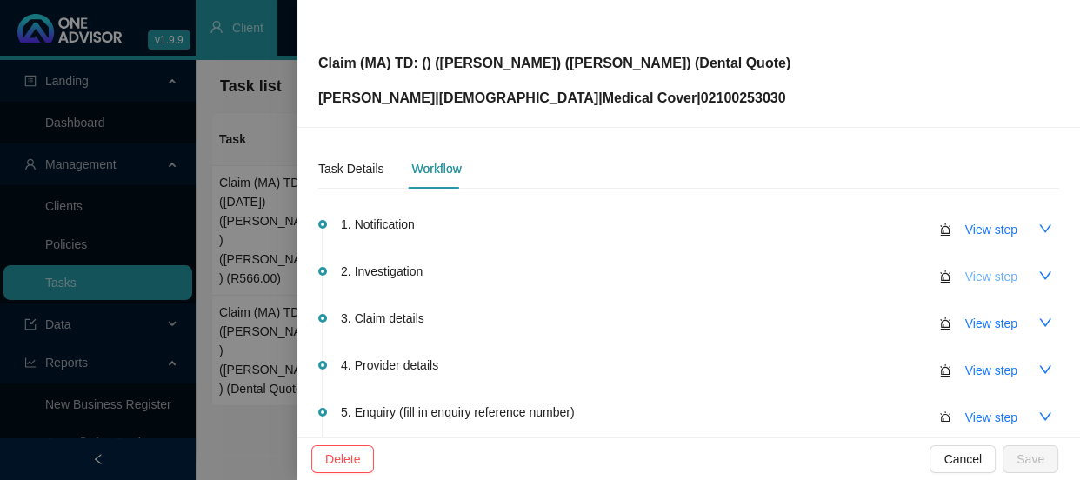
click at [996, 271] on span "View step" at bounding box center [992, 276] width 52 height 19
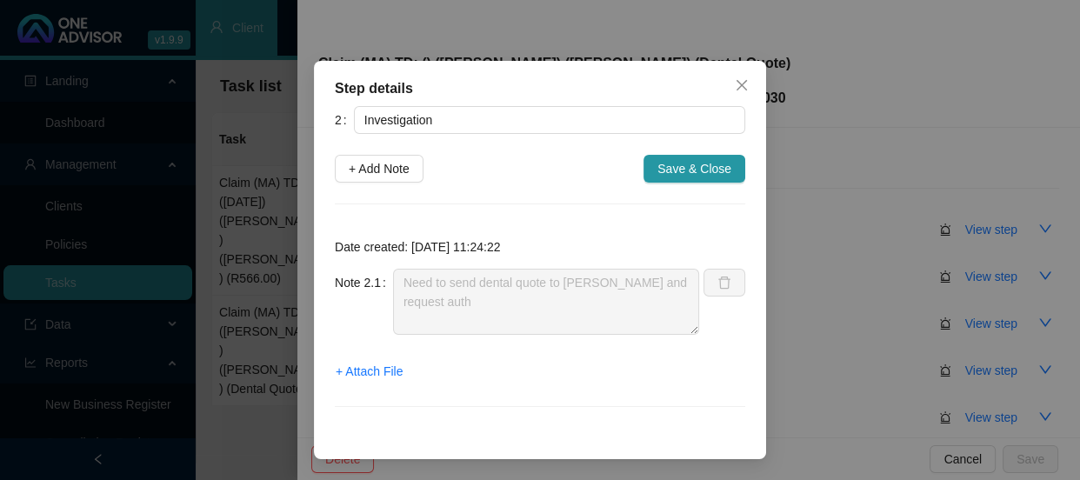
click at [851, 274] on div "Step details 2 Investigation + Add Note Save & Close Date created: [DATE] 11:24…" at bounding box center [540, 240] width 1080 height 480
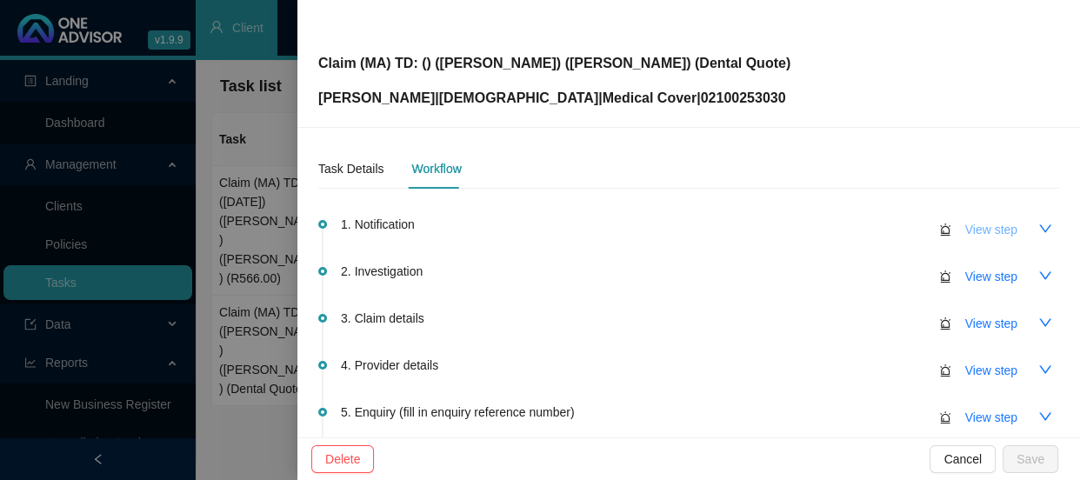
click at [966, 232] on span "View step" at bounding box center [992, 229] width 52 height 19
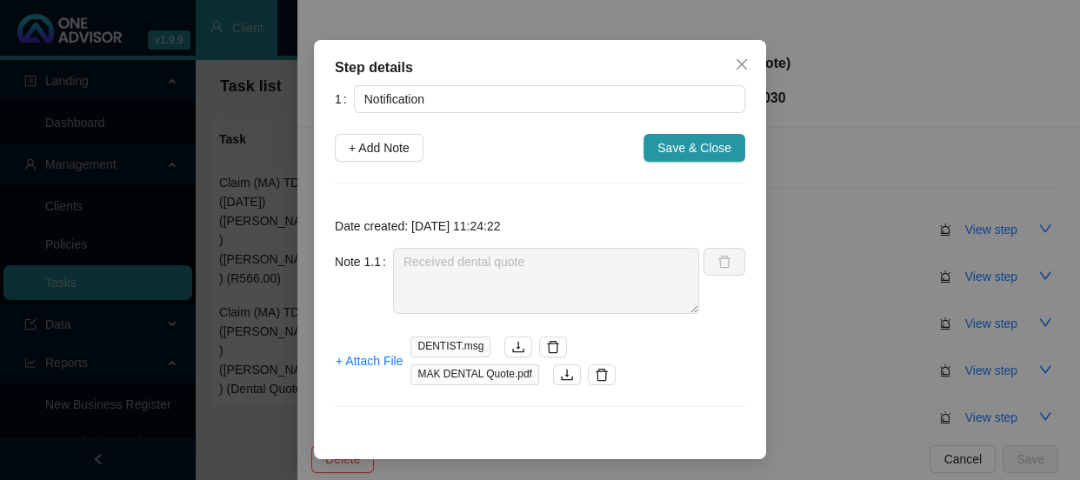
scroll to position [46, 0]
click at [858, 291] on div "Step details 1 Notification + Add Note Save & Close Date created: [DATE] 11:24:…" at bounding box center [540, 240] width 1080 height 480
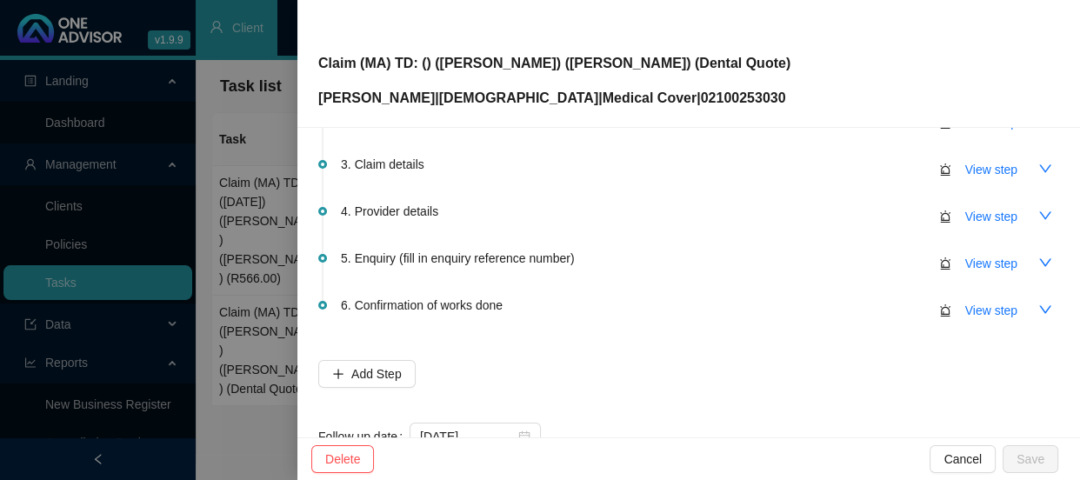
scroll to position [157, 0]
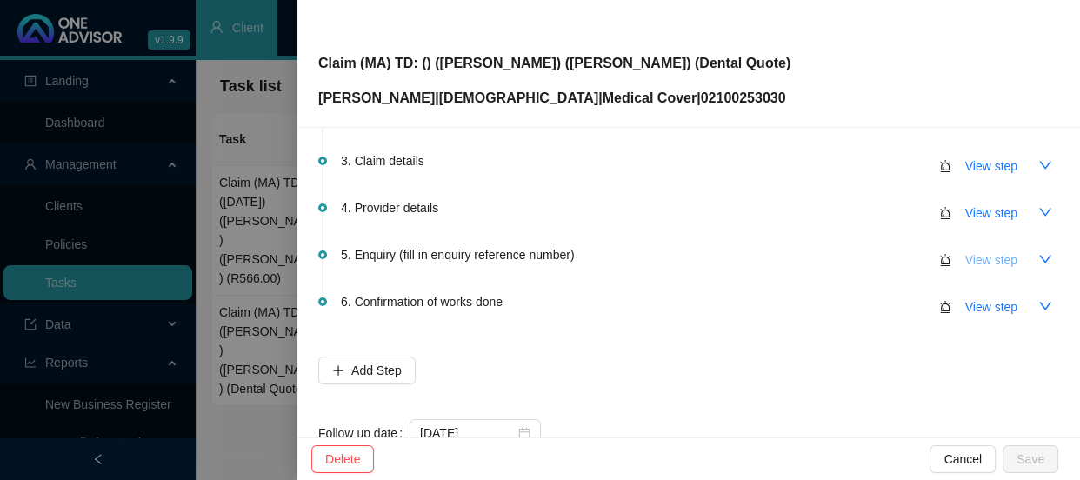
click at [968, 258] on span "View step" at bounding box center [992, 260] width 52 height 19
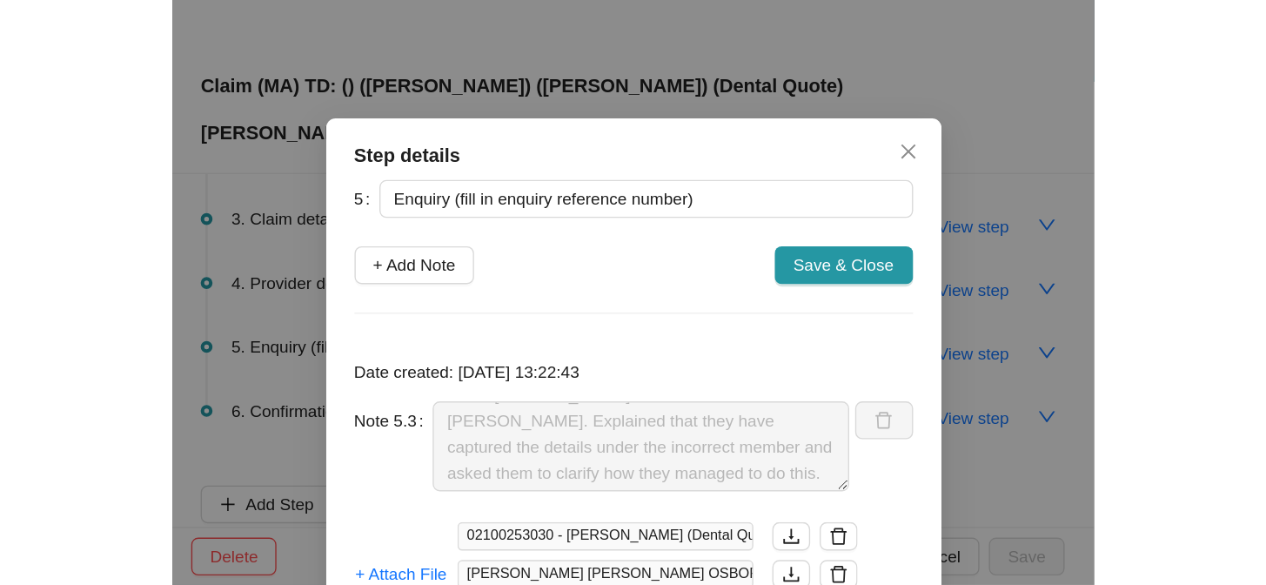
scroll to position [103, 0]
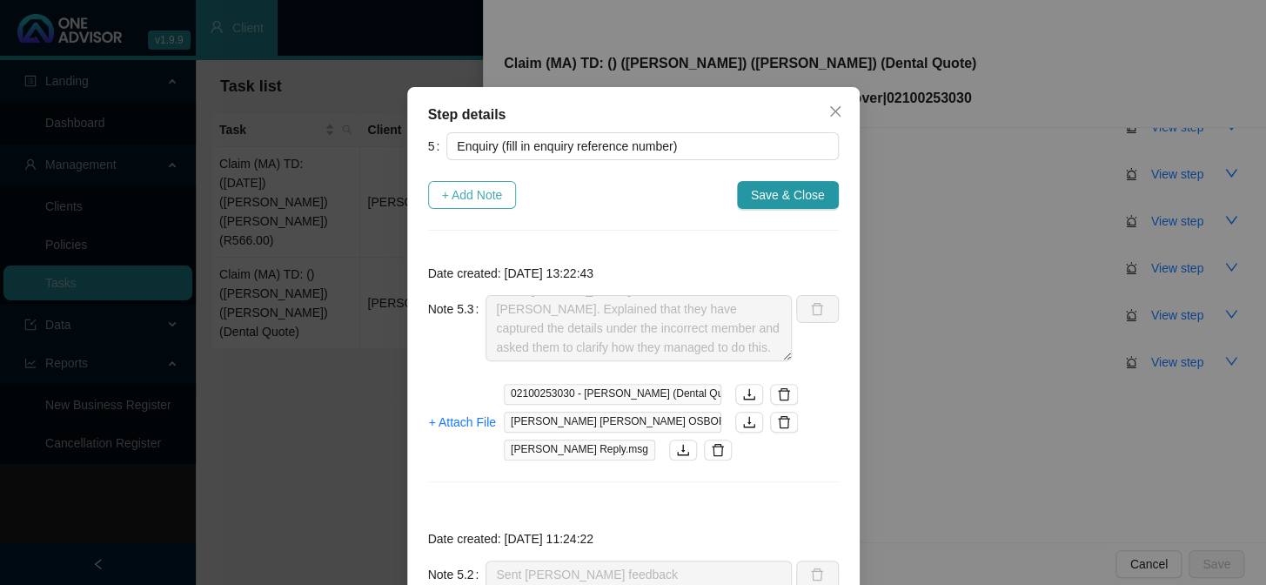
click at [485, 197] on span "+ Add Note" at bounding box center [472, 194] width 61 height 19
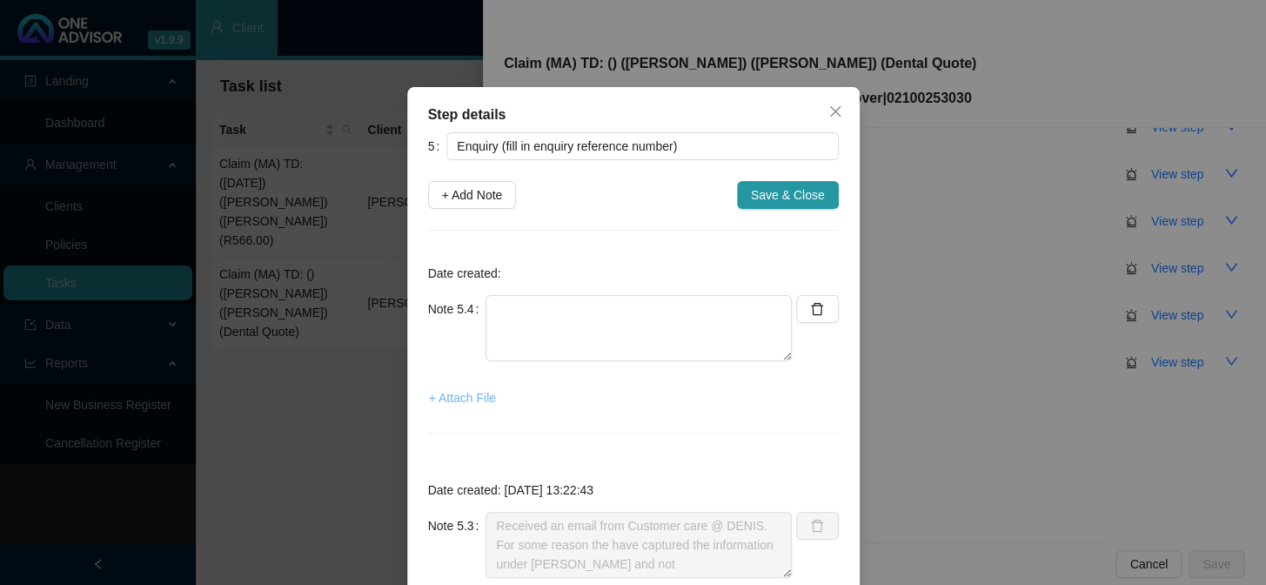
click at [470, 396] on span "+ Attach File" at bounding box center [462, 397] width 67 height 19
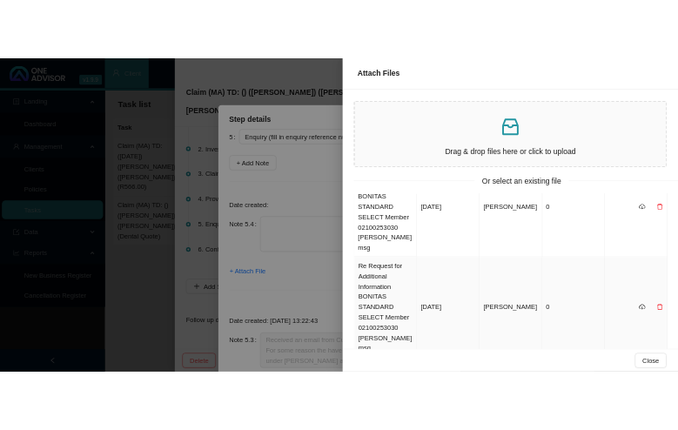
scroll to position [237, 0]
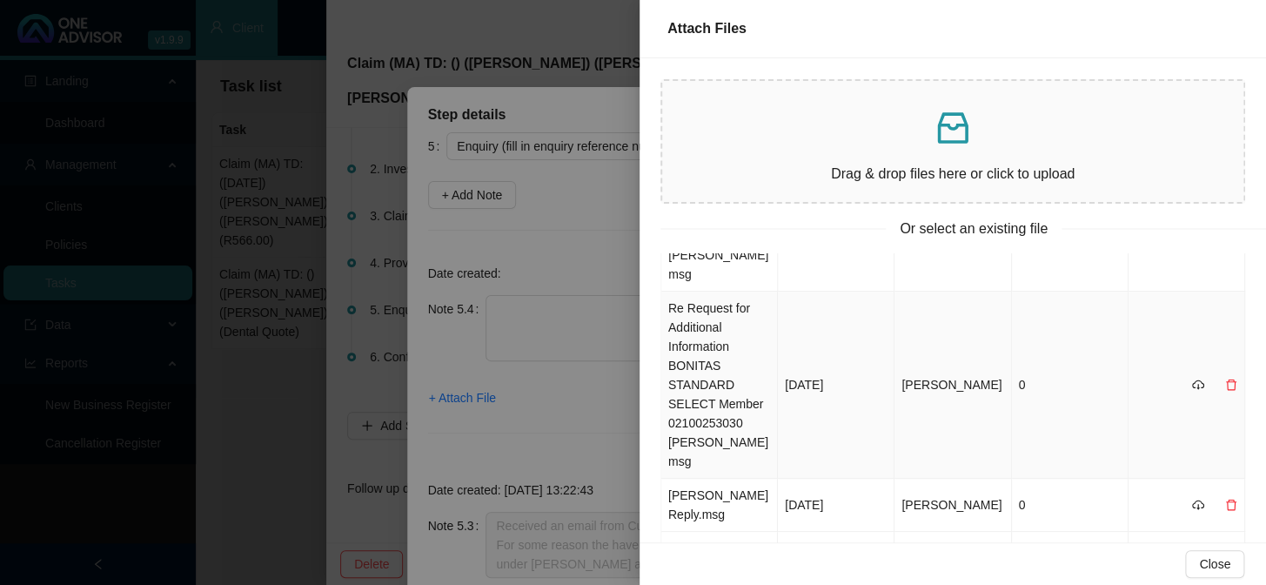
click at [735, 375] on td "Re Request for Additional Information BONITAS STANDARD SELECT Member 0210025303…" at bounding box center [719, 384] width 117 height 187
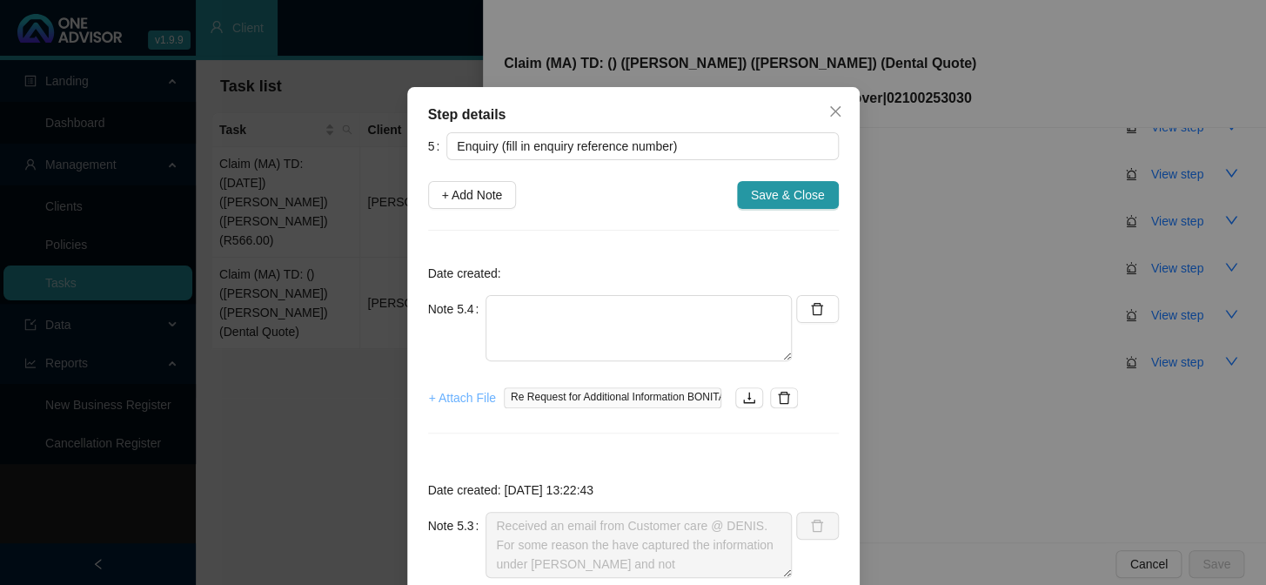
click at [455, 394] on span "+ Attach File" at bounding box center [462, 397] width 67 height 19
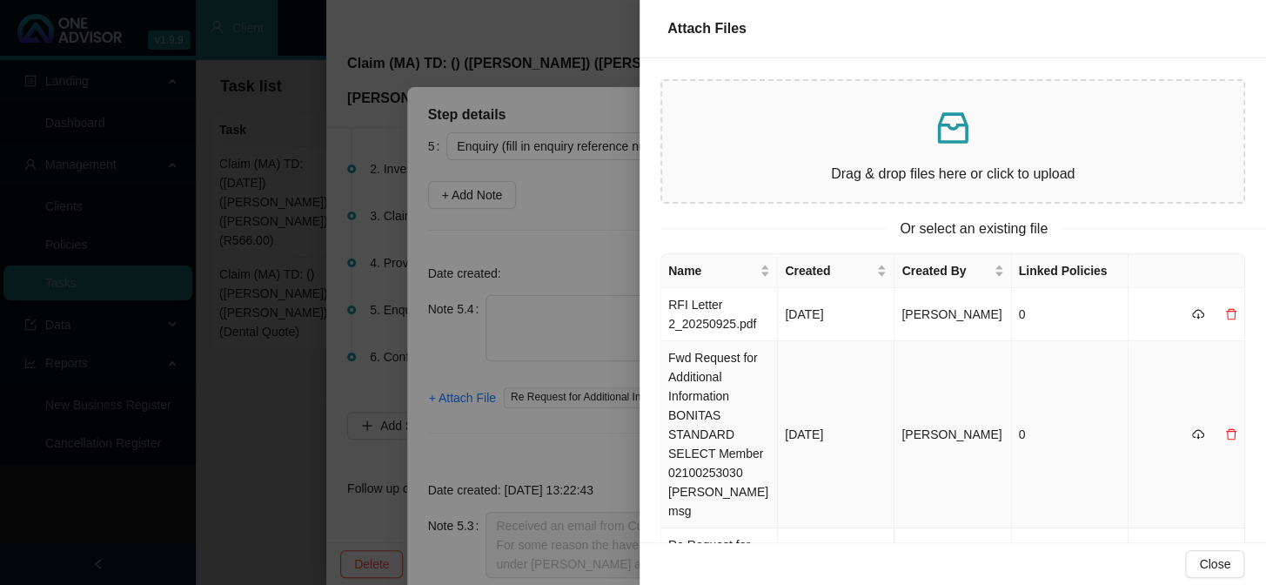
click at [702, 413] on td "Fwd Request for Additional Information BONITAS STANDARD SELECT Member 021002530…" at bounding box center [719, 434] width 117 height 187
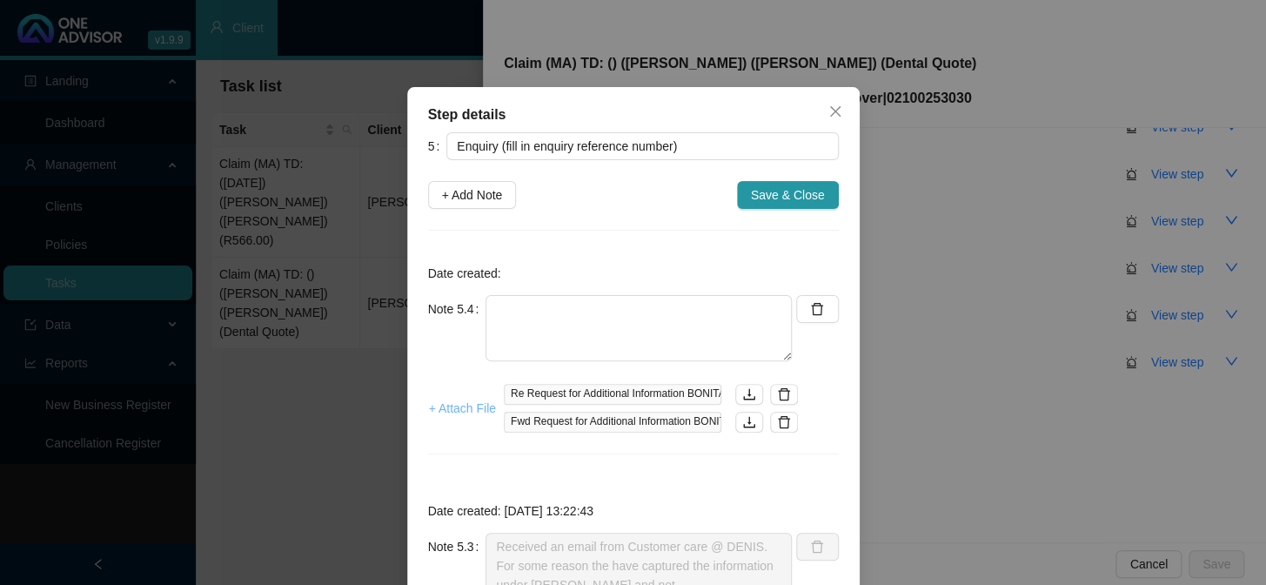
click at [438, 405] on span "+ Attach File" at bounding box center [462, 407] width 67 height 19
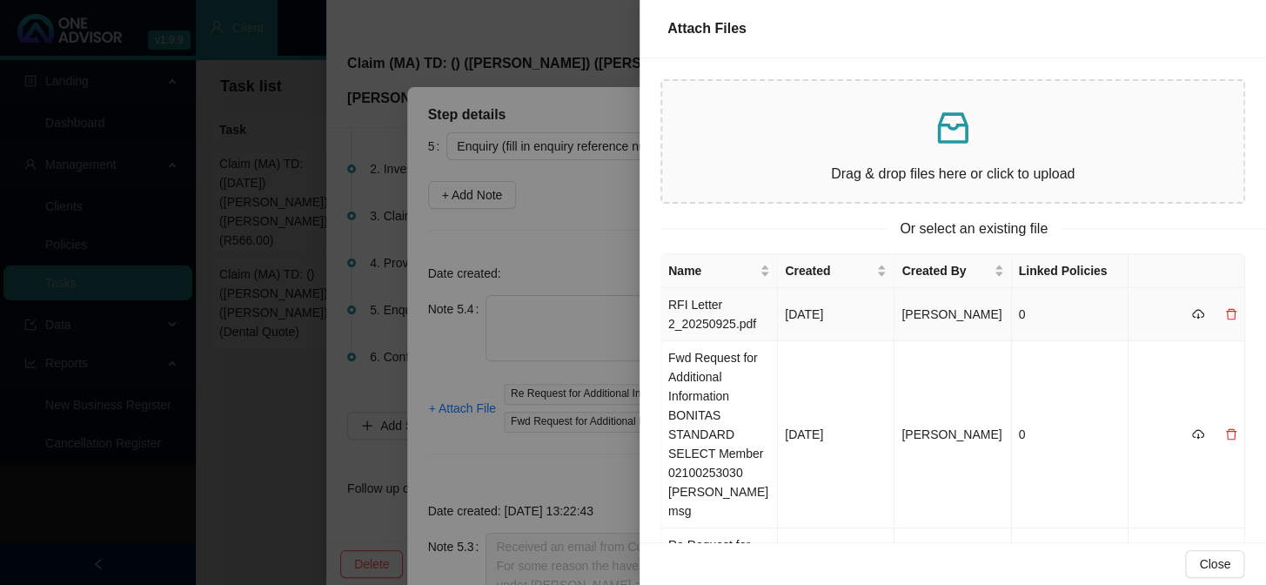
click at [722, 318] on td "RFI Letter 2_20250925.pdf" at bounding box center [719, 314] width 117 height 53
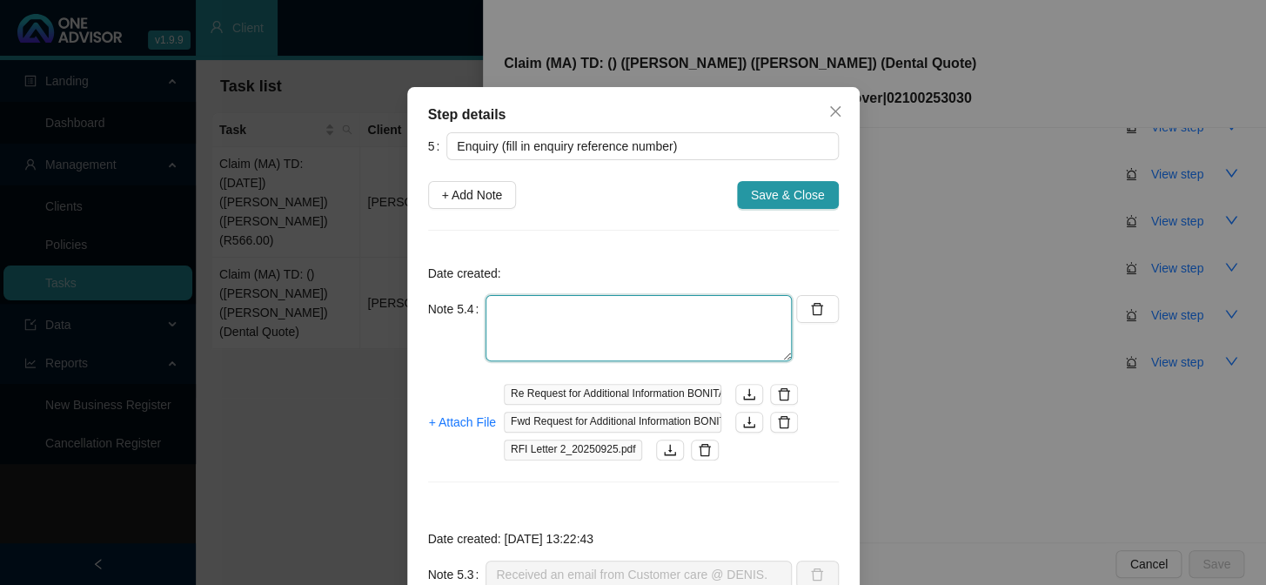
click at [623, 315] on textarea at bounding box center [638, 328] width 306 height 66
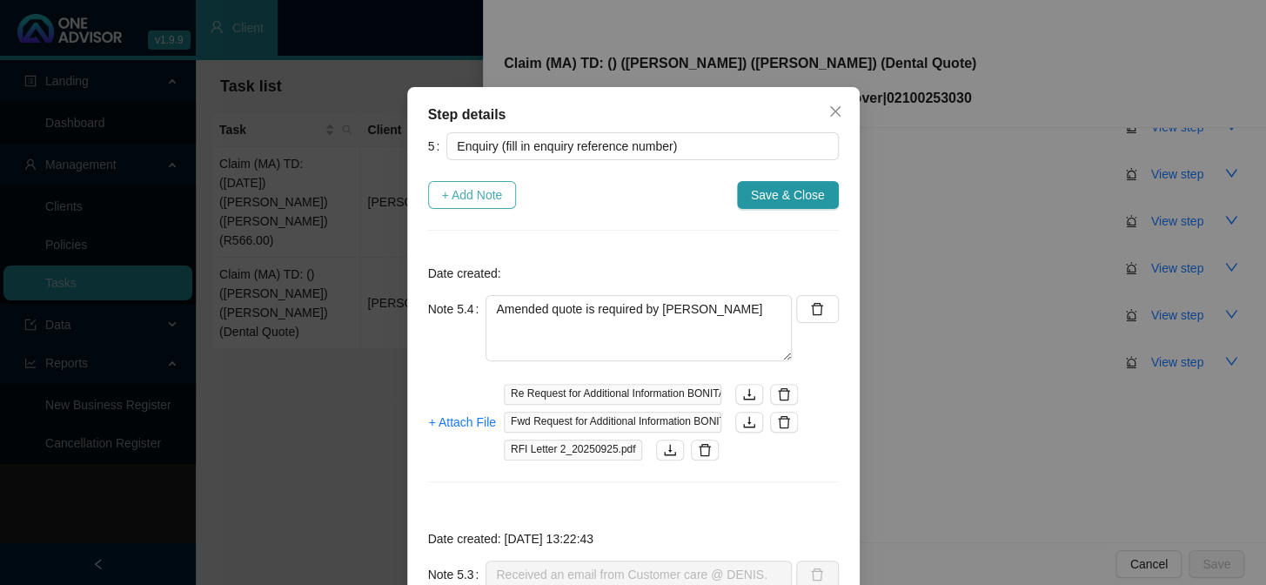
click at [472, 193] on span "+ Add Note" at bounding box center [472, 194] width 61 height 19
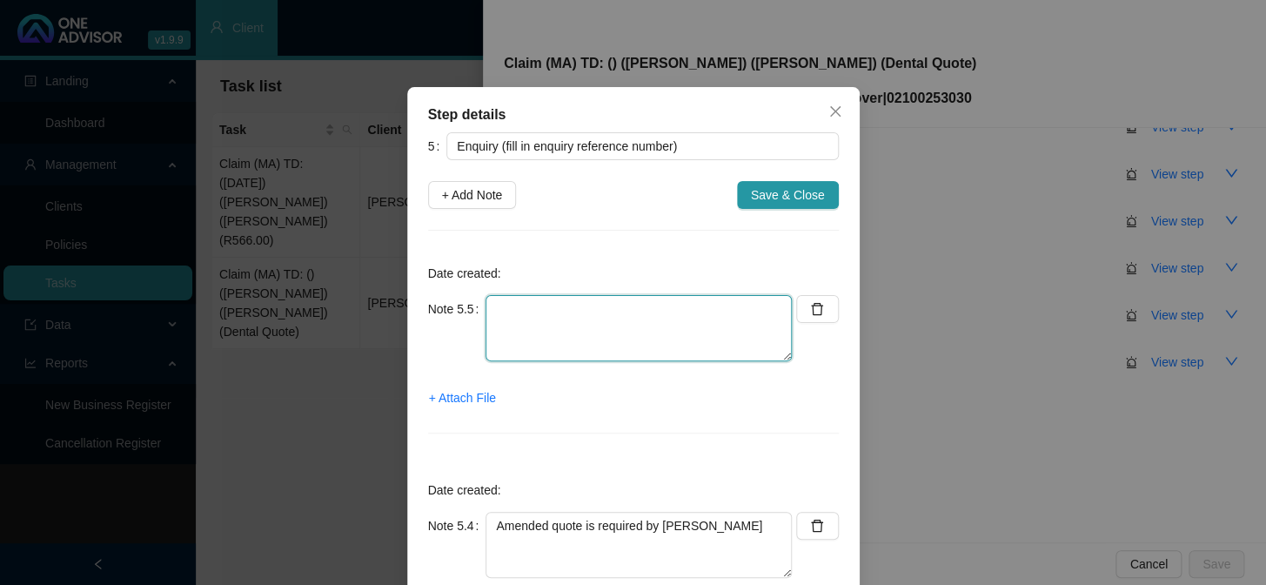
click at [532, 314] on textarea at bounding box center [638, 328] width 306 height 66
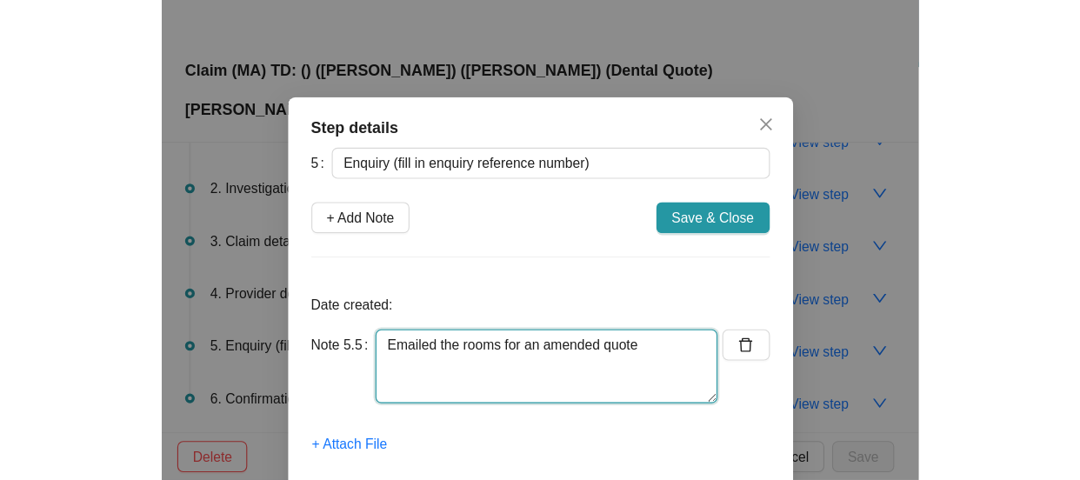
scroll to position [157, 0]
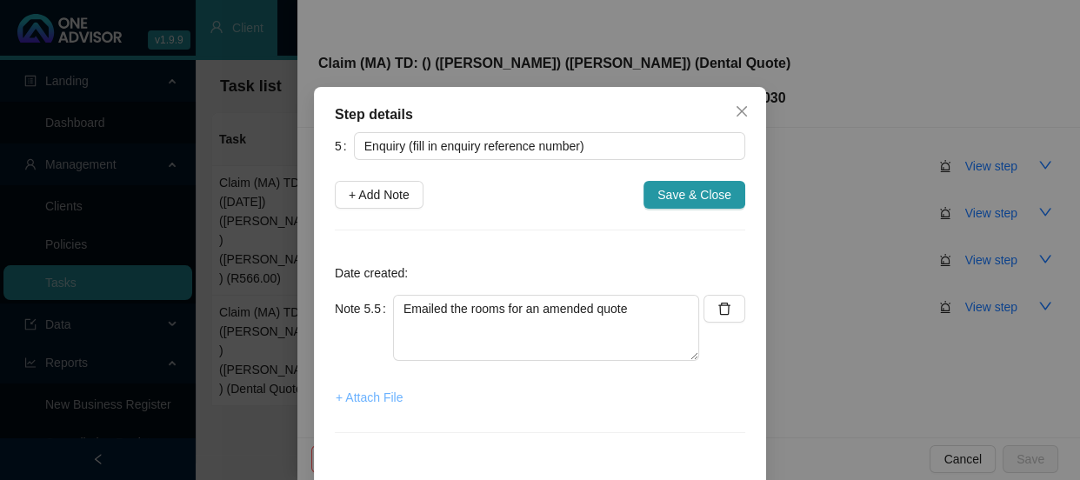
click at [347, 391] on span "+ Attach File" at bounding box center [369, 397] width 67 height 19
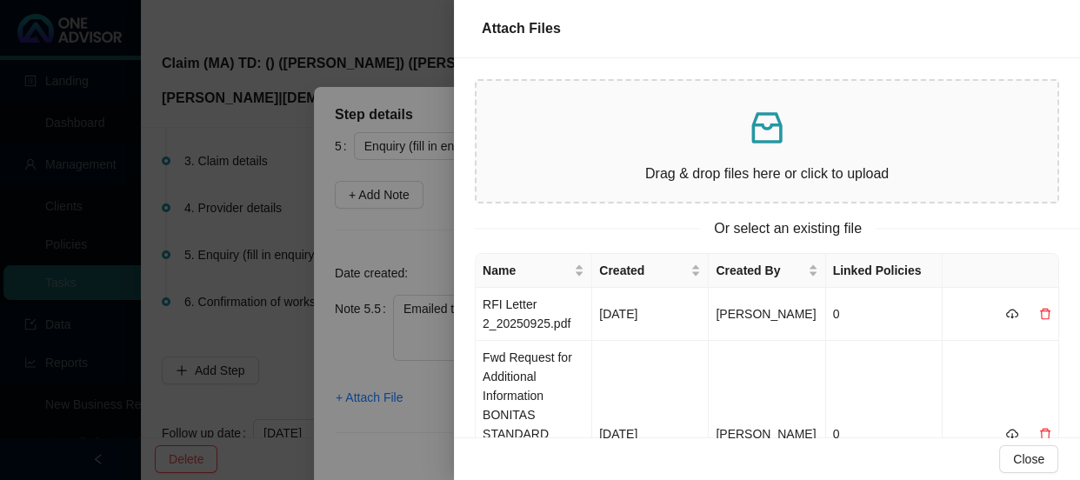
click at [446, 270] on div at bounding box center [540, 240] width 1080 height 480
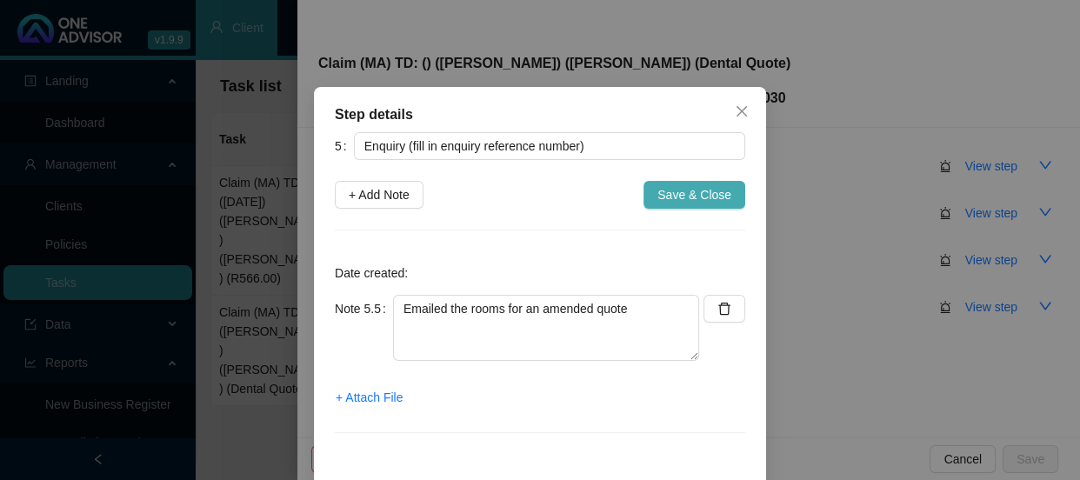
click at [686, 197] on span "Save & Close" at bounding box center [695, 194] width 74 height 19
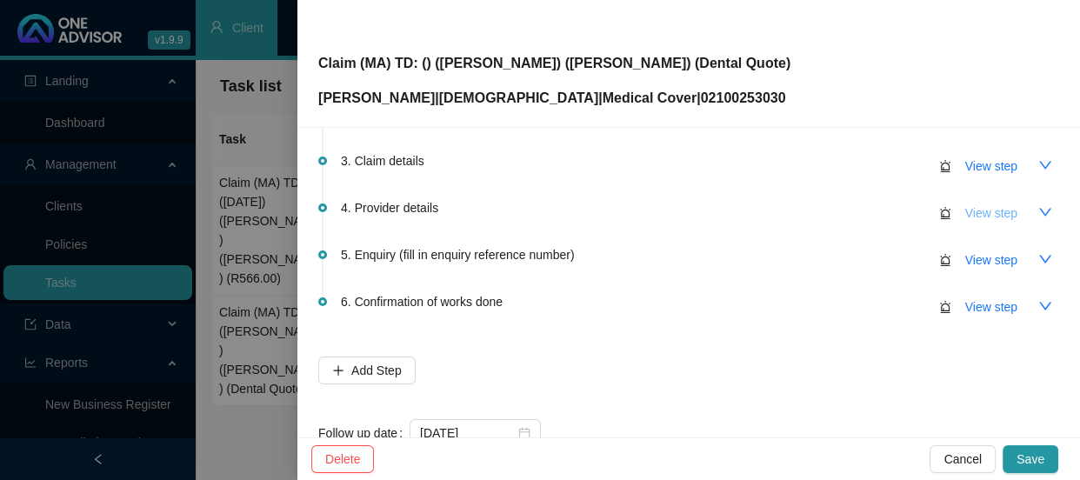
click at [991, 207] on span "View step" at bounding box center [992, 213] width 52 height 19
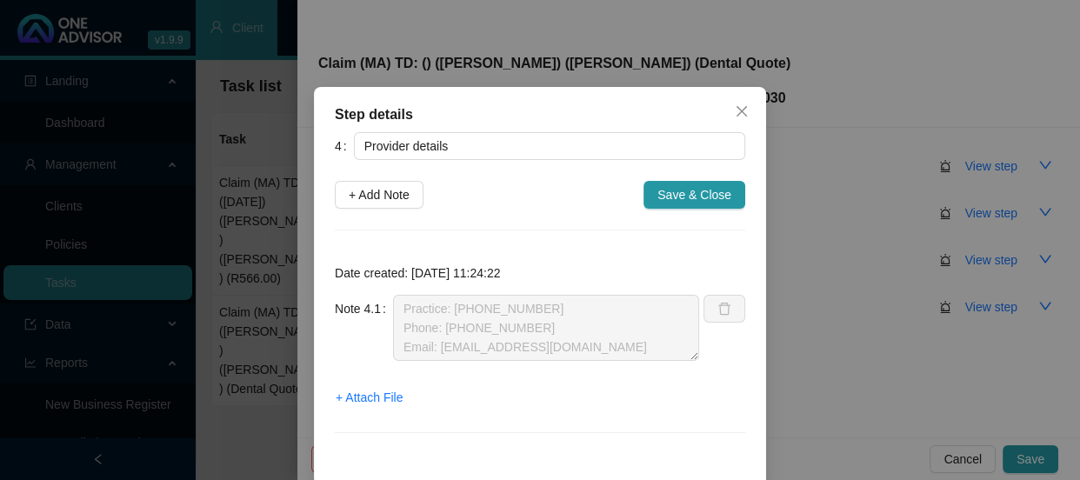
click at [863, 254] on div "Step details 4 Provider details + Add Note Save & Close Date created: [DATE] 11…" at bounding box center [540, 240] width 1080 height 480
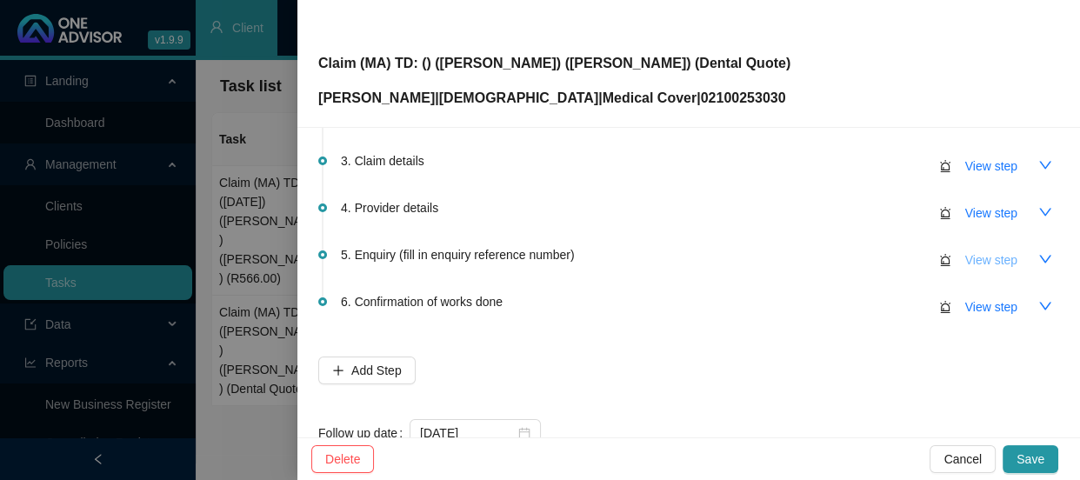
click at [975, 257] on span "View step" at bounding box center [992, 260] width 52 height 19
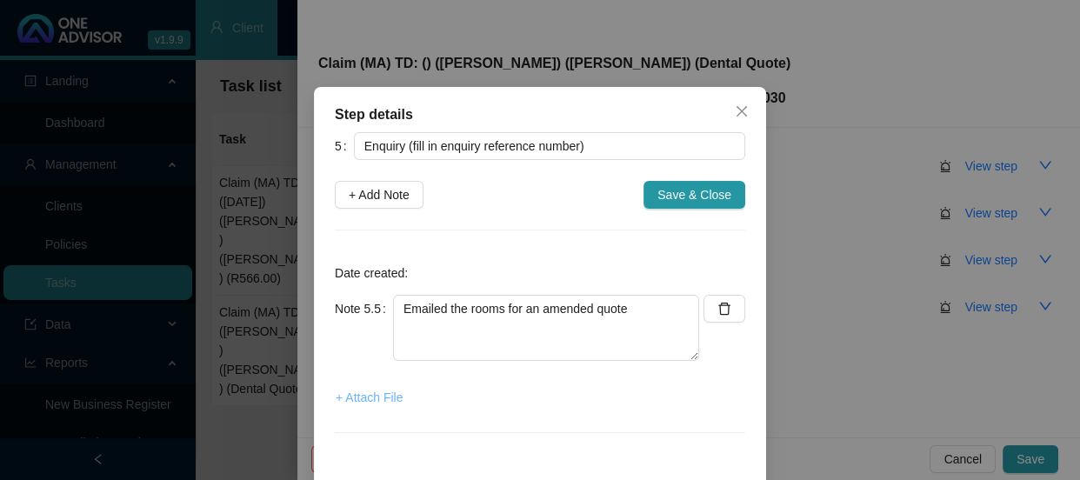
click at [356, 401] on span "+ Attach File" at bounding box center [369, 397] width 67 height 19
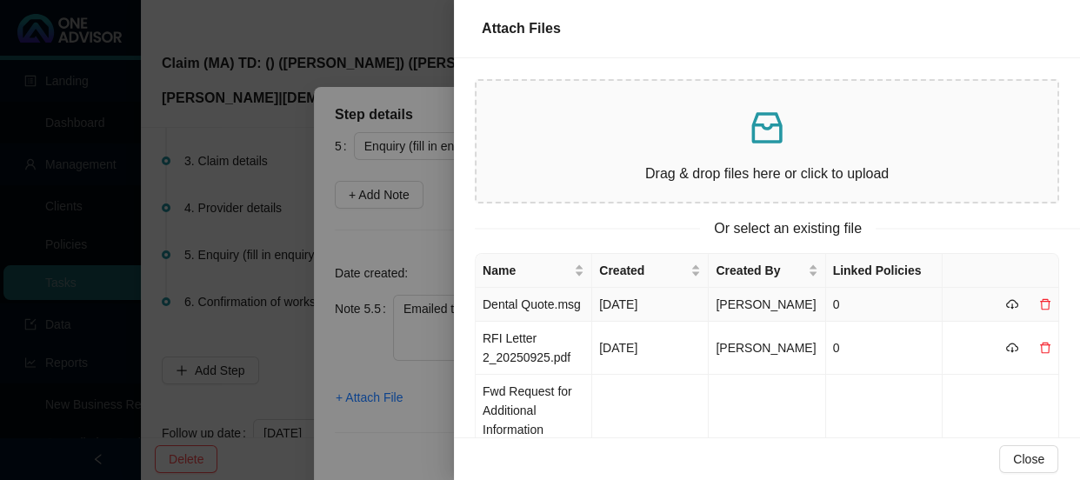
click at [565, 305] on td "Dental Quote.msg" at bounding box center [534, 305] width 117 height 34
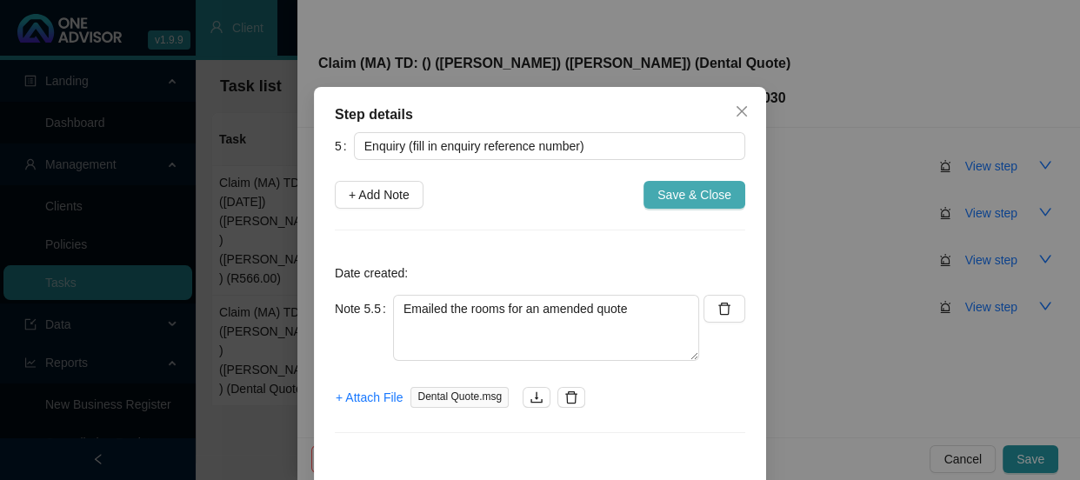
click at [673, 199] on span "Save & Close" at bounding box center [695, 194] width 74 height 19
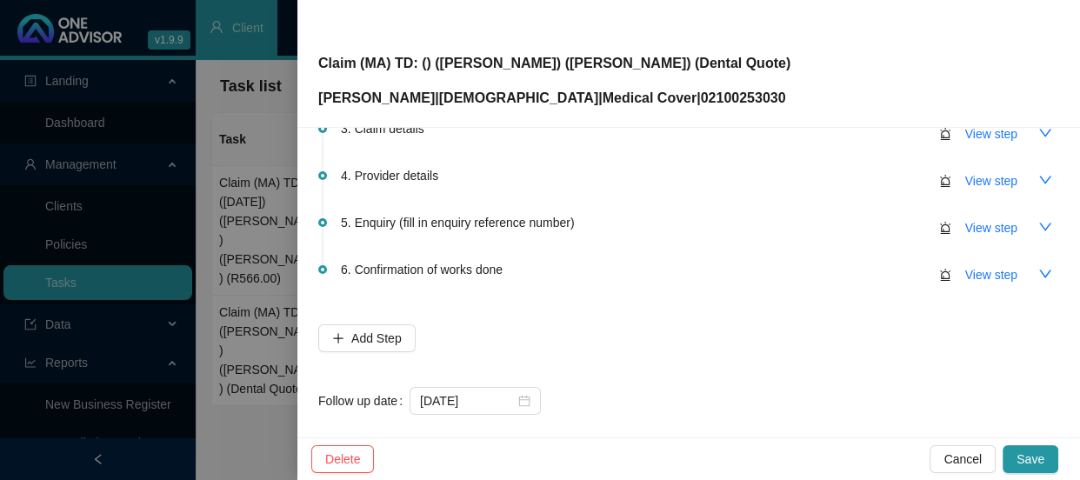
scroll to position [207, 0]
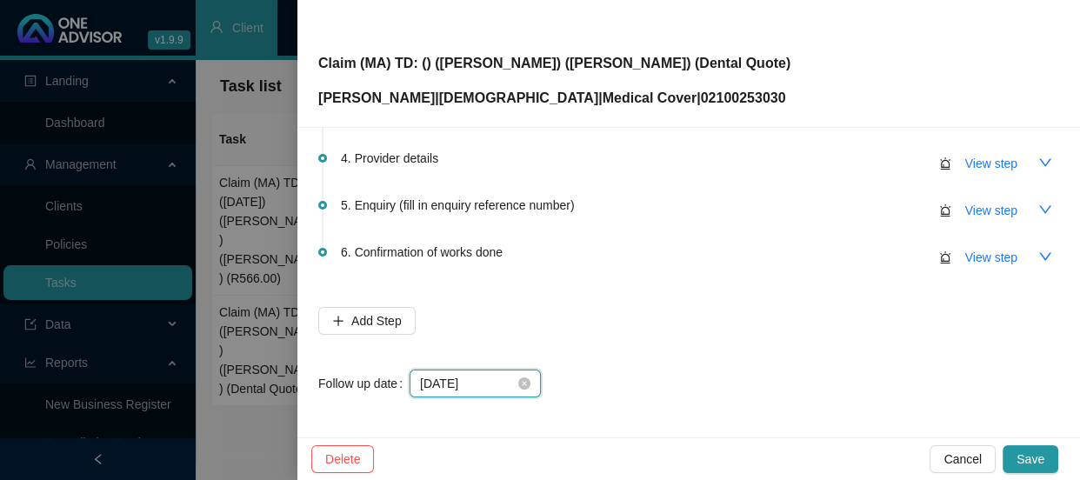
click at [500, 381] on input "[DATE]" at bounding box center [467, 383] width 95 height 19
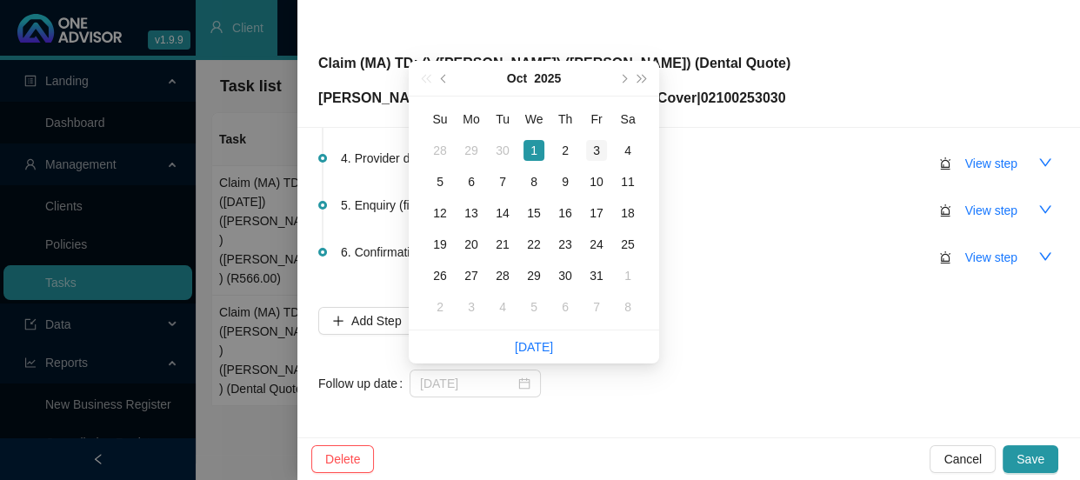
click at [592, 148] on div "3" at bounding box center [596, 150] width 21 height 21
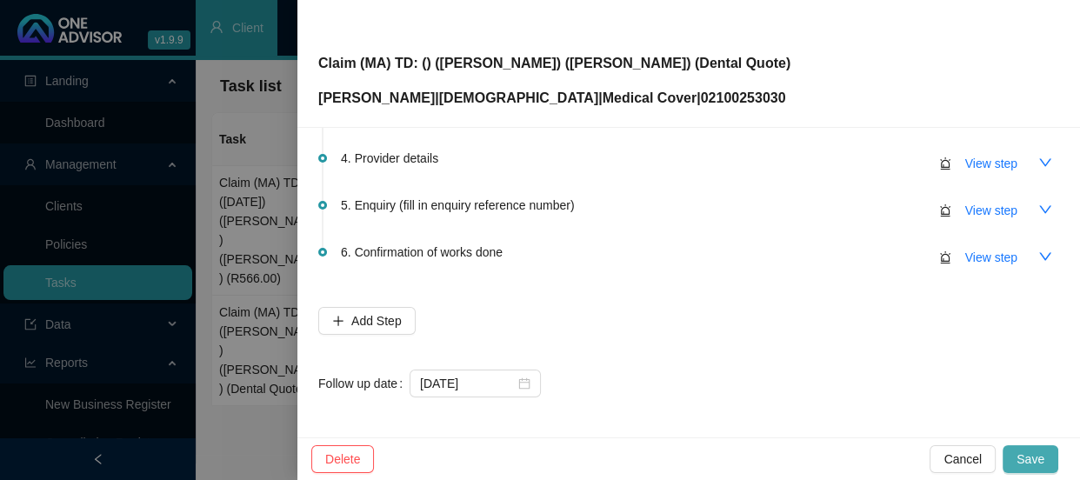
click at [1034, 458] on span "Save" at bounding box center [1031, 459] width 28 height 19
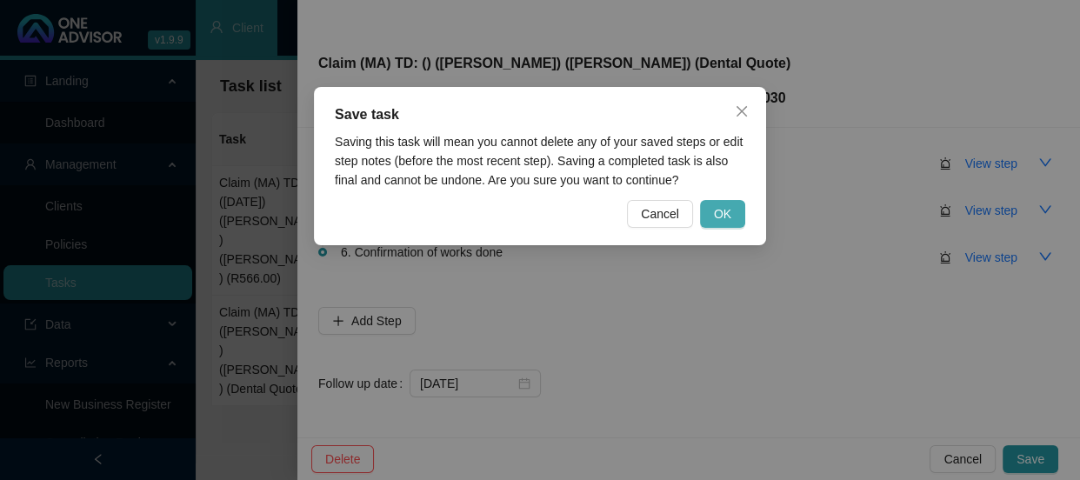
click at [731, 217] on span "OK" at bounding box center [722, 213] width 17 height 19
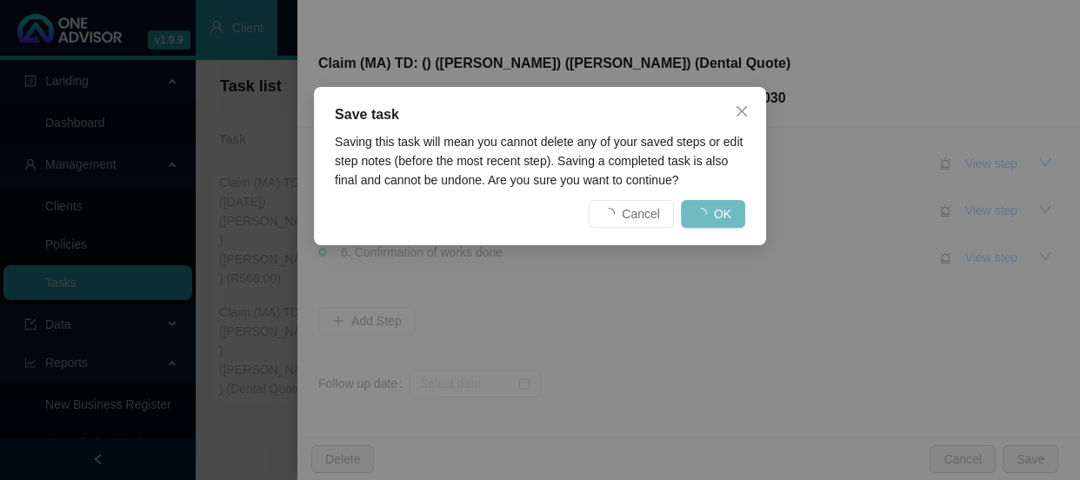
scroll to position [0, 0]
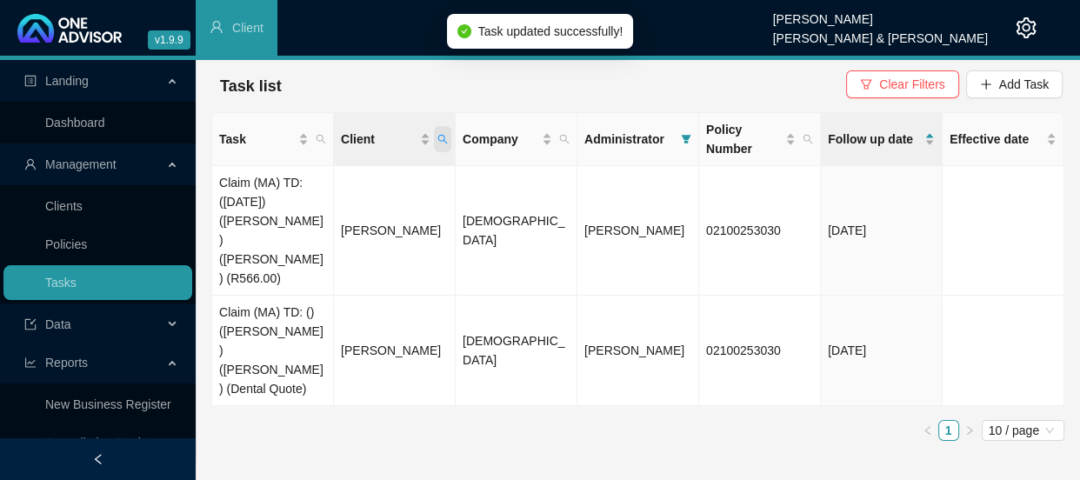
click at [443, 139] on icon "search" at bounding box center [443, 140] width 10 height 10
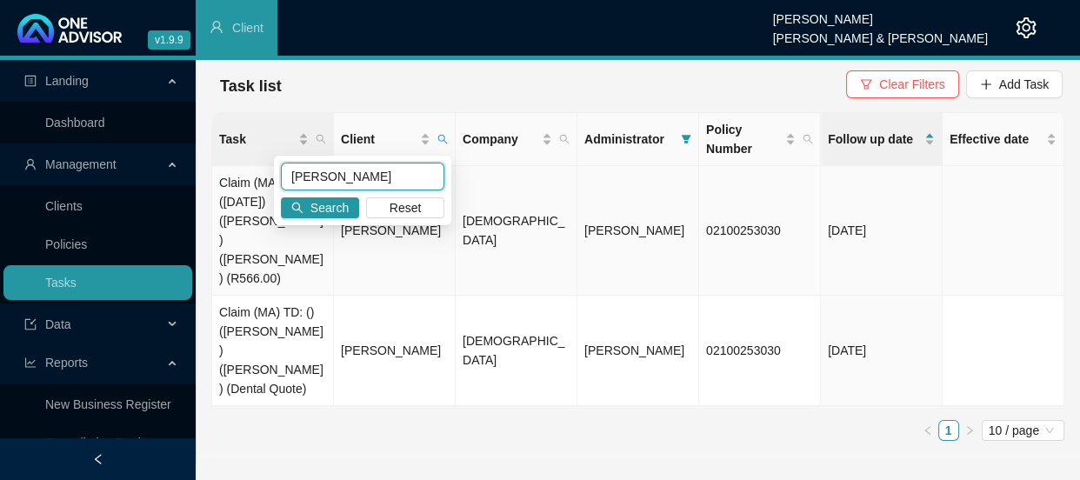
drag, startPoint x: 357, startPoint y: 175, endPoint x: 231, endPoint y: 156, distance: 127.6
click at [218, 173] on body "v1.9.9 [PERSON_NAME] [PERSON_NAME] & [PERSON_NAME] Client Landing Dashboard Man…" at bounding box center [540, 240] width 1080 height 480
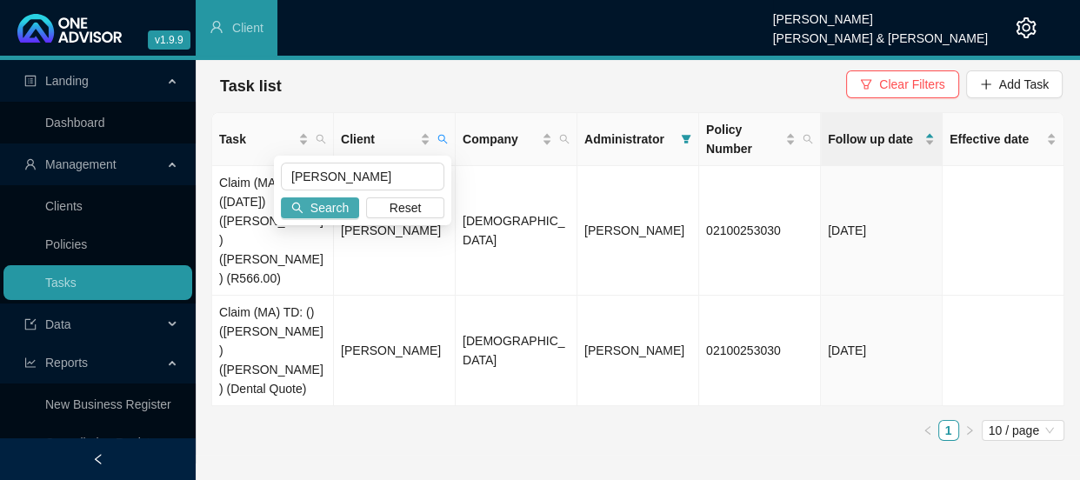
click at [325, 213] on span "Search" at bounding box center [330, 207] width 38 height 19
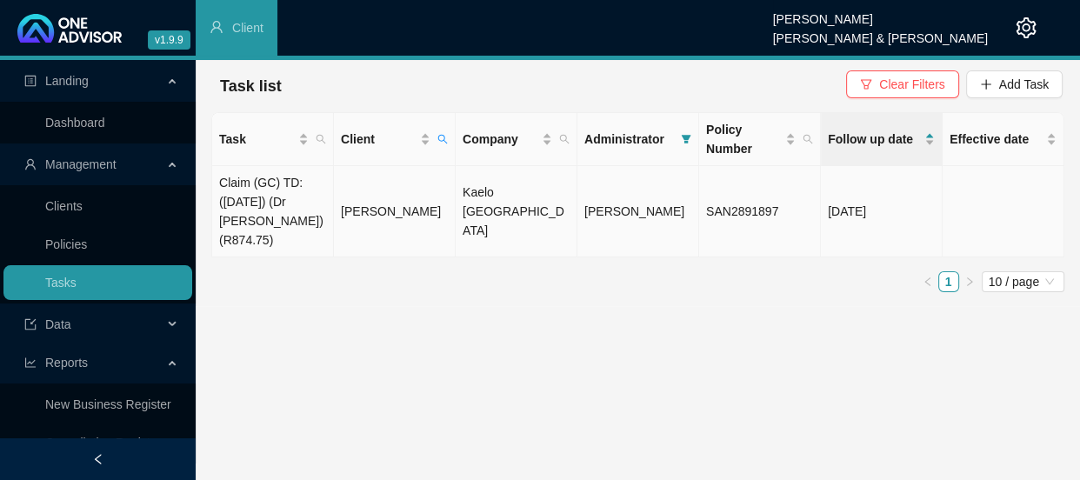
click at [360, 196] on td "[PERSON_NAME]" at bounding box center [395, 211] width 122 height 91
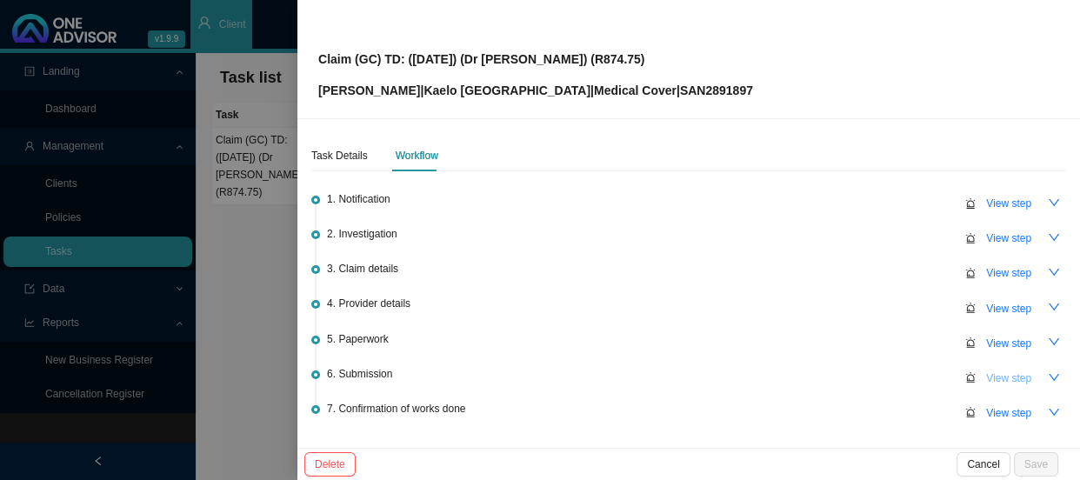
click at [1005, 373] on span "View step" at bounding box center [1009, 378] width 45 height 17
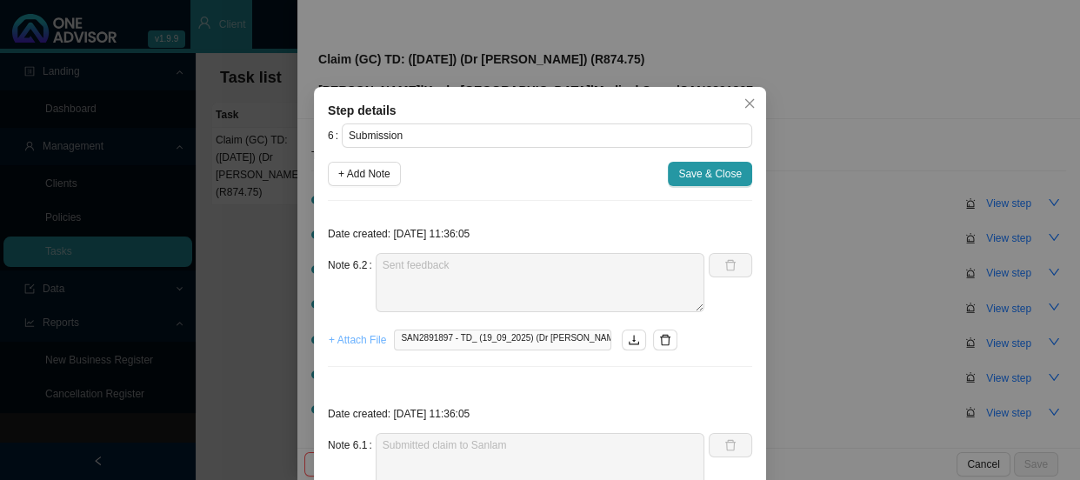
click at [357, 347] on span "+ Attach File" at bounding box center [357, 339] width 57 height 17
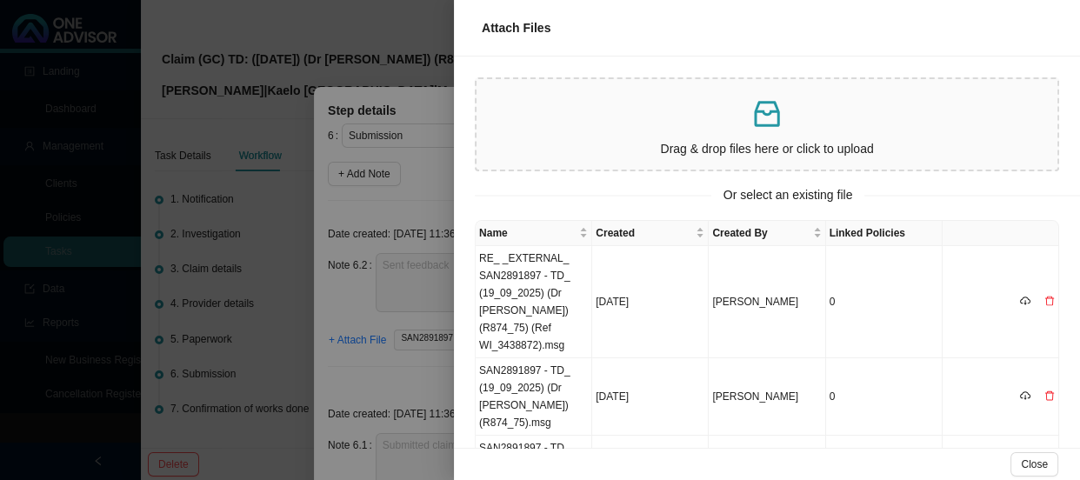
drag, startPoint x: 424, startPoint y: 371, endPoint x: 423, endPoint y: 337, distance: 33.9
click at [424, 371] on div at bounding box center [540, 240] width 1080 height 480
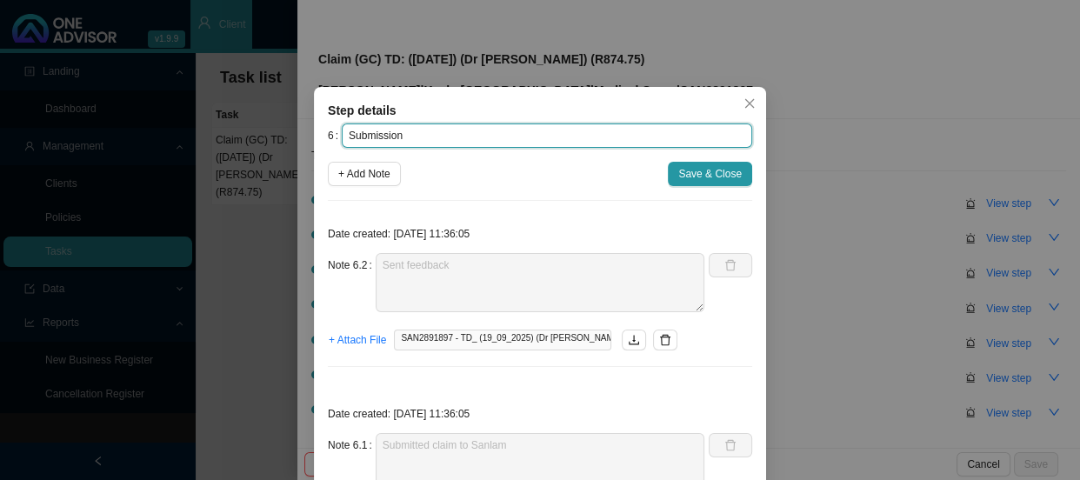
click at [429, 129] on input "Submission" at bounding box center [547, 136] width 411 height 24
paste input "3438872"
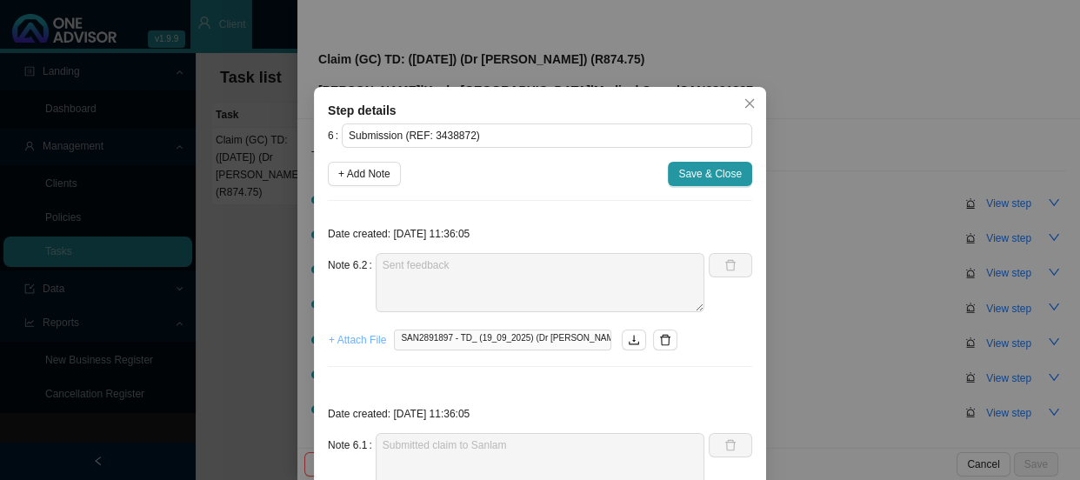
click at [366, 341] on span "+ Attach File" at bounding box center [357, 339] width 57 height 17
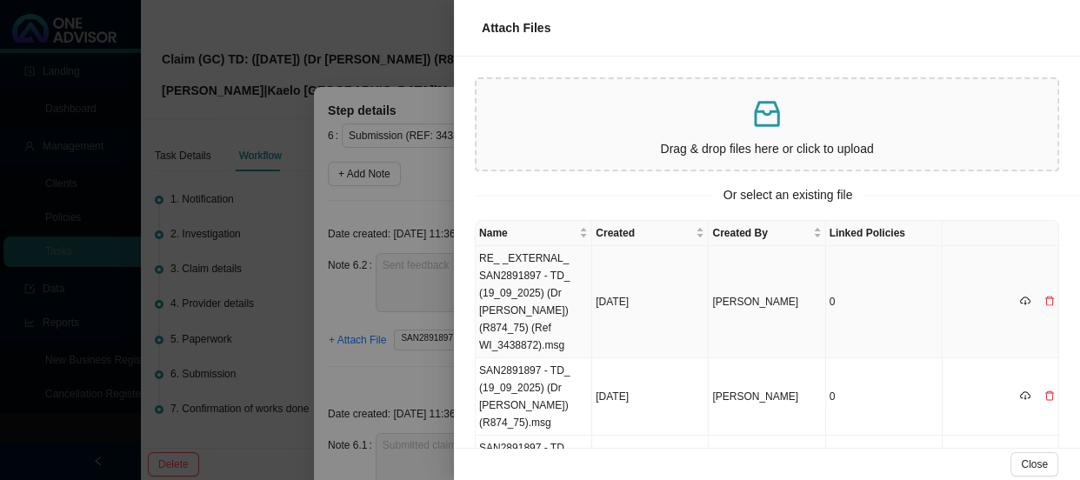
click at [567, 284] on td "RE_ _EXTERNAL_ SAN2891897 - TD_ (19_09_2025) (Dr [PERSON_NAME]) (R874_75) (Ref …" at bounding box center [534, 302] width 117 height 112
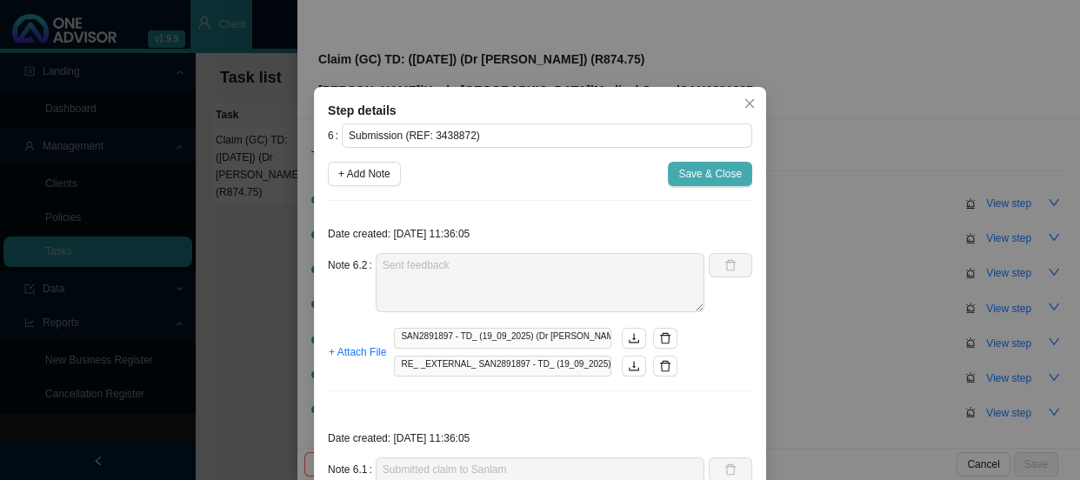
click at [722, 183] on button "Save & Close" at bounding box center [710, 174] width 84 height 24
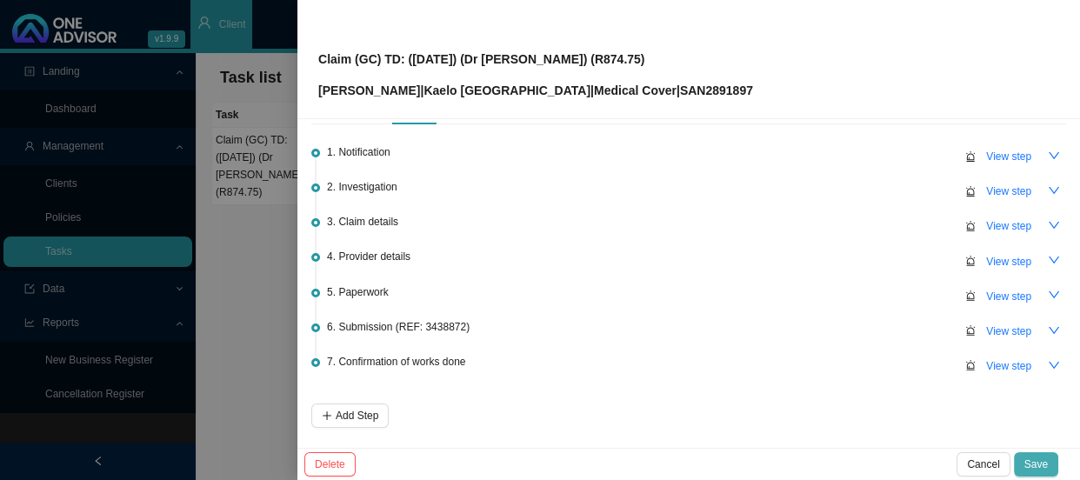
scroll to position [111, 0]
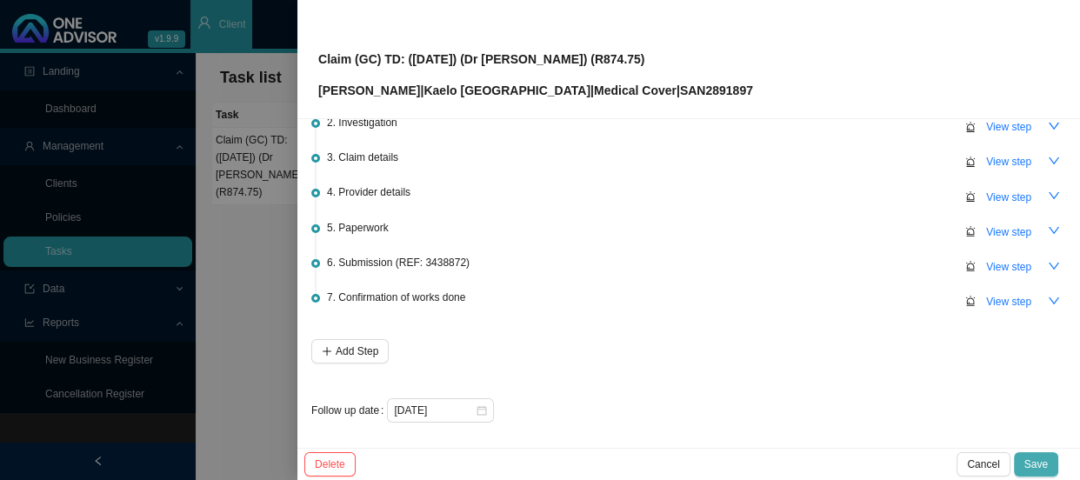
click at [1038, 469] on span "Save" at bounding box center [1036, 464] width 23 height 17
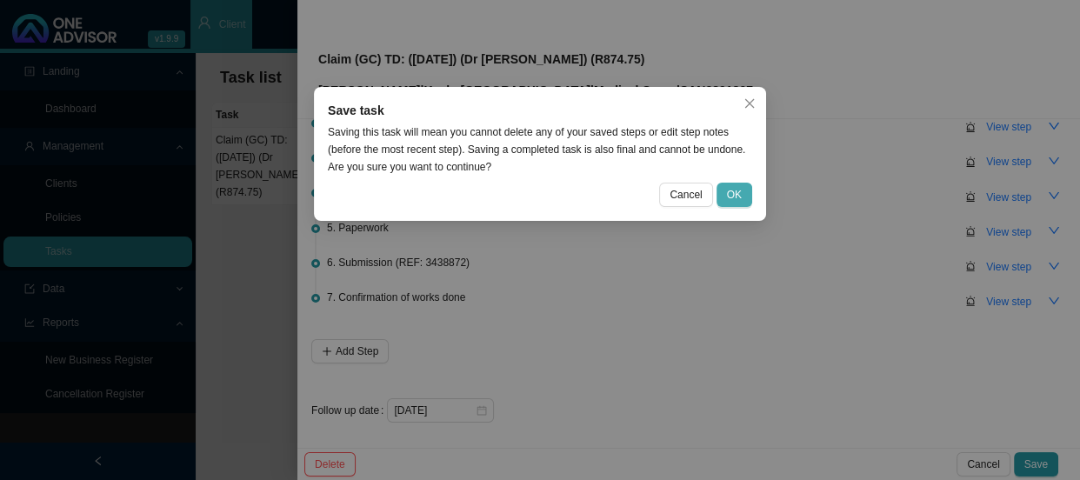
click at [731, 194] on span "OK" at bounding box center [734, 194] width 15 height 17
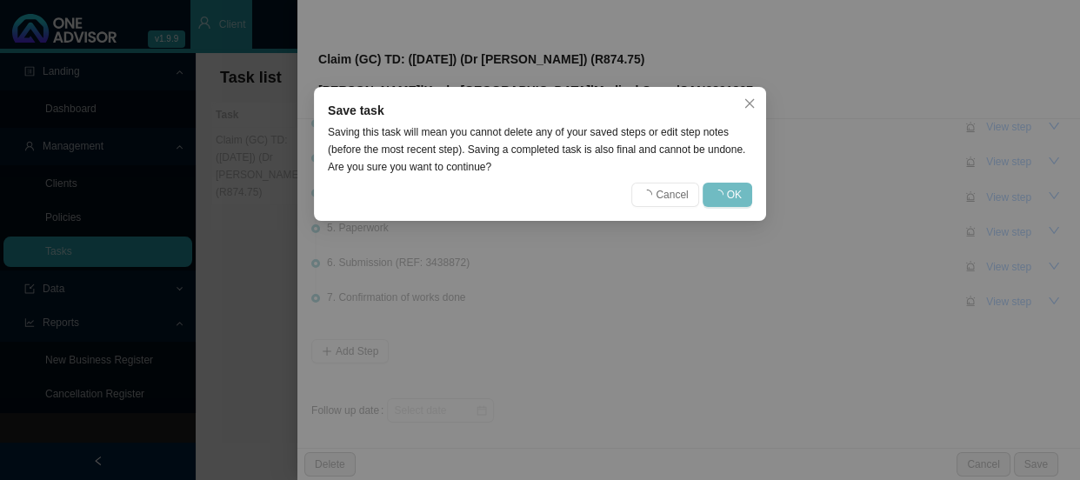
scroll to position [0, 0]
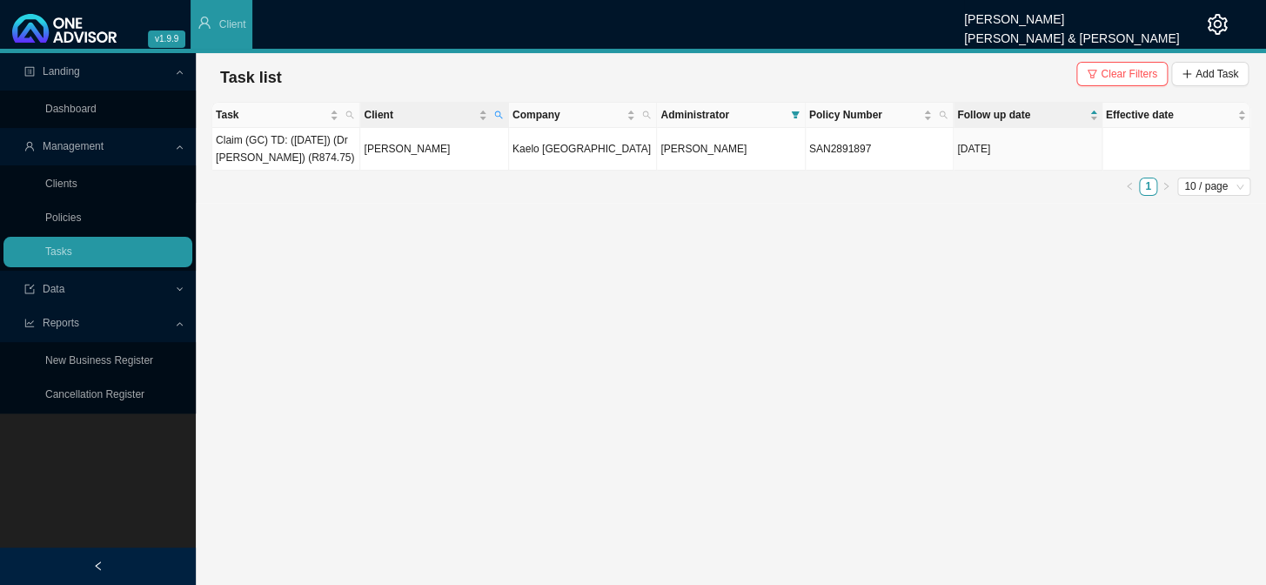
click at [505, 112] on th "Client" at bounding box center [434, 115] width 148 height 25
click at [496, 113] on icon "search" at bounding box center [498, 114] width 9 height 9
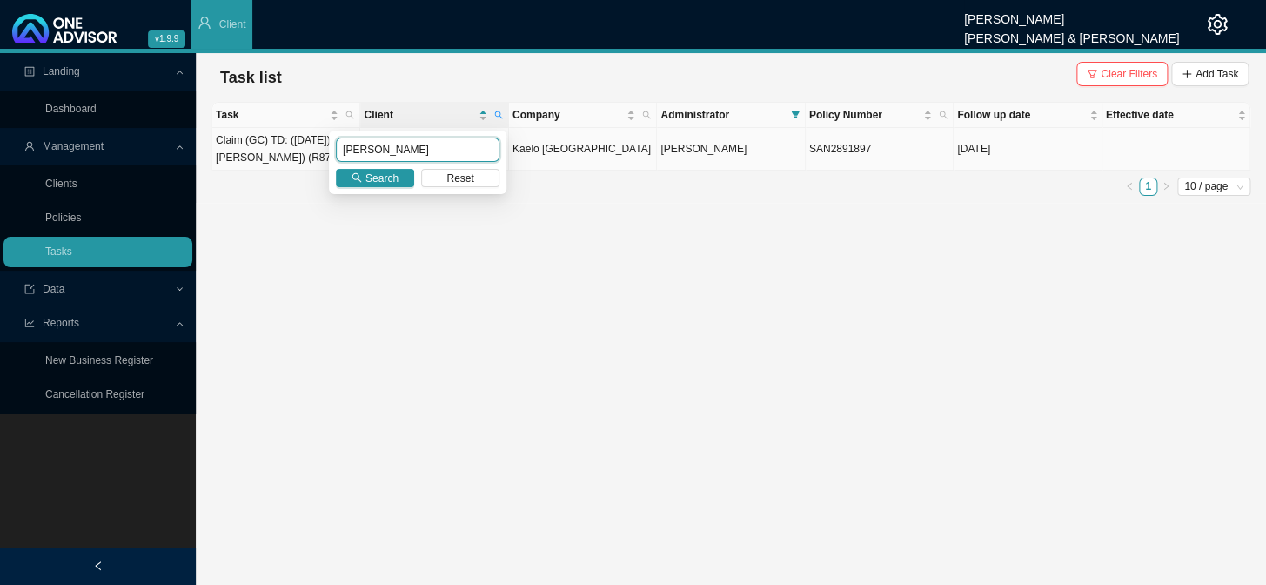
drag, startPoint x: 409, startPoint y: 142, endPoint x: 277, endPoint y: 151, distance: 132.5
click at [277, 151] on body "v1.9.9 [PERSON_NAME] [PERSON_NAME] & [PERSON_NAME] Client Landing Dashboard Man…" at bounding box center [633, 292] width 1266 height 585
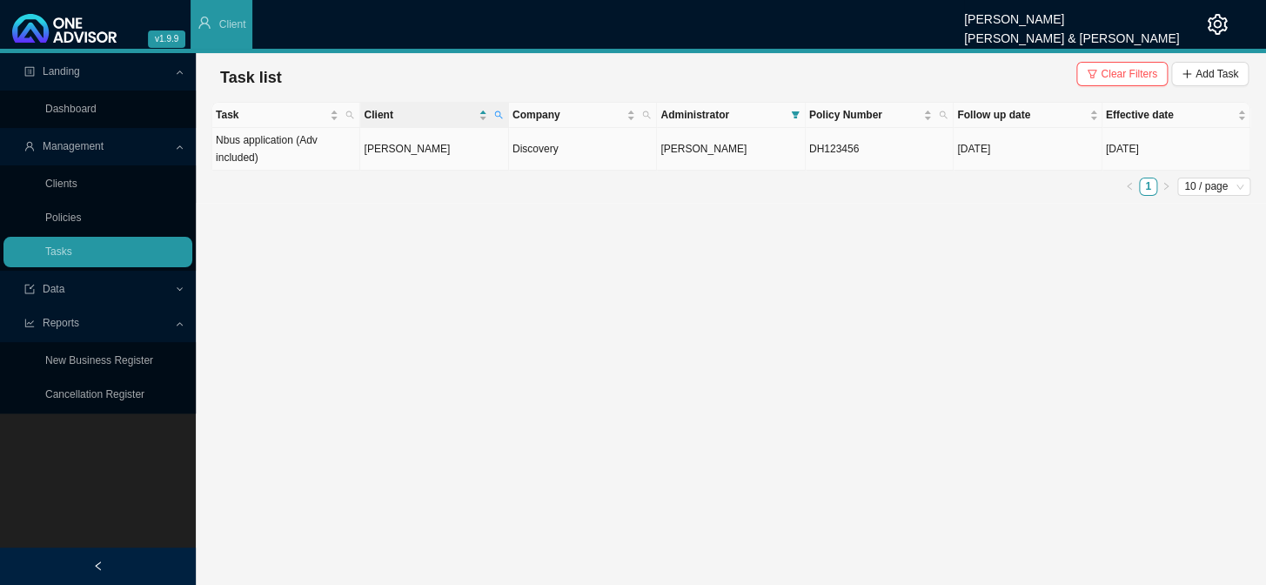
click at [403, 148] on td "[PERSON_NAME]" at bounding box center [434, 149] width 148 height 43
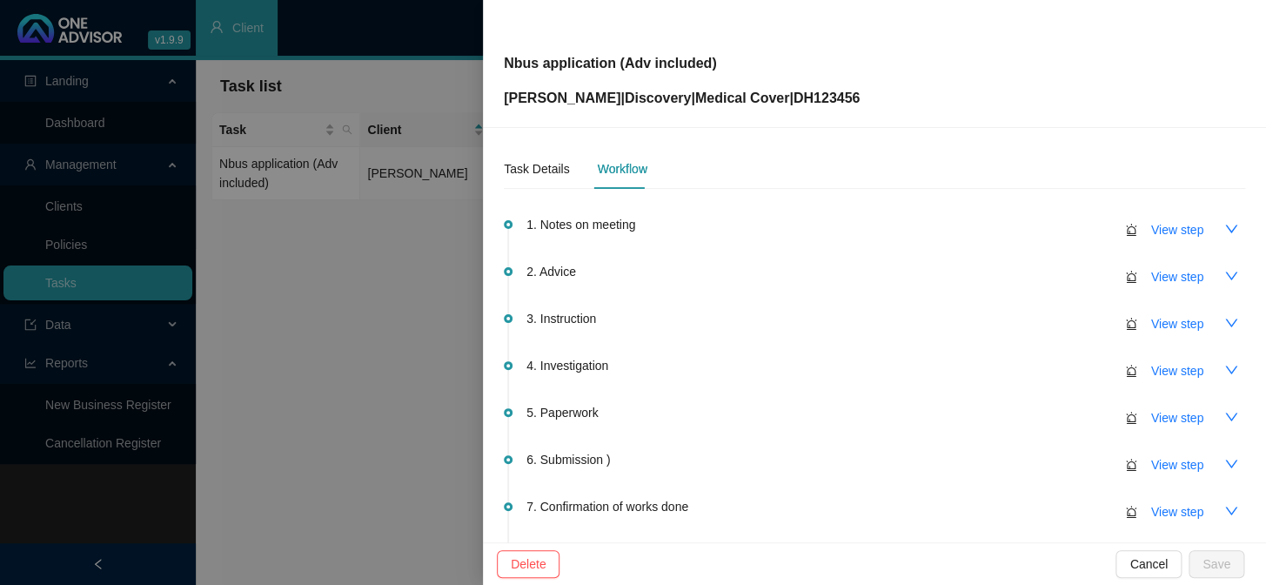
click at [909, 94] on div "Nbus application (Adv included) [PERSON_NAME] | Discovery | Medical Cover | DH1…" at bounding box center [874, 63] width 741 height 90
drag, startPoint x: 628, startPoint y: 97, endPoint x: 493, endPoint y: 96, distance: 134.9
click at [493, 96] on div "Nbus application (Adv included) [PERSON_NAME] | Discovery | Medical Cover | DH1…" at bounding box center [874, 64] width 783 height 128
copy p "[PERSON_NAME]"
click at [1080, 413] on span "View step" at bounding box center [1177, 417] width 52 height 19
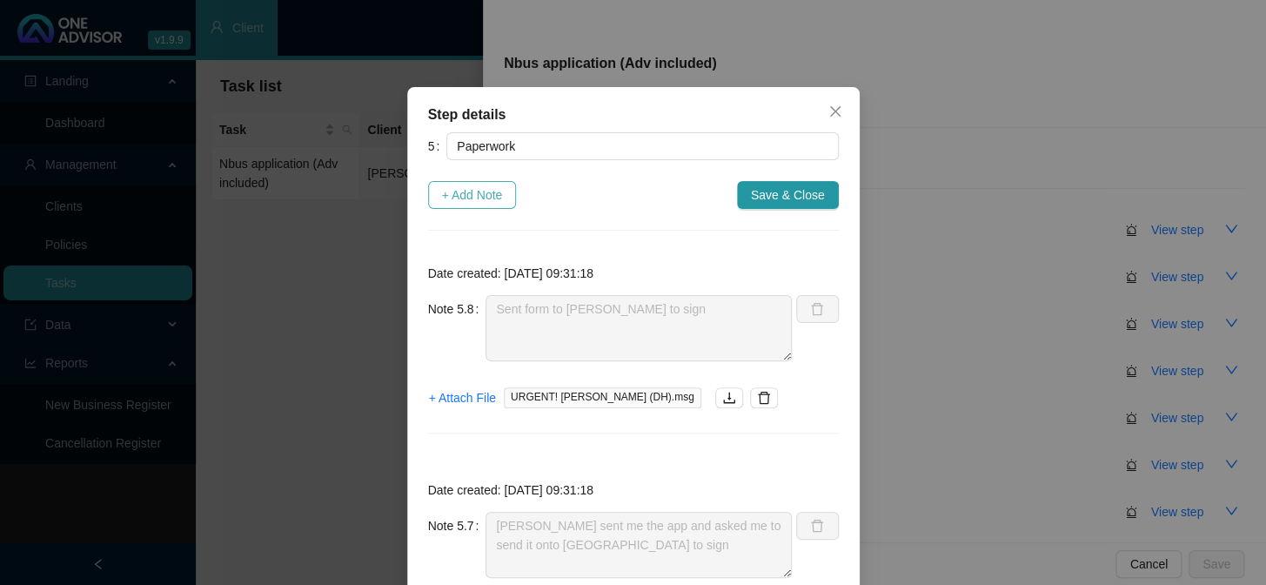
click at [473, 185] on span "+ Add Note" at bounding box center [472, 194] width 61 height 19
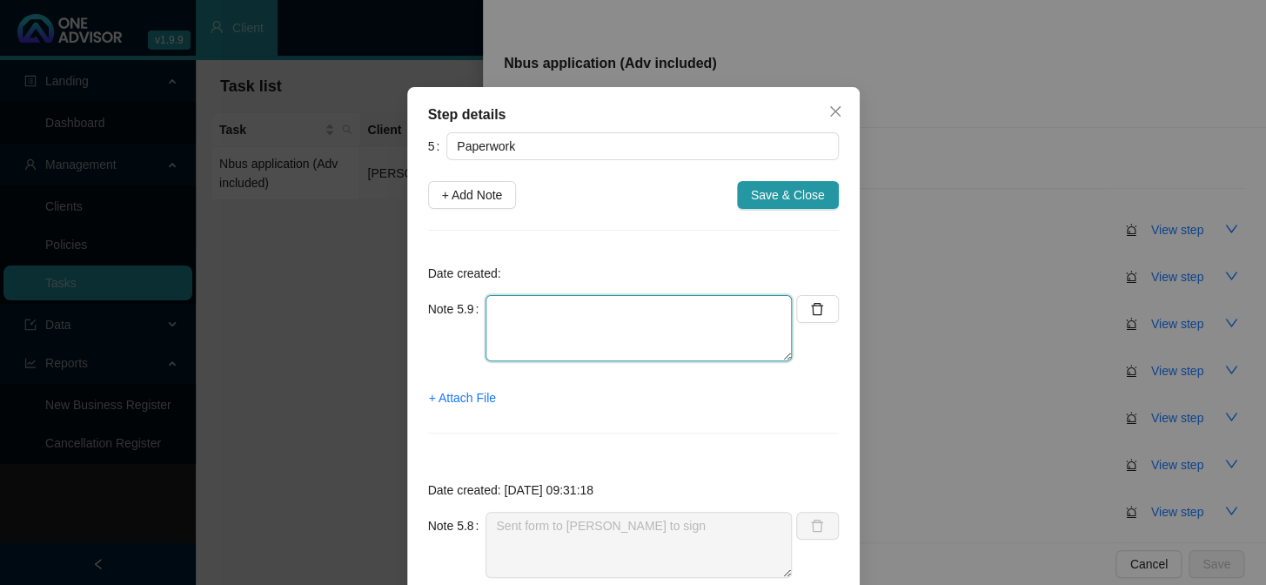
click at [552, 310] on textarea at bounding box center [638, 328] width 306 height 66
click at [463, 401] on span "+ Attach File" at bounding box center [462, 397] width 67 height 19
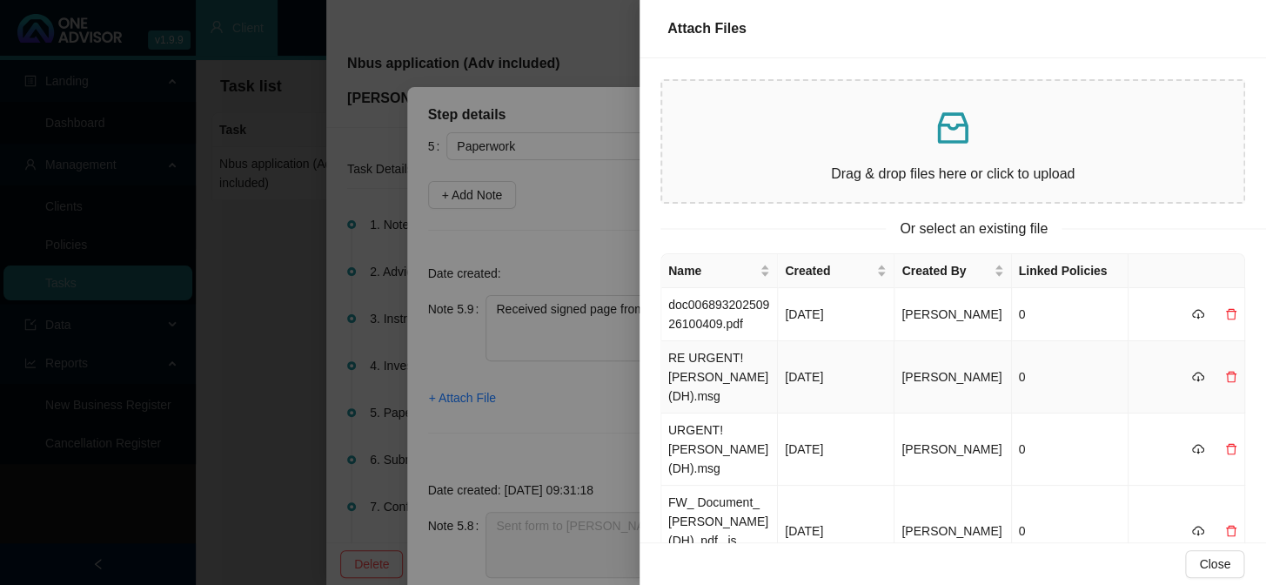
click at [731, 361] on td "RE URGENT! [PERSON_NAME] (DH).msg" at bounding box center [719, 377] width 117 height 72
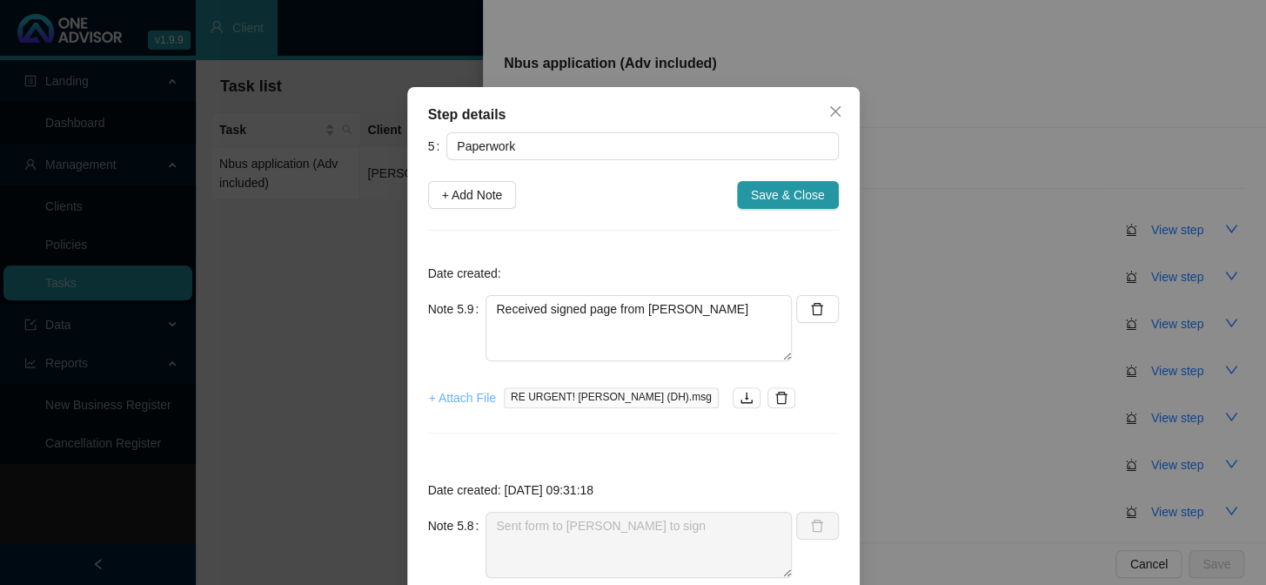
click at [483, 401] on span "+ Attach File" at bounding box center [462, 397] width 67 height 19
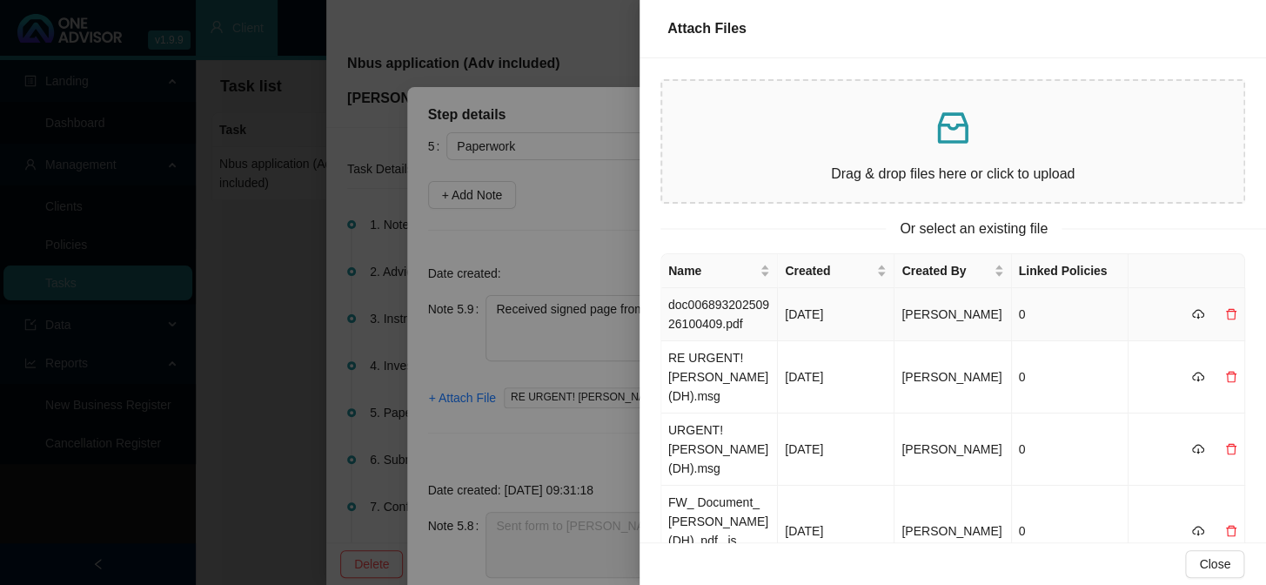
click at [730, 318] on td "doc00689320250926100409.pdf" at bounding box center [719, 314] width 117 height 53
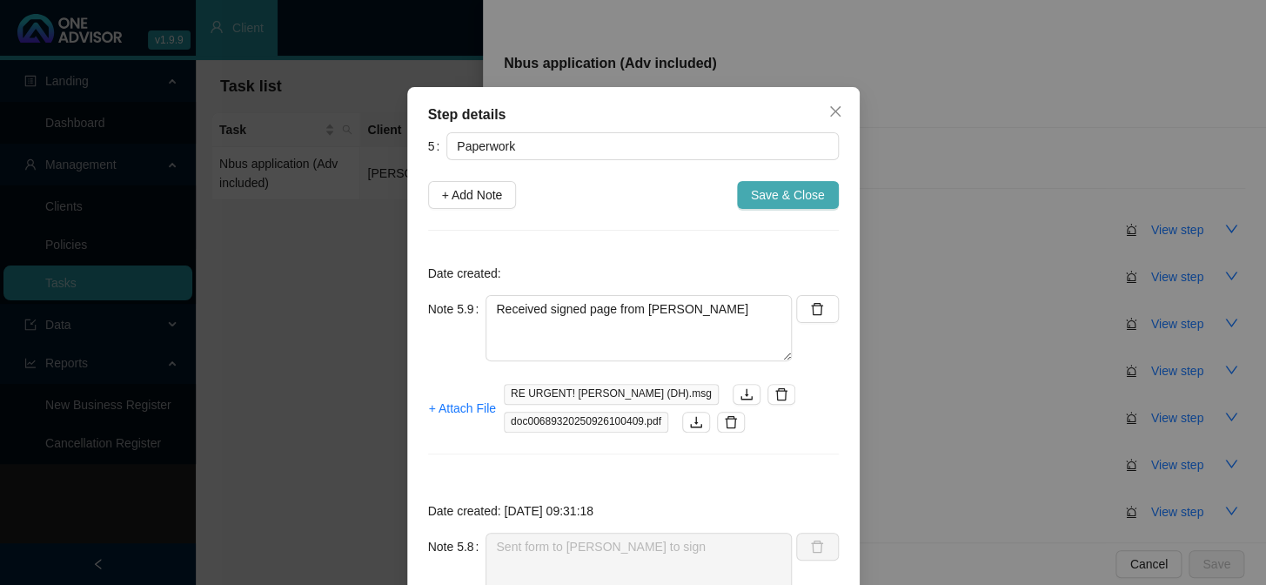
click at [809, 197] on span "Save & Close" at bounding box center [788, 194] width 74 height 19
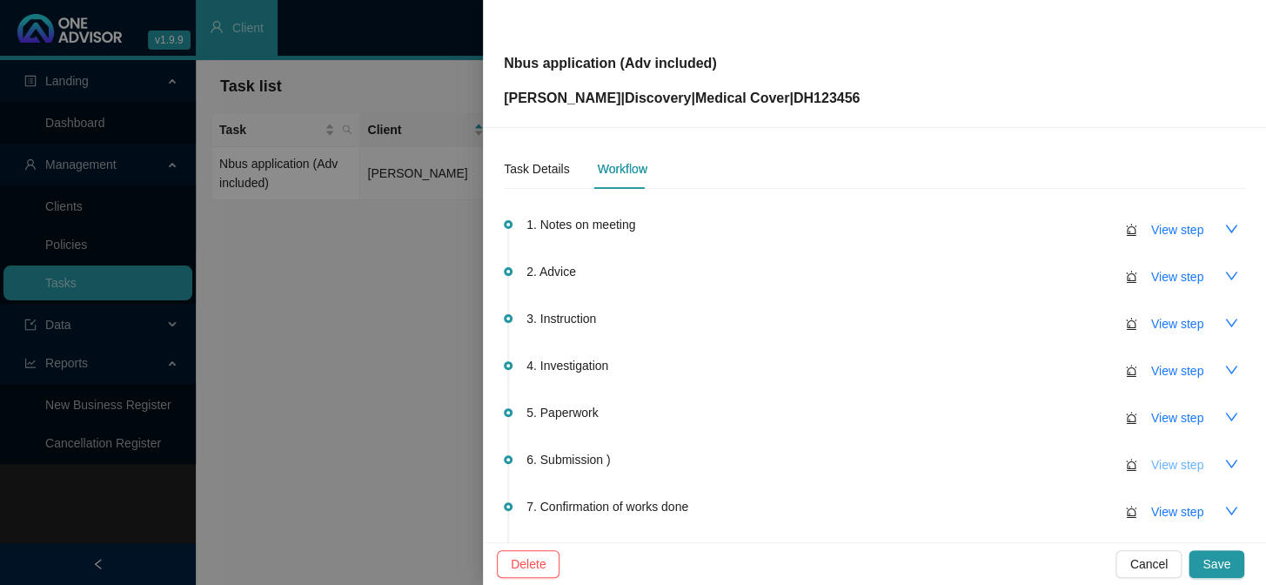
click at [1080, 461] on span "View step" at bounding box center [1177, 464] width 52 height 19
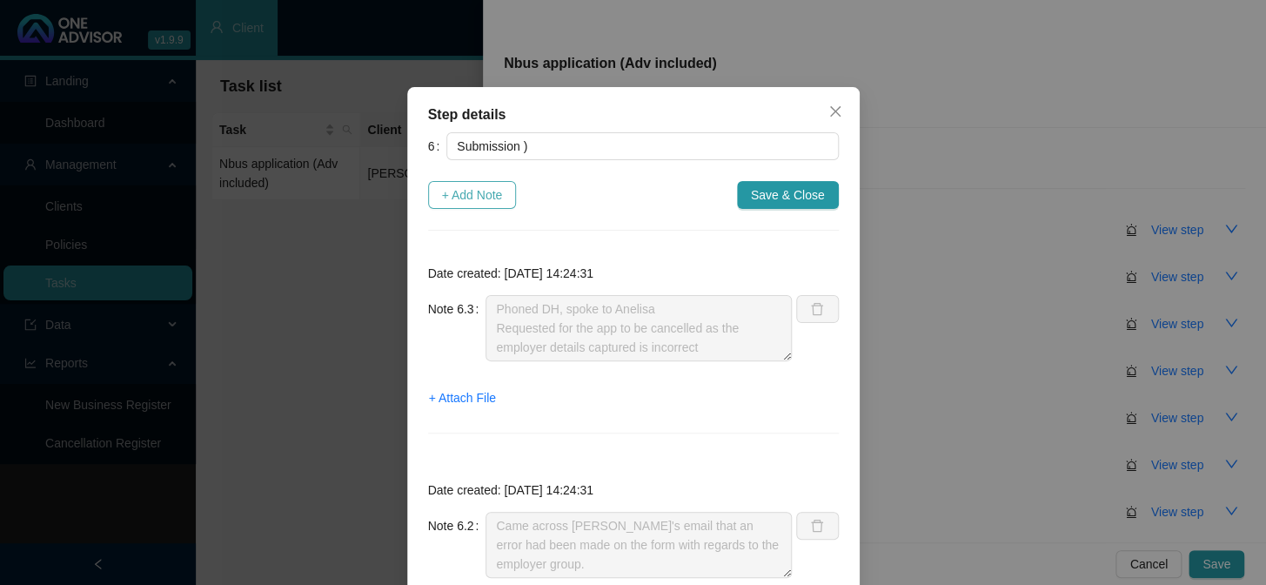
click at [471, 194] on span "+ Add Note" at bounding box center [472, 194] width 61 height 19
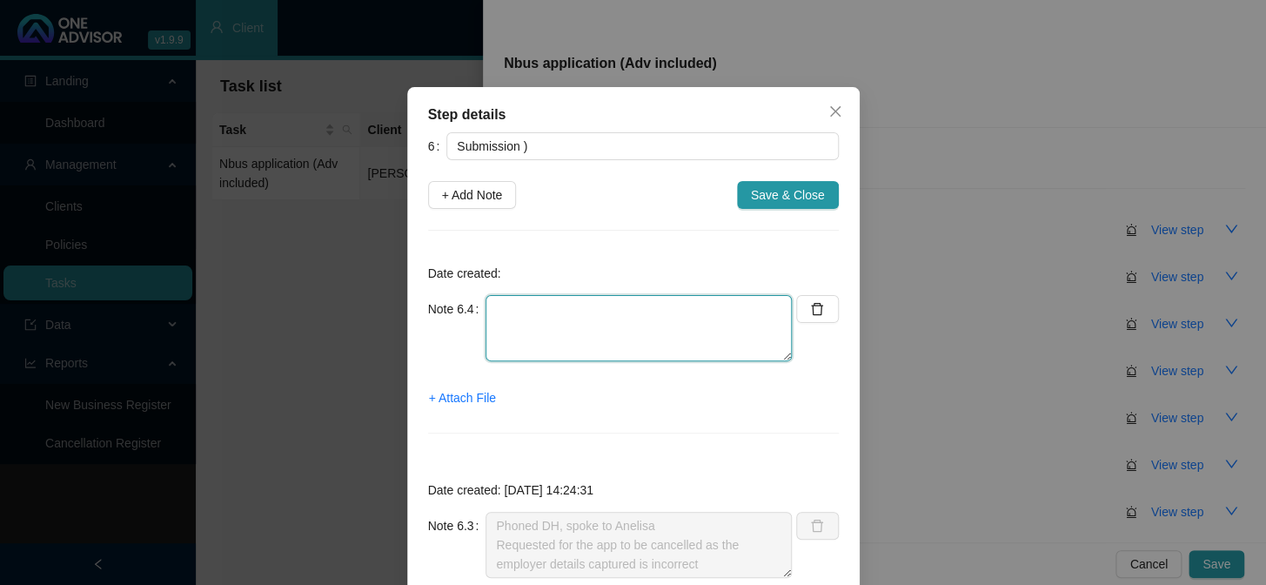
click at [532, 302] on textarea at bounding box center [638, 328] width 306 height 66
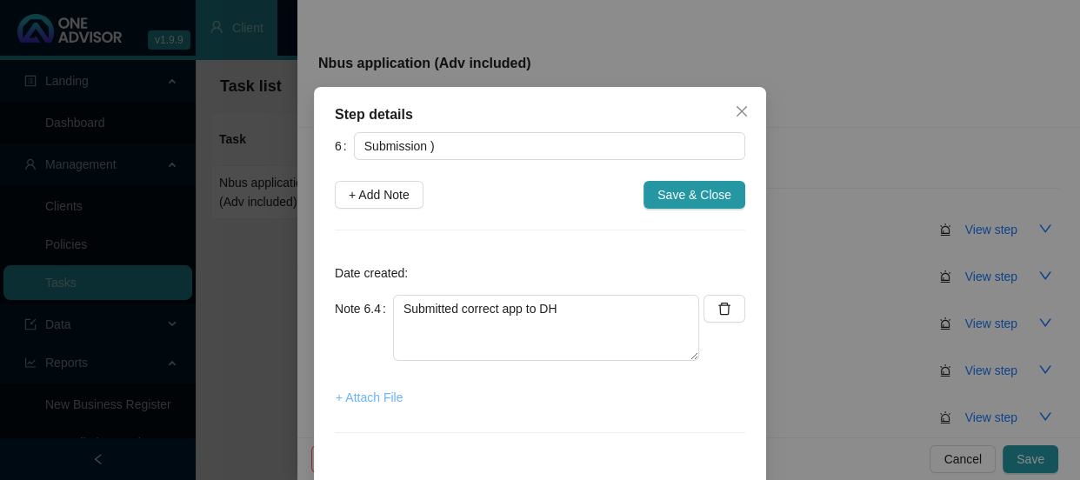
click at [388, 399] on span "+ Attach File" at bounding box center [369, 397] width 67 height 19
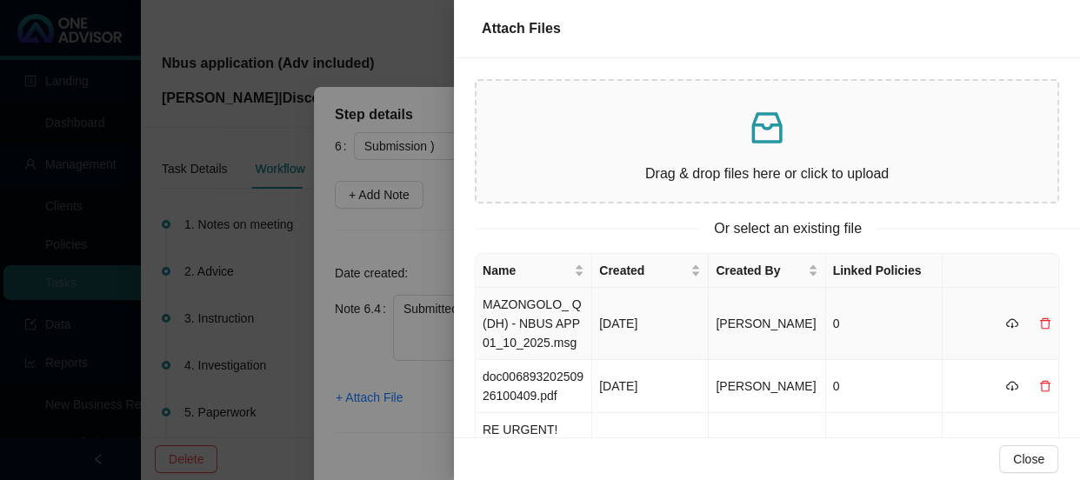
click at [561, 309] on td "MAZONGOLO_ Q (DH) - NBUS APP 01_10_2025.msg" at bounding box center [534, 324] width 117 height 72
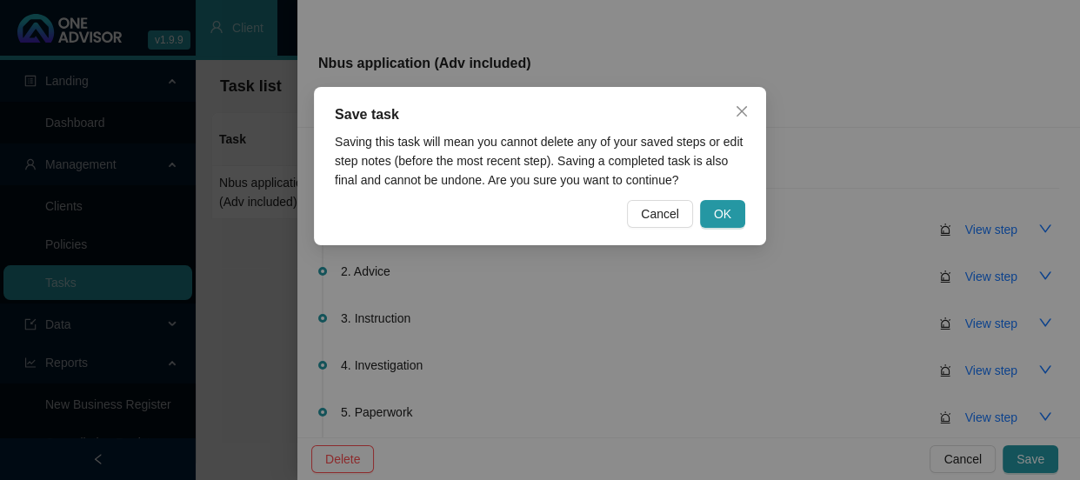
click at [733, 209] on button "OK" at bounding box center [722, 214] width 45 height 28
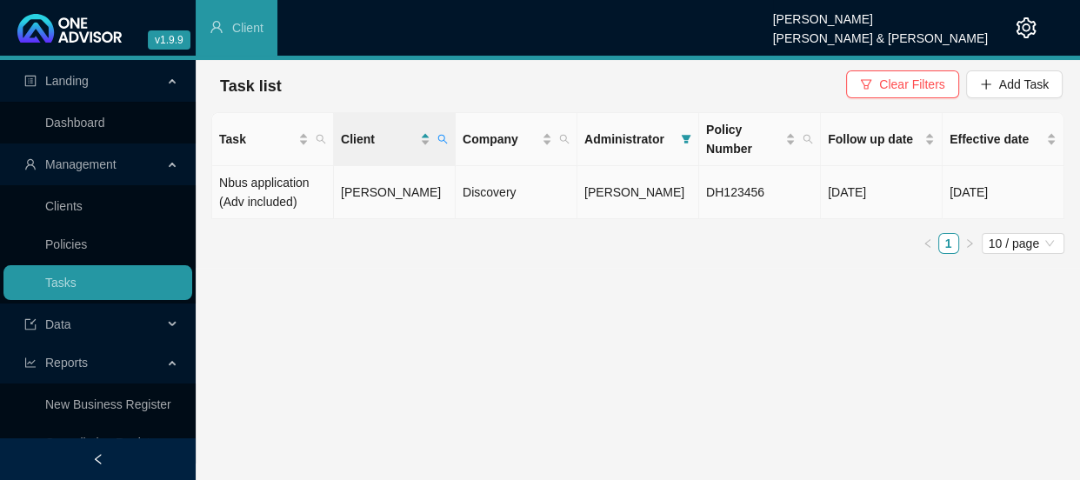
click at [360, 206] on td "[PERSON_NAME]" at bounding box center [395, 192] width 122 height 53
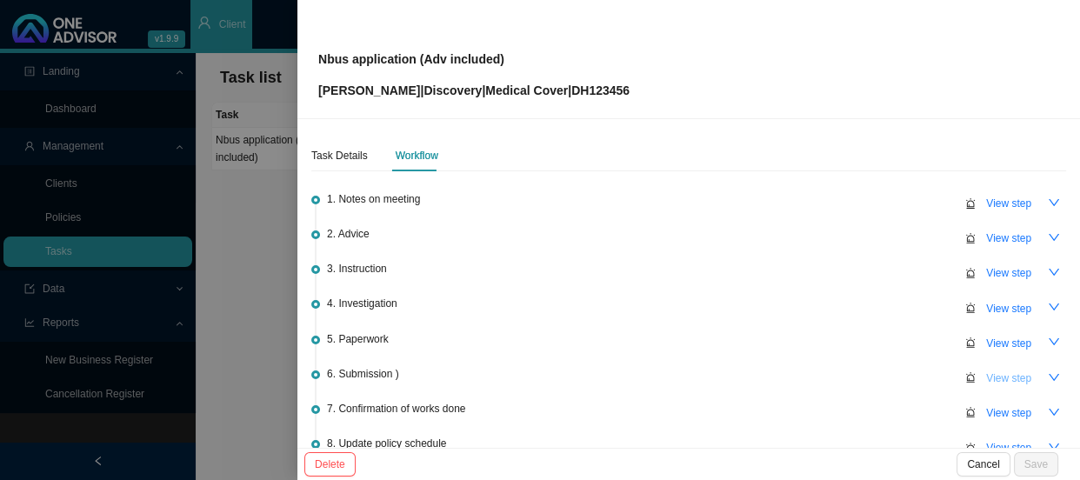
click at [987, 370] on span "View step" at bounding box center [1009, 378] width 45 height 17
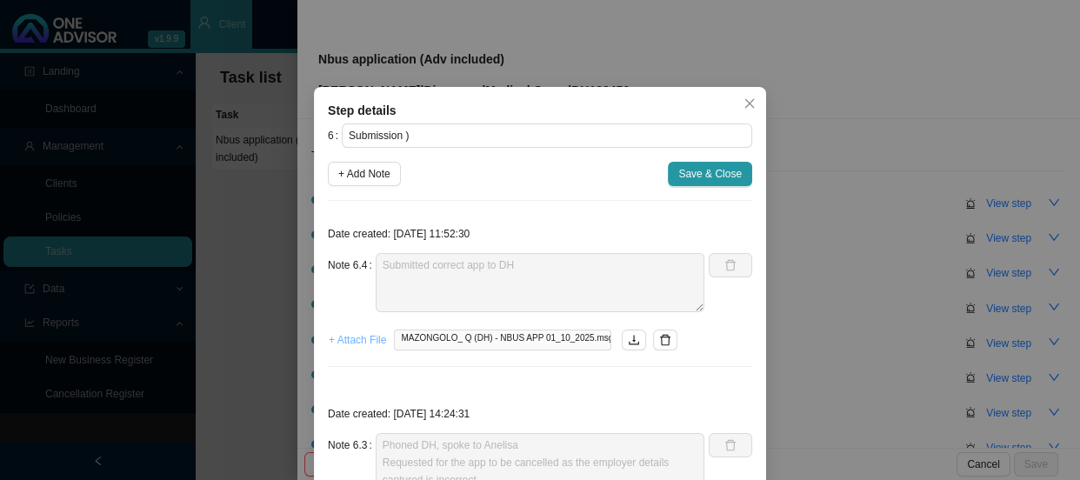
click at [353, 341] on span "+ Attach File" at bounding box center [357, 339] width 57 height 17
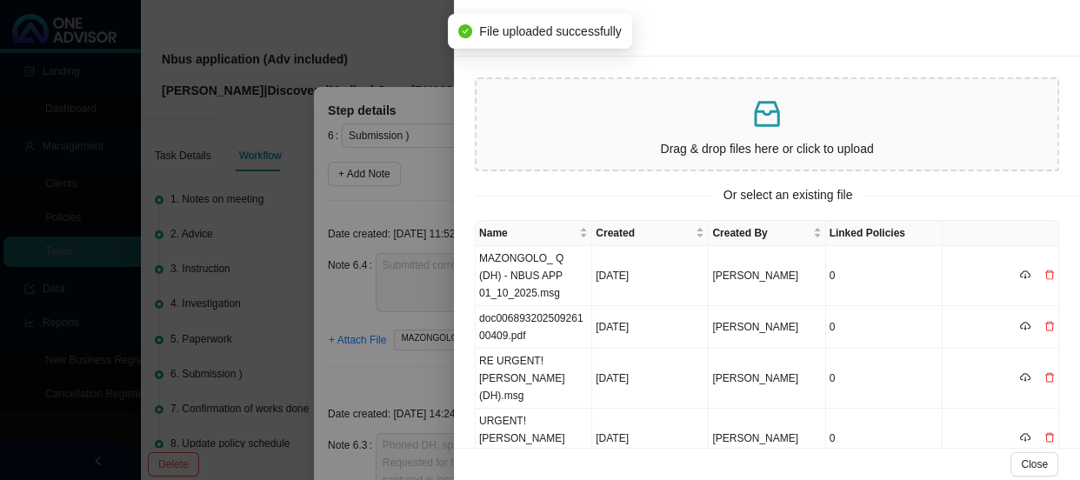
click at [352, 279] on div at bounding box center [540, 240] width 1080 height 480
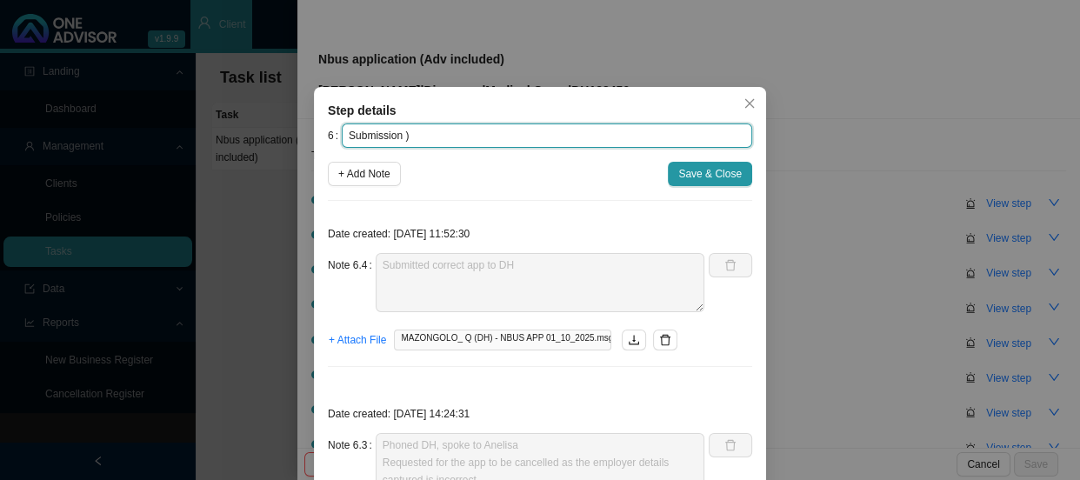
click at [398, 137] on input "Submission )" at bounding box center [547, 136] width 411 height 24
paste input "11498289334"
type input "Submission (REF: 11498289334)"
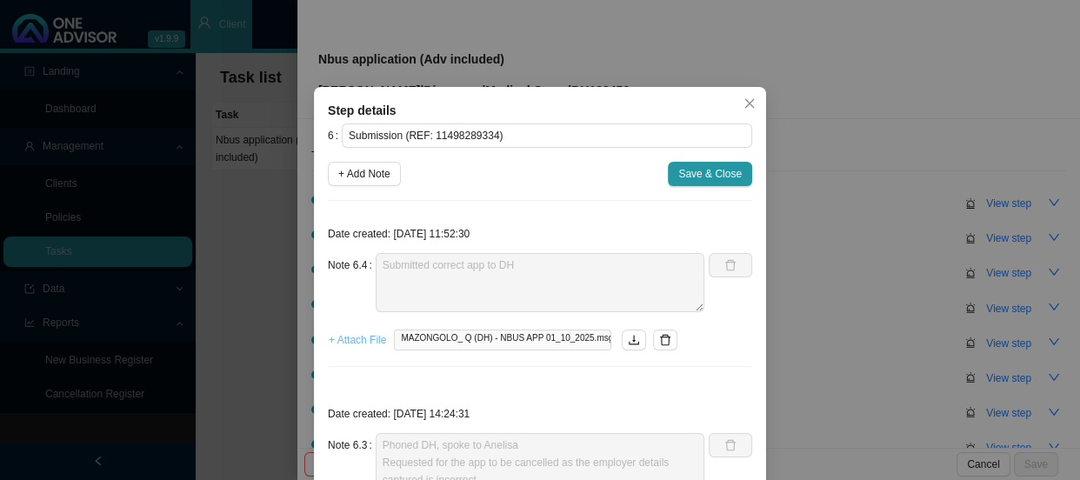
click at [359, 341] on span "+ Attach File" at bounding box center [357, 339] width 57 height 17
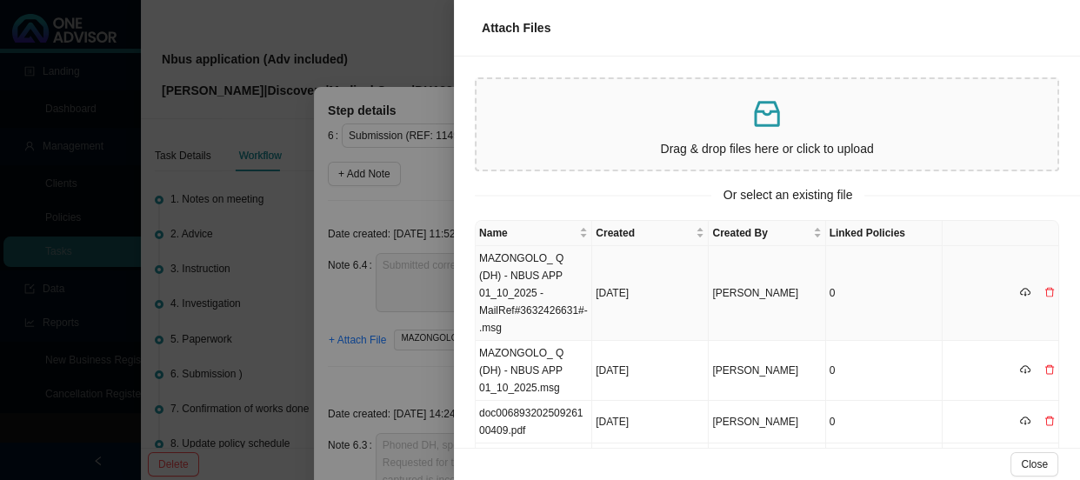
click at [551, 272] on td "MAZONGOLO_ Q (DH) - NBUS APP 01_10_2025 -MailRef#3632426631#-.msg" at bounding box center [534, 293] width 117 height 95
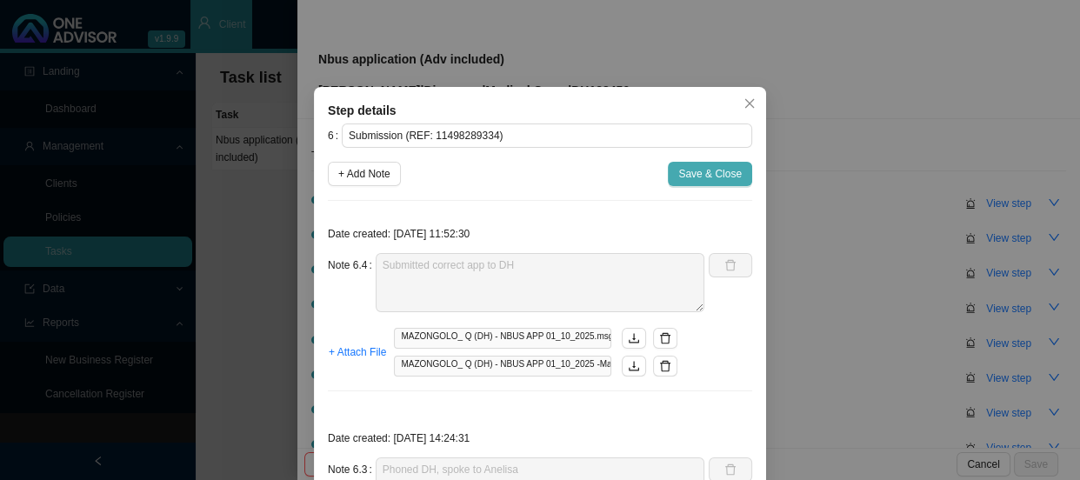
click at [705, 167] on span "Save & Close" at bounding box center [711, 173] width 64 height 17
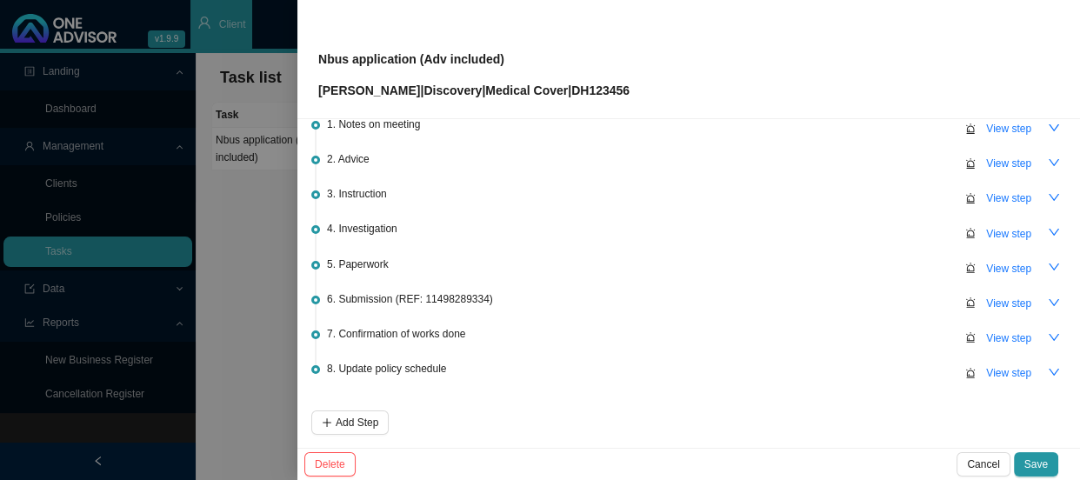
scroll to position [145, 0]
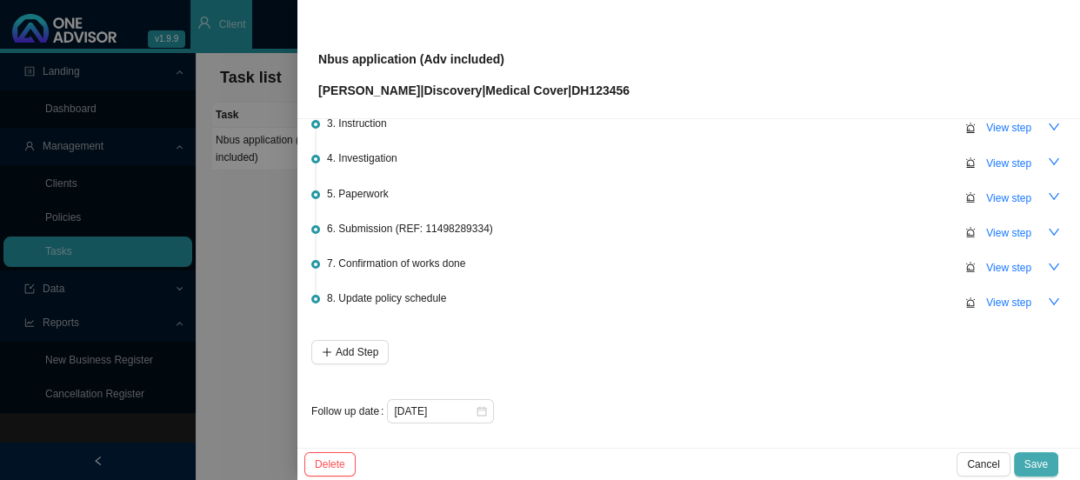
click at [1037, 469] on span "Save" at bounding box center [1036, 464] width 23 height 17
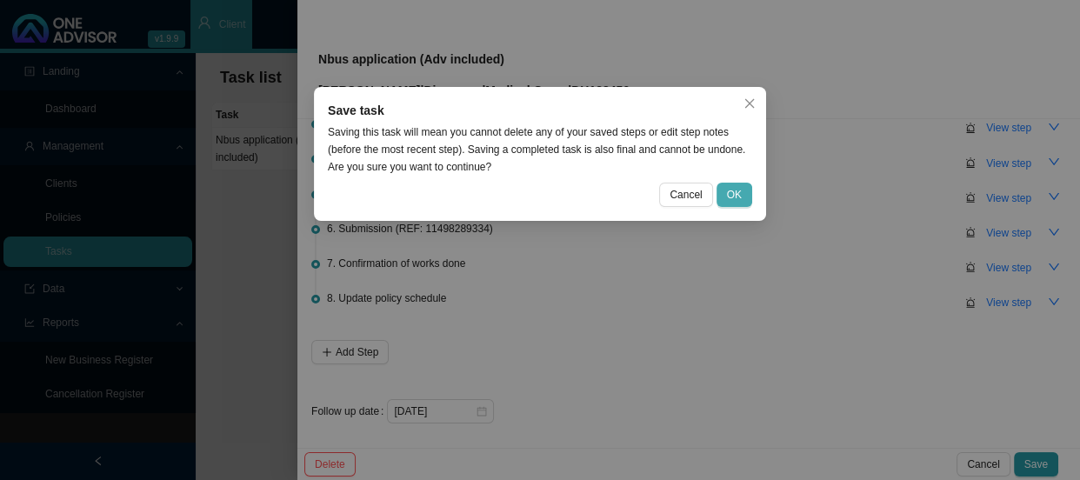
click at [738, 196] on span "OK" at bounding box center [734, 194] width 15 height 17
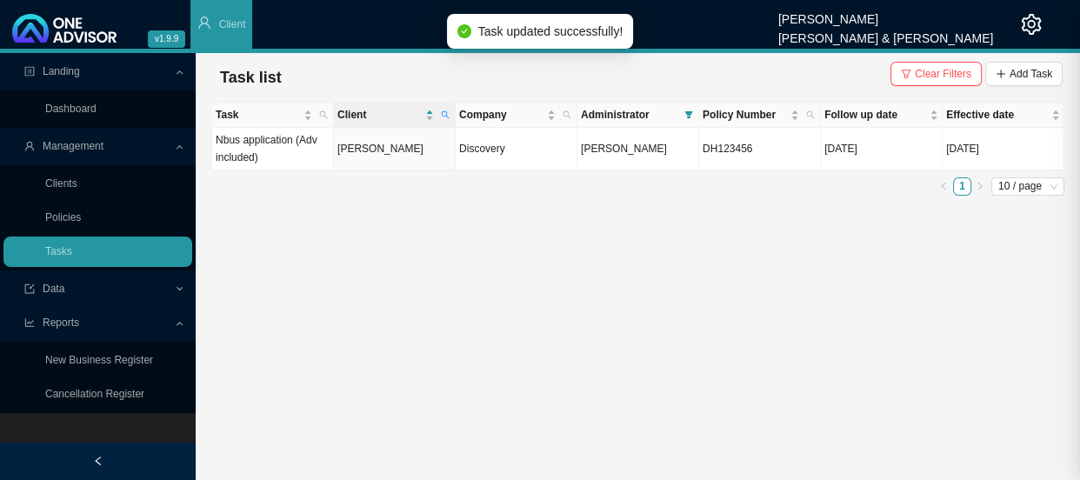
scroll to position [0, 0]
